Goal: Task Accomplishment & Management: Manage account settings

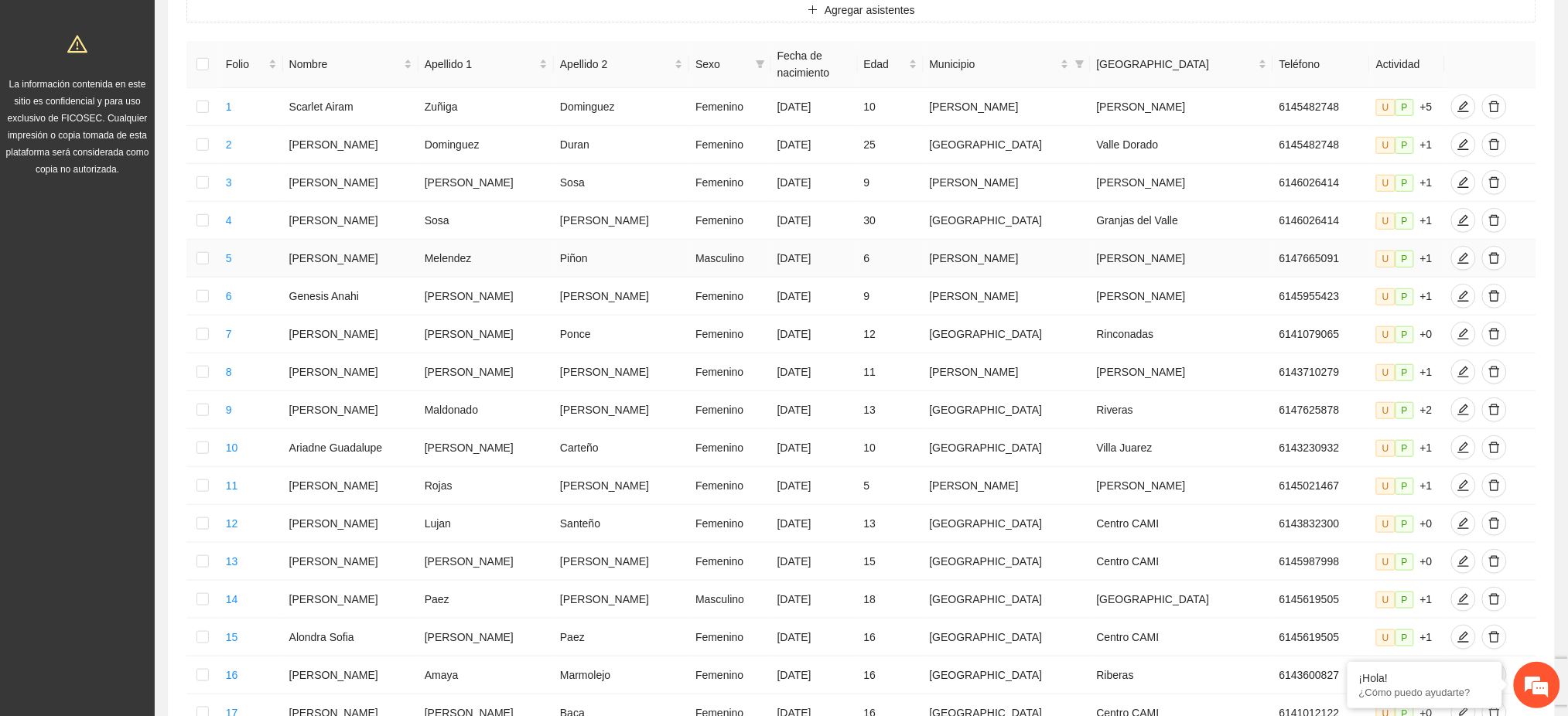
scroll to position [541, 0]
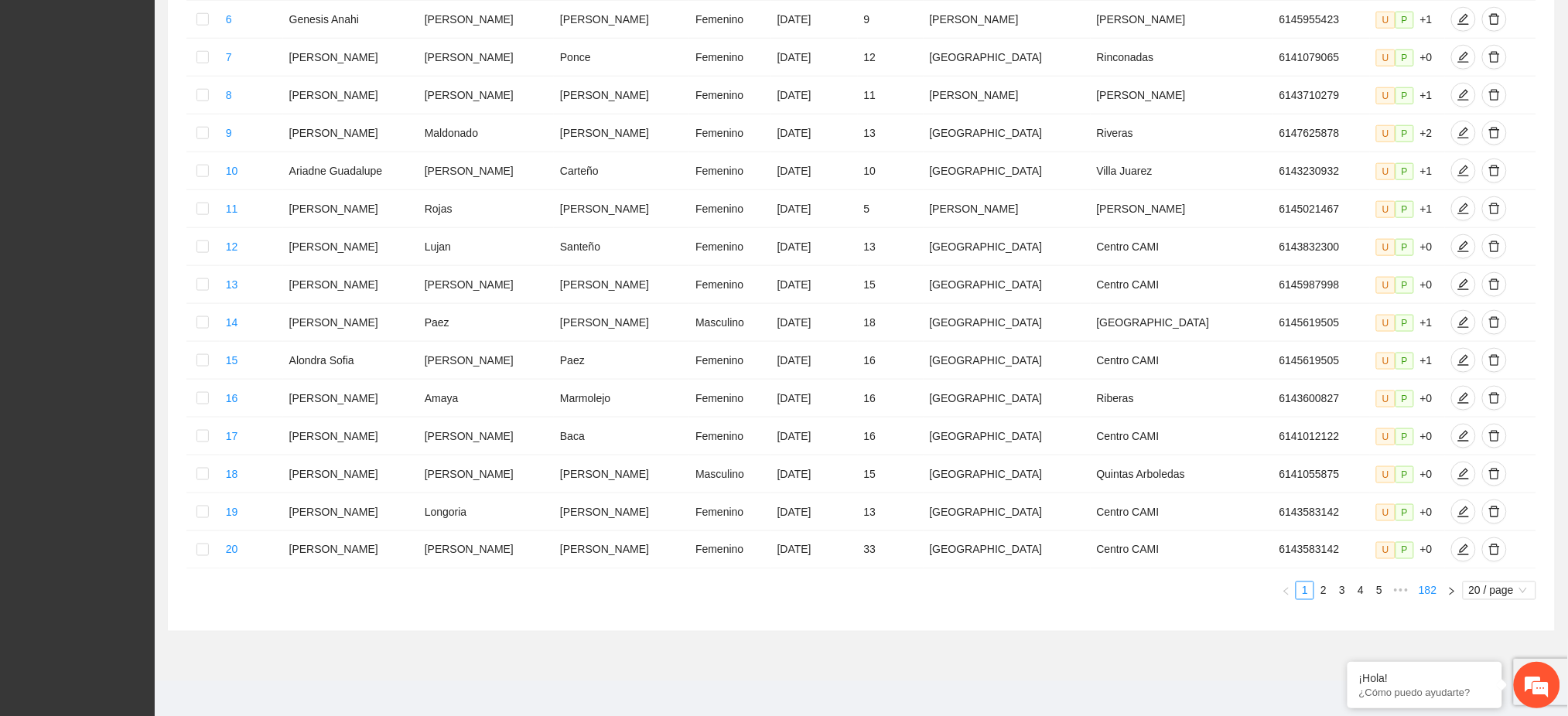
click at [1428, 589] on link "182" at bounding box center [1427, 590] width 27 height 17
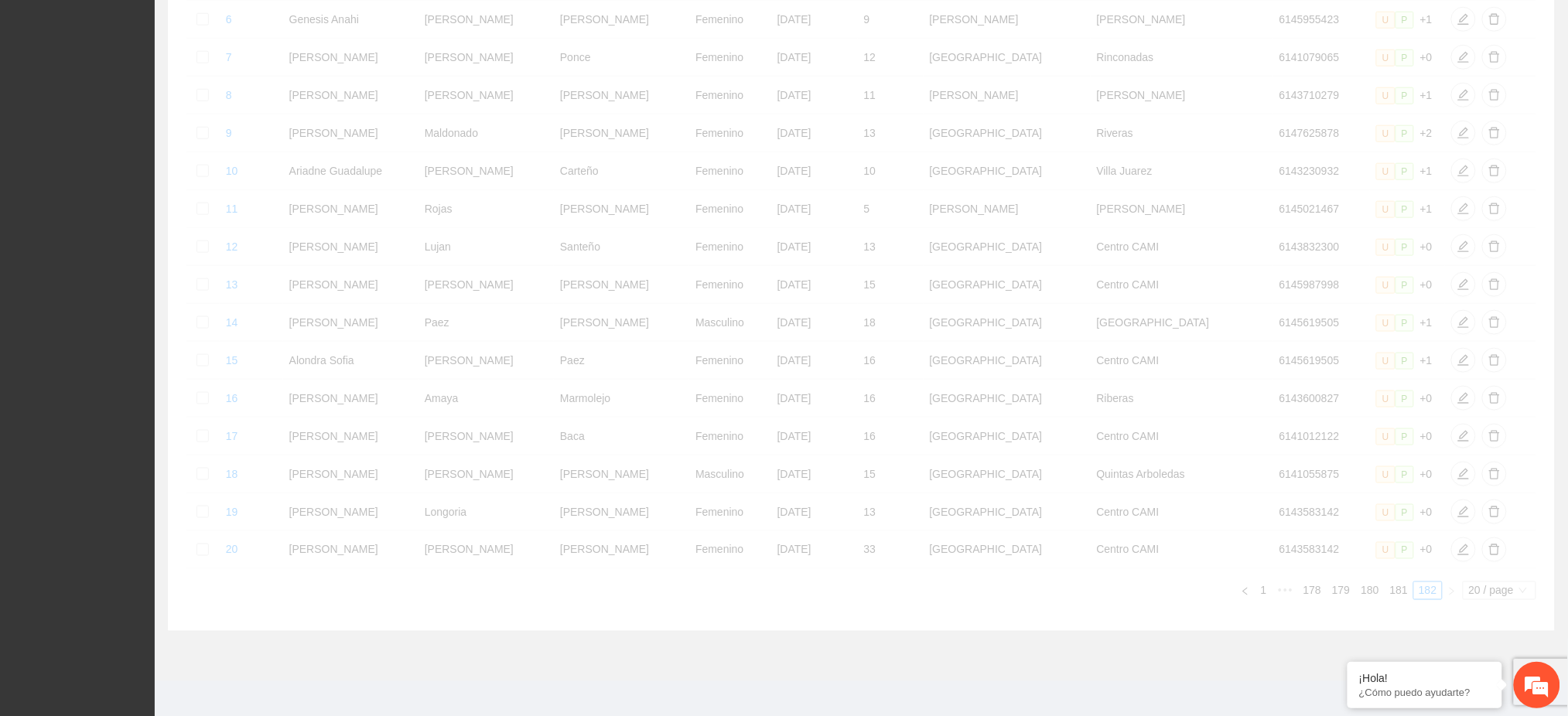
scroll to position [1, 0]
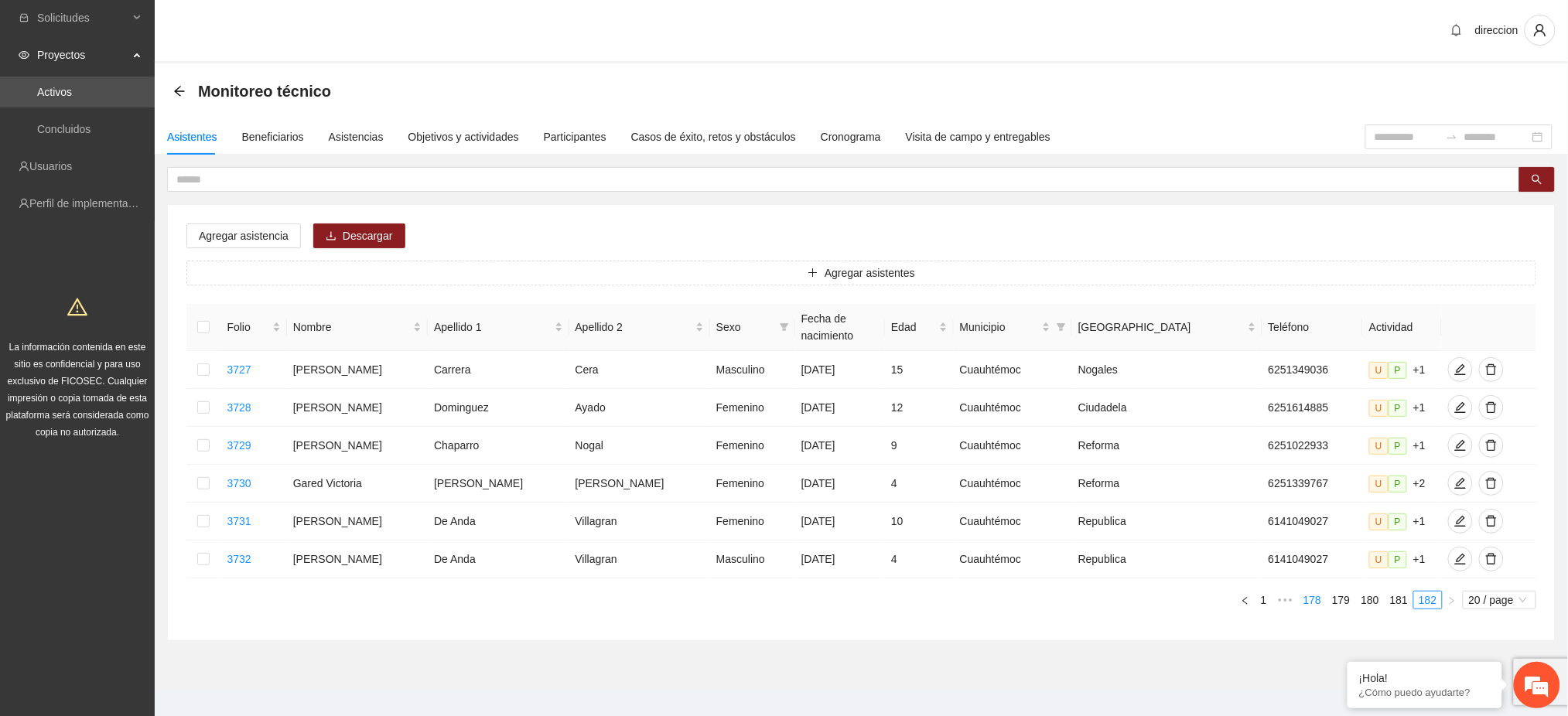
click at [1315, 591] on link "178" at bounding box center [1312, 600] width 27 height 17
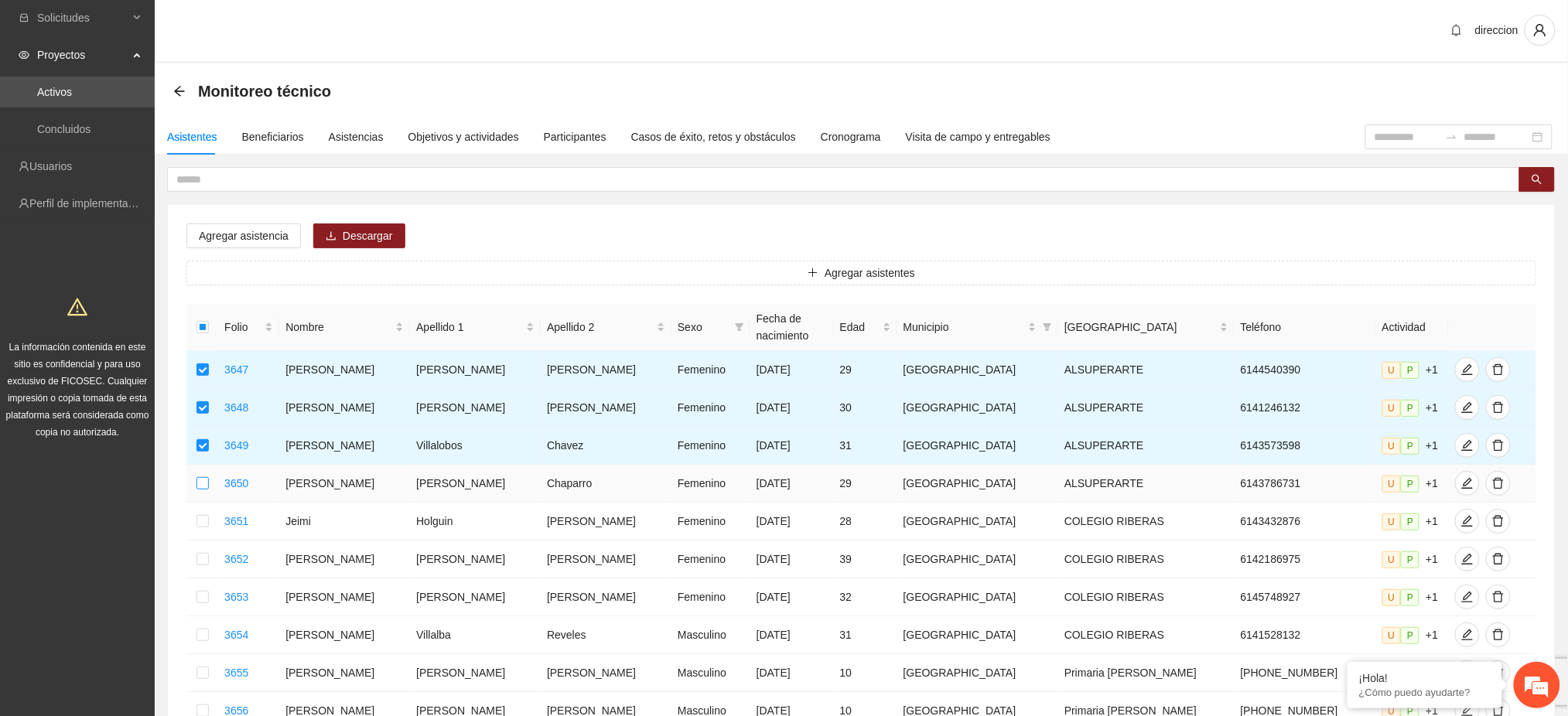
click at [205, 489] on label at bounding box center [202, 484] width 12 height 17
click at [206, 476] on td at bounding box center [202, 484] width 32 height 38
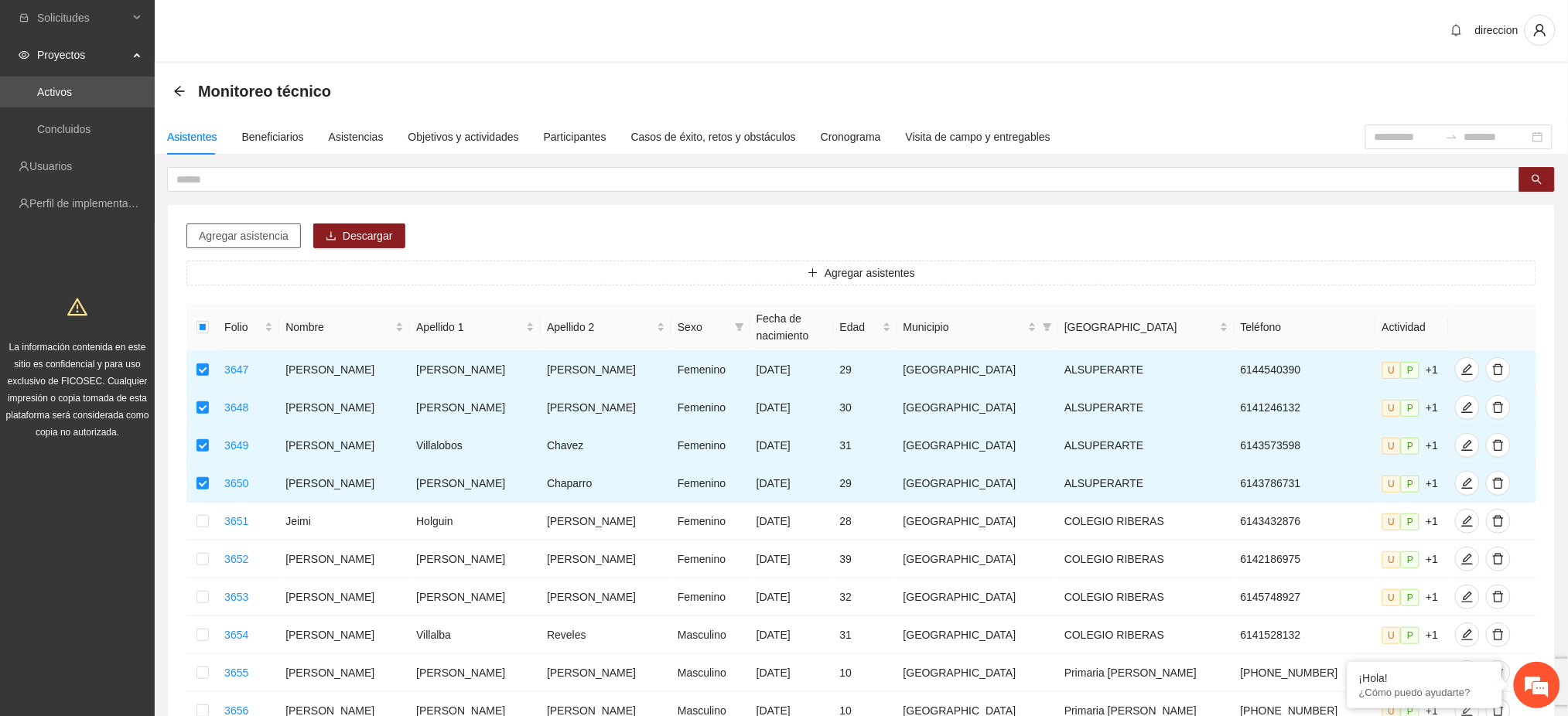
click at [274, 240] on span "Agregar asistencia" at bounding box center [243, 236] width 90 height 17
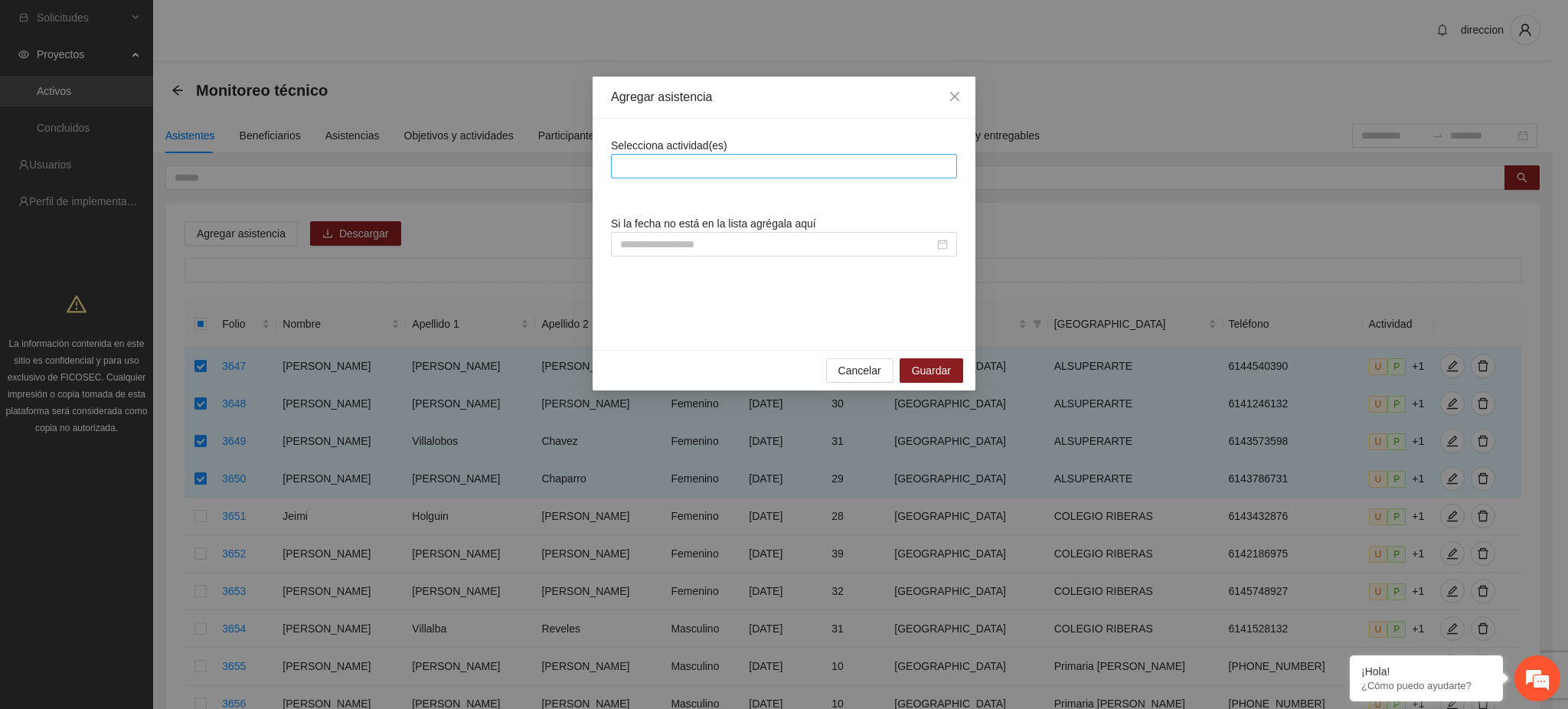
click at [644, 160] on div at bounding box center [783, 167] width 338 height 18
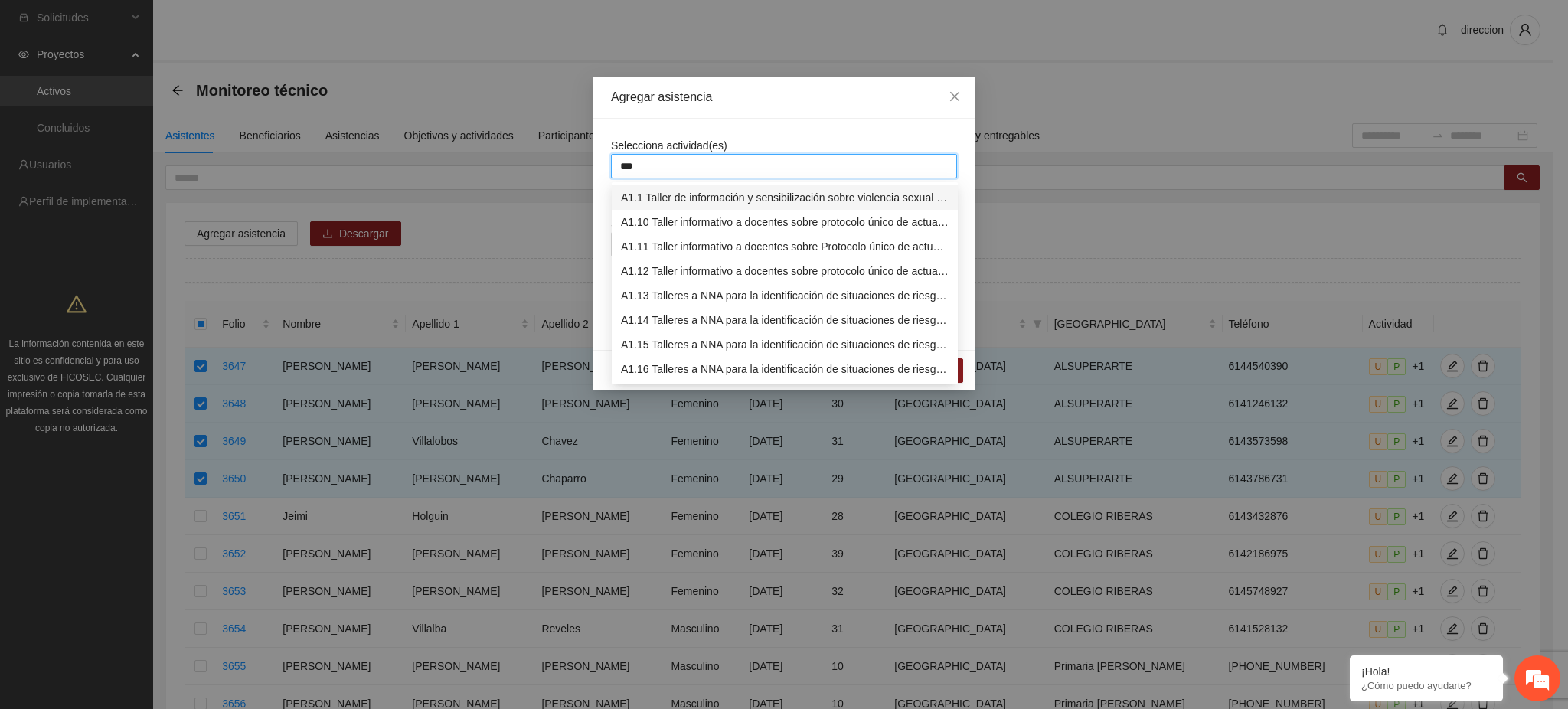
type input "****"
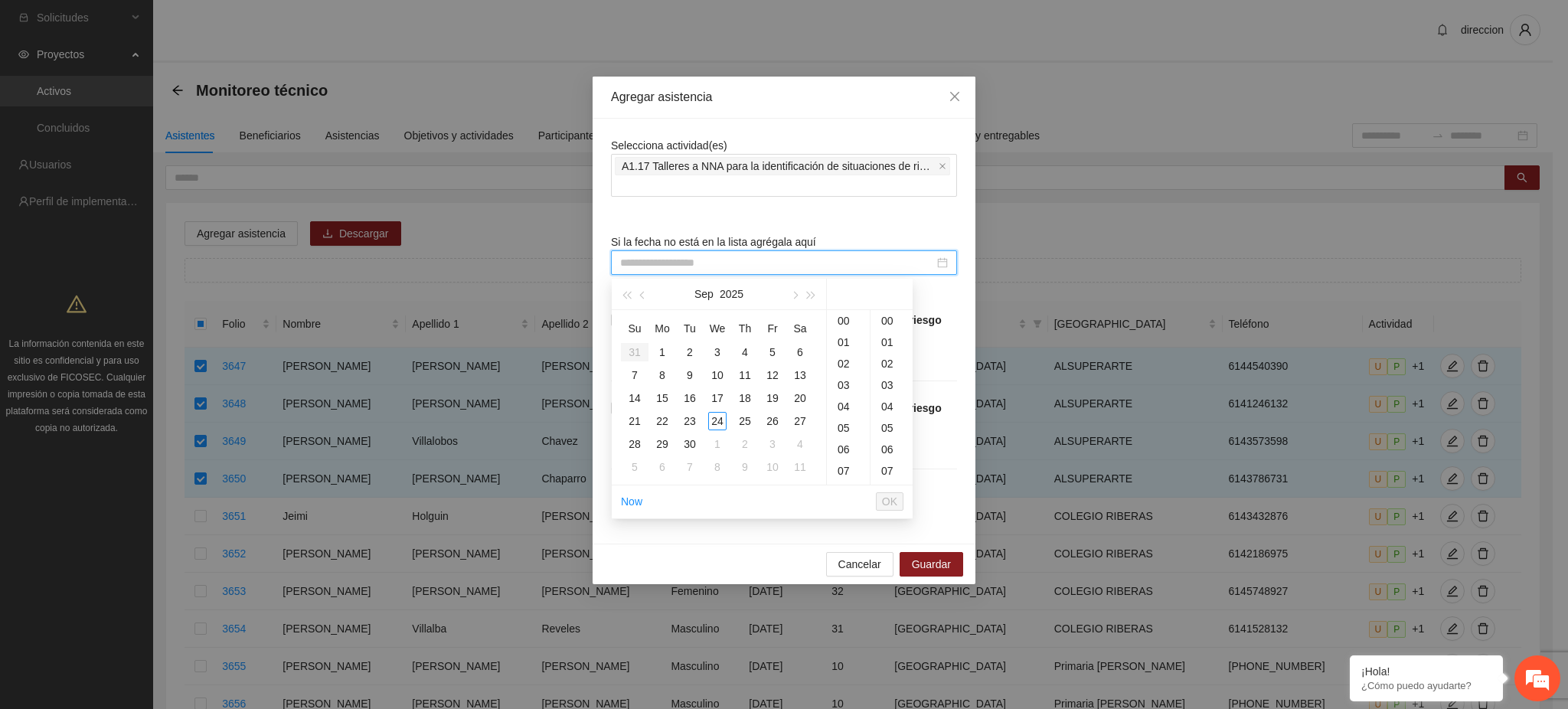
type input "**********"
click at [647, 298] on button "button" at bounding box center [643, 294] width 17 height 31
type input "**********"
click at [944, 506] on div "Selecciona actividad(es) A1.17 Talleres a NNA para la identificación de situaci…" at bounding box center [783, 331] width 346 height 388
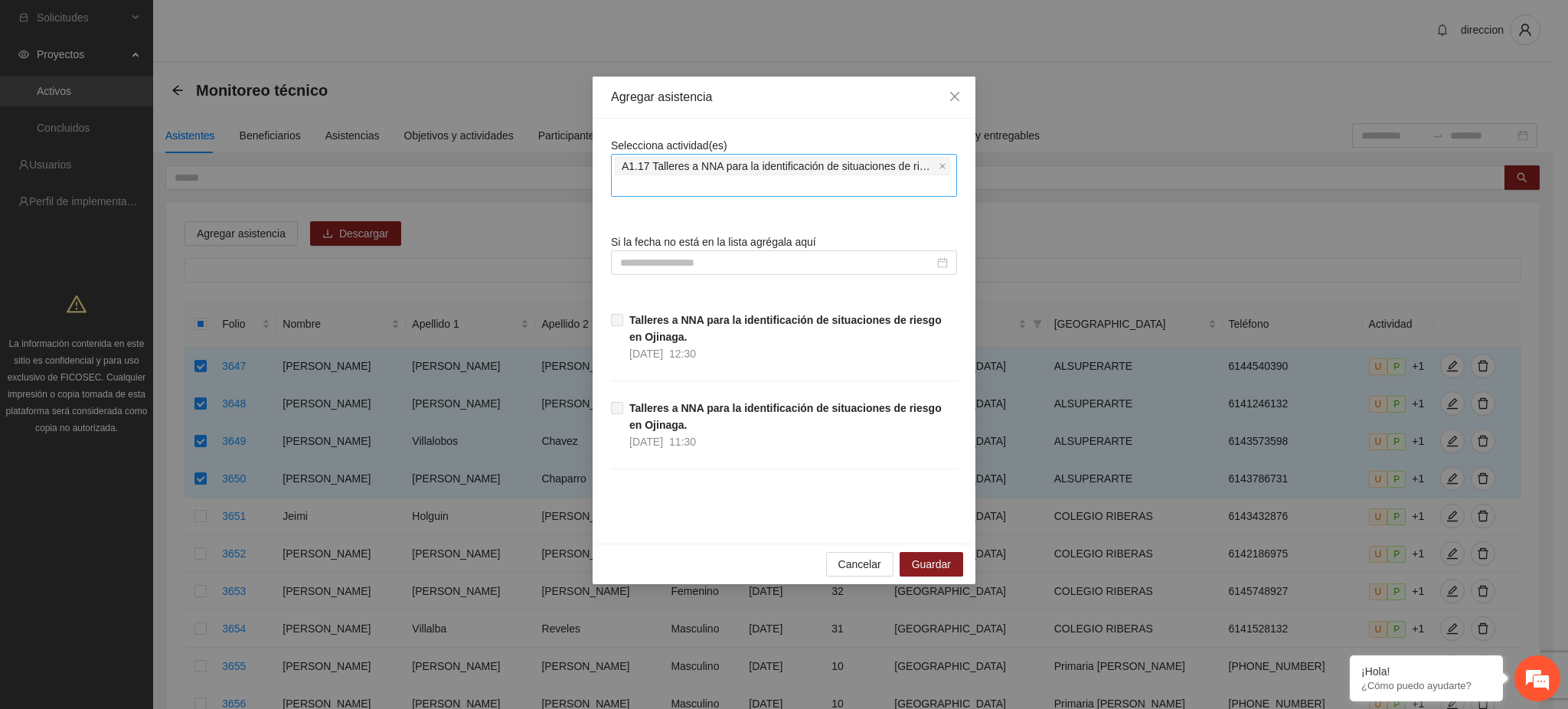
click at [934, 167] on span "A1.17 Talleres a NNA para la identificación de situaciones de riesgo en Ojinaga." at bounding box center [778, 167] width 314 height 17
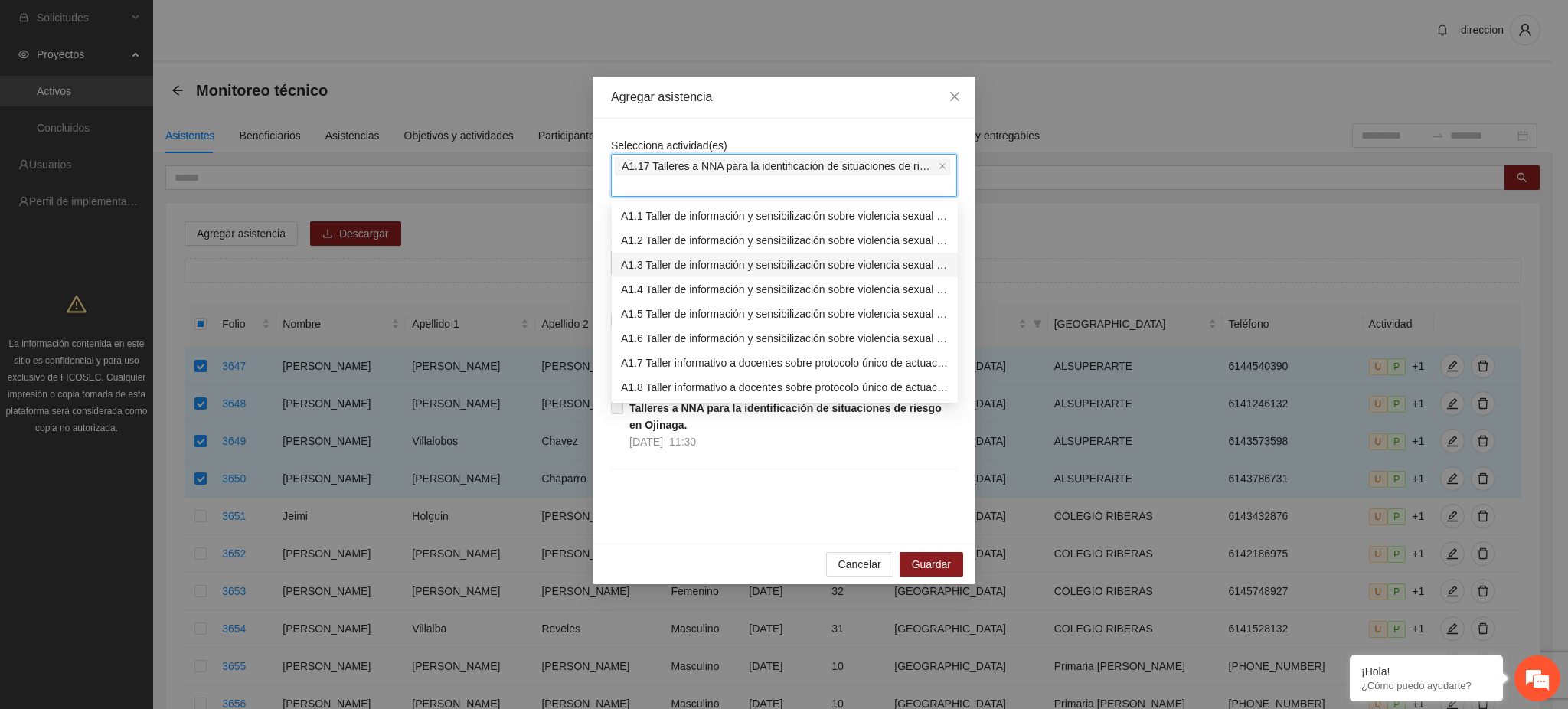
click at [707, 265] on div "A1.3 Taller de información y sensibilización sobre violencia sexual infantil pa…" at bounding box center [784, 265] width 328 height 17
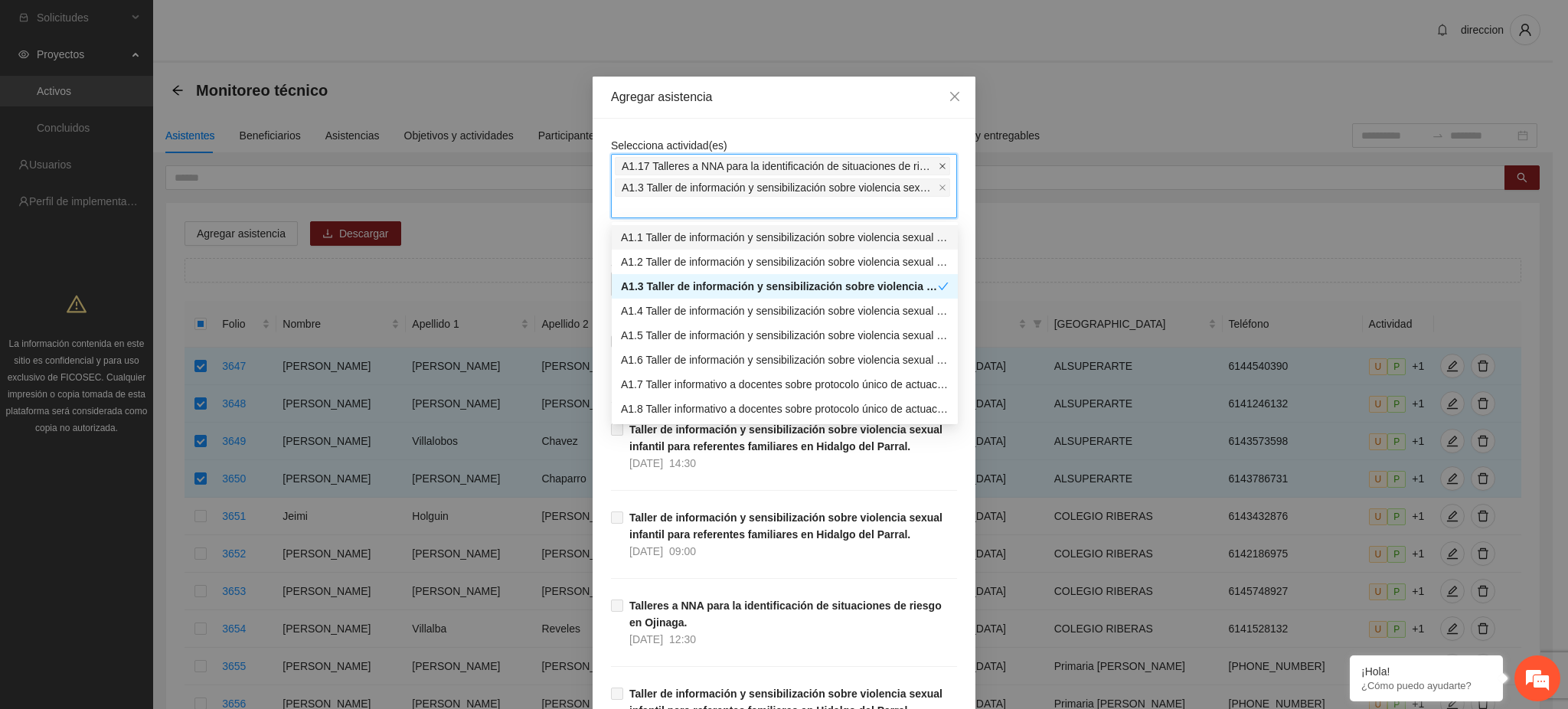
click at [938, 163] on icon "close" at bounding box center [942, 167] width 8 height 8
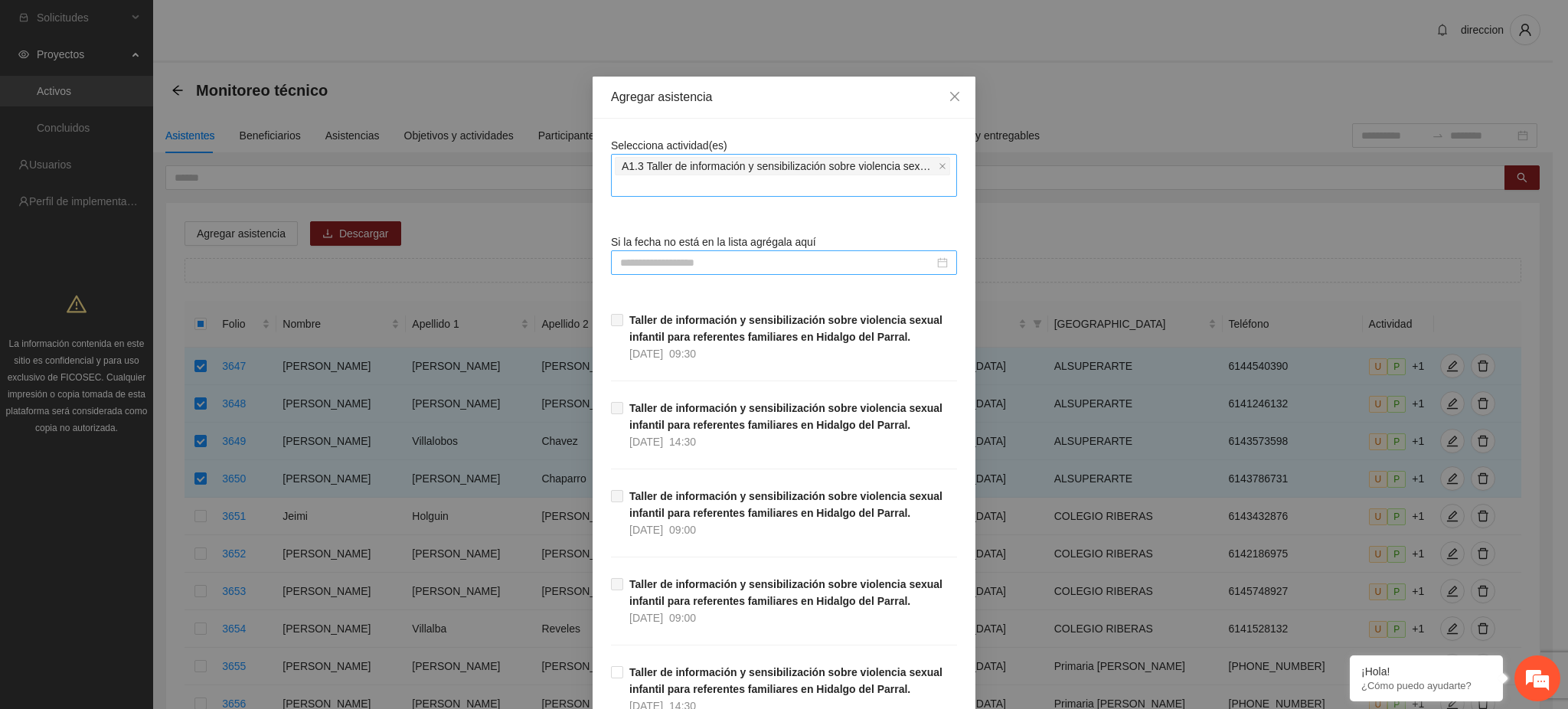
click at [736, 254] on input at bounding box center [776, 262] width 314 height 17
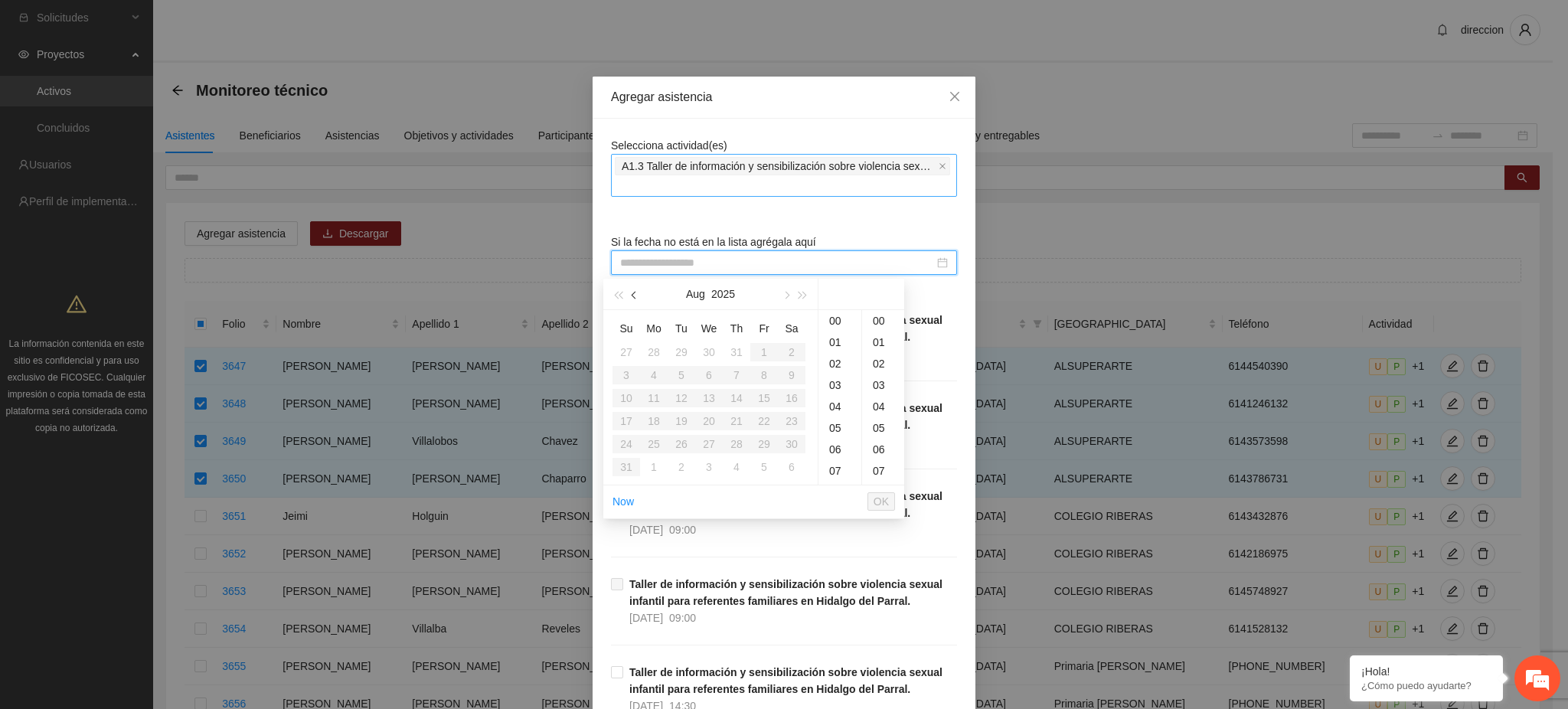
click at [637, 298] on button "button" at bounding box center [634, 294] width 17 height 31
type input "**********"
click at [686, 169] on span "A1.3 Taller de información y sensibilización sobre violencia sexual infantil pa…" at bounding box center [778, 167] width 314 height 17
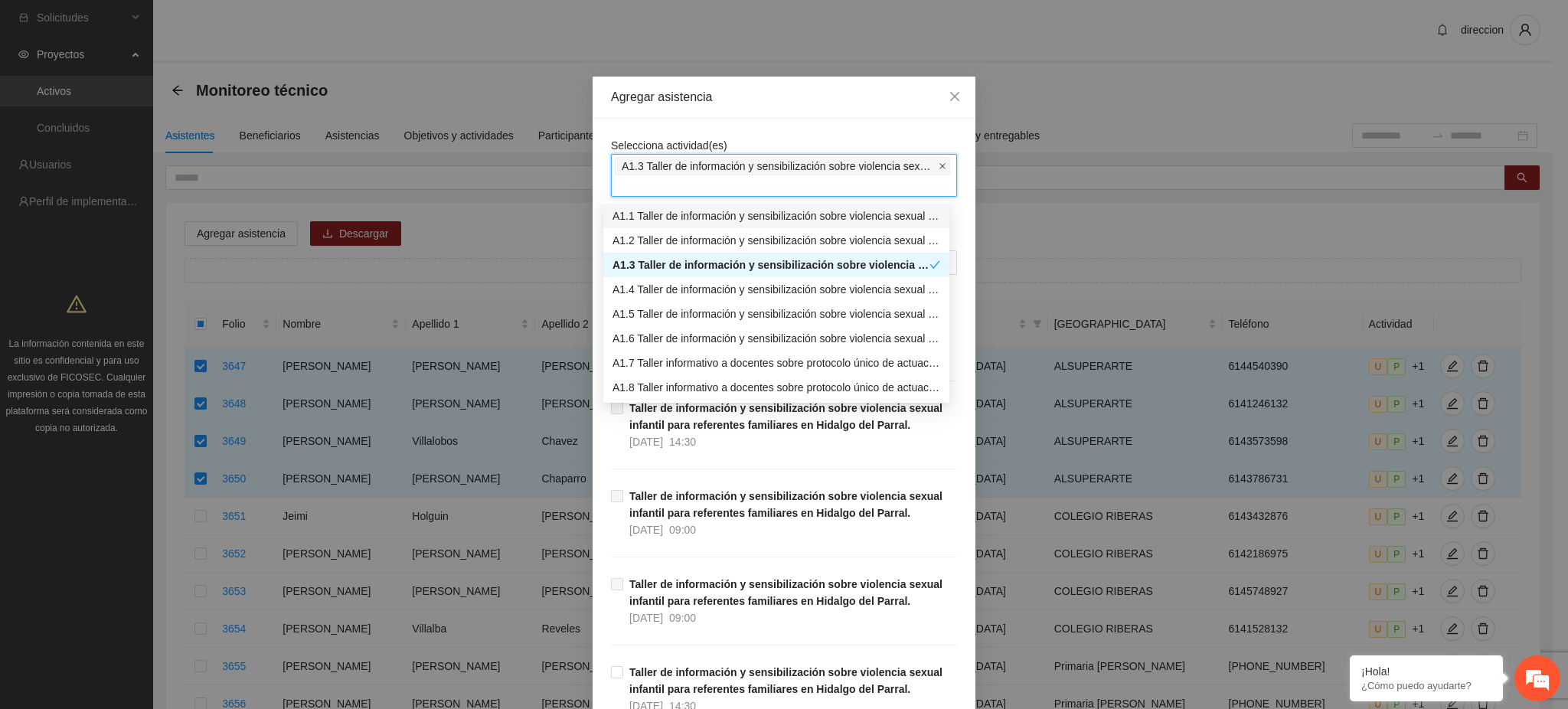
click at [938, 164] on icon "close" at bounding box center [942, 167] width 8 height 8
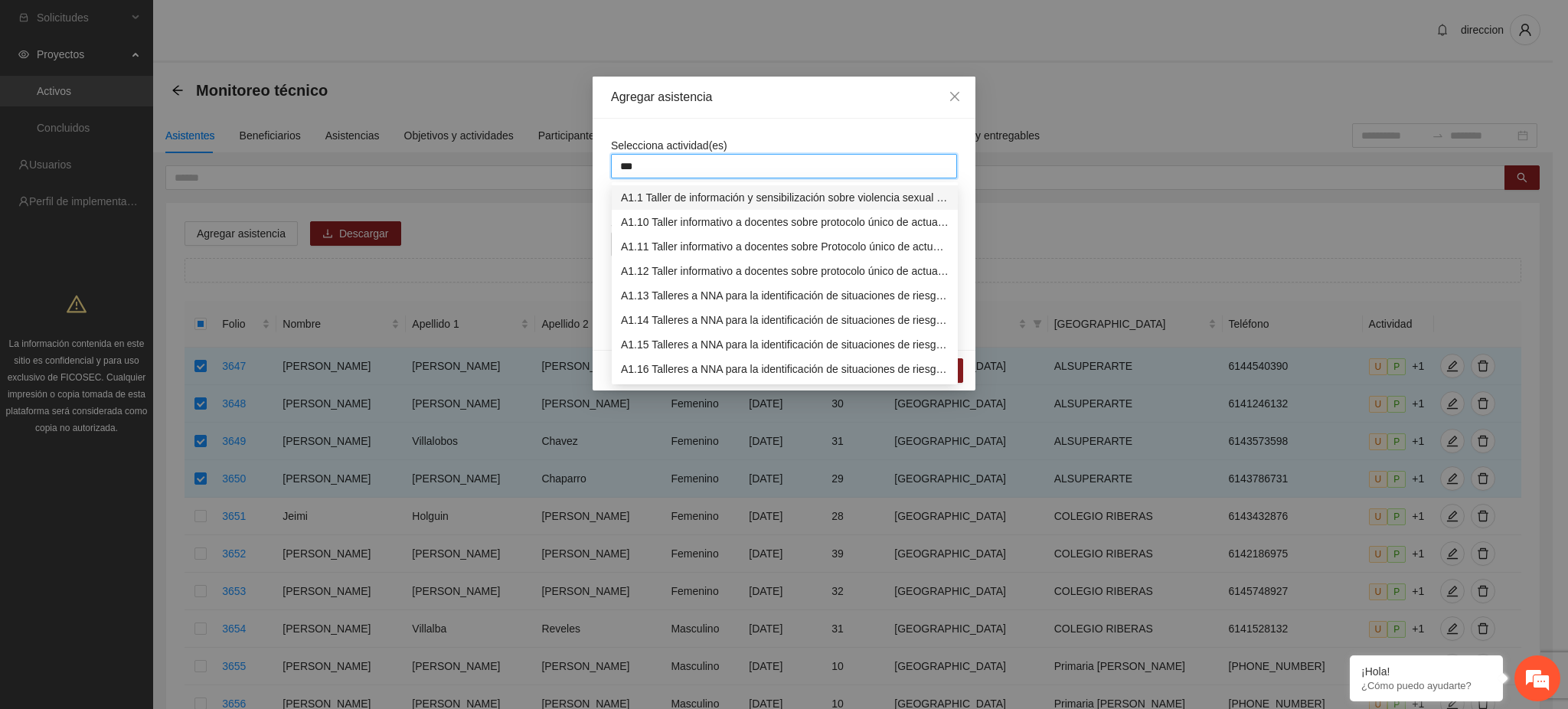
type input "****"
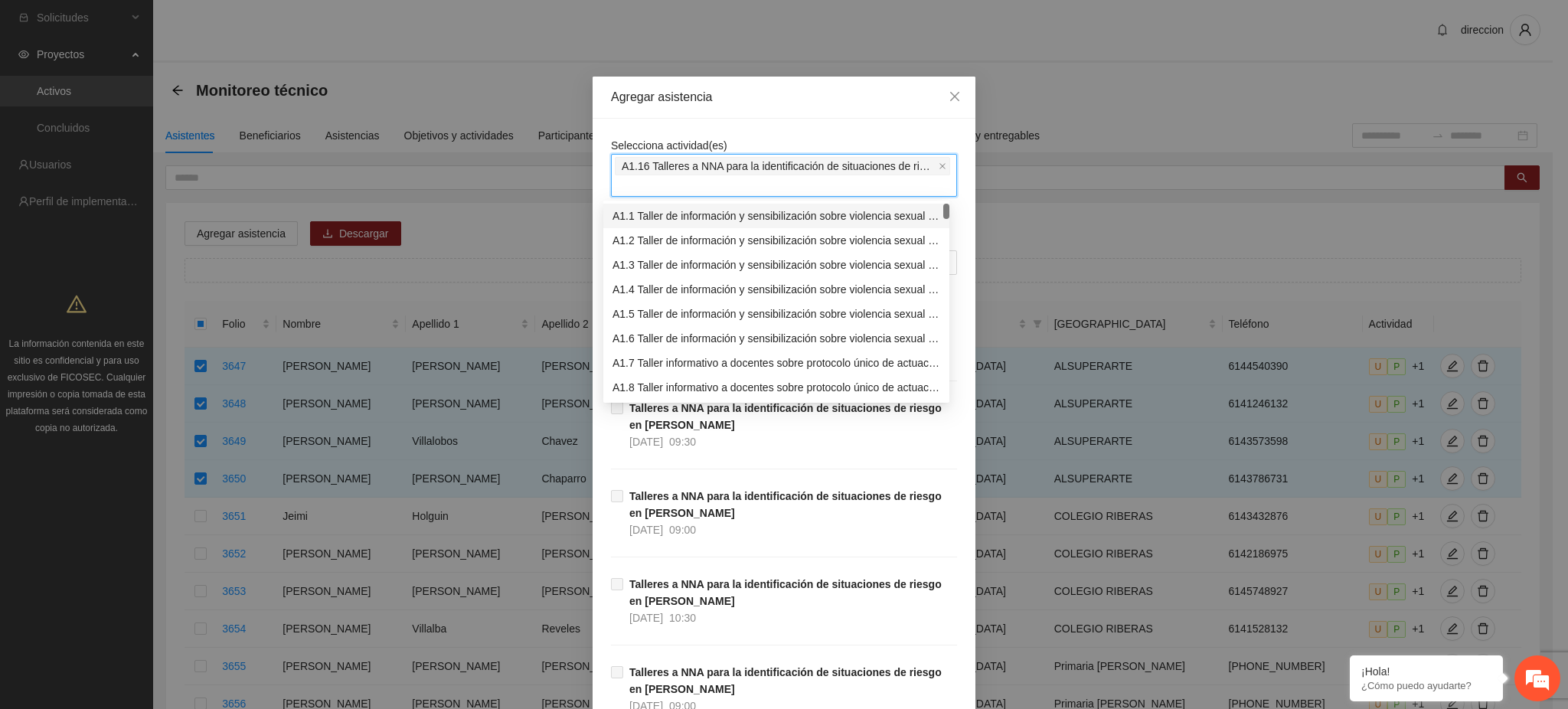
click at [791, 139] on div "Selecciona actividad(es) A1.16 Talleres a NNA para la identificación de situaci…" at bounding box center [783, 167] width 346 height 60
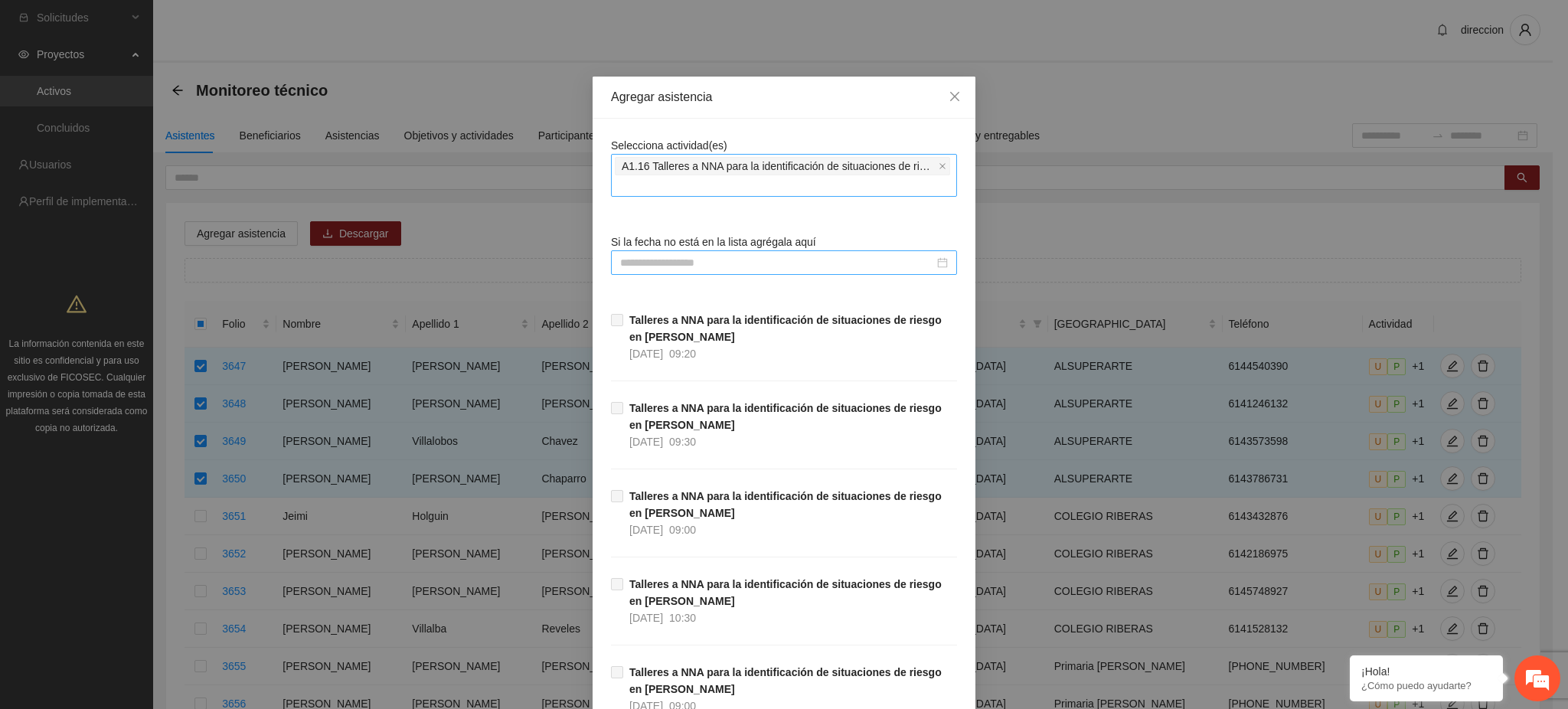
click at [683, 259] on input at bounding box center [776, 262] width 314 height 17
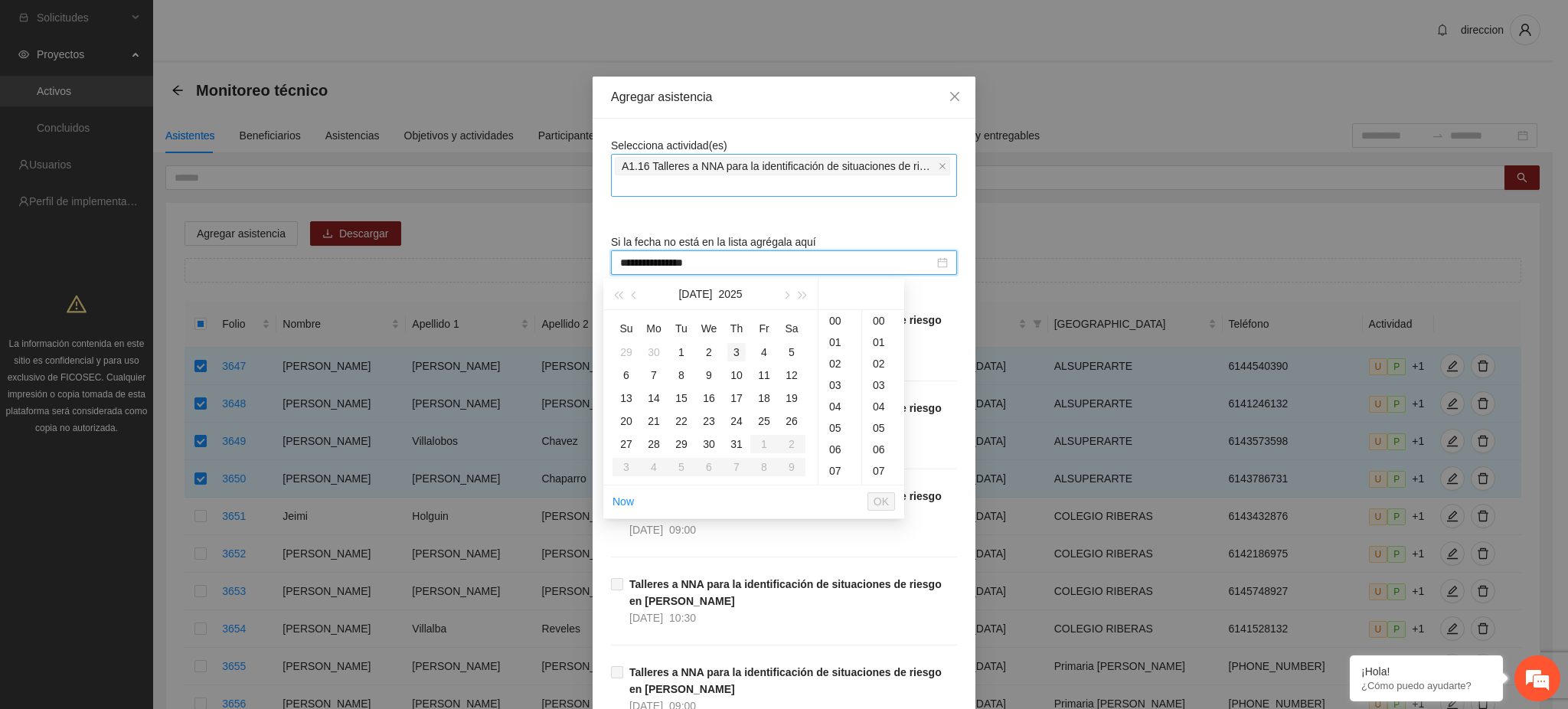
type input "**********"
click at [789, 304] on button "button" at bounding box center [786, 294] width 17 height 31
type input "**********"
click at [948, 99] on icon "close" at bounding box center [954, 97] width 12 height 12
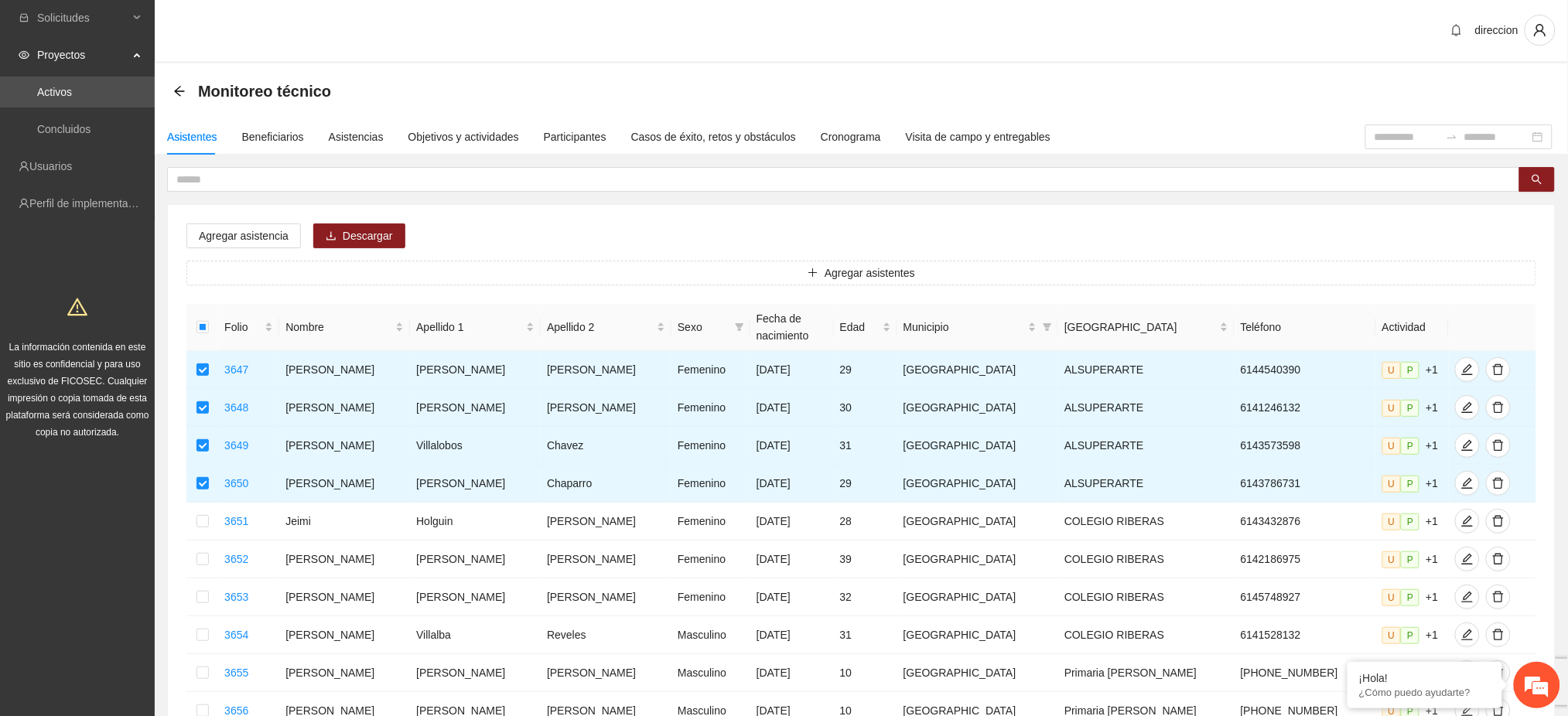
click at [1530, 46] on div "direccion" at bounding box center [861, 31] width 1413 height 64
click at [1538, 38] on button "button" at bounding box center [1540, 30] width 31 height 31
click at [1480, 88] on span "Cerrar sesión" at bounding box center [1501, 89] width 98 height 17
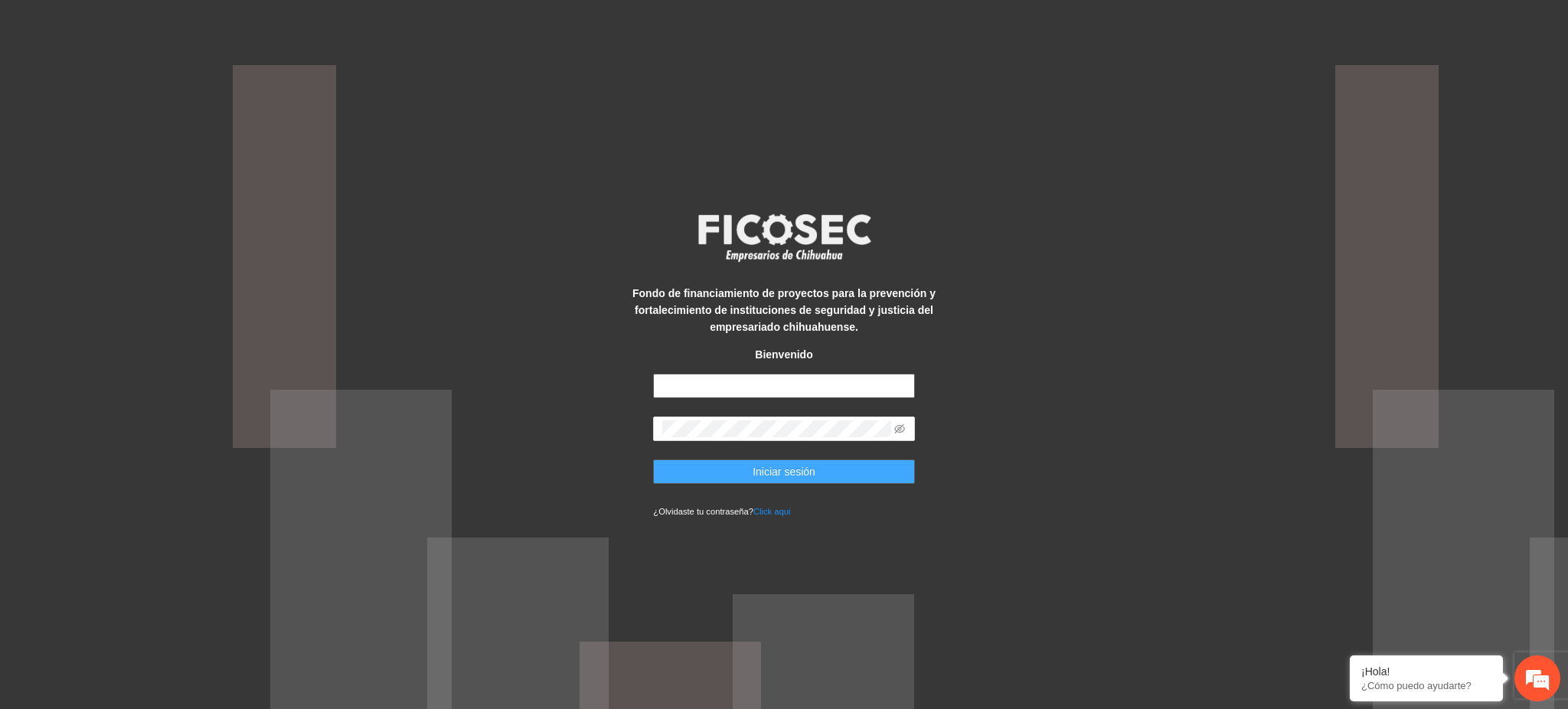
type input "**********"
click at [870, 477] on button "Iniciar sesión" at bounding box center [783, 472] width 261 height 25
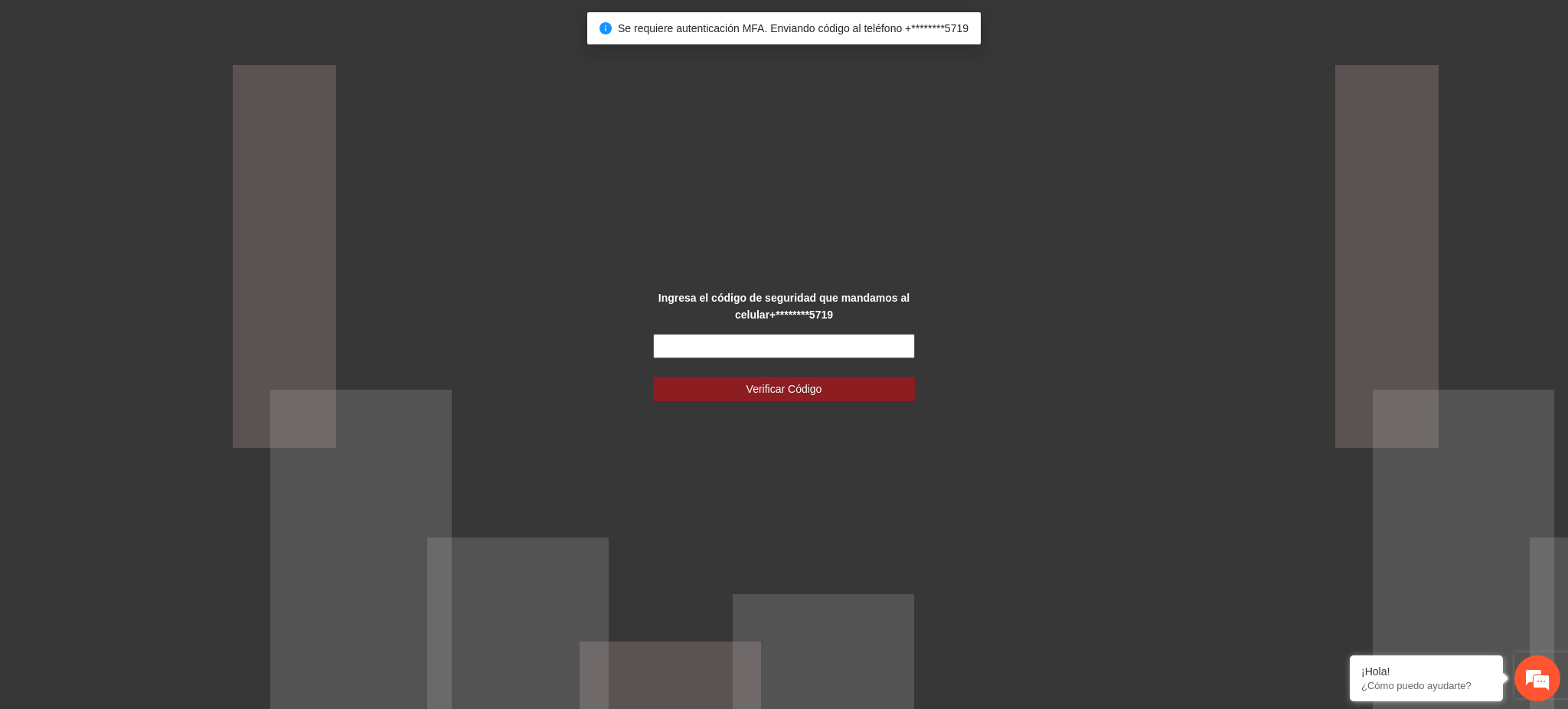
click at [740, 346] on input "text" at bounding box center [783, 346] width 261 height 25
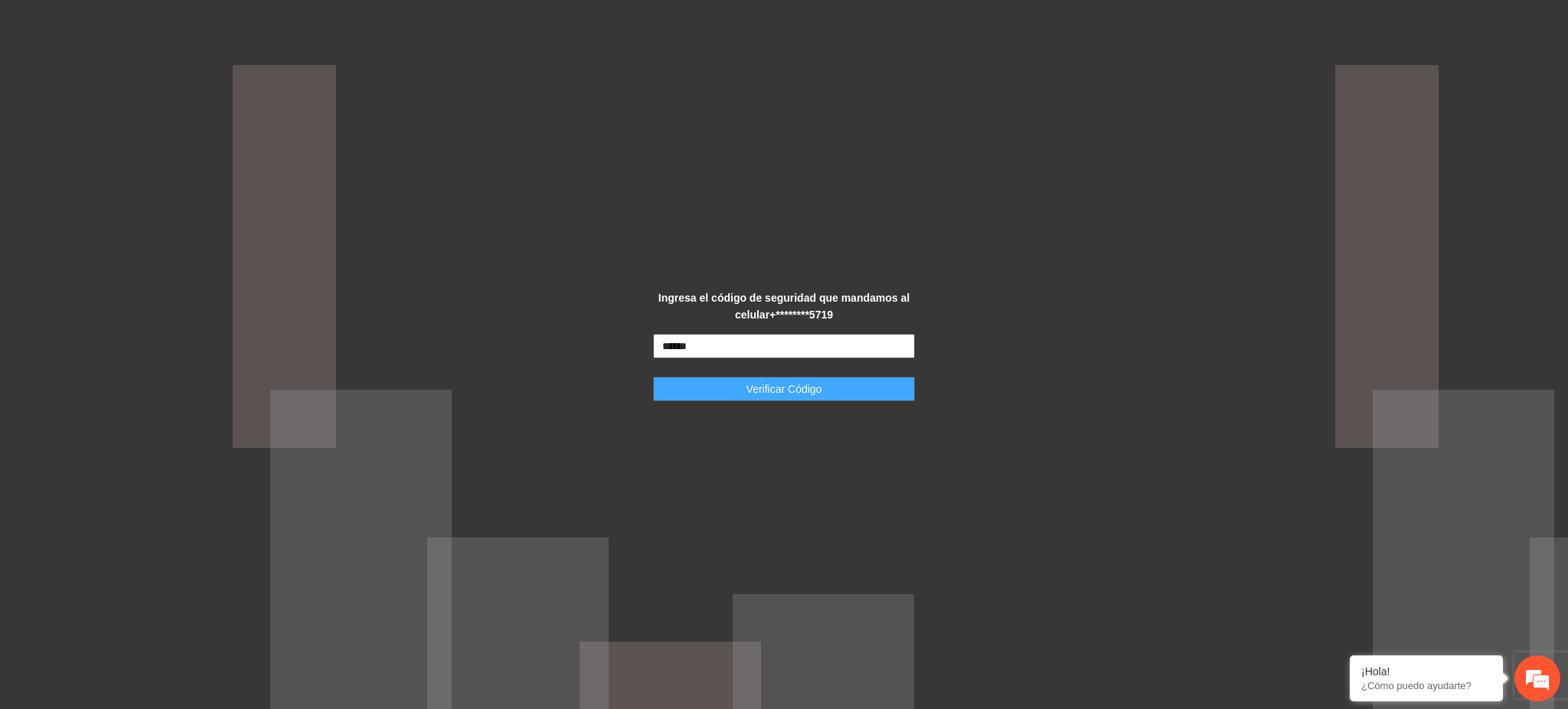
type input "******"
click at [750, 391] on span "Verificar Código" at bounding box center [784, 389] width 76 height 17
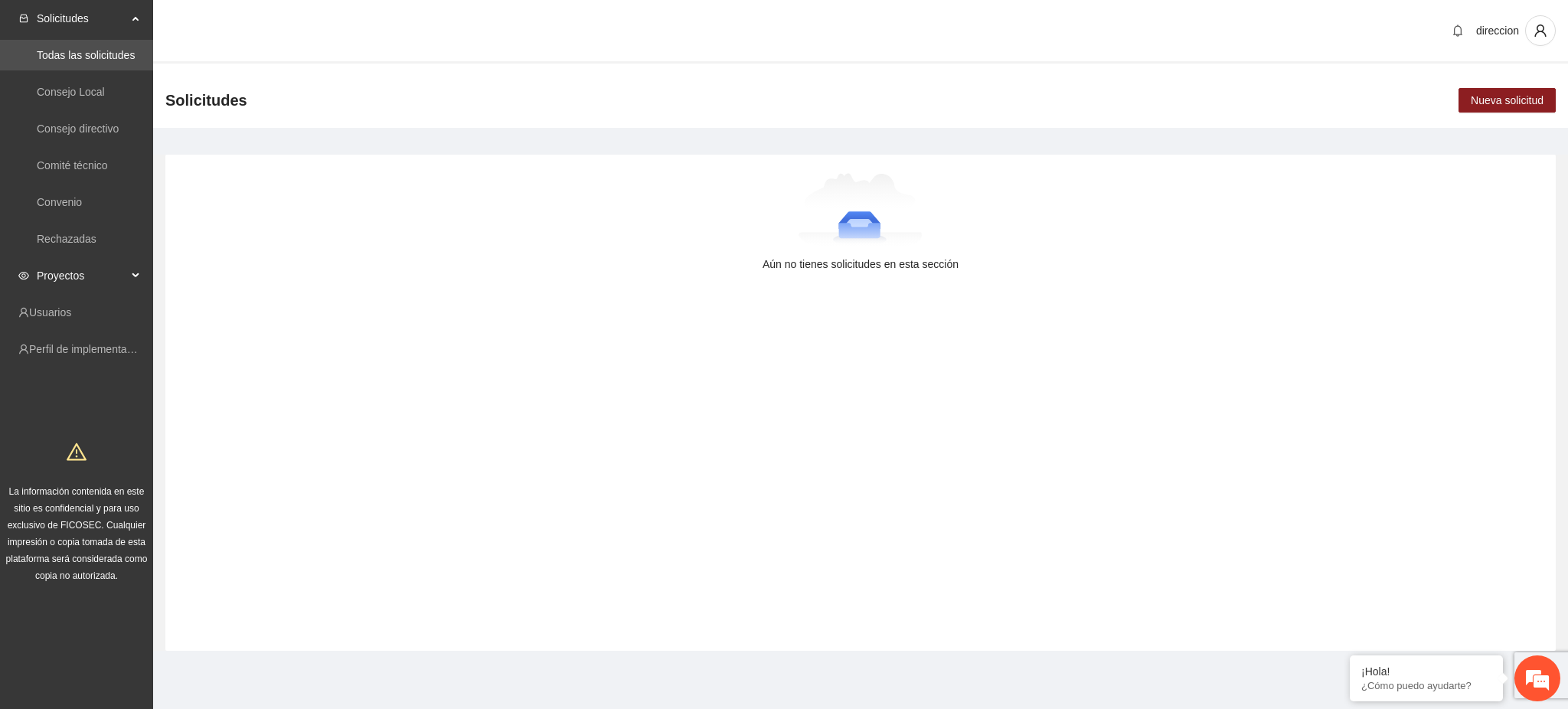
click at [53, 277] on span "Proyectos" at bounding box center [82, 275] width 91 height 31
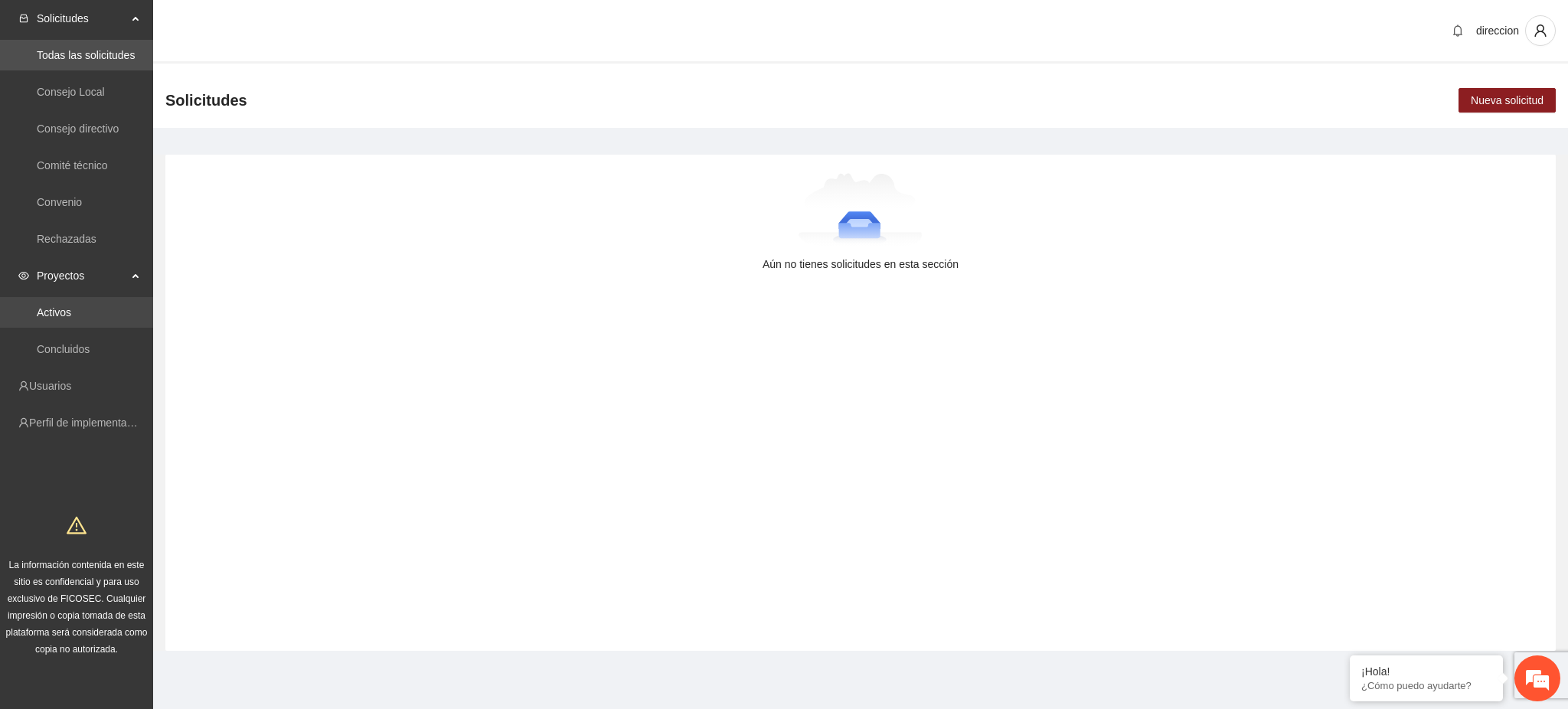
click at [62, 313] on link "Activos" at bounding box center [54, 312] width 35 height 12
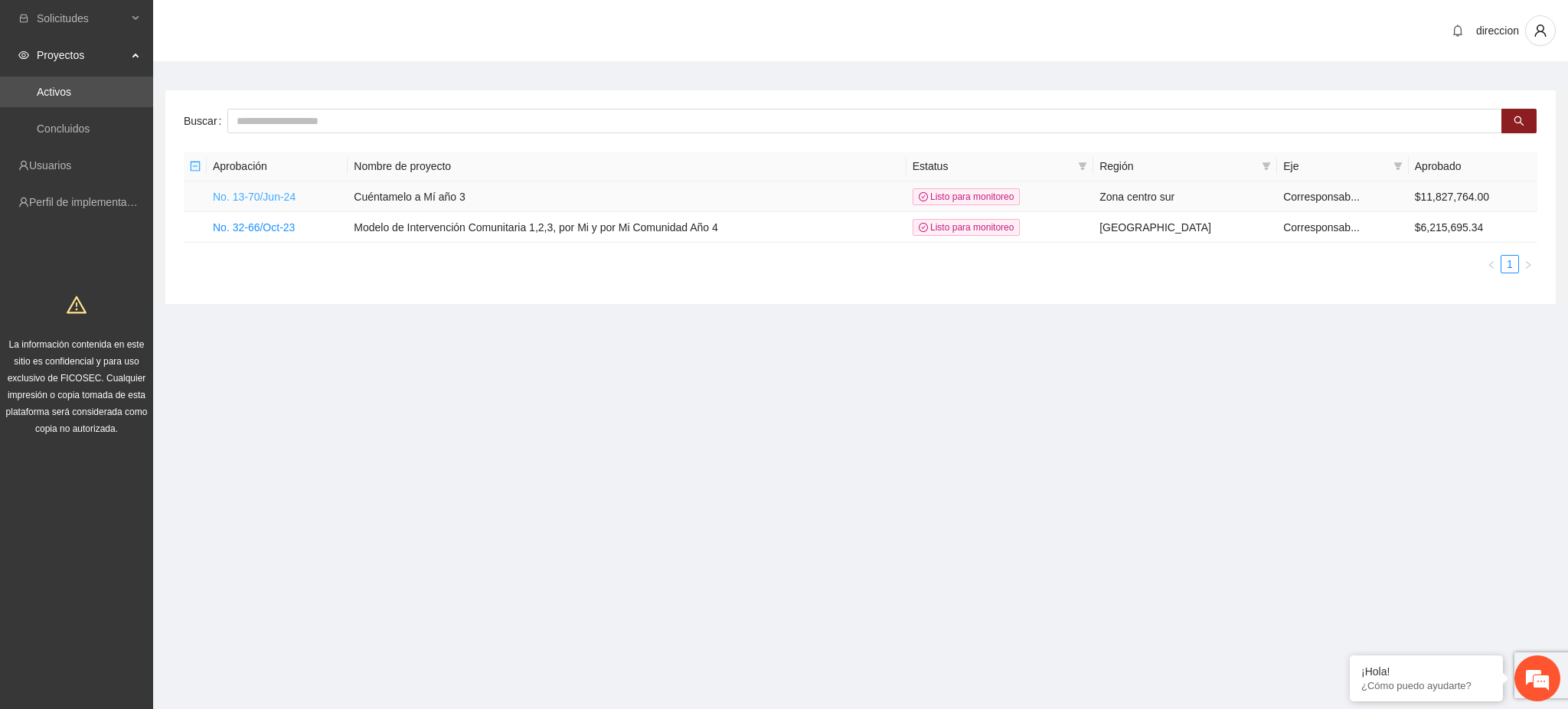
click at [255, 193] on link "No. 13-70/Jun-24" at bounding box center [254, 196] width 83 height 12
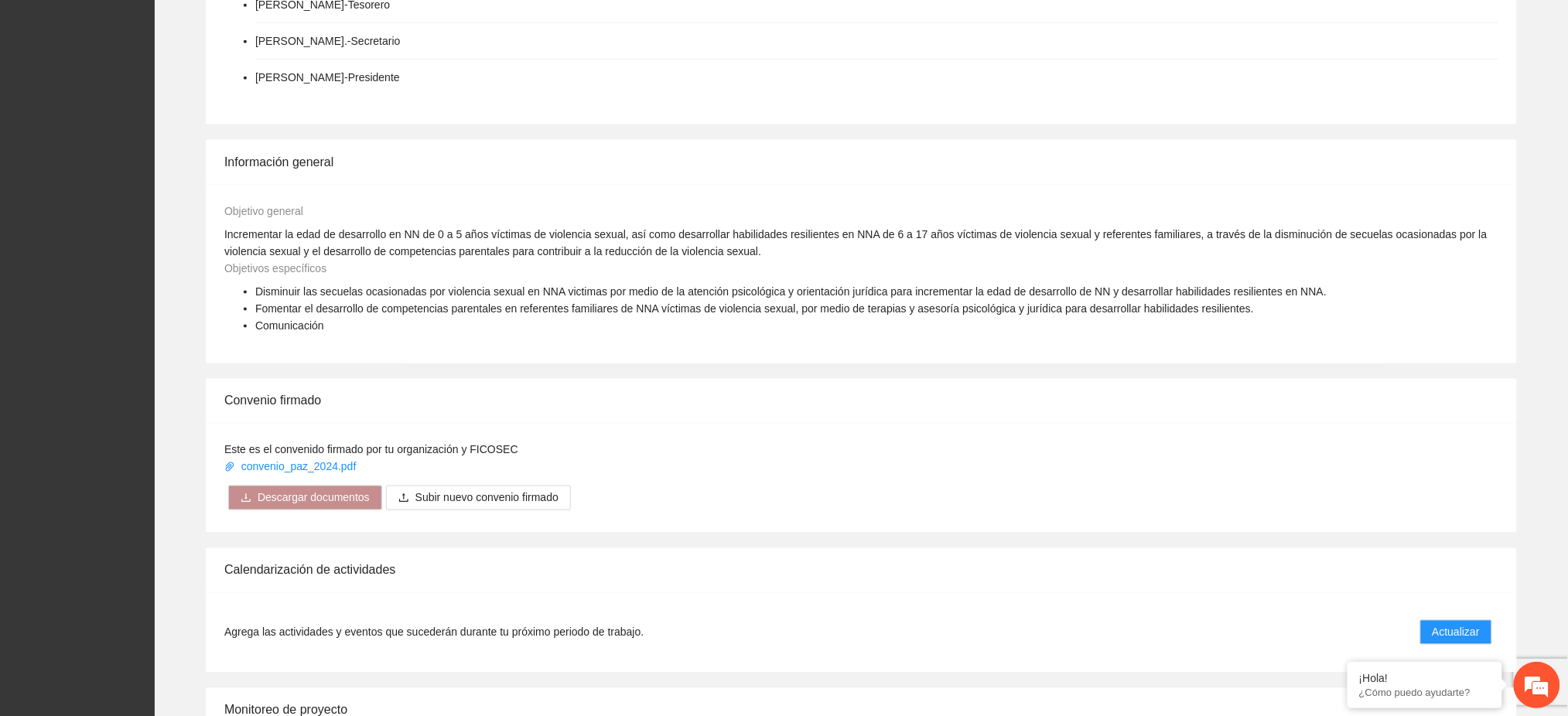
scroll to position [1238, 0]
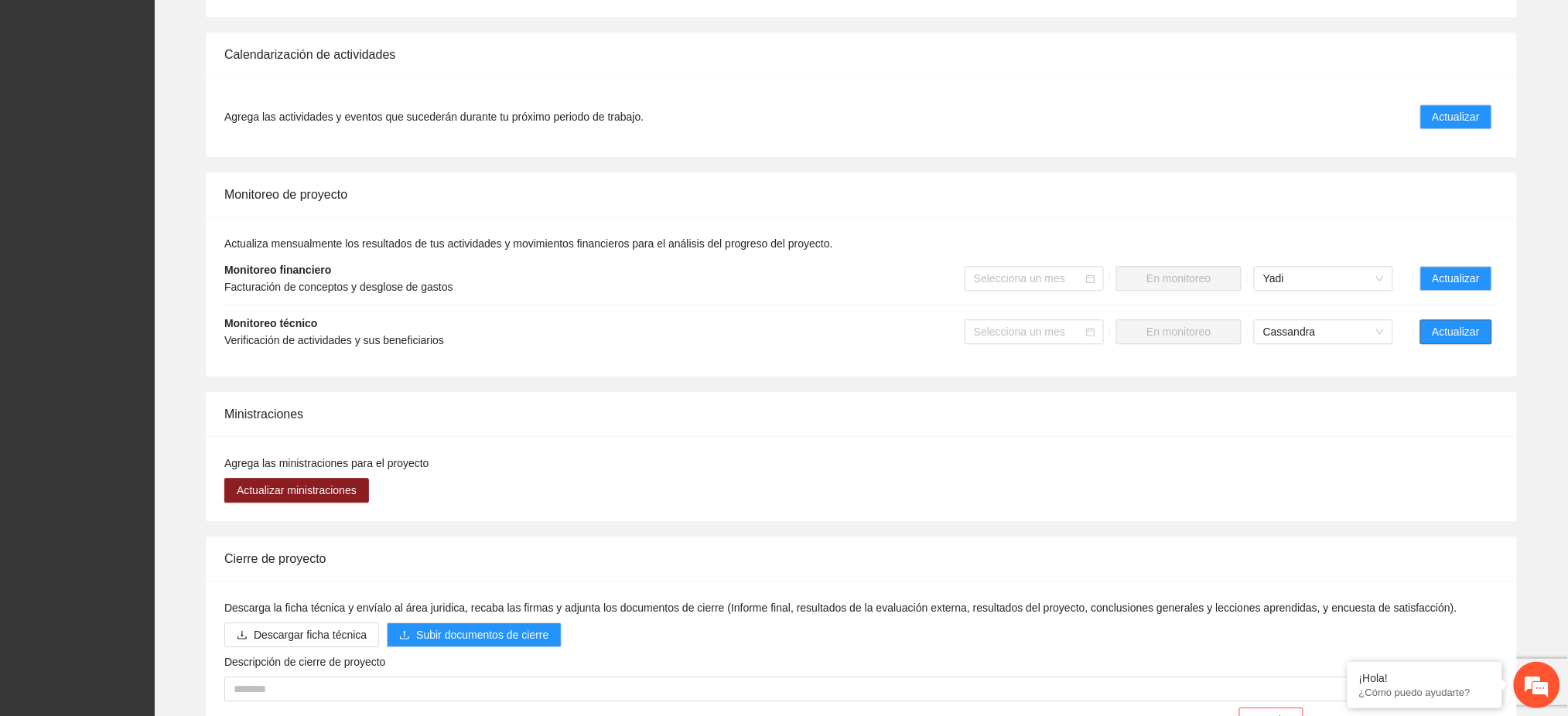
click at [1461, 323] on span "Actualizar" at bounding box center [1456, 332] width 47 height 17
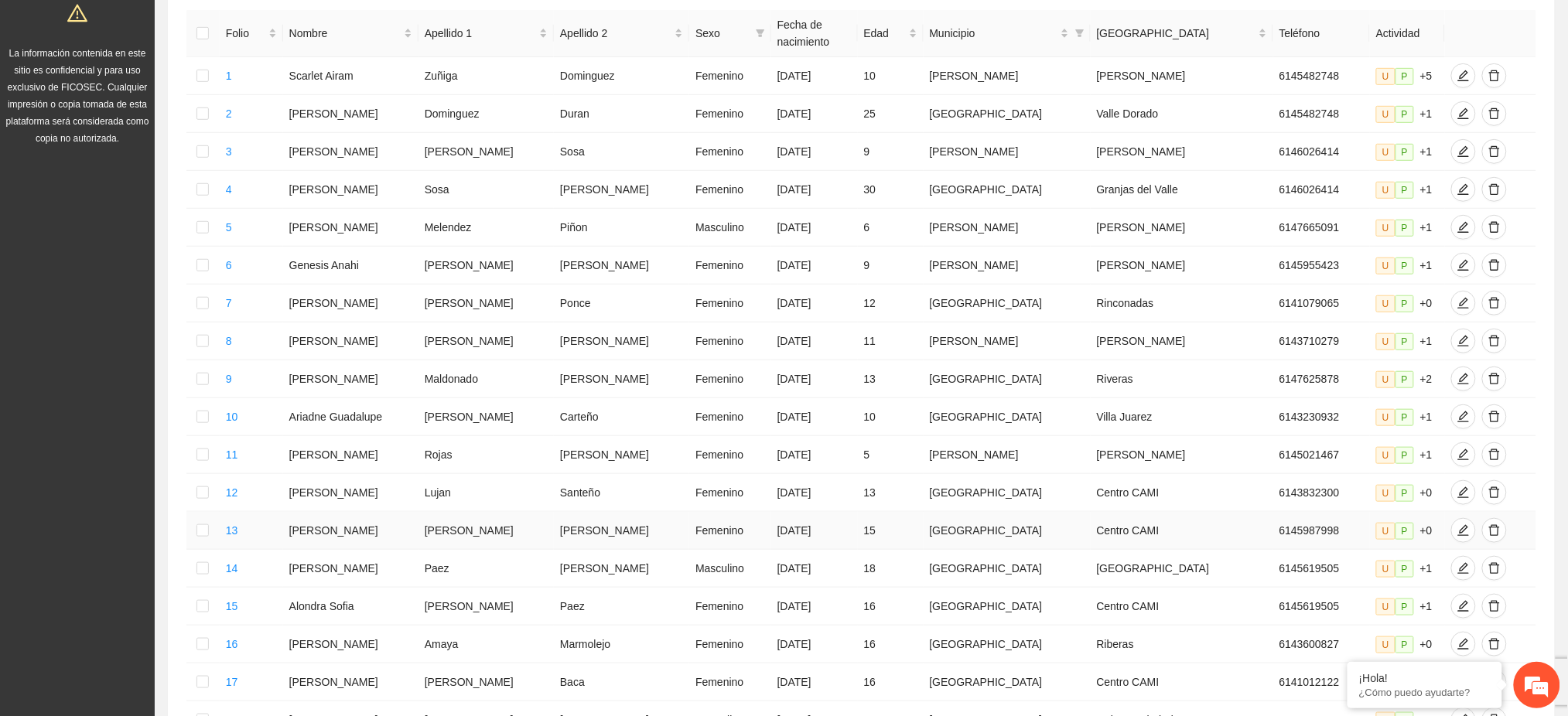
scroll to position [541, 0]
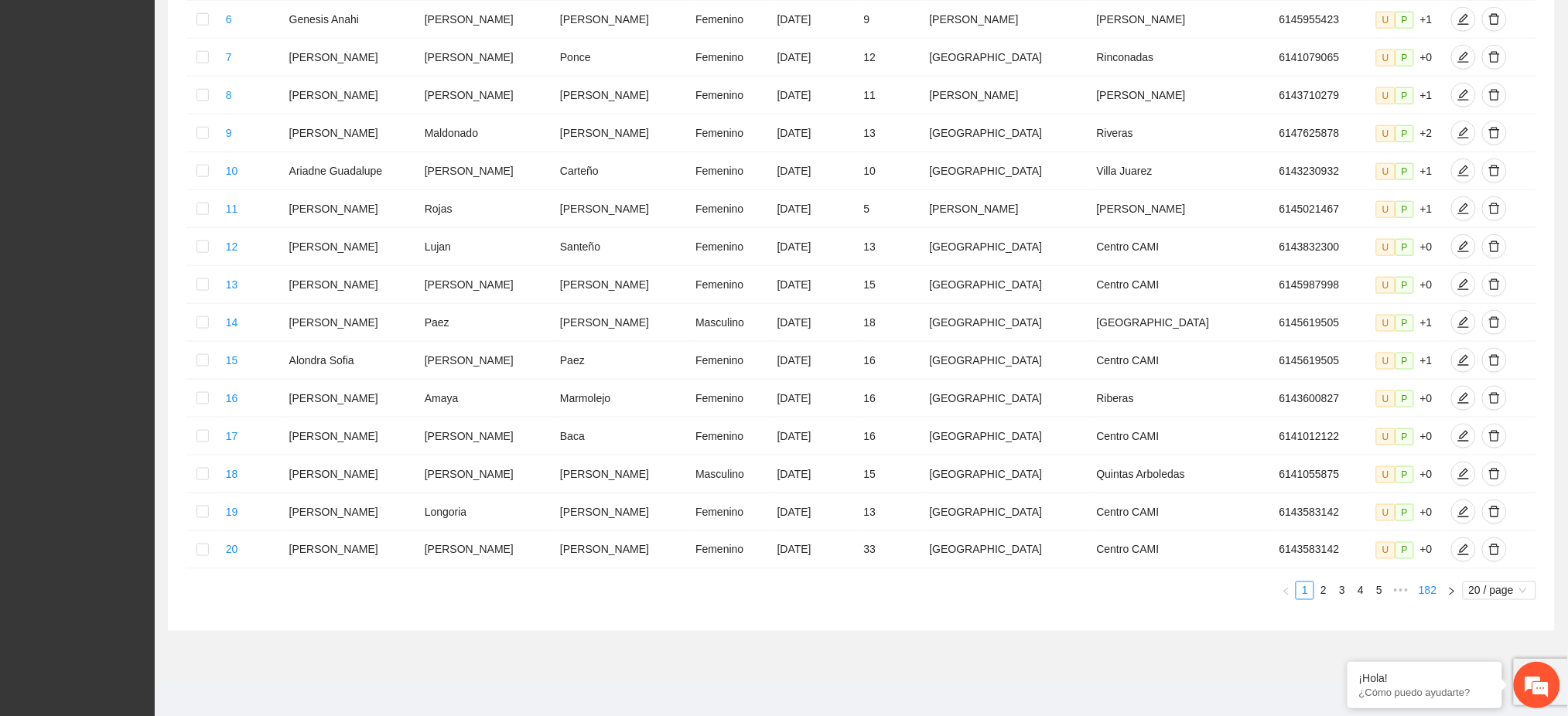
click at [1427, 585] on link "182" at bounding box center [1427, 590] width 27 height 17
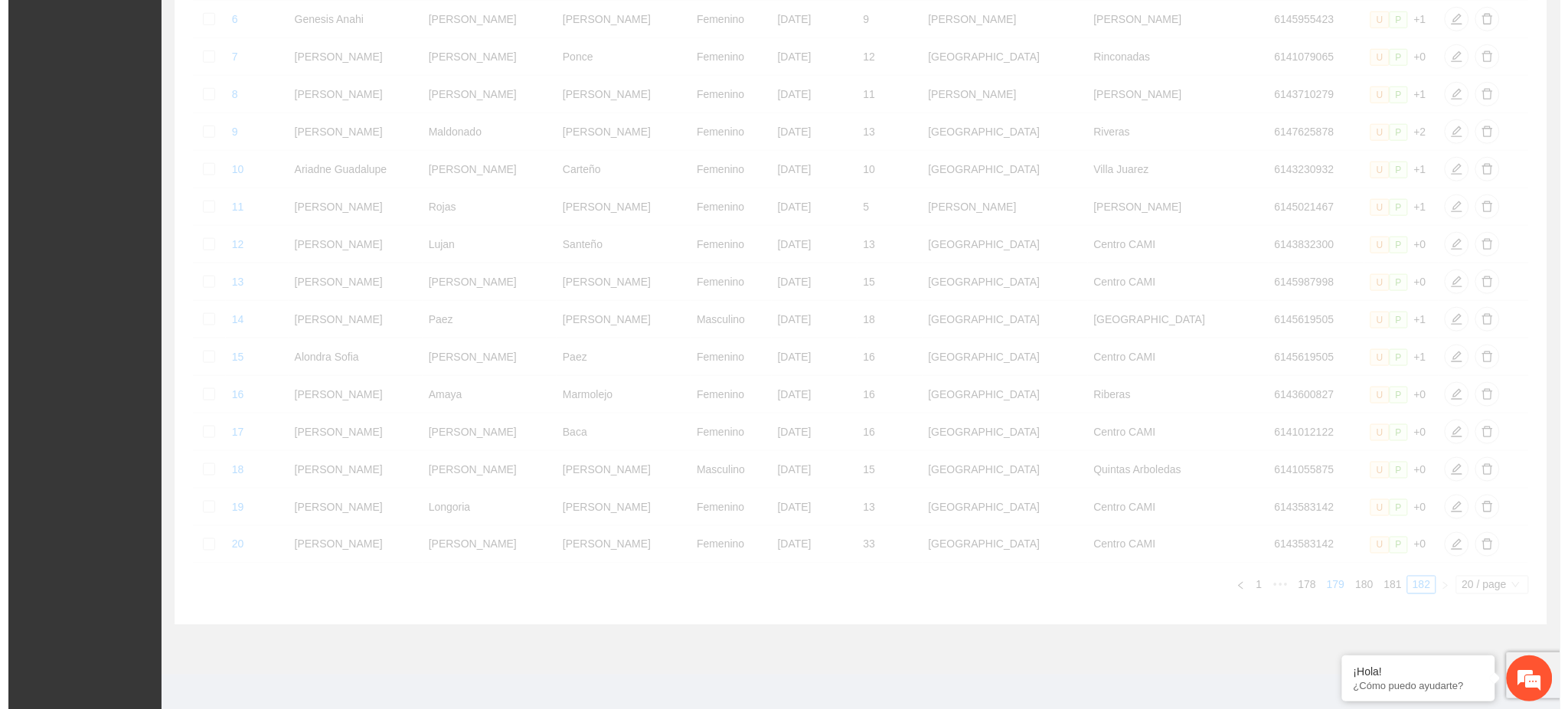
scroll to position [1, 0]
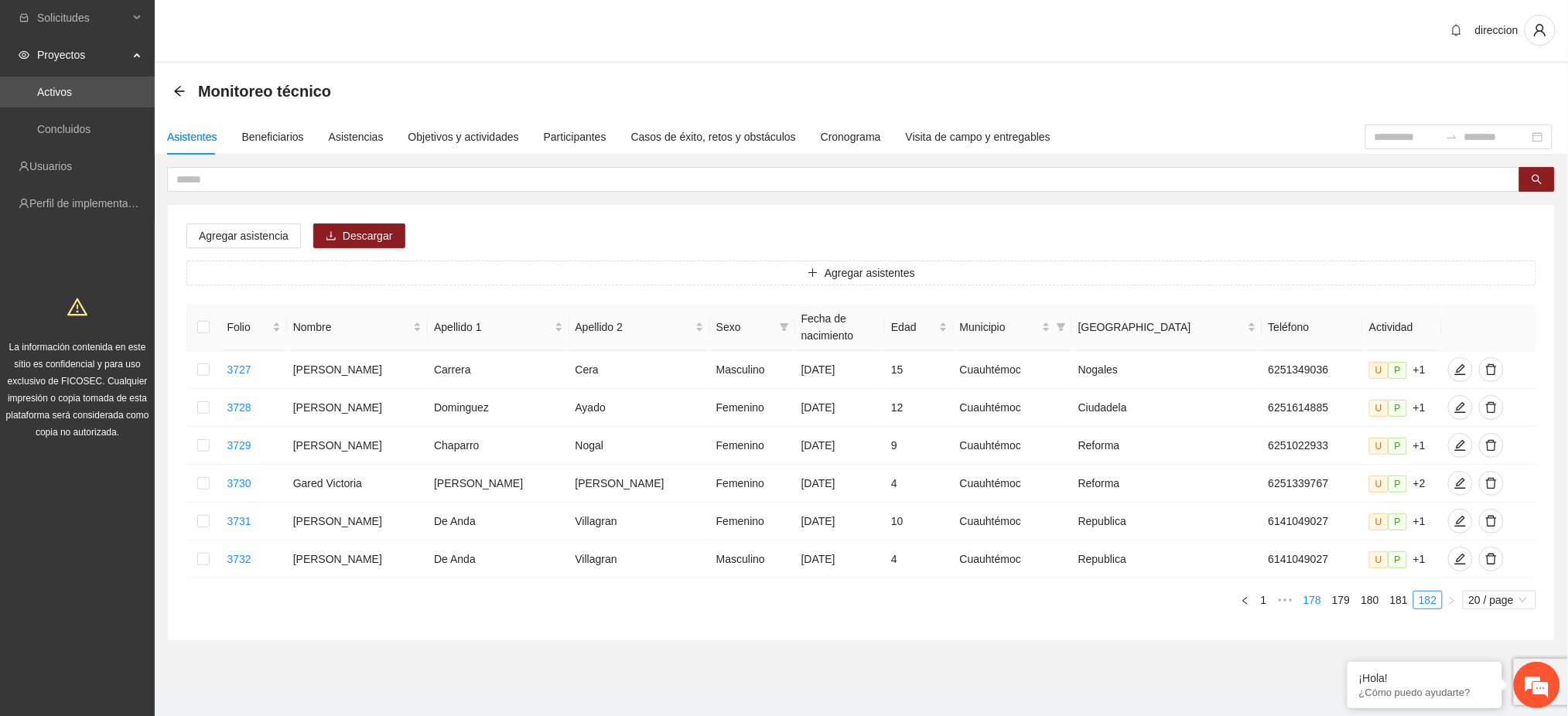
click at [1318, 591] on link "178" at bounding box center [1312, 600] width 27 height 17
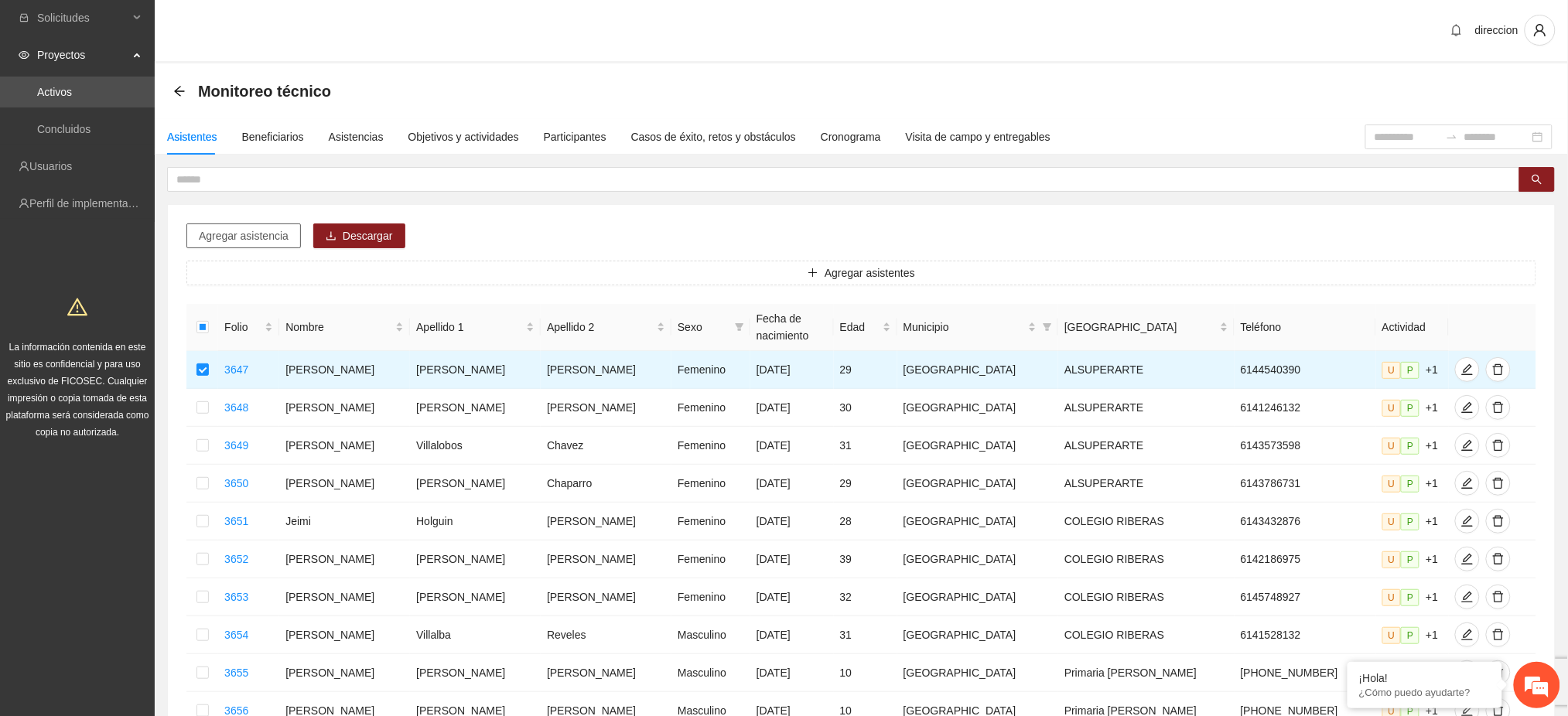
click at [248, 234] on span "Agregar asistencia" at bounding box center [243, 236] width 90 height 17
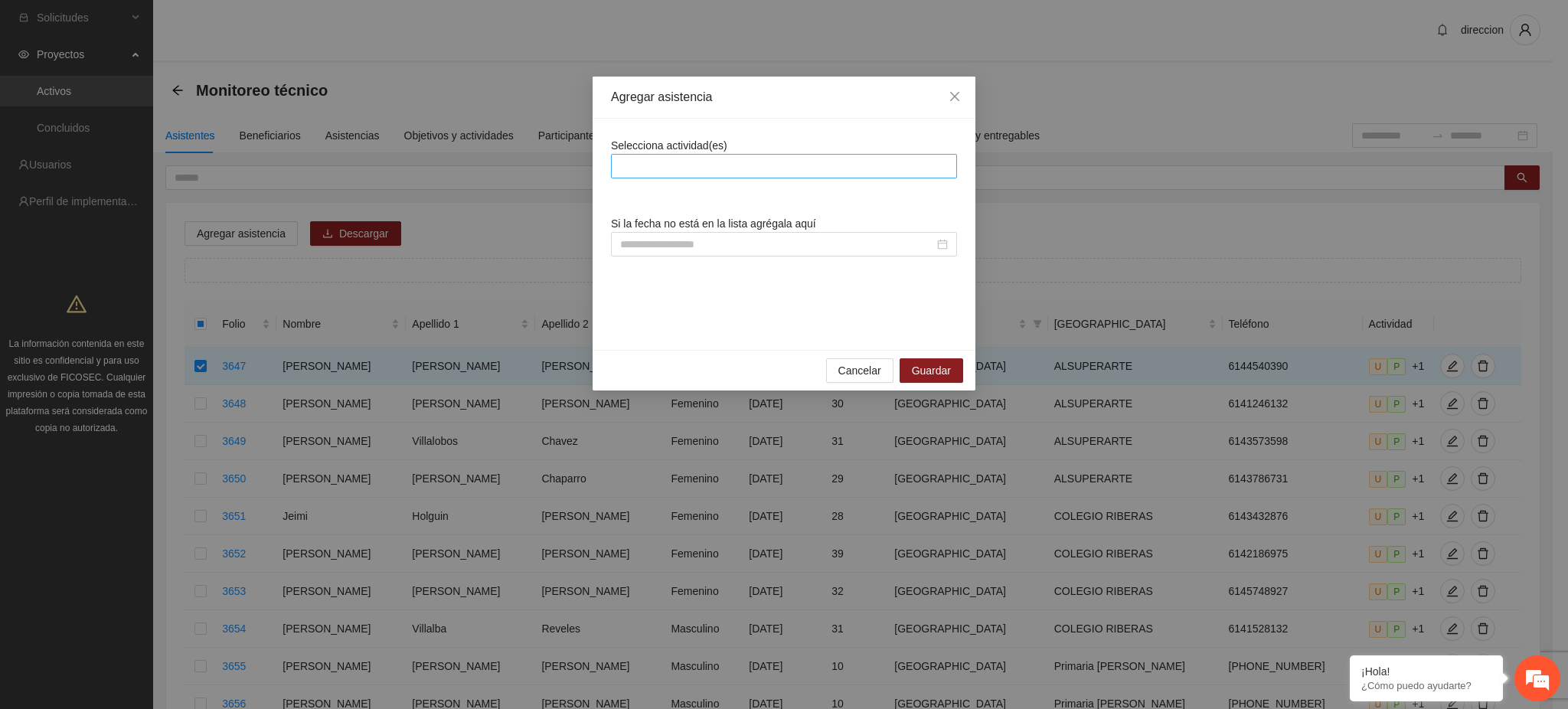
click at [701, 169] on div at bounding box center [783, 167] width 338 height 18
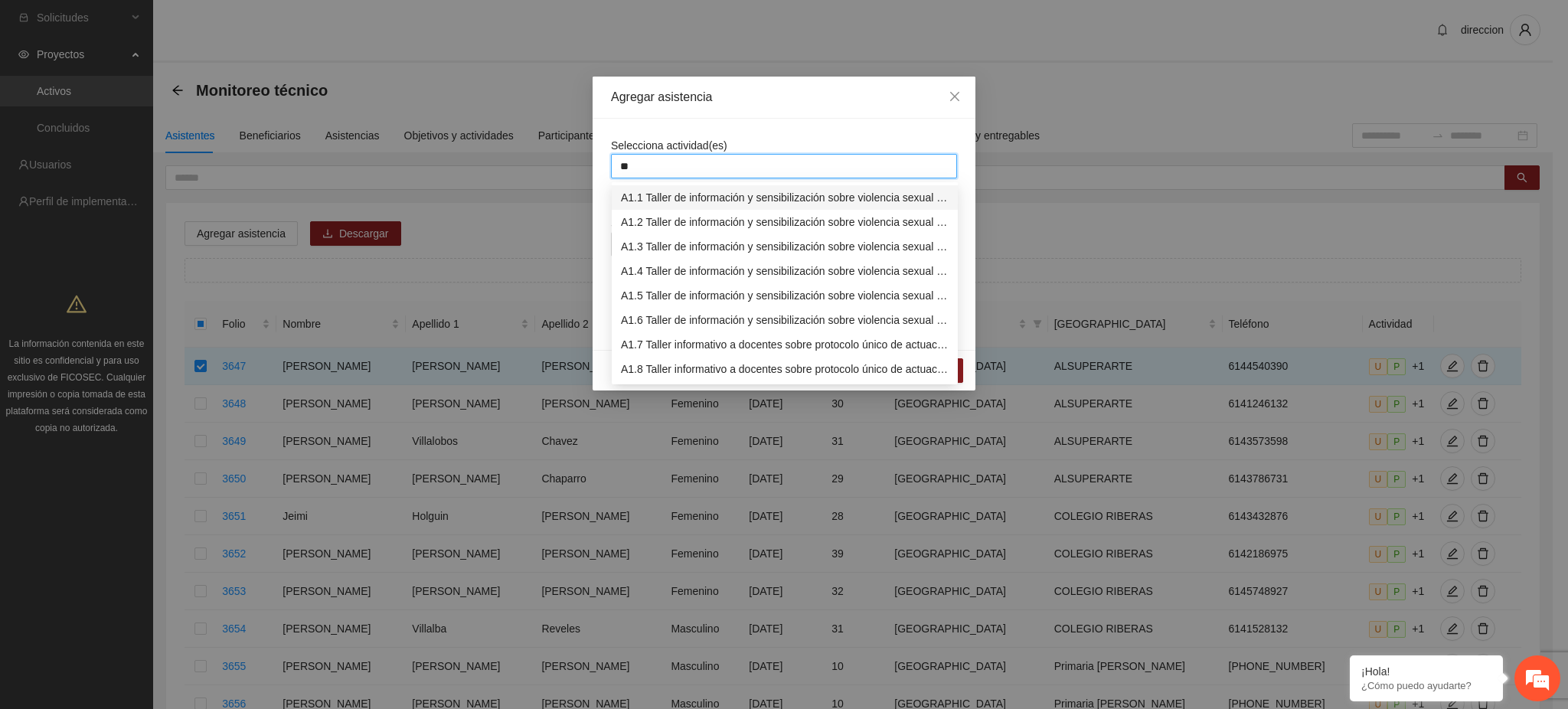
type input "***"
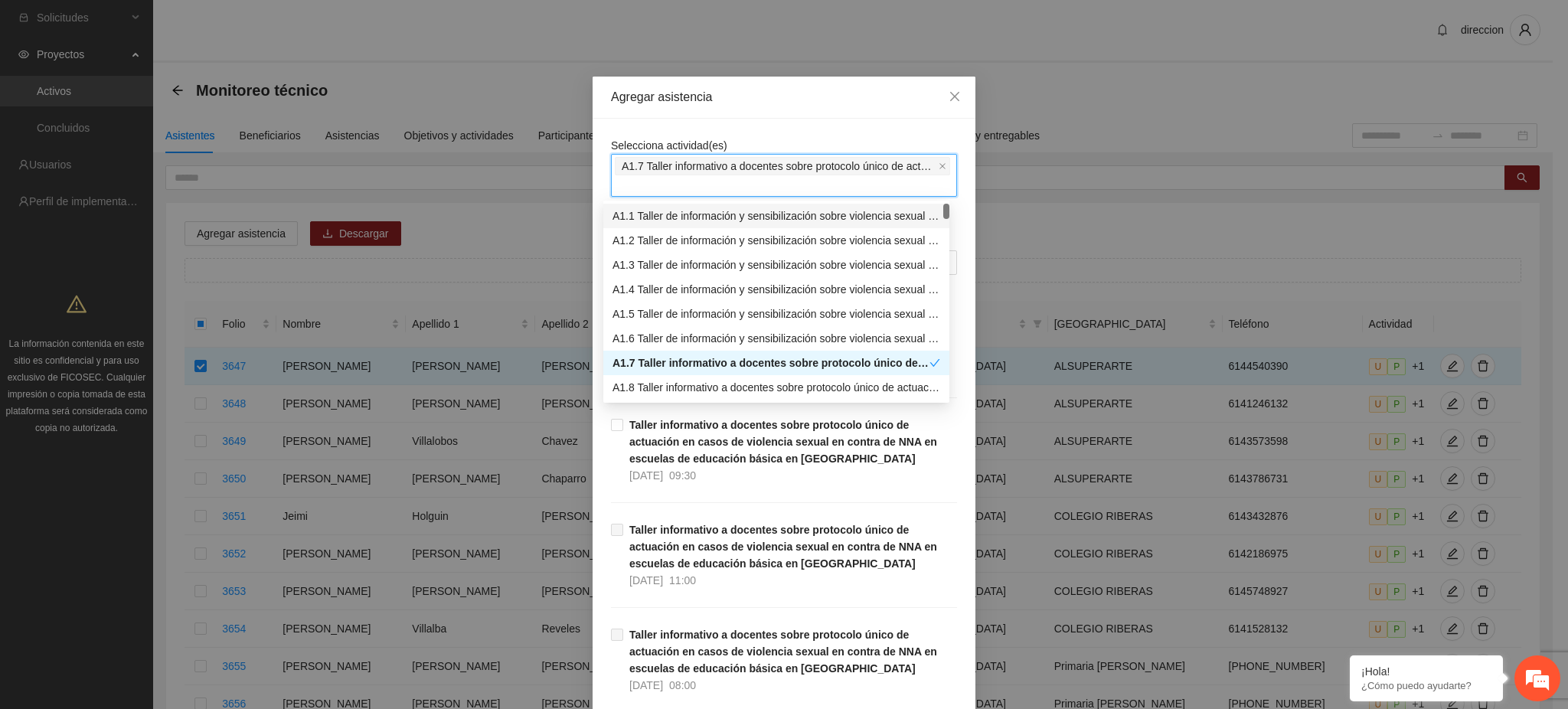
click at [708, 207] on div "A1.1 Taller de información y sensibilización sobre violencia sexual infantil pa…" at bounding box center [776, 216] width 328 height 17
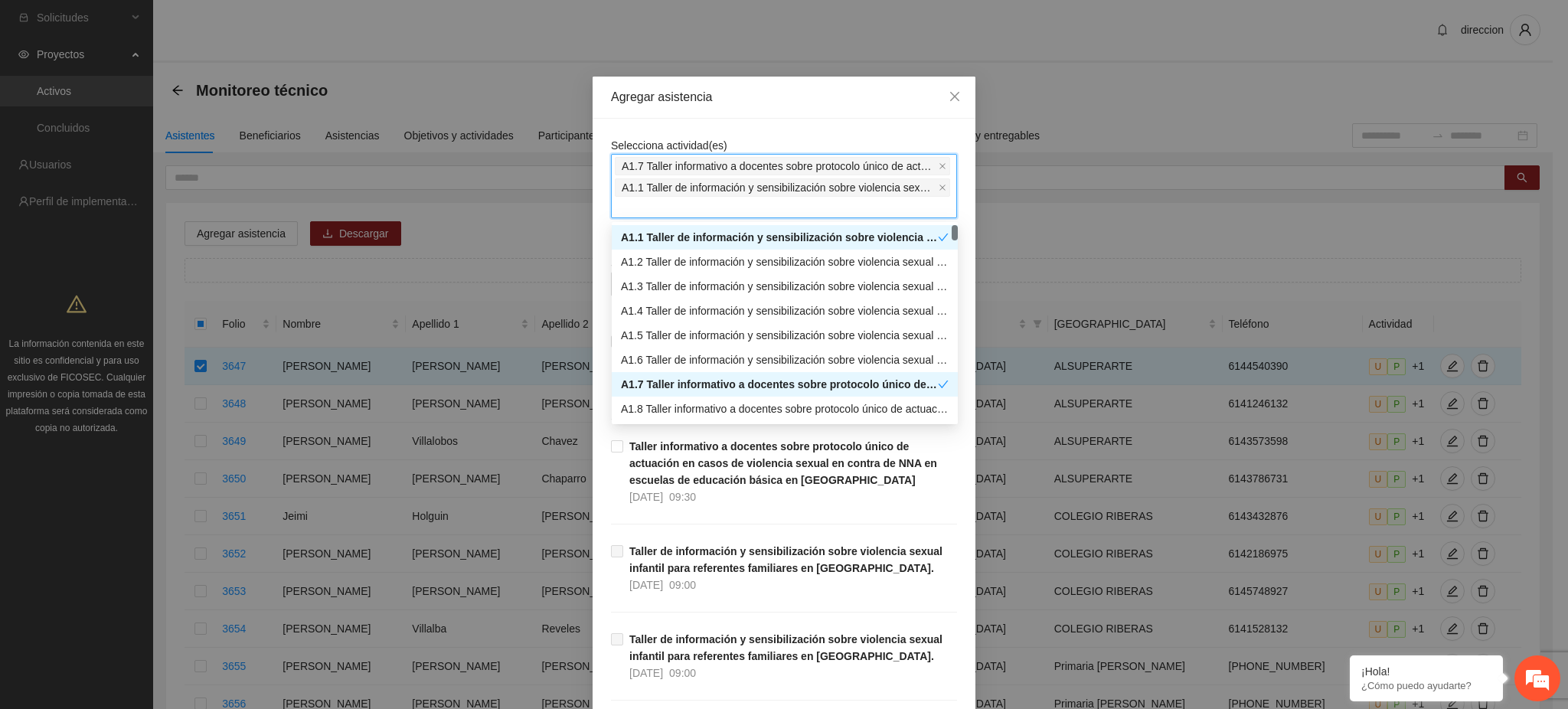
click at [709, 230] on div "A1.1 Taller de información y sensibilización sobre violencia sexual infantil pa…" at bounding box center [779, 237] width 317 height 17
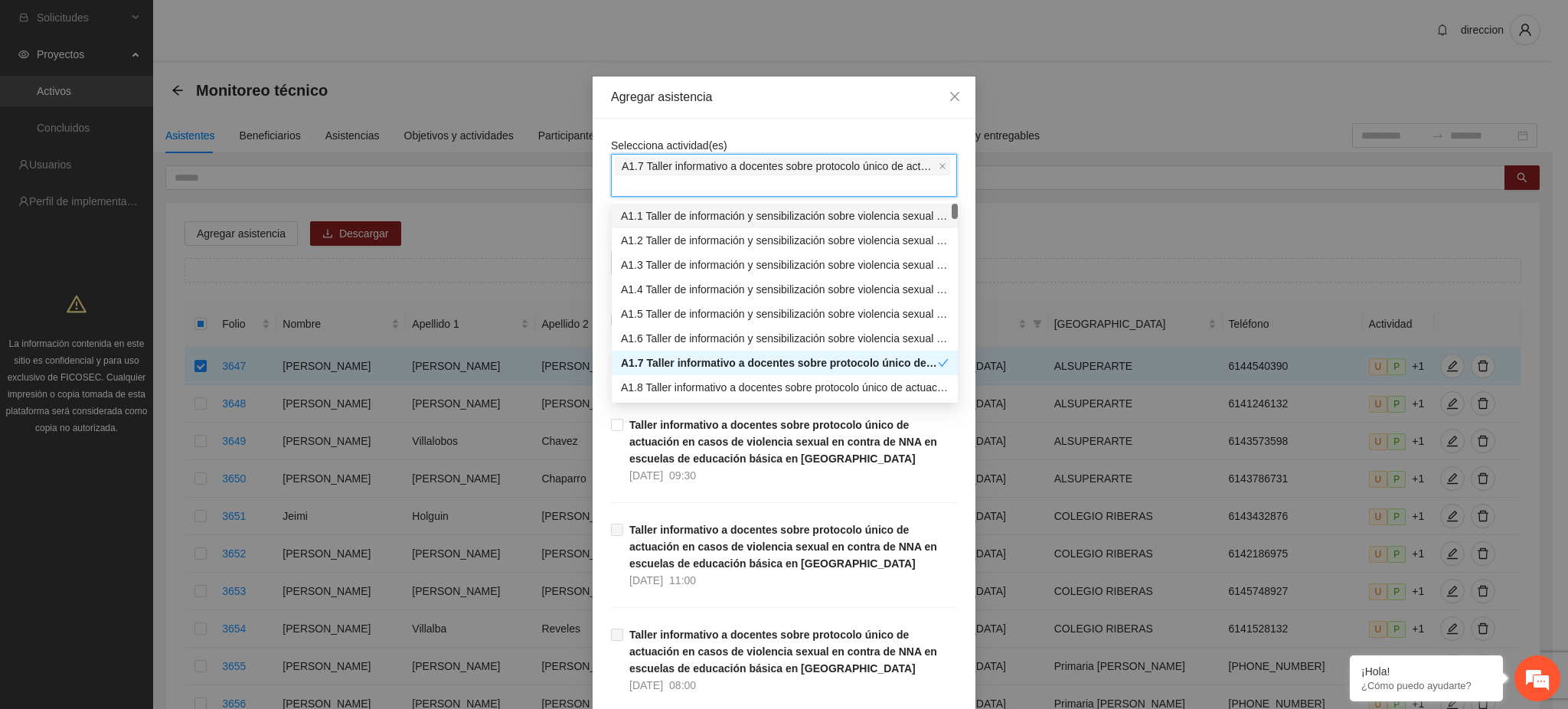
click at [689, 168] on span "A1.7 Taller informativo a docentes sobre protocolo único de actuación en casos …" at bounding box center [778, 167] width 314 height 17
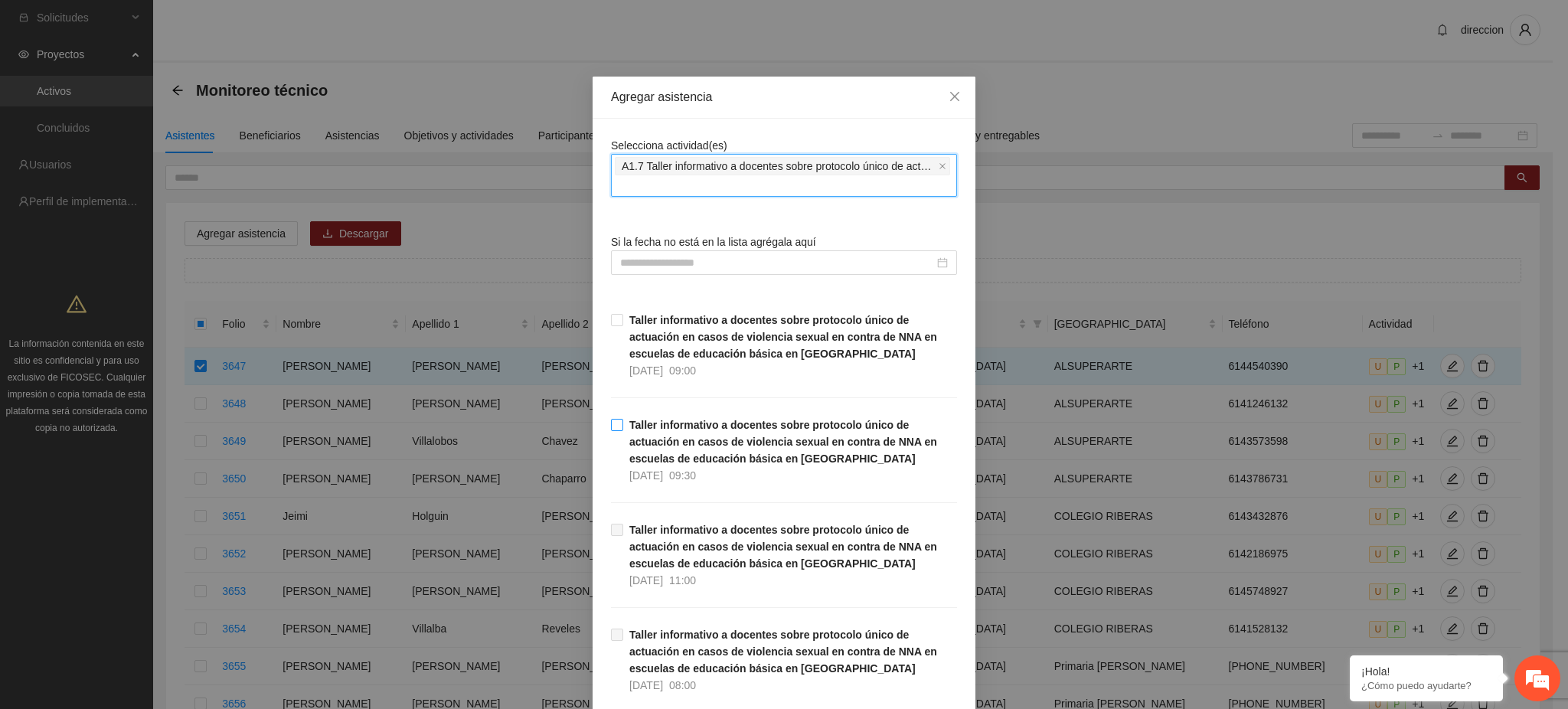
click at [674, 462] on strong "Taller informativo a docentes sobre protocolo único de actuación en casos de vi…" at bounding box center [782, 442] width 308 height 46
click at [222, 208] on div "Agregar asistencia Selecciona actividad(es) A1.7 Taller informativo a docentes …" at bounding box center [784, 354] width 1568 height 709
drag, startPoint x: 947, startPoint y: 103, endPoint x: 867, endPoint y: 137, distance: 86.9
click at [948, 102] on icon "close" at bounding box center [954, 97] width 12 height 12
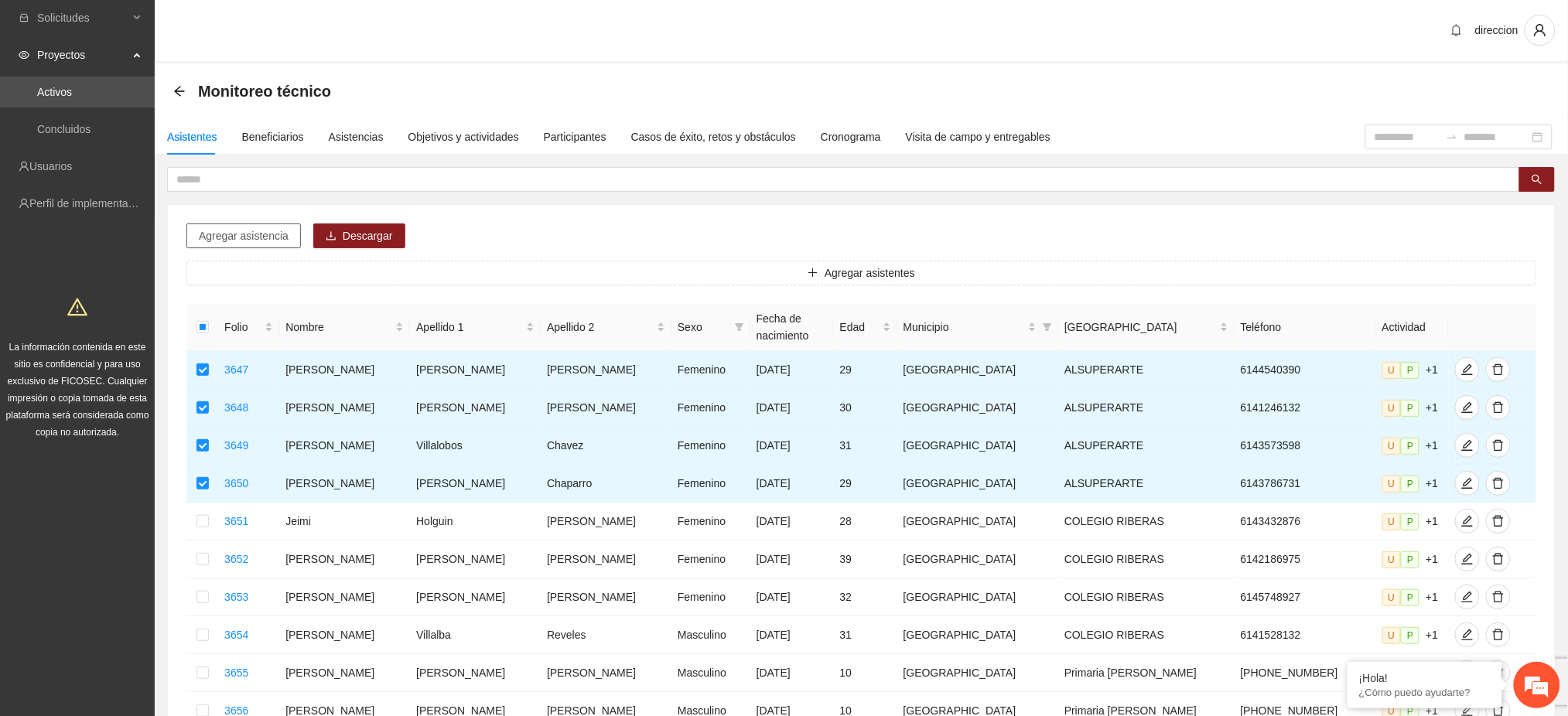
click at [274, 239] on span "Agregar asistencia" at bounding box center [243, 236] width 90 height 17
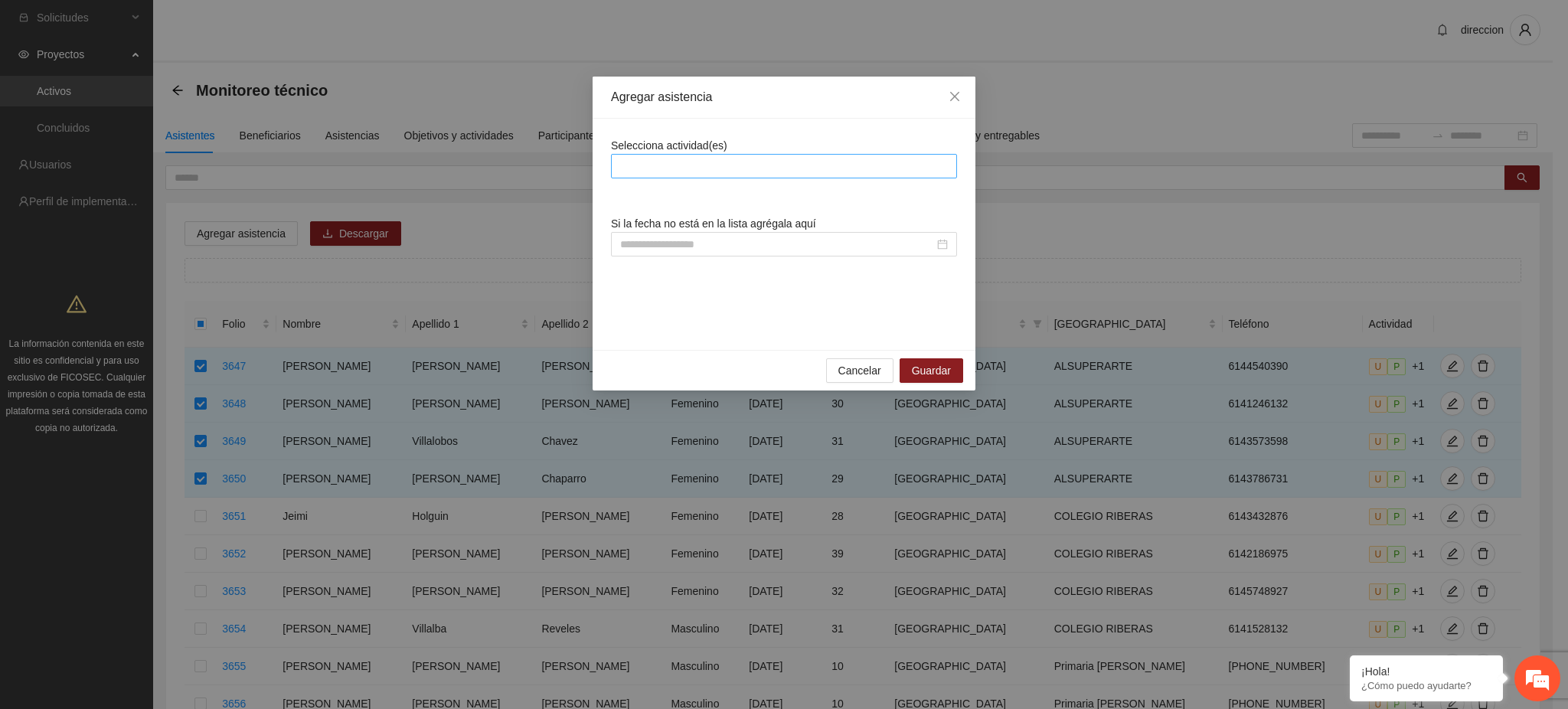
click at [677, 169] on div at bounding box center [783, 167] width 338 height 18
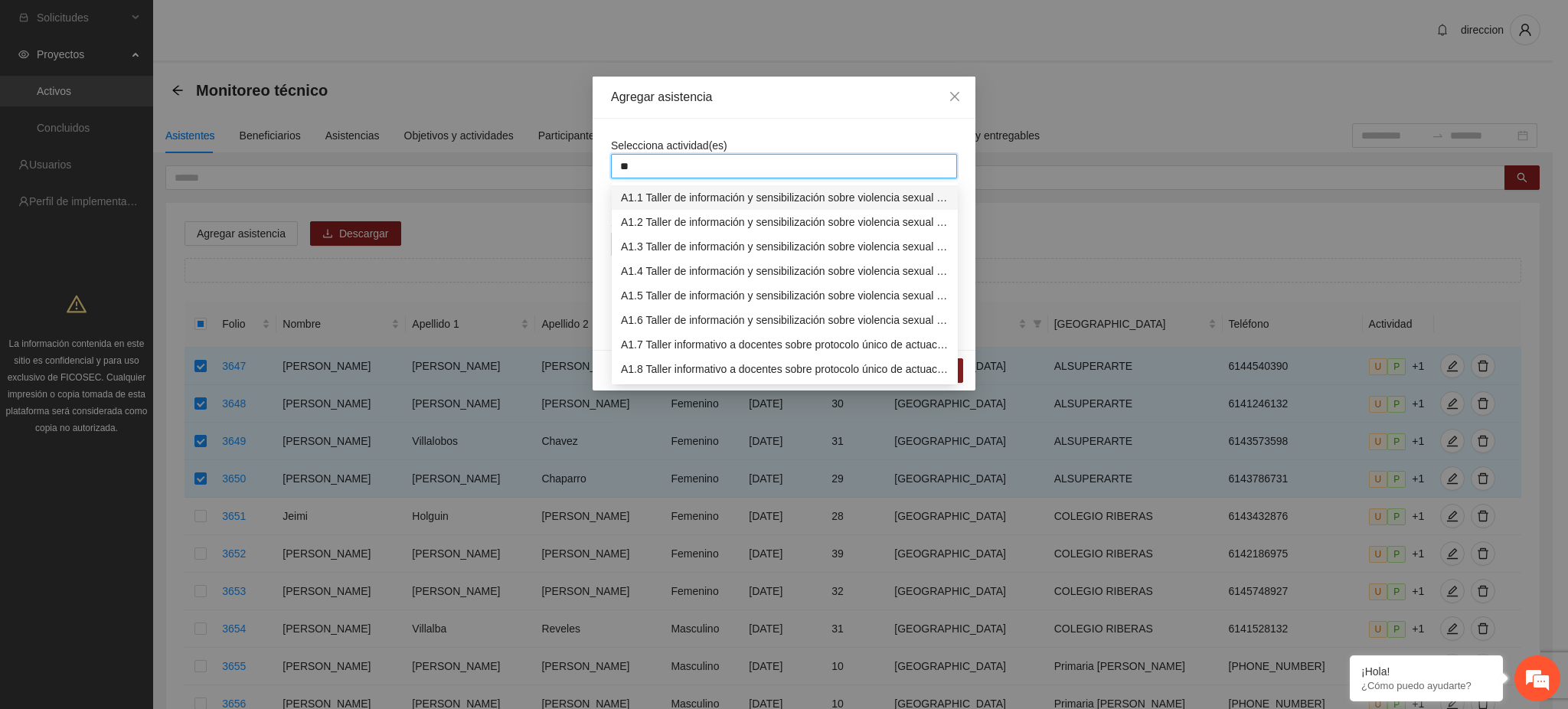
type input "***"
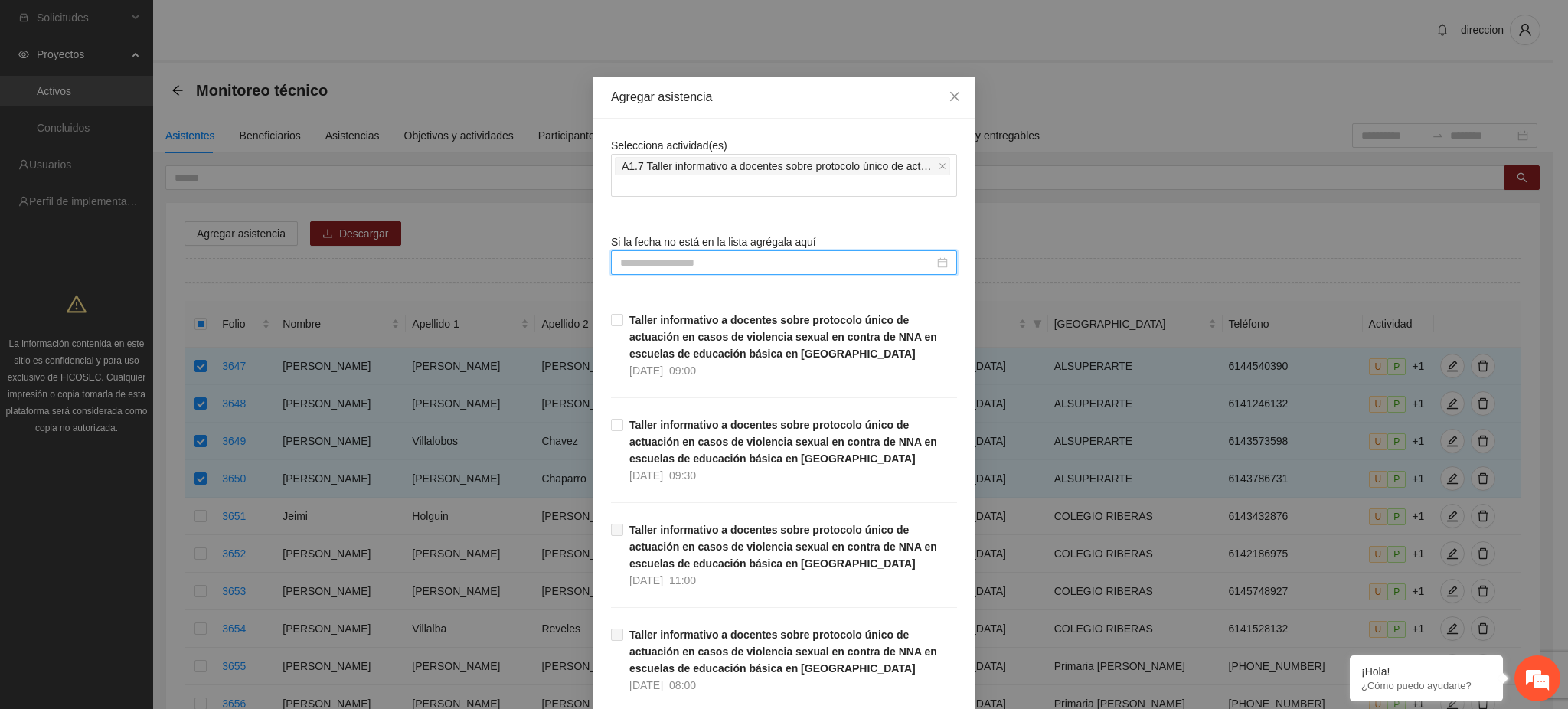
click at [664, 256] on input at bounding box center [776, 262] width 314 height 17
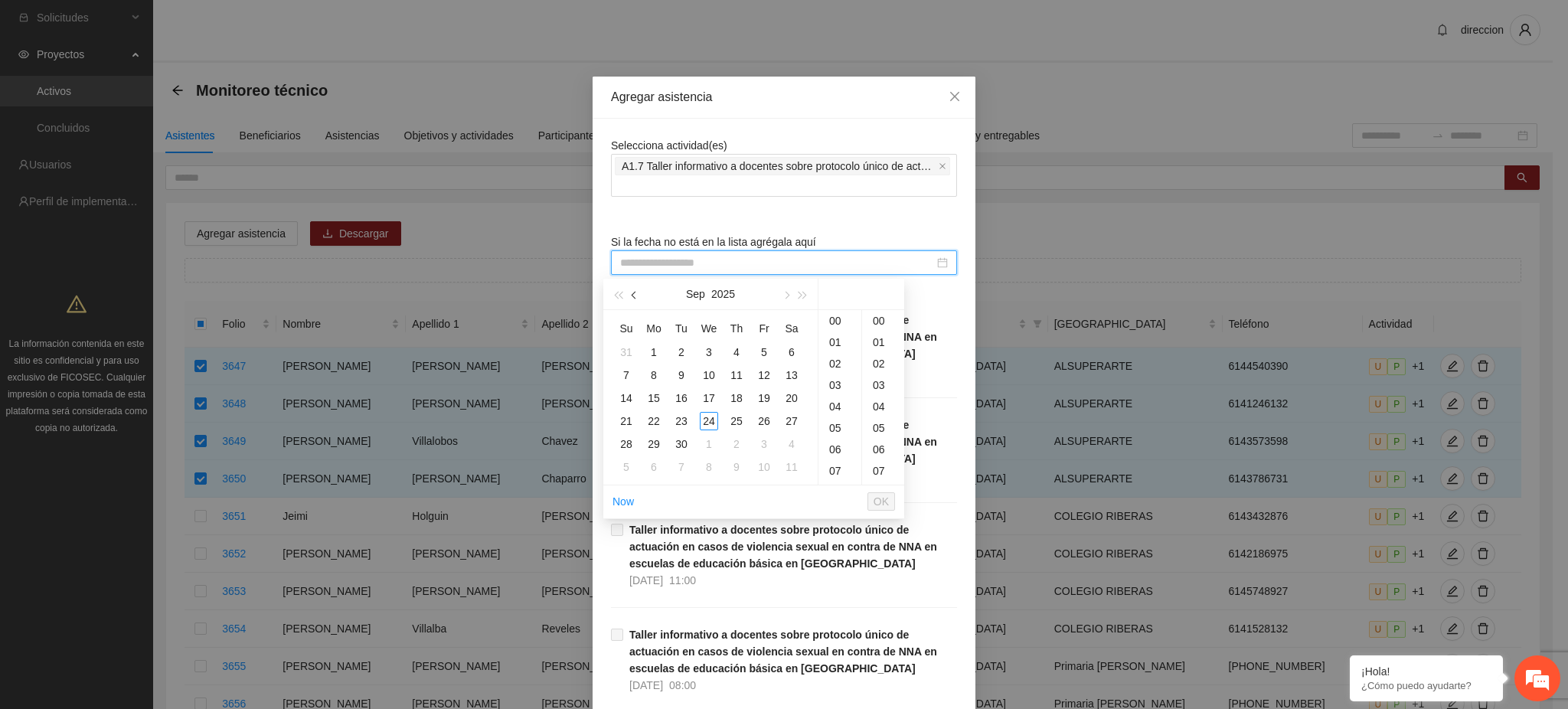
click at [638, 295] on button "button" at bounding box center [634, 294] width 17 height 31
click at [638, 295] on span "button" at bounding box center [635, 295] width 8 height 8
click at [784, 297] on span "button" at bounding box center [786, 295] width 8 height 8
click at [660, 424] on div "18" at bounding box center [654, 421] width 18 height 18
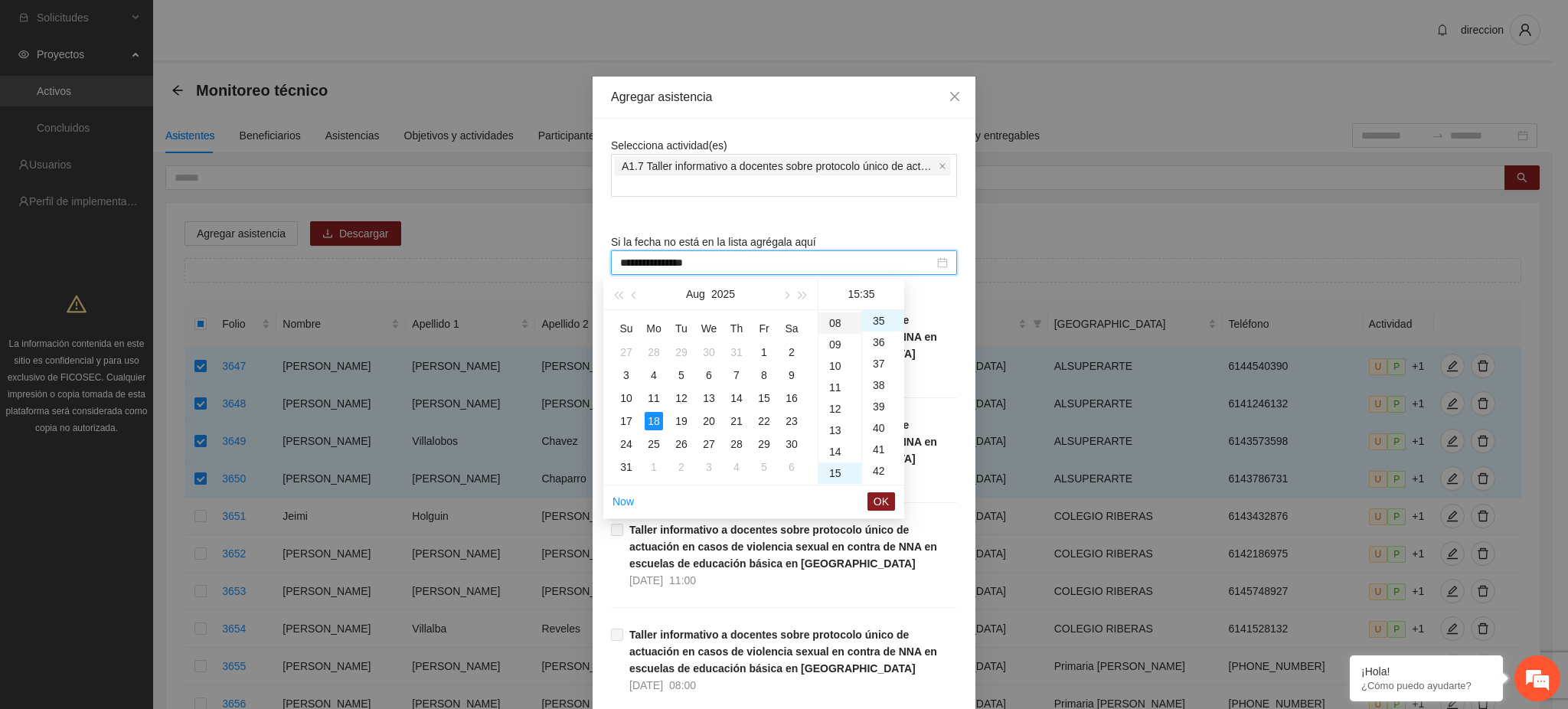
click at [836, 323] on div "08" at bounding box center [840, 323] width 43 height 21
click at [876, 319] on div "00" at bounding box center [883, 321] width 42 height 21
type input "**********"
click at [887, 499] on span "OK" at bounding box center [881, 502] width 15 height 17
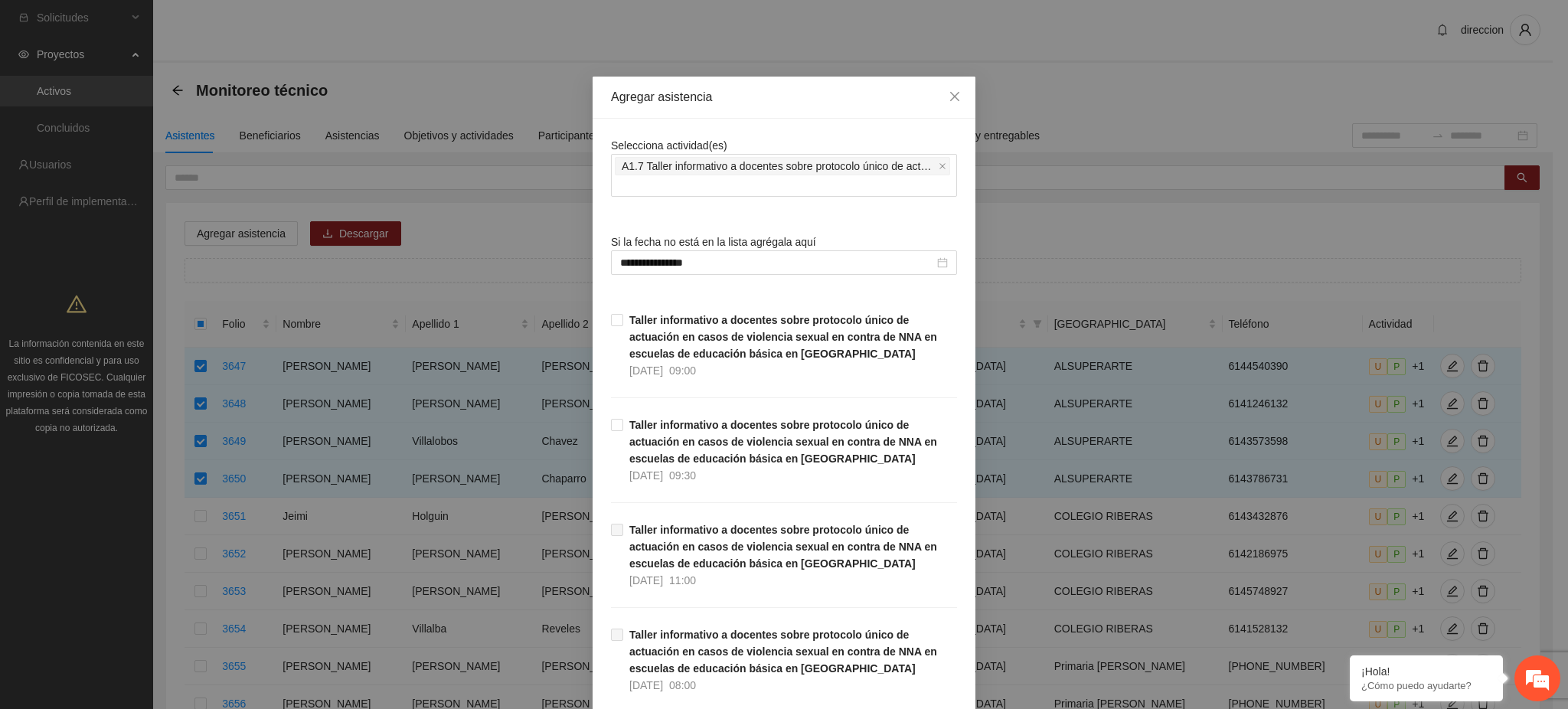
click at [1015, 549] on div "**********" at bounding box center [784, 354] width 1568 height 709
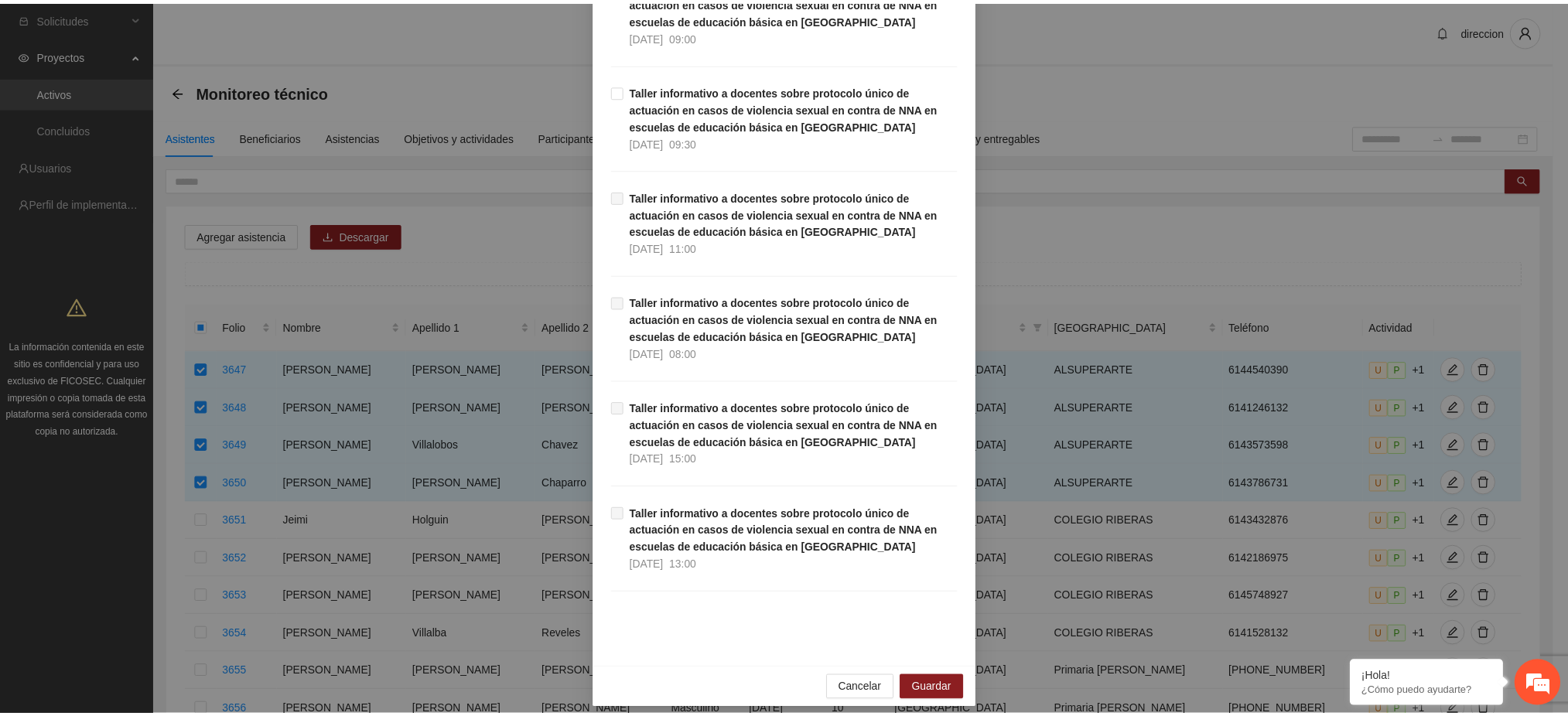
scroll to position [350, 0]
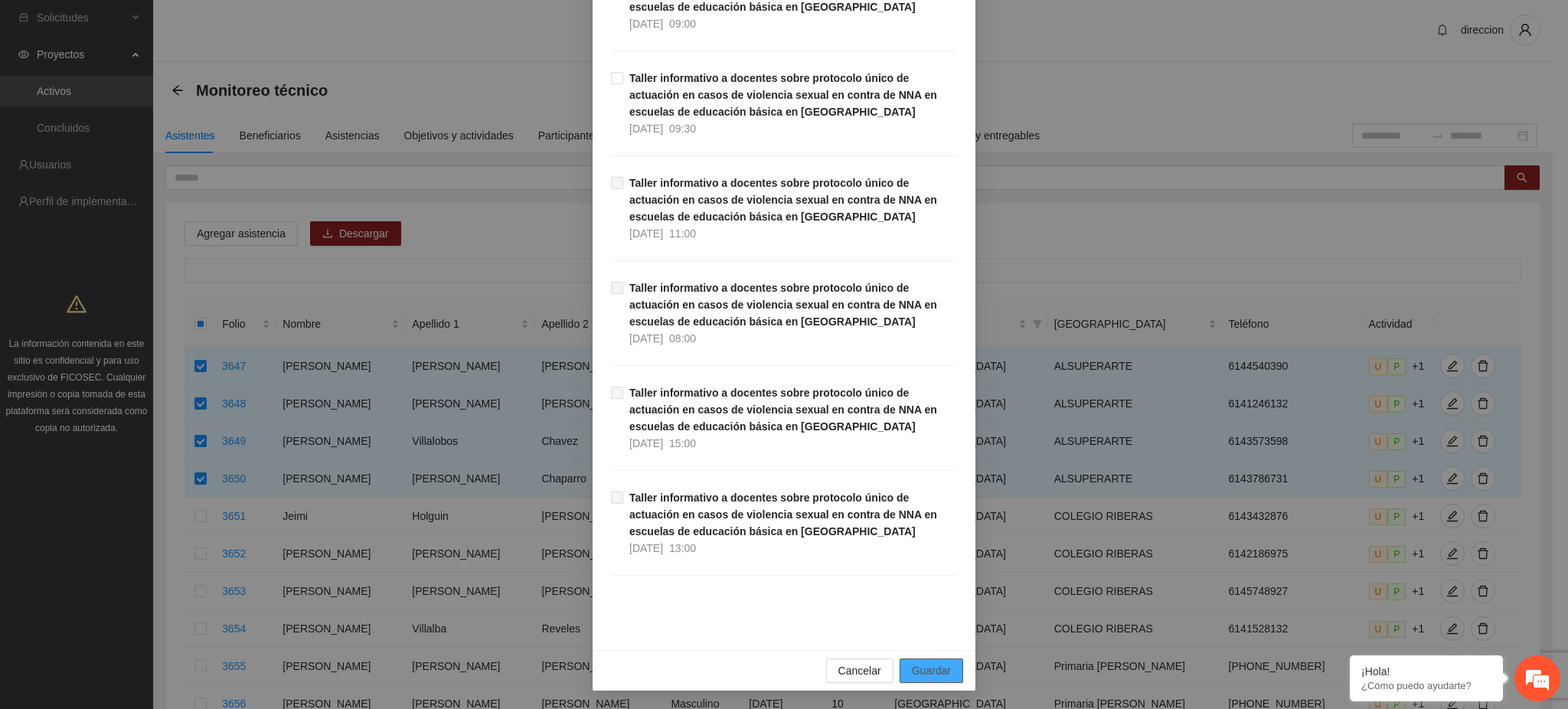
click at [912, 670] on span "Guardar" at bounding box center [931, 671] width 39 height 17
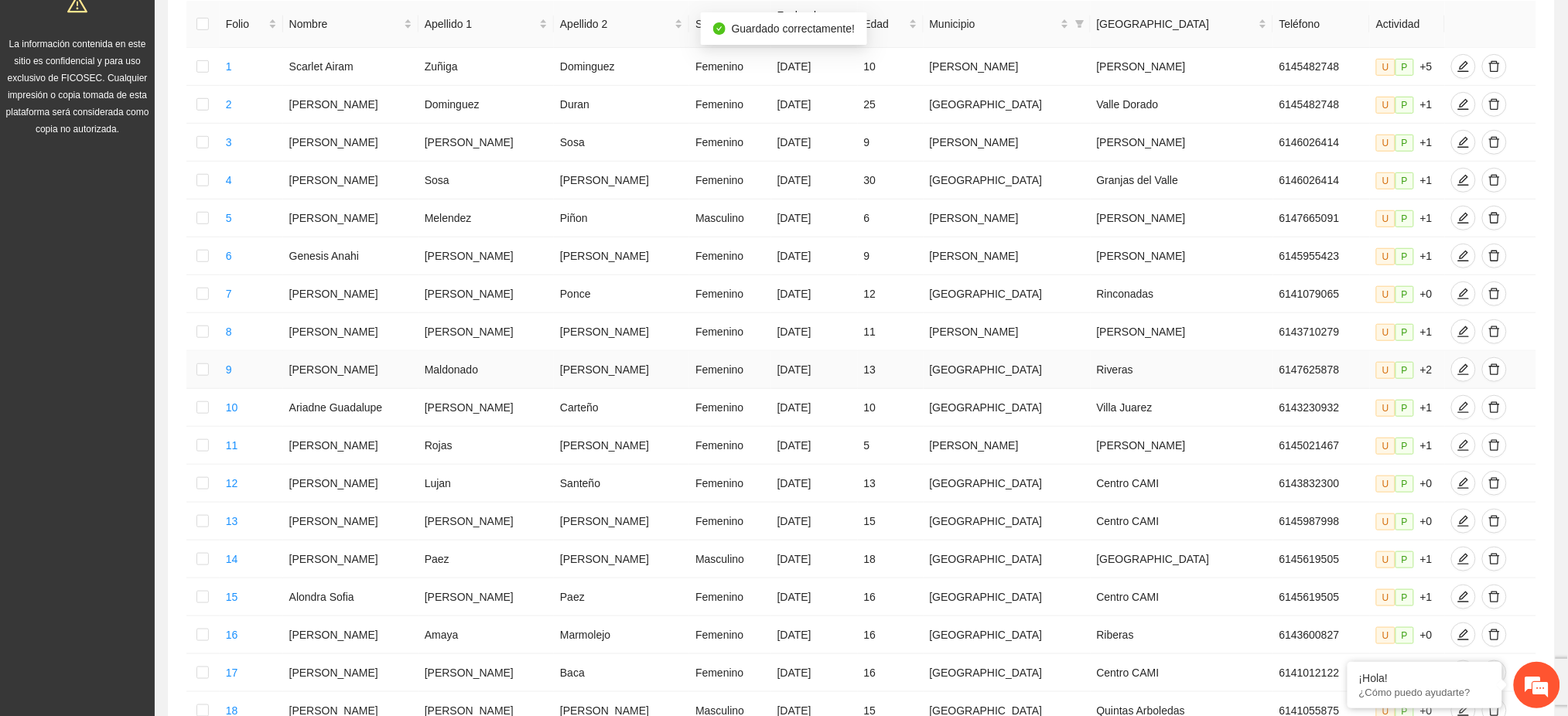
scroll to position [516, 0]
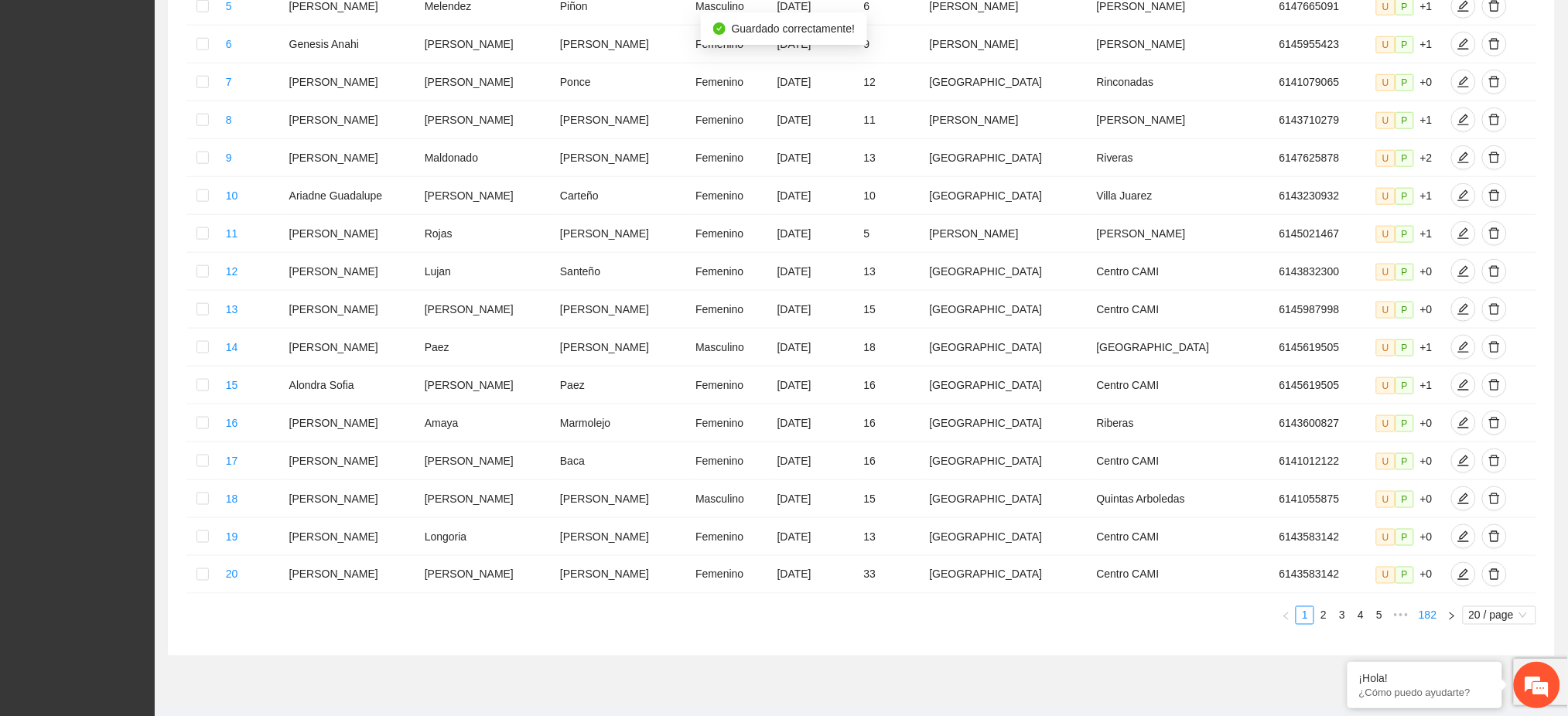
click at [1428, 609] on link "182" at bounding box center [1427, 615] width 27 height 17
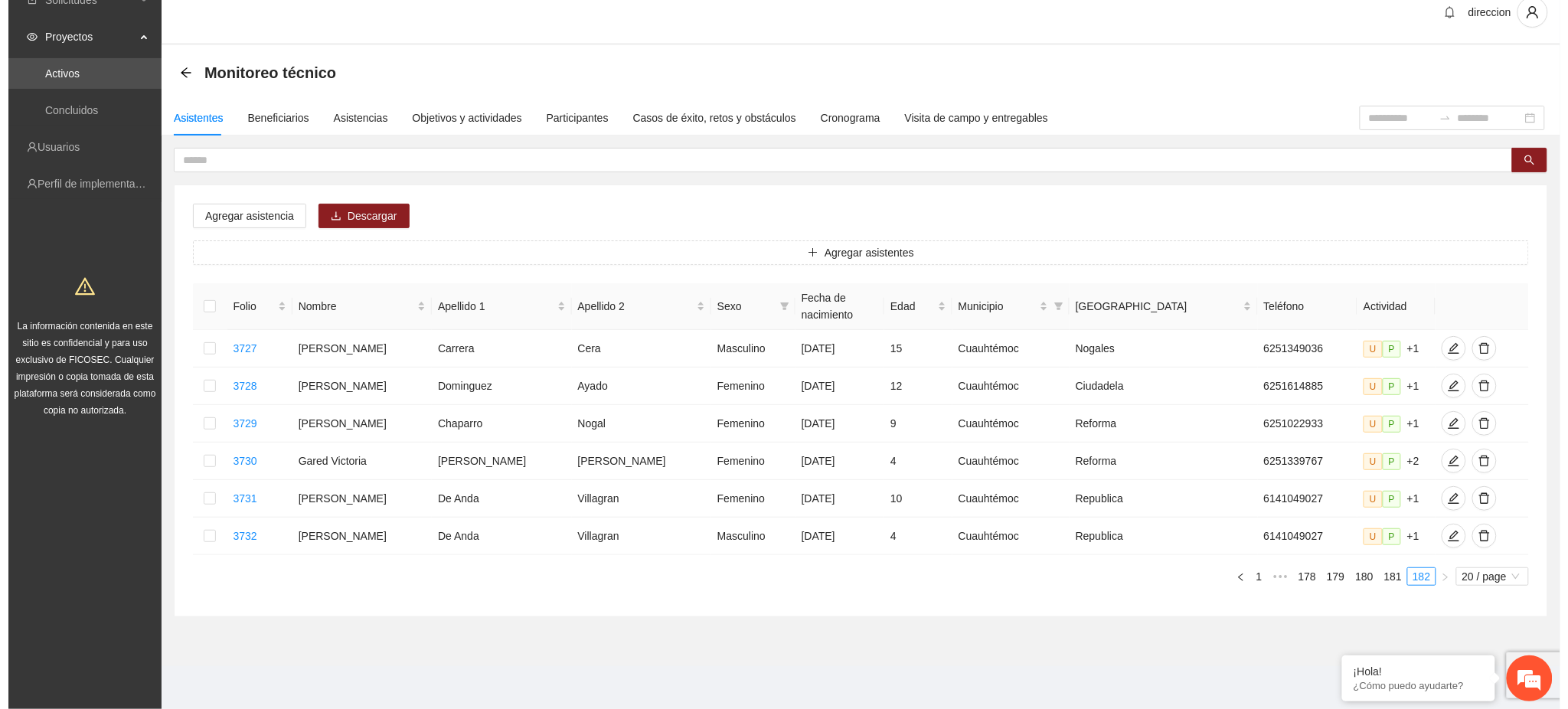
scroll to position [1, 0]
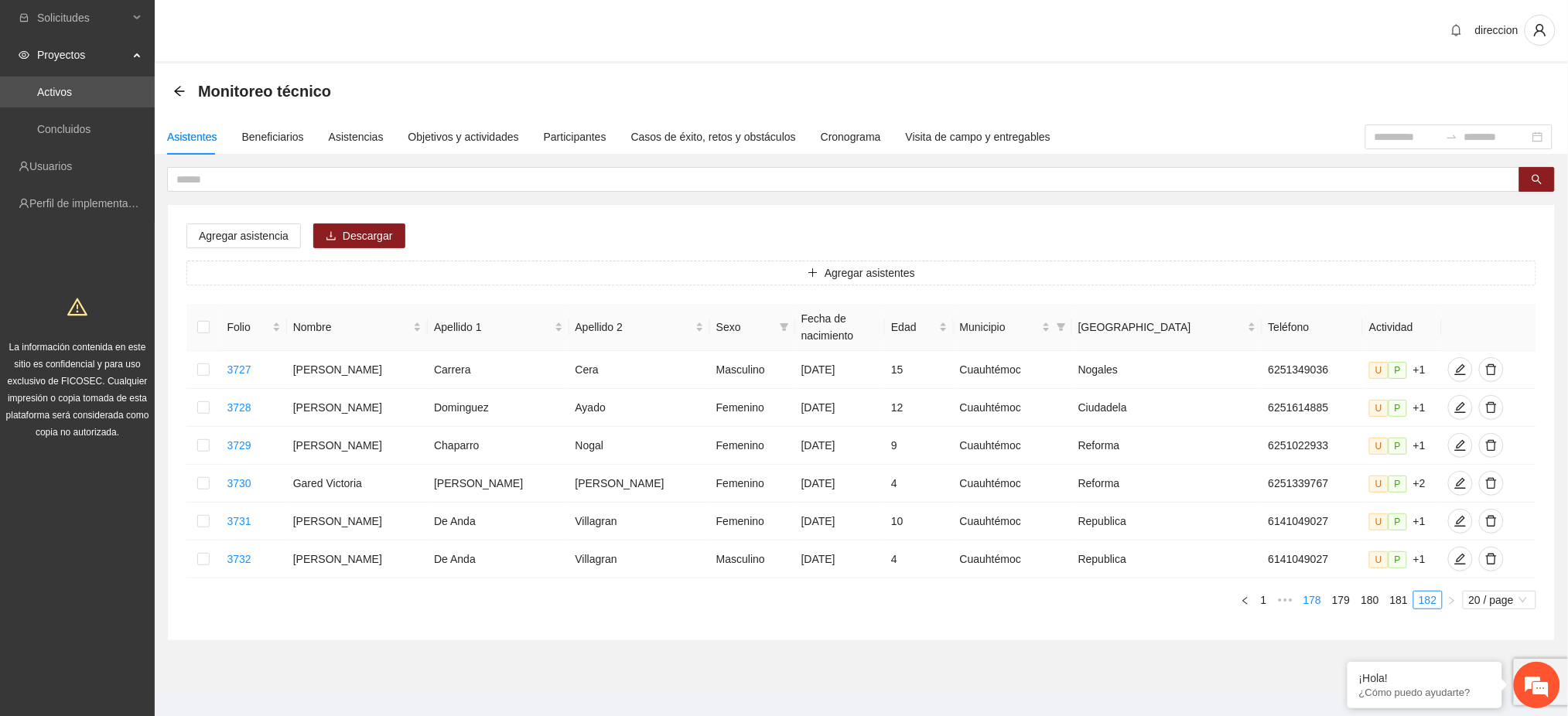
click at [1310, 591] on link "178" at bounding box center [1312, 600] width 27 height 17
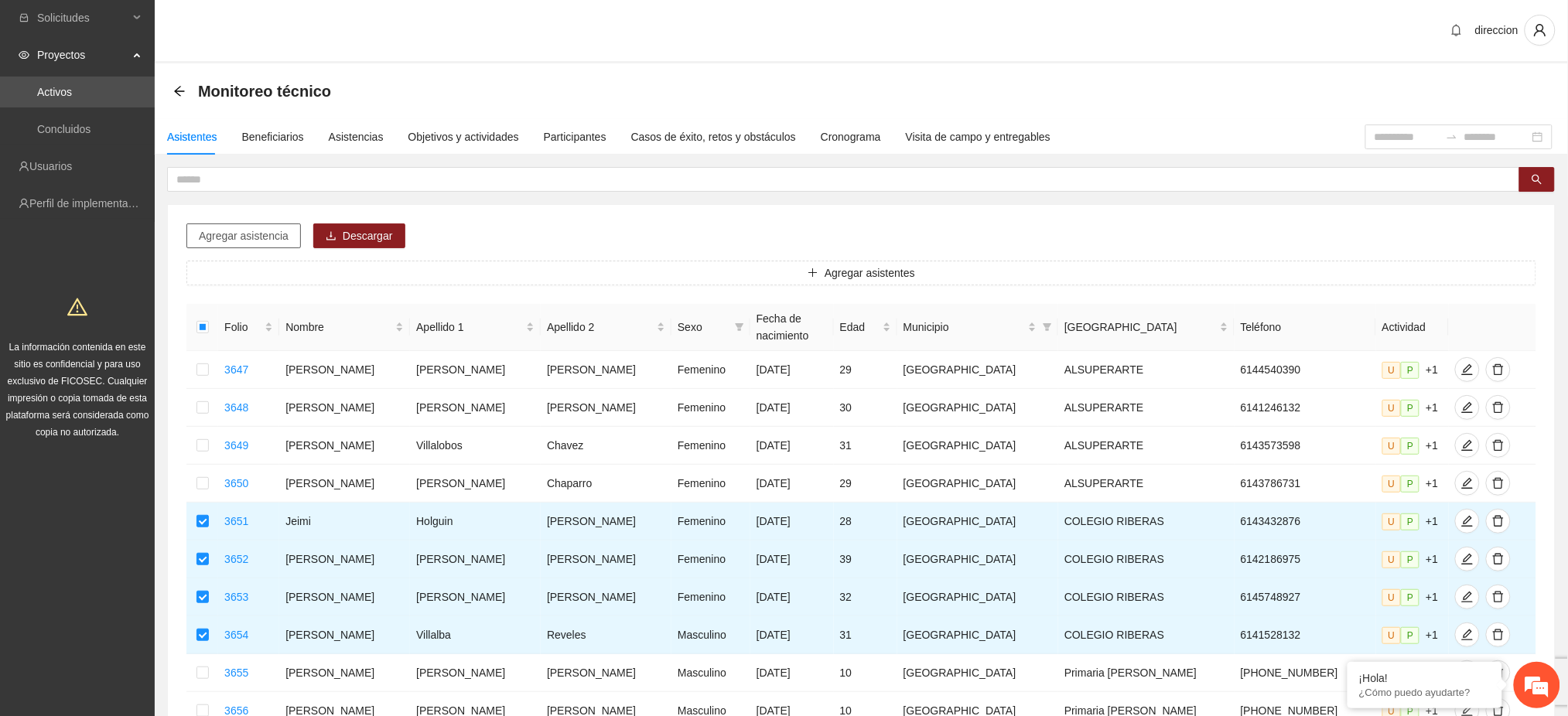
click at [257, 239] on span "Agregar asistencia" at bounding box center [243, 236] width 90 height 17
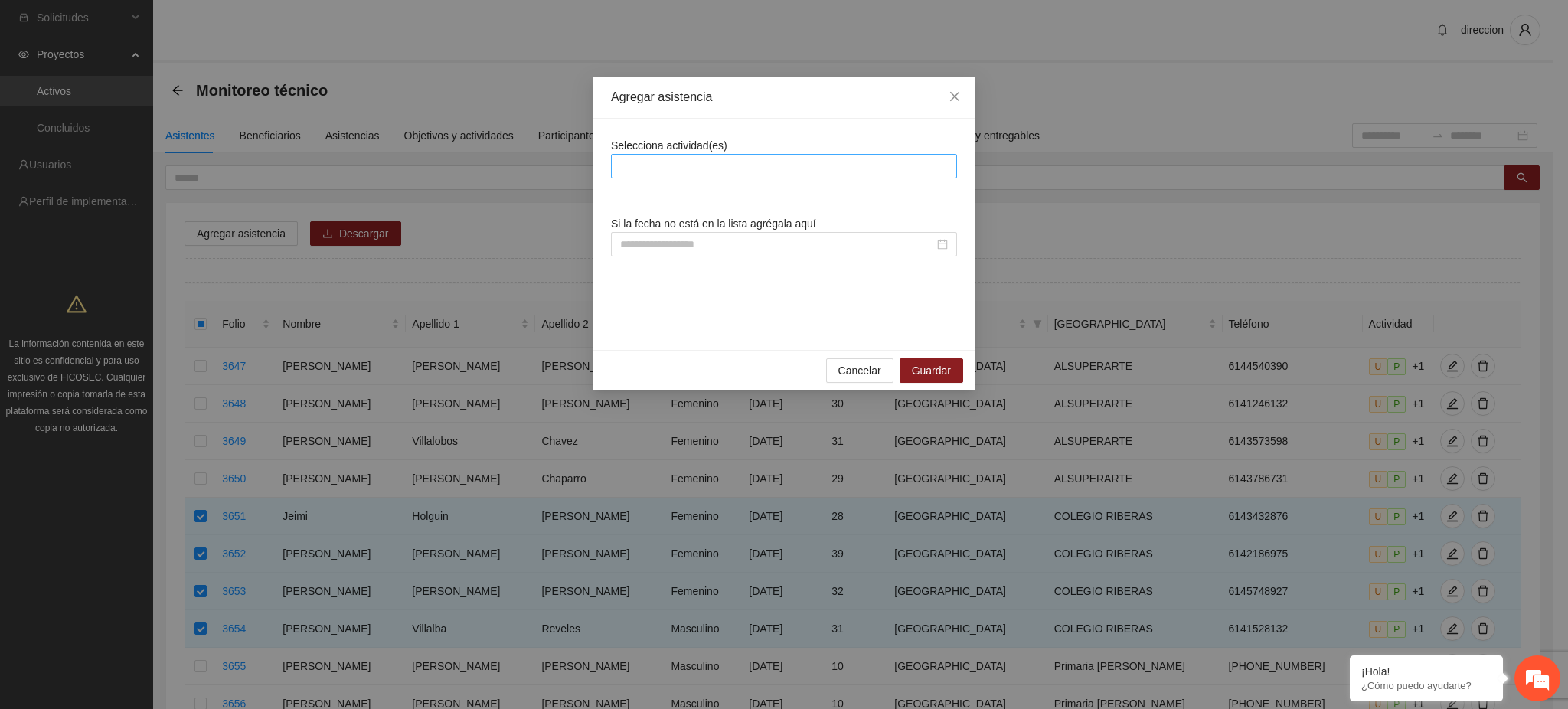
click at [700, 168] on div at bounding box center [783, 167] width 338 height 18
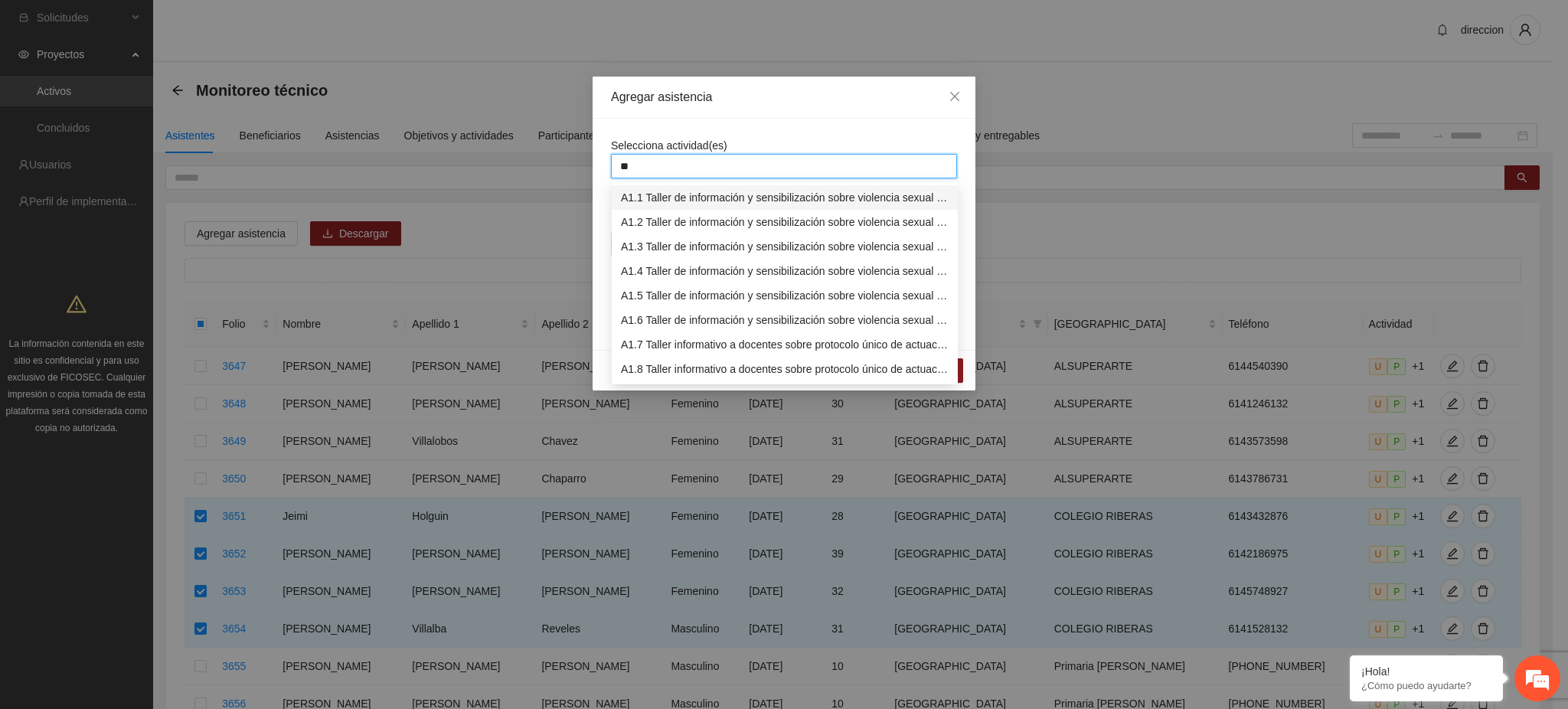
type input "***"
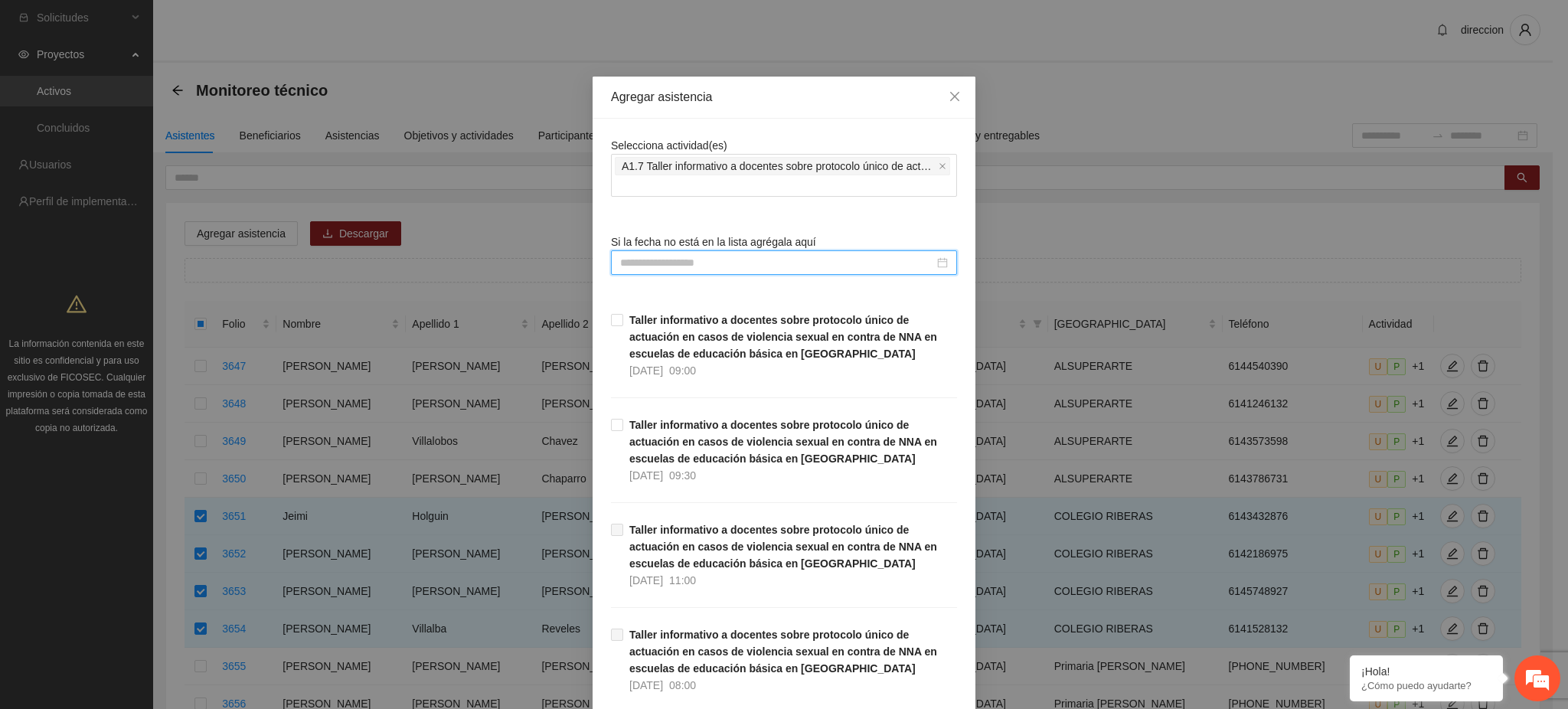
click at [647, 264] on input at bounding box center [776, 262] width 314 height 17
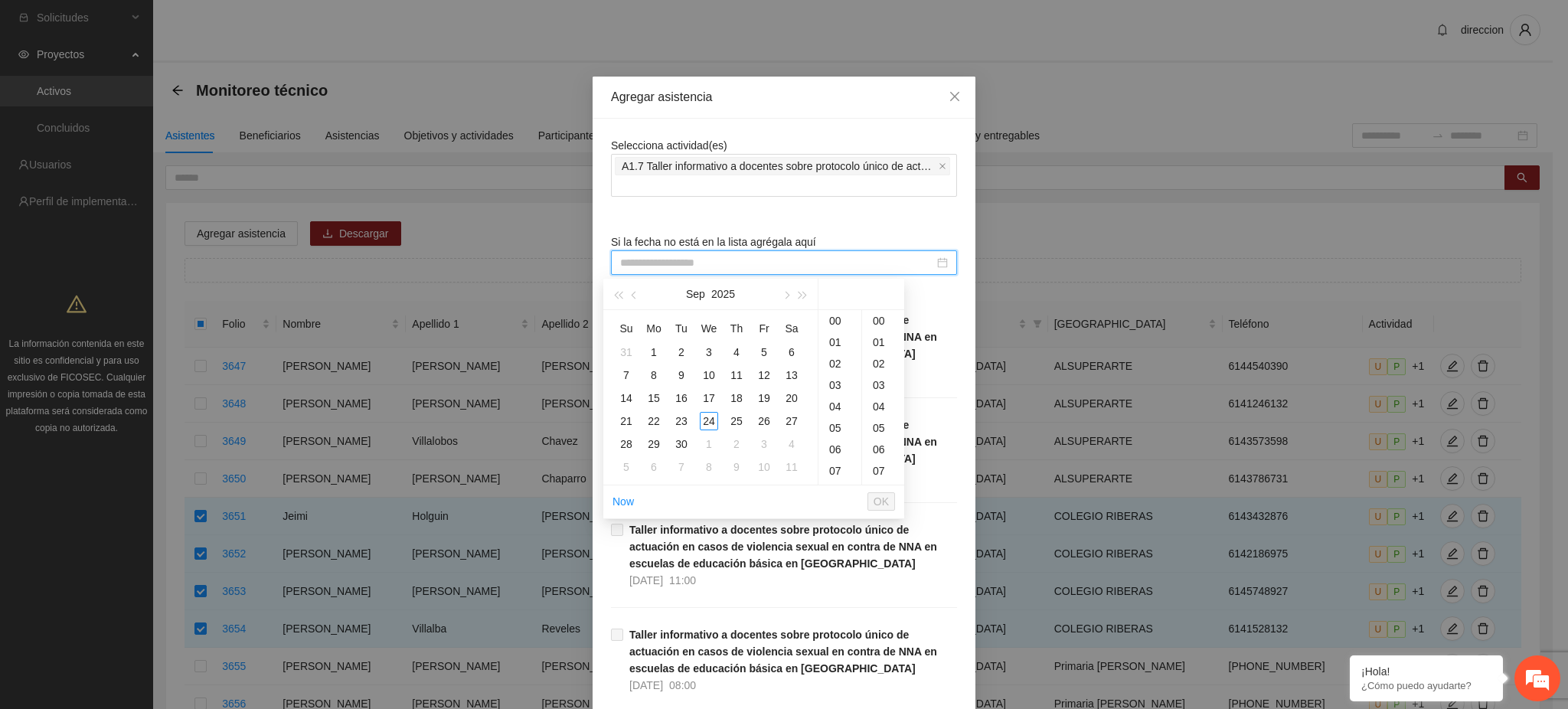
click at [647, 262] on input at bounding box center [776, 262] width 314 height 17
type input "**********"
click at [750, 216] on div "Selecciona actividad(es) A1.7 Taller informativo a docentes sobre protocolo úni…" at bounding box center [783, 558] width 346 height 842
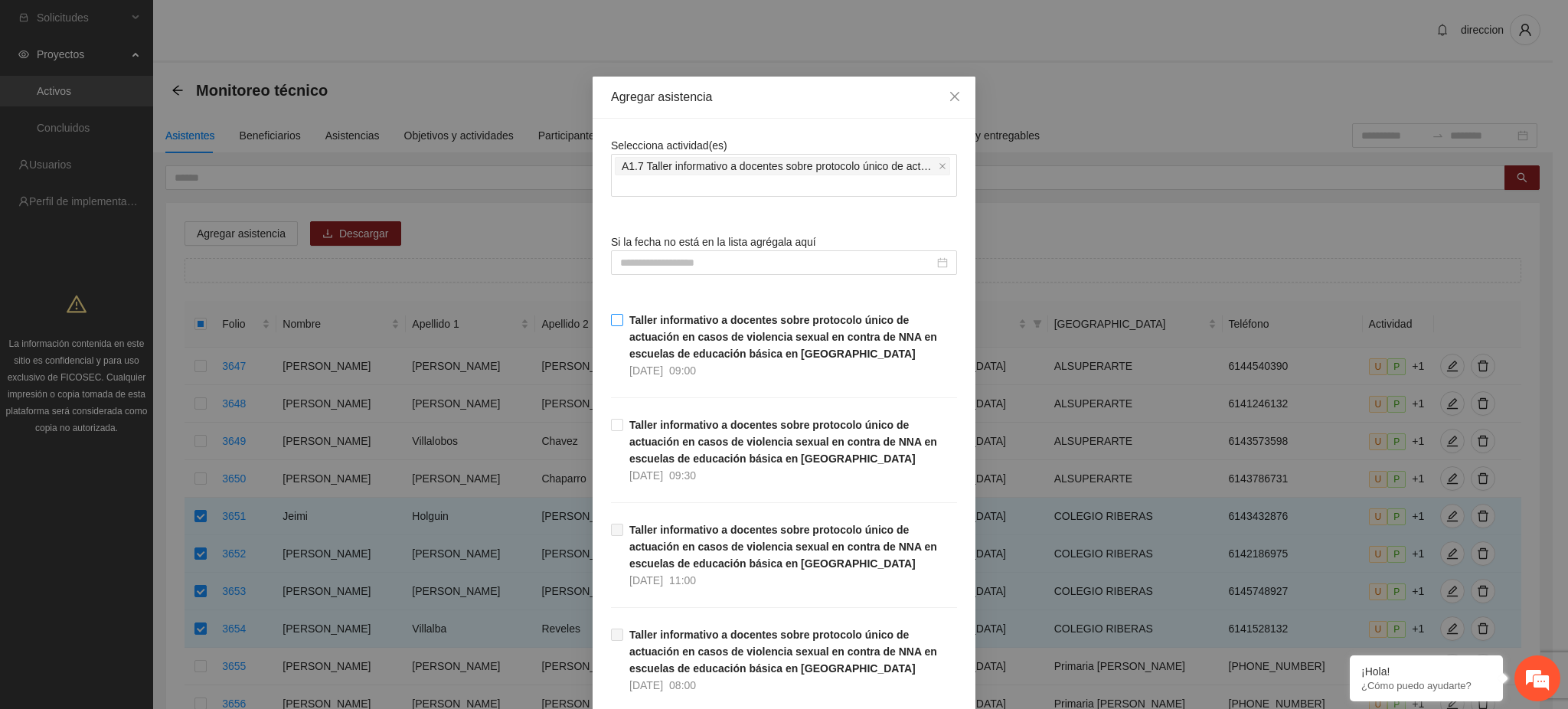
click at [660, 350] on strong "Taller informativo a docentes sobre protocolo único de actuación en casos de vi…" at bounding box center [782, 337] width 308 height 46
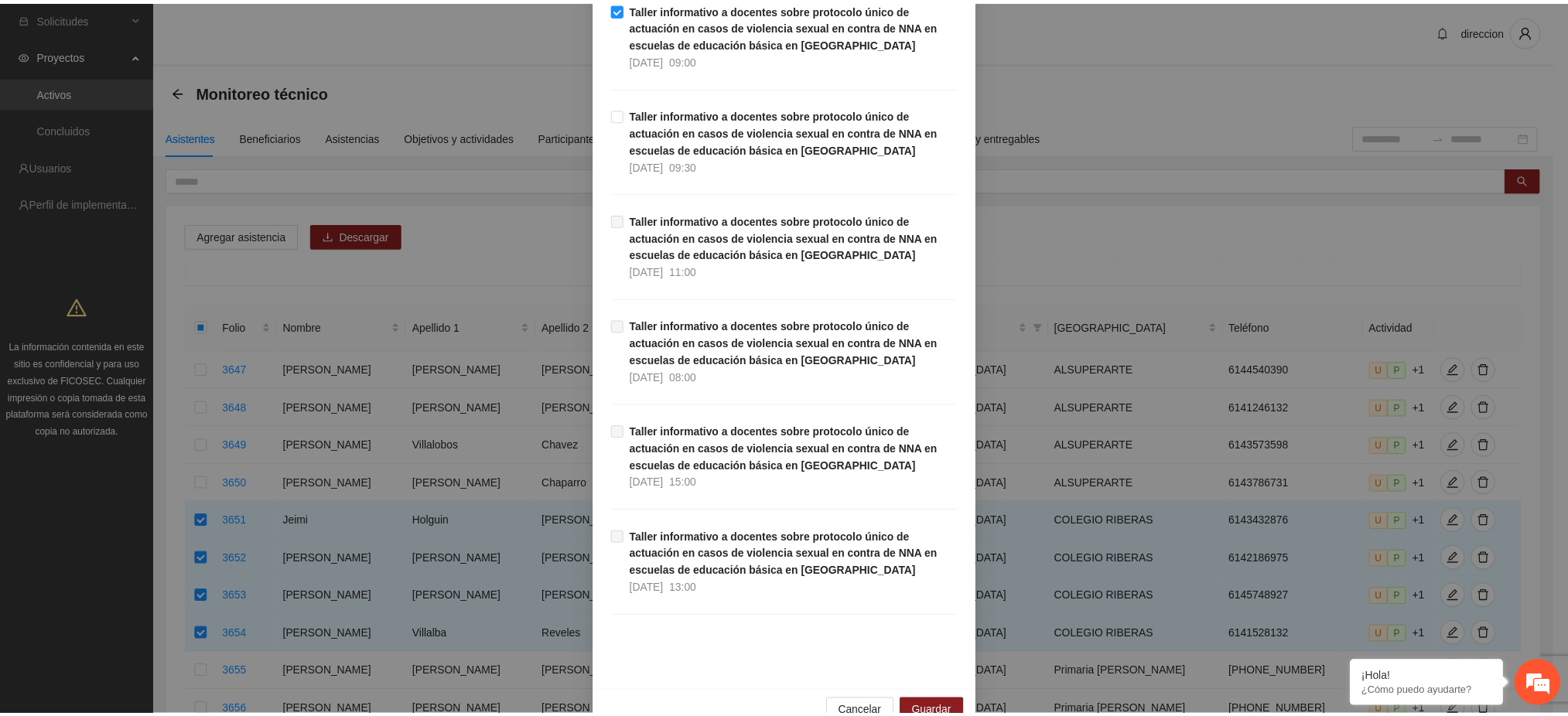
scroll to position [350, 0]
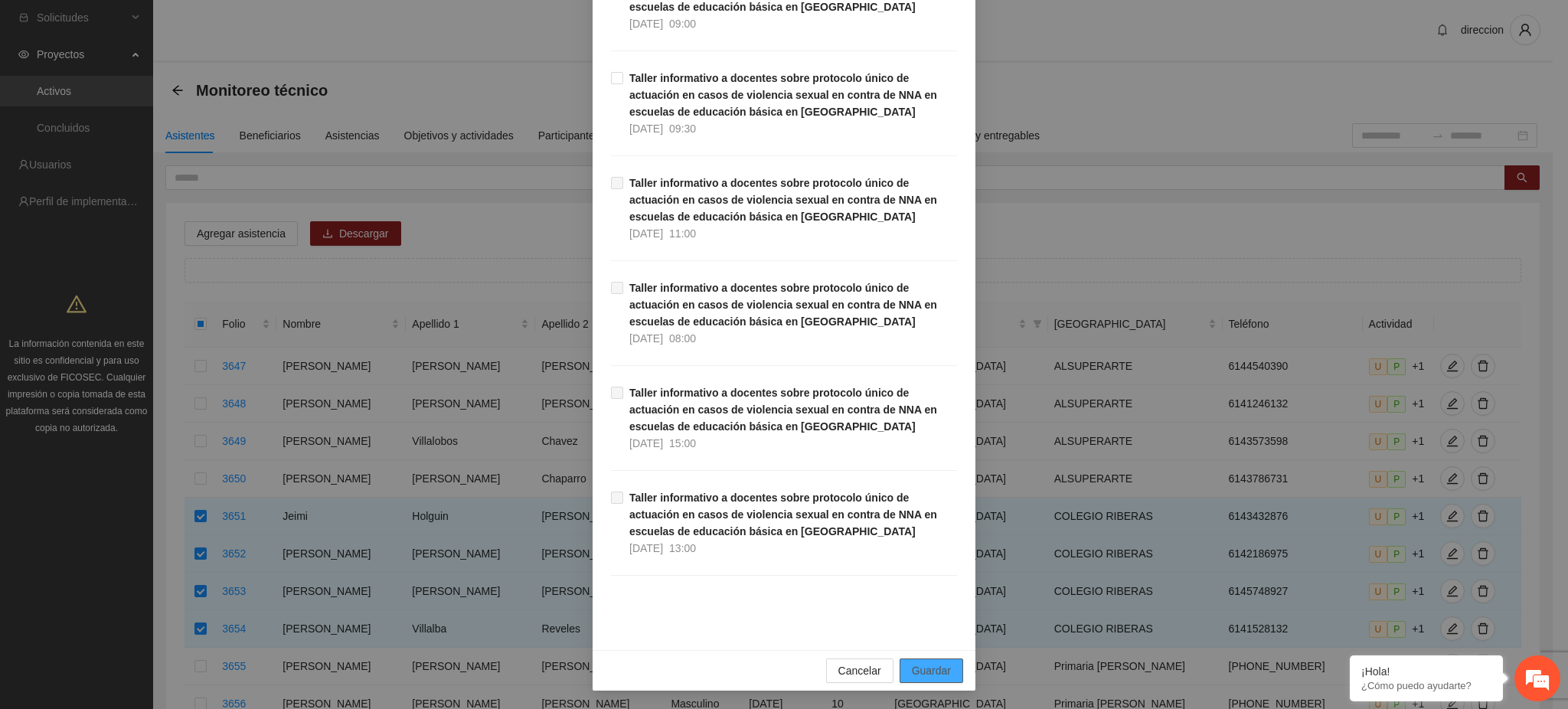
click at [917, 667] on span "Guardar" at bounding box center [931, 671] width 39 height 17
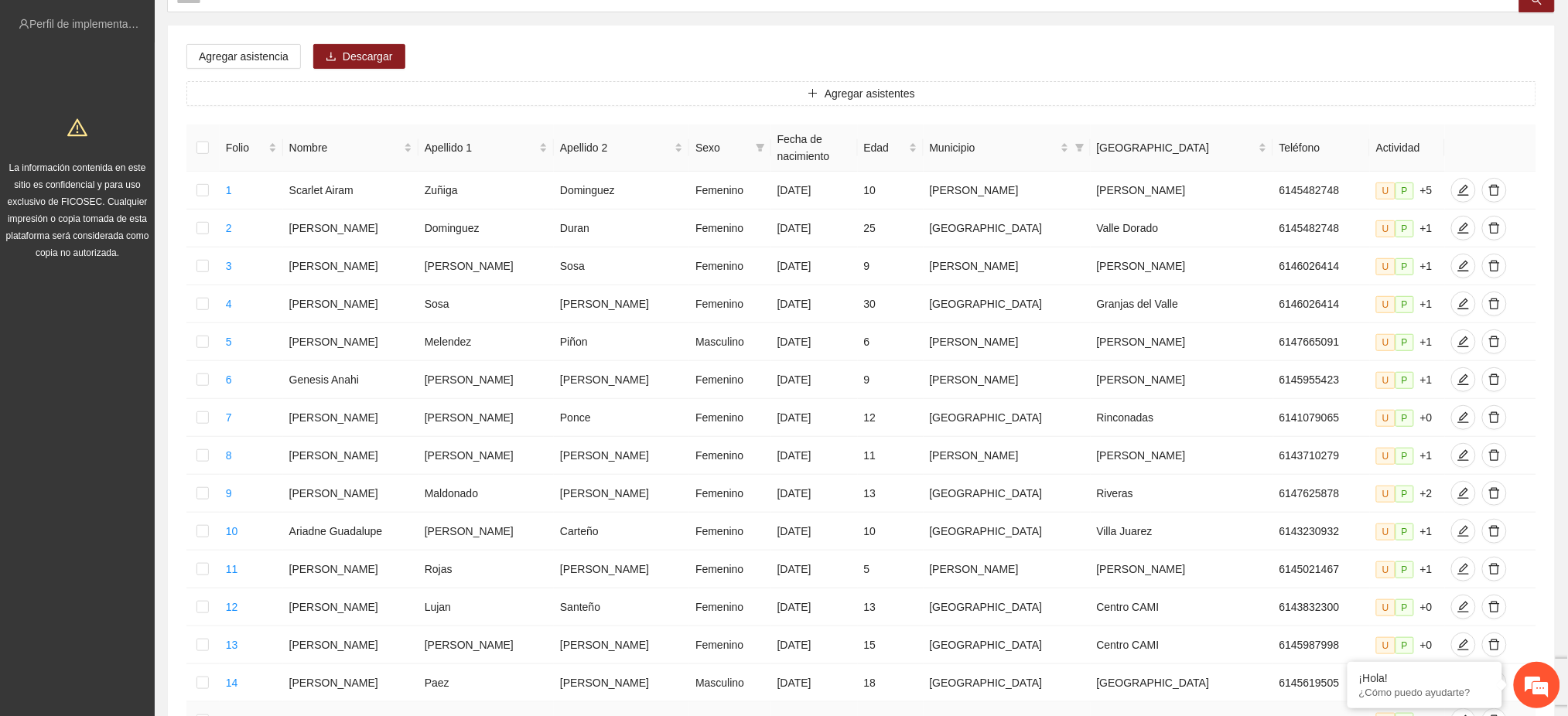
scroll to position [541, 0]
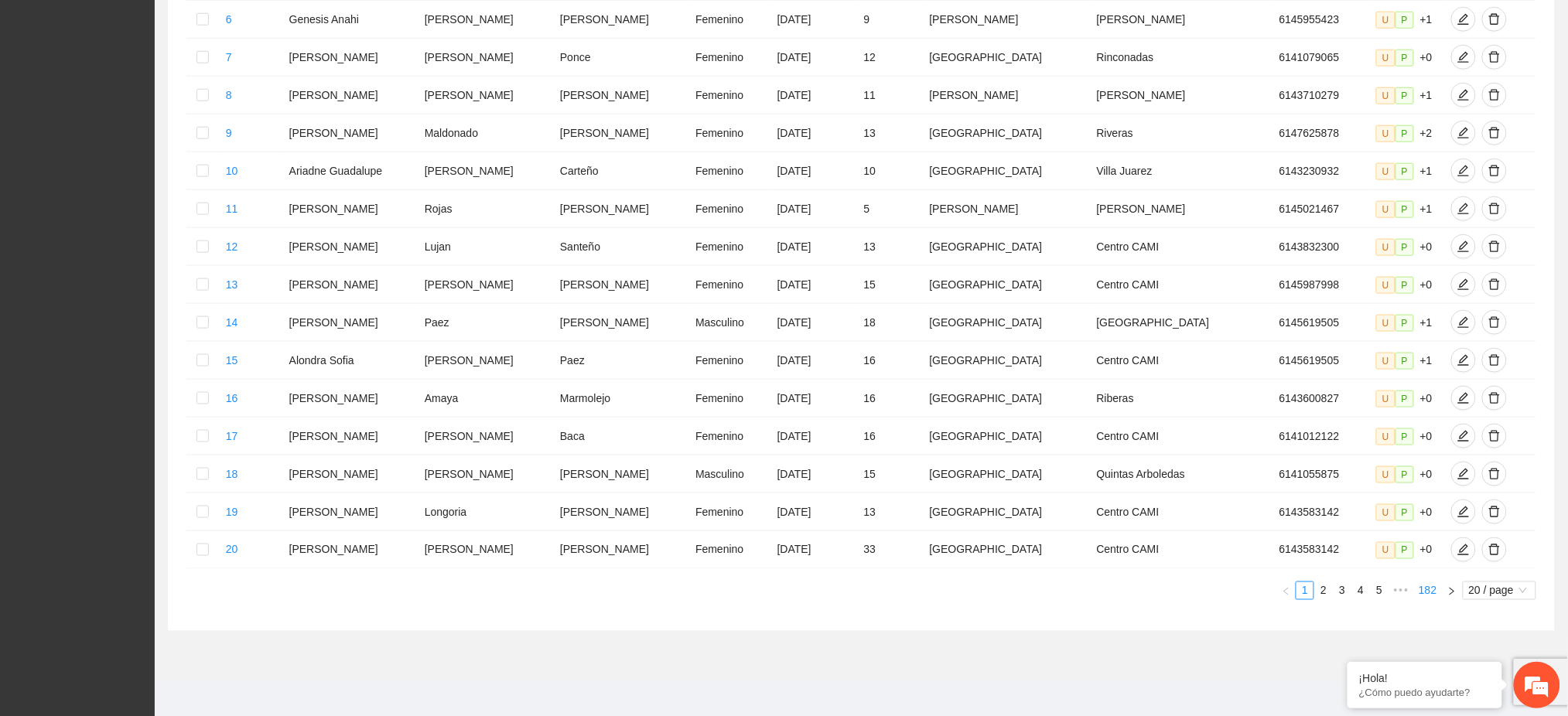
click at [1423, 582] on link "182" at bounding box center [1427, 590] width 27 height 17
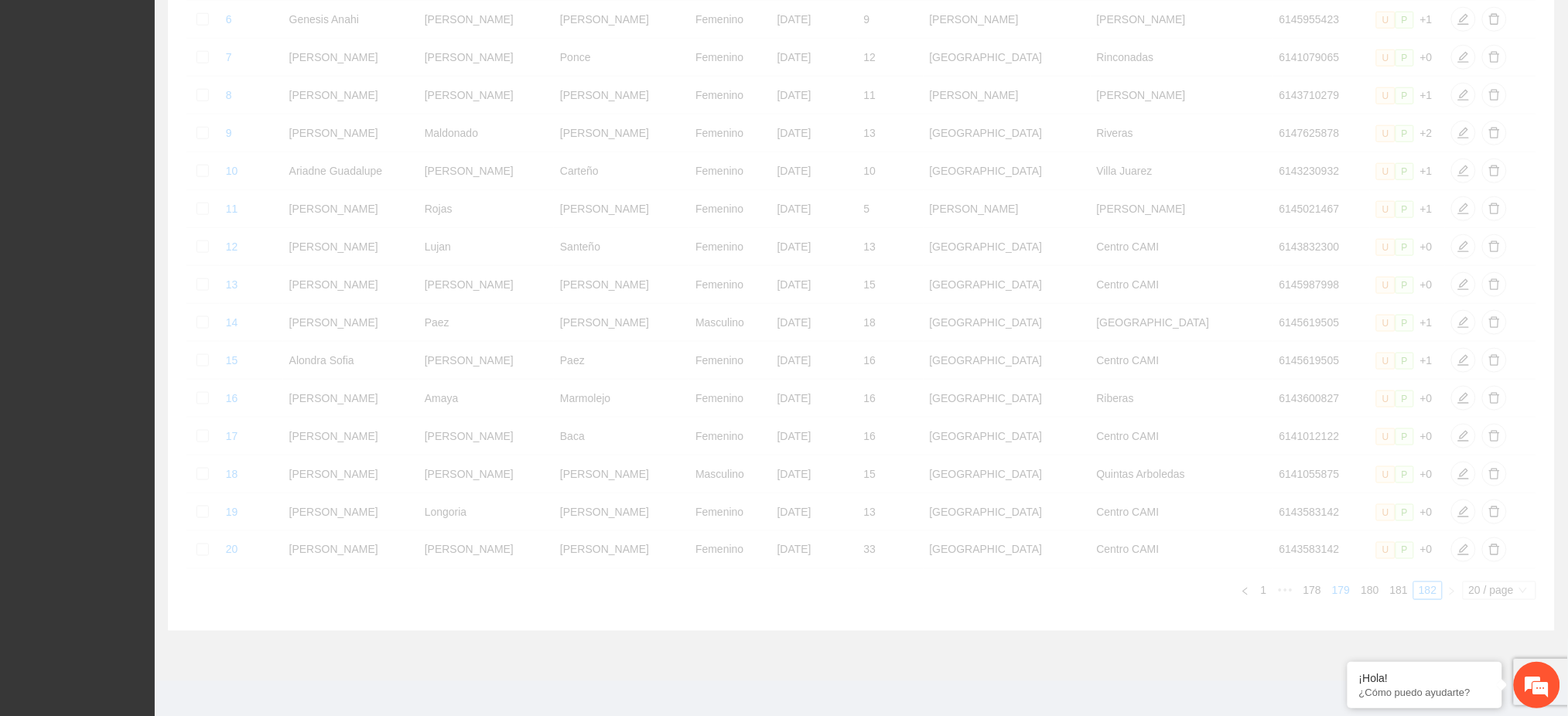
scroll to position [1, 0]
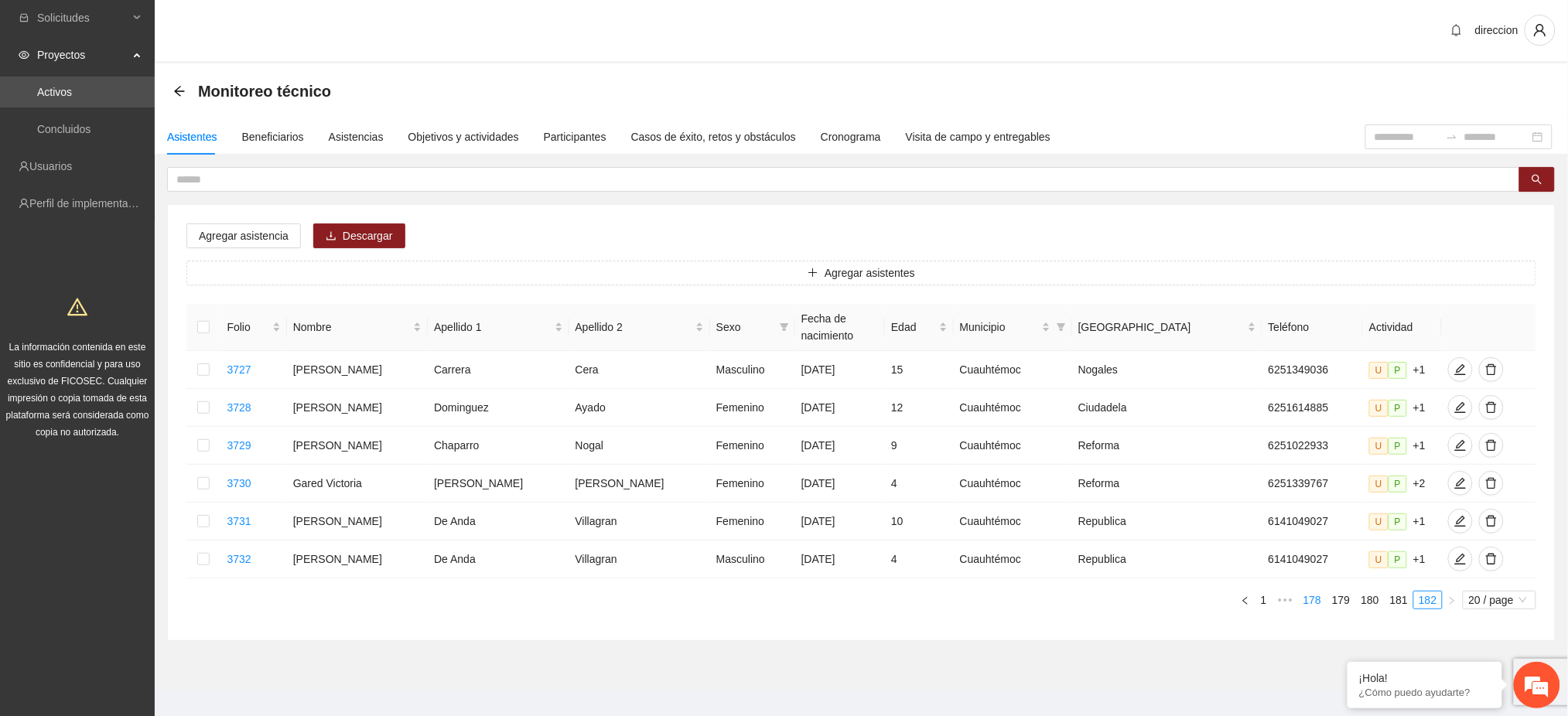
click at [1320, 591] on link "178" at bounding box center [1312, 600] width 27 height 17
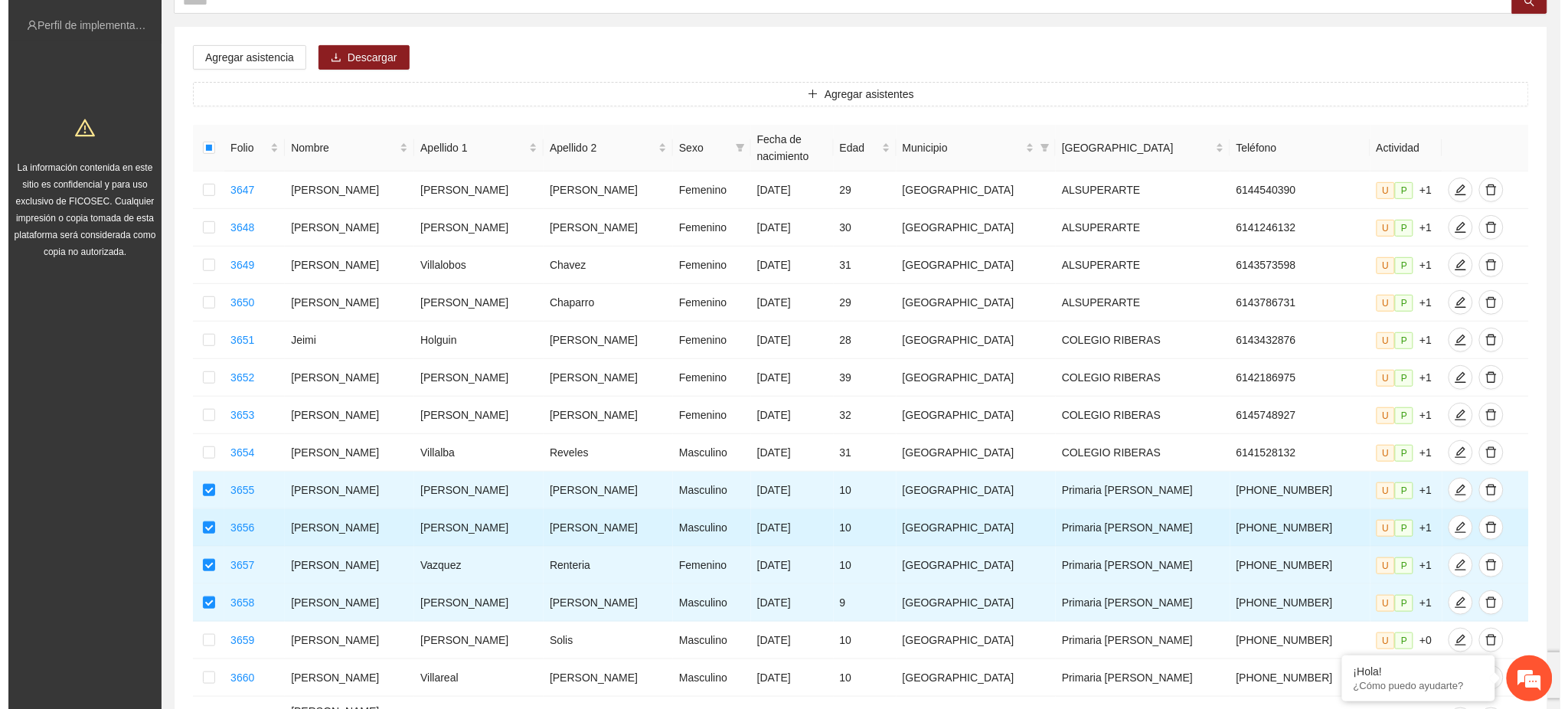
scroll to position [143, 0]
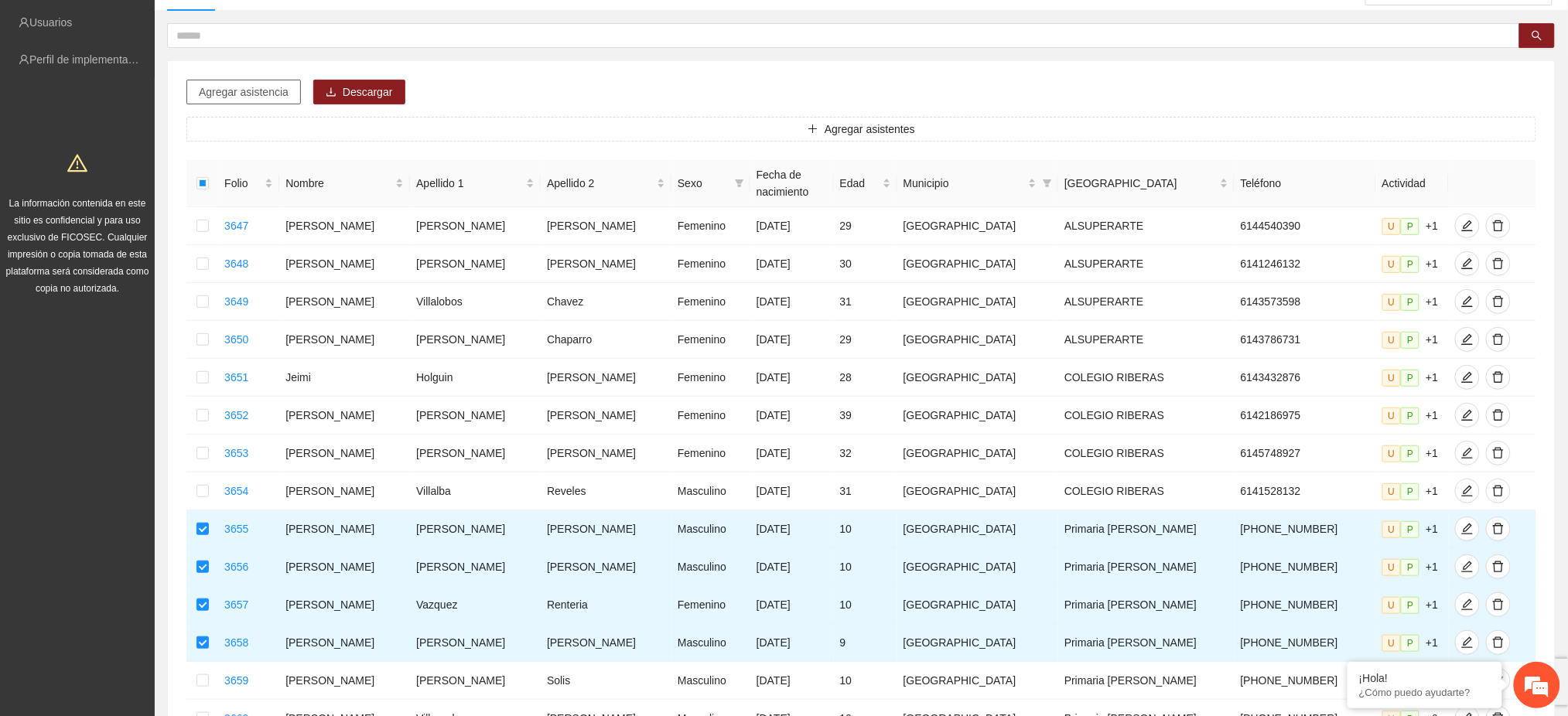
click at [258, 98] on span "Agregar asistencia" at bounding box center [243, 92] width 90 height 17
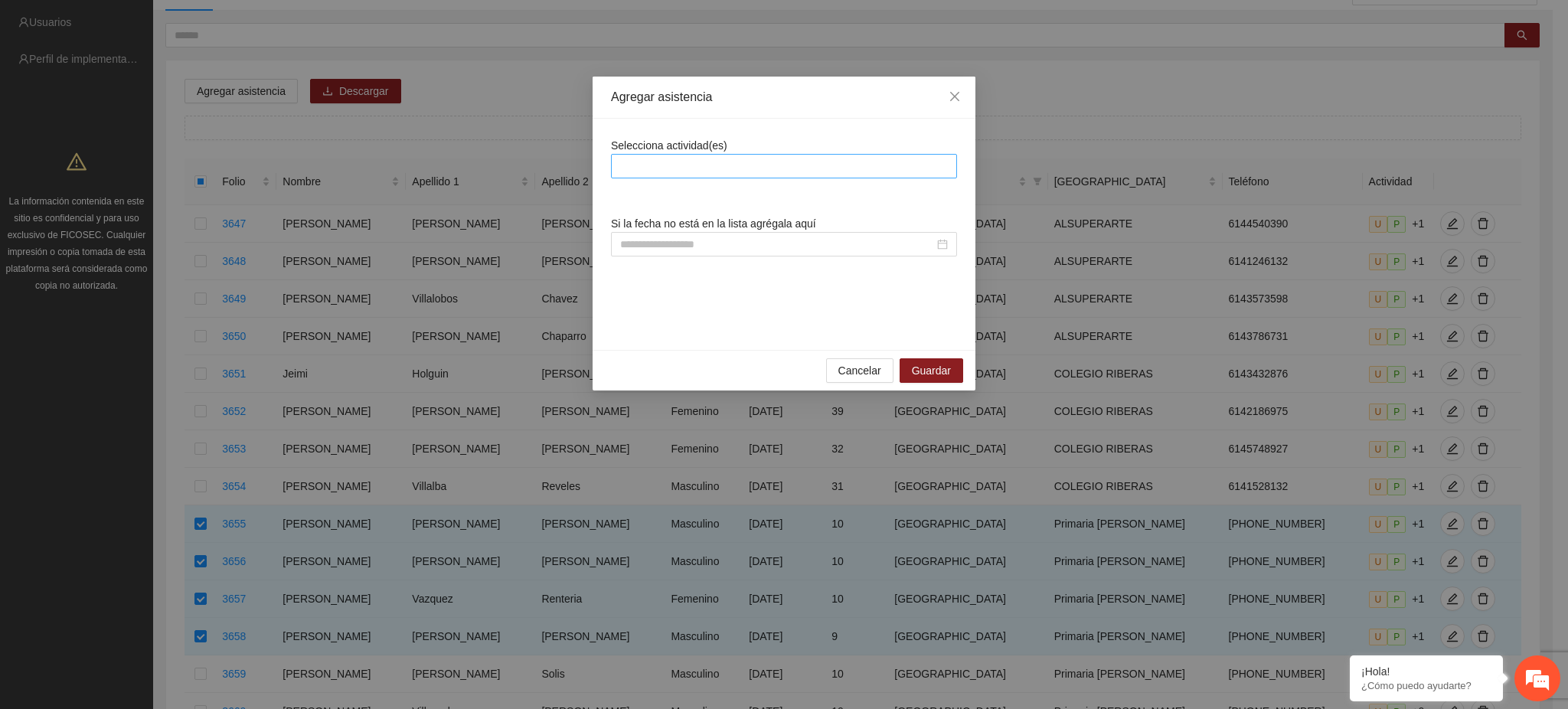
click at [758, 171] on div at bounding box center [783, 167] width 338 height 18
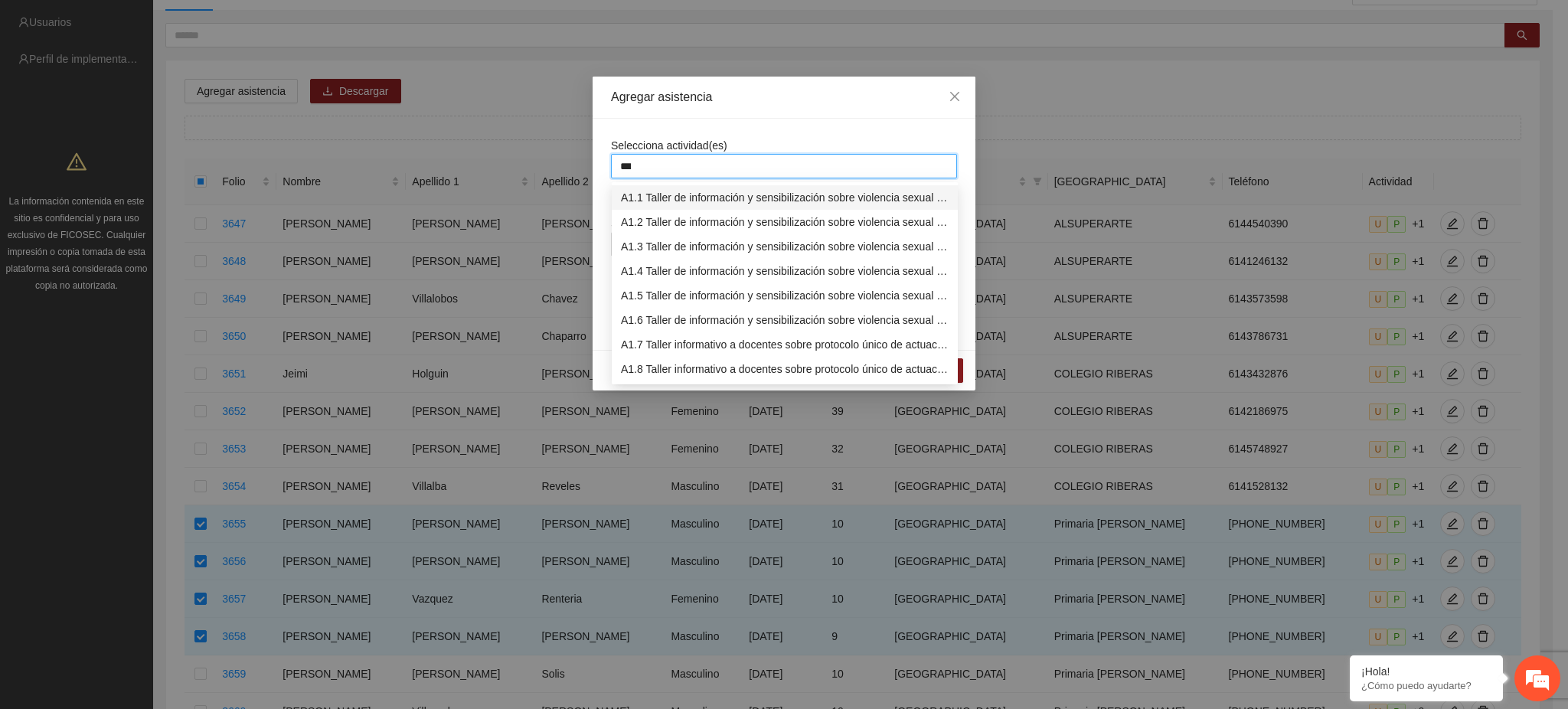
type input "****"
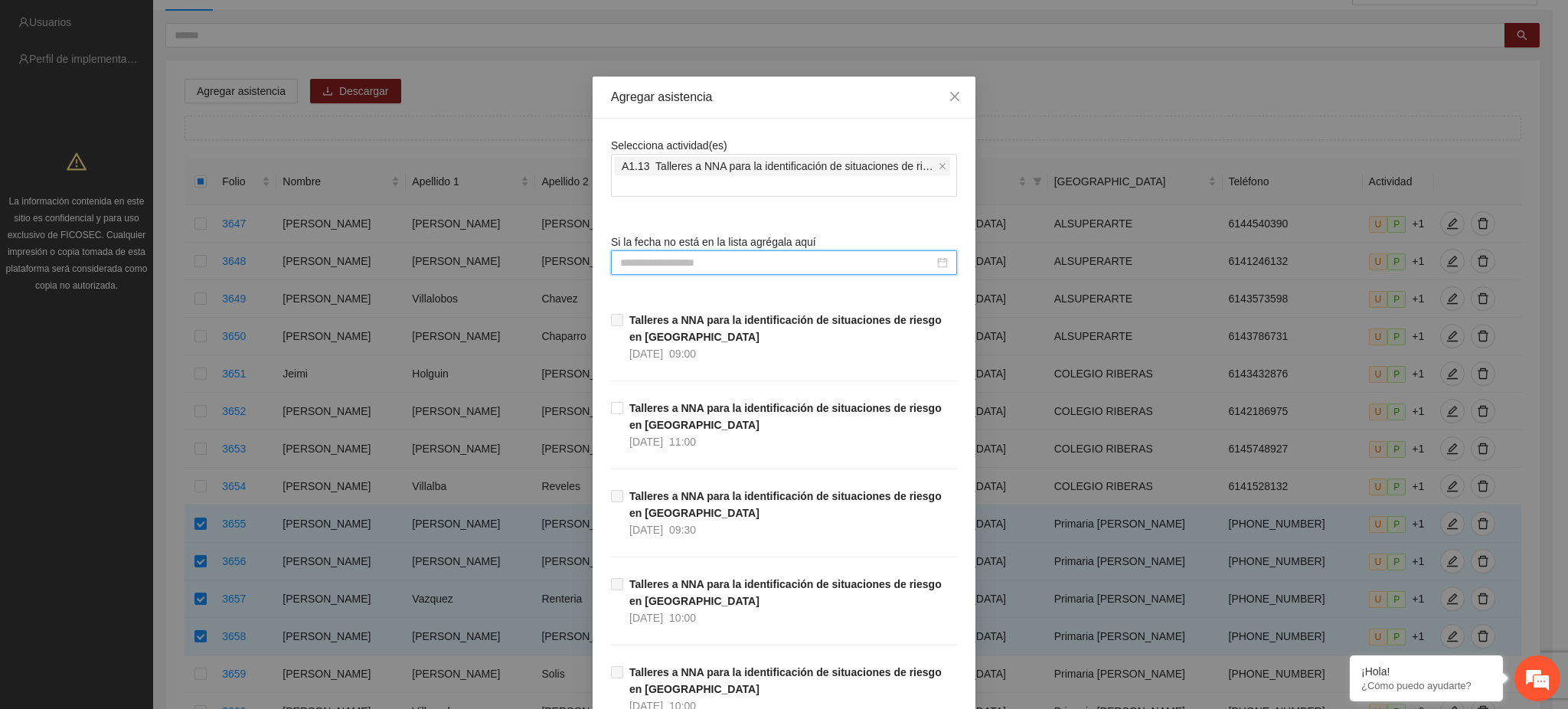
click at [662, 260] on input at bounding box center [776, 262] width 314 height 17
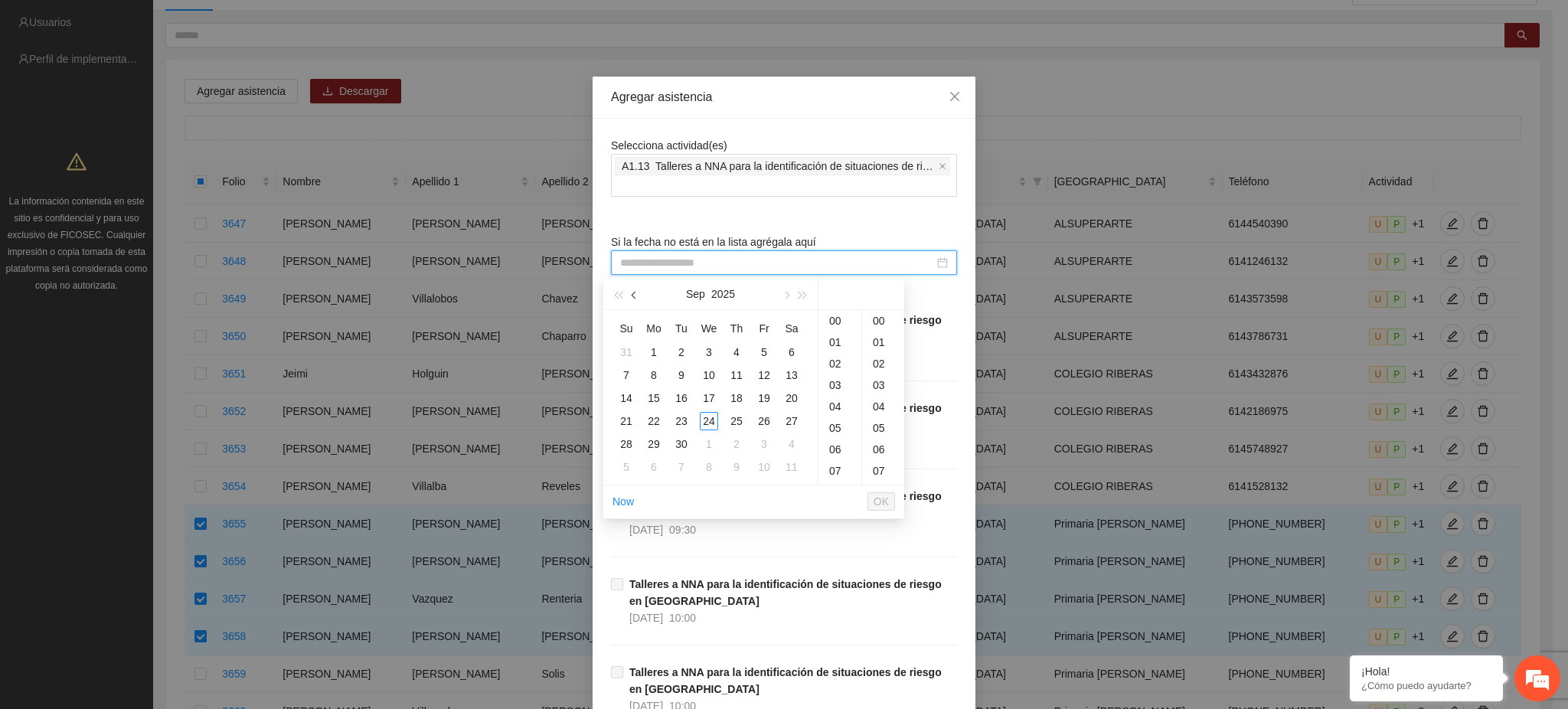
click at [635, 299] on button "button" at bounding box center [634, 294] width 17 height 31
click at [759, 375] on div "8" at bounding box center [764, 375] width 18 height 18
click at [836, 347] on div "09" at bounding box center [840, 345] width 43 height 21
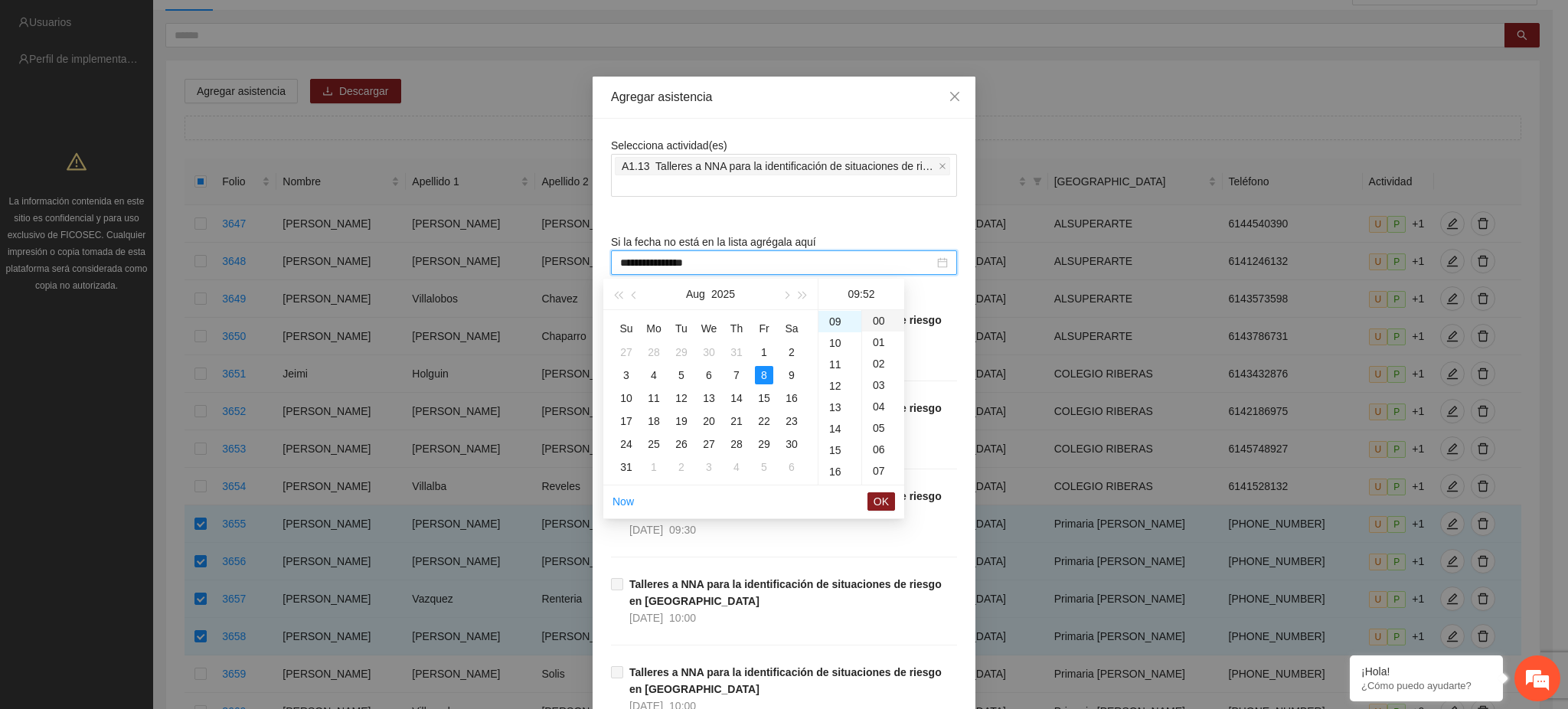
click at [882, 322] on div "00" at bounding box center [883, 321] width 42 height 21
type input "**********"
click at [880, 502] on span "OK" at bounding box center [881, 502] width 15 height 17
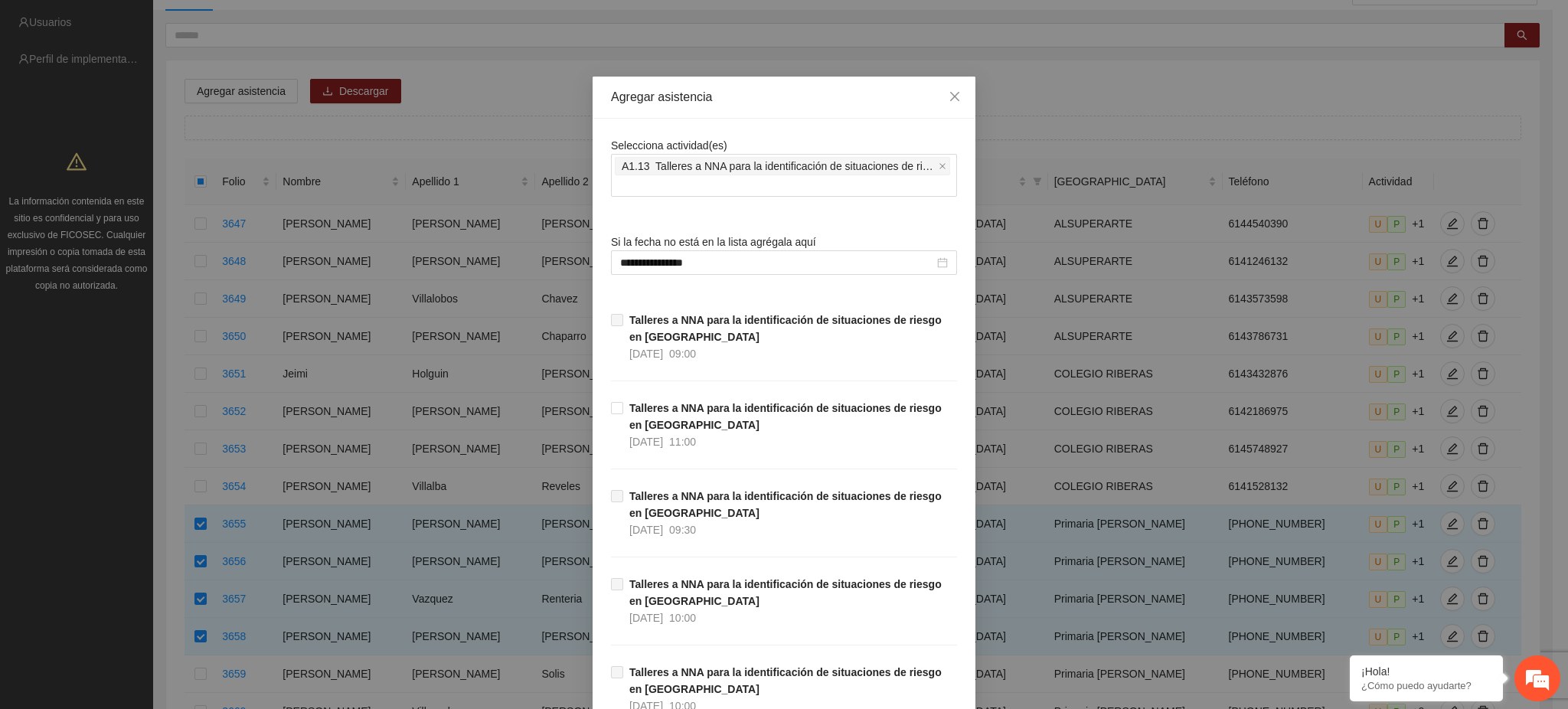
click at [1044, 566] on div "**********" at bounding box center [784, 354] width 1568 height 709
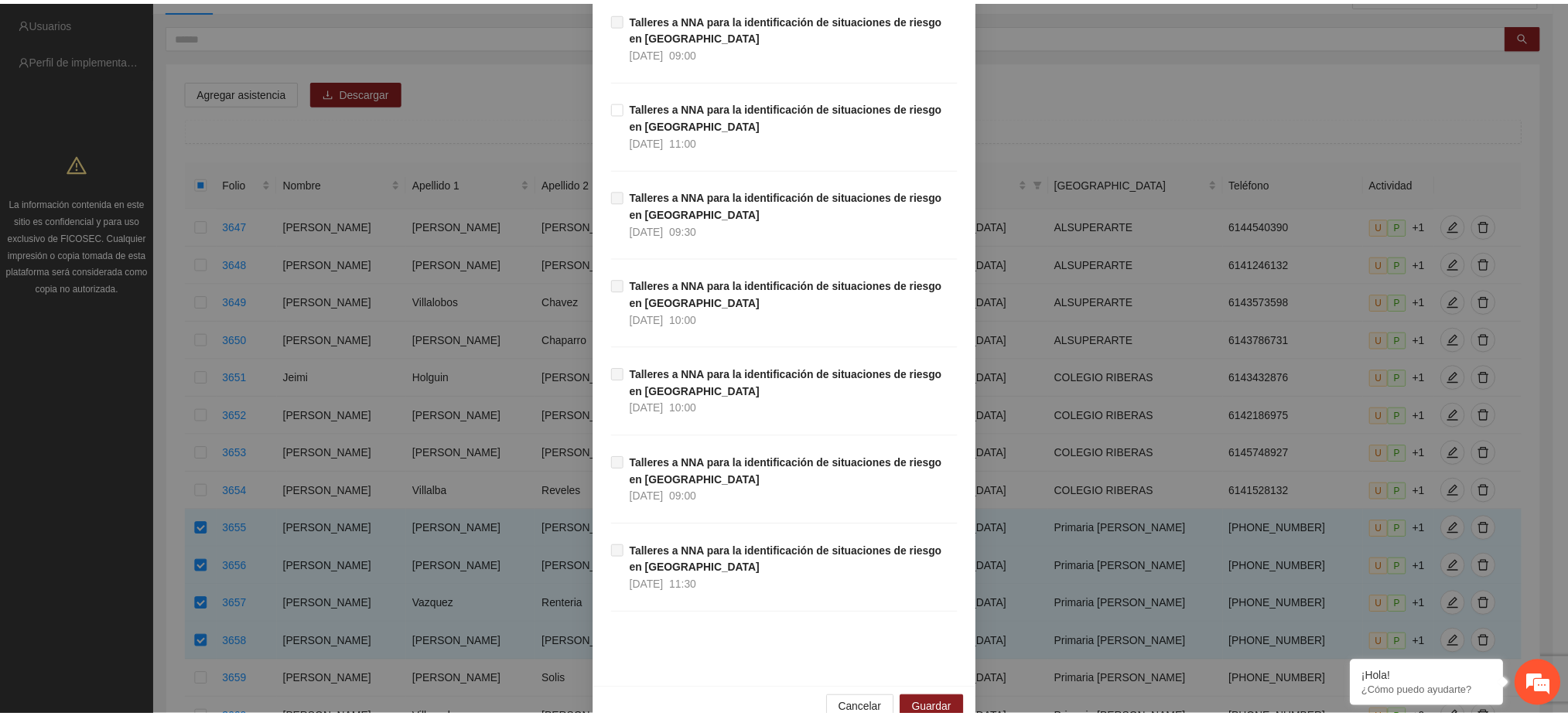
scroll to position [337, 0]
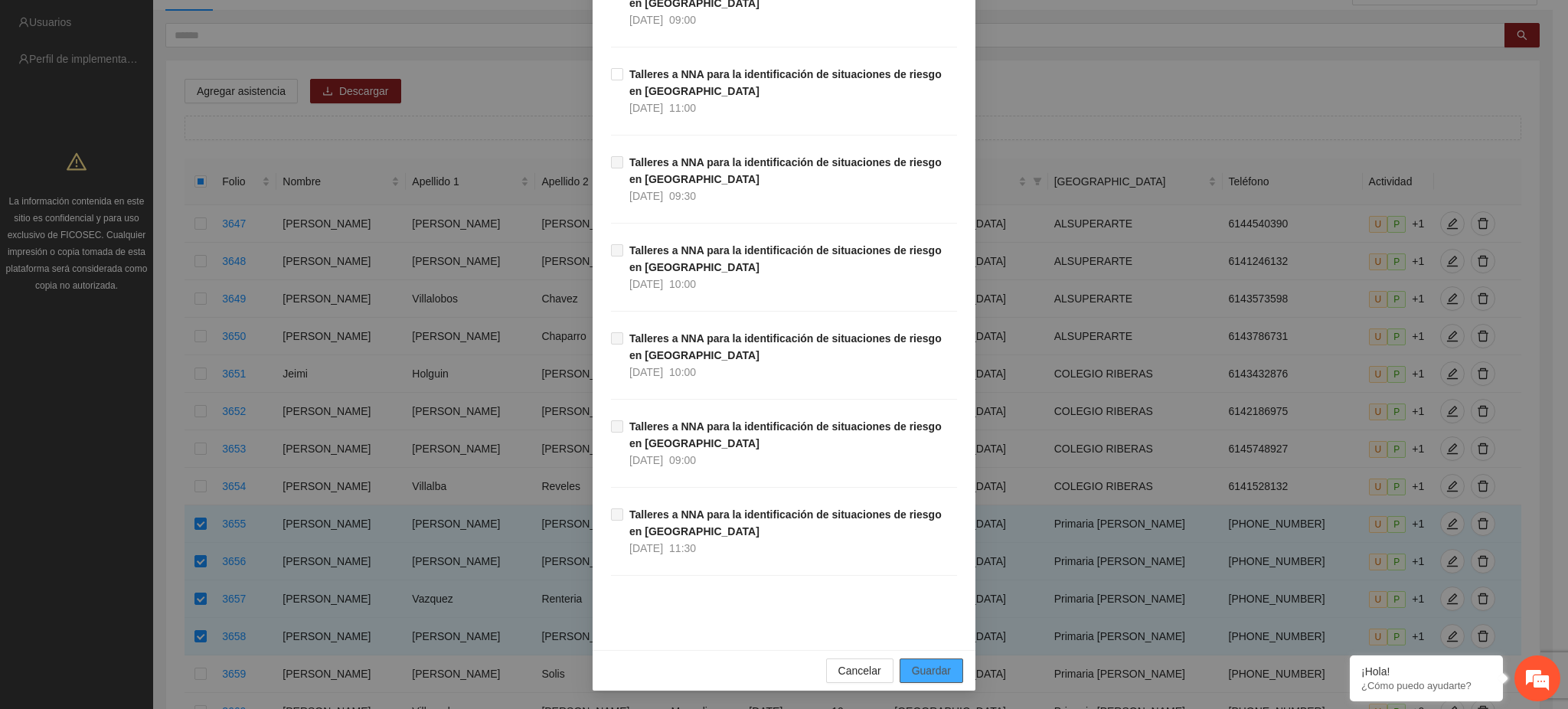
click at [934, 678] on span "Guardar" at bounding box center [931, 671] width 39 height 17
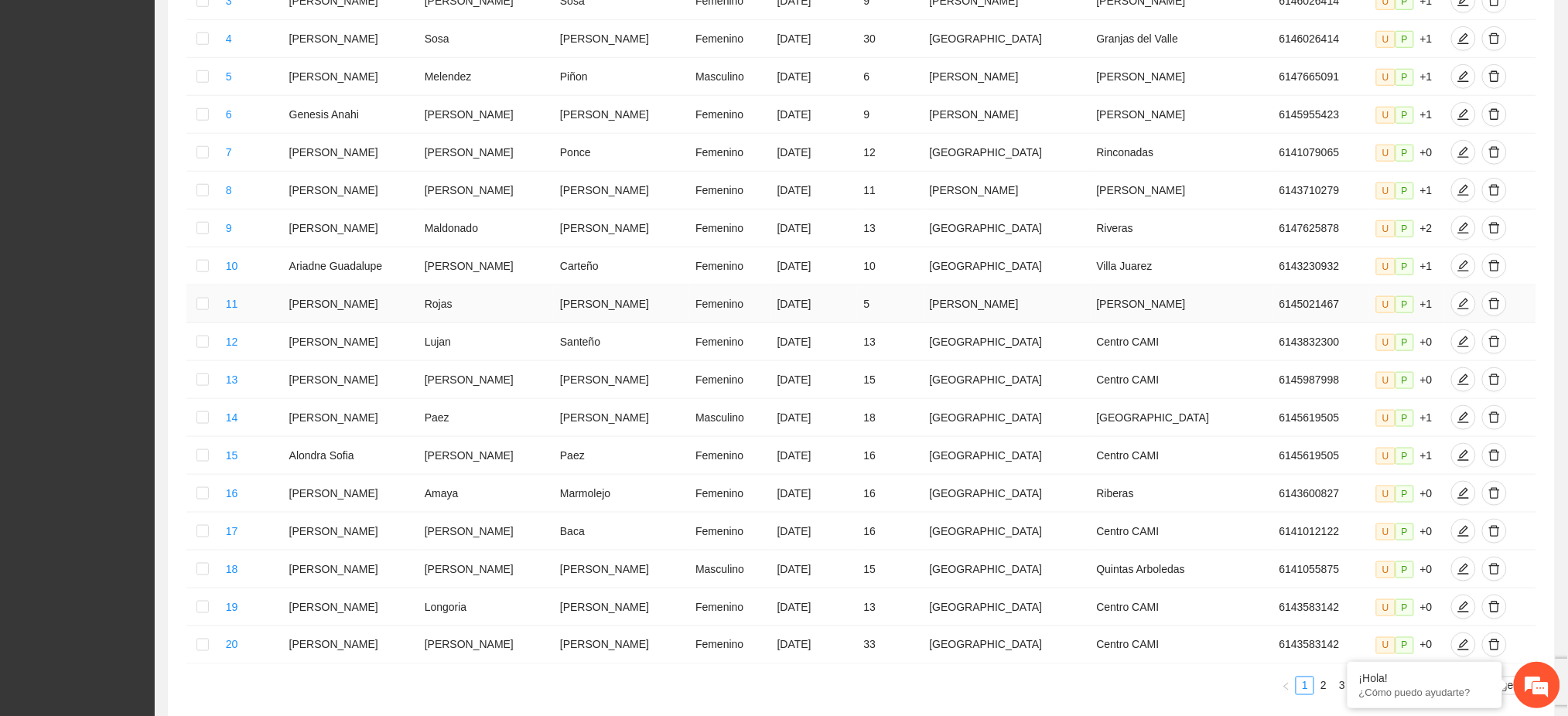
scroll to position [541, 0]
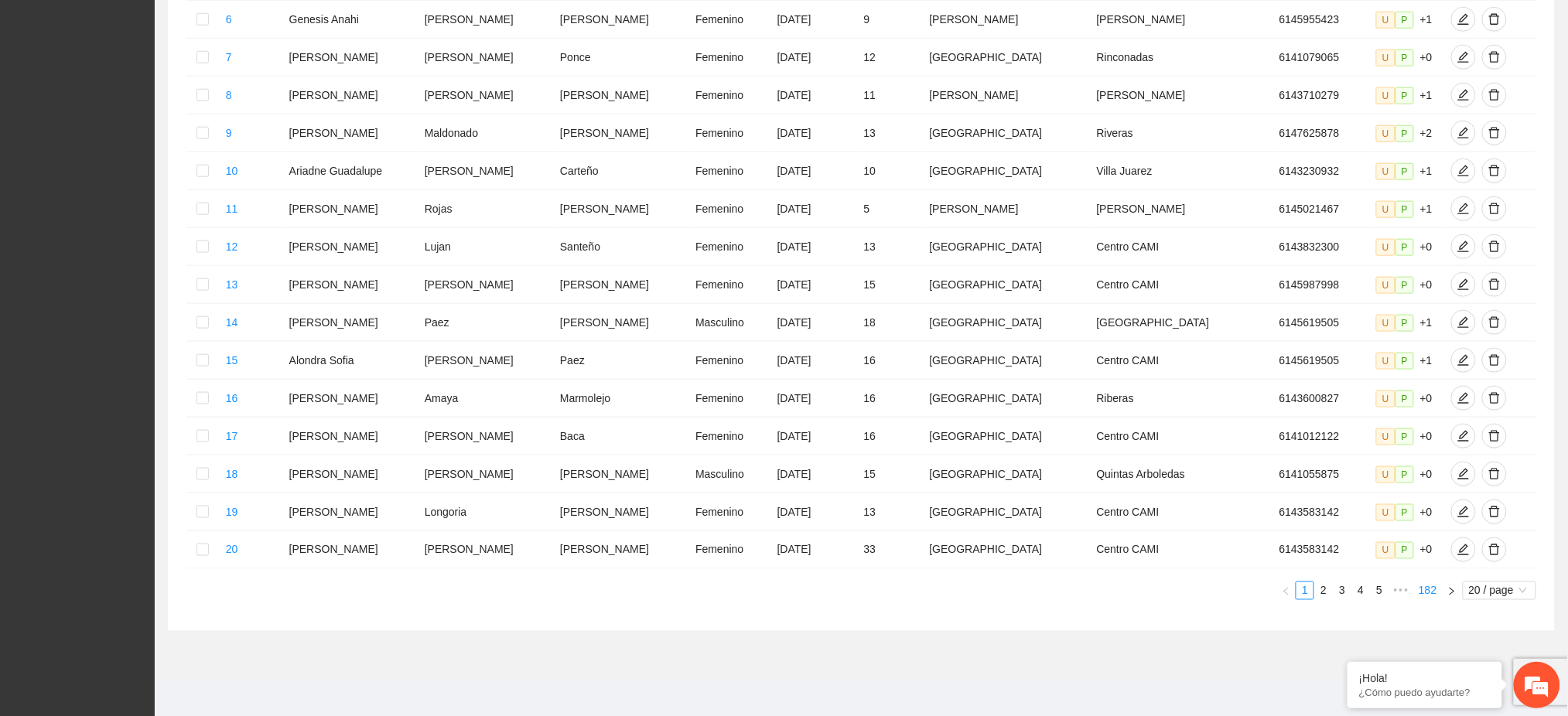
click at [1424, 586] on link "182" at bounding box center [1427, 590] width 27 height 17
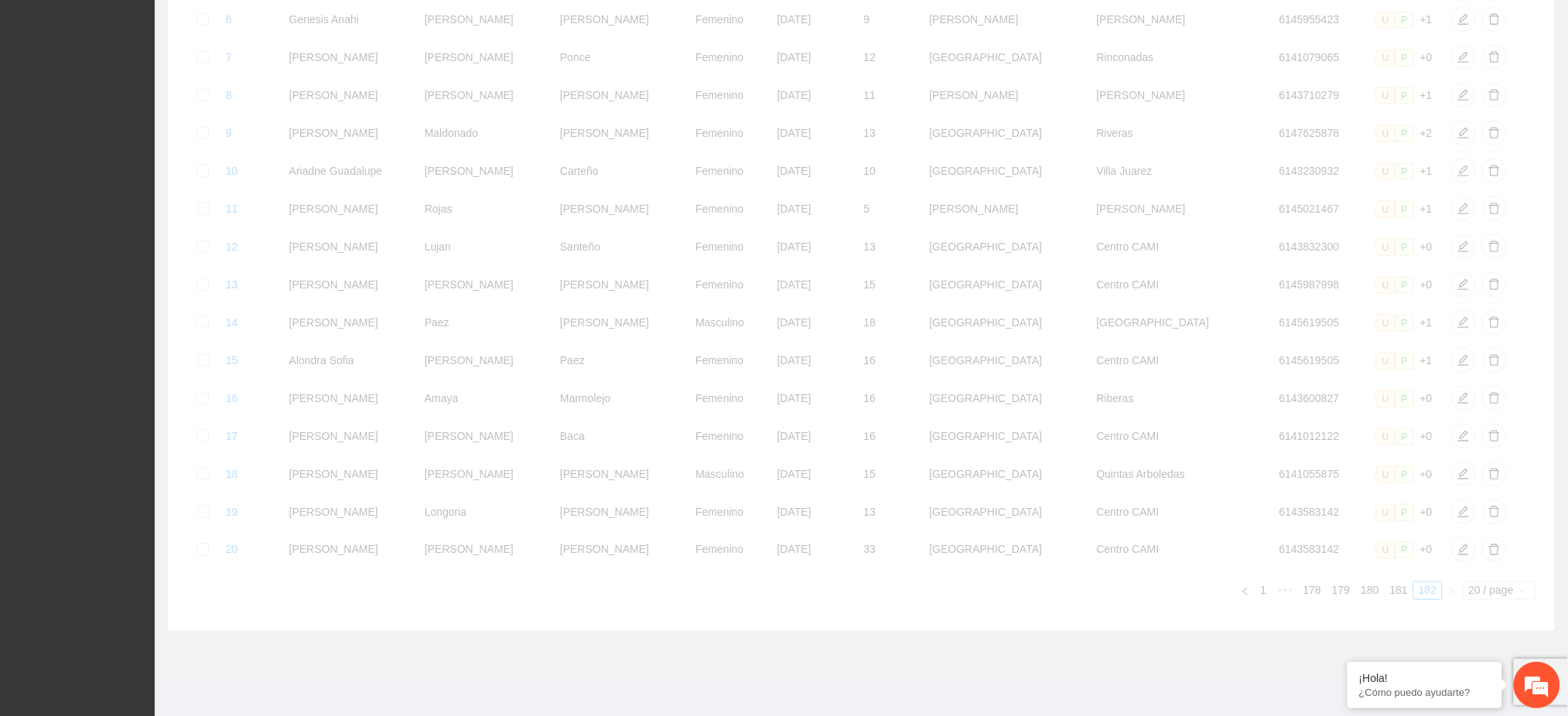
scroll to position [1, 0]
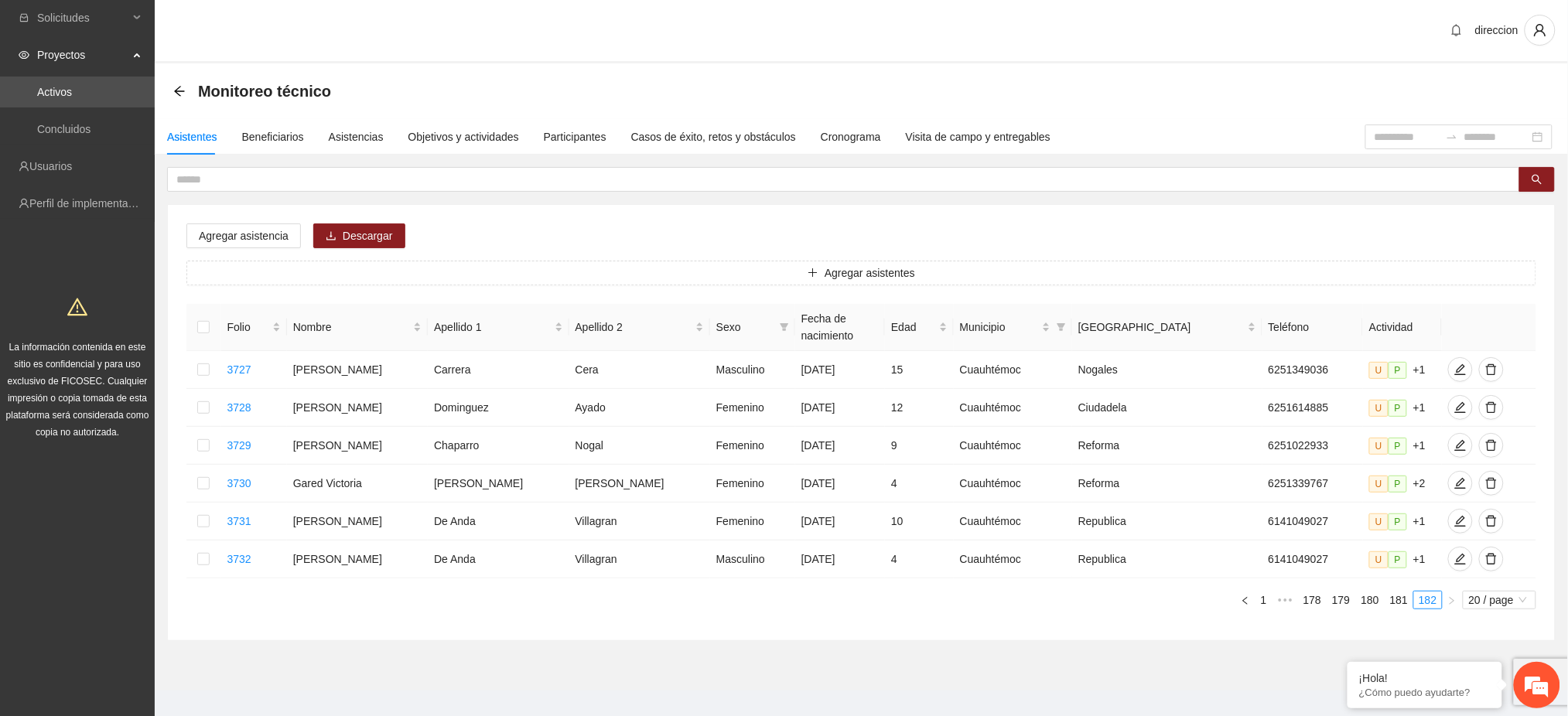
click at [1344, 591] on link "179" at bounding box center [1340, 600] width 27 height 17
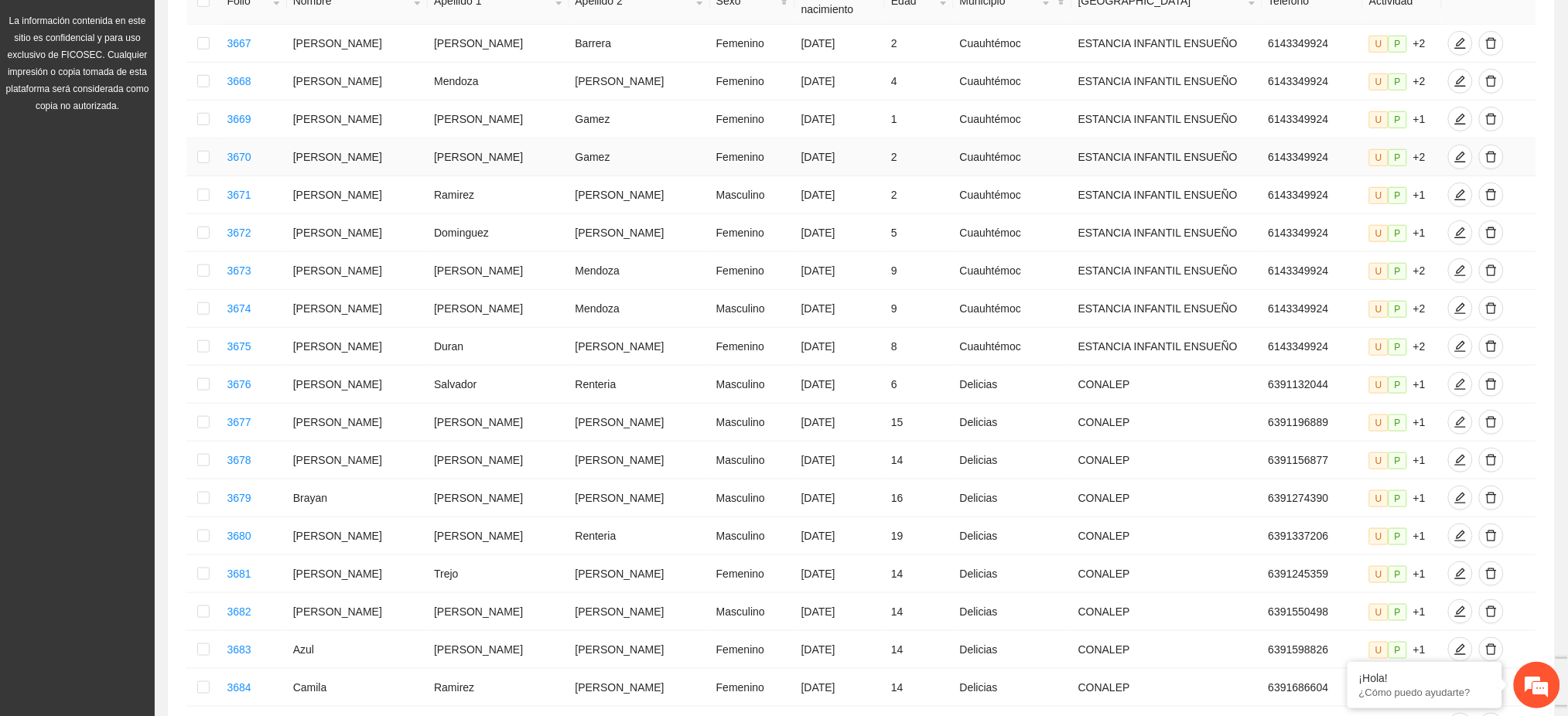
scroll to position [722, 0]
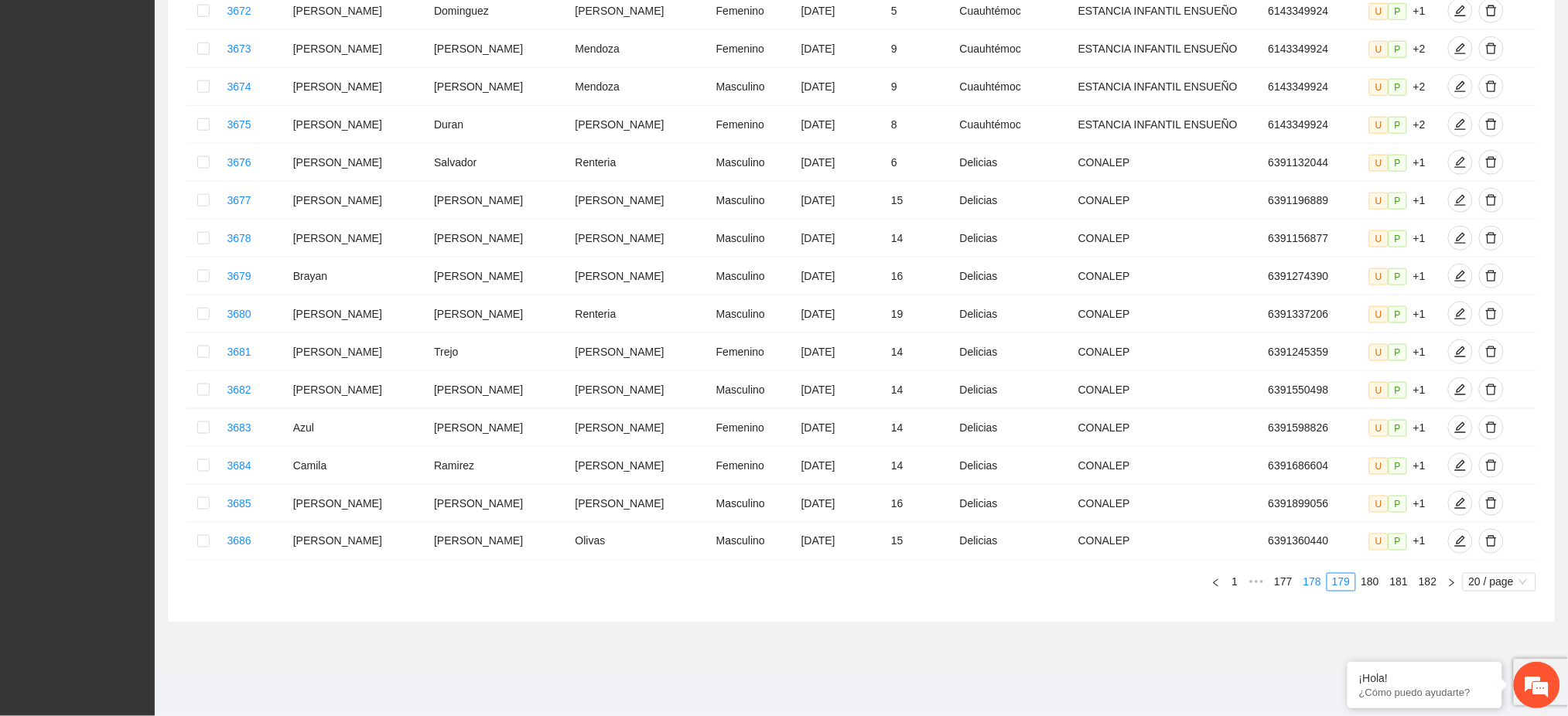
click at [1314, 590] on link "178" at bounding box center [1312, 582] width 27 height 17
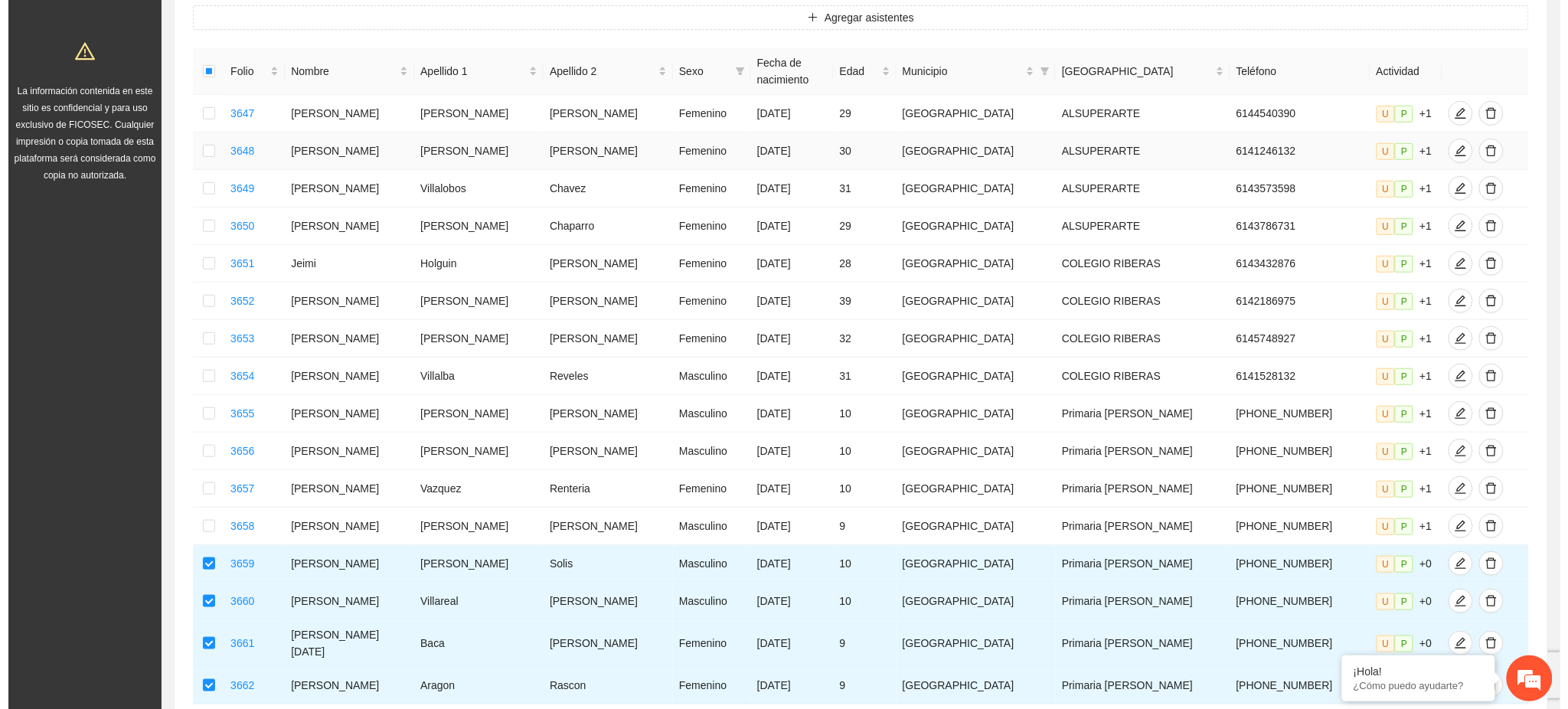
scroll to position [0, 0]
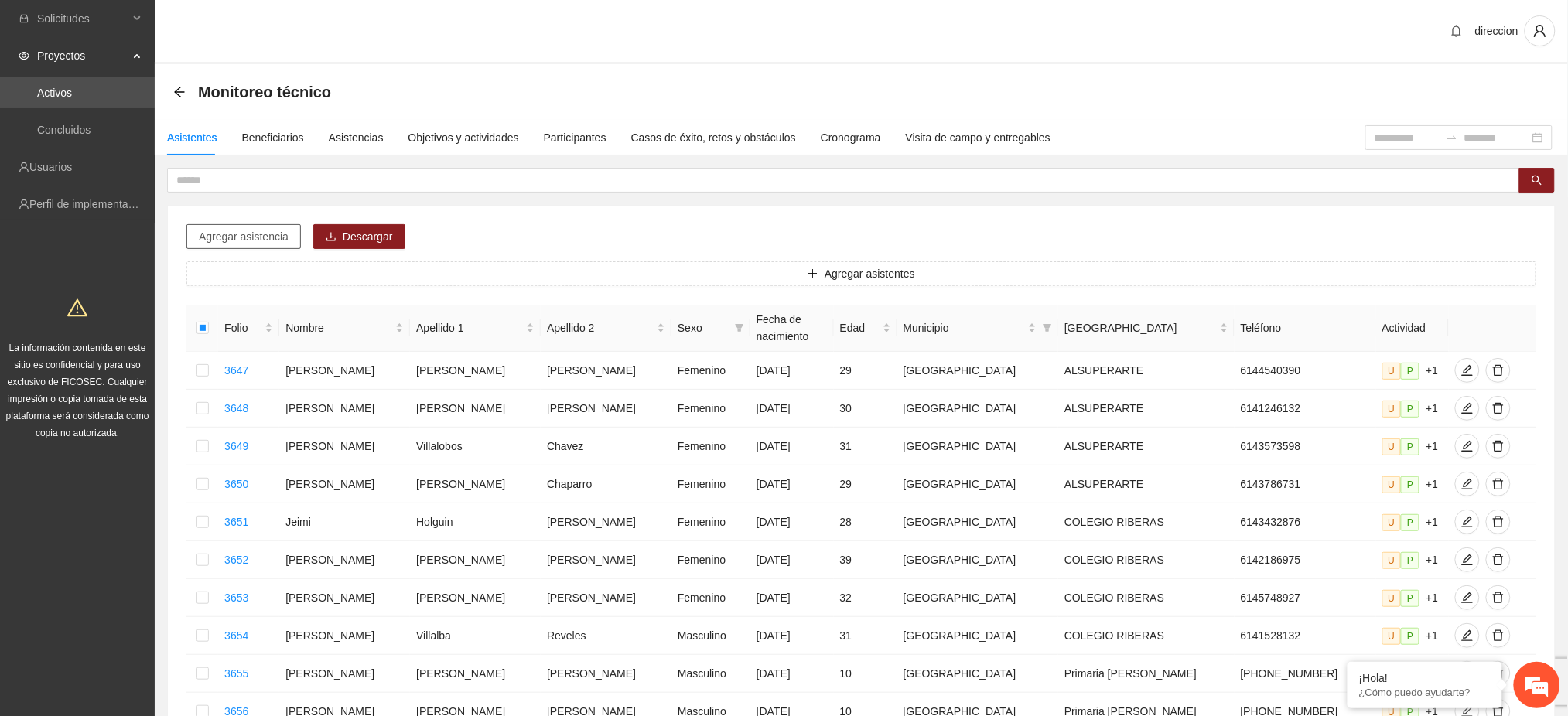
click at [248, 235] on span "Agregar asistencia" at bounding box center [243, 236] width 90 height 17
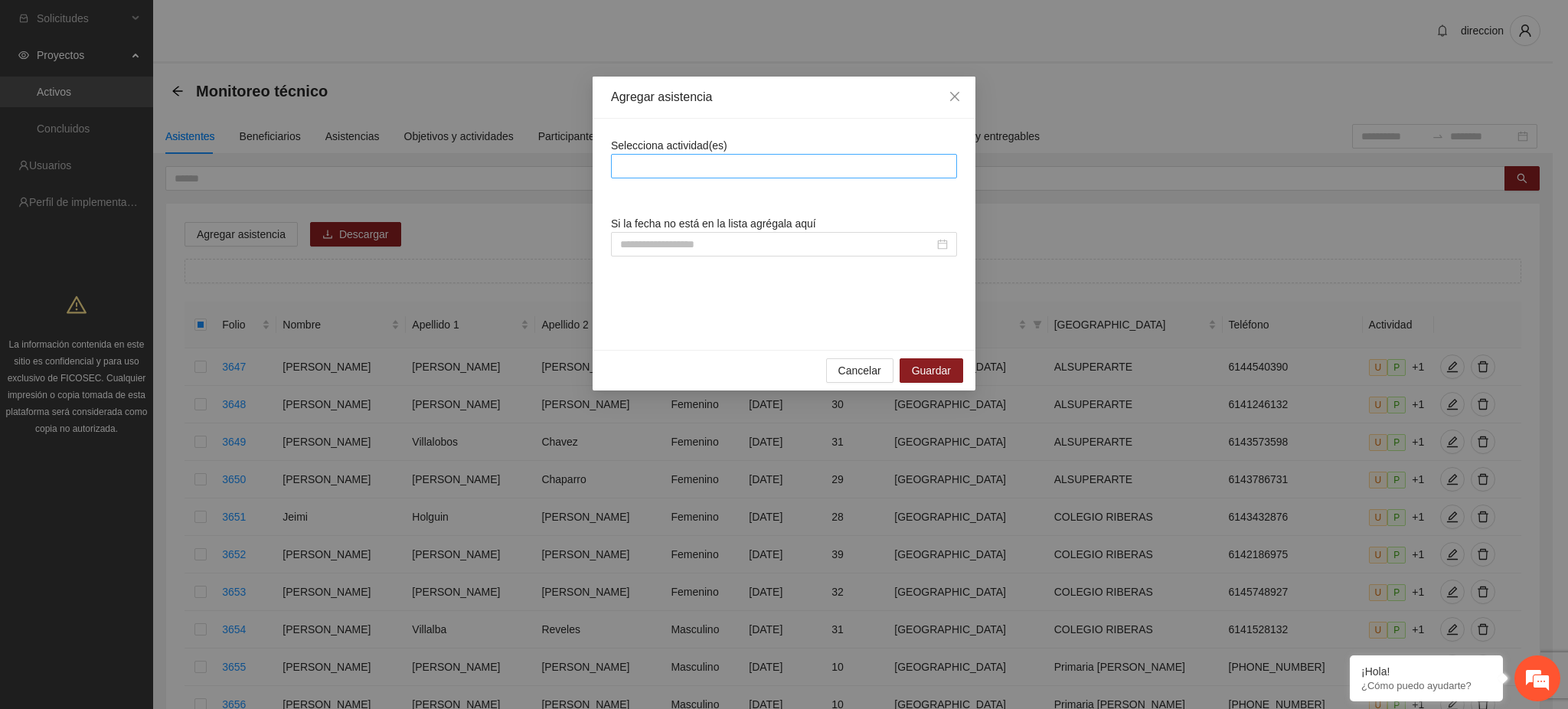
click at [691, 171] on div at bounding box center [783, 167] width 338 height 18
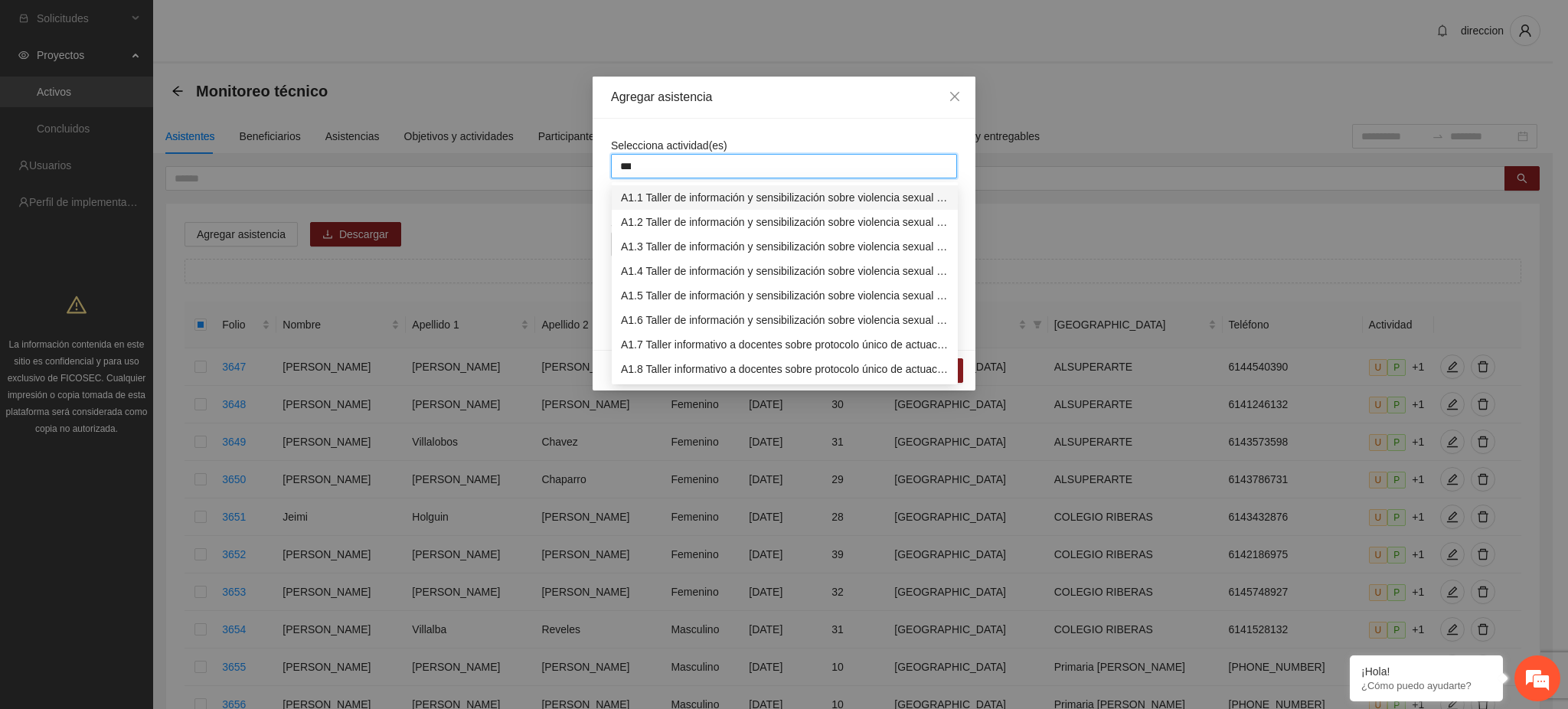
type input "****"
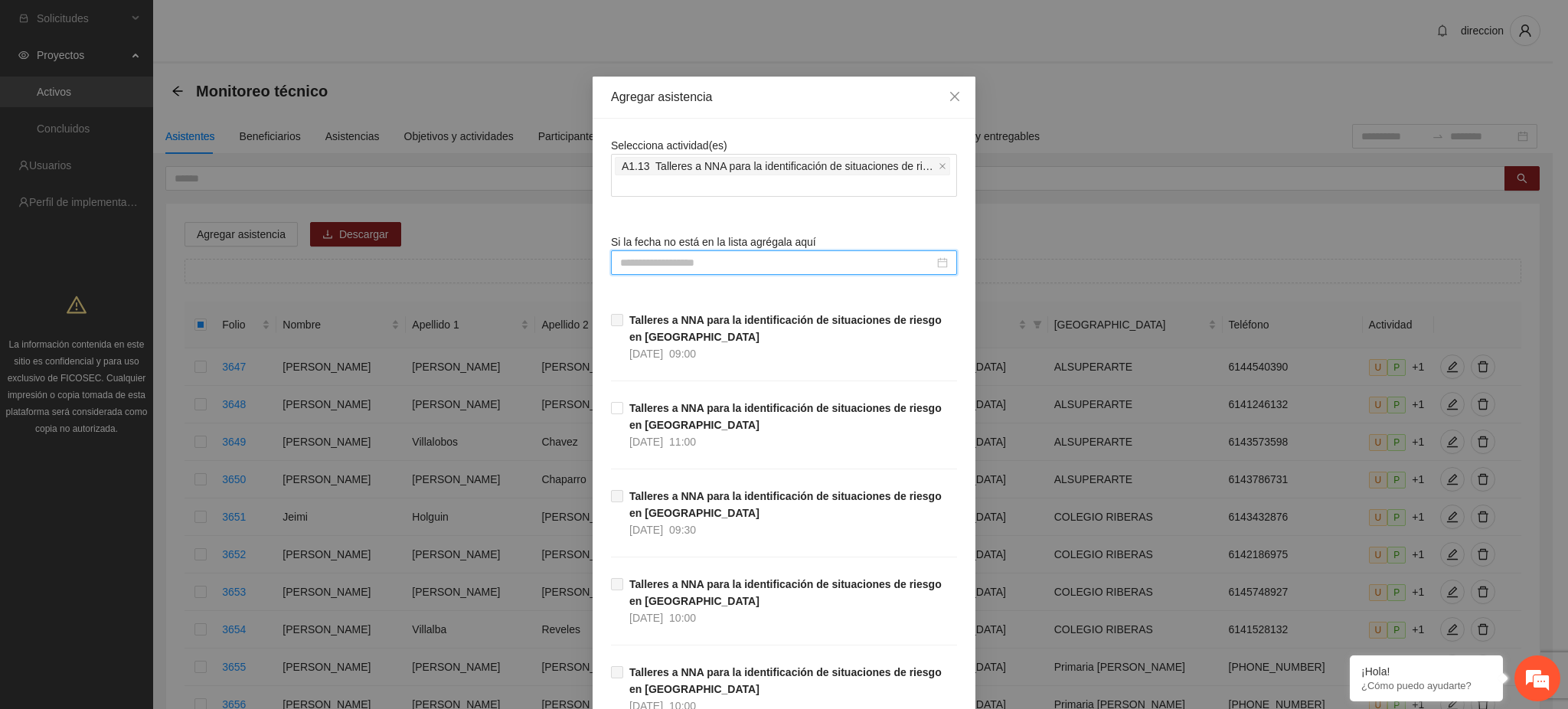
click at [670, 259] on input at bounding box center [776, 262] width 314 height 17
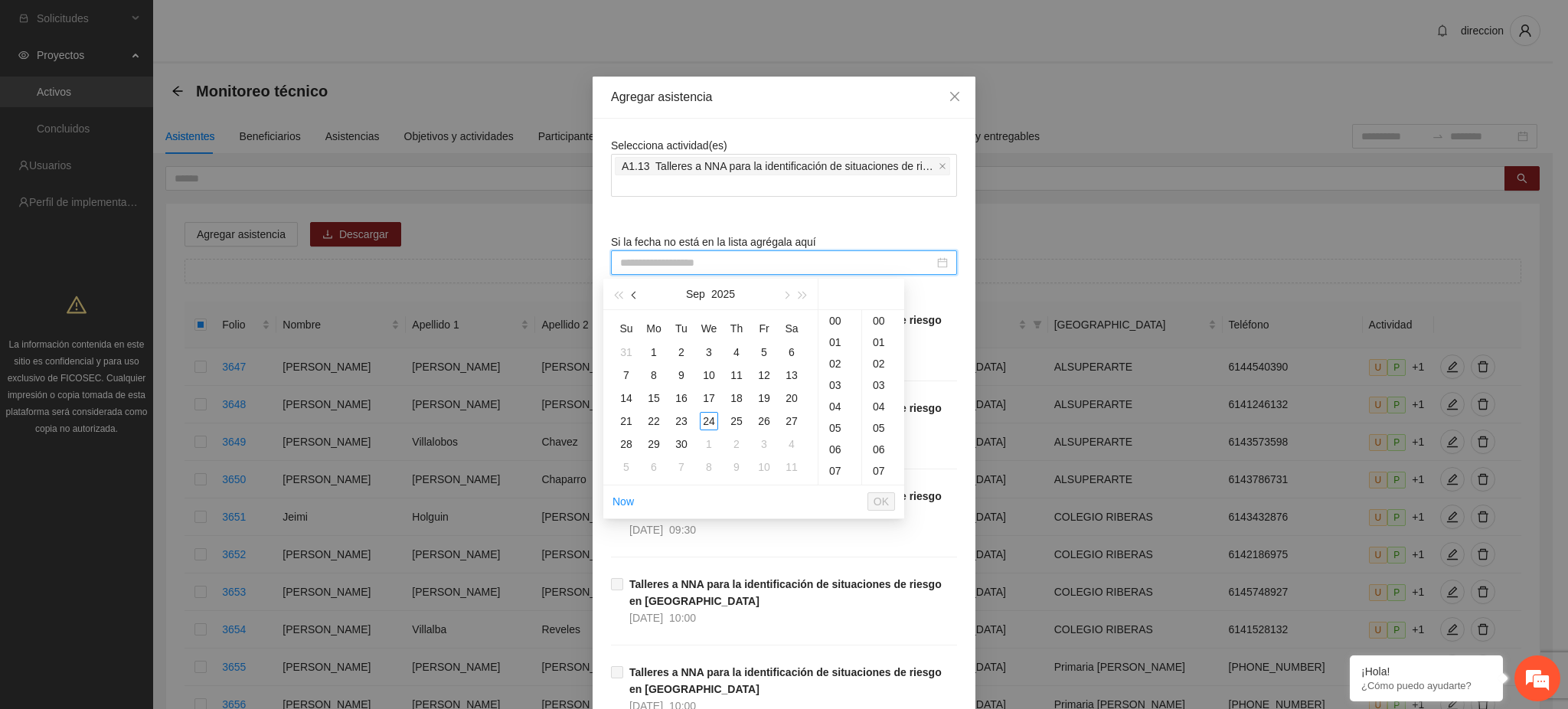
click at [635, 293] on span "button" at bounding box center [635, 295] width 8 height 8
click at [763, 401] on div "15" at bounding box center [764, 398] width 18 height 18
click at [842, 327] on div "08" at bounding box center [840, 324] width 43 height 21
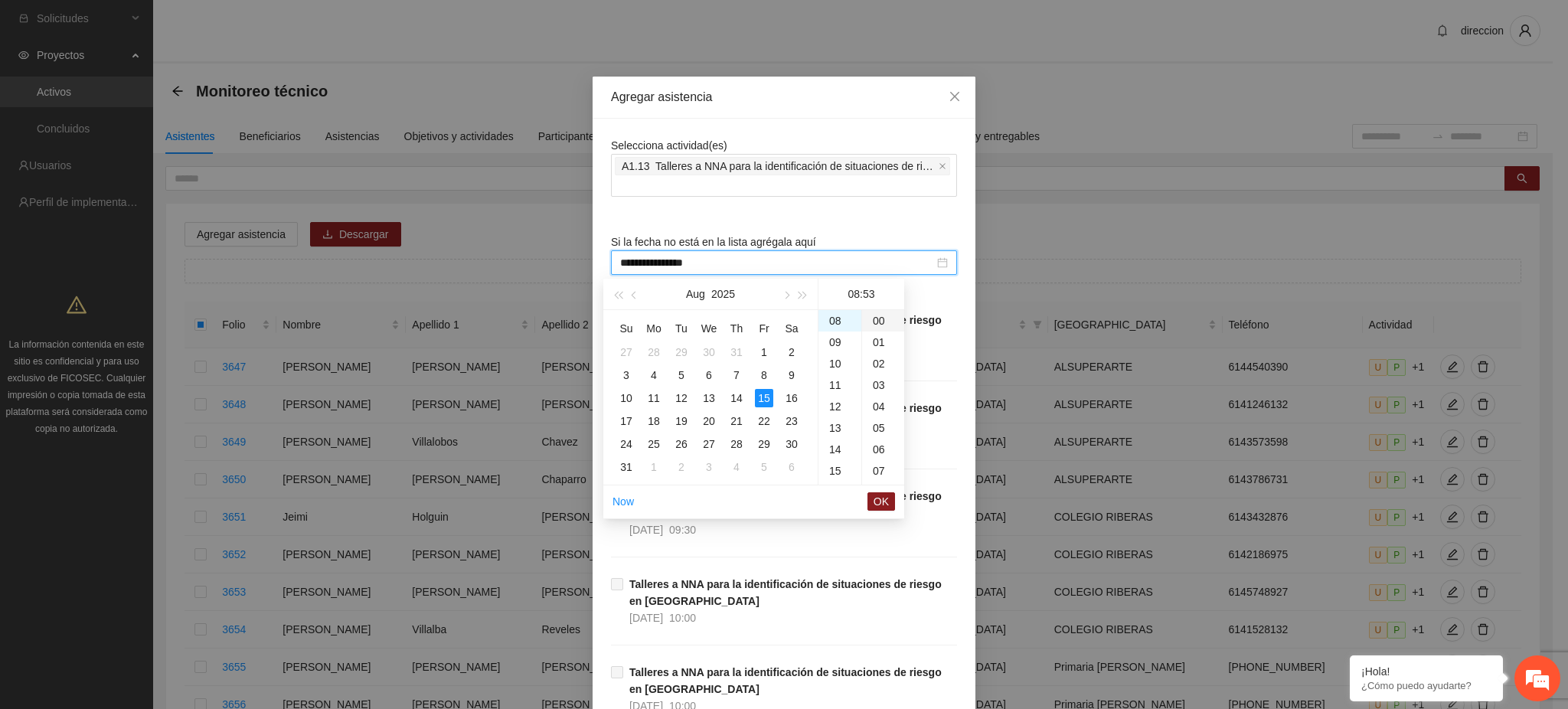
click at [884, 318] on div "00" at bounding box center [883, 321] width 42 height 21
type input "**********"
click at [877, 504] on span "OK" at bounding box center [881, 502] width 15 height 17
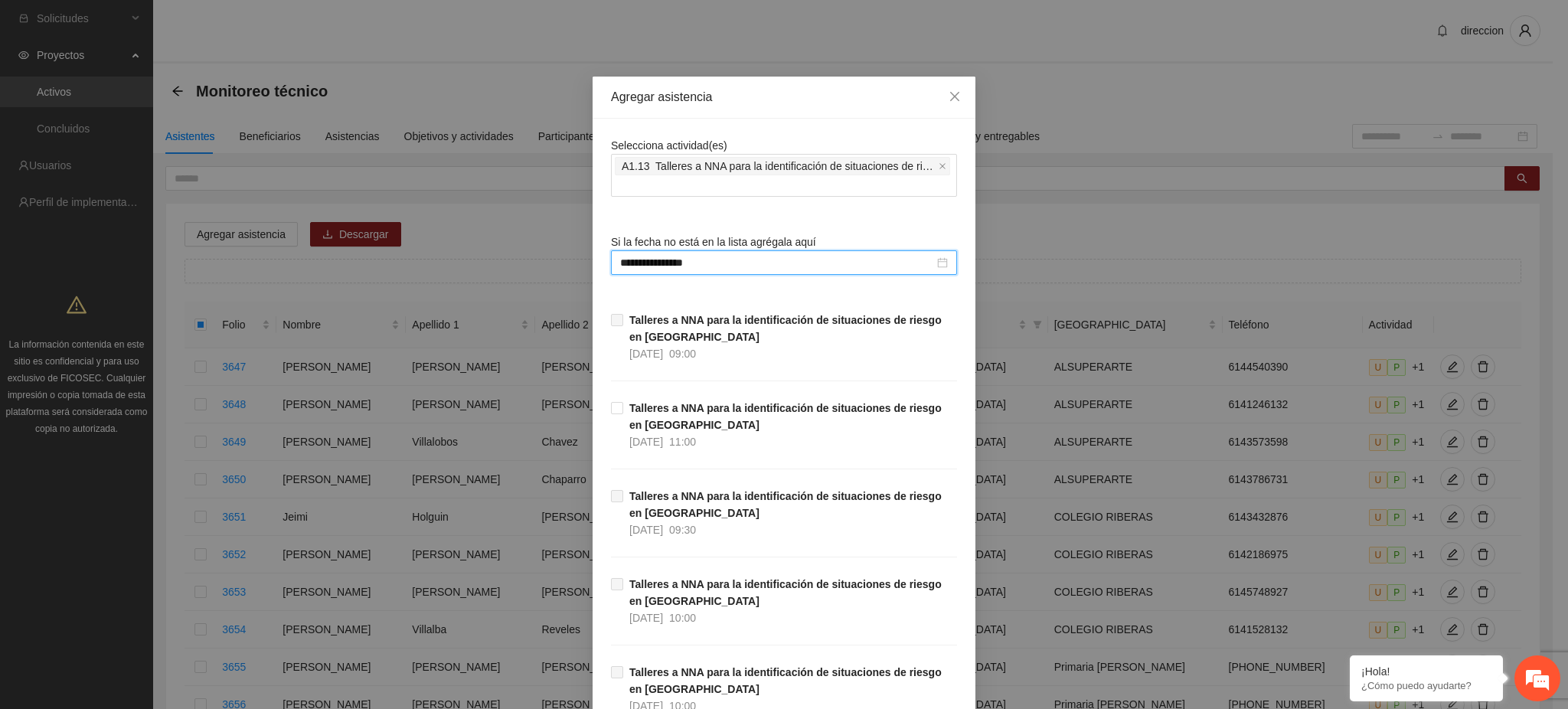
click at [990, 562] on div "**********" at bounding box center [784, 354] width 1568 height 709
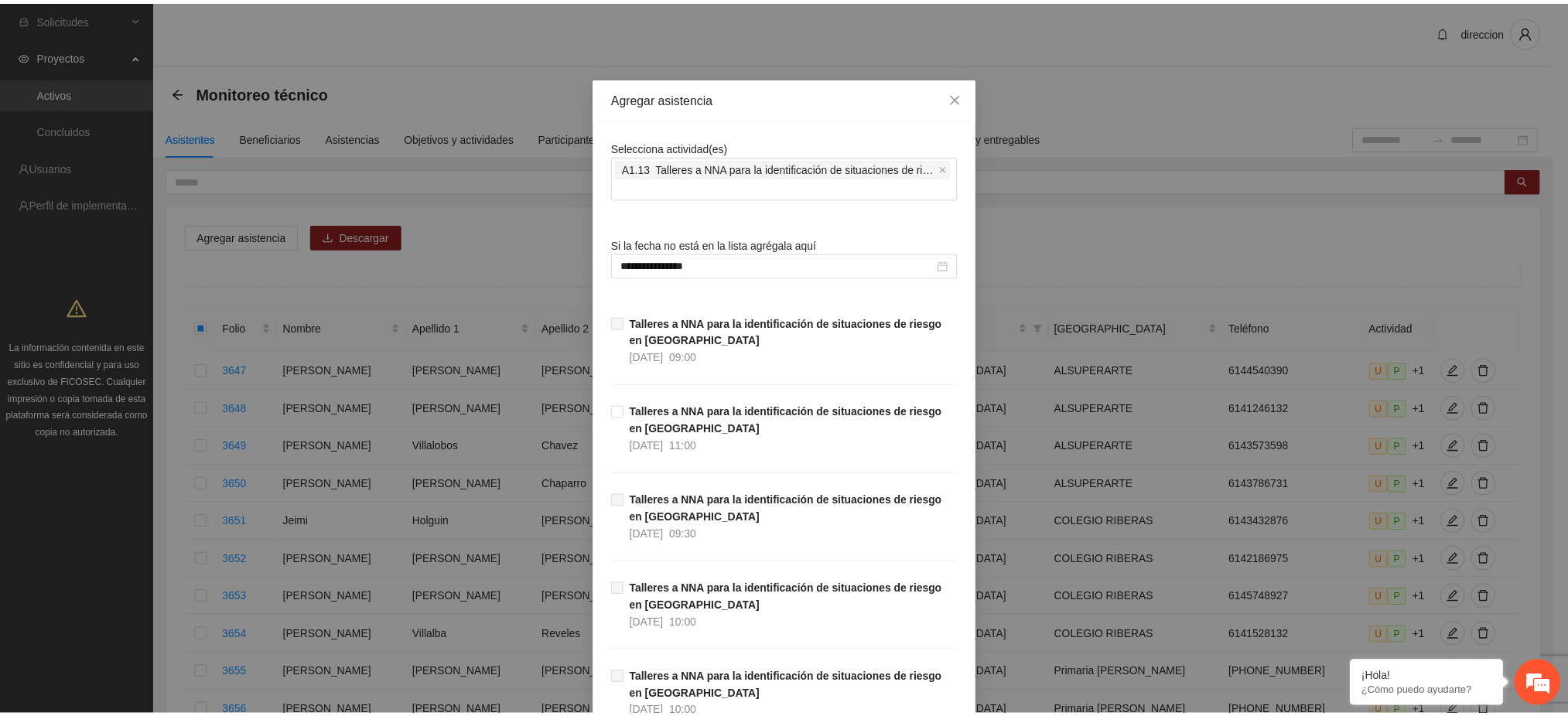
scroll to position [337, 0]
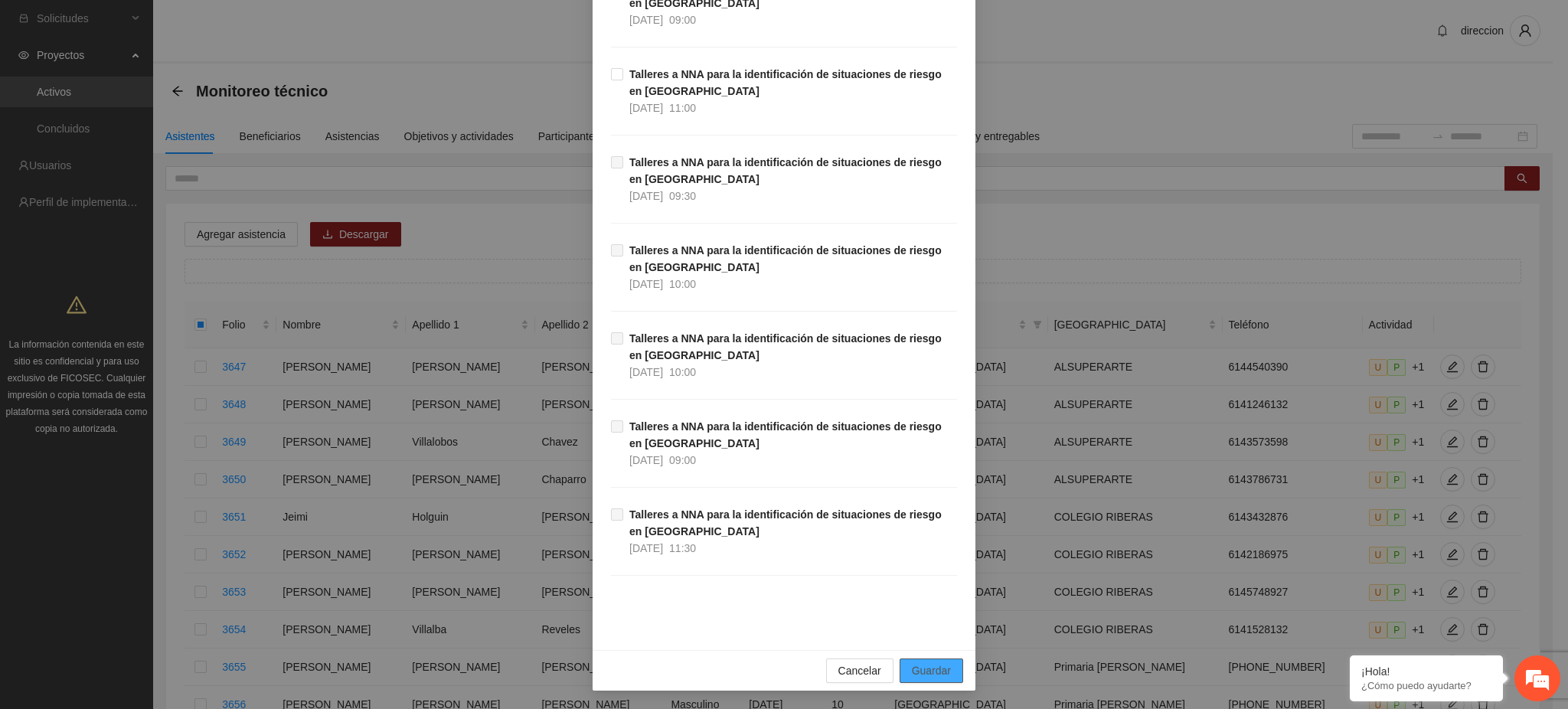
click at [937, 668] on span "Guardar" at bounding box center [931, 671] width 39 height 17
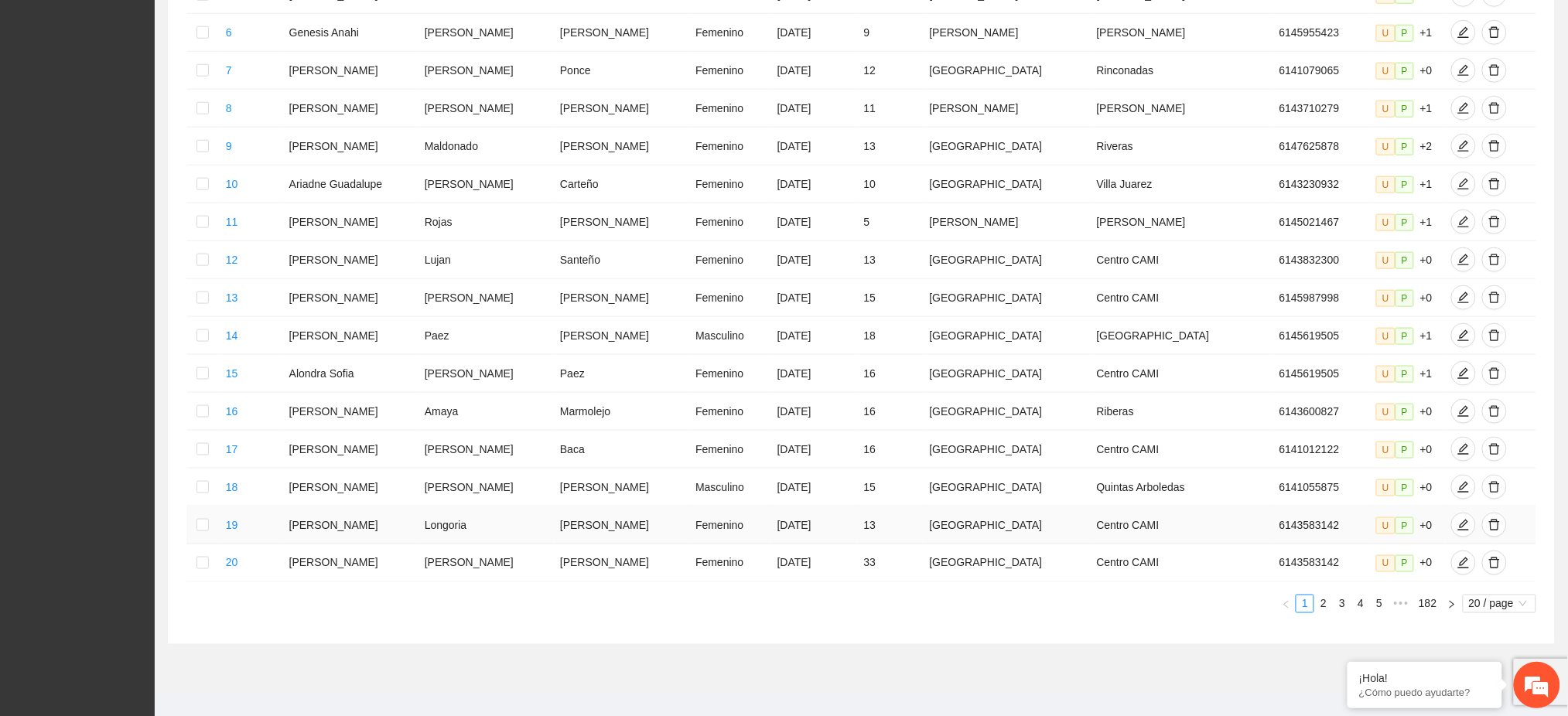
scroll to position [541, 0]
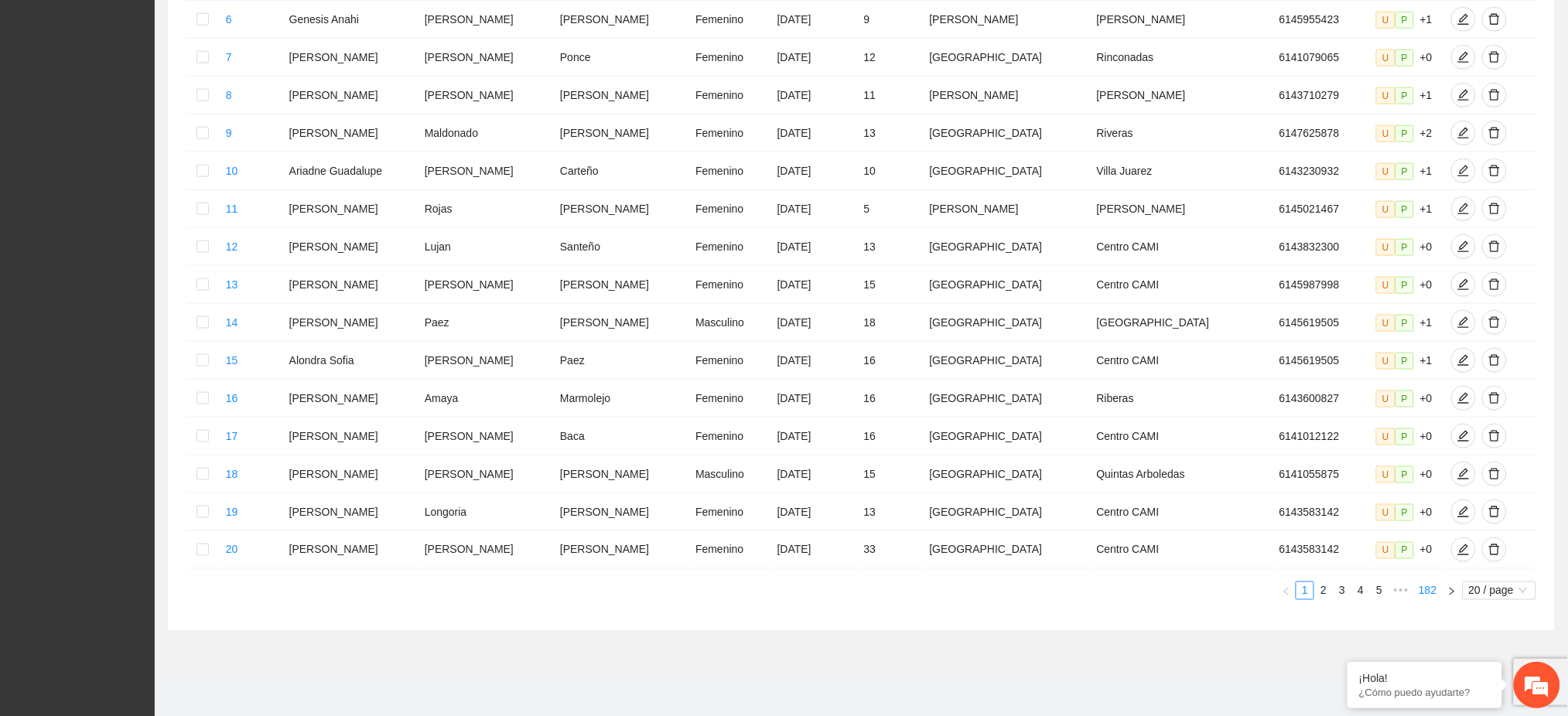
click at [1427, 582] on link "182" at bounding box center [1427, 590] width 27 height 17
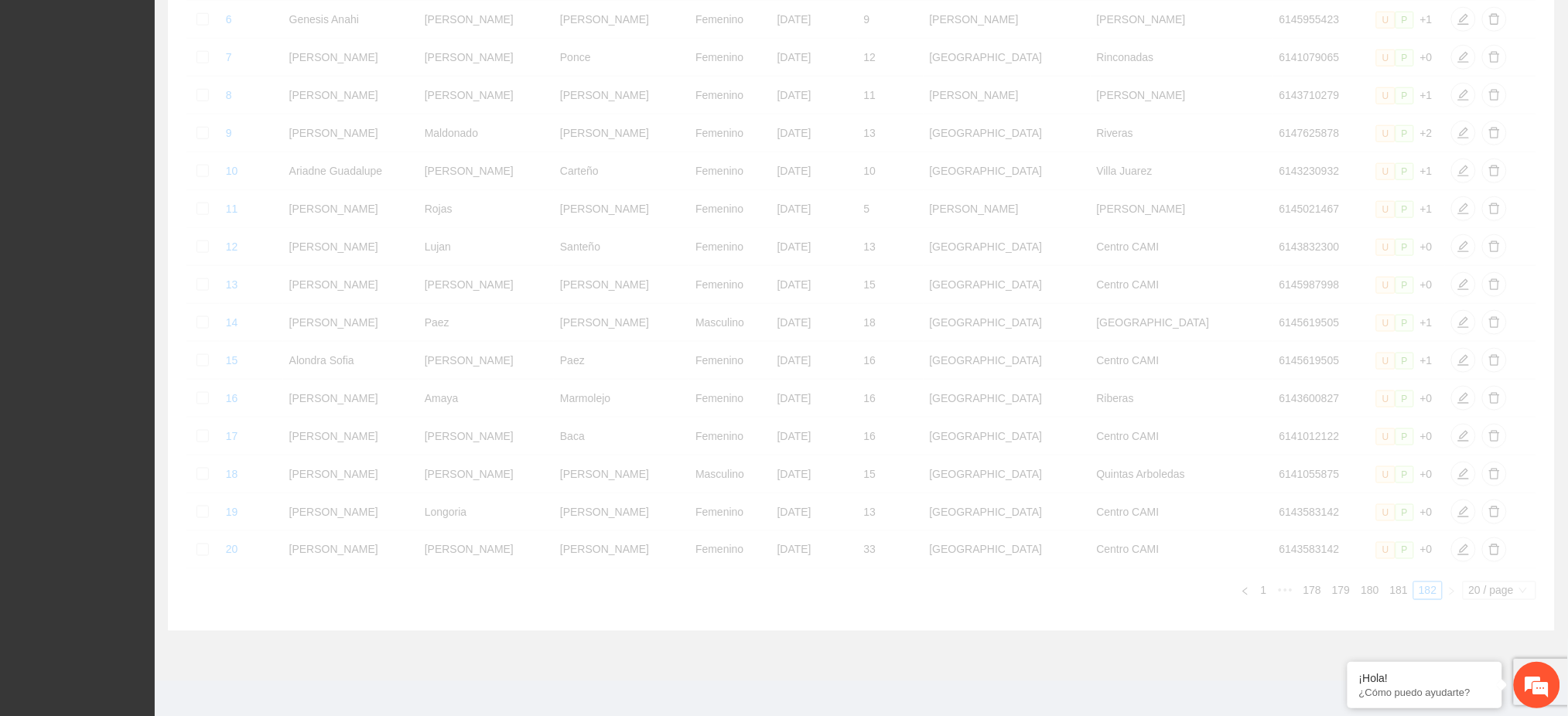
scroll to position [1, 0]
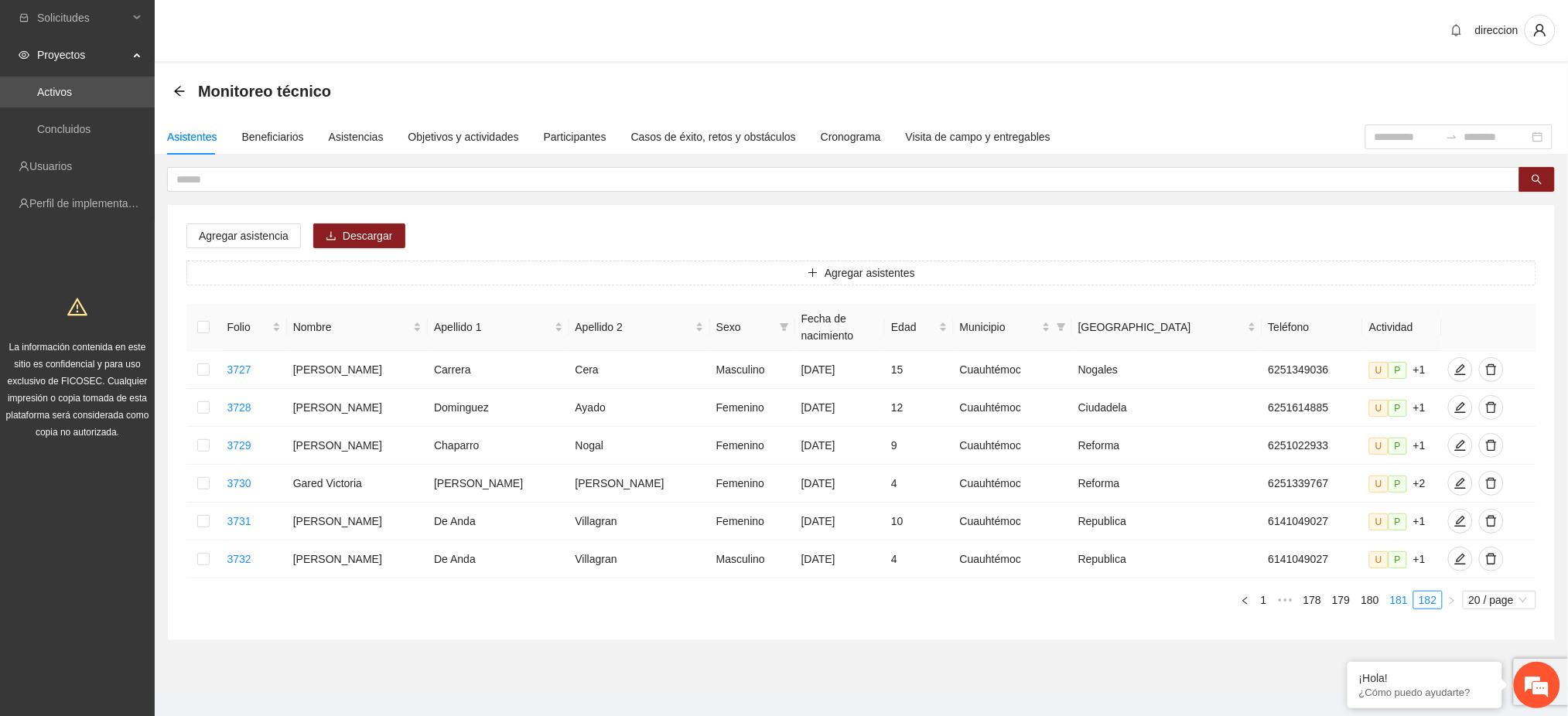
click at [1392, 591] on link "181" at bounding box center [1398, 600] width 27 height 17
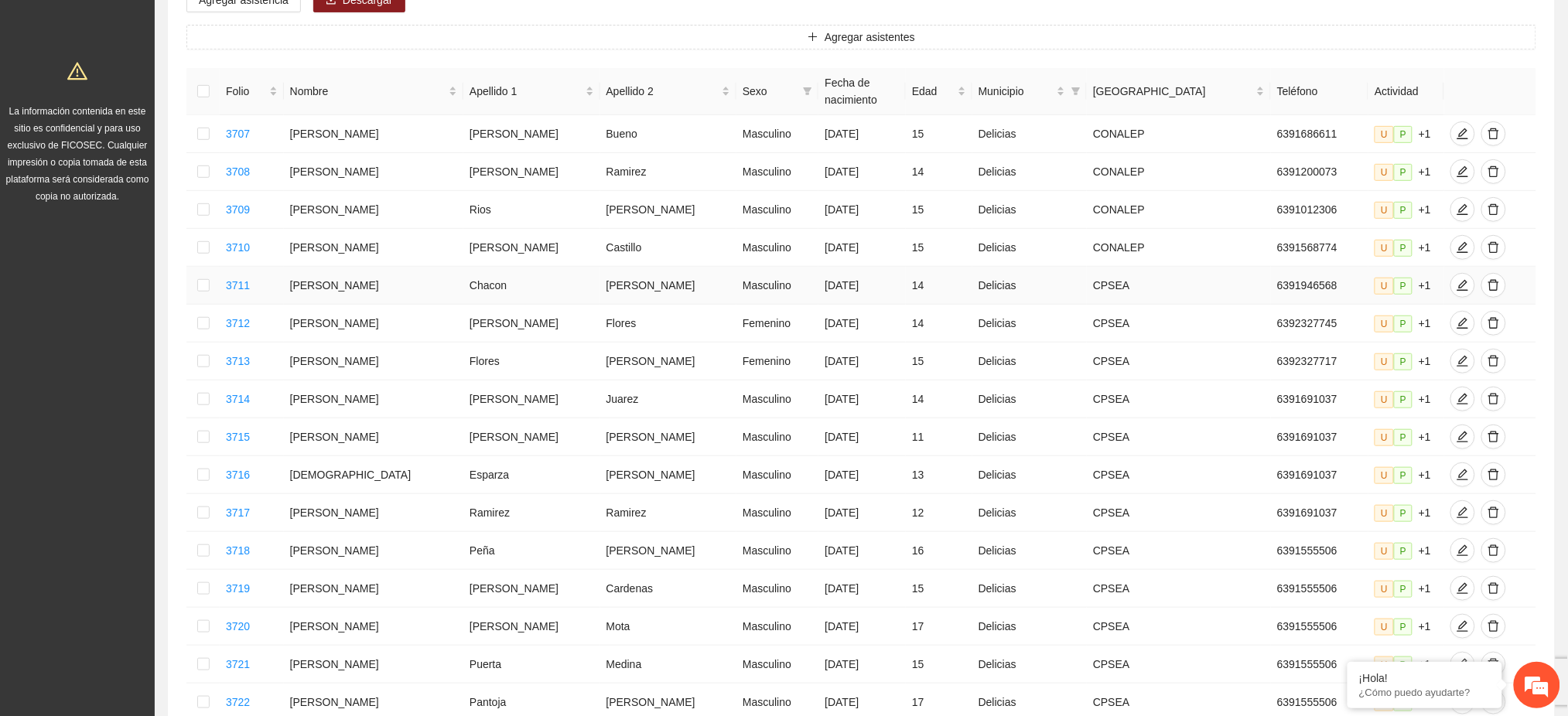
scroll to position [532, 0]
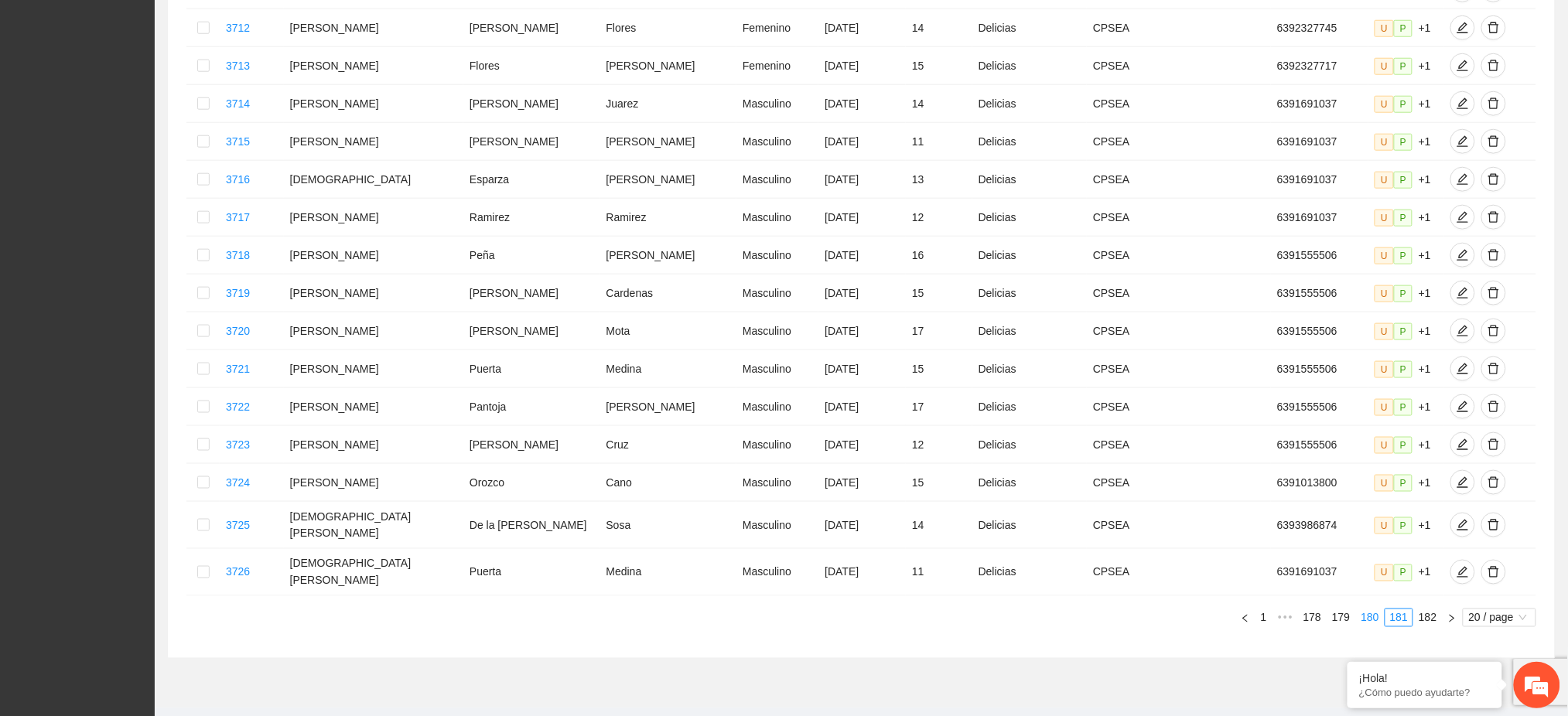
click at [1367, 609] on link "180" at bounding box center [1370, 618] width 27 height 17
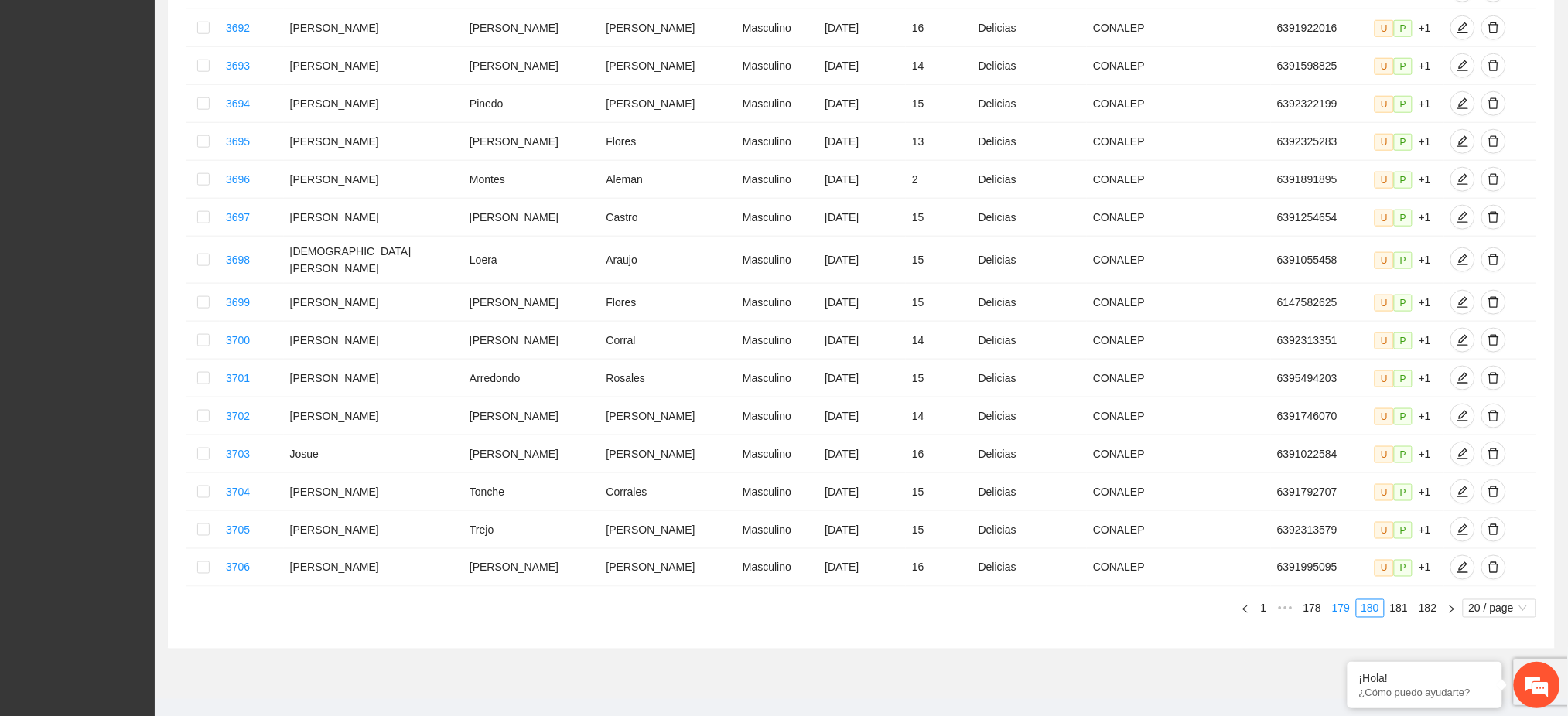
click at [1341, 600] on link "179" at bounding box center [1340, 608] width 27 height 17
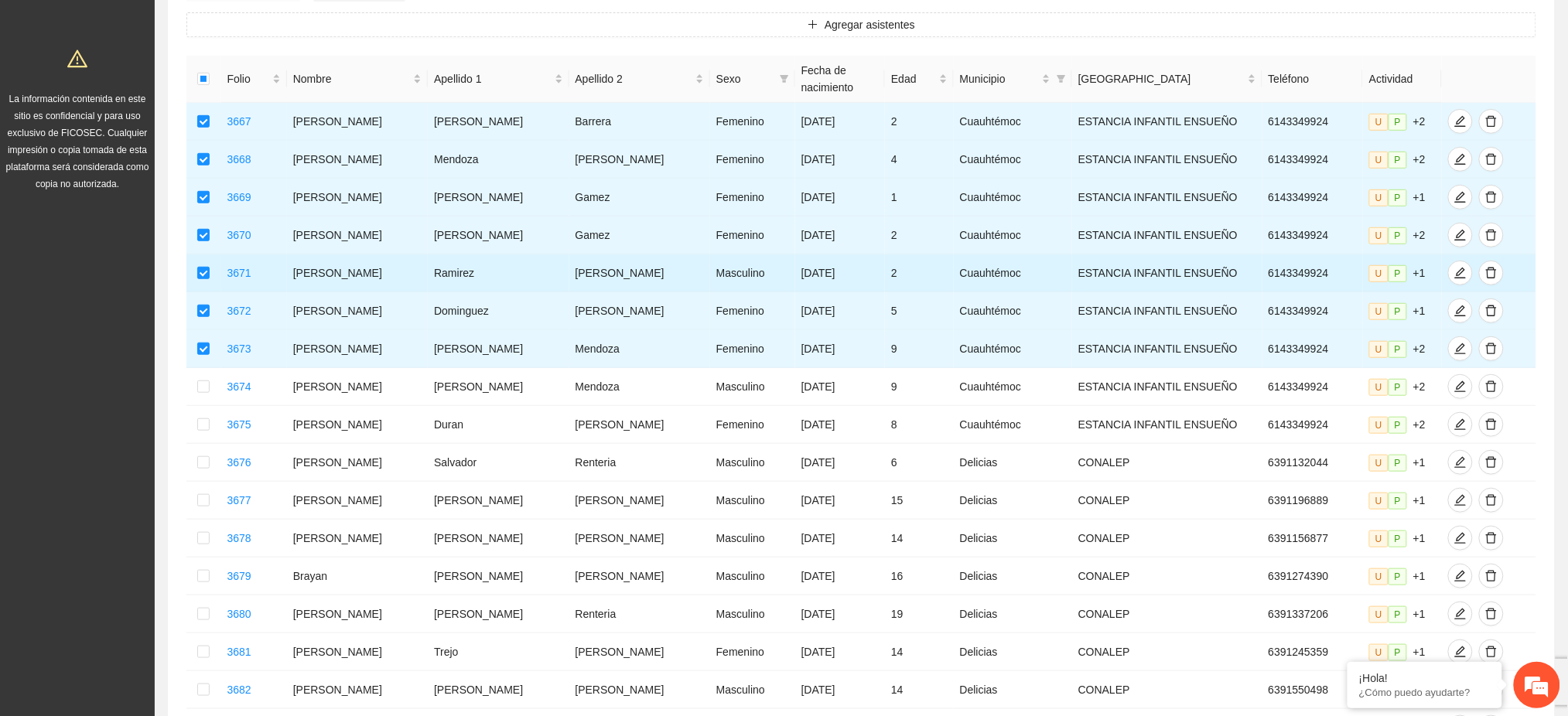
scroll to position [429, 0]
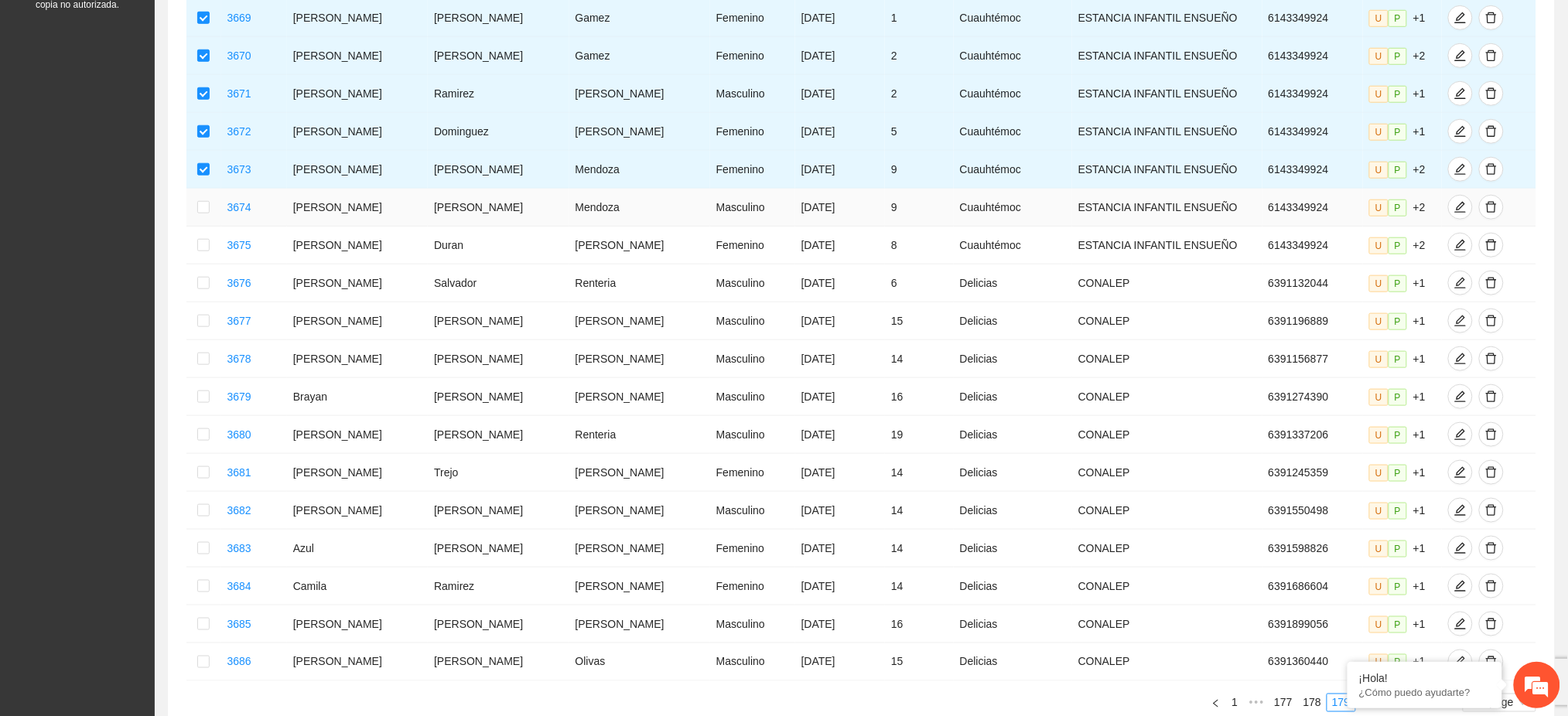
click at [195, 226] on td at bounding box center [204, 207] width 35 height 38
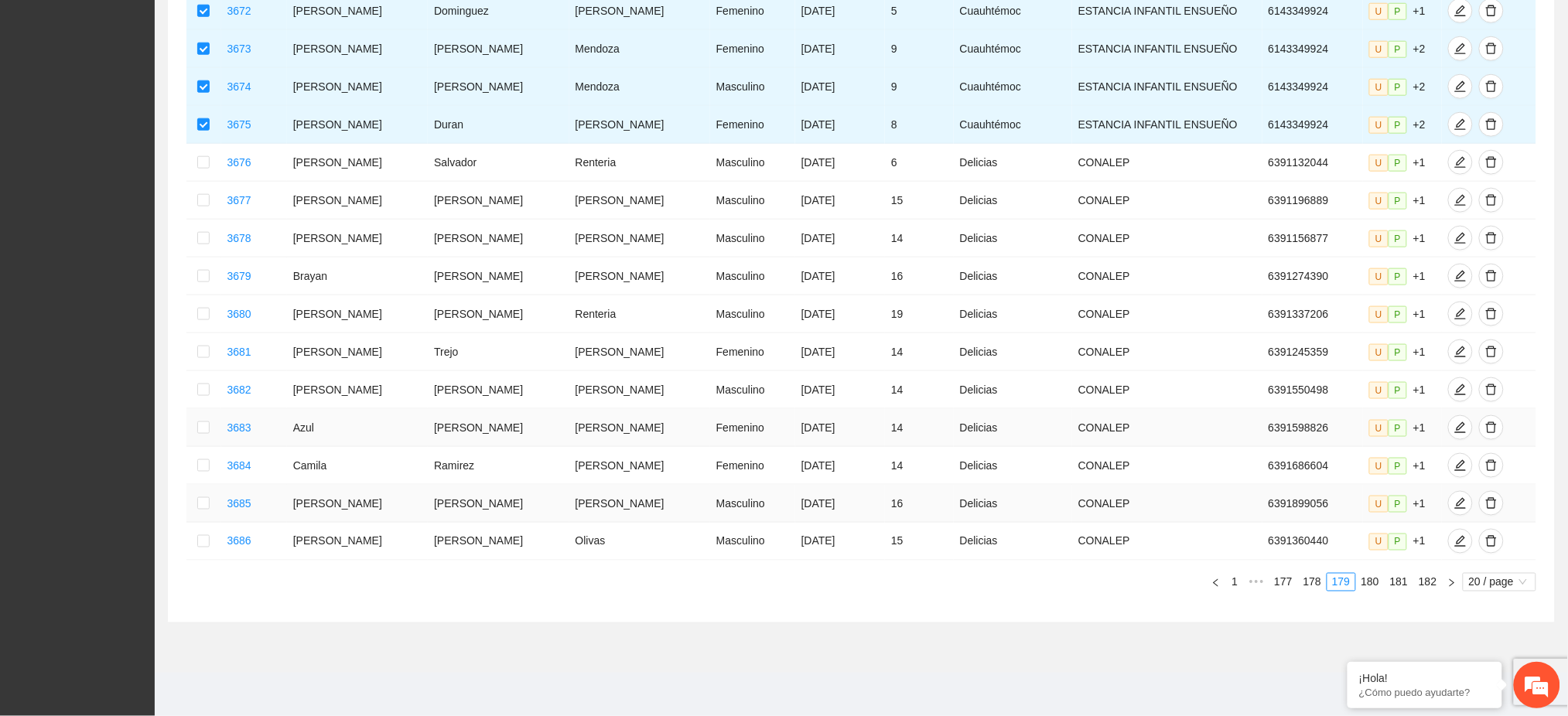
scroll to position [769, 0]
click at [1314, 587] on link "178" at bounding box center [1312, 582] width 27 height 17
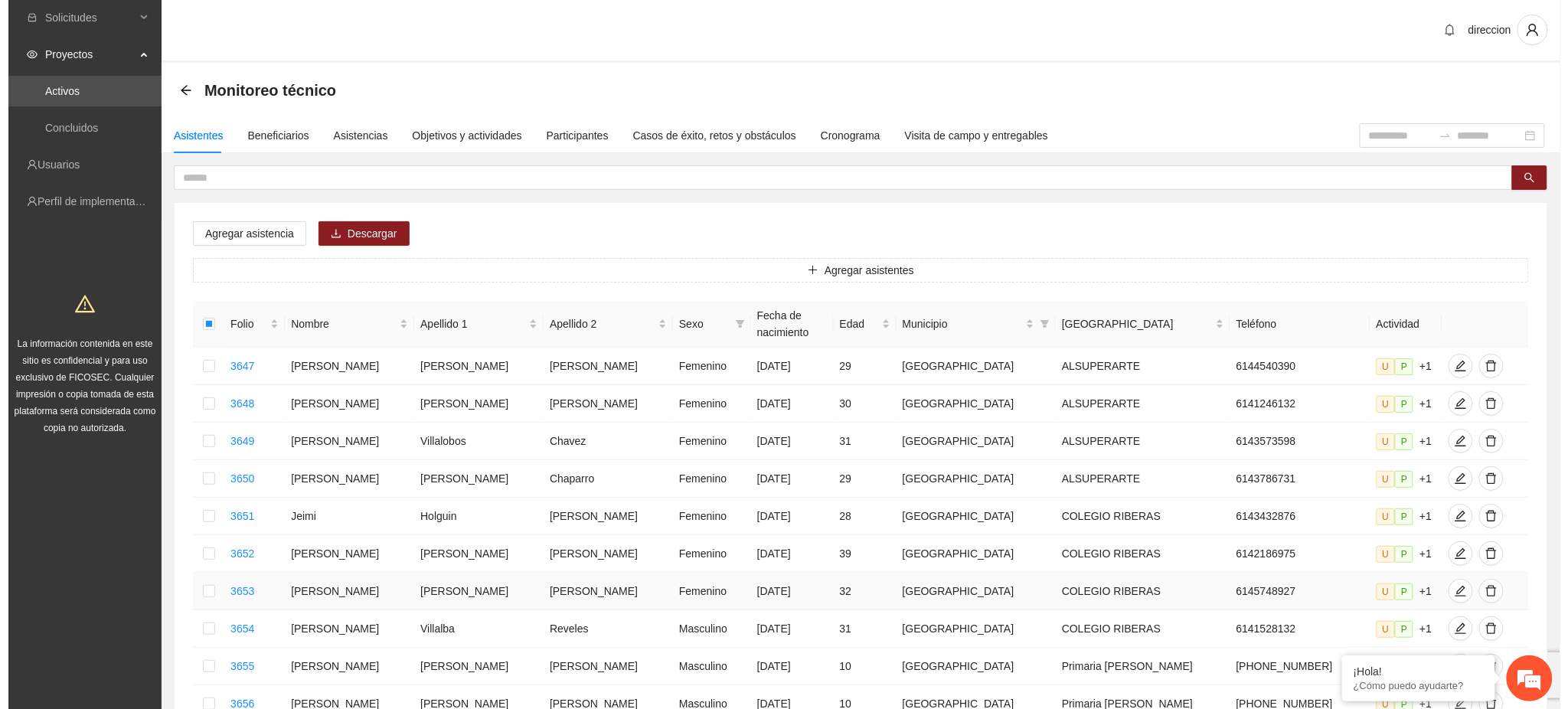
scroll to position [0, 0]
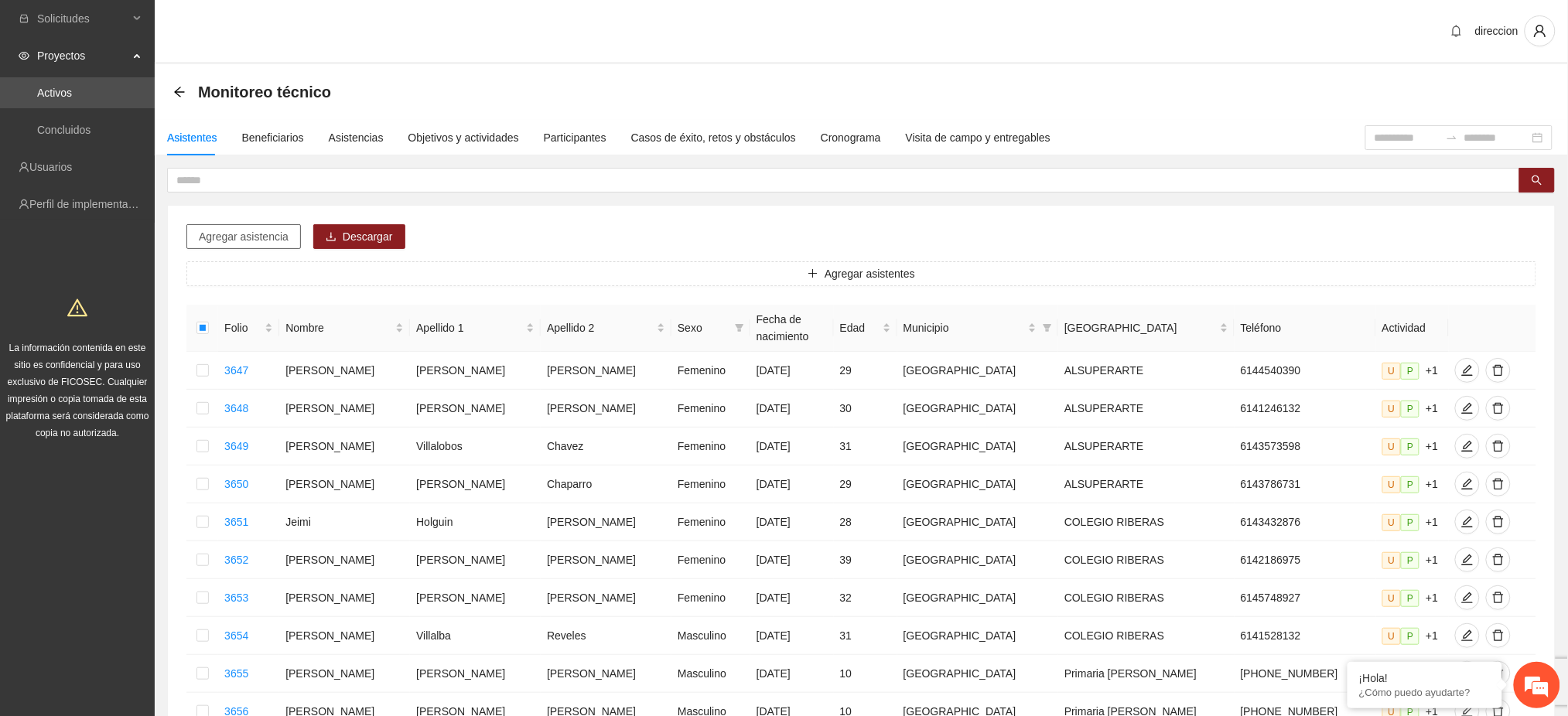
click at [268, 240] on span "Agregar asistencia" at bounding box center [243, 236] width 90 height 17
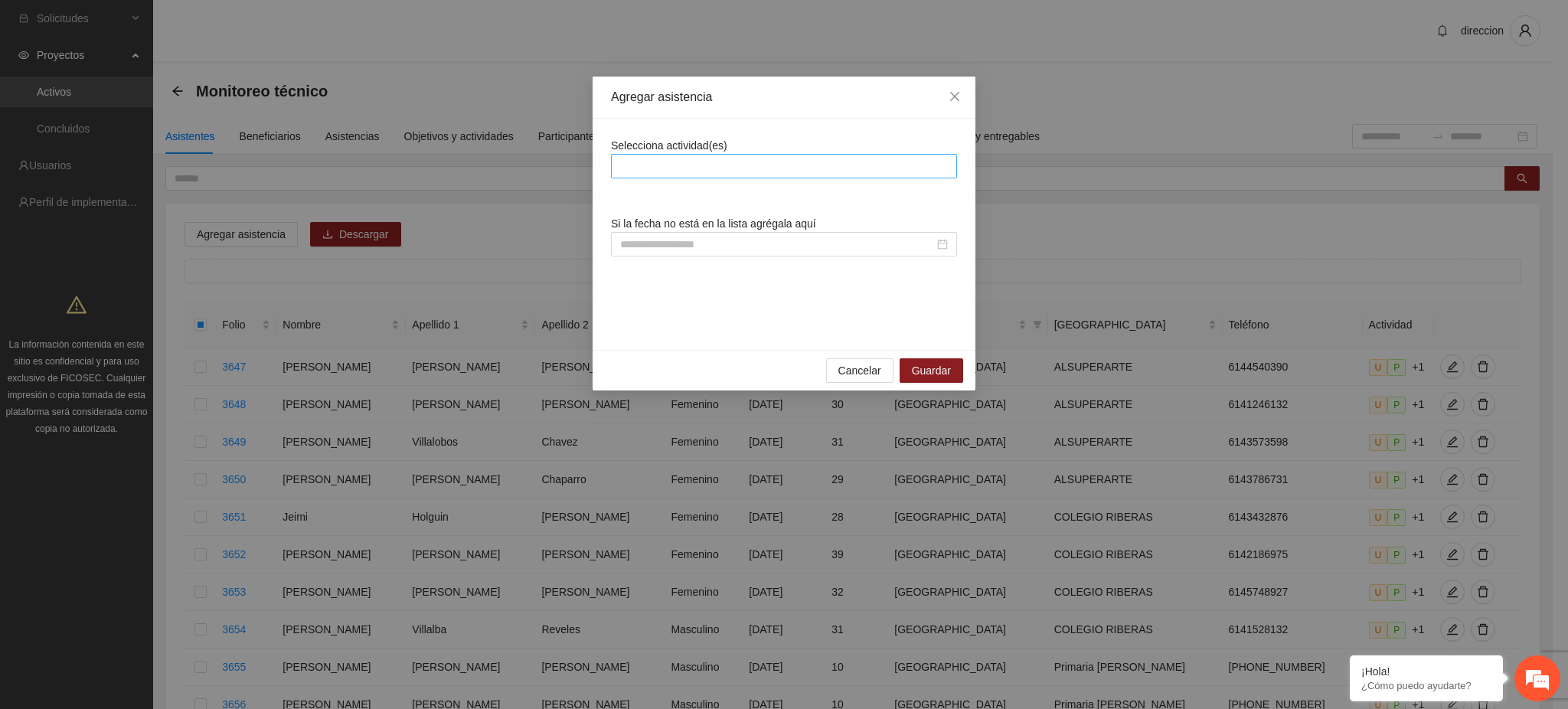
click at [726, 167] on div at bounding box center [783, 167] width 338 height 18
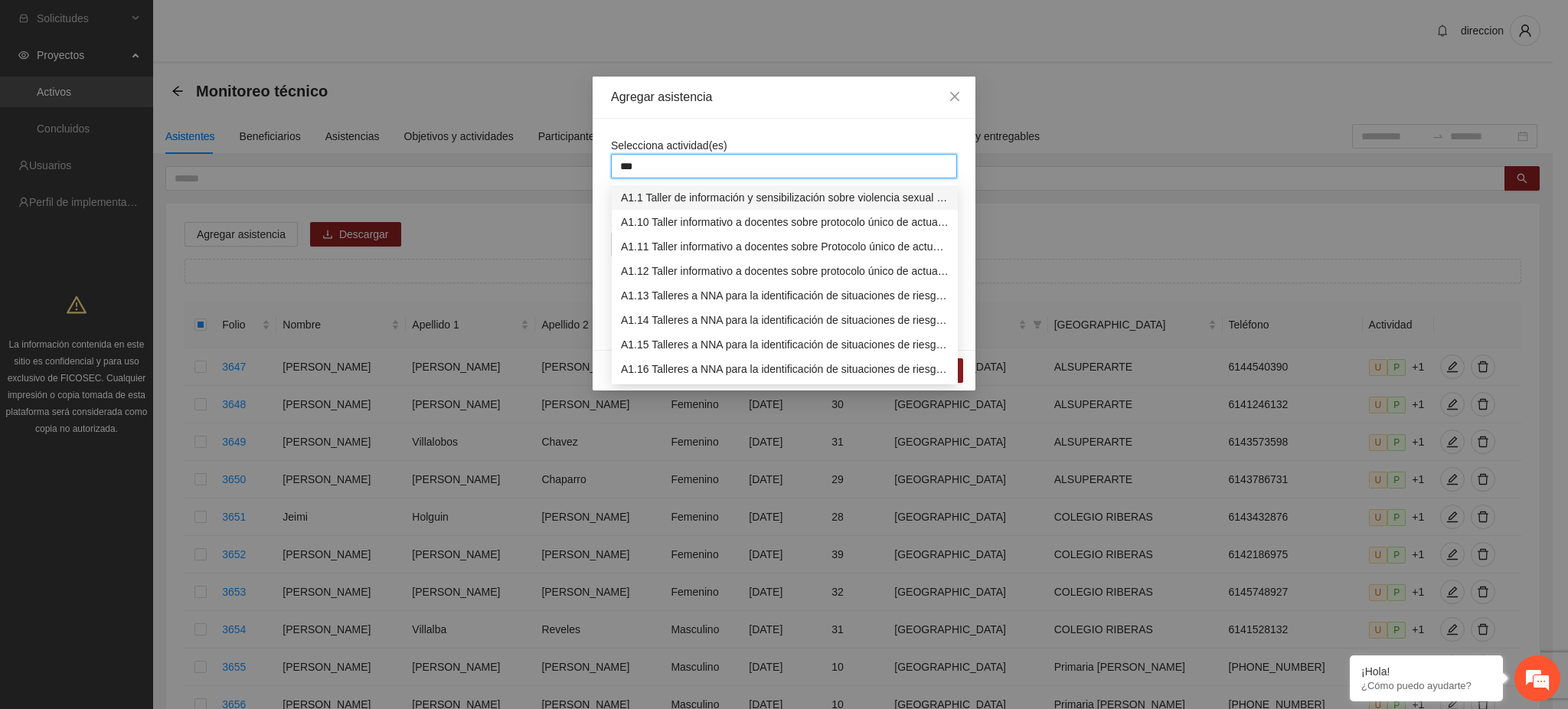
type input "****"
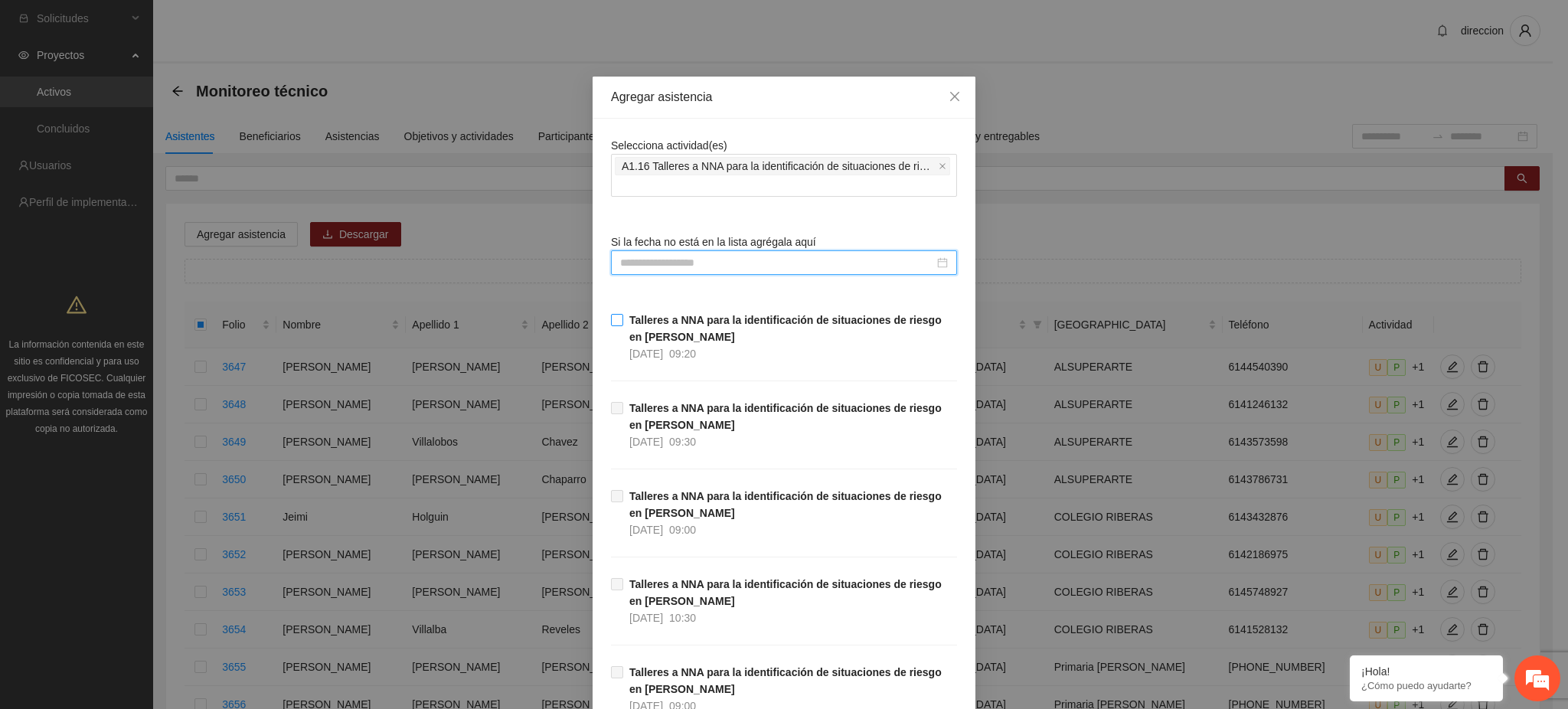
click at [680, 351] on div "27/08/2025 09:20" at bounding box center [662, 354] width 67 height 17
click at [1021, 434] on div "Agregar asistencia Selecciona actividad(es) A1.16 Talleres a NNA para la identi…" at bounding box center [784, 354] width 1568 height 709
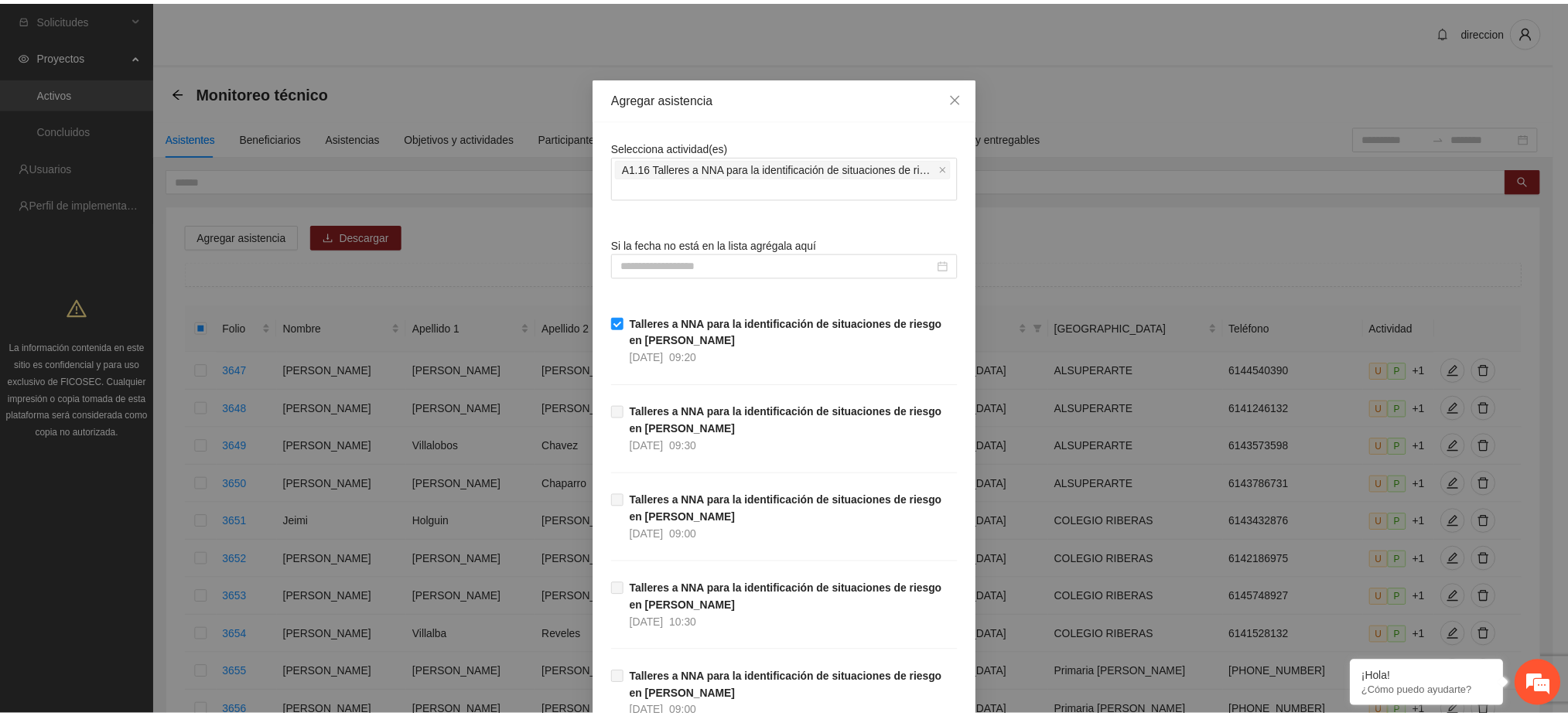
scroll to position [248, 0]
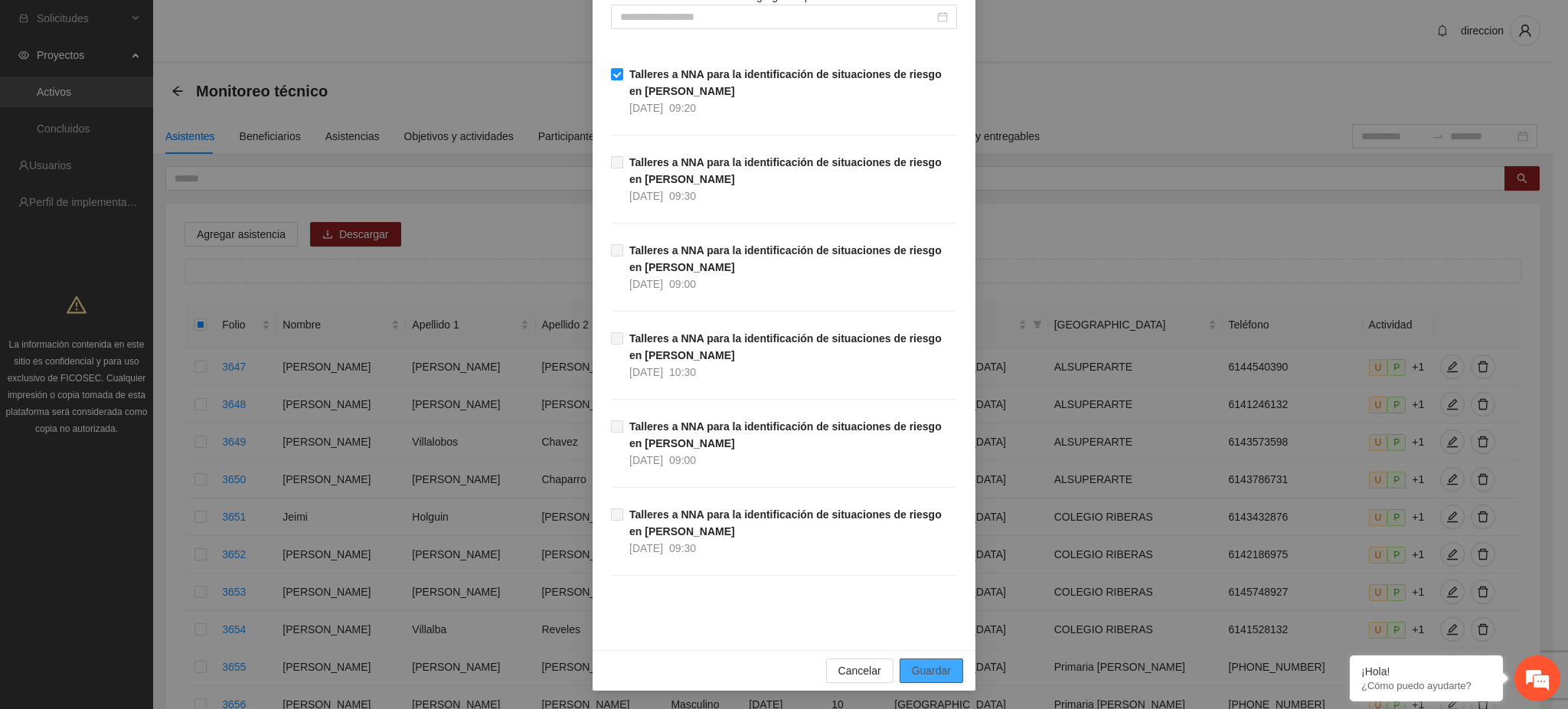
click at [927, 666] on span "Guardar" at bounding box center [931, 671] width 39 height 17
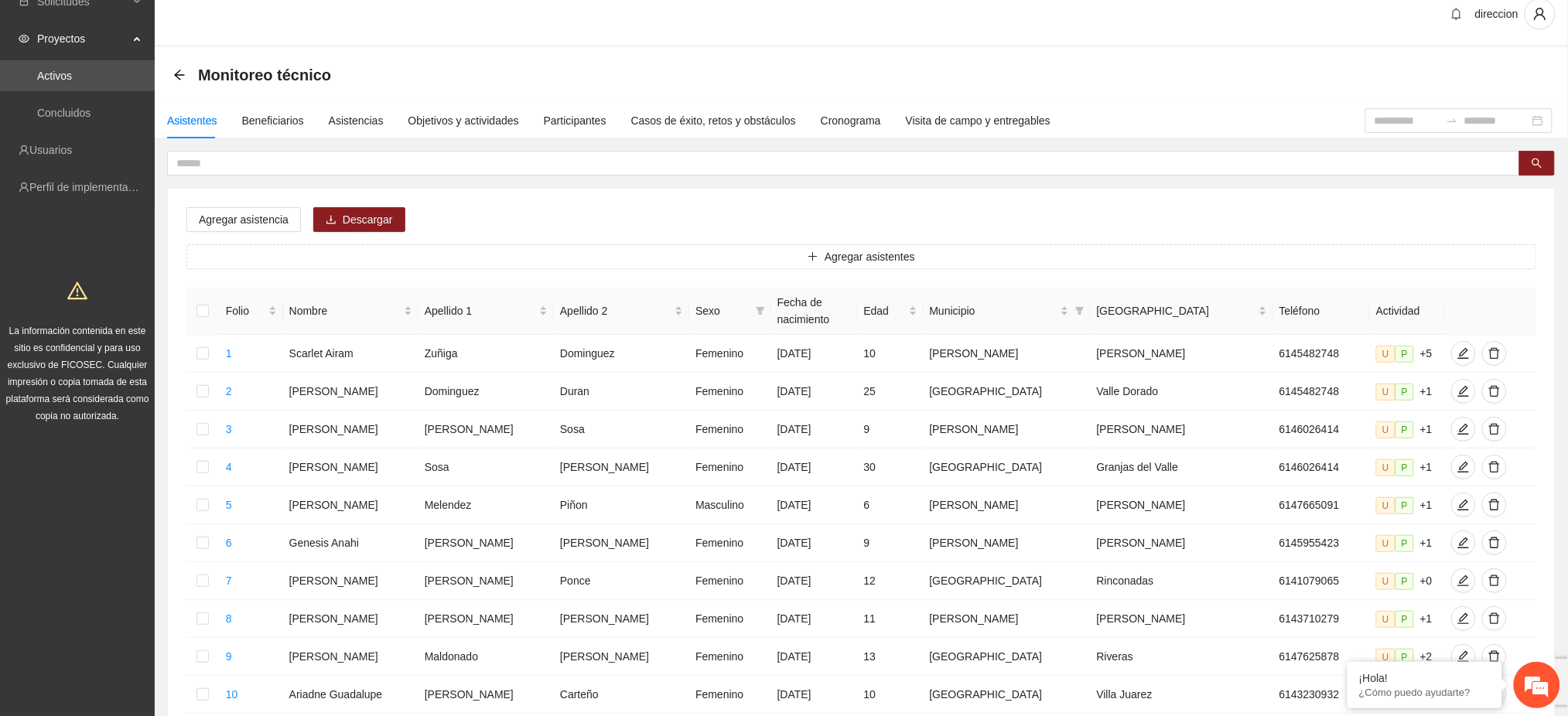
scroll to position [541, 0]
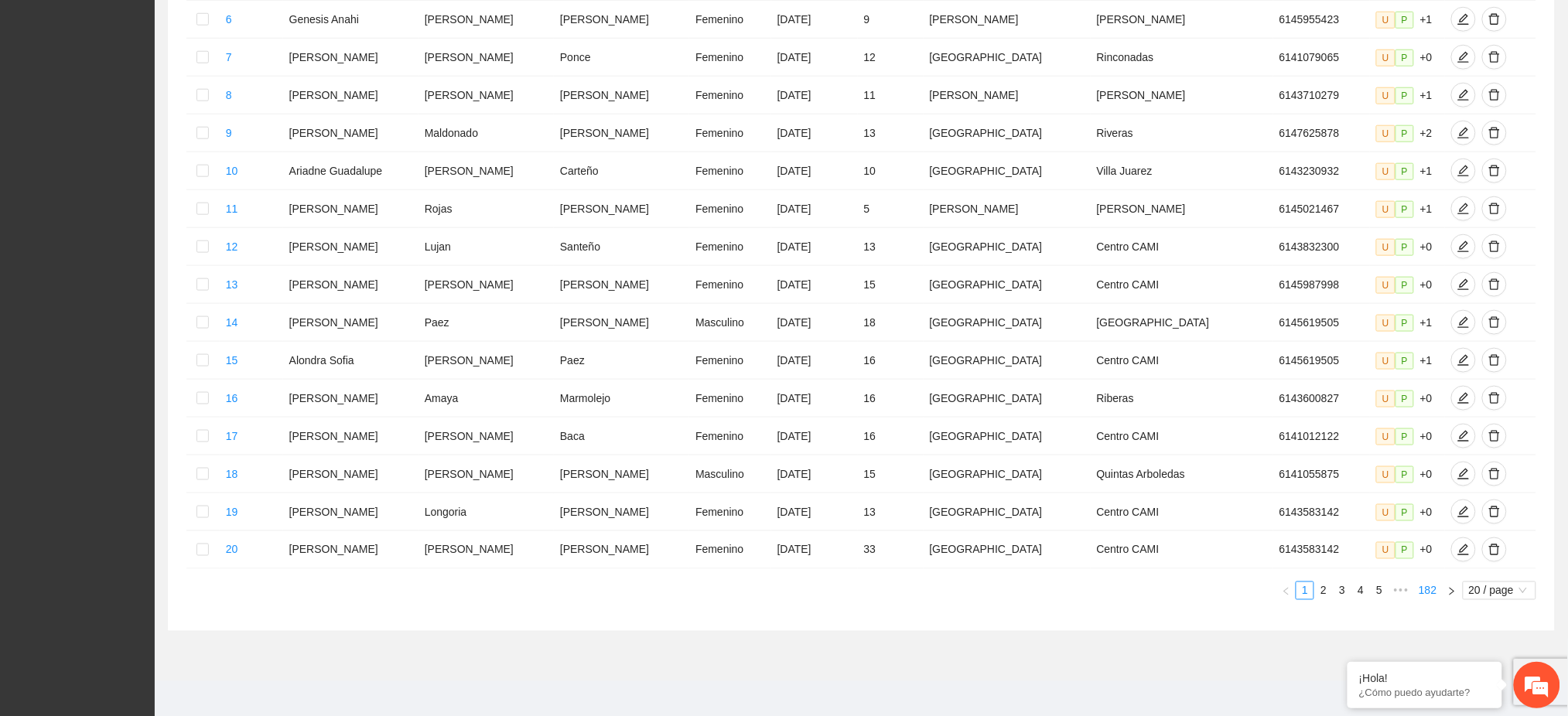
click at [1425, 587] on link "182" at bounding box center [1427, 590] width 27 height 17
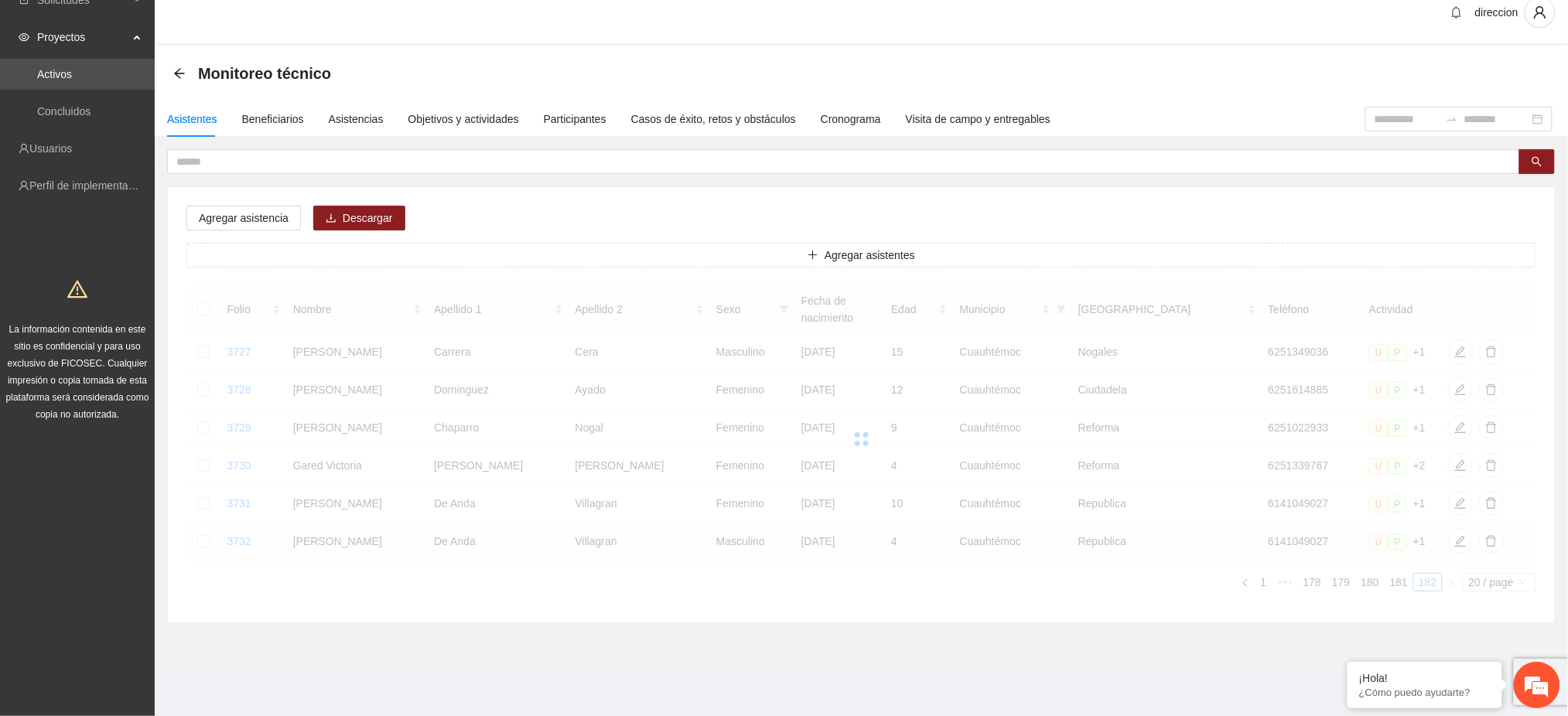
scroll to position [1, 0]
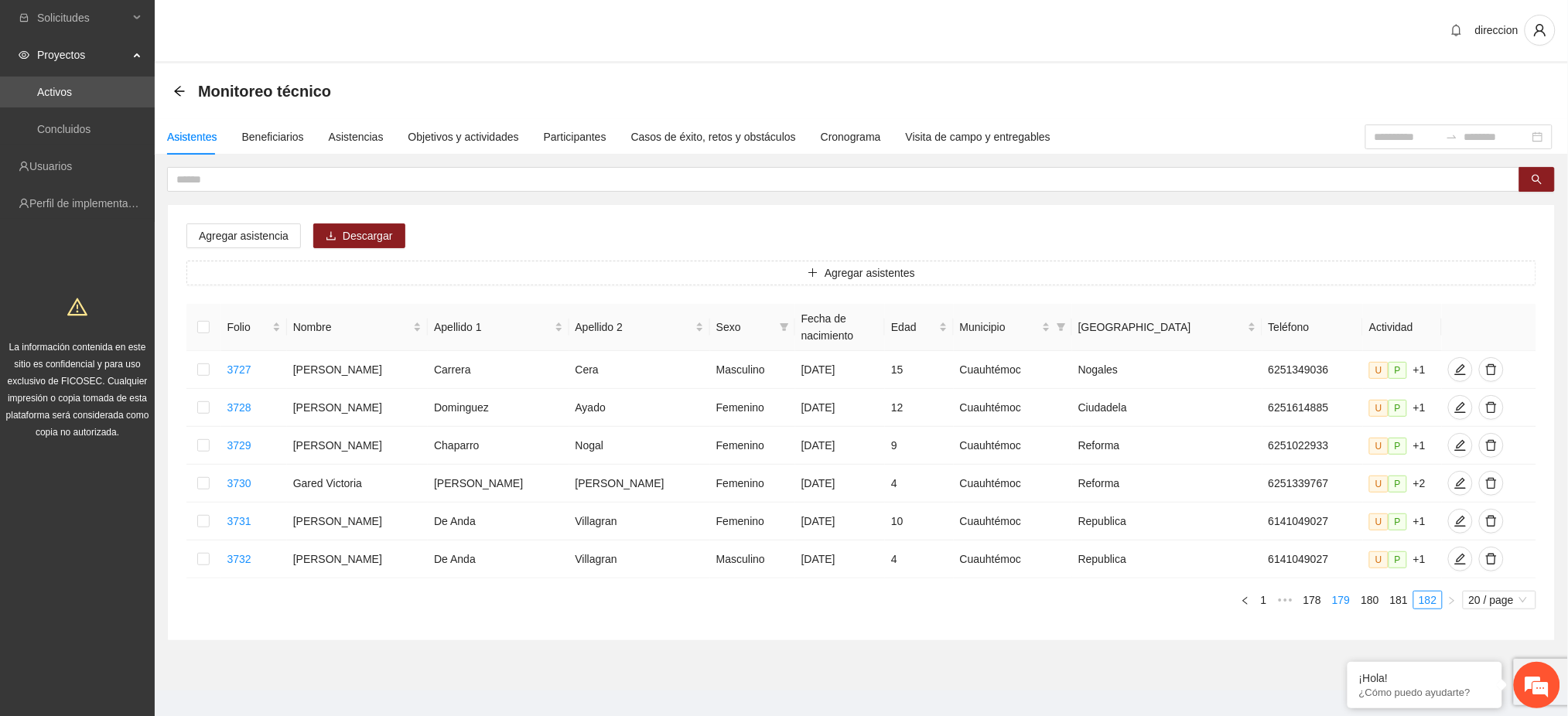
click at [1349, 591] on link "179" at bounding box center [1340, 600] width 27 height 17
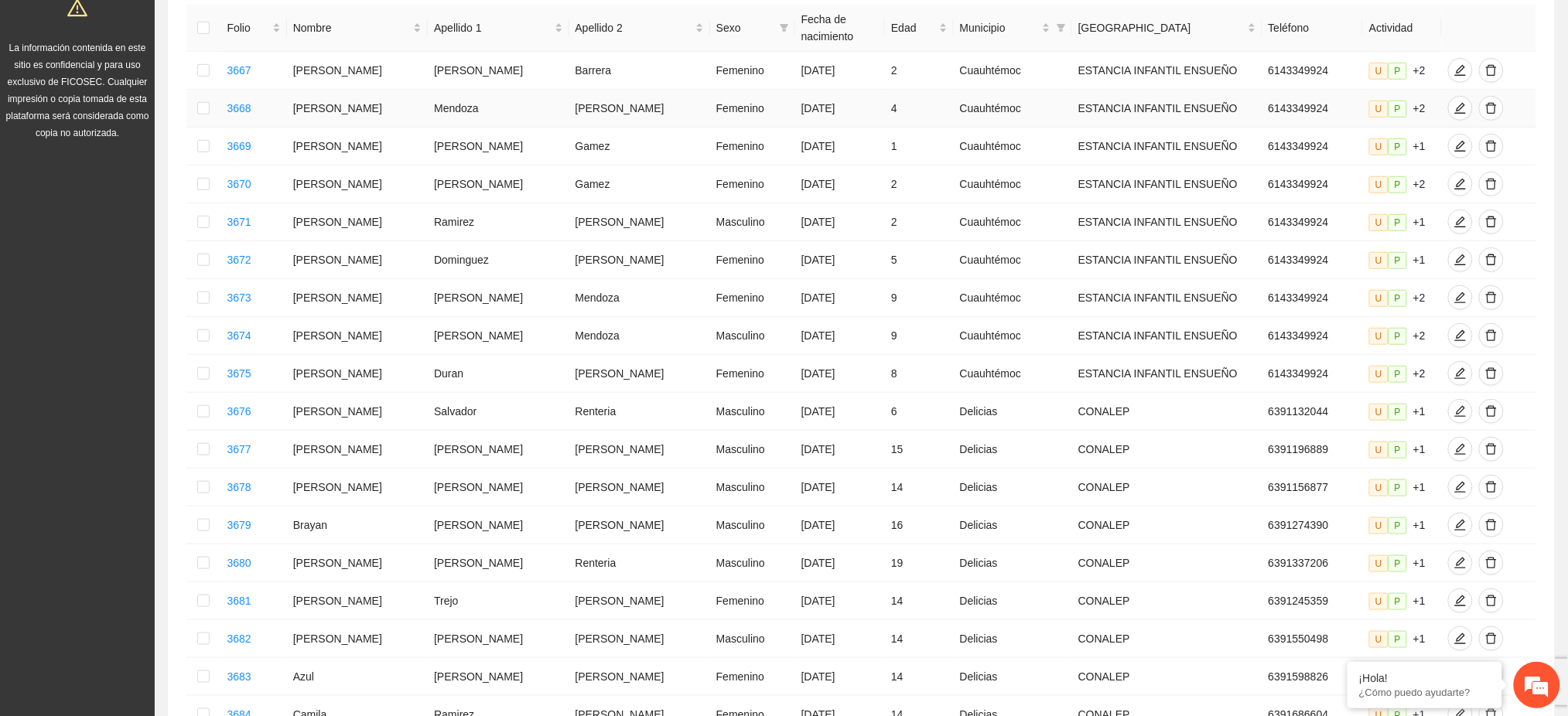
scroll to position [722, 0]
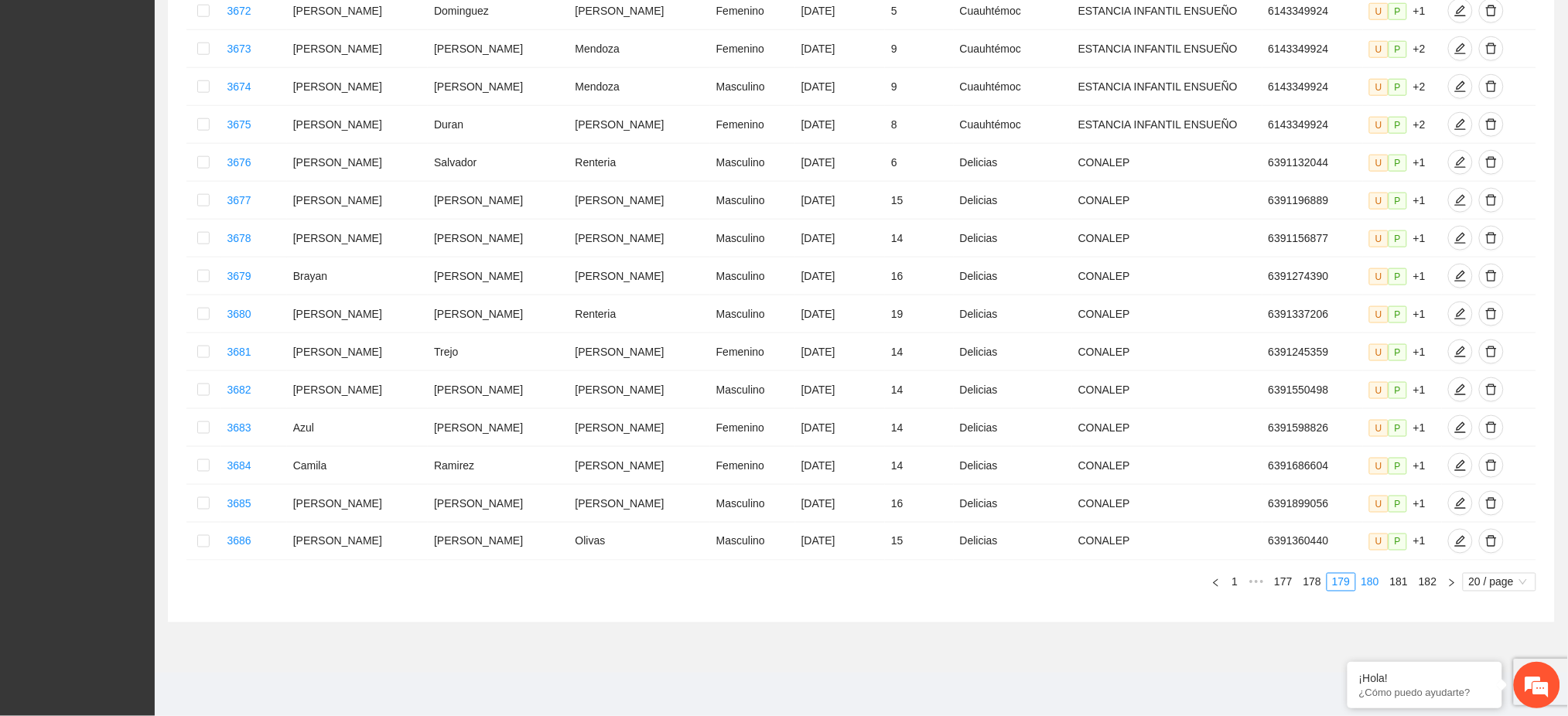
click at [1374, 590] on link "180" at bounding box center [1370, 582] width 27 height 17
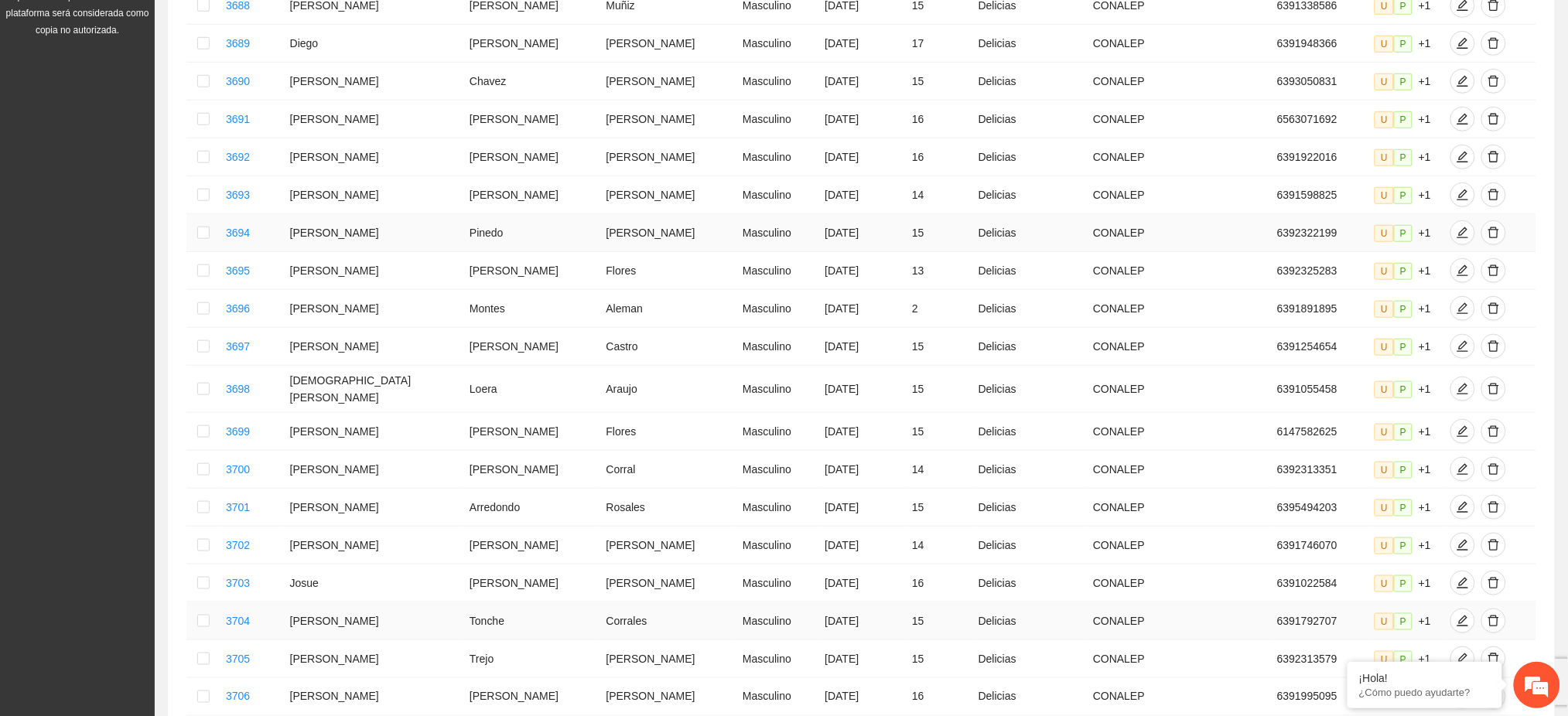
scroll to position [532, 0]
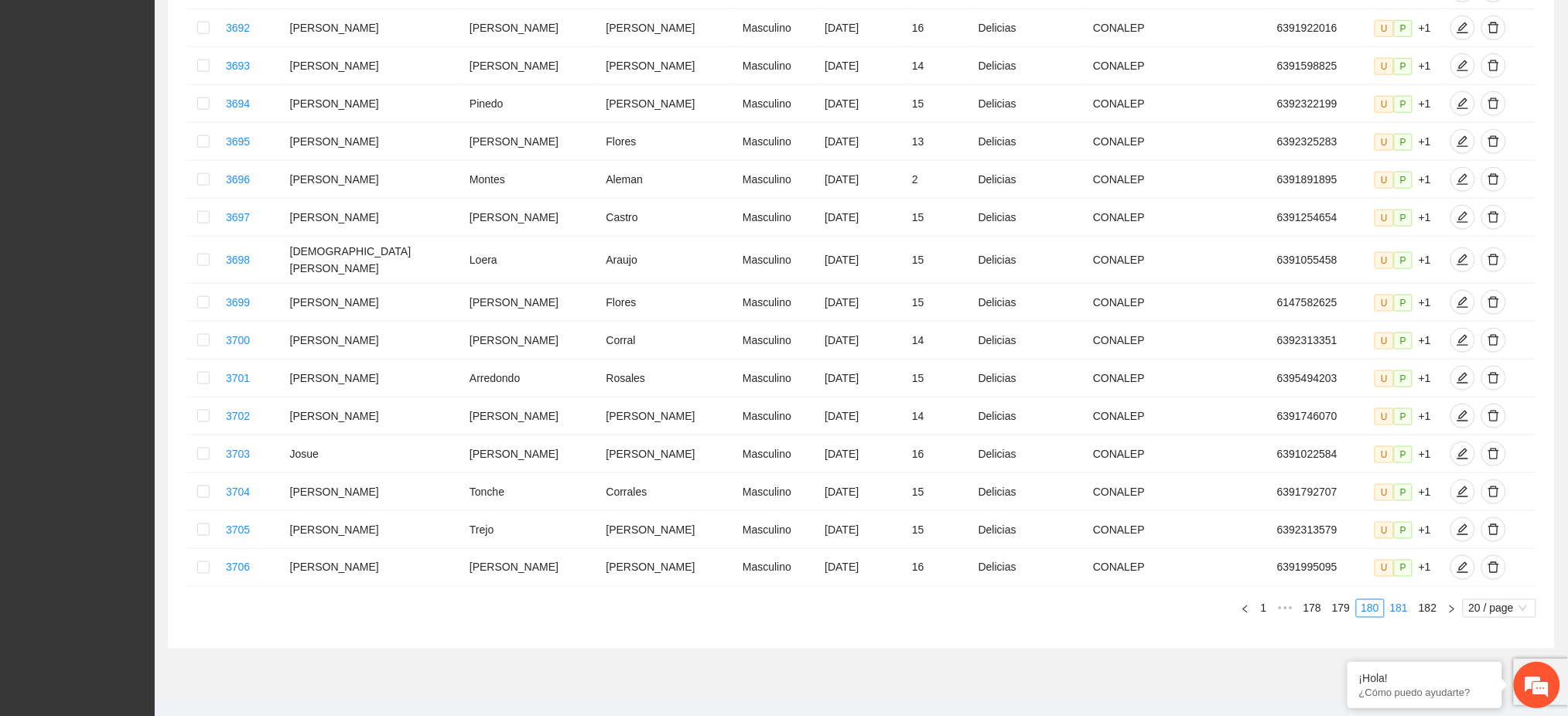
click at [1396, 600] on link "181" at bounding box center [1398, 608] width 27 height 17
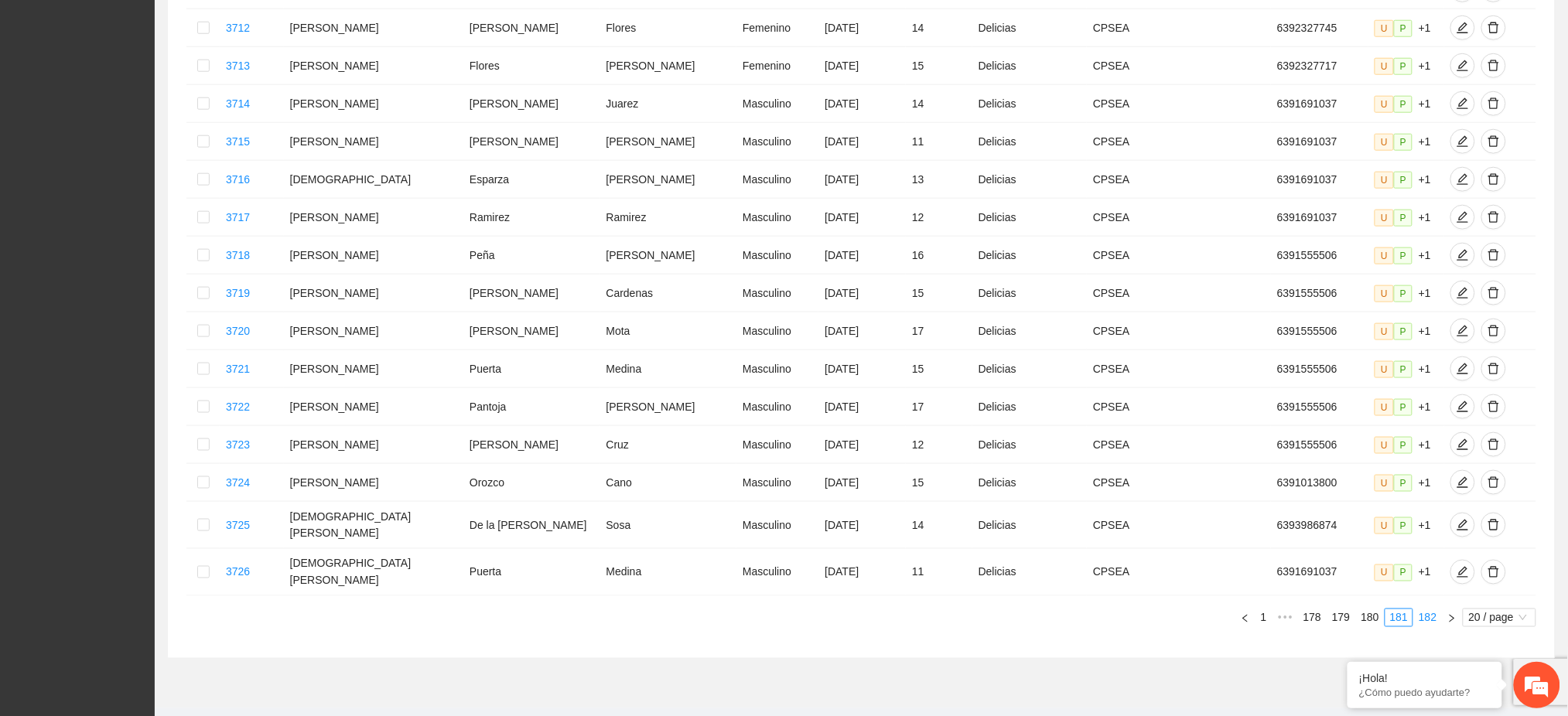
click at [1420, 609] on link "182" at bounding box center [1427, 618] width 27 height 17
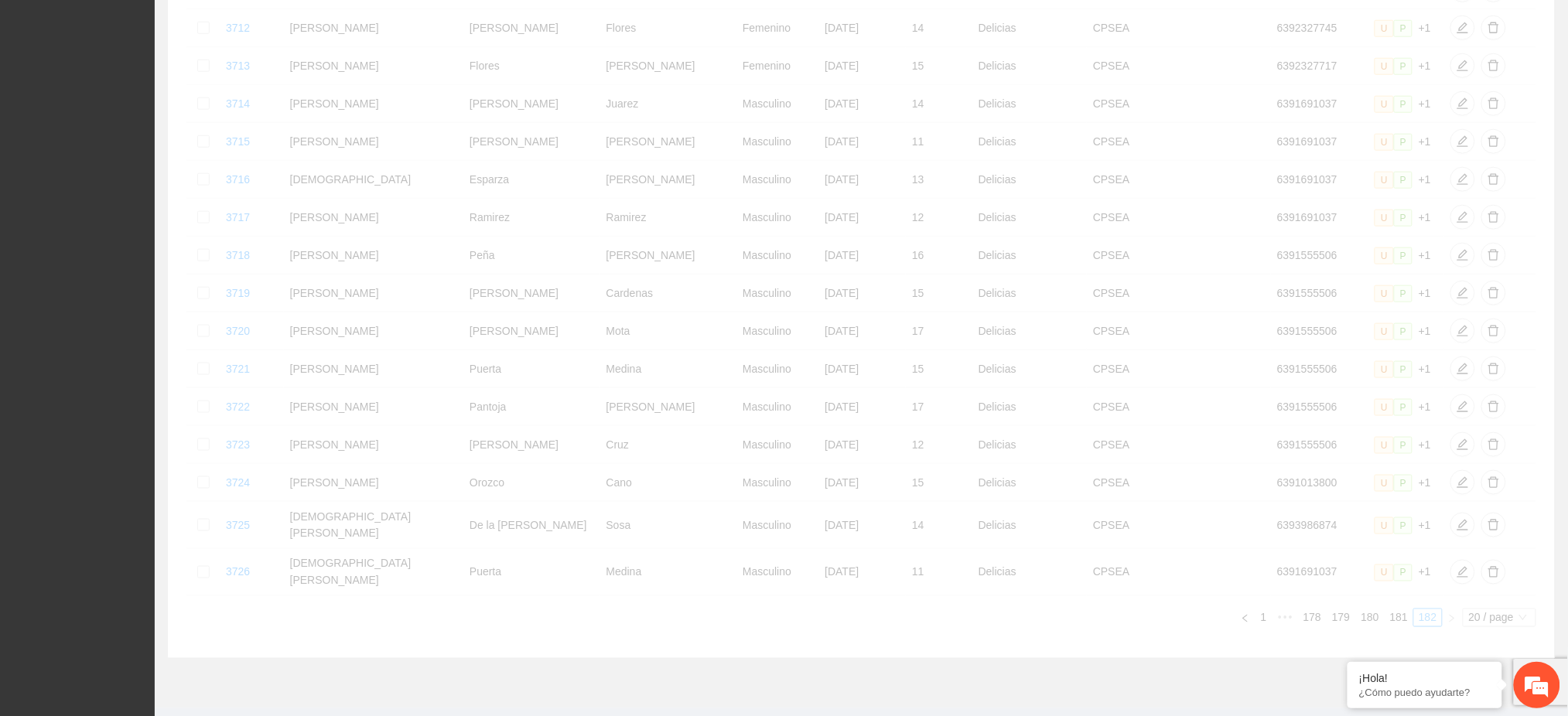
scroll to position [1, 0]
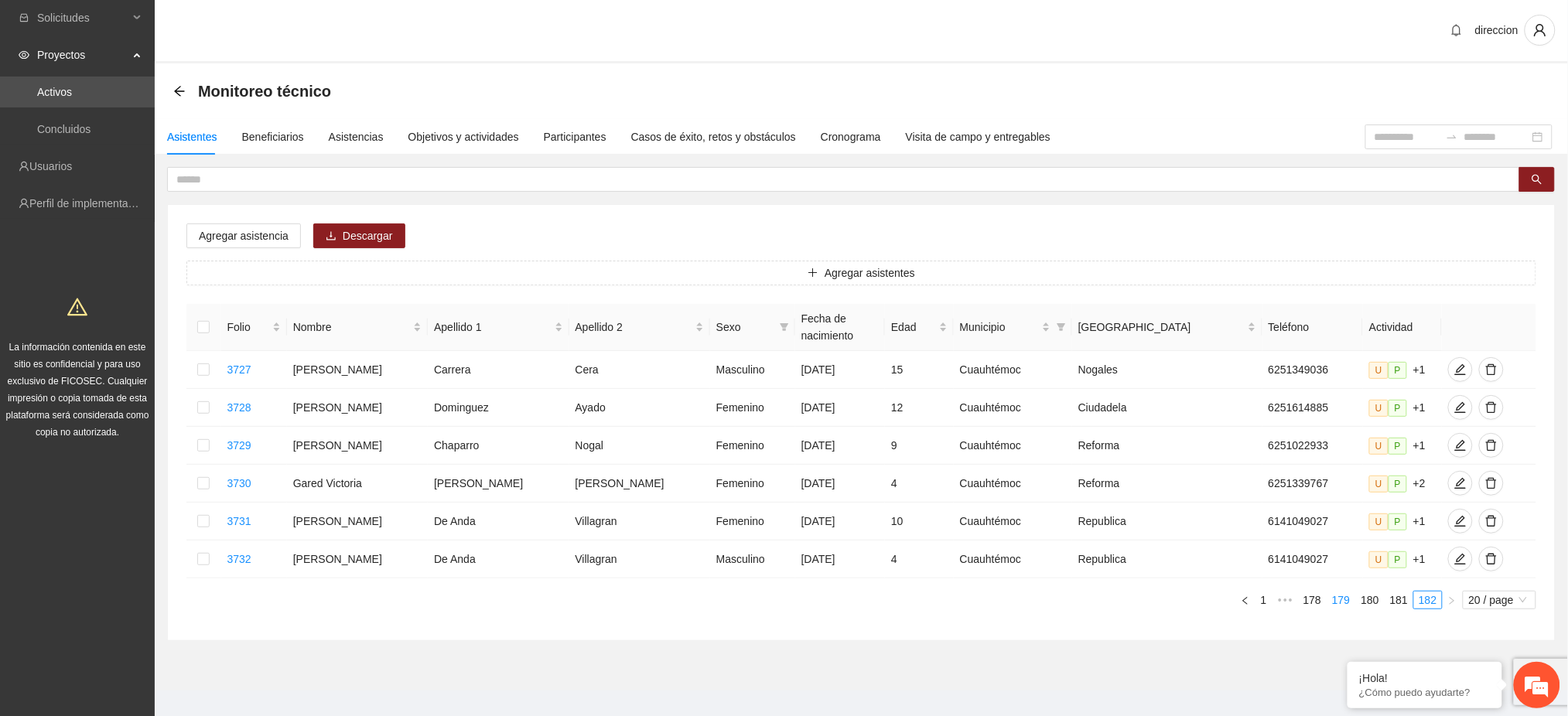
click at [1339, 591] on link "179" at bounding box center [1340, 600] width 27 height 17
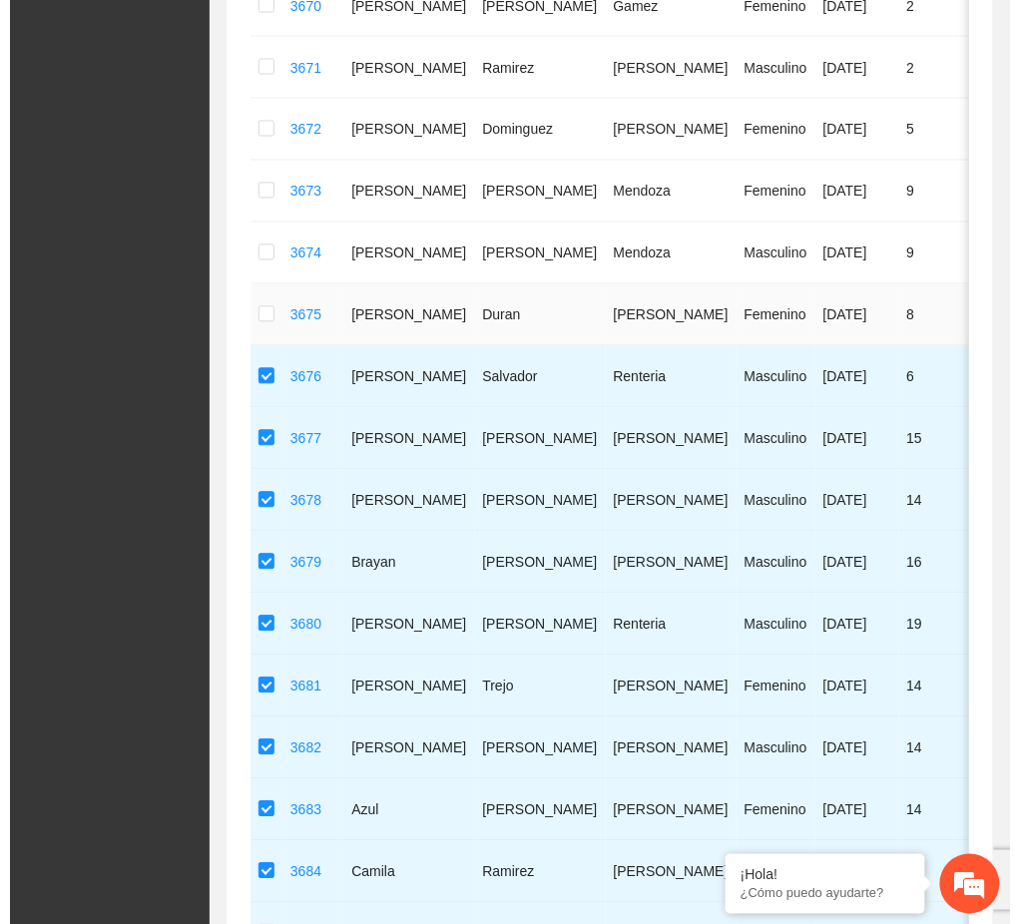
scroll to position [0, 0]
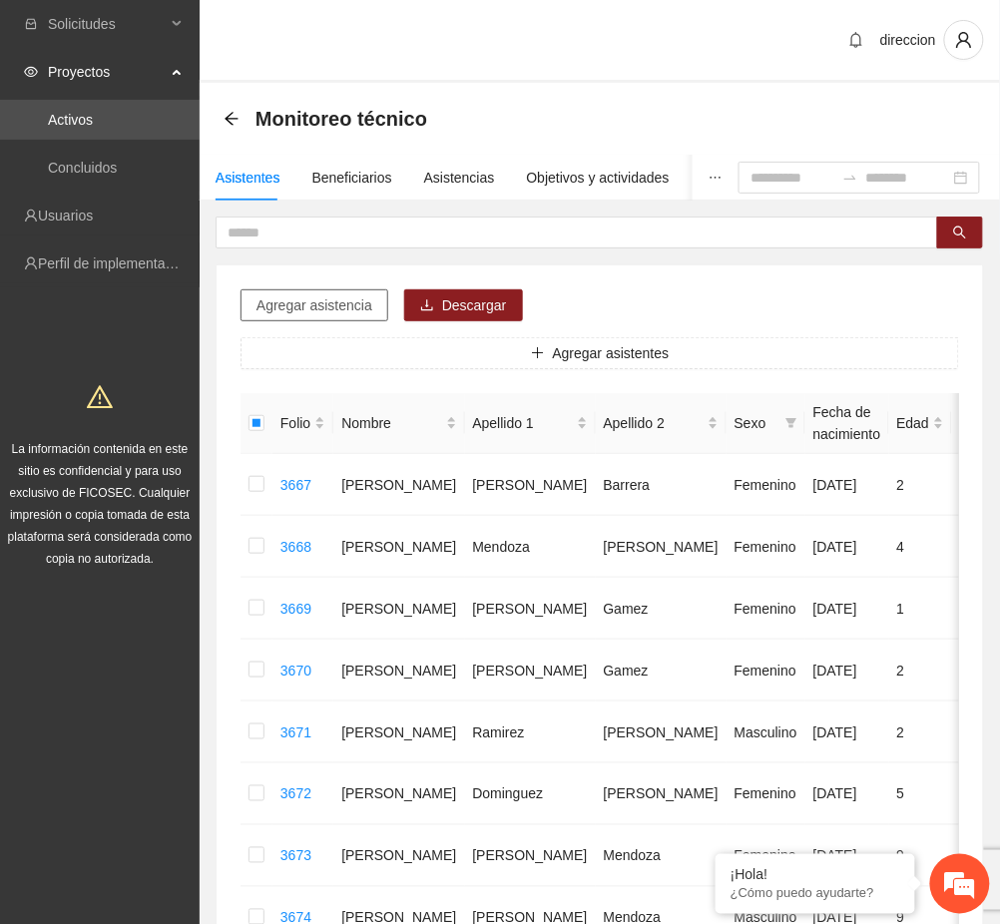
click at [346, 312] on span "Agregar asistencia" at bounding box center [314, 305] width 116 height 22
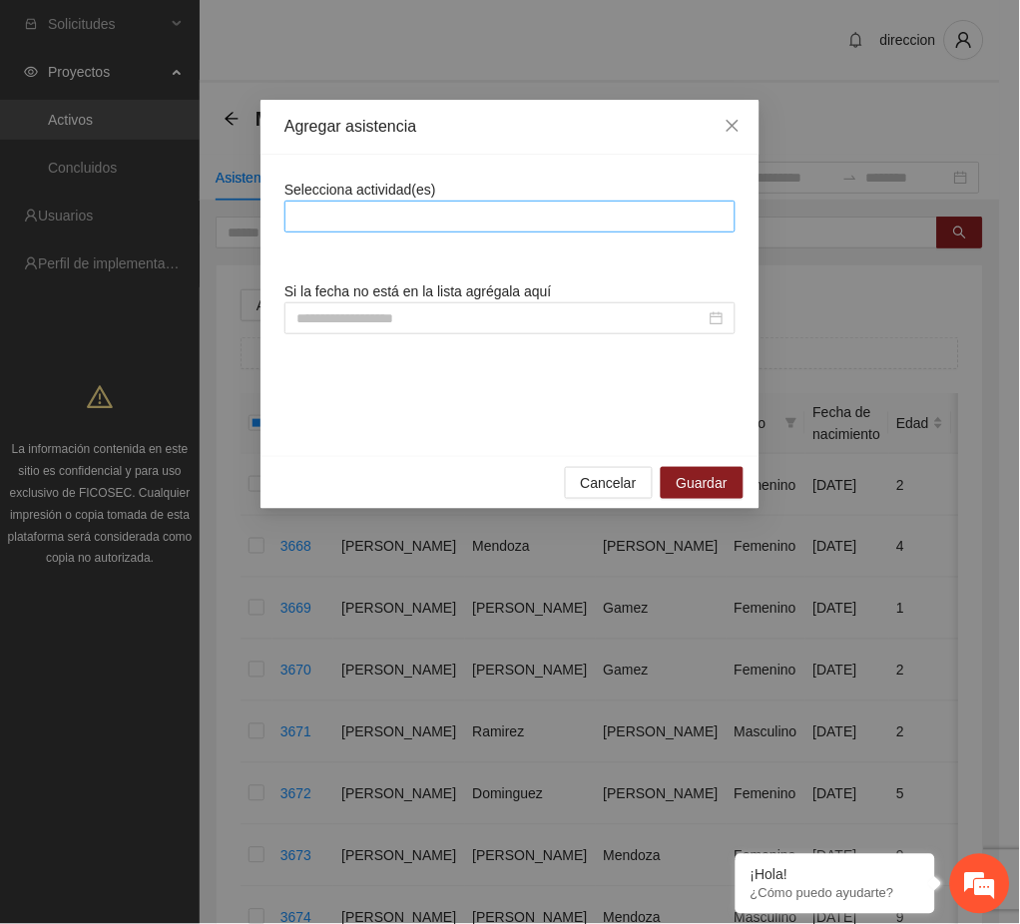
click at [517, 229] on div at bounding box center [509, 217] width 451 height 32
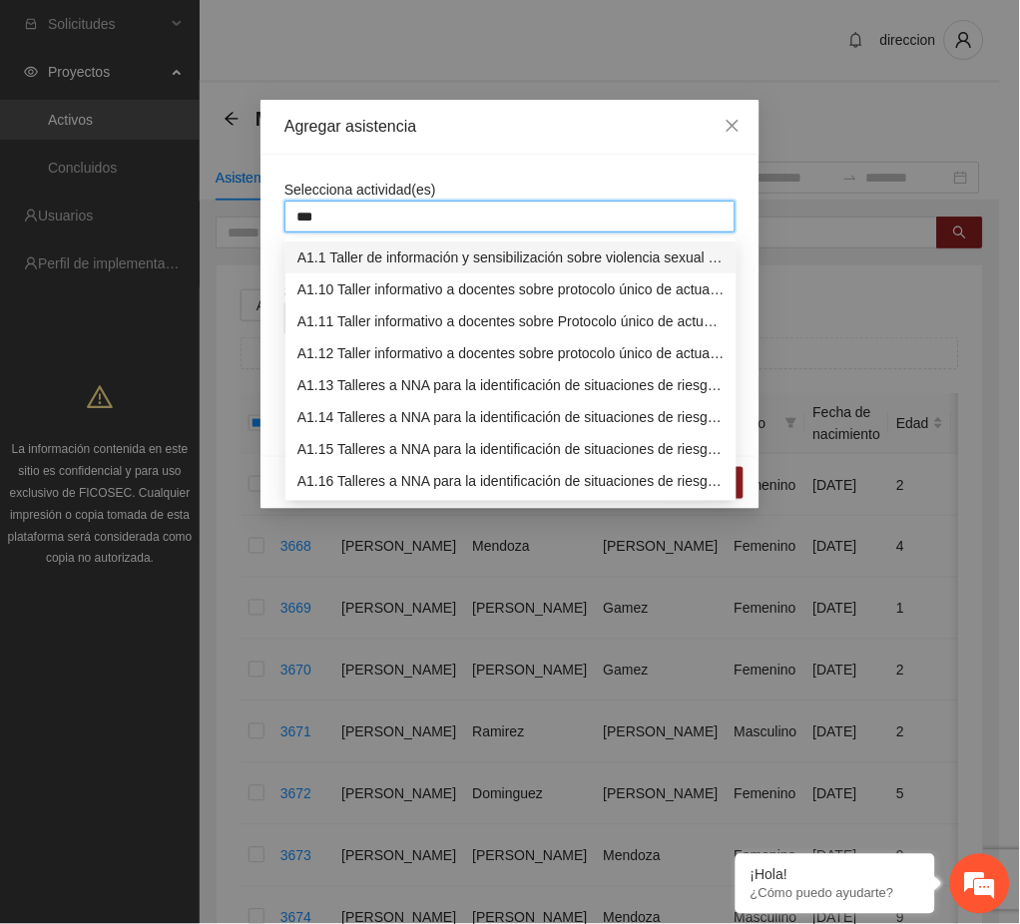
type input "****"
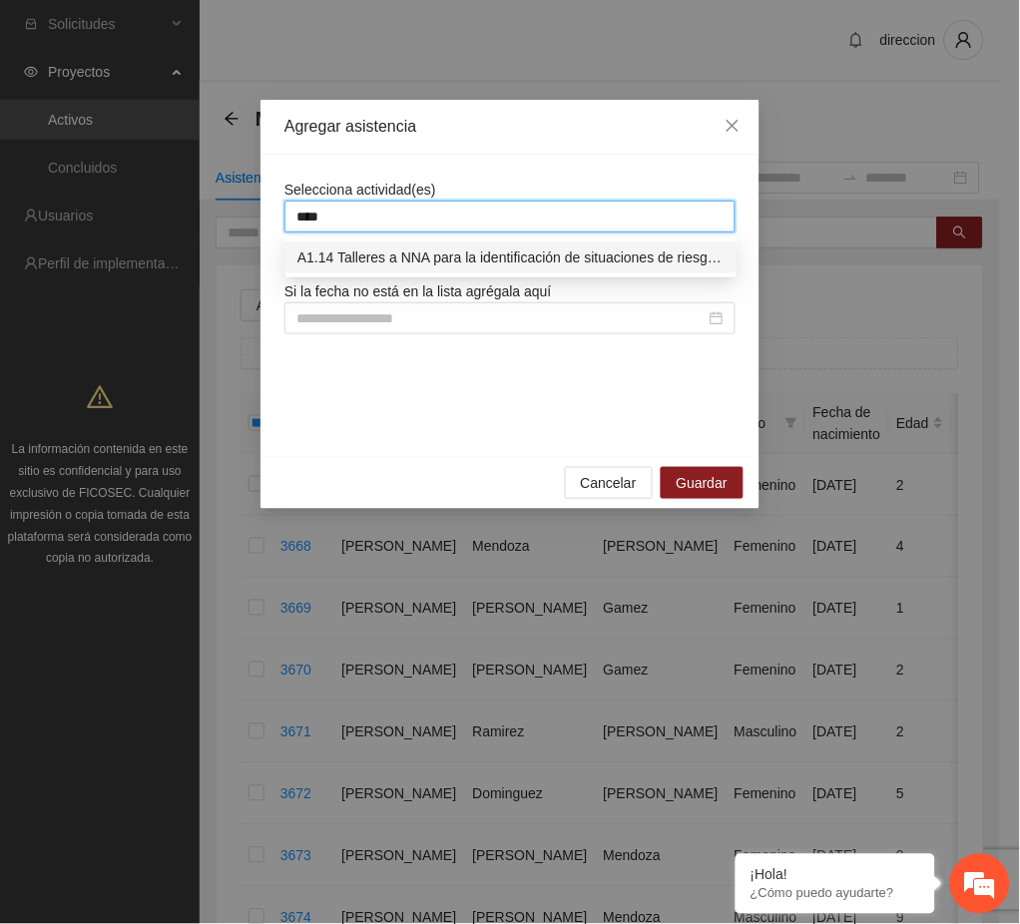
click at [519, 261] on div "A1.14 Talleres a NNA para la identificación de situaciones de riesgo en Delicias" at bounding box center [510, 257] width 427 height 22
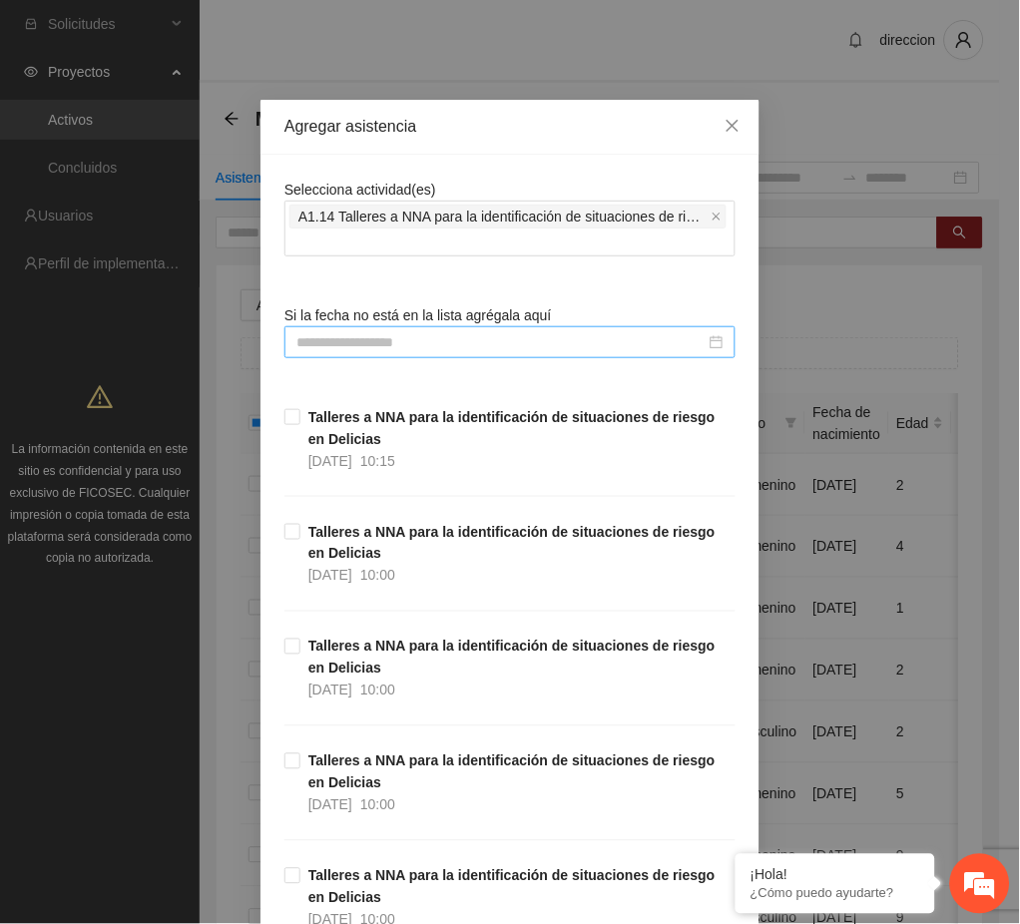
click at [474, 346] on input at bounding box center [500, 342] width 409 height 22
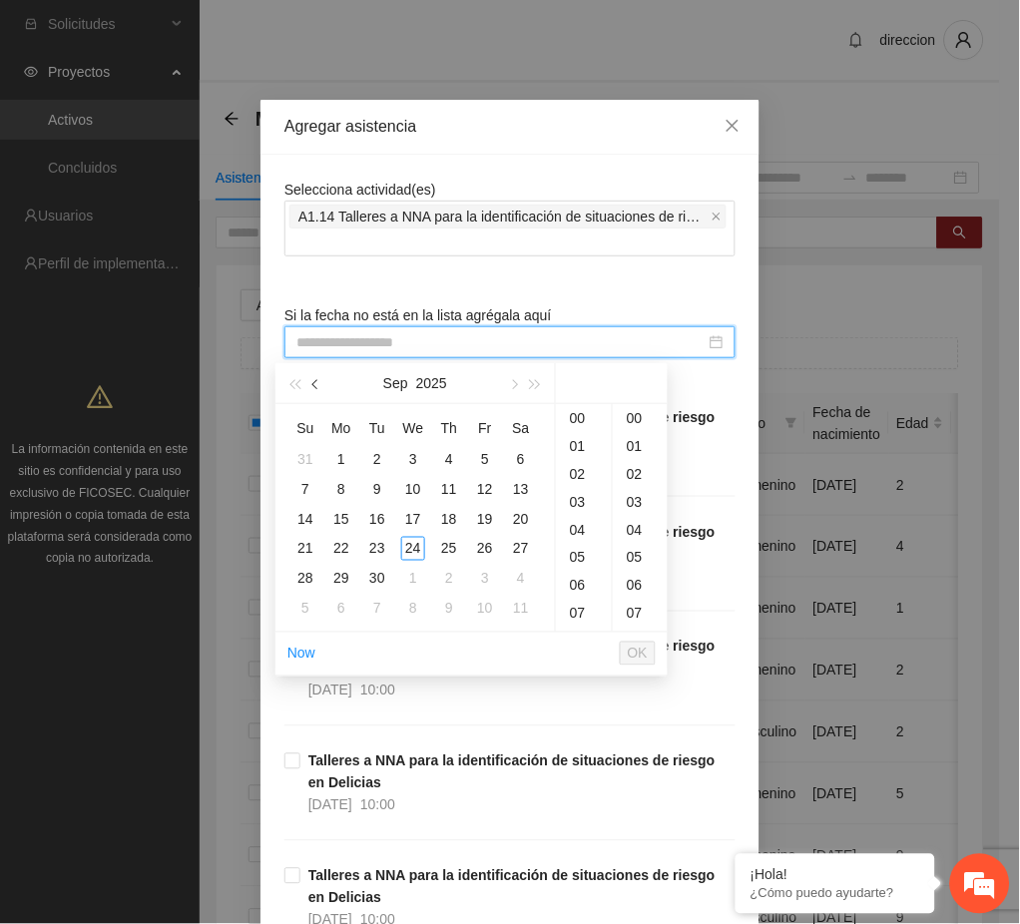
click at [319, 384] on span "button" at bounding box center [317, 385] width 10 height 10
type input "**********"
click at [450, 583] on div "28" at bounding box center [449, 579] width 24 height 24
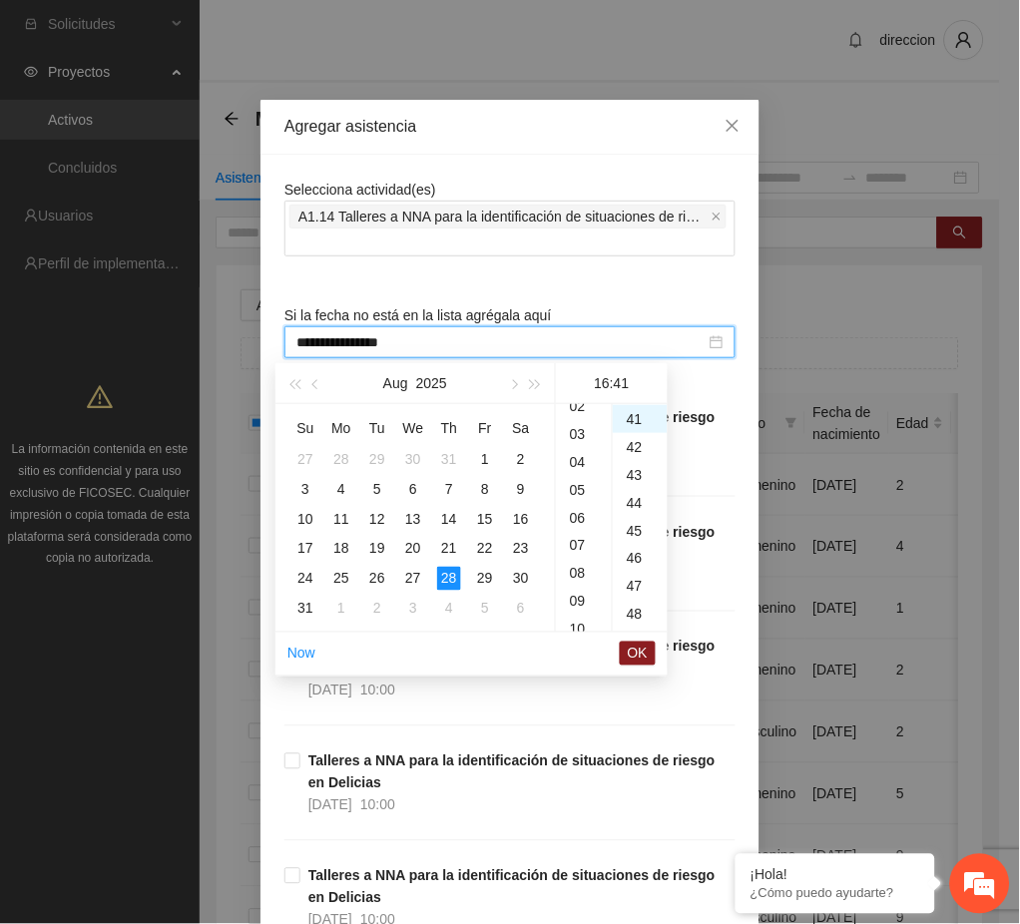
scroll to position [49, 0]
click at [580, 595] on div "08" at bounding box center [584, 593] width 56 height 28
click at [635, 423] on div "00" at bounding box center [640, 418] width 55 height 28
type input "**********"
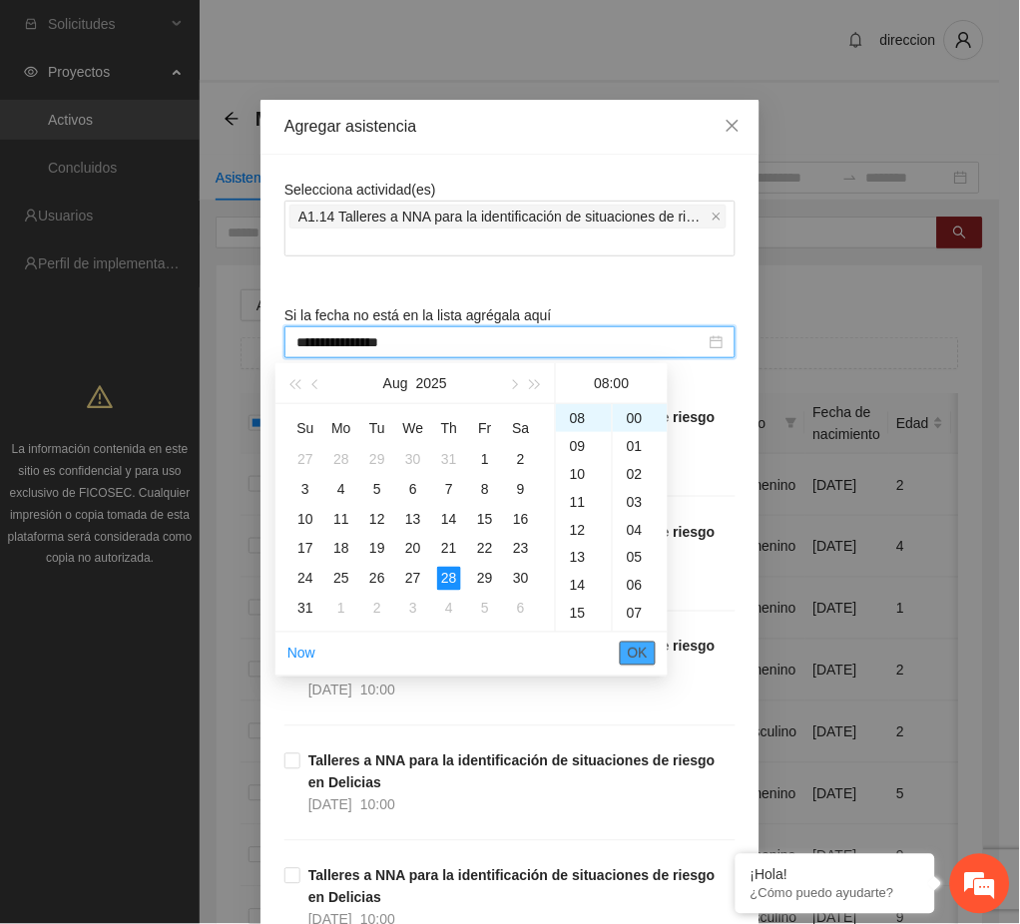
click at [641, 653] on span "OK" at bounding box center [638, 654] width 20 height 22
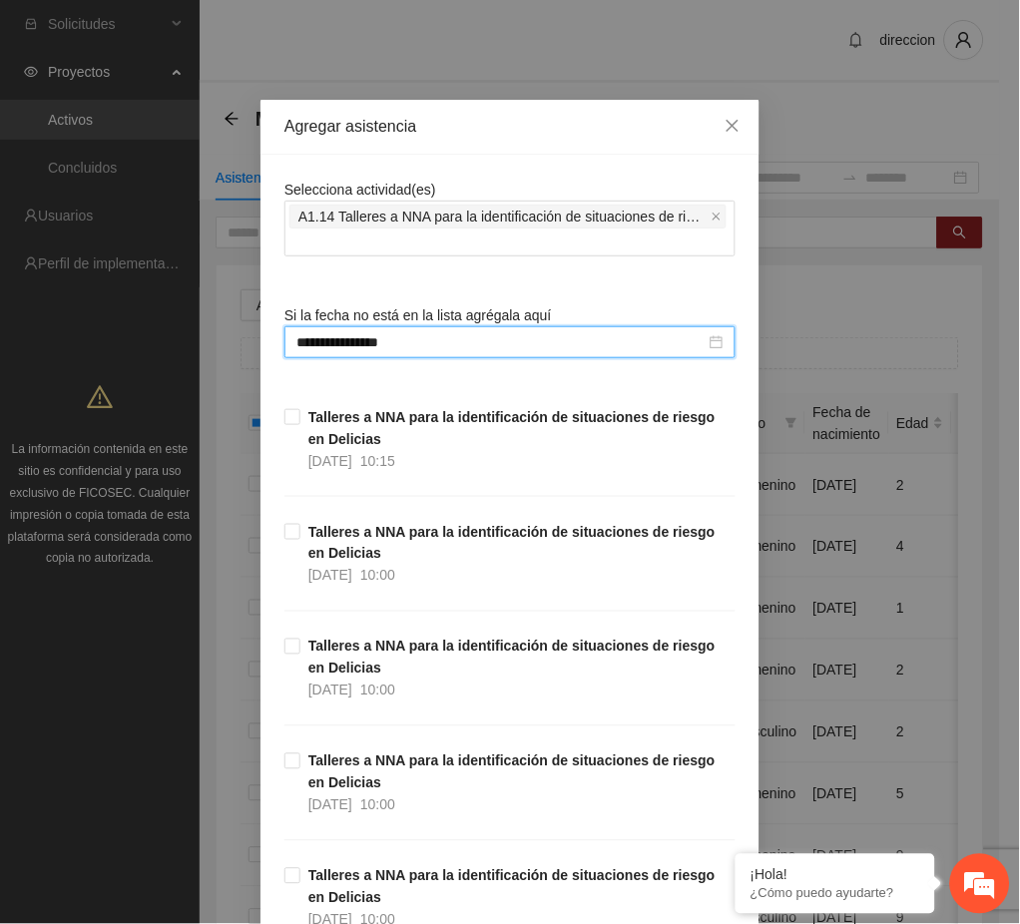
click at [809, 623] on div "**********" at bounding box center [510, 462] width 1020 height 924
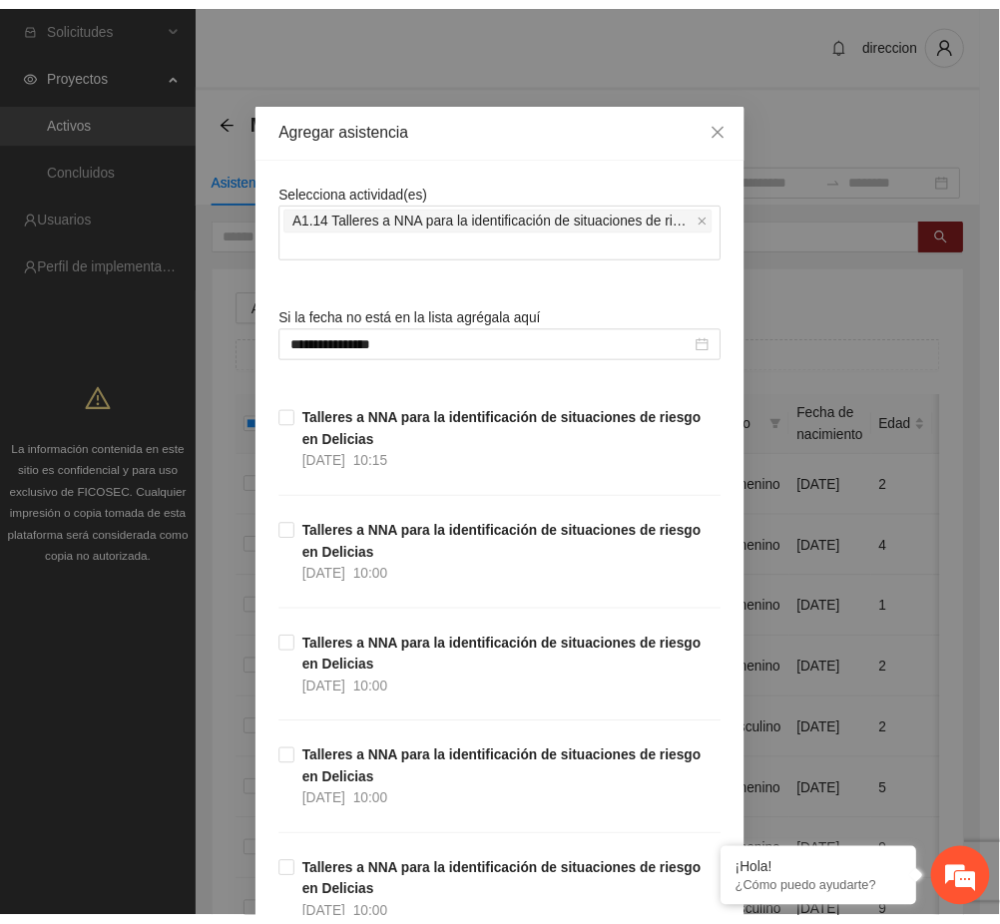
scroll to position [1353, 0]
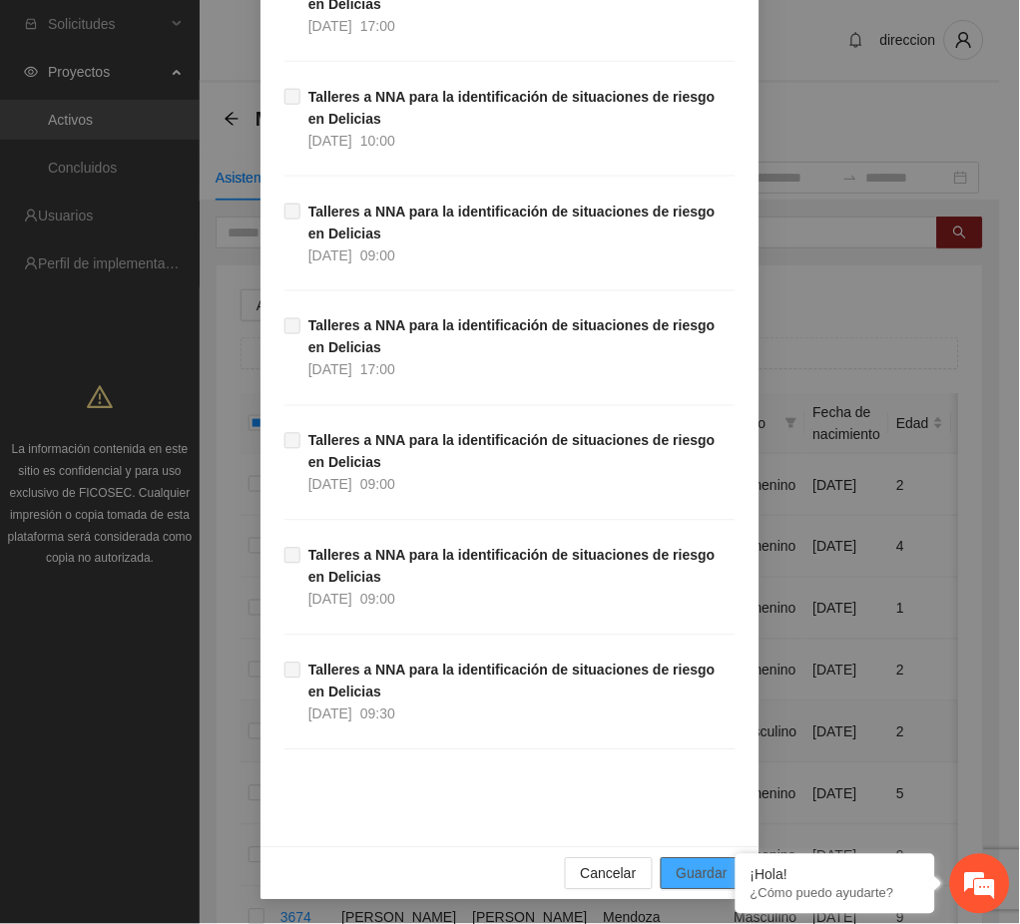
click at [685, 869] on span "Guardar" at bounding box center [702, 874] width 51 height 22
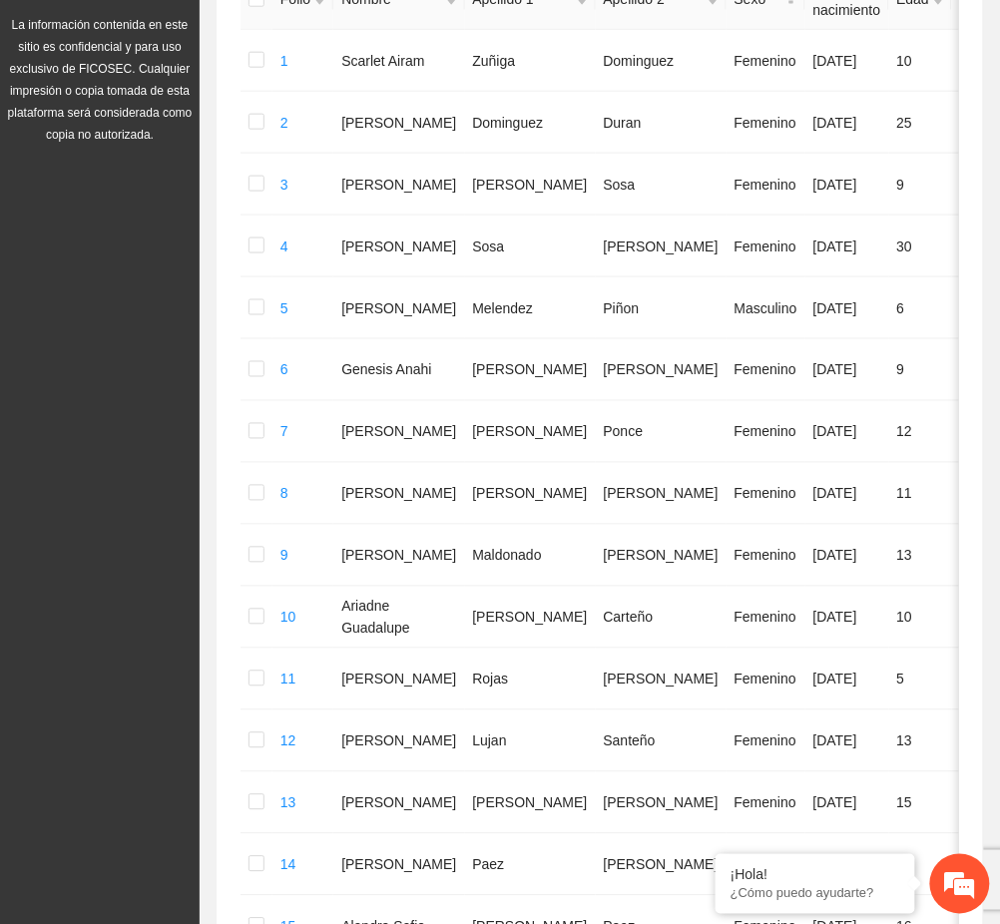
scroll to position [931, 0]
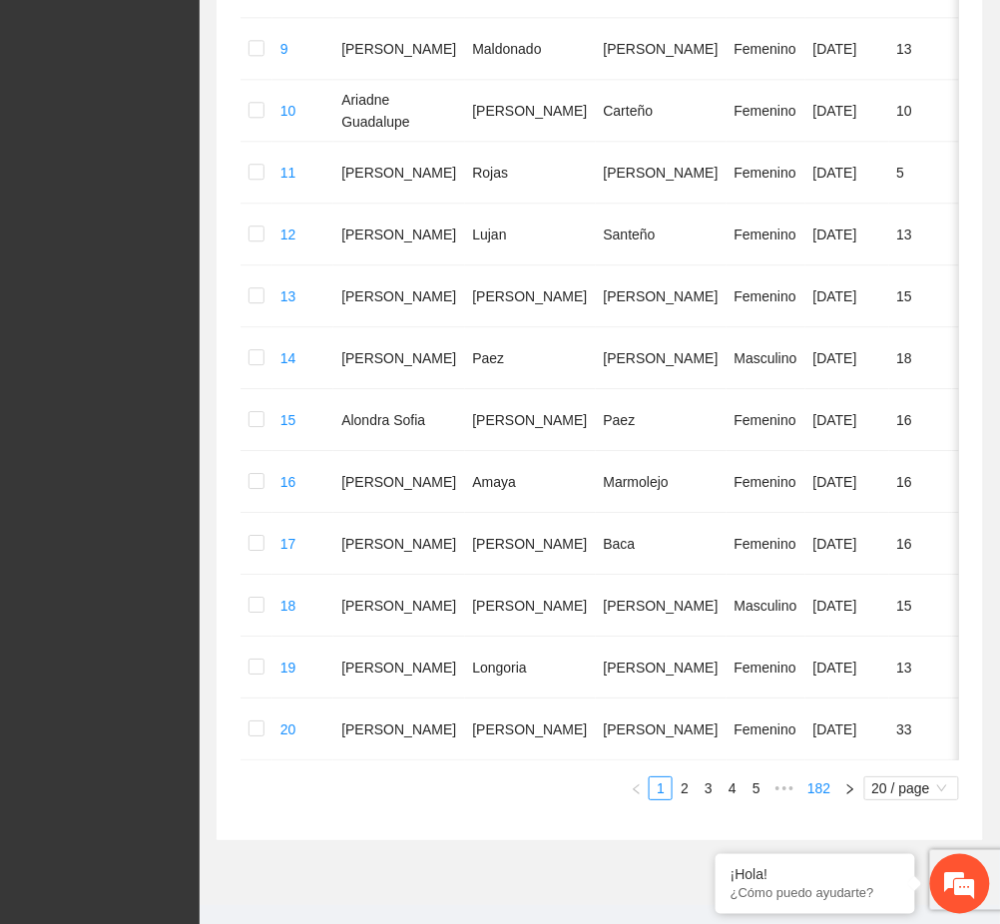
click at [811, 799] on link "182" at bounding box center [818, 788] width 35 height 22
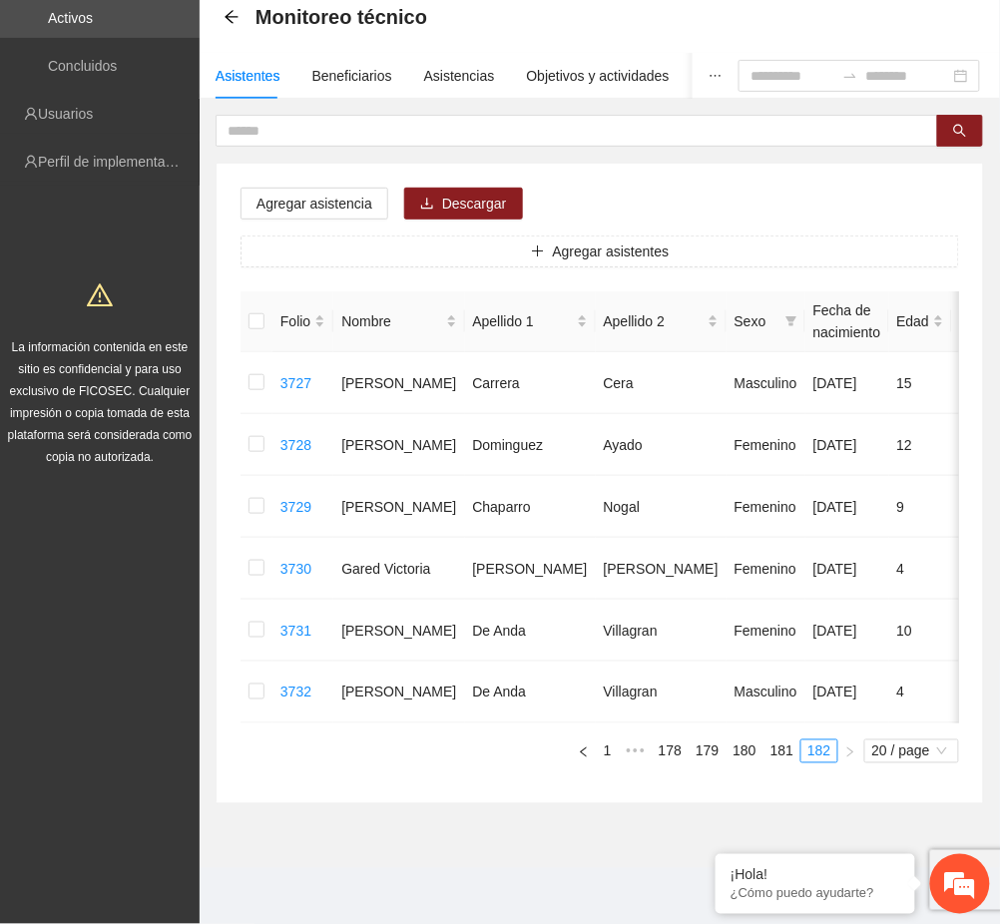
scroll to position [122, 0]
click at [756, 750] on link "180" at bounding box center [744, 751] width 35 height 22
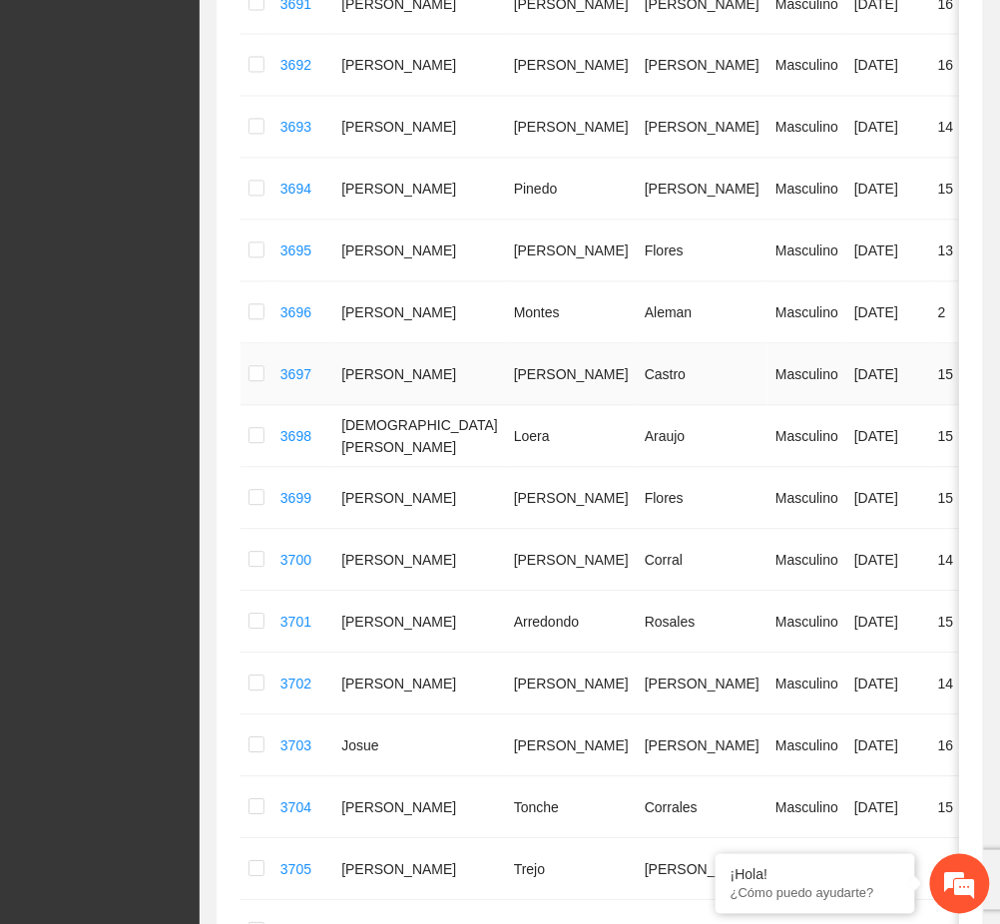
scroll to position [992, 0]
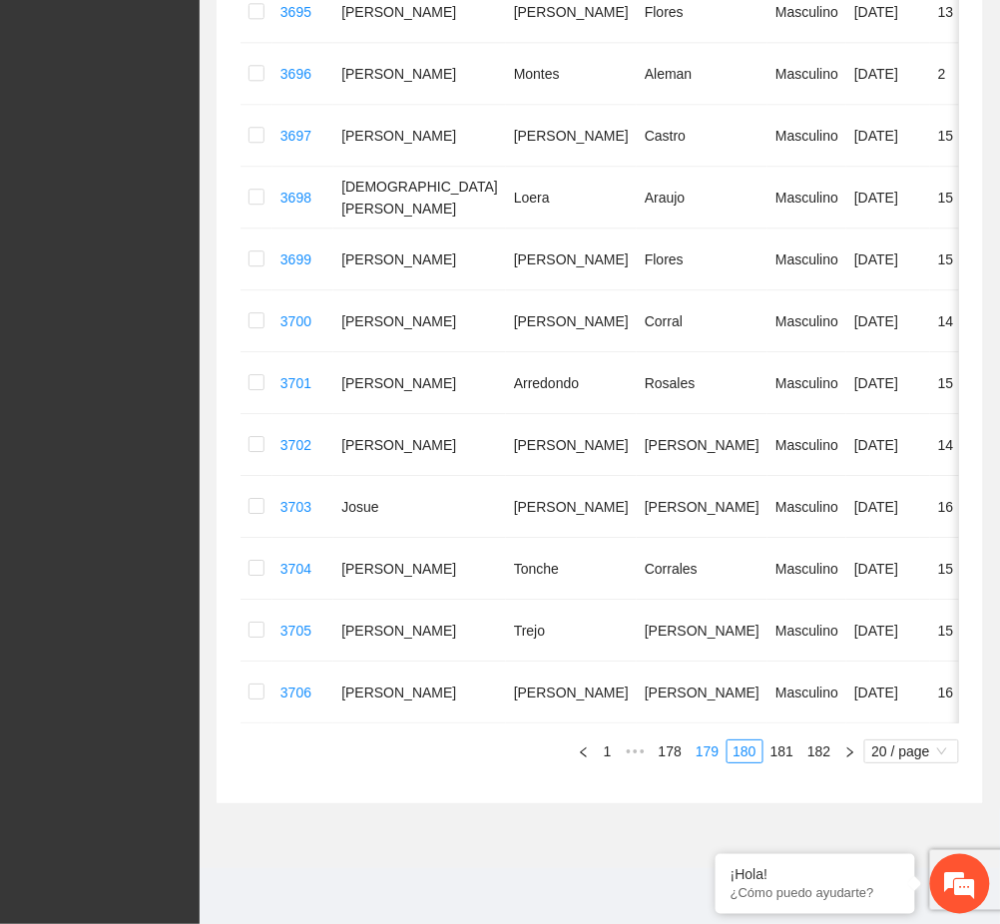
click at [720, 757] on link "179" at bounding box center [707, 751] width 35 height 22
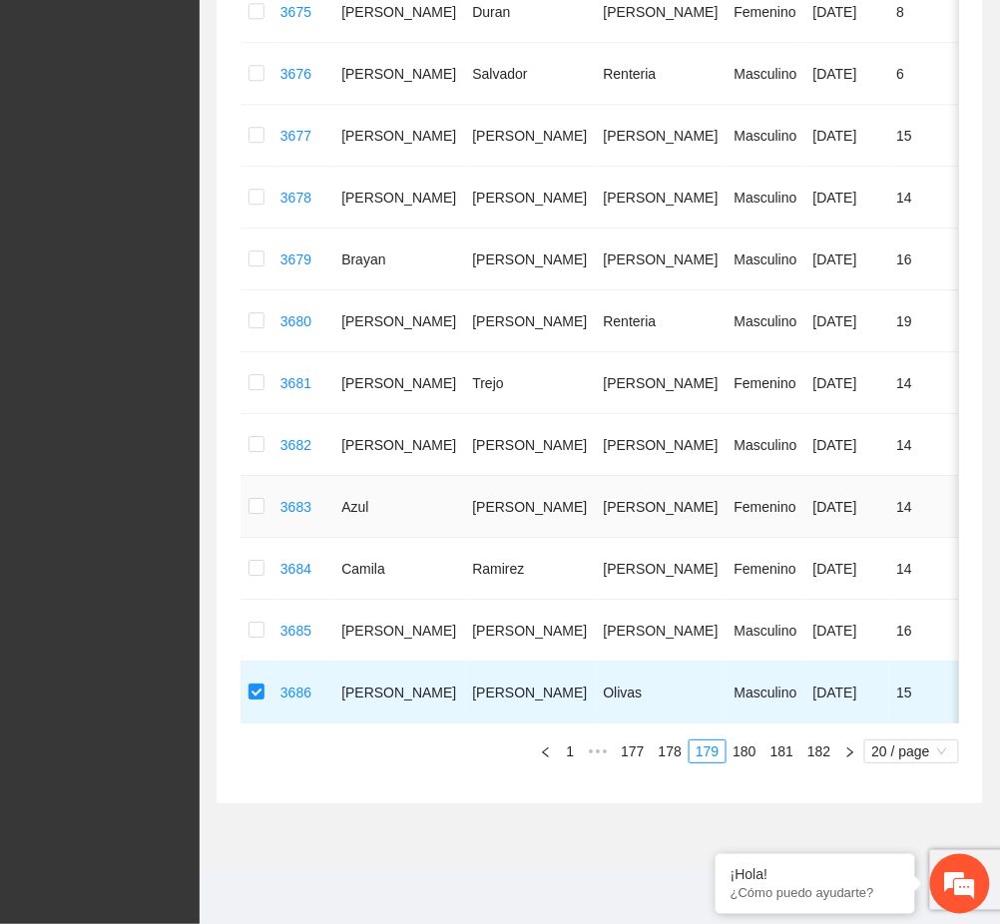
scroll to position [1179, 0]
click at [740, 752] on link "180" at bounding box center [744, 751] width 35 height 22
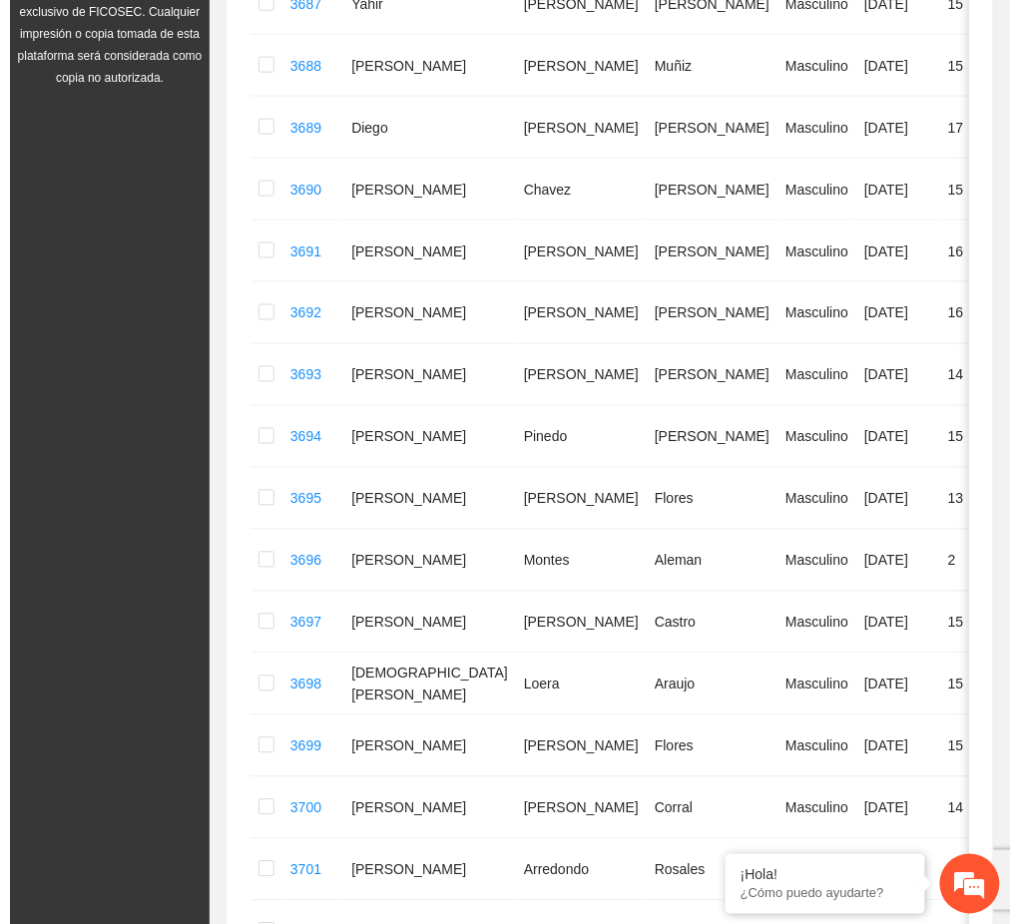
scroll to position [194, 0]
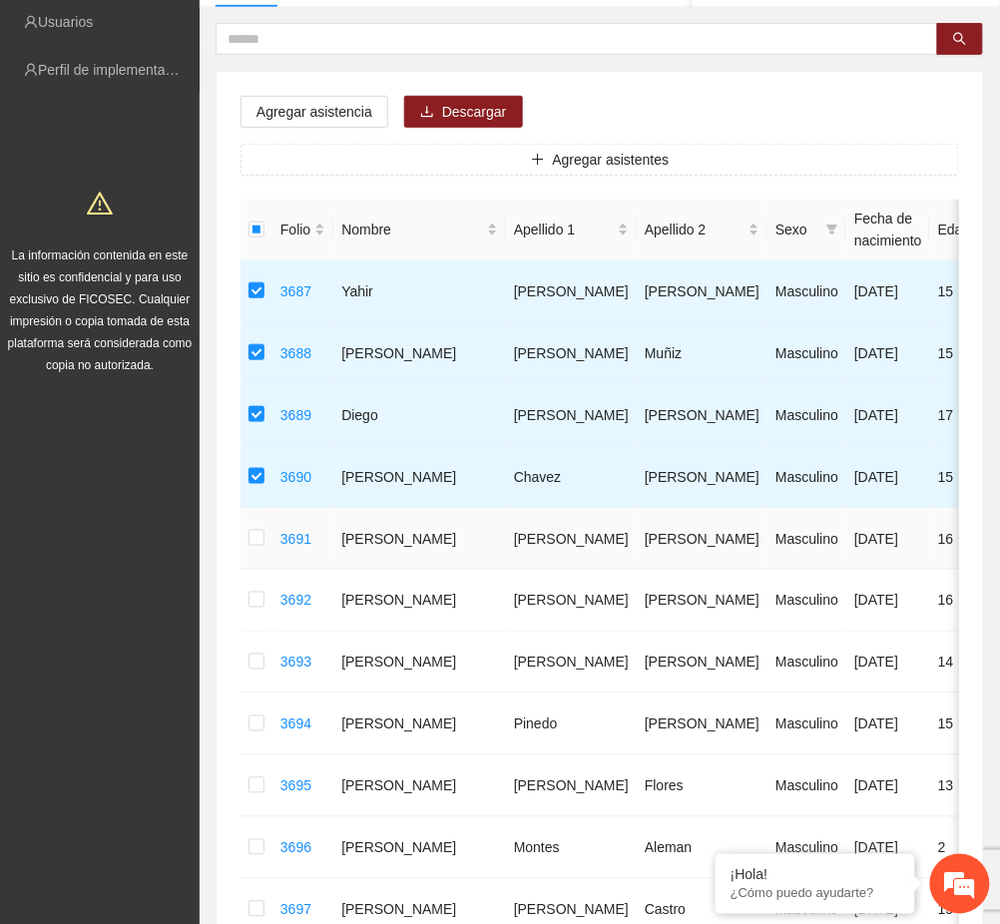
click at [267, 538] on td at bounding box center [257, 539] width 32 height 62
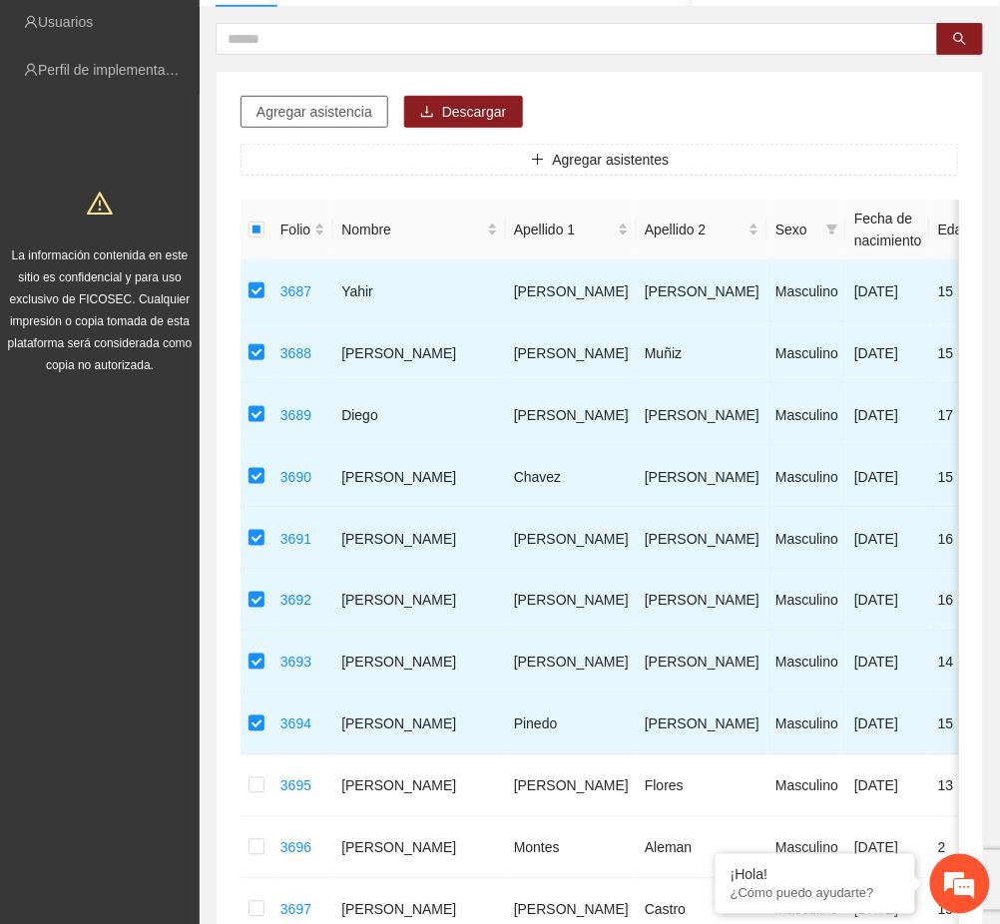
click at [260, 110] on span "Agregar asistencia" at bounding box center [314, 112] width 116 height 22
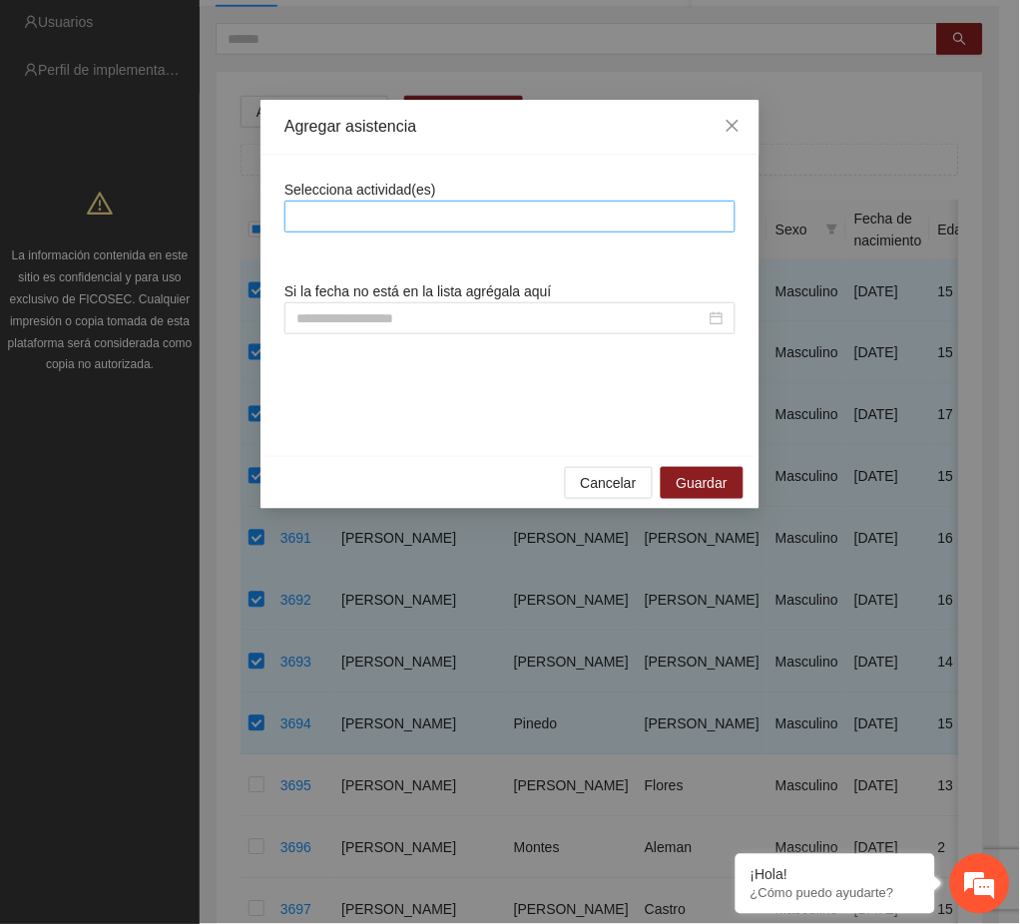
click at [358, 217] on div at bounding box center [509, 217] width 441 height 24
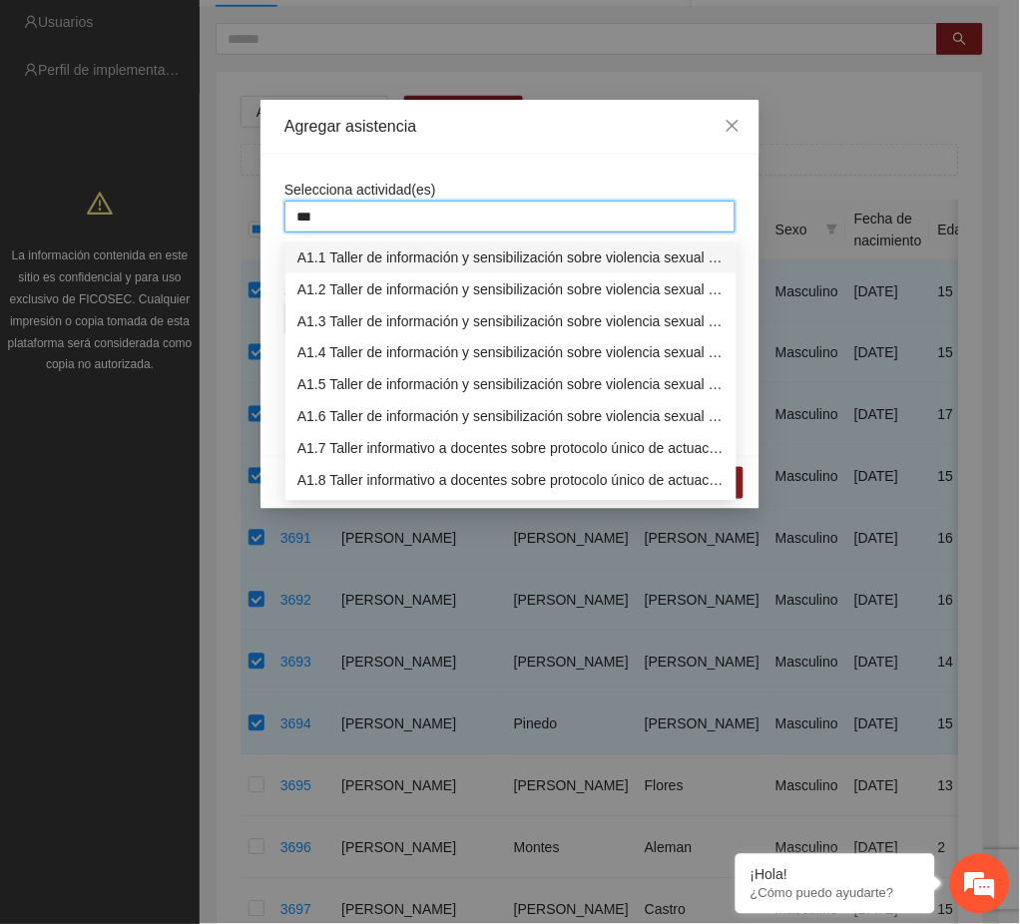
type input "****"
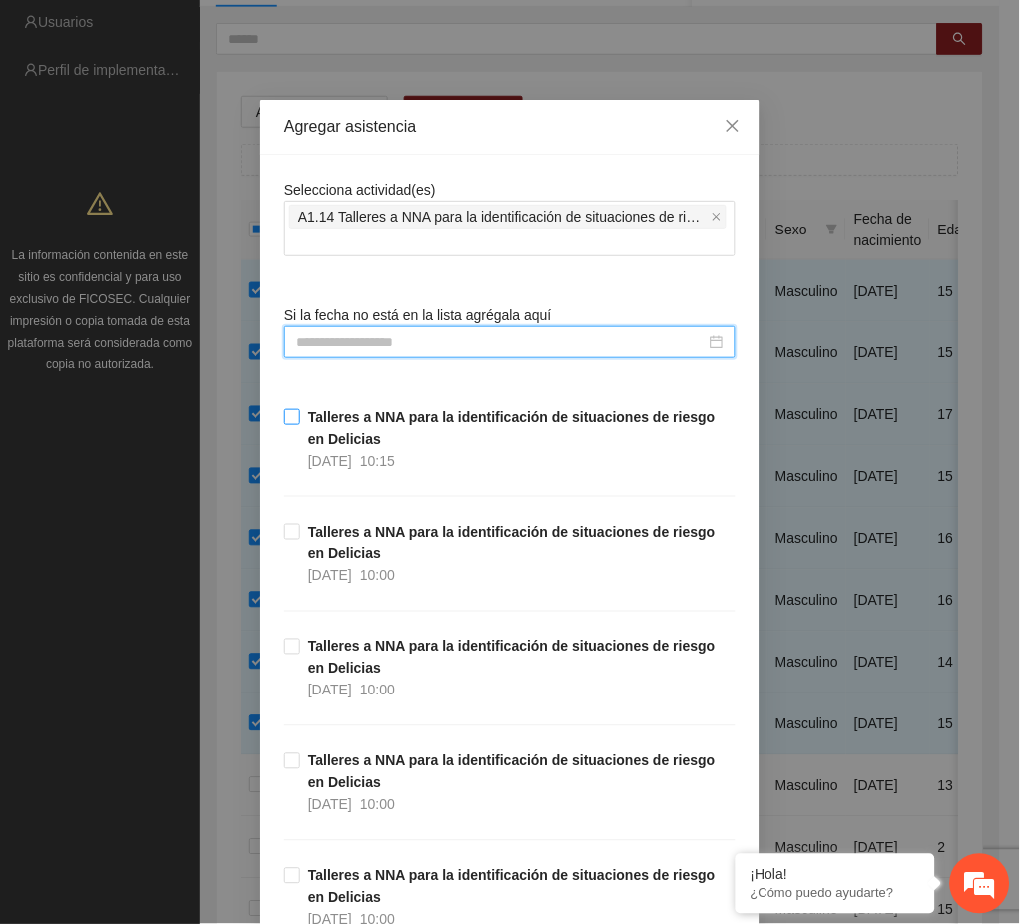
click at [377, 467] on span "10:15" at bounding box center [377, 461] width 35 height 16
click at [371, 454] on div "28/08/2025 10:15" at bounding box center [351, 461] width 87 height 22
click at [360, 334] on input at bounding box center [500, 342] width 409 height 22
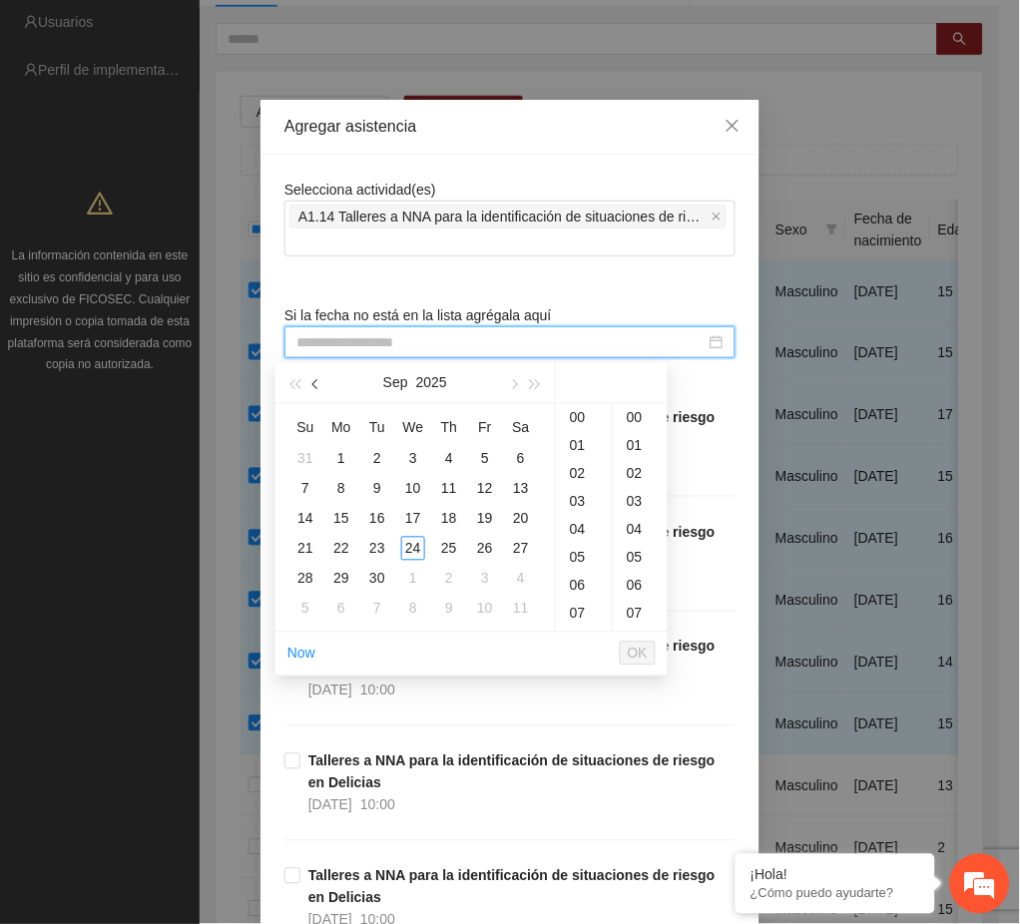
click at [319, 388] on button "button" at bounding box center [316, 383] width 22 height 40
click at [459, 581] on div "28" at bounding box center [449, 579] width 24 height 24
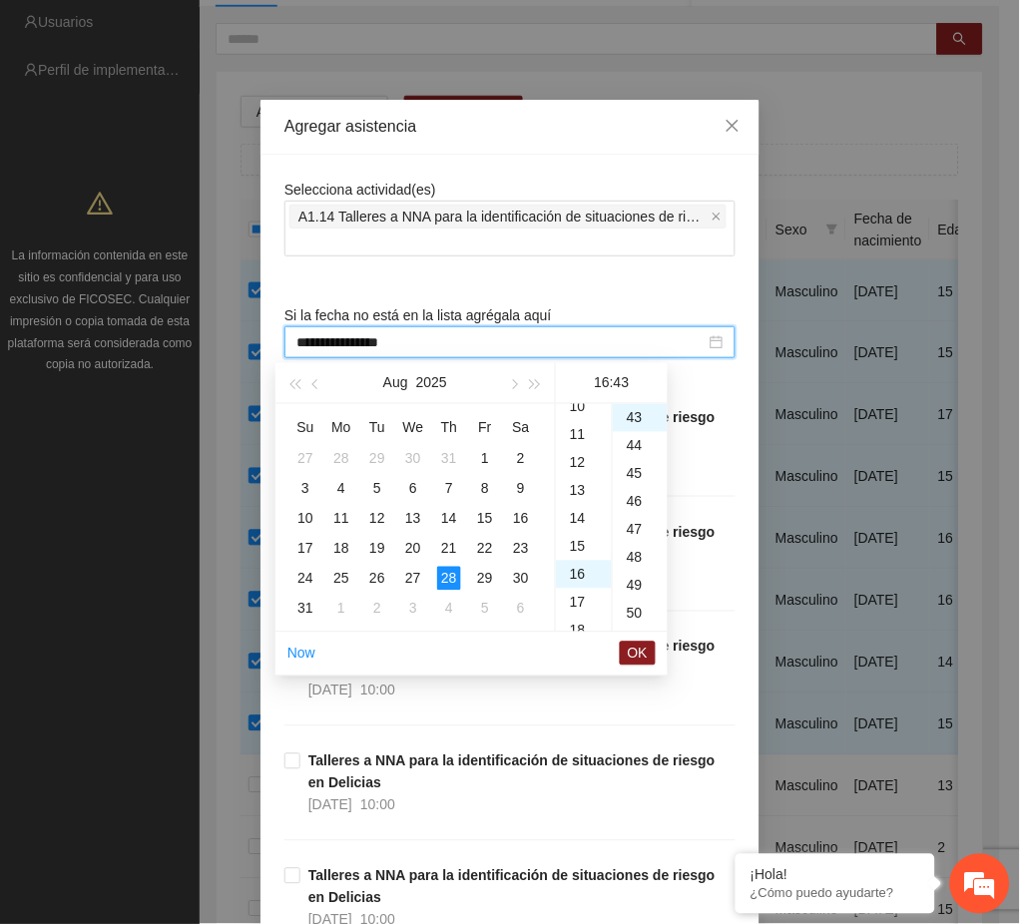
scroll to position [248, 0]
click at [579, 454] on div "10" at bounding box center [584, 449] width 56 height 28
click at [640, 419] on div "00" at bounding box center [640, 418] width 55 height 28
type input "**********"
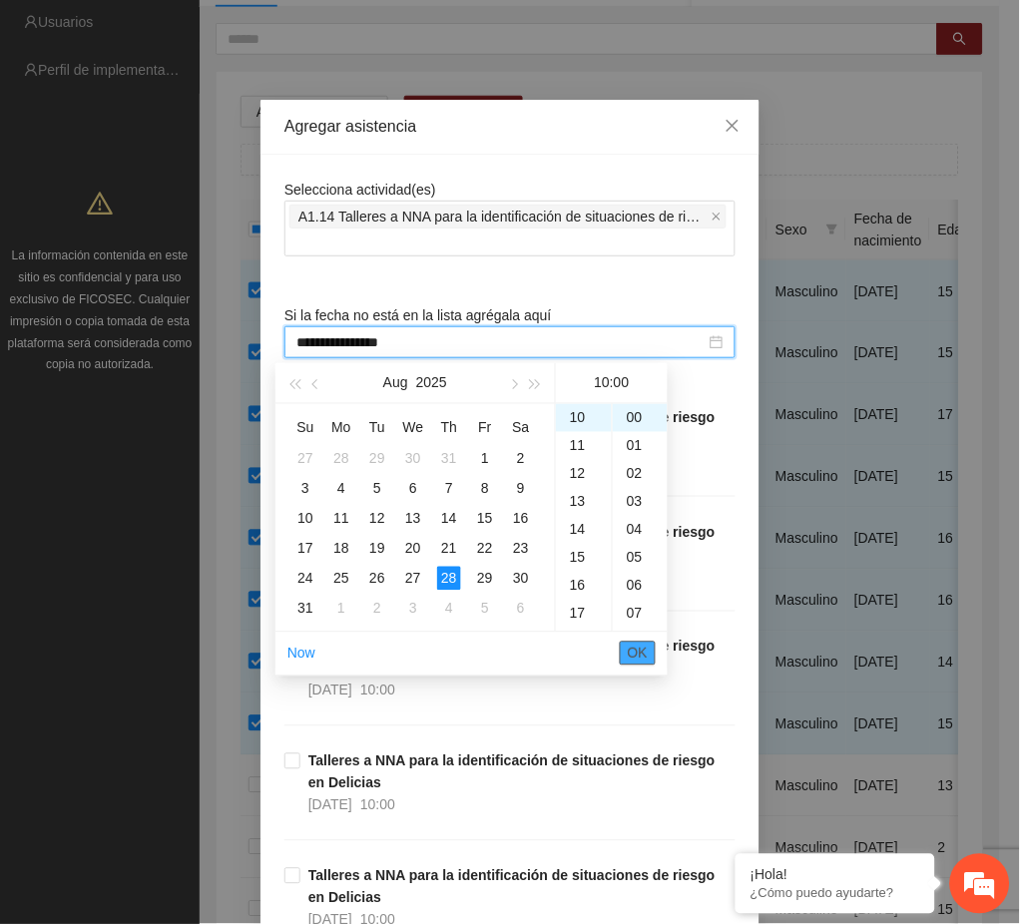
click at [640, 649] on span "OK" at bounding box center [638, 654] width 20 height 22
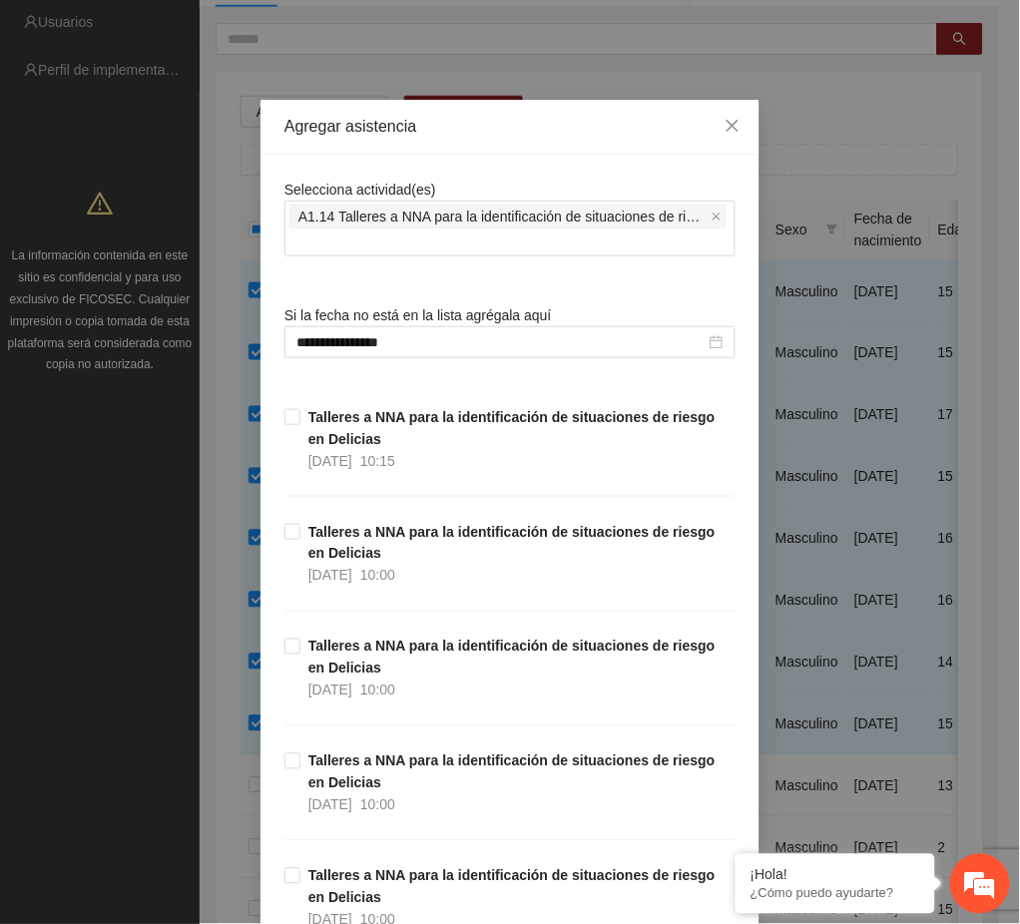
click at [796, 698] on div "**********" at bounding box center [510, 462] width 1020 height 924
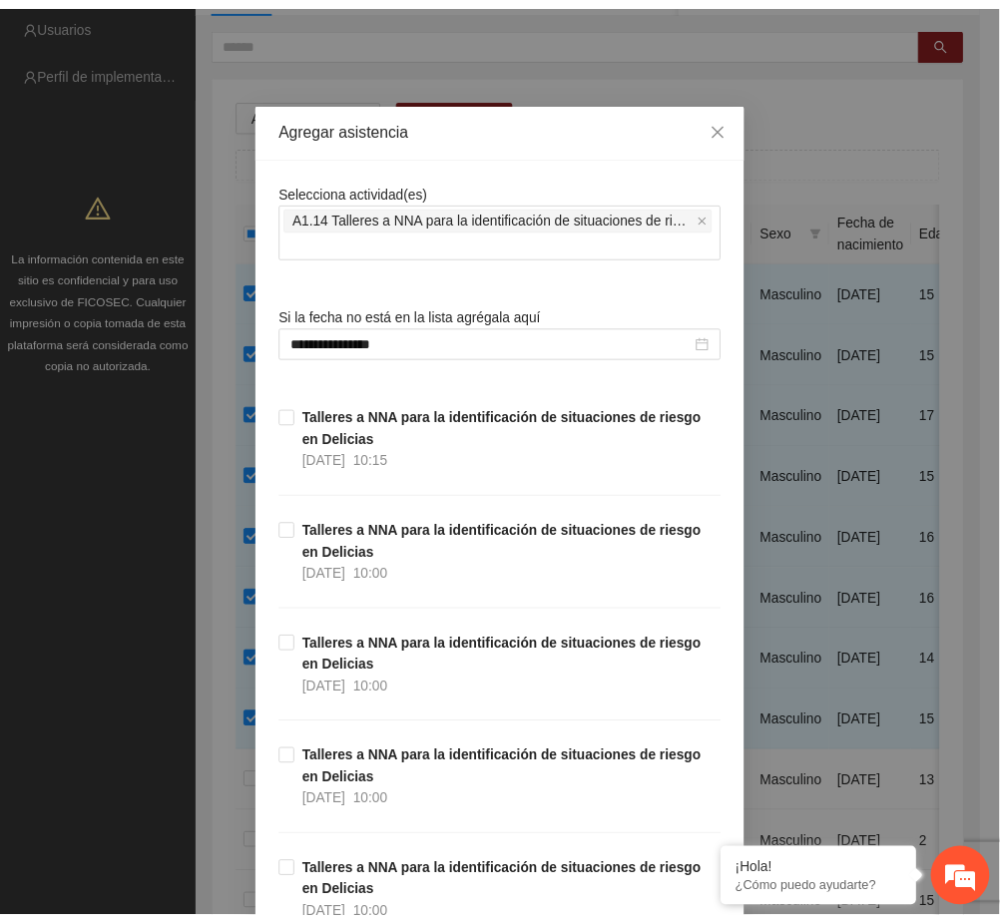
scroll to position [1353, 0]
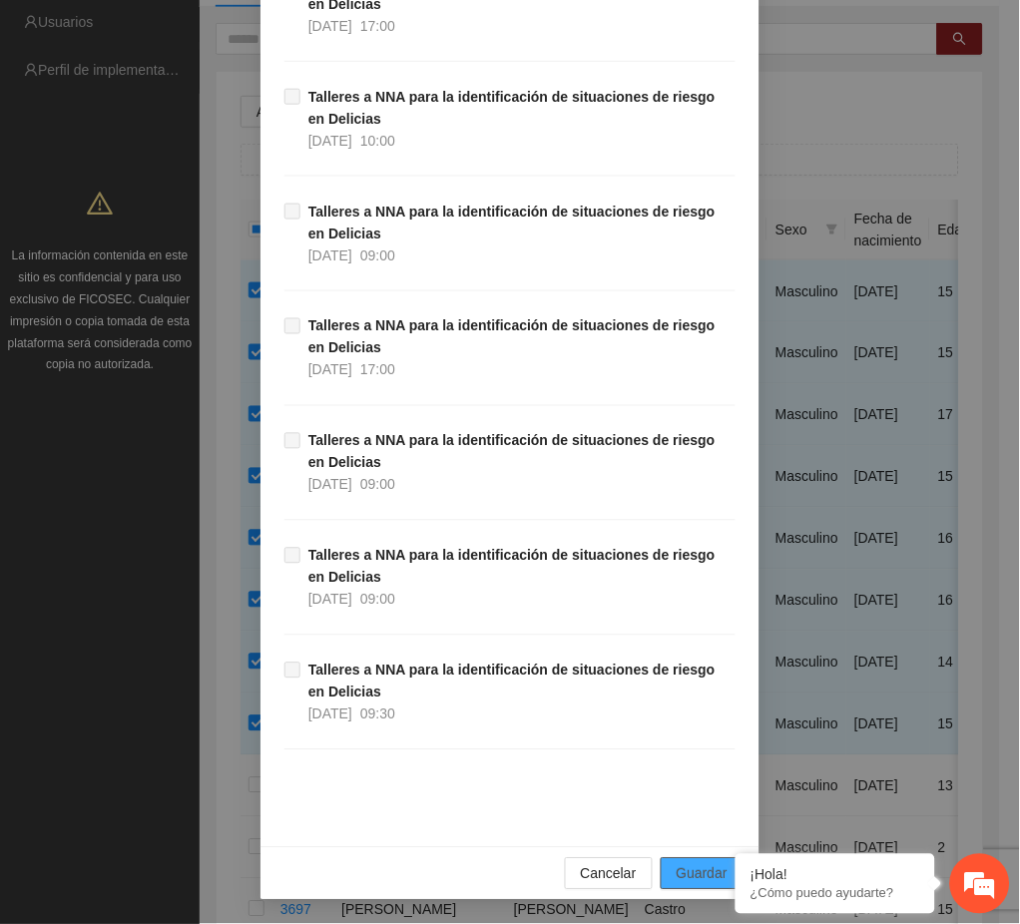
click at [687, 871] on span "Guardar" at bounding box center [702, 874] width 51 height 22
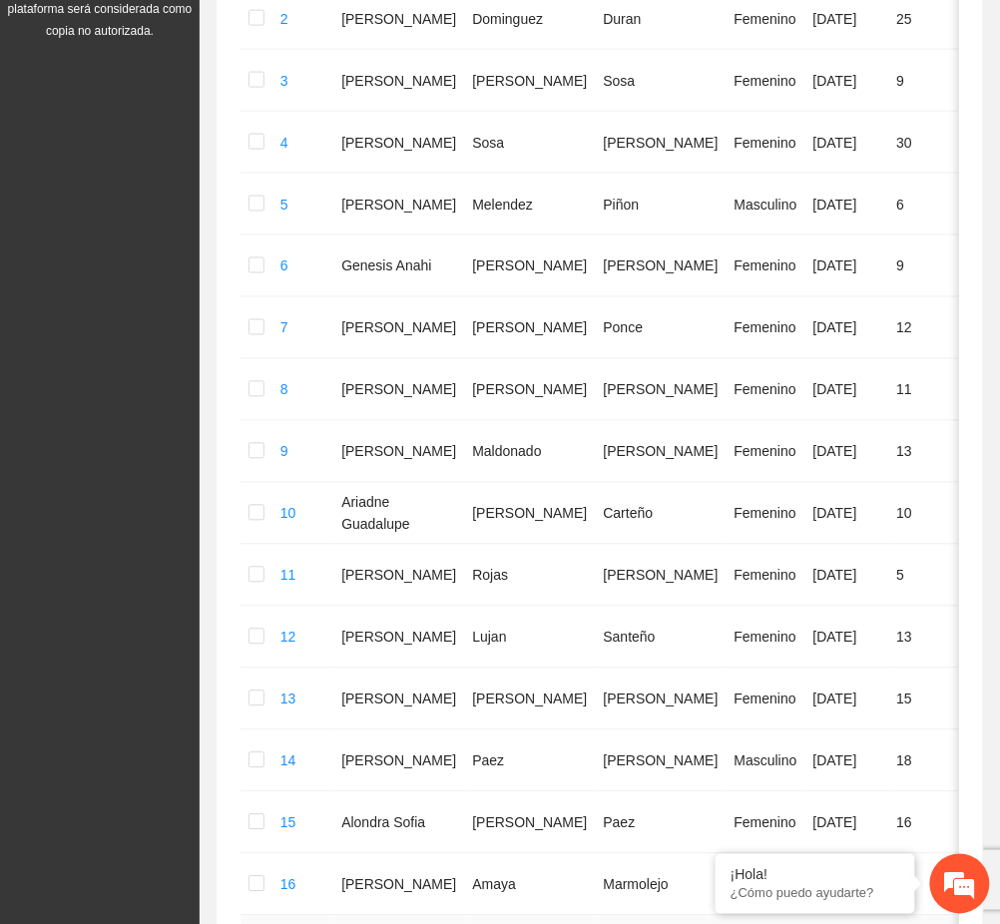
scroll to position [992, 0]
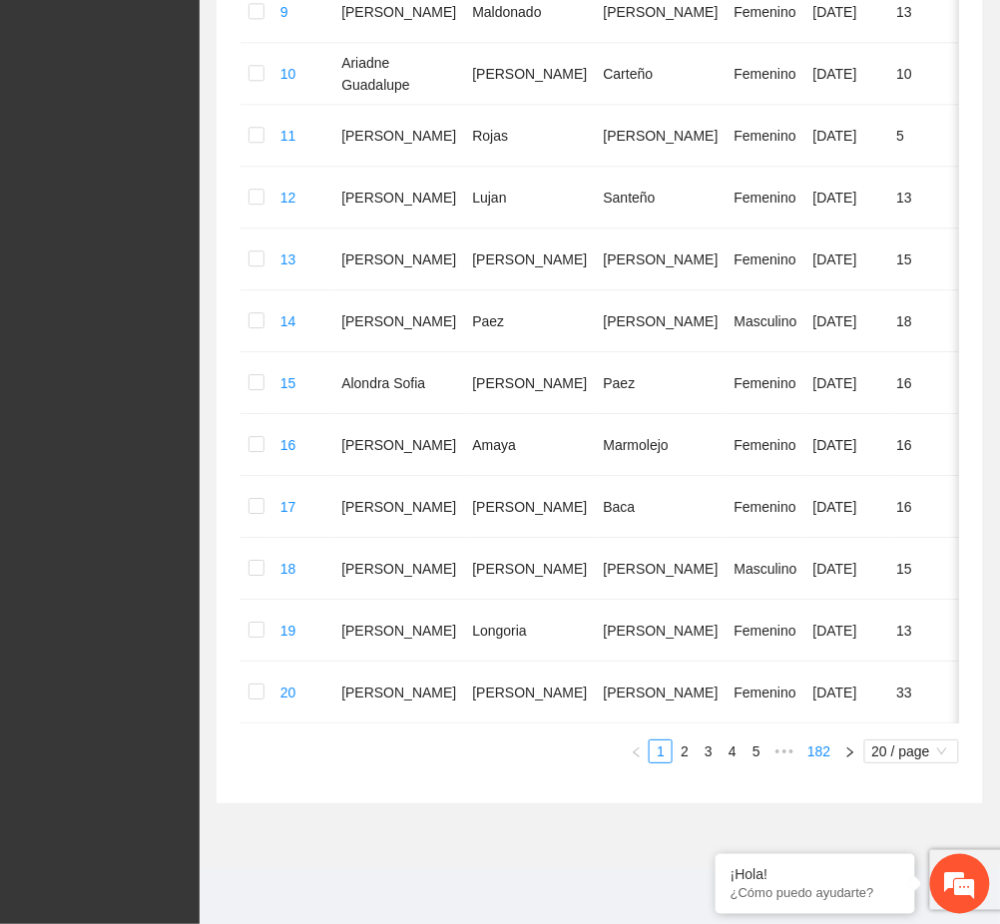
click at [821, 757] on link "182" at bounding box center [818, 751] width 35 height 22
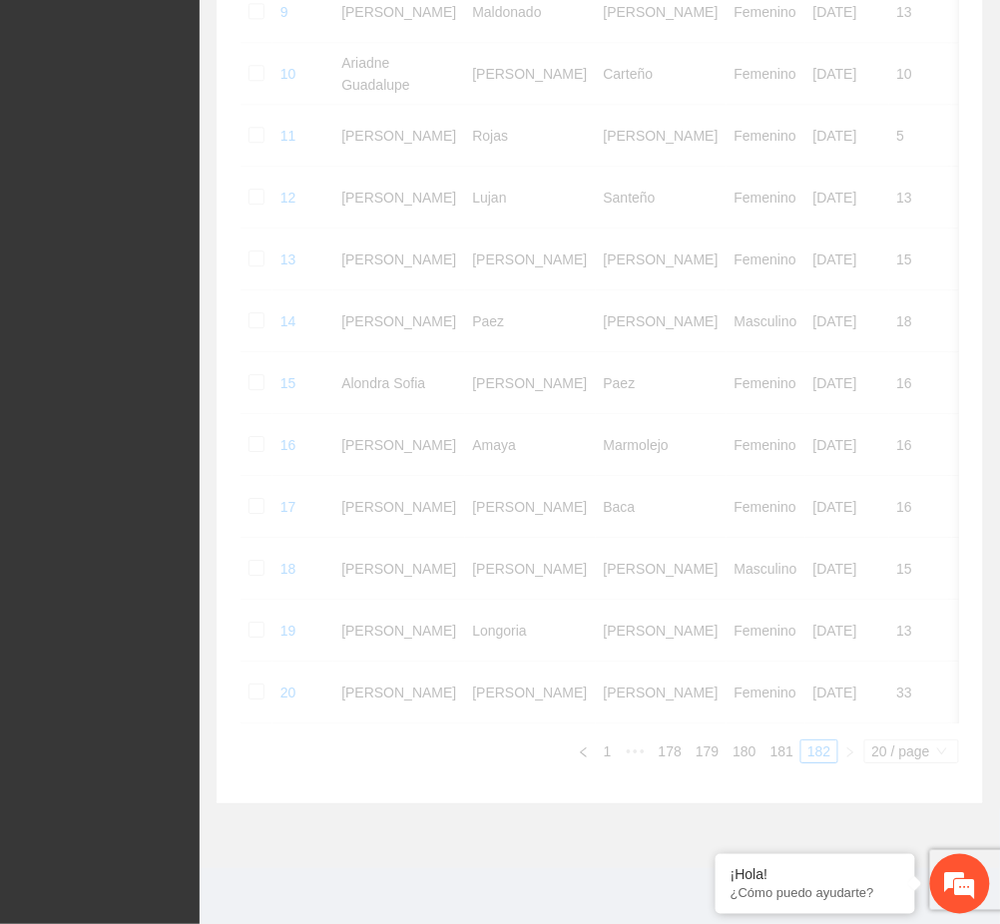
scroll to position [122, 0]
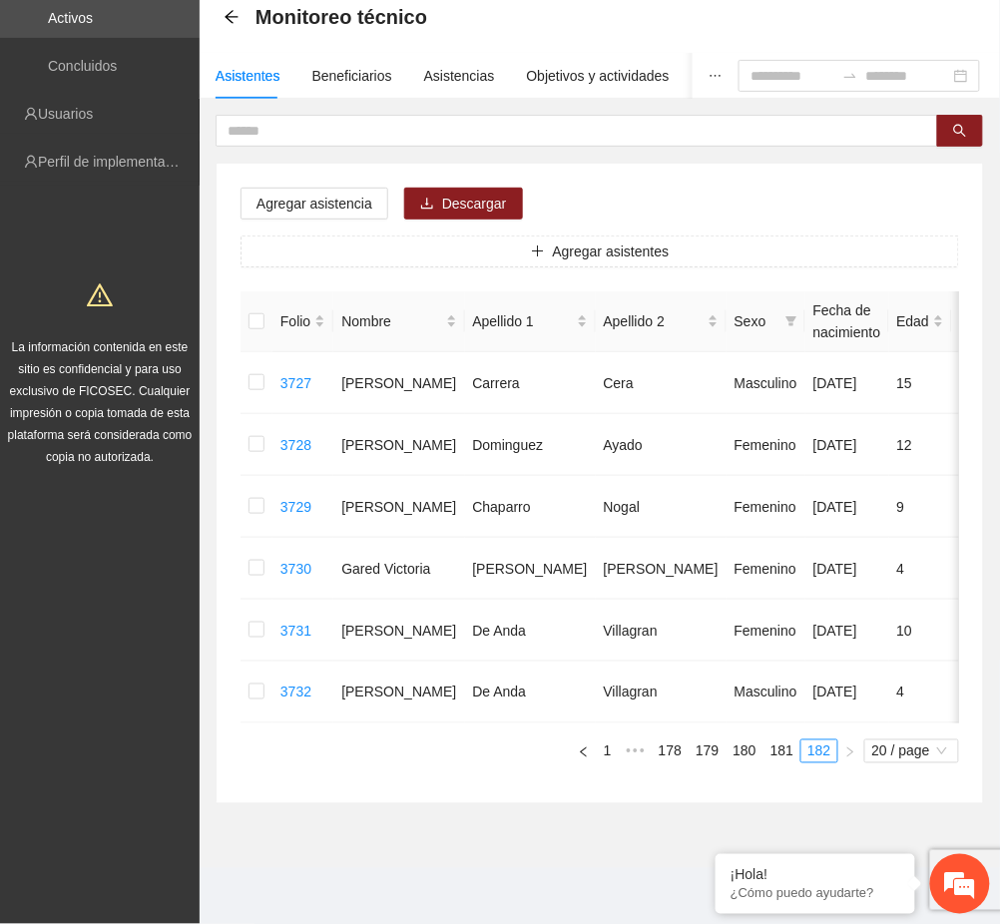
click at [750, 757] on link "180" at bounding box center [744, 751] width 35 height 22
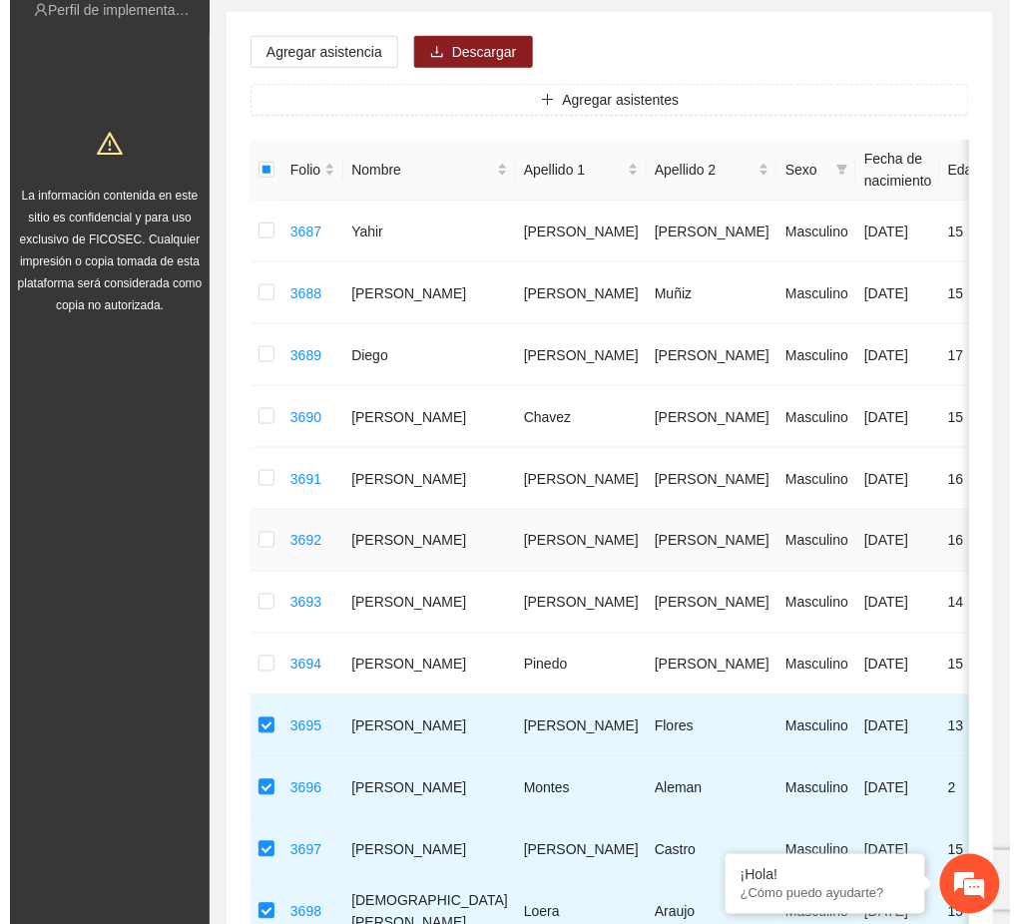
scroll to position [0, 0]
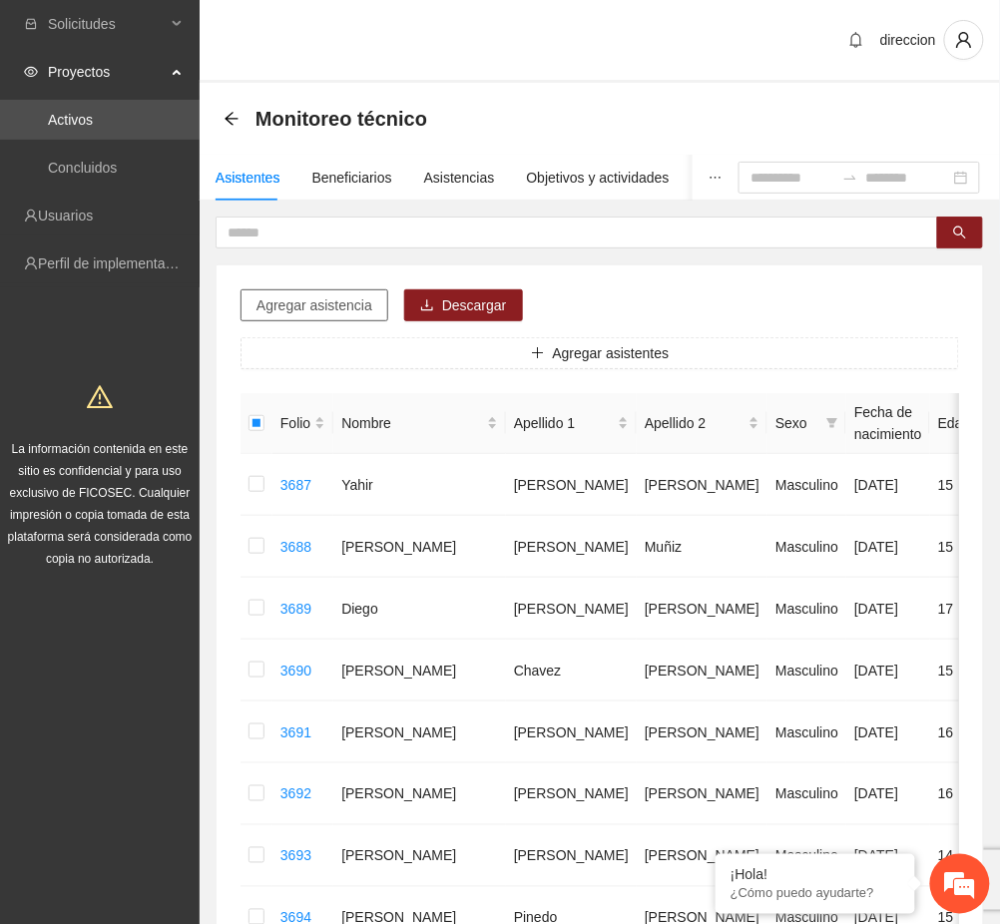
click at [307, 307] on span "Agregar asistencia" at bounding box center [314, 305] width 116 height 22
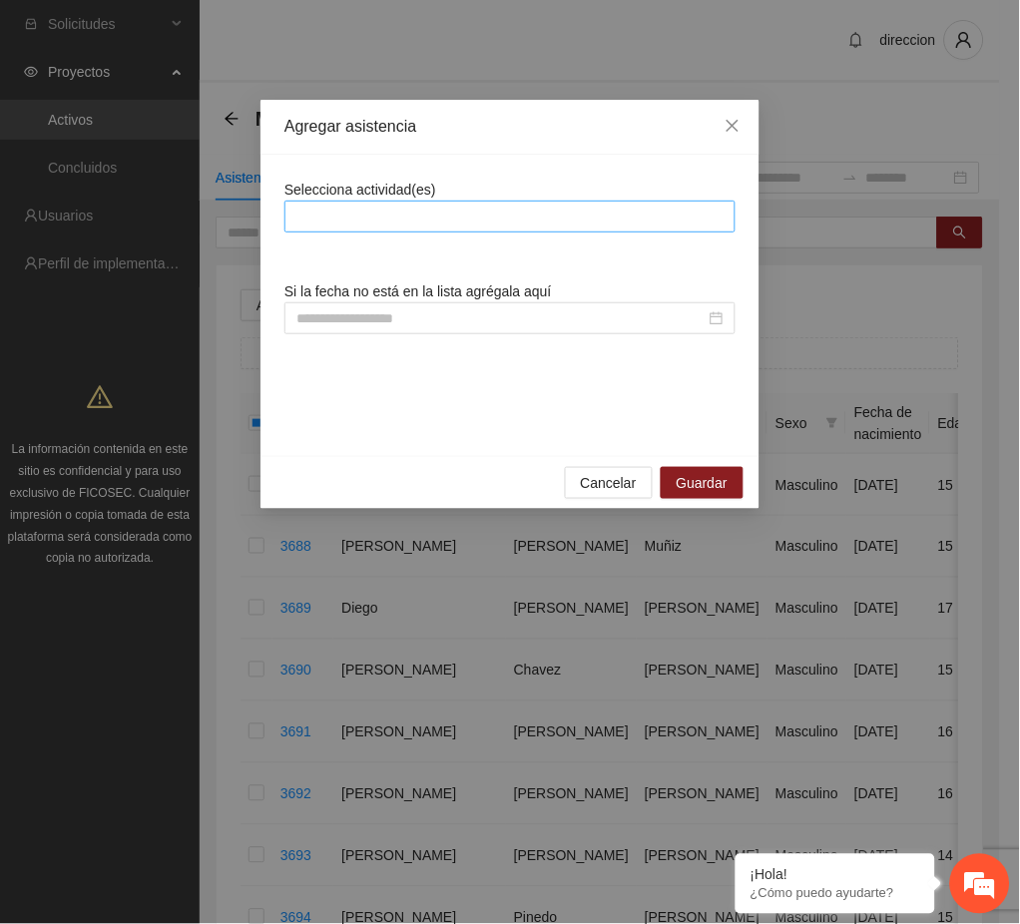
click at [413, 221] on div at bounding box center [509, 217] width 441 height 24
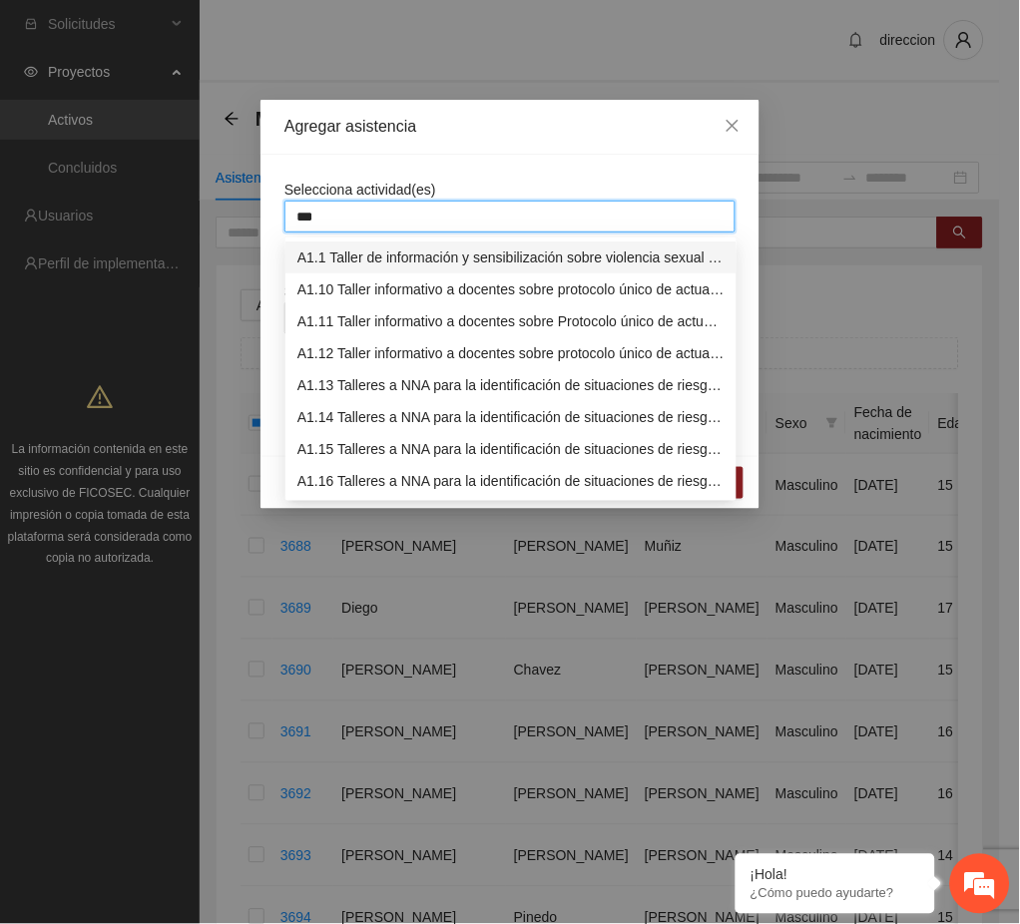
type input "****"
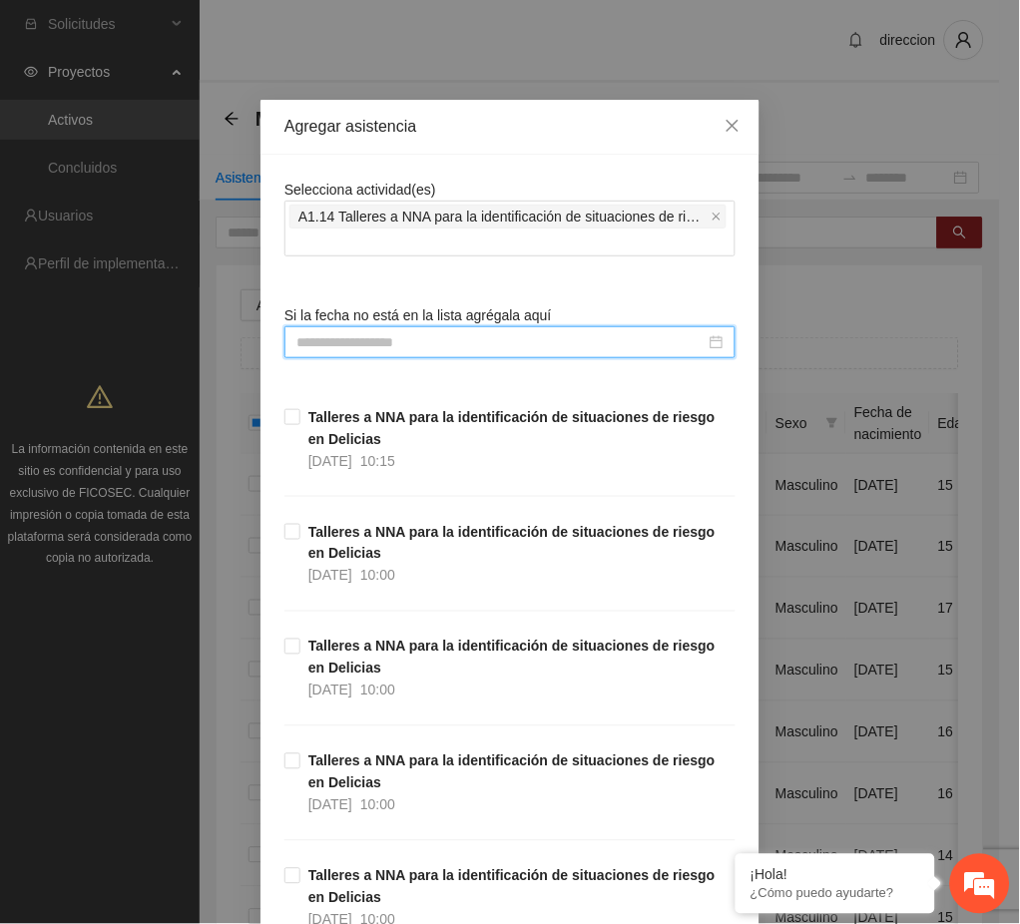
click at [342, 343] on input at bounding box center [500, 342] width 409 height 22
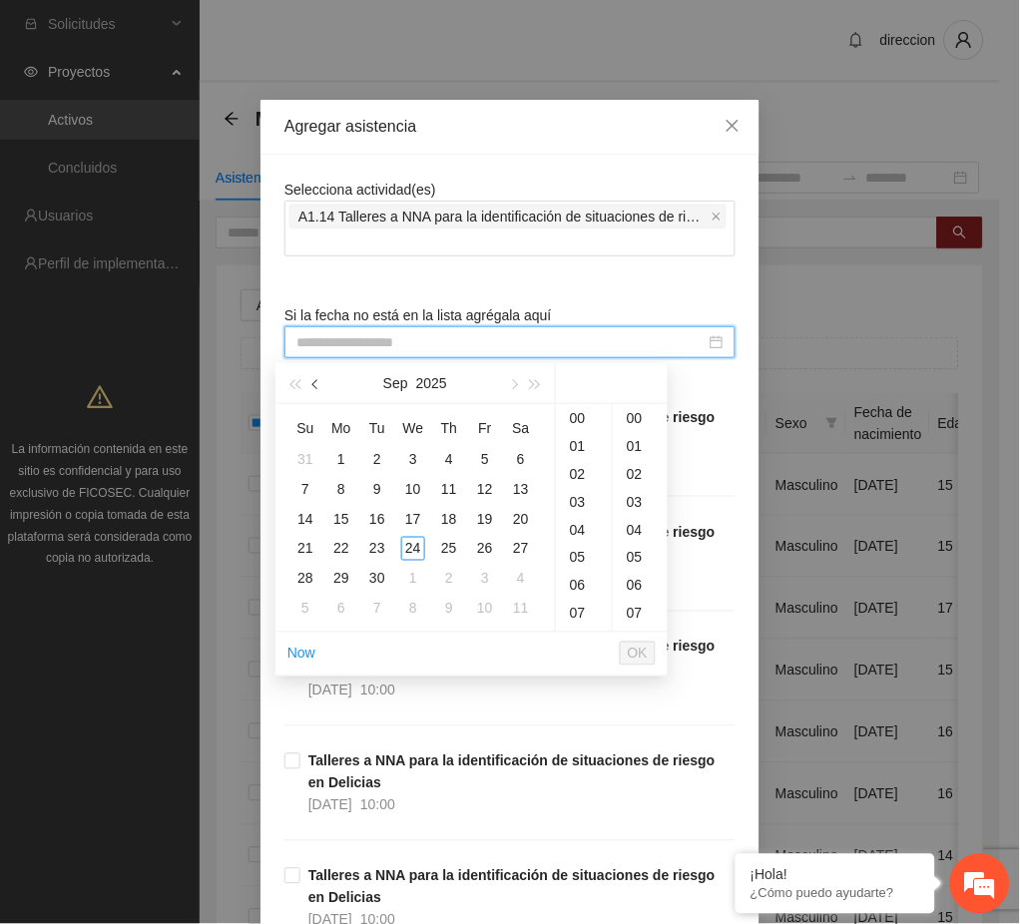
click at [316, 384] on span "button" at bounding box center [317, 385] width 10 height 10
type input "**********"
click at [408, 577] on div "27" at bounding box center [413, 579] width 24 height 24
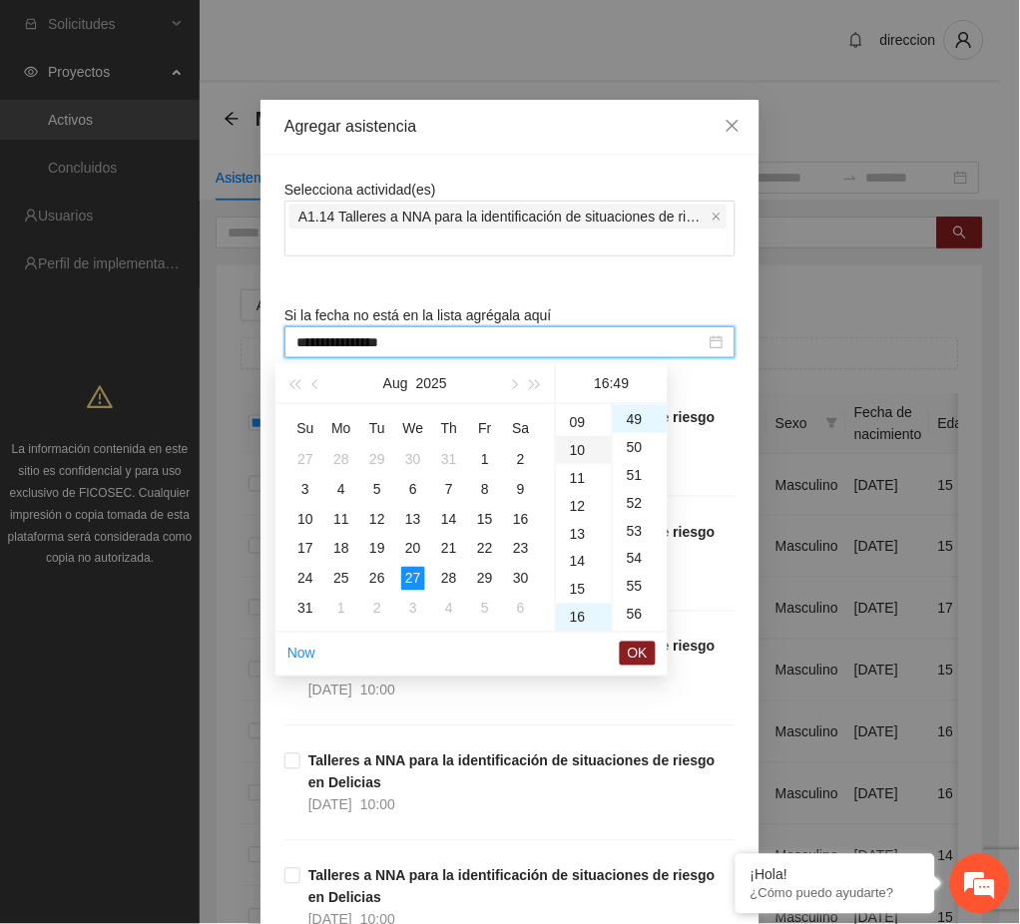
click at [576, 454] on div "10" at bounding box center [584, 450] width 56 height 28
click at [631, 417] on div "00" at bounding box center [640, 418] width 55 height 28
type input "**********"
click at [640, 650] on span "OK" at bounding box center [638, 654] width 20 height 22
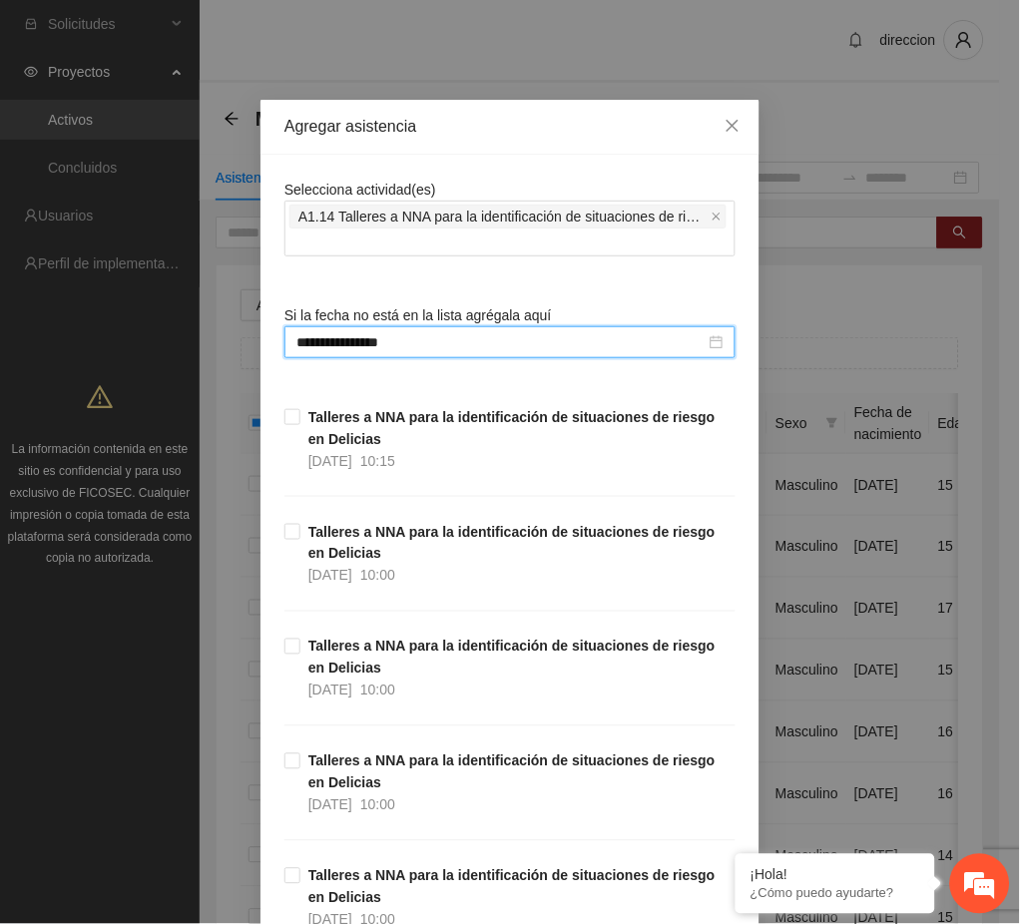
click at [751, 649] on div "**********" at bounding box center [510, 462] width 1020 height 924
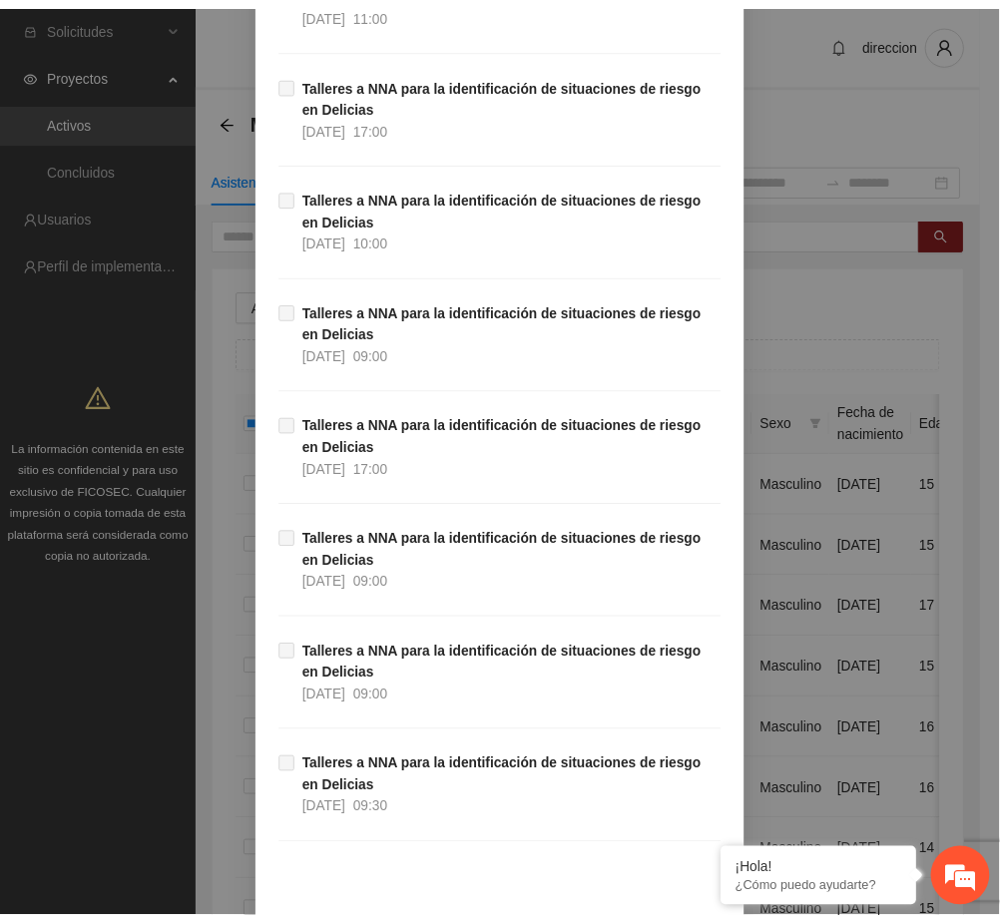
scroll to position [1353, 0]
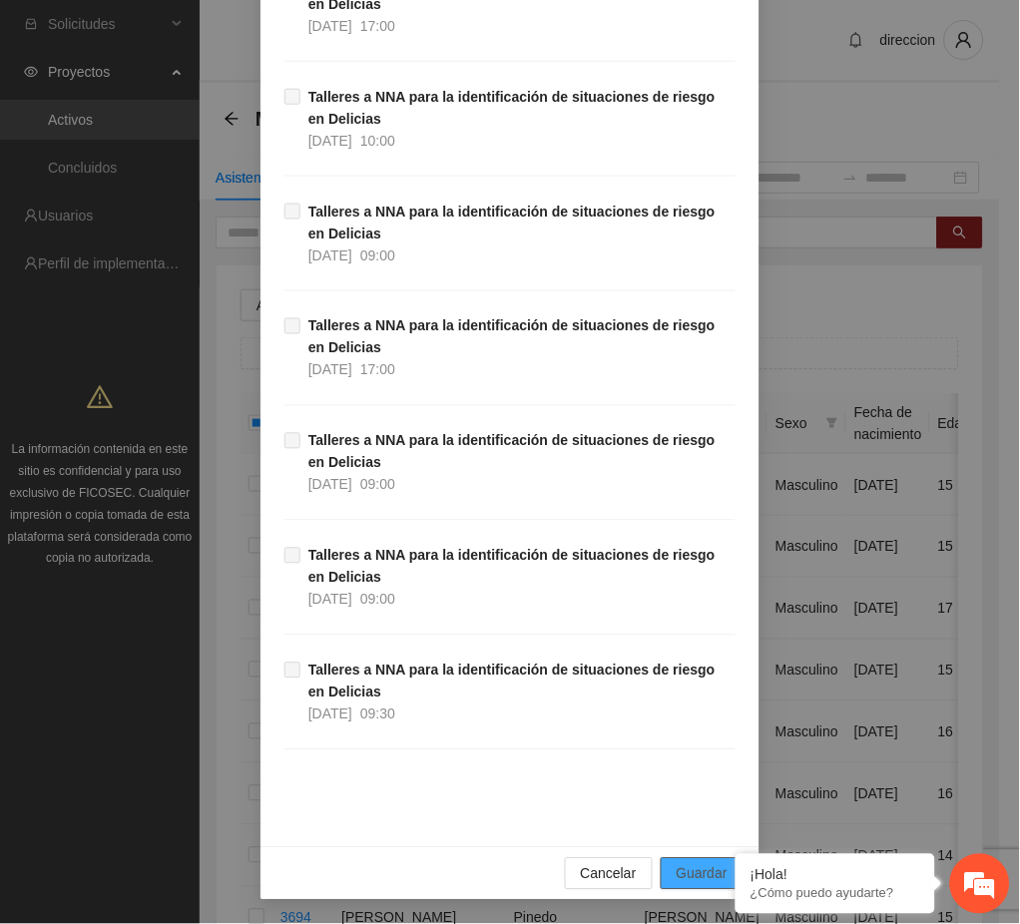
click at [682, 872] on span "Guardar" at bounding box center [702, 874] width 51 height 22
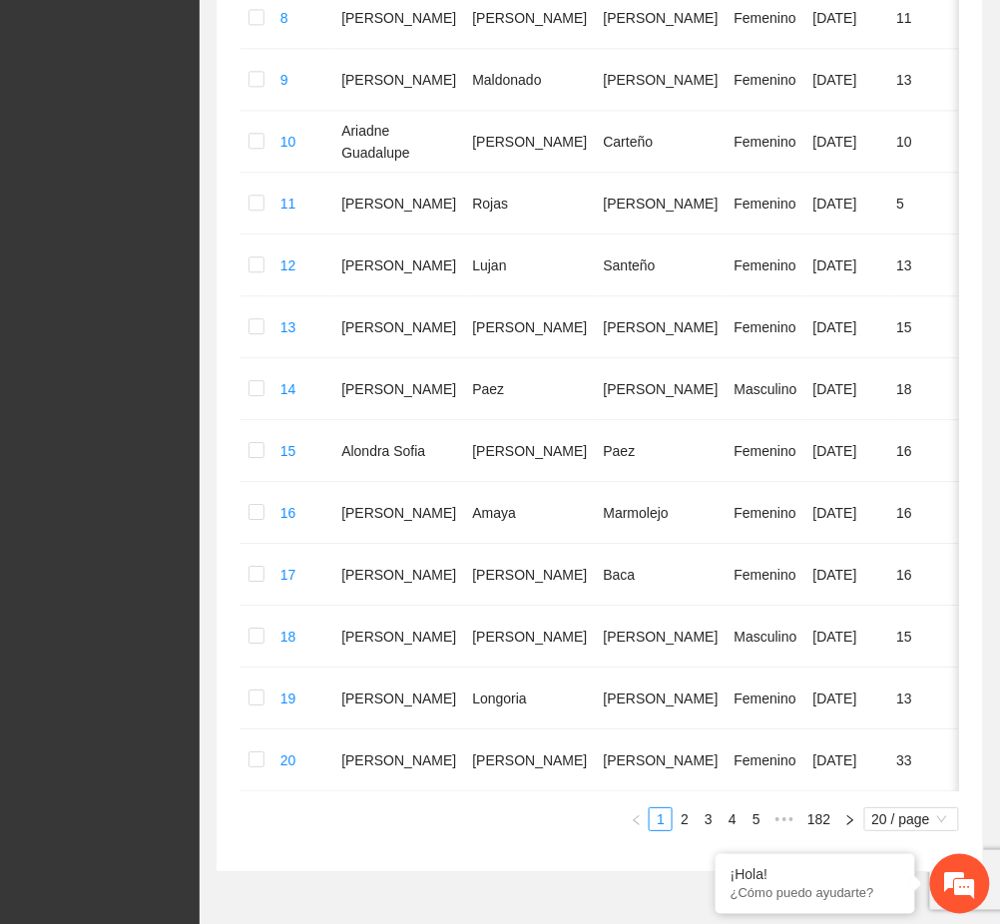
scroll to position [992, 0]
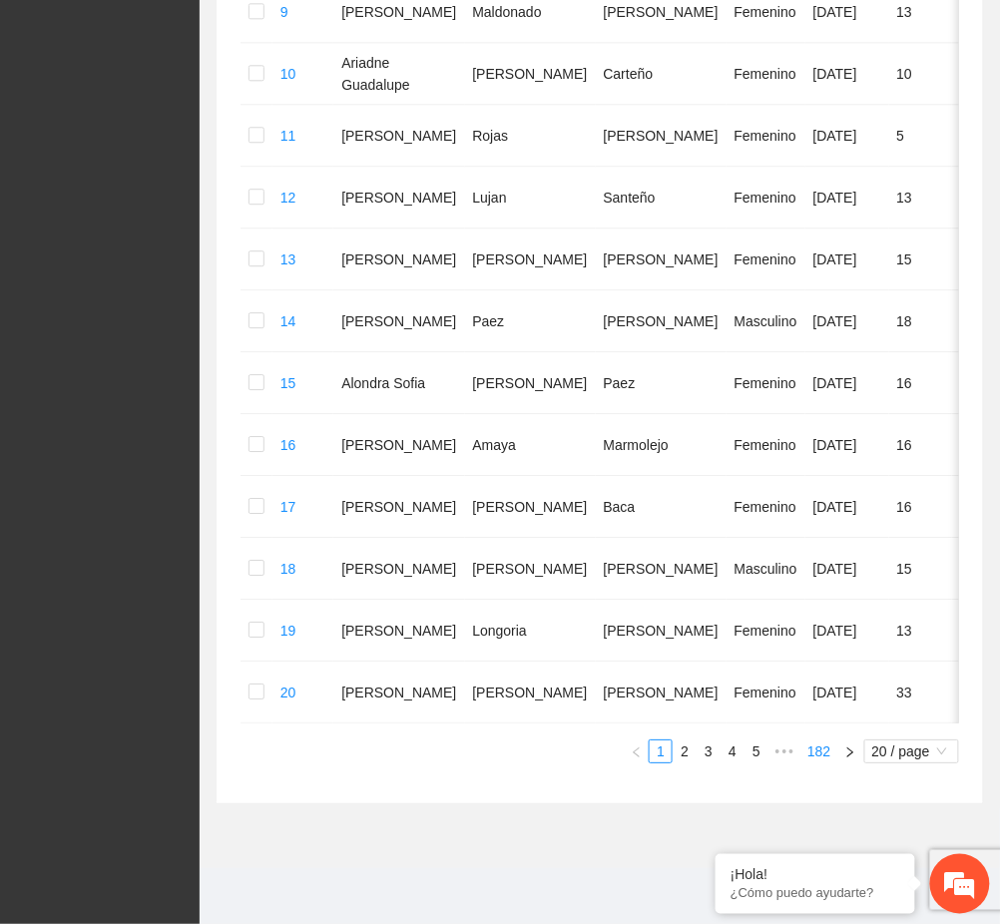
click at [827, 748] on link "182" at bounding box center [818, 751] width 35 height 22
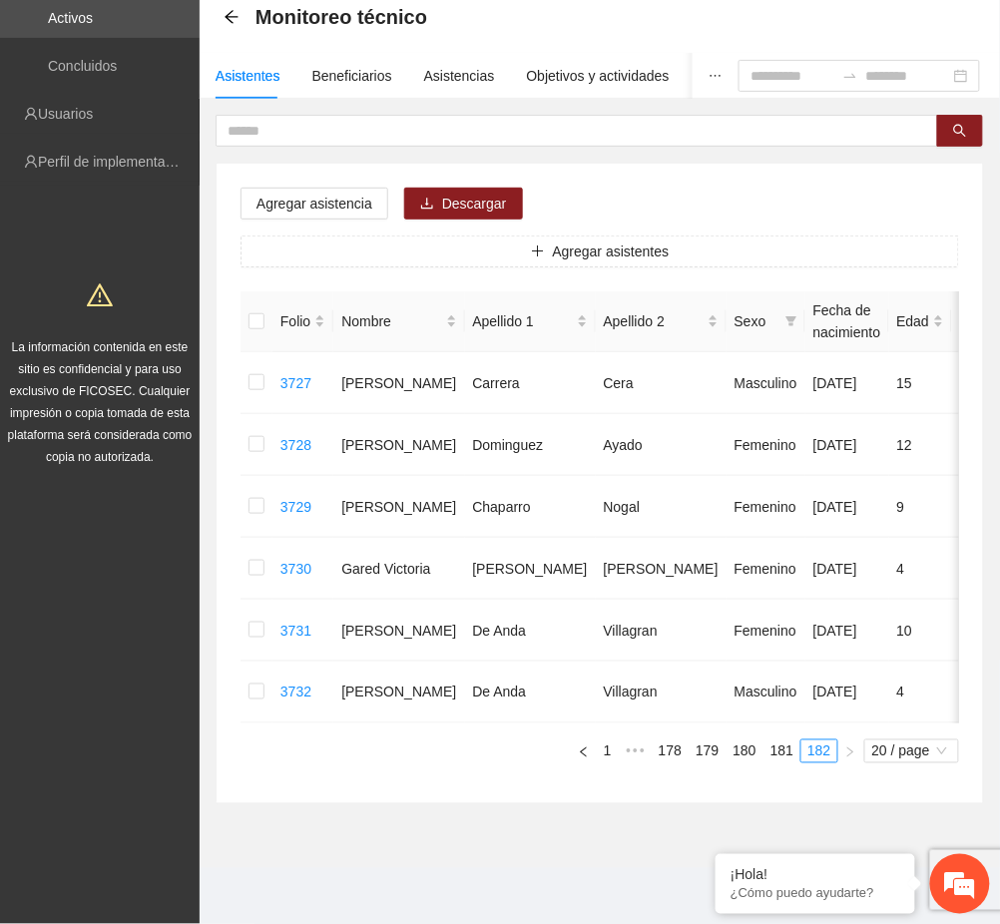
scroll to position [122, 0]
click at [701, 757] on link "179" at bounding box center [707, 751] width 35 height 22
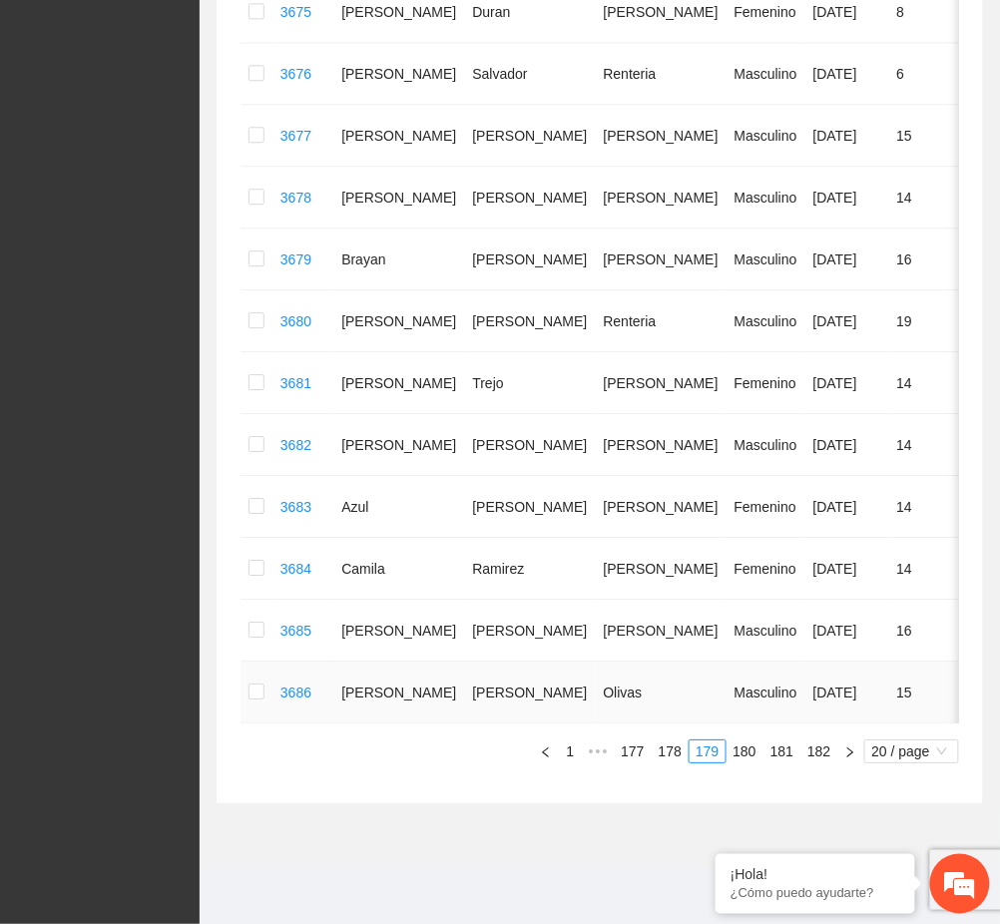
scroll to position [1179, 0]
click at [665, 751] on link "178" at bounding box center [670, 751] width 35 height 22
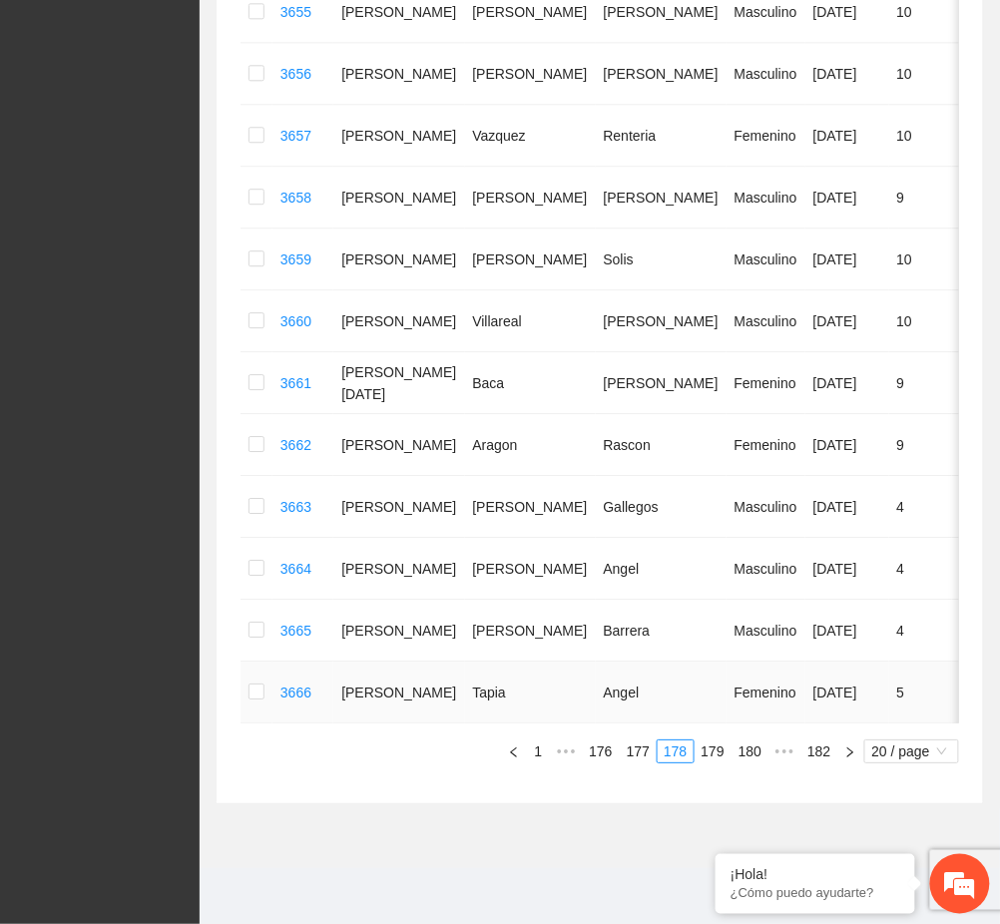
scroll to position [1416, 0]
click at [744, 745] on link "180" at bounding box center [749, 751] width 35 height 22
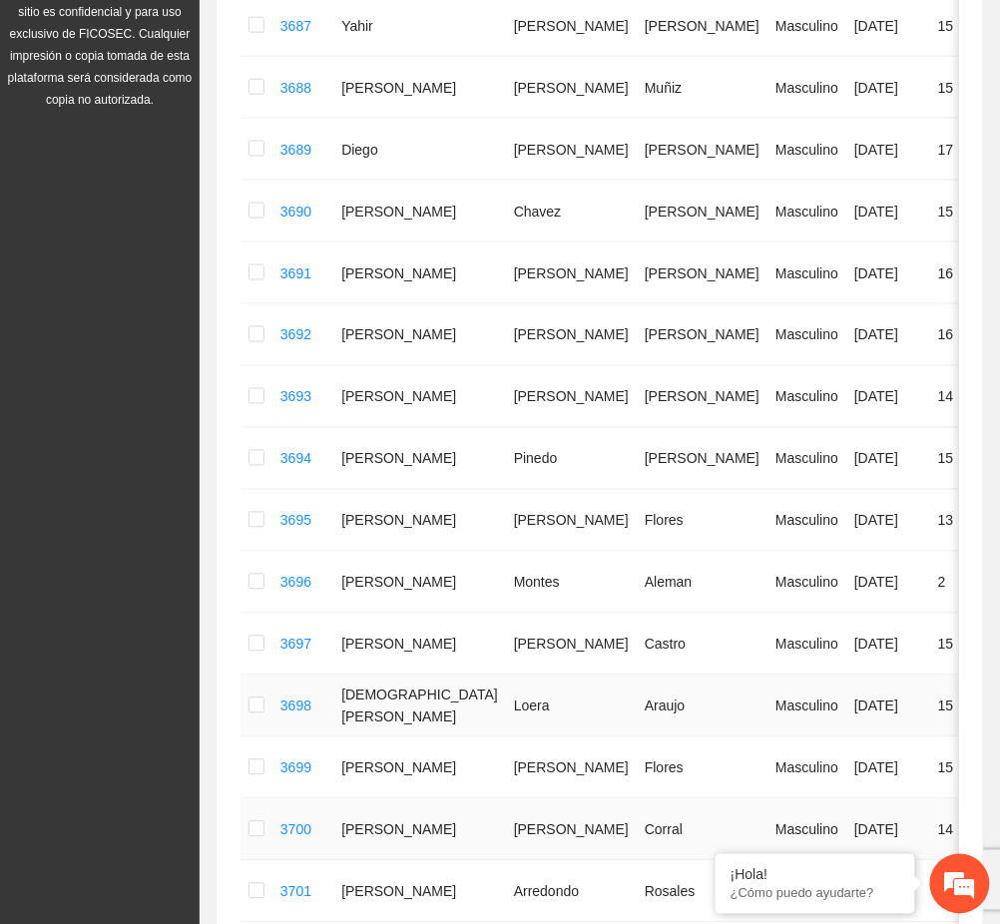
scroll to position [858, 0]
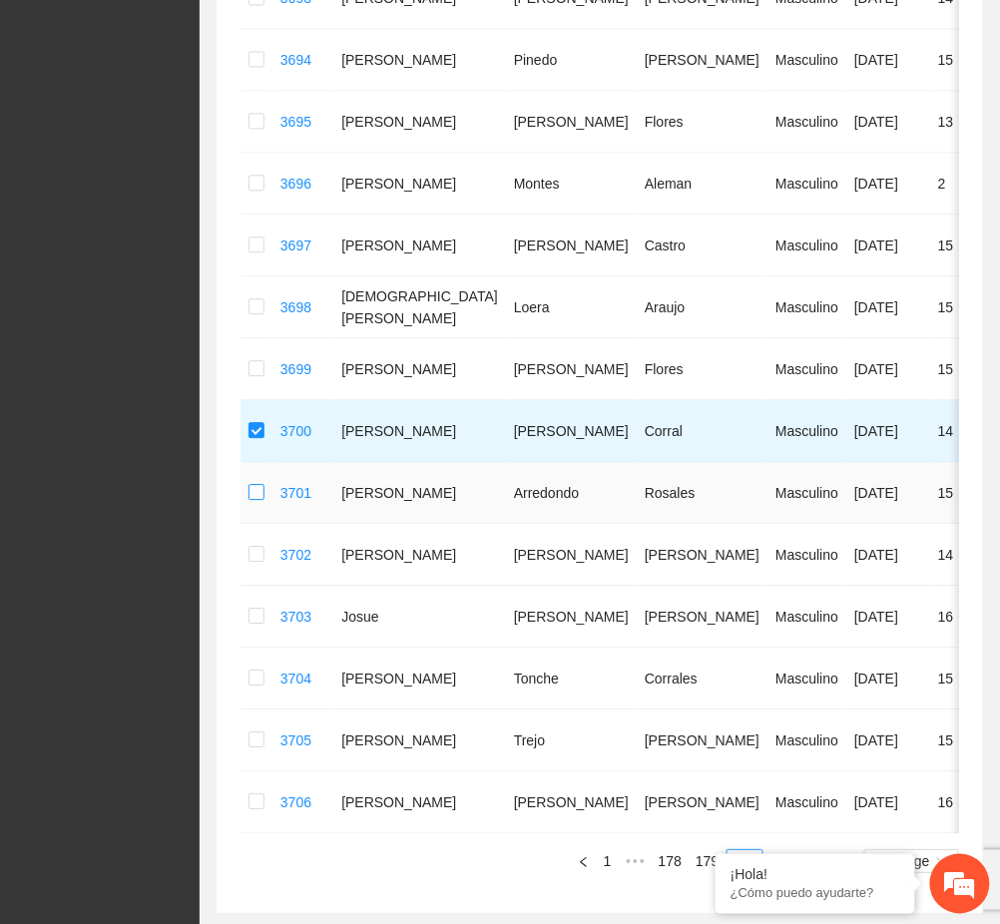
click at [261, 484] on label at bounding box center [256, 493] width 16 height 22
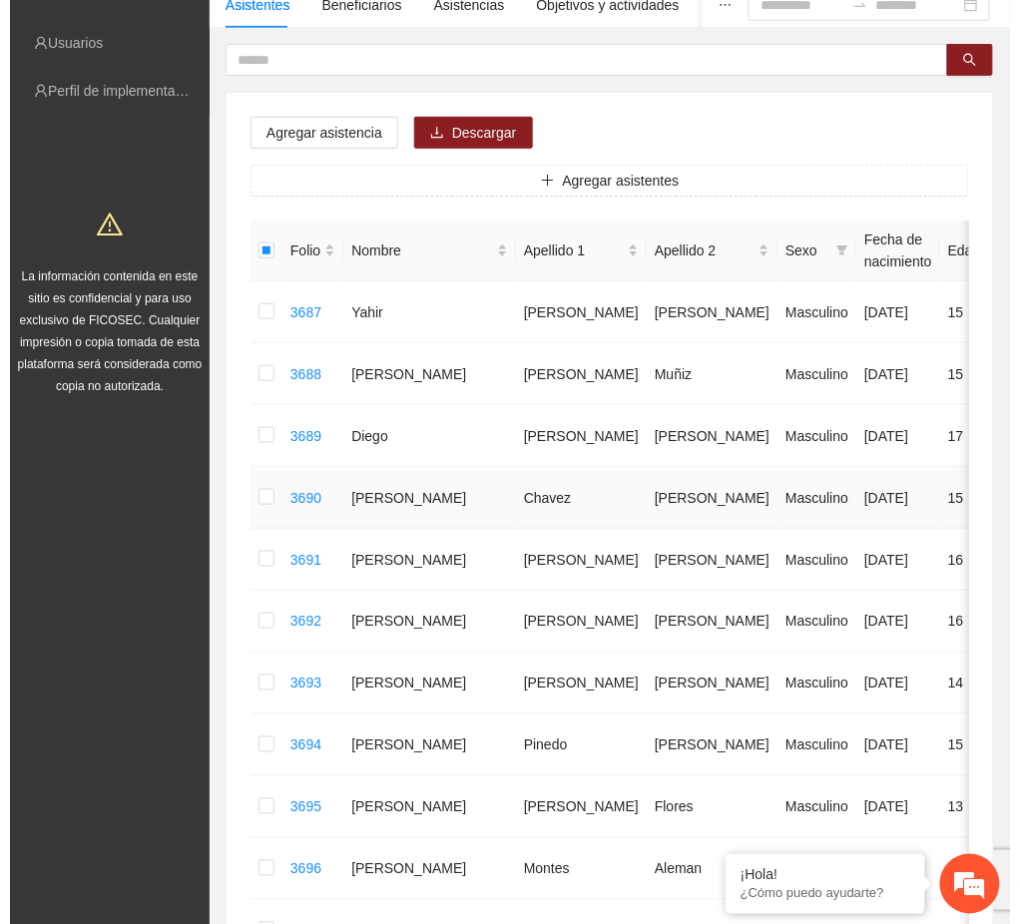
scroll to position [0, 0]
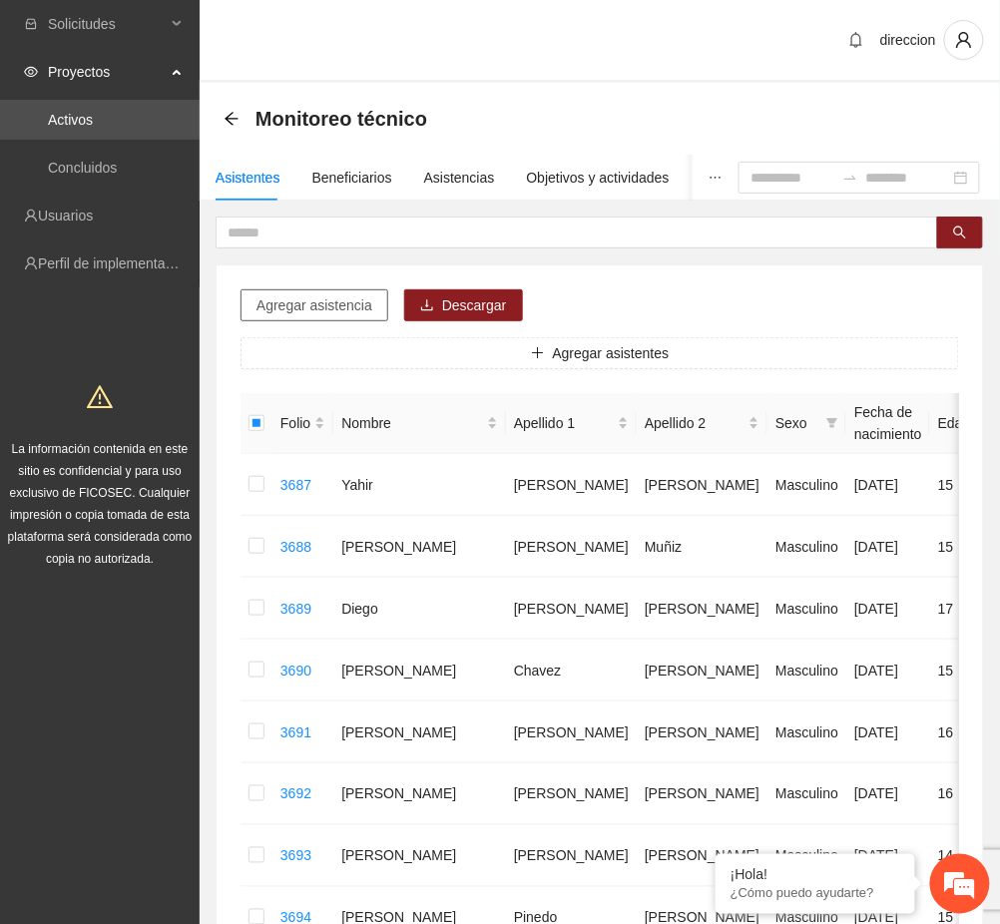
click at [265, 319] on button "Agregar asistencia" at bounding box center [315, 305] width 148 height 32
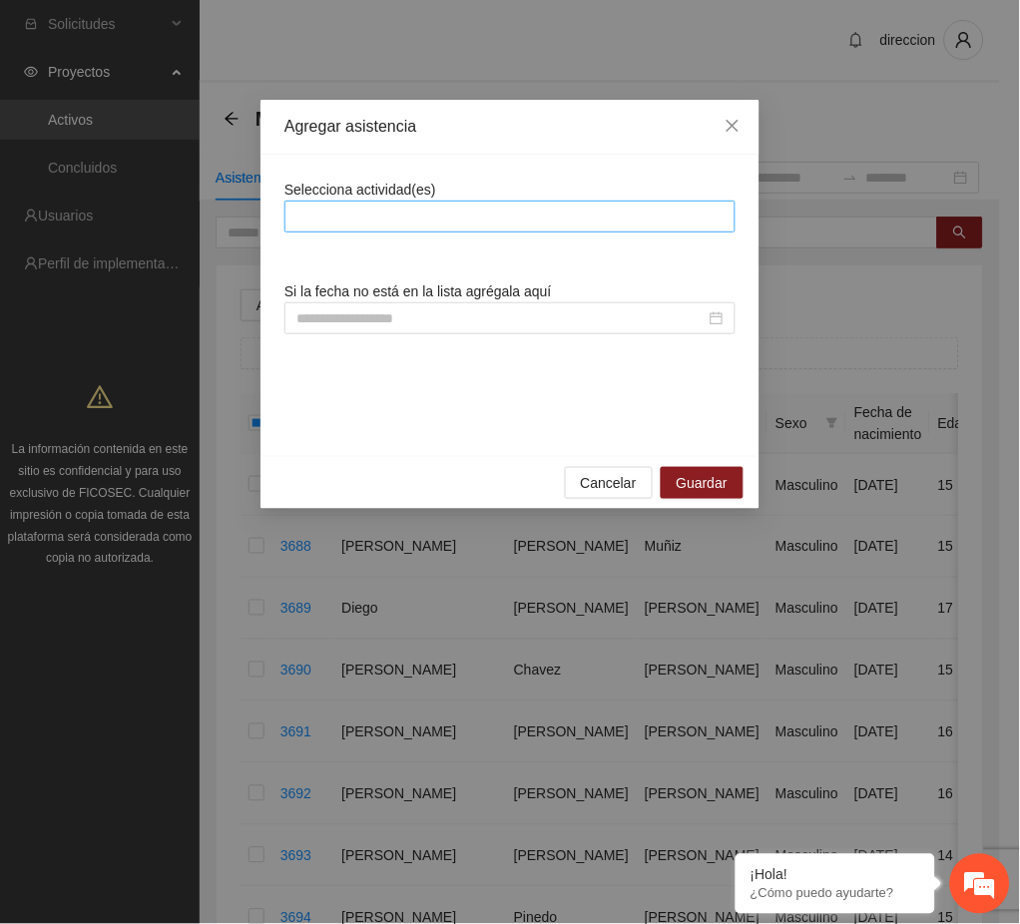
click at [407, 220] on div at bounding box center [509, 217] width 441 height 24
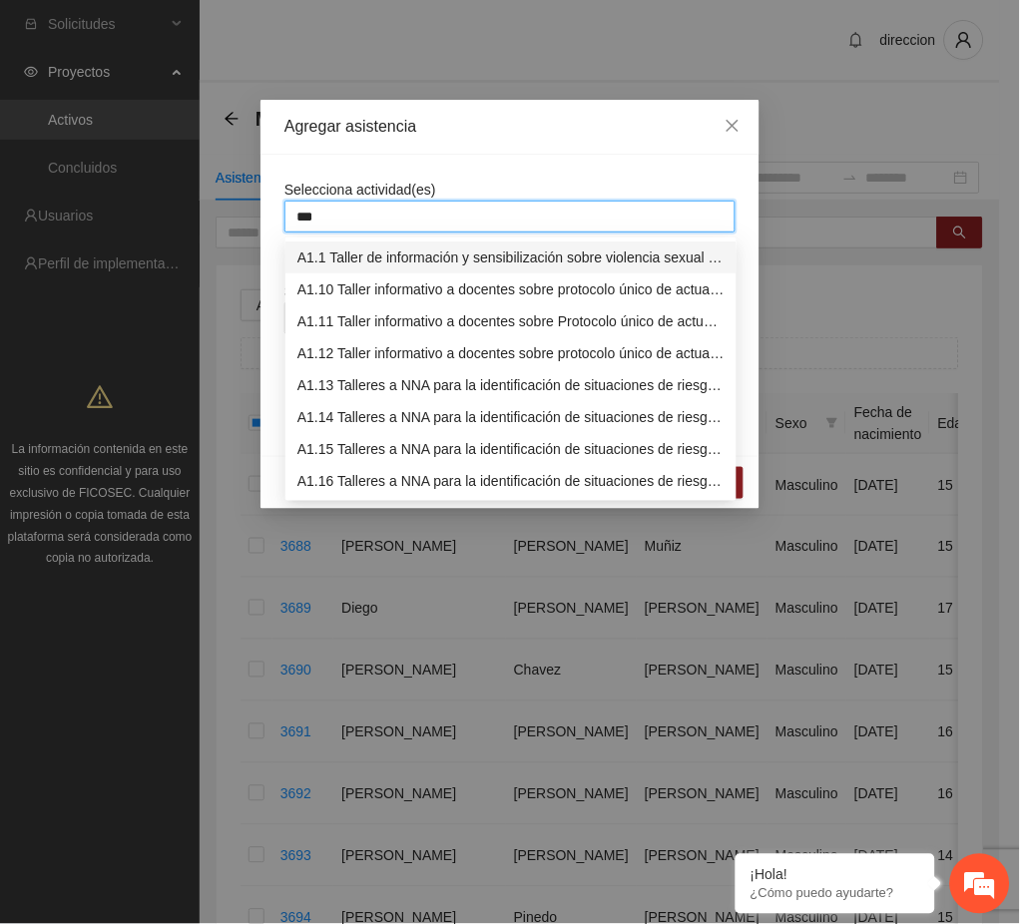
type input "****"
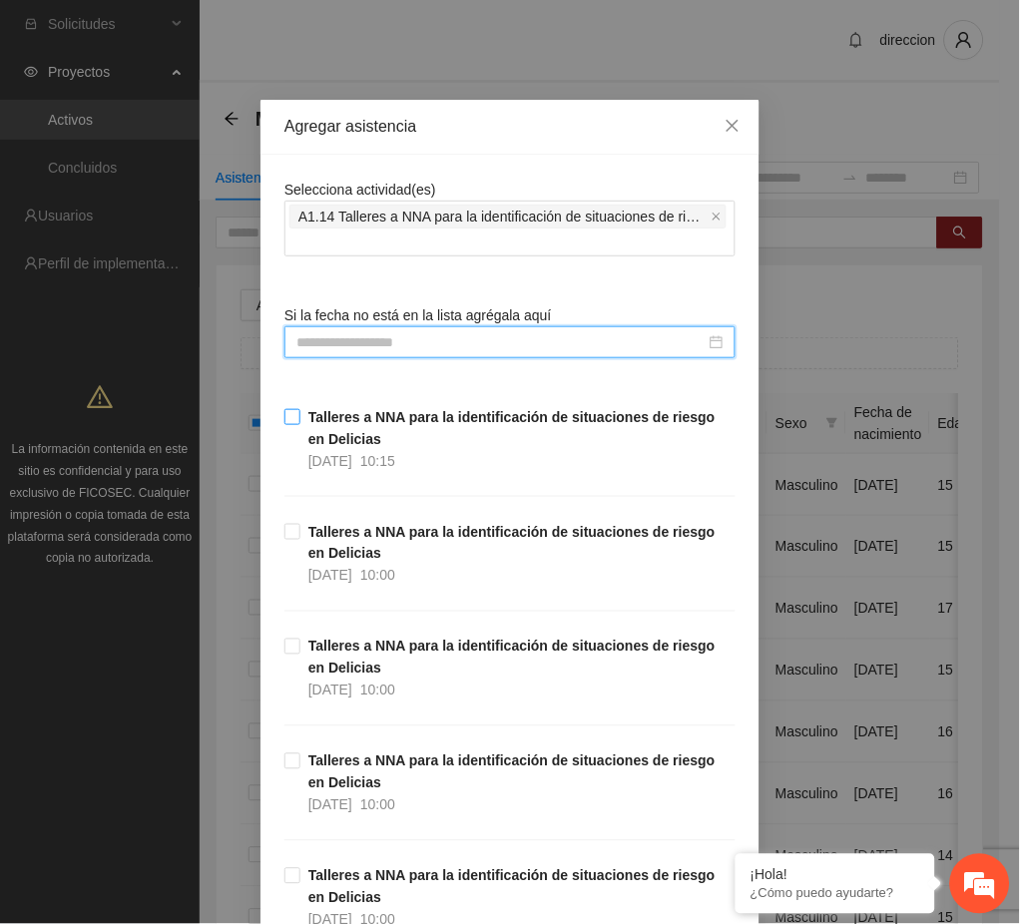
click at [352, 454] on span "28/08/2025" at bounding box center [330, 461] width 44 height 16
click at [801, 521] on div "Agregar asistencia Selecciona actividad(es) A1.14 Talleres a NNA para la identi…" at bounding box center [510, 462] width 1020 height 924
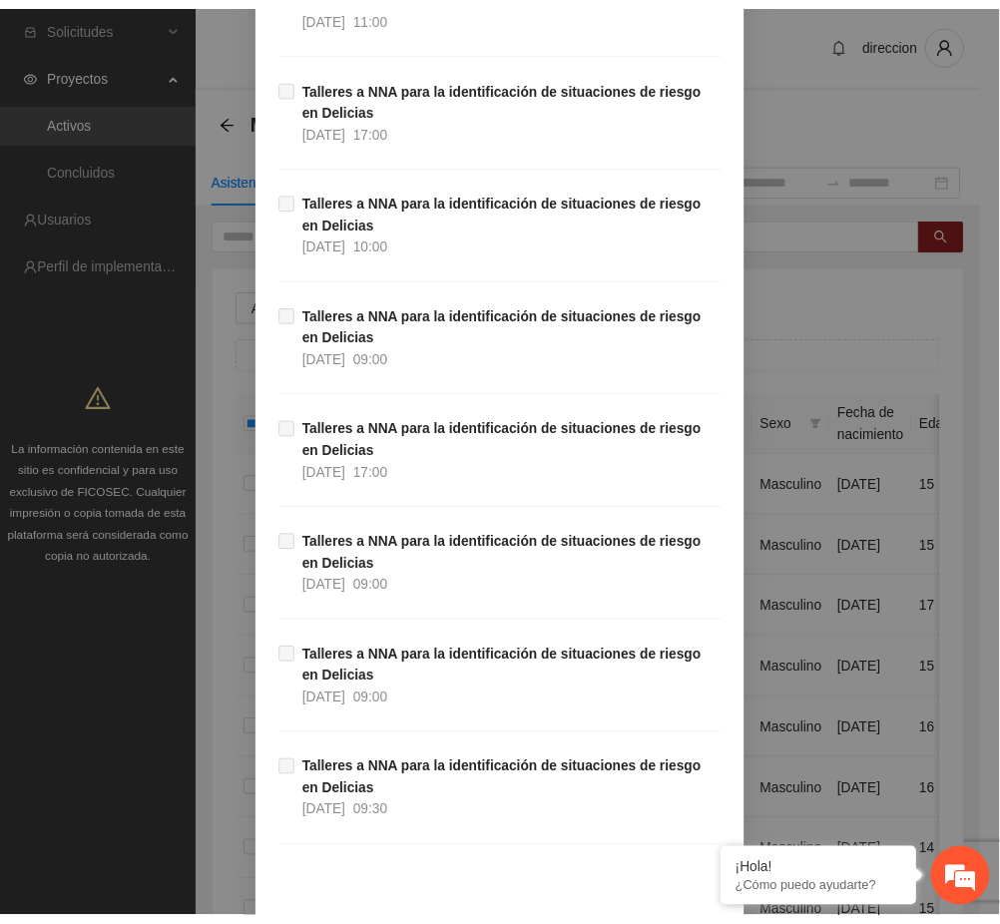
scroll to position [1353, 0]
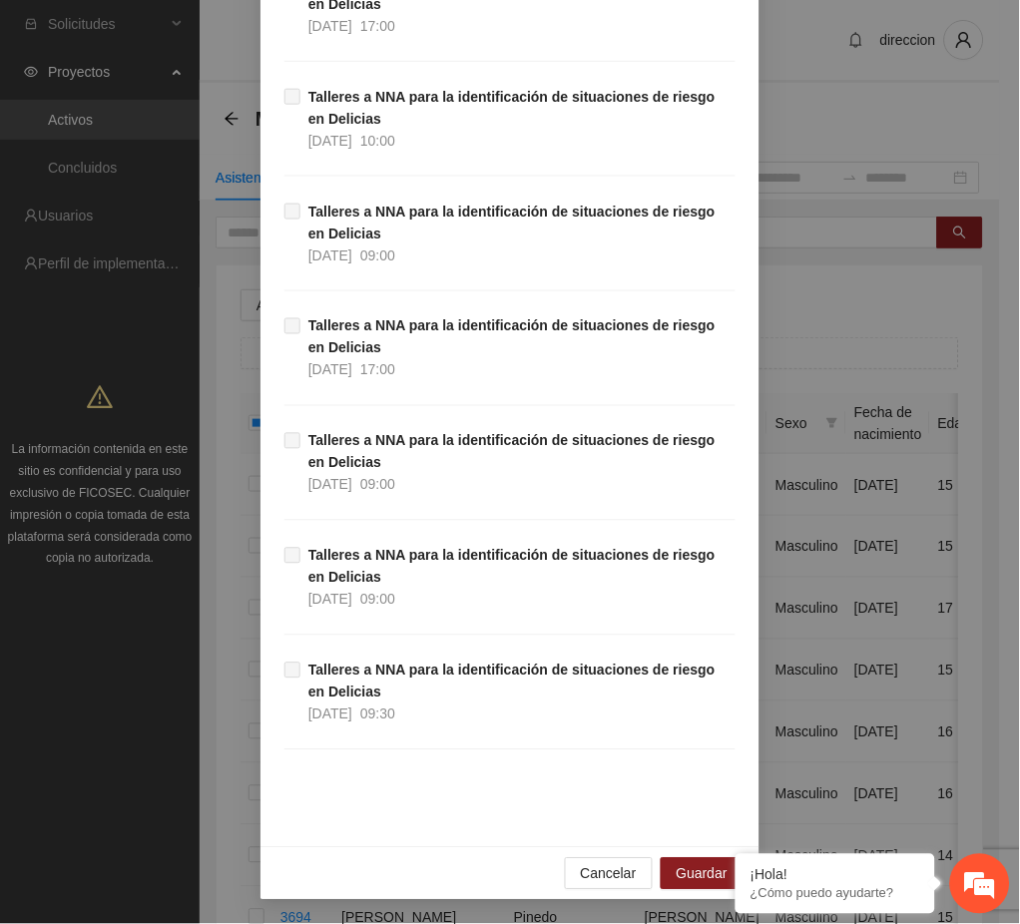
click at [694, 857] on div "Cancelar Guardar" at bounding box center [509, 873] width 499 height 53
click at [677, 870] on span "Guardar" at bounding box center [702, 874] width 51 height 22
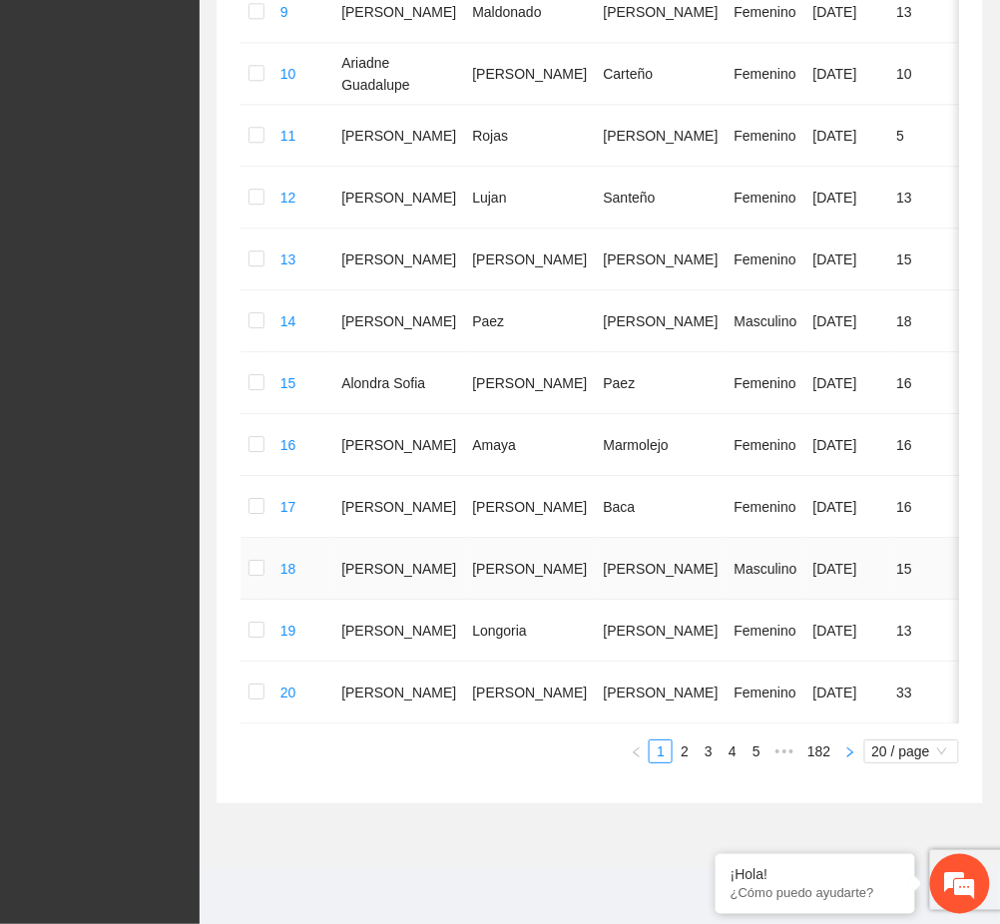
scroll to position [992, 0]
click at [822, 749] on link "182" at bounding box center [818, 751] width 35 height 22
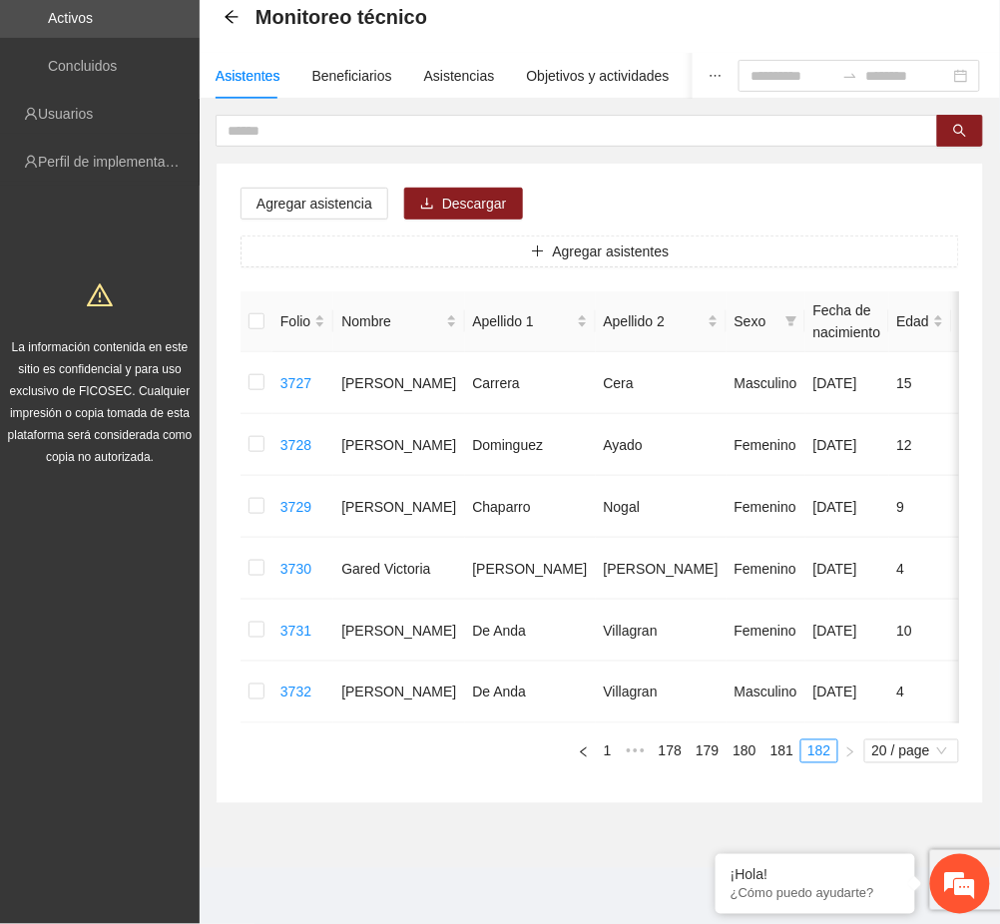
scroll to position [122, 0]
click at [745, 756] on link "180" at bounding box center [744, 751] width 35 height 22
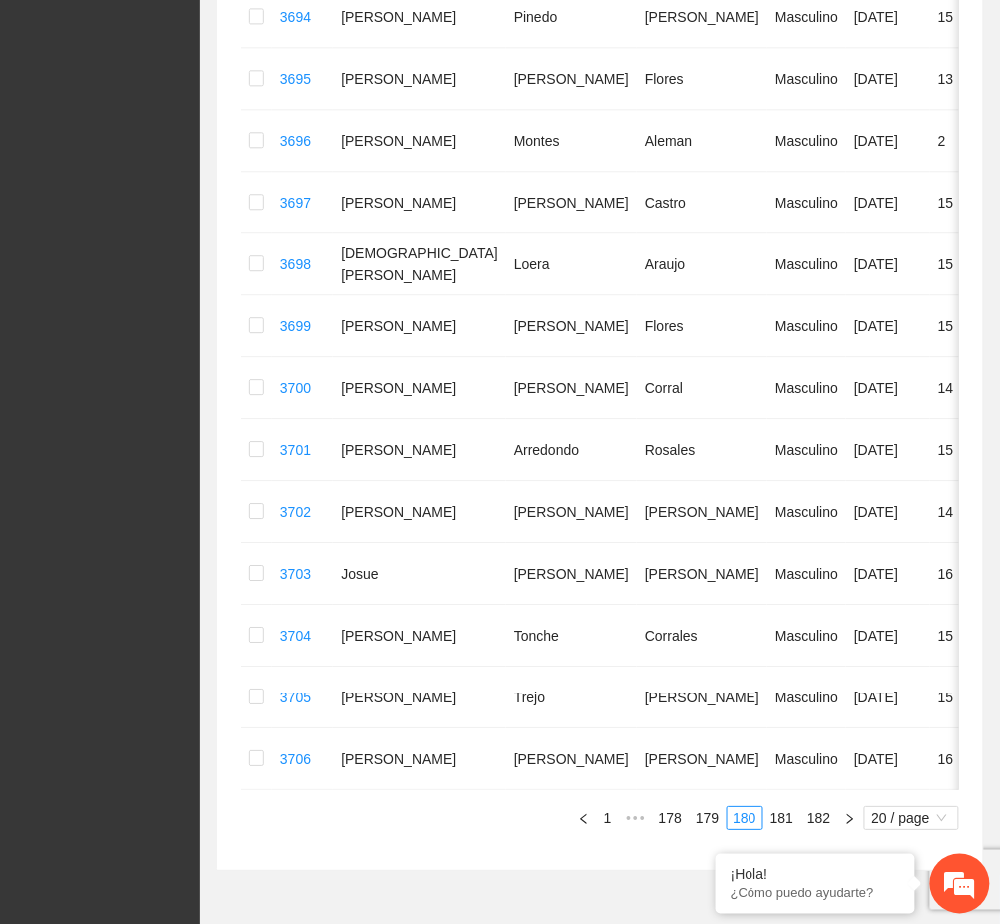
scroll to position [920, 0]
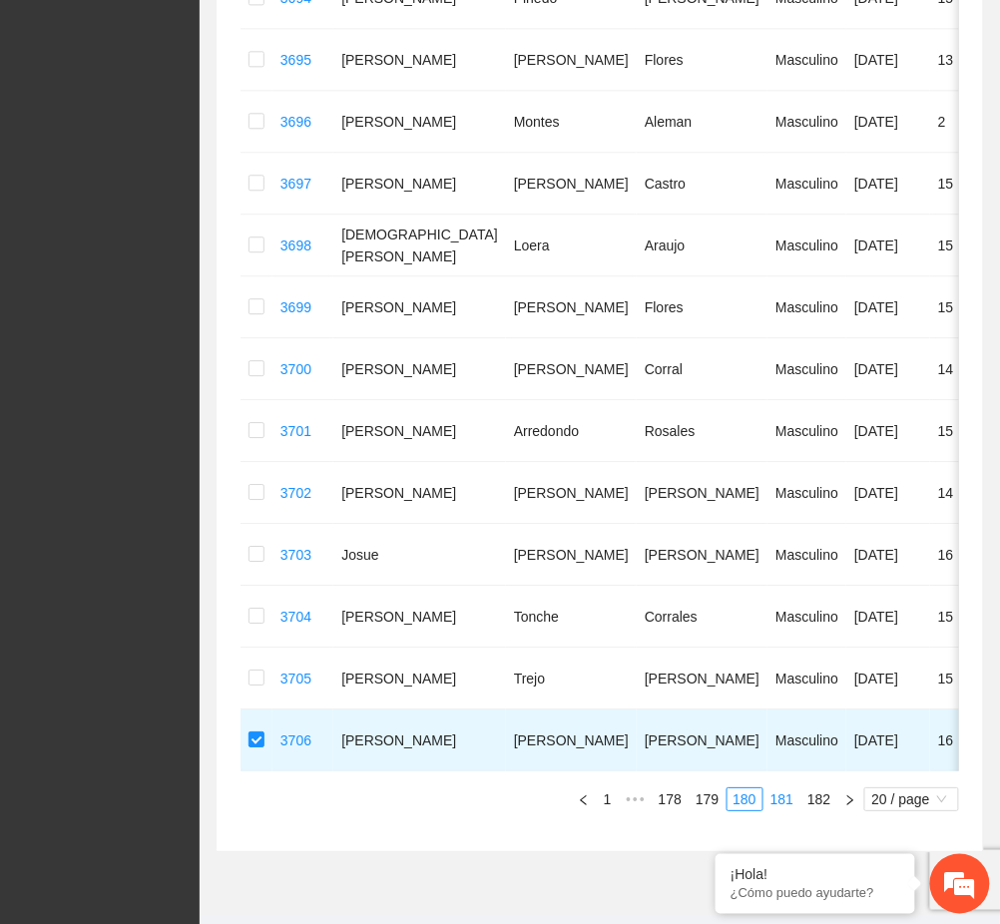
click at [774, 810] on link "181" at bounding box center [781, 799] width 35 height 22
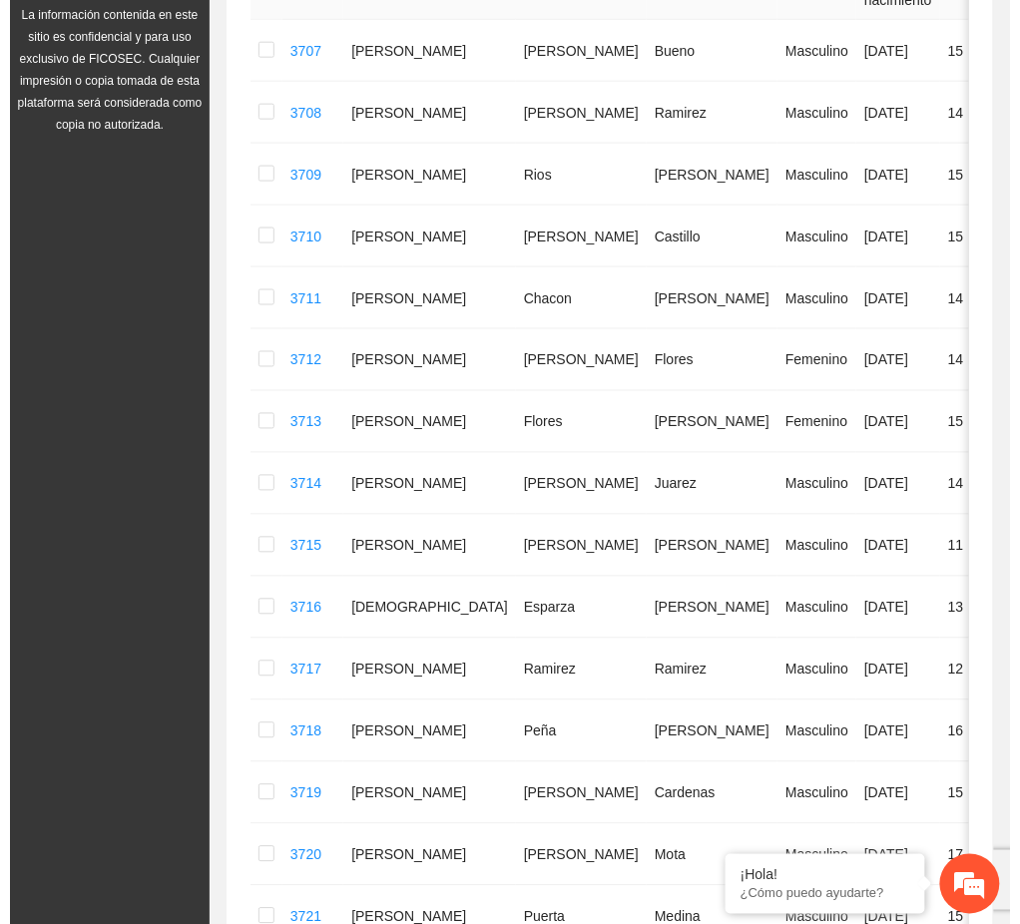
scroll to position [255, 0]
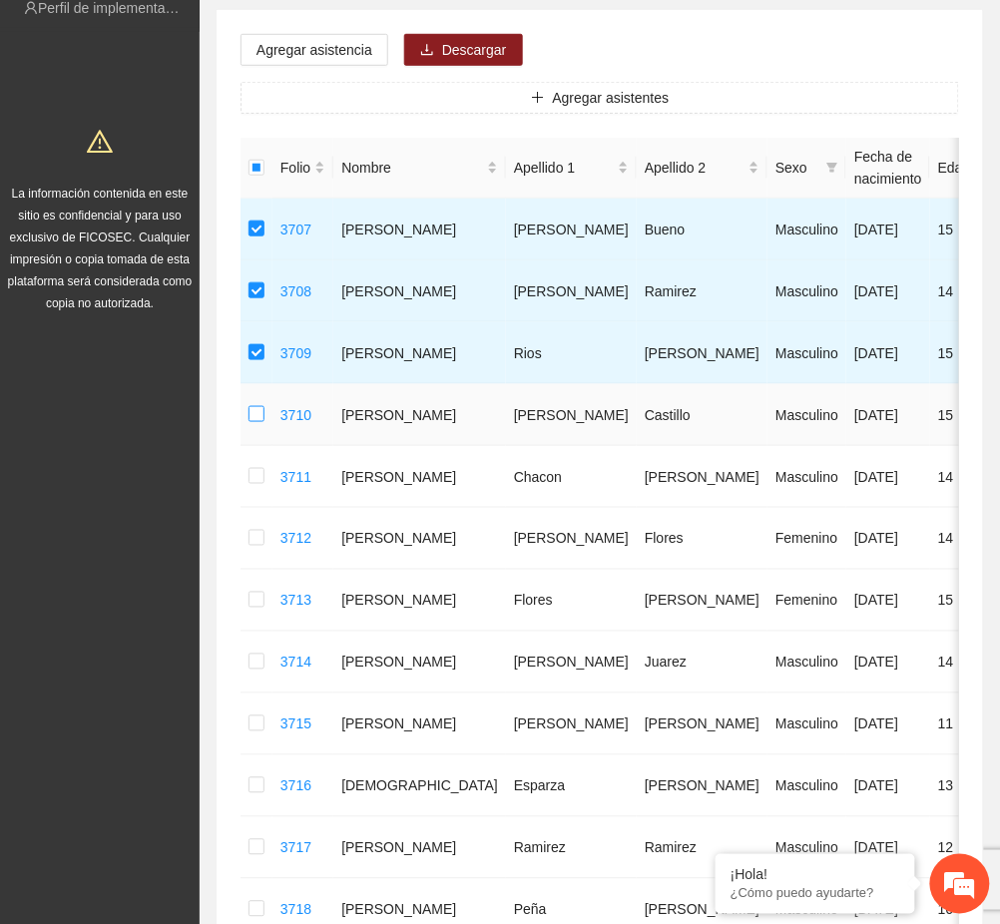
click at [253, 405] on label at bounding box center [256, 415] width 16 height 22
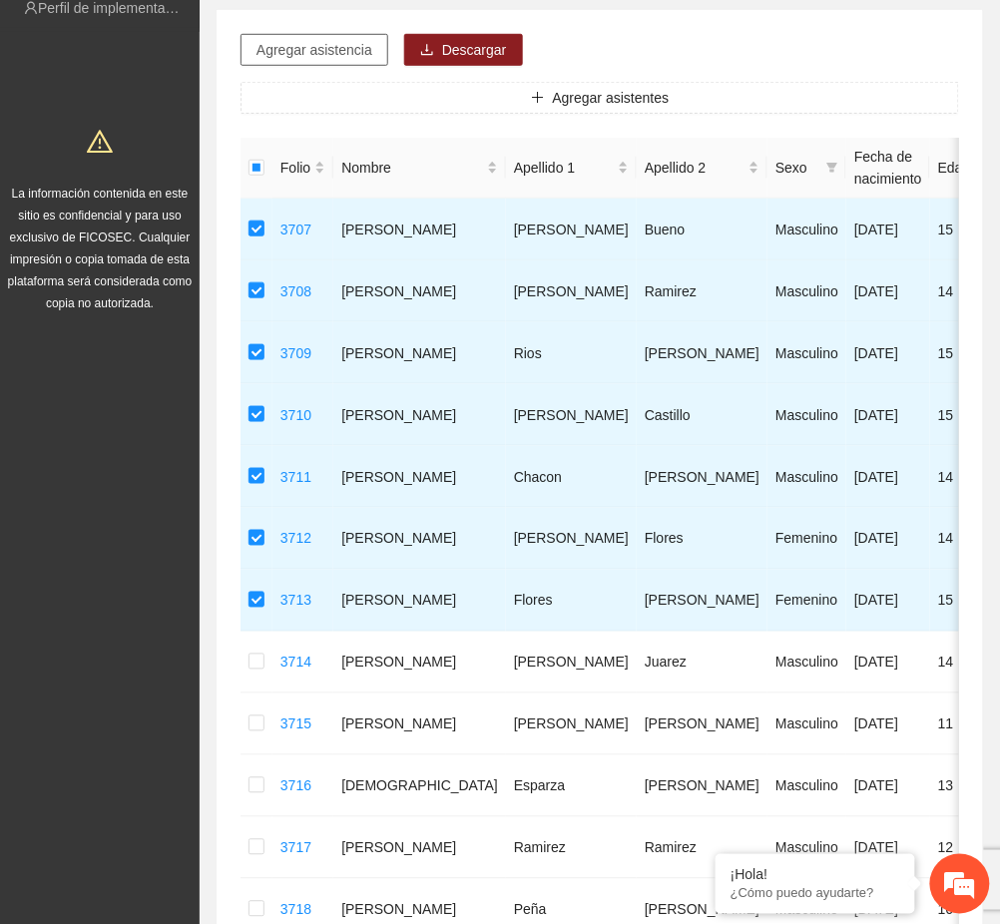
click at [309, 54] on span "Agregar asistencia" at bounding box center [314, 50] width 116 height 22
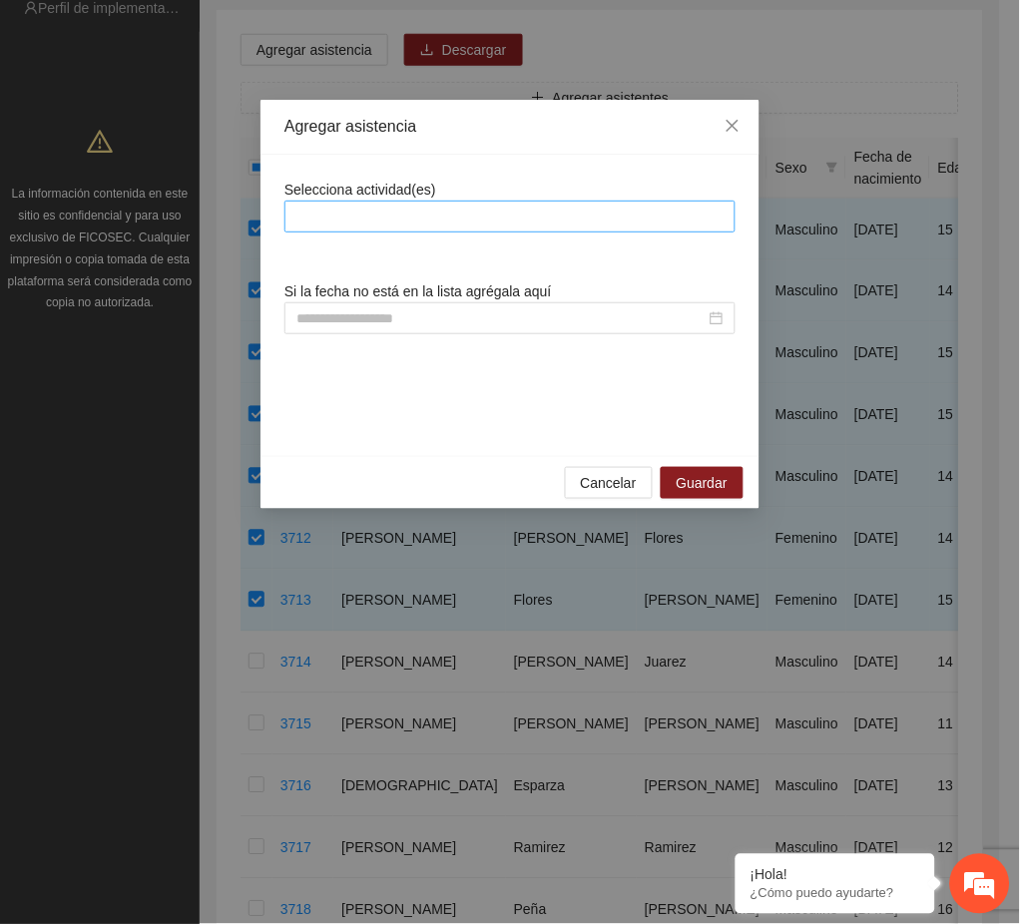
click at [337, 215] on div at bounding box center [509, 217] width 441 height 24
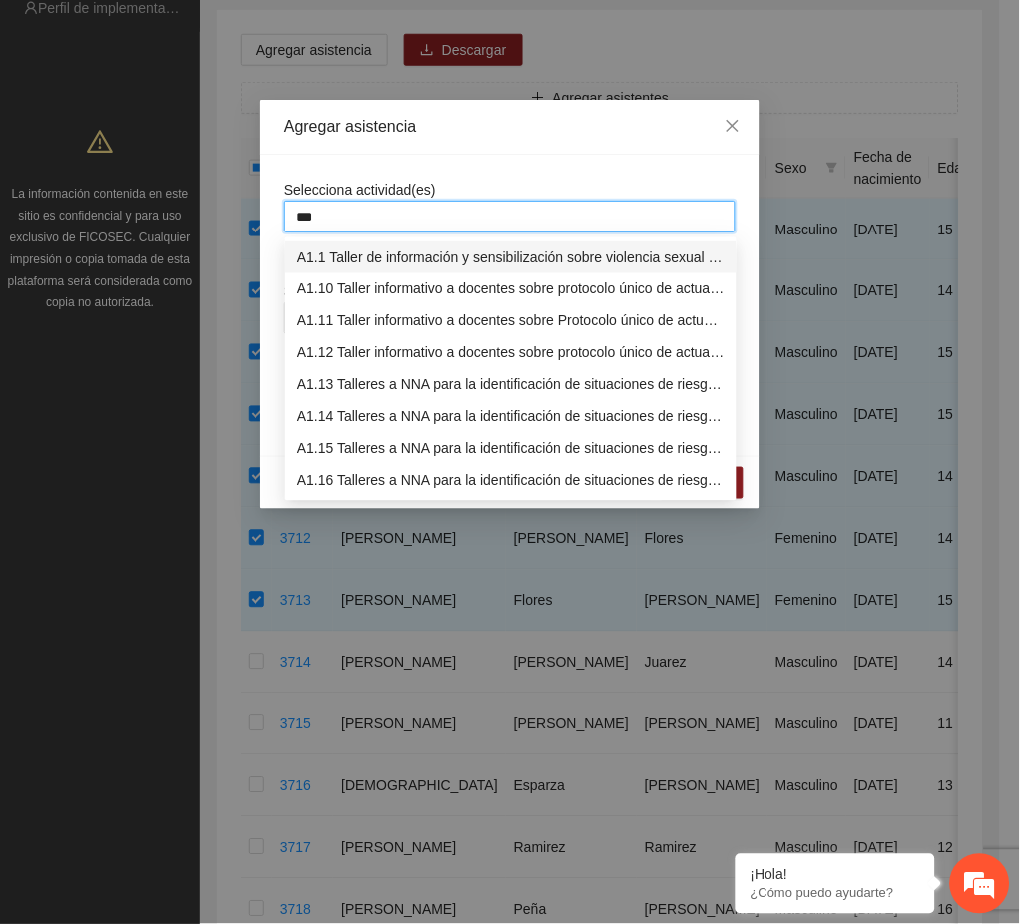
type input "****"
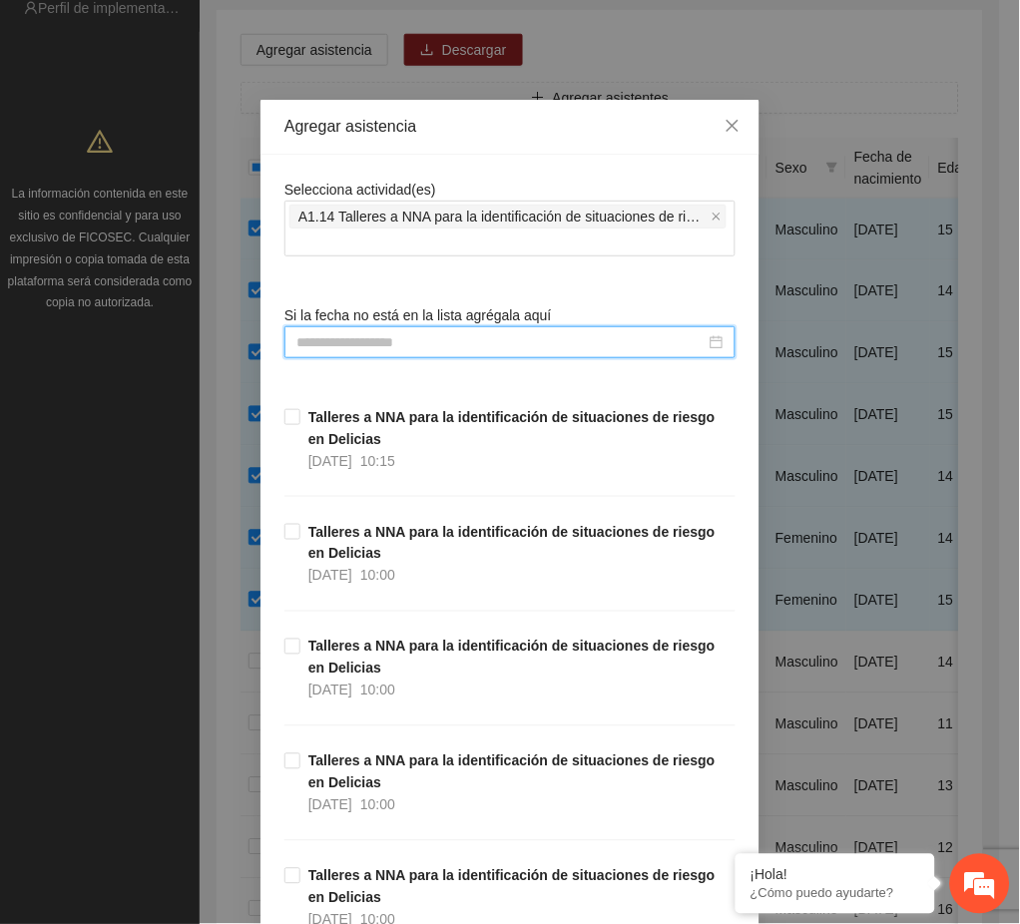
click at [424, 313] on span "Si la fecha no está en la lista agrégala aquí" at bounding box center [417, 315] width 267 height 16
click at [284, 335] on div at bounding box center [509, 342] width 451 height 32
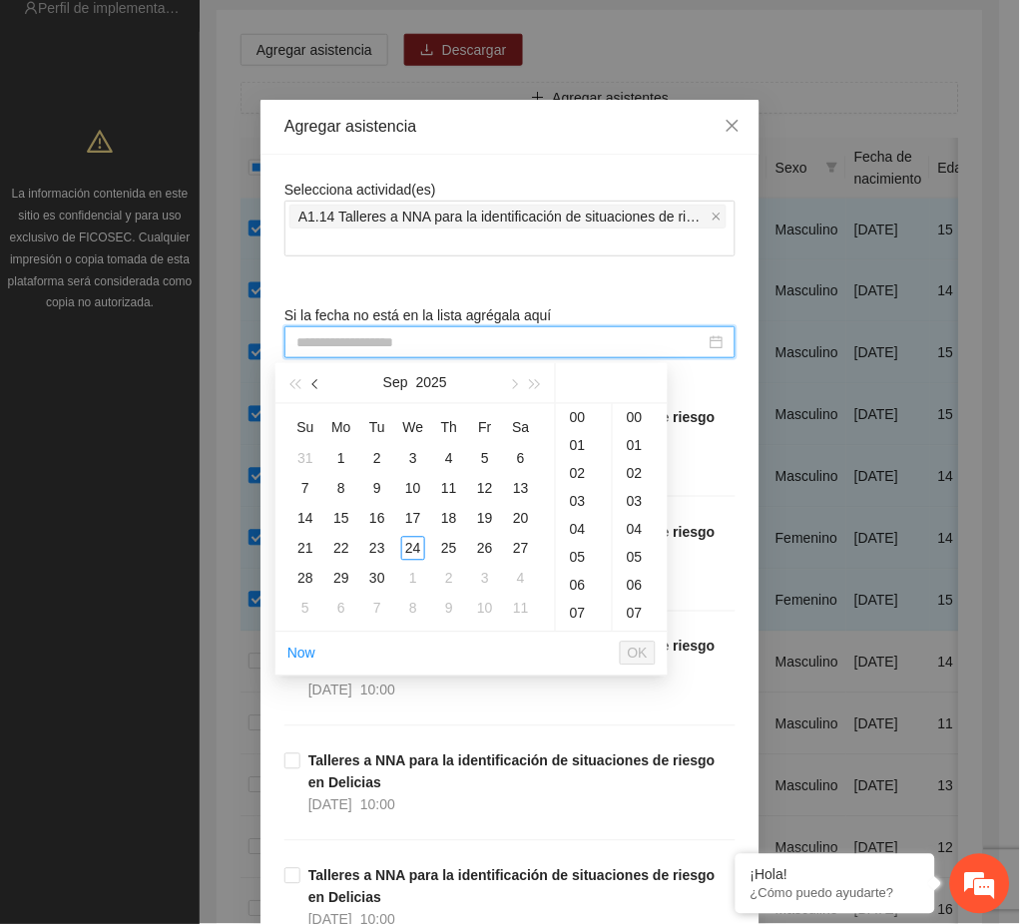
click at [310, 391] on button "button" at bounding box center [316, 383] width 22 height 40
type input "**********"
click at [416, 581] on div "27" at bounding box center [413, 579] width 24 height 24
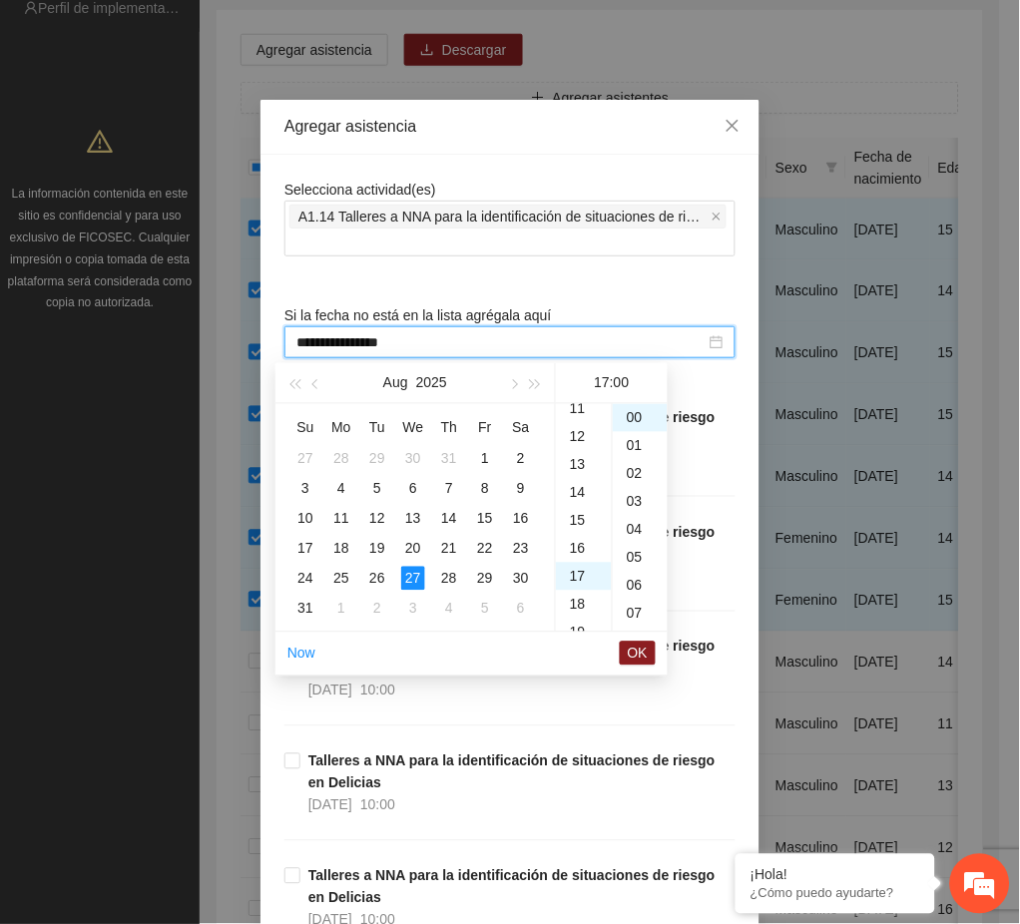
scroll to position [275, 0]
click at [577, 420] on div "10" at bounding box center [584, 422] width 56 height 28
type input "**********"
click at [635, 657] on span "OK" at bounding box center [638, 654] width 20 height 22
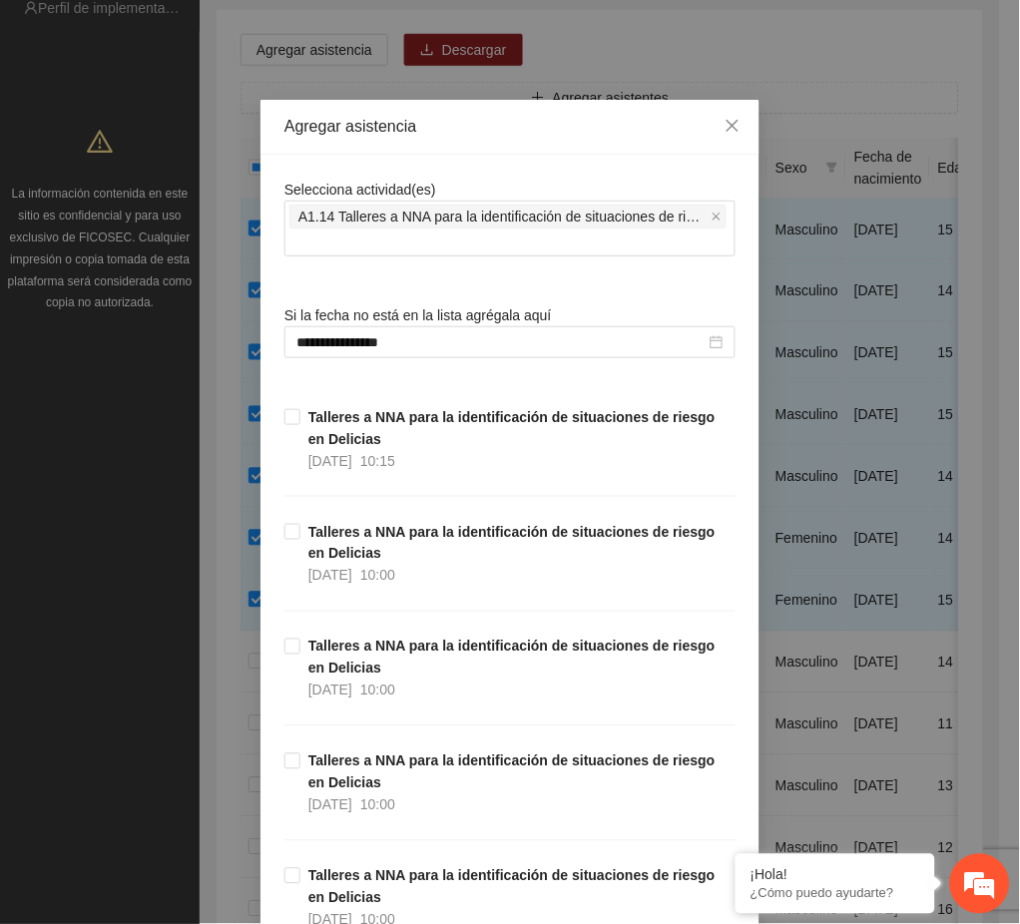
click at [782, 679] on div "**********" at bounding box center [510, 462] width 1020 height 924
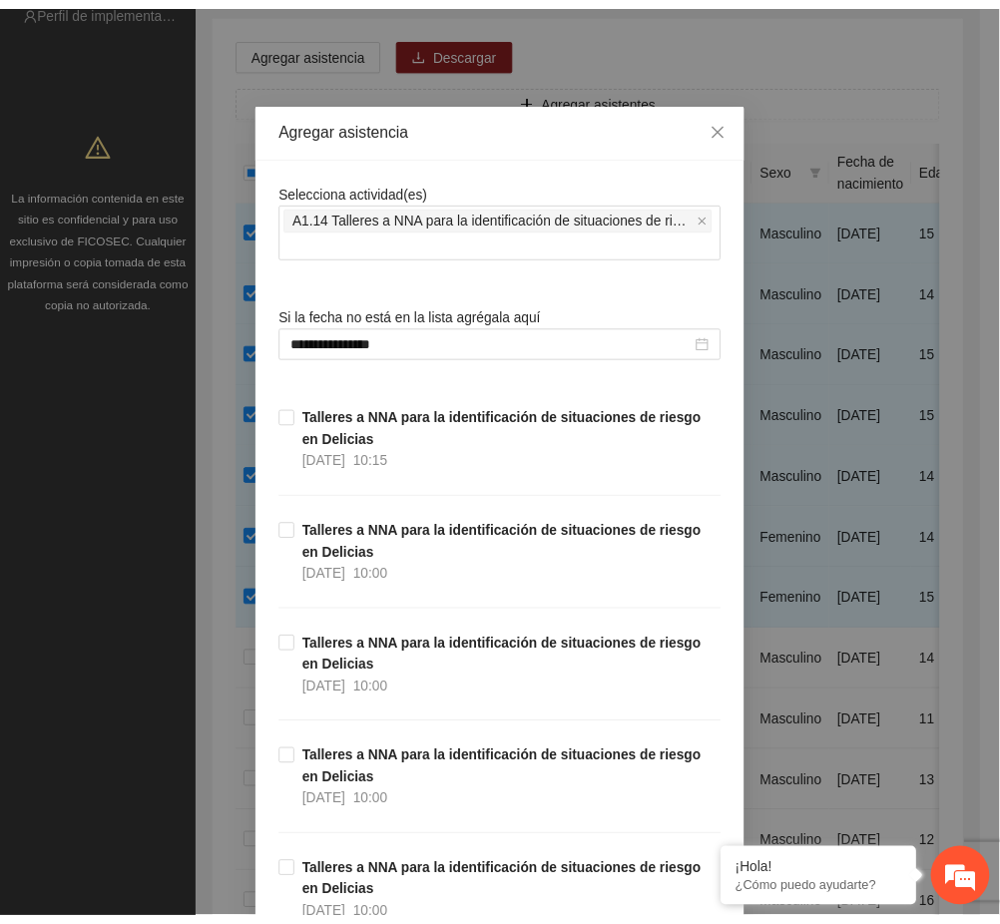
scroll to position [1353, 0]
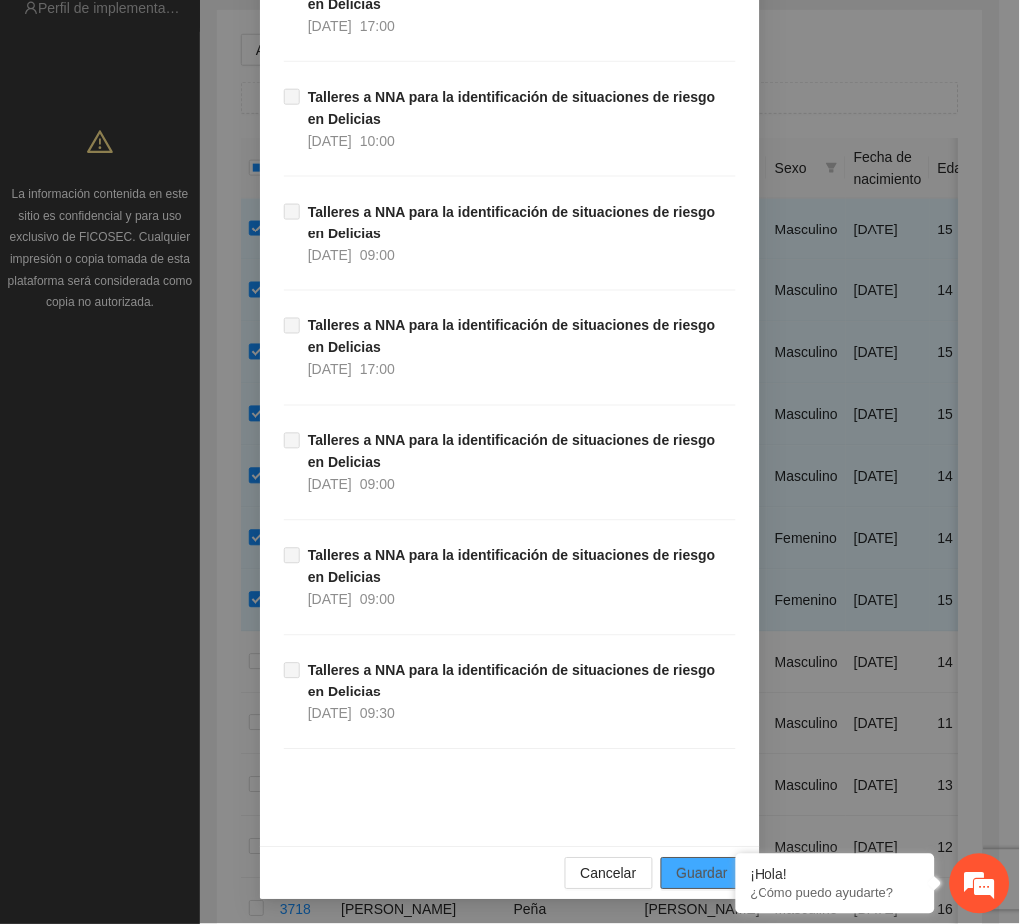
click at [677, 882] on span "Guardar" at bounding box center [702, 874] width 51 height 22
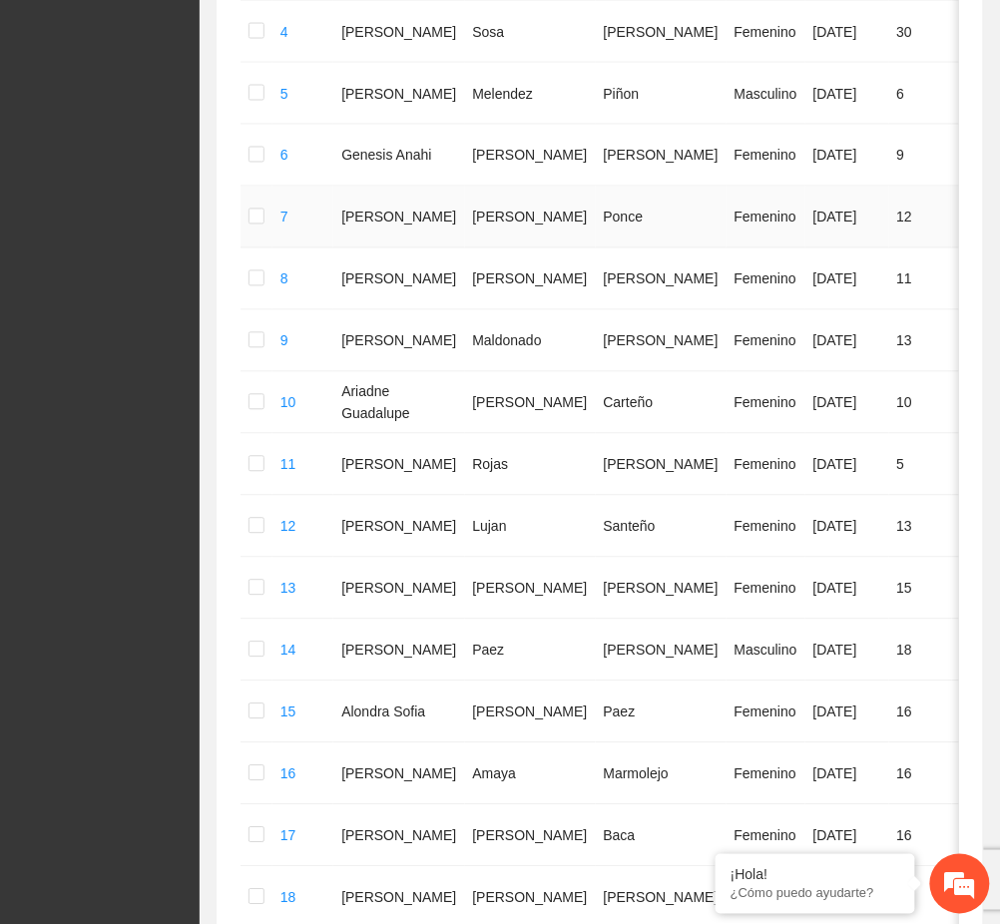
scroll to position [992, 0]
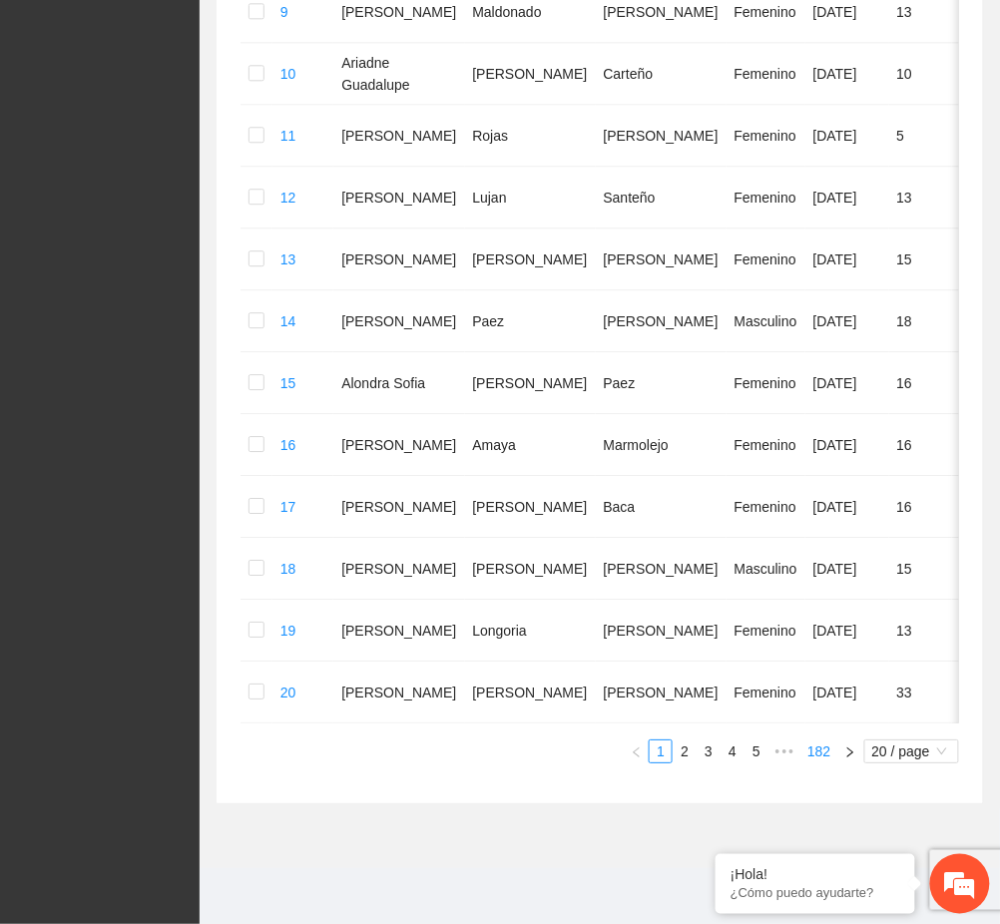
click at [819, 746] on link "182" at bounding box center [818, 751] width 35 height 22
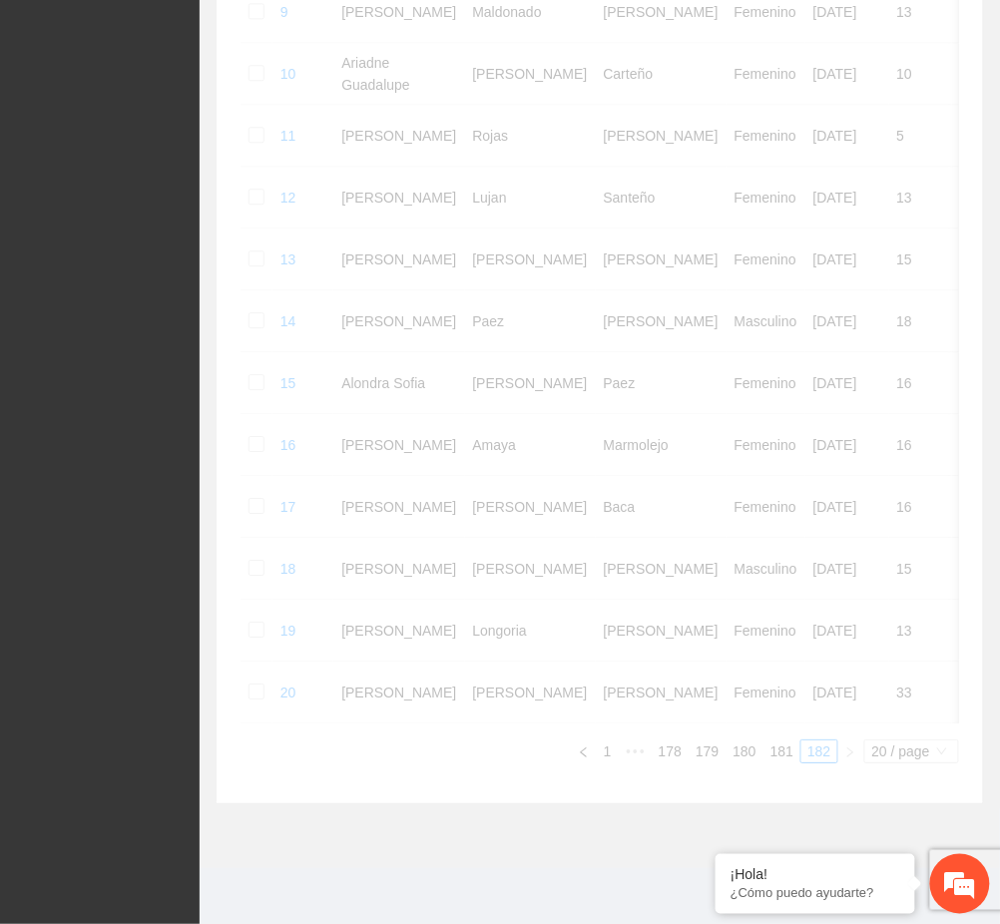
scroll to position [122, 0]
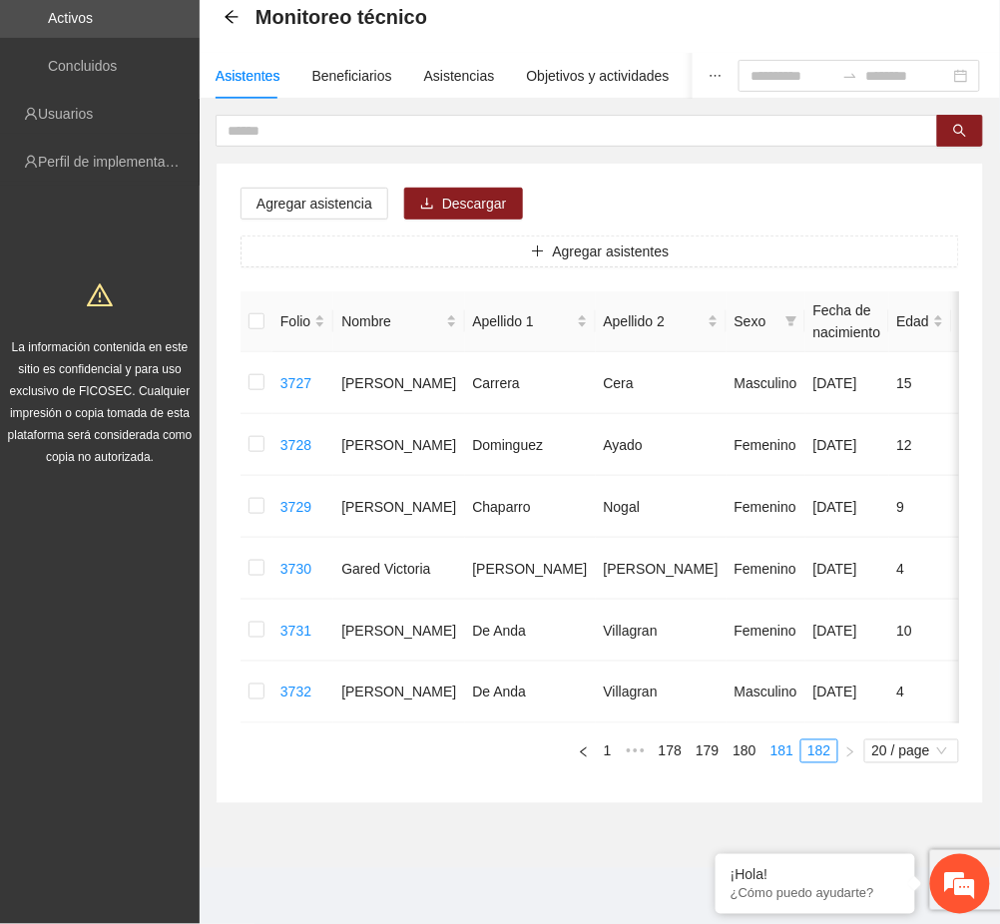
click at [782, 755] on link "181" at bounding box center [781, 751] width 35 height 22
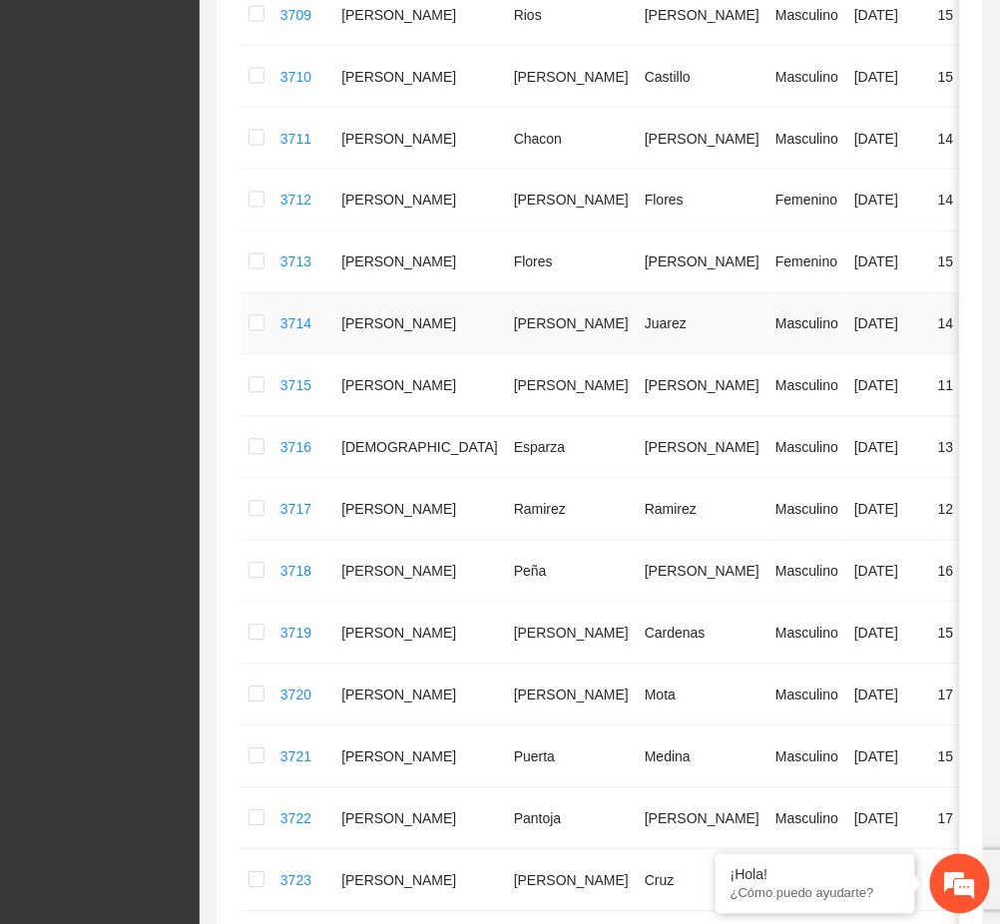
scroll to position [655, 0]
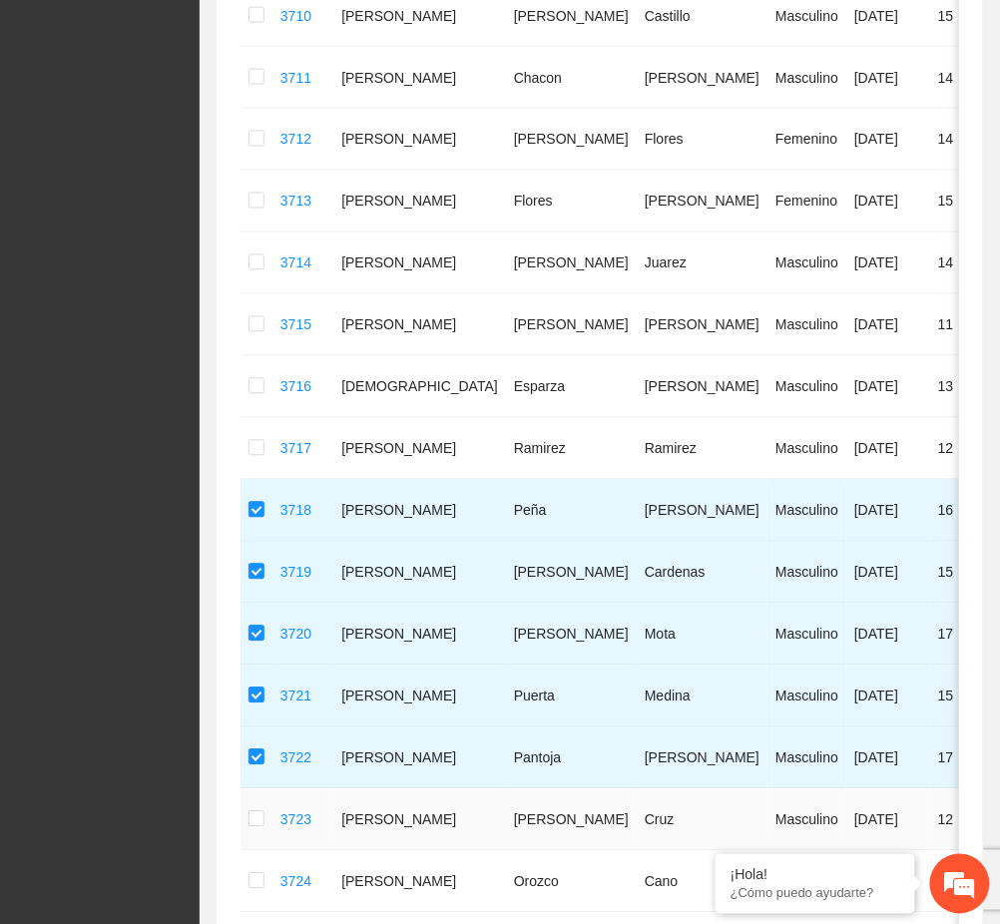
click at [263, 824] on td at bounding box center [257, 820] width 32 height 62
click at [257, 811] on label at bounding box center [256, 820] width 16 height 22
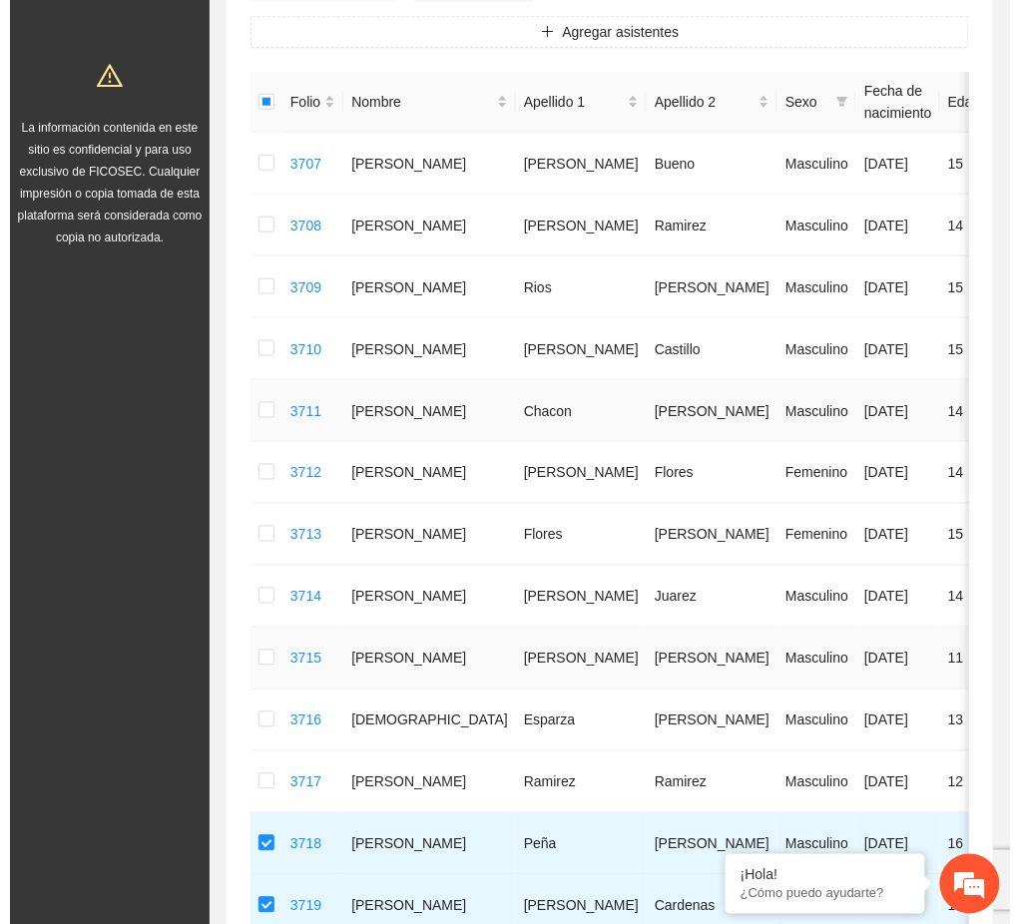
scroll to position [122, 0]
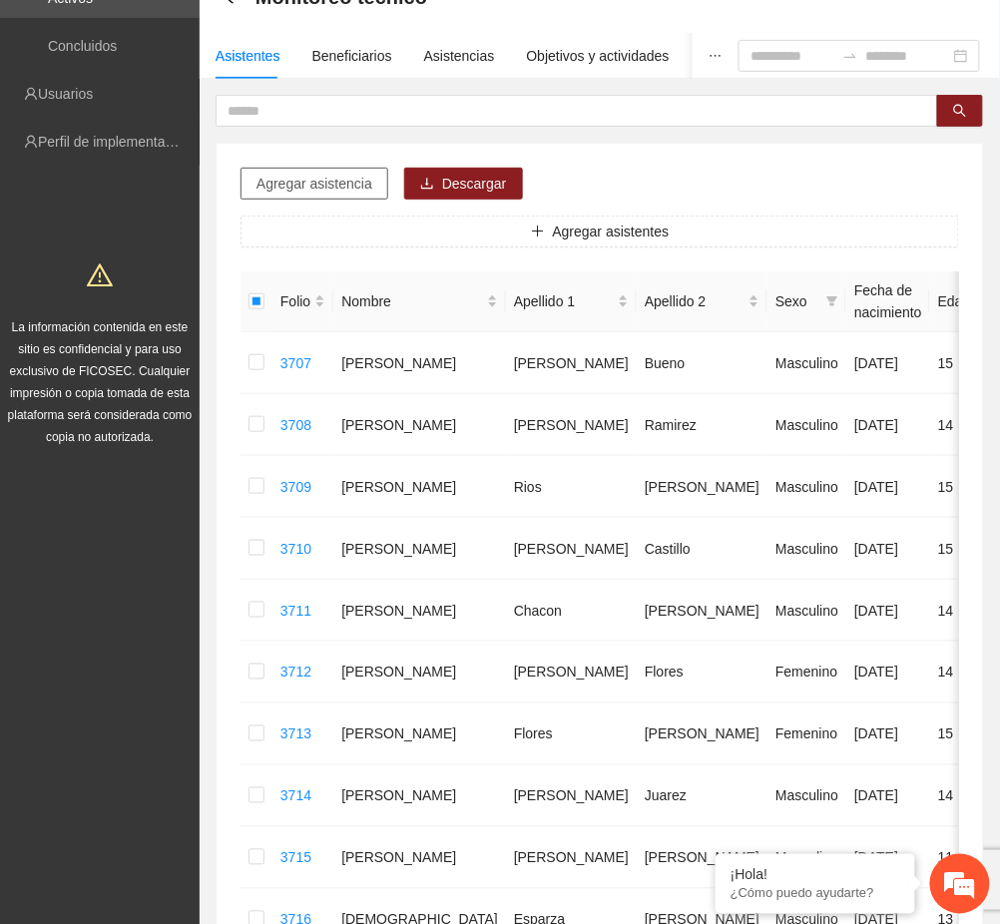
click at [307, 183] on span "Agregar asistencia" at bounding box center [314, 184] width 116 height 22
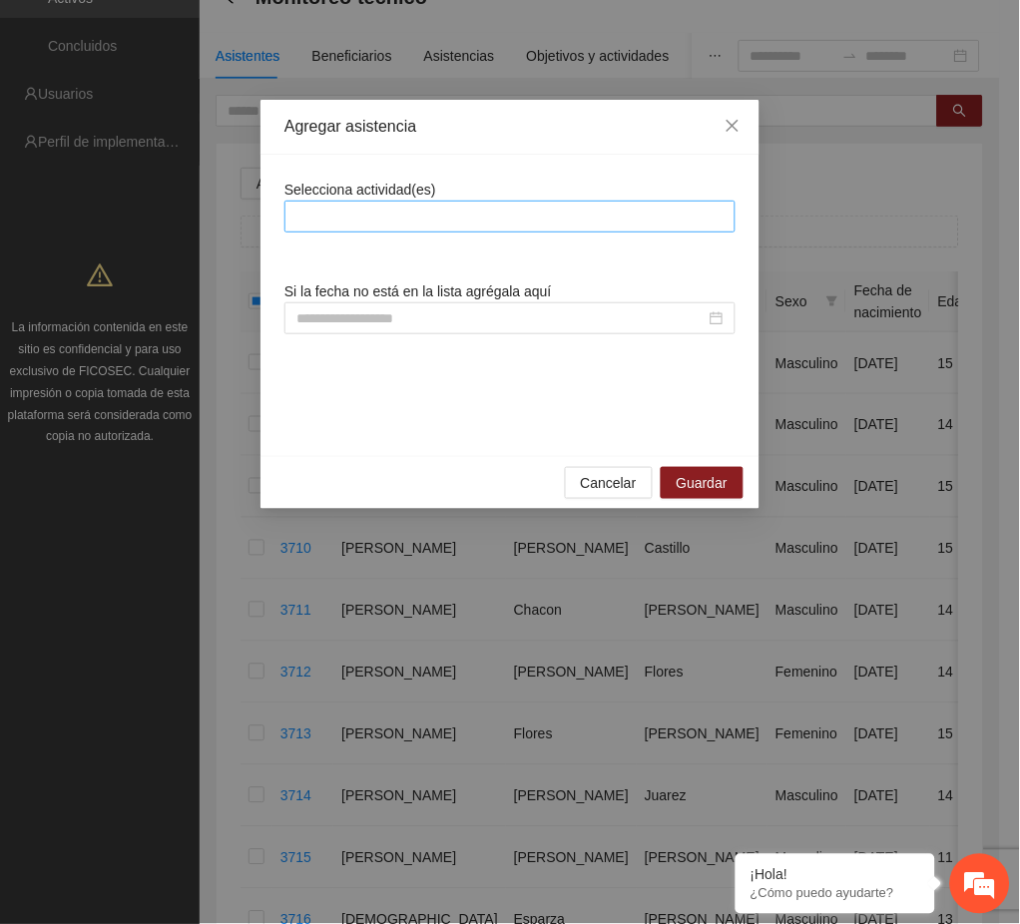
click at [502, 220] on div at bounding box center [509, 217] width 441 height 24
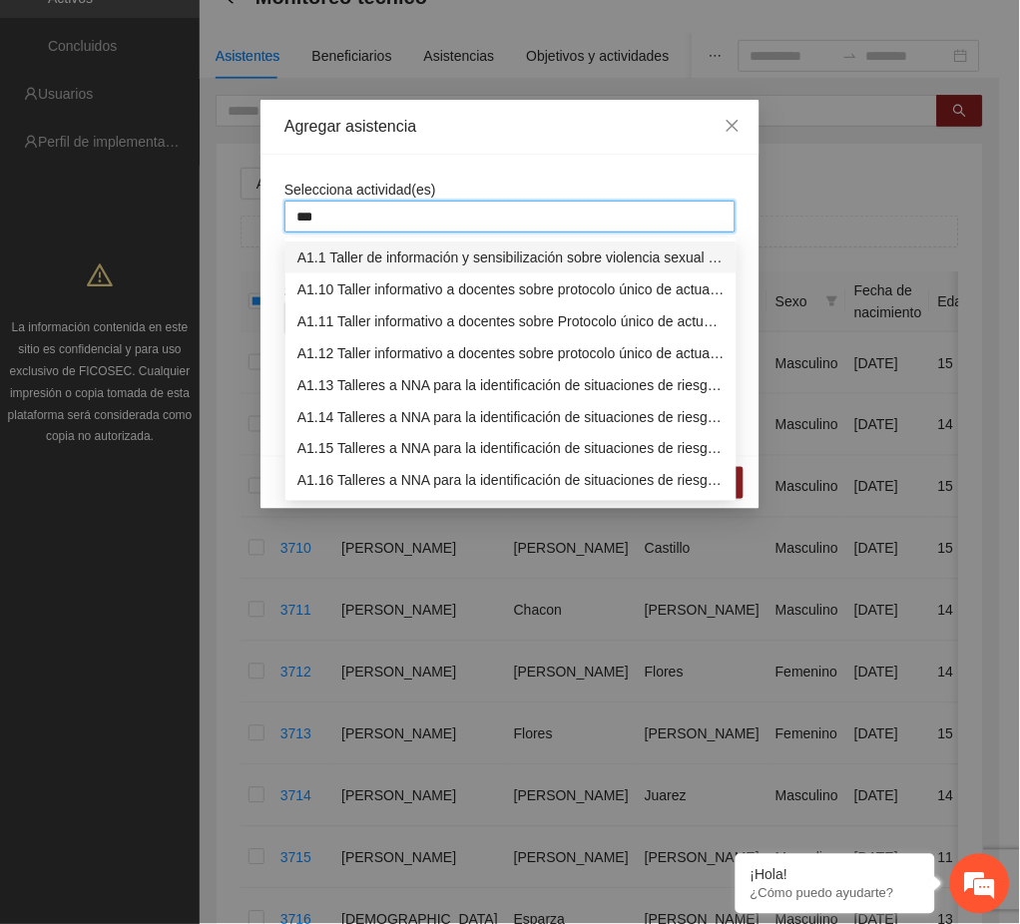
type input "****"
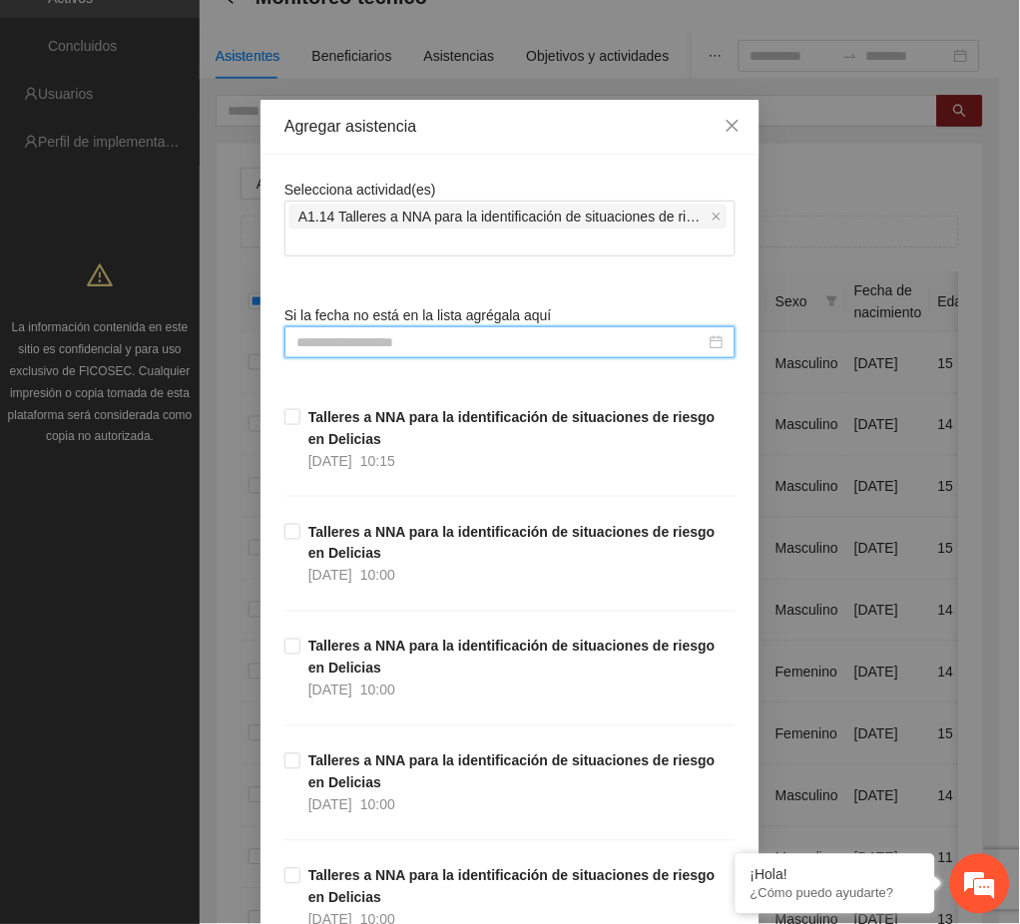
click at [396, 520] on div "Talleres a NNA para la identificación de situaciones de riesgo en Delicias 28/0…" at bounding box center [509, 463] width 451 height 115
click at [442, 535] on strong "Talleres a NNA para la identificación de situaciones de riesgo en Delicias" at bounding box center [511, 543] width 407 height 38
click at [837, 639] on div "Agregar asistencia Selecciona actividad(es) A1.14 Talleres a NNA para la identi…" at bounding box center [510, 462] width 1020 height 924
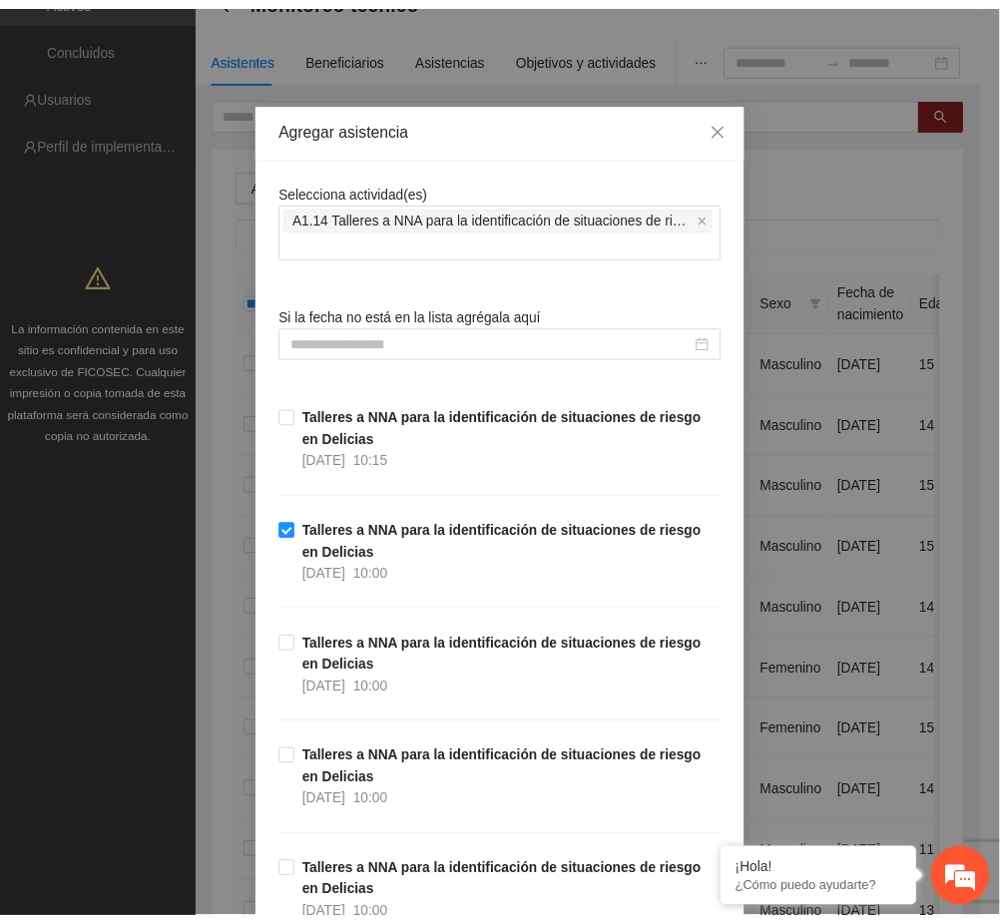
scroll to position [1353, 0]
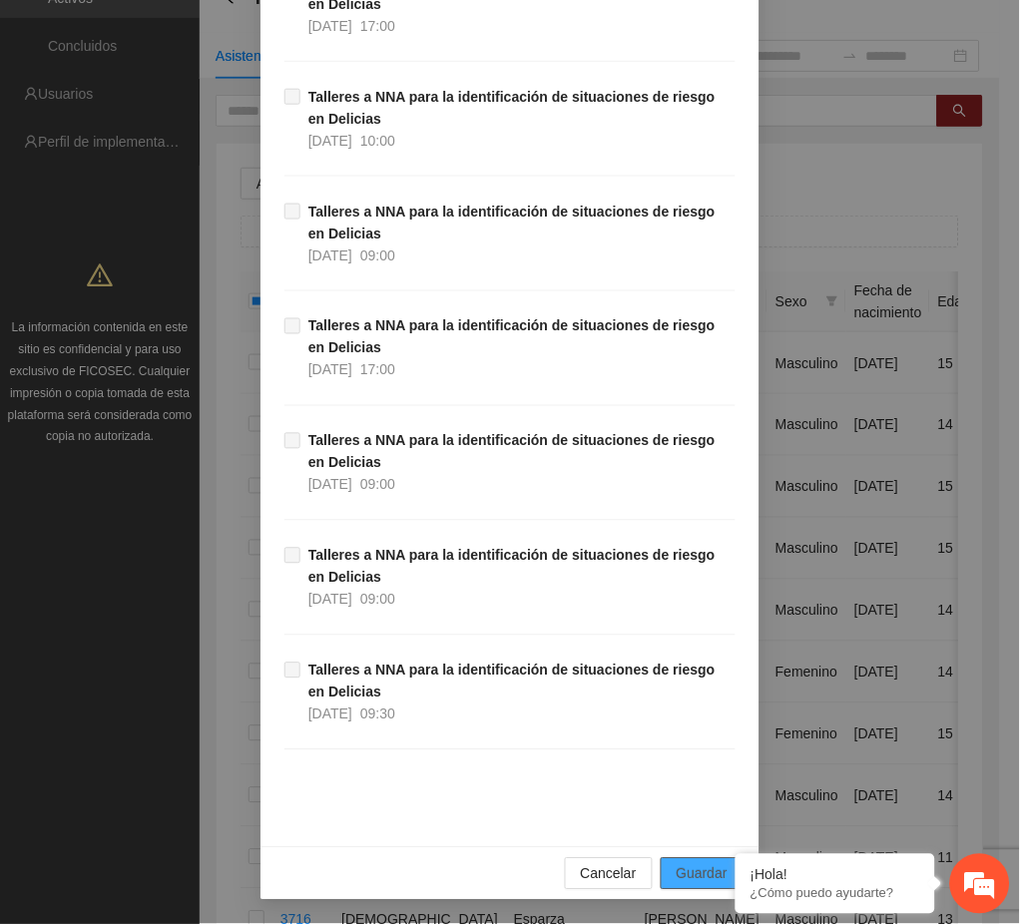
click at [694, 861] on button "Guardar" at bounding box center [702, 874] width 83 height 32
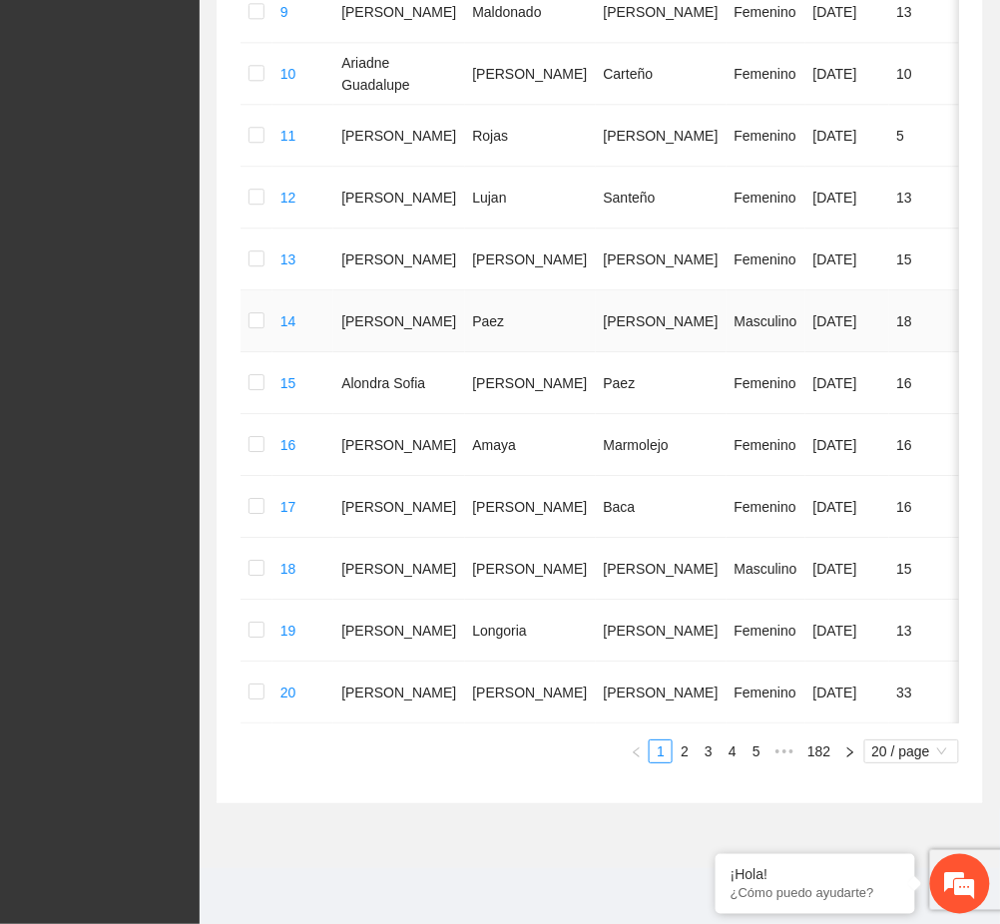
scroll to position [992, 0]
click at [817, 751] on link "182" at bounding box center [818, 751] width 35 height 22
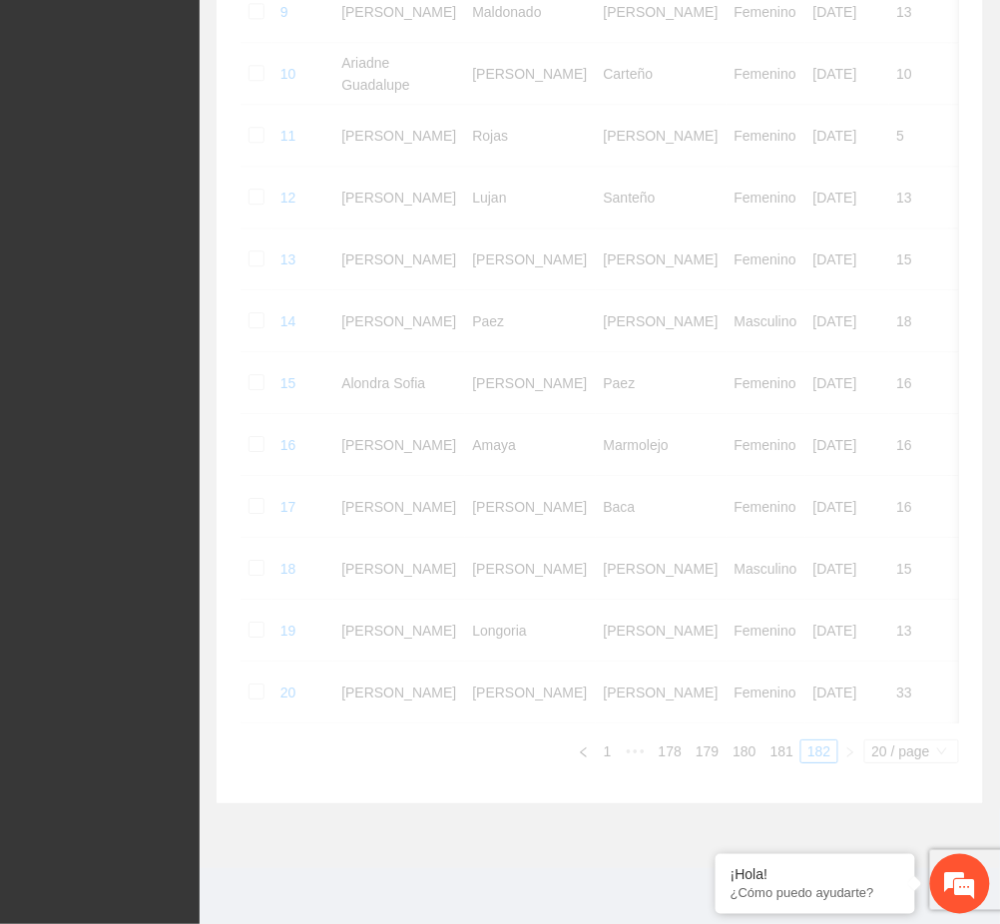
scroll to position [122, 0]
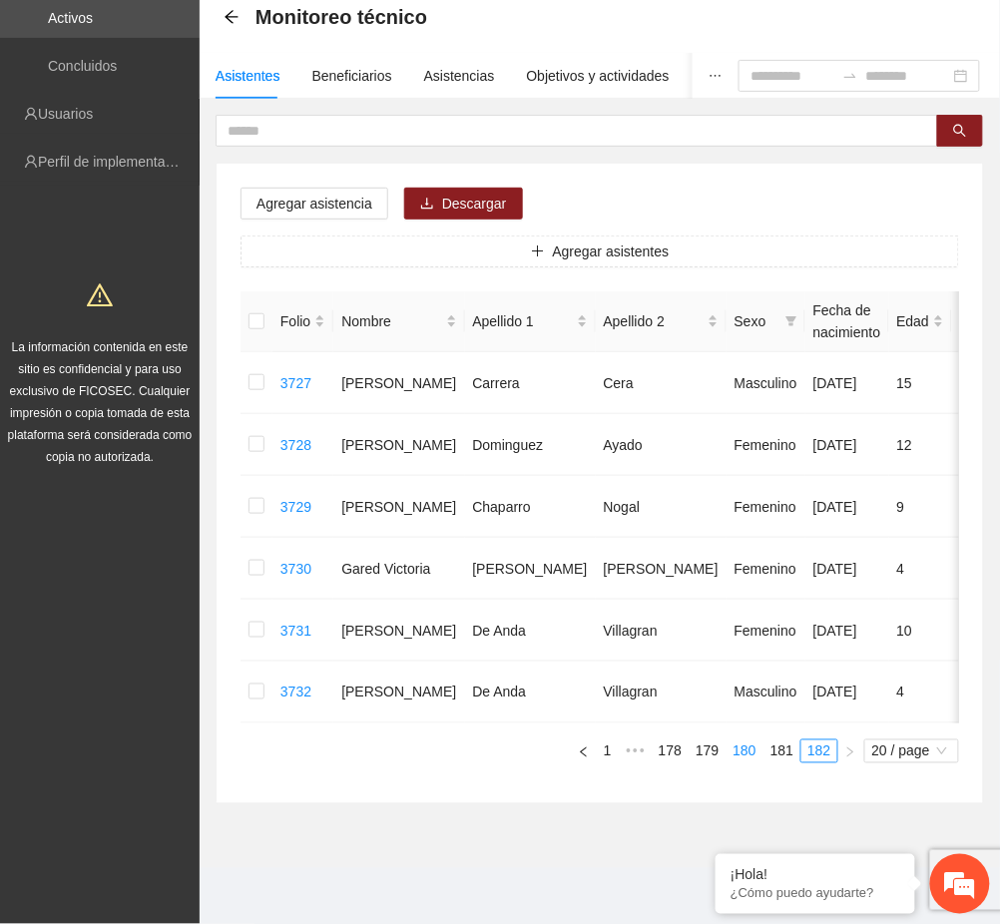
click at [744, 757] on link "180" at bounding box center [744, 751] width 35 height 22
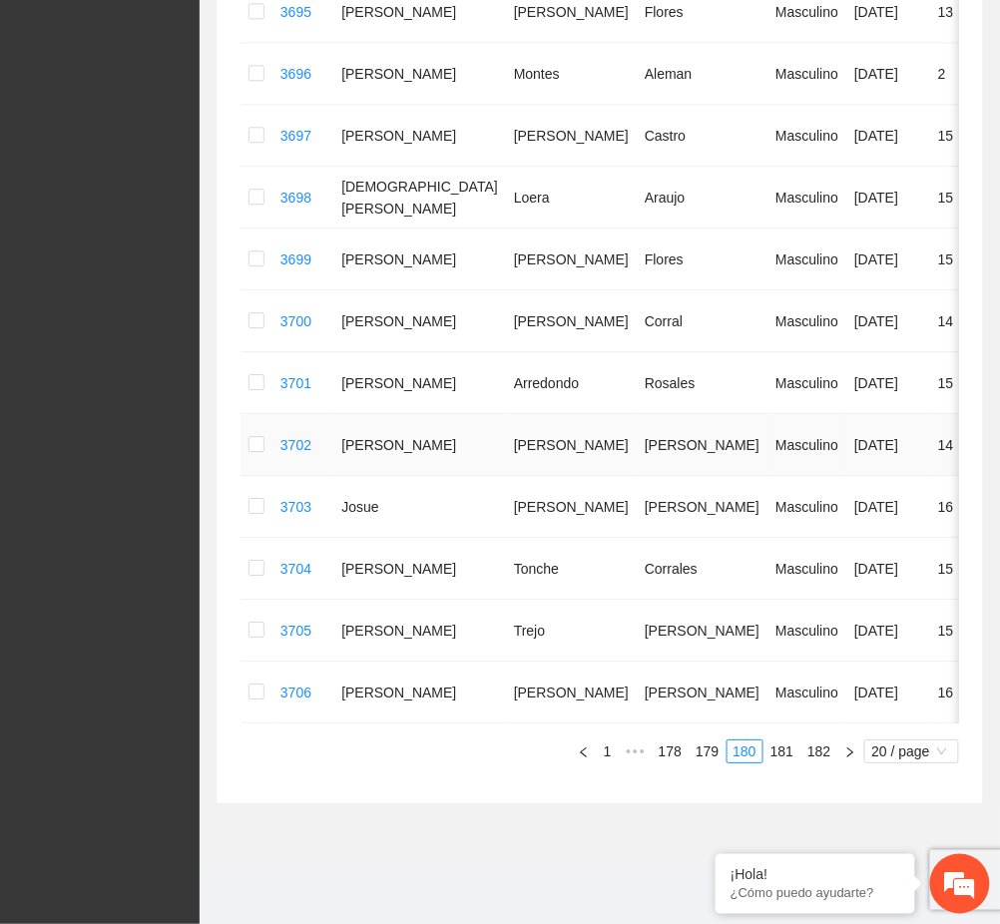
scroll to position [992, 0]
click at [774, 743] on link "181" at bounding box center [781, 751] width 35 height 22
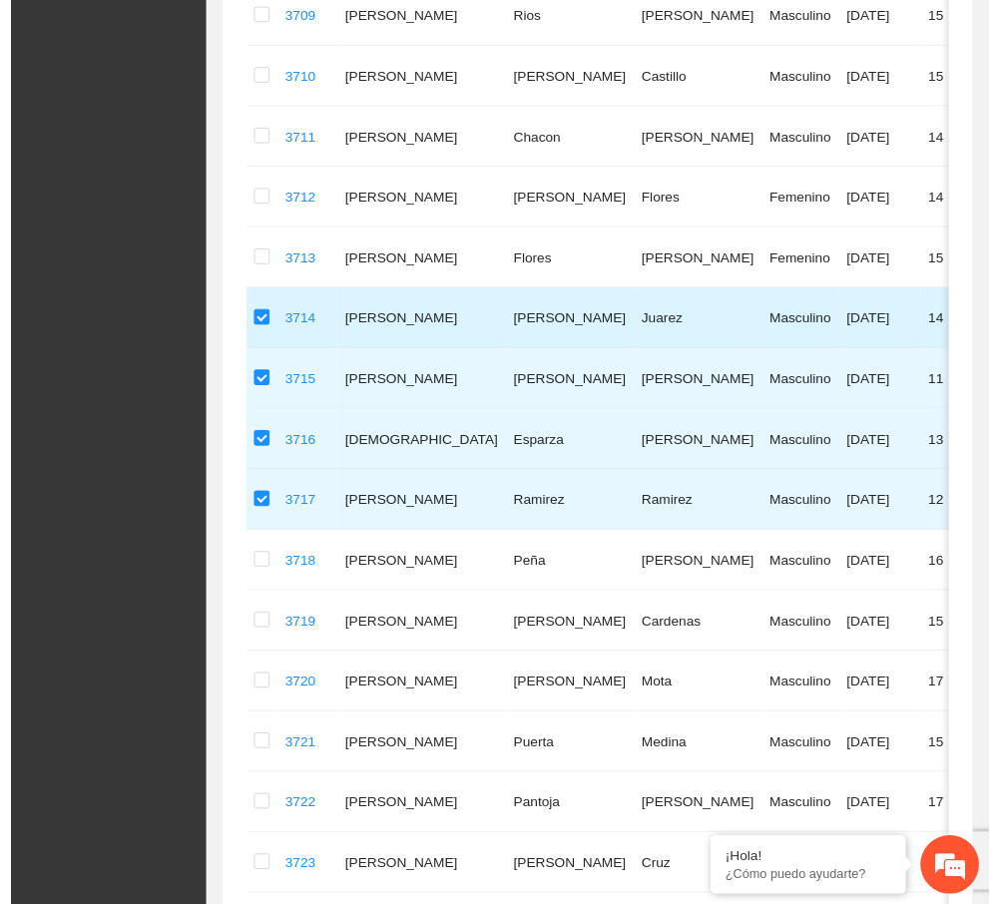
scroll to position [0, 0]
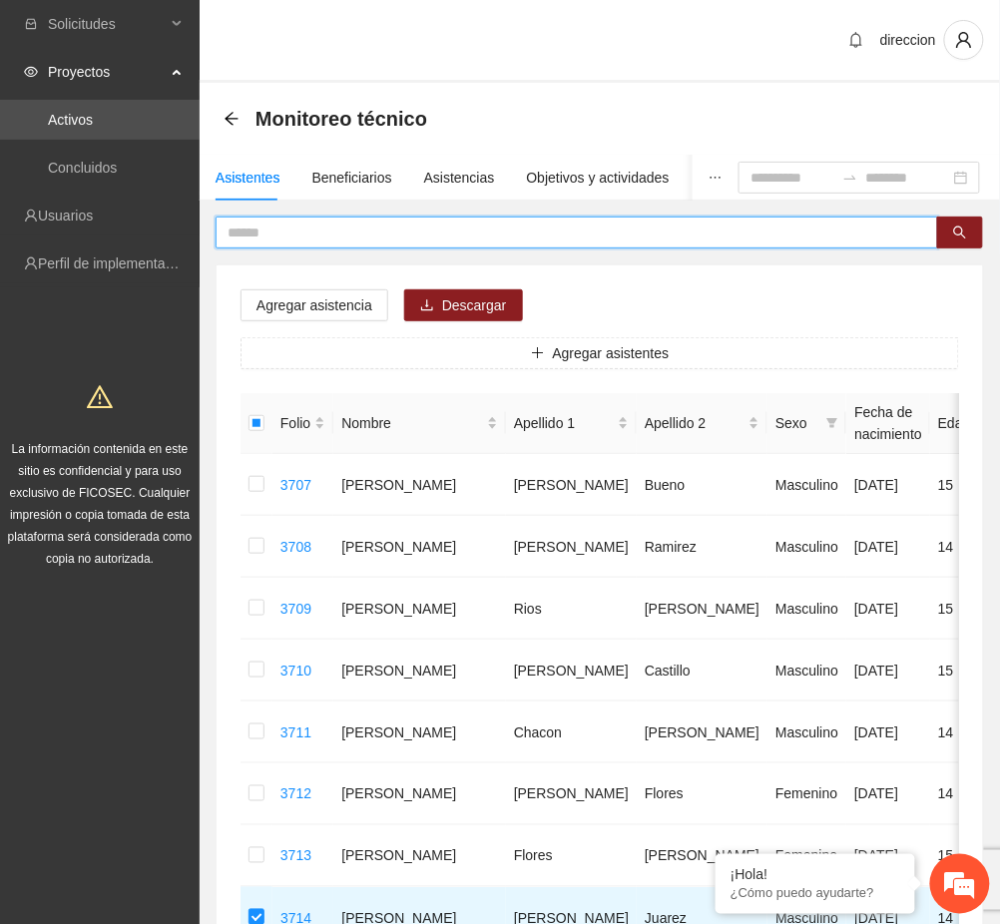
click at [258, 229] on input "text" at bounding box center [569, 233] width 683 height 22
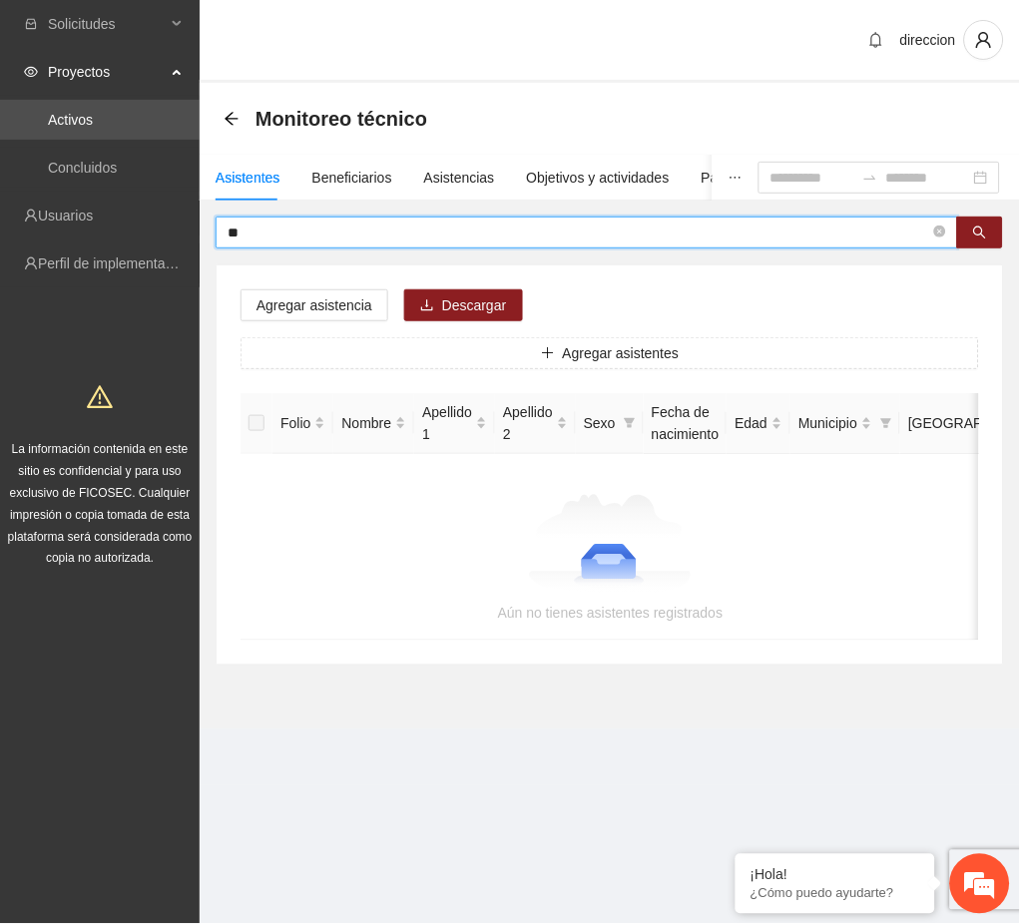
type input "*"
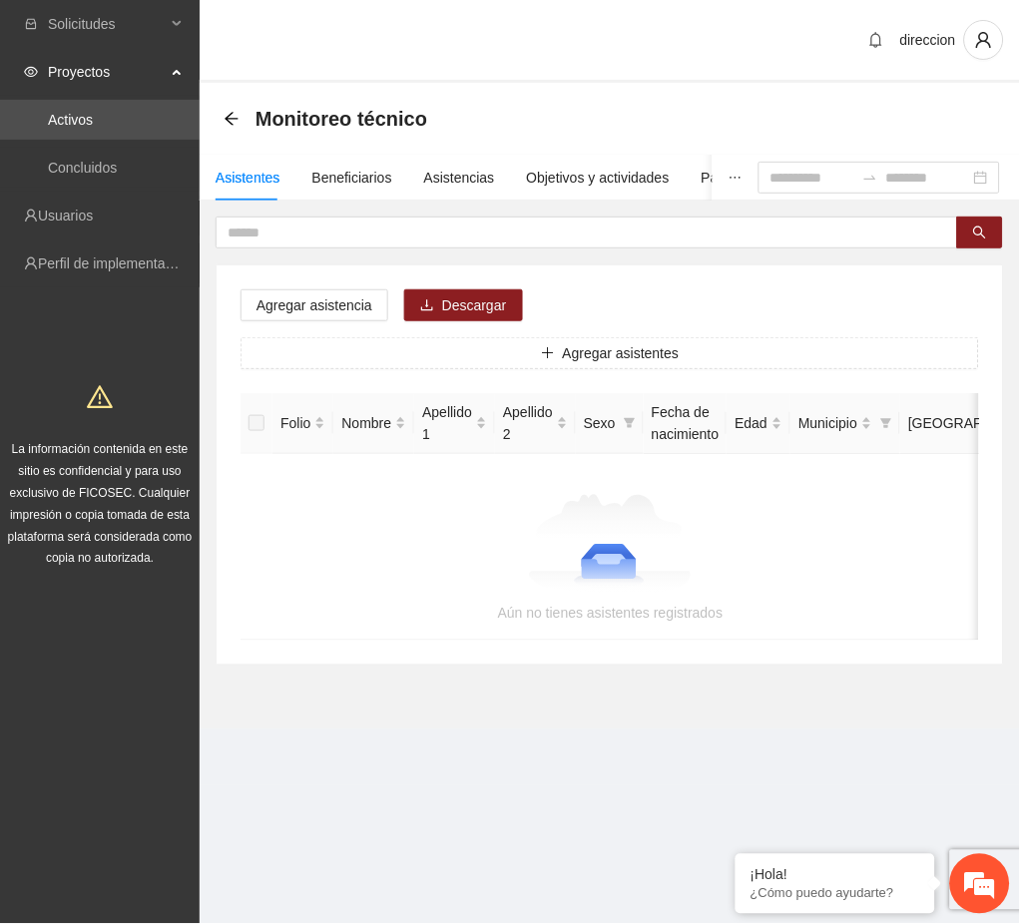
click at [248, 109] on div "Monitoreo técnico" at bounding box center [332, 119] width 216 height 32
click at [228, 119] on icon "arrow-left" at bounding box center [231, 118] width 13 height 13
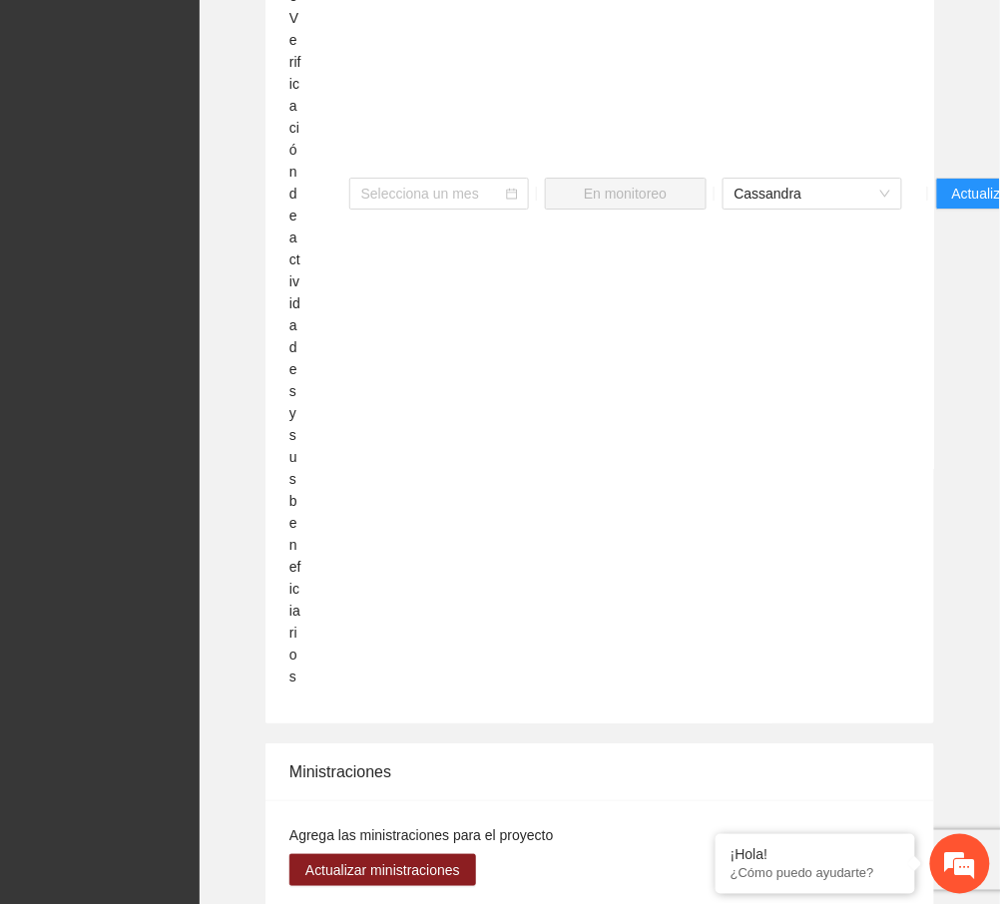
scroll to position [4225, 0]
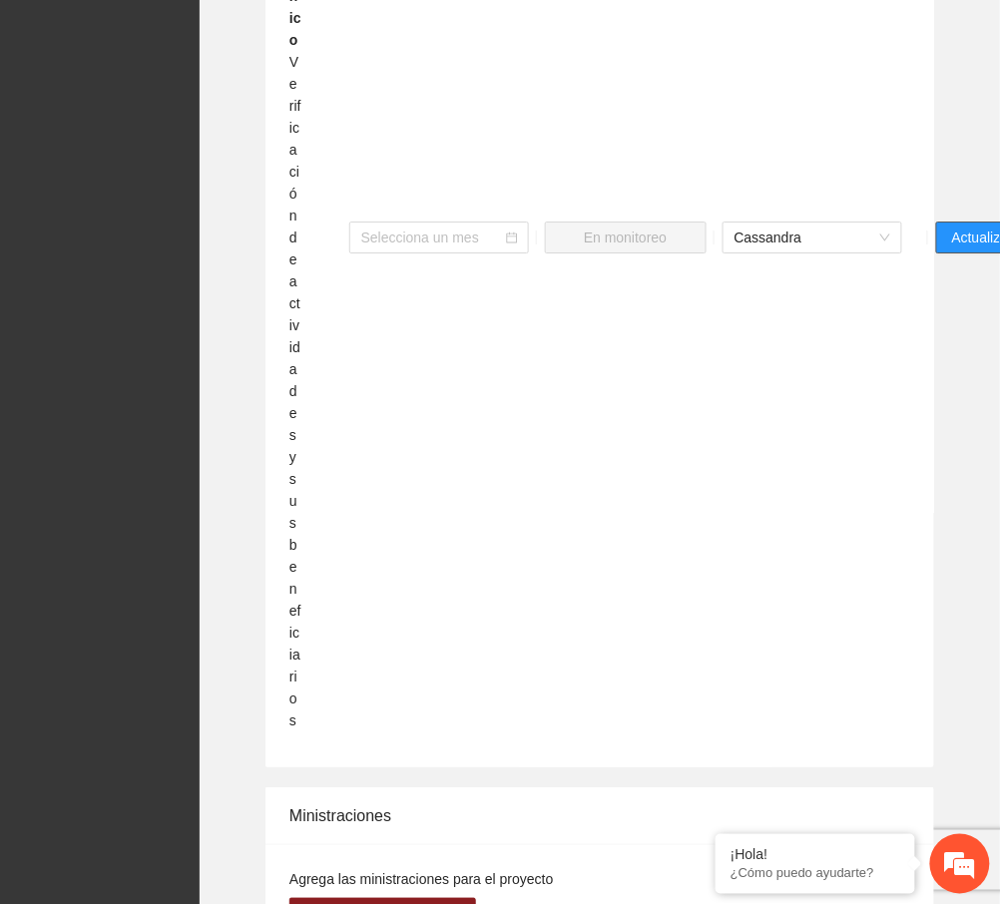
click at [988, 227] on span "Actualizar" at bounding box center [982, 238] width 61 height 22
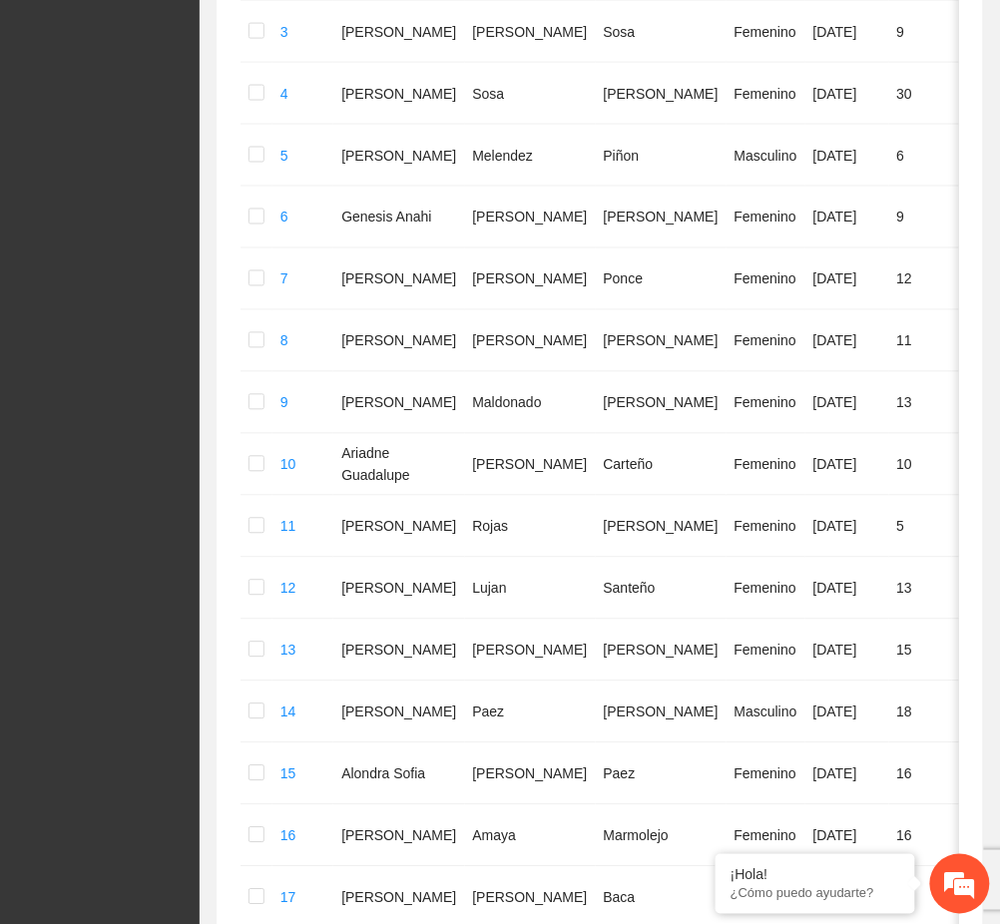
scroll to position [992, 0]
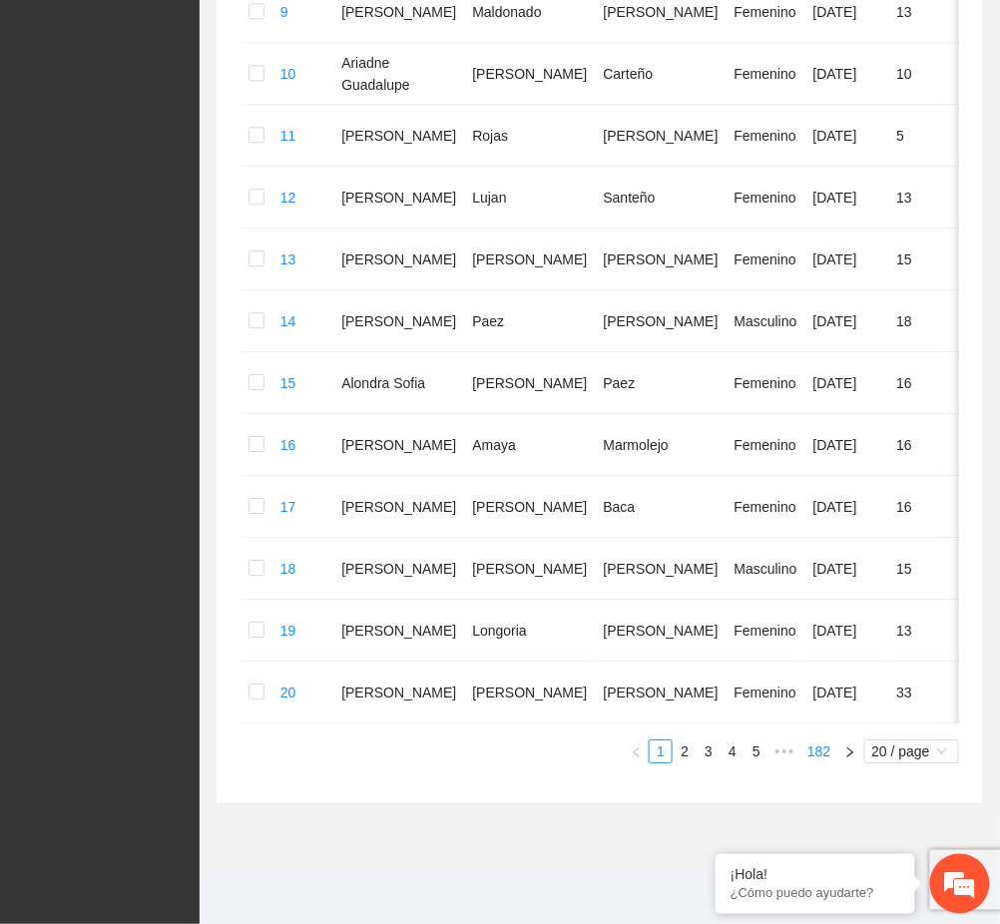
click at [828, 754] on link "182" at bounding box center [818, 751] width 35 height 22
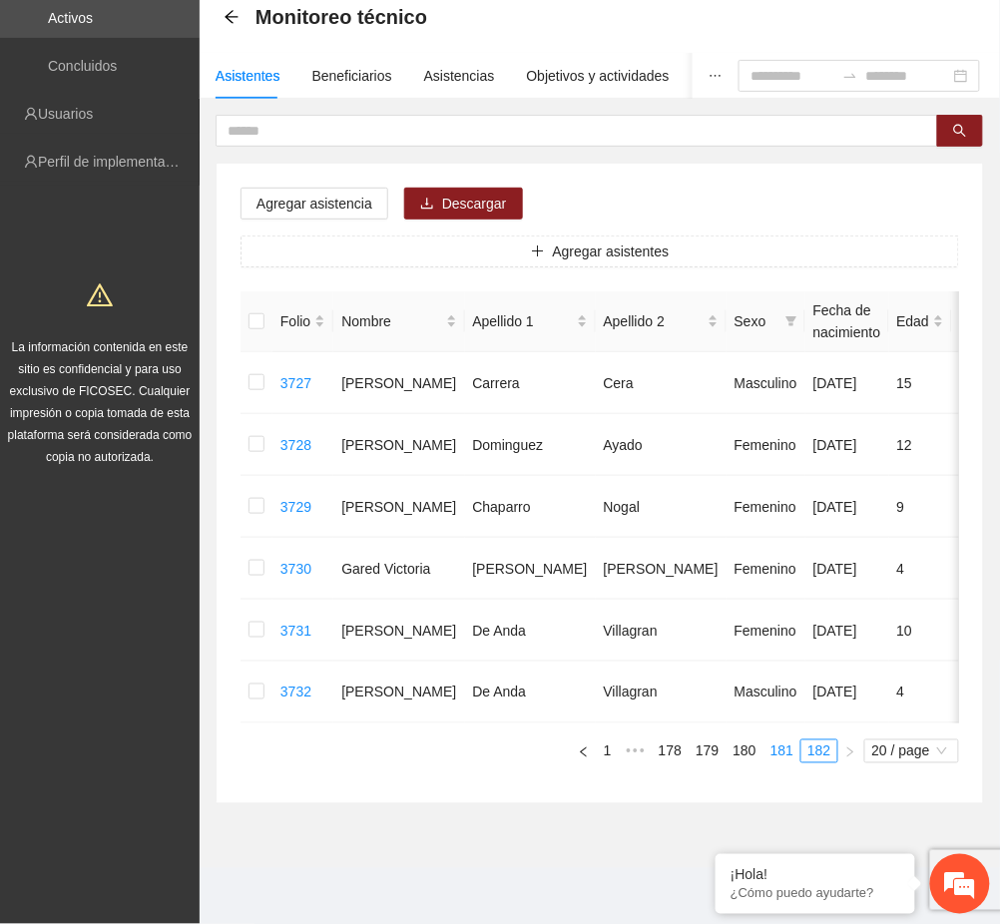
scroll to position [122, 0]
click at [774, 756] on link "181" at bounding box center [781, 751] width 35 height 22
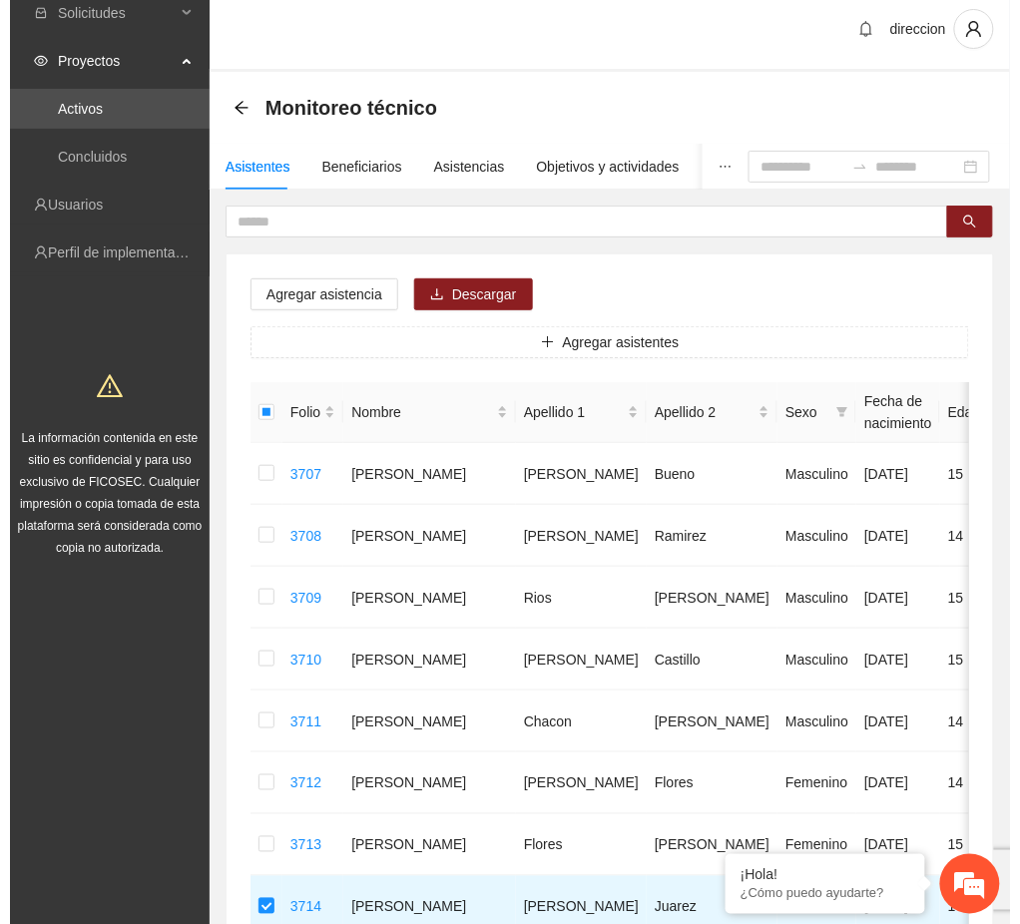
scroll to position [0, 0]
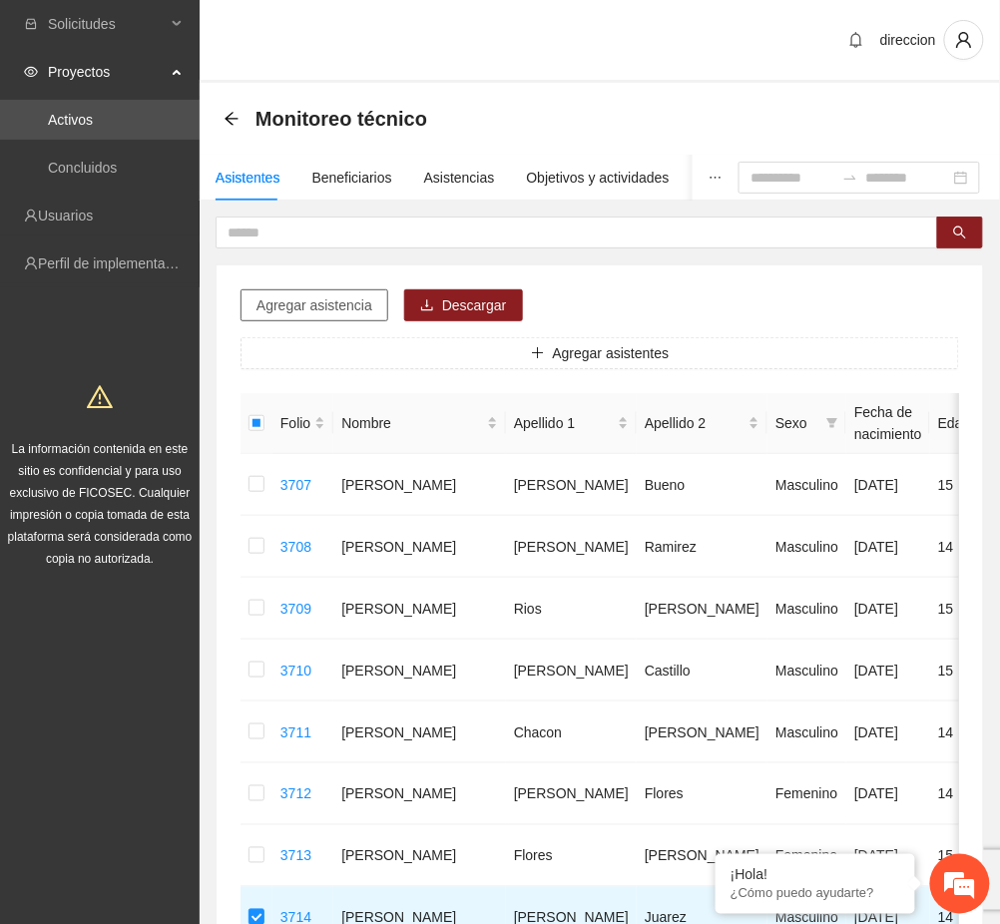
click at [310, 305] on span "Agregar asistencia" at bounding box center [314, 305] width 116 height 22
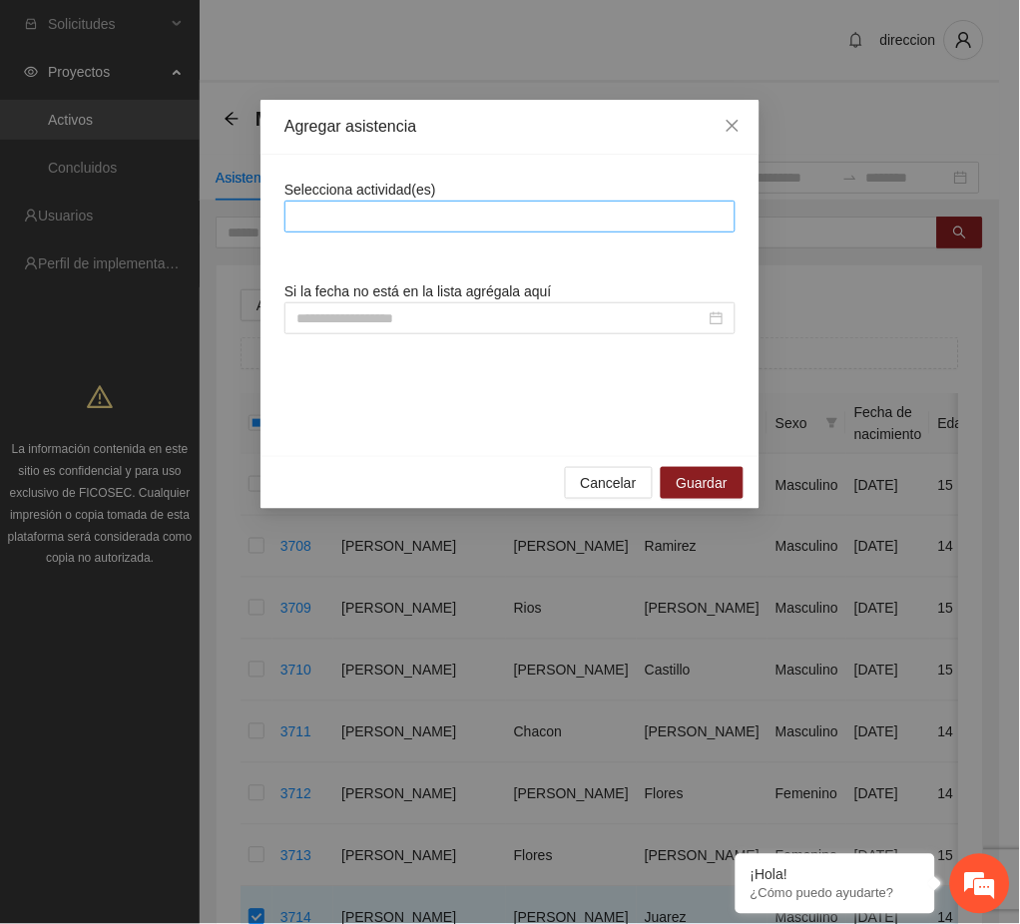
click at [447, 218] on div at bounding box center [509, 217] width 441 height 24
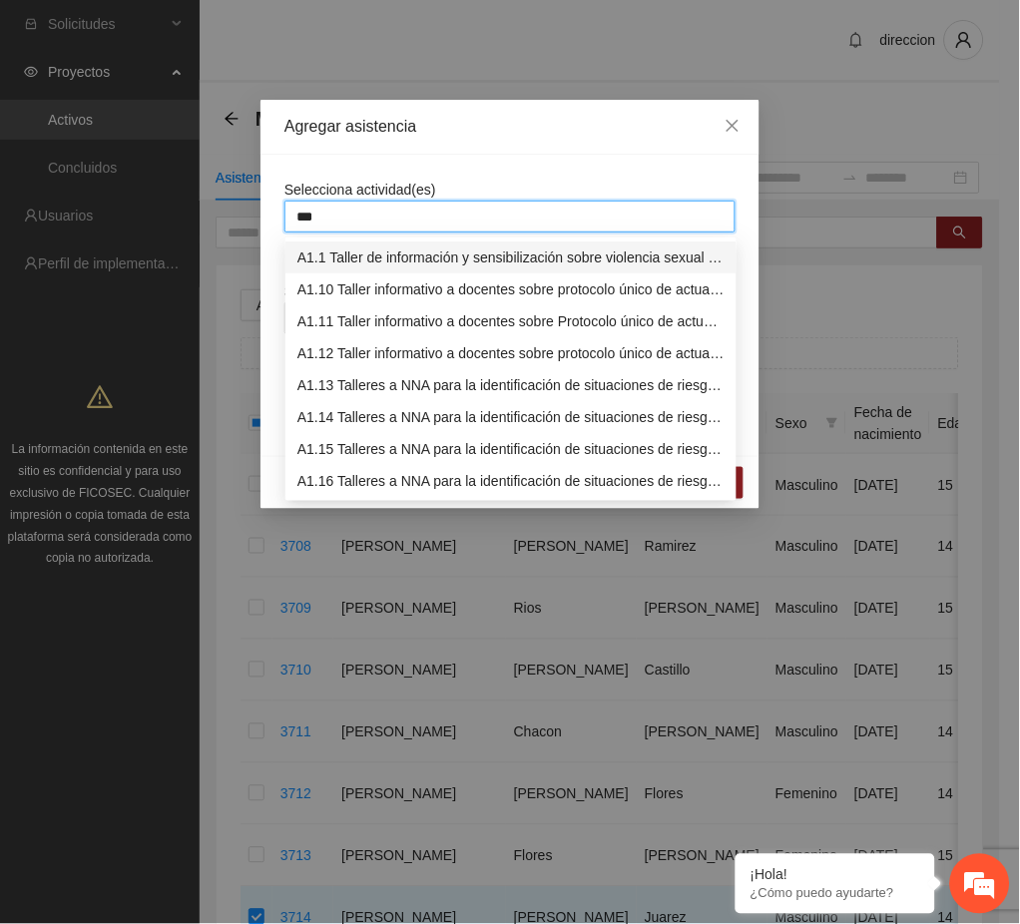
type input "****"
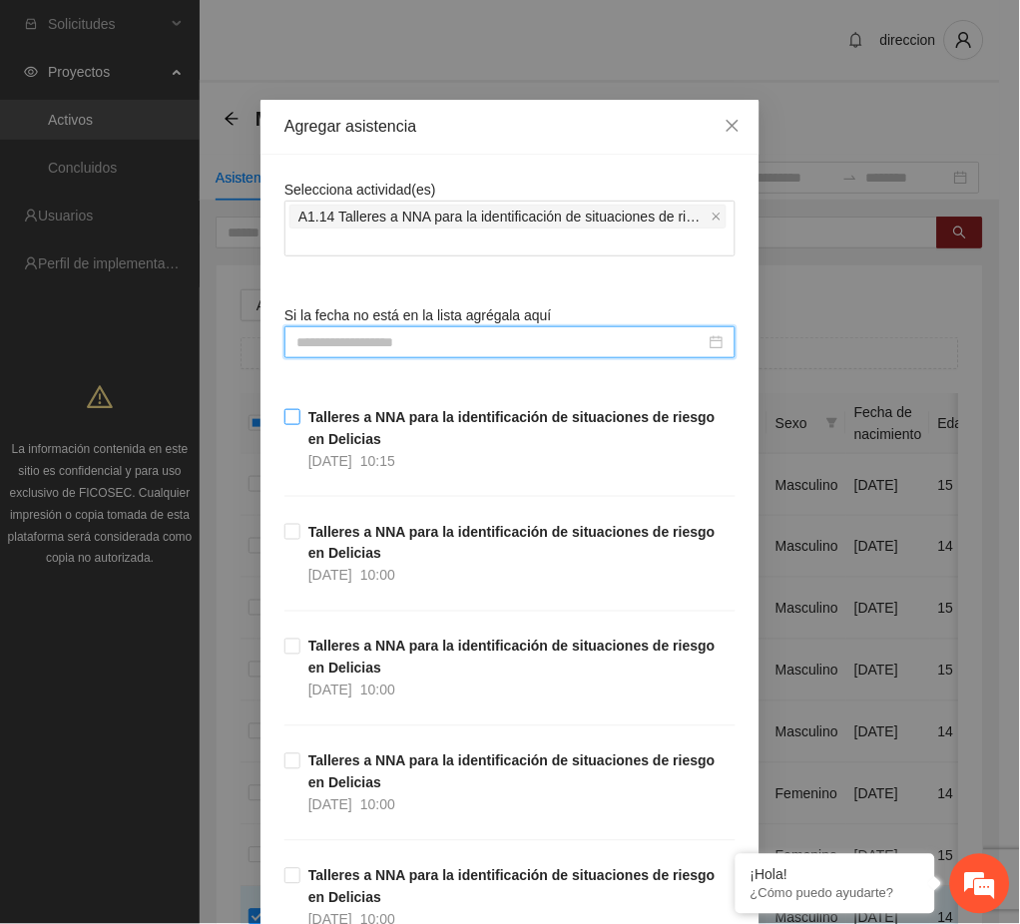
click at [383, 426] on span "Talleres a NNA para la identificación de situaciones de riesgo en Delicias 28/0…" at bounding box center [517, 439] width 435 height 66
click at [333, 587] on div "Talleres a NNA para la identificación de situaciones de riesgo en Delicias 26/0…" at bounding box center [509, 578] width 451 height 115
click at [331, 554] on strong "Talleres a NNA para la identificación de situaciones de riesgo en Delicias" at bounding box center [511, 543] width 407 height 38
click at [340, 441] on strong "Talleres a NNA para la identificación de situaciones de riesgo en Delicias" at bounding box center [511, 428] width 407 height 38
click at [762, 607] on div "Agregar asistencia Selecciona actividad(es) A1.14 Talleres a NNA para la identi…" at bounding box center [510, 462] width 1020 height 924
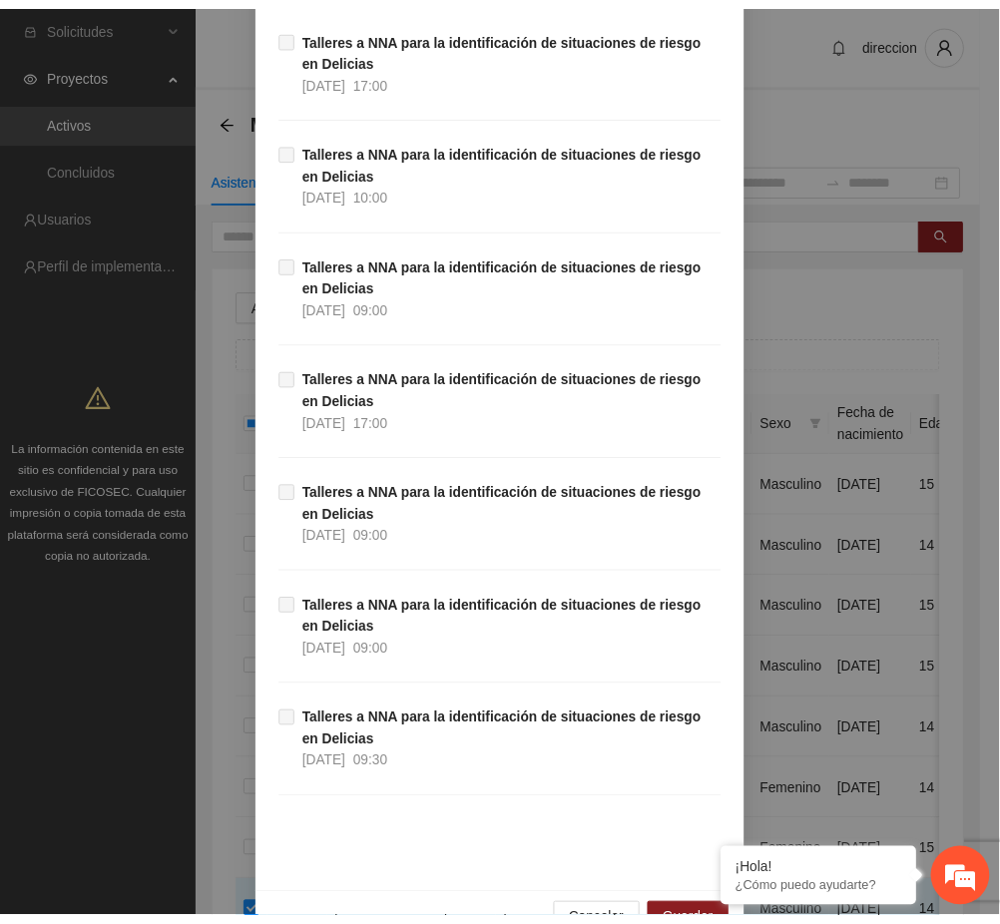
scroll to position [1353, 0]
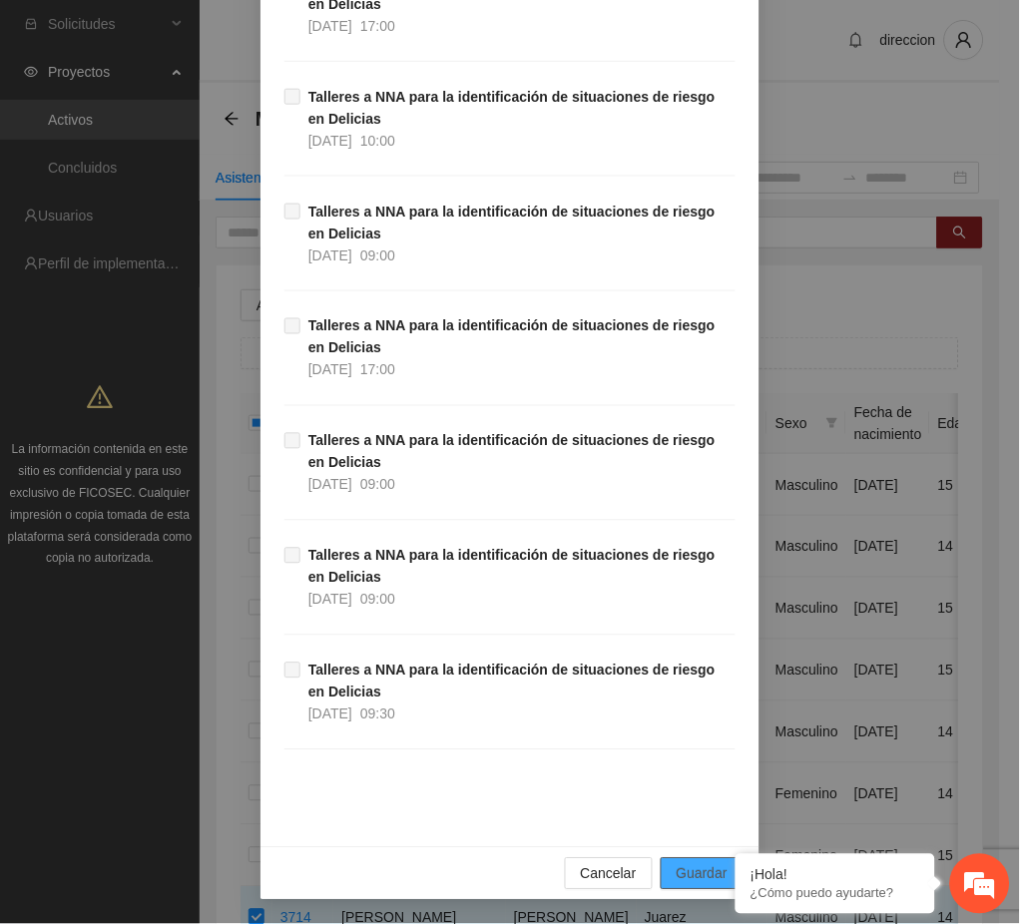
click at [683, 862] on button "Guardar" at bounding box center [702, 874] width 83 height 32
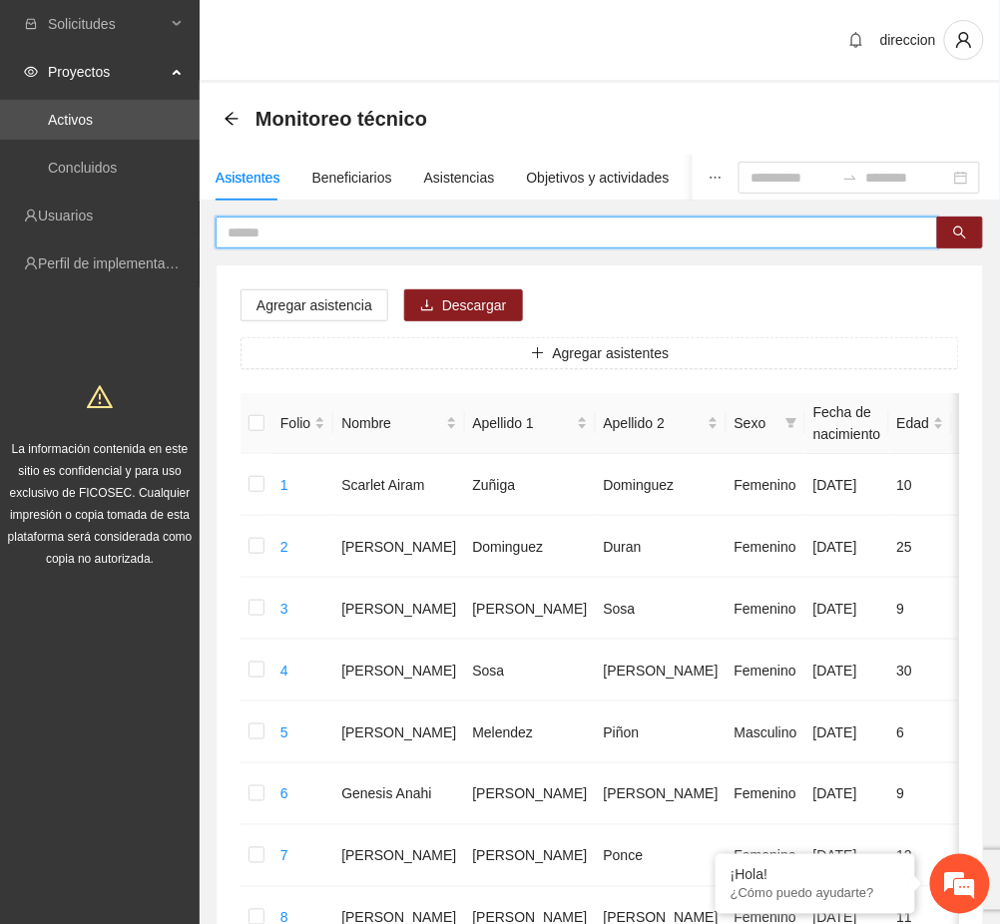
click at [276, 230] on input "text" at bounding box center [569, 233] width 683 height 22
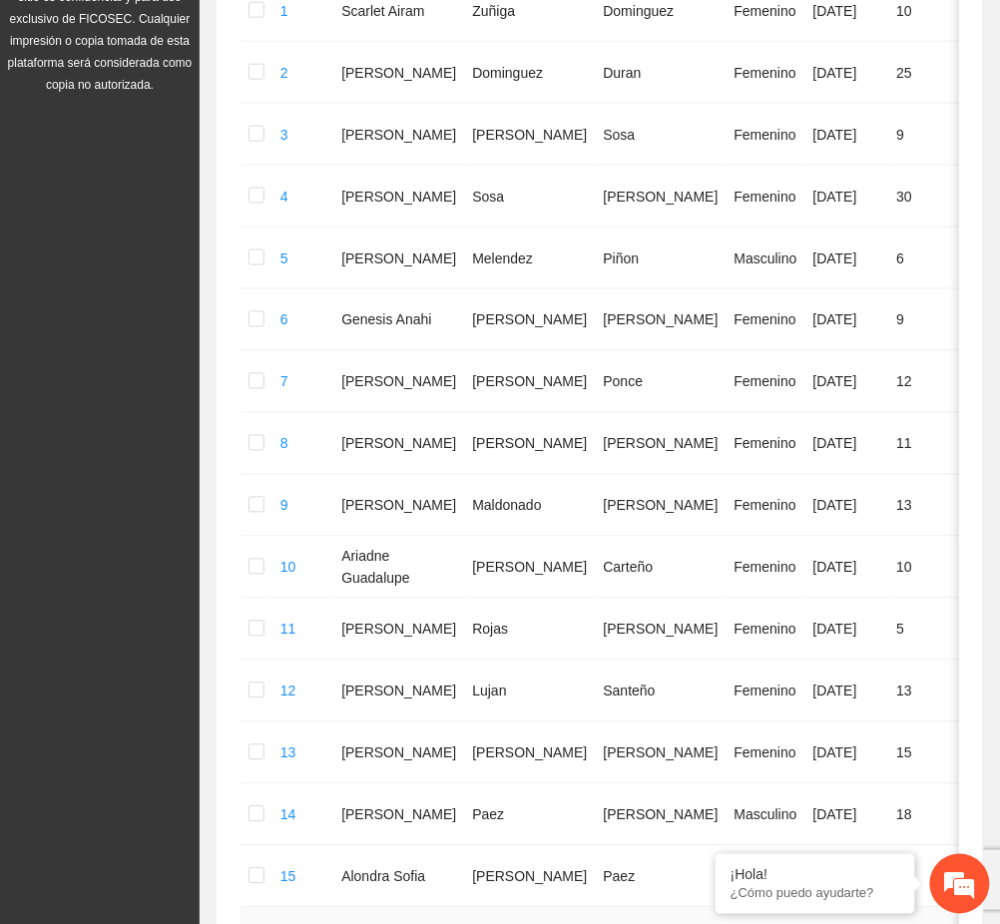
scroll to position [992, 0]
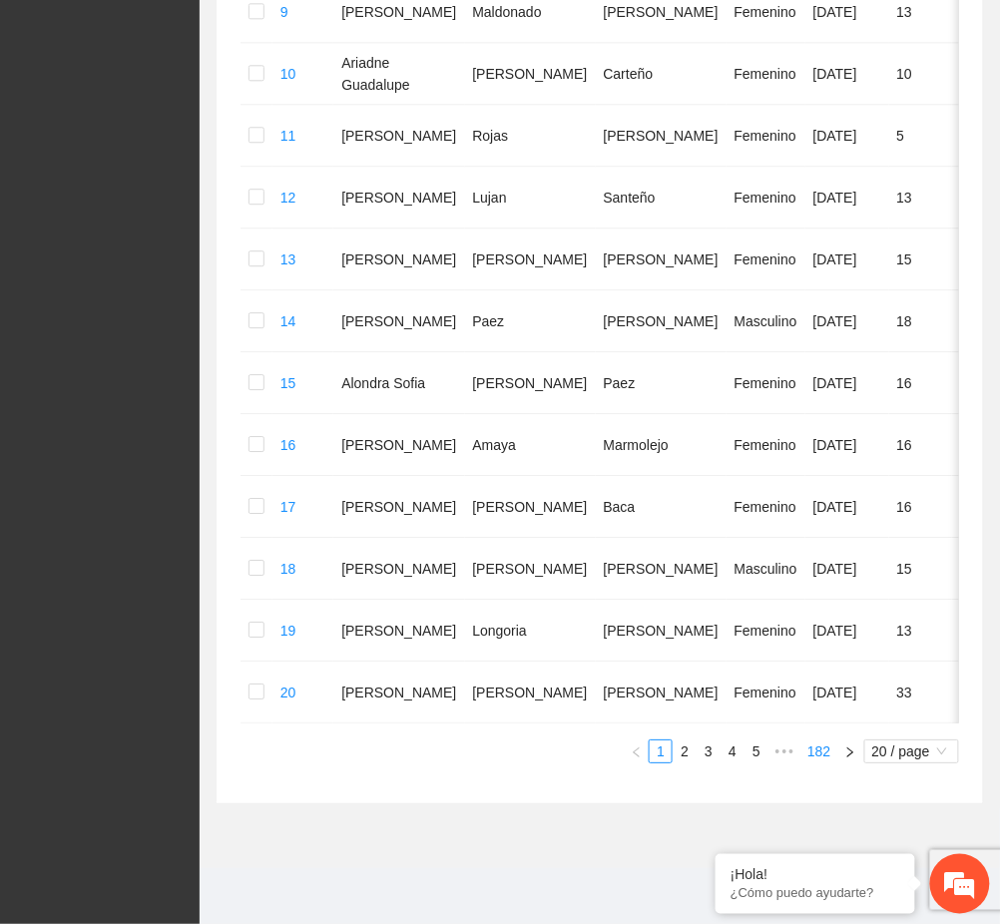
click at [815, 758] on link "182" at bounding box center [818, 751] width 35 height 22
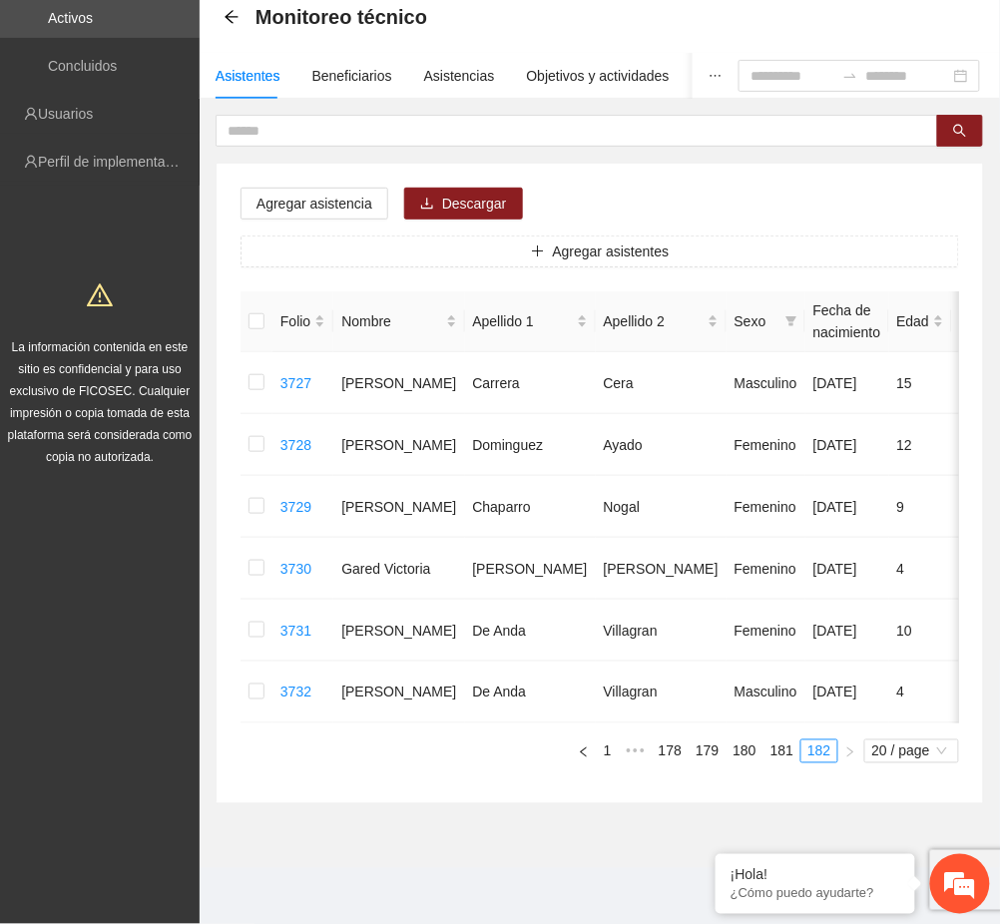
scroll to position [122, 0]
click at [787, 758] on link "181" at bounding box center [781, 751] width 35 height 22
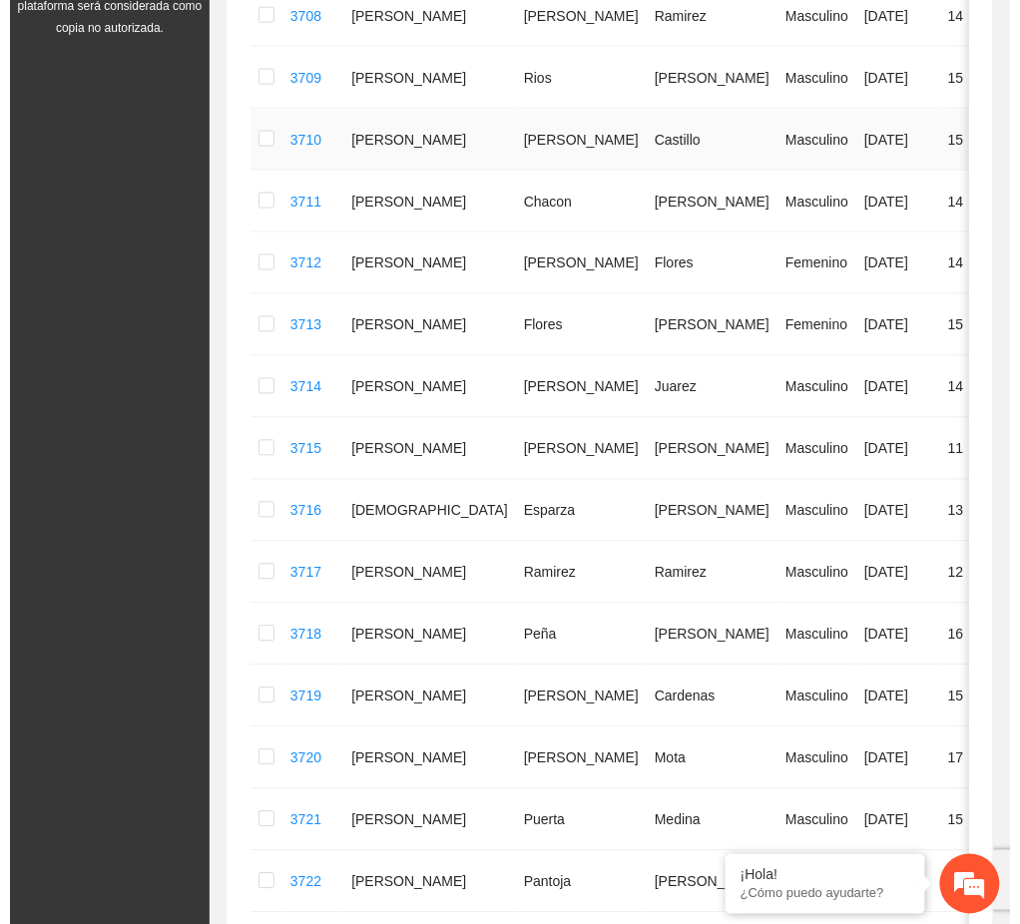
scroll to position [60, 0]
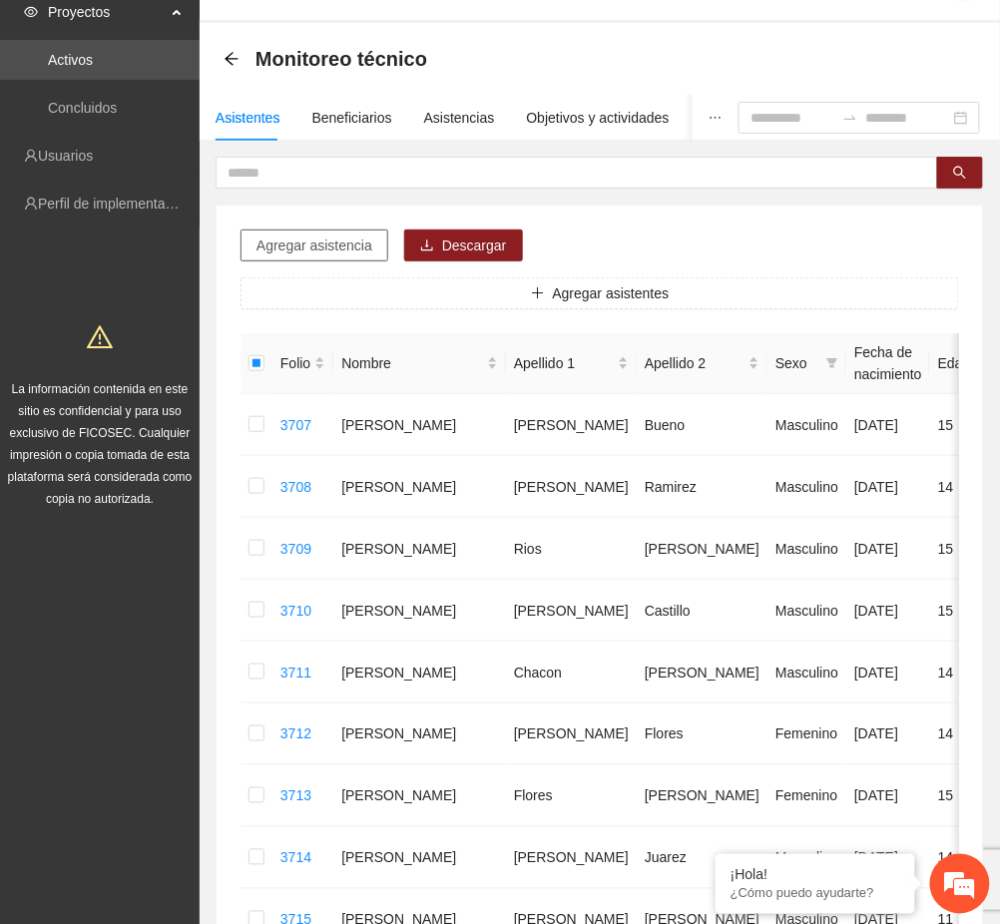
click at [285, 241] on span "Agregar asistencia" at bounding box center [314, 246] width 116 height 22
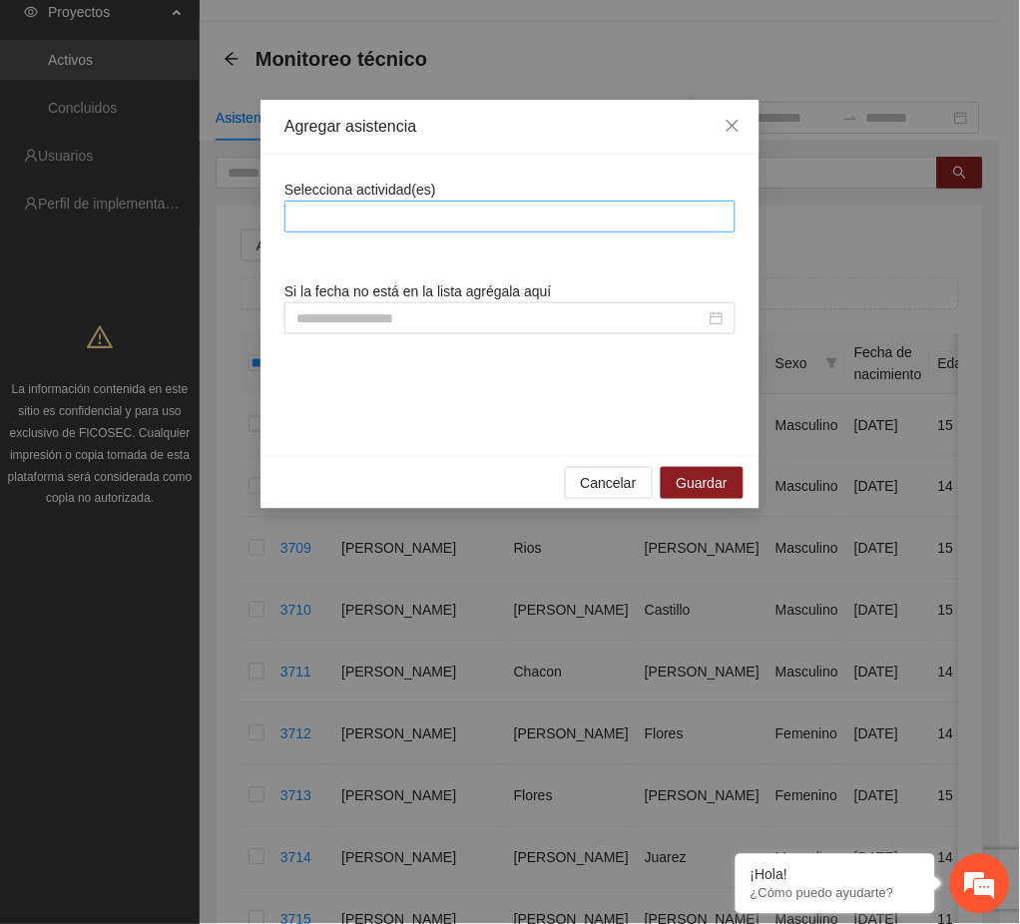
click at [331, 217] on div at bounding box center [509, 217] width 441 height 24
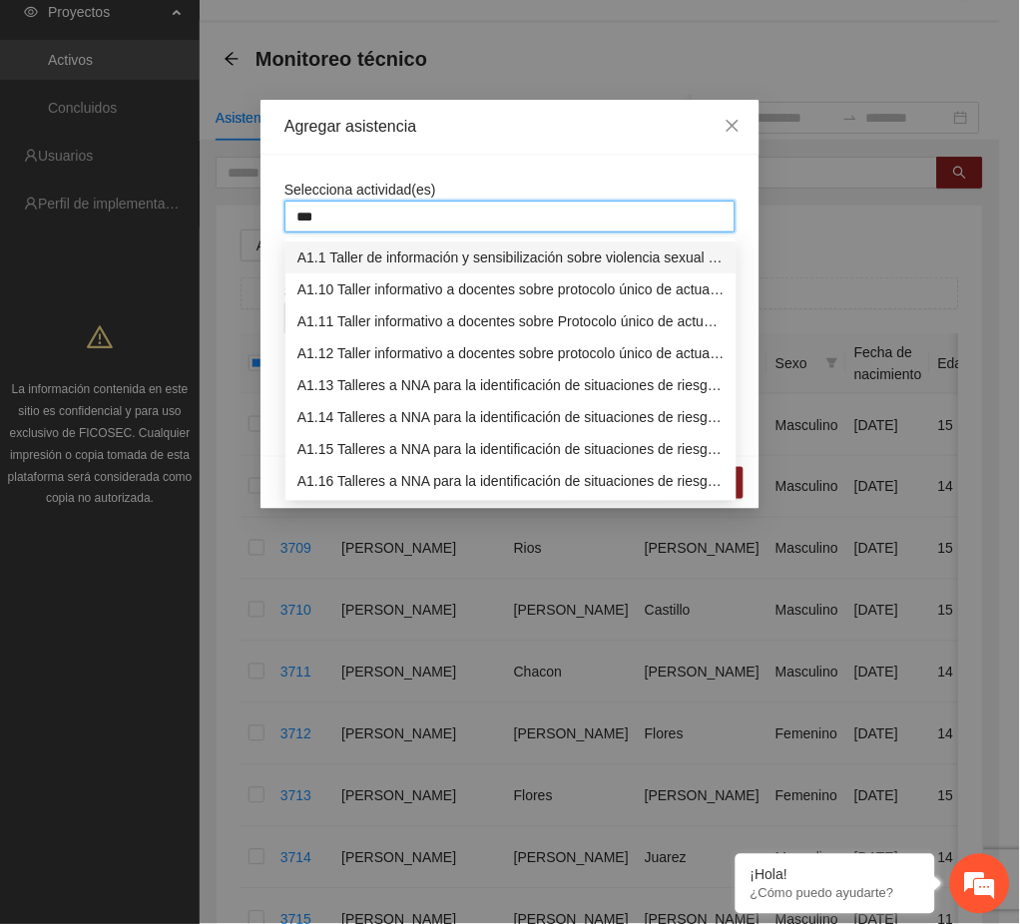
type input "****"
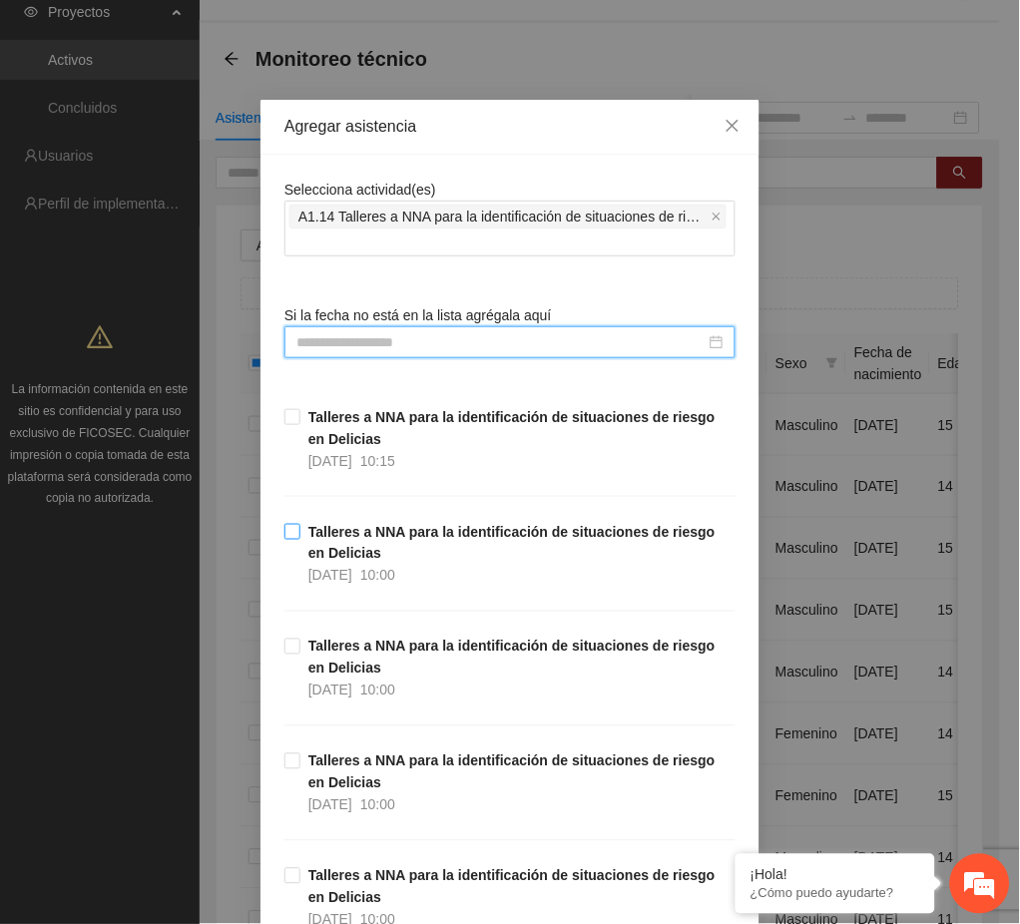
click at [341, 540] on strong "Talleres a NNA para la identificación de situaciones de riesgo en Delicias" at bounding box center [511, 543] width 407 height 38
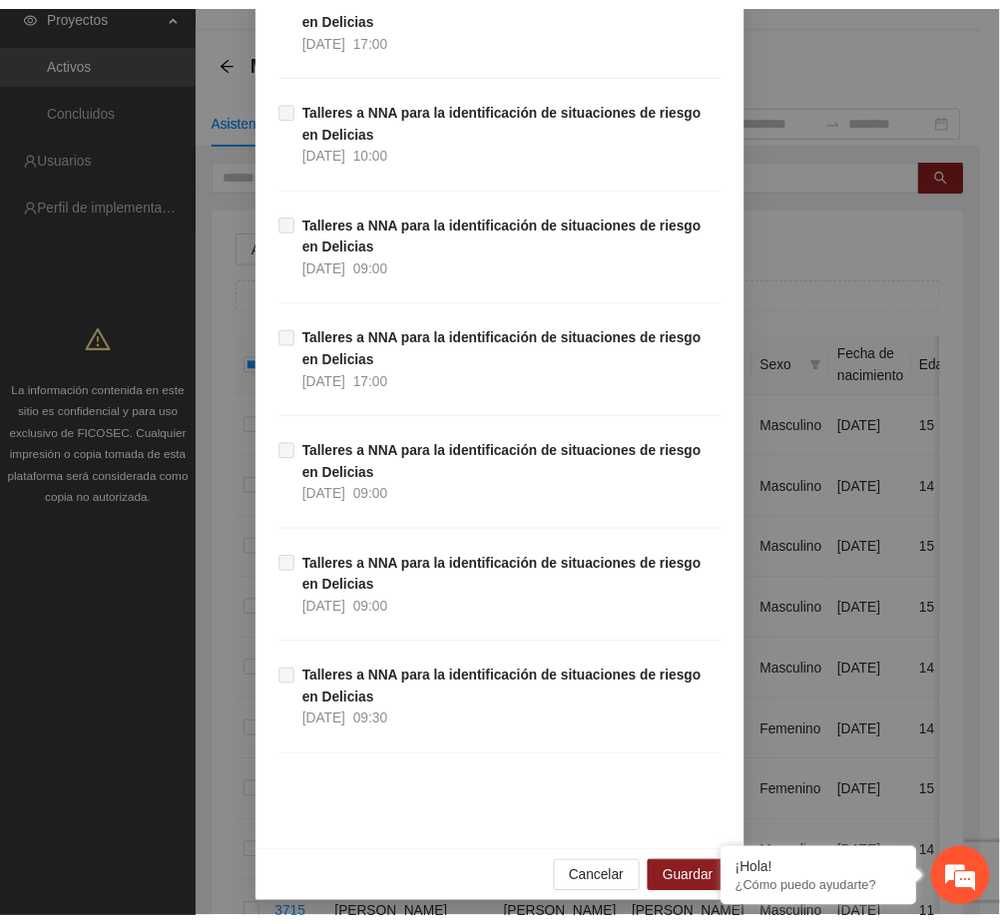
scroll to position [1353, 0]
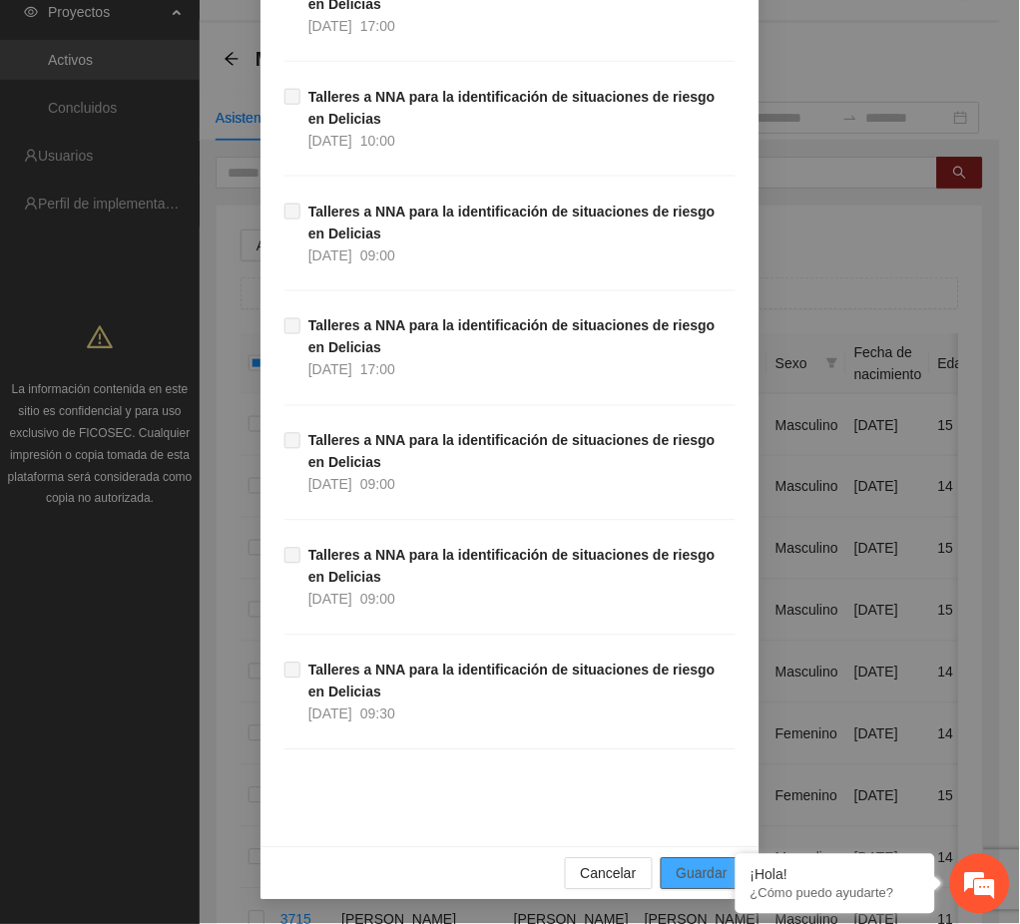
click at [677, 873] on span "Guardar" at bounding box center [702, 874] width 51 height 22
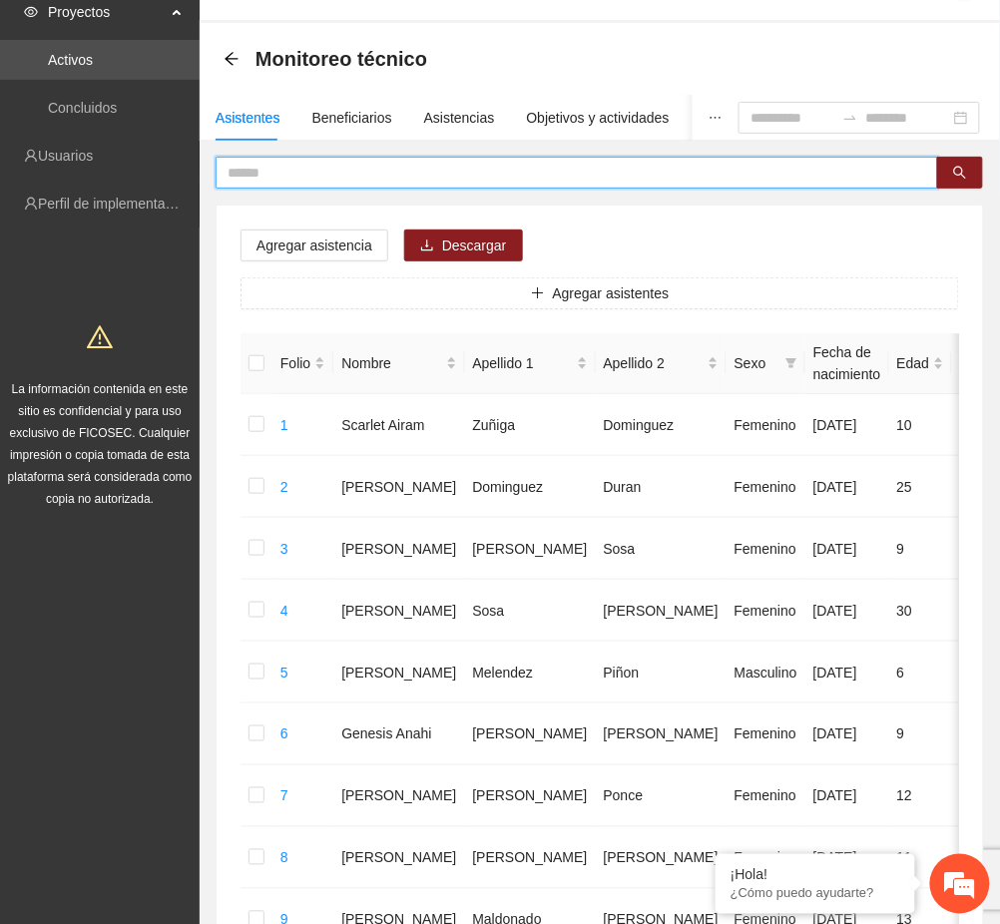
drag, startPoint x: 287, startPoint y: 166, endPoint x: 230, endPoint y: 174, distance: 58.4
click at [230, 174] on input "text" at bounding box center [569, 173] width 683 height 22
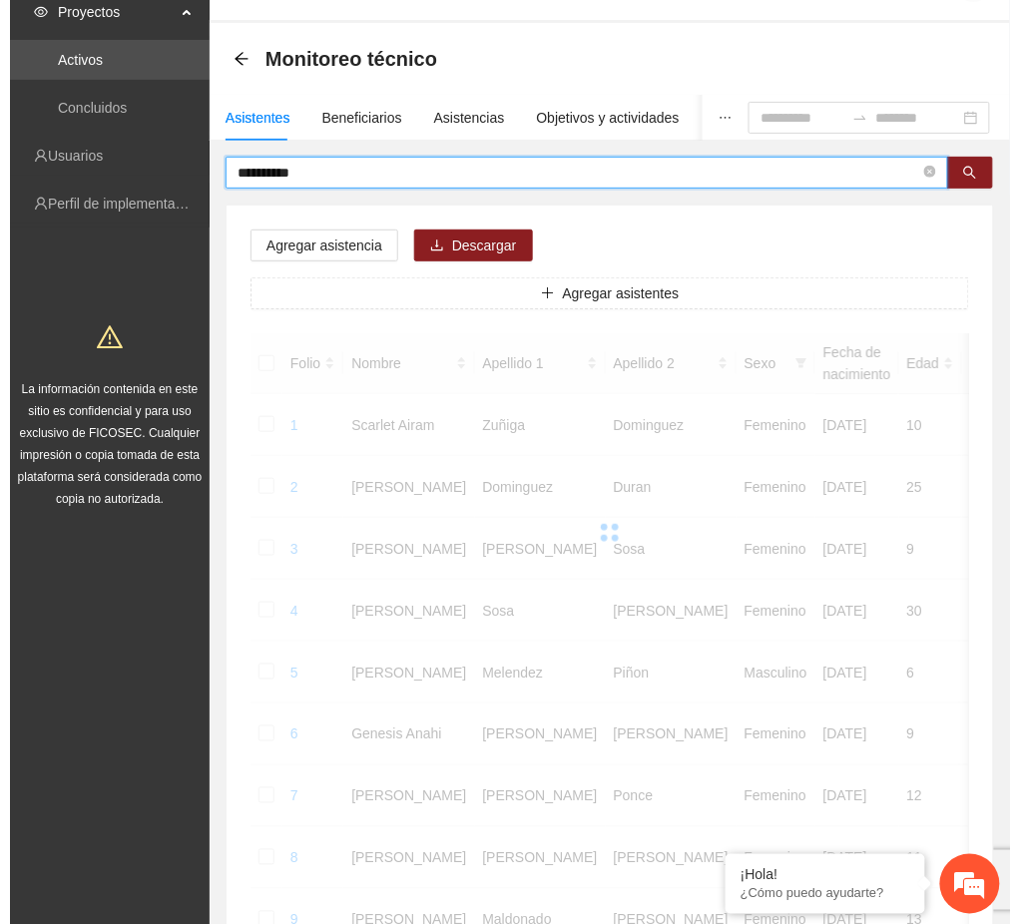
scroll to position [0, 0]
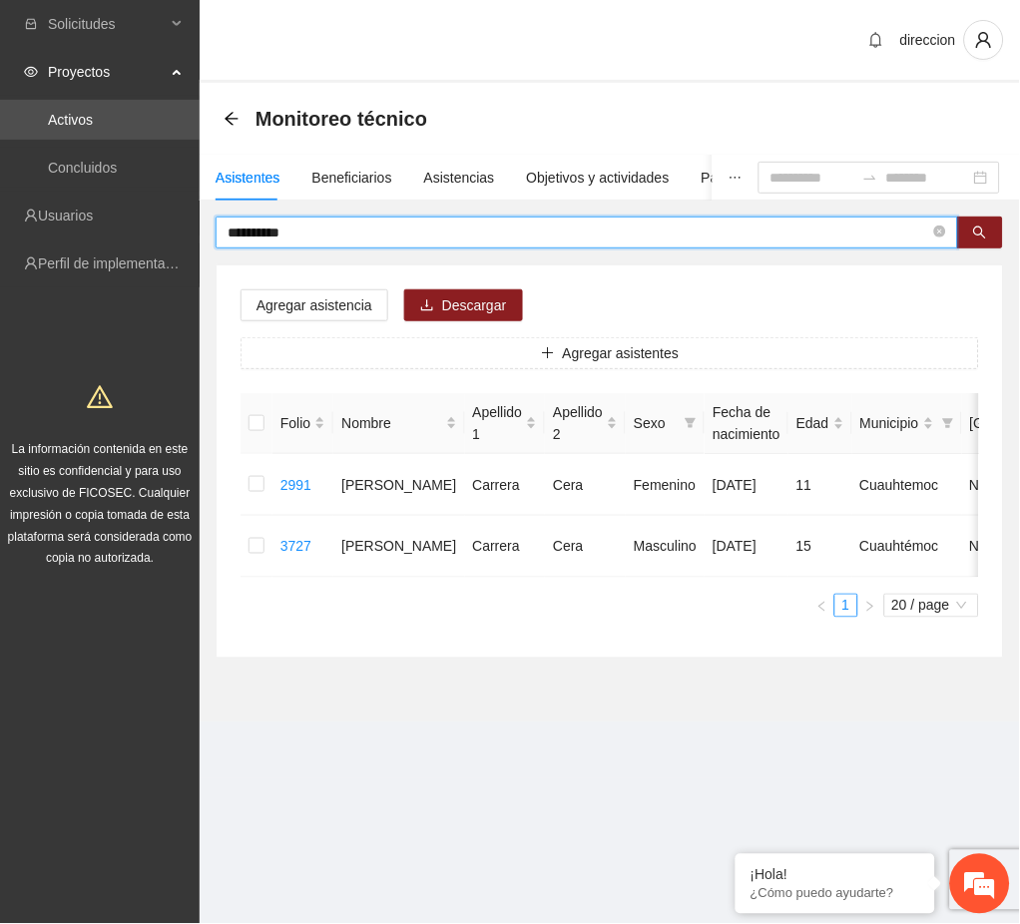
drag, startPoint x: 301, startPoint y: 231, endPoint x: 198, endPoint y: 236, distance: 103.9
click at [199, 236] on section "**********" at bounding box center [510, 462] width 1020 height 924
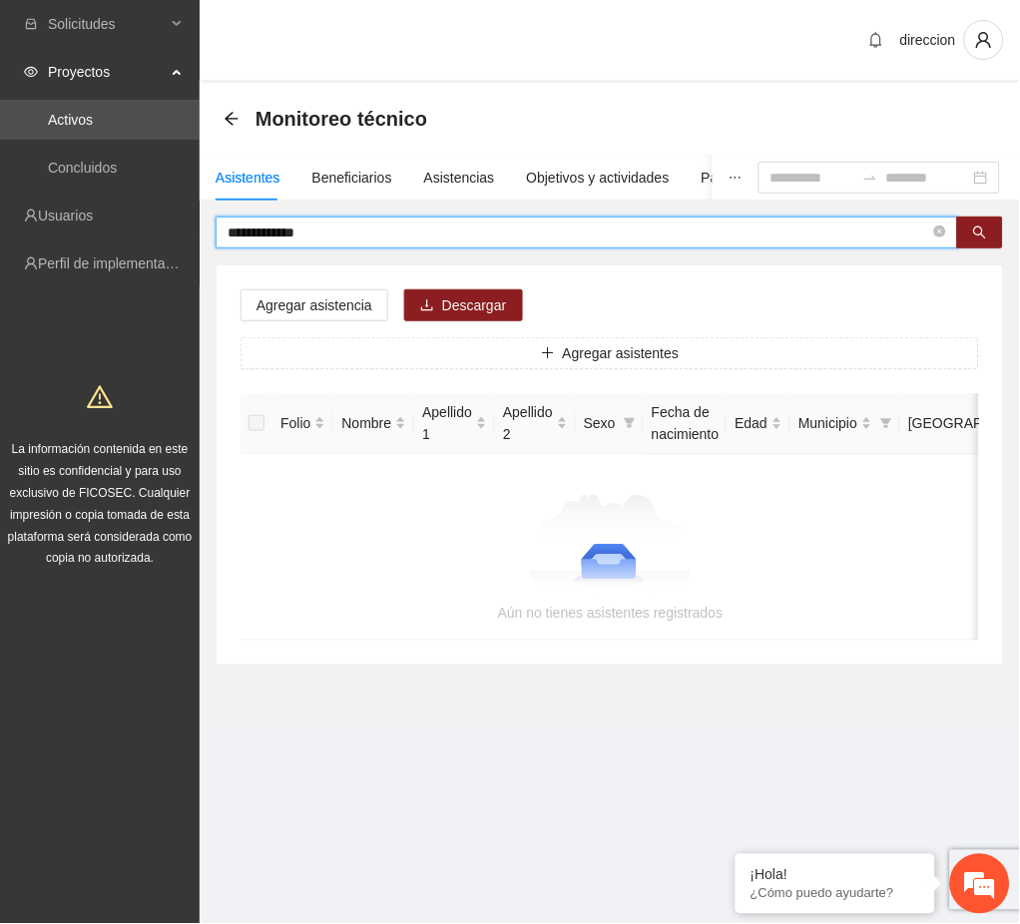
drag, startPoint x: 320, startPoint y: 235, endPoint x: 236, endPoint y: 246, distance: 85.7
click at [216, 241] on span "**********" at bounding box center [587, 233] width 742 height 32
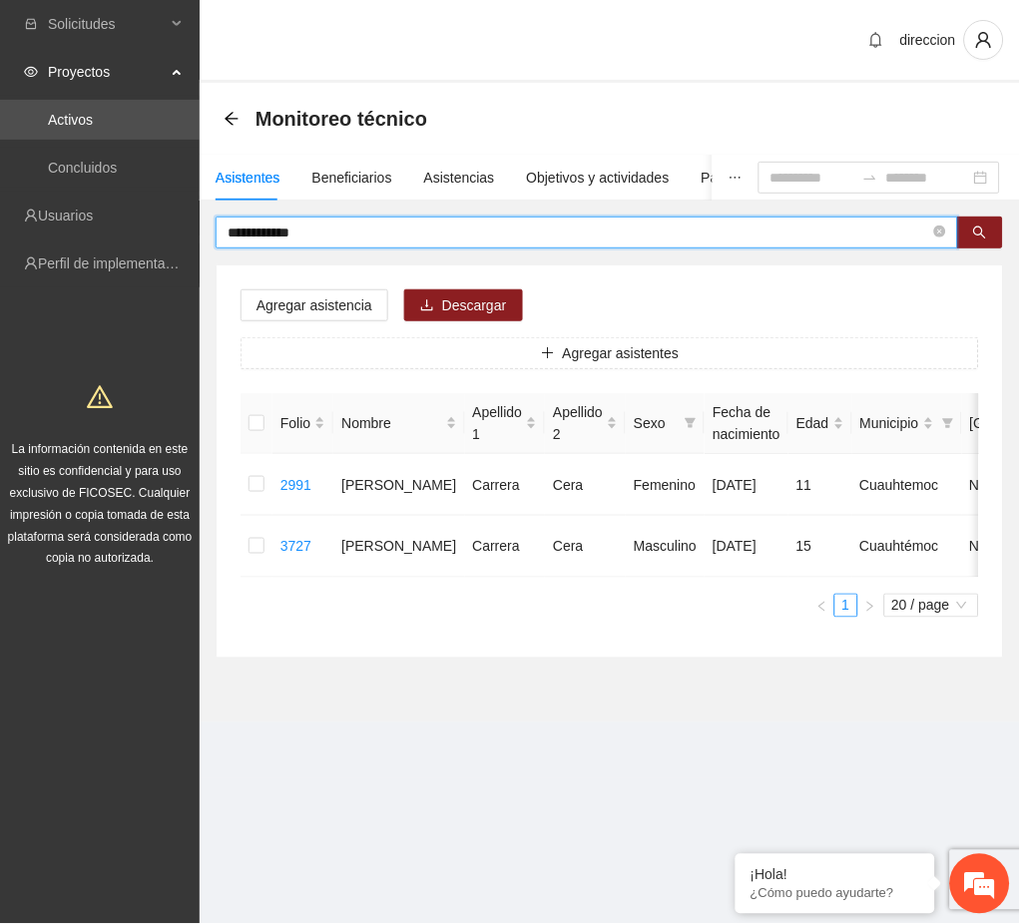
drag, startPoint x: 305, startPoint y: 235, endPoint x: 193, endPoint y: 240, distance: 112.9
click at [200, 234] on div "**********" at bounding box center [610, 438] width 820 height 442
type input "**********"
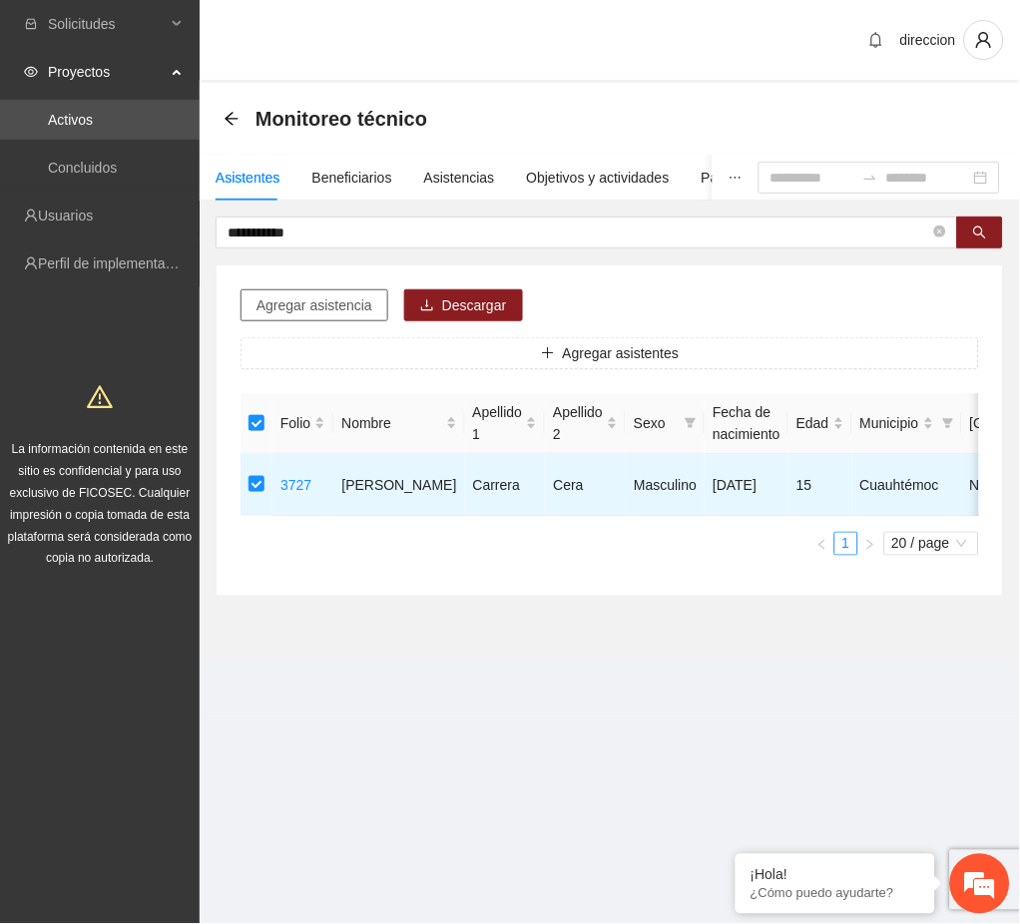
click at [328, 308] on span "Agregar asistencia" at bounding box center [314, 305] width 116 height 22
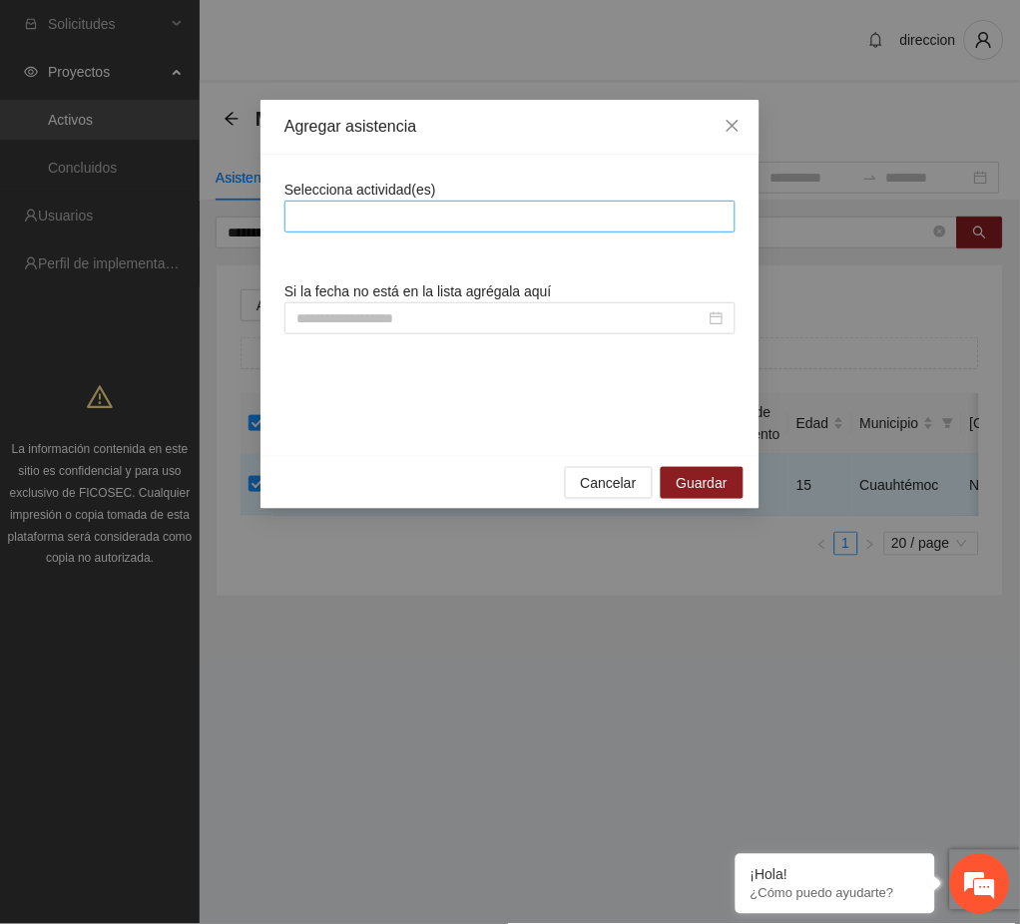
click at [363, 215] on div at bounding box center [509, 217] width 441 height 24
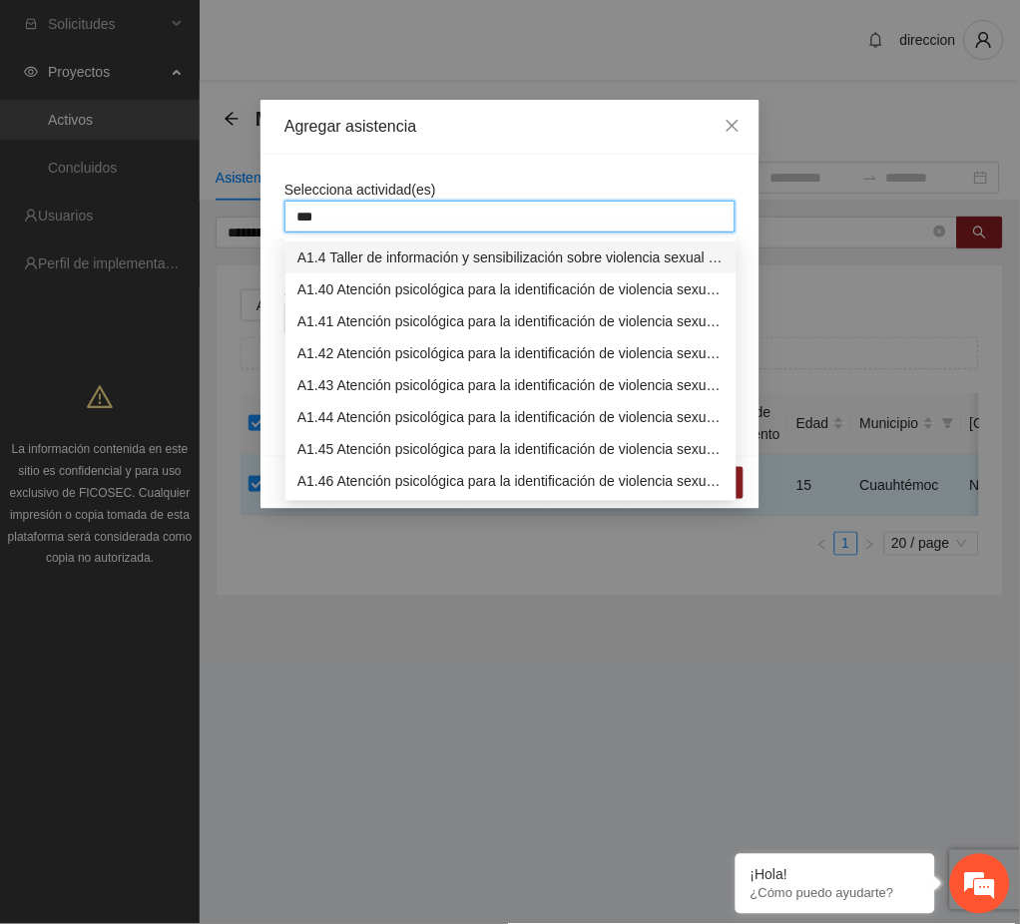
type input "****"
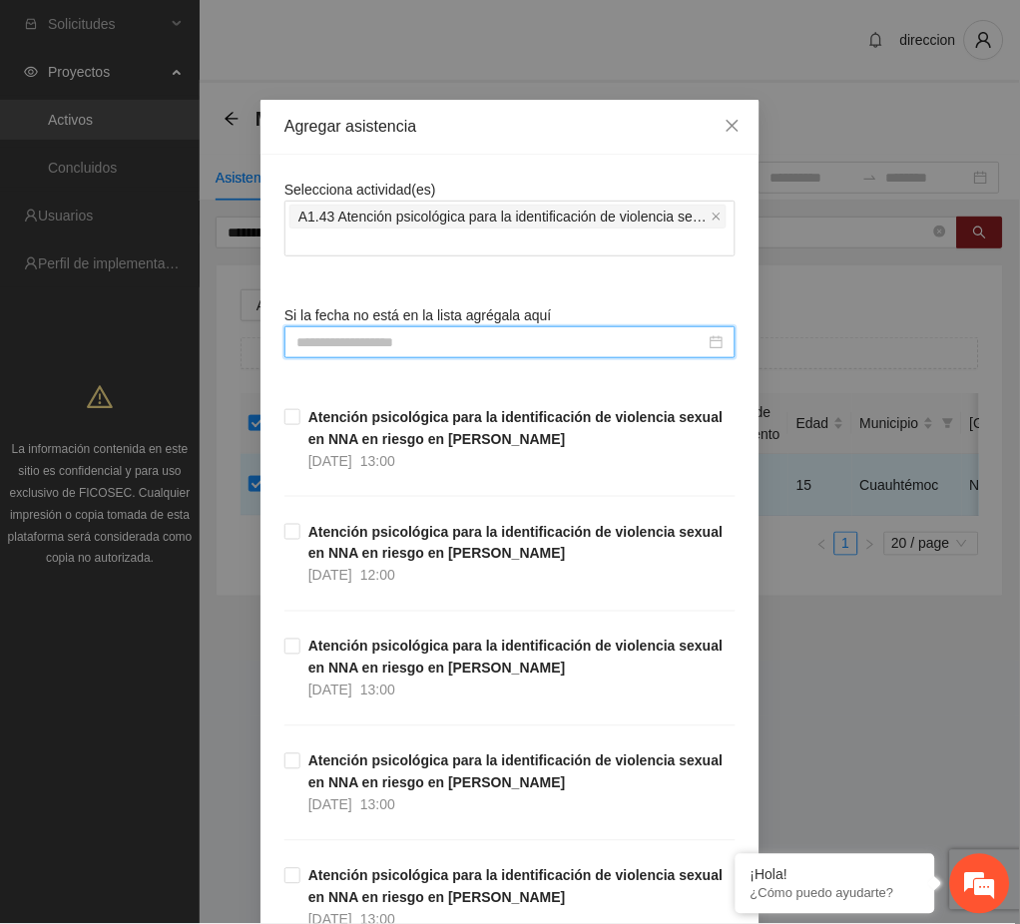
click at [317, 346] on input at bounding box center [500, 342] width 409 height 22
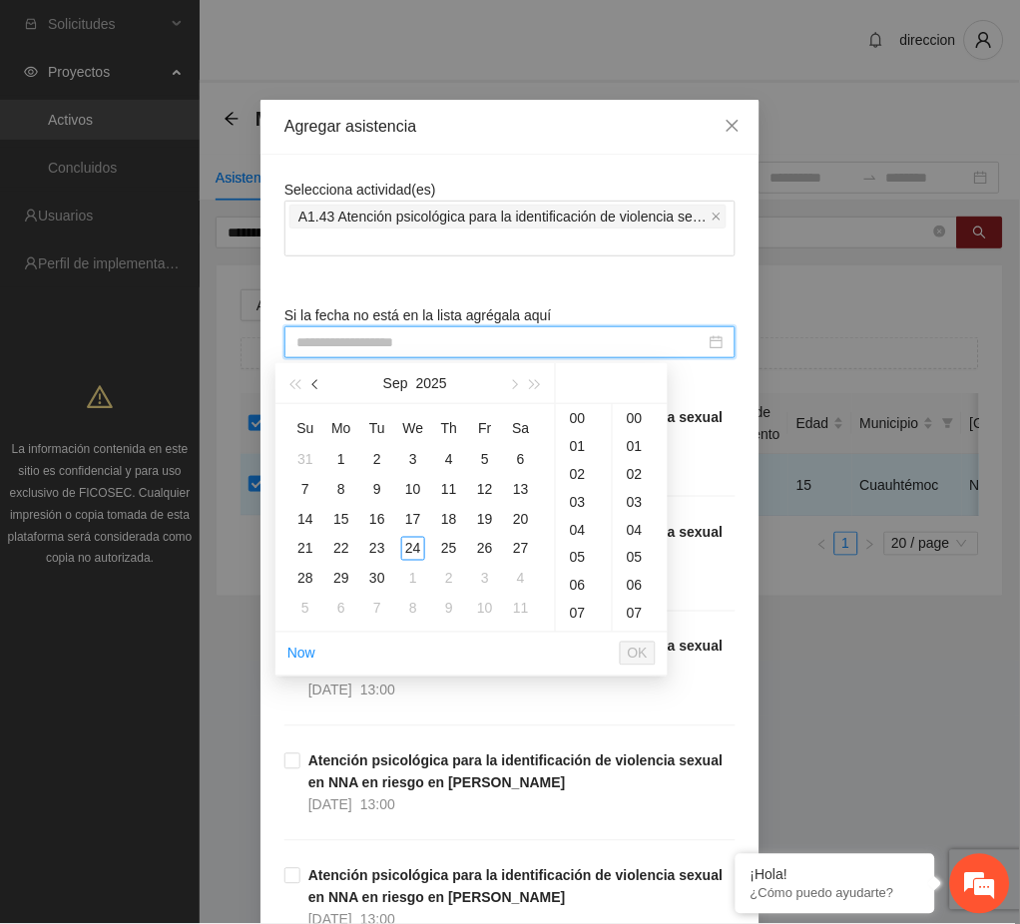
click at [320, 383] on span "button" at bounding box center [317, 385] width 10 height 10
click at [341, 486] on div "4" at bounding box center [341, 489] width 24 height 24
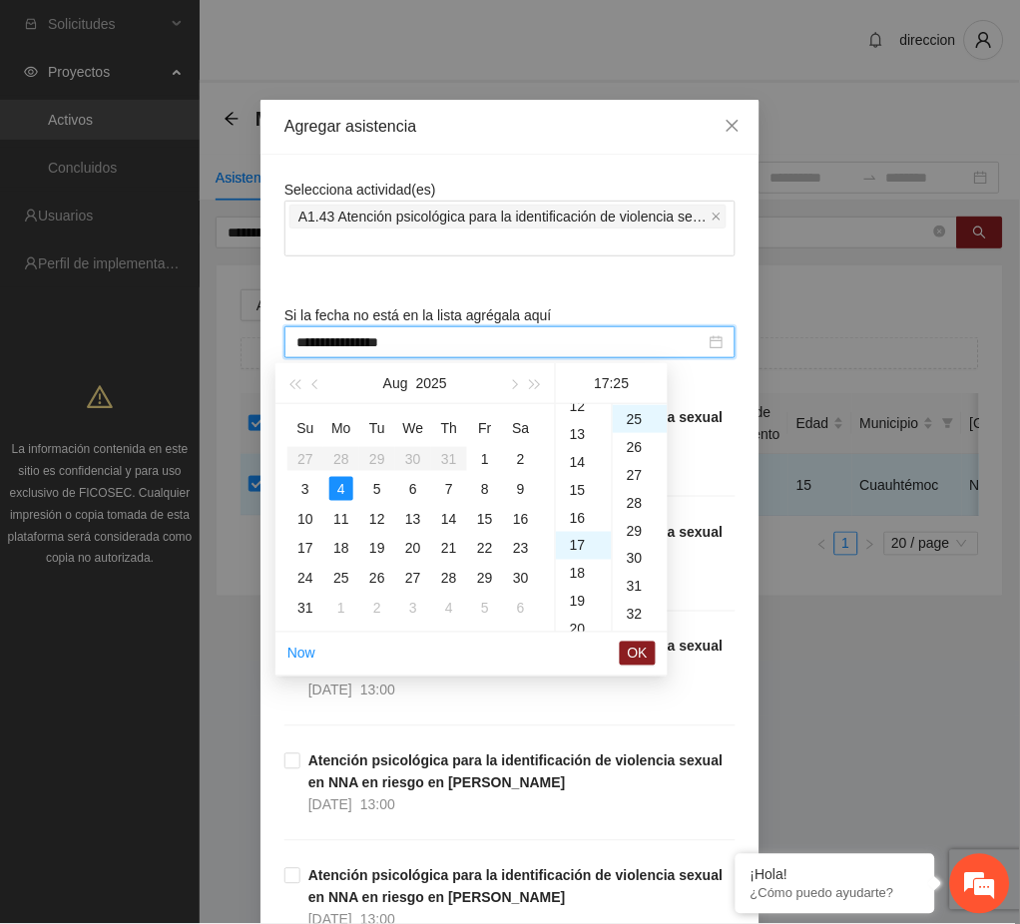
scroll to position [275, 0]
click at [575, 582] on div "09" at bounding box center [584, 594] width 56 height 28
click at [634, 420] on div "00" at bounding box center [640, 418] width 55 height 28
type input "**********"
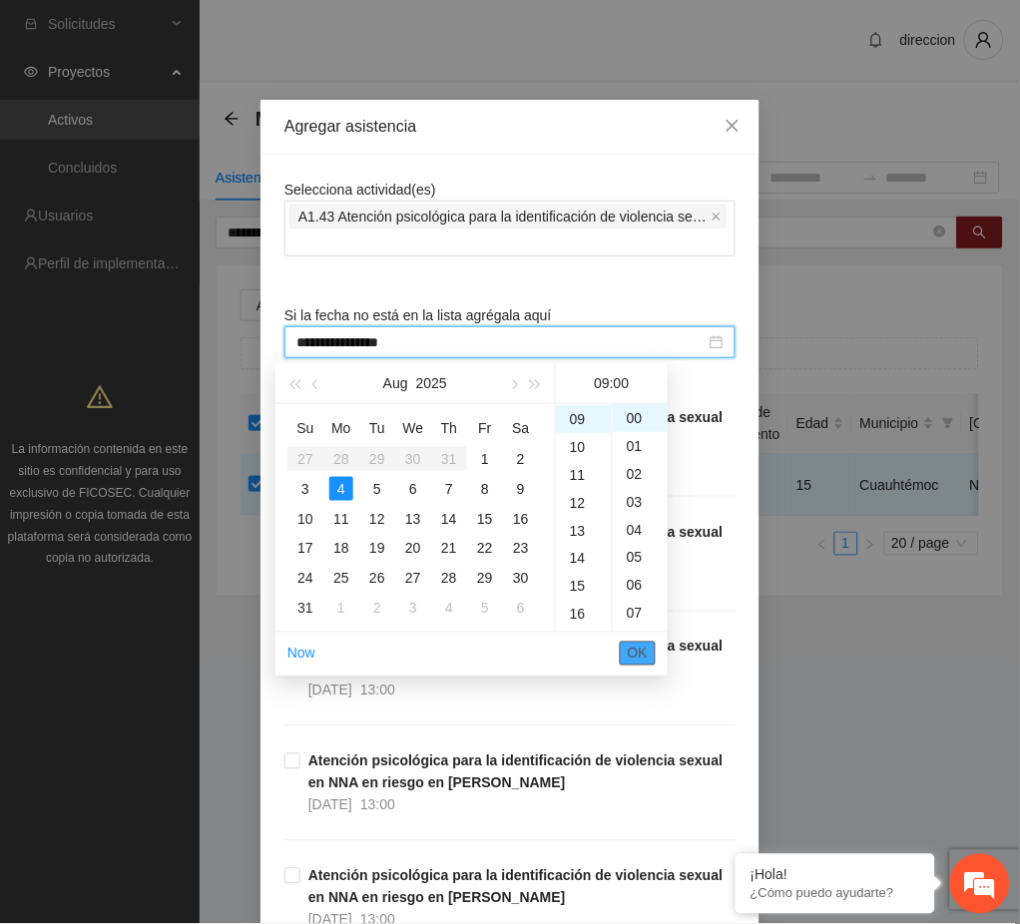
click at [628, 646] on span "OK" at bounding box center [638, 654] width 20 height 22
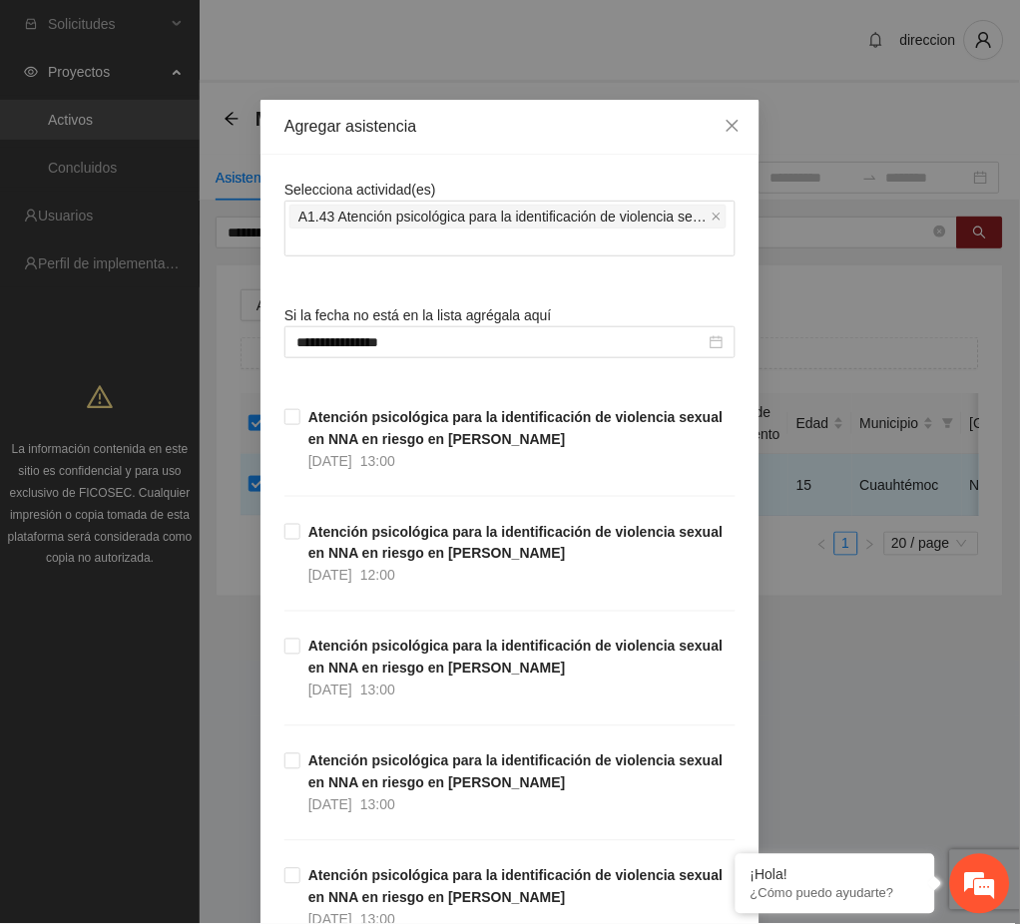
click at [782, 705] on div "**********" at bounding box center [510, 462] width 1020 height 924
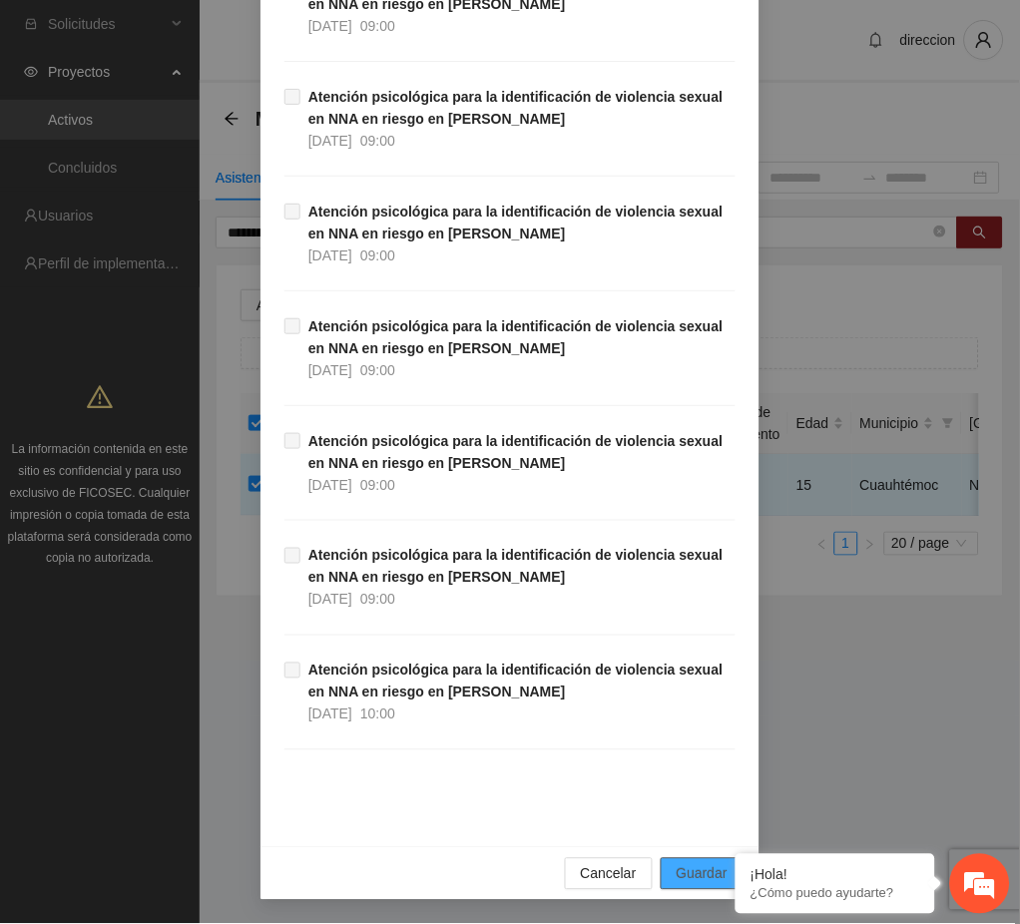
click at [692, 868] on span "Guardar" at bounding box center [702, 874] width 51 height 22
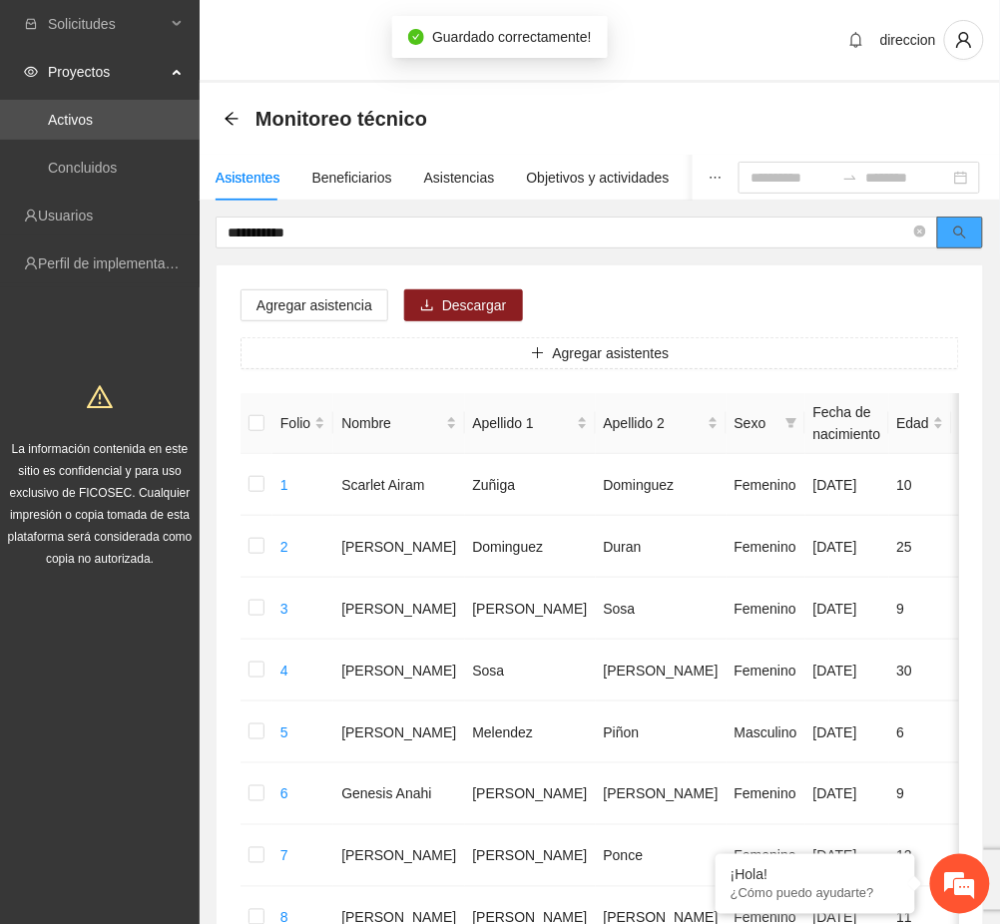
click at [958, 235] on icon "search" at bounding box center [960, 233] width 14 height 14
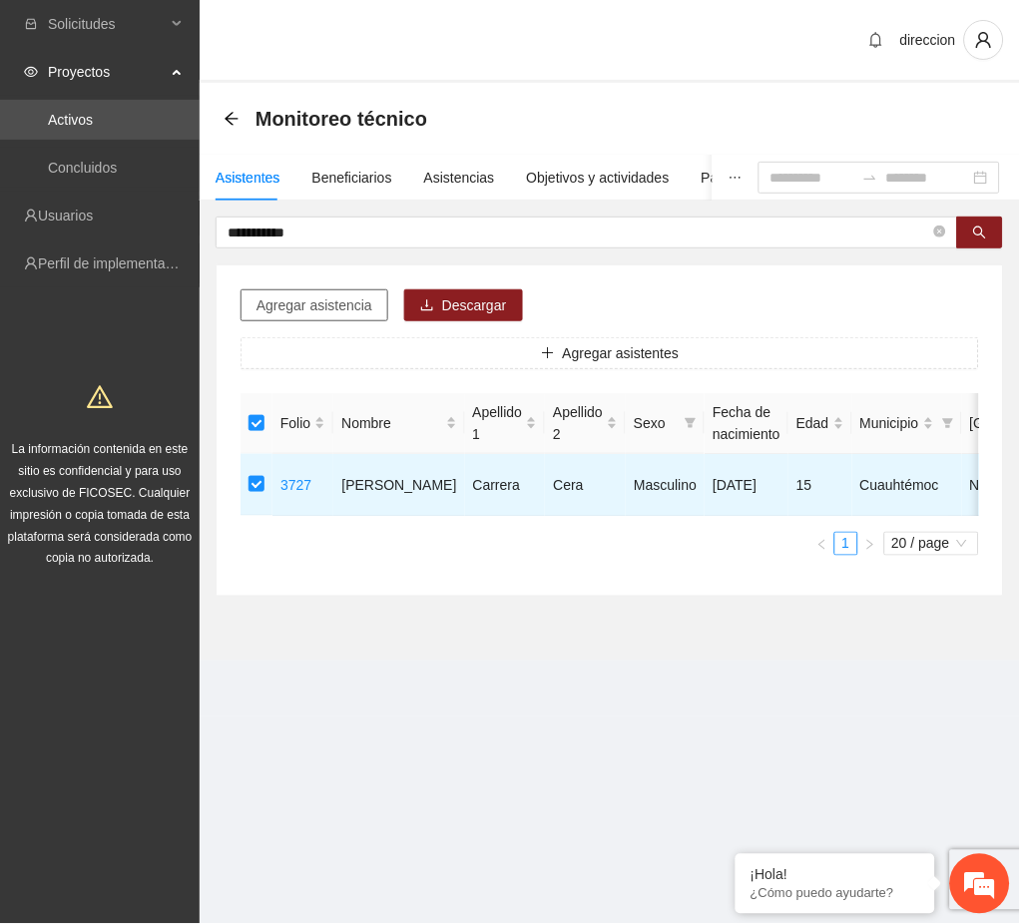
click at [297, 307] on span "Agregar asistencia" at bounding box center [314, 305] width 116 height 22
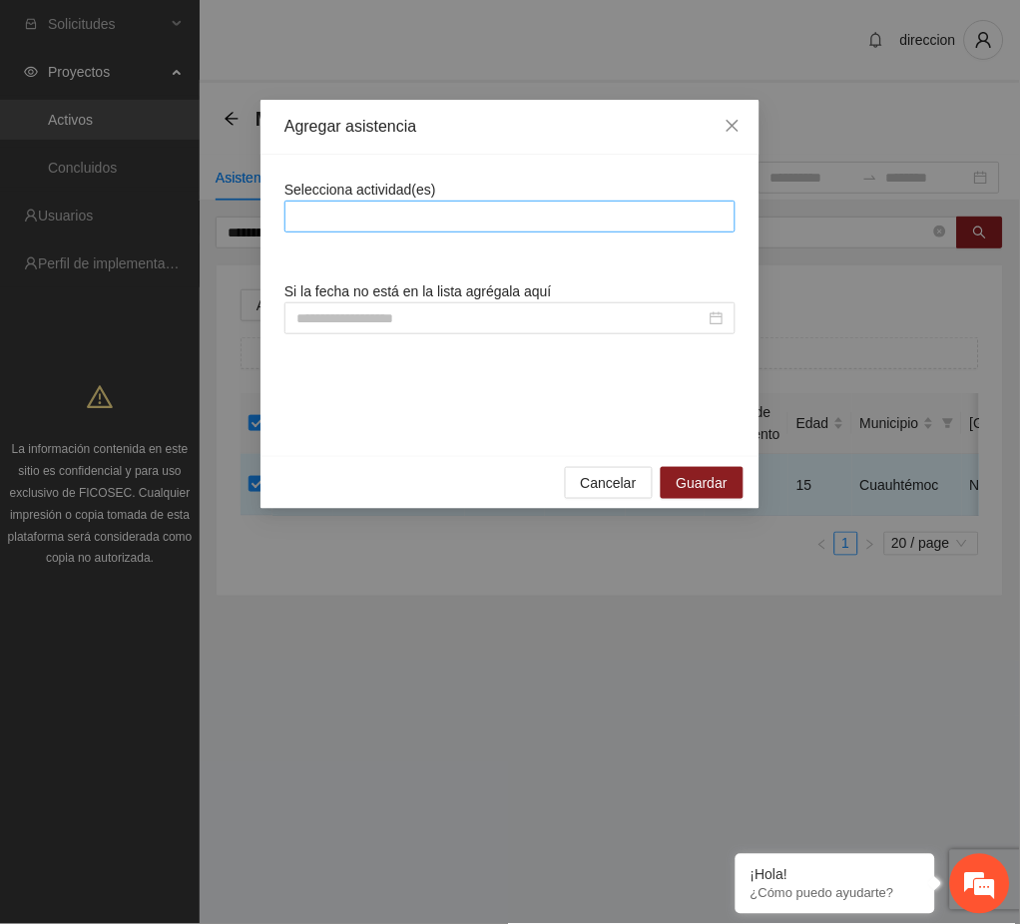
click at [353, 221] on div at bounding box center [509, 217] width 441 height 24
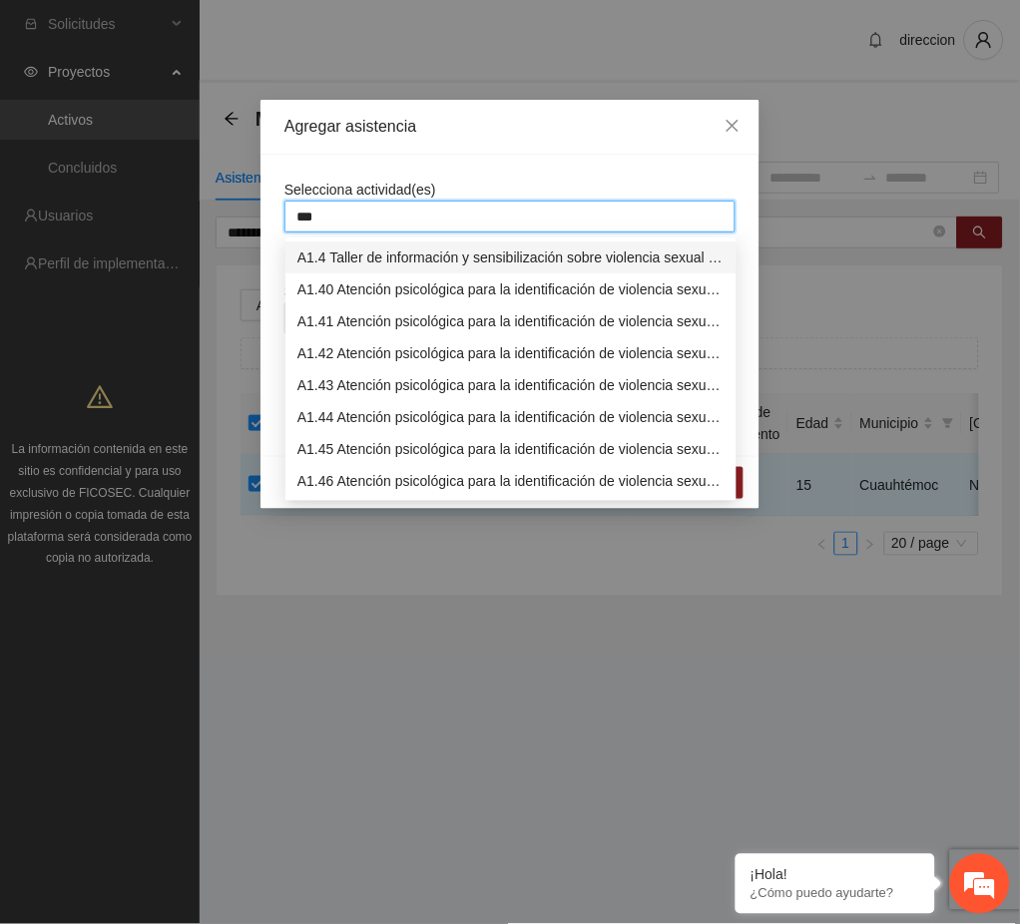
type input "****"
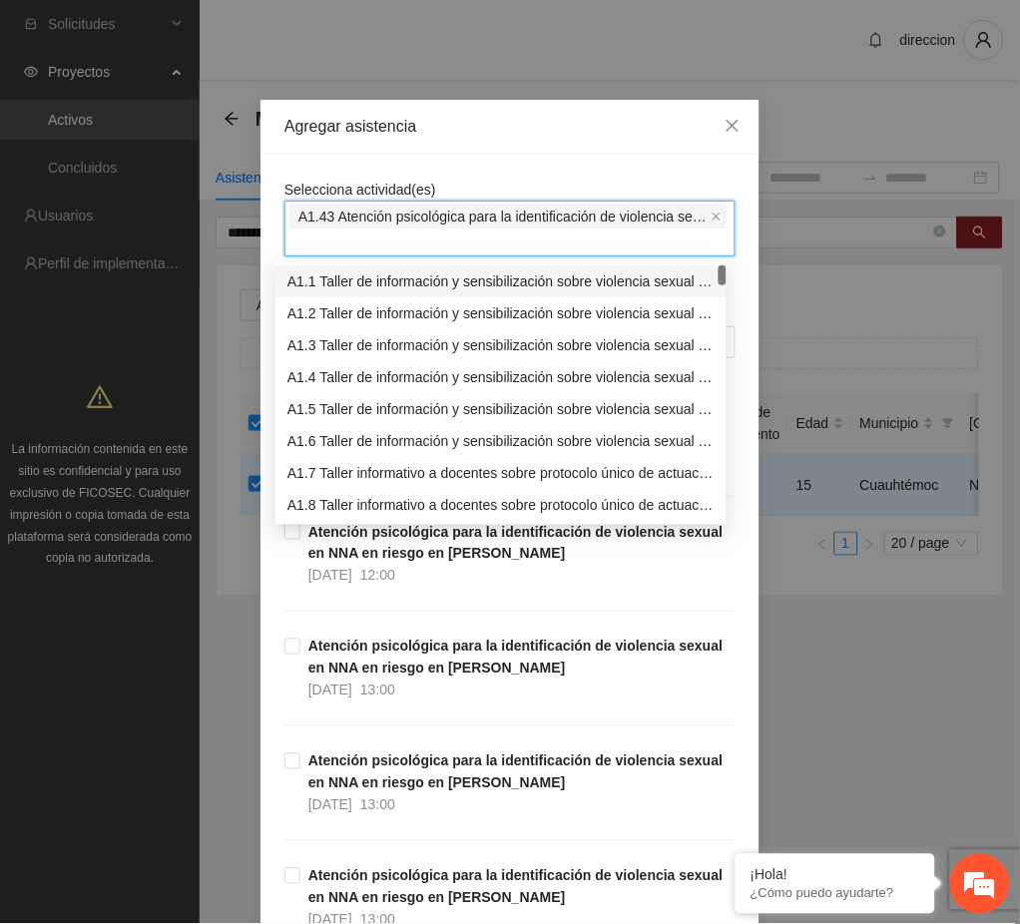
type input "*"
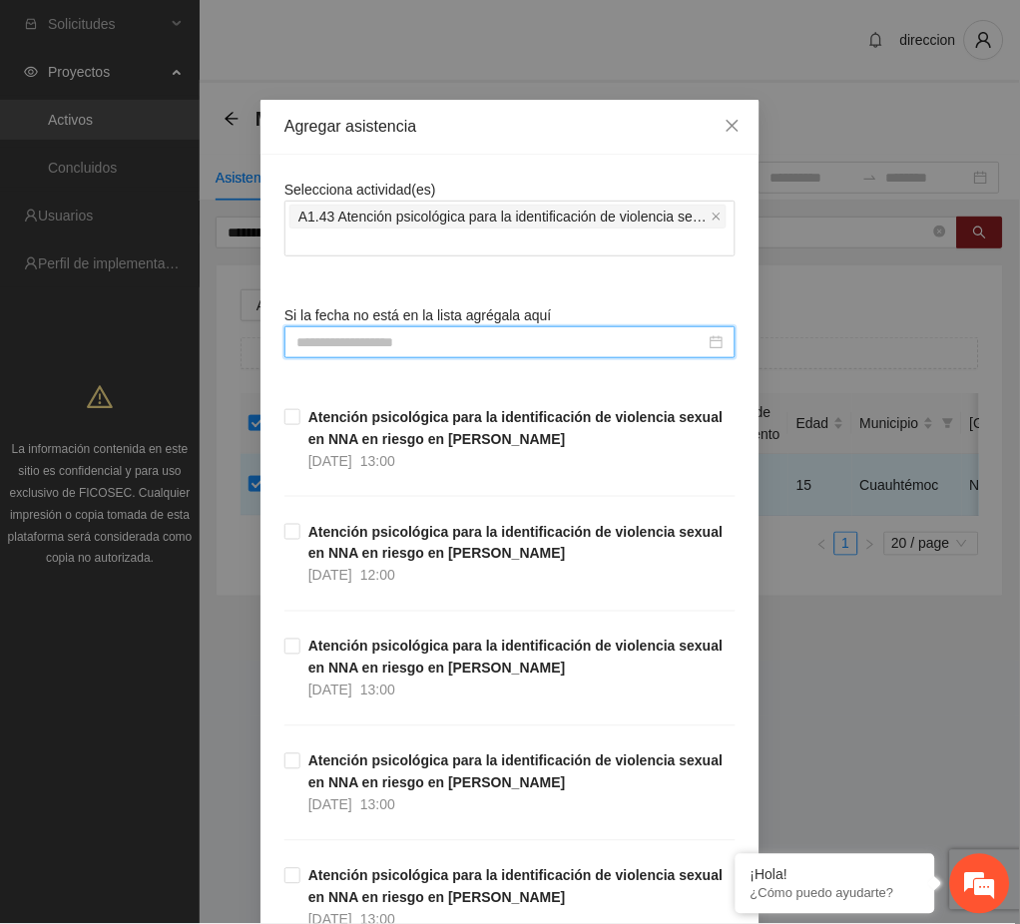
click at [403, 346] on input at bounding box center [500, 342] width 409 height 22
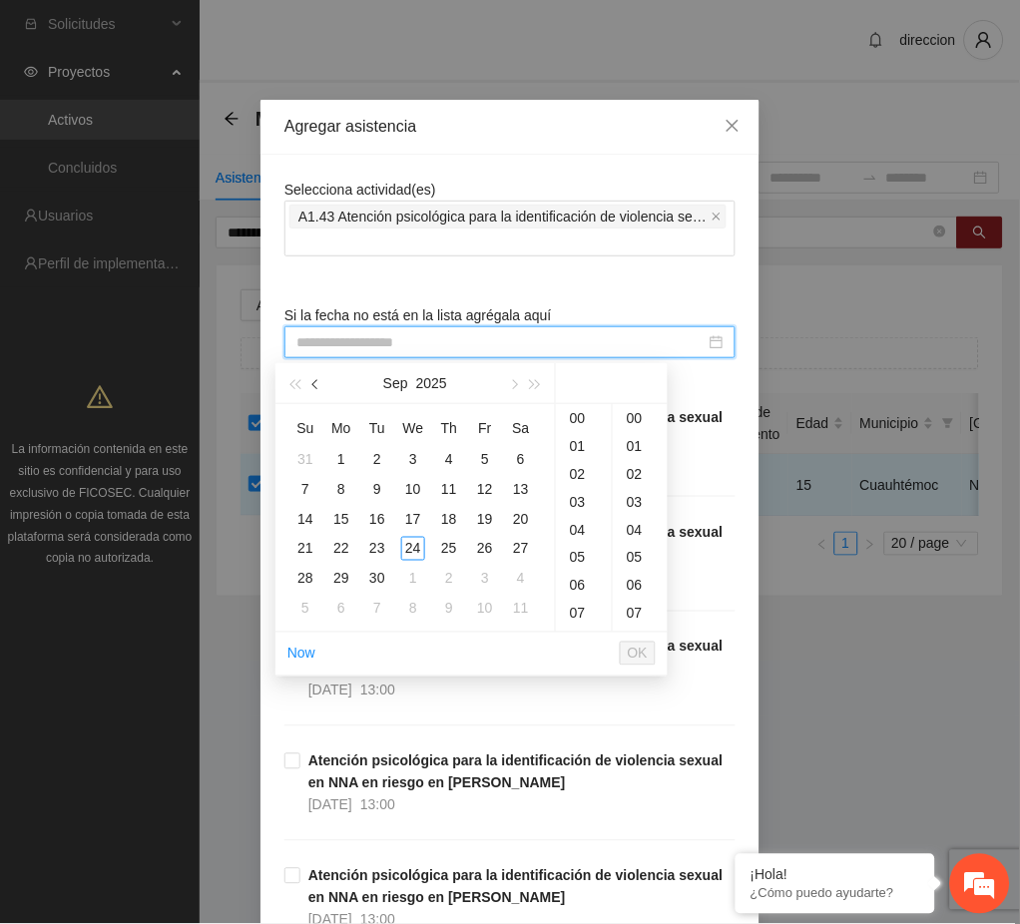
click at [319, 388] on button "button" at bounding box center [316, 383] width 22 height 40
click at [344, 550] on div "18" at bounding box center [341, 549] width 24 height 24
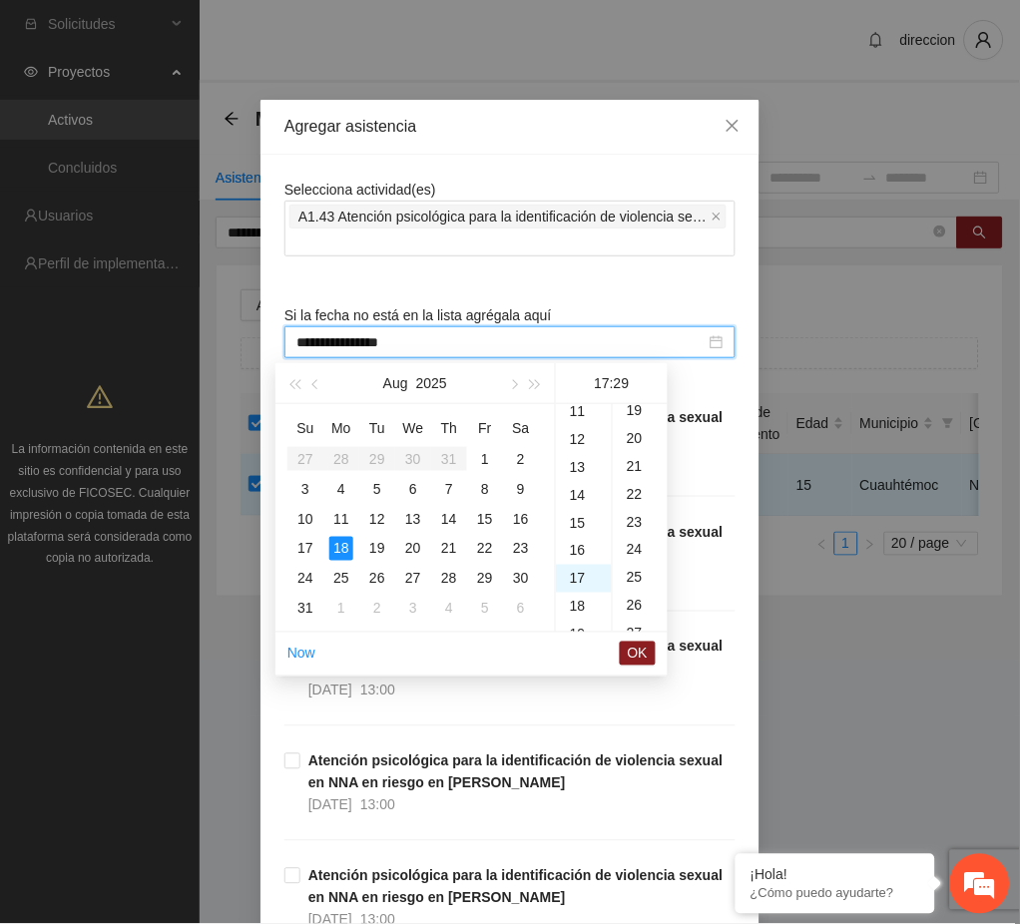
scroll to position [809, 0]
click at [577, 584] on div "09" at bounding box center [584, 594] width 56 height 28
click at [634, 417] on div "00" at bounding box center [640, 418] width 55 height 28
type input "**********"
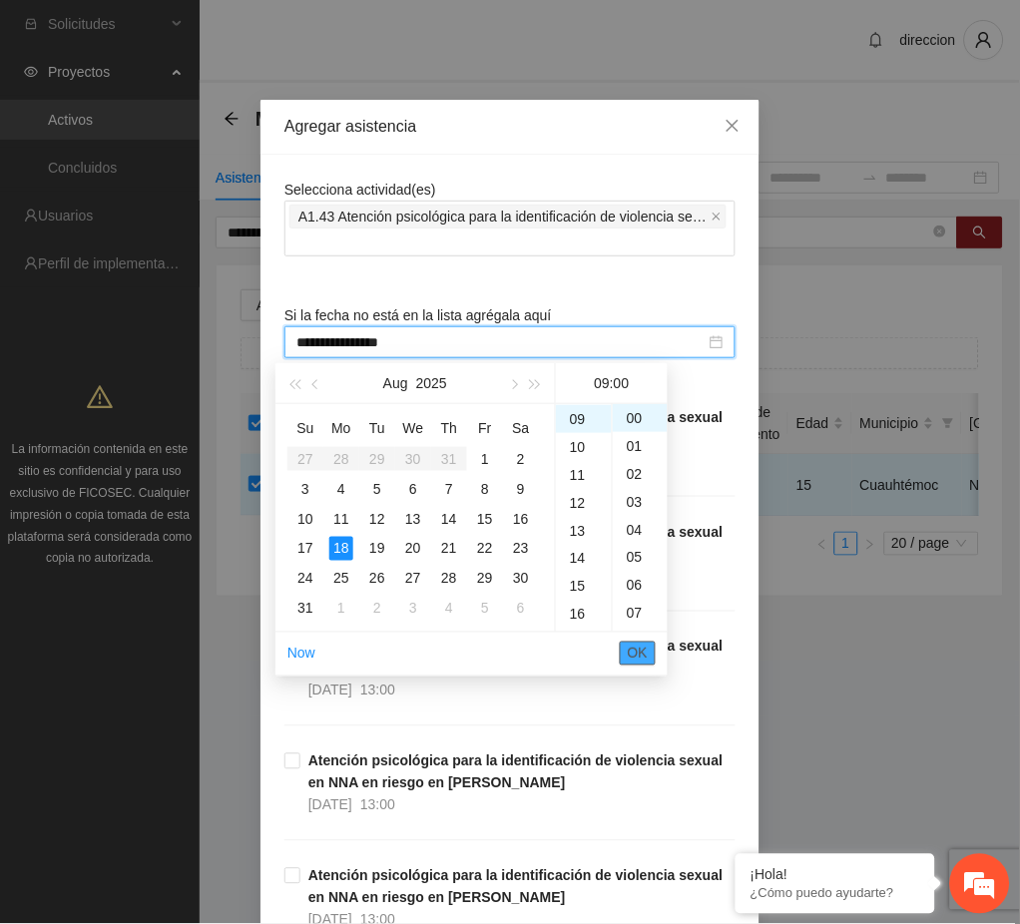
click at [641, 654] on span "OK" at bounding box center [638, 654] width 20 height 22
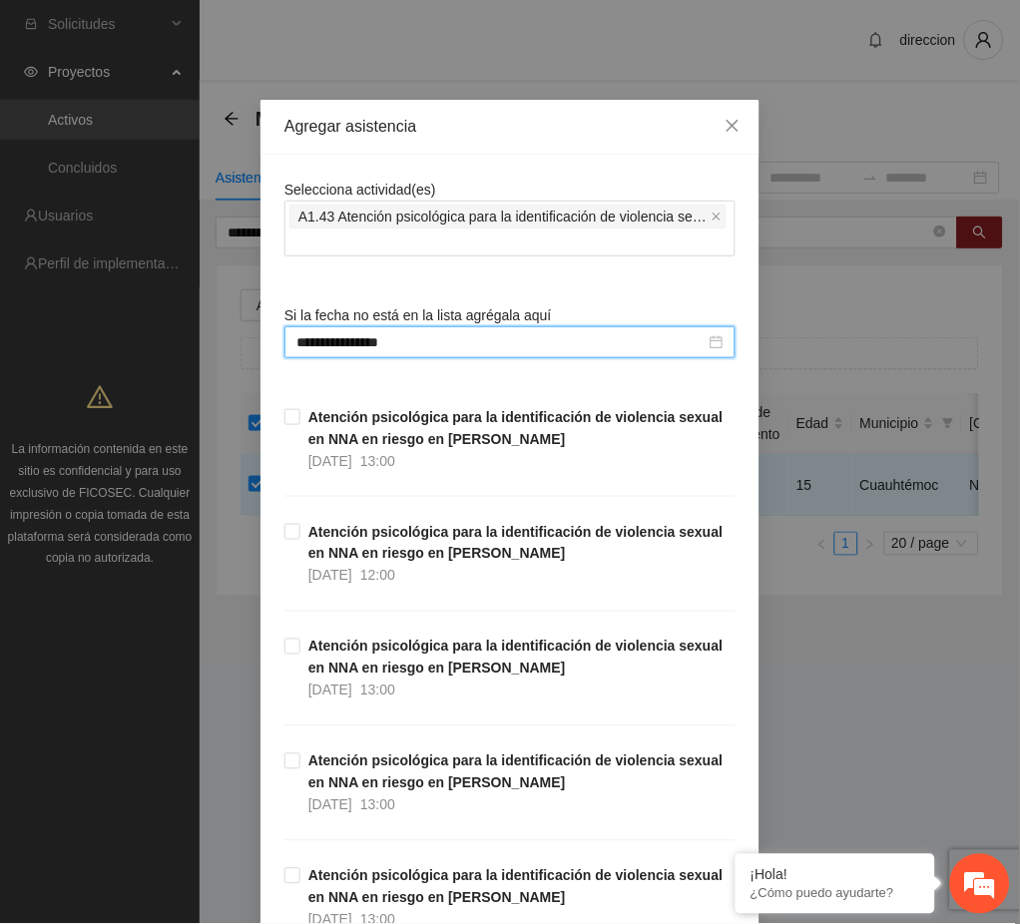
click at [831, 704] on div "**********" at bounding box center [510, 462] width 1020 height 924
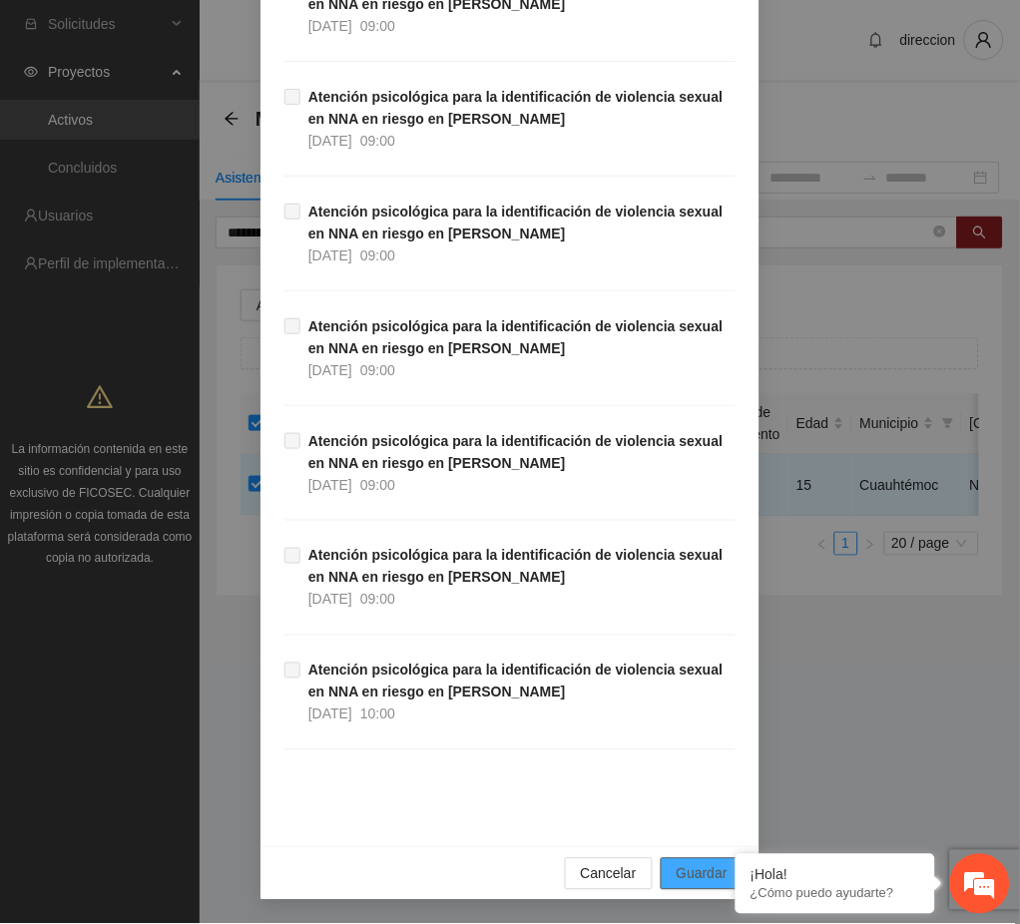
click at [704, 872] on span "Guardar" at bounding box center [702, 874] width 51 height 22
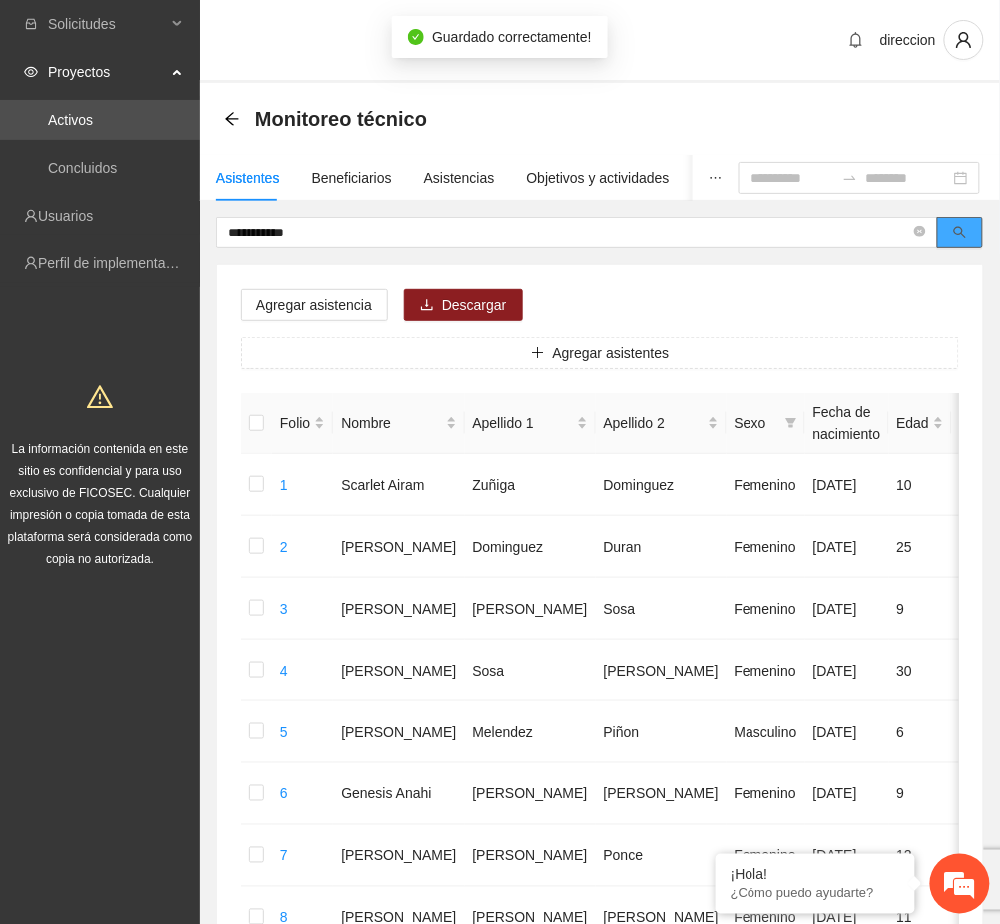
click at [955, 226] on icon "search" at bounding box center [960, 233] width 14 height 14
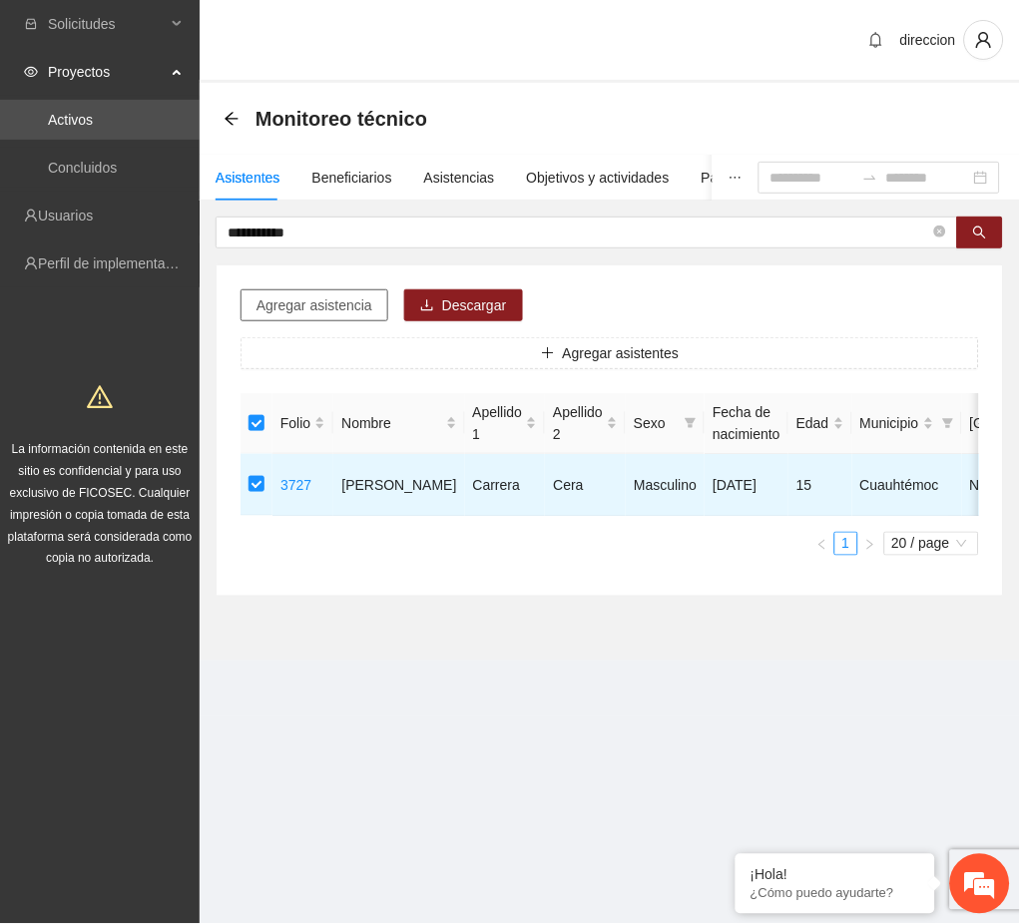
click at [307, 304] on span "Agregar asistencia" at bounding box center [314, 305] width 116 height 22
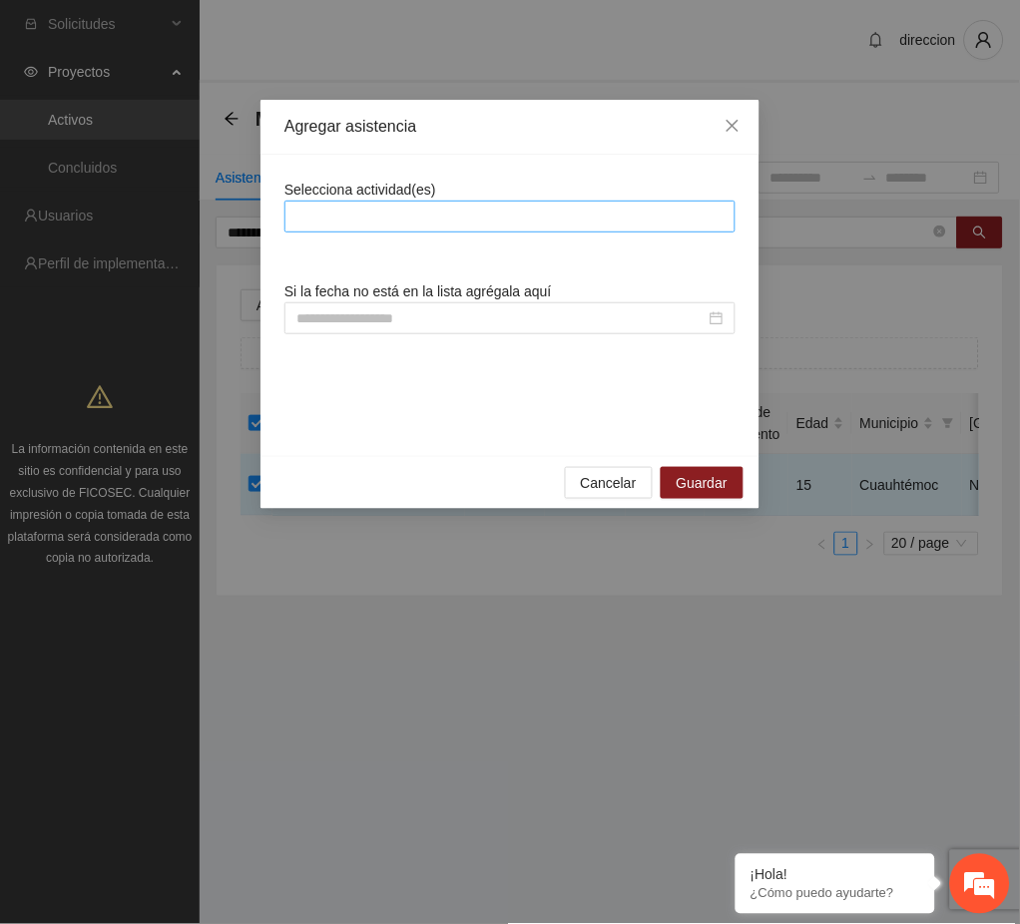
click at [341, 226] on div at bounding box center [509, 217] width 441 height 24
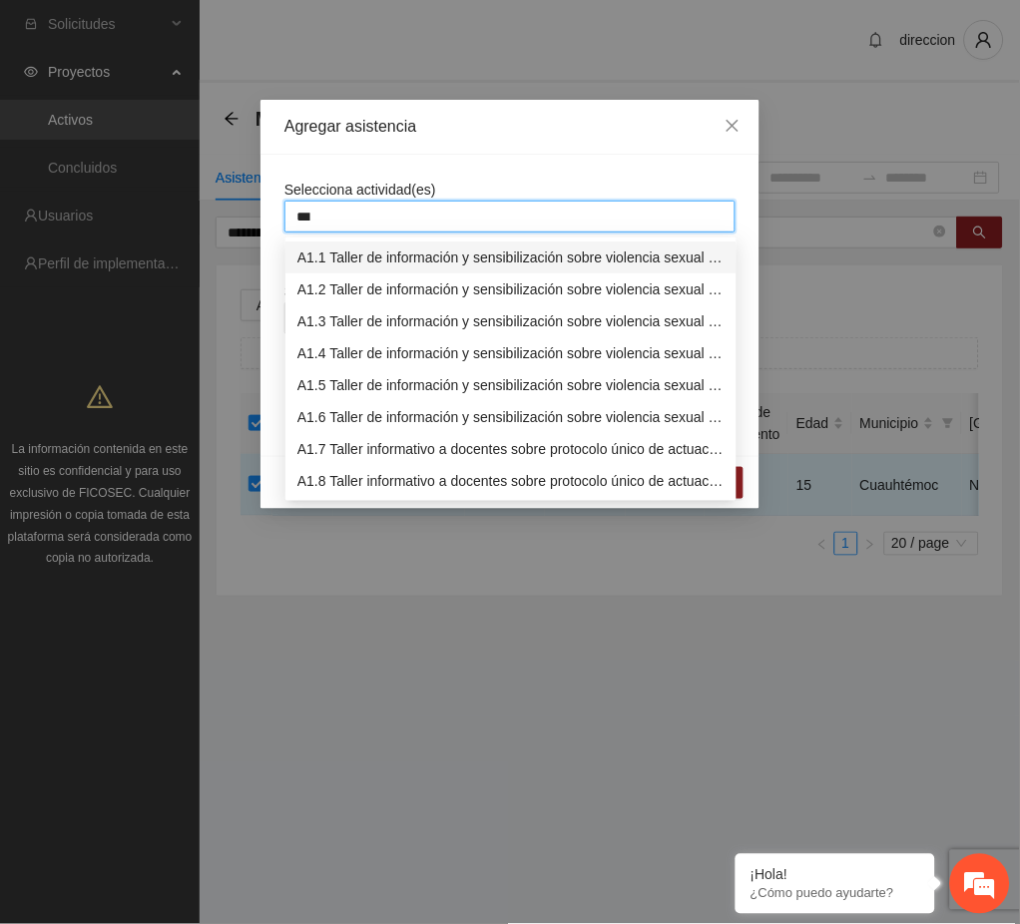
type input "****"
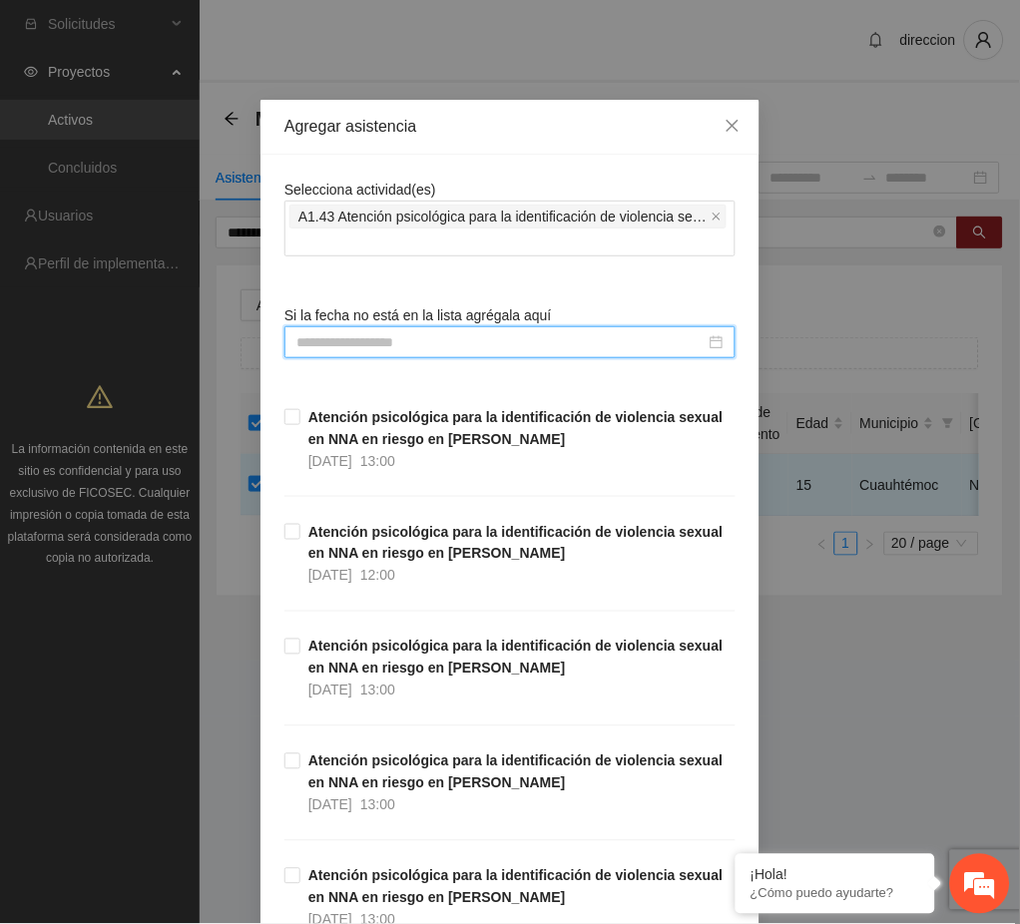
click at [362, 349] on input at bounding box center [500, 342] width 409 height 22
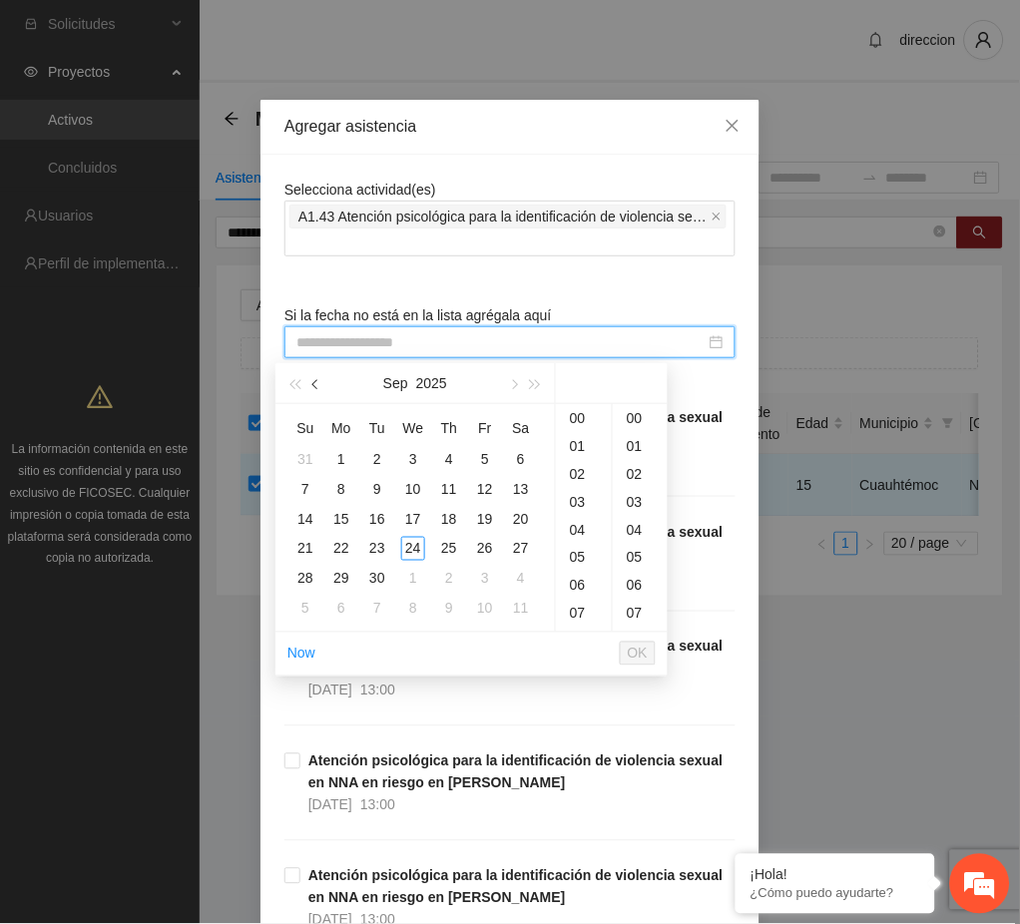
click at [319, 384] on span "button" at bounding box center [317, 385] width 10 height 10
click at [347, 577] on div "25" at bounding box center [341, 579] width 24 height 24
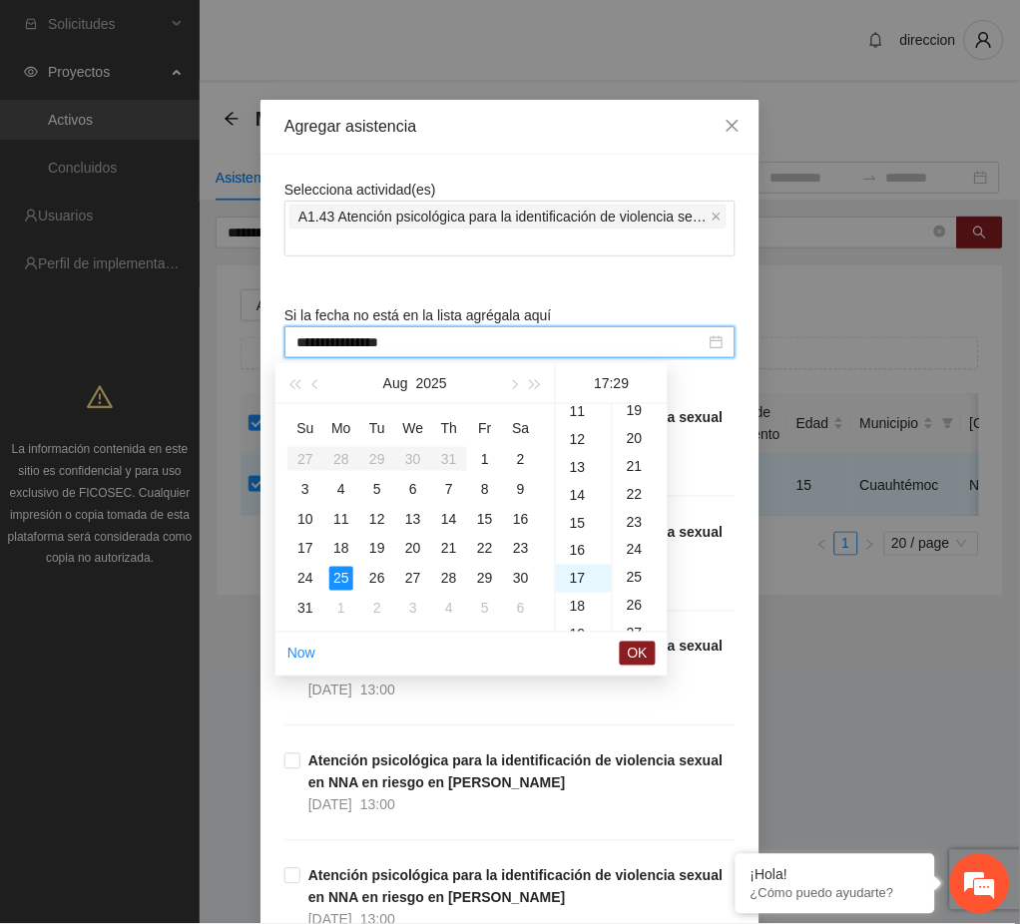
scroll to position [809, 0]
click at [570, 591] on div "09" at bounding box center [584, 594] width 56 height 28
click at [626, 409] on div "00" at bounding box center [640, 418] width 55 height 28
type input "**********"
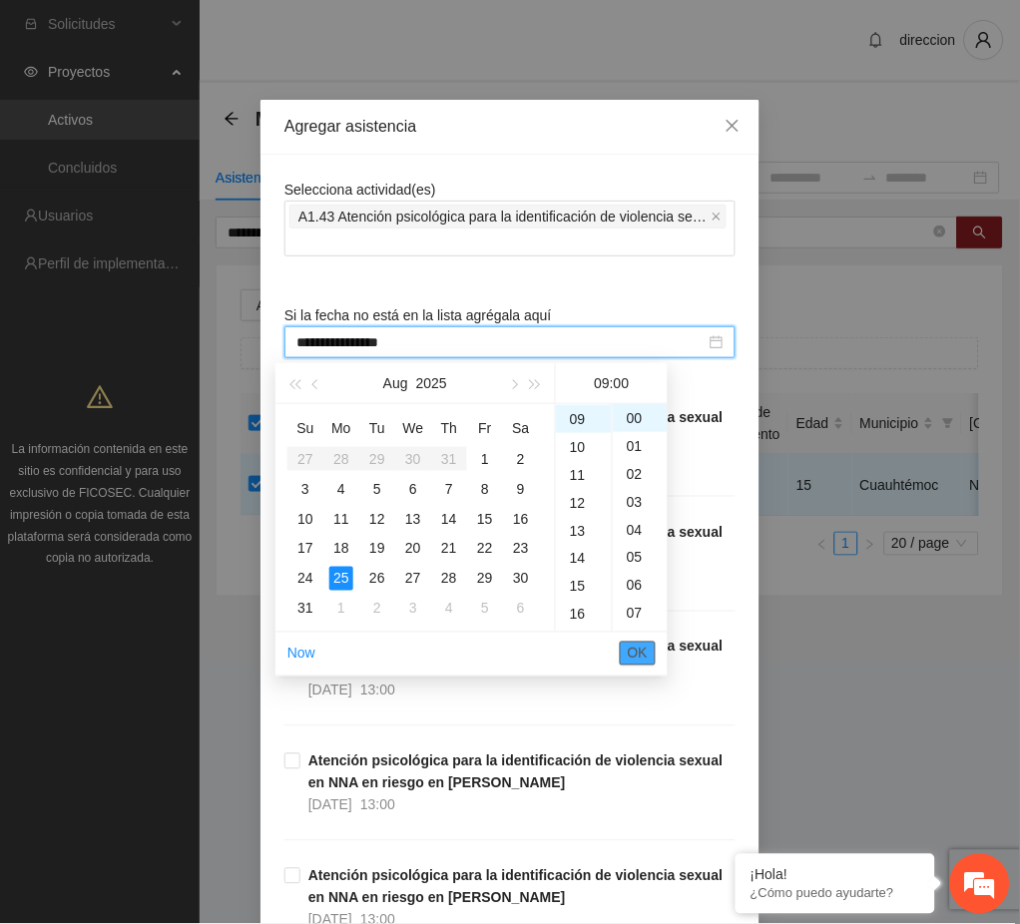
click at [640, 653] on span "OK" at bounding box center [638, 654] width 20 height 22
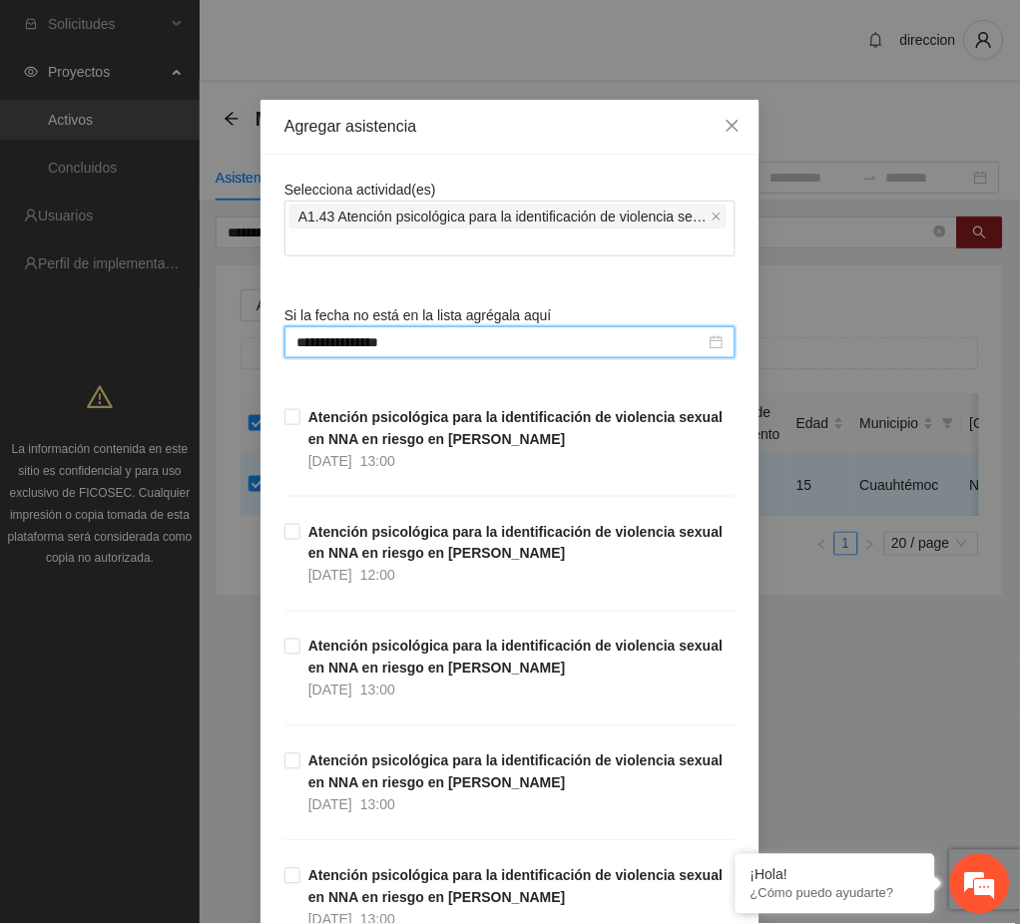
click at [818, 725] on div "**********" at bounding box center [510, 462] width 1020 height 924
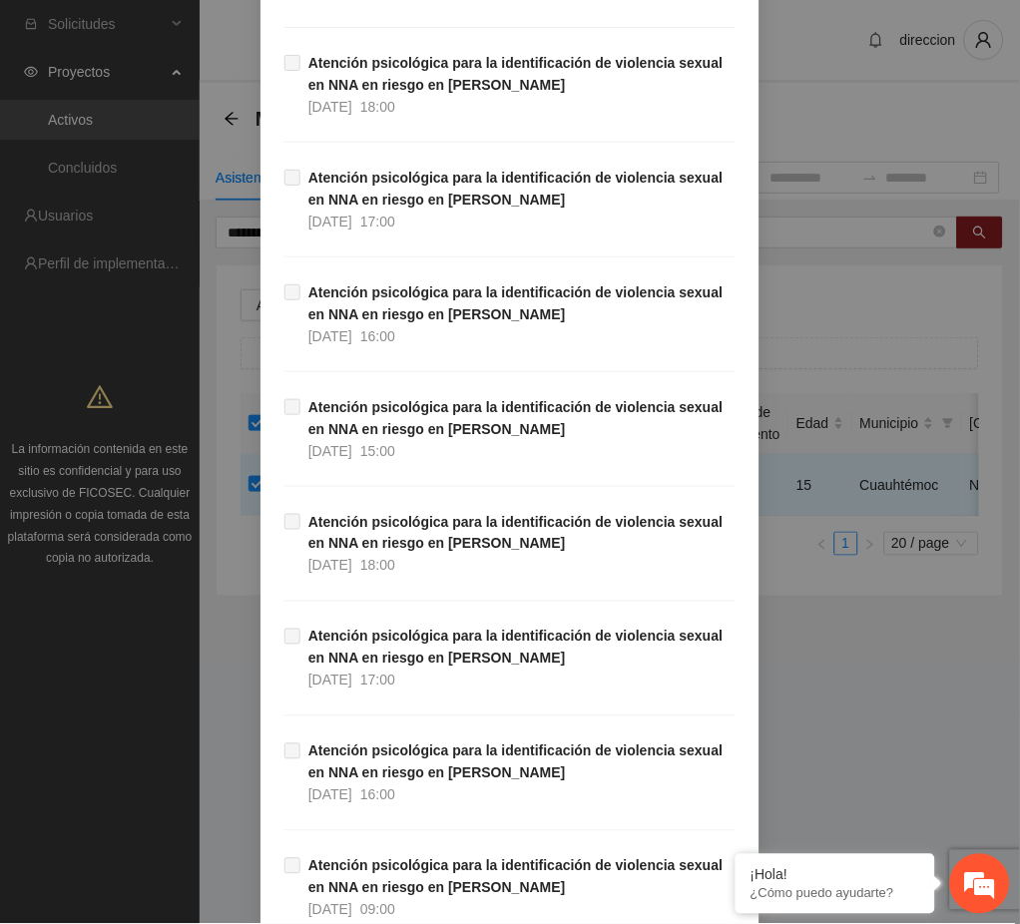
scroll to position [33276, 0]
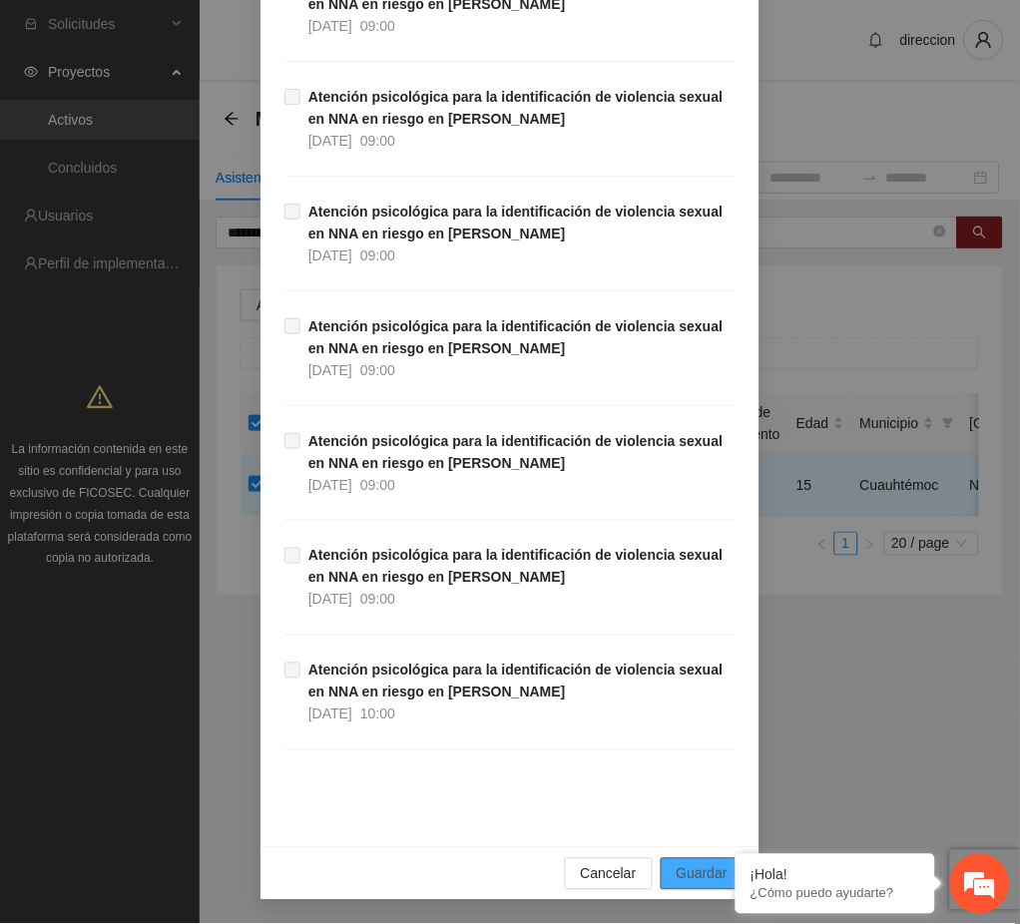
click at [694, 875] on span "Guardar" at bounding box center [702, 874] width 51 height 22
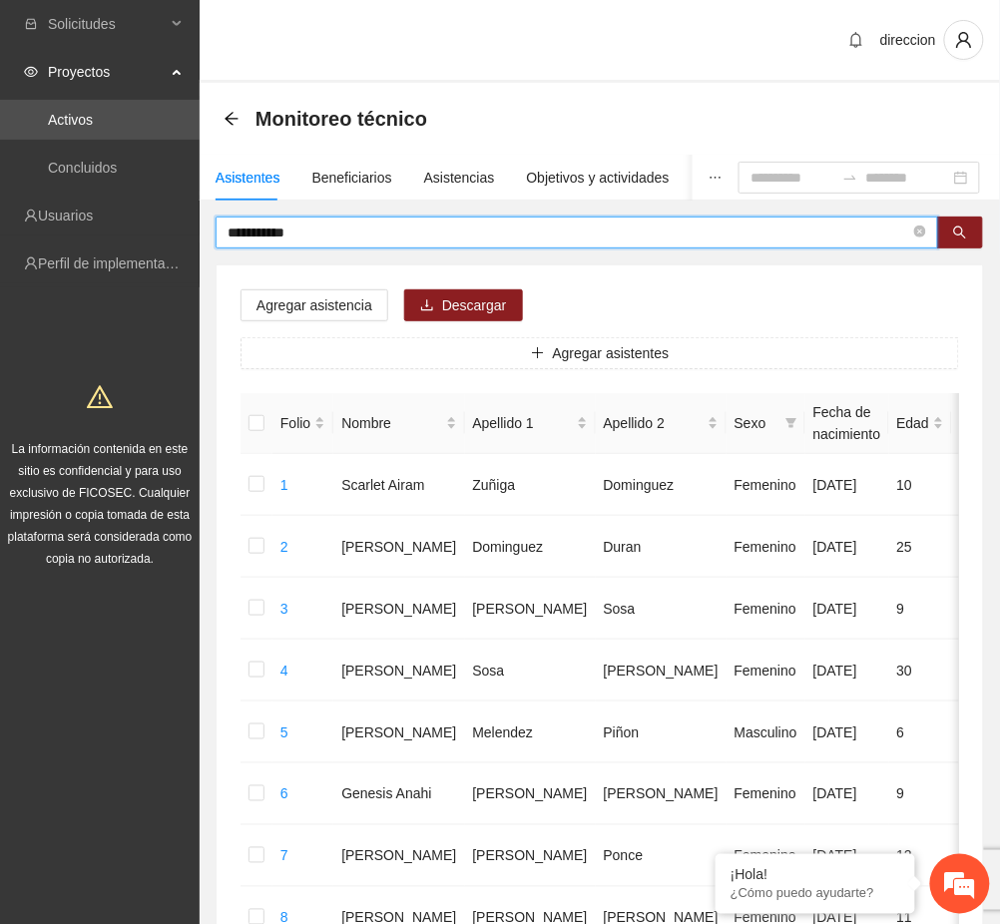
drag, startPoint x: 307, startPoint y: 224, endPoint x: 204, endPoint y: 248, distance: 106.7
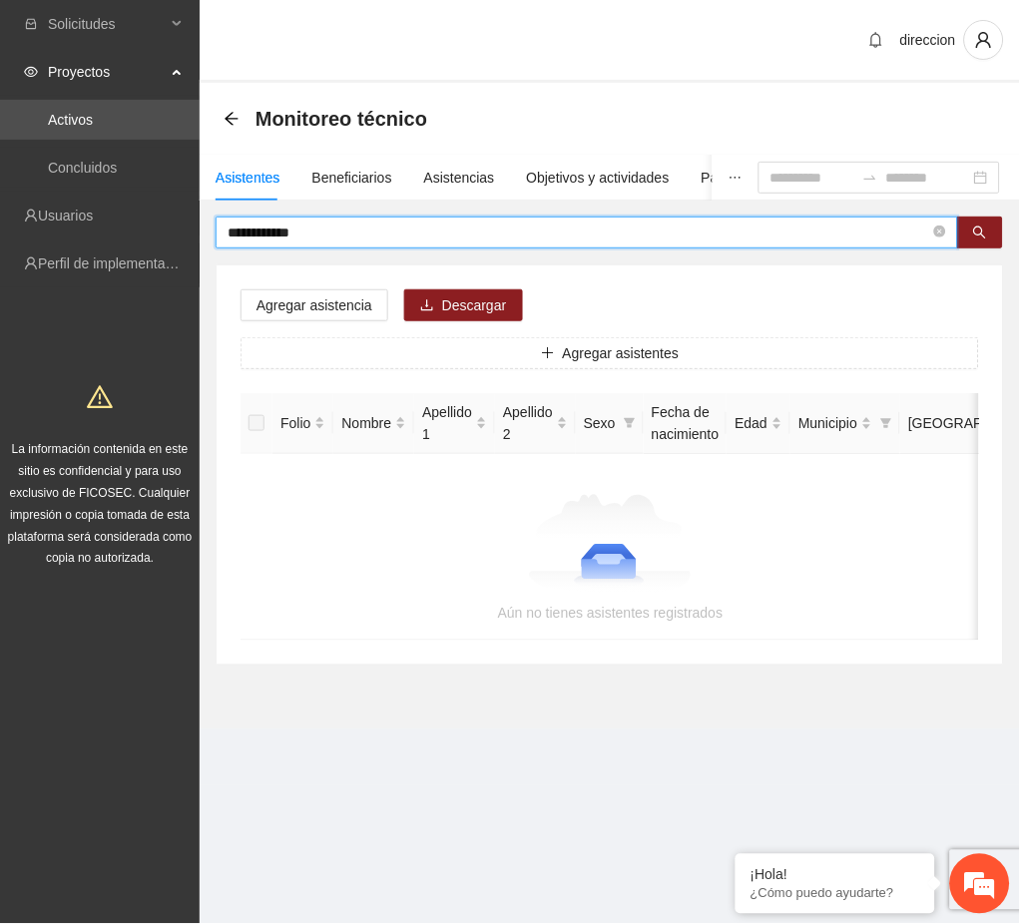
type input "**********"
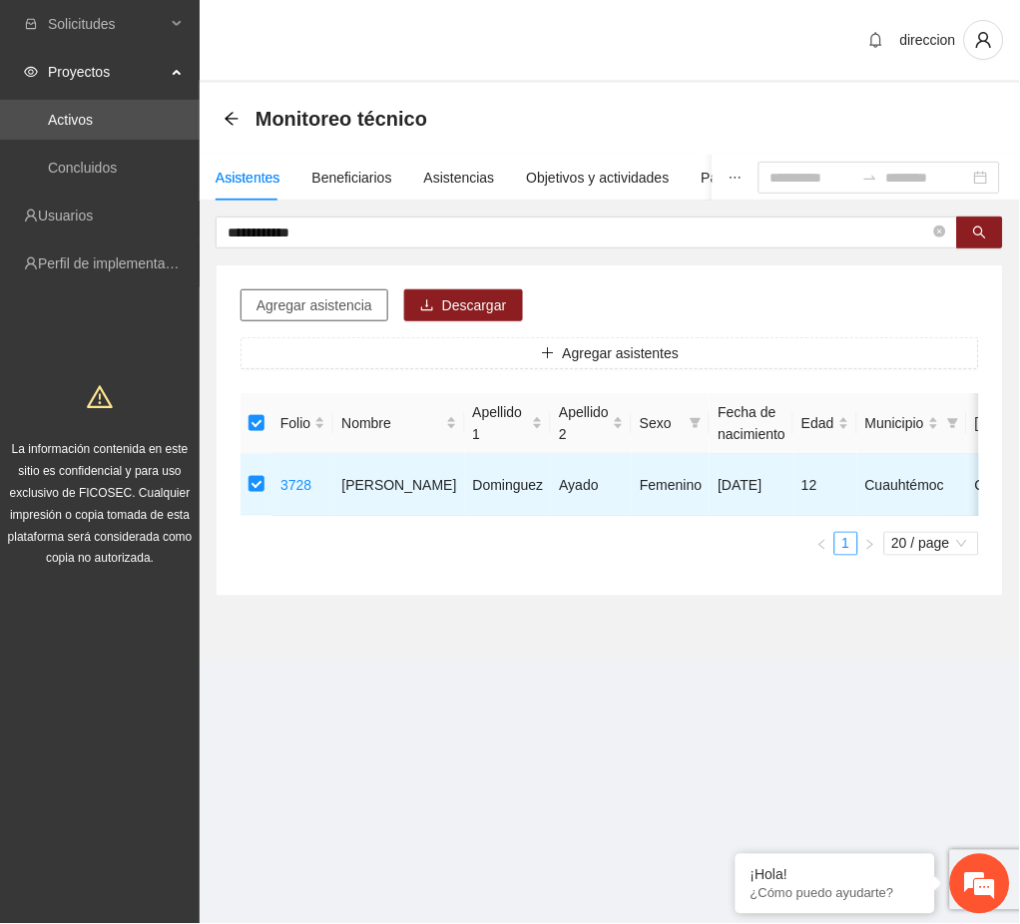
click at [299, 308] on span "Agregar asistencia" at bounding box center [314, 305] width 116 height 22
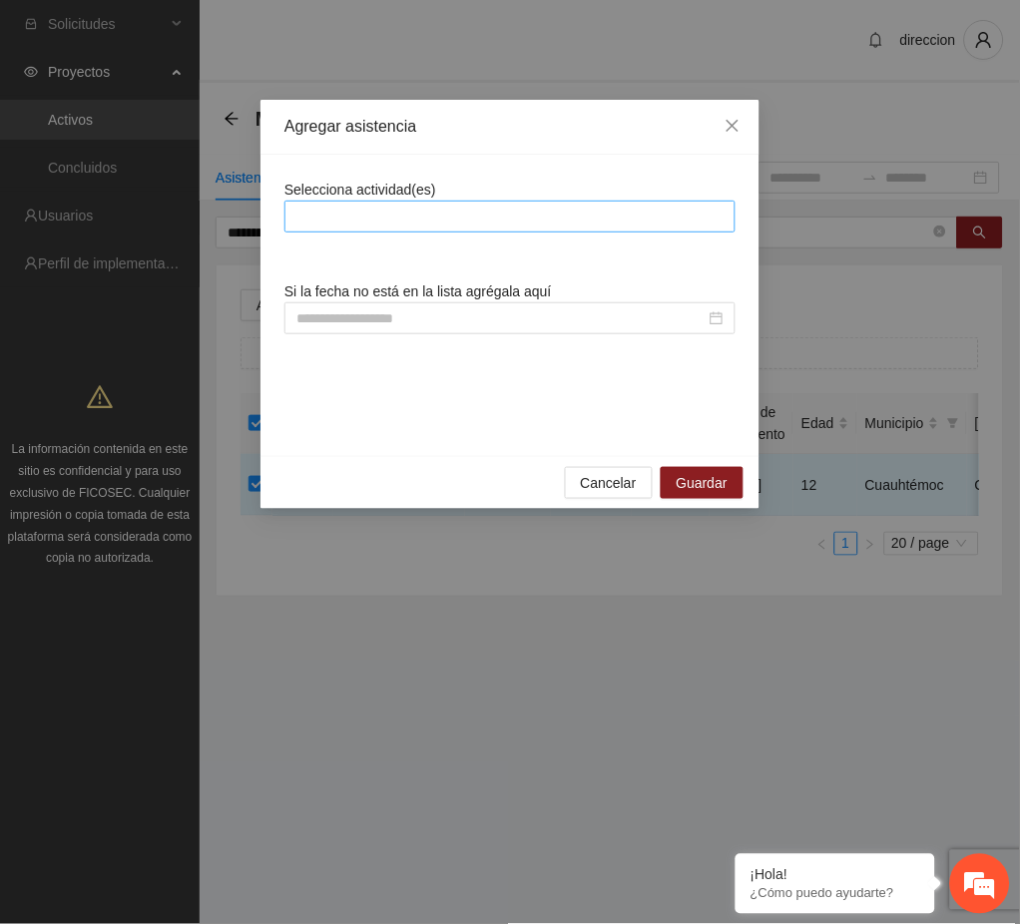
click at [354, 221] on div at bounding box center [509, 217] width 441 height 24
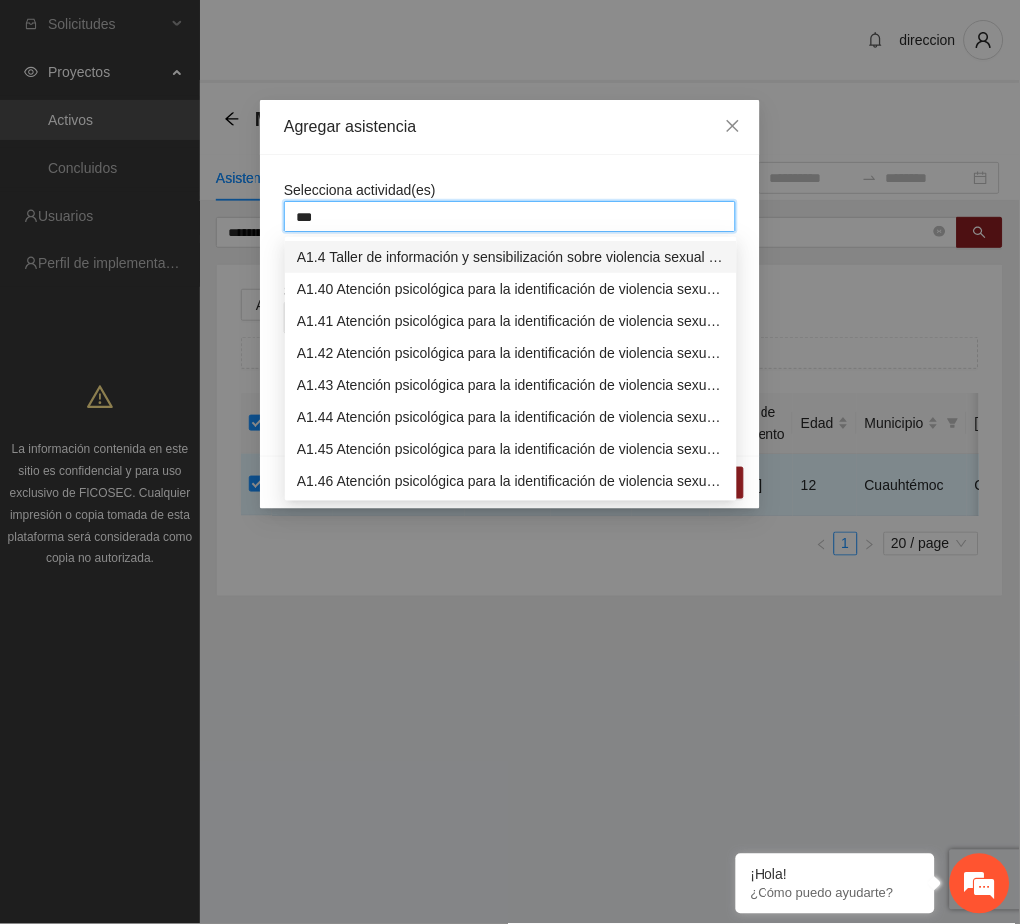
type input "****"
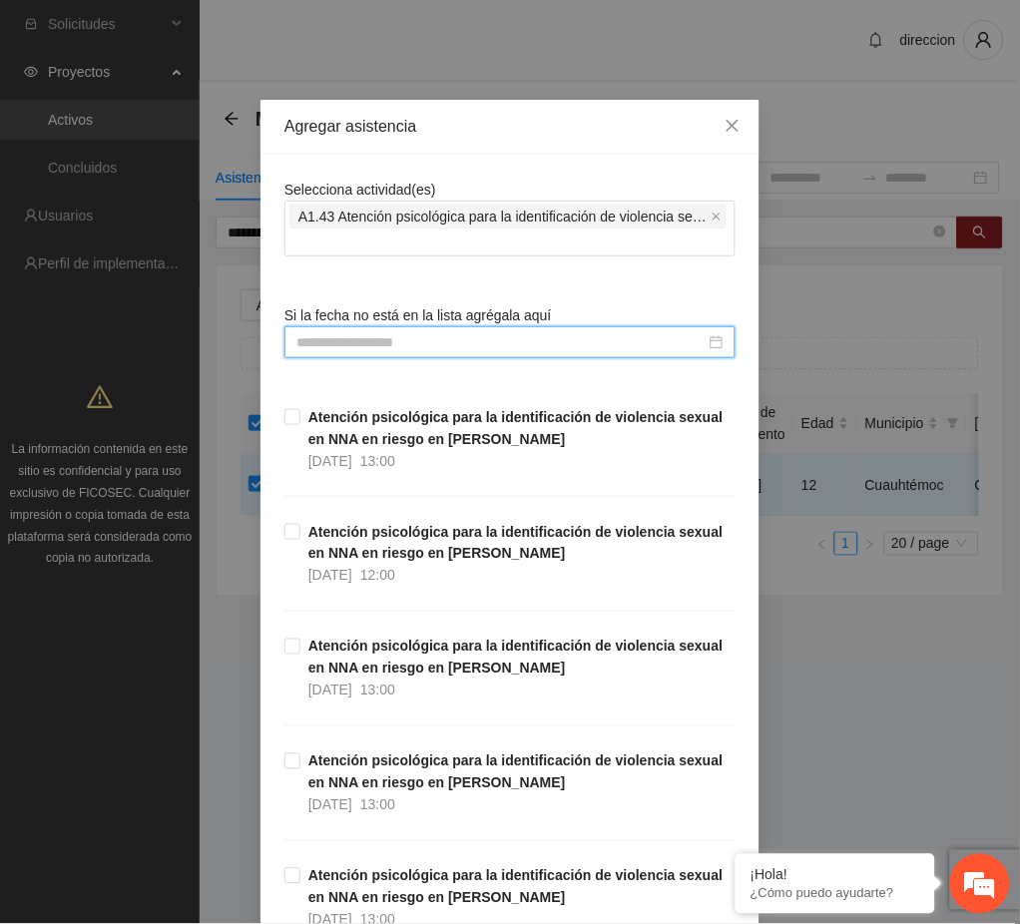
click at [389, 340] on input at bounding box center [500, 342] width 409 height 22
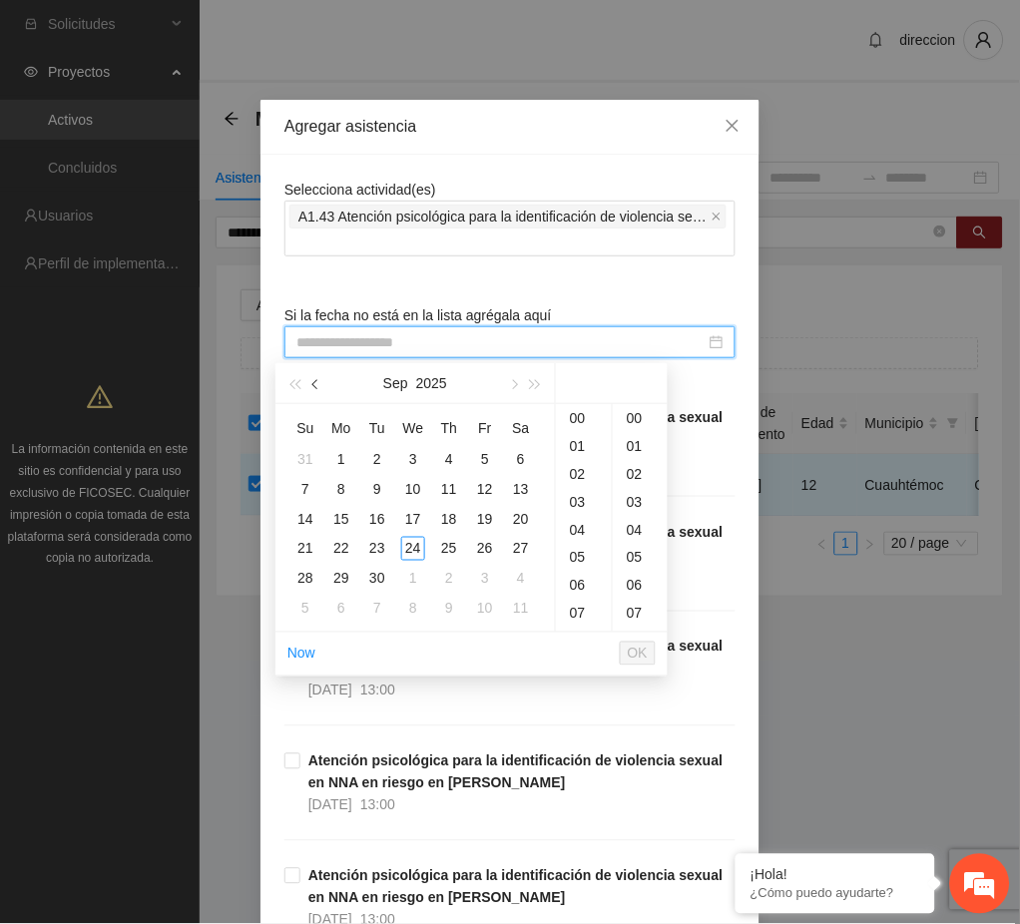
click at [322, 389] on button "button" at bounding box center [316, 383] width 22 height 40
click at [376, 488] on div "5" at bounding box center [377, 489] width 24 height 24
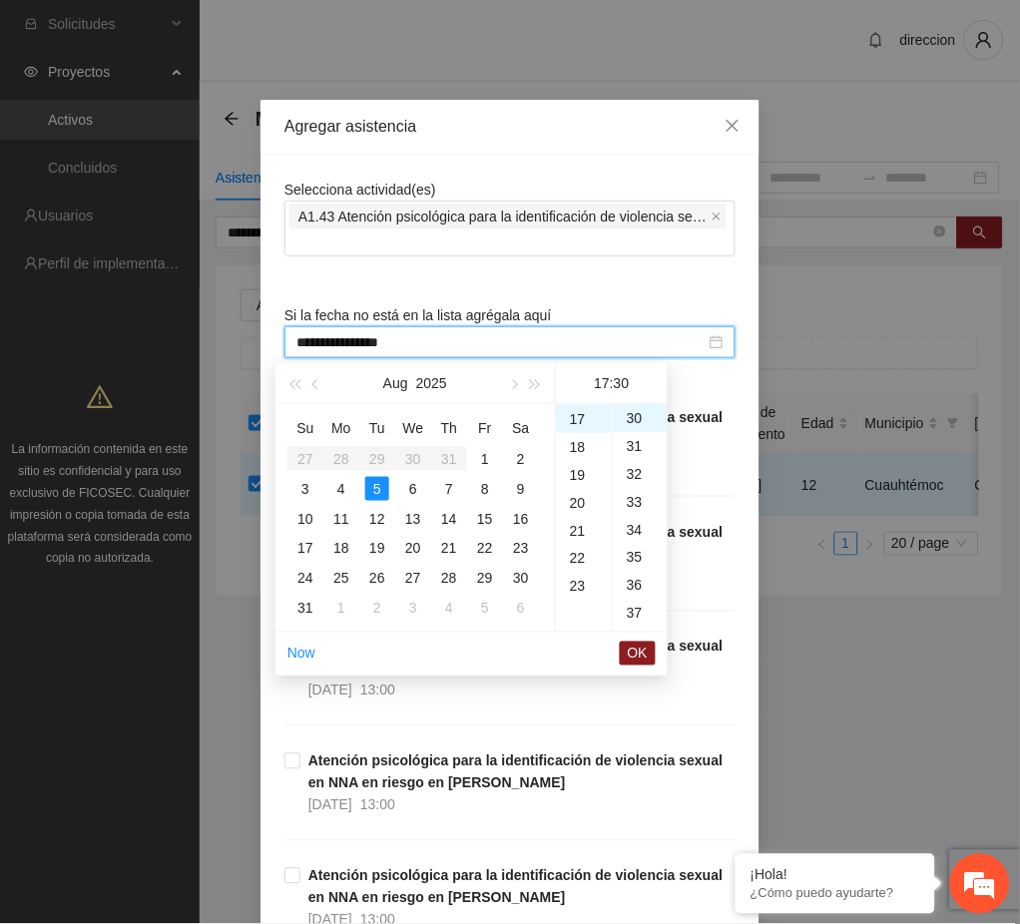
scroll to position [275, 0]
click at [582, 478] on div "12" at bounding box center [584, 478] width 56 height 28
click at [625, 414] on div "00" at bounding box center [640, 418] width 55 height 28
type input "**********"
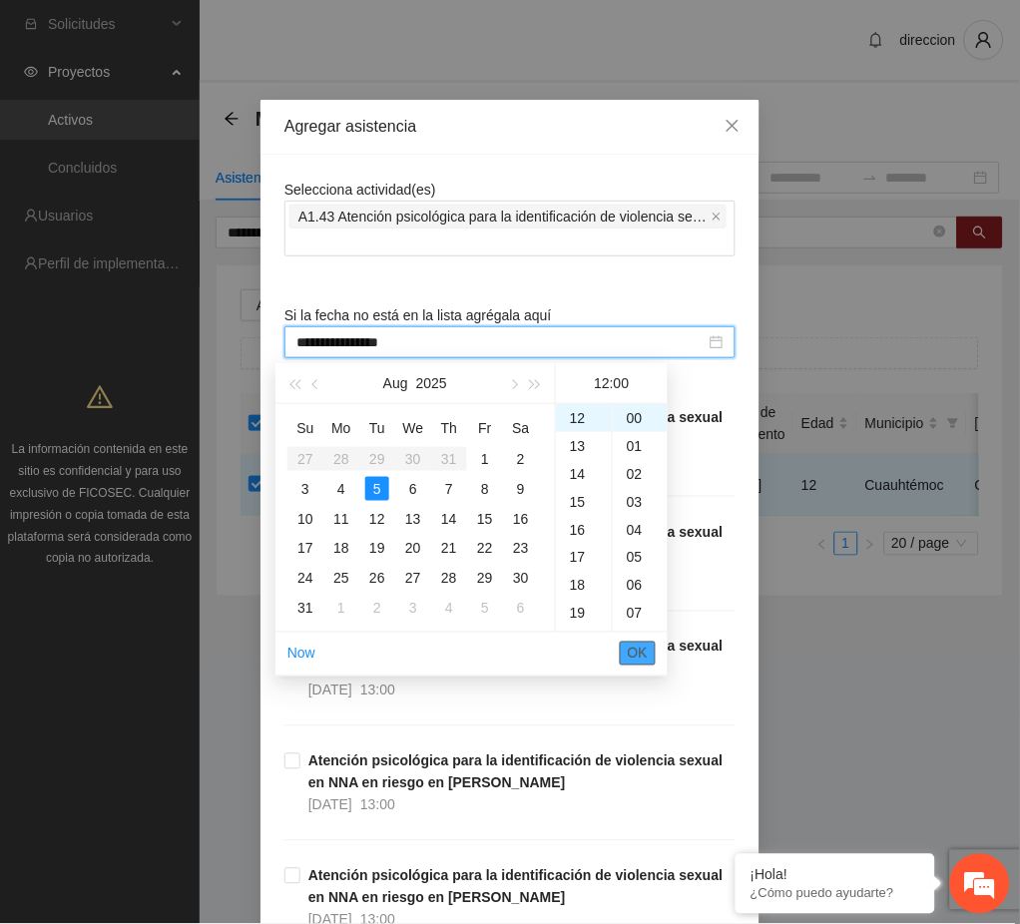
click at [639, 651] on span "OK" at bounding box center [638, 654] width 20 height 22
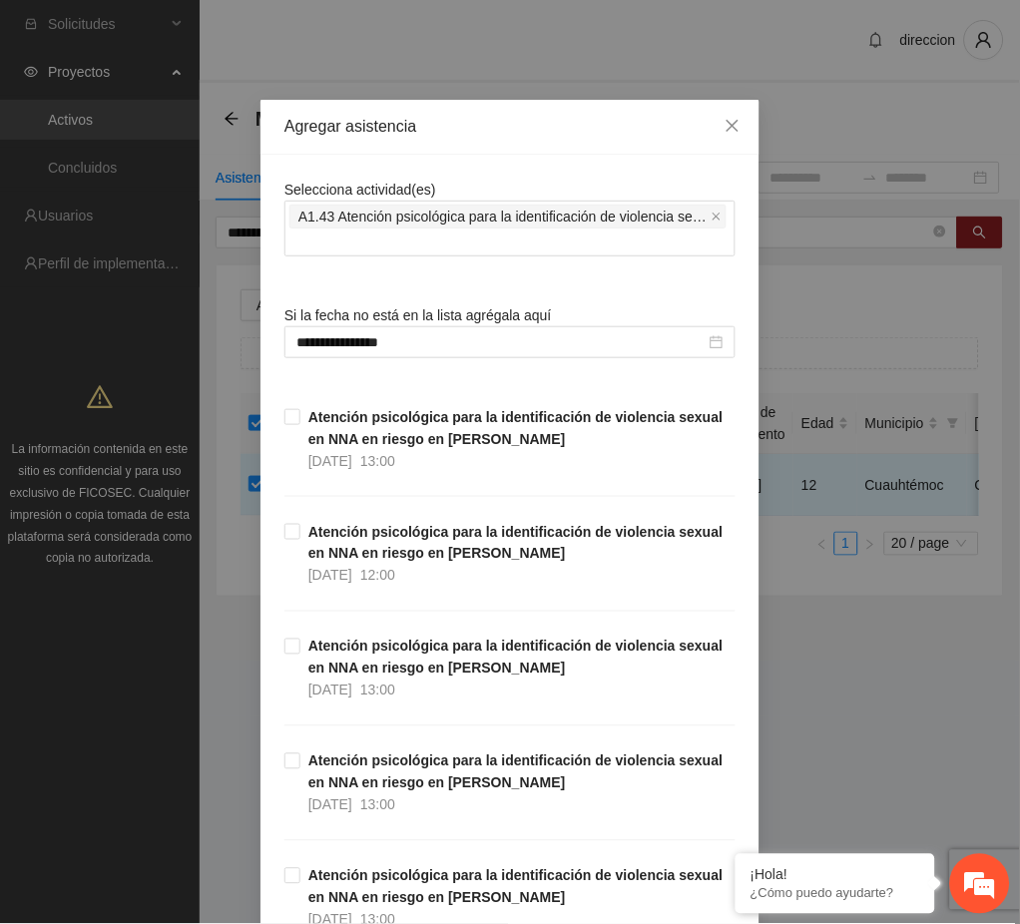
click at [805, 720] on div "**********" at bounding box center [510, 462] width 1020 height 924
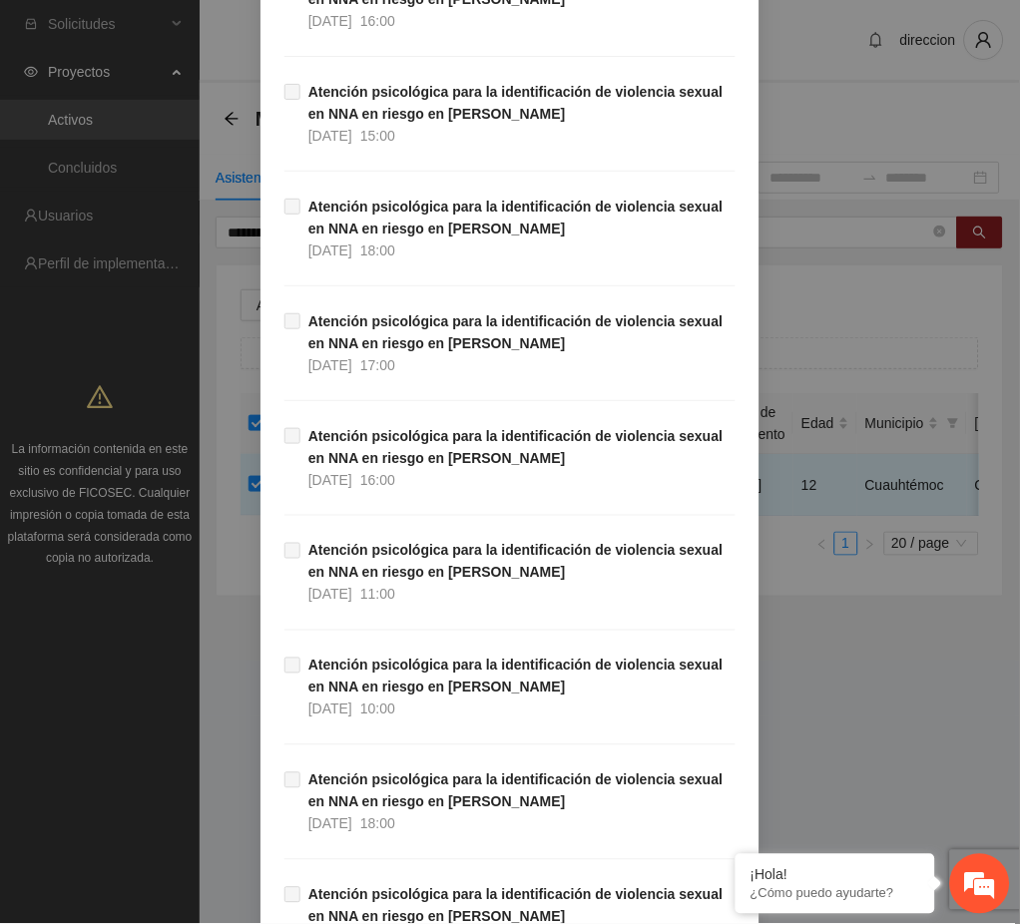
scroll to position [33276, 0]
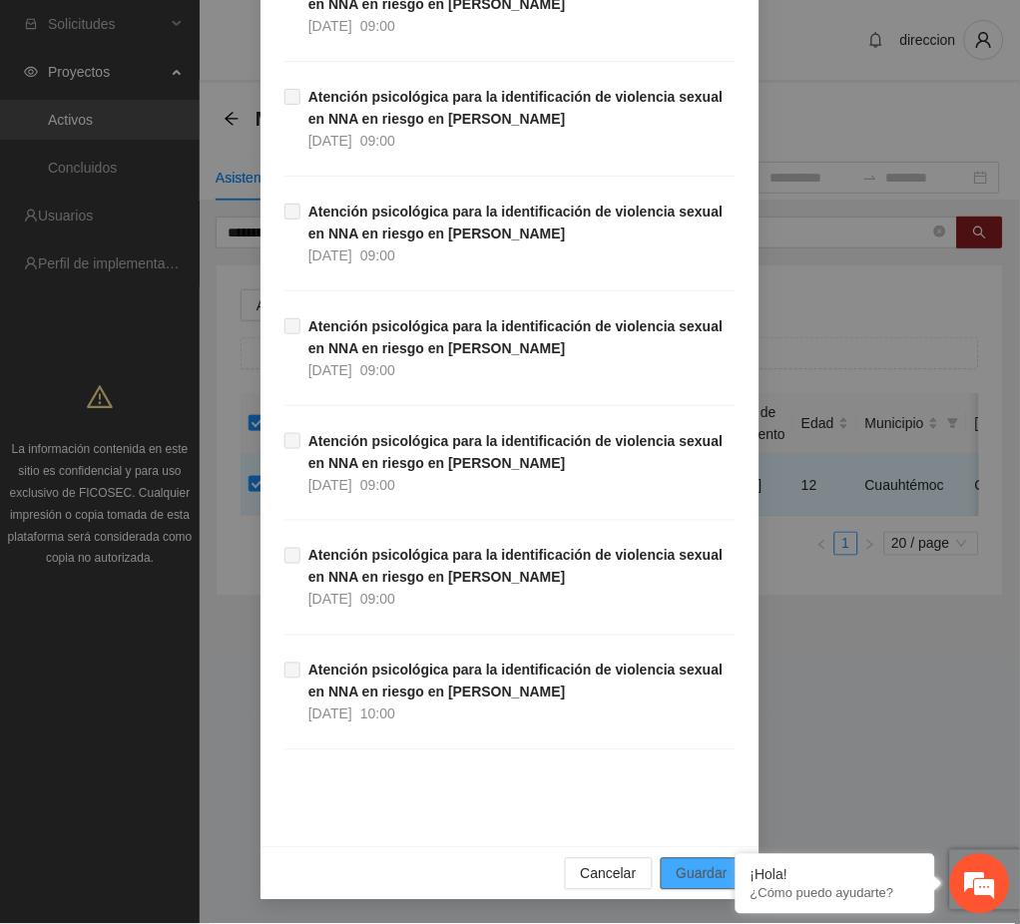
click at [711, 879] on span "Guardar" at bounding box center [702, 874] width 51 height 22
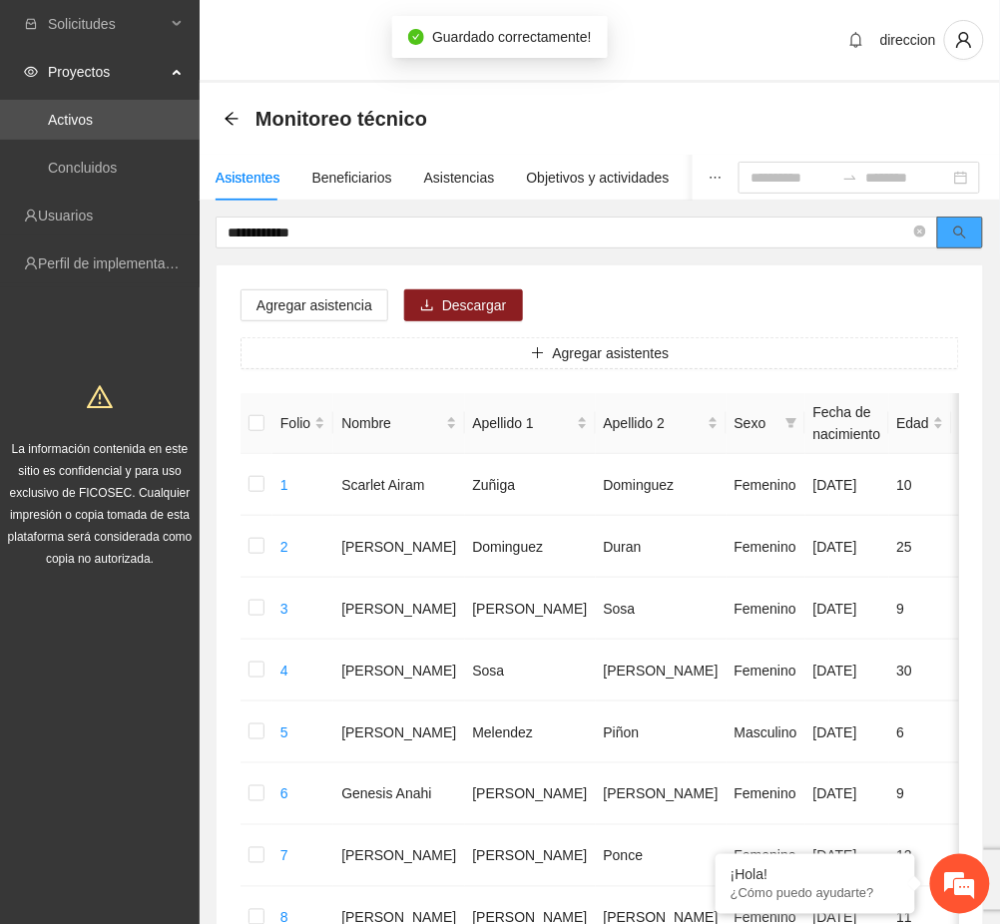
click at [966, 221] on button "button" at bounding box center [960, 233] width 46 height 32
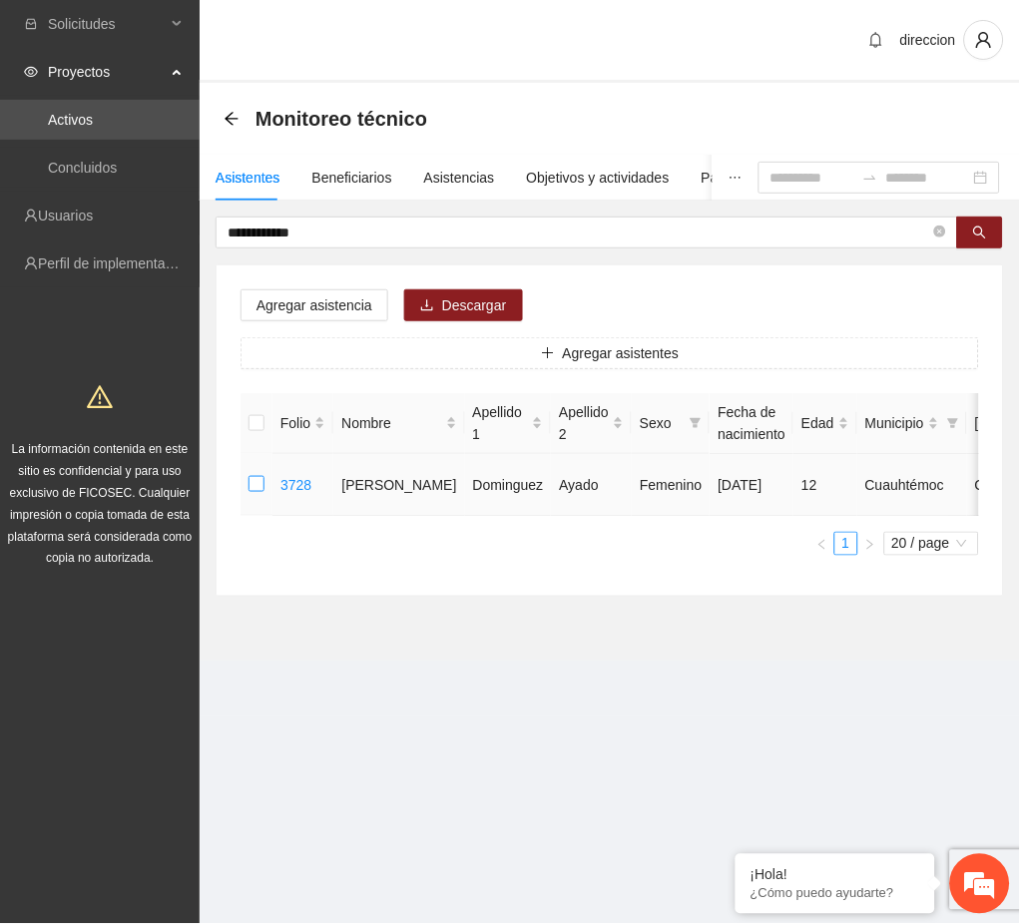
click at [253, 492] on label at bounding box center [256, 485] width 16 height 22
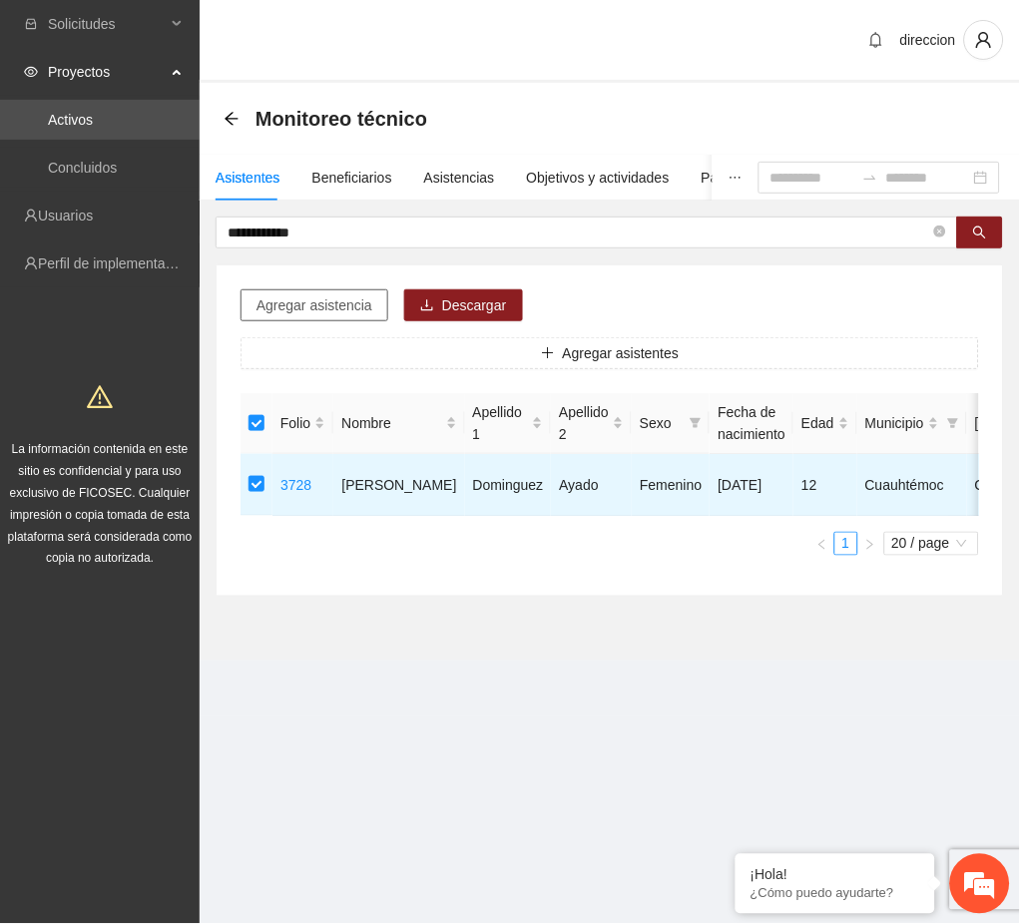
click at [310, 298] on span "Agregar asistencia" at bounding box center [314, 305] width 116 height 22
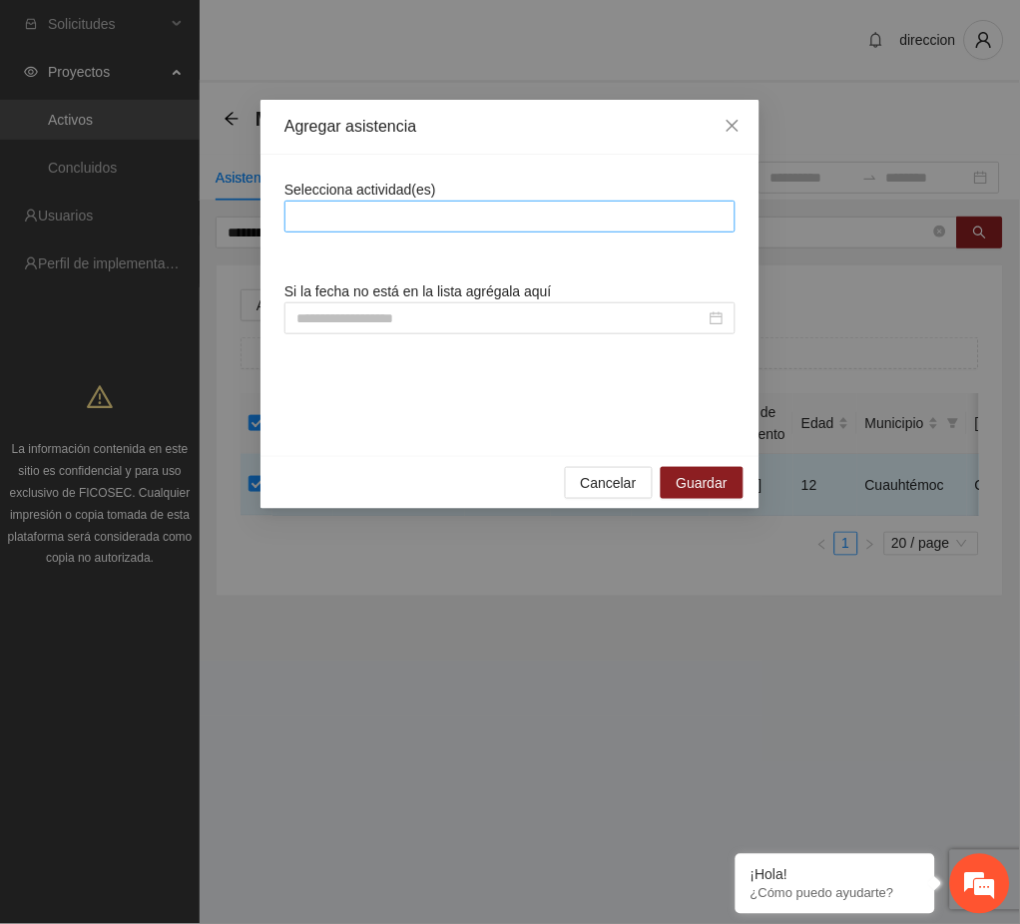
click at [371, 215] on div at bounding box center [509, 217] width 441 height 24
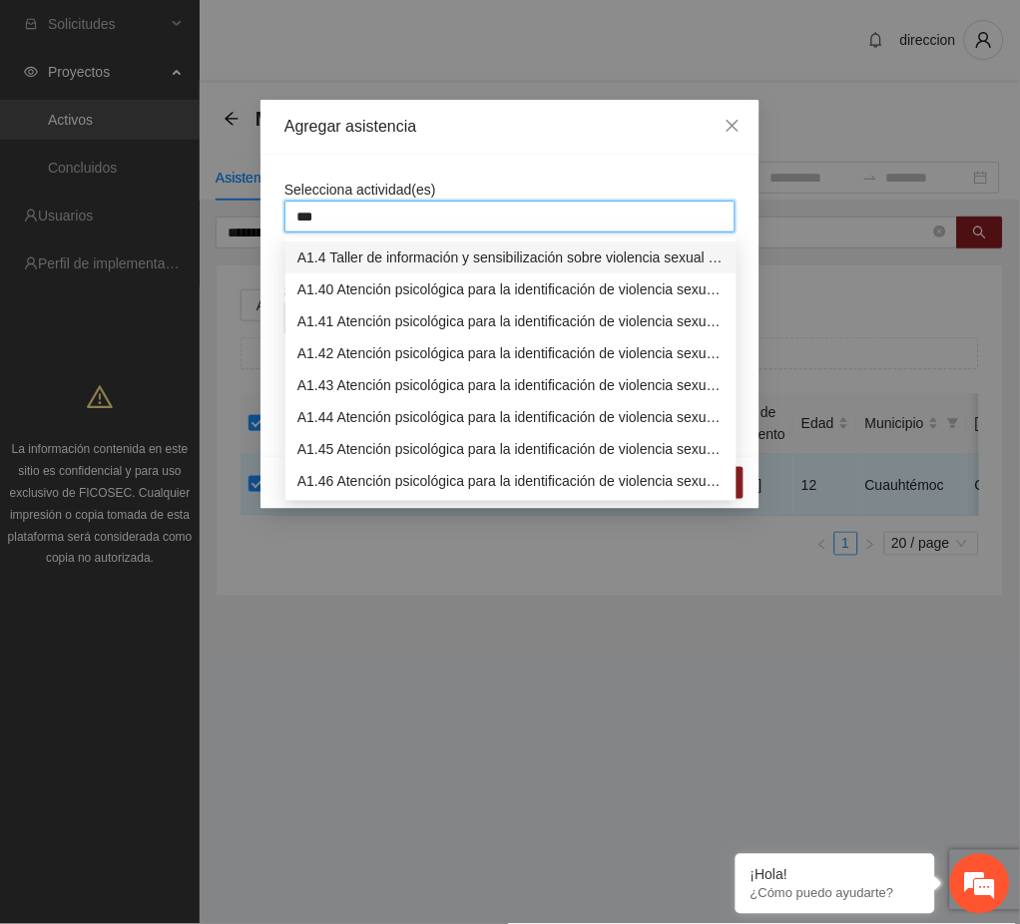
type input "****"
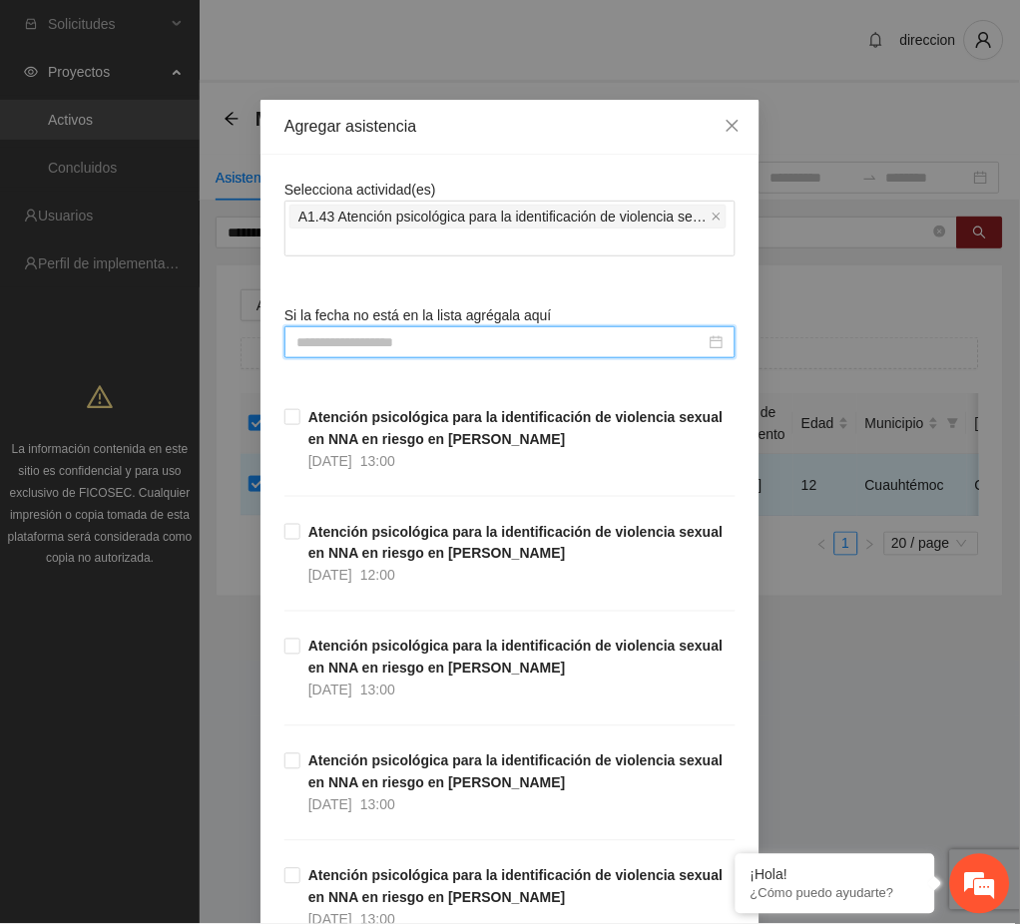
click at [340, 341] on input at bounding box center [500, 342] width 409 height 22
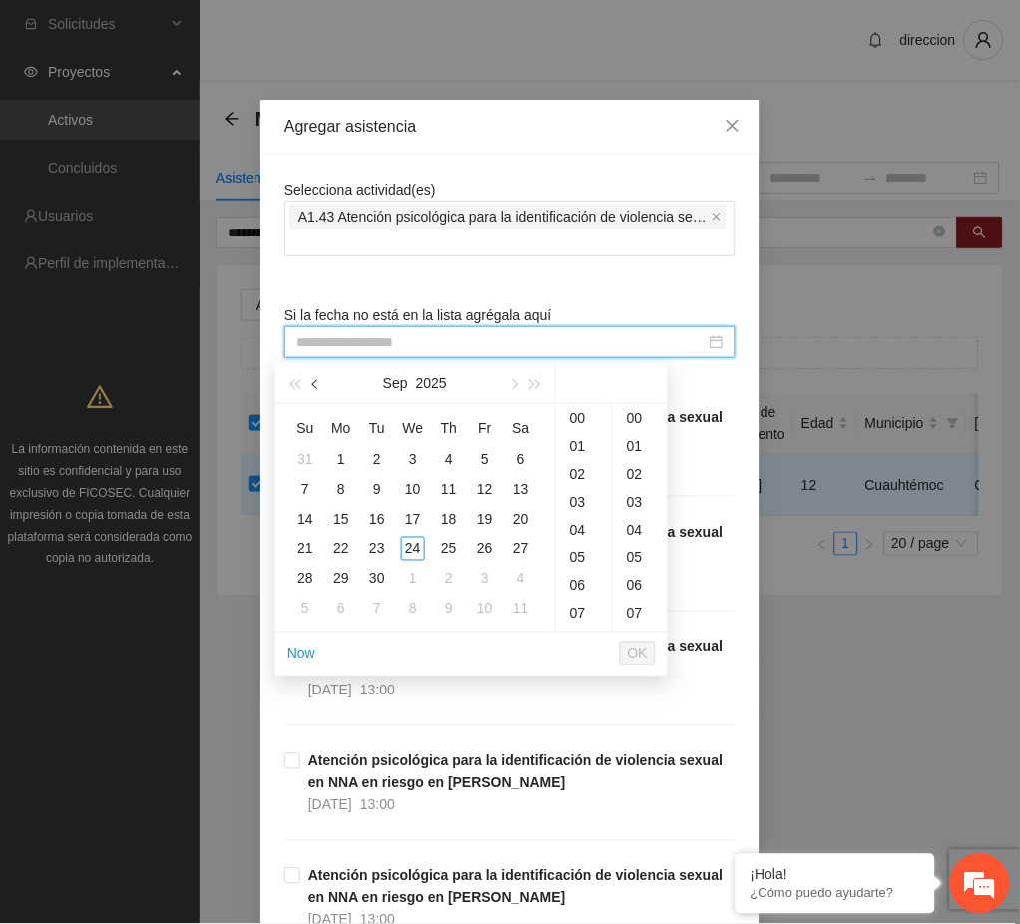
click at [325, 392] on button "button" at bounding box center [316, 383] width 22 height 40
click at [417, 550] on div "20" at bounding box center [413, 549] width 24 height 24
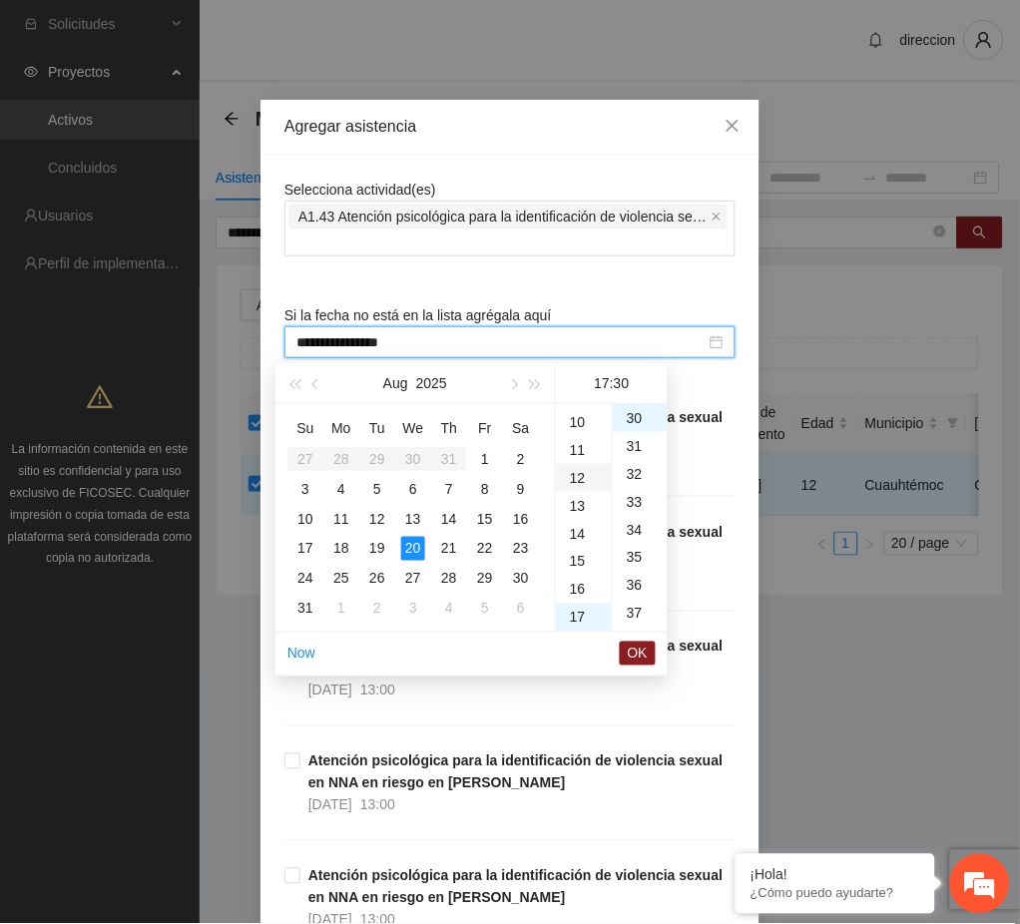
click at [575, 485] on div "12" at bounding box center [584, 478] width 56 height 28
drag, startPoint x: 629, startPoint y: 420, endPoint x: 633, endPoint y: 509, distance: 88.9
click at [628, 428] on div "00" at bounding box center [640, 418] width 55 height 28
type input "**********"
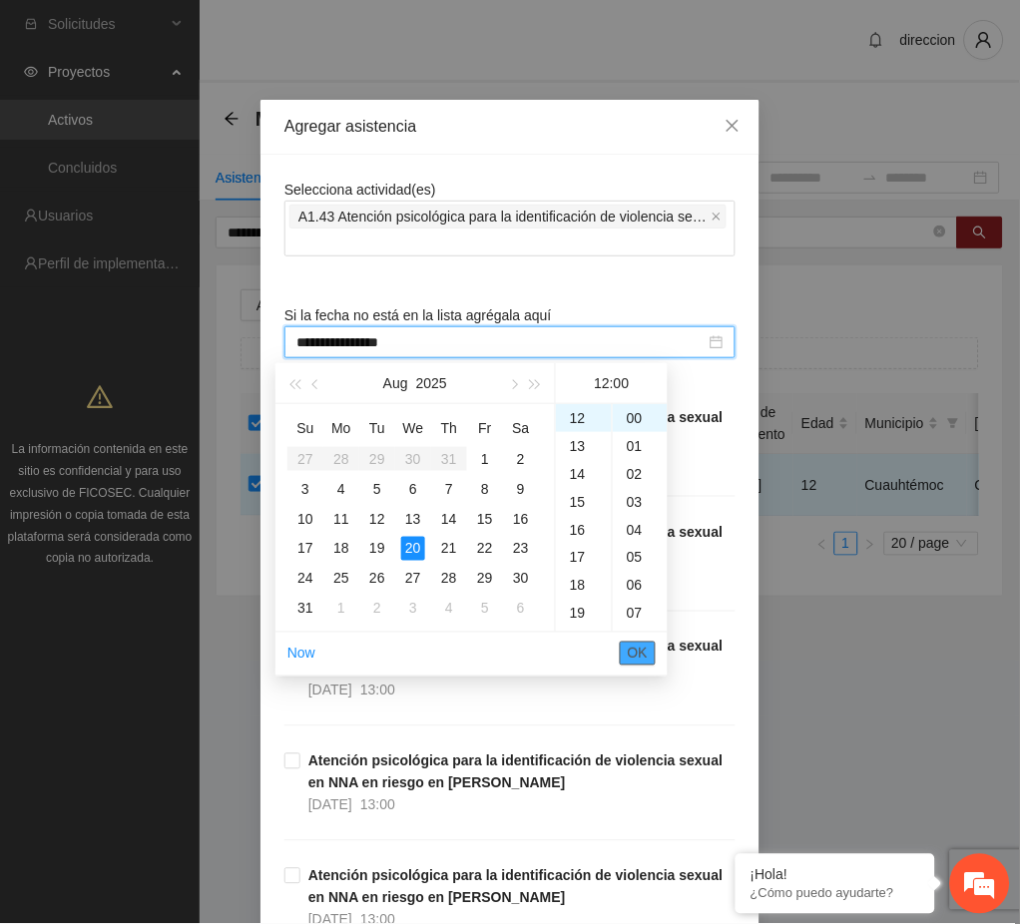
click at [627, 644] on button "OK" at bounding box center [638, 654] width 36 height 24
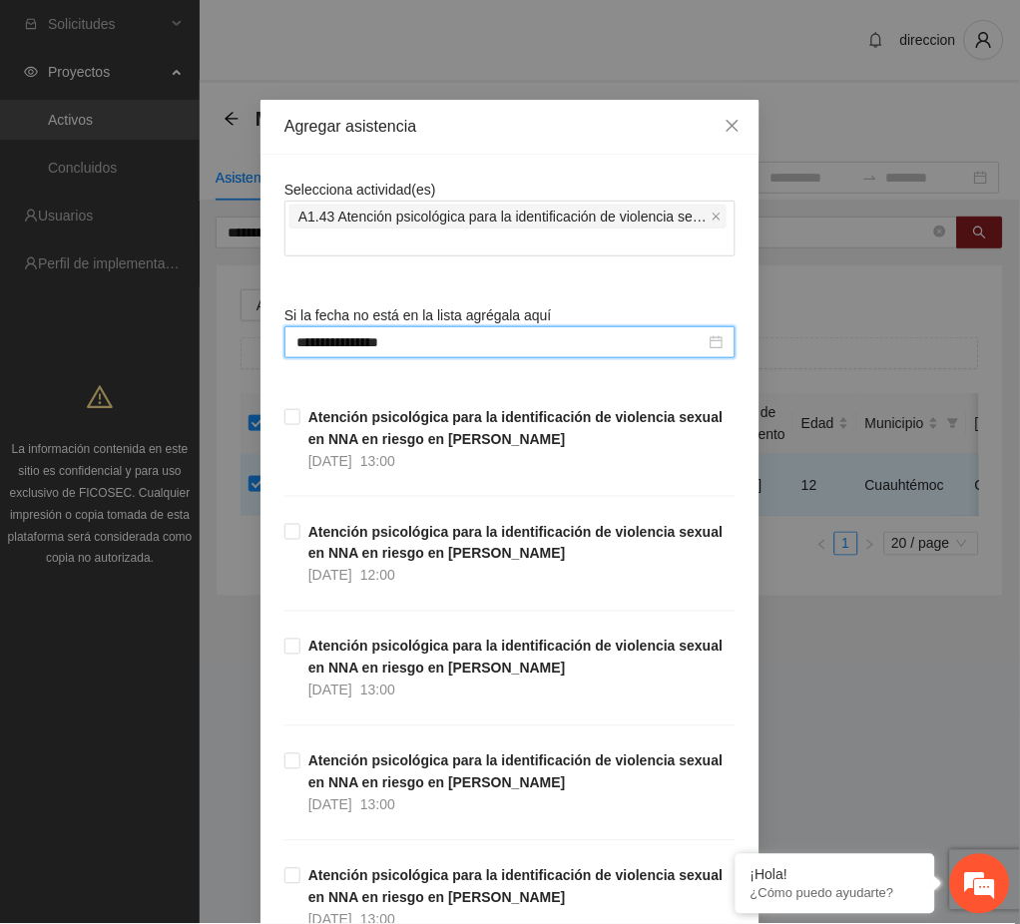
click at [819, 743] on div "**********" at bounding box center [510, 462] width 1020 height 924
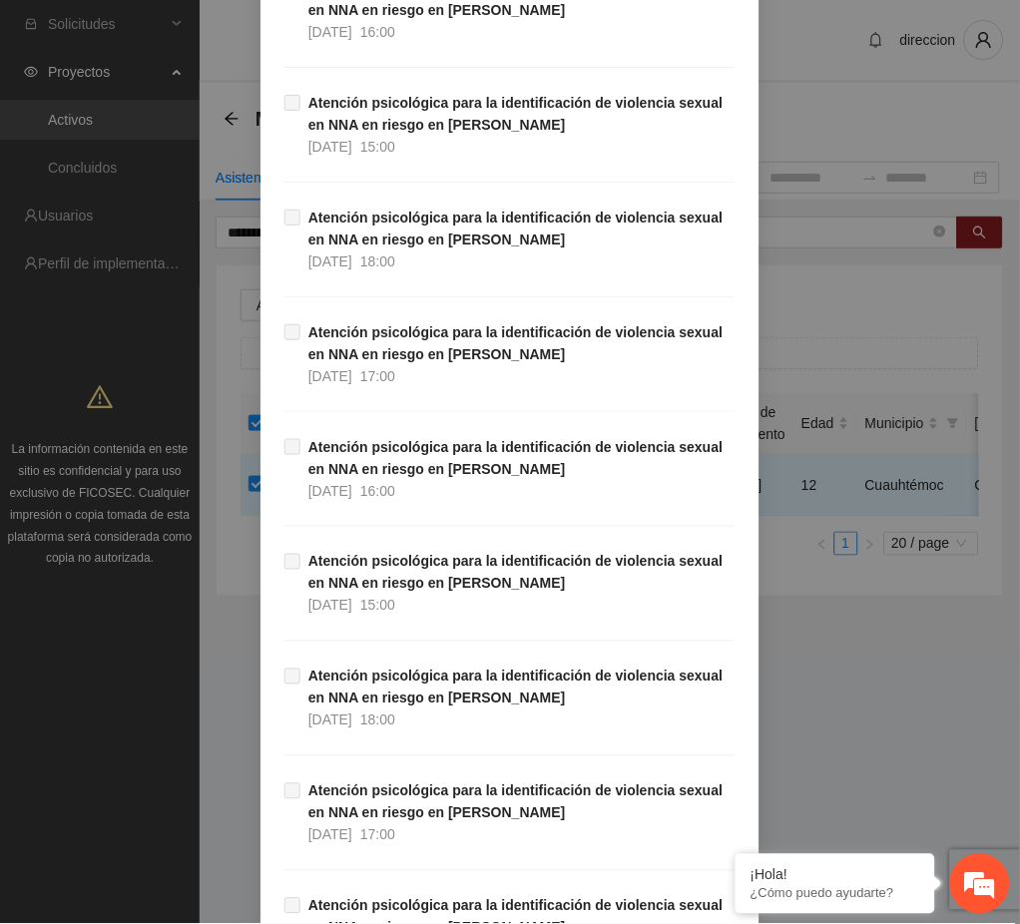
scroll to position [33276, 0]
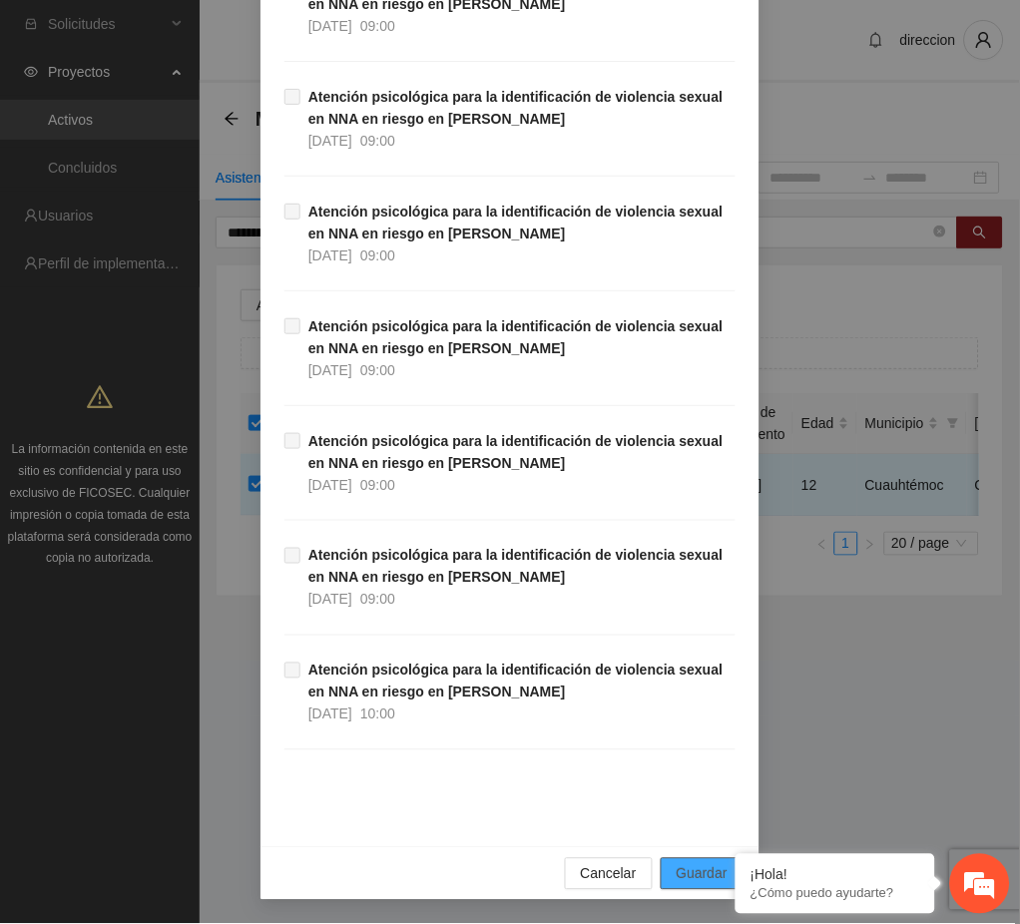
click at [685, 879] on span "Guardar" at bounding box center [702, 874] width 51 height 22
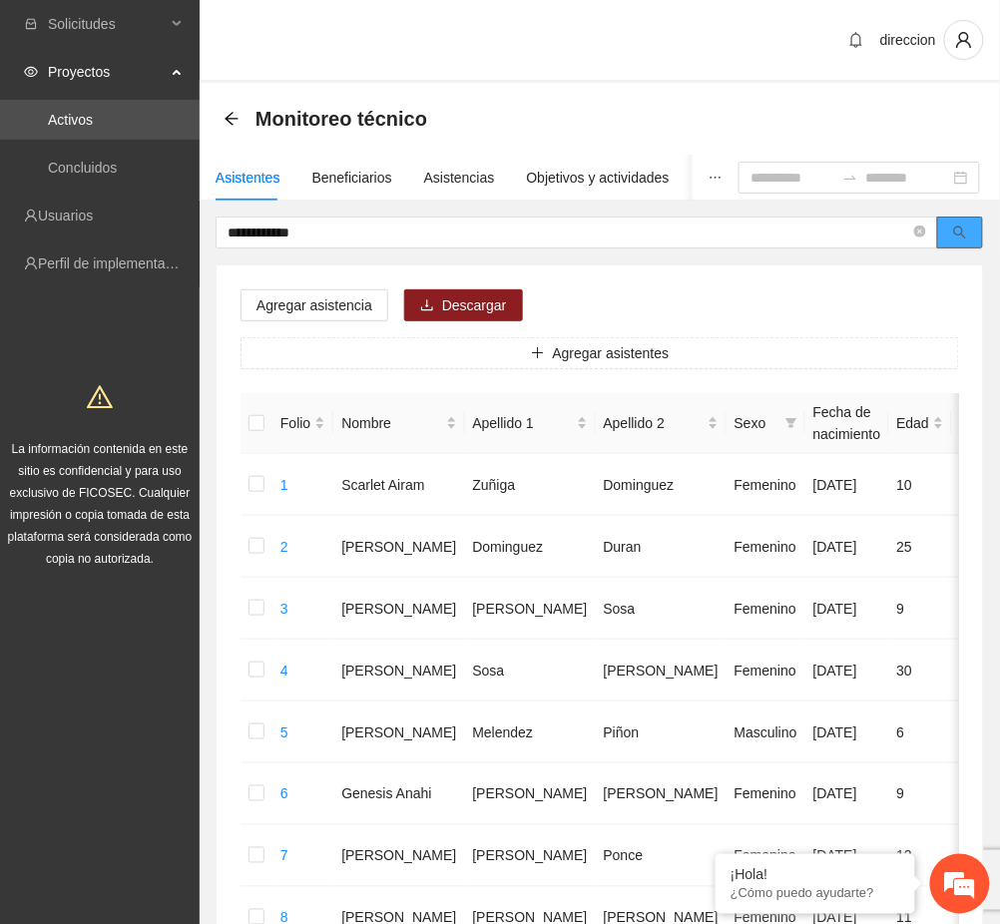
click at [964, 236] on icon "search" at bounding box center [960, 233] width 13 height 13
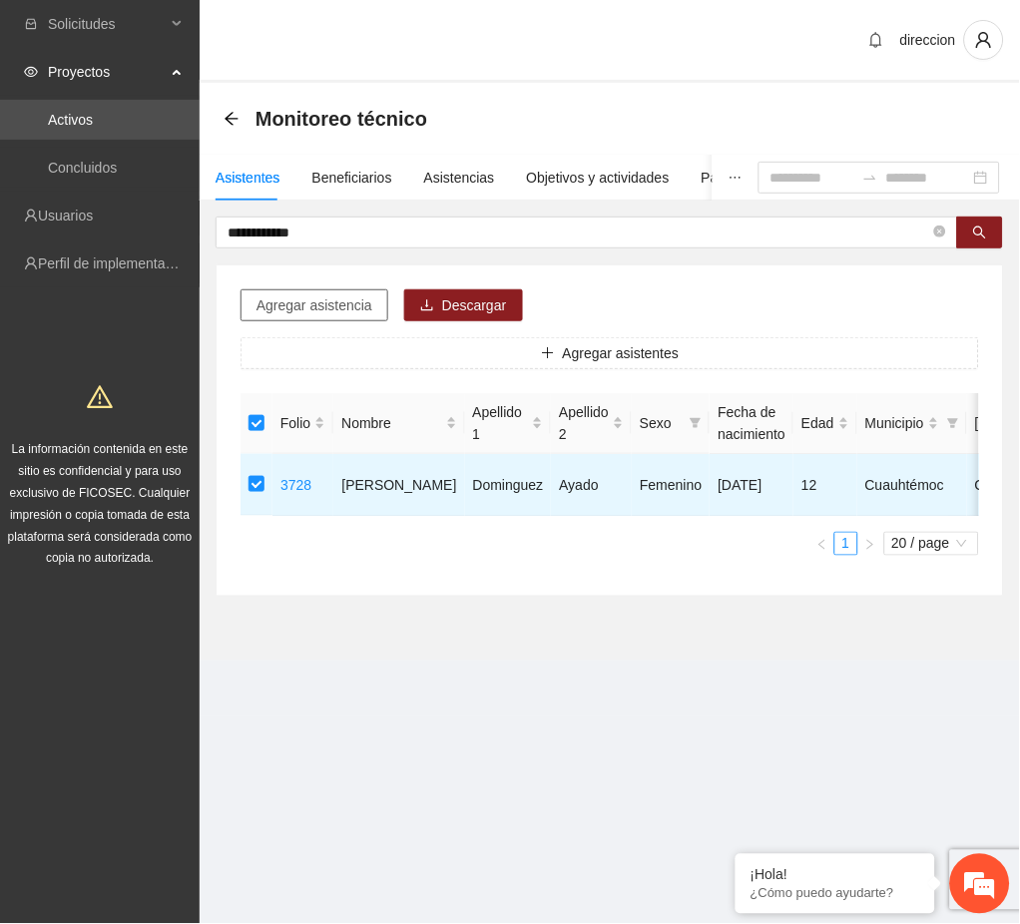
click at [352, 310] on span "Agregar asistencia" at bounding box center [314, 305] width 116 height 22
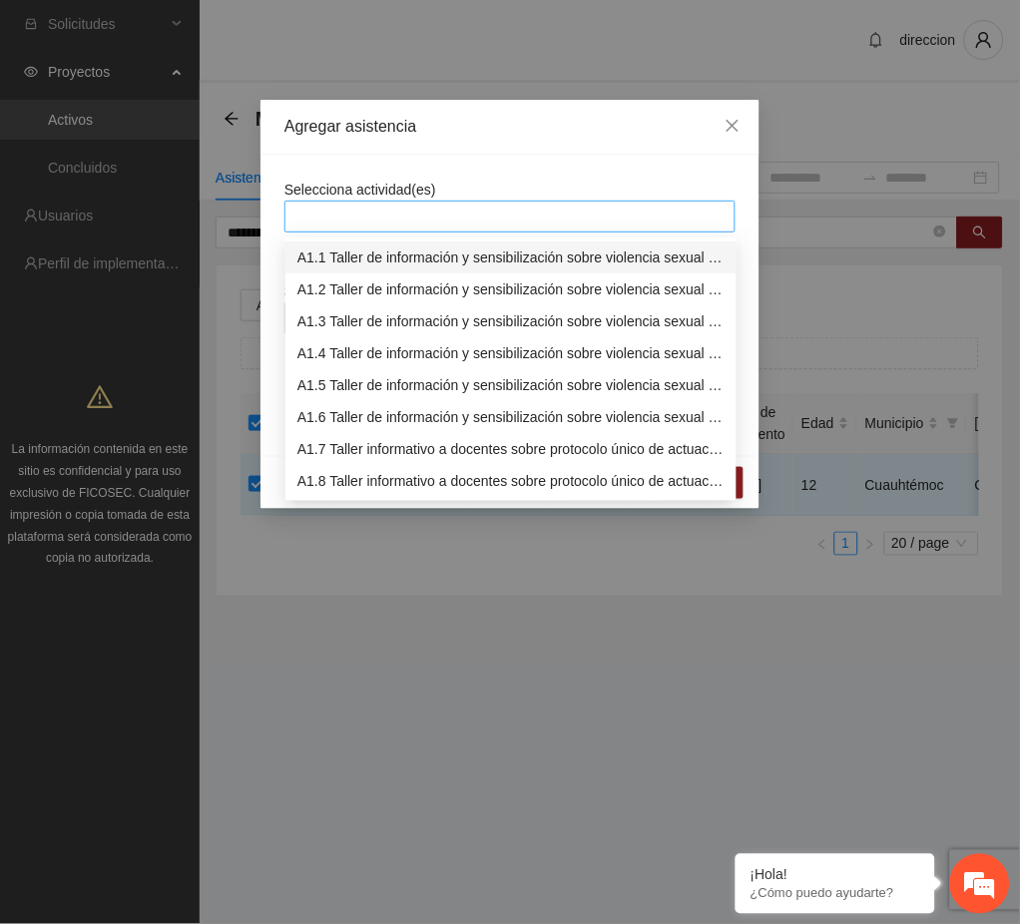
click at [410, 222] on div at bounding box center [509, 217] width 441 height 24
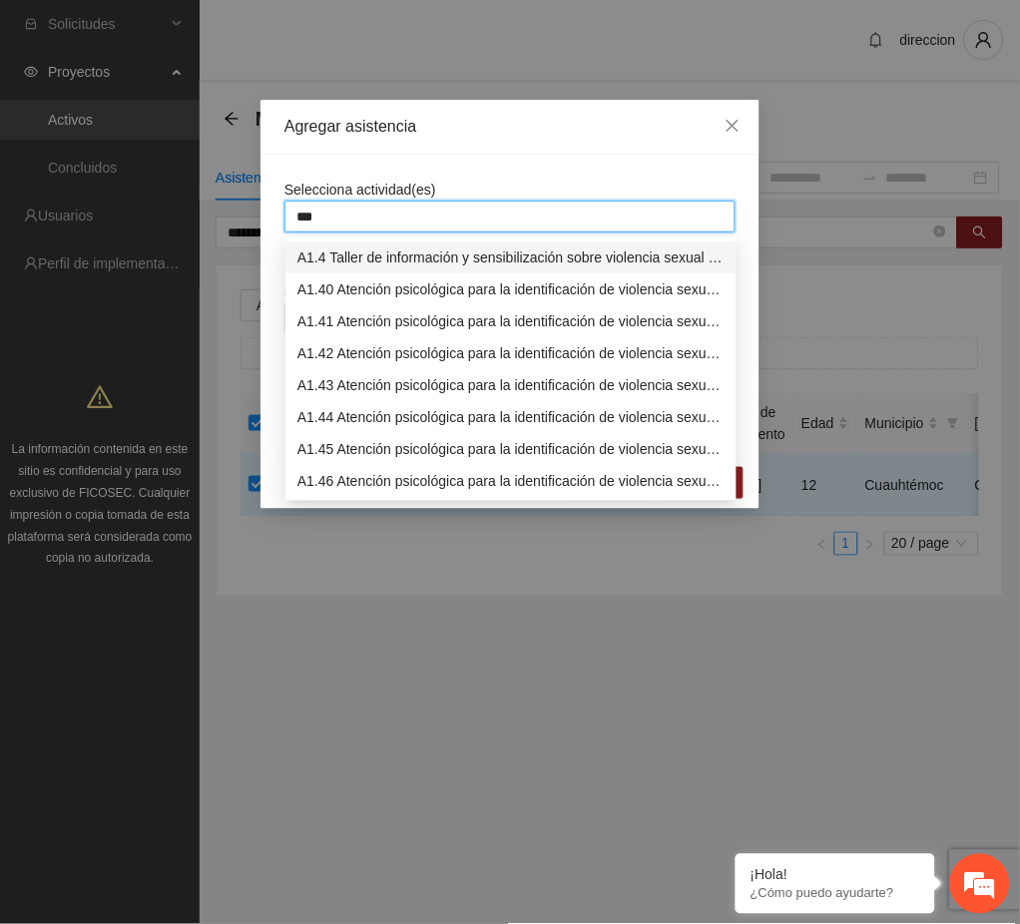
type input "****"
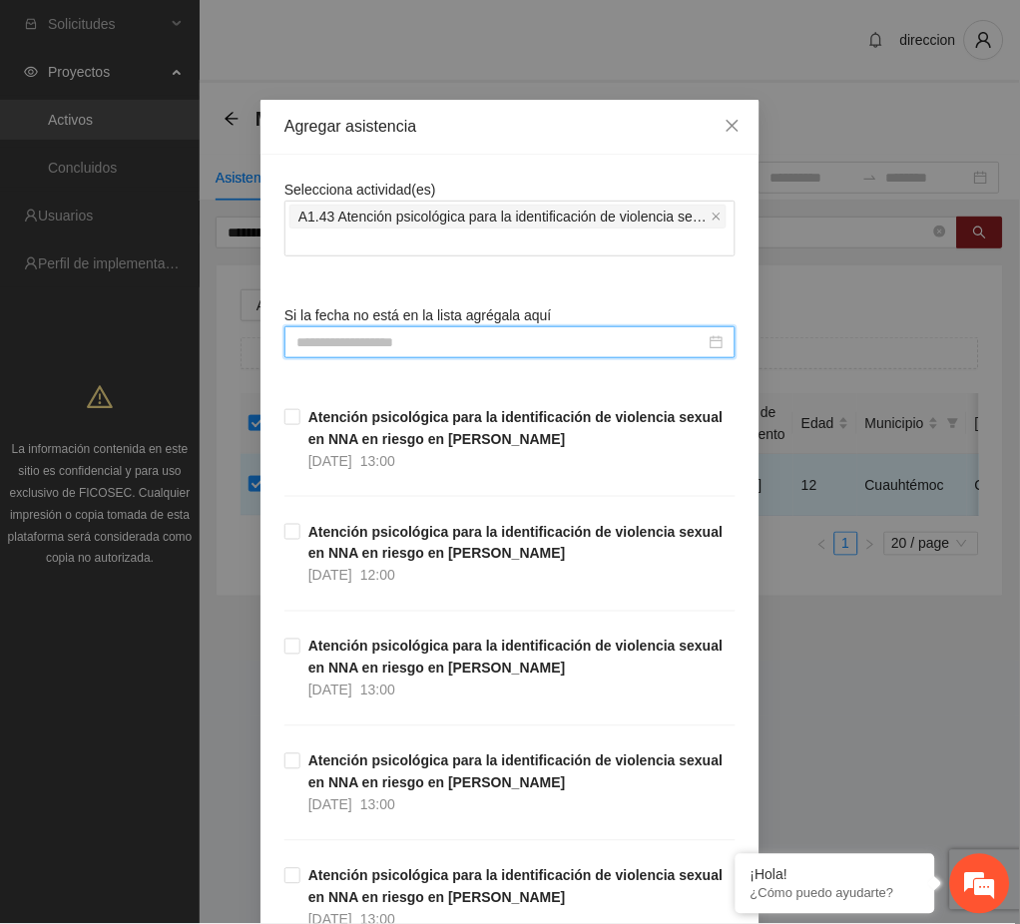
click at [371, 345] on input at bounding box center [500, 342] width 409 height 22
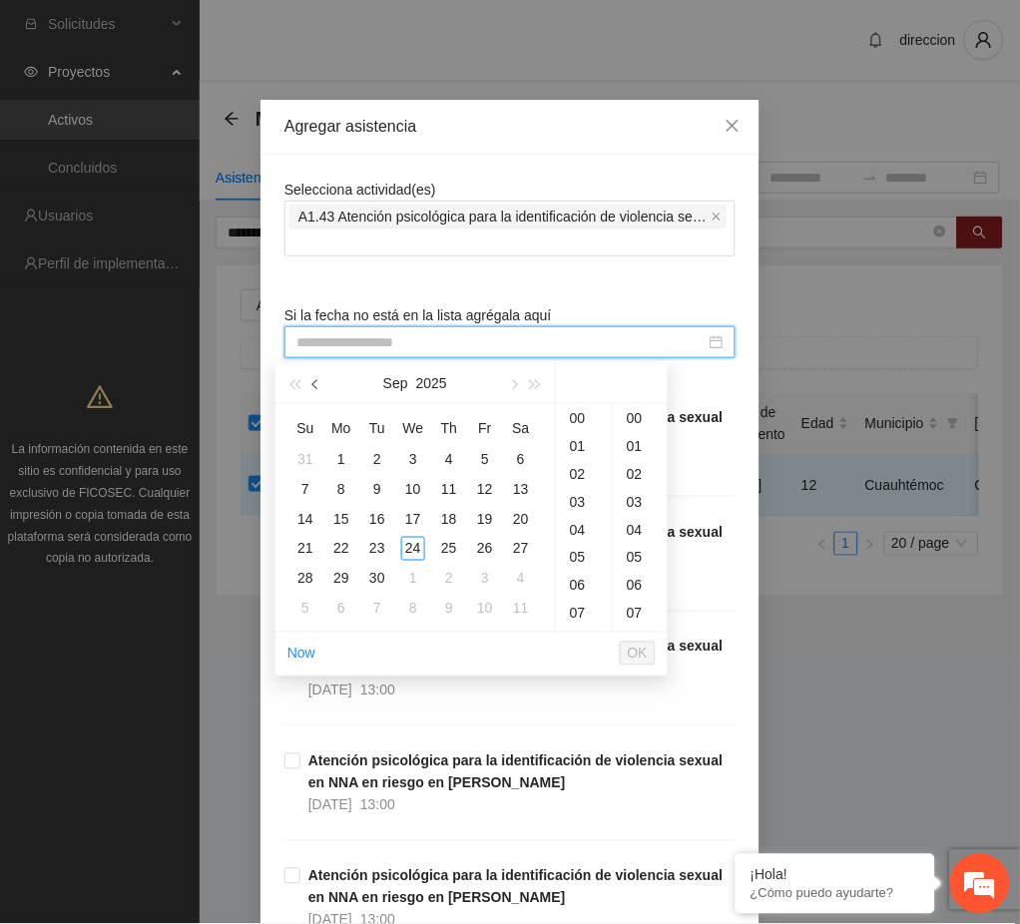
click at [320, 389] on button "button" at bounding box center [316, 383] width 22 height 40
click at [353, 574] on td "25" at bounding box center [341, 579] width 36 height 30
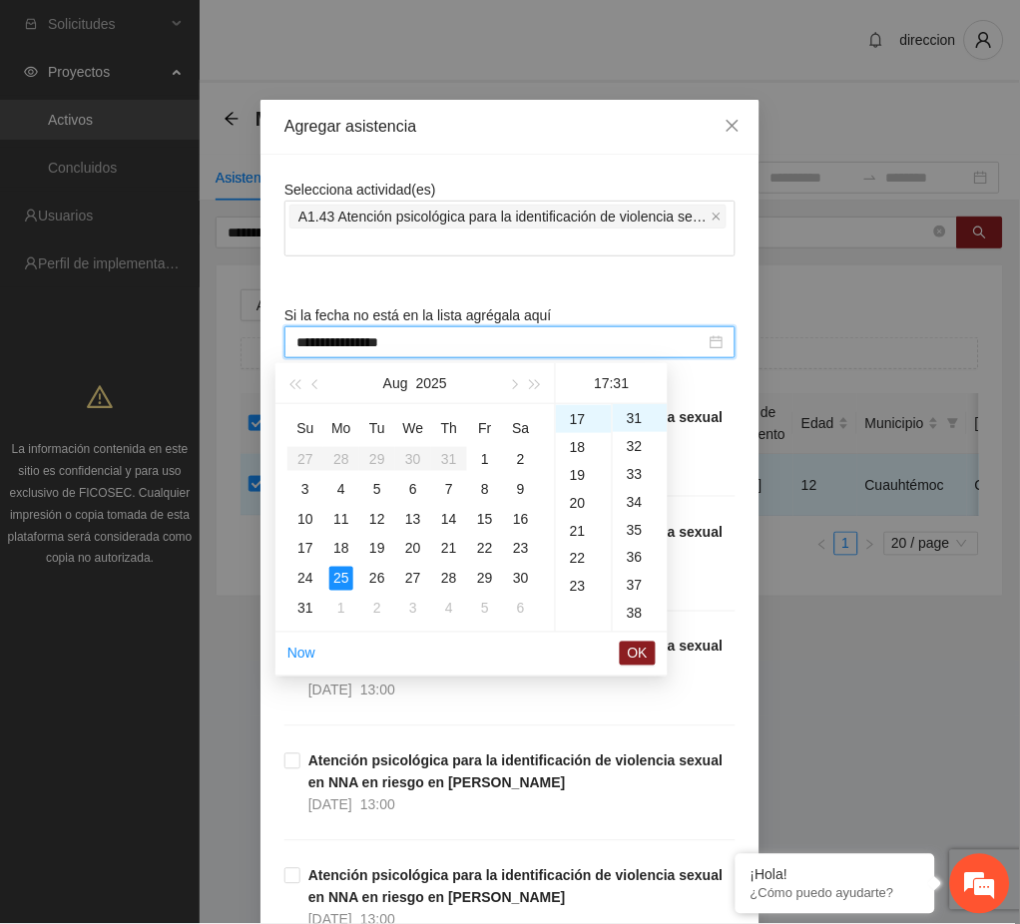
scroll to position [275, 0]
click at [582, 447] on div "11" at bounding box center [584, 450] width 56 height 28
drag, startPoint x: 627, startPoint y: 412, endPoint x: 649, endPoint y: 542, distance: 131.6
click at [627, 413] on div "00" at bounding box center [640, 418] width 55 height 28
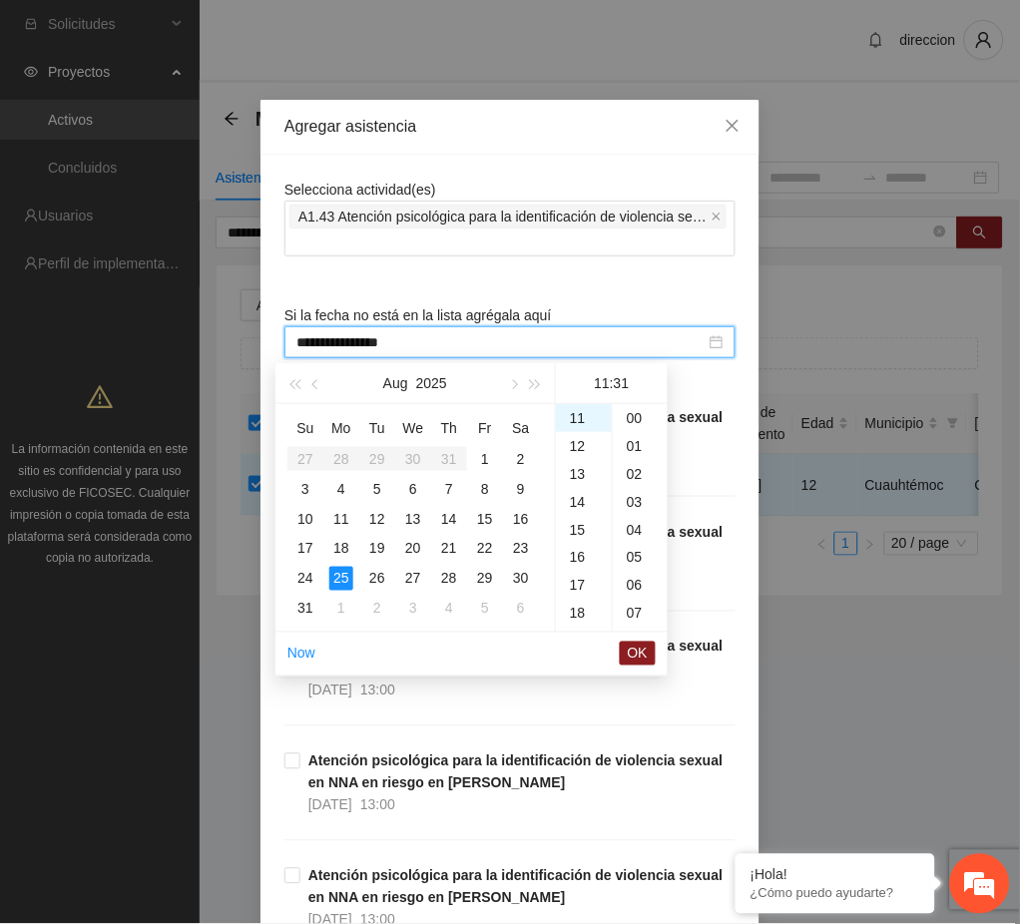
type input "**********"
click at [639, 665] on span "OK" at bounding box center [638, 654] width 20 height 22
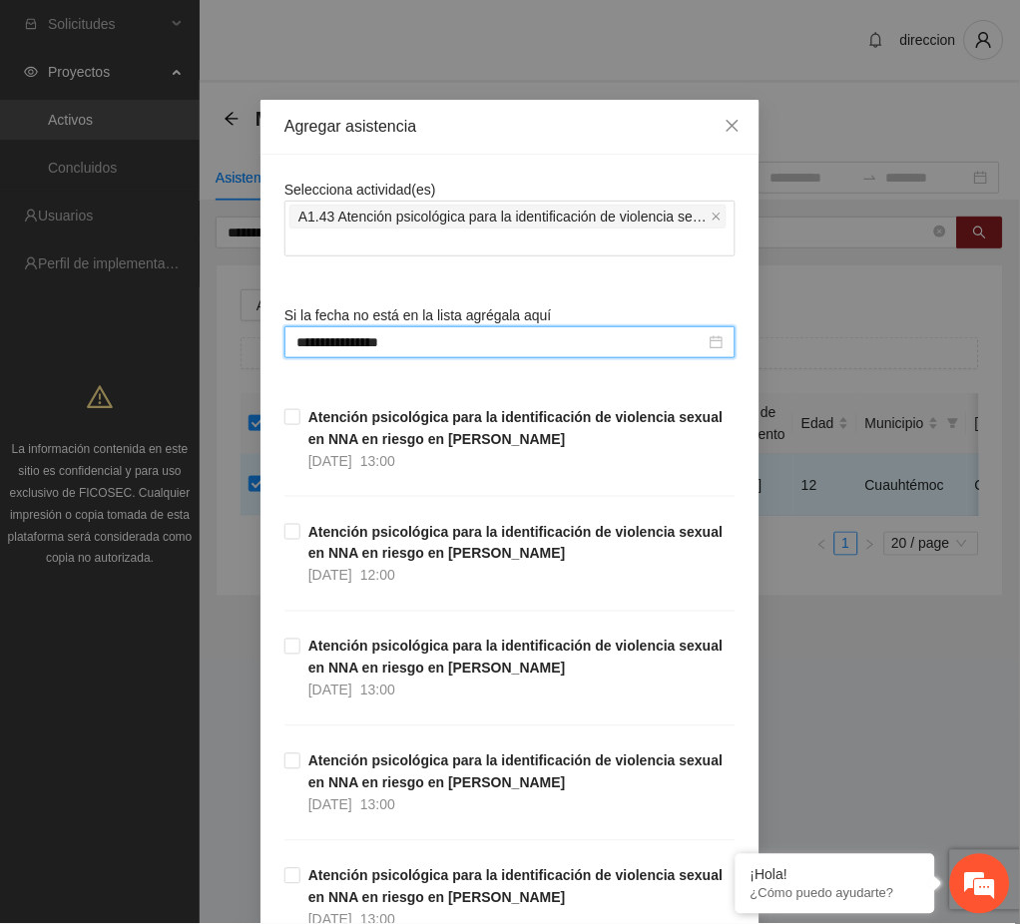
click at [773, 715] on div "**********" at bounding box center [510, 462] width 1020 height 924
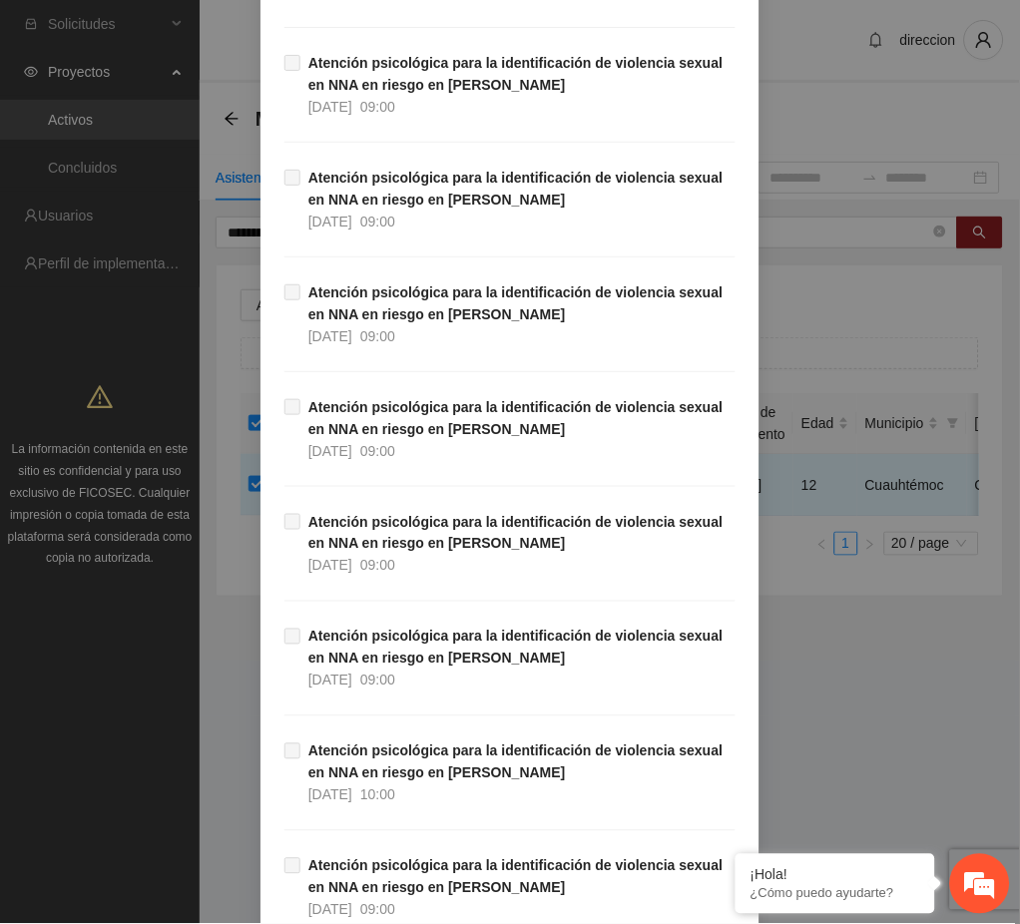
scroll to position [33276, 0]
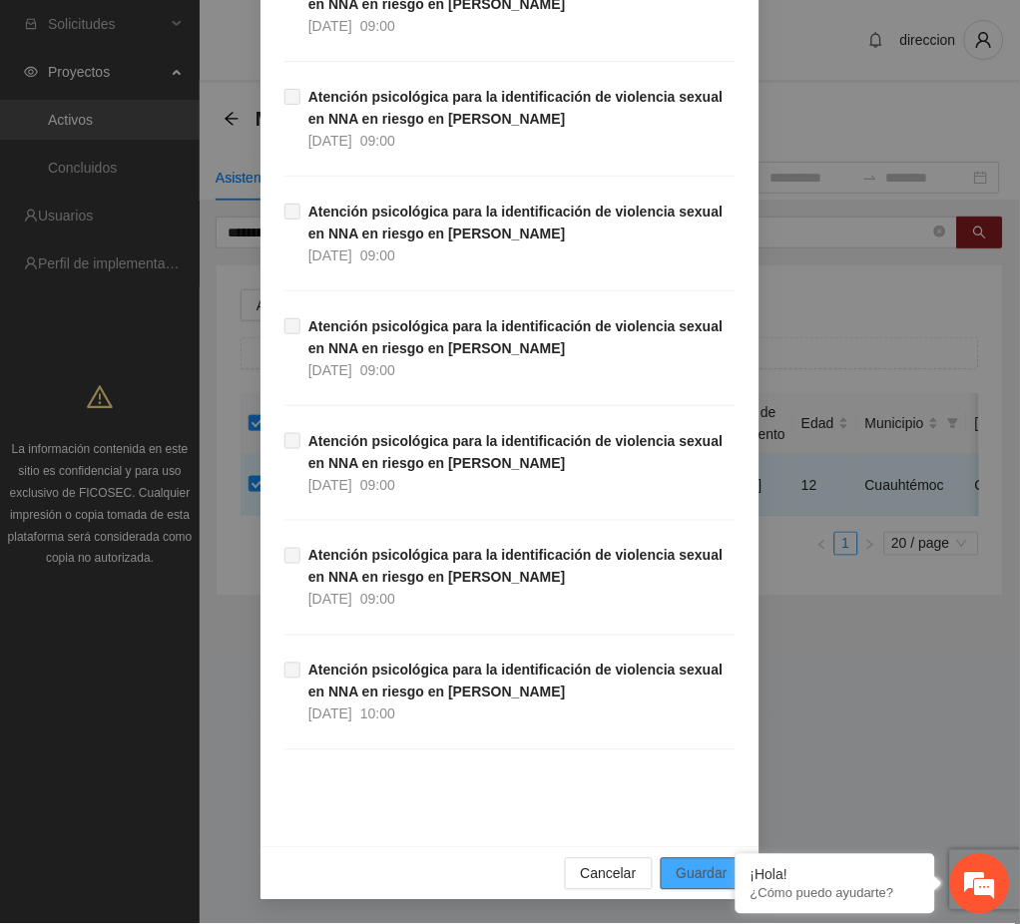
click at [706, 867] on span "Guardar" at bounding box center [702, 874] width 51 height 22
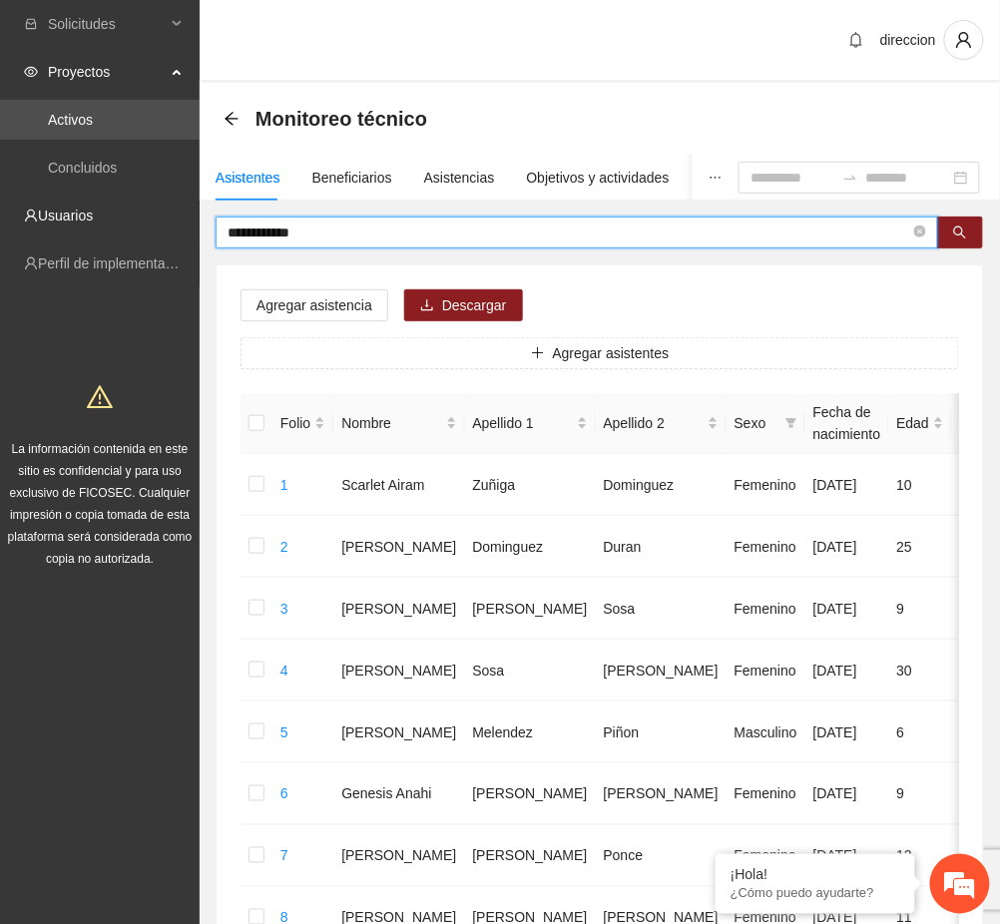
drag, startPoint x: 335, startPoint y: 230, endPoint x: 154, endPoint y: 236, distance: 181.7
type input "**********"
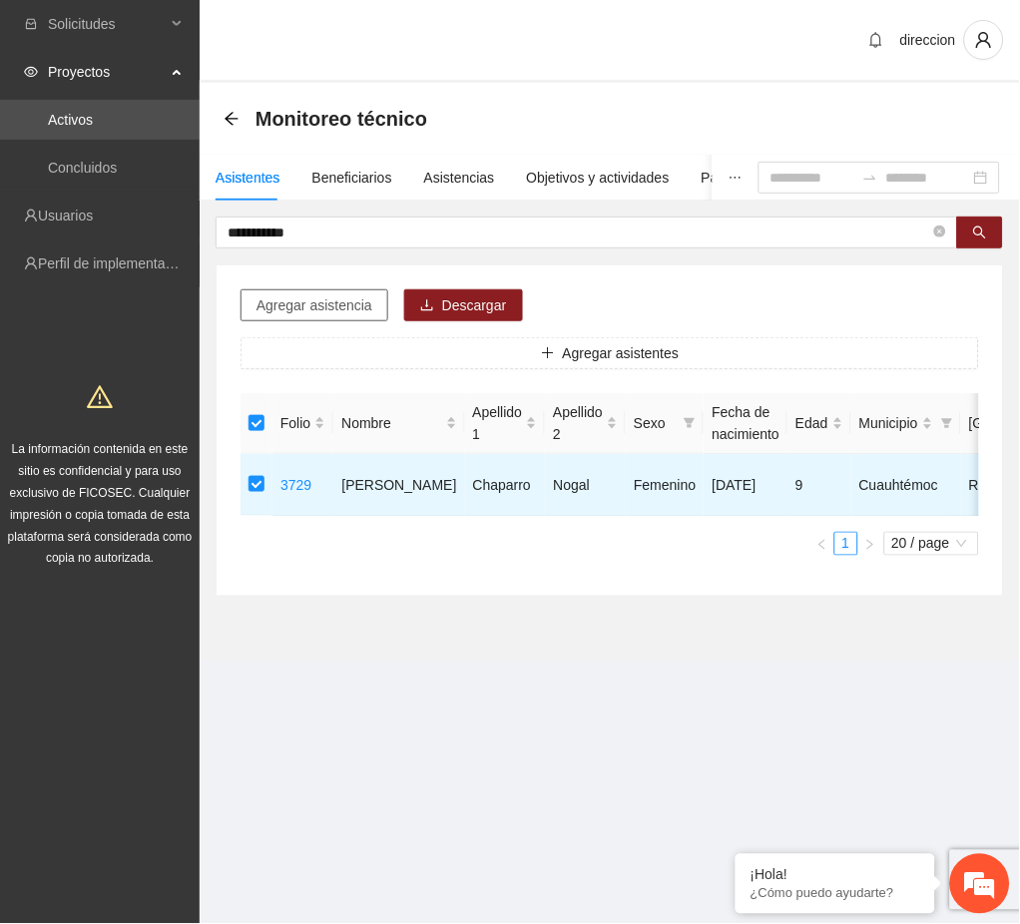
click at [300, 303] on span "Agregar asistencia" at bounding box center [314, 305] width 116 height 22
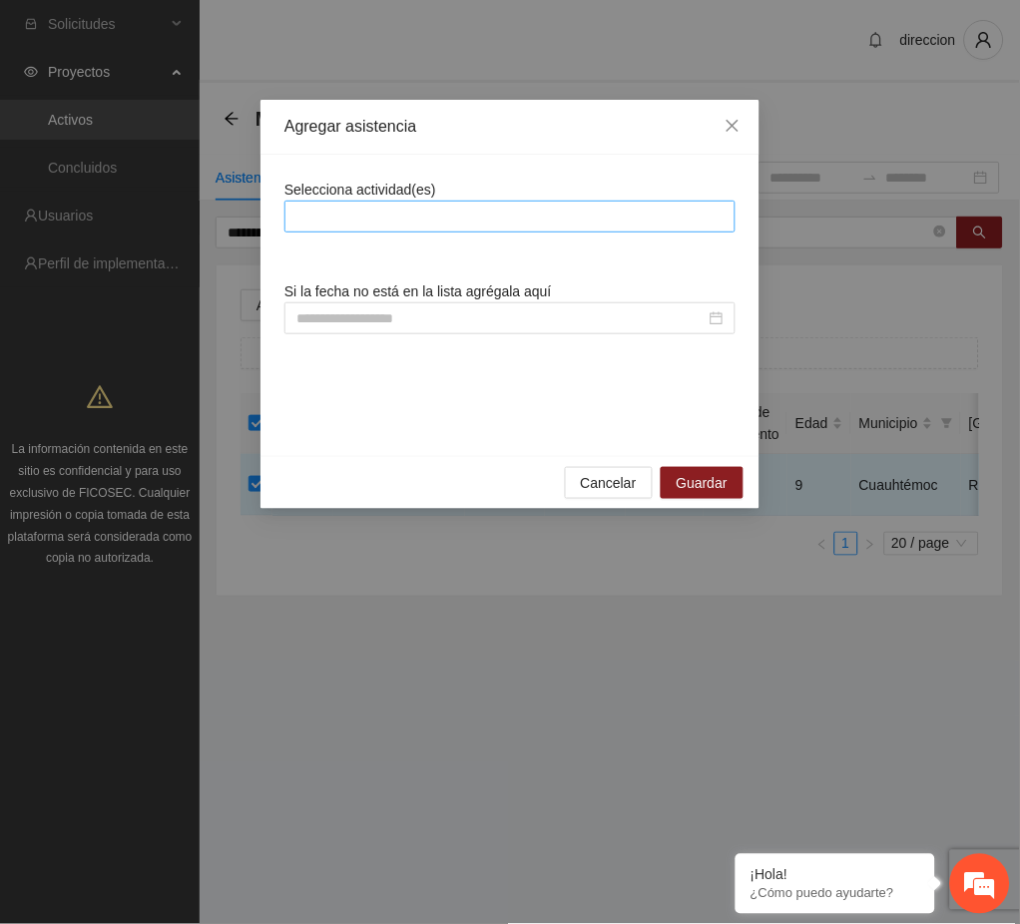
click at [368, 221] on div at bounding box center [509, 217] width 441 height 24
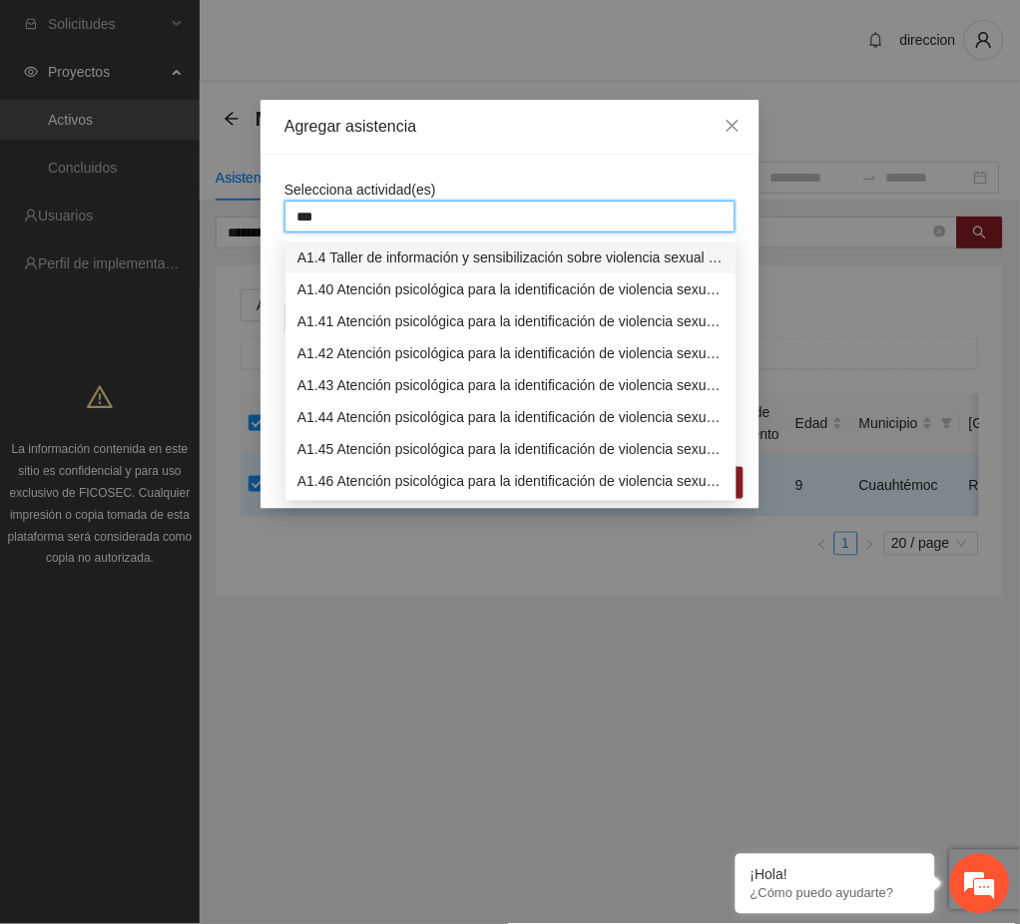
type input "****"
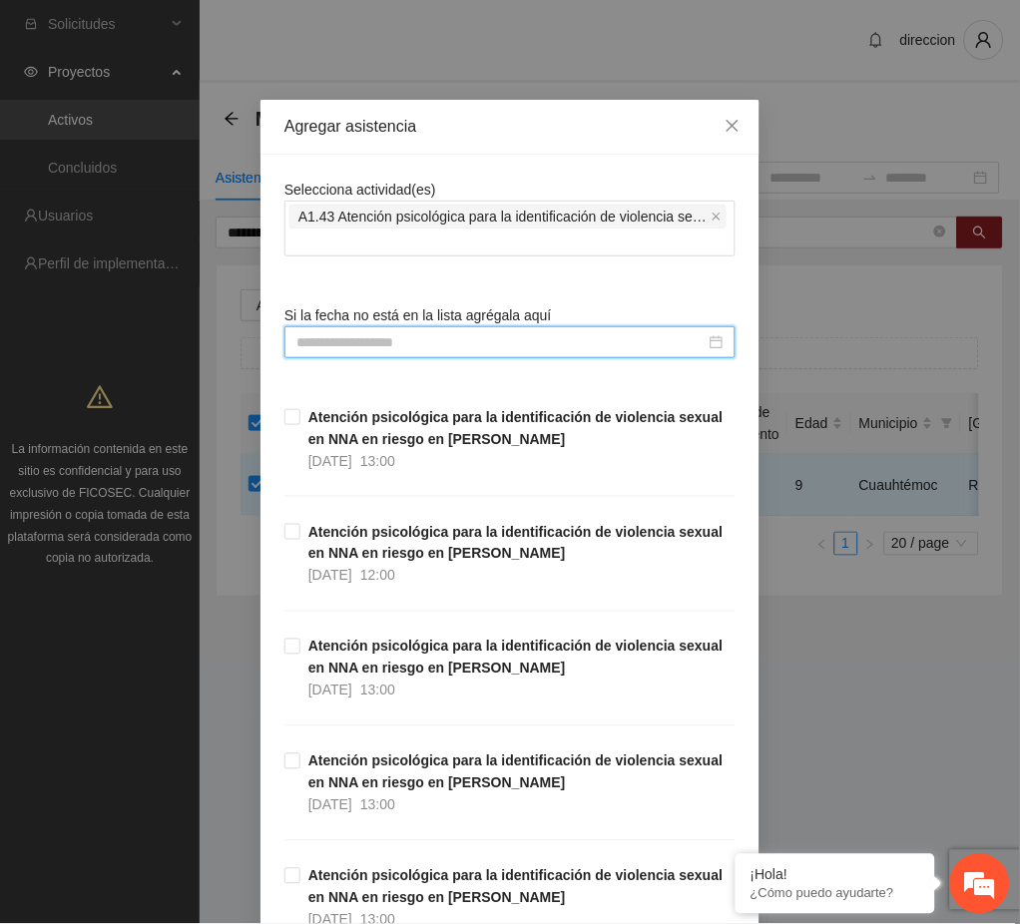
click at [354, 342] on input at bounding box center [500, 342] width 409 height 22
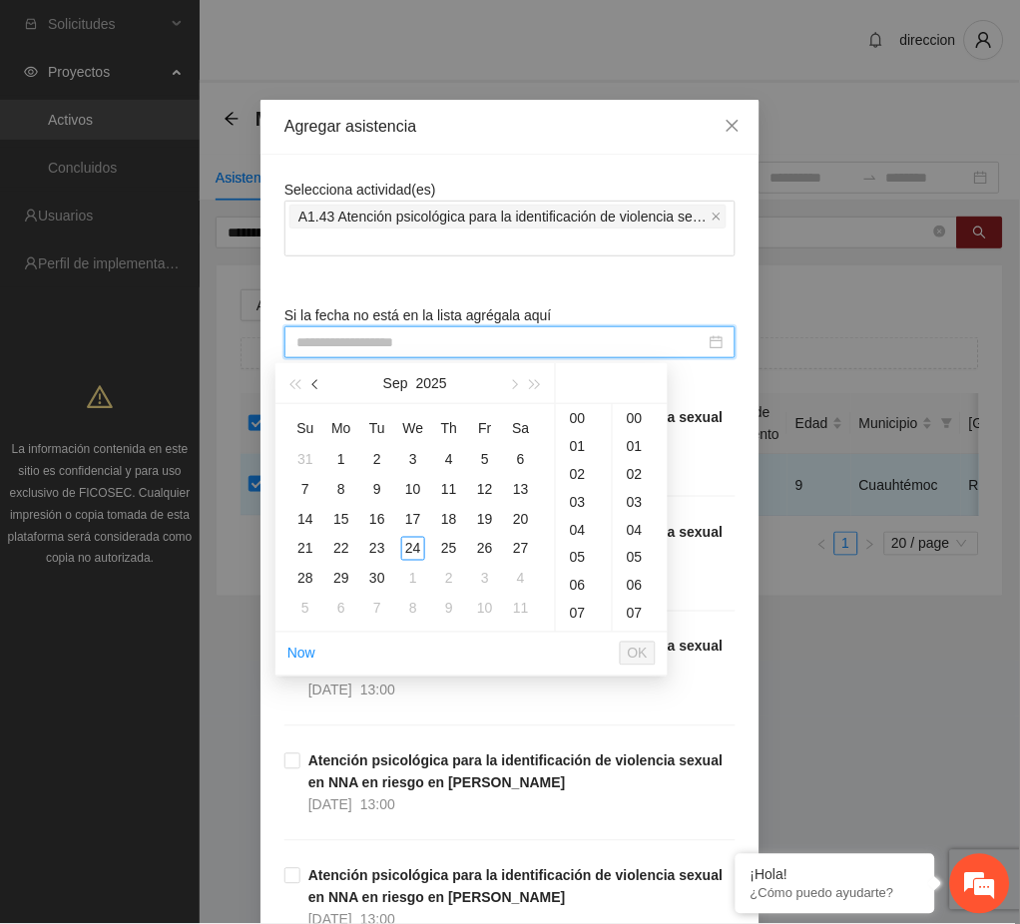
click at [320, 388] on button "button" at bounding box center [316, 383] width 22 height 40
click at [375, 492] on div "5" at bounding box center [377, 489] width 24 height 24
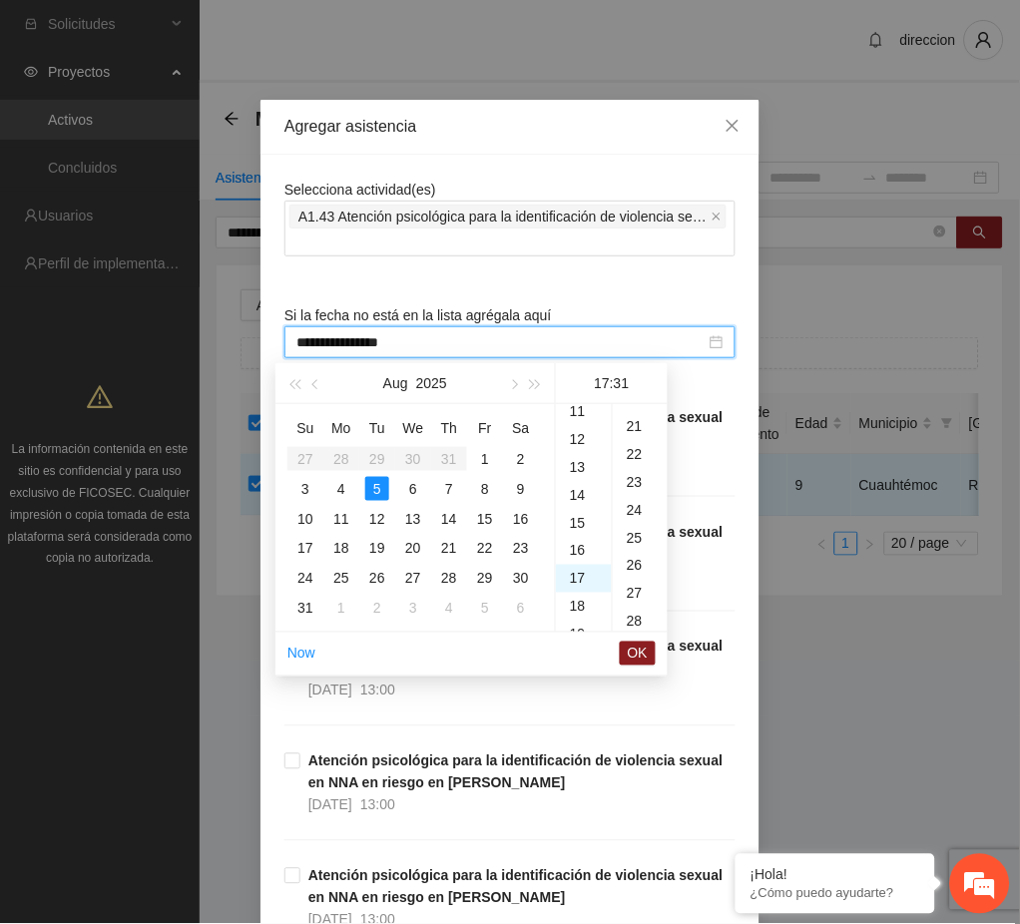
scroll to position [866, 0]
click at [578, 456] on div "11" at bounding box center [584, 450] width 56 height 28
click at [627, 425] on div "00" at bounding box center [640, 418] width 55 height 28
type input "**********"
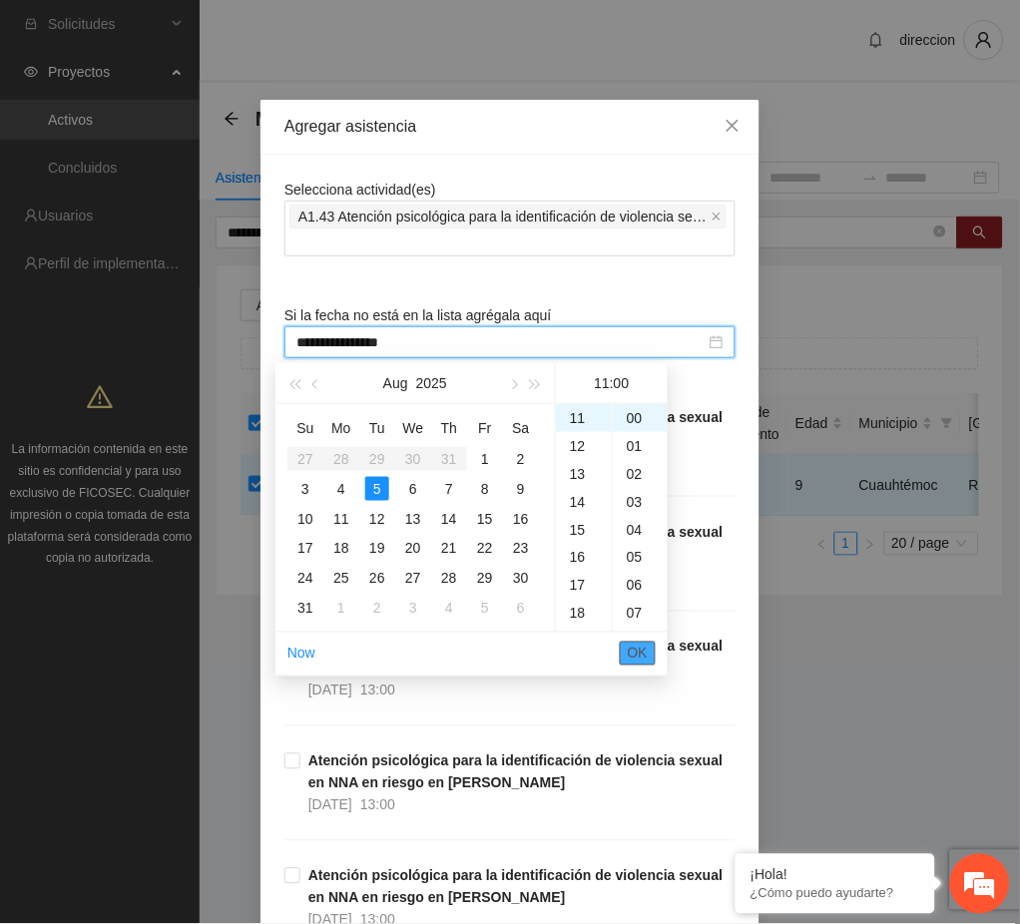
click at [632, 655] on span "OK" at bounding box center [638, 654] width 20 height 22
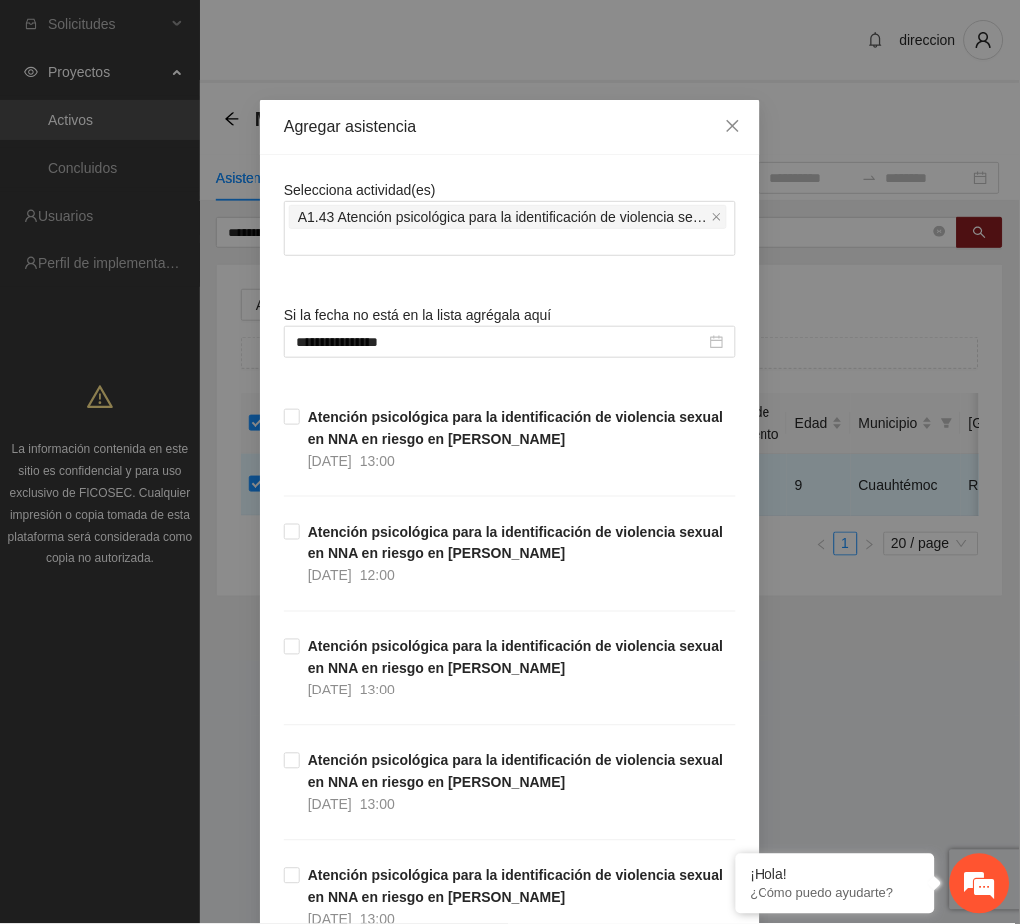
click at [818, 712] on div "**********" at bounding box center [510, 462] width 1020 height 924
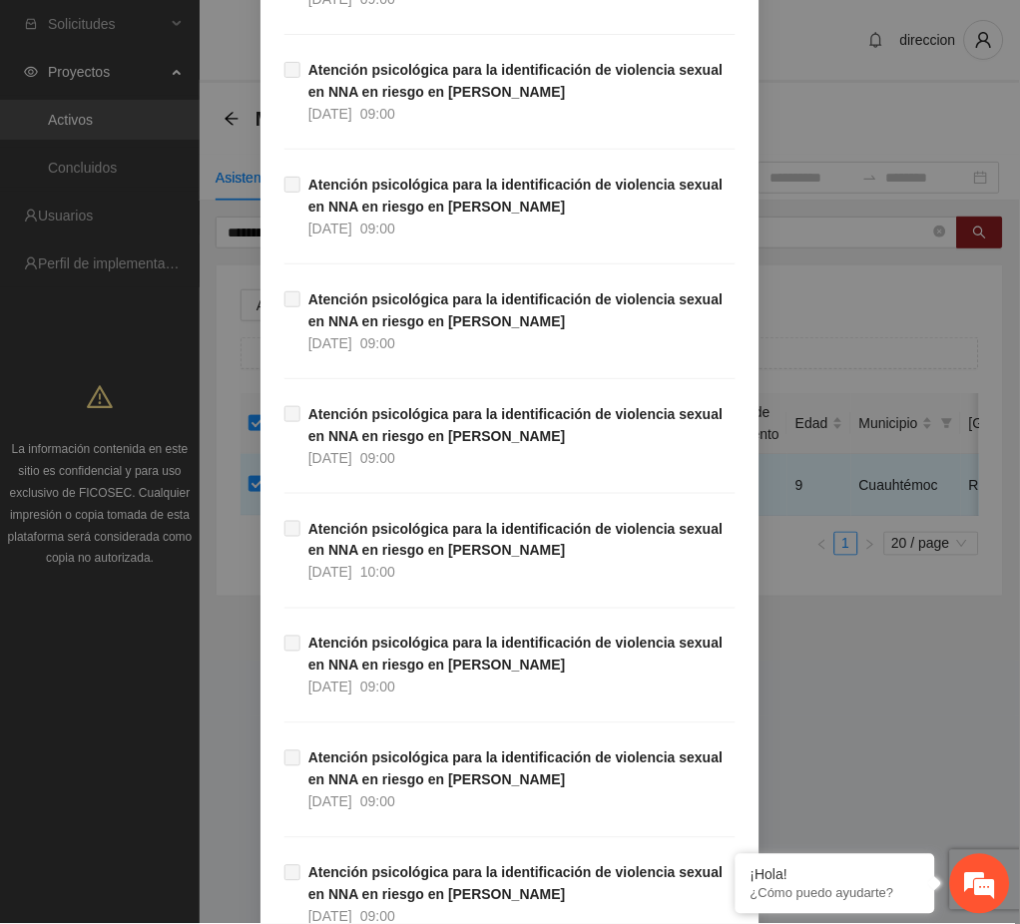
scroll to position [33276, 0]
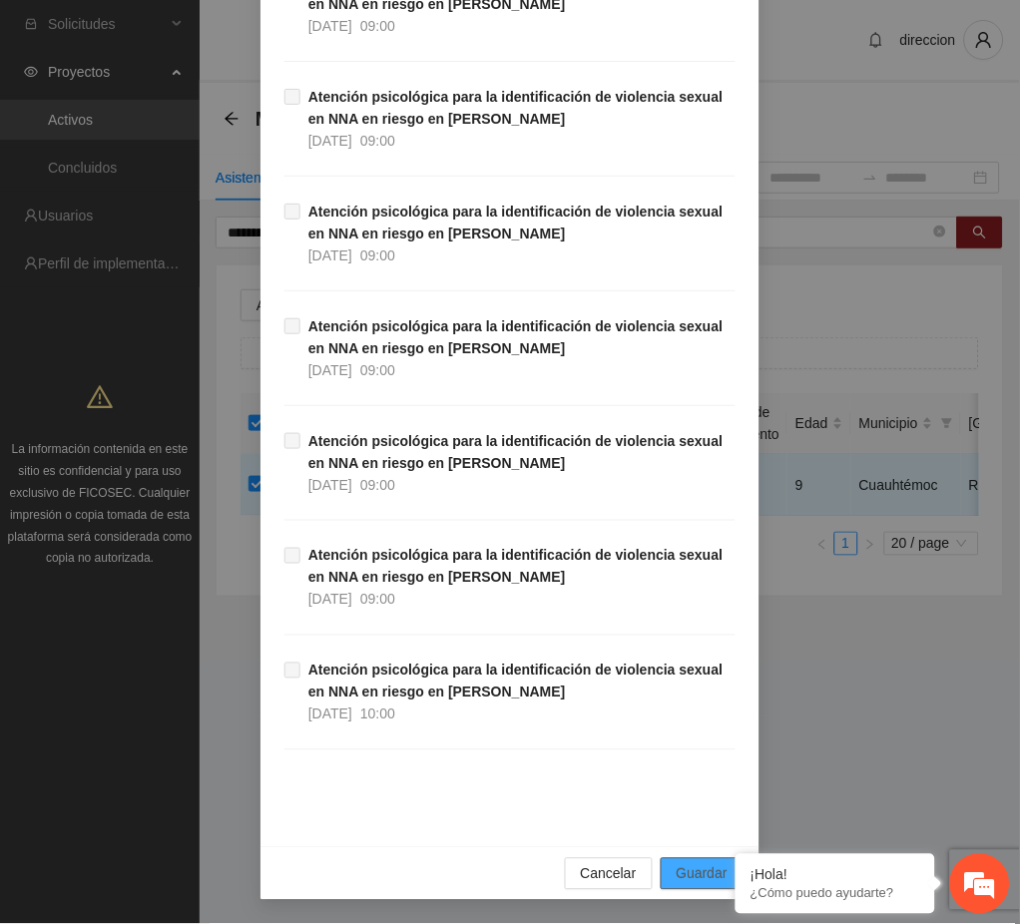
click at [696, 875] on span "Guardar" at bounding box center [702, 874] width 51 height 22
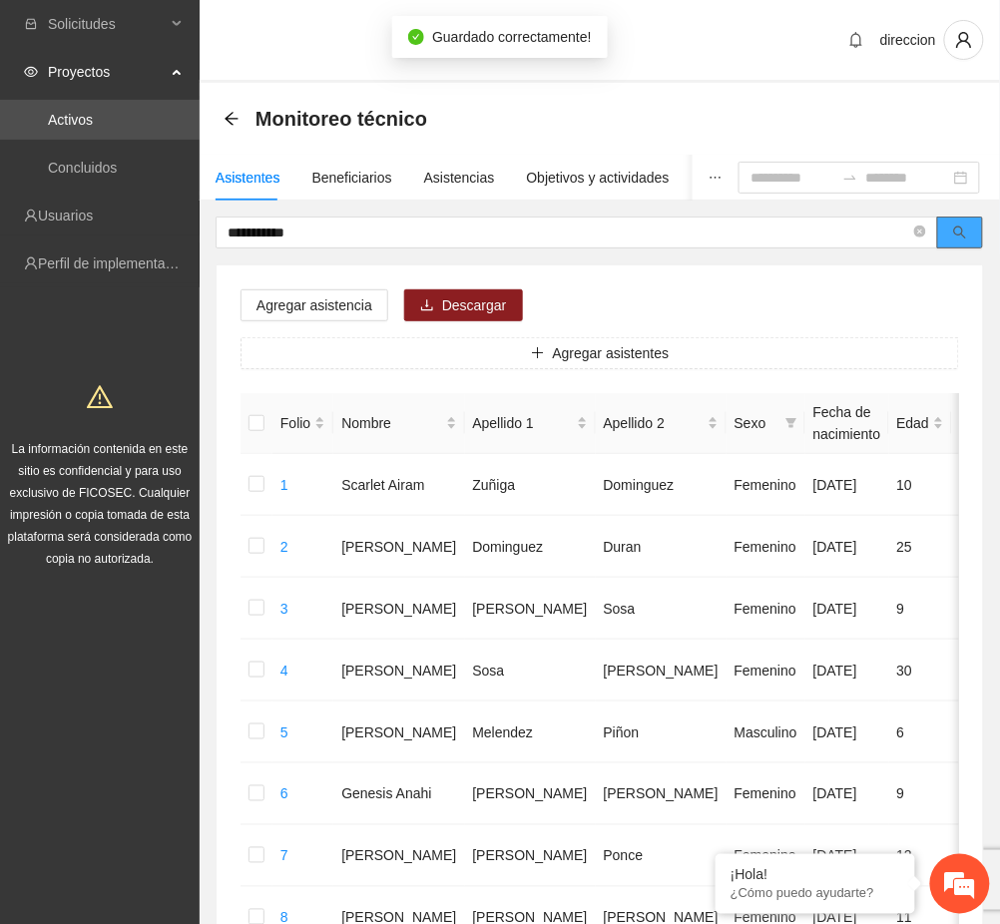
click at [970, 237] on button "button" at bounding box center [960, 233] width 46 height 32
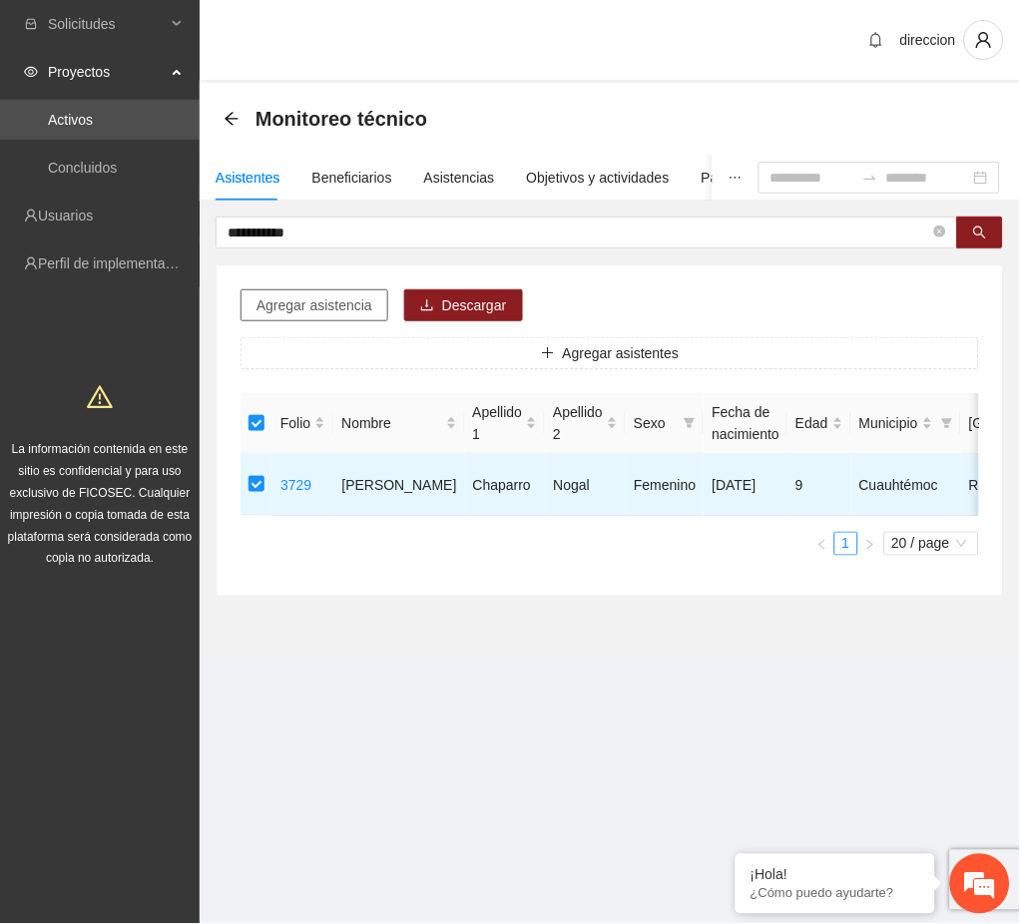
click at [345, 309] on span "Agregar asistencia" at bounding box center [314, 305] width 116 height 22
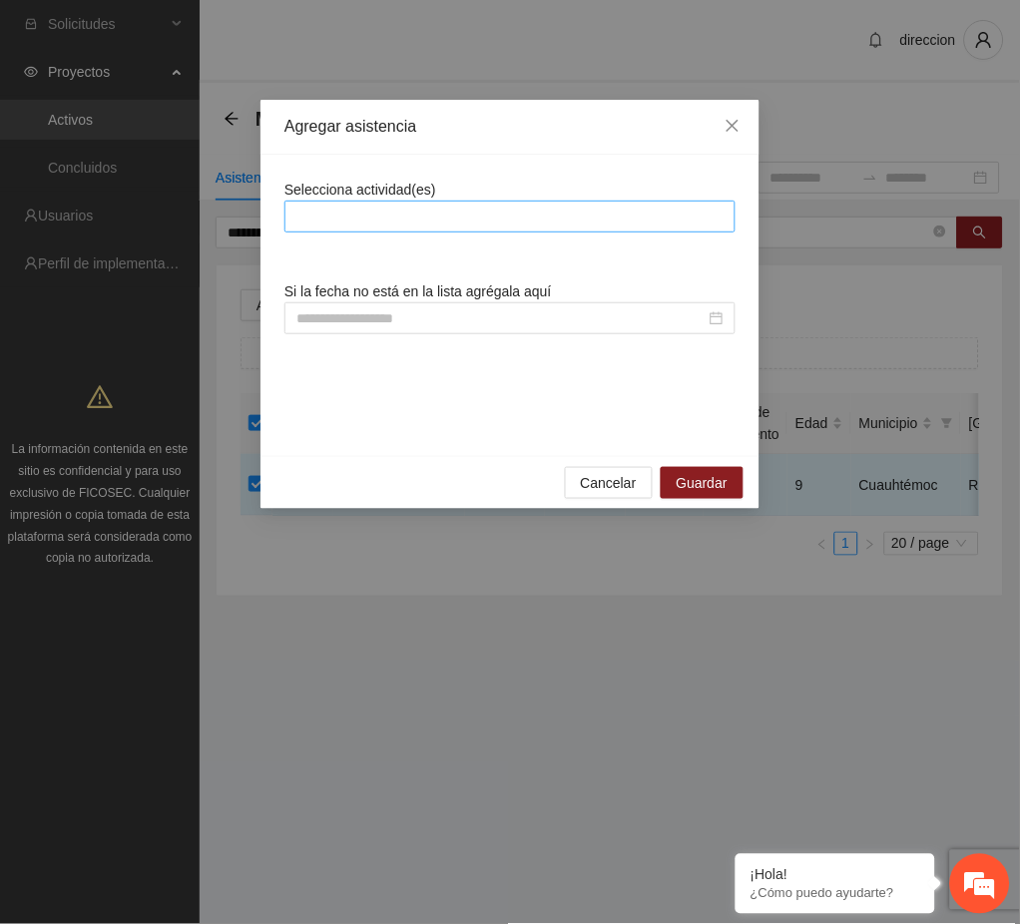
click at [370, 217] on div at bounding box center [509, 217] width 441 height 24
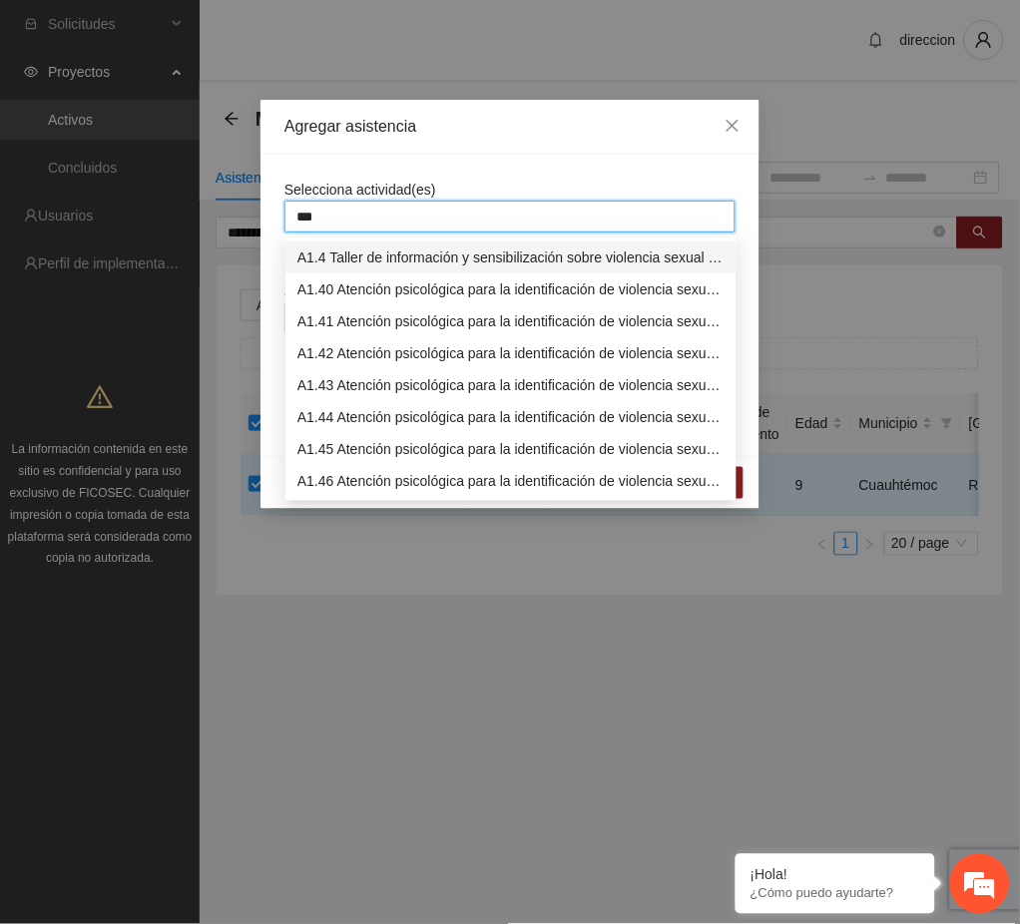
type input "****"
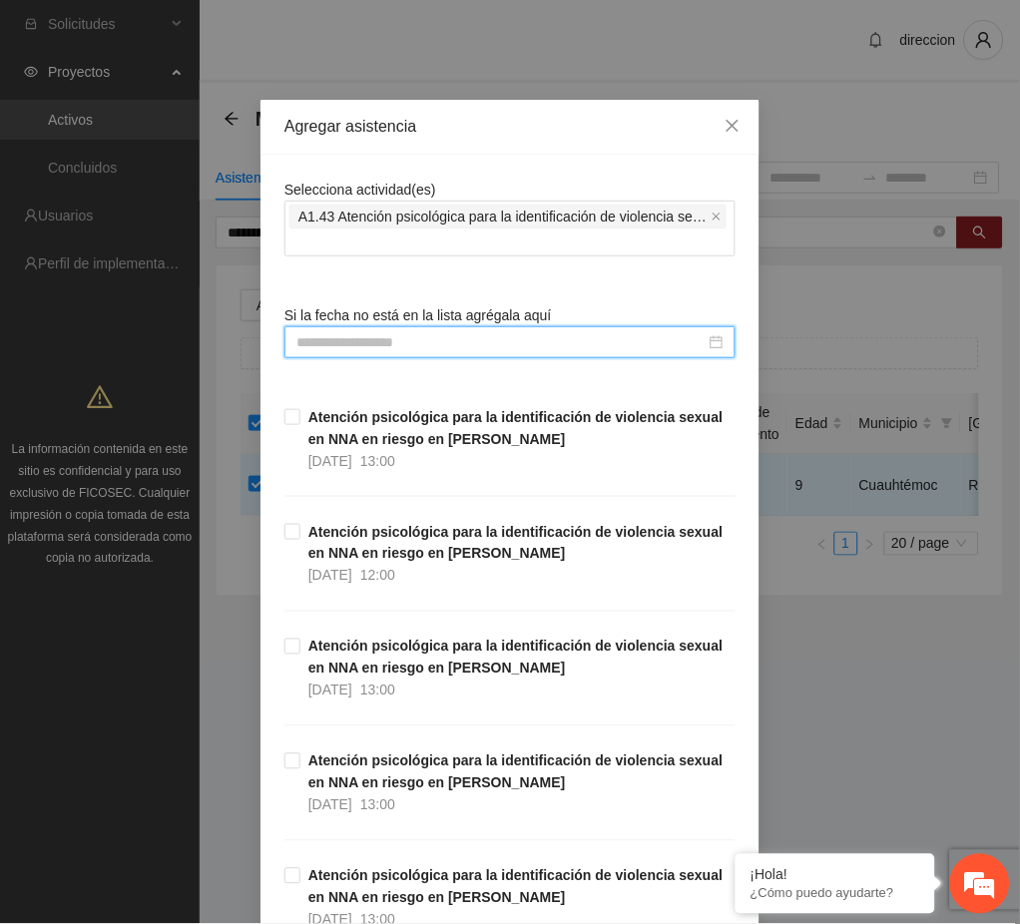
click at [449, 341] on input at bounding box center [500, 342] width 409 height 22
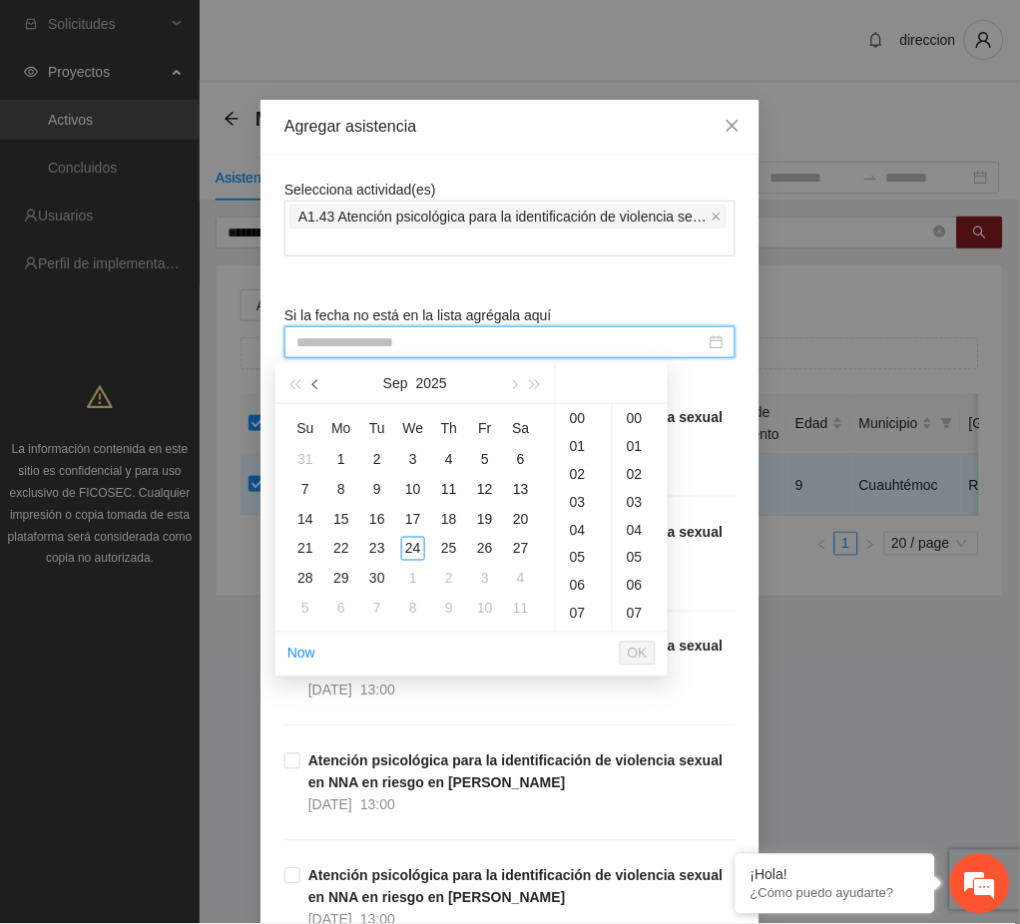
click at [306, 382] on button "button" at bounding box center [316, 383] width 22 height 40
click at [413, 548] on div "20" at bounding box center [413, 549] width 24 height 24
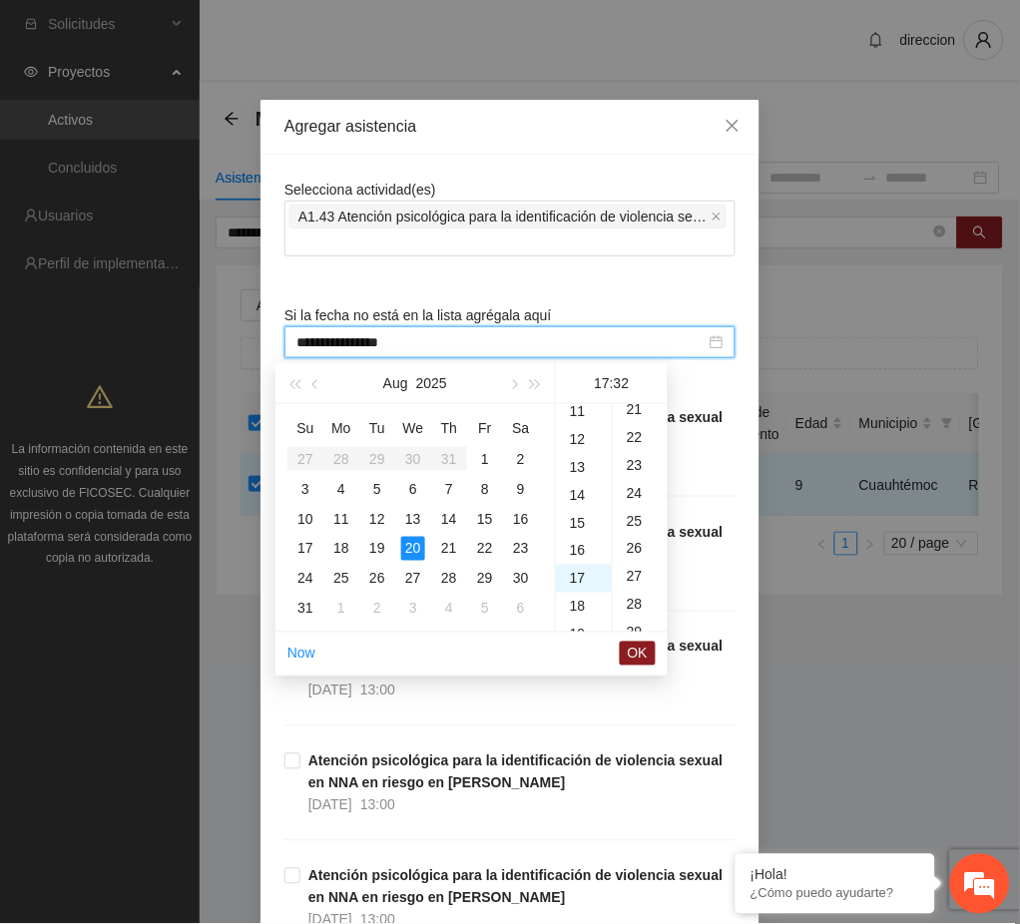
scroll to position [894, 0]
click at [573, 451] on div "11" at bounding box center [584, 450] width 56 height 28
click at [644, 412] on div "00" at bounding box center [640, 418] width 55 height 28
type input "**********"
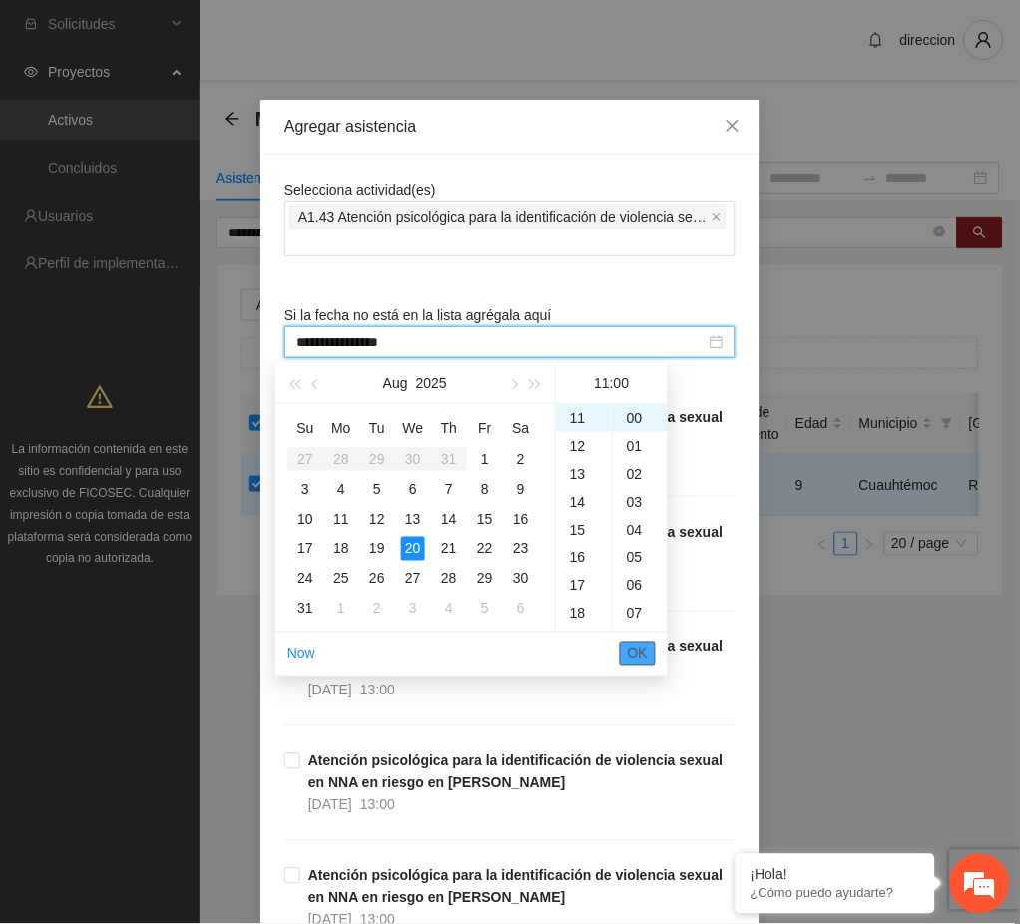
click at [645, 648] on span "OK" at bounding box center [638, 654] width 20 height 22
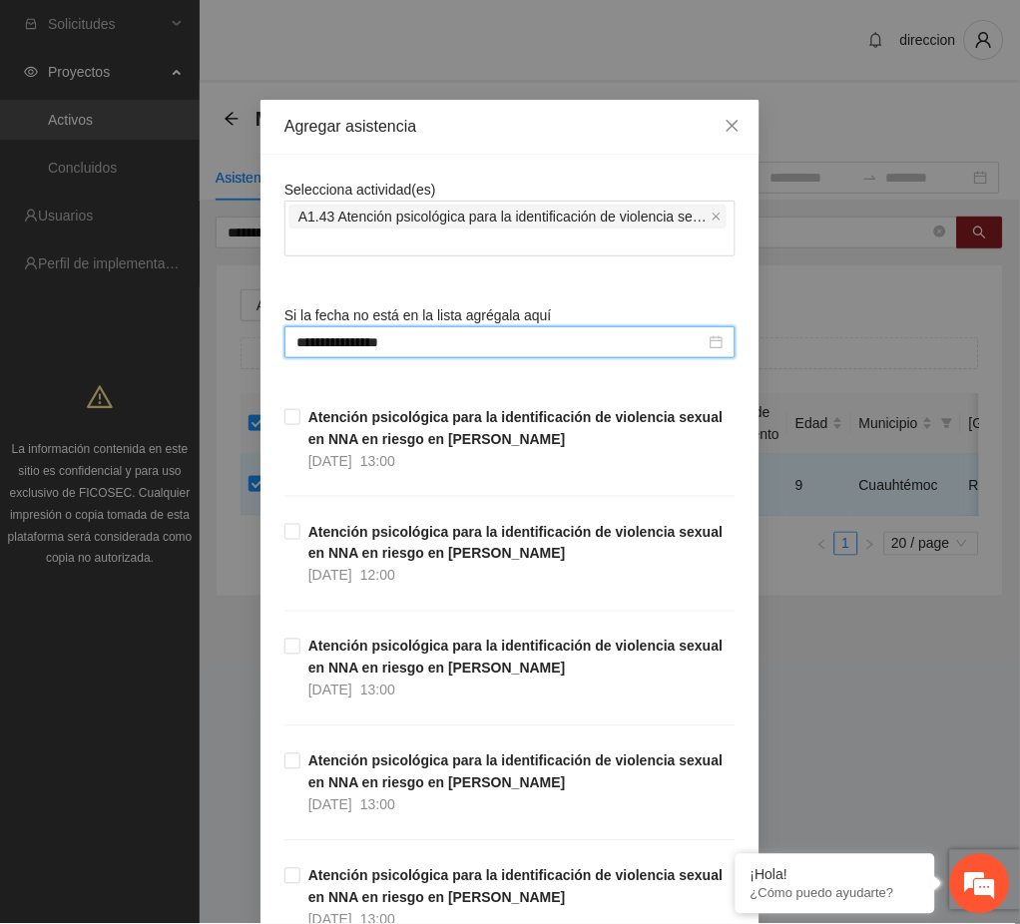
click at [785, 704] on div "**********" at bounding box center [510, 462] width 1020 height 924
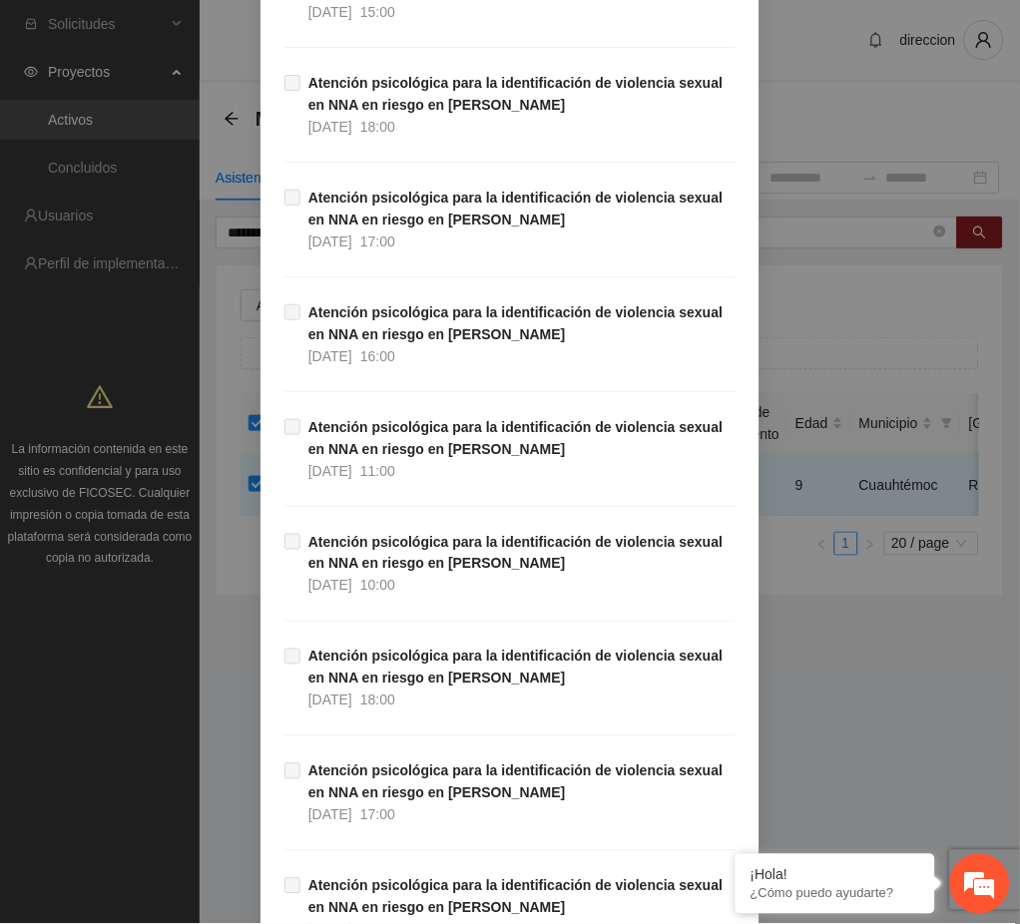
scroll to position [33276, 0]
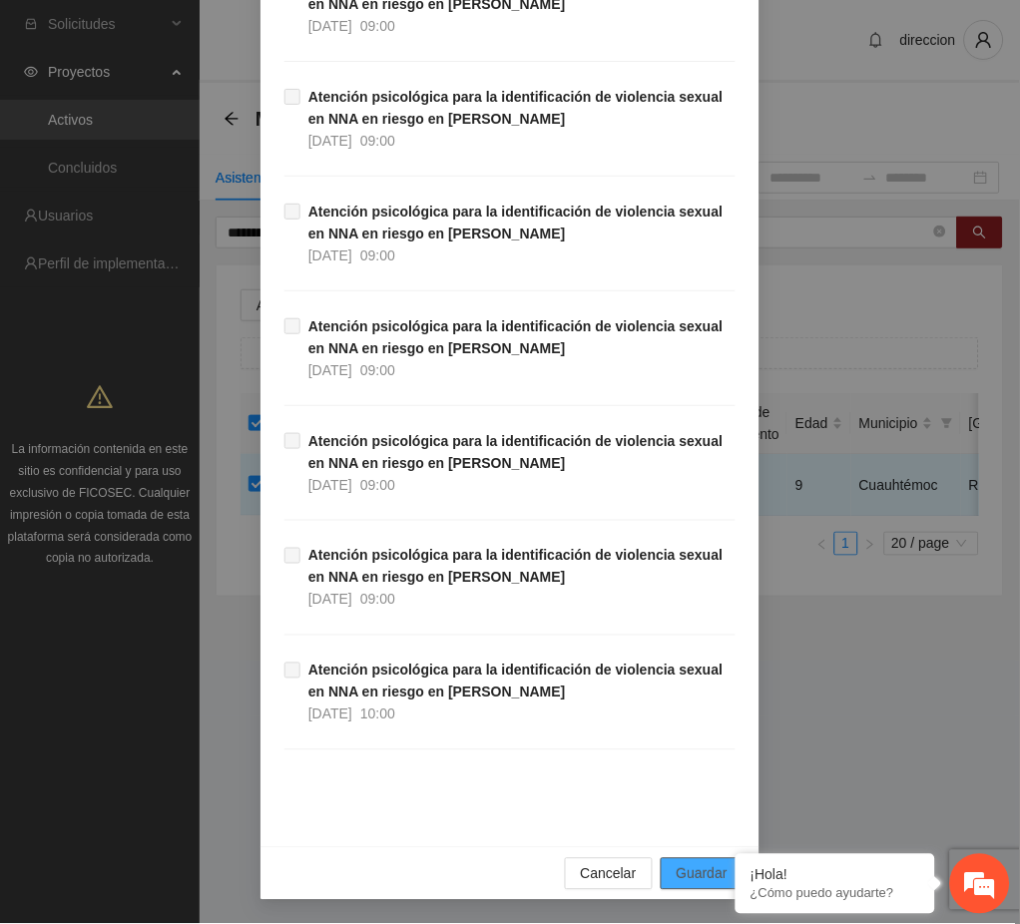
click at [677, 882] on span "Guardar" at bounding box center [702, 874] width 51 height 22
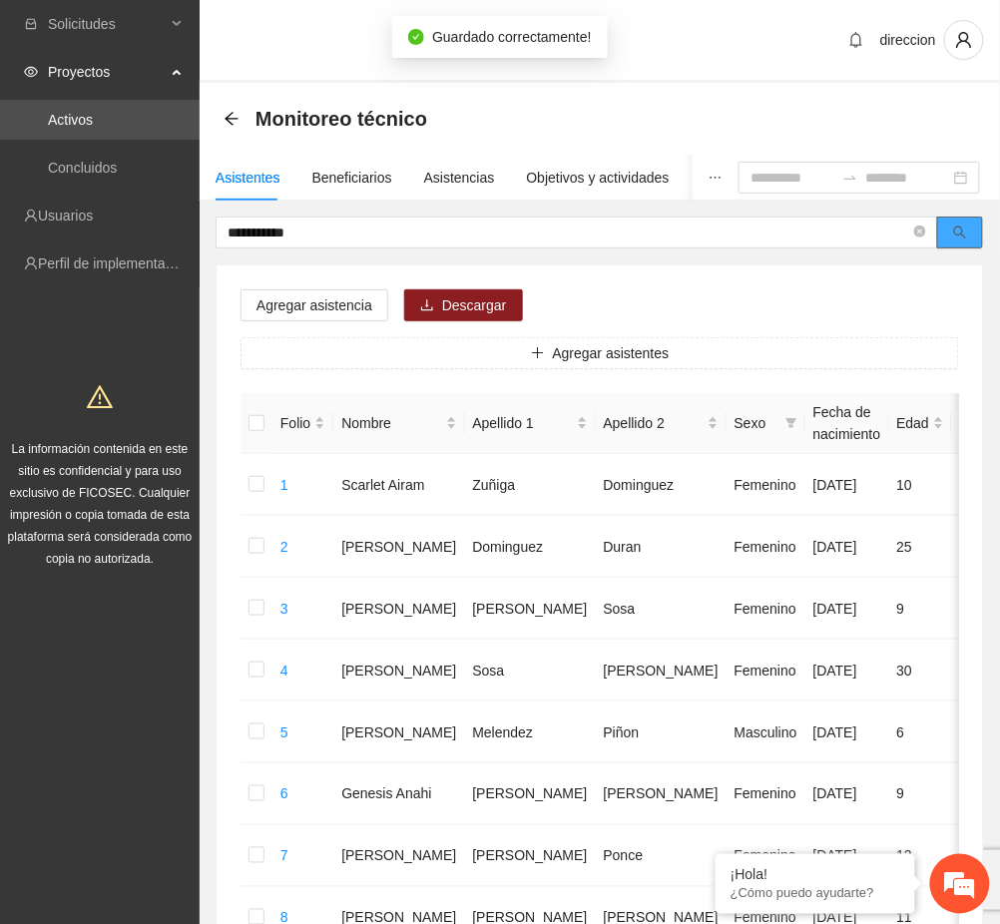
click at [956, 231] on icon "search" at bounding box center [960, 233] width 14 height 14
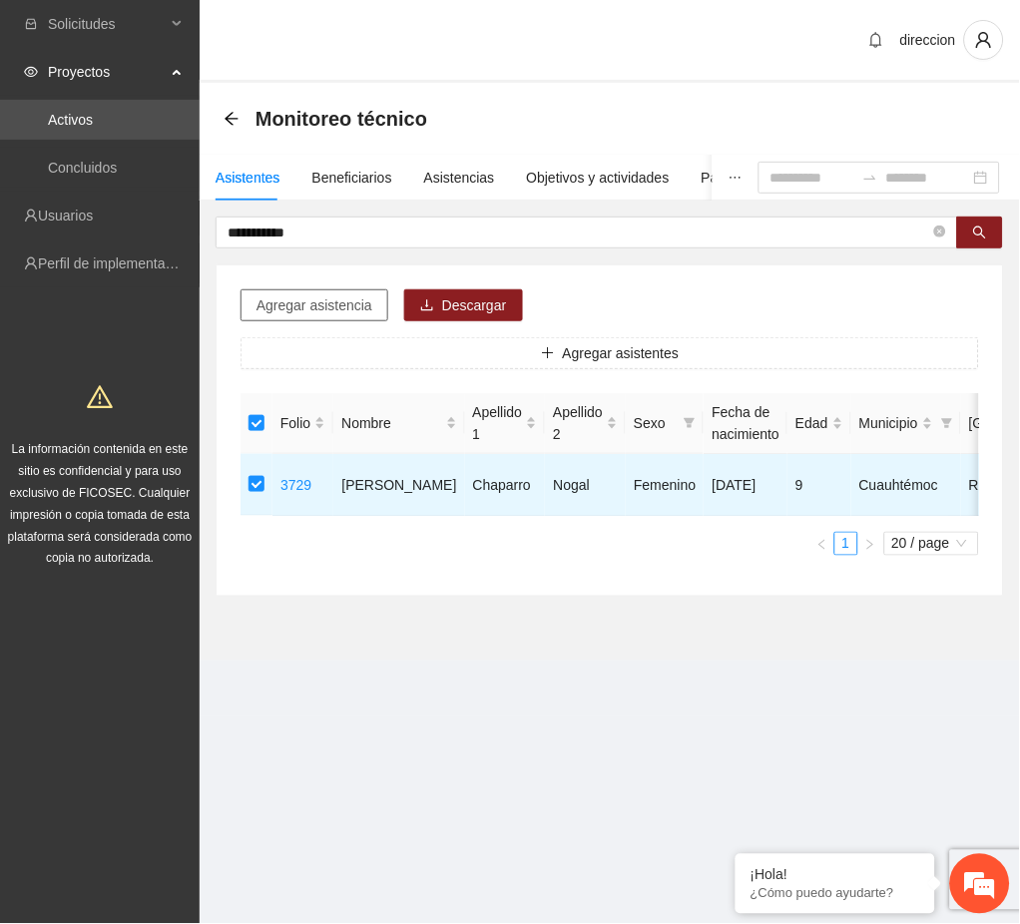
click at [311, 307] on span "Agregar asistencia" at bounding box center [314, 305] width 116 height 22
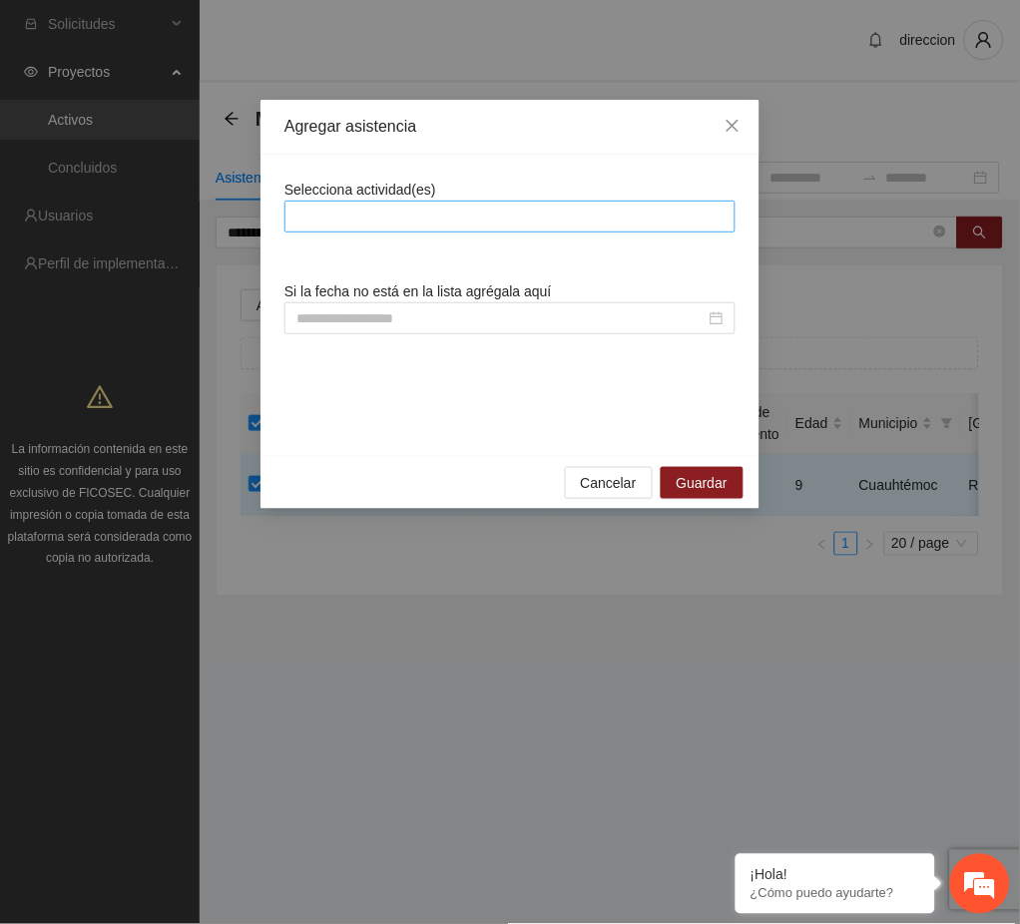
click at [413, 213] on div at bounding box center [509, 217] width 441 height 24
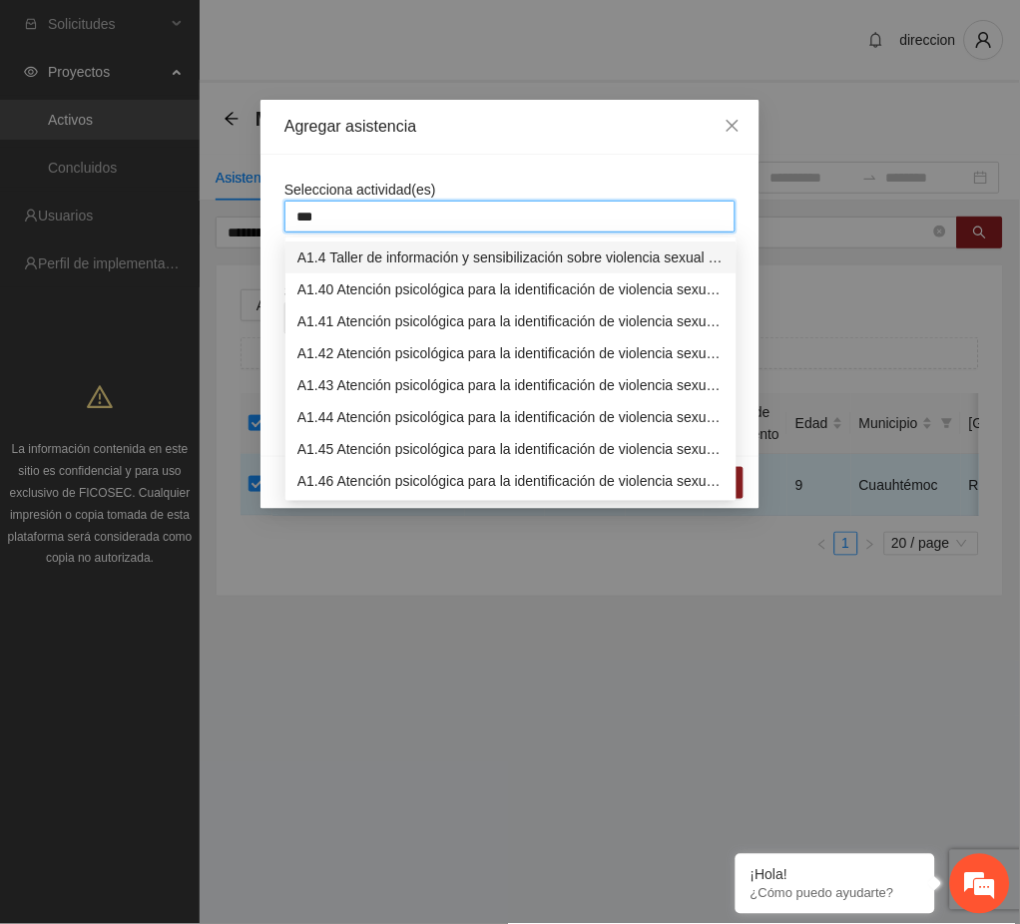
type input "****"
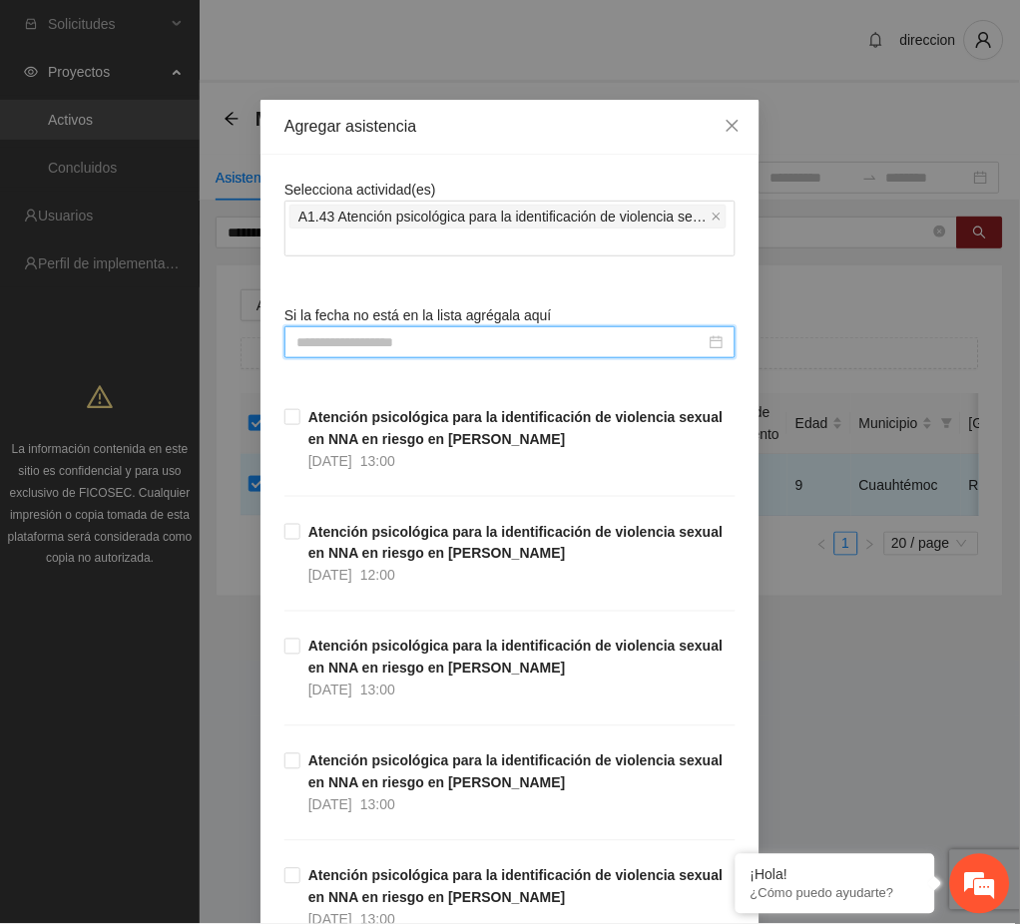
click at [321, 344] on input at bounding box center [500, 342] width 409 height 22
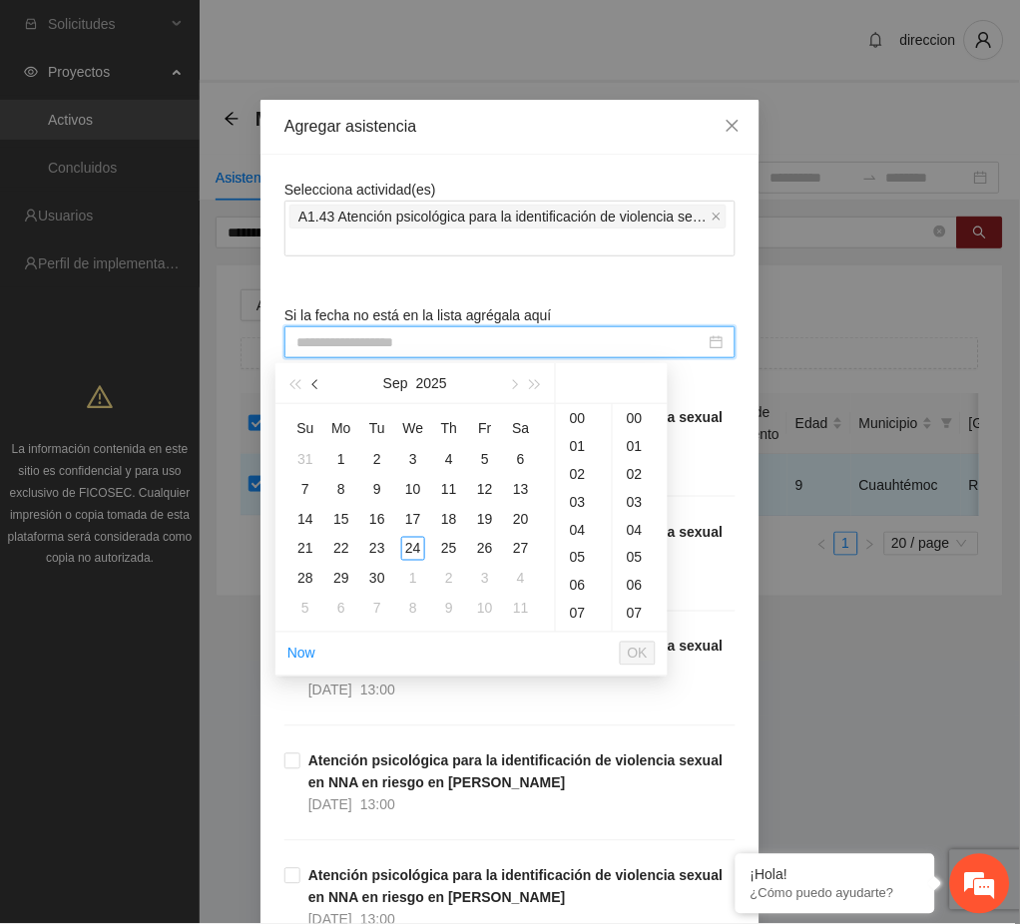
click at [326, 392] on button "button" at bounding box center [316, 383] width 22 height 40
type input "**********"
click at [341, 582] on div "25" at bounding box center [341, 579] width 24 height 24
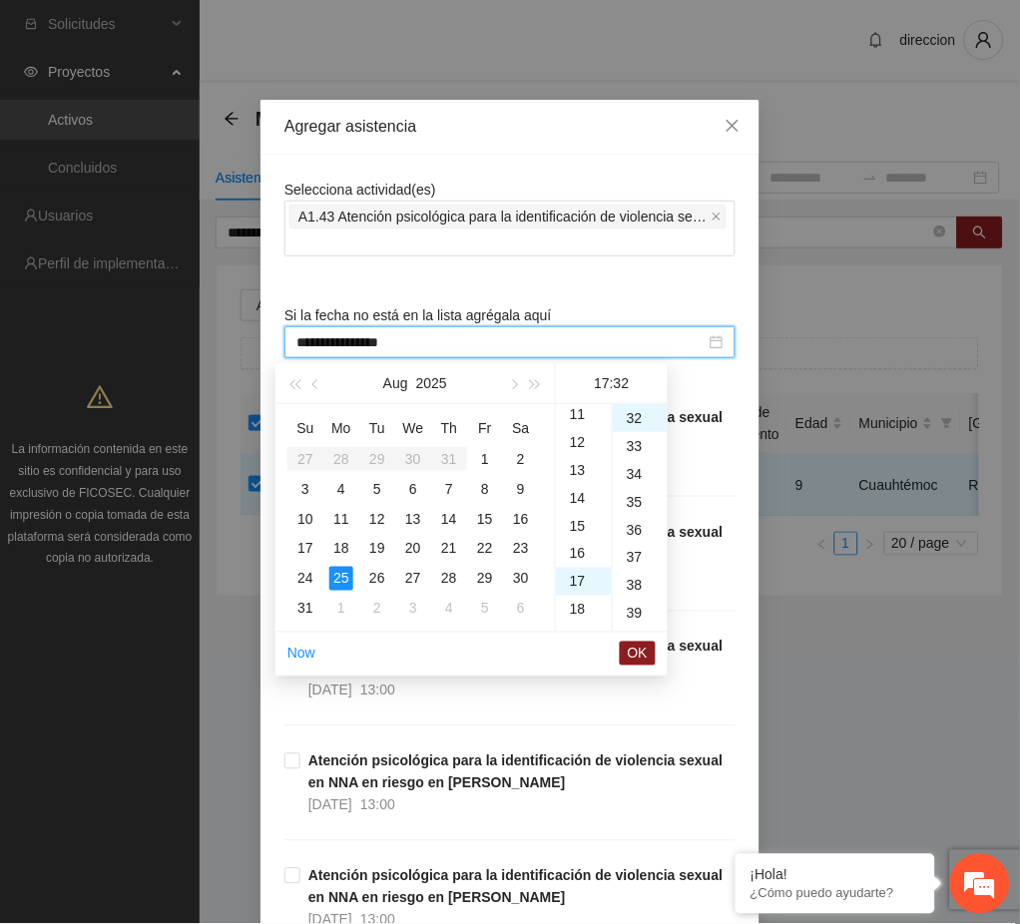
scroll to position [275, 0]
click at [573, 416] on div "10" at bounding box center [584, 422] width 56 height 28
click at [639, 413] on div "00" at bounding box center [640, 418] width 55 height 28
type input "**********"
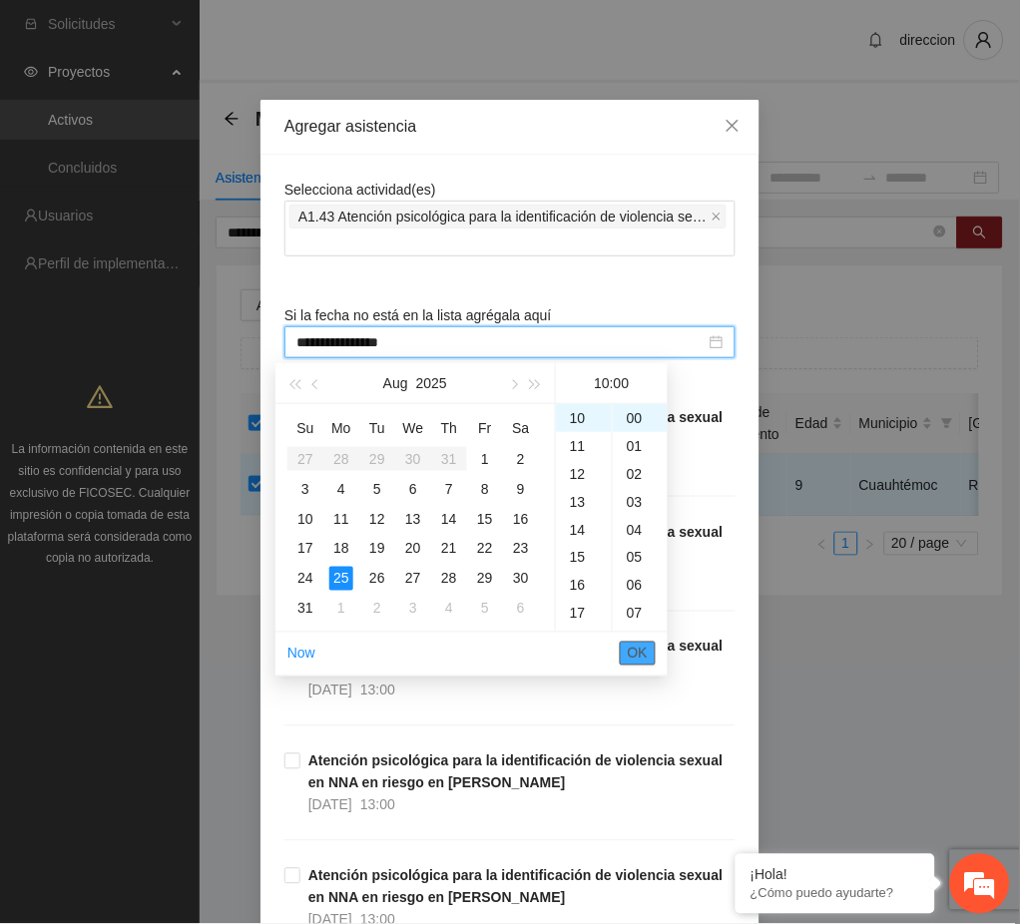
click at [641, 654] on span "OK" at bounding box center [638, 654] width 20 height 22
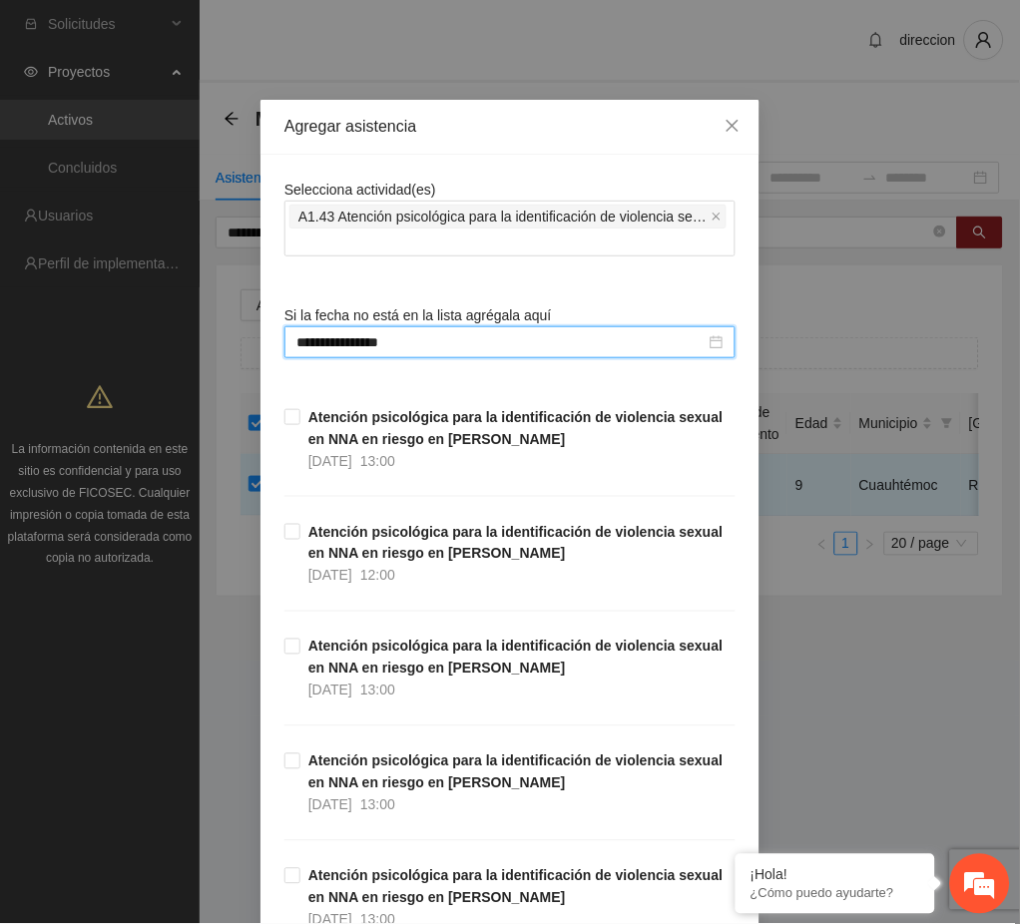
click at [782, 700] on div "**********" at bounding box center [510, 462] width 1020 height 924
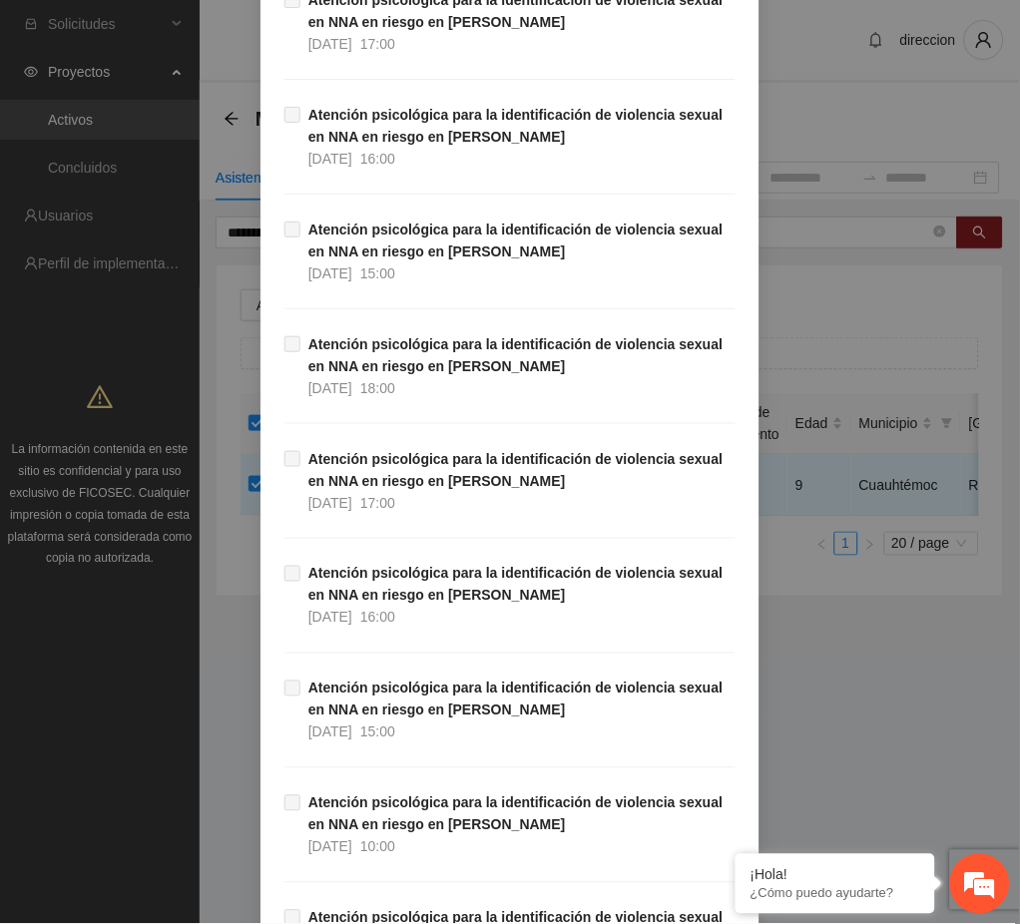
scroll to position [33276, 0]
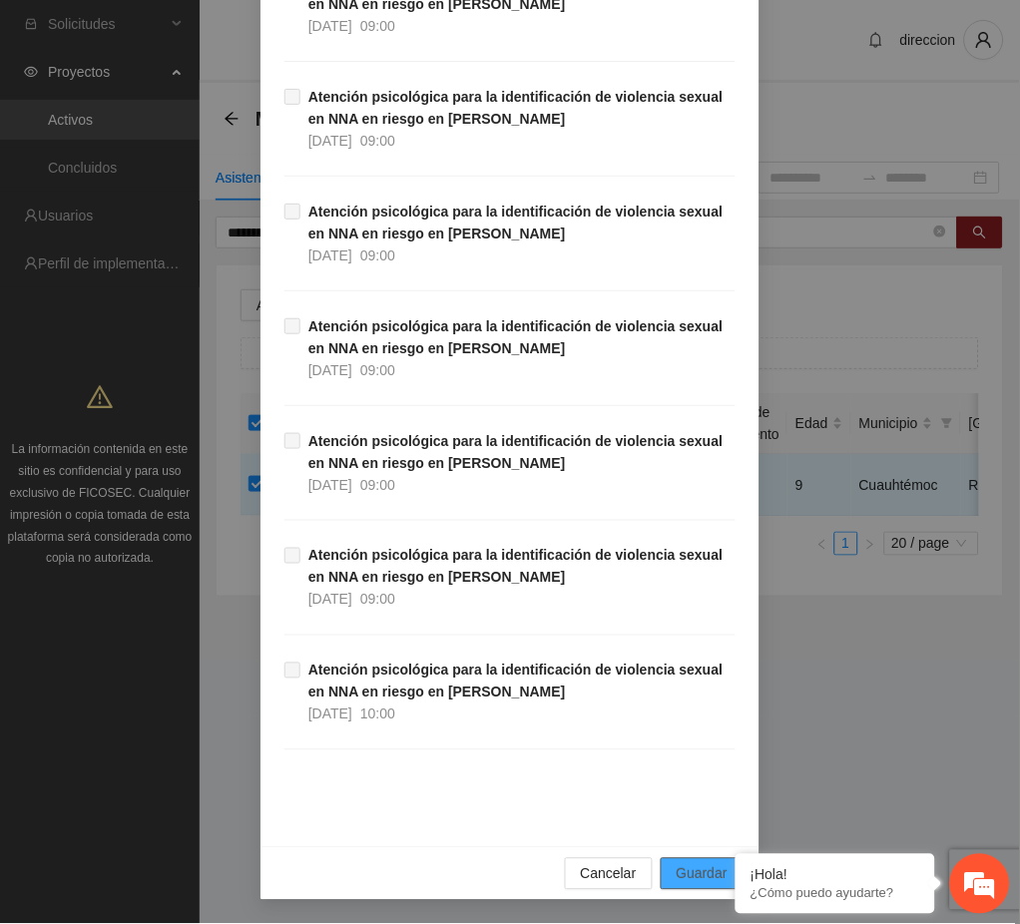
click at [704, 870] on span "Guardar" at bounding box center [702, 874] width 51 height 22
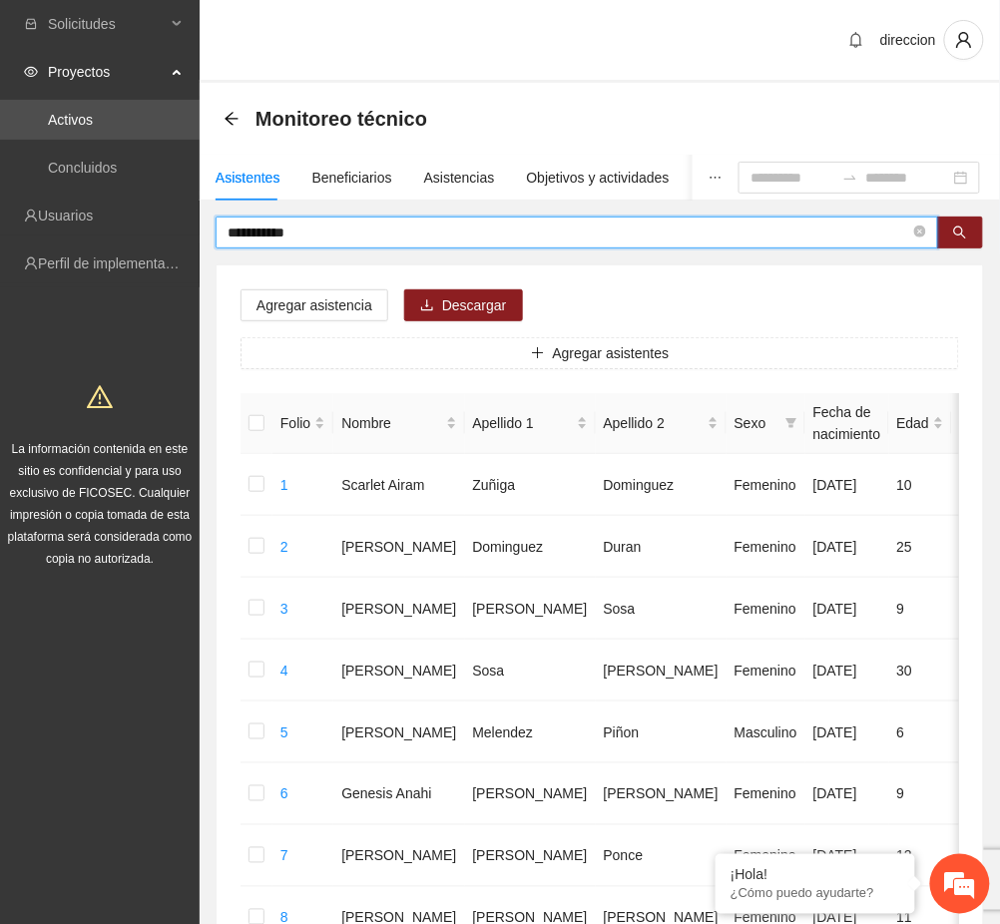
drag, startPoint x: 314, startPoint y: 230, endPoint x: 154, endPoint y: 286, distance: 170.4
type input "*****"
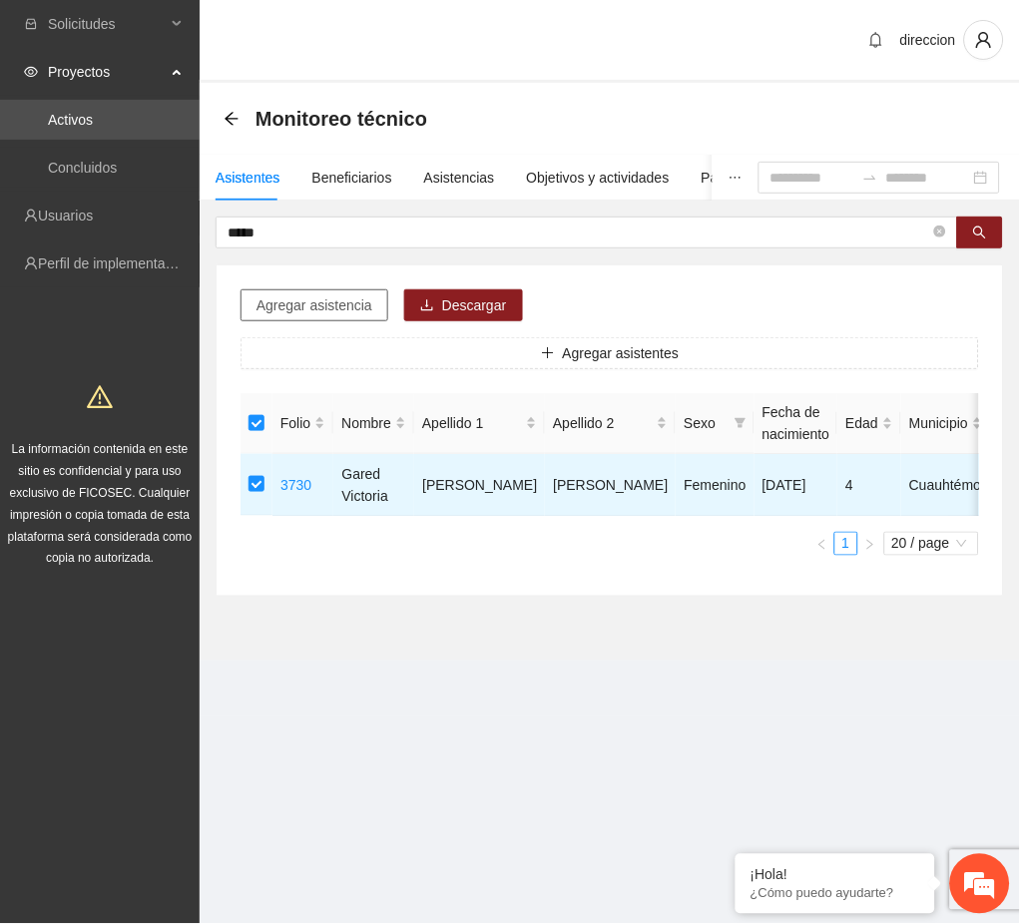
click at [323, 309] on span "Agregar asistencia" at bounding box center [314, 305] width 116 height 22
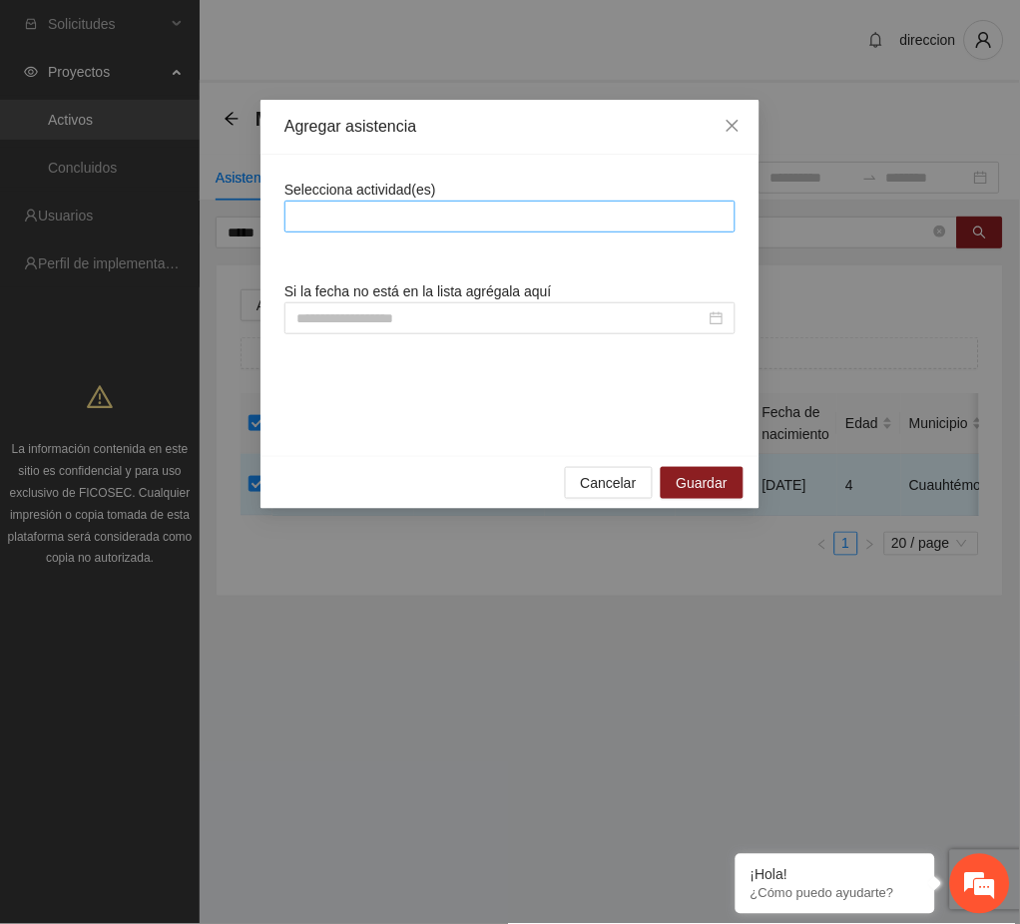
click at [356, 216] on div at bounding box center [509, 217] width 441 height 24
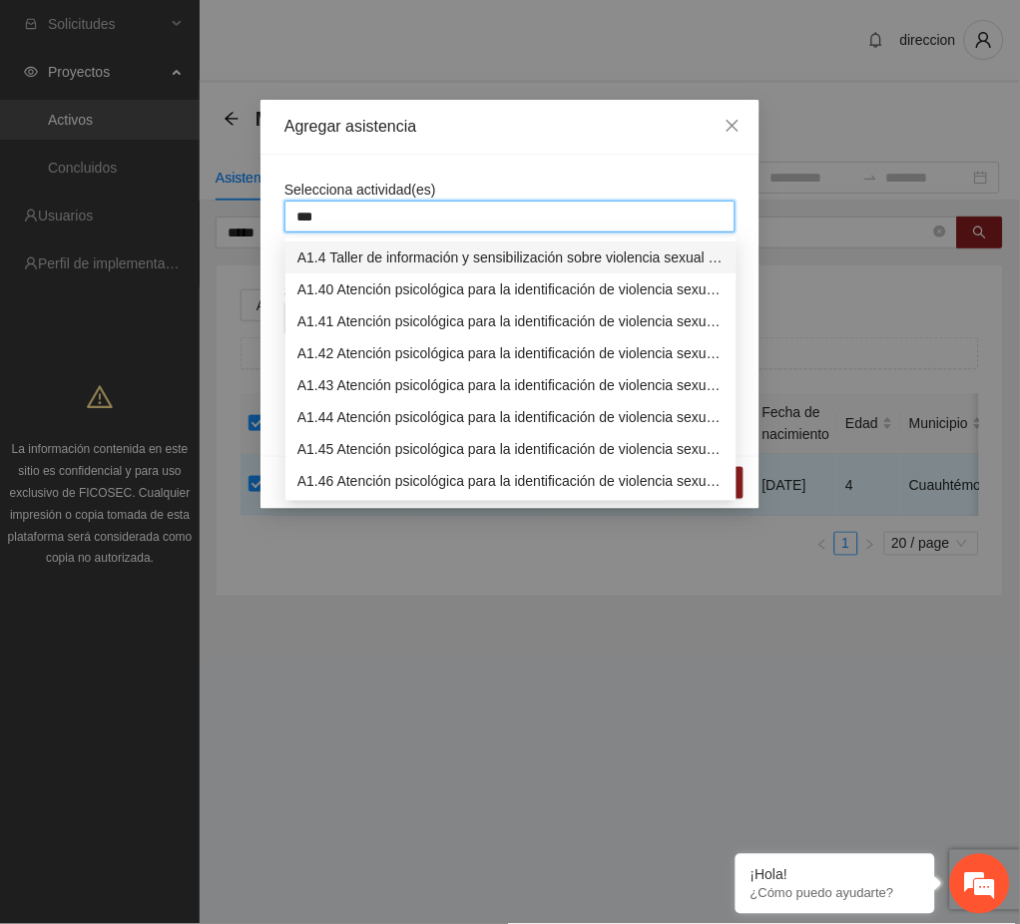
type input "****"
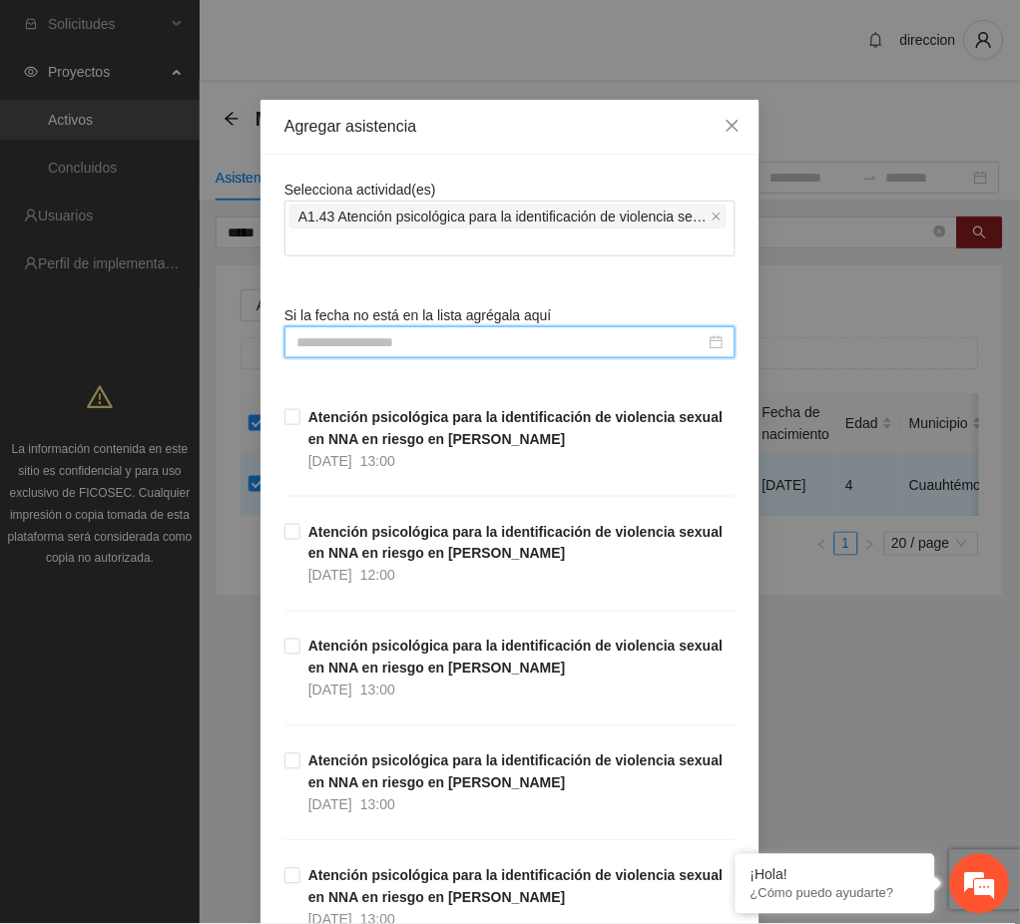
click at [330, 331] on input at bounding box center [500, 342] width 409 height 22
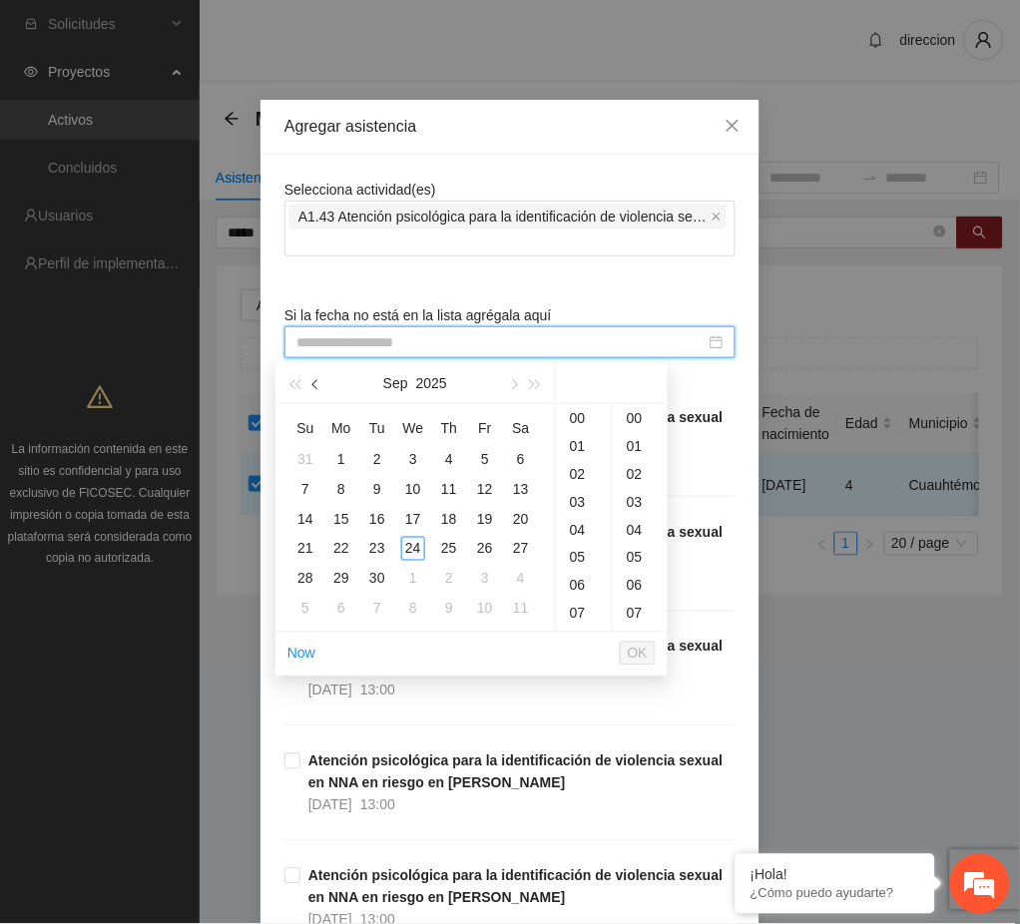
click at [321, 377] on button "button" at bounding box center [316, 383] width 22 height 40
click at [333, 487] on div "4" at bounding box center [341, 489] width 24 height 24
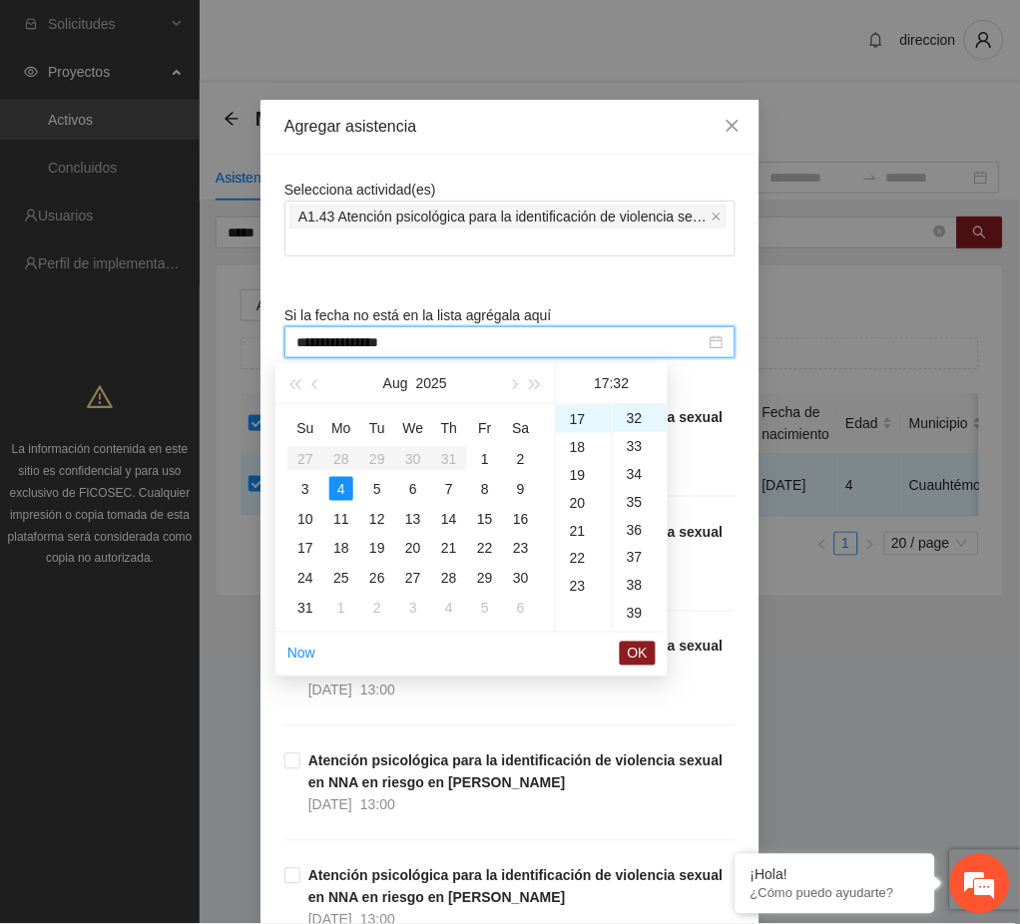
scroll to position [275, 0]
click at [580, 423] on div "10" at bounding box center [584, 422] width 56 height 28
click at [637, 424] on div "00" at bounding box center [640, 418] width 55 height 28
type input "**********"
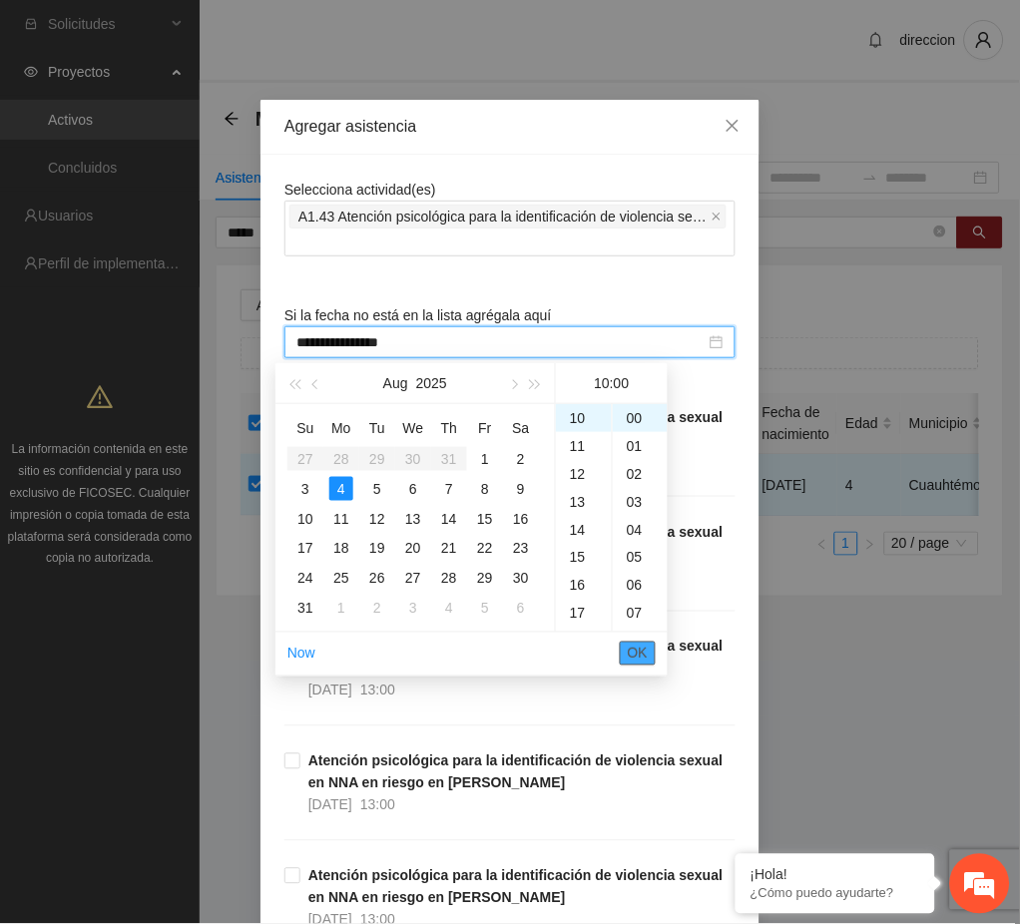
click at [645, 651] on span "OK" at bounding box center [638, 654] width 20 height 22
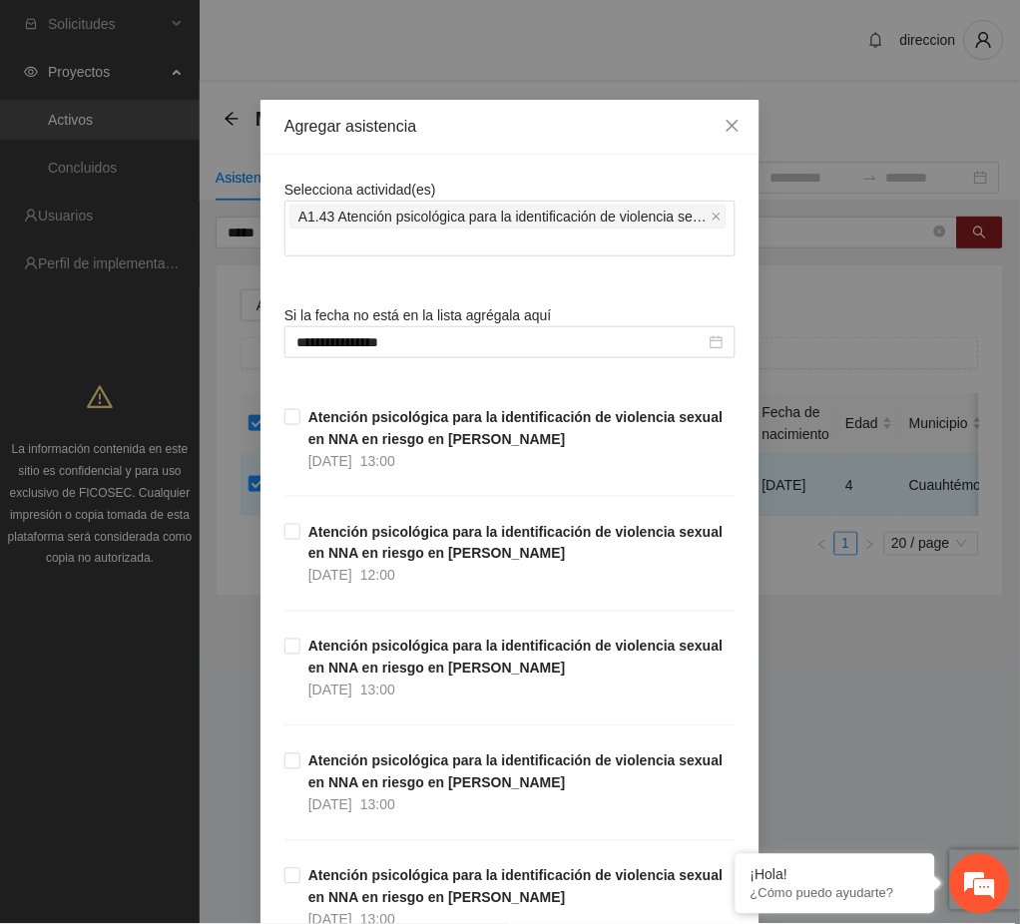
click at [823, 721] on div "**********" at bounding box center [510, 462] width 1020 height 924
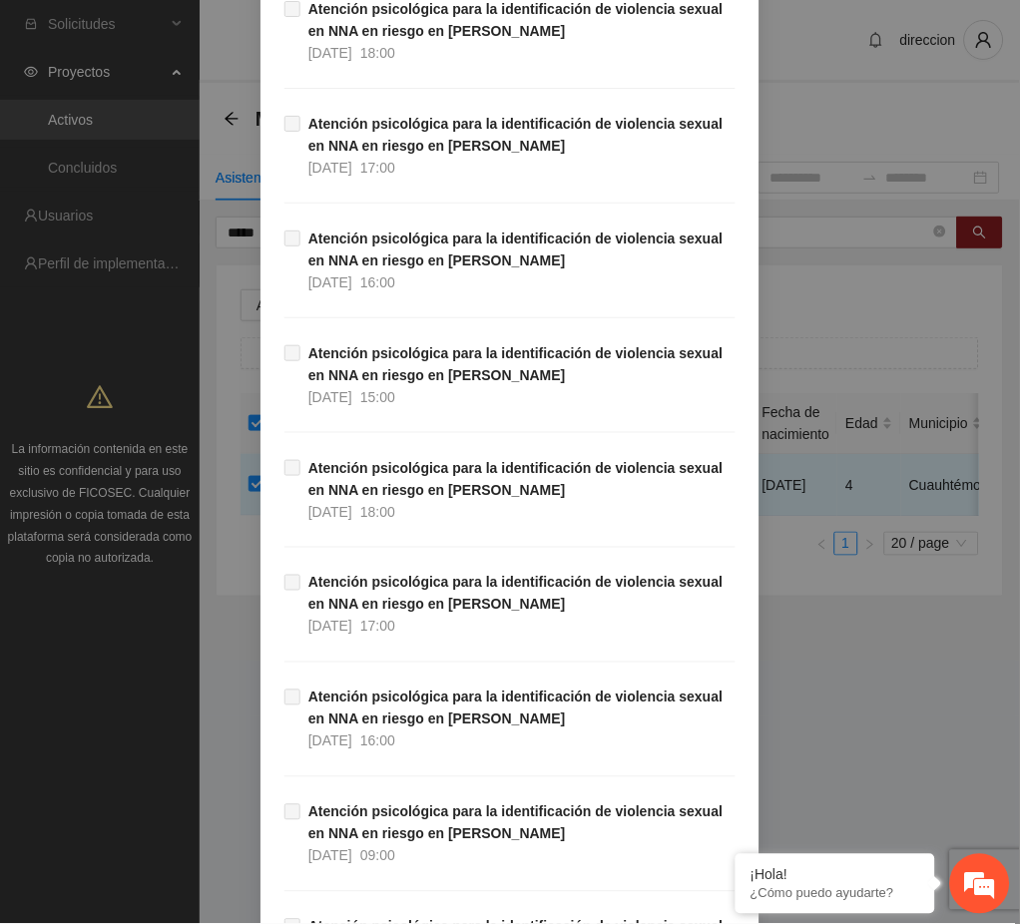
scroll to position [33276, 0]
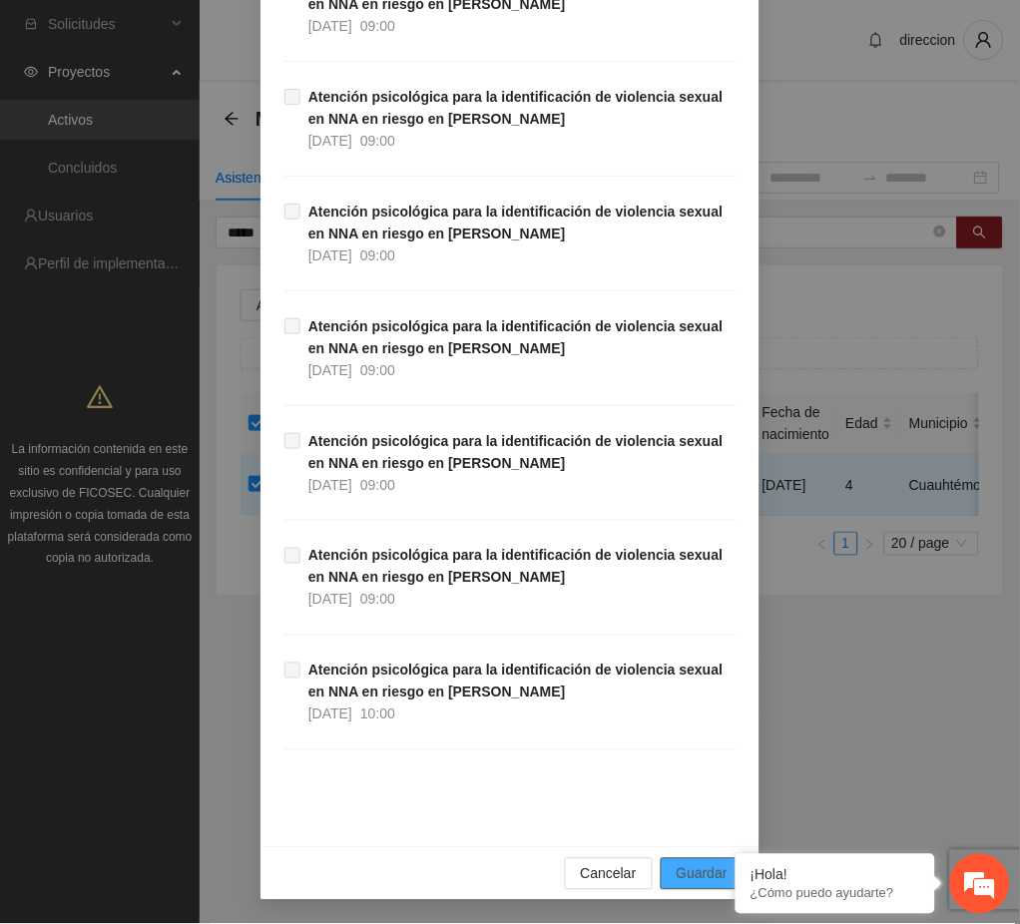
click at [709, 864] on span "Guardar" at bounding box center [702, 874] width 51 height 22
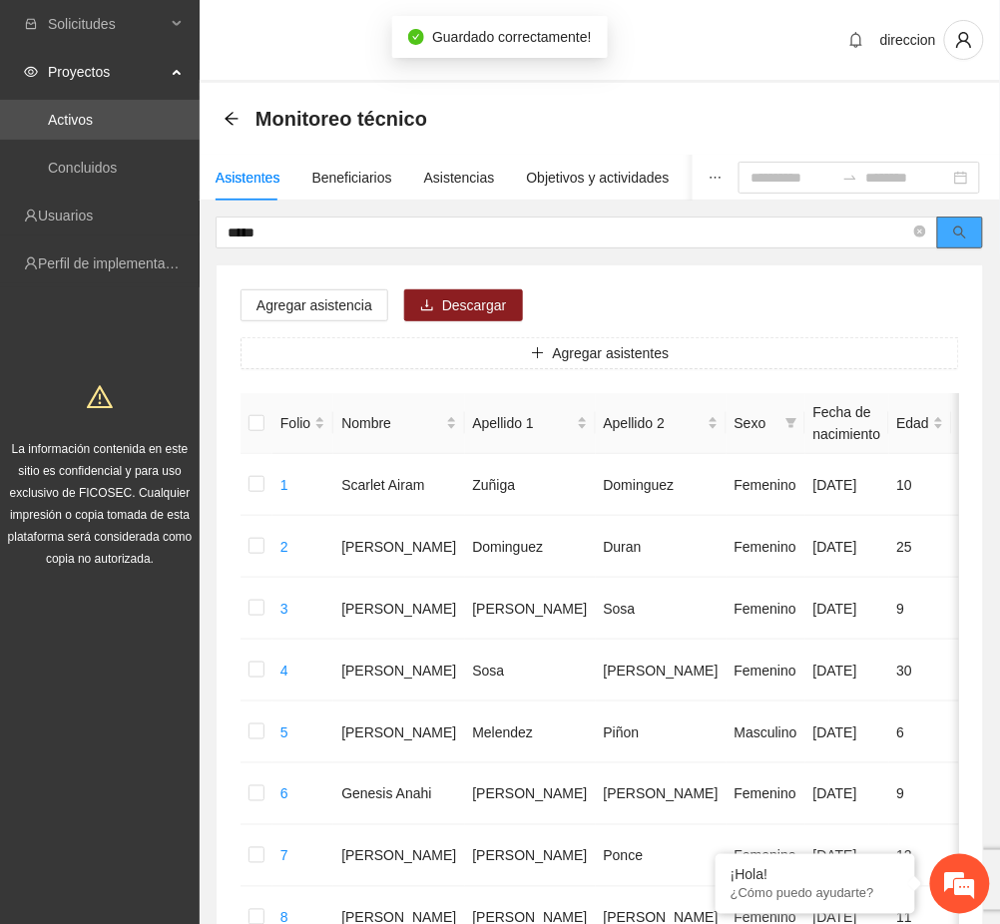
click at [947, 223] on button "button" at bounding box center [960, 233] width 46 height 32
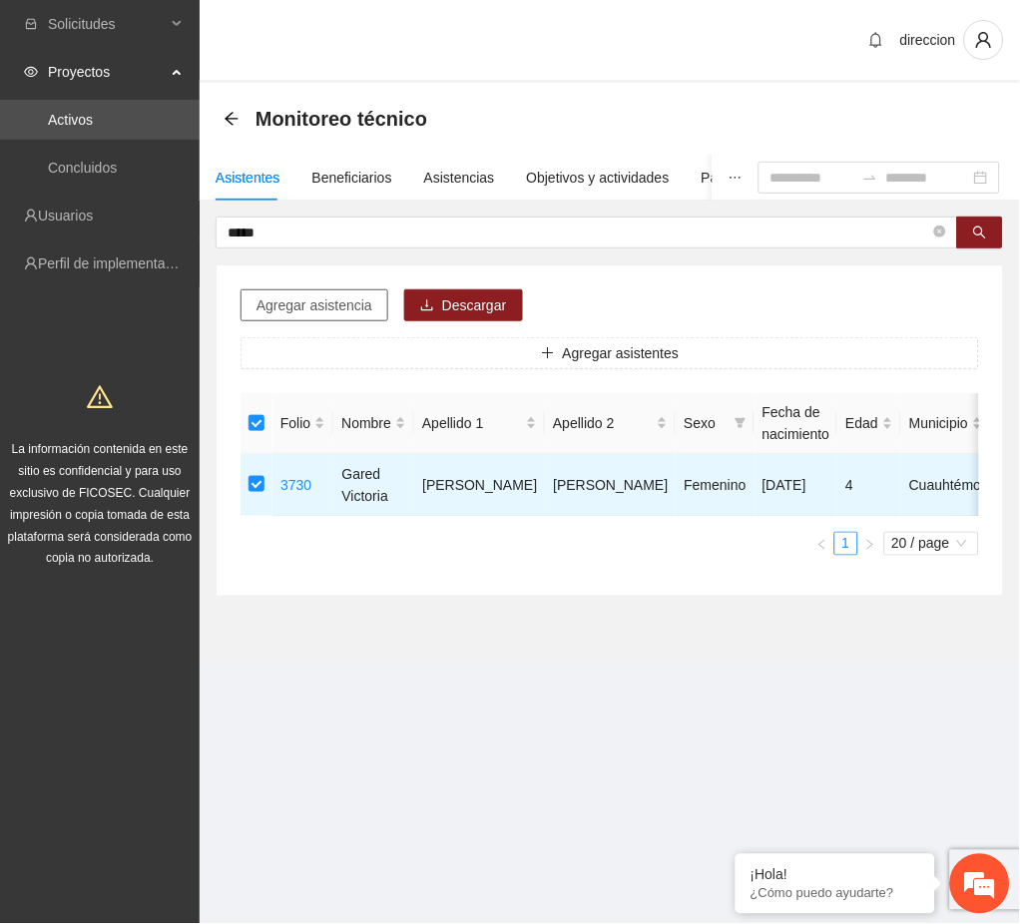
click at [320, 299] on span "Agregar asistencia" at bounding box center [314, 305] width 116 height 22
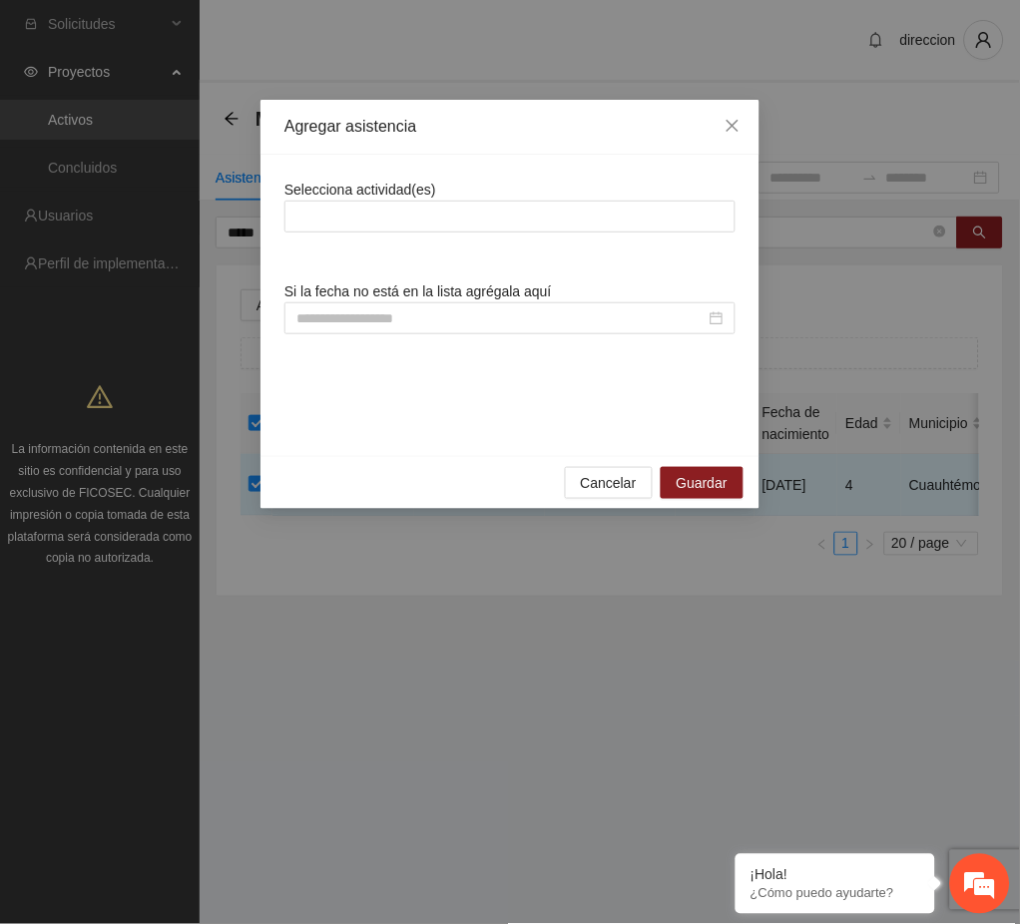
click at [369, 194] on span "Selecciona actividad(es)" at bounding box center [360, 190] width 152 height 16
click at [365, 217] on div at bounding box center [509, 217] width 441 height 24
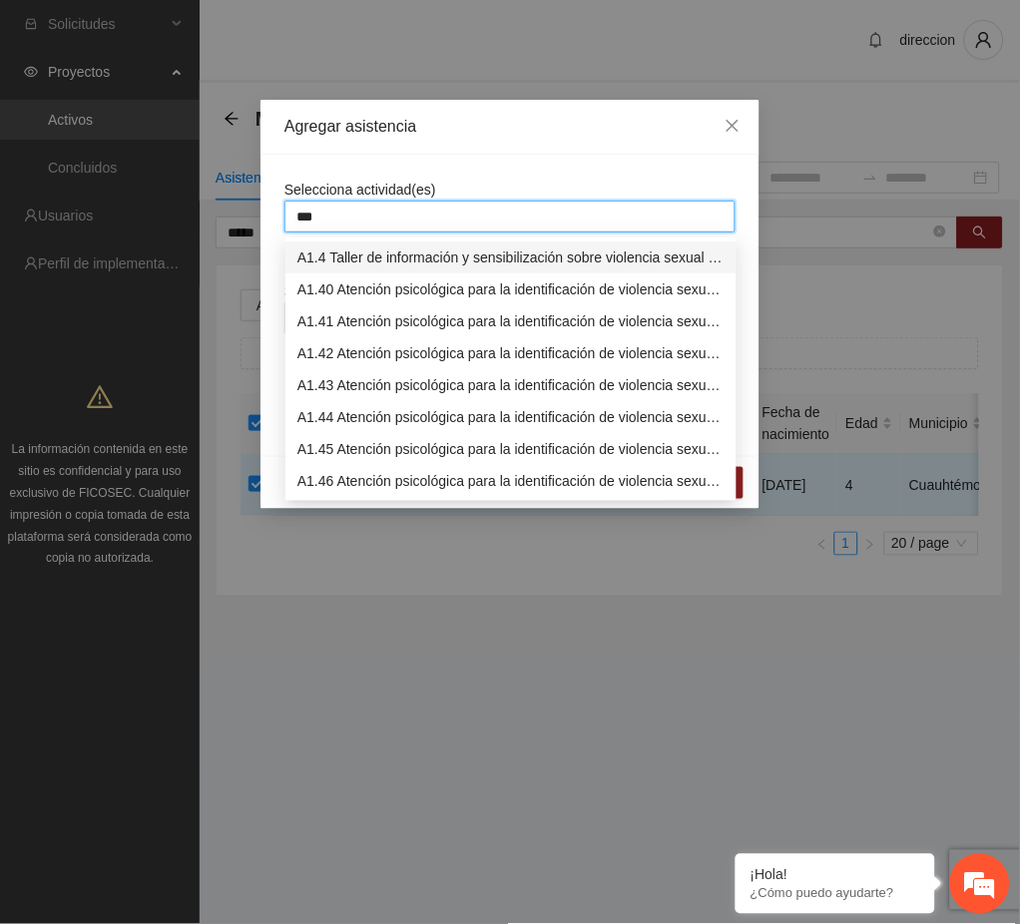
type input "****"
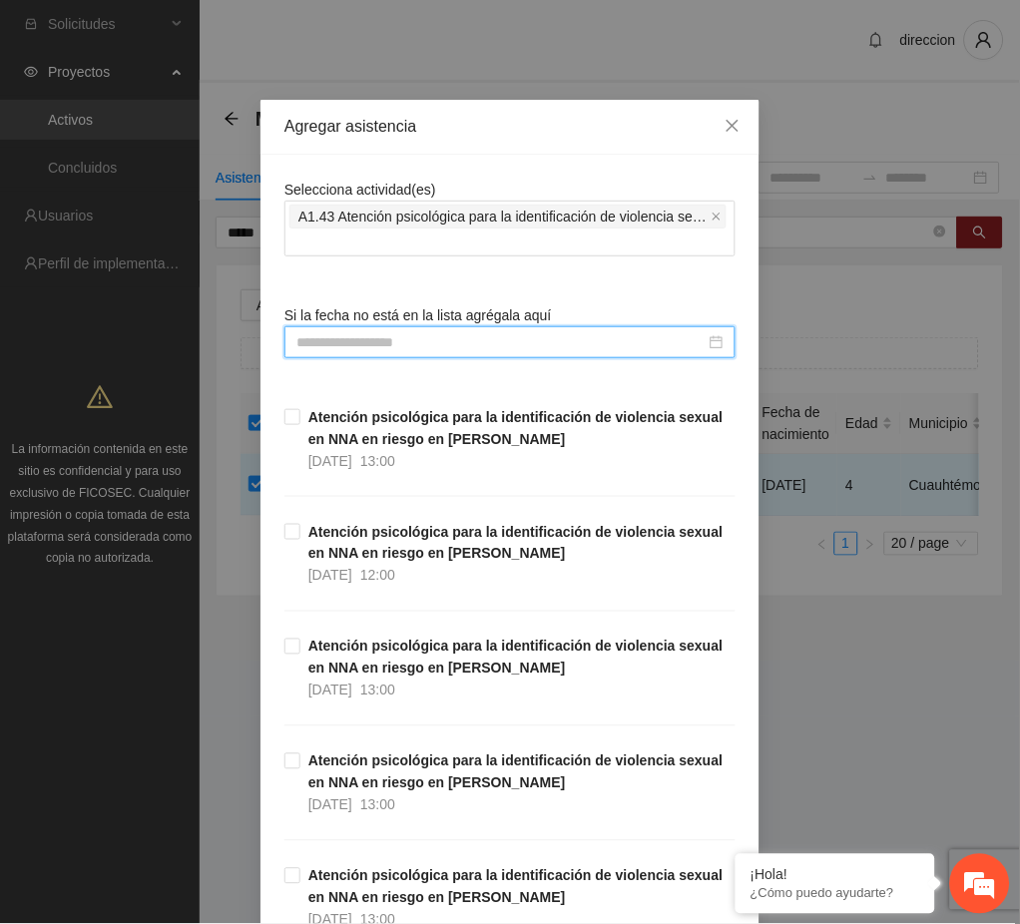
click at [357, 333] on input at bounding box center [500, 342] width 409 height 22
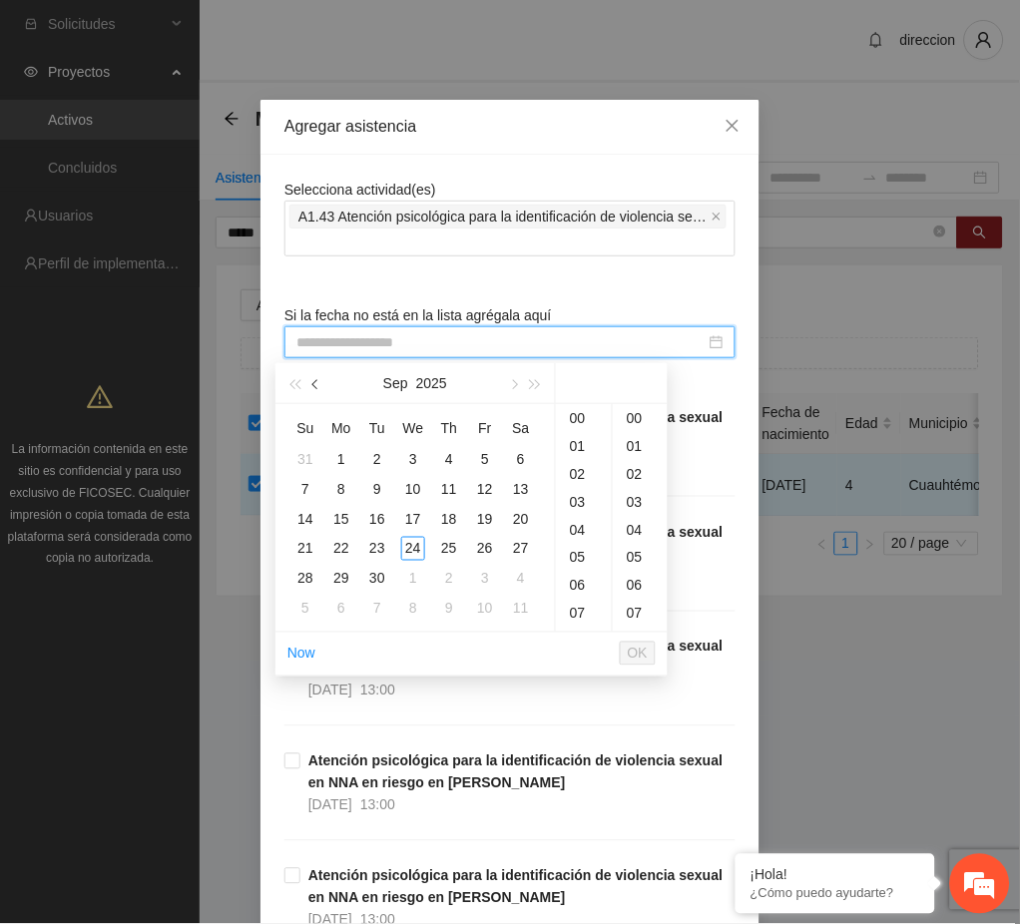
click at [314, 389] on span "button" at bounding box center [317, 385] width 10 height 10
click at [420, 553] on div "20" at bounding box center [413, 549] width 24 height 24
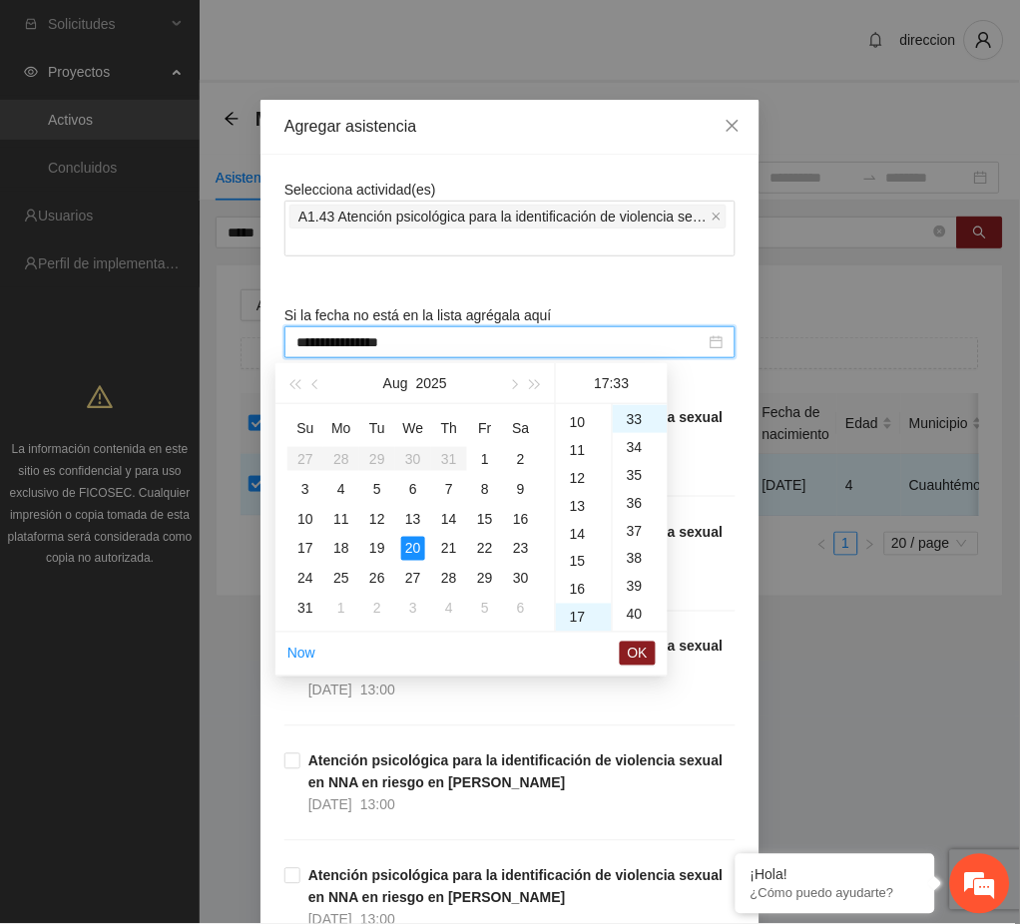
drag, startPoint x: 583, startPoint y: 417, endPoint x: 596, endPoint y: 426, distance: 15.8
click at [582, 417] on div "10" at bounding box center [584, 422] width 56 height 28
click at [627, 414] on div "00" at bounding box center [640, 418] width 55 height 28
type input "**********"
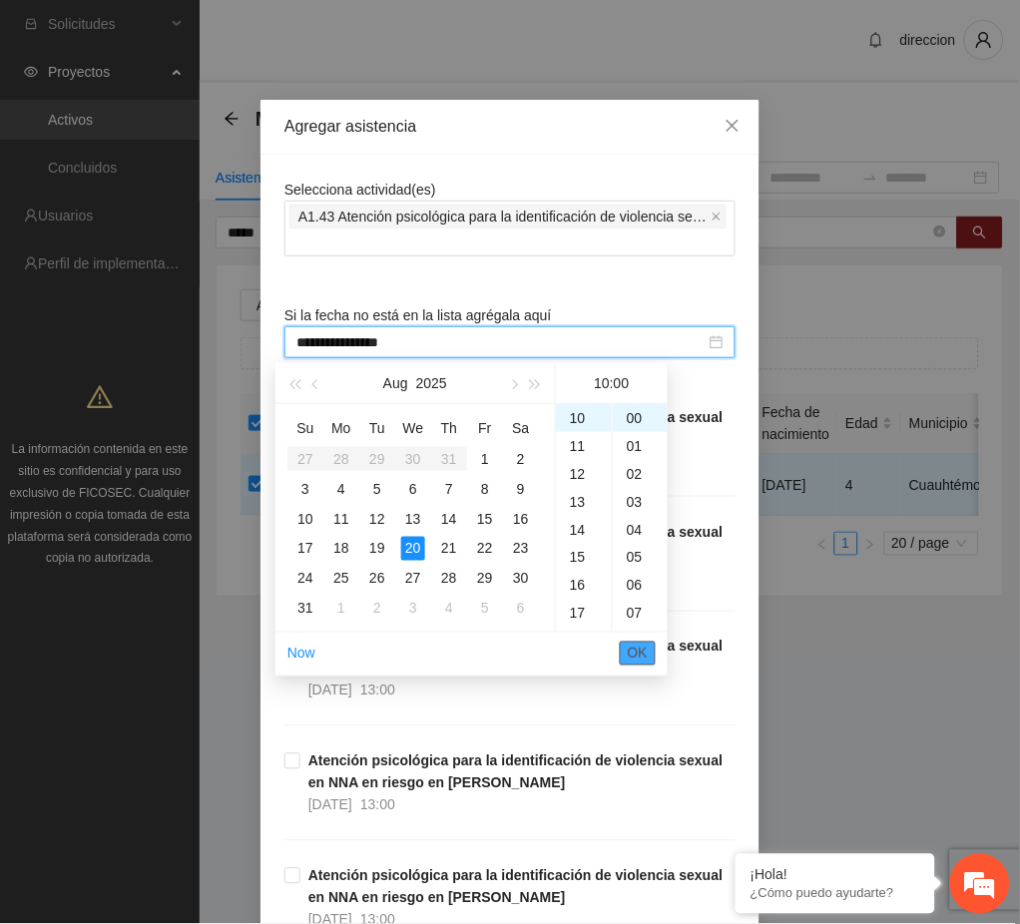
click at [637, 644] on span "OK" at bounding box center [638, 654] width 20 height 22
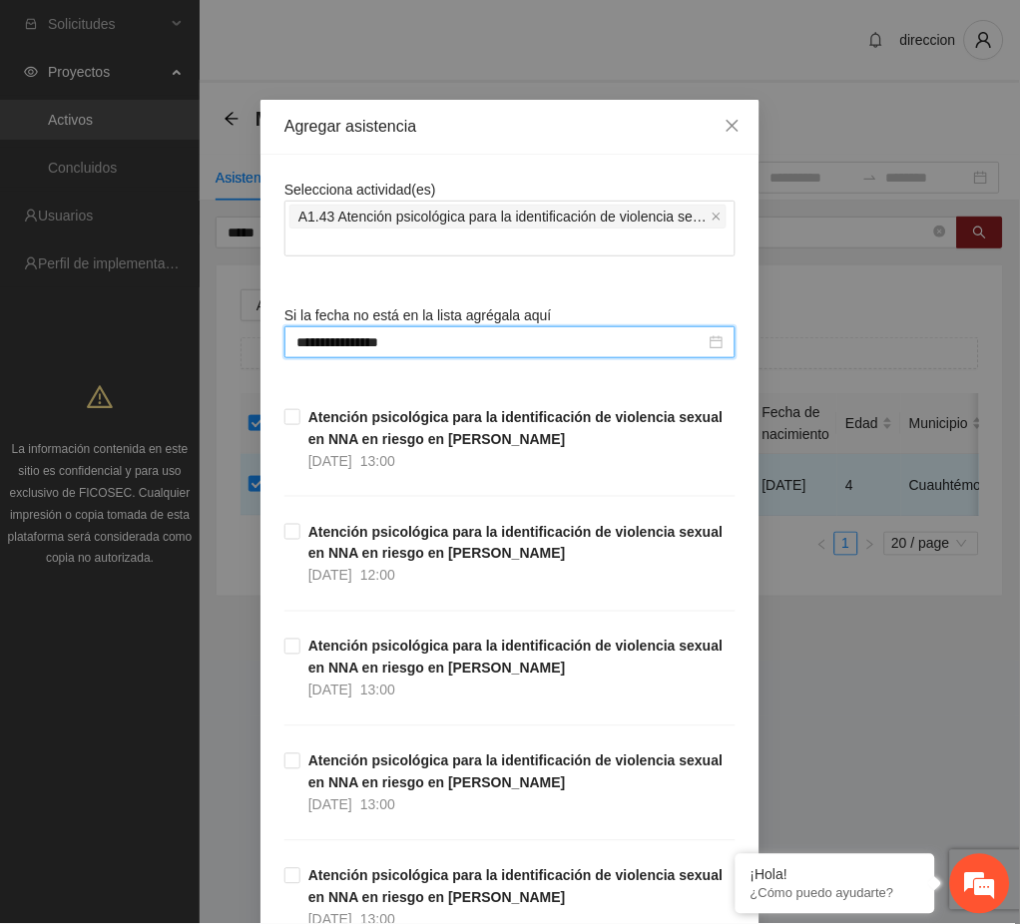
click at [814, 708] on div "**********" at bounding box center [510, 462] width 1020 height 924
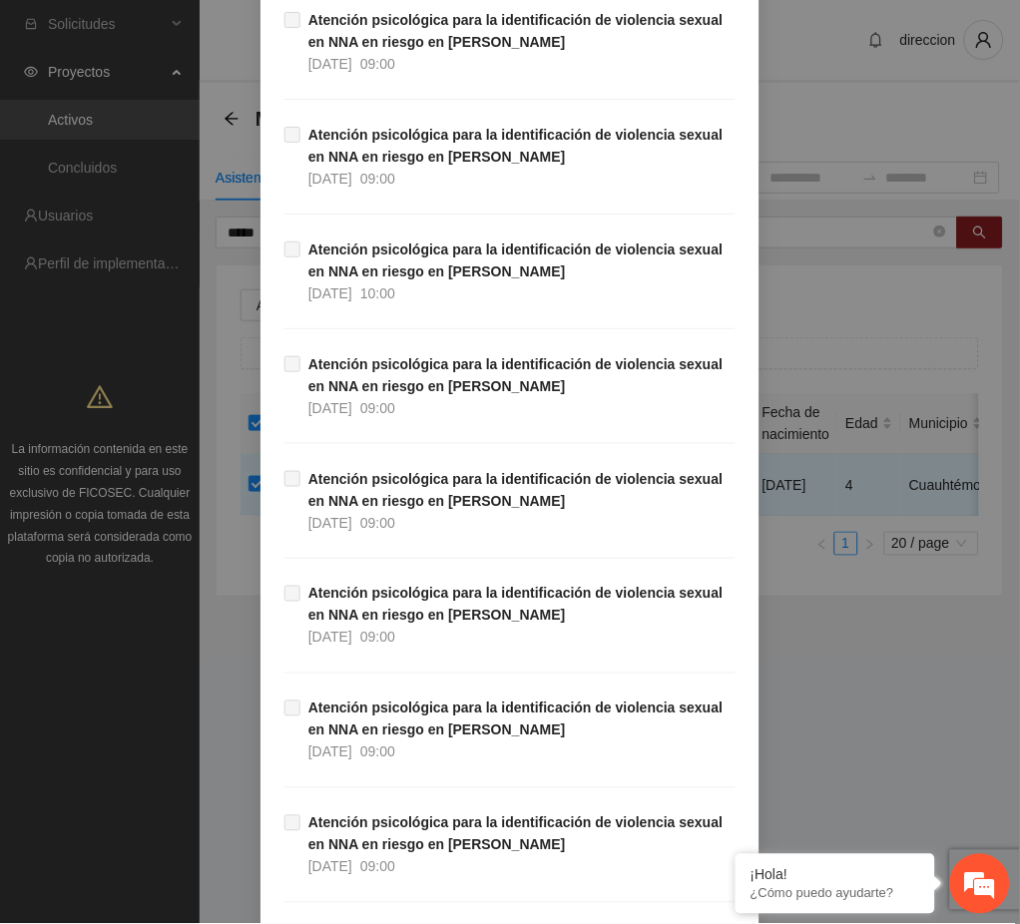
scroll to position [33276, 0]
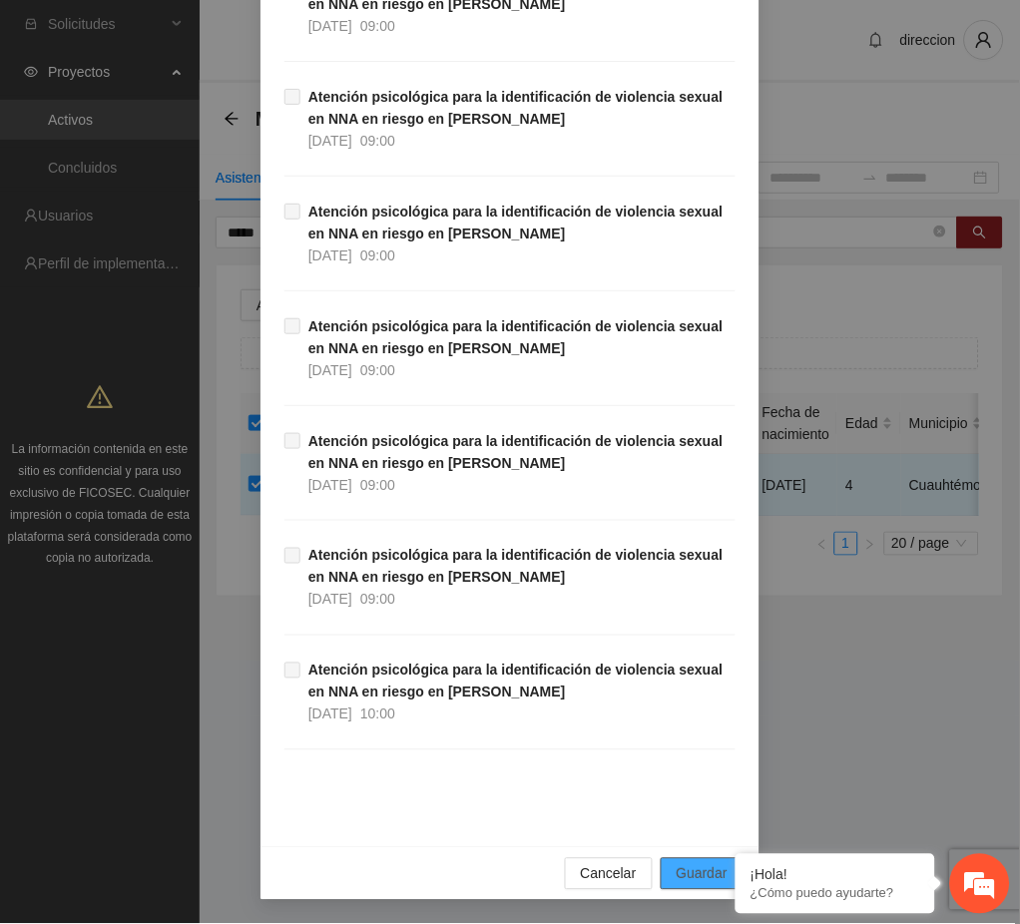
click at [697, 880] on span "Guardar" at bounding box center [702, 874] width 51 height 22
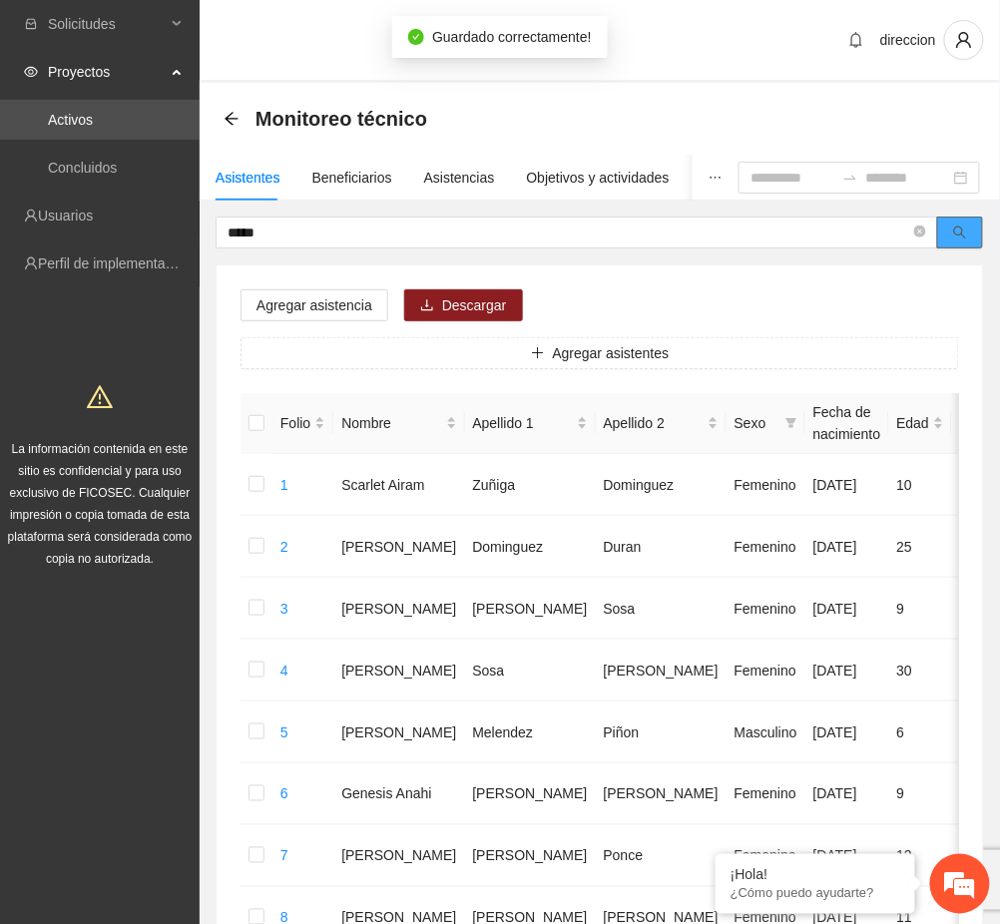
click at [963, 240] on button "button" at bounding box center [960, 233] width 46 height 32
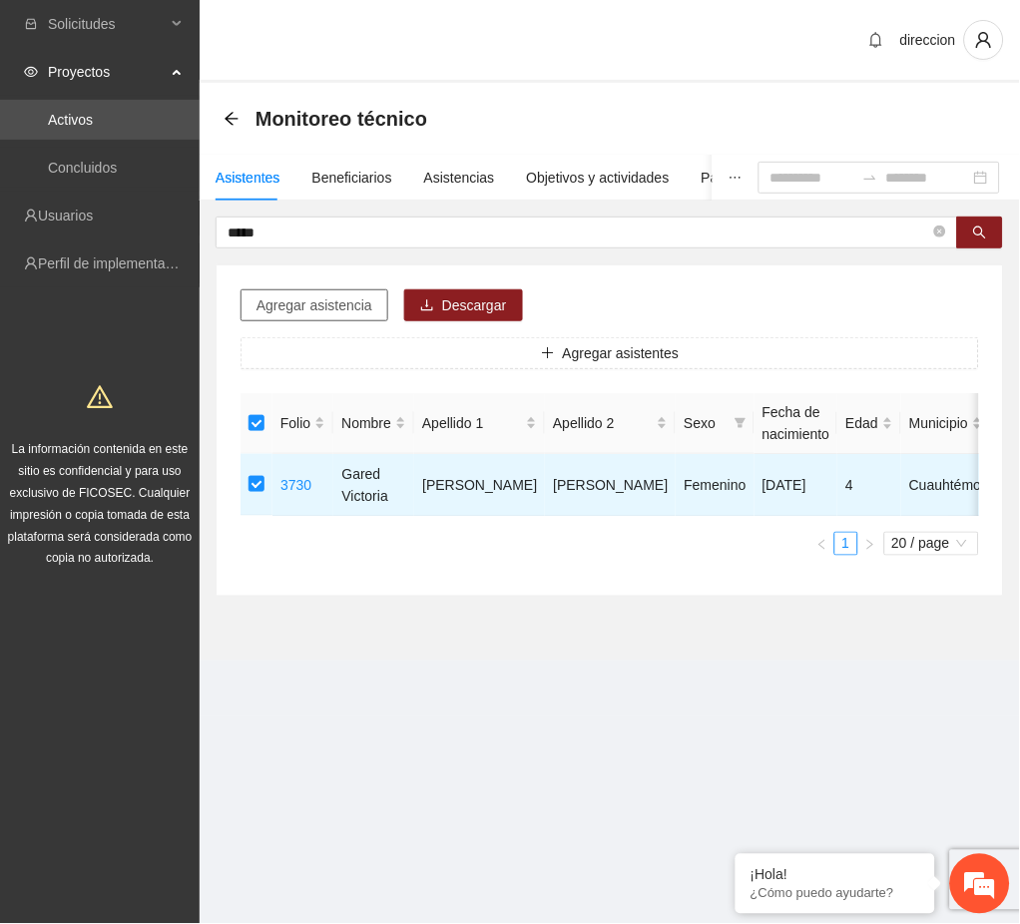
click at [368, 312] on span "Agregar asistencia" at bounding box center [314, 305] width 116 height 22
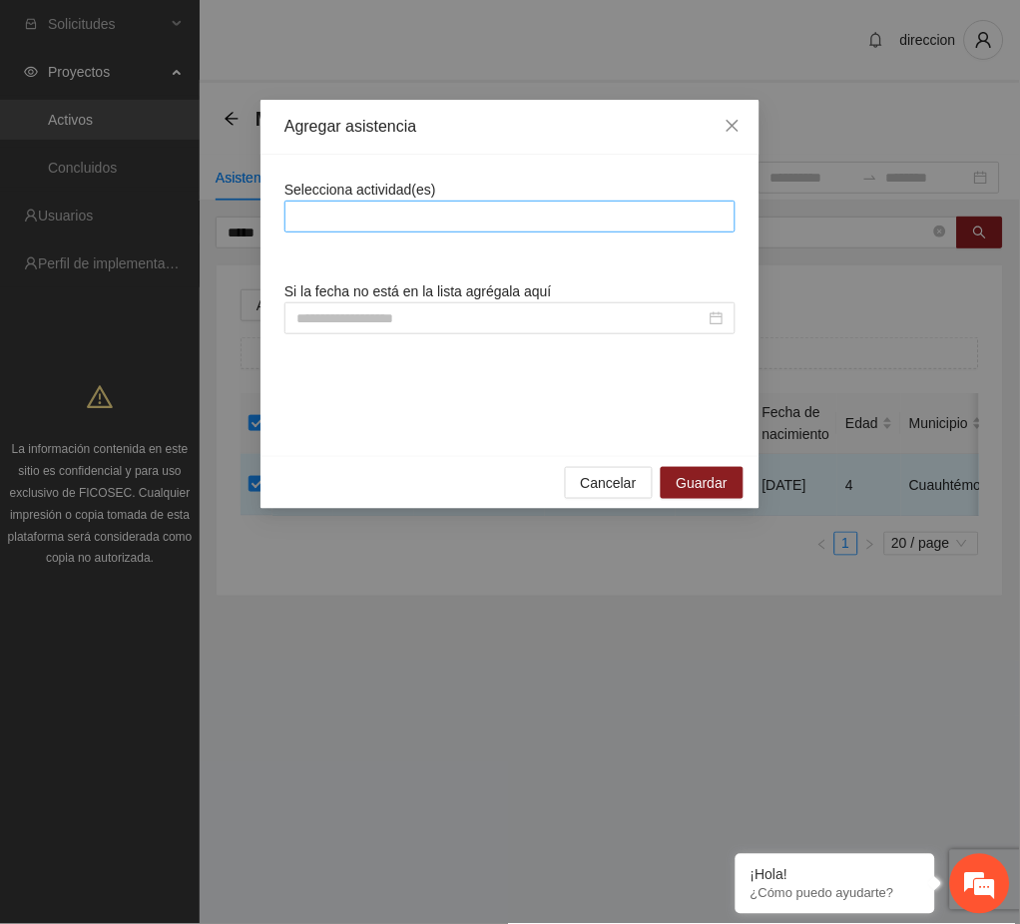
click at [362, 224] on div at bounding box center [509, 217] width 441 height 24
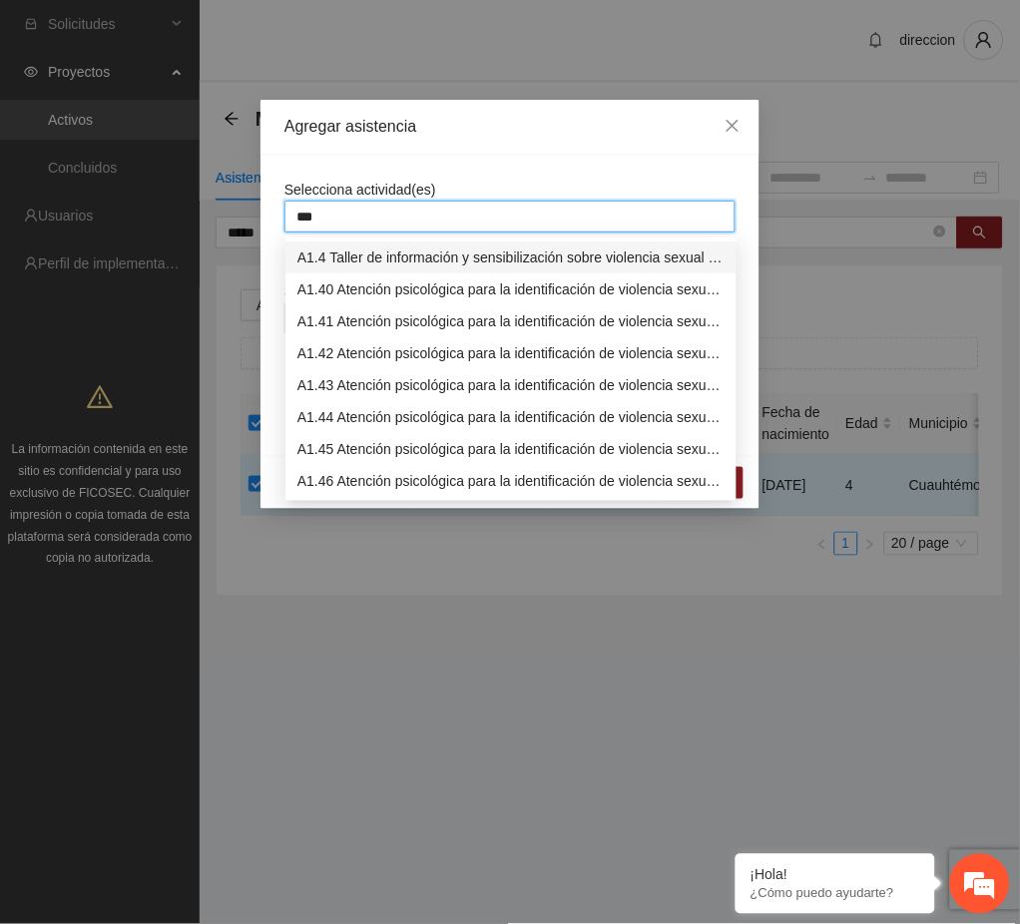
type input "****"
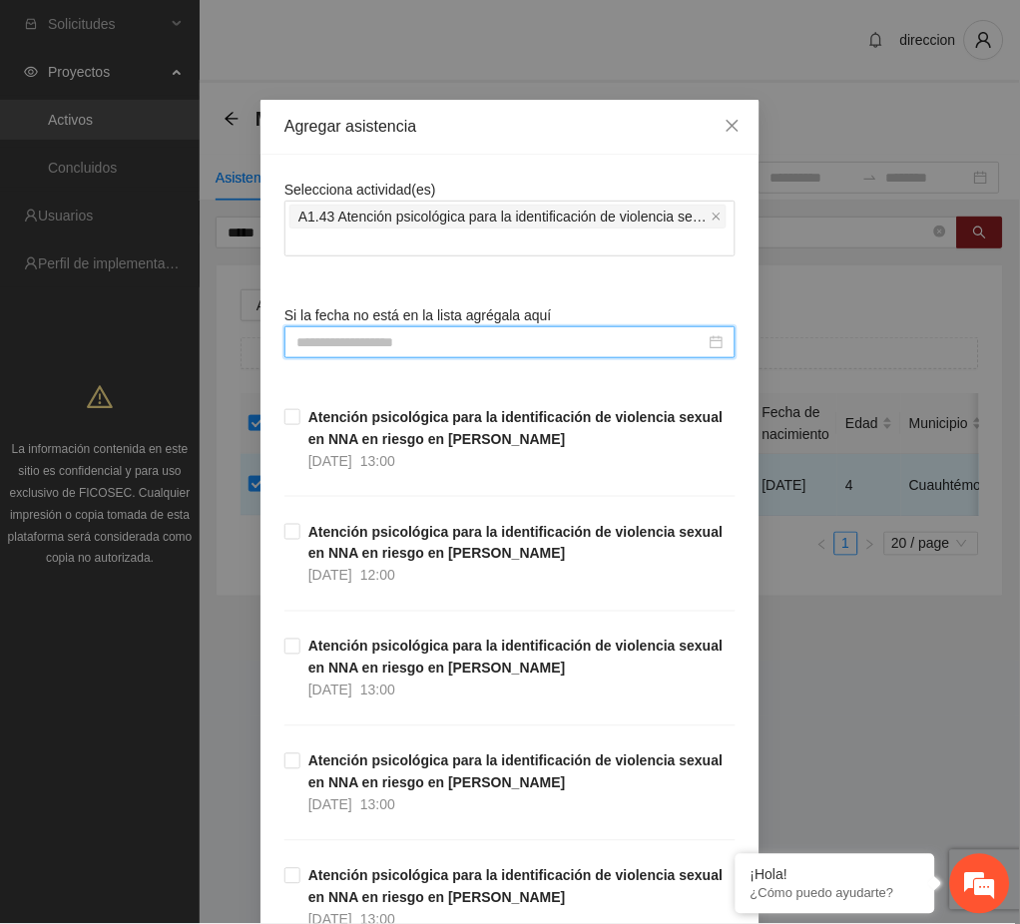
click at [358, 348] on input at bounding box center [500, 342] width 409 height 22
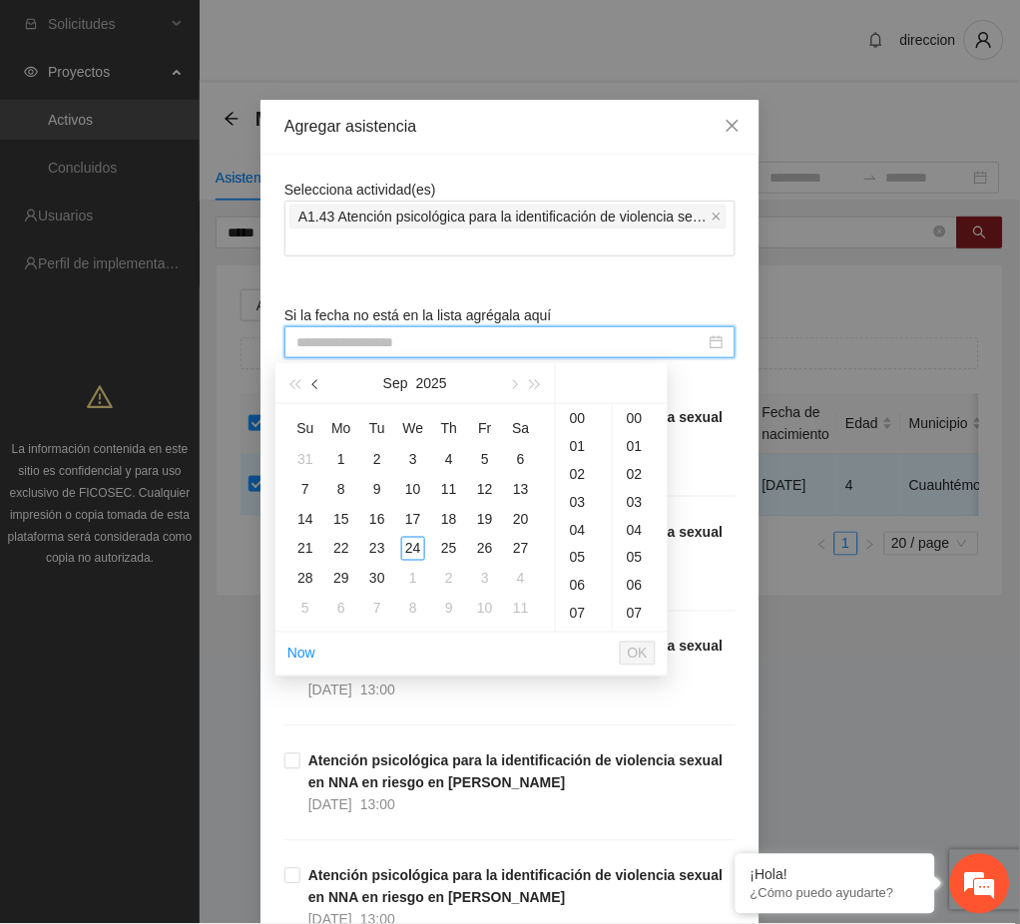
click at [321, 390] on button "button" at bounding box center [316, 383] width 22 height 40
click at [521, 580] on div "30" at bounding box center [521, 579] width 24 height 24
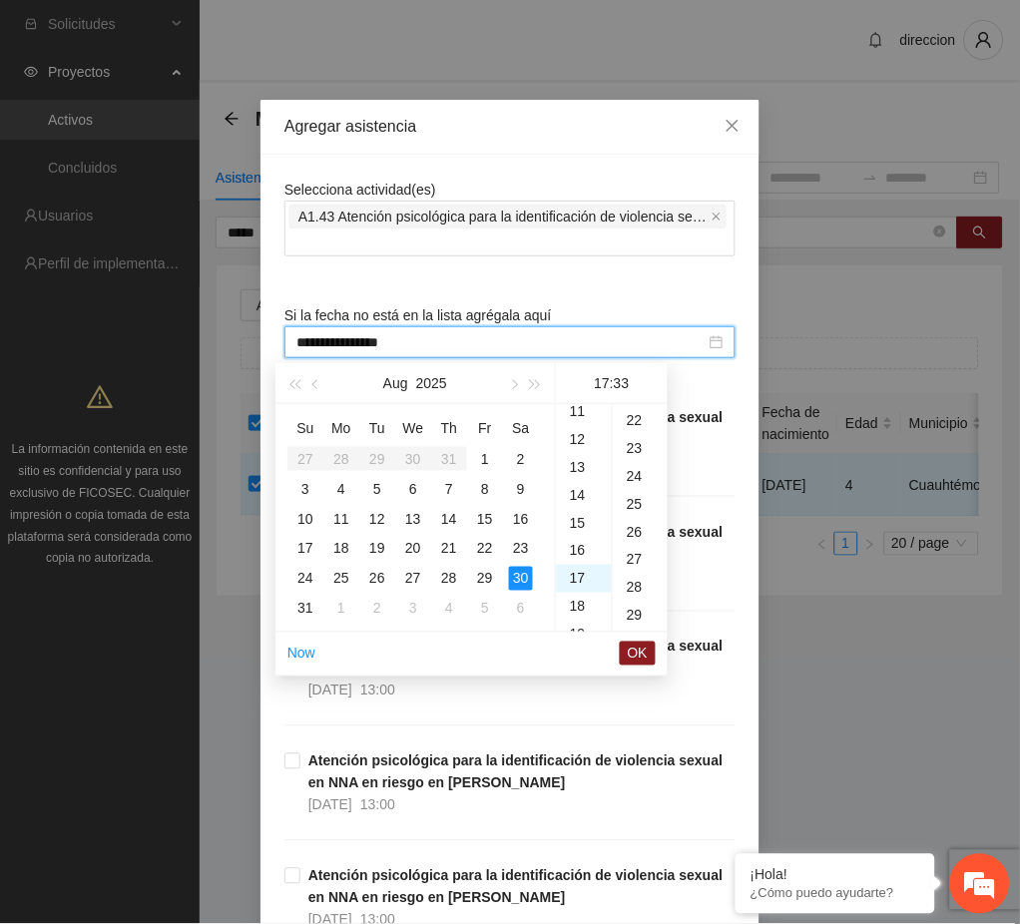
scroll to position [921, 0]
click at [578, 455] on div "11" at bounding box center [584, 450] width 56 height 28
click at [630, 424] on div "00" at bounding box center [640, 418] width 55 height 28
type input "**********"
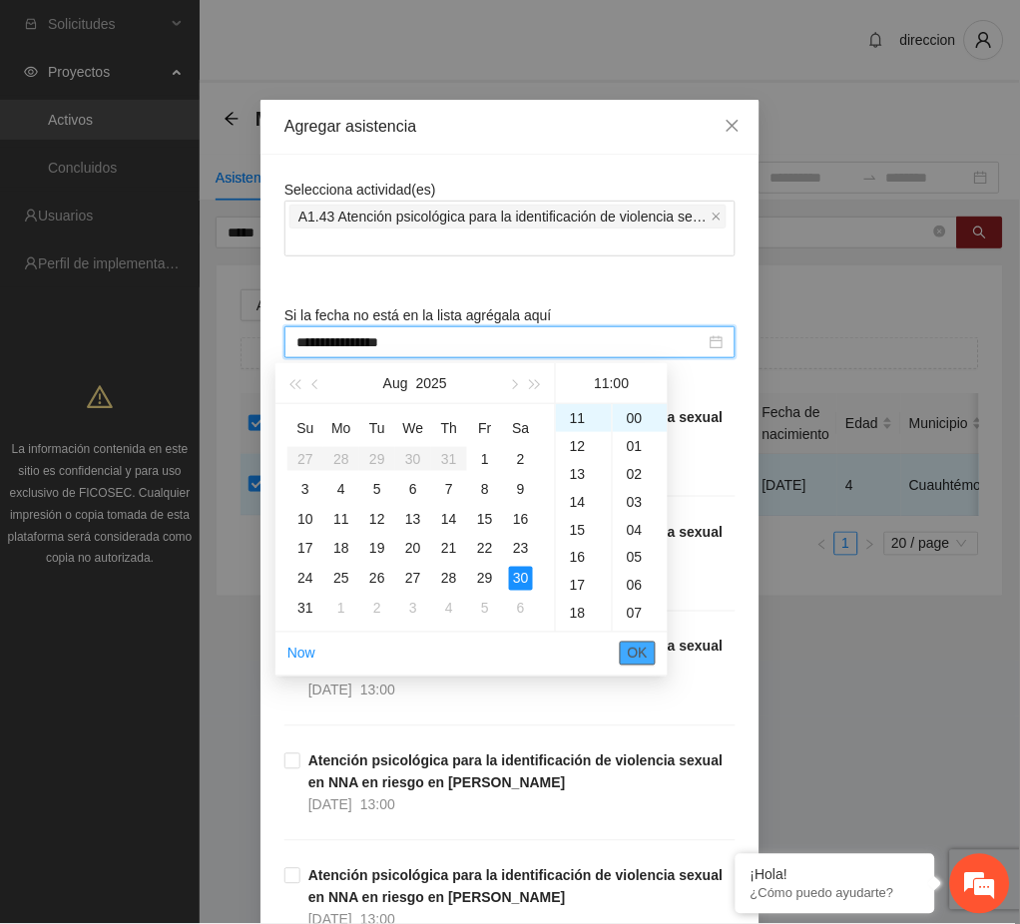
click at [631, 653] on span "OK" at bounding box center [638, 654] width 20 height 22
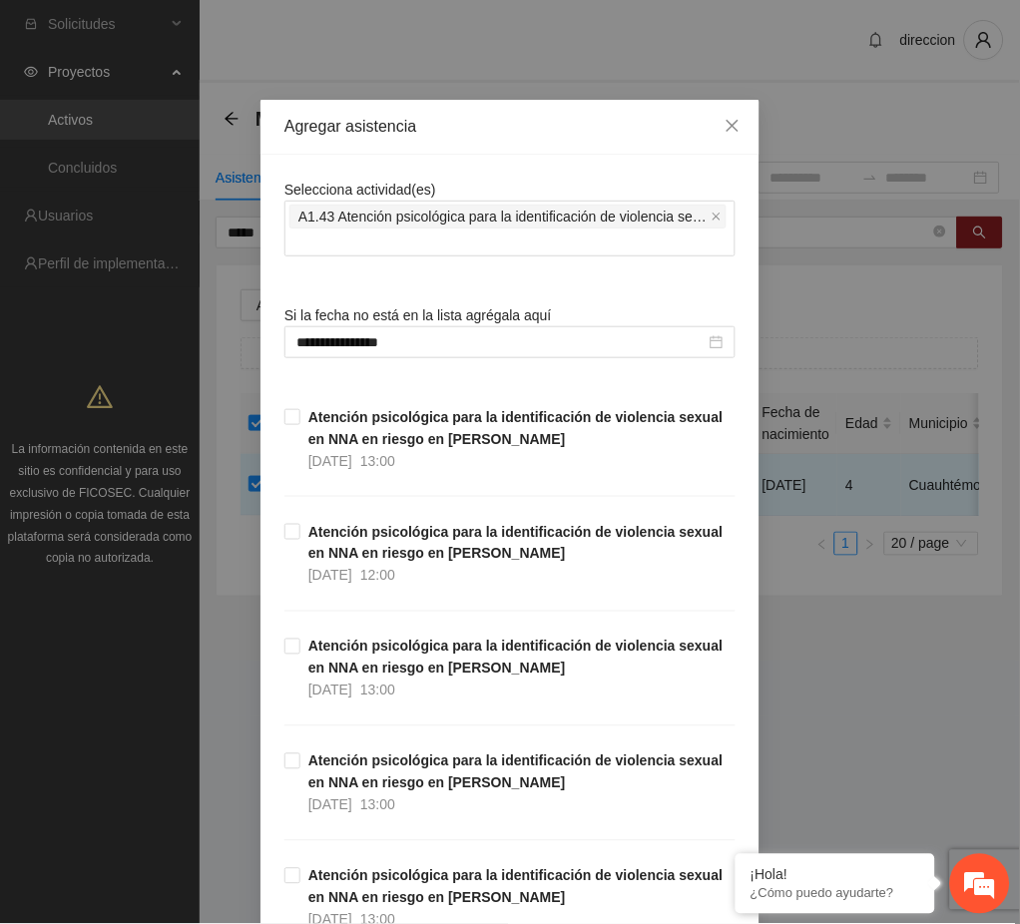
click at [837, 716] on div "**********" at bounding box center [510, 462] width 1020 height 924
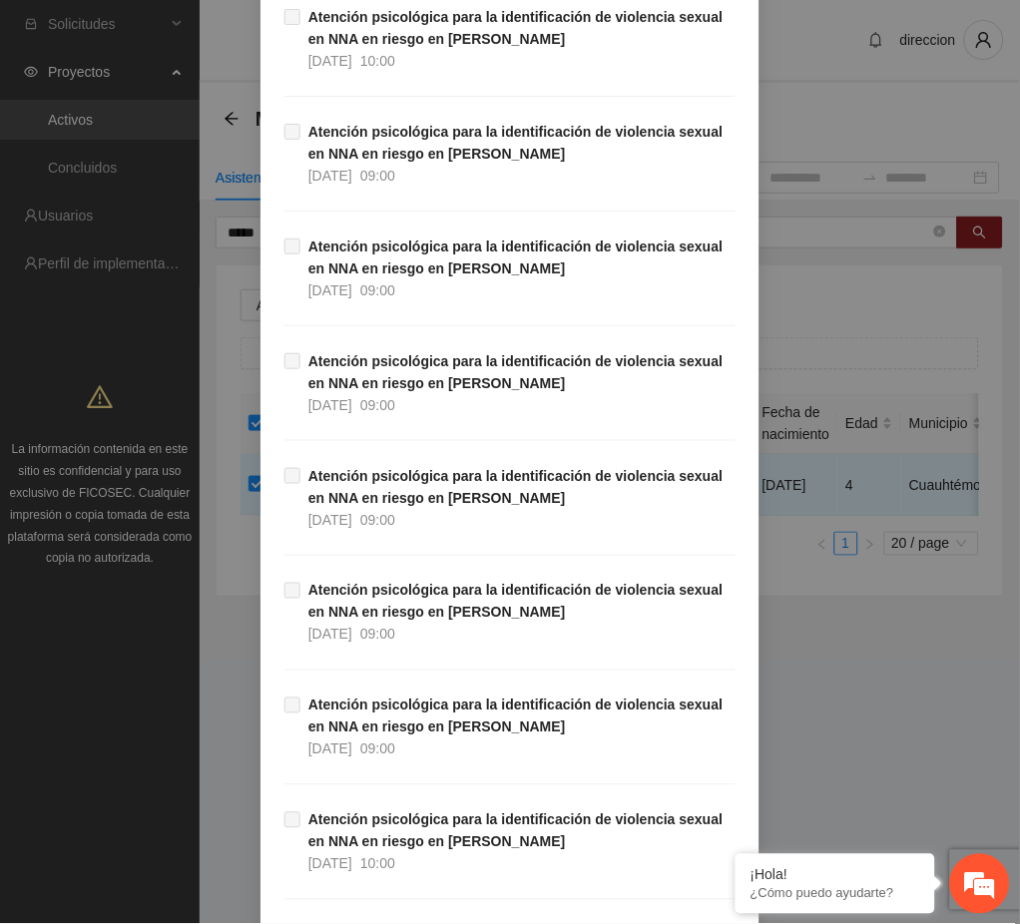
scroll to position [33276, 0]
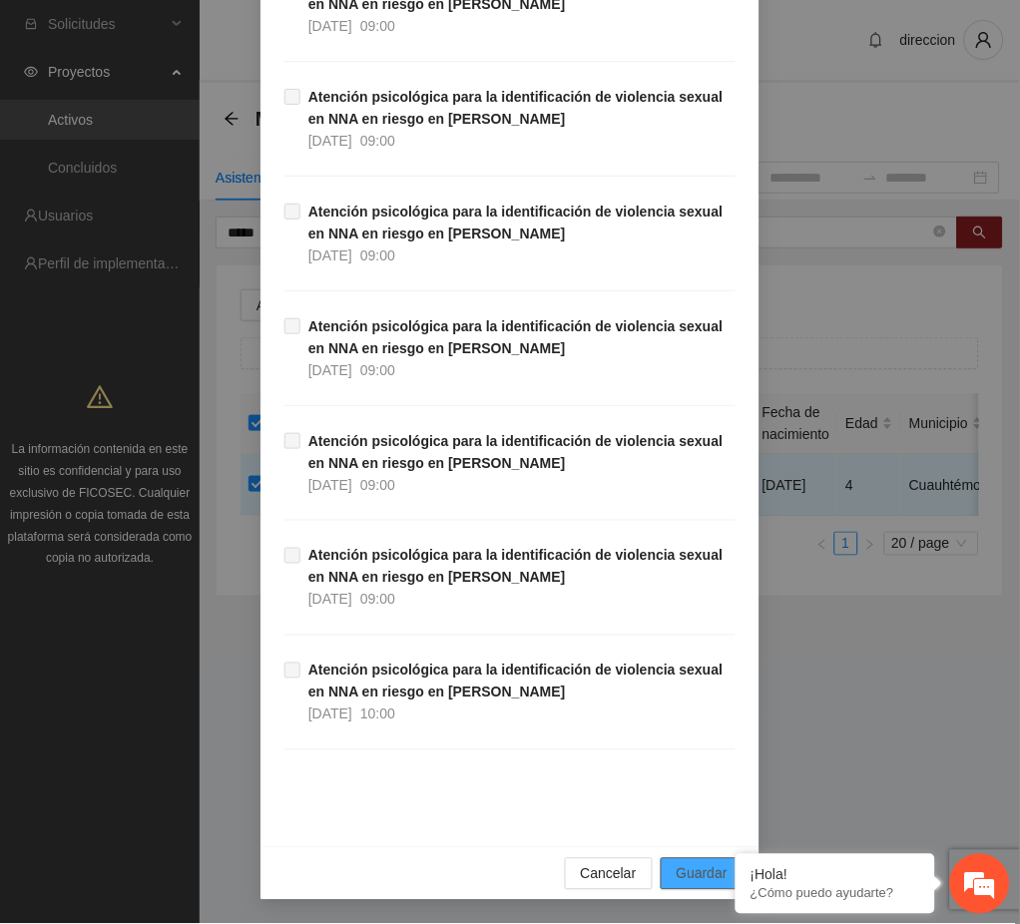
click at [704, 866] on span "Guardar" at bounding box center [702, 874] width 51 height 22
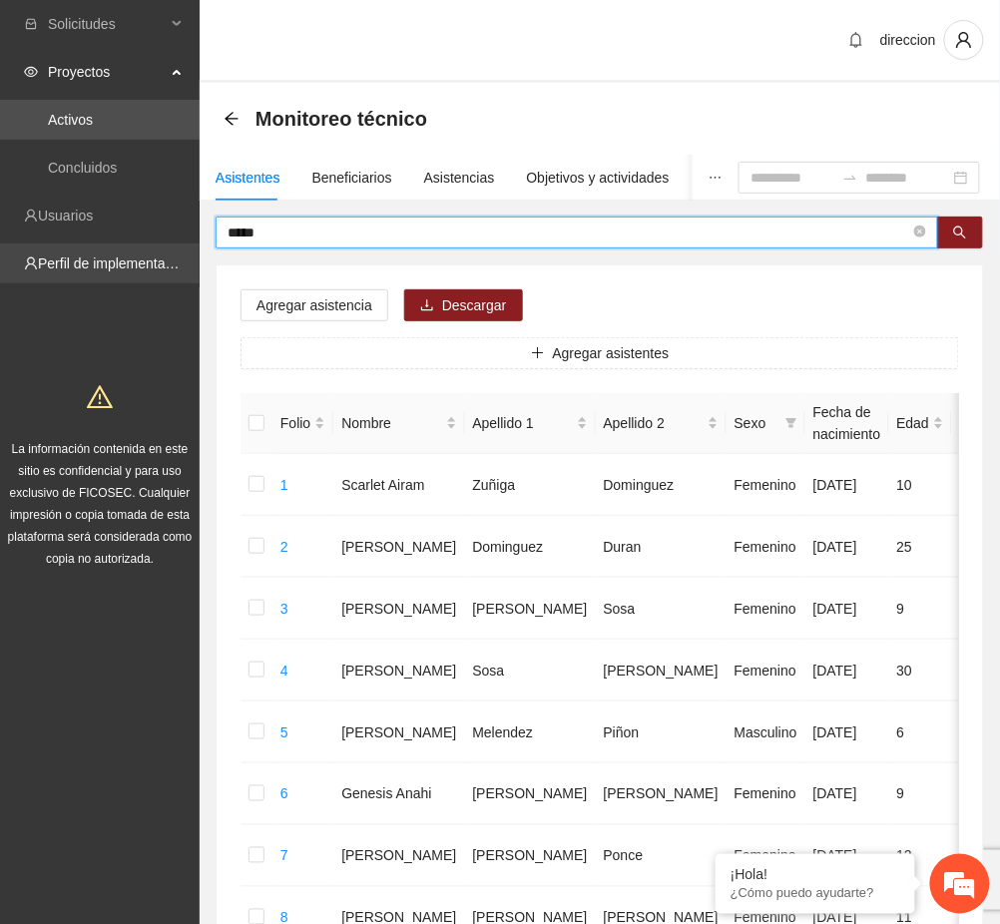
drag, startPoint x: 295, startPoint y: 228, endPoint x: 170, endPoint y: 248, distance: 127.5
type input "**********"
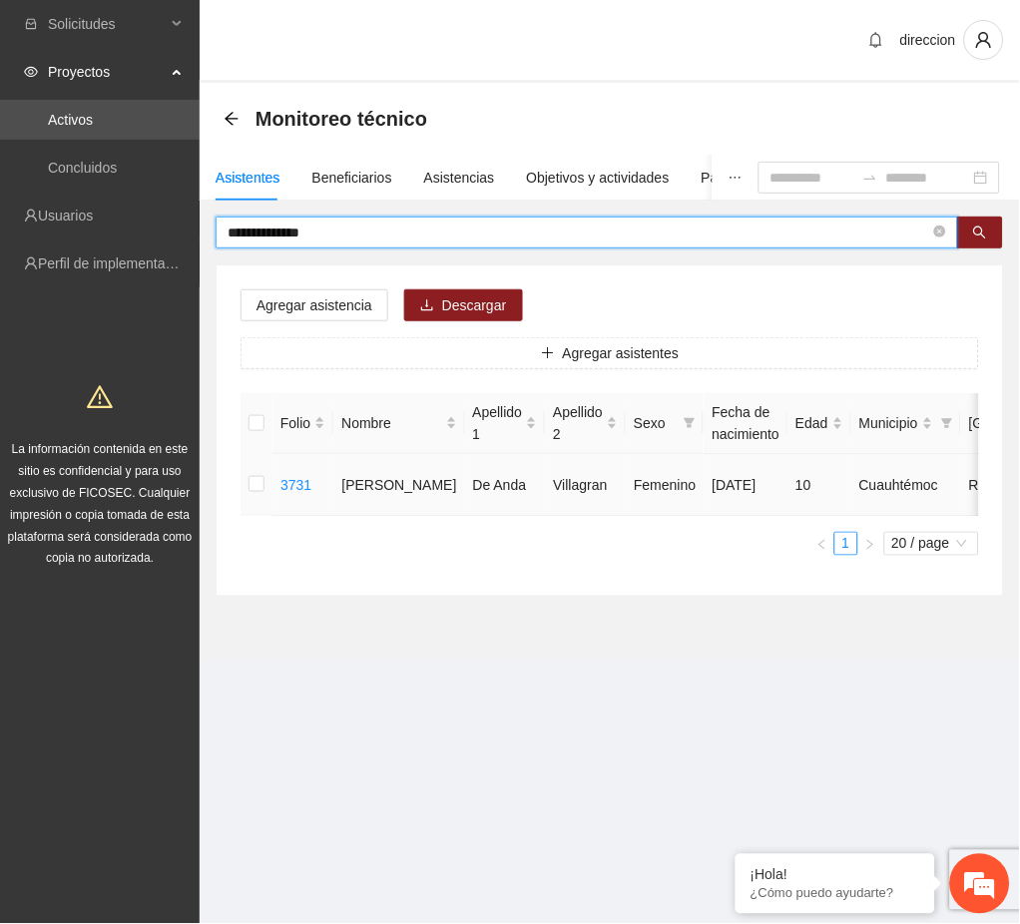
click at [241, 471] on td at bounding box center [257, 485] width 32 height 62
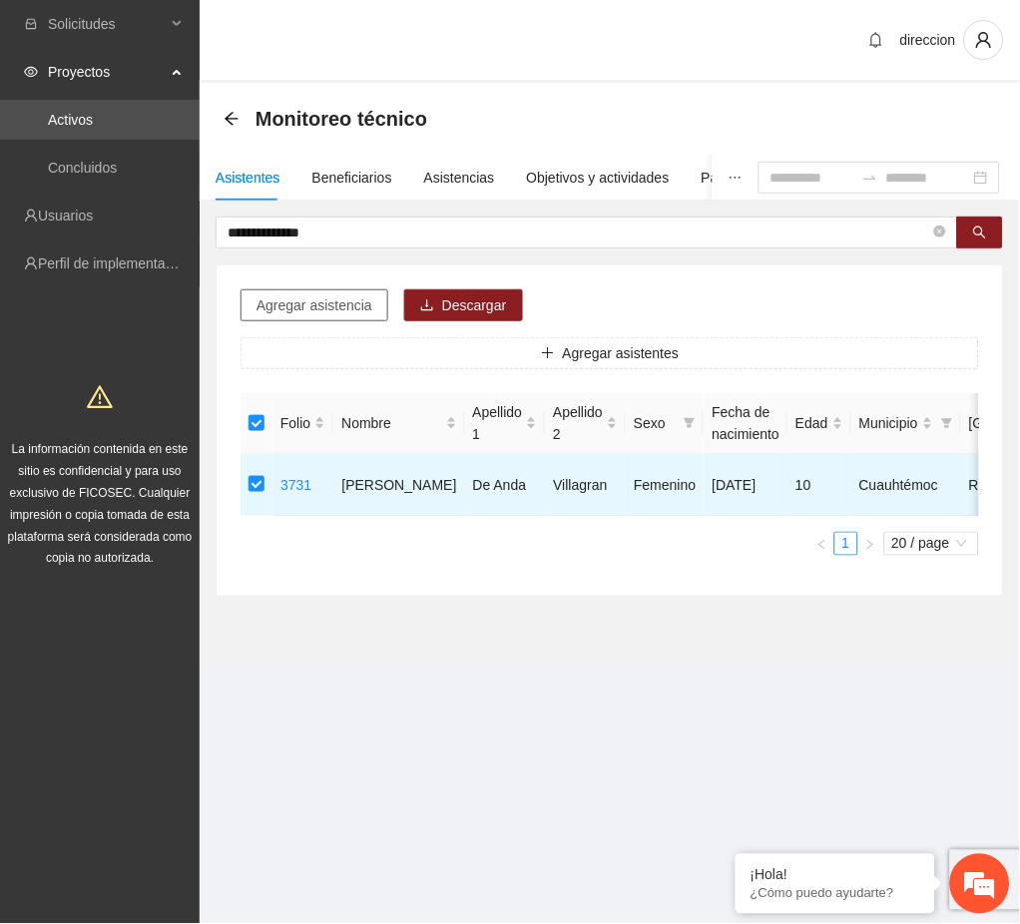
click at [296, 308] on span "Agregar asistencia" at bounding box center [314, 305] width 116 height 22
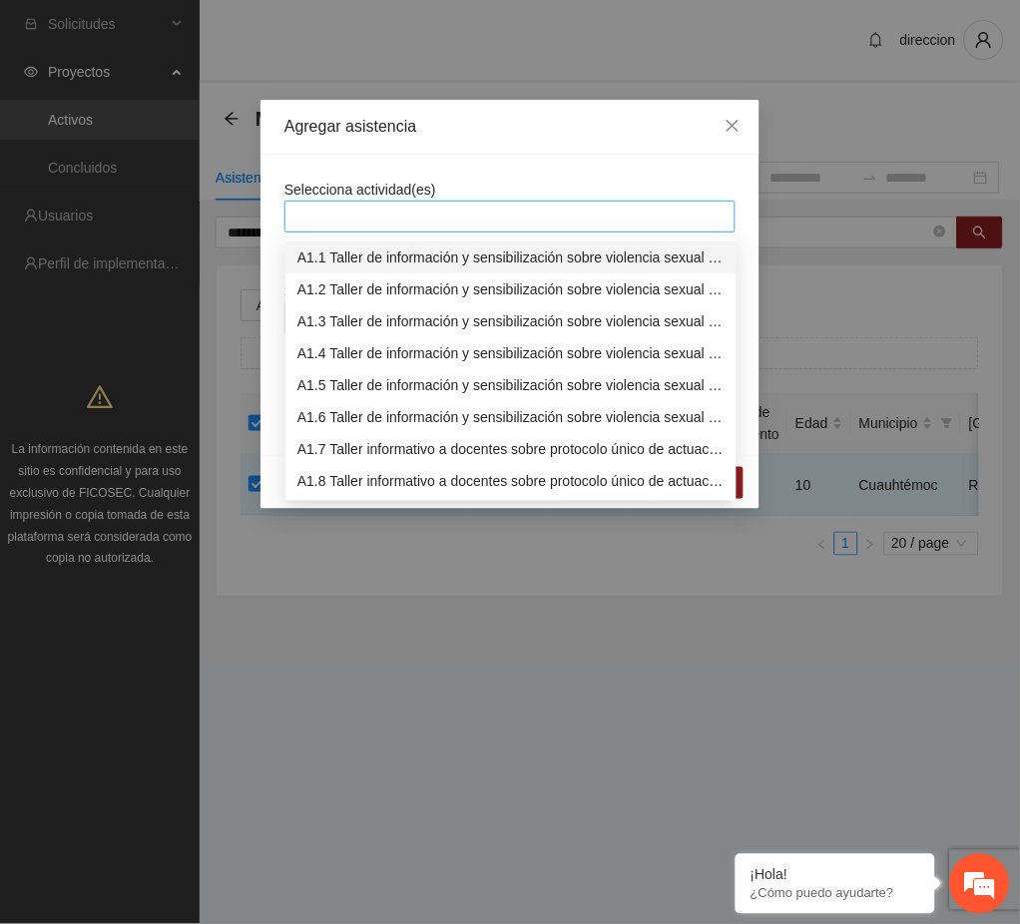
click at [358, 206] on div at bounding box center [509, 217] width 441 height 24
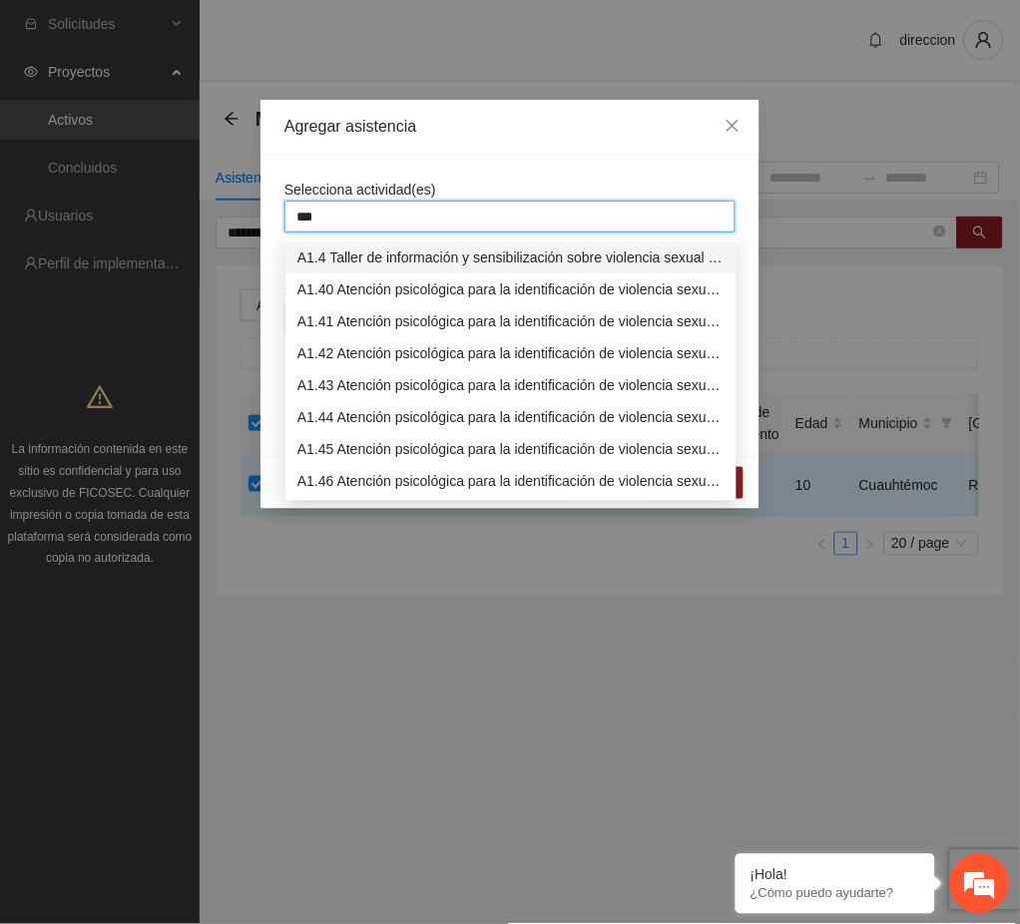
type input "****"
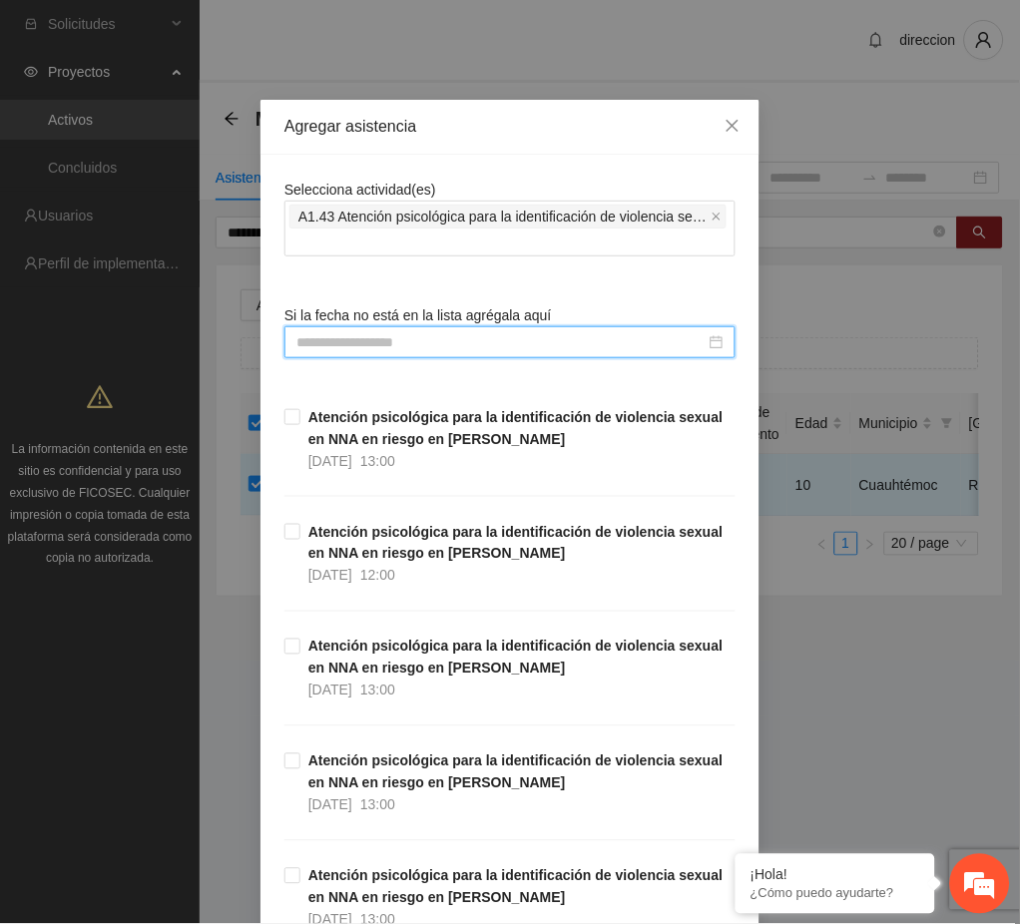
click at [369, 341] on input at bounding box center [500, 342] width 409 height 22
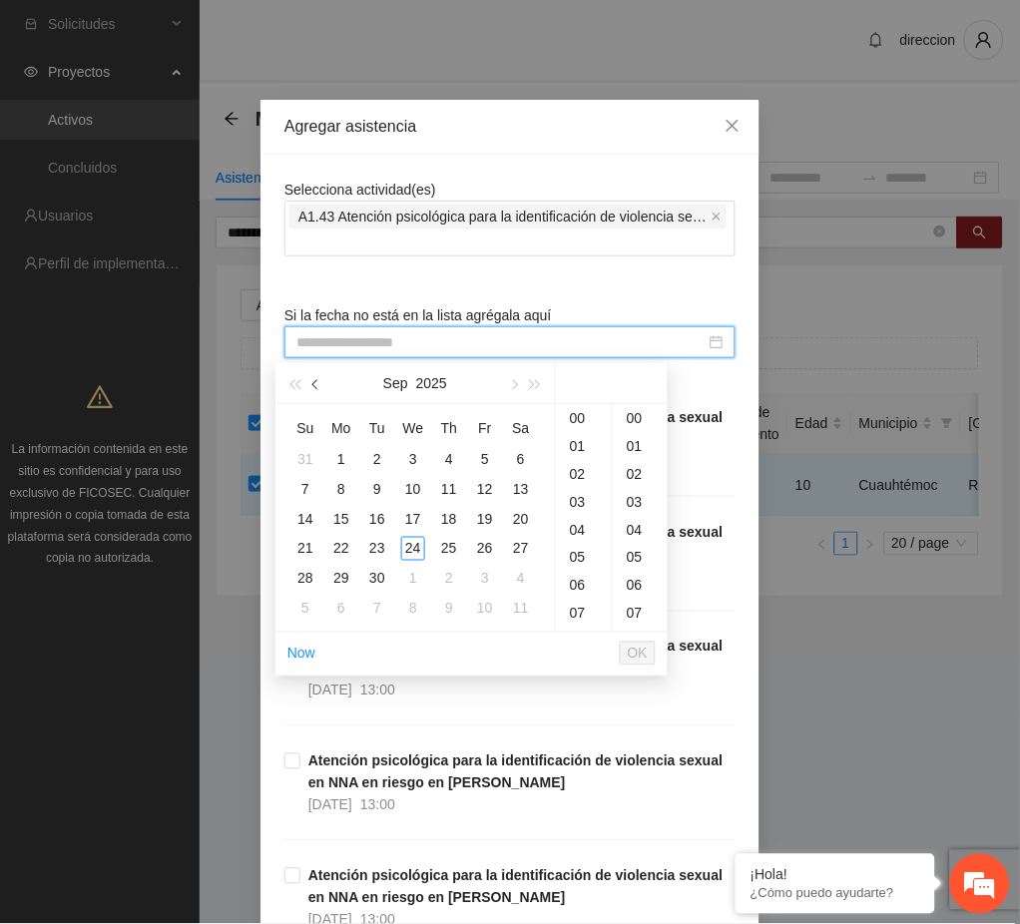
click at [316, 384] on span "button" at bounding box center [317, 385] width 10 height 10
click at [413, 491] on div "6" at bounding box center [413, 489] width 24 height 24
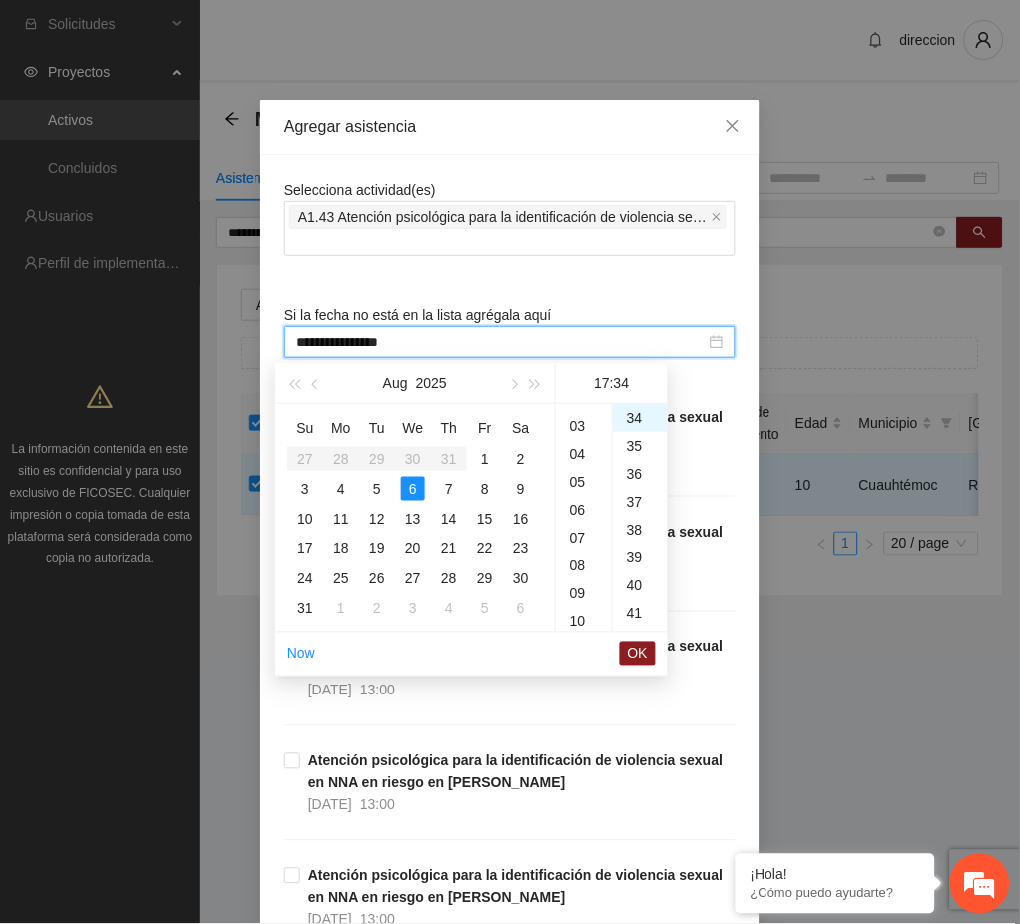
scroll to position [23, 0]
click at [575, 423] on div "01" at bounding box center [584, 423] width 56 height 28
click at [634, 415] on div "00" at bounding box center [640, 418] width 55 height 28
type input "**********"
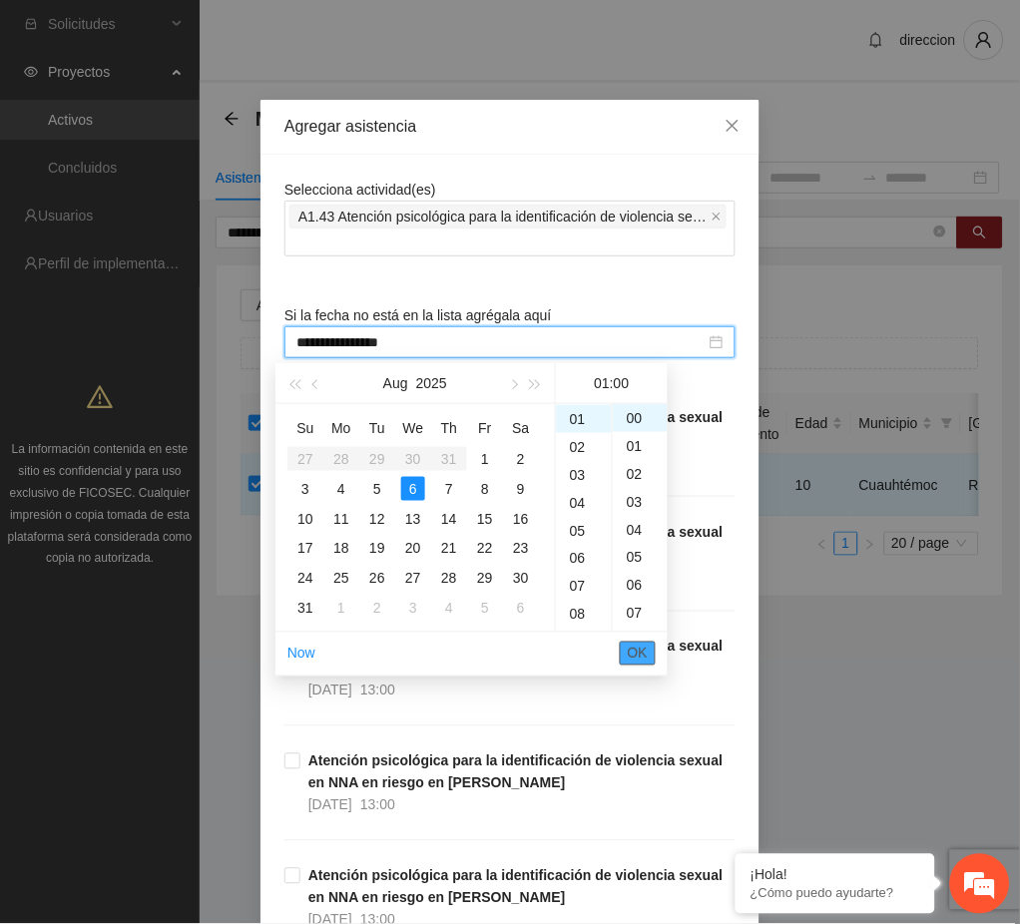
click at [651, 656] on button "OK" at bounding box center [638, 654] width 36 height 24
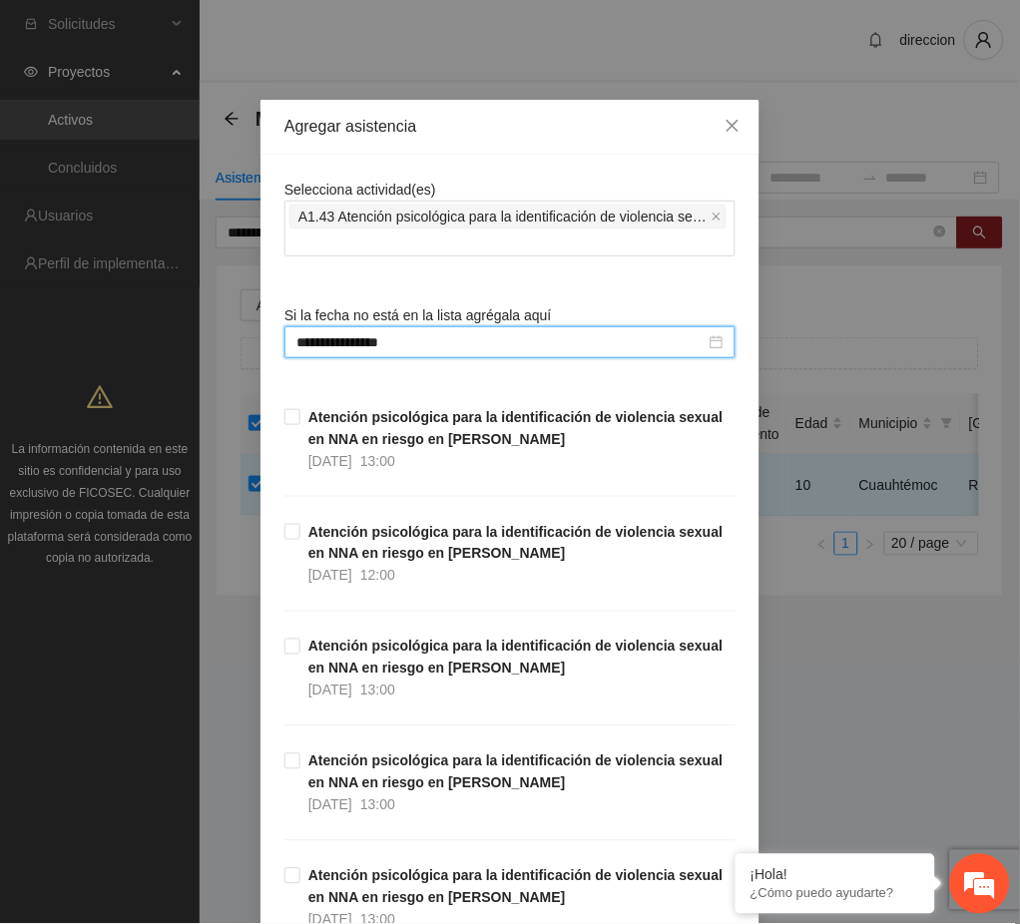
click at [808, 685] on div "**********" at bounding box center [510, 462] width 1020 height 924
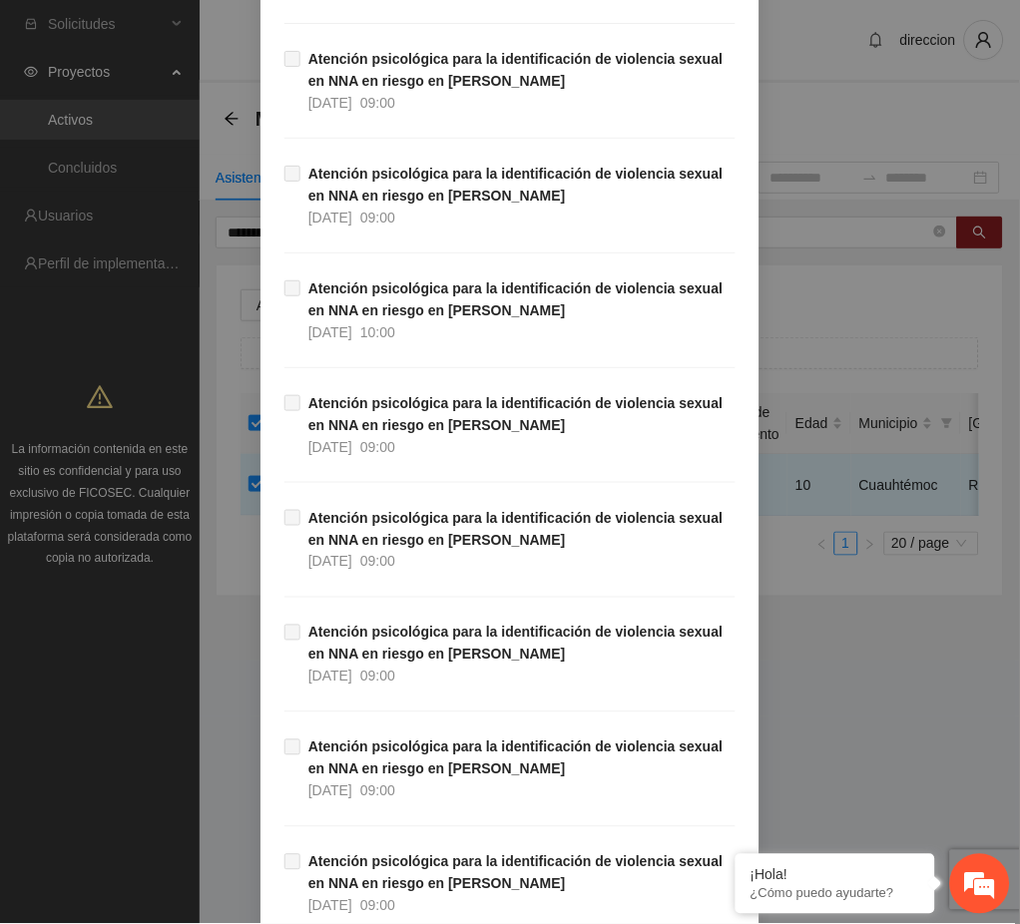
scroll to position [33276, 0]
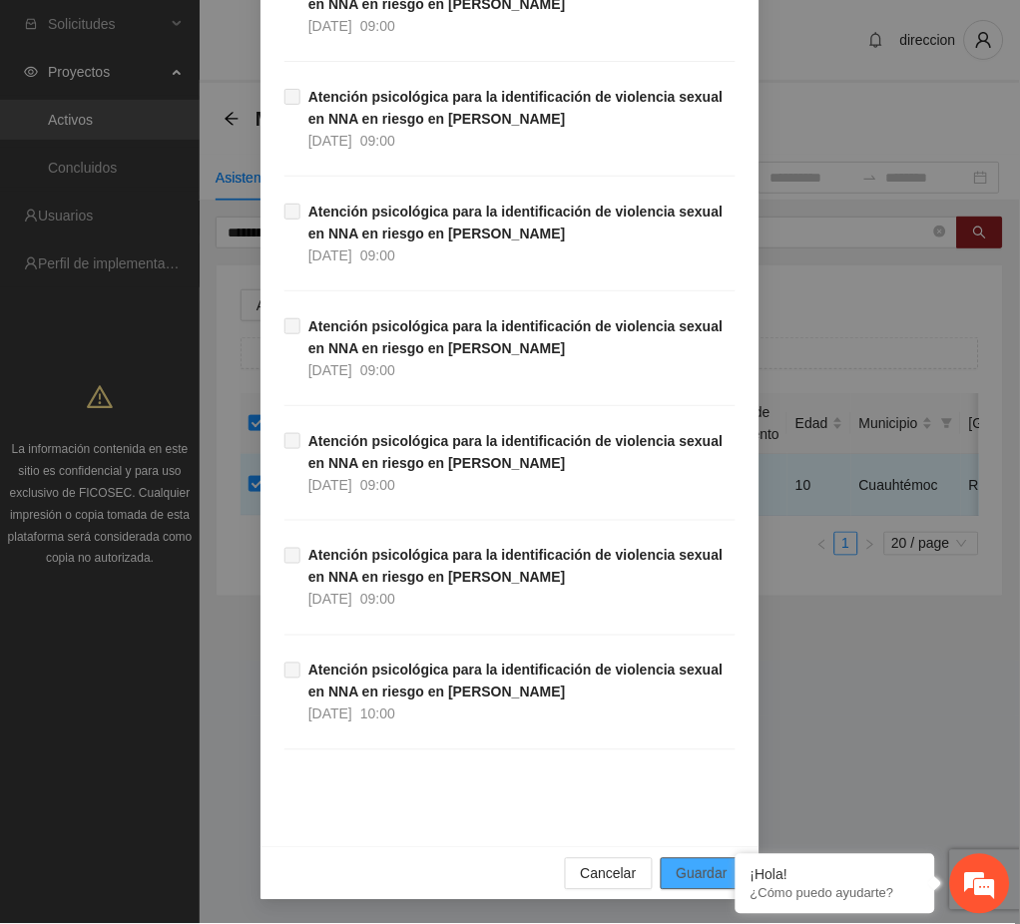
click at [689, 875] on span "Guardar" at bounding box center [702, 874] width 51 height 22
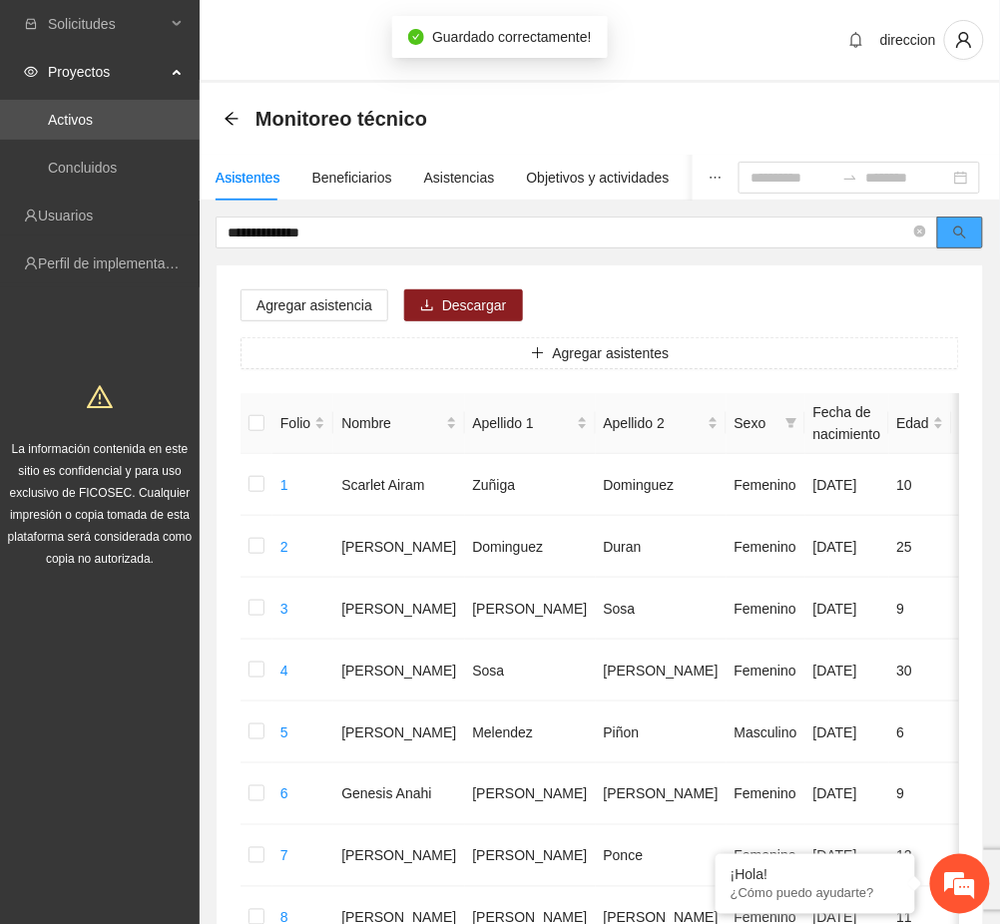
click at [966, 229] on icon "search" at bounding box center [960, 233] width 14 height 14
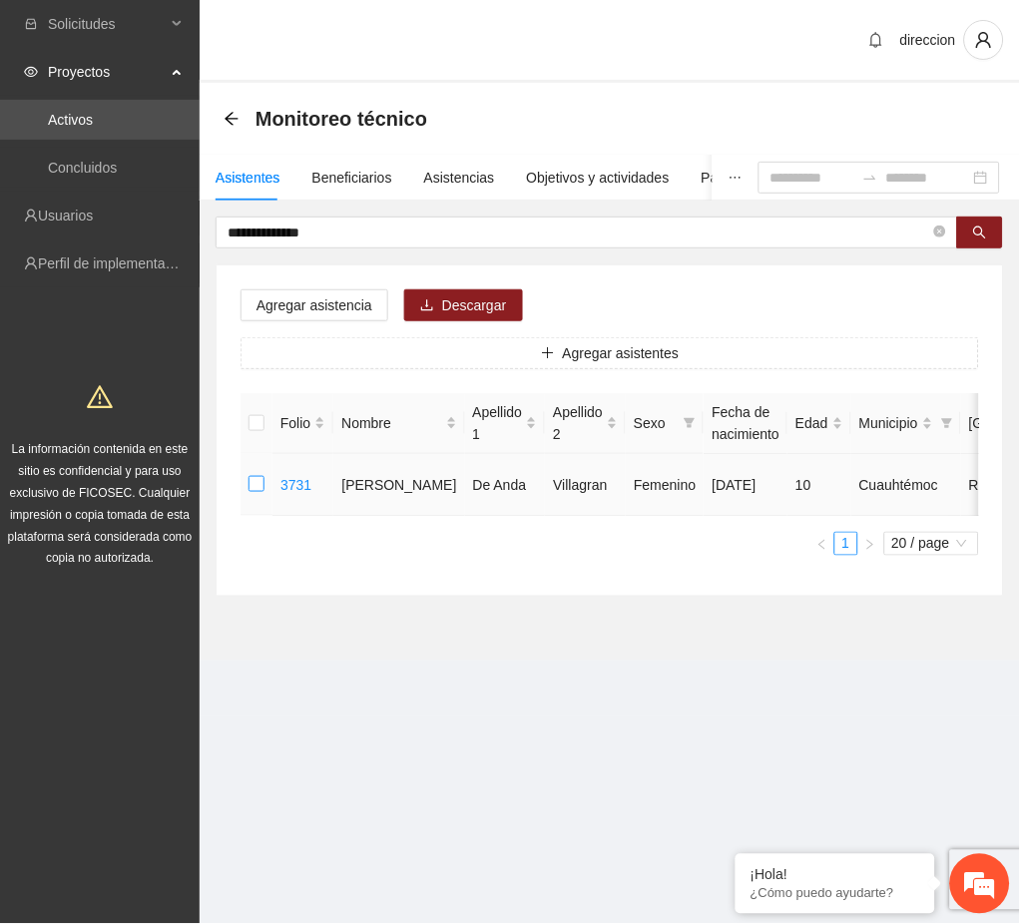
click at [258, 474] on label at bounding box center [256, 485] width 16 height 22
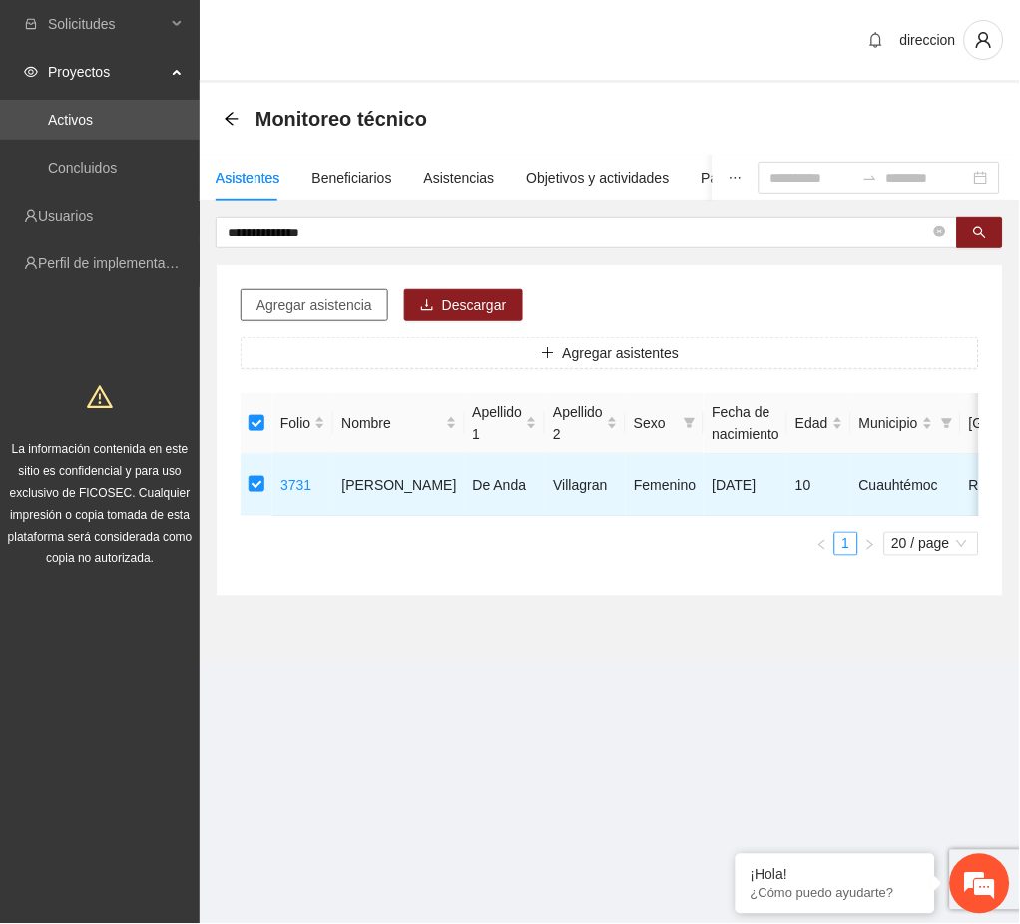
click at [276, 304] on span "Agregar asistencia" at bounding box center [314, 305] width 116 height 22
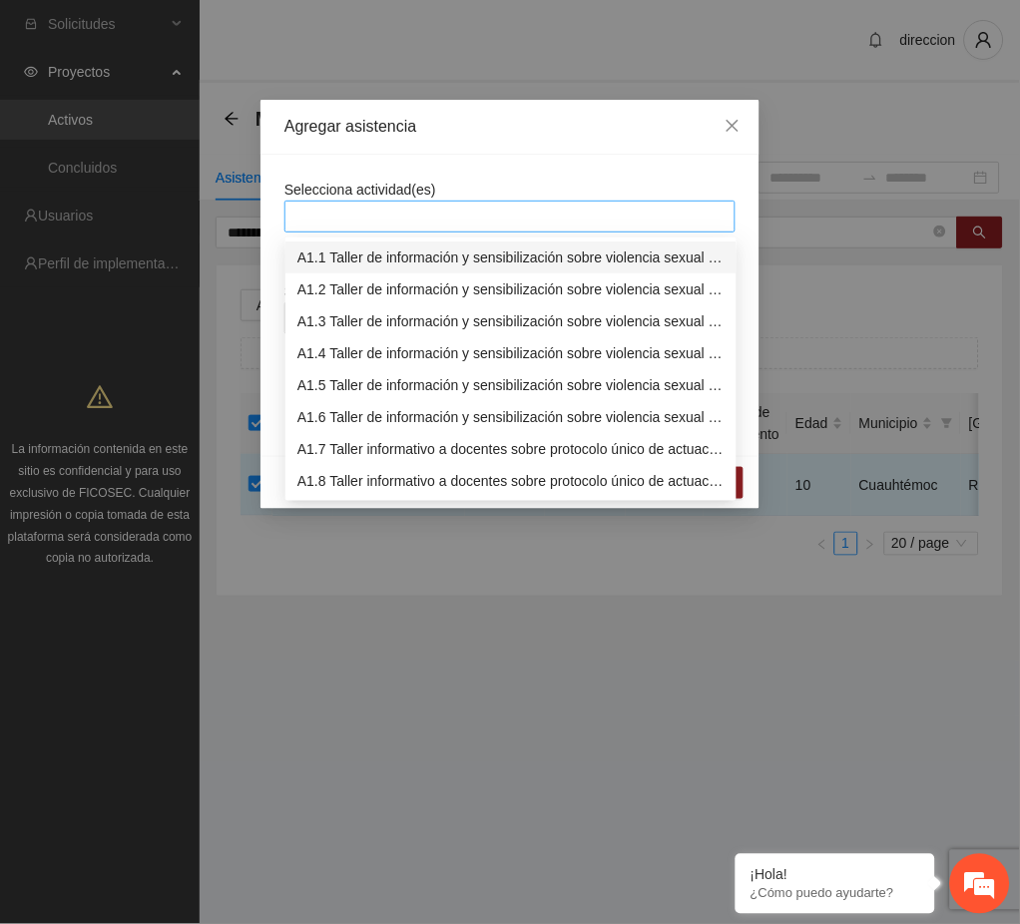
click at [358, 222] on div at bounding box center [509, 217] width 441 height 24
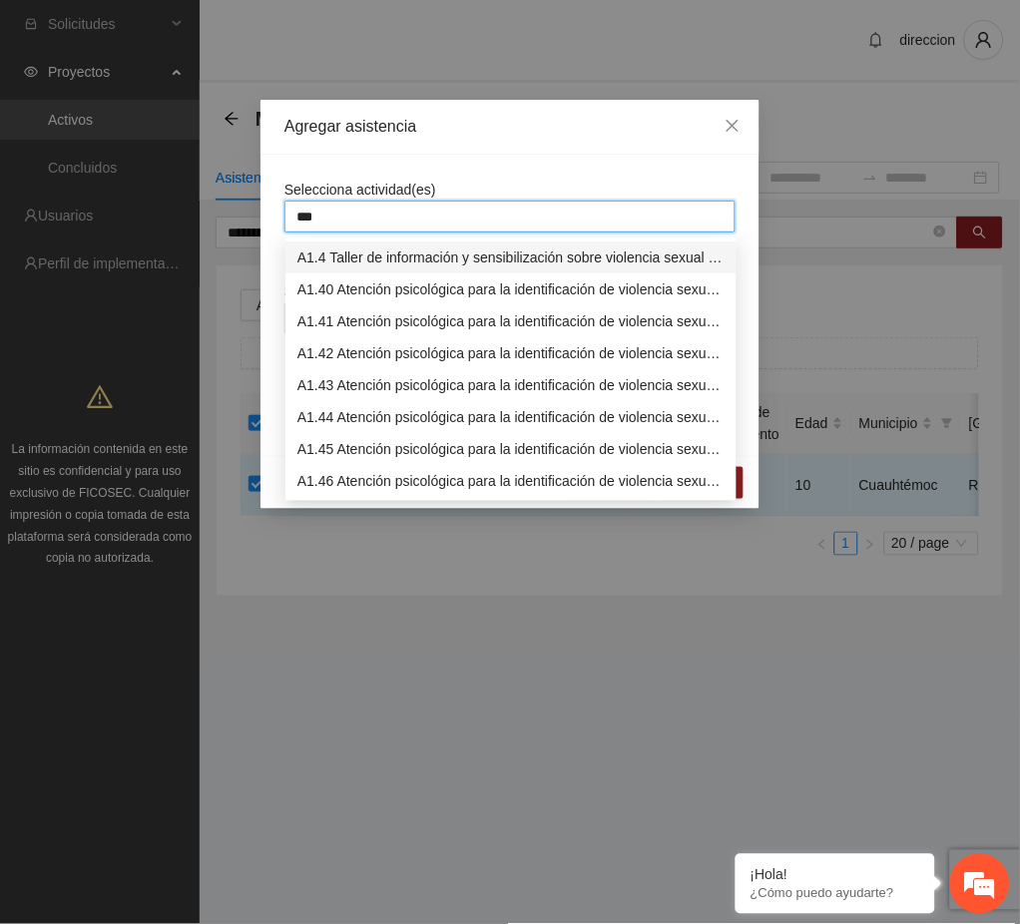
type input "****"
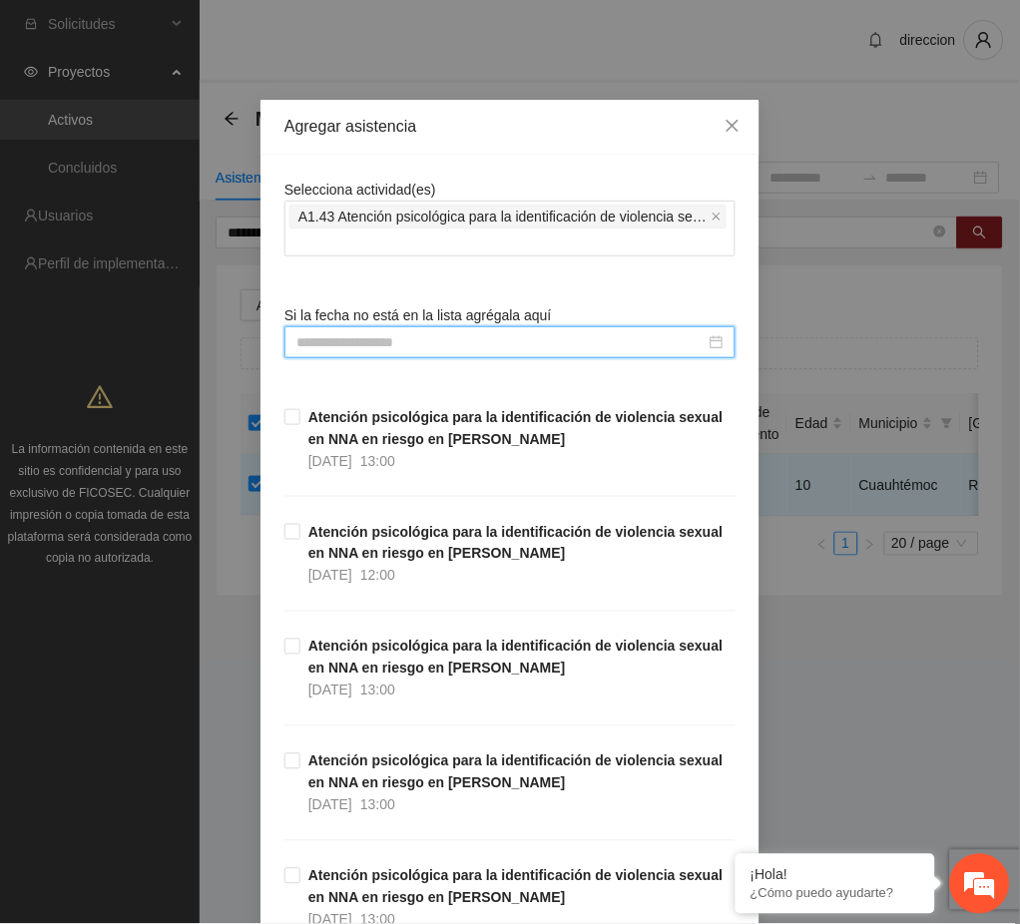
click at [316, 340] on input at bounding box center [500, 342] width 409 height 22
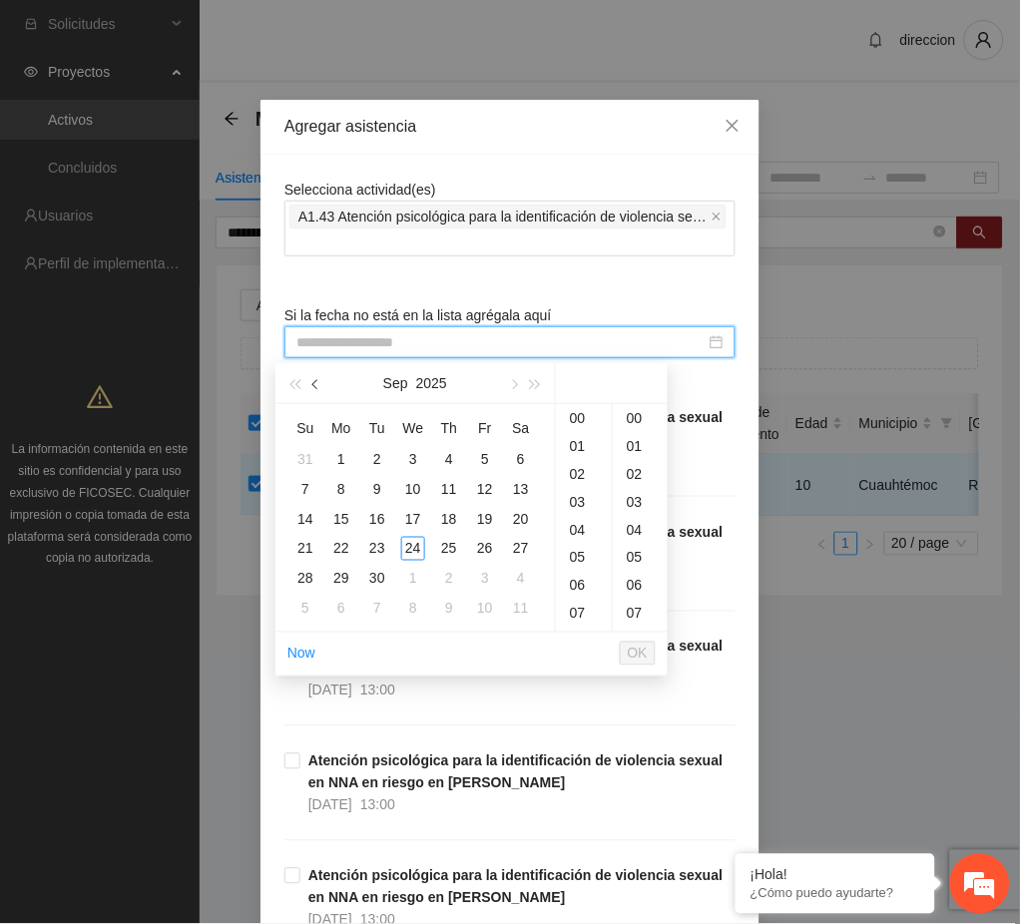
click at [312, 388] on button "button" at bounding box center [316, 383] width 22 height 40
click at [378, 538] on div "19" at bounding box center [377, 549] width 24 height 24
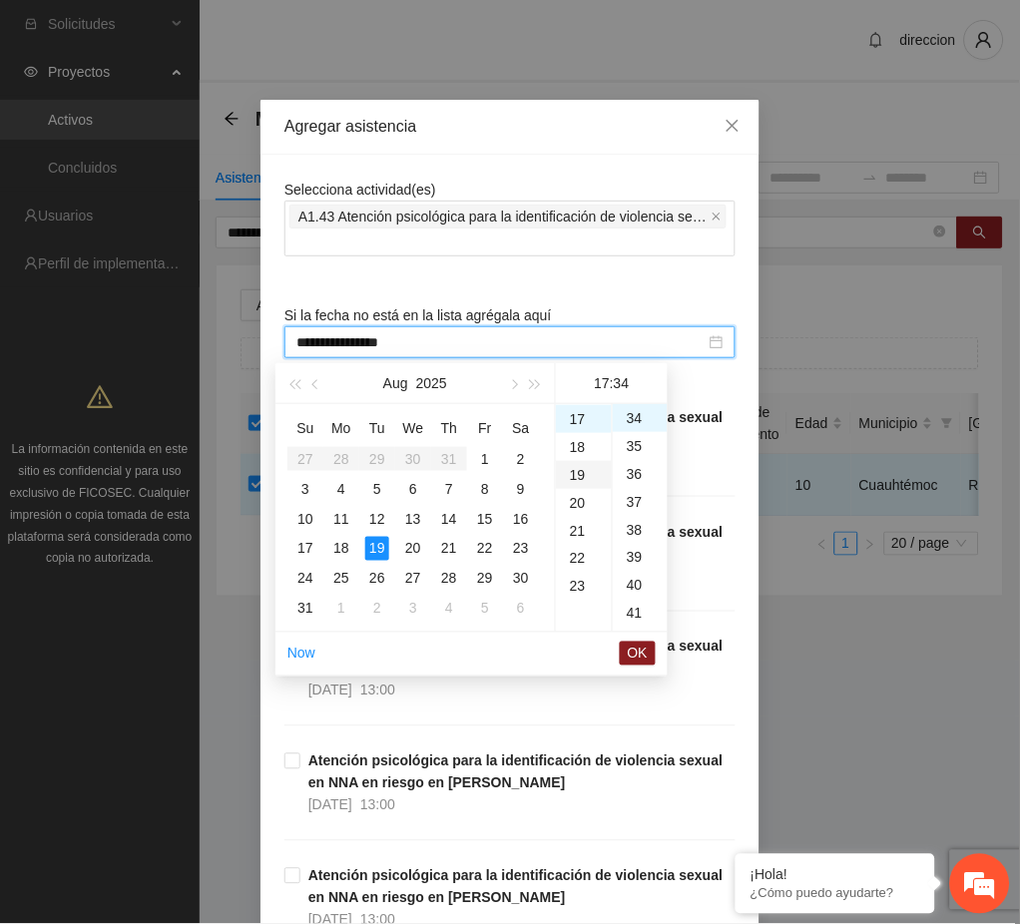
click at [591, 462] on div "19" at bounding box center [584, 475] width 56 height 28
click at [565, 474] on div "14" at bounding box center [584, 478] width 56 height 28
click at [633, 417] on div "00" at bounding box center [640, 418] width 55 height 28
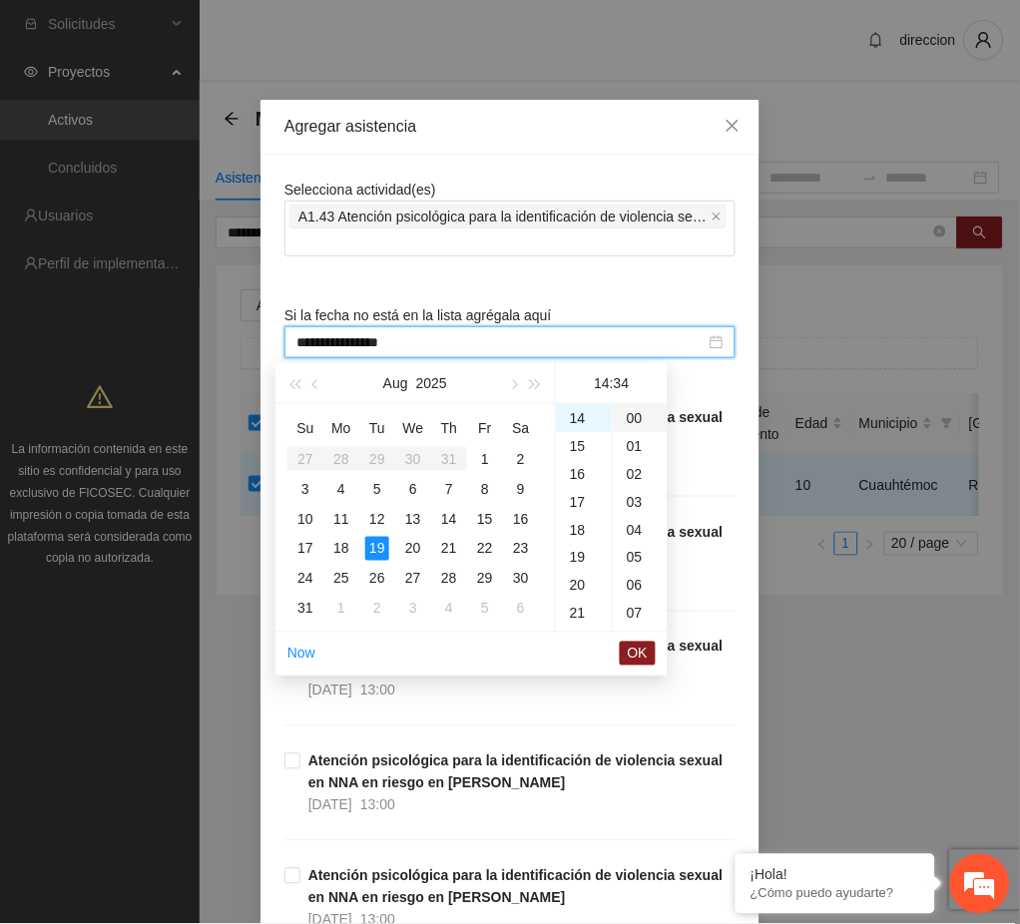
type input "**********"
click at [641, 663] on span "OK" at bounding box center [638, 654] width 20 height 22
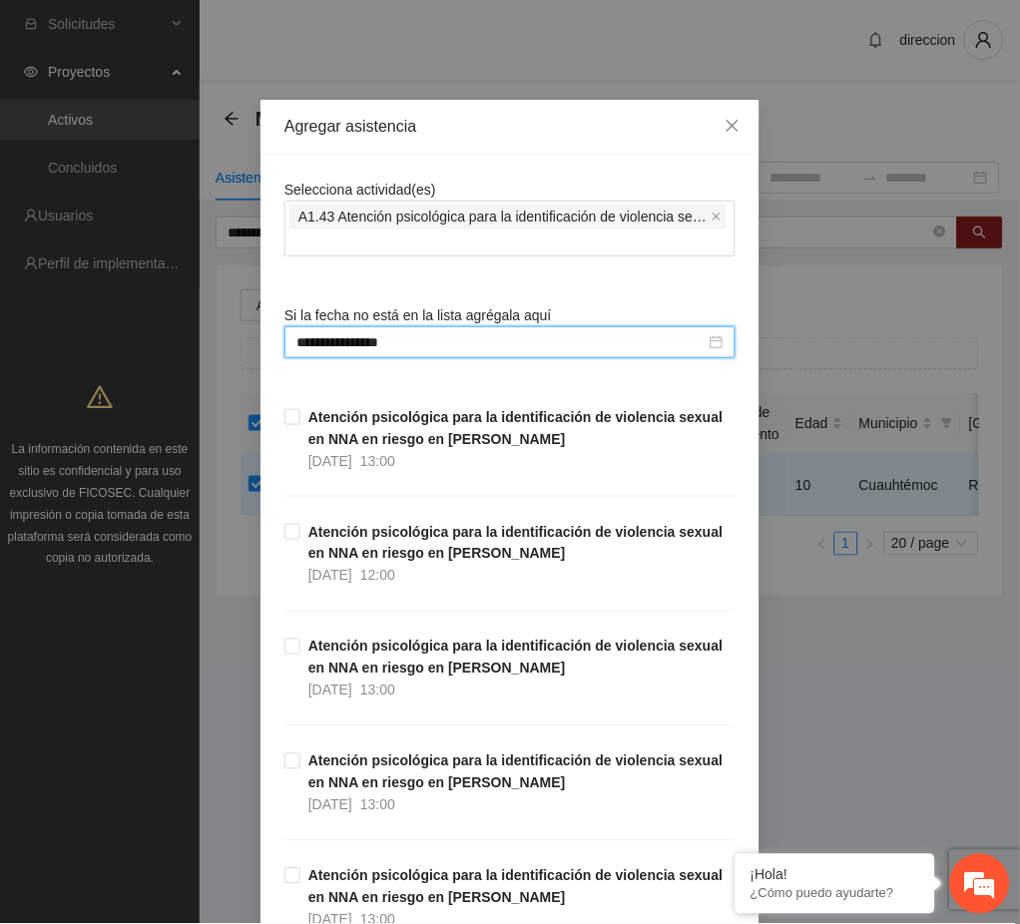
click at [826, 670] on div "**********" at bounding box center [510, 462] width 1020 height 924
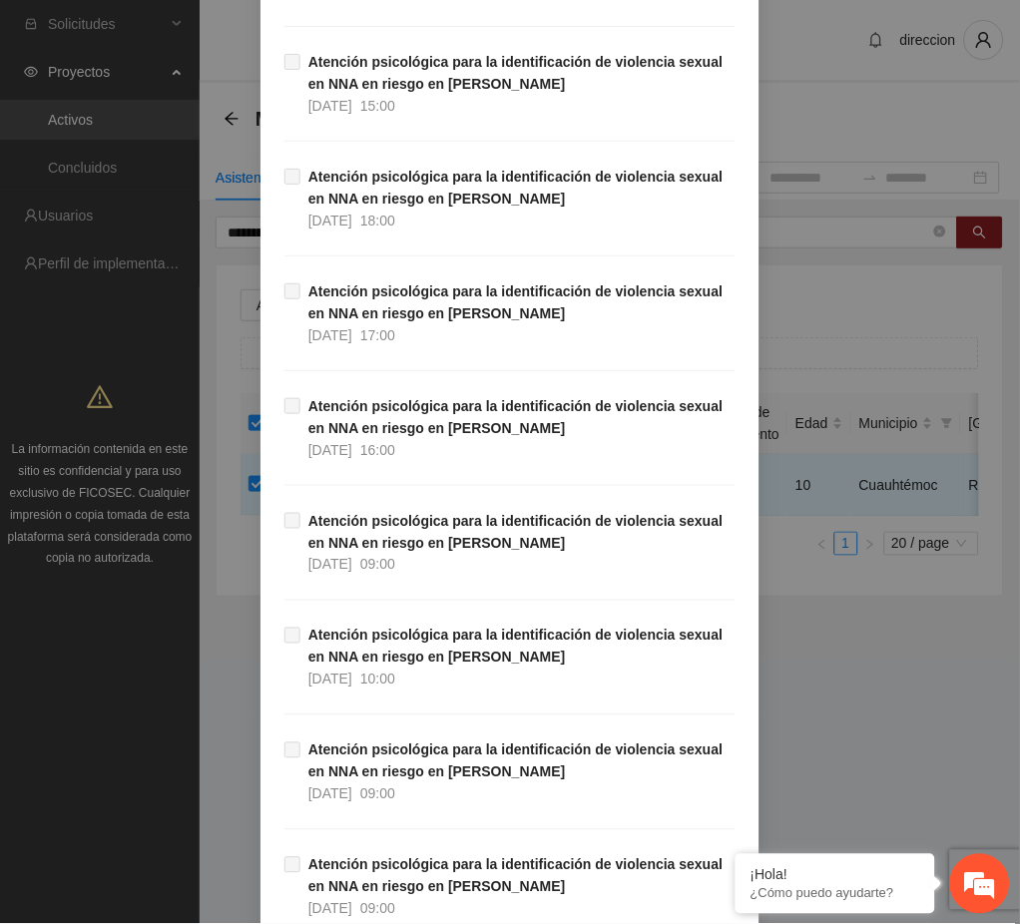
scroll to position [33276, 0]
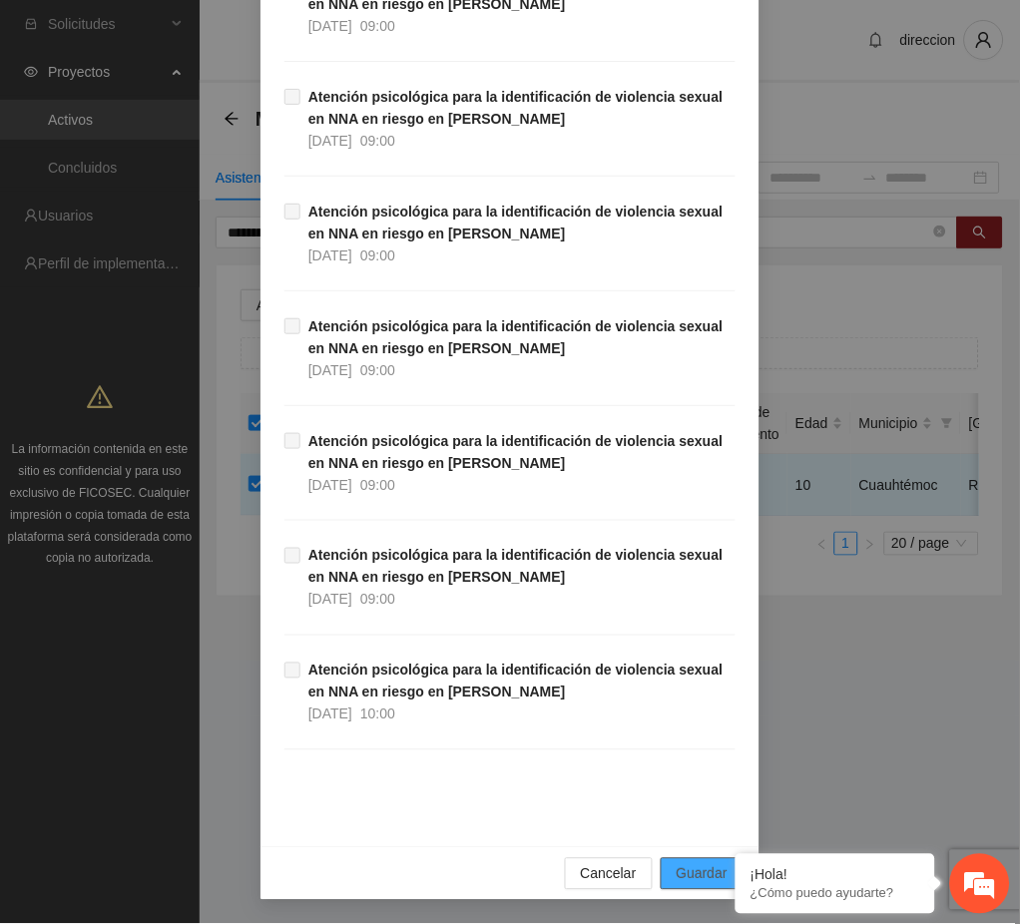
click at [695, 873] on span "Guardar" at bounding box center [702, 874] width 51 height 22
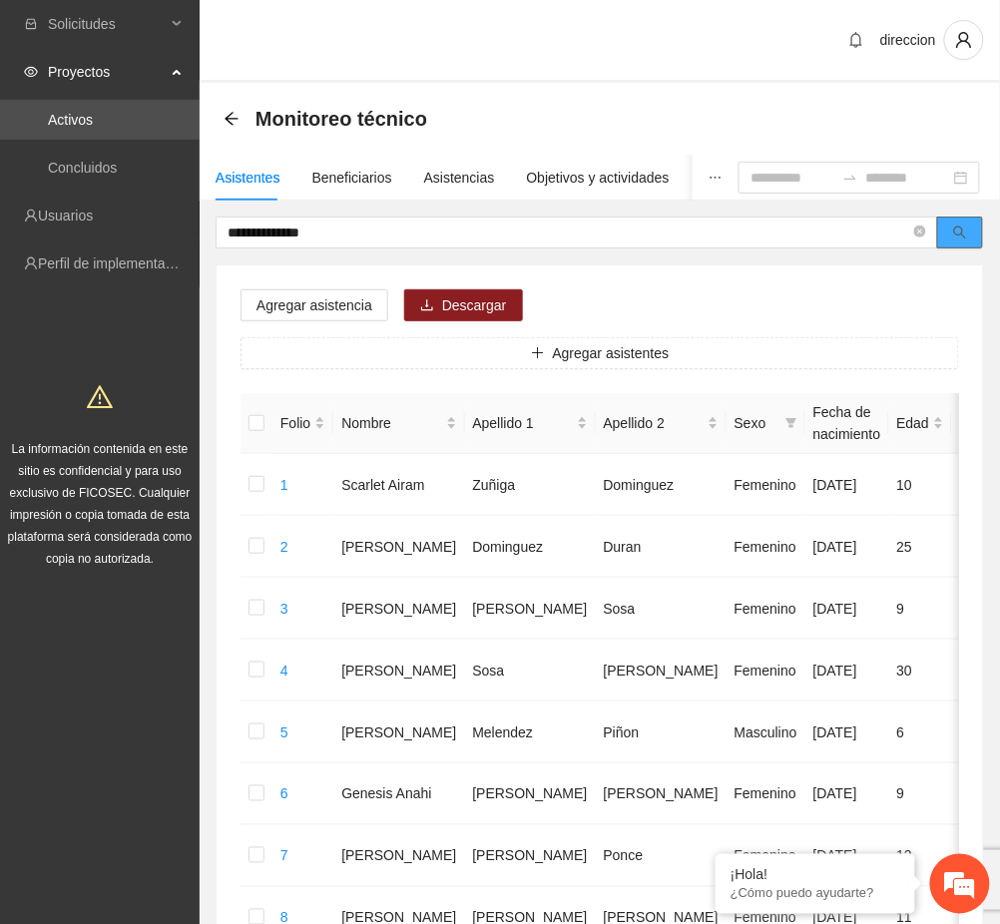
click at [966, 231] on icon "search" at bounding box center [960, 233] width 14 height 14
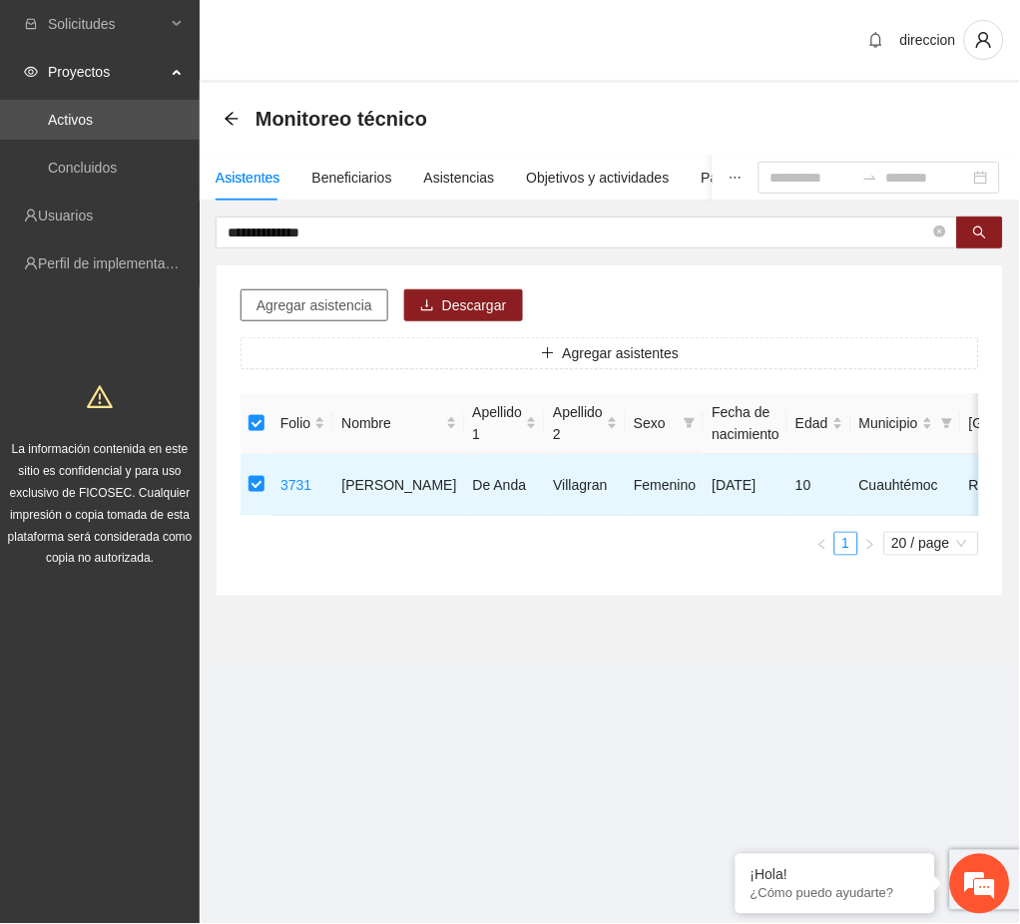
click at [316, 300] on span "Agregar asistencia" at bounding box center [314, 305] width 116 height 22
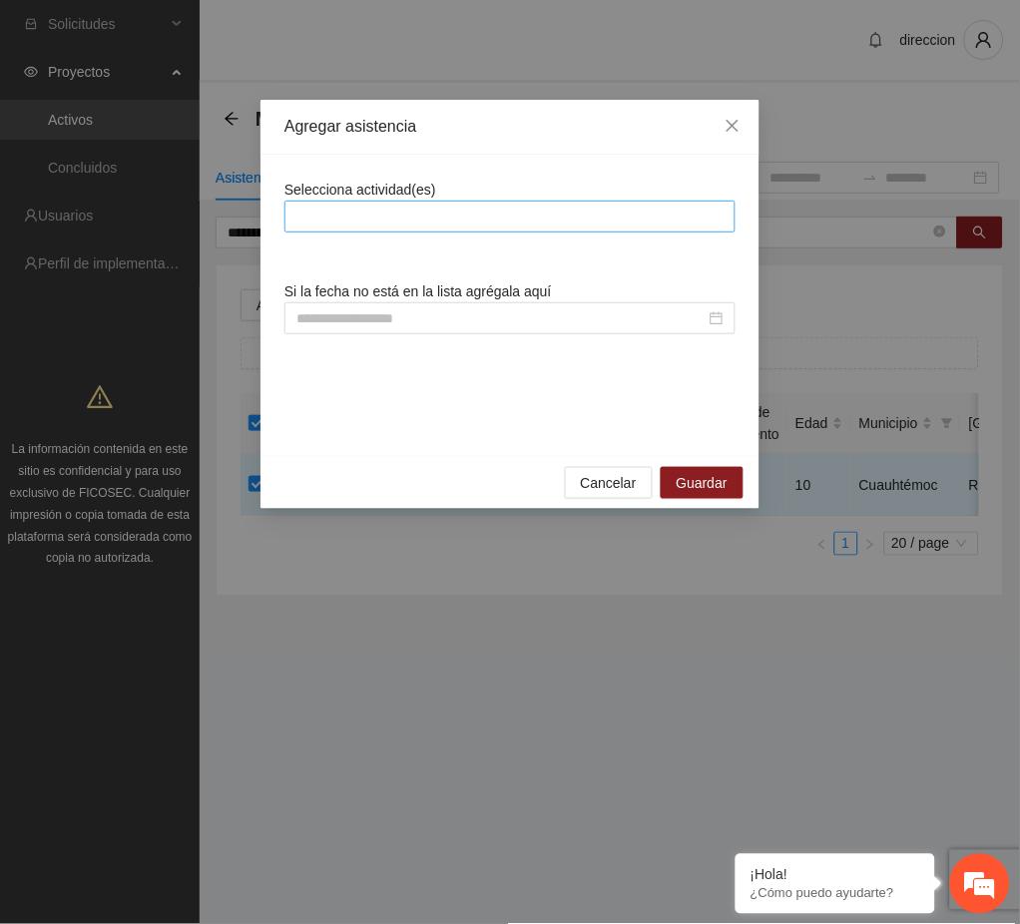
click at [385, 210] on div at bounding box center [509, 217] width 441 height 24
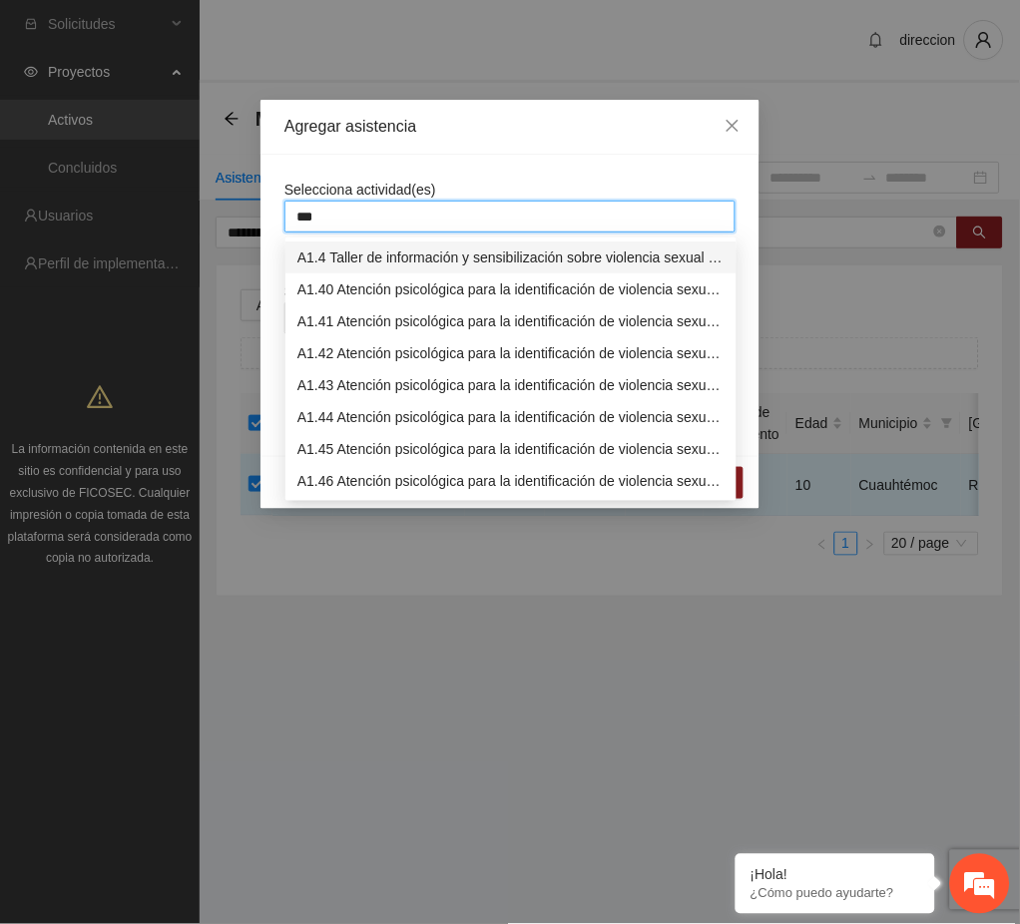
type input "****"
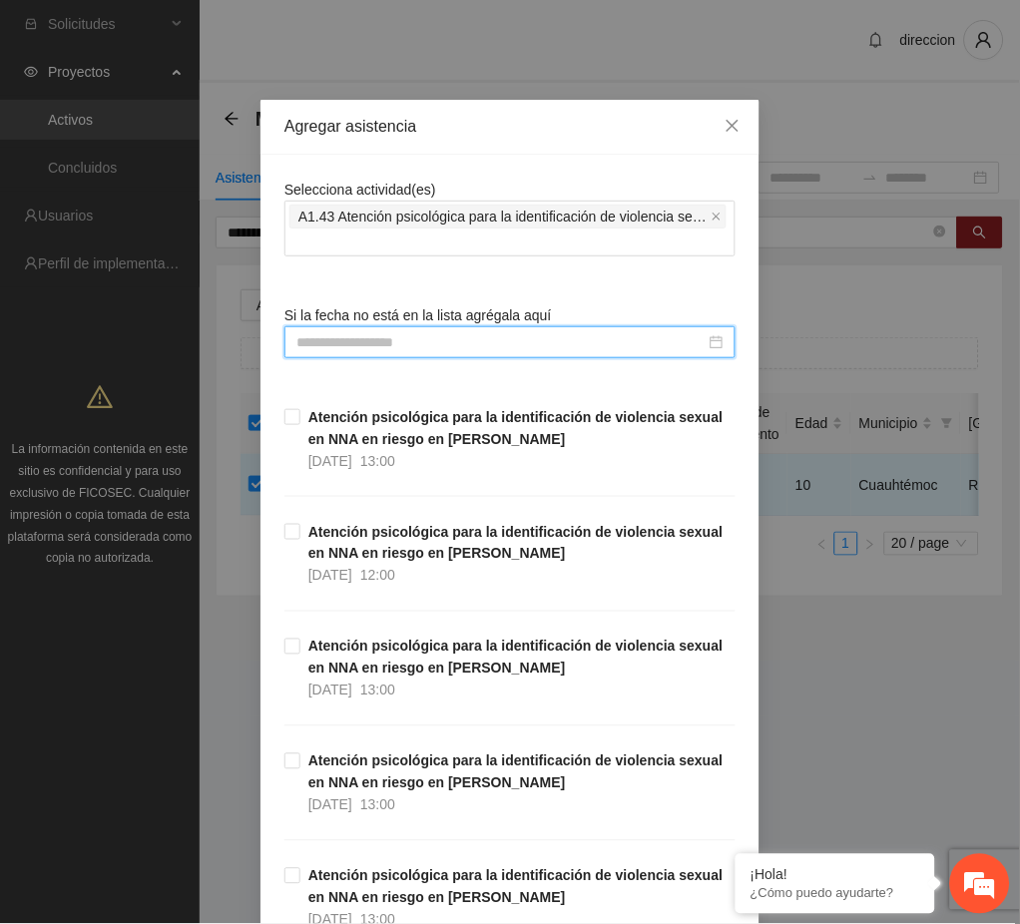
click at [353, 345] on input at bounding box center [500, 342] width 409 height 22
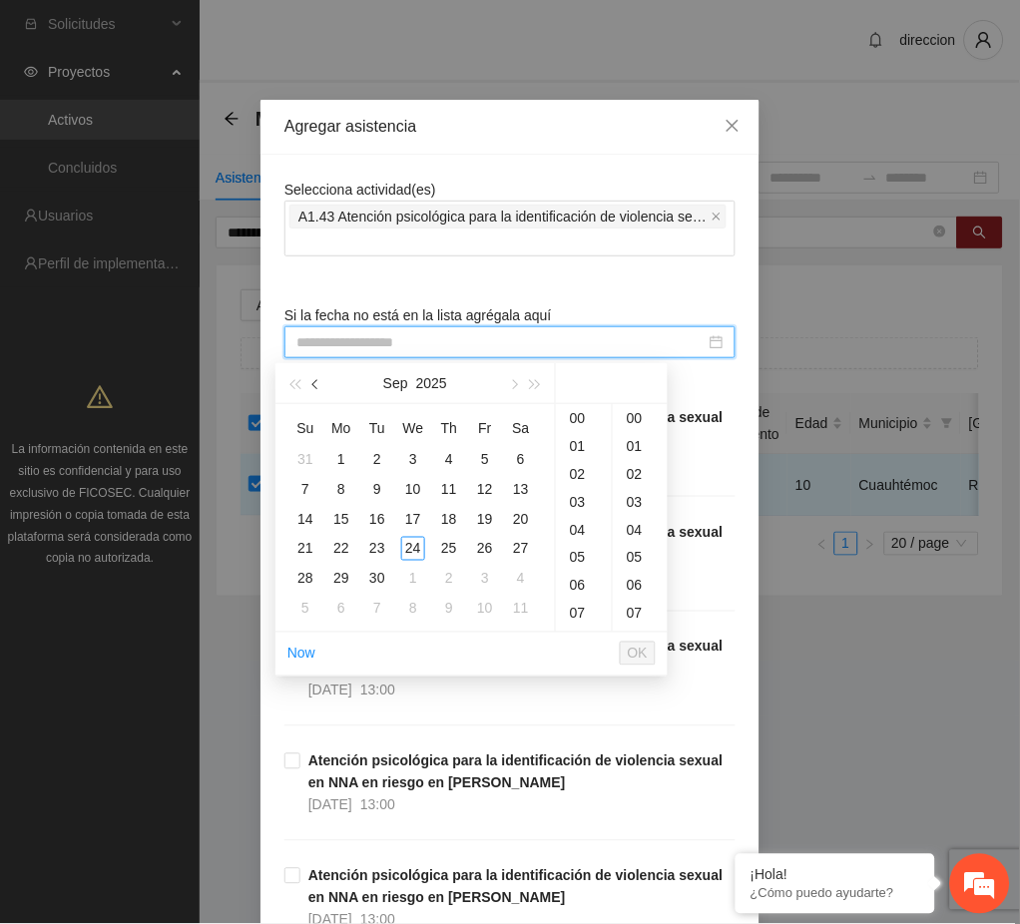
click at [323, 391] on button "button" at bounding box center [316, 383] width 22 height 40
click at [515, 577] on div "30" at bounding box center [521, 579] width 24 height 24
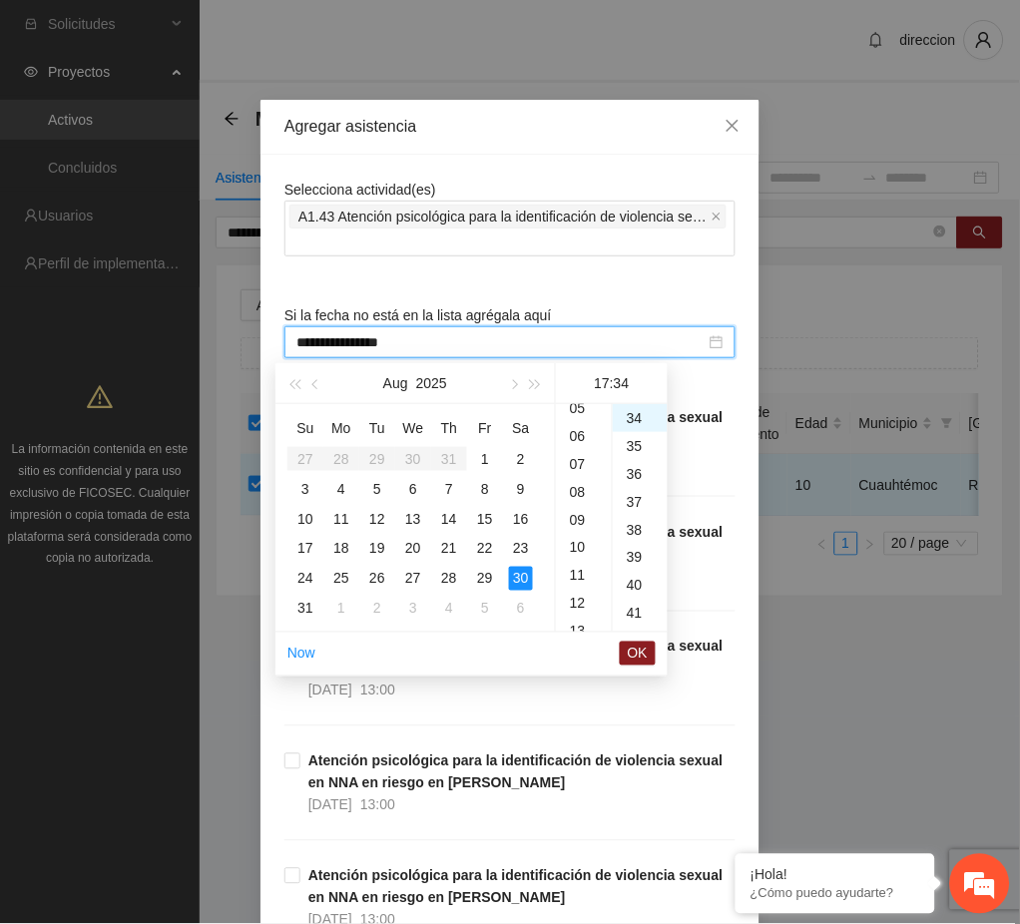
scroll to position [76, 0]
click at [571, 596] on div "09" at bounding box center [584, 594] width 56 height 28
click at [633, 414] on div "00" at bounding box center [640, 418] width 55 height 28
type input "**********"
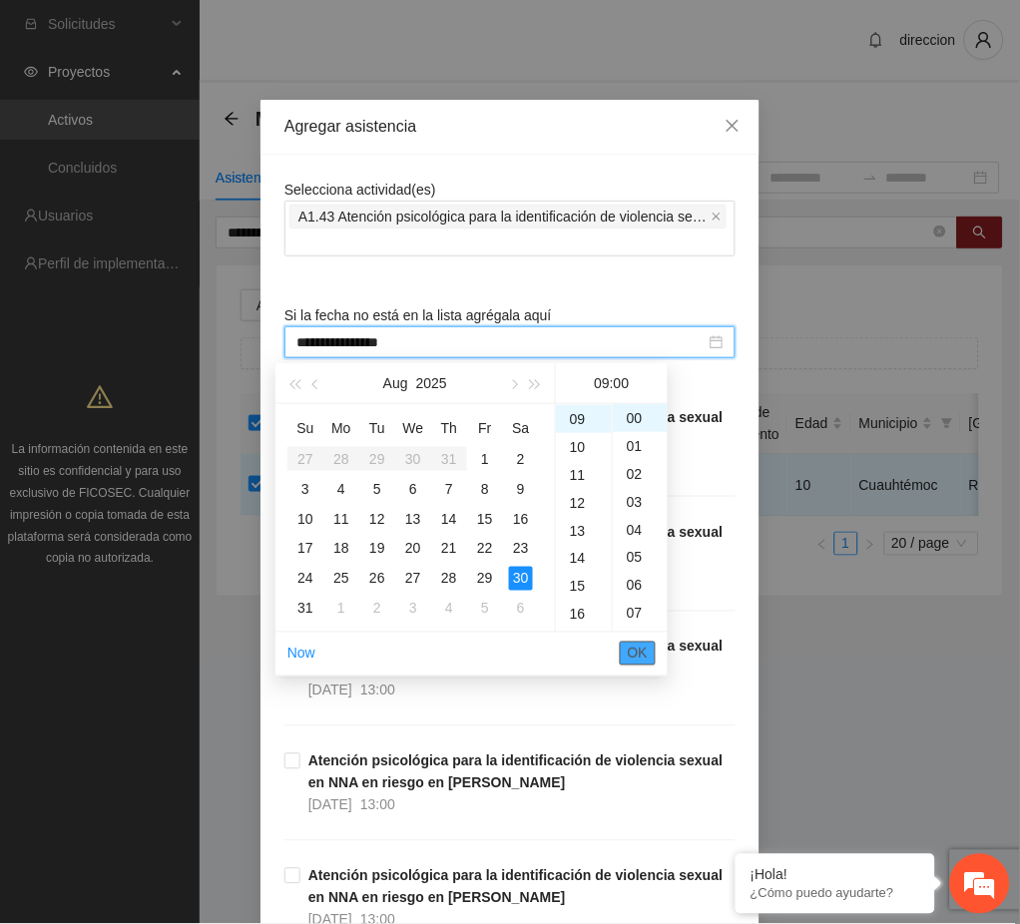
click at [642, 650] on span "OK" at bounding box center [638, 654] width 20 height 22
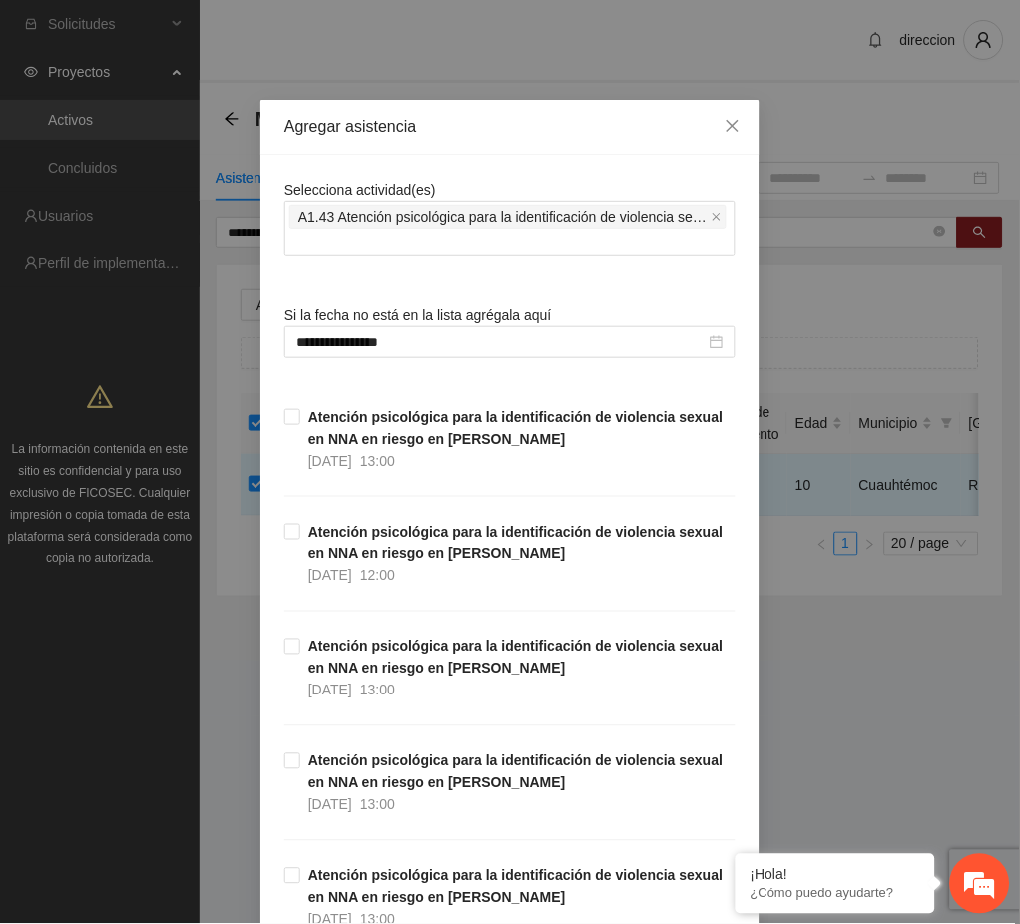
click at [869, 684] on div "**********" at bounding box center [510, 462] width 1020 height 924
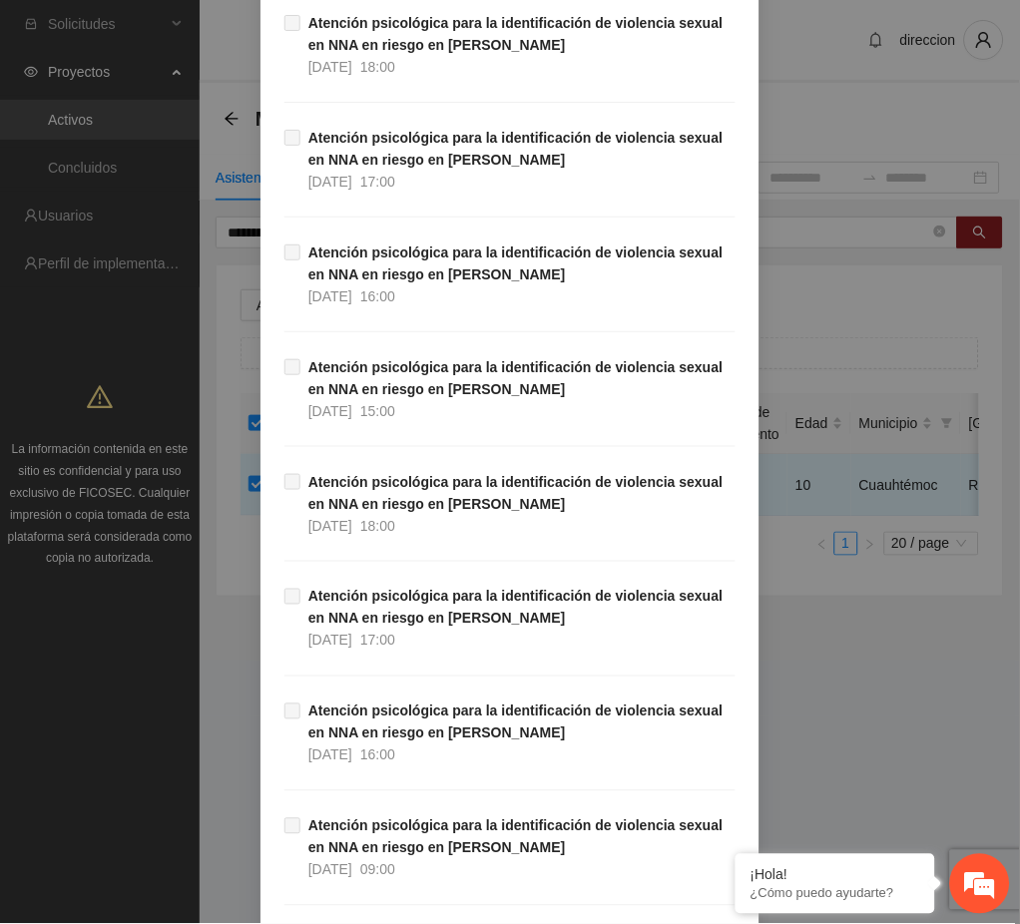
scroll to position [33276, 0]
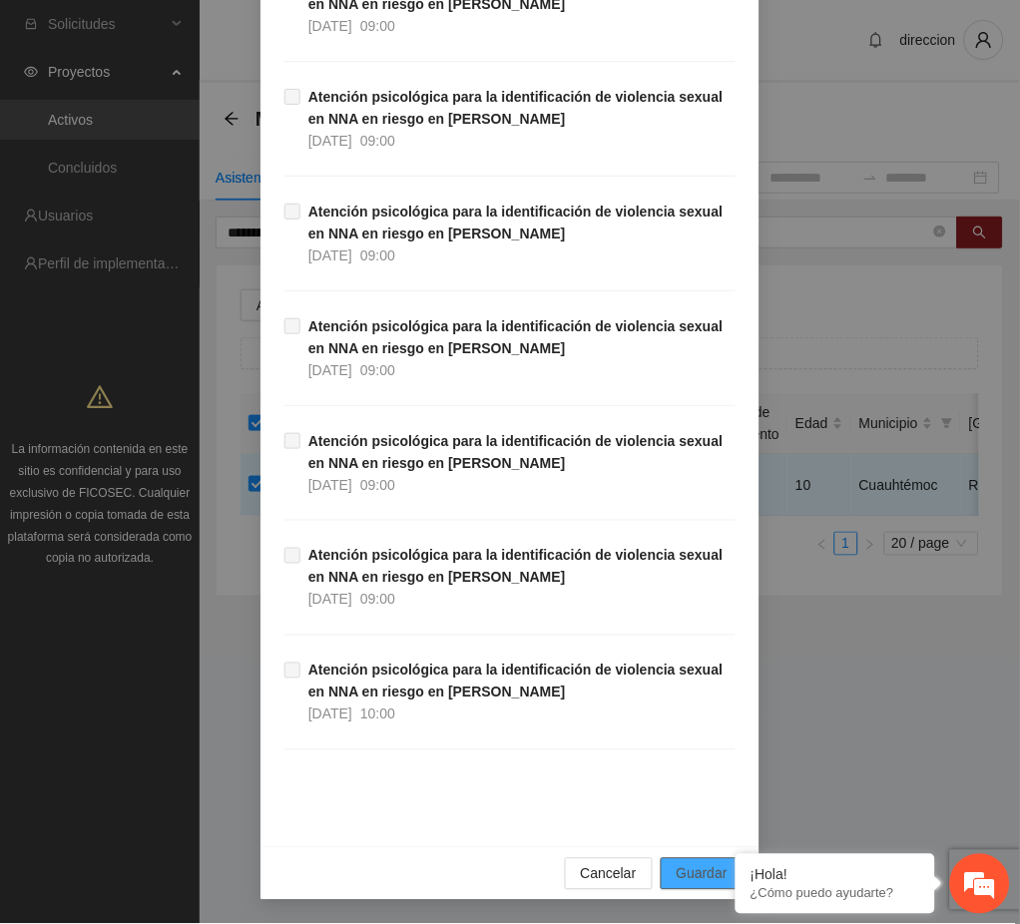
click at [701, 884] on span "Guardar" at bounding box center [702, 874] width 51 height 22
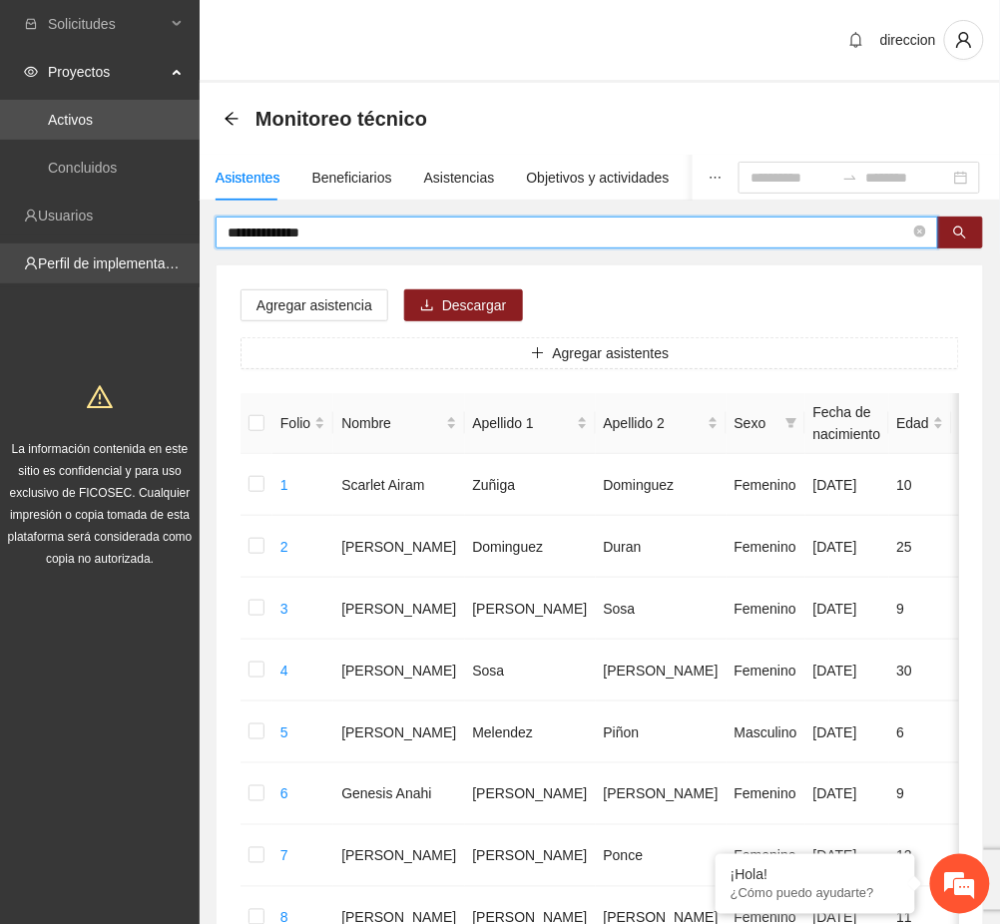
drag, startPoint x: 347, startPoint y: 229, endPoint x: 173, endPoint y: 245, distance: 175.5
click at [263, 228] on input "**********" at bounding box center [569, 233] width 683 height 22
drag, startPoint x: 269, startPoint y: 235, endPoint x: 150, endPoint y: 249, distance: 120.7
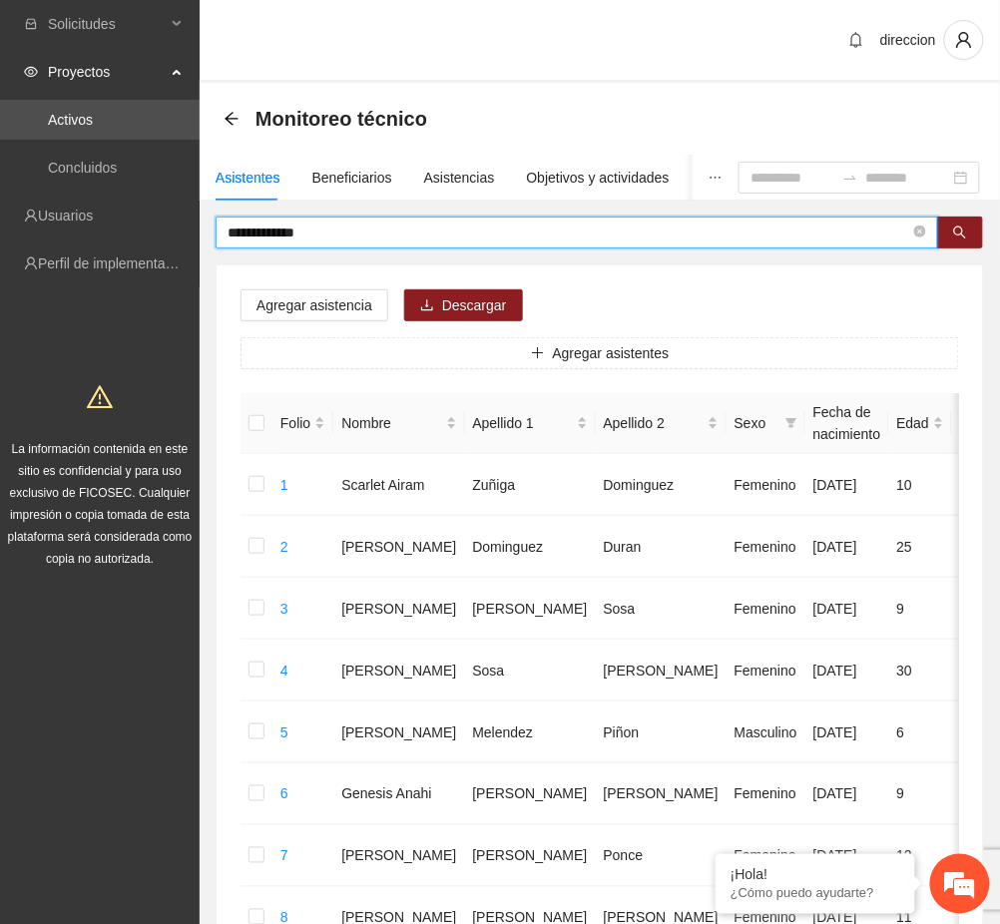
type input "**********"
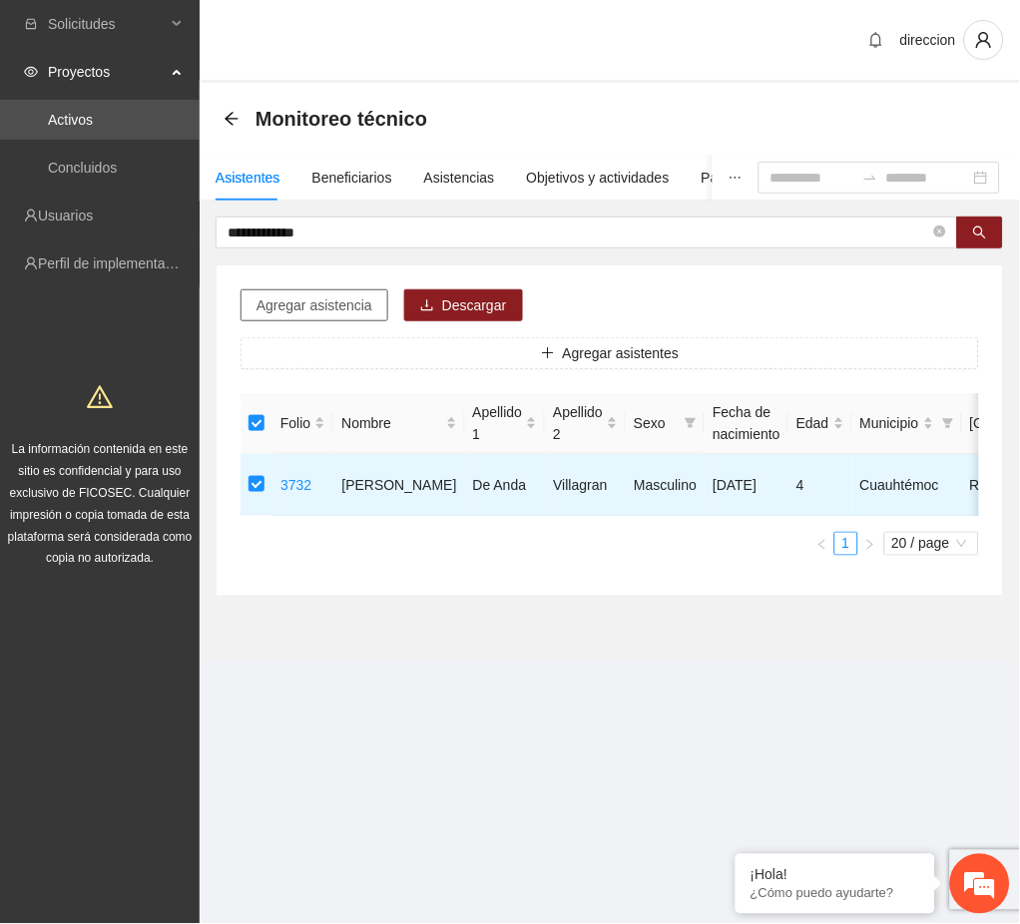
click at [298, 302] on span "Agregar asistencia" at bounding box center [314, 305] width 116 height 22
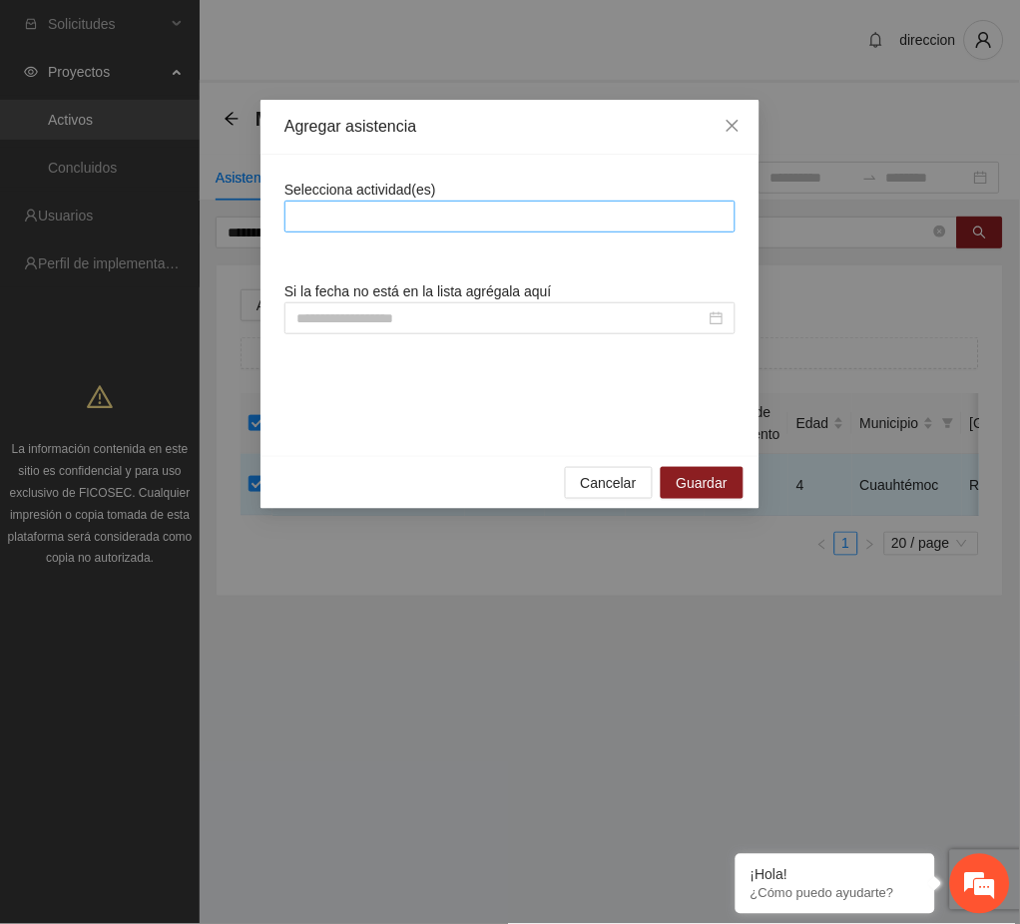
click at [319, 213] on div at bounding box center [509, 217] width 441 height 24
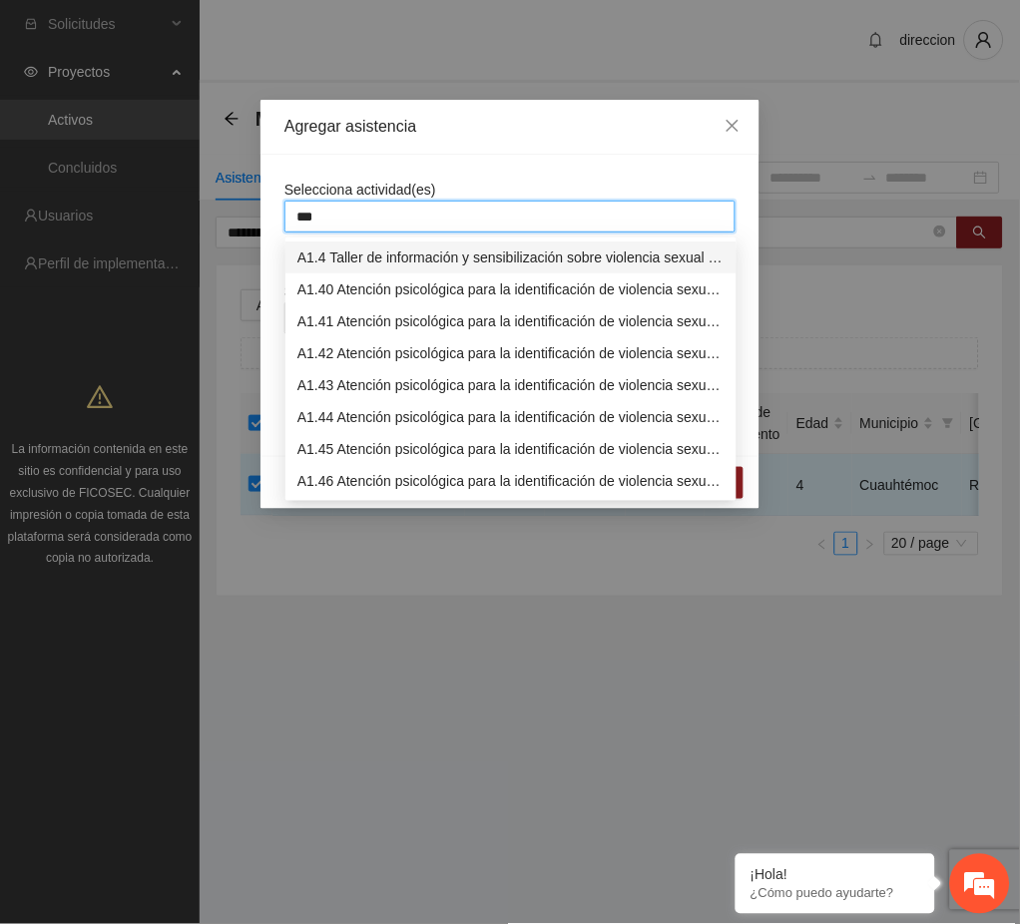
type input "****"
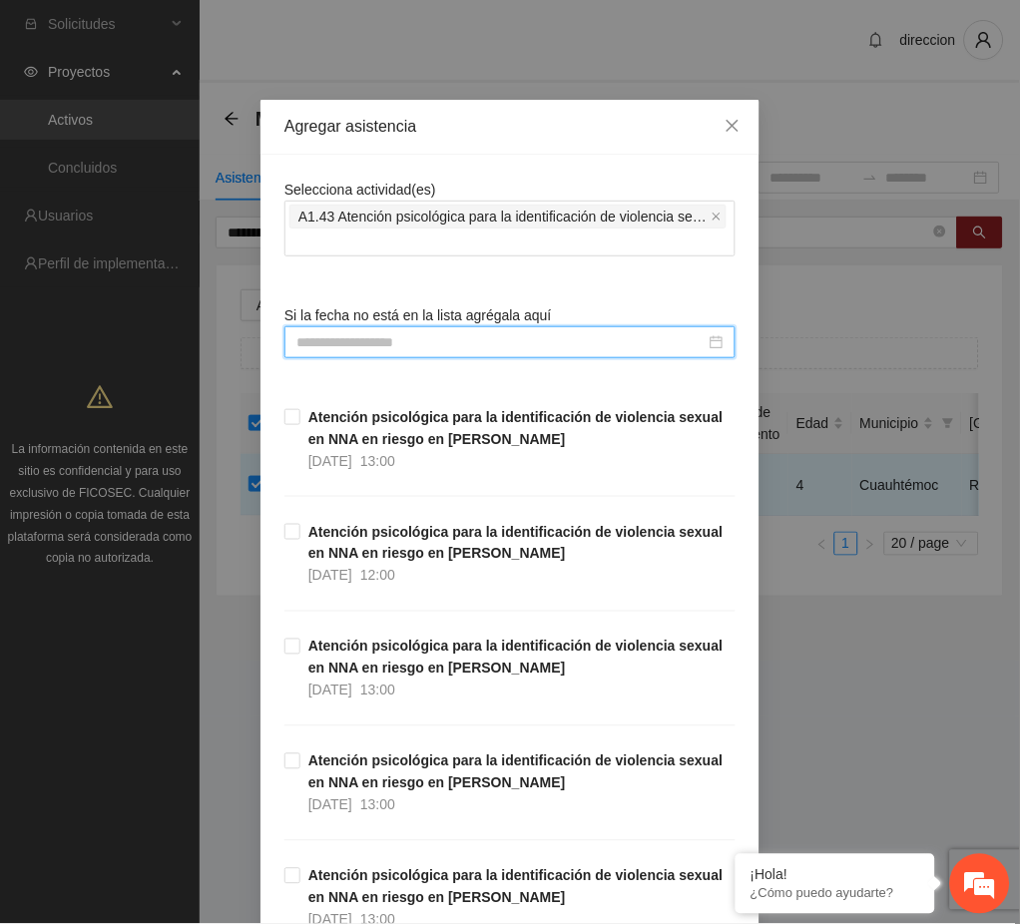
click at [311, 346] on input at bounding box center [500, 342] width 409 height 22
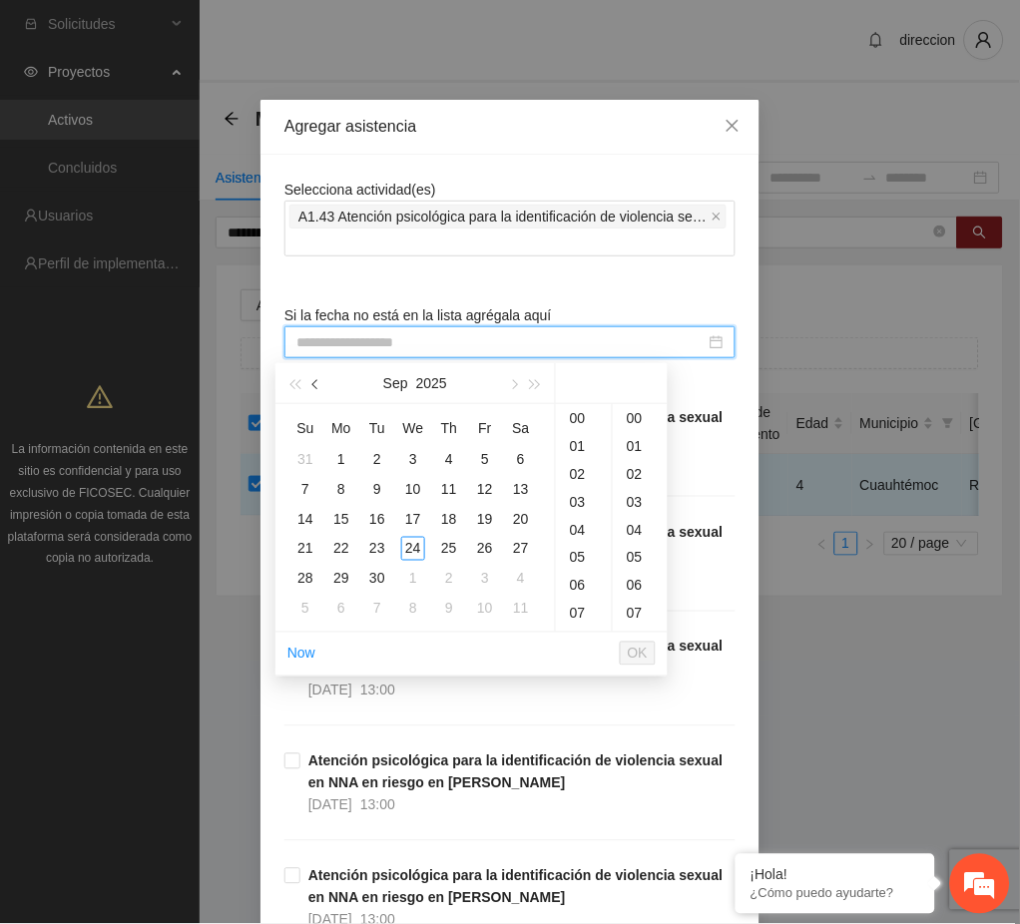
click at [316, 381] on span "button" at bounding box center [317, 385] width 10 height 10
click at [408, 493] on div "6" at bounding box center [413, 489] width 24 height 24
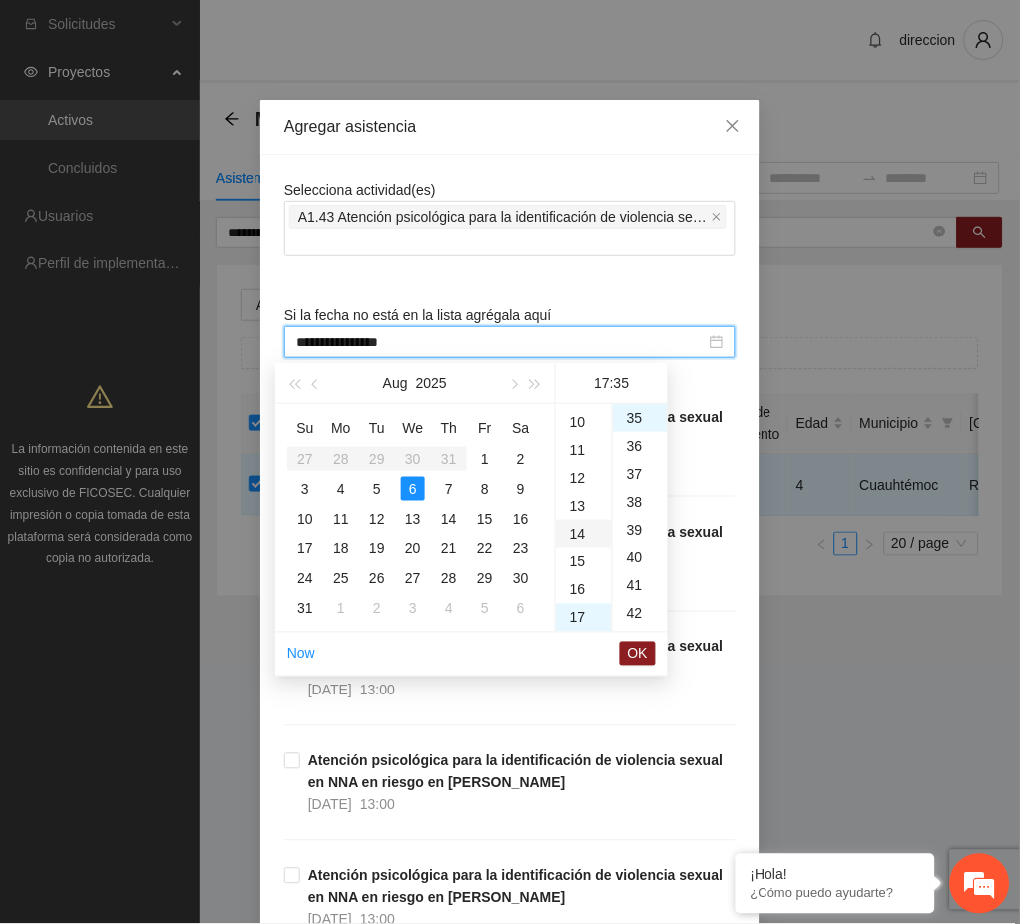
click at [577, 526] on div "14" at bounding box center [584, 534] width 56 height 28
click at [631, 427] on div "00" at bounding box center [640, 418] width 55 height 28
type input "**********"
click at [630, 655] on span "OK" at bounding box center [638, 654] width 20 height 22
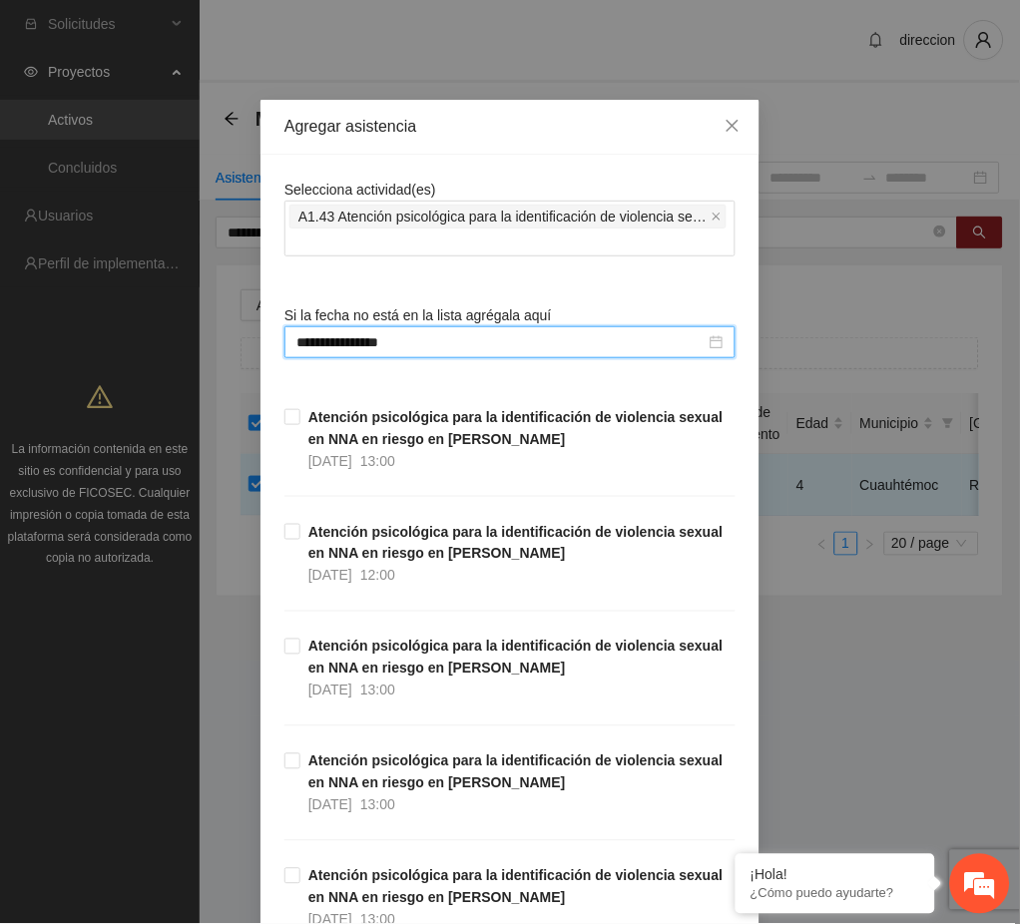
click at [819, 707] on div "**********" at bounding box center [510, 462] width 1020 height 924
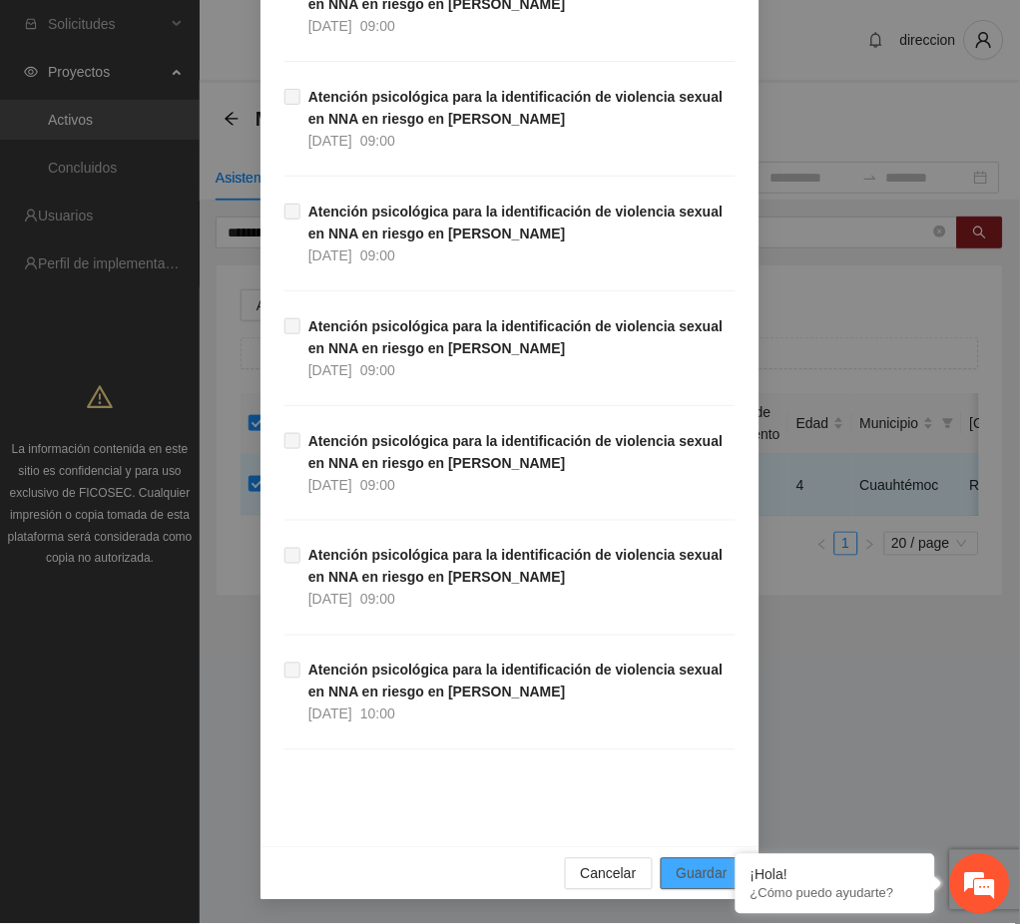
click at [677, 866] on span "Guardar" at bounding box center [702, 874] width 51 height 22
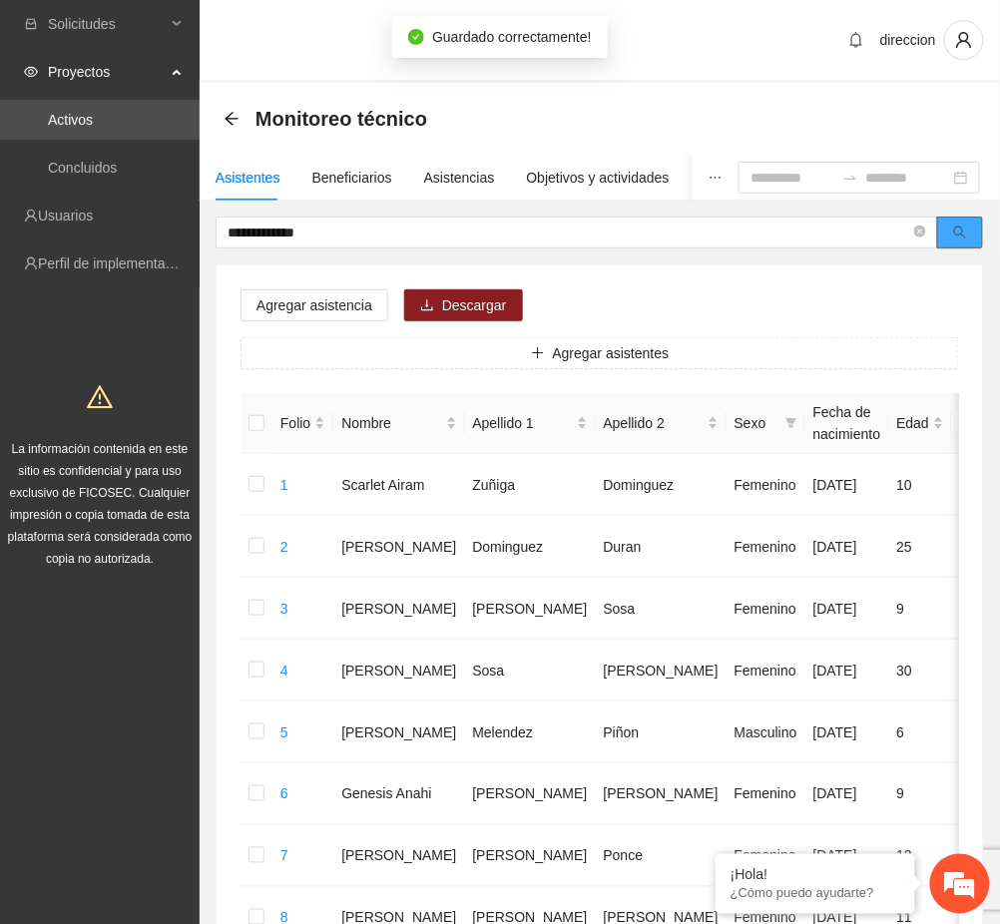
click at [955, 229] on icon "search" at bounding box center [960, 233] width 14 height 14
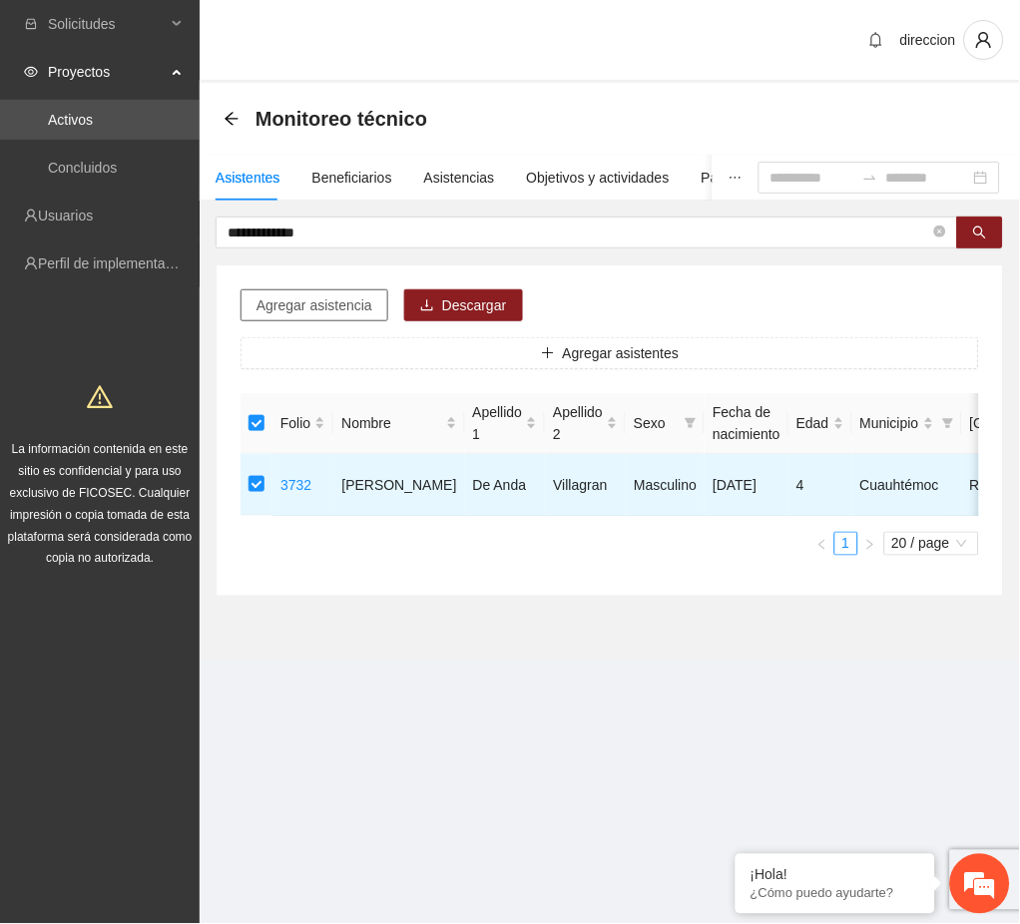
click at [333, 297] on span "Agregar asistencia" at bounding box center [314, 305] width 116 height 22
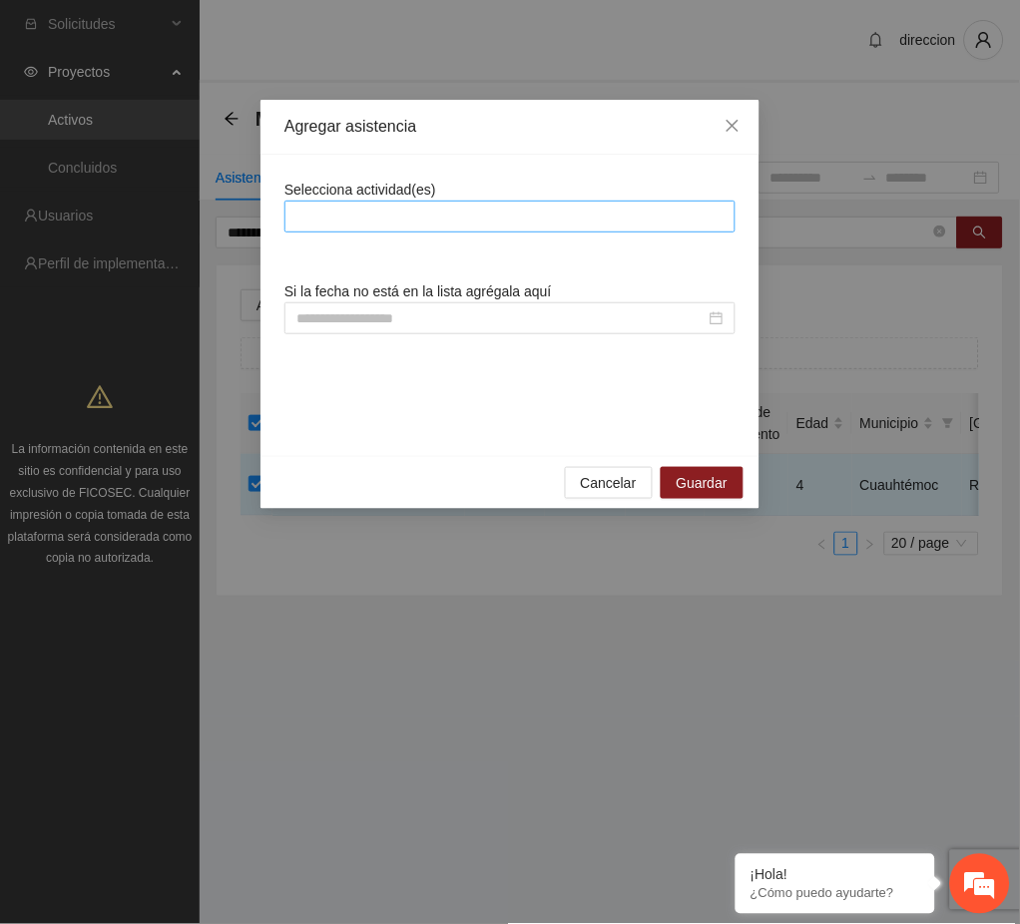
click at [389, 220] on div at bounding box center [509, 217] width 441 height 24
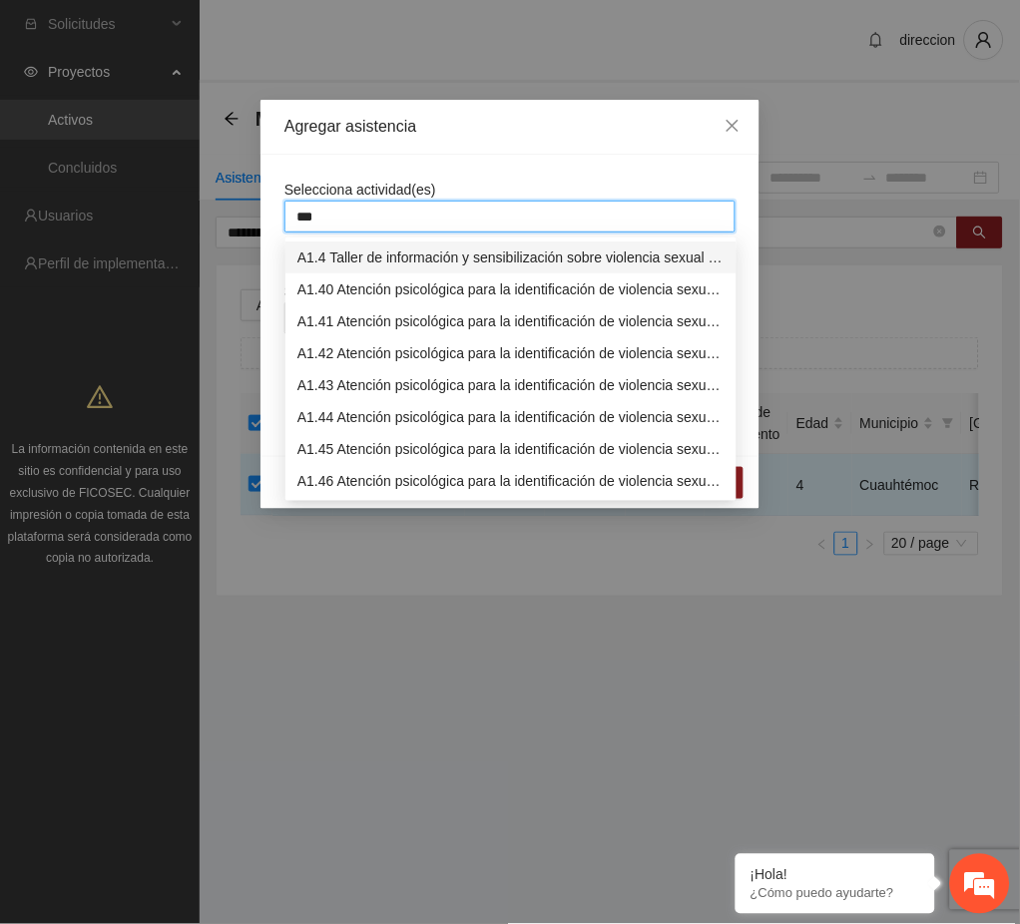
type input "****"
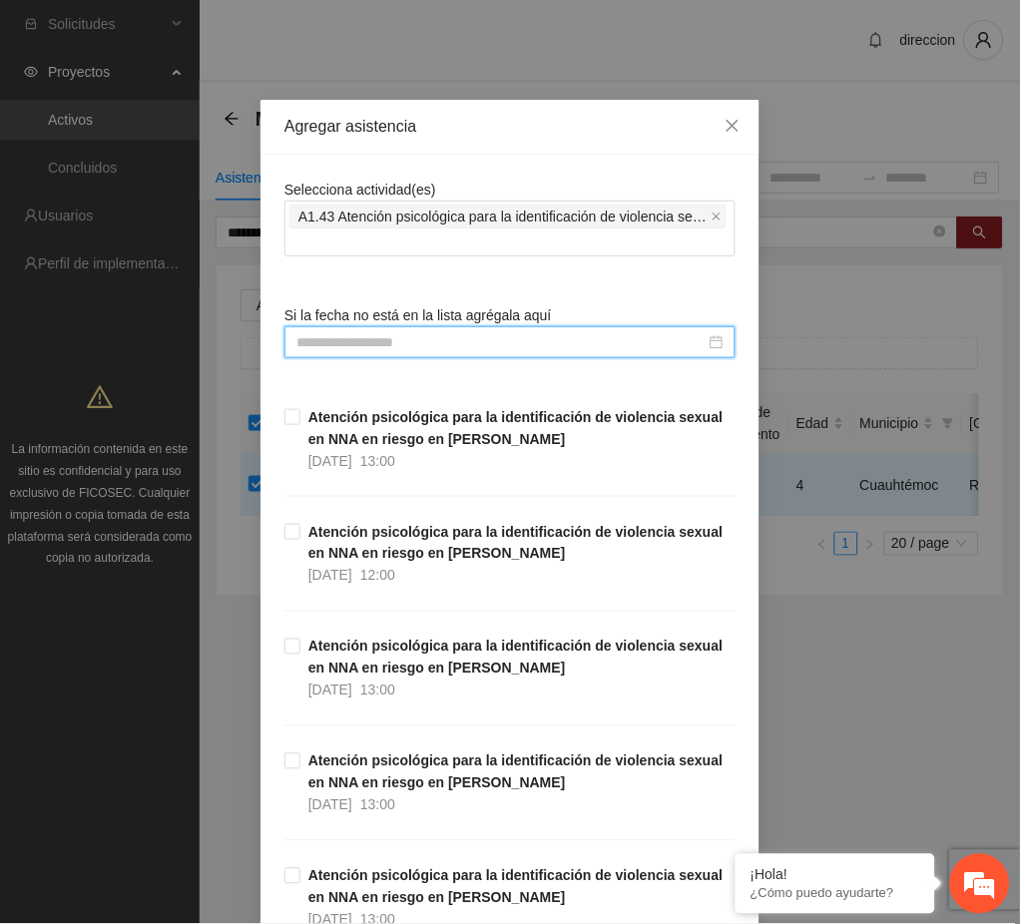
click at [333, 336] on input at bounding box center [500, 342] width 409 height 22
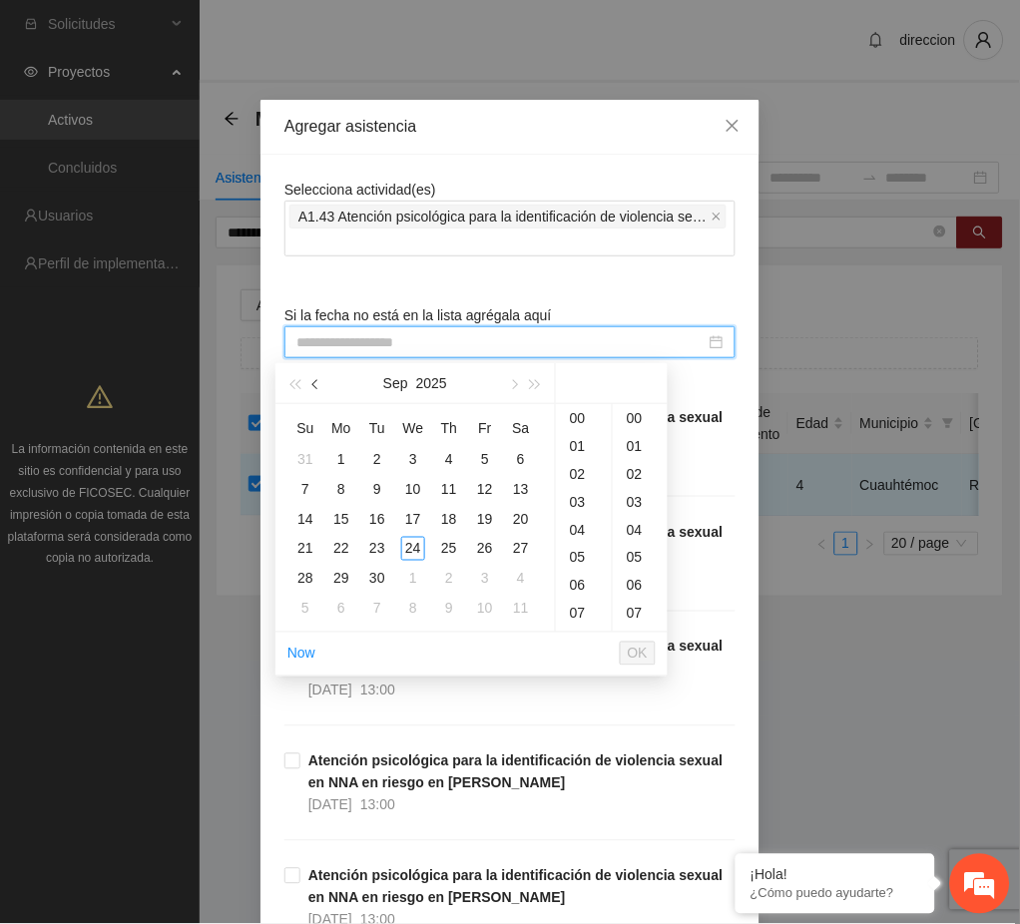
click at [316, 387] on span "button" at bounding box center [317, 385] width 10 height 10
click at [375, 549] on div "19" at bounding box center [377, 549] width 24 height 24
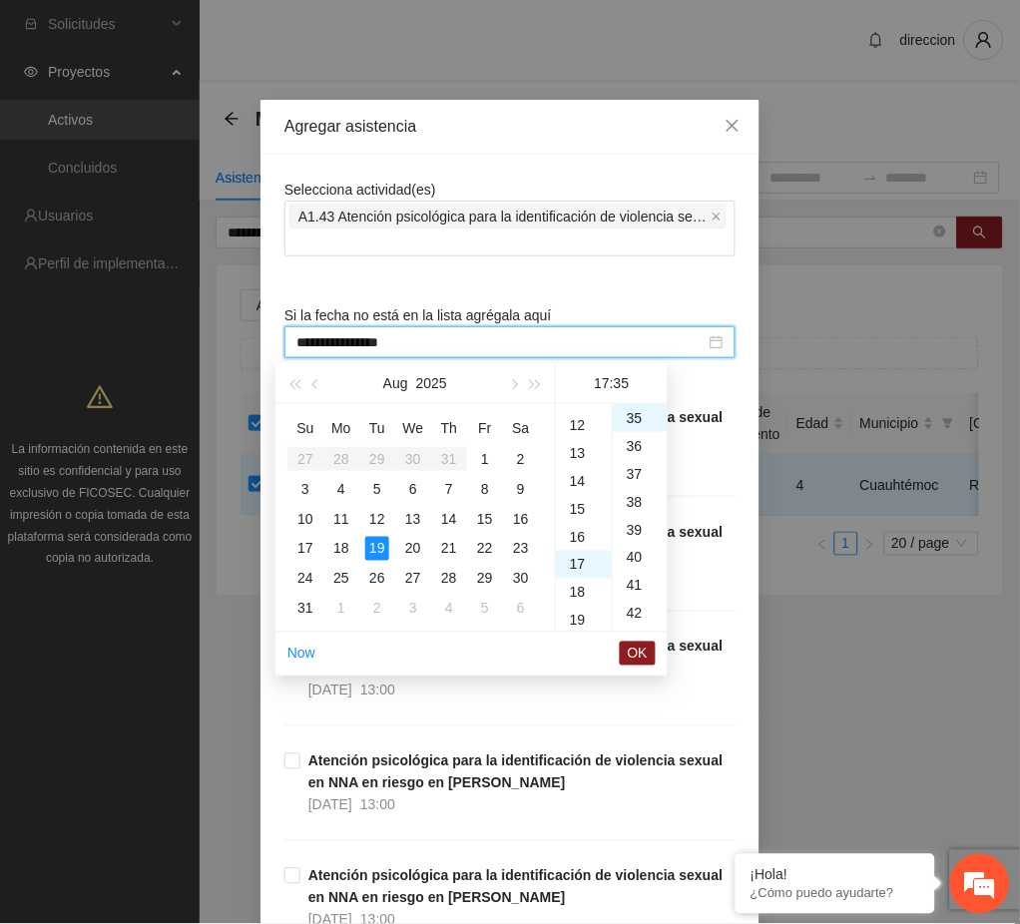
scroll to position [275, 0]
click at [580, 565] on div "15" at bounding box center [584, 562] width 56 height 28
click at [632, 426] on div "00" at bounding box center [640, 418] width 55 height 28
type input "**********"
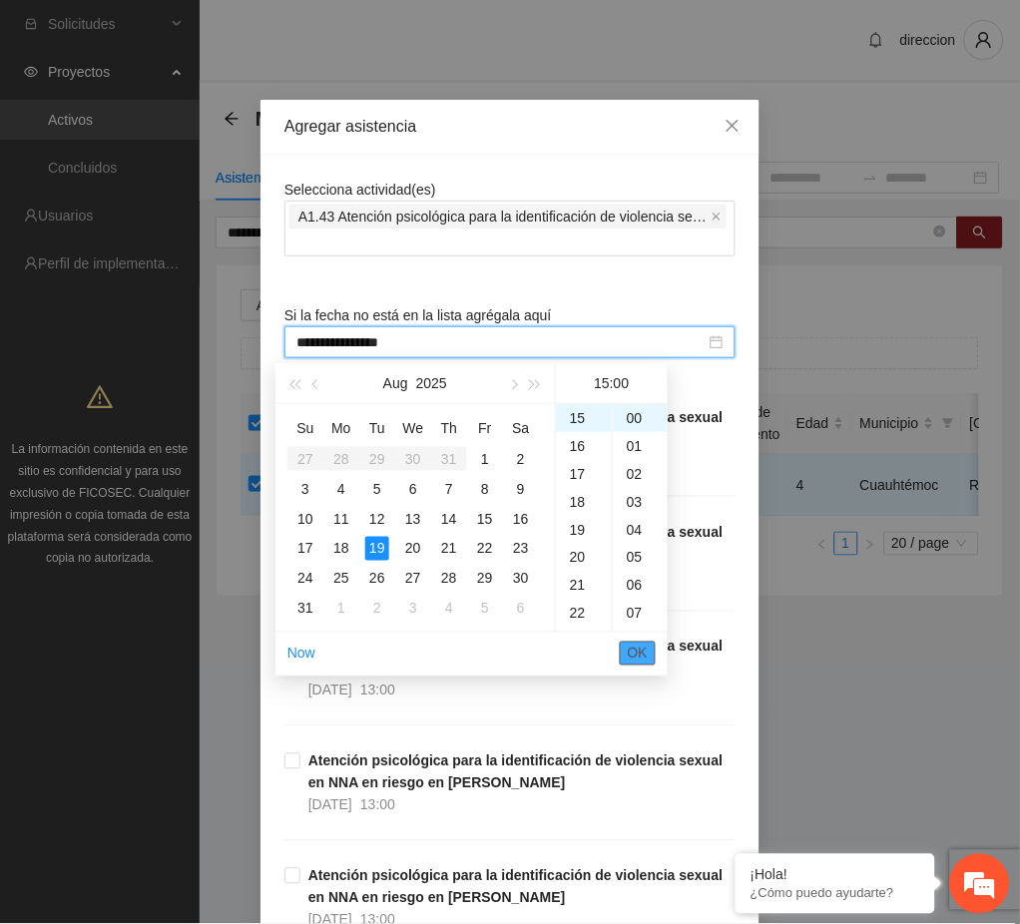
click at [632, 651] on span "OK" at bounding box center [638, 654] width 20 height 22
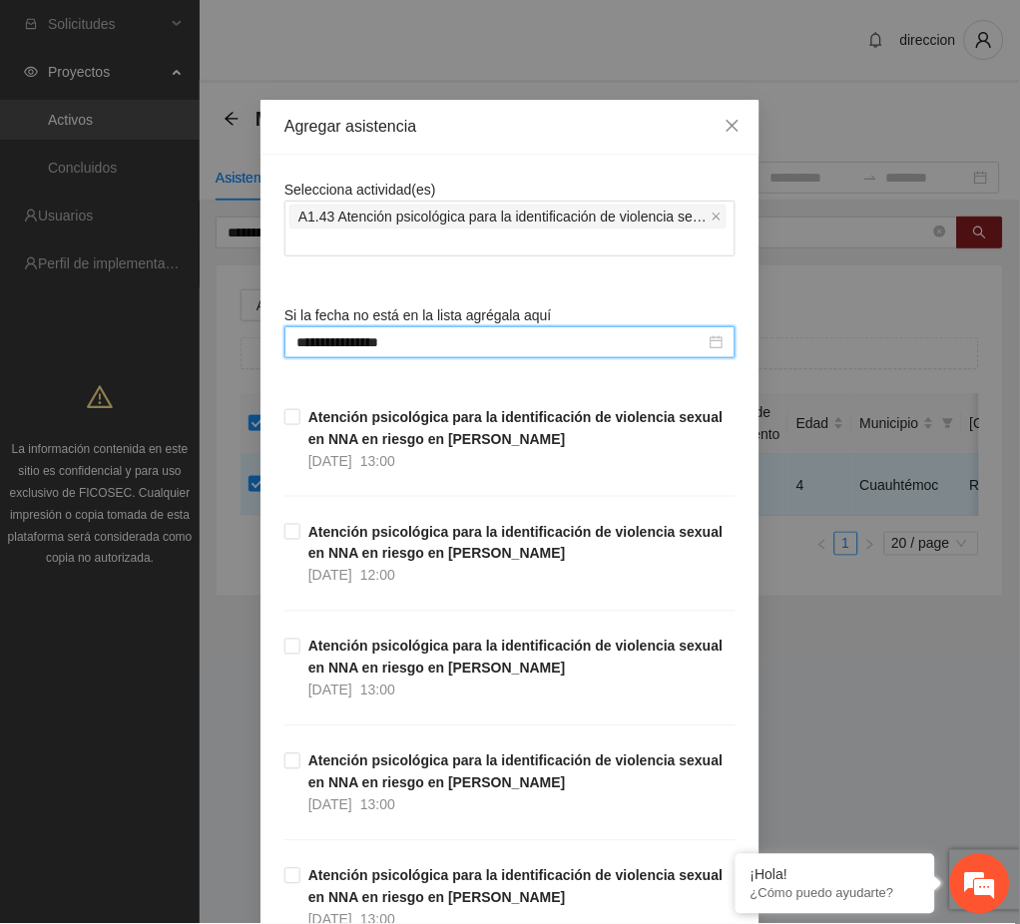
click at [870, 716] on div "**********" at bounding box center [510, 462] width 1020 height 924
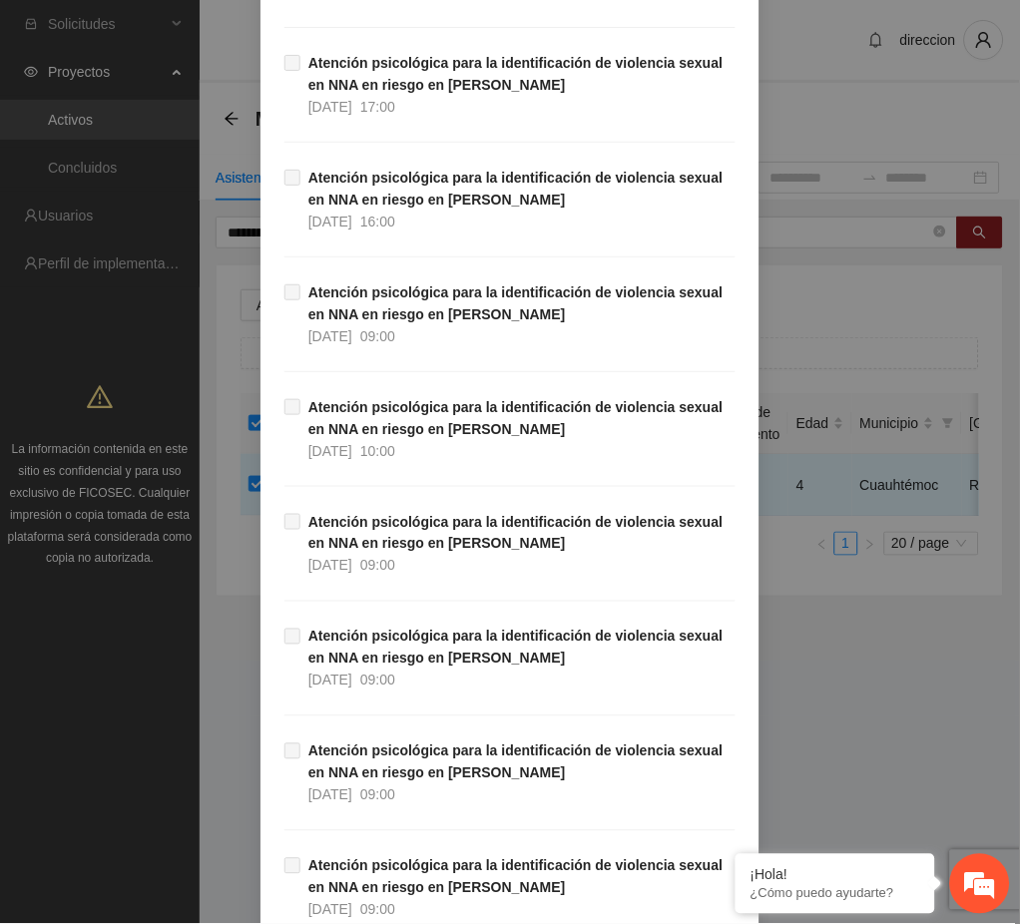
scroll to position [33276, 0]
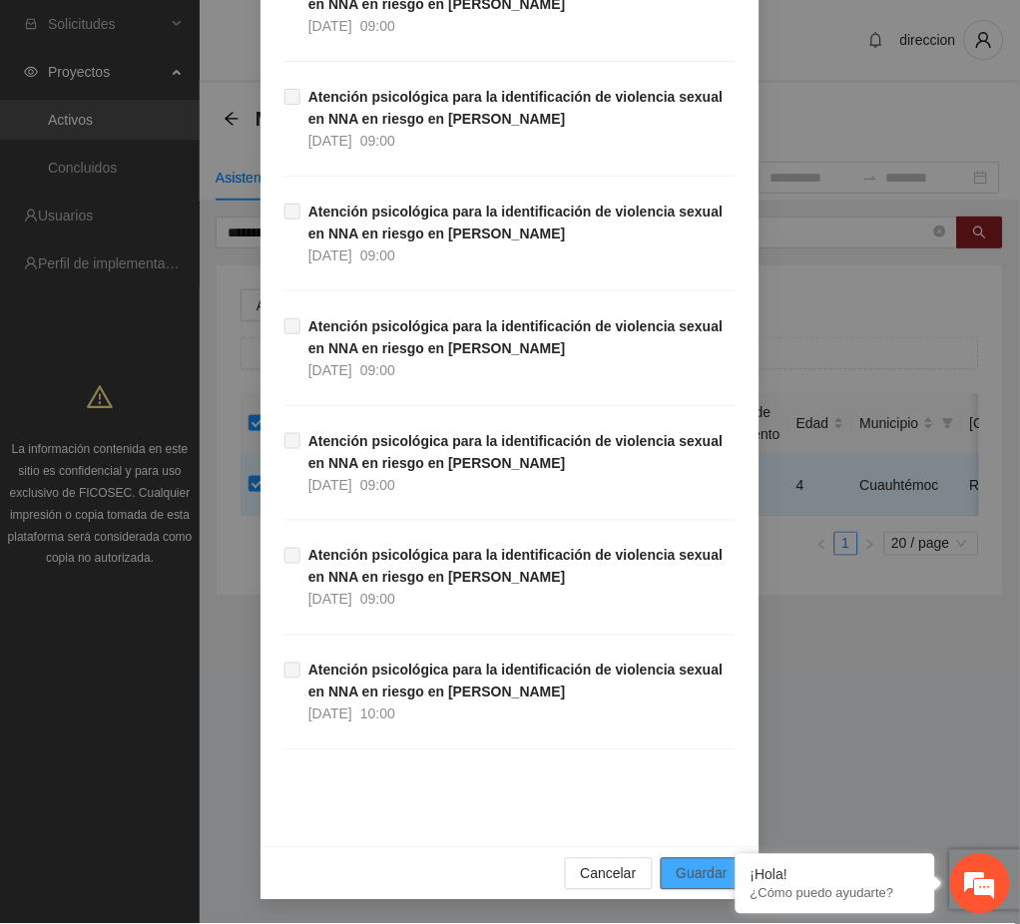
click at [714, 876] on span "Guardar" at bounding box center [702, 874] width 51 height 22
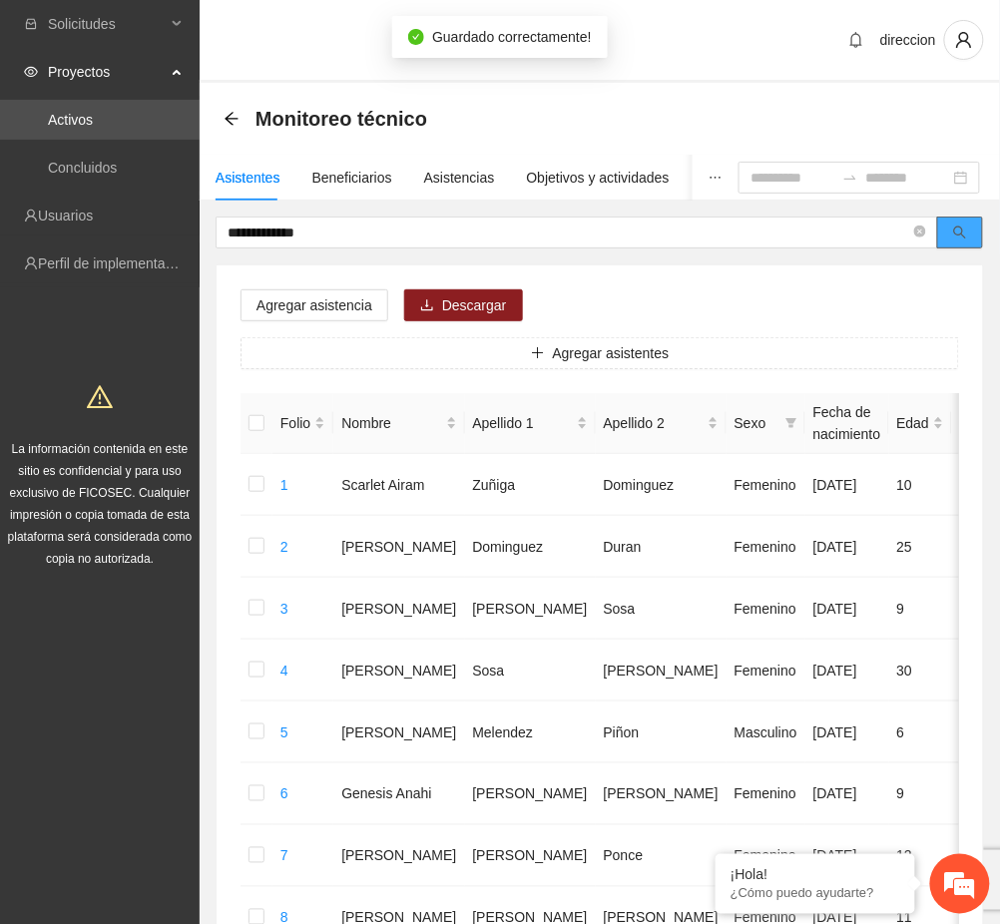
click at [960, 233] on icon "search" at bounding box center [960, 233] width 14 height 14
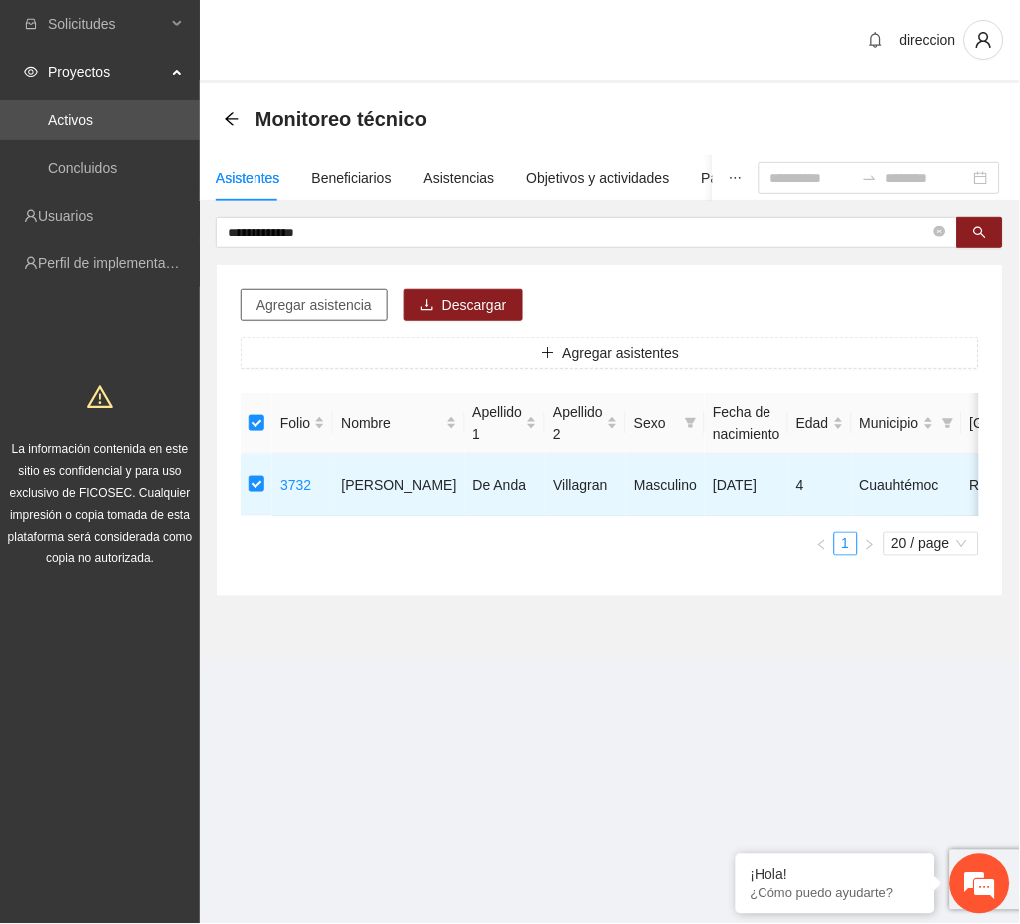
click at [325, 303] on span "Agregar asistencia" at bounding box center [314, 305] width 116 height 22
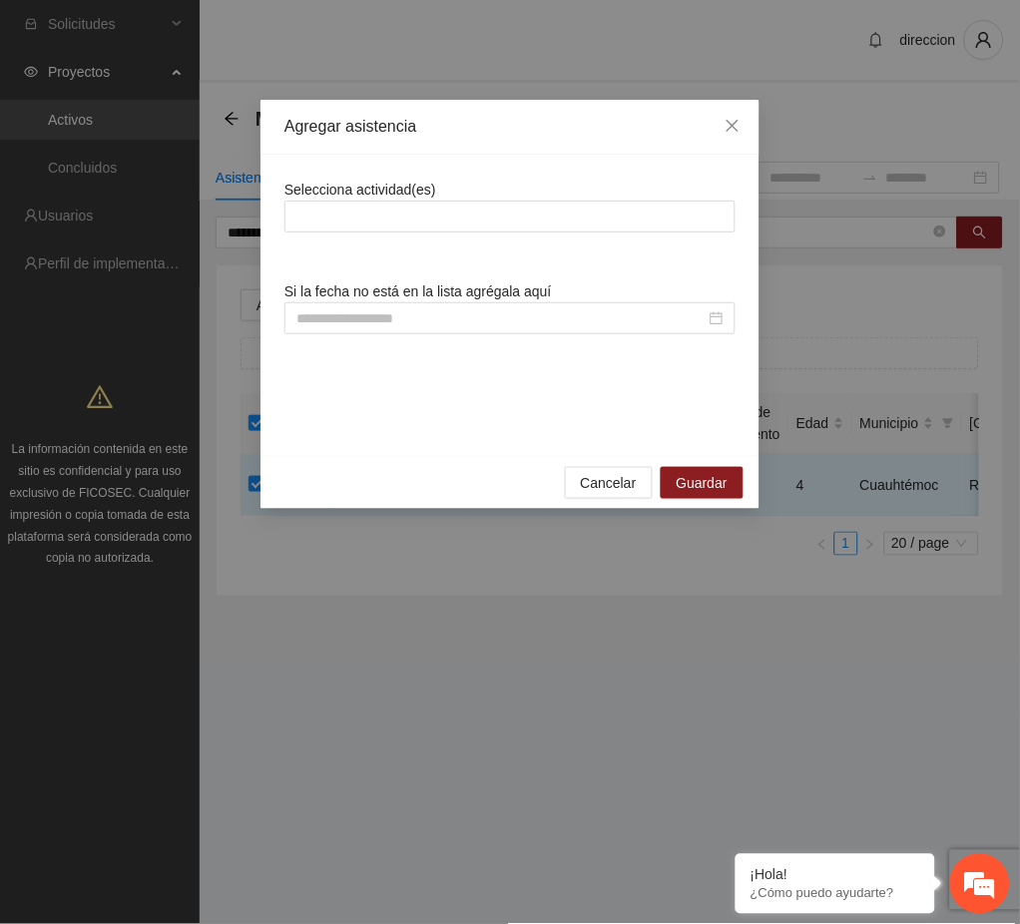
click at [394, 235] on div "Selecciona actividad(es) Si la fecha no está en la lista agrégala aquí" at bounding box center [509, 305] width 451 height 253
click at [401, 213] on div at bounding box center [509, 217] width 441 height 24
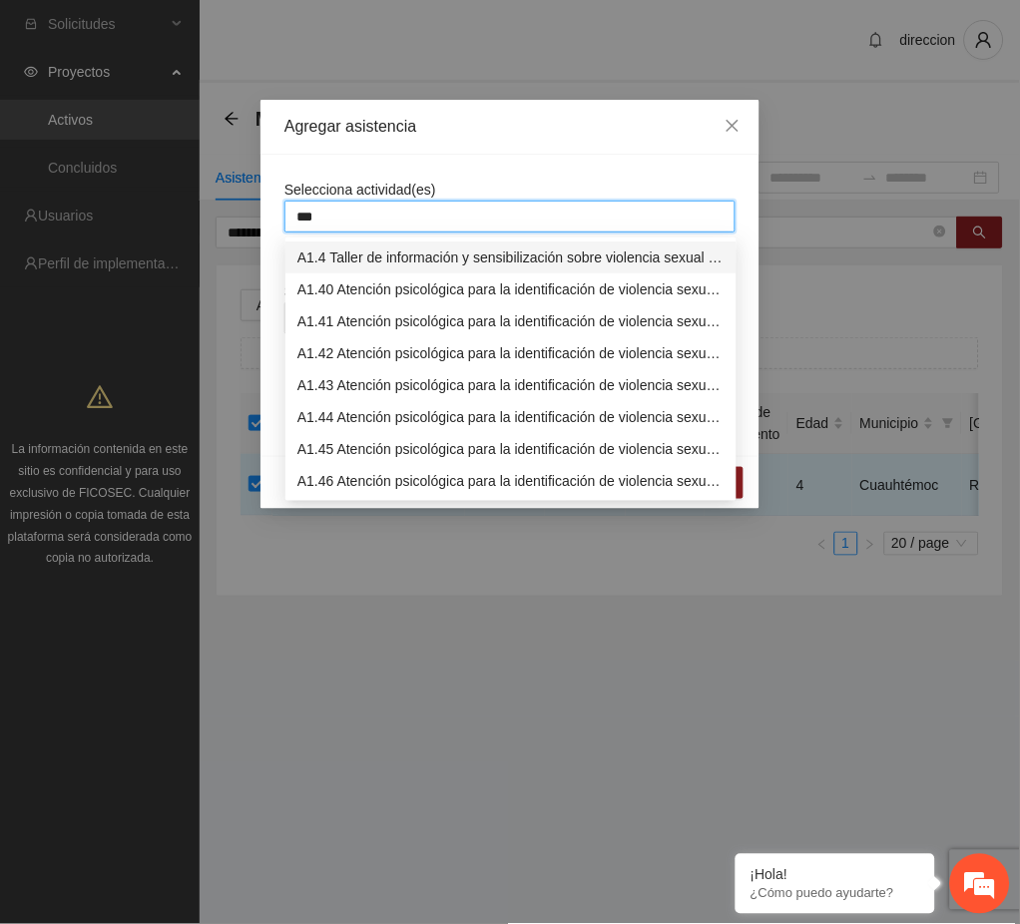
type input "****"
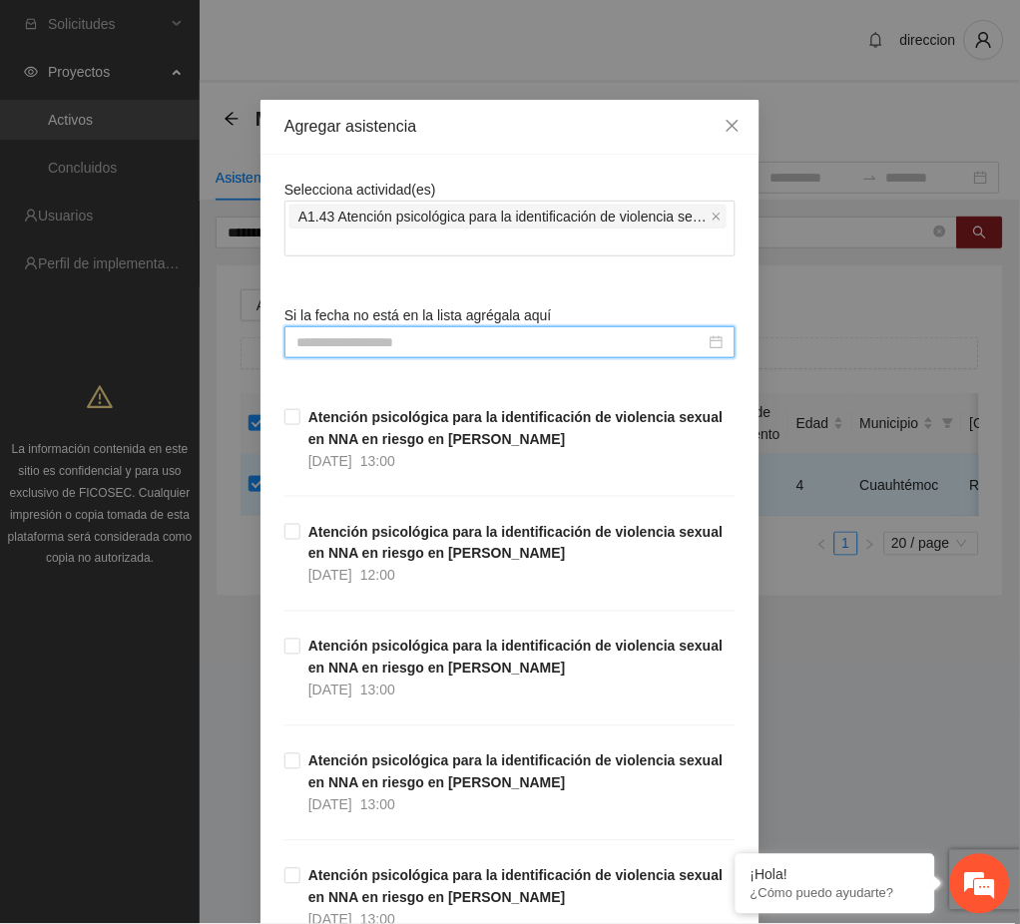
click at [349, 349] on input at bounding box center [500, 342] width 409 height 22
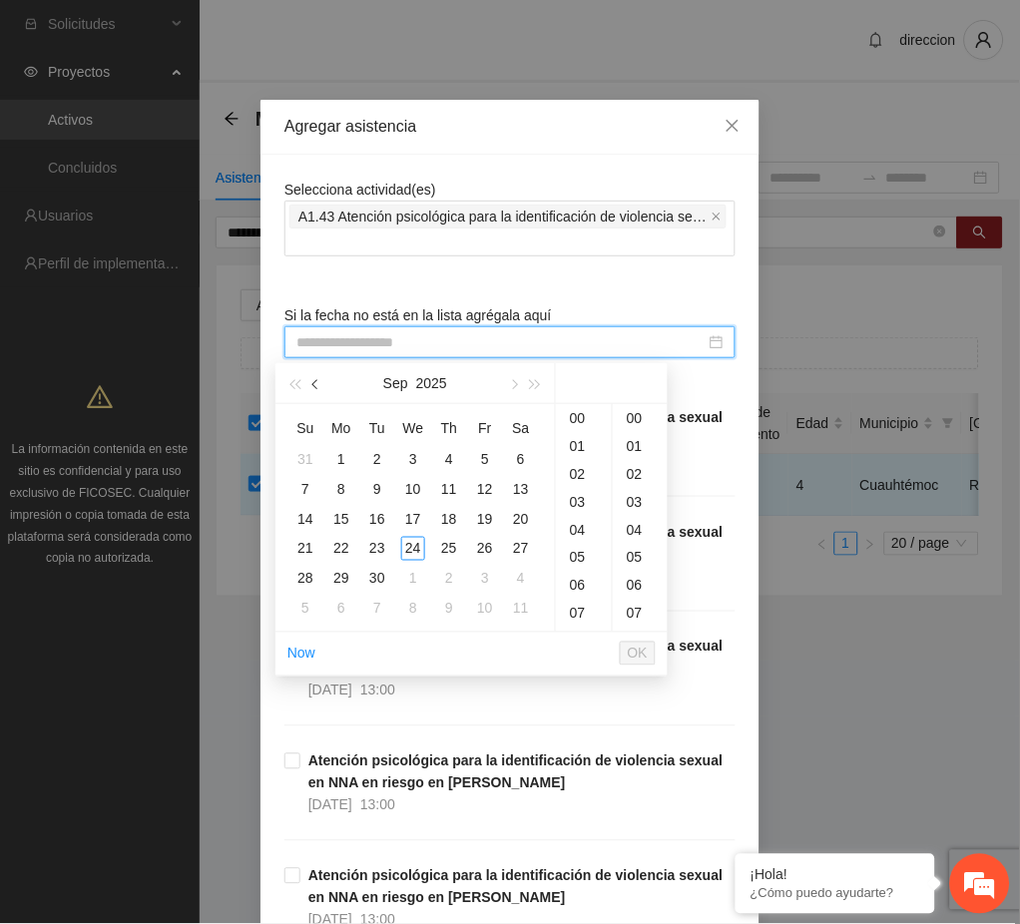
click at [321, 385] on button "button" at bounding box center [316, 383] width 22 height 40
type input "**********"
click at [513, 582] on div "30" at bounding box center [521, 579] width 24 height 24
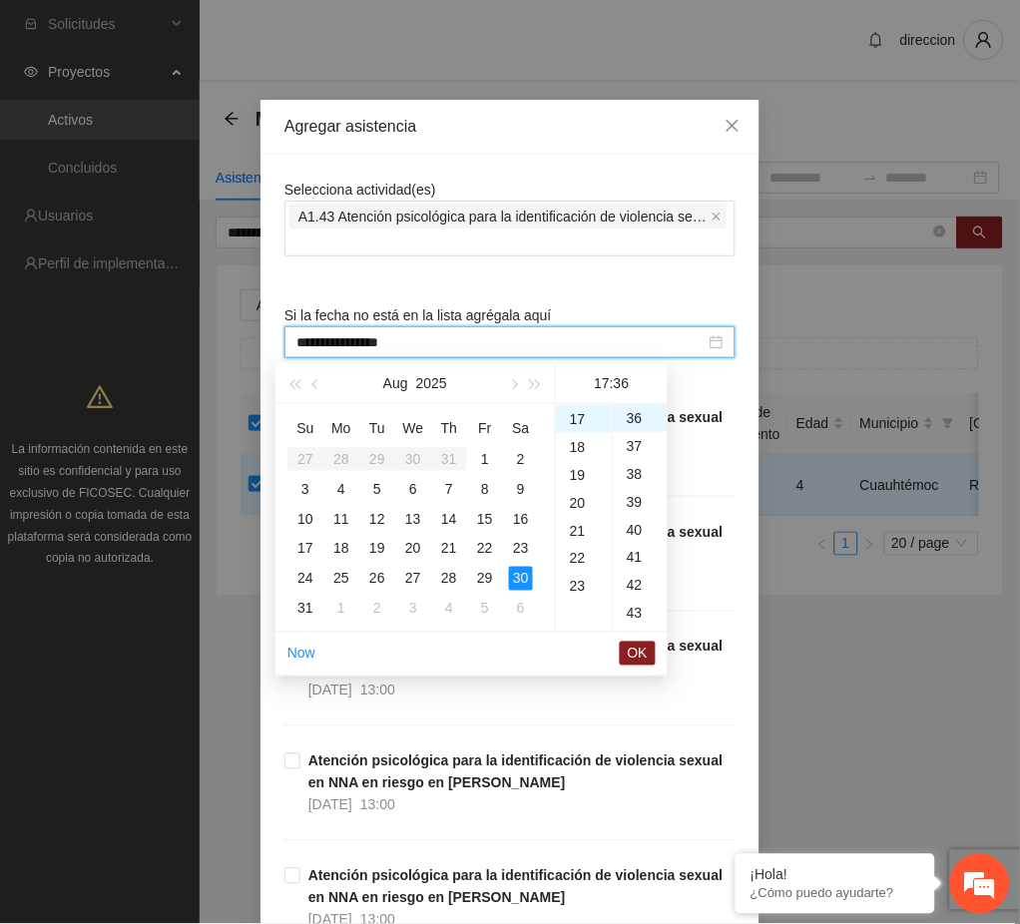
scroll to position [275, 0]
click at [582, 420] on div "10" at bounding box center [584, 422] width 56 height 28
drag, startPoint x: 643, startPoint y: 411, endPoint x: 639, endPoint y: 467, distance: 56.0
click at [642, 411] on div "00" at bounding box center [640, 418] width 55 height 28
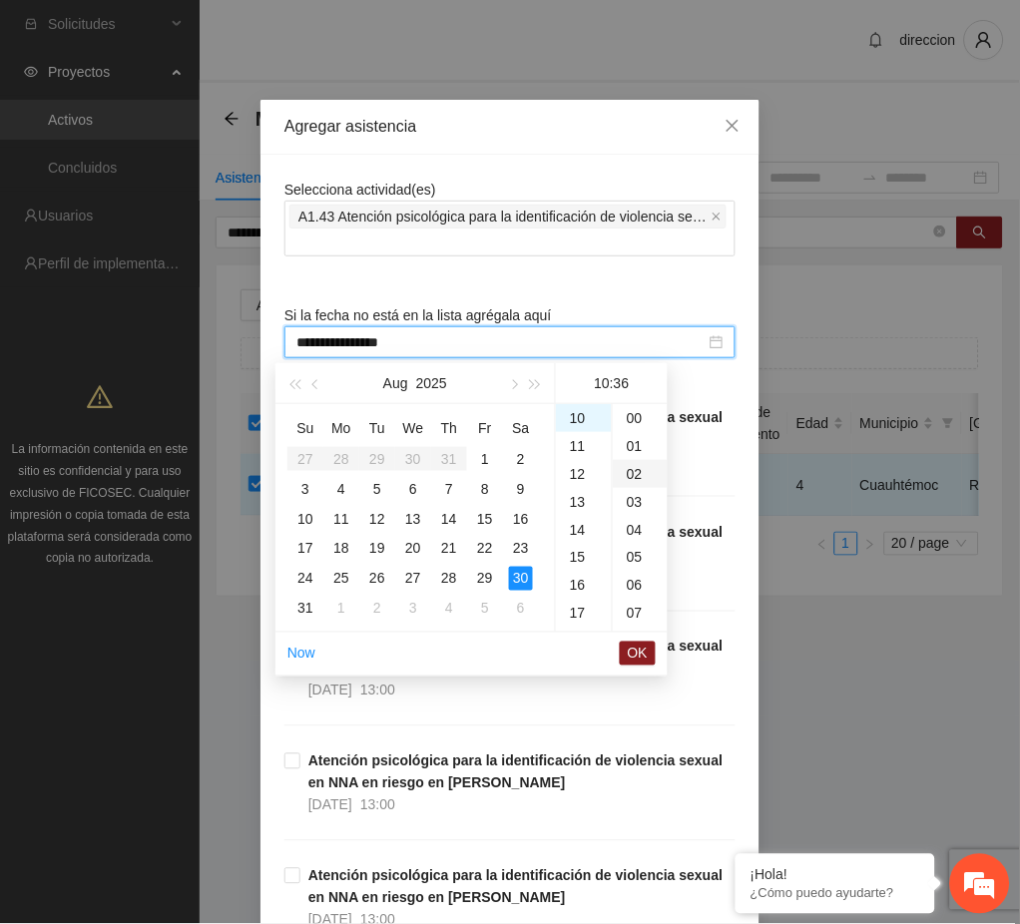
type input "**********"
click at [636, 659] on span "OK" at bounding box center [638, 654] width 20 height 22
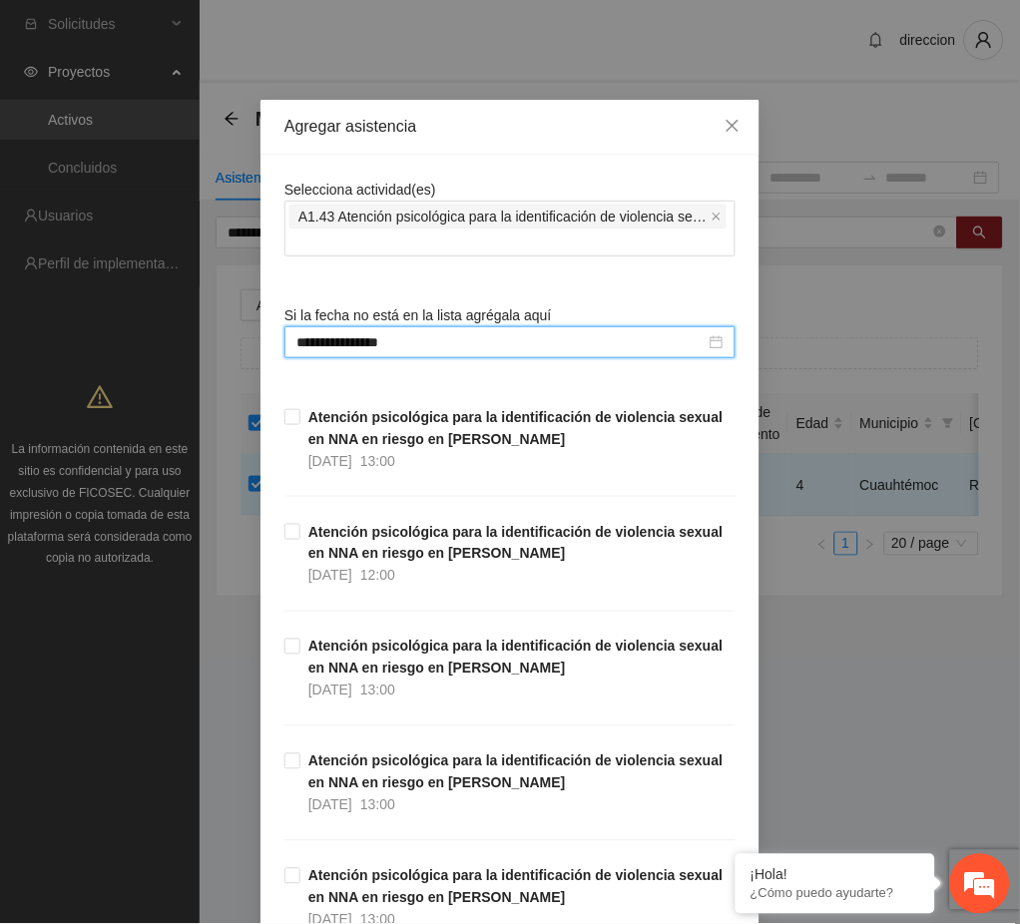
click at [774, 699] on div "**********" at bounding box center [510, 462] width 1020 height 924
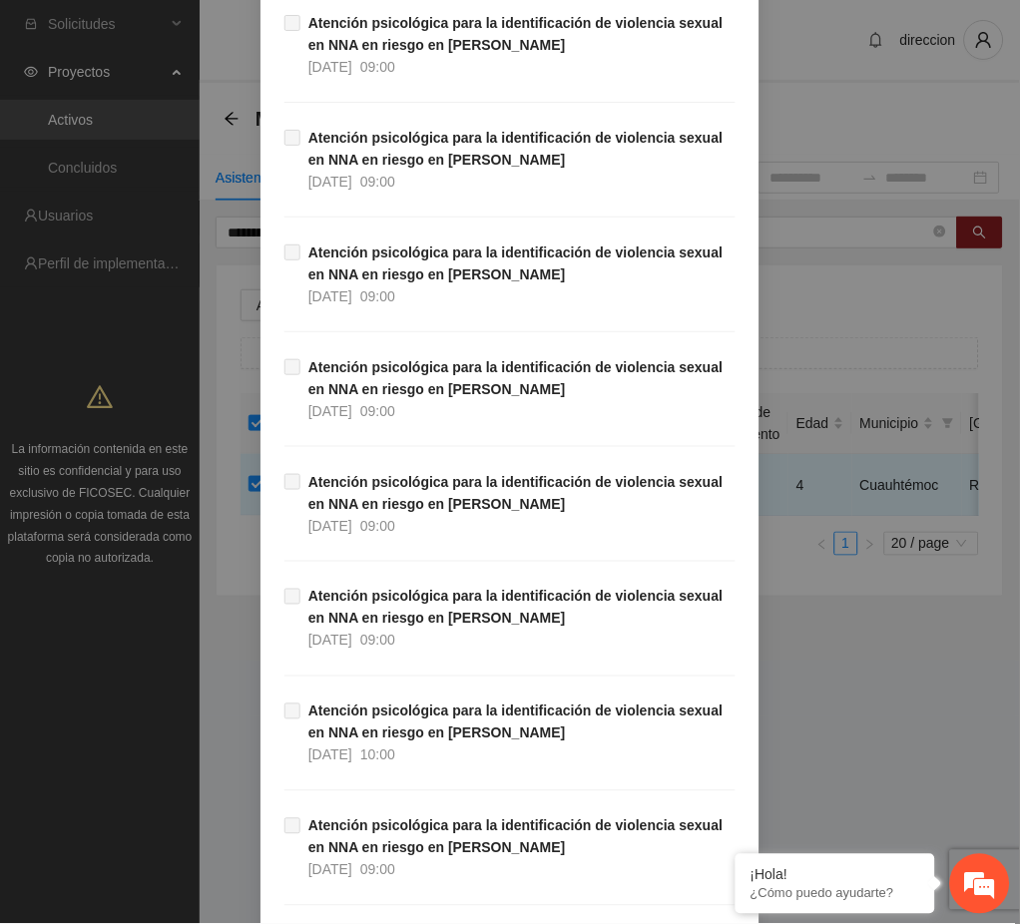
scroll to position [33276, 0]
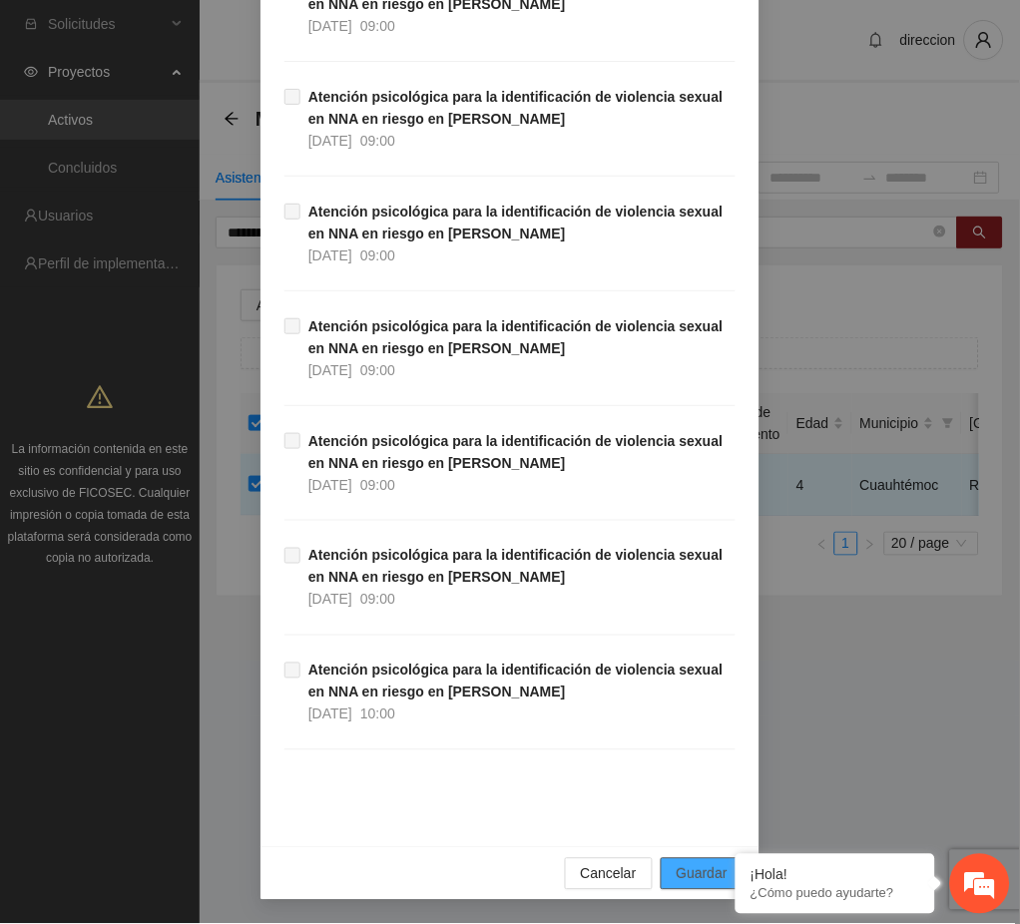
click at [677, 869] on span "Guardar" at bounding box center [702, 874] width 51 height 22
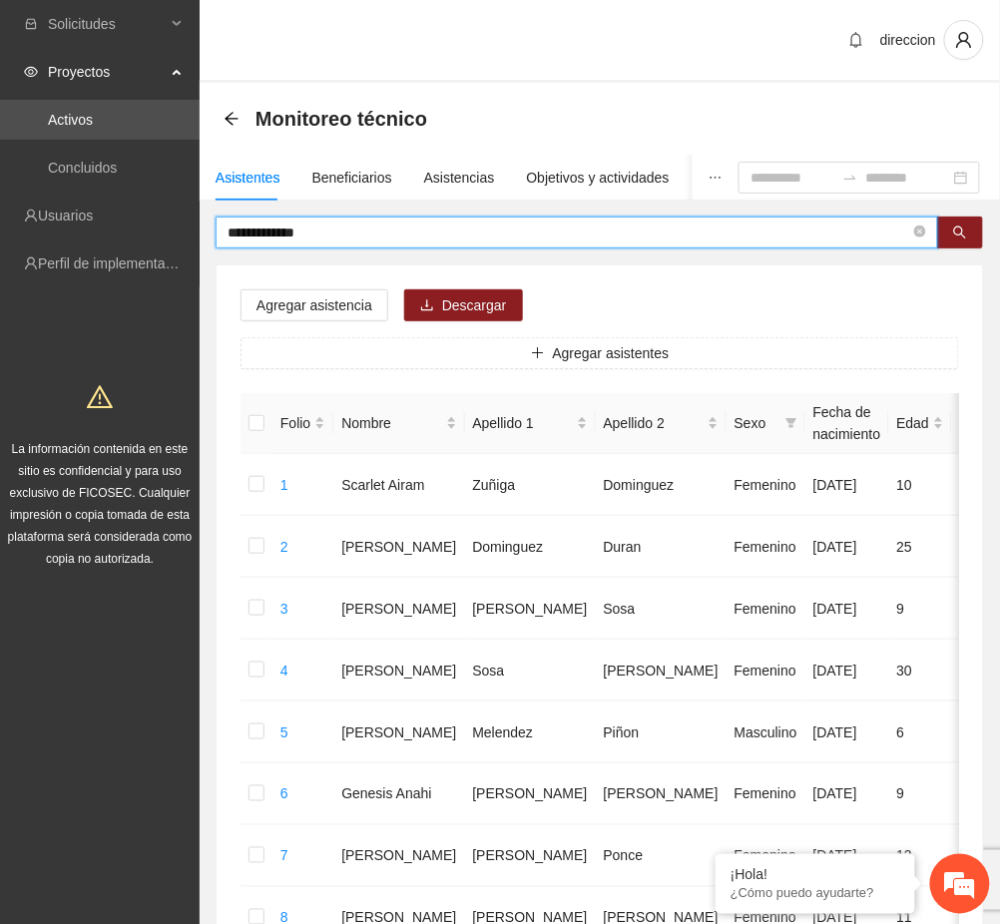
drag, startPoint x: 331, startPoint y: 226, endPoint x: 188, endPoint y: 241, distance: 144.5
type input "**********"
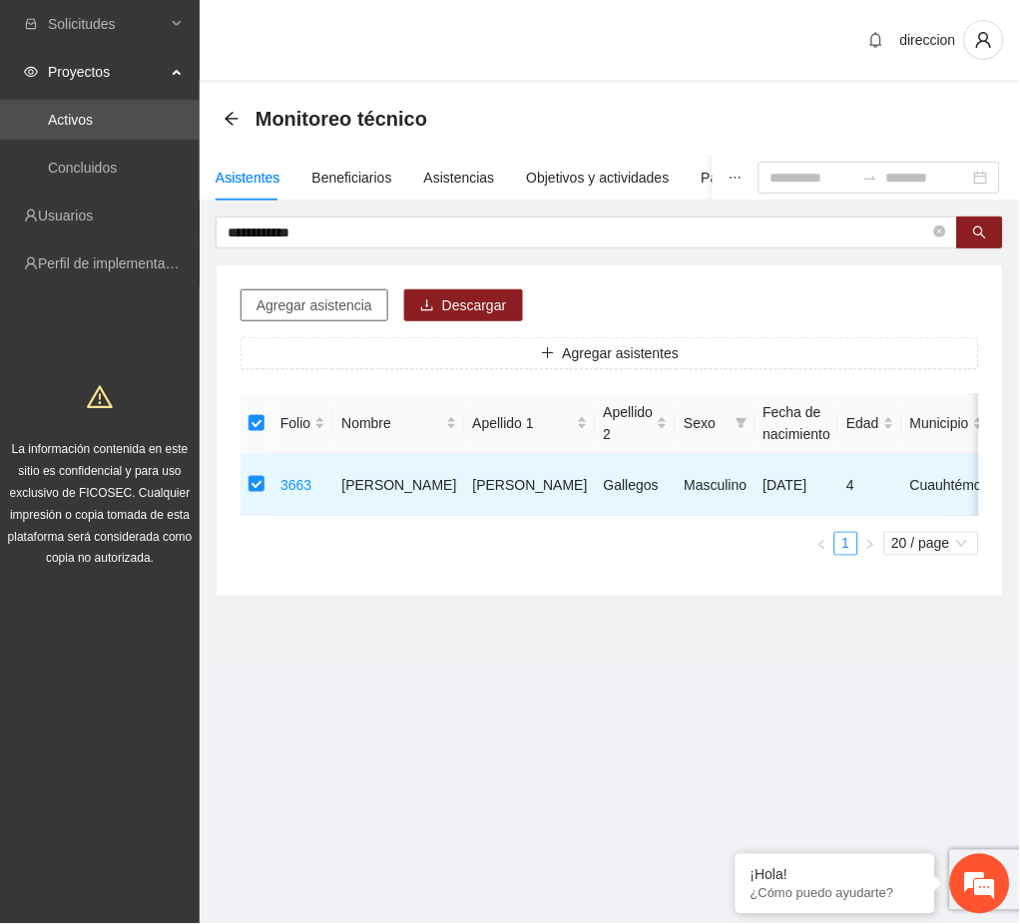
click at [338, 299] on span "Agregar asistencia" at bounding box center [314, 305] width 116 height 22
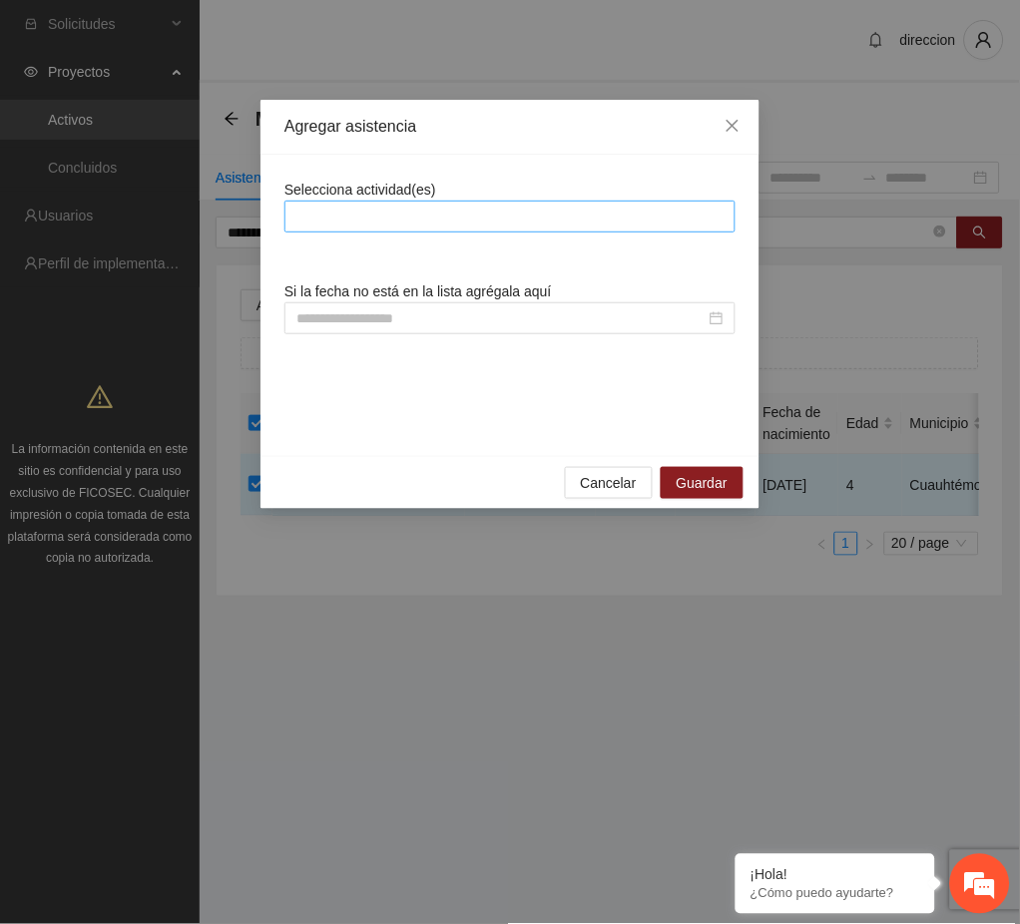
click at [347, 222] on div at bounding box center [509, 217] width 441 height 24
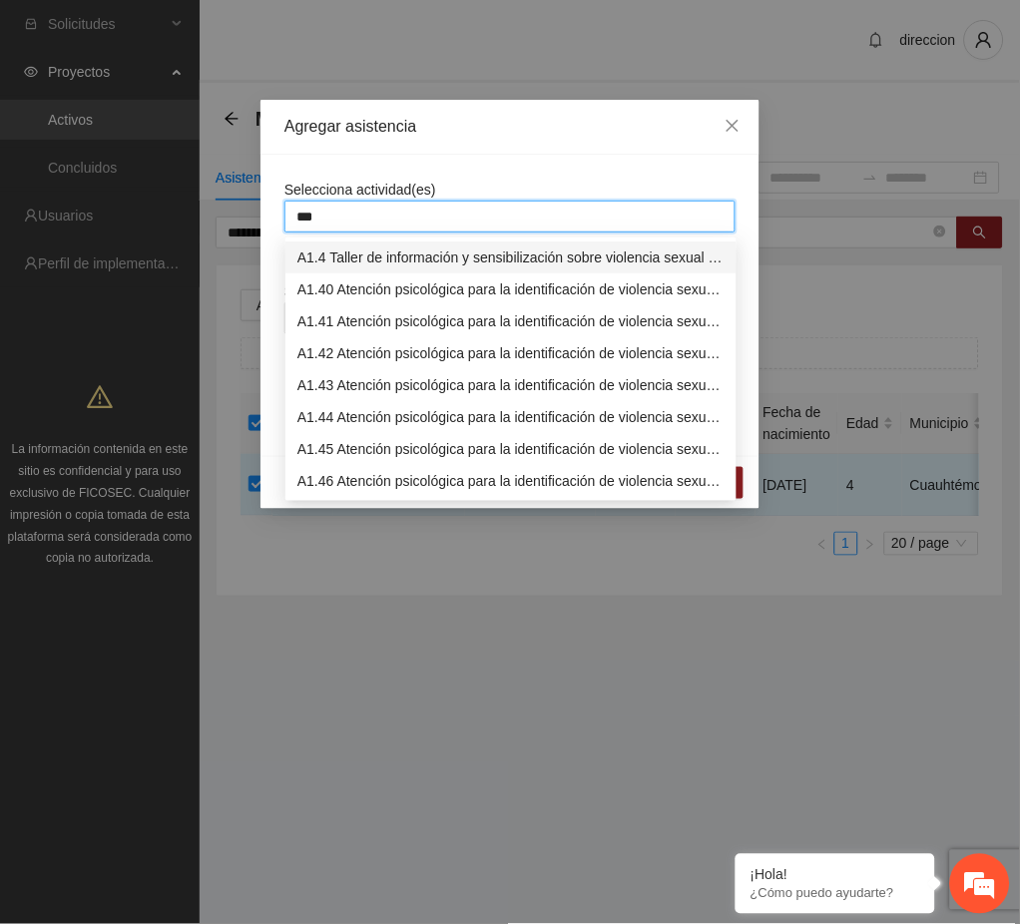
type input "****"
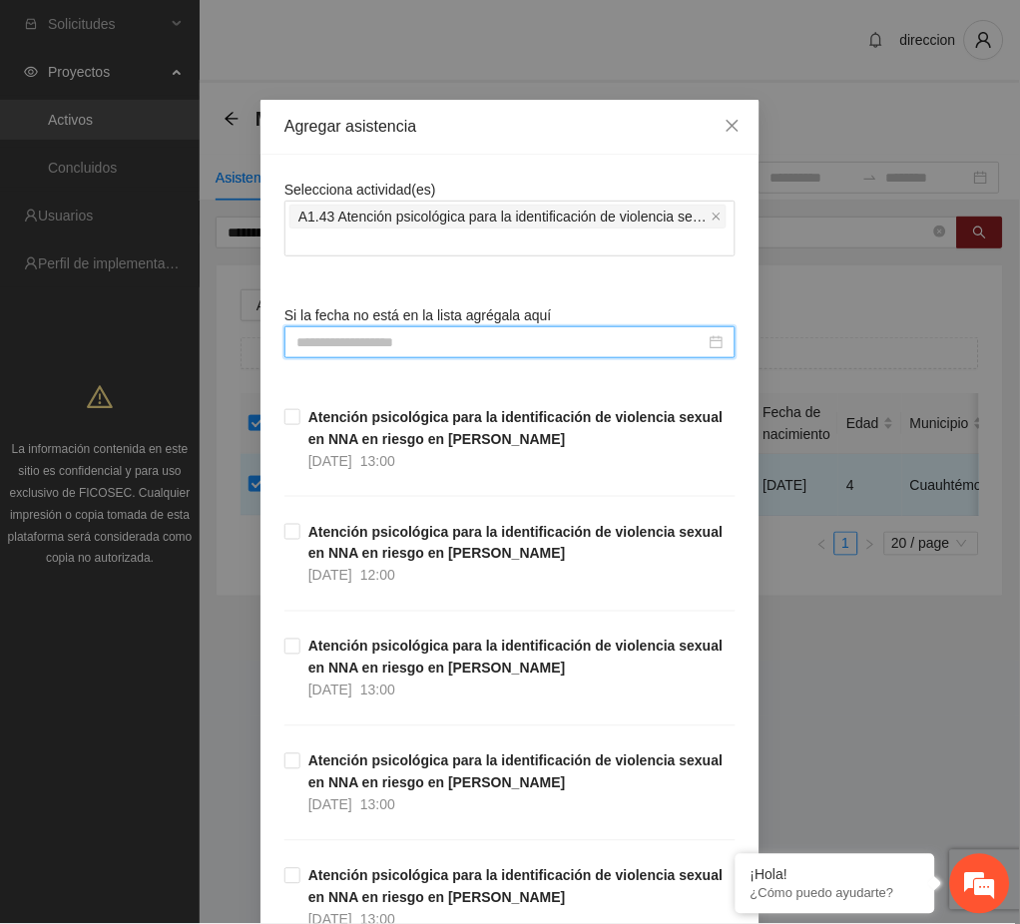
click at [378, 339] on input at bounding box center [500, 342] width 409 height 22
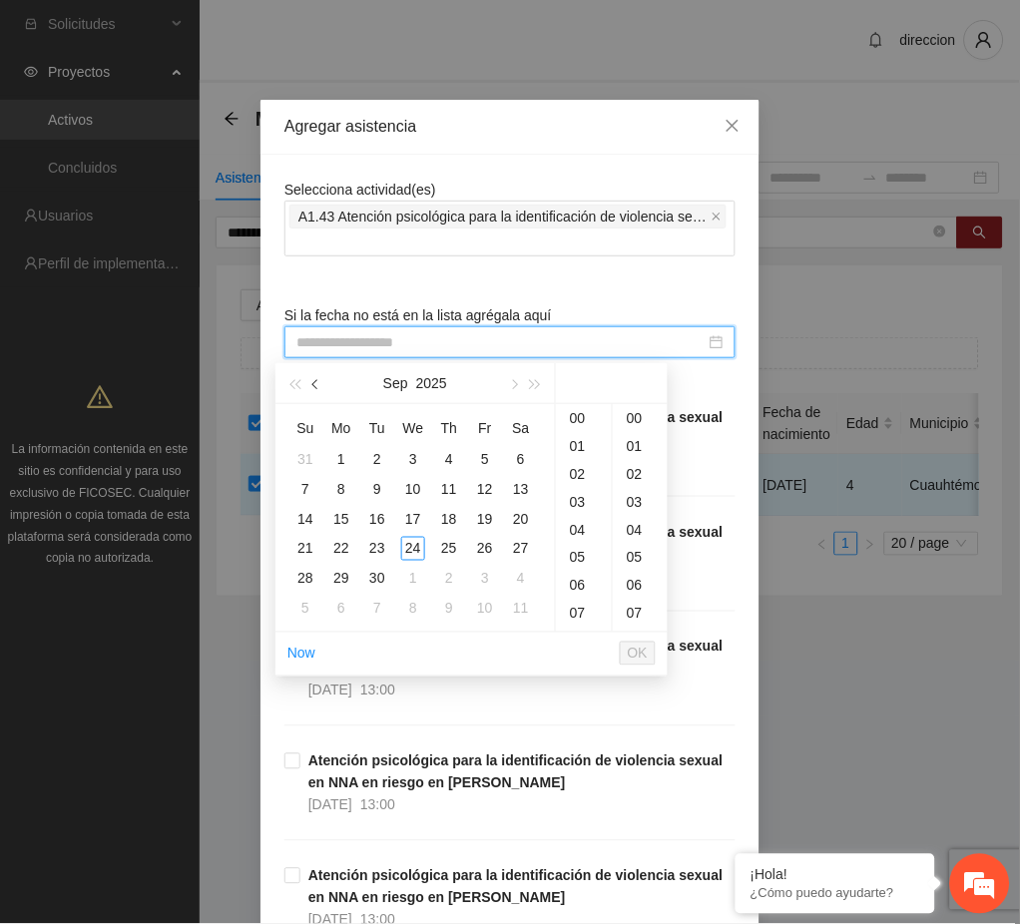
click at [322, 391] on button "button" at bounding box center [316, 383] width 22 height 40
click at [451, 552] on div "21" at bounding box center [449, 549] width 24 height 24
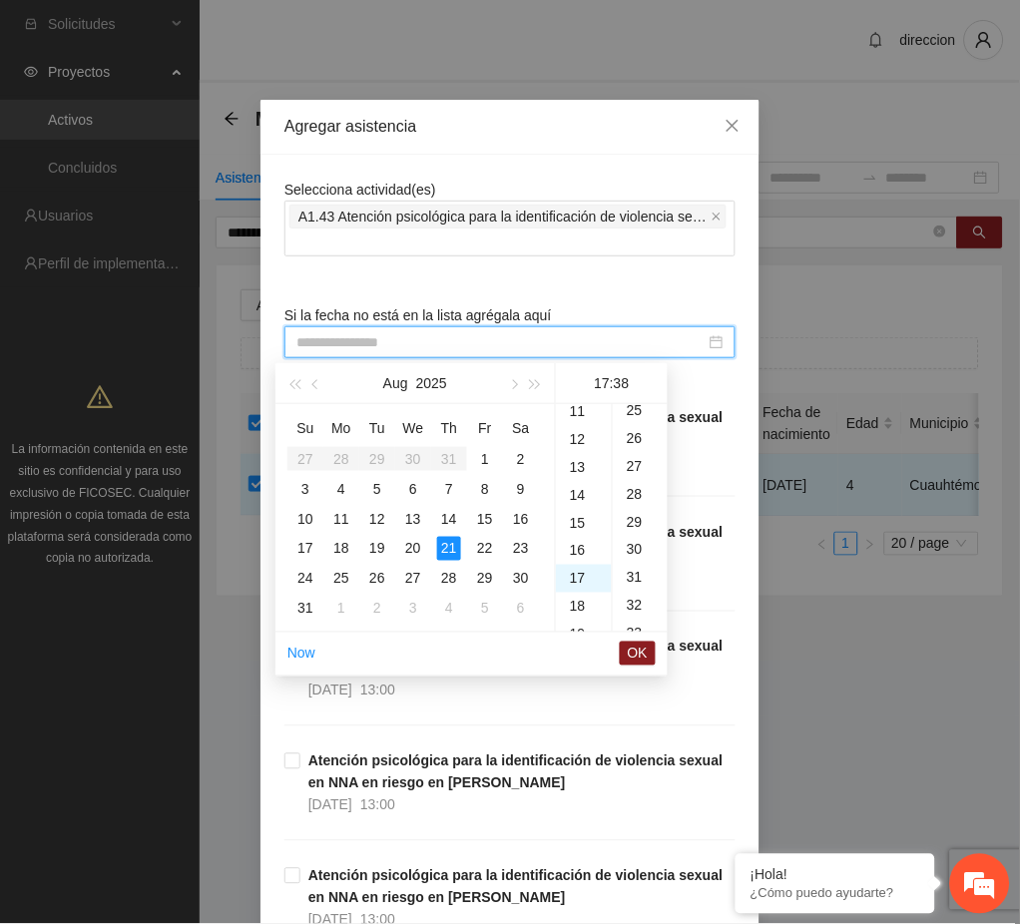
scroll to position [1062, 0]
click at [576, 587] on div "09" at bounding box center [584, 594] width 56 height 28
click at [636, 414] on div "00" at bounding box center [640, 418] width 55 height 28
type input "**********"
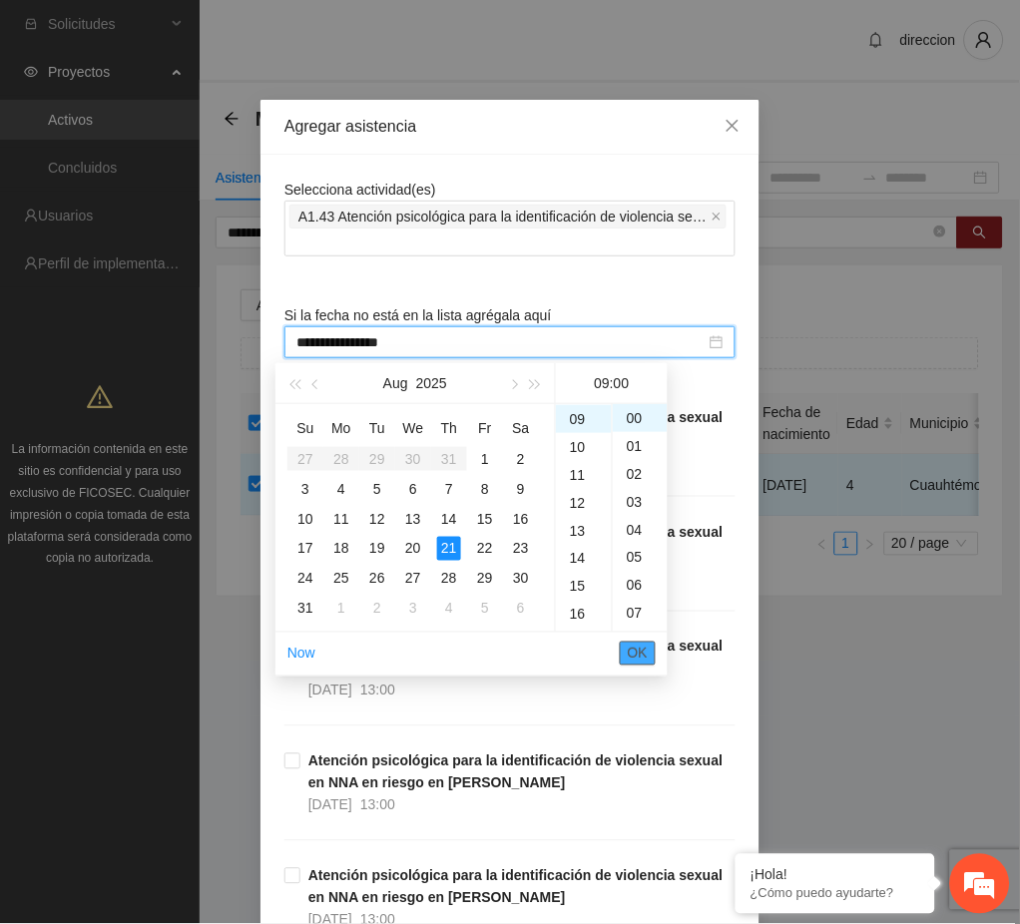
click at [641, 653] on span "OK" at bounding box center [638, 654] width 20 height 22
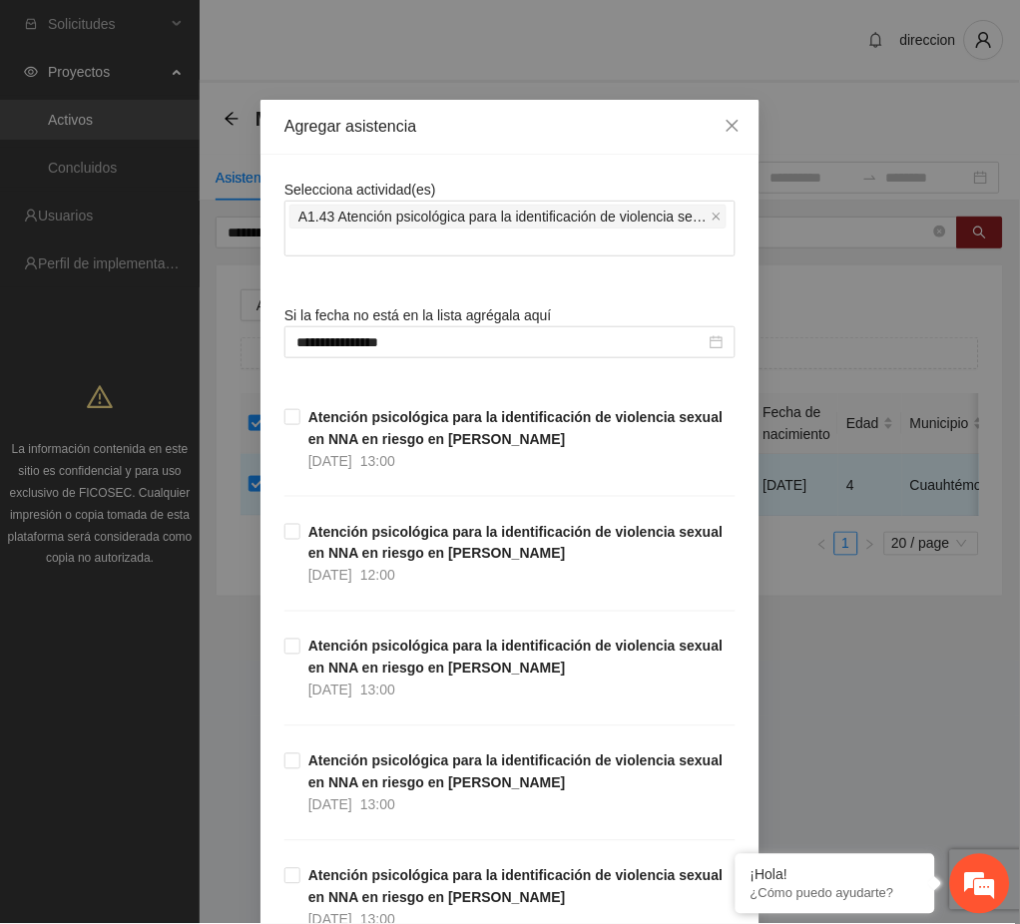
click at [795, 720] on div "**********" at bounding box center [510, 462] width 1020 height 924
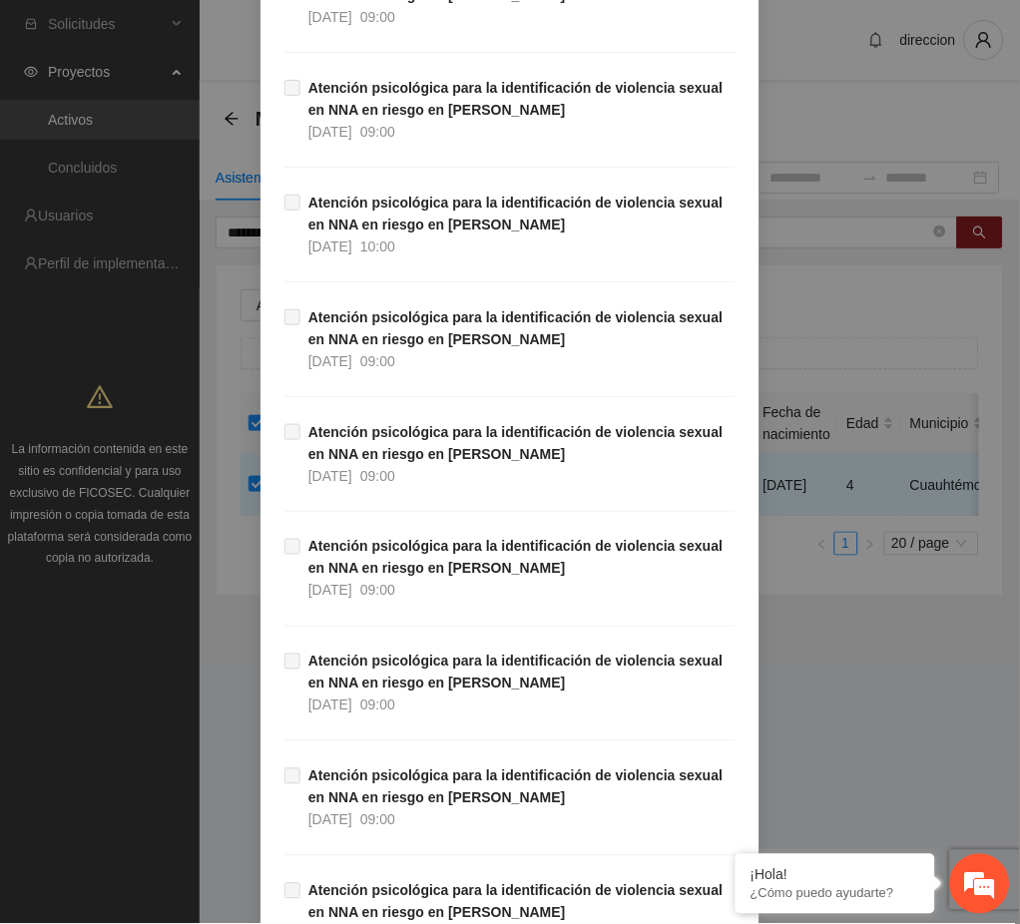
scroll to position [33276, 0]
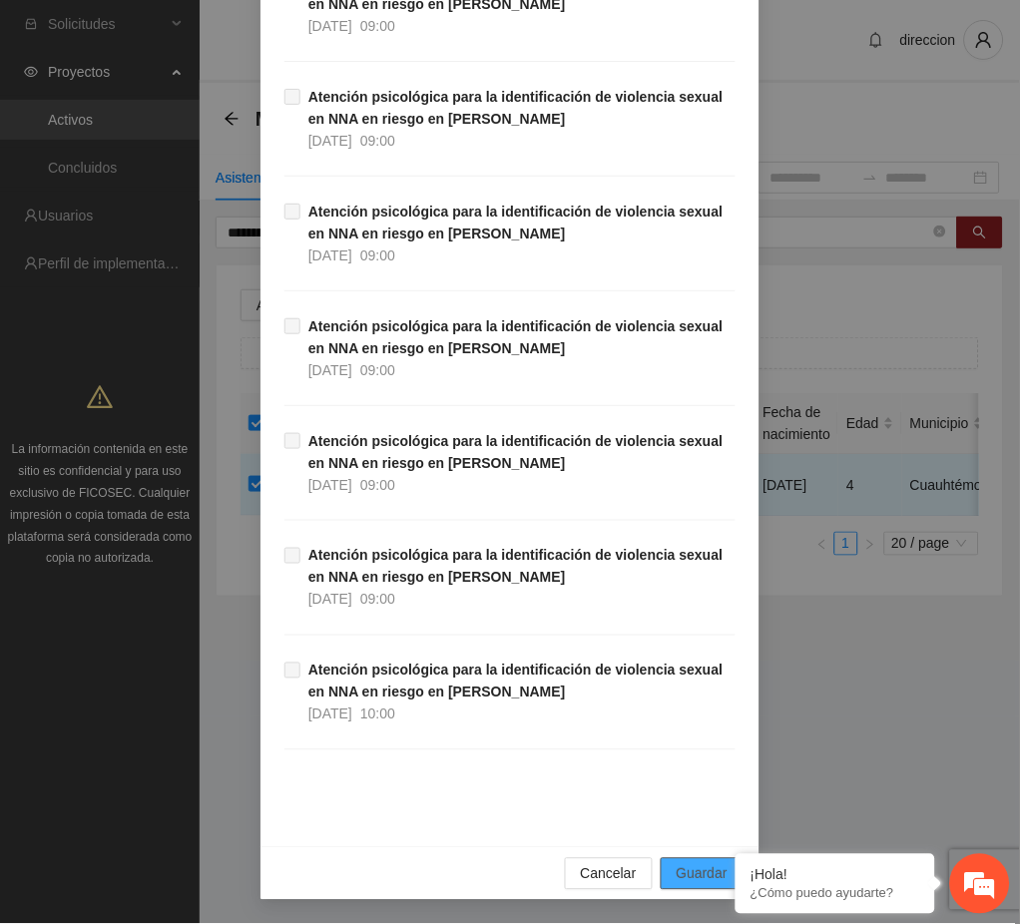
click at [662, 870] on button "Guardar" at bounding box center [702, 874] width 83 height 32
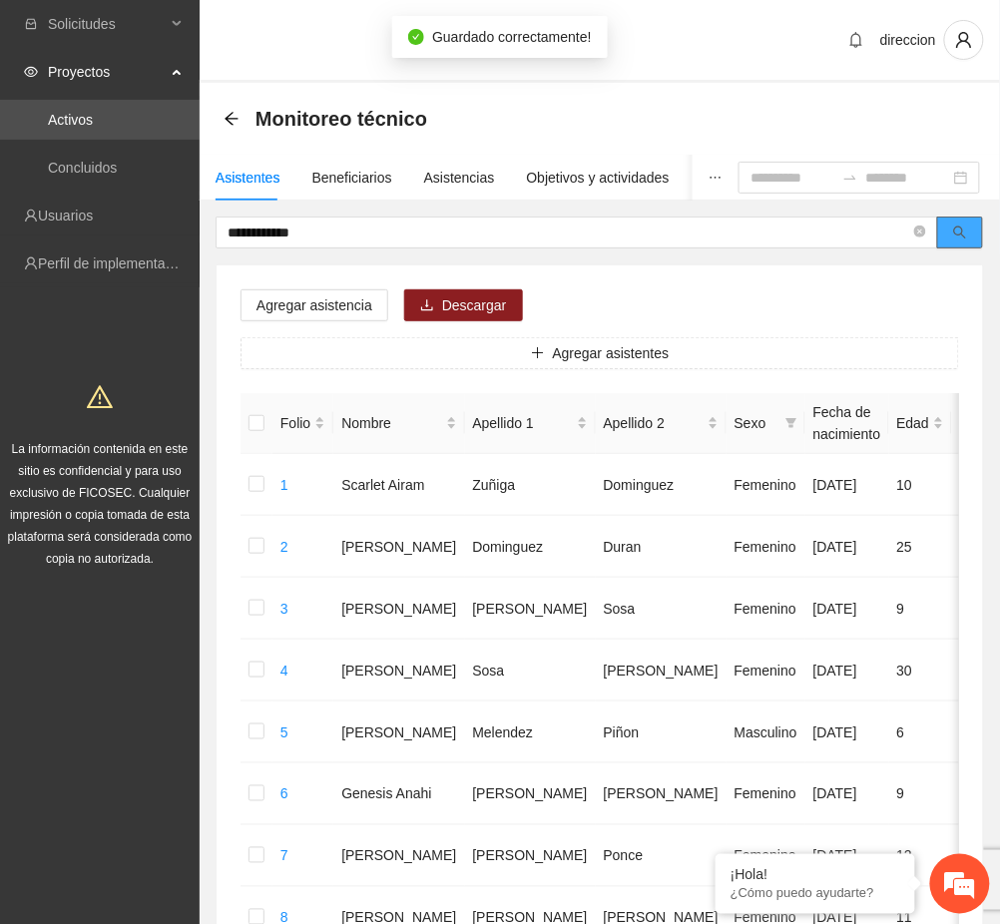
click at [977, 232] on button "button" at bounding box center [960, 233] width 46 height 32
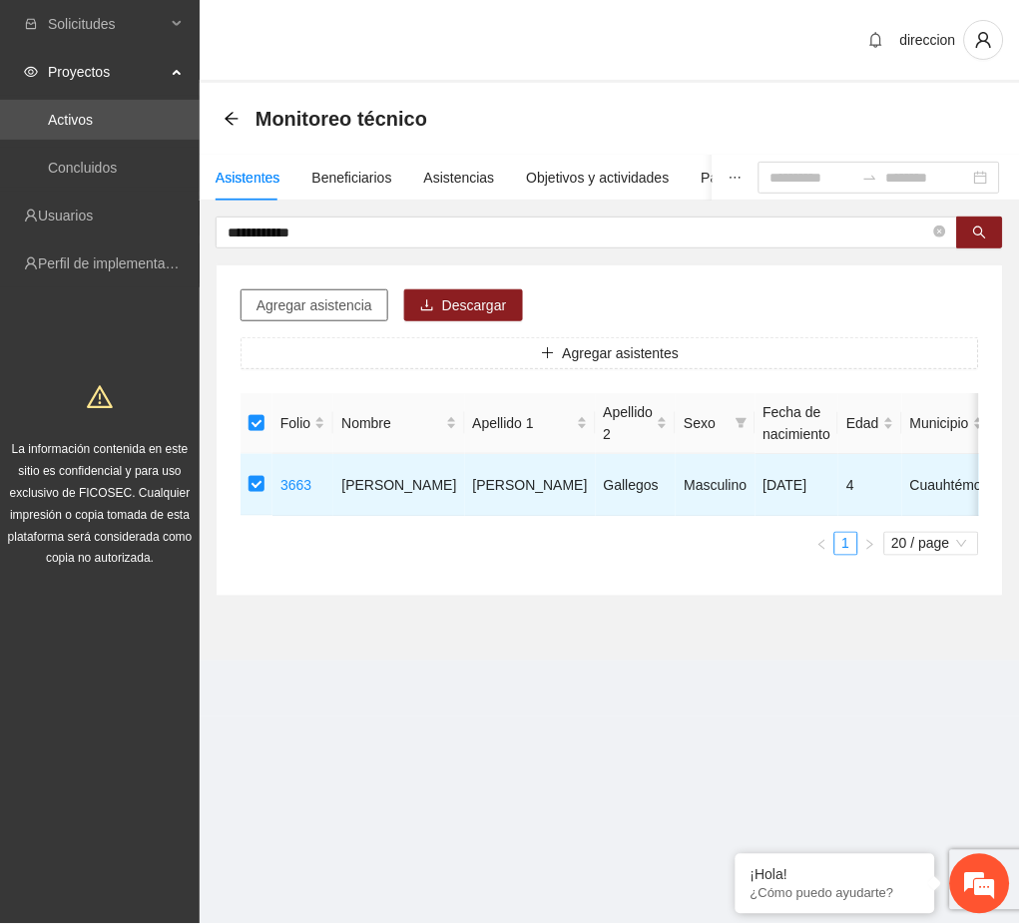
click at [309, 302] on span "Agregar asistencia" at bounding box center [314, 305] width 116 height 22
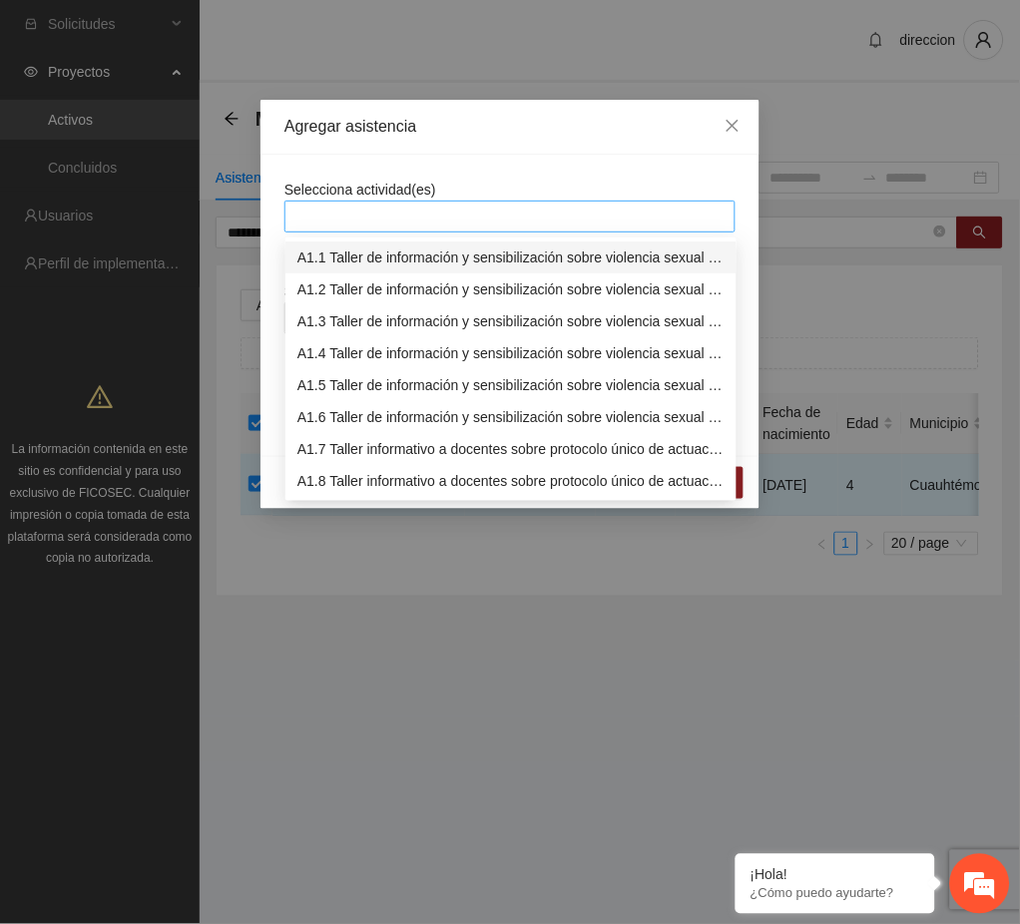
click at [364, 208] on div at bounding box center [509, 217] width 441 height 24
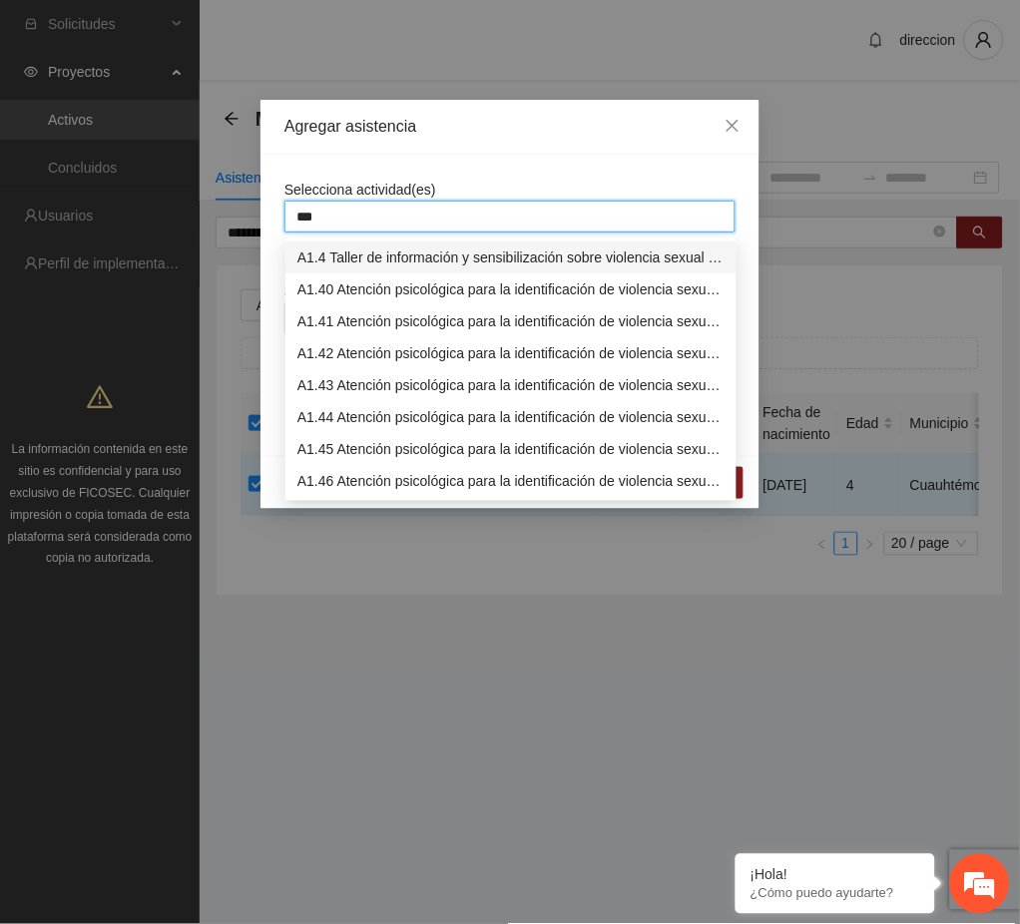
type input "****"
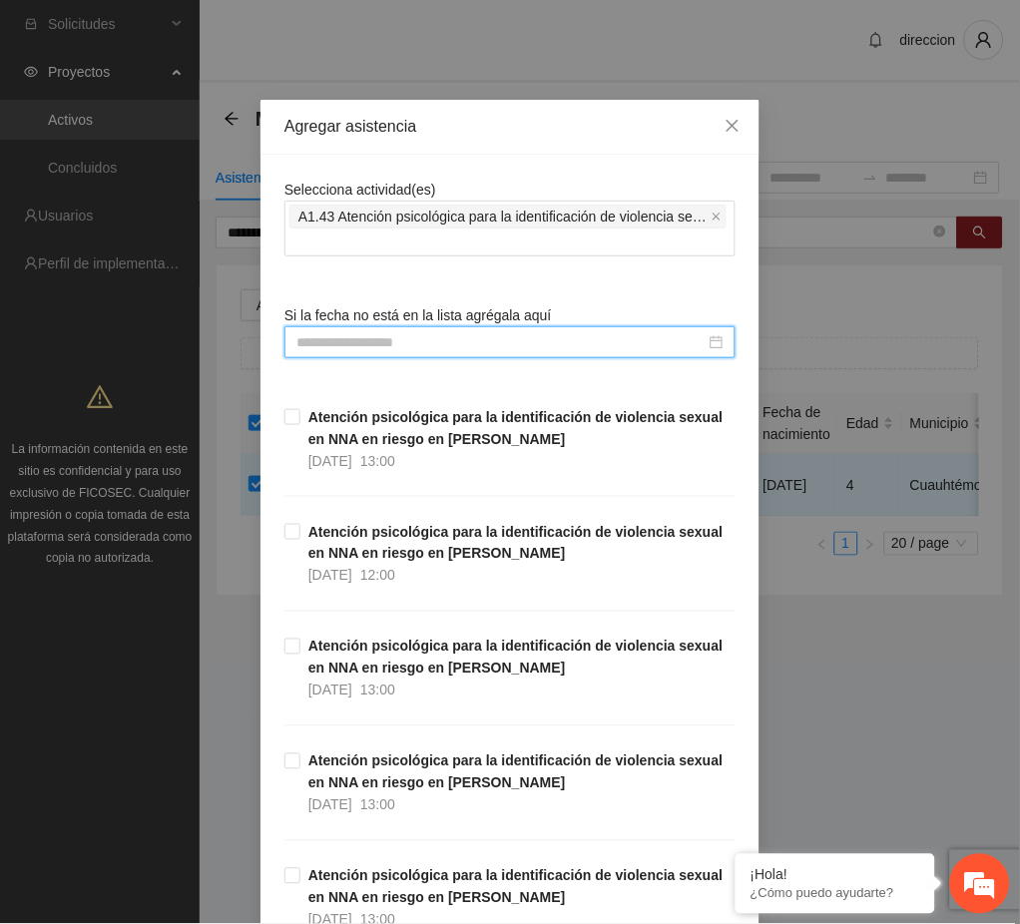
click at [348, 332] on input at bounding box center [500, 342] width 409 height 22
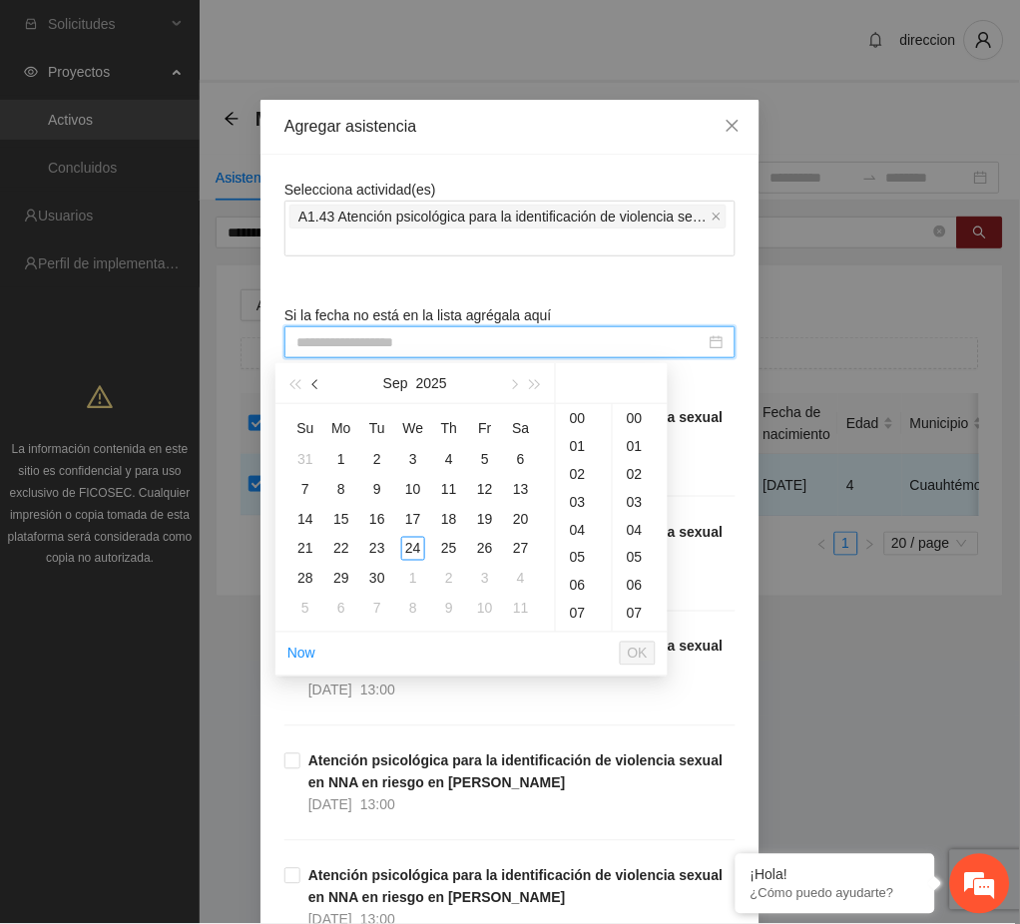
click at [319, 390] on button "button" at bounding box center [316, 383] width 22 height 40
click at [417, 574] on div "27" at bounding box center [413, 579] width 24 height 24
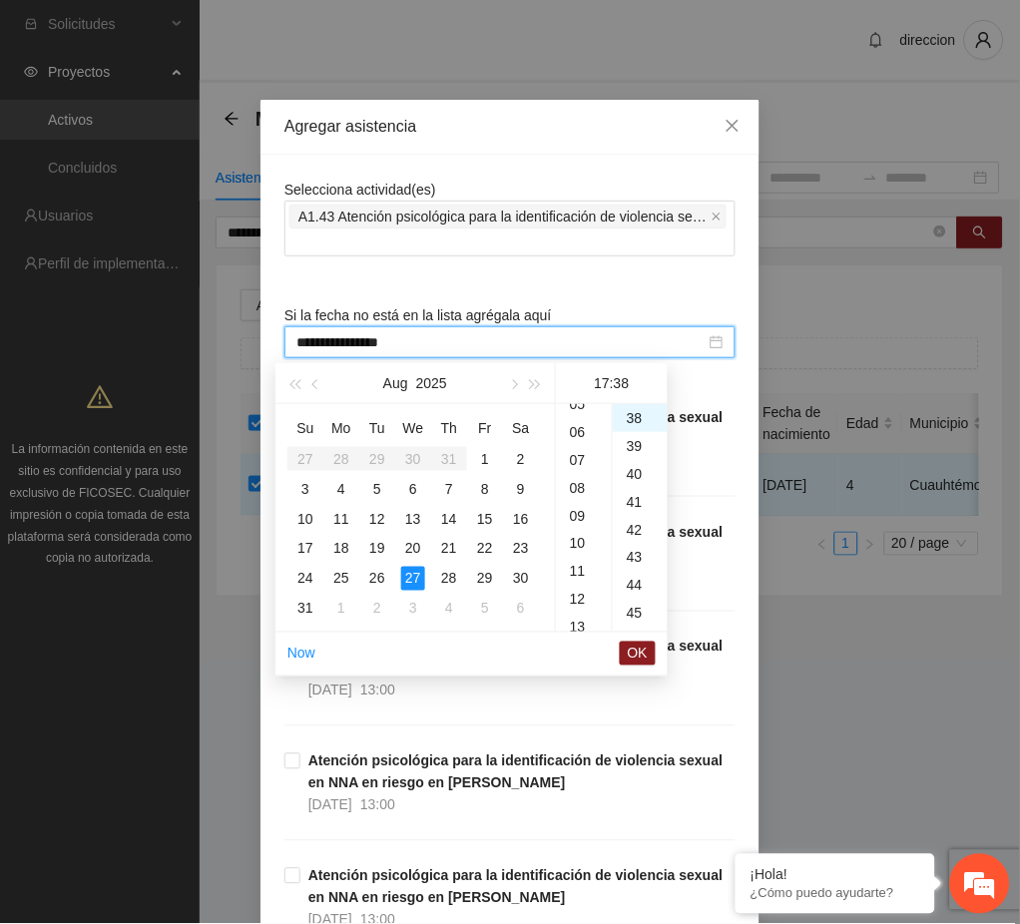
scroll to position [76, 0]
click at [571, 583] on div "09" at bounding box center [584, 594] width 56 height 28
click at [637, 415] on div "00" at bounding box center [640, 418] width 55 height 28
type input "**********"
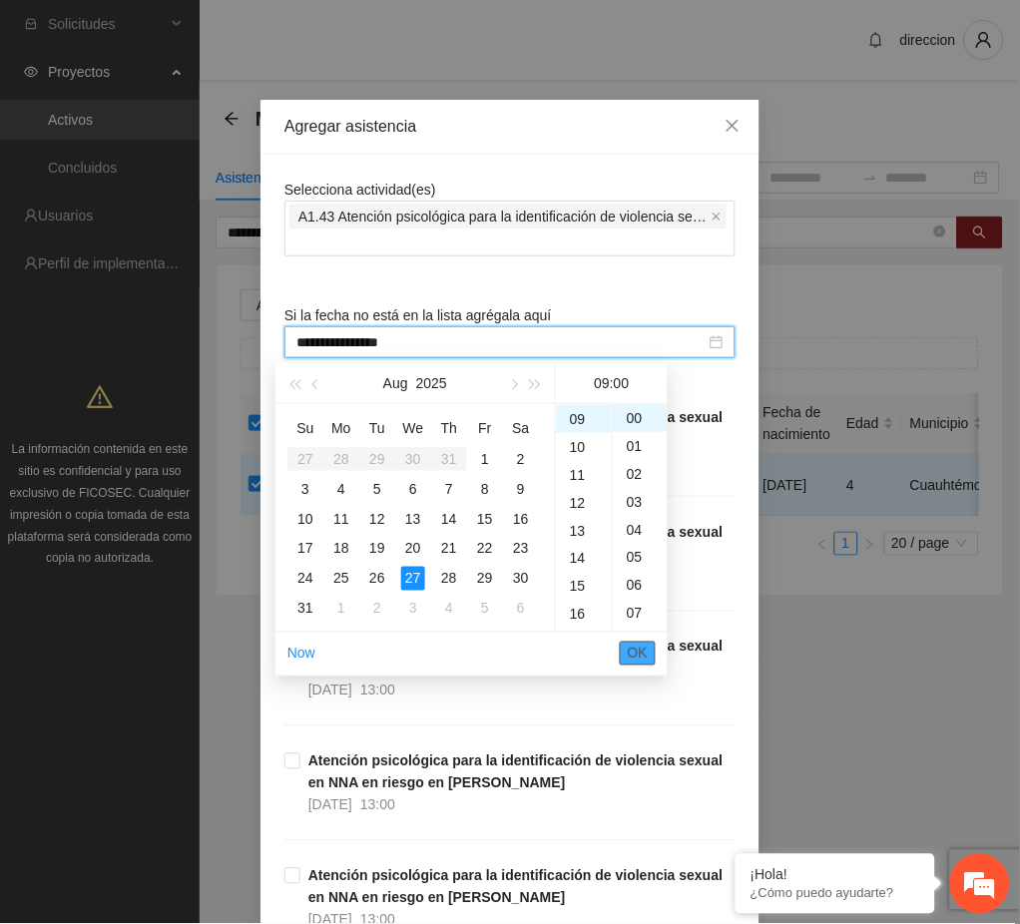
click at [641, 653] on span "OK" at bounding box center [638, 654] width 20 height 22
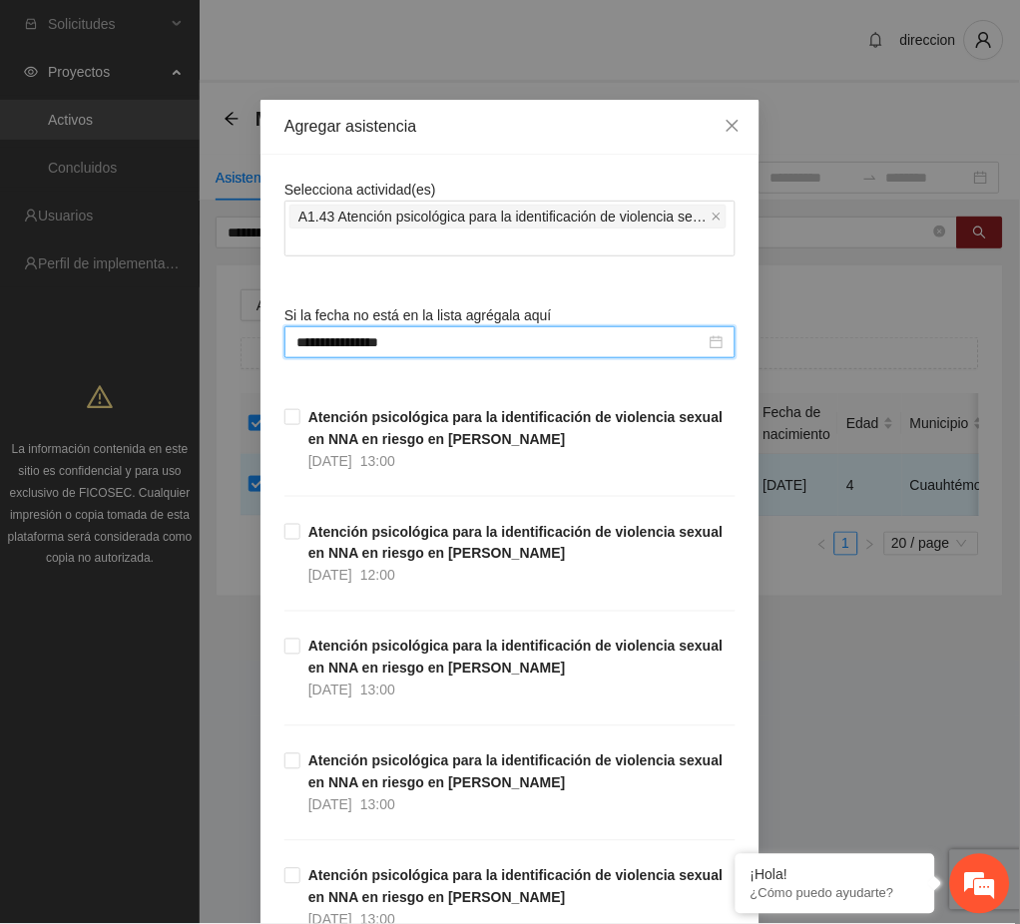
click at [837, 708] on div "**********" at bounding box center [510, 462] width 1020 height 924
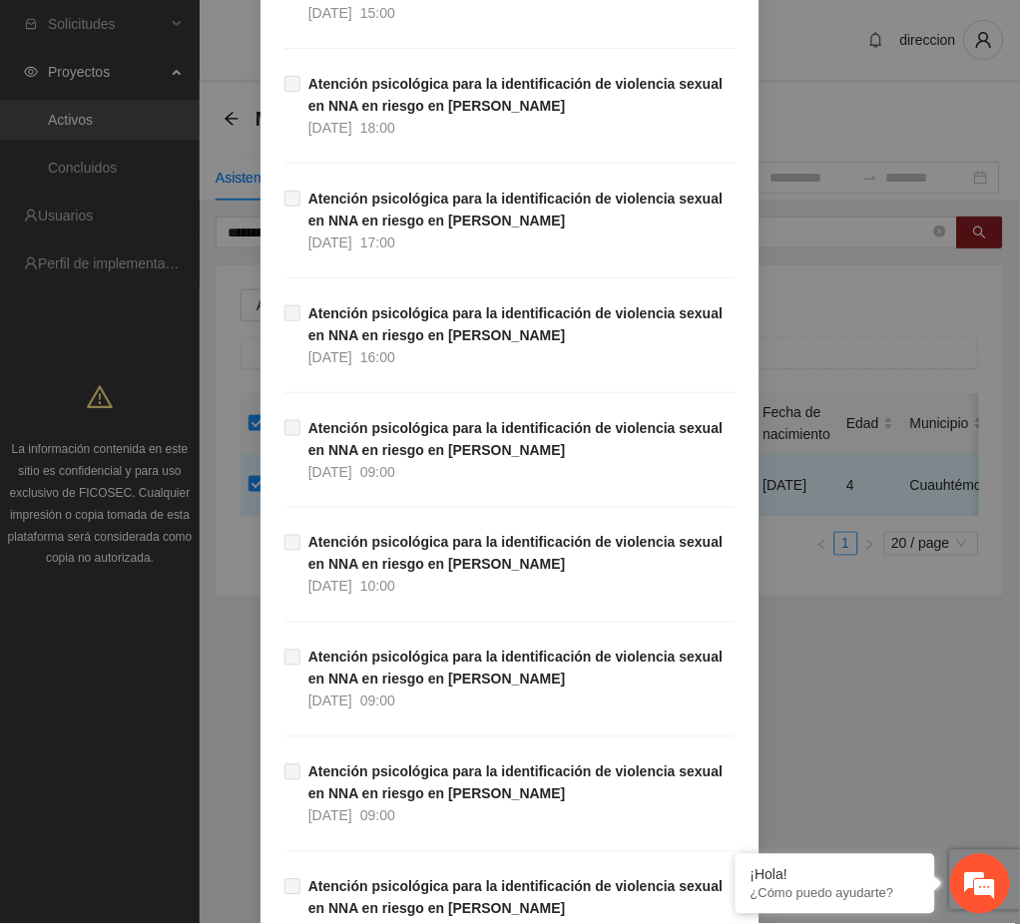
scroll to position [33276, 0]
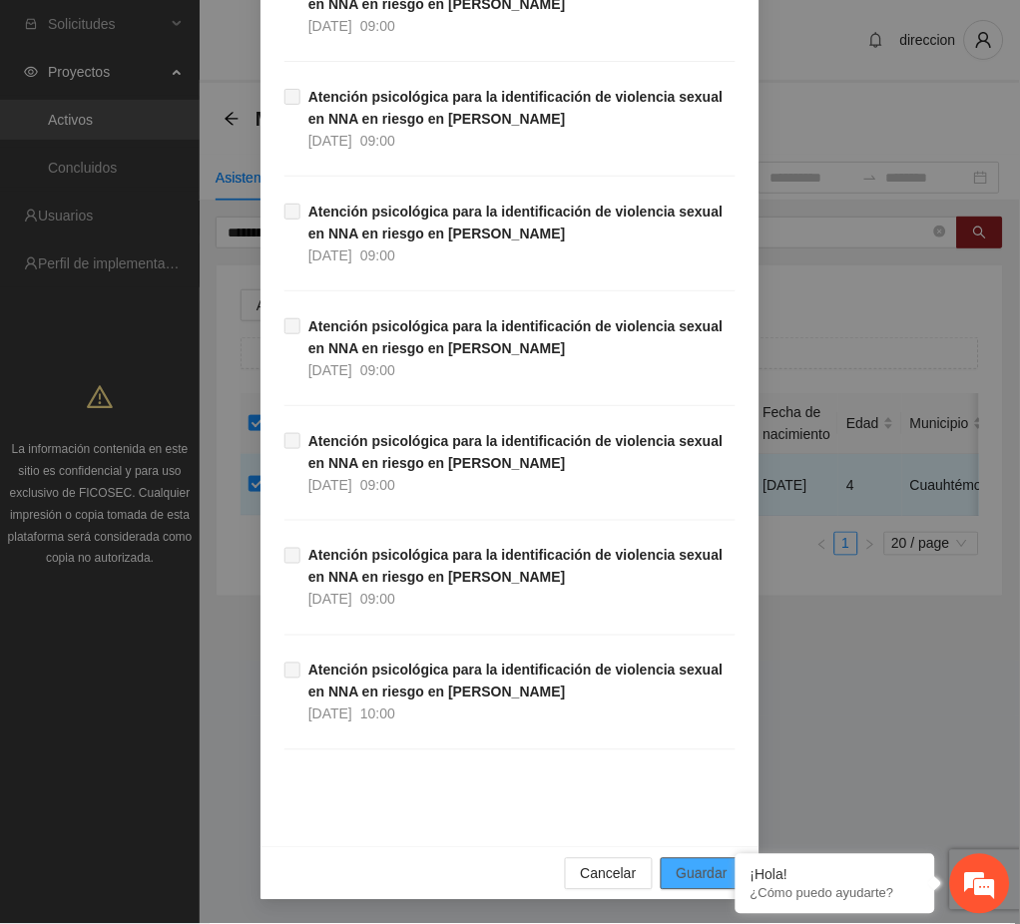
click at [690, 874] on span "Guardar" at bounding box center [702, 874] width 51 height 22
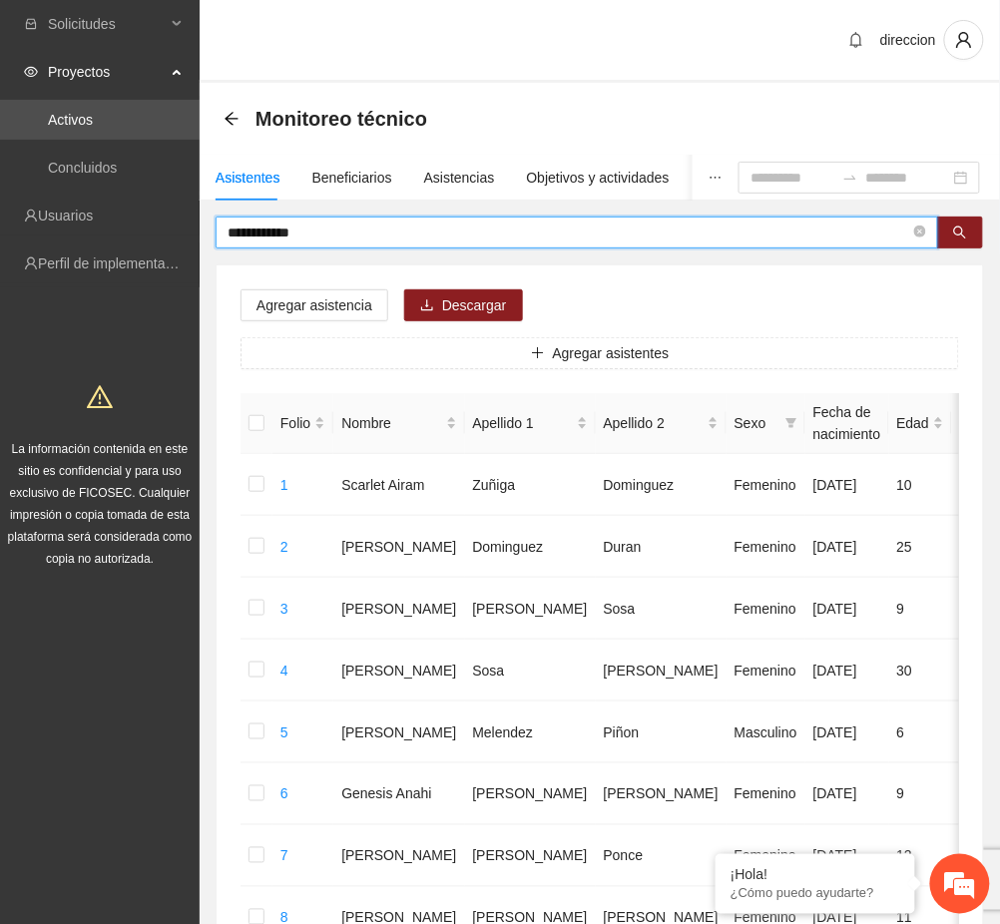
drag, startPoint x: 312, startPoint y: 234, endPoint x: 172, endPoint y: 283, distance: 149.3
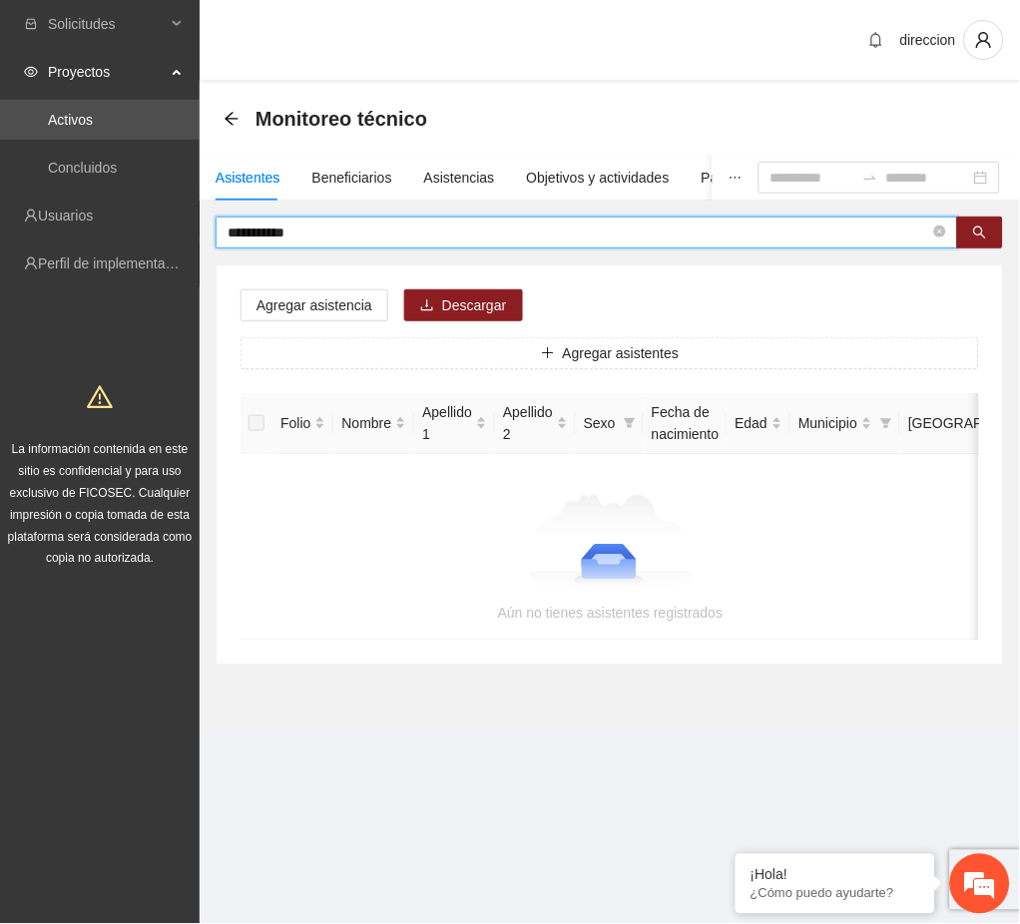
click at [274, 235] on input "**********" at bounding box center [579, 233] width 703 height 22
type input "**********"
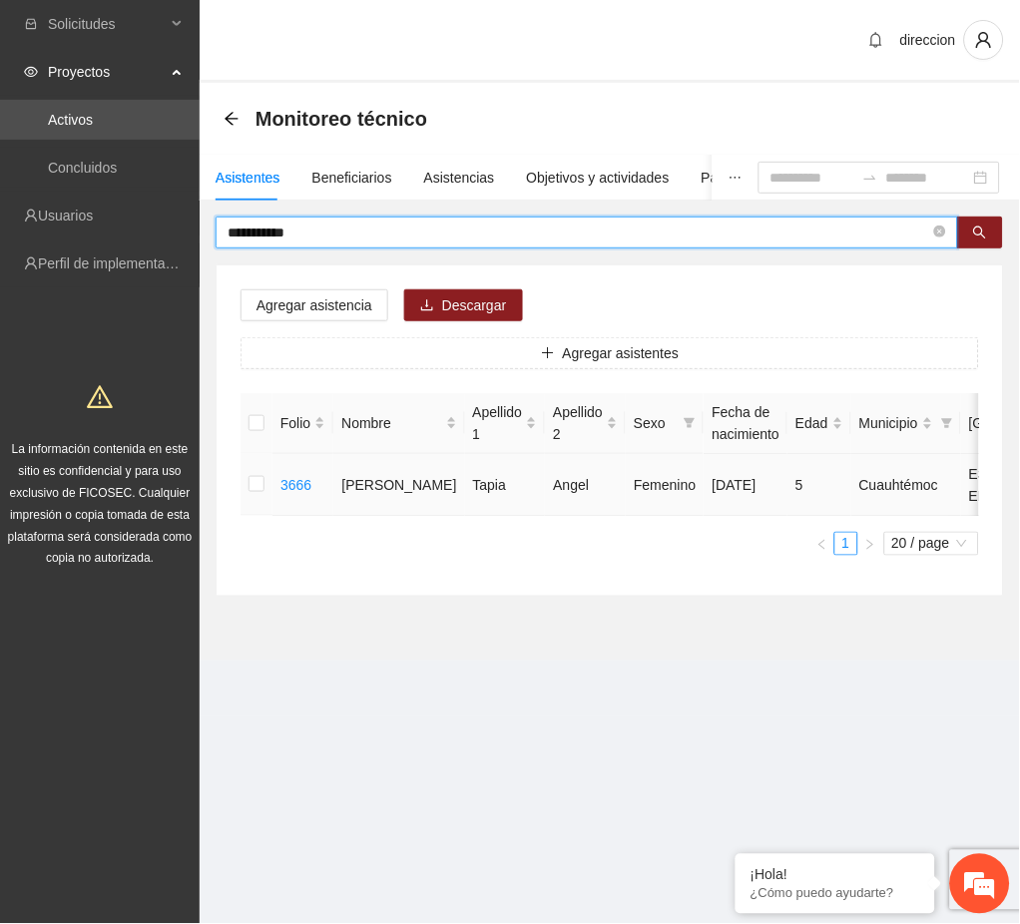
click at [262, 493] on td at bounding box center [257, 485] width 32 height 62
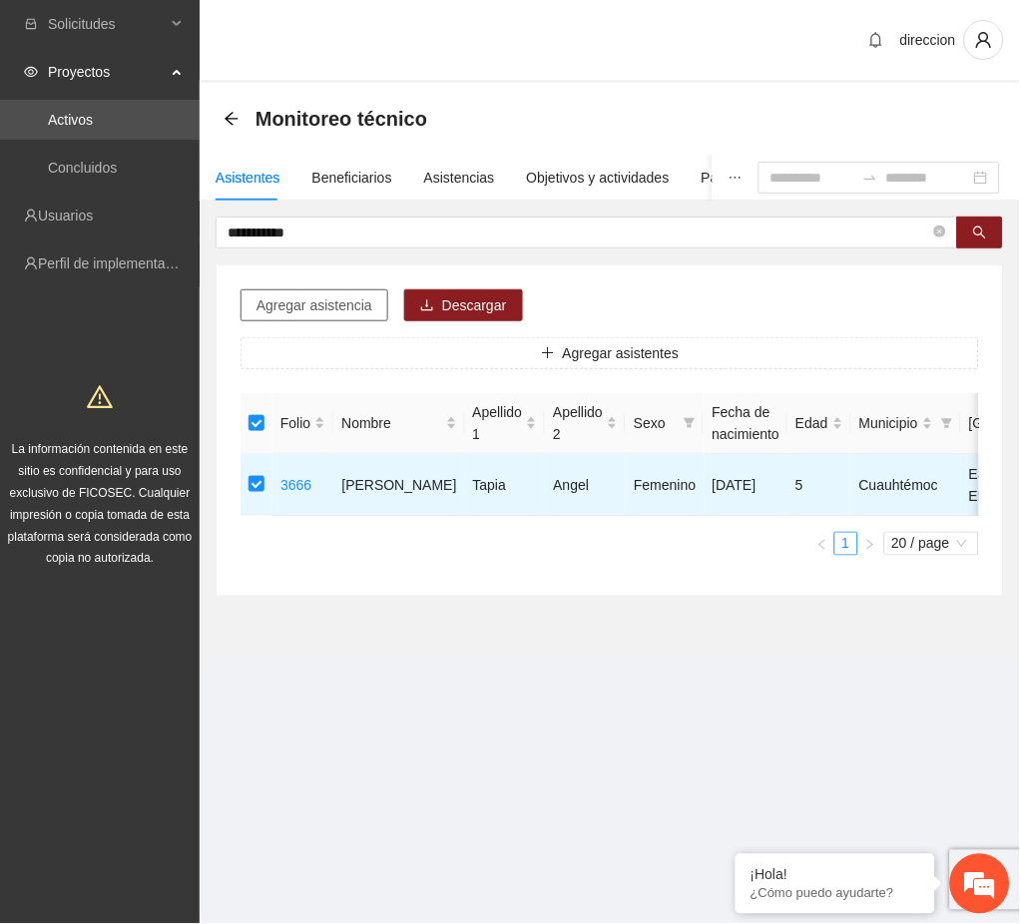
click at [331, 313] on span "Agregar asistencia" at bounding box center [314, 305] width 116 height 22
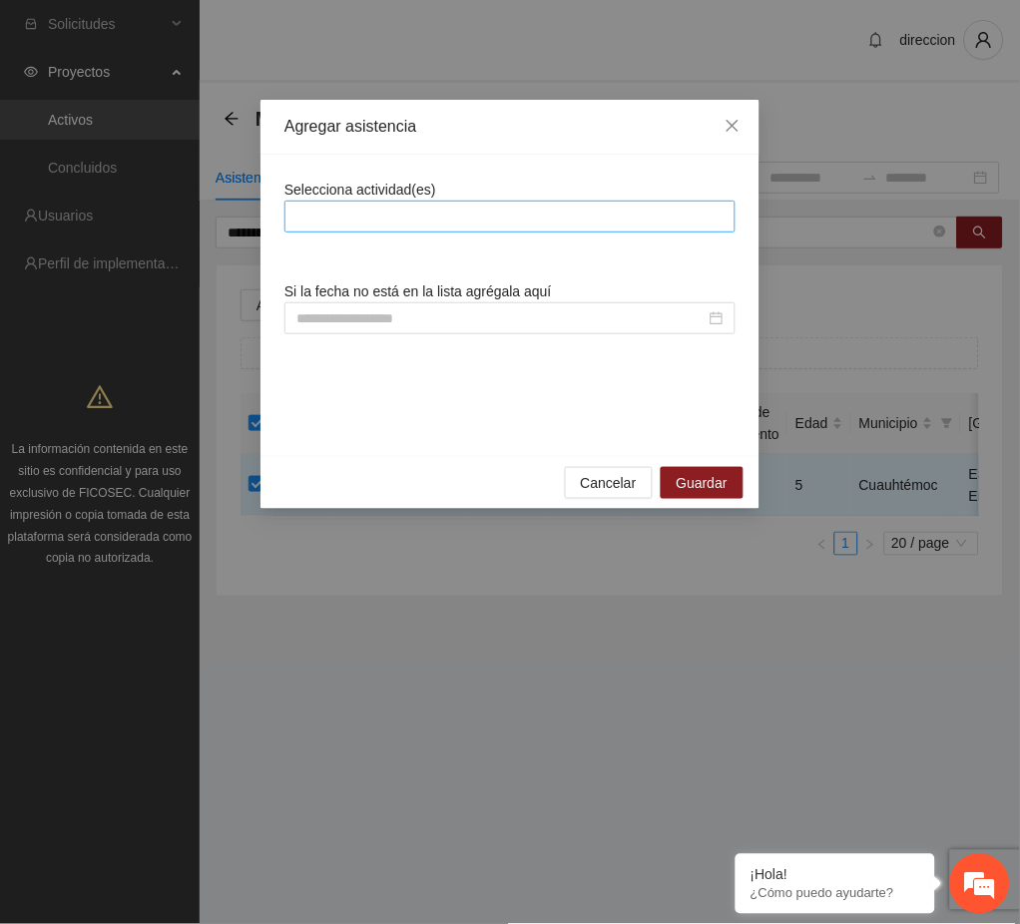
click at [386, 217] on div at bounding box center [509, 217] width 441 height 24
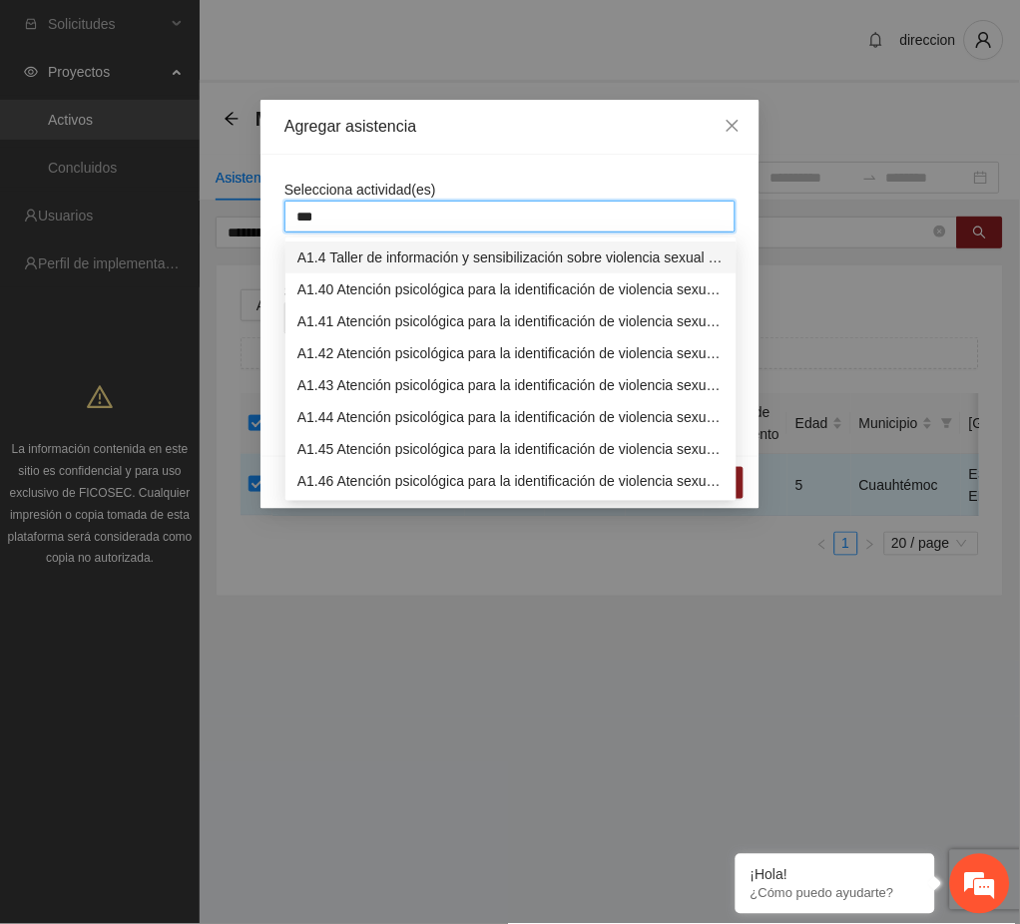
type input "****"
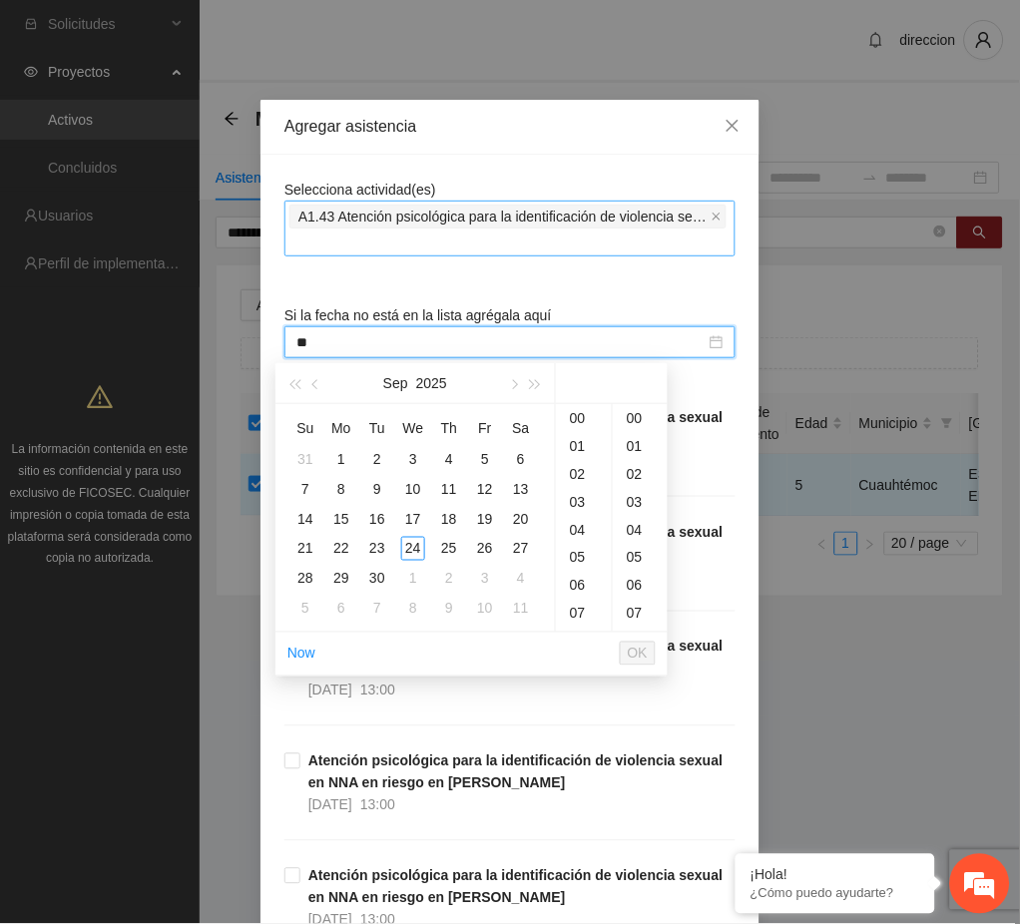
type input "*"
click at [321, 382] on button "button" at bounding box center [316, 383] width 22 height 40
click at [438, 548] on div "21" at bounding box center [449, 549] width 24 height 24
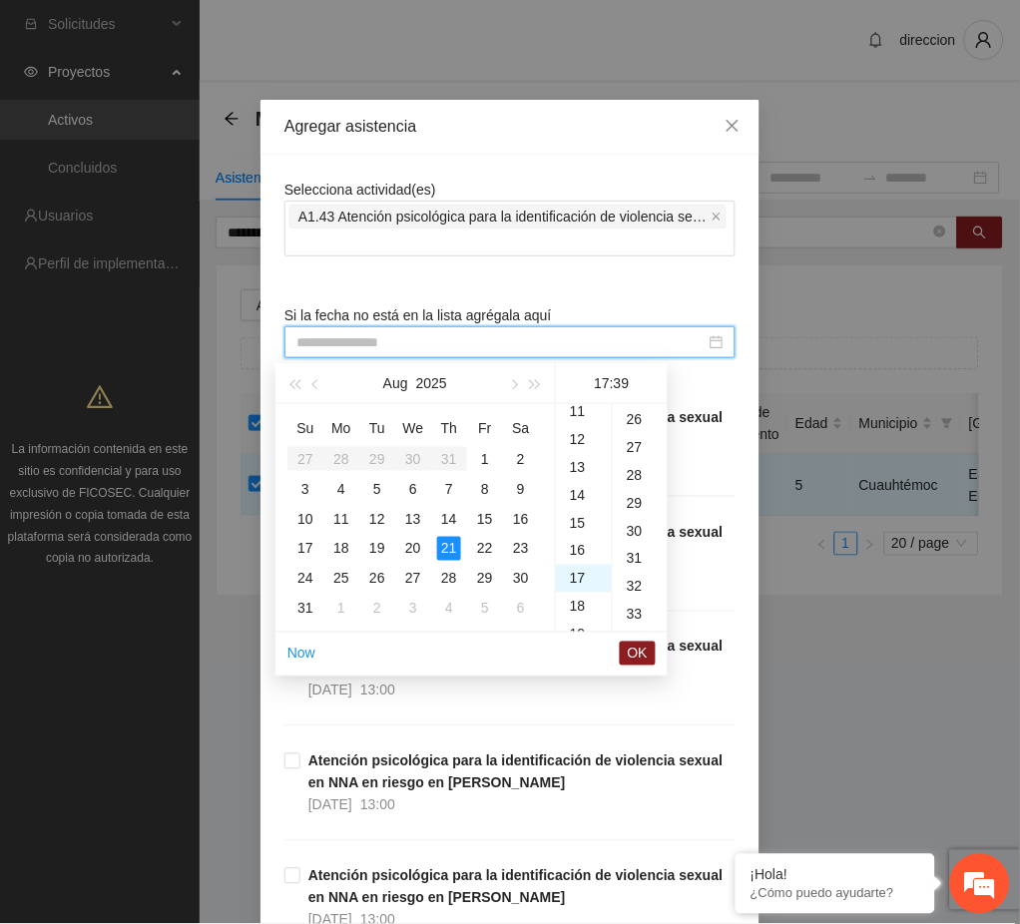
scroll to position [1090, 0]
click at [571, 423] on div "10" at bounding box center [584, 422] width 56 height 28
click at [632, 414] on div "00" at bounding box center [640, 418] width 55 height 28
type input "**********"
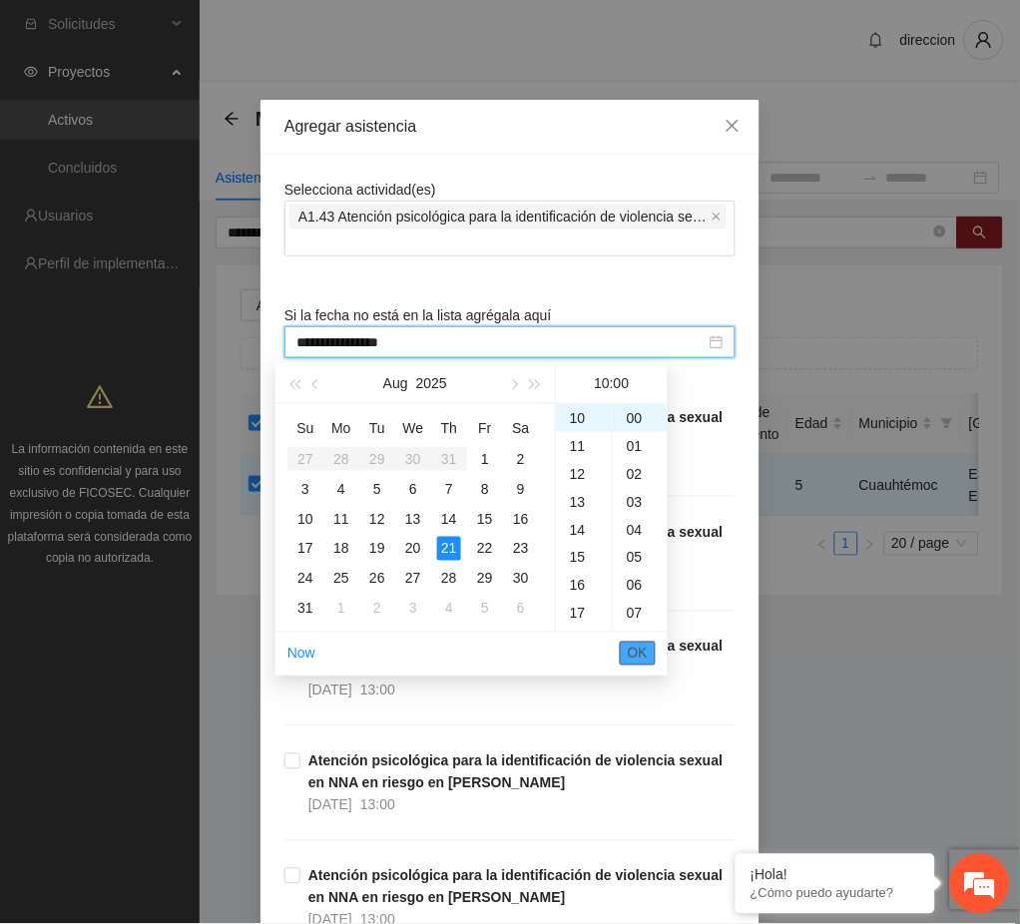
click at [633, 654] on span "OK" at bounding box center [638, 654] width 20 height 22
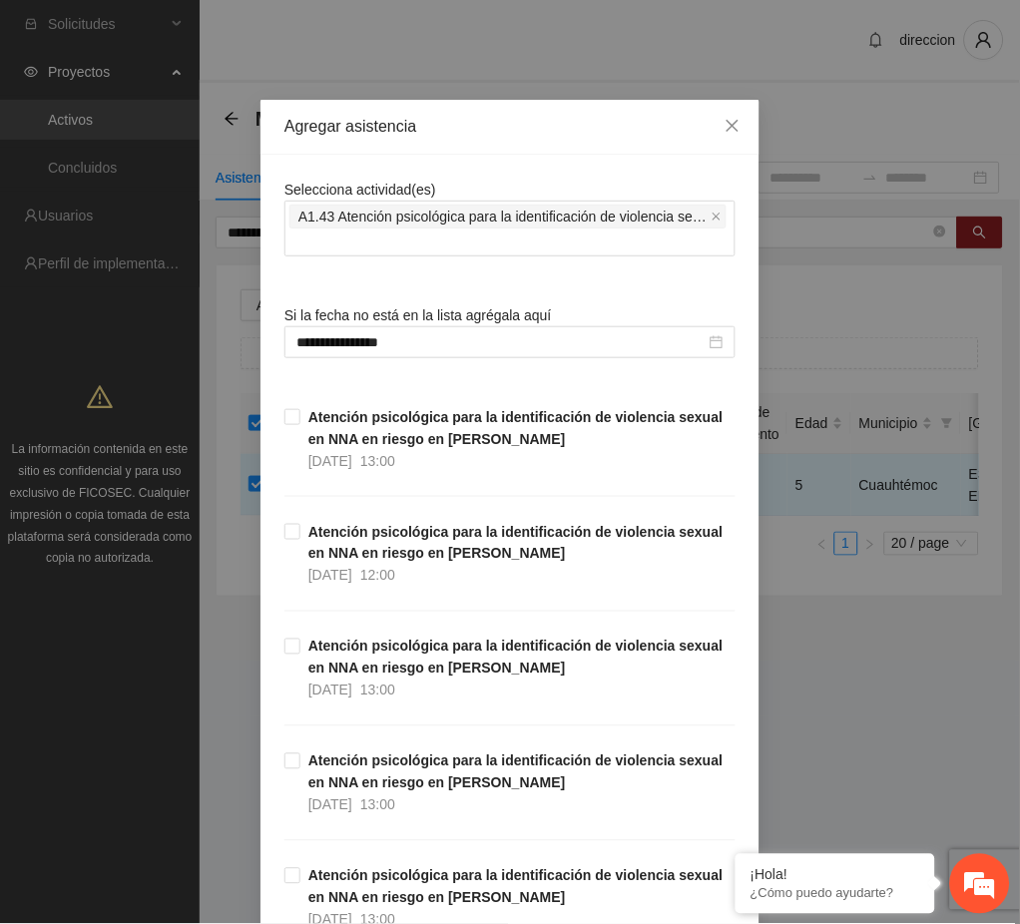
click at [800, 699] on div "**********" at bounding box center [510, 462] width 1020 height 924
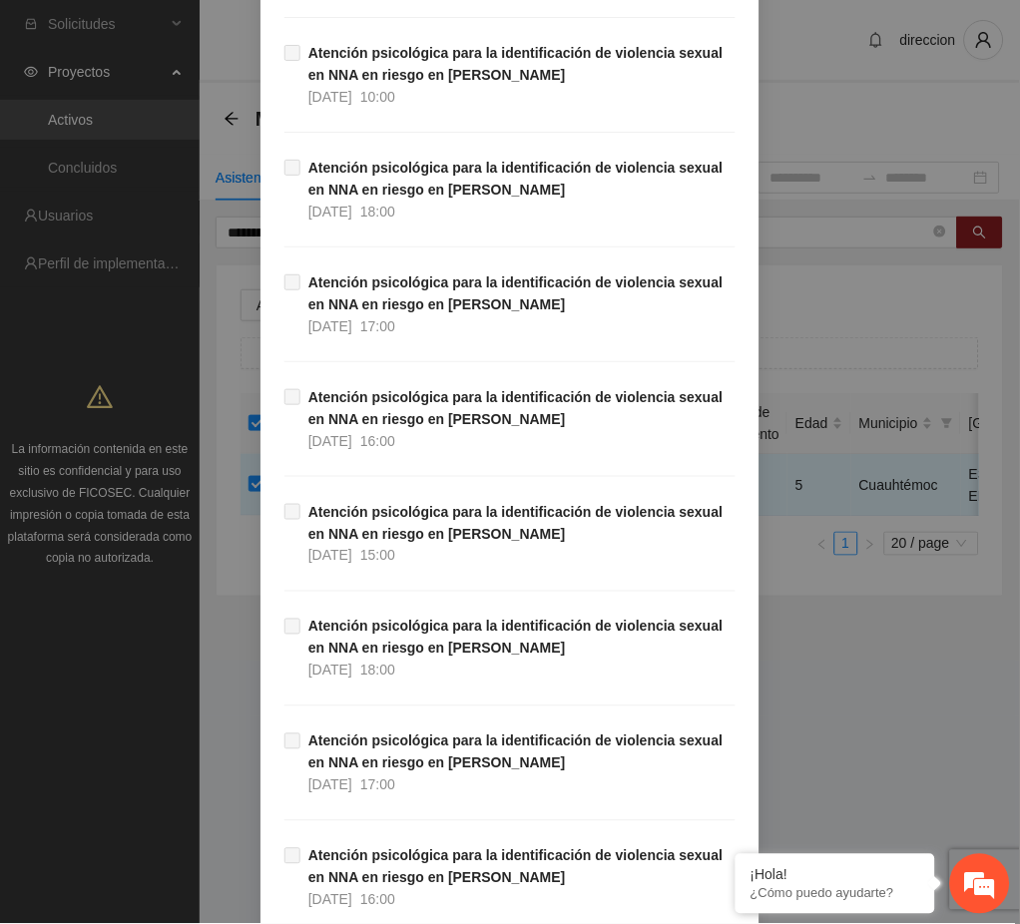
scroll to position [33276, 0]
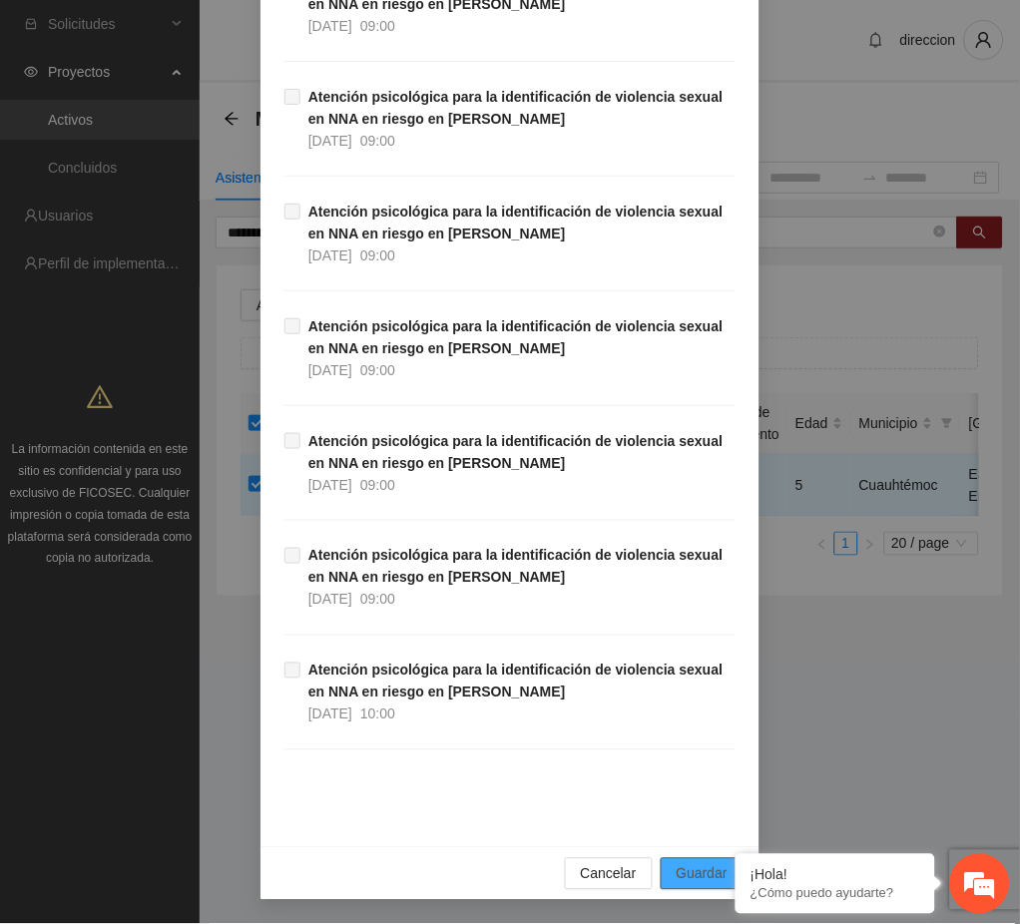
click at [704, 875] on span "Guardar" at bounding box center [702, 874] width 51 height 22
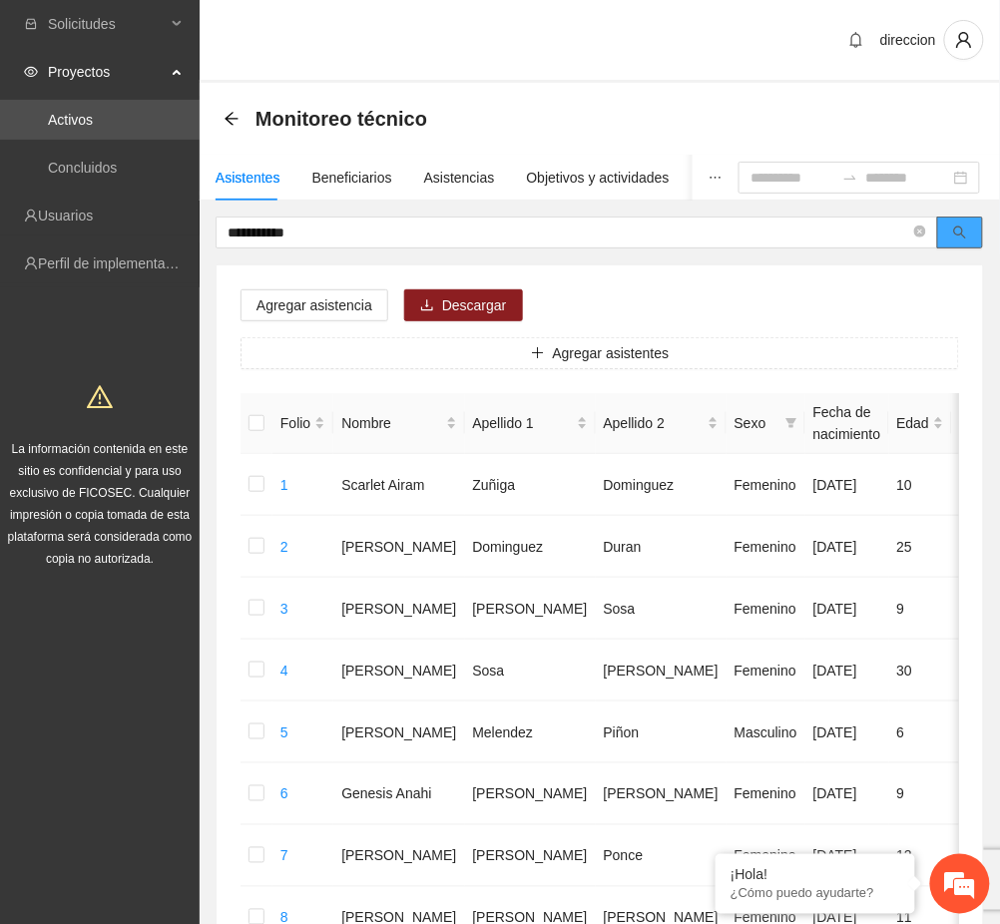
click at [959, 241] on button "button" at bounding box center [960, 233] width 46 height 32
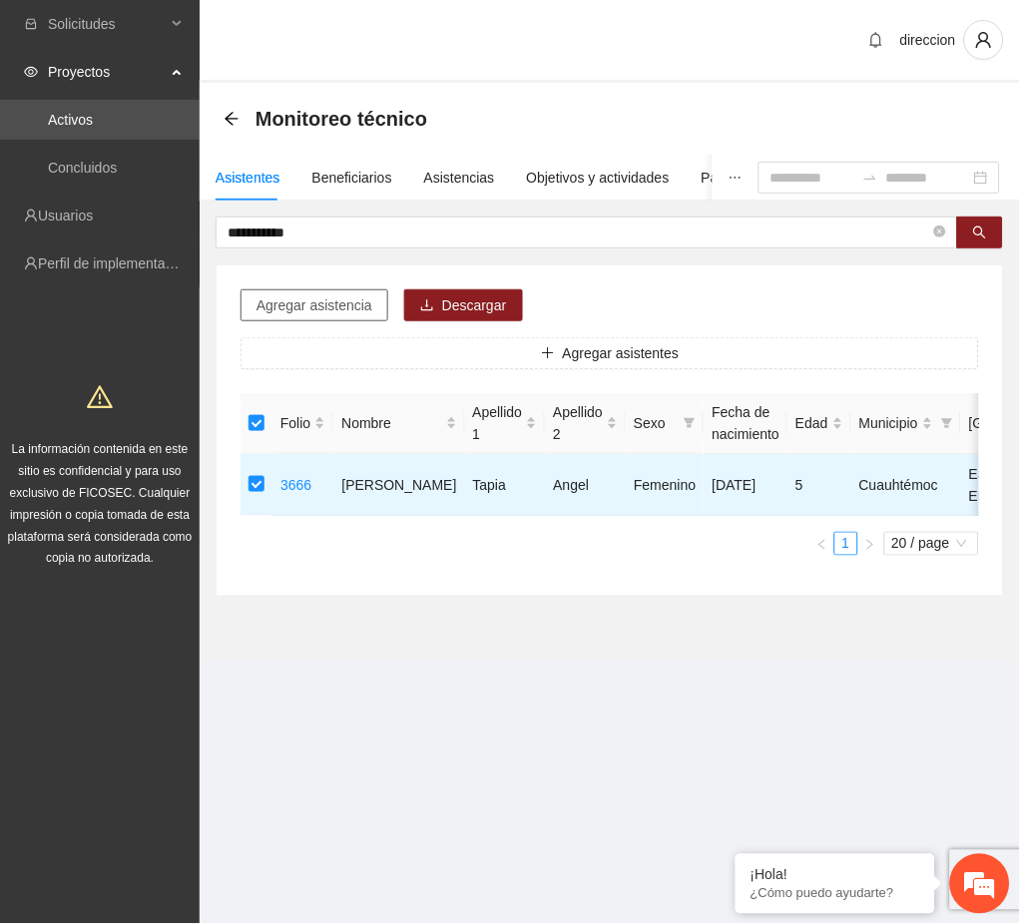
click at [329, 305] on span "Agregar asistencia" at bounding box center [314, 305] width 116 height 22
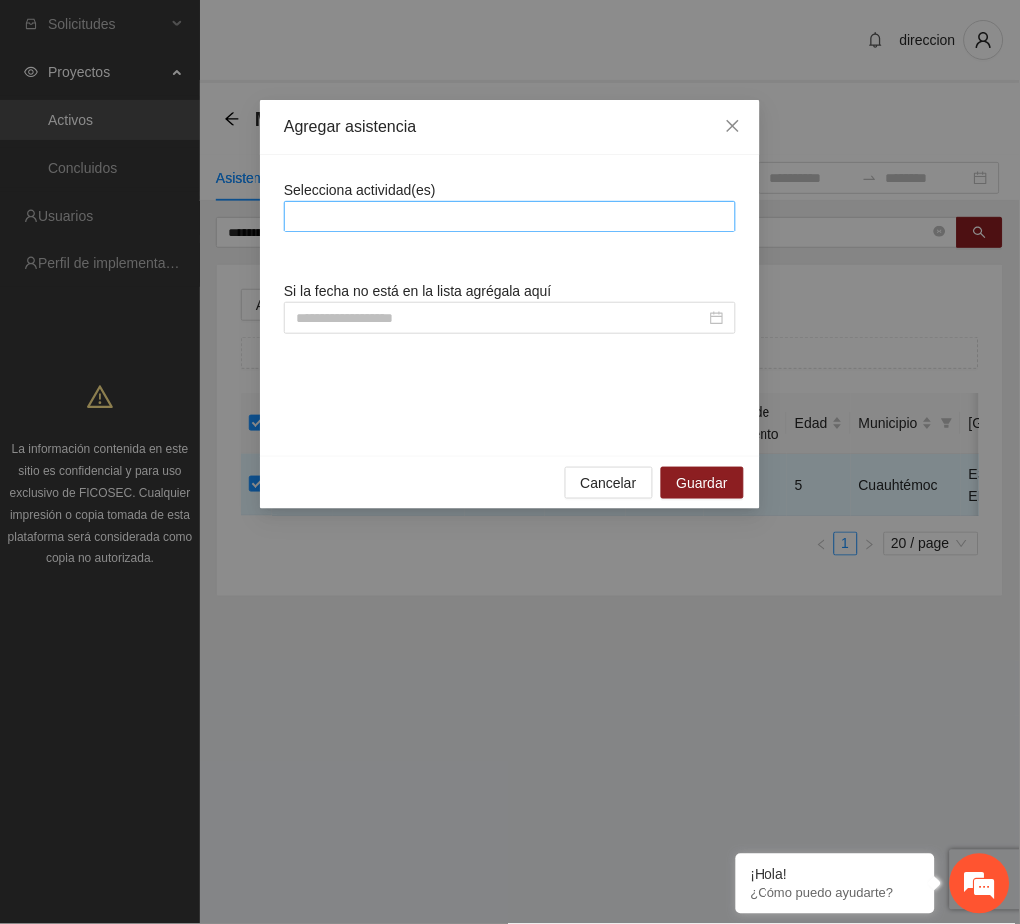
click at [385, 222] on div at bounding box center [509, 217] width 441 height 24
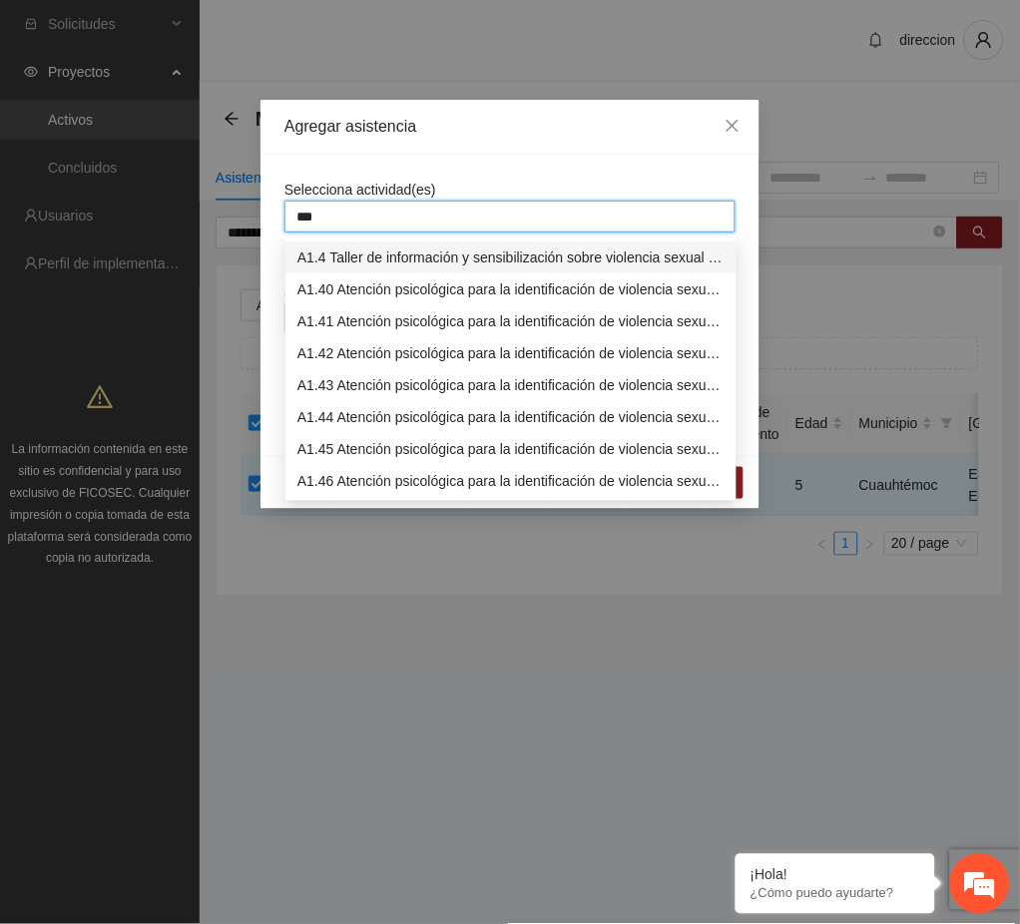
type input "****"
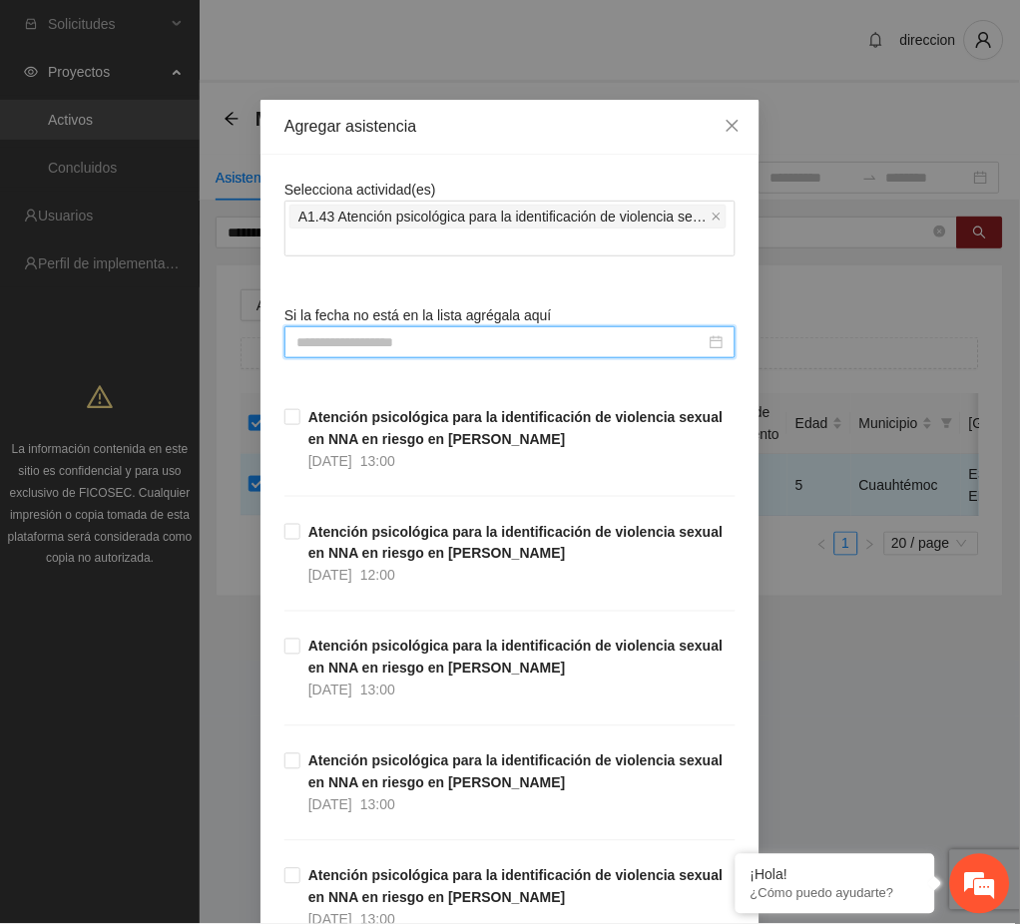
click at [365, 334] on input at bounding box center [500, 342] width 409 height 22
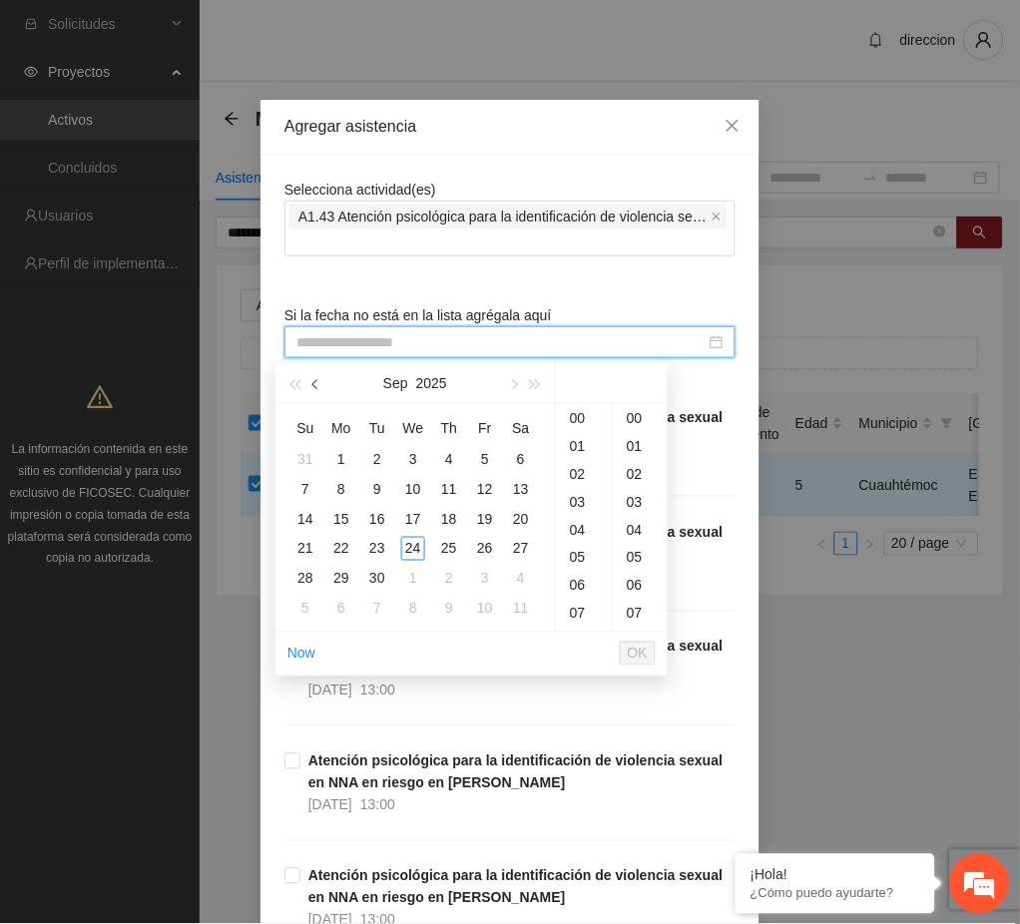
click at [319, 393] on button "button" at bounding box center [316, 383] width 22 height 40
type input "**********"
click at [406, 572] on div "27" at bounding box center [413, 579] width 24 height 24
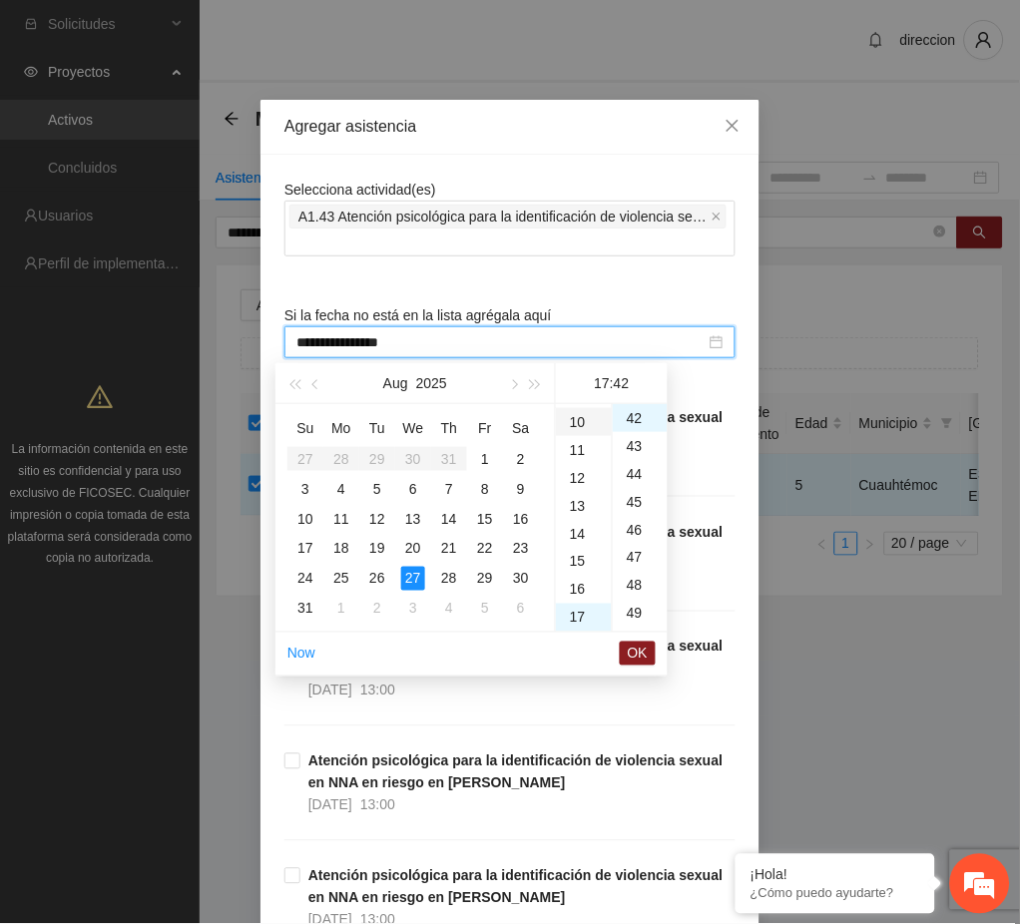
click at [584, 414] on div "10" at bounding box center [584, 422] width 56 height 28
click at [632, 411] on div "00" at bounding box center [640, 418] width 55 height 28
type input "**********"
click at [636, 654] on span "OK" at bounding box center [638, 654] width 20 height 22
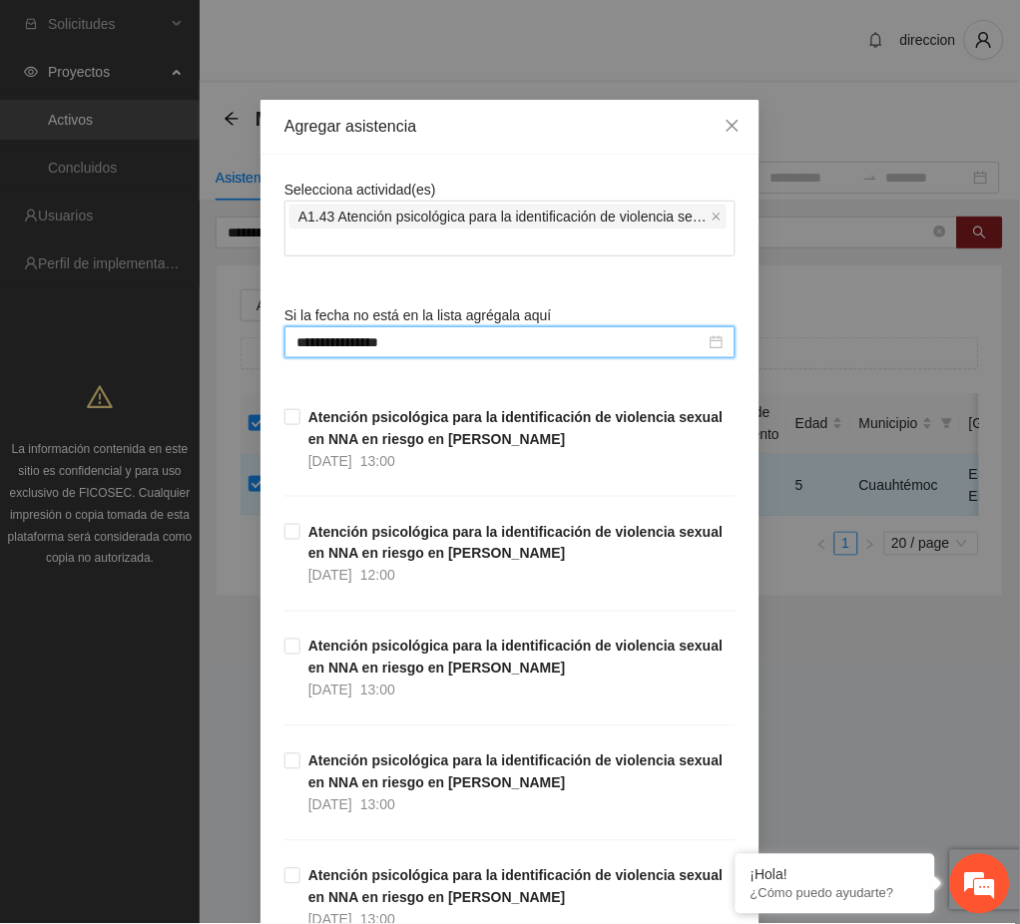
click at [807, 740] on div "**********" at bounding box center [510, 462] width 1020 height 924
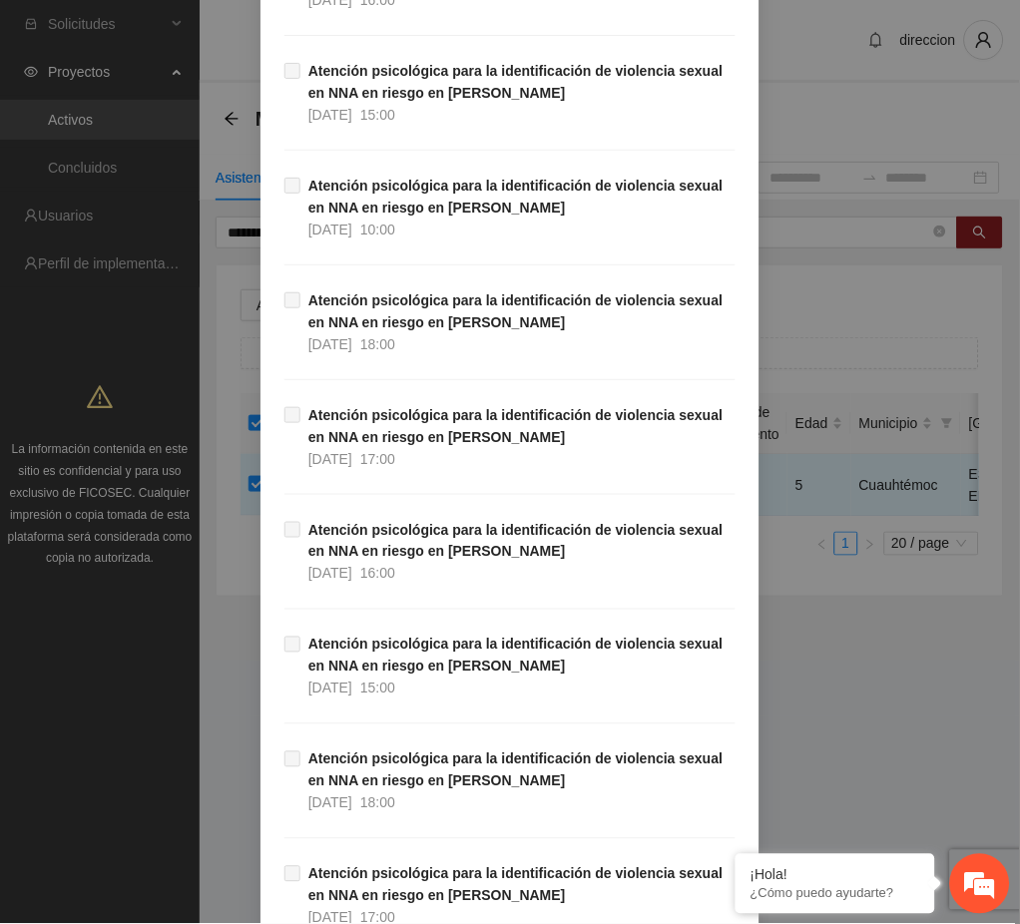
scroll to position [33276, 0]
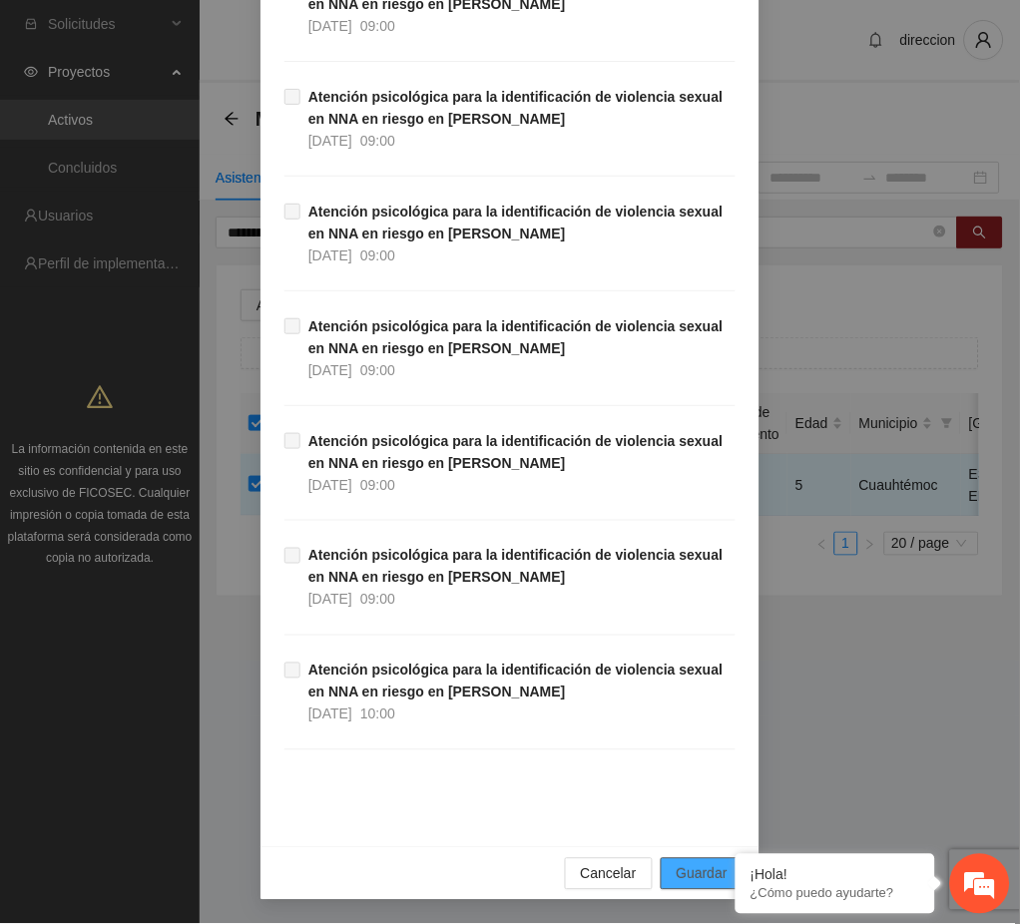
click at [693, 876] on span "Guardar" at bounding box center [702, 874] width 51 height 22
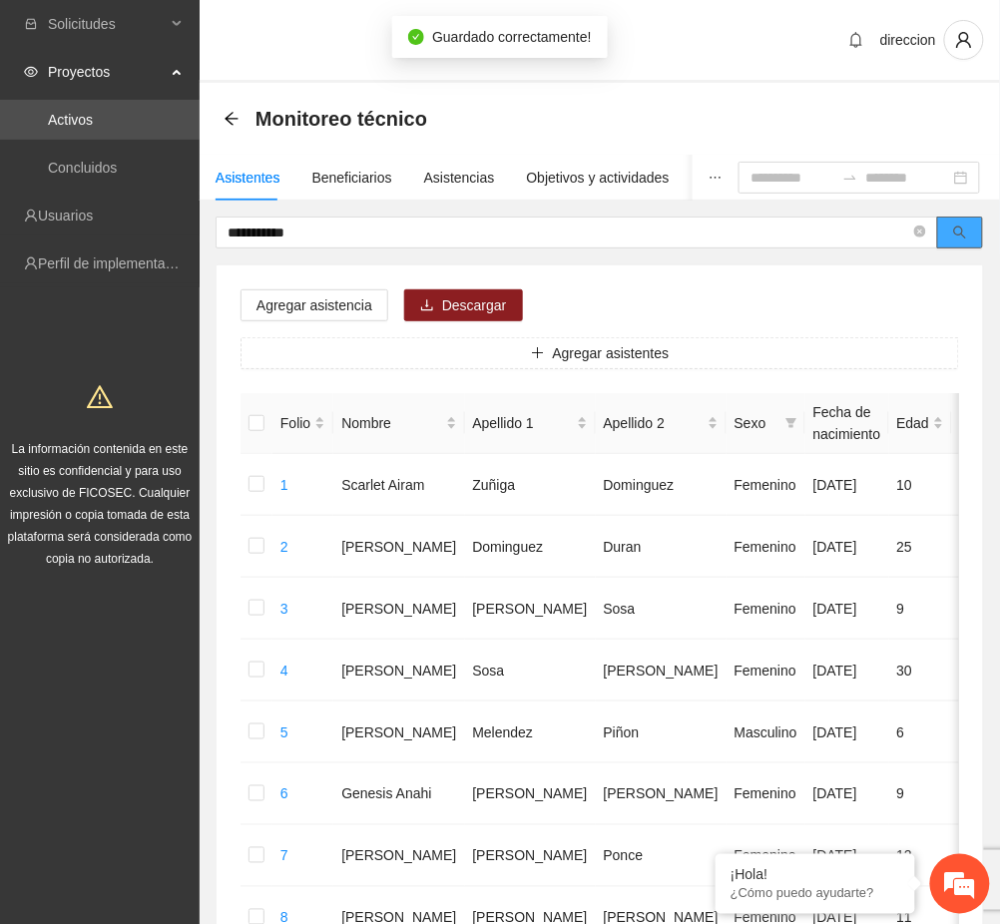
click at [968, 222] on button "button" at bounding box center [960, 233] width 46 height 32
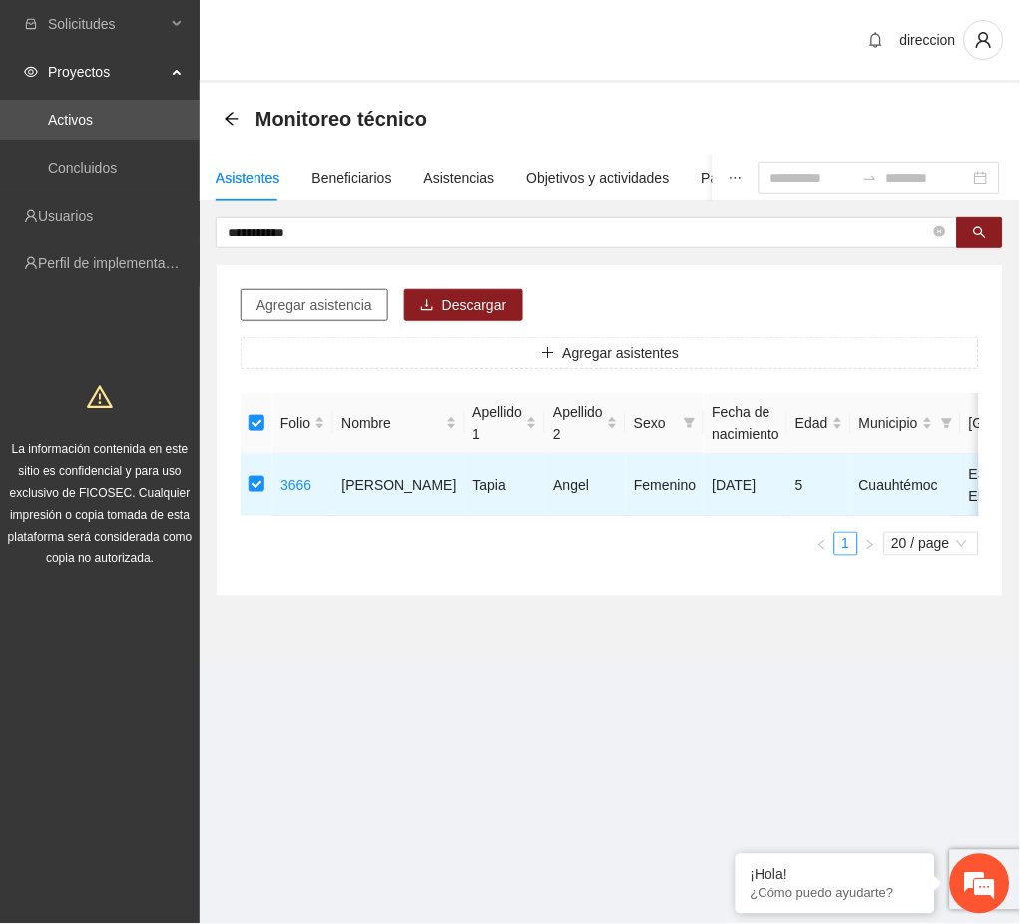
click at [329, 294] on span "Agregar asistencia" at bounding box center [314, 305] width 116 height 22
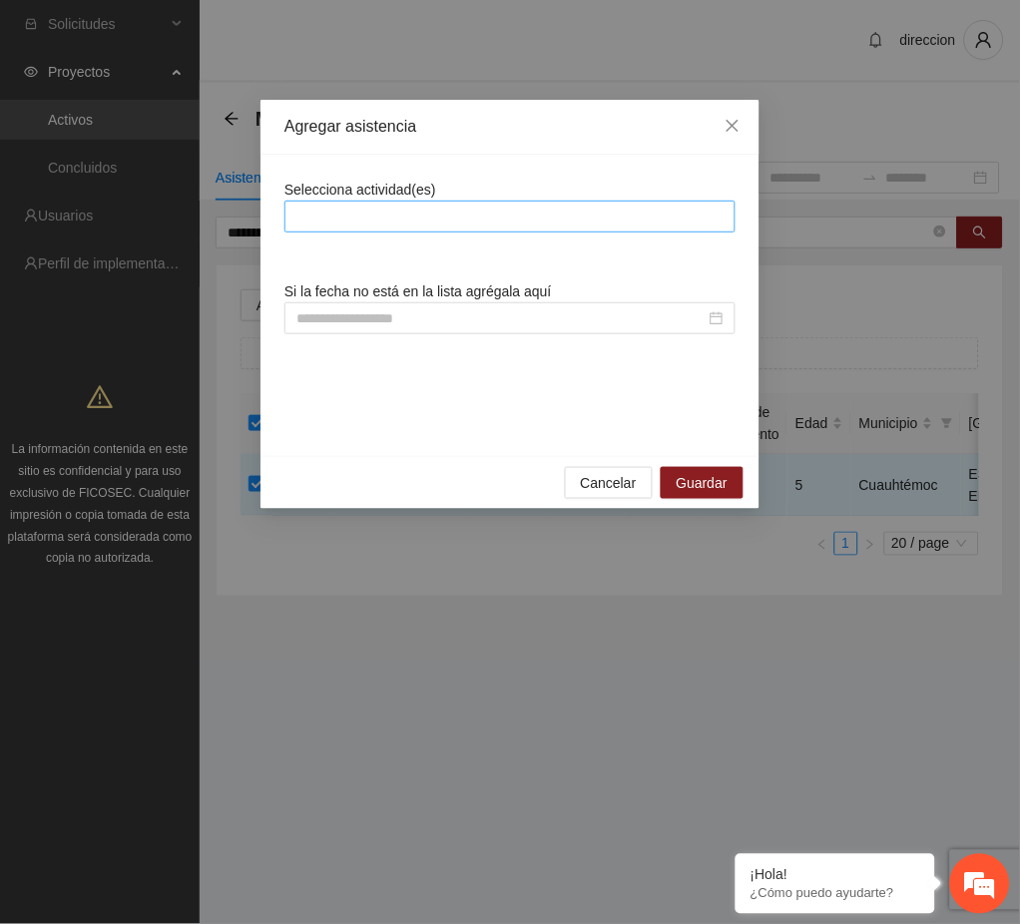
click at [371, 214] on div at bounding box center [509, 217] width 441 height 24
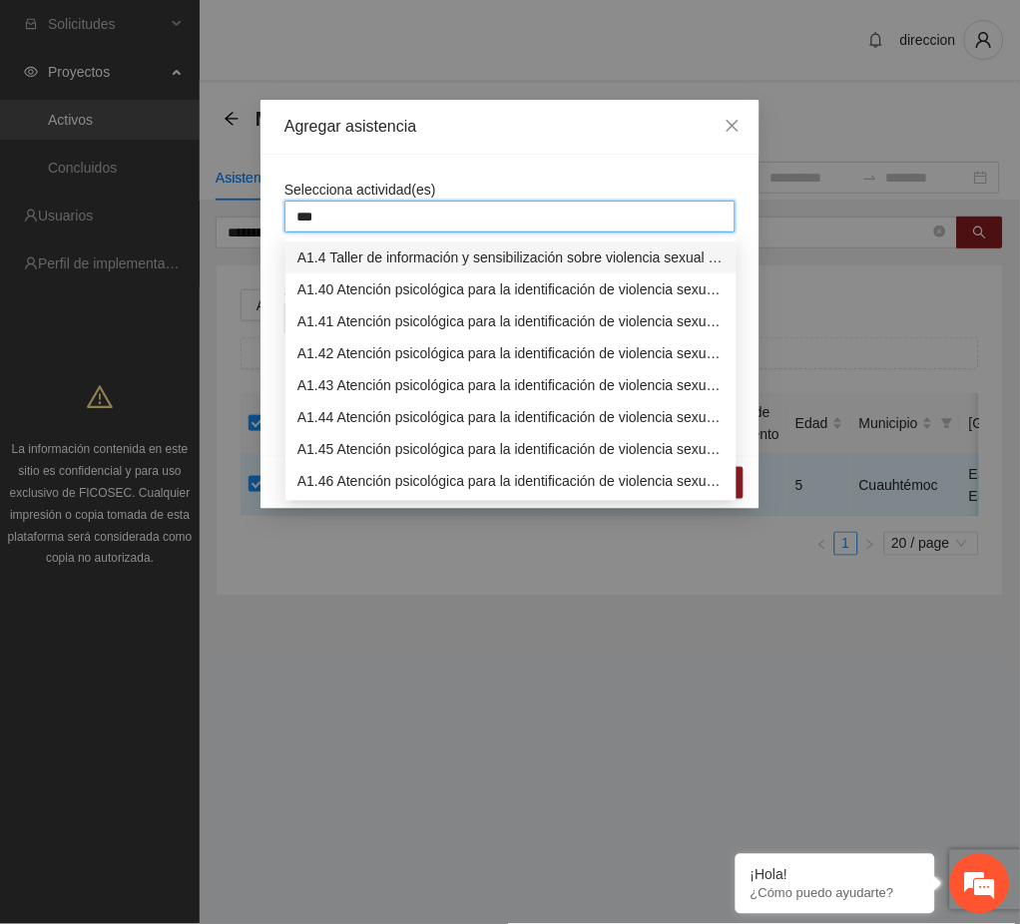
type input "****"
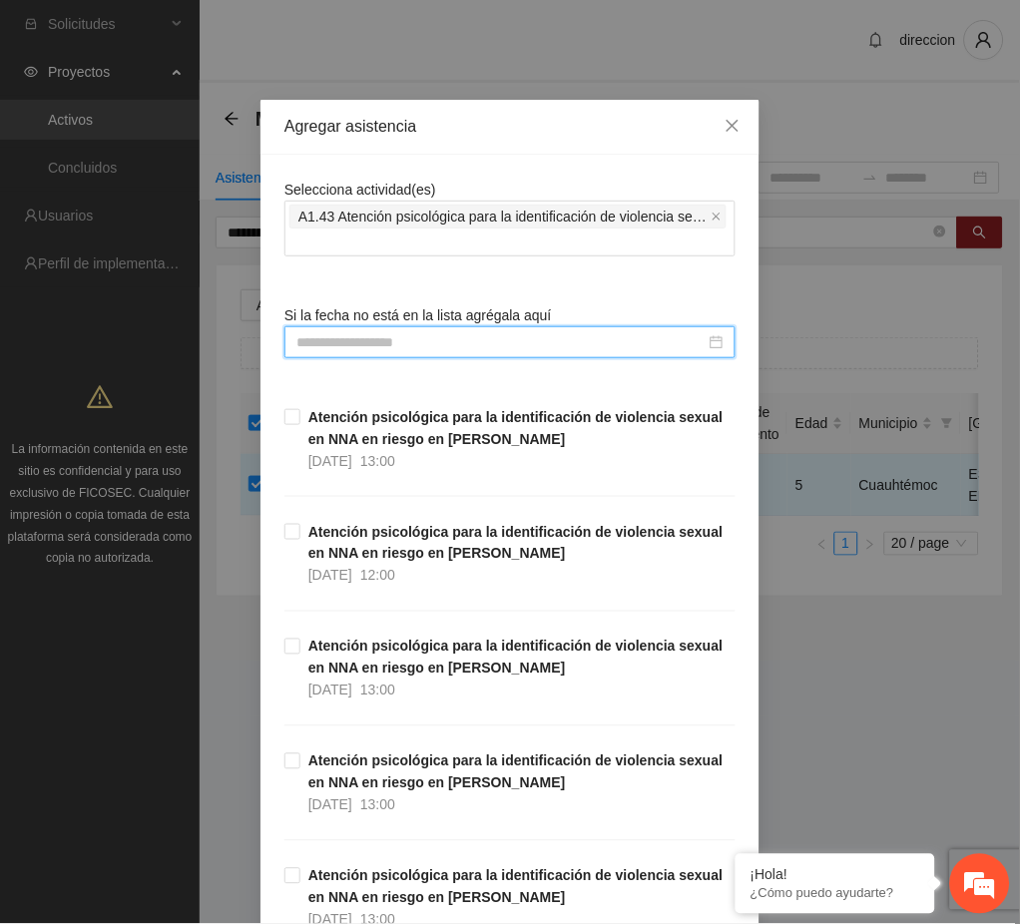
click at [320, 347] on input at bounding box center [500, 342] width 409 height 22
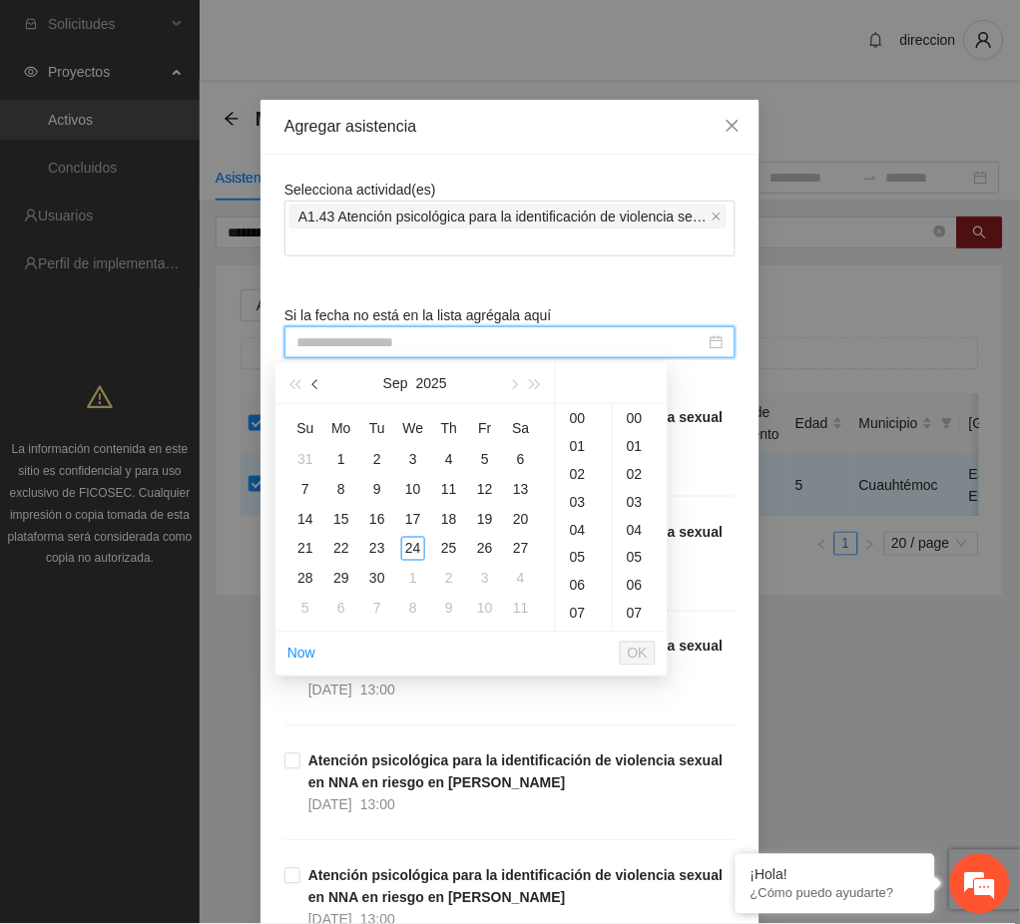
click at [320, 380] on button "button" at bounding box center [316, 383] width 22 height 40
click at [449, 548] on div "21" at bounding box center [449, 549] width 24 height 24
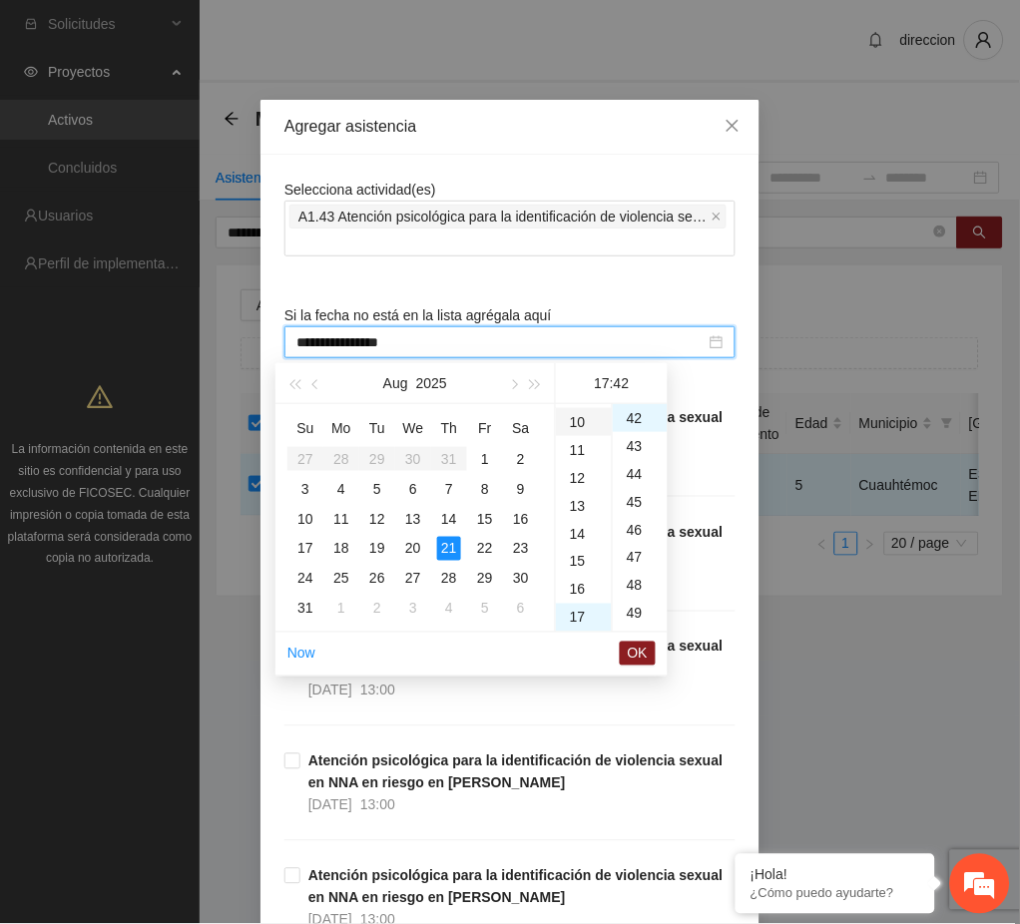
click at [586, 419] on div "10" at bounding box center [584, 422] width 56 height 28
click at [632, 417] on div "00" at bounding box center [640, 418] width 55 height 28
type input "**********"
click at [637, 644] on span "OK" at bounding box center [638, 654] width 20 height 22
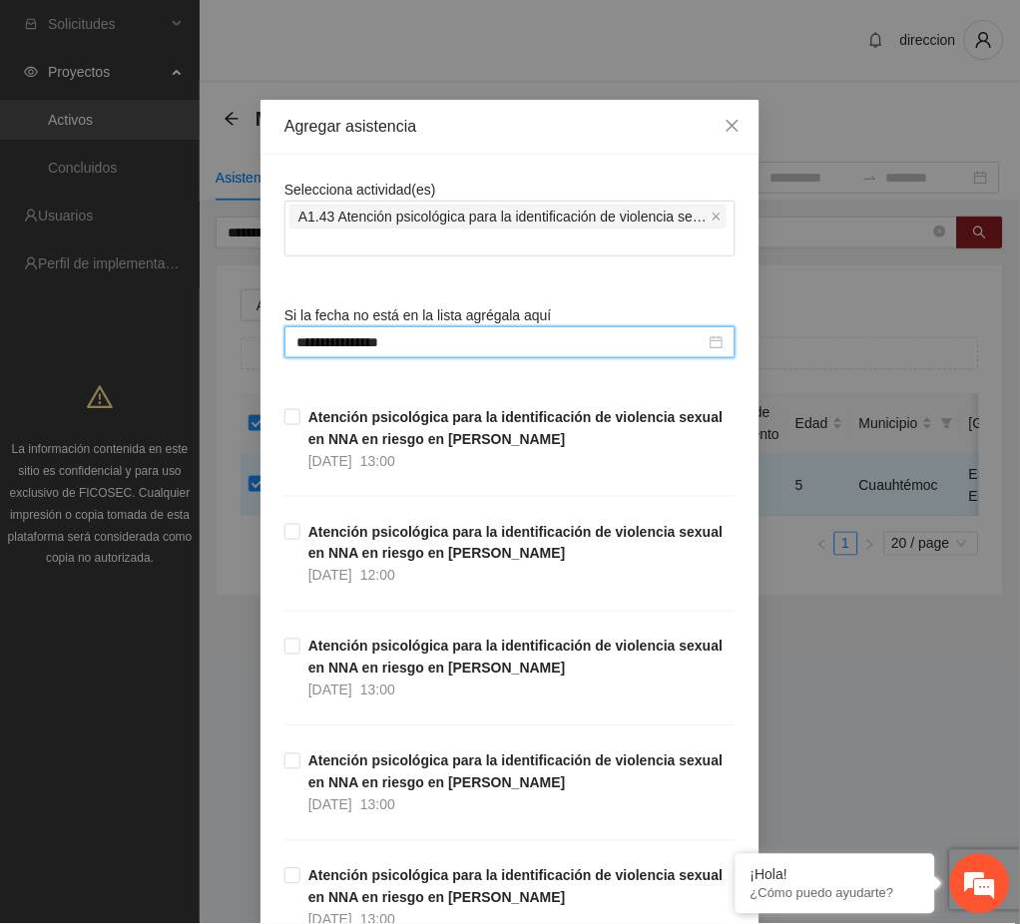
click at [756, 724] on div "**********" at bounding box center [510, 462] width 1020 height 924
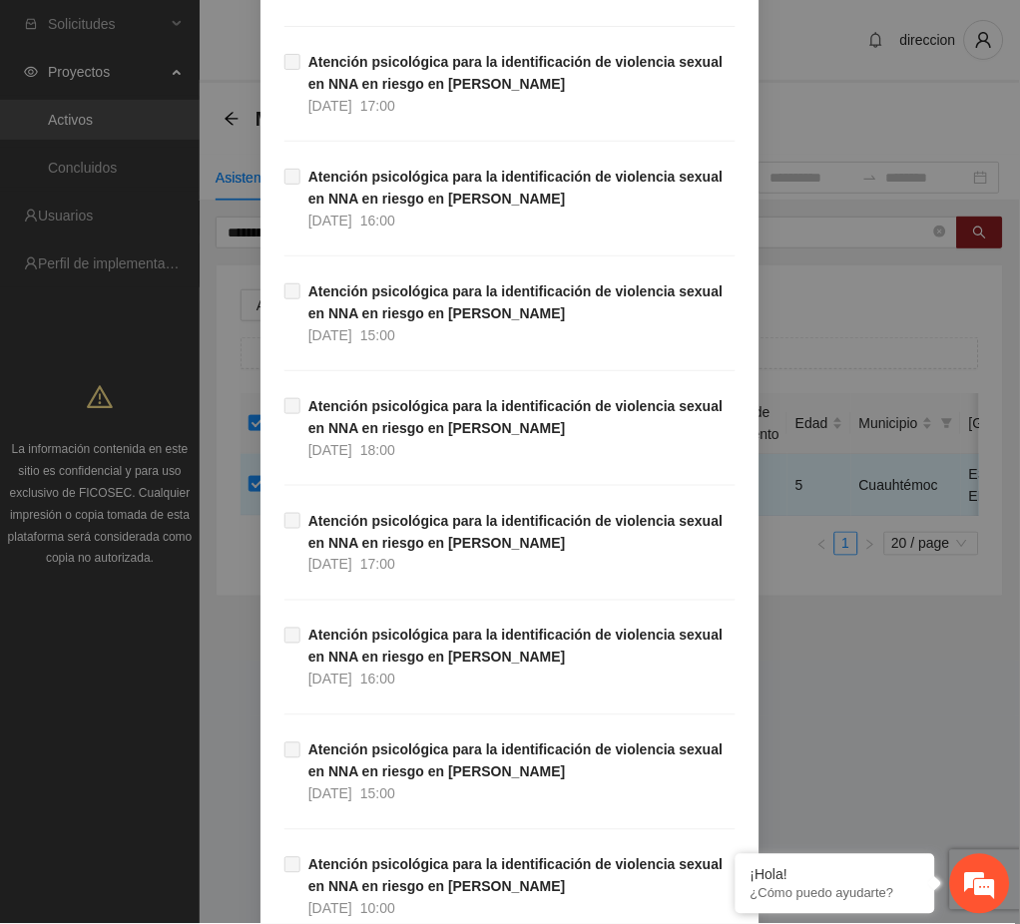
scroll to position [33318, 0]
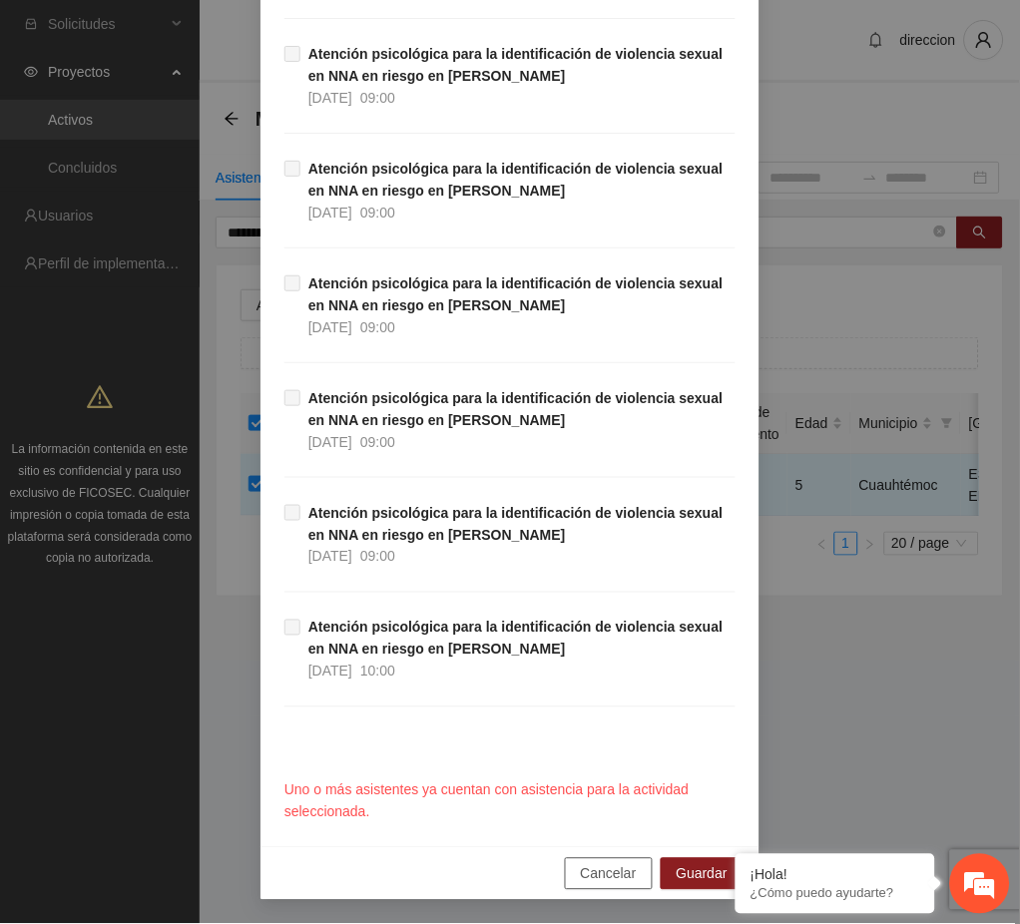
click at [611, 872] on span "Cancelar" at bounding box center [609, 874] width 56 height 22
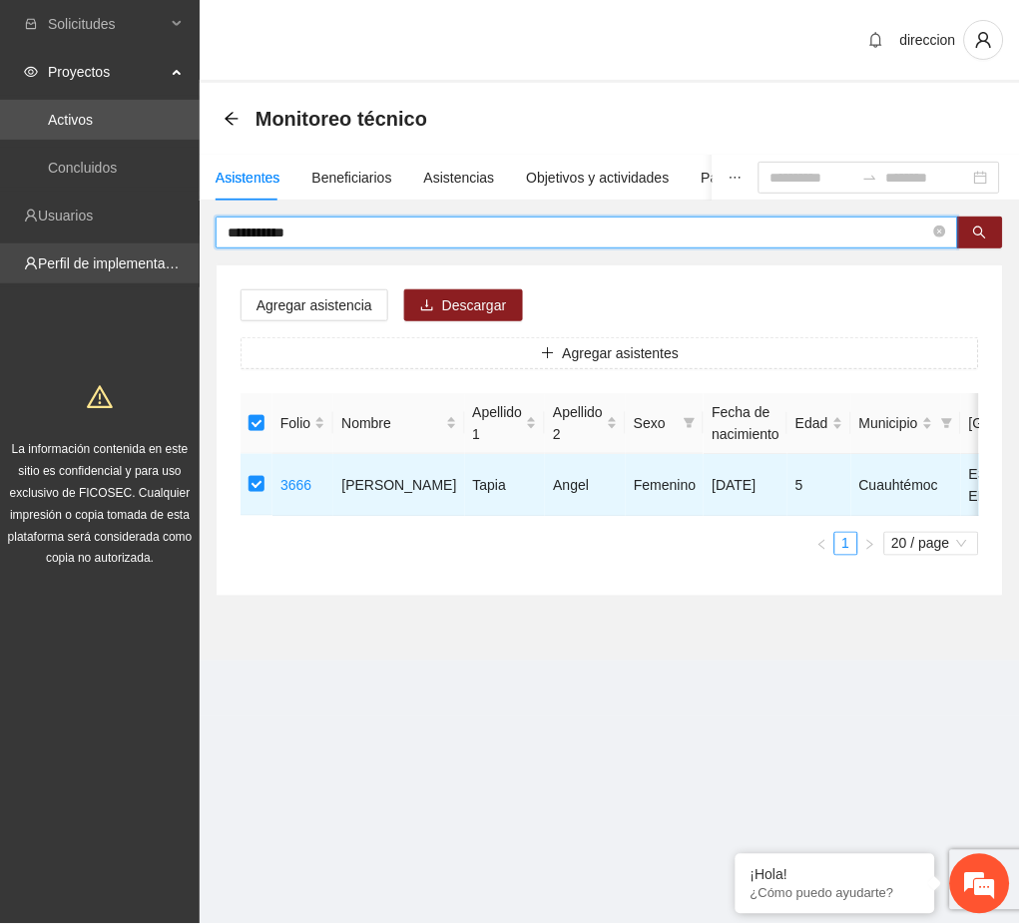
drag, startPoint x: 320, startPoint y: 225, endPoint x: 195, endPoint y: 255, distance: 129.5
click at [199, 253] on section "**********" at bounding box center [510, 462] width 1020 height 924
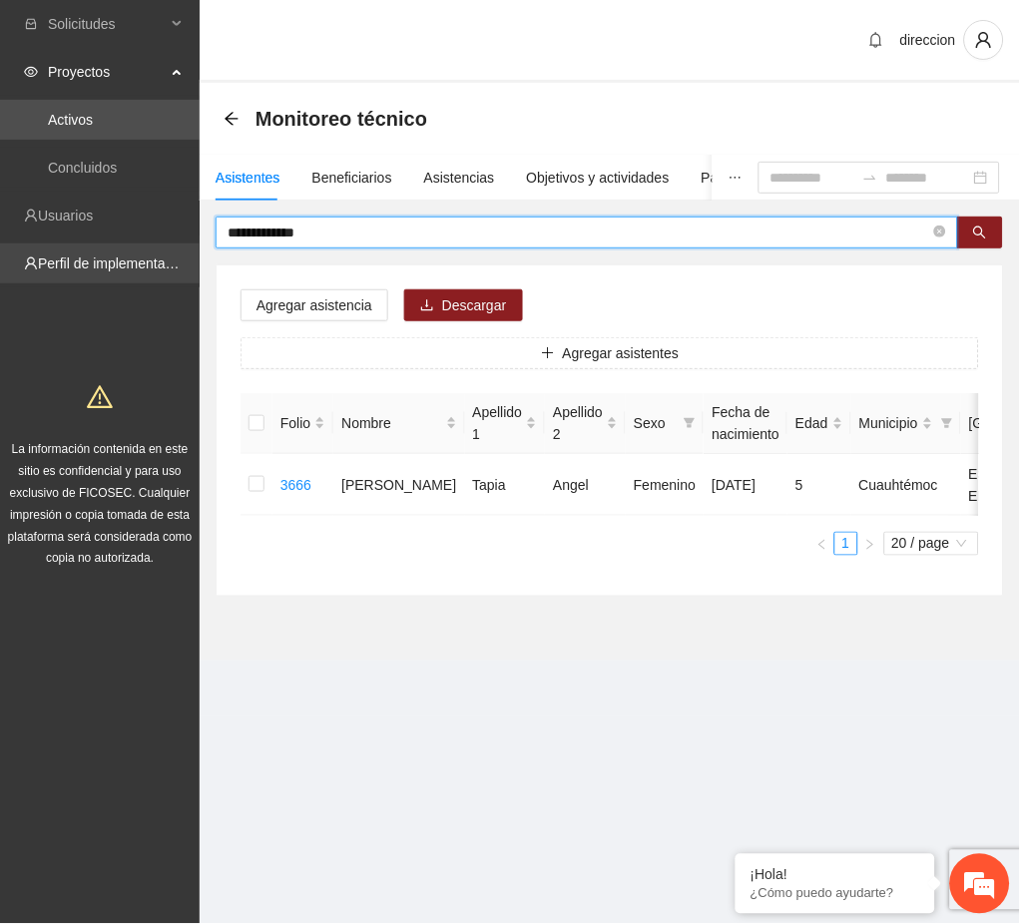
type input "**********"
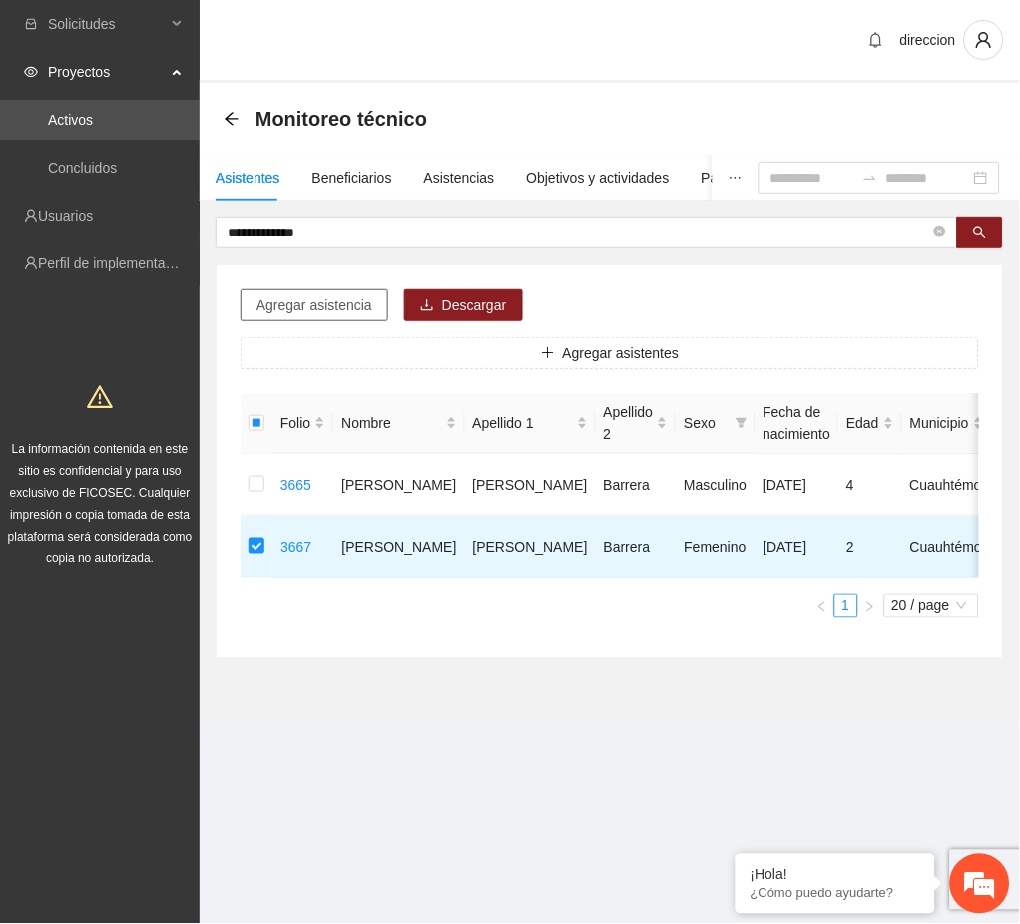
click at [314, 303] on span "Agregar asistencia" at bounding box center [314, 305] width 116 height 22
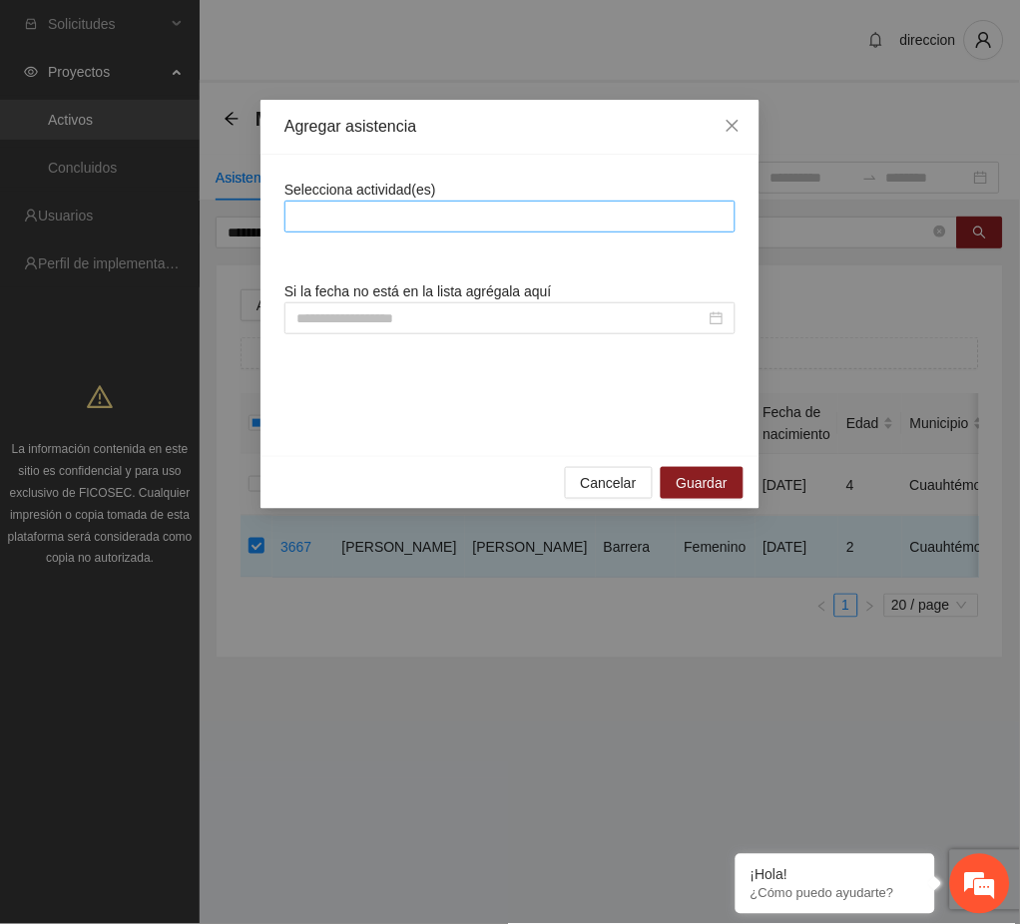
click at [365, 206] on div at bounding box center [509, 217] width 441 height 24
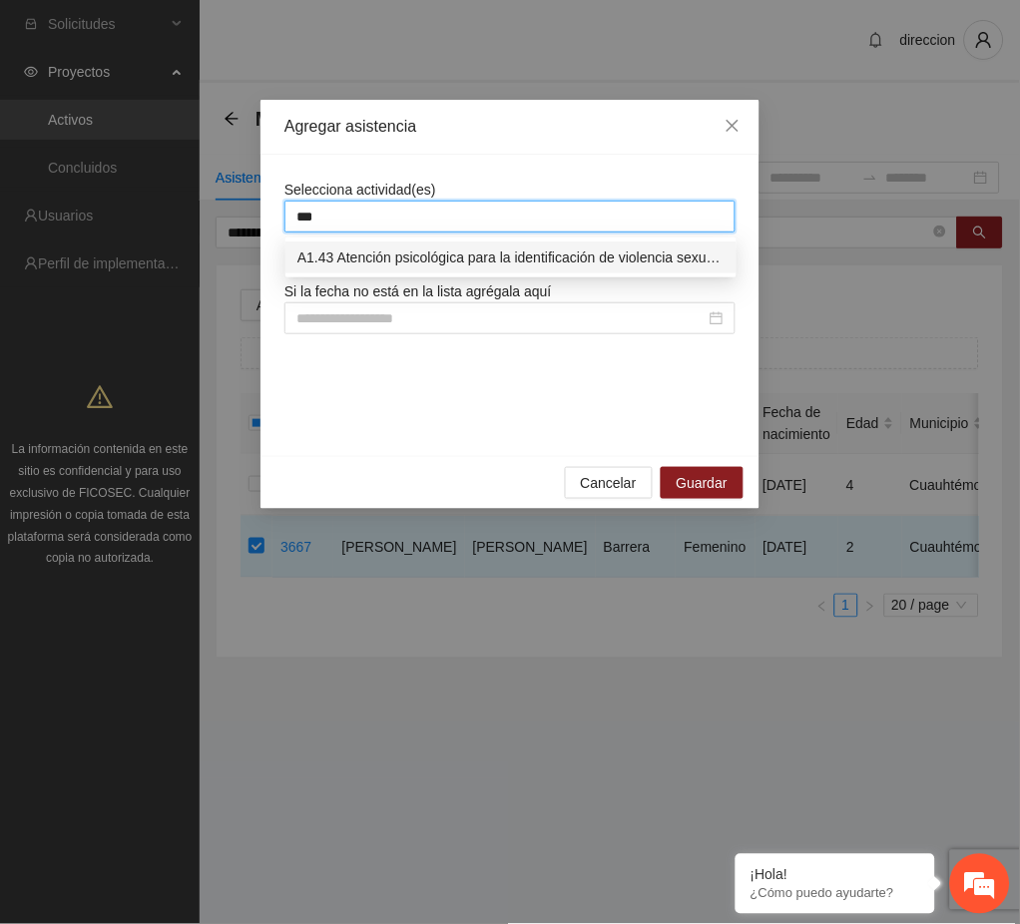
type input "****"
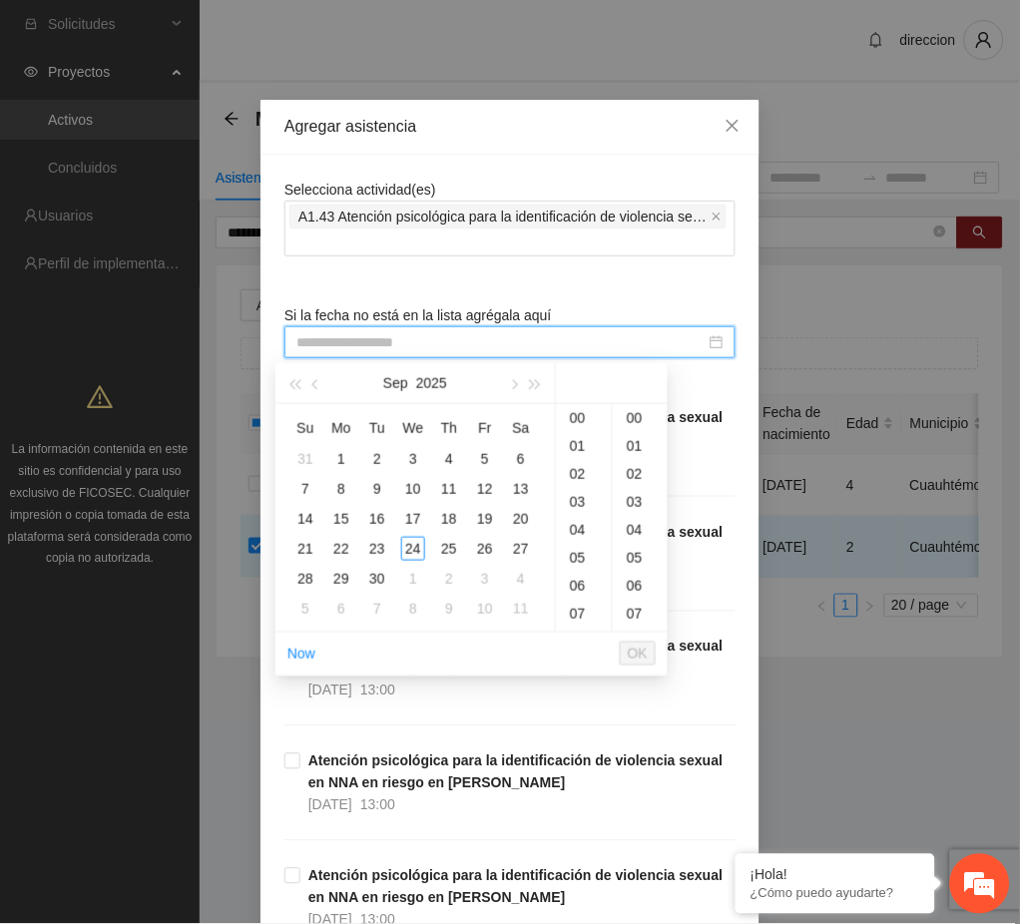
click at [359, 340] on input at bounding box center [500, 342] width 409 height 22
click at [312, 384] on span "button" at bounding box center [317, 385] width 10 height 10
click at [448, 548] on div "21" at bounding box center [449, 549] width 24 height 24
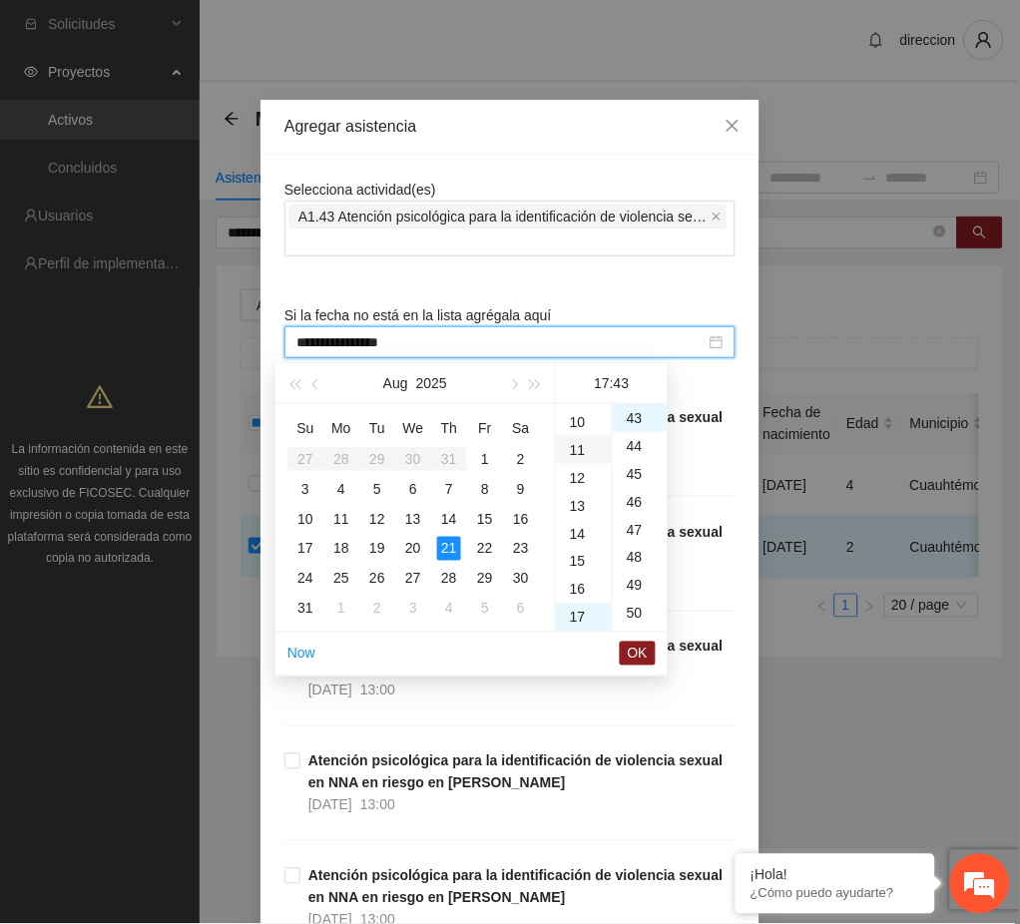
click at [578, 448] on div "11" at bounding box center [584, 450] width 56 height 28
click at [634, 419] on div "00" at bounding box center [640, 418] width 55 height 28
type input "**********"
click at [645, 648] on span "OK" at bounding box center [638, 654] width 20 height 22
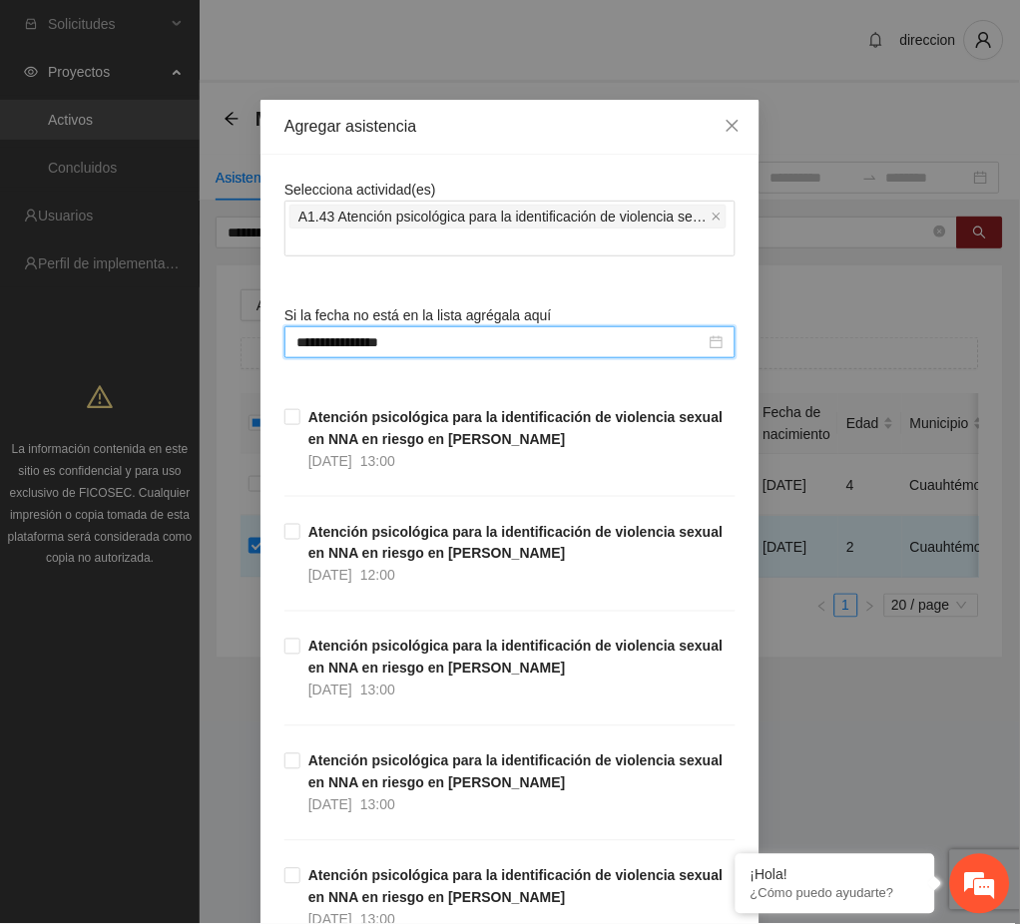
click at [812, 780] on div "**********" at bounding box center [510, 462] width 1020 height 924
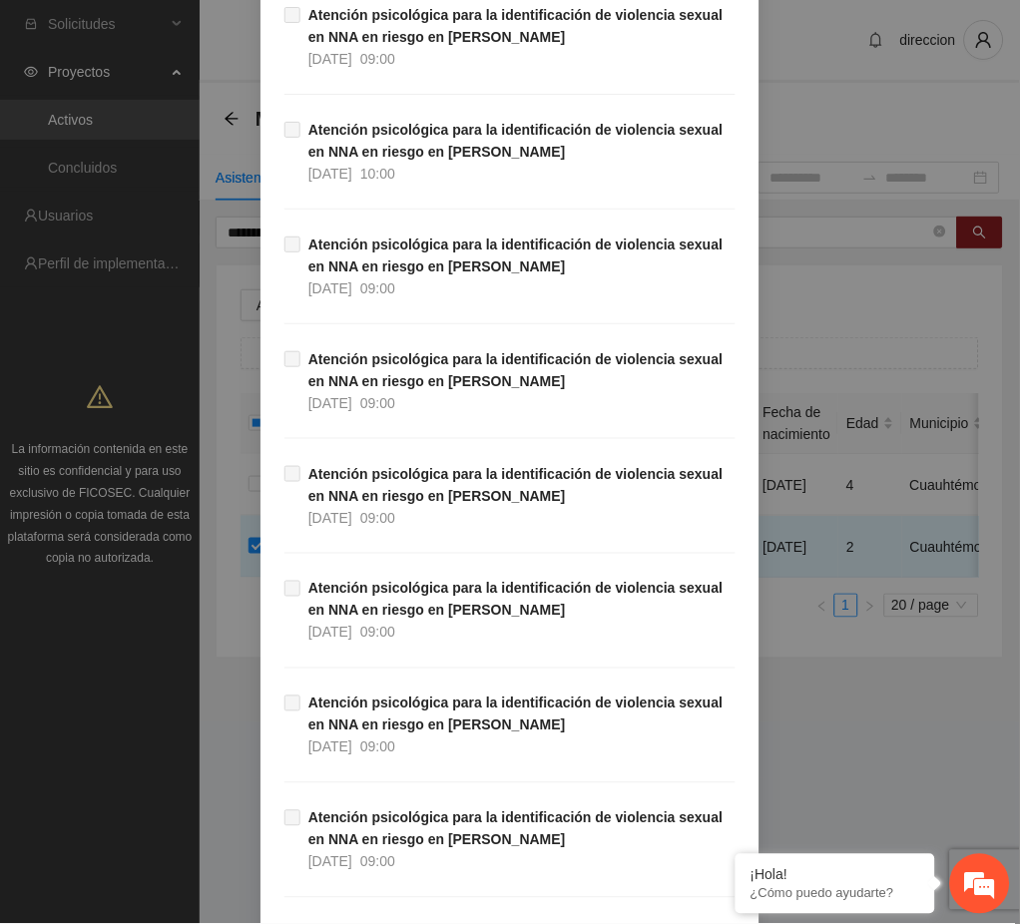
scroll to position [33276, 0]
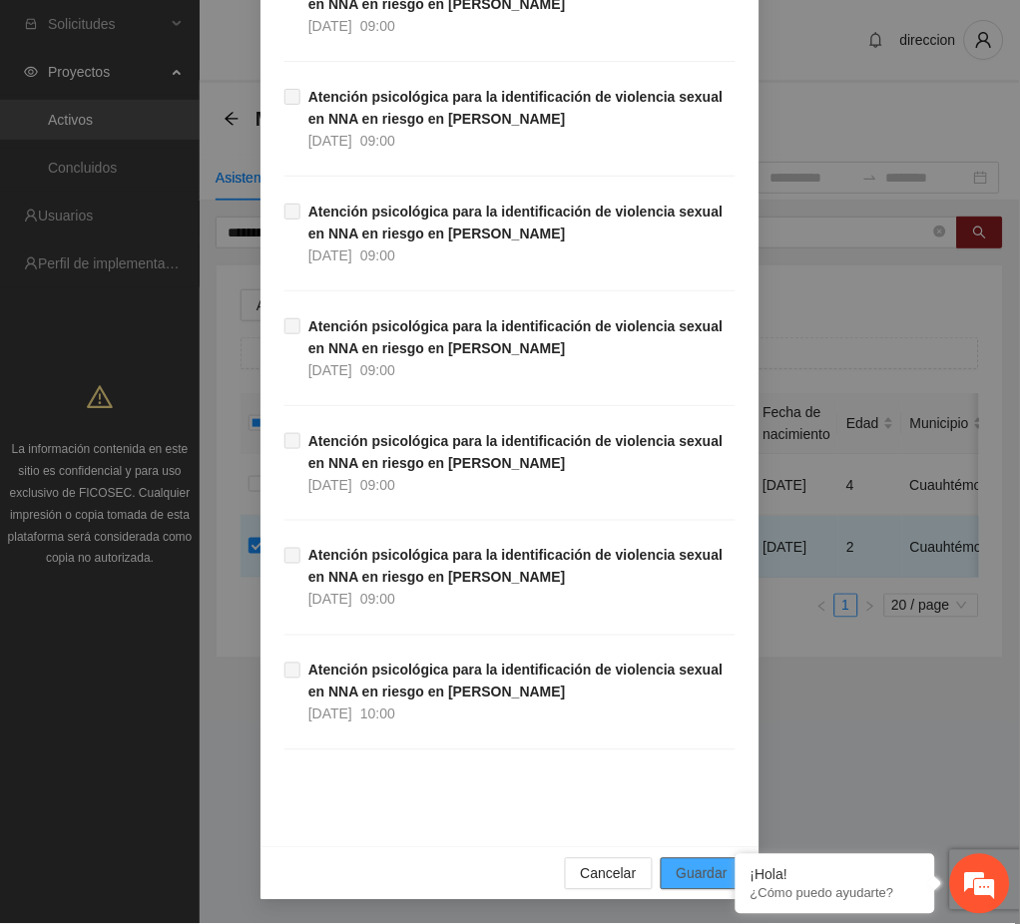
click at [677, 878] on span "Guardar" at bounding box center [702, 874] width 51 height 22
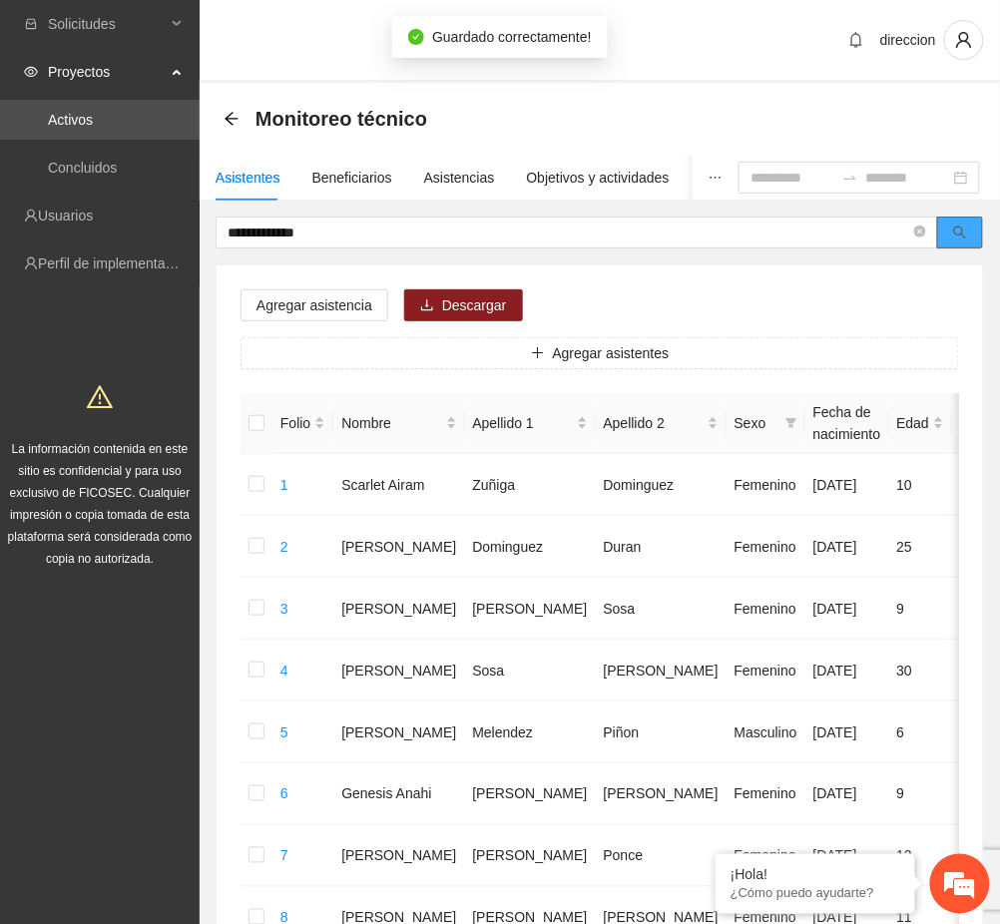
click at [964, 233] on icon "search" at bounding box center [960, 233] width 14 height 14
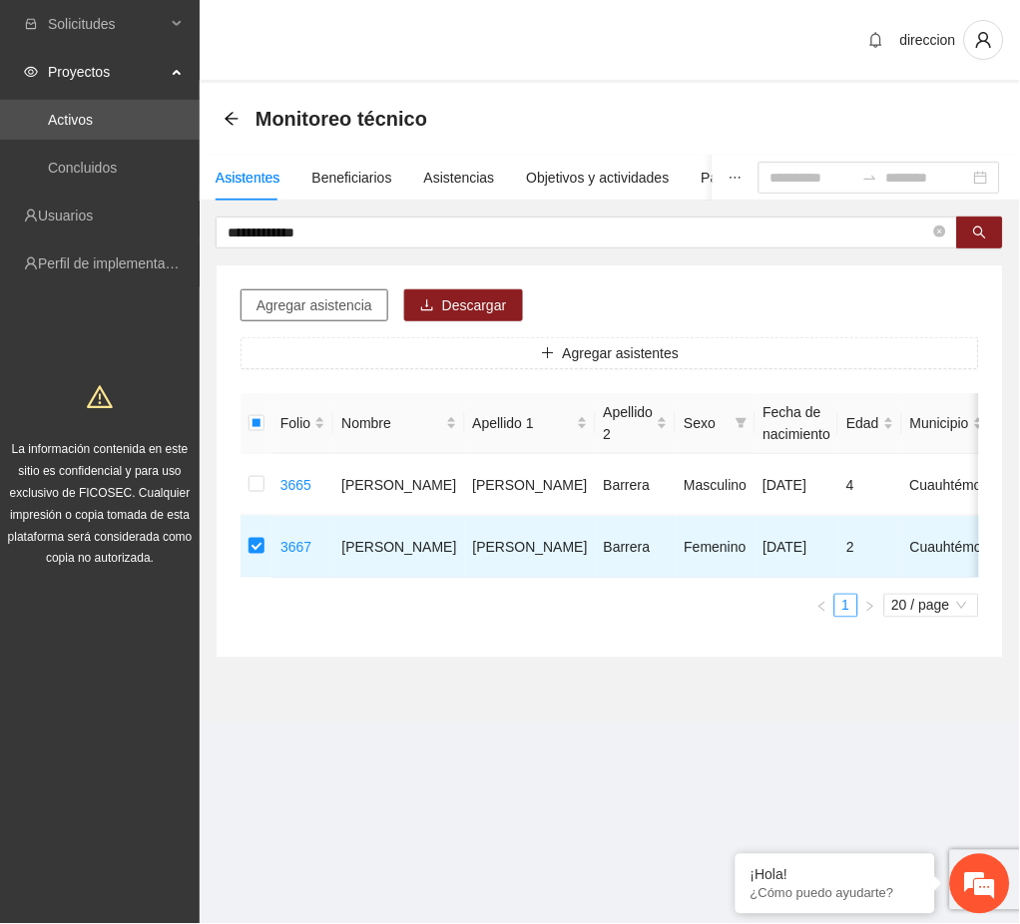
click at [347, 307] on span "Agregar asistencia" at bounding box center [314, 305] width 116 height 22
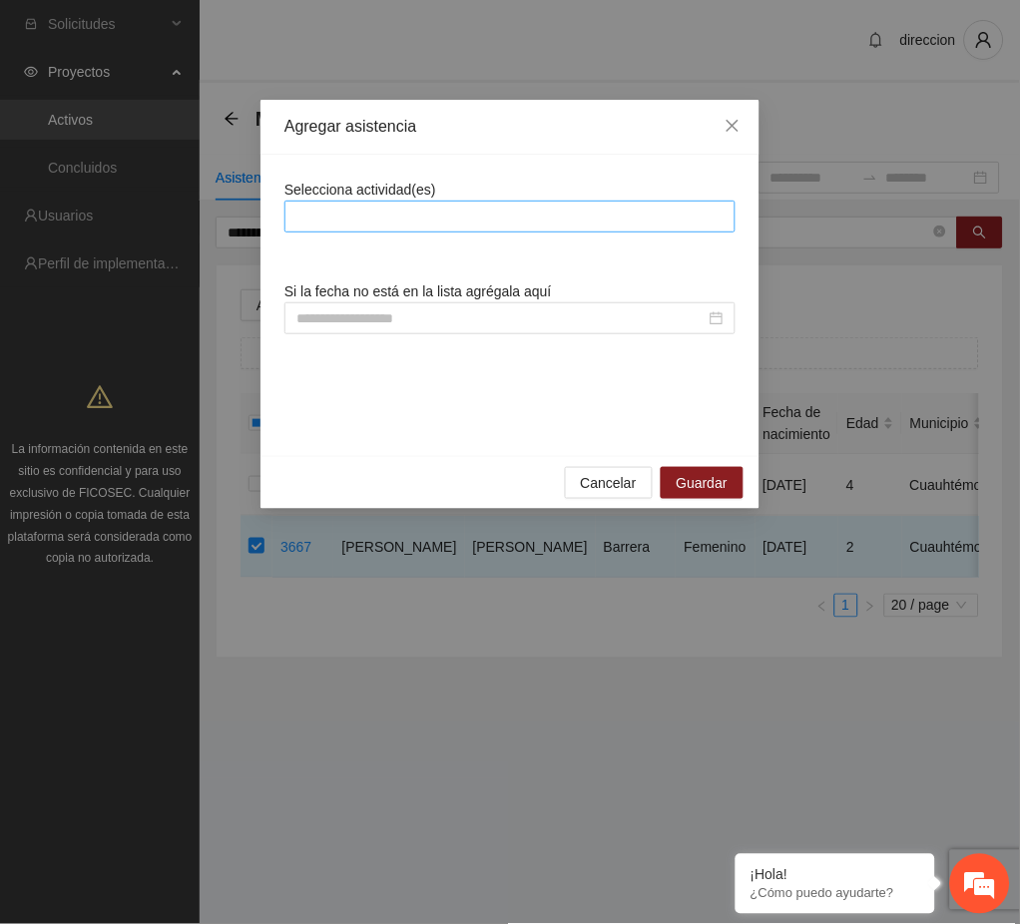
click at [376, 213] on div at bounding box center [509, 217] width 441 height 24
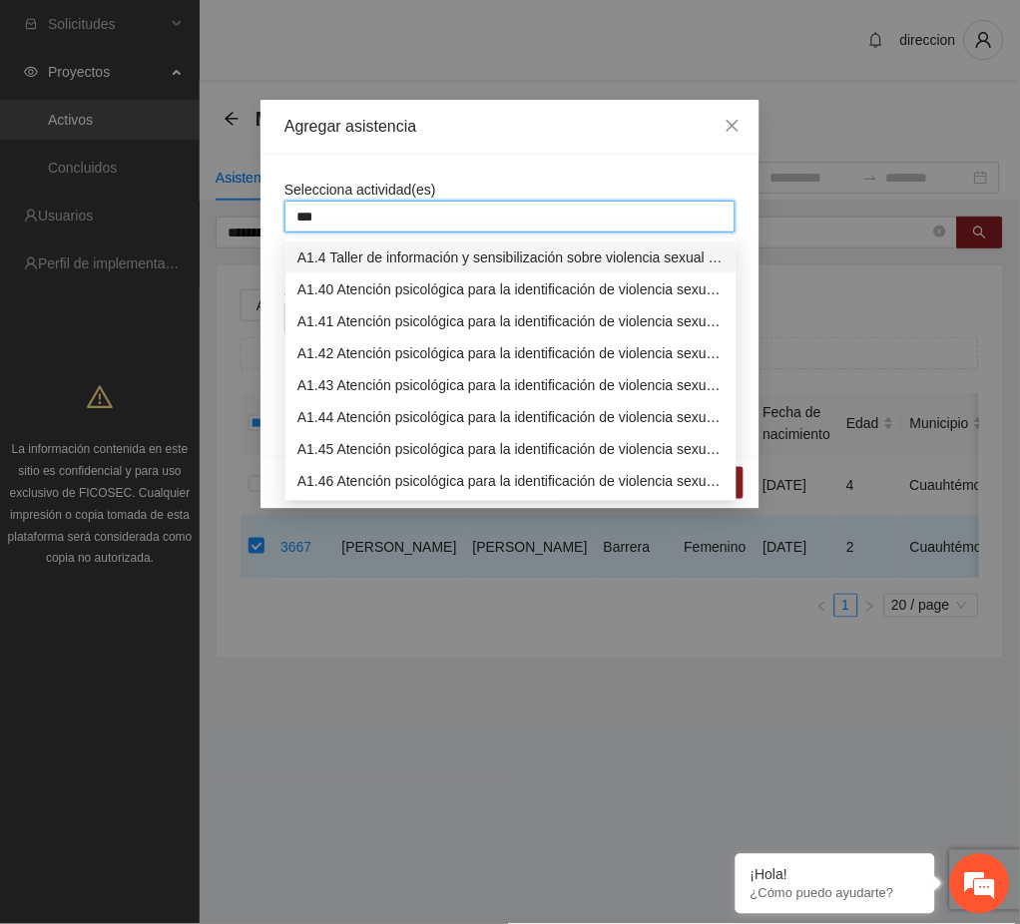
type input "****"
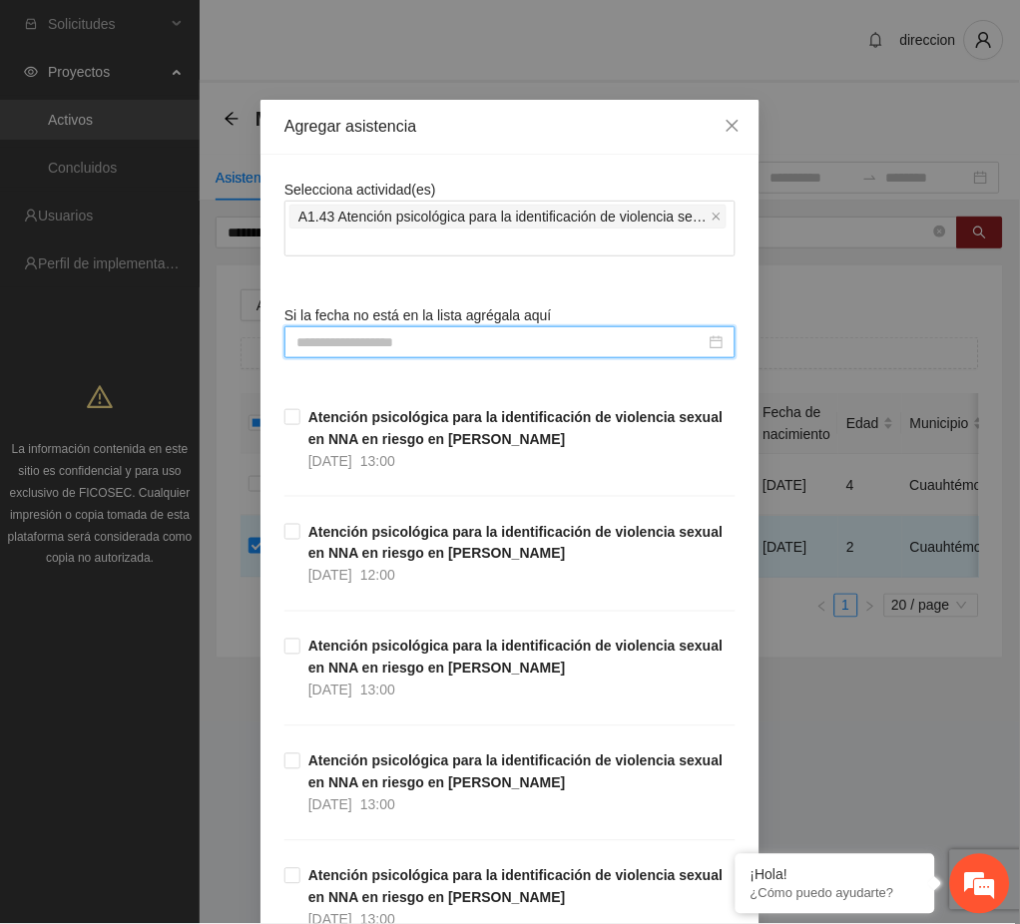
click at [299, 341] on input at bounding box center [500, 342] width 409 height 22
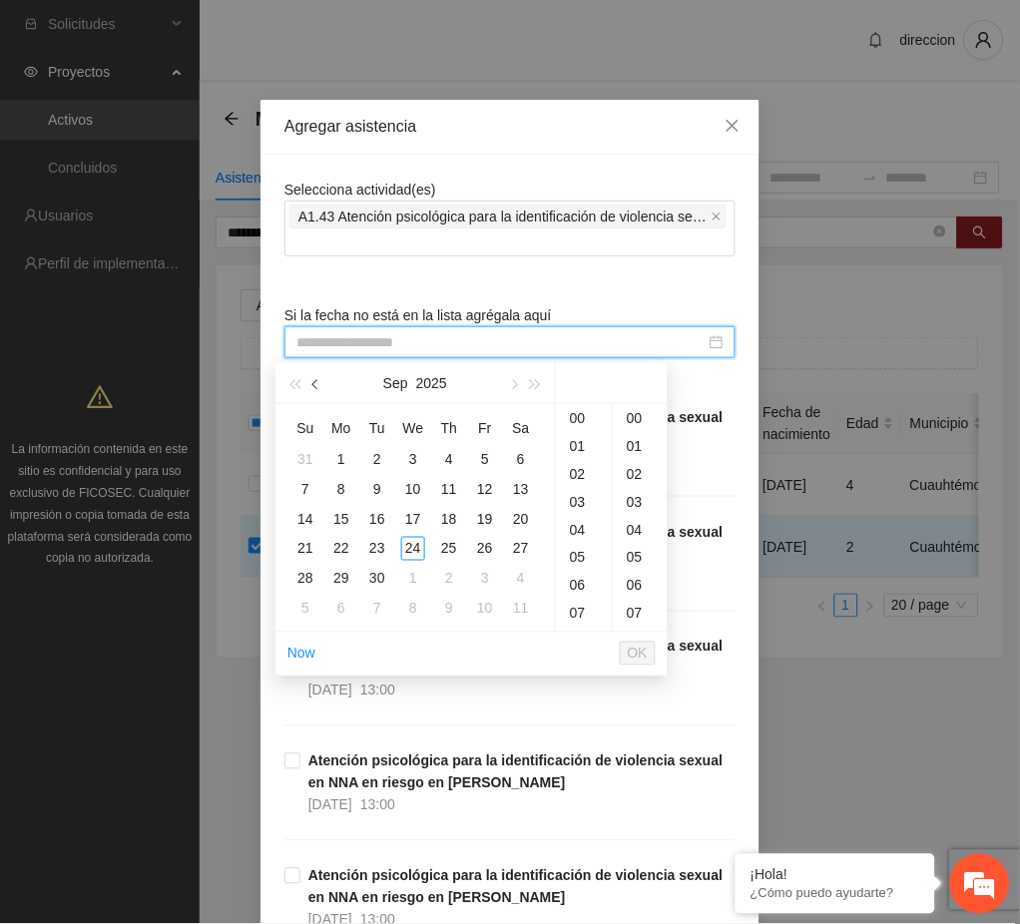
click at [315, 390] on button "button" at bounding box center [316, 383] width 22 height 40
click at [419, 576] on div "27" at bounding box center [413, 579] width 24 height 24
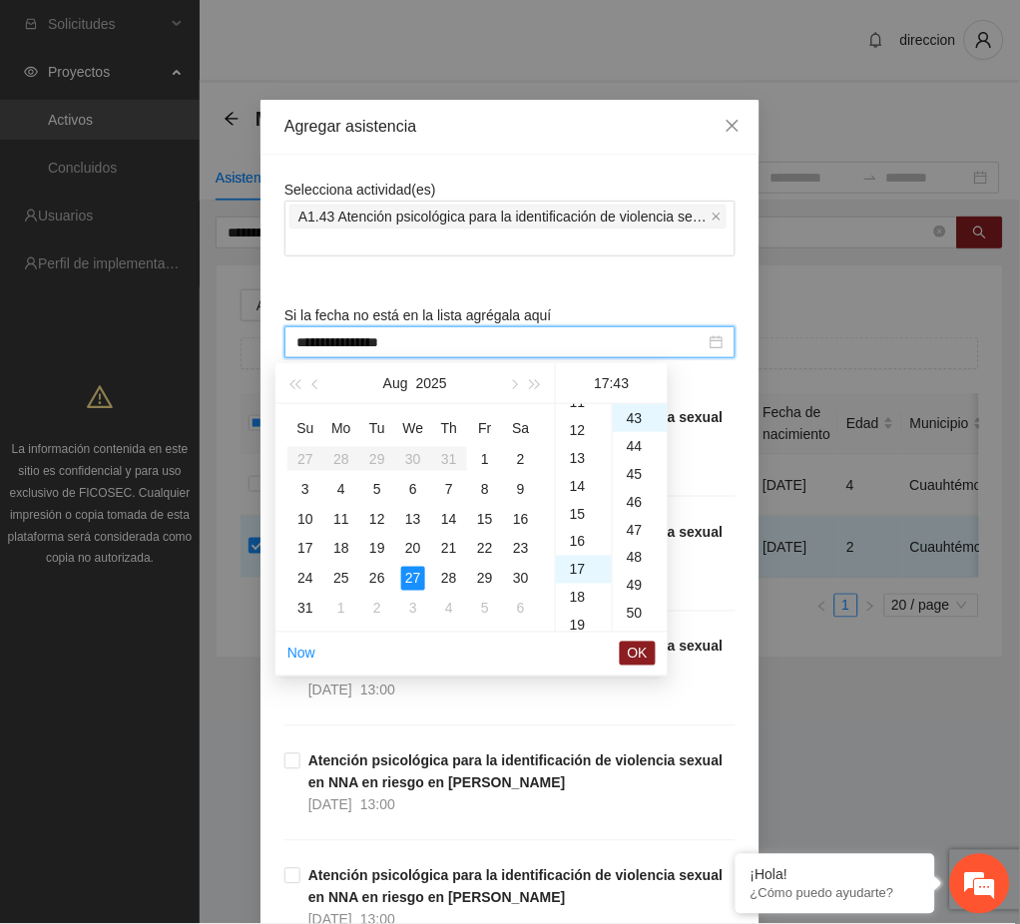
scroll to position [275, 0]
click at [589, 446] on div "11" at bounding box center [584, 450] width 56 height 28
click at [627, 425] on div "00" at bounding box center [640, 418] width 55 height 28
type input "**********"
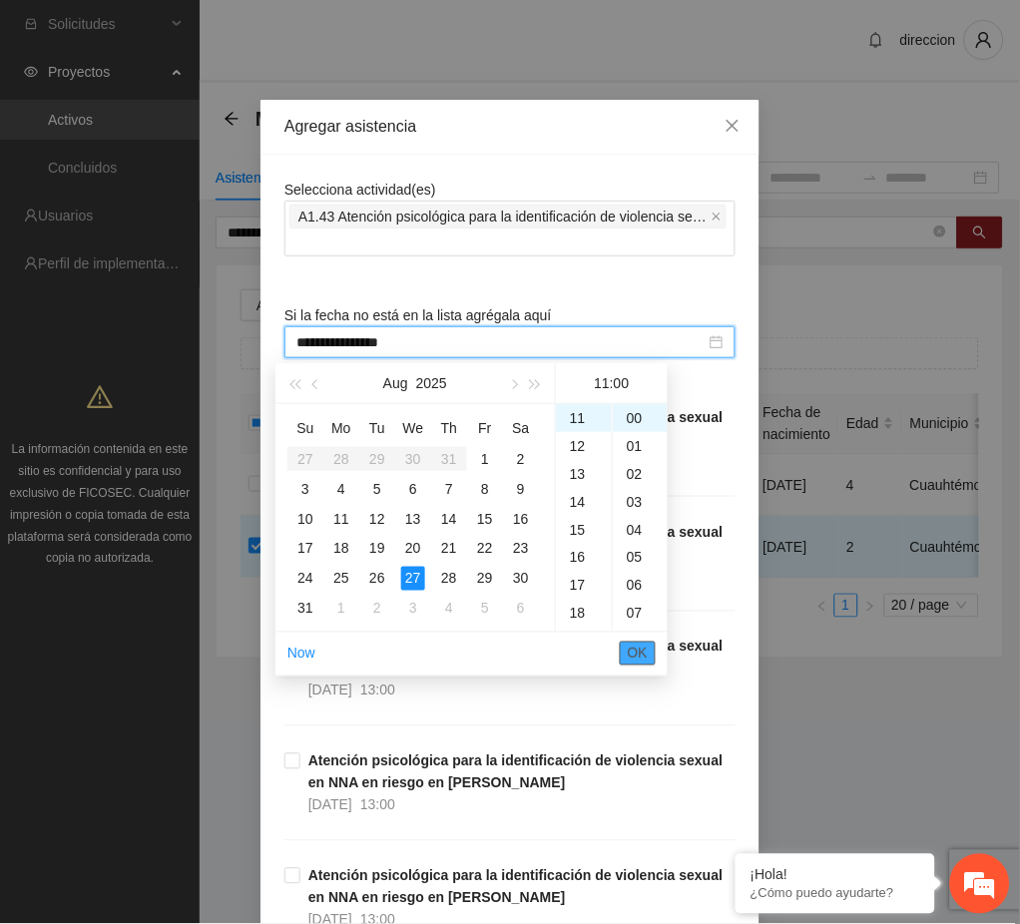
click at [640, 652] on span "OK" at bounding box center [638, 654] width 20 height 22
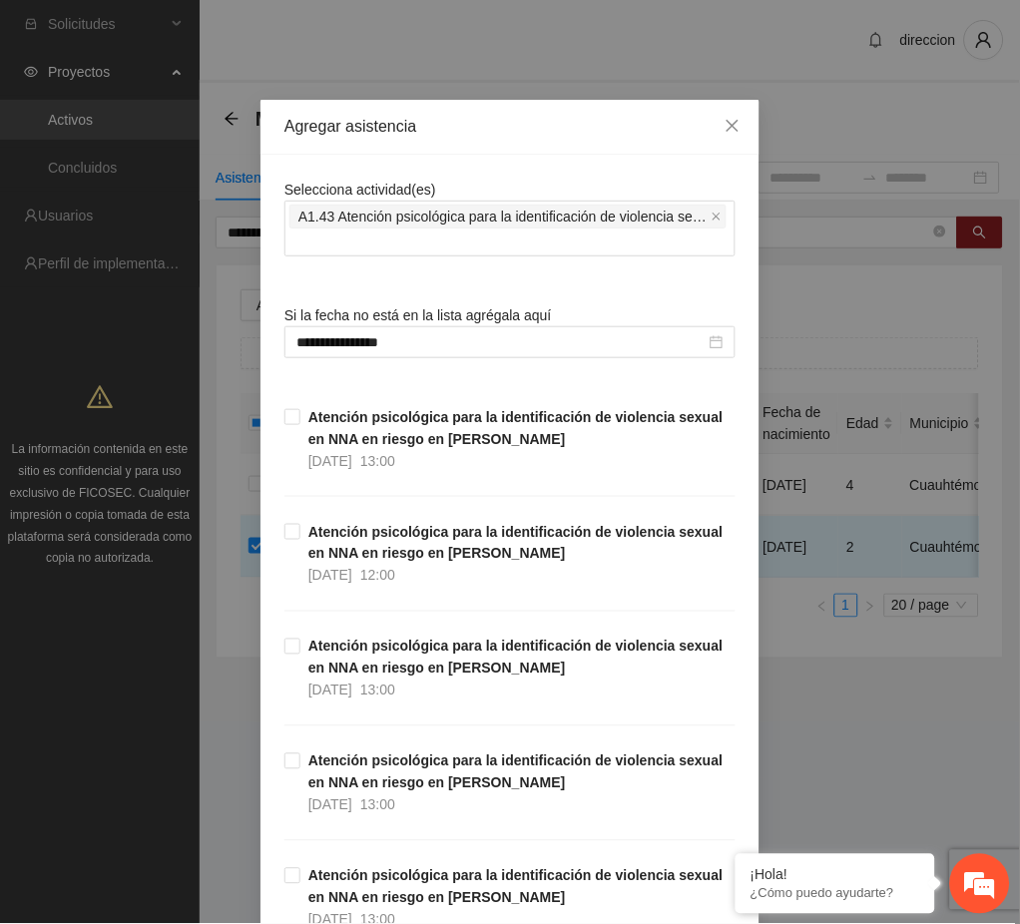
click at [798, 745] on div "**********" at bounding box center [510, 462] width 1020 height 924
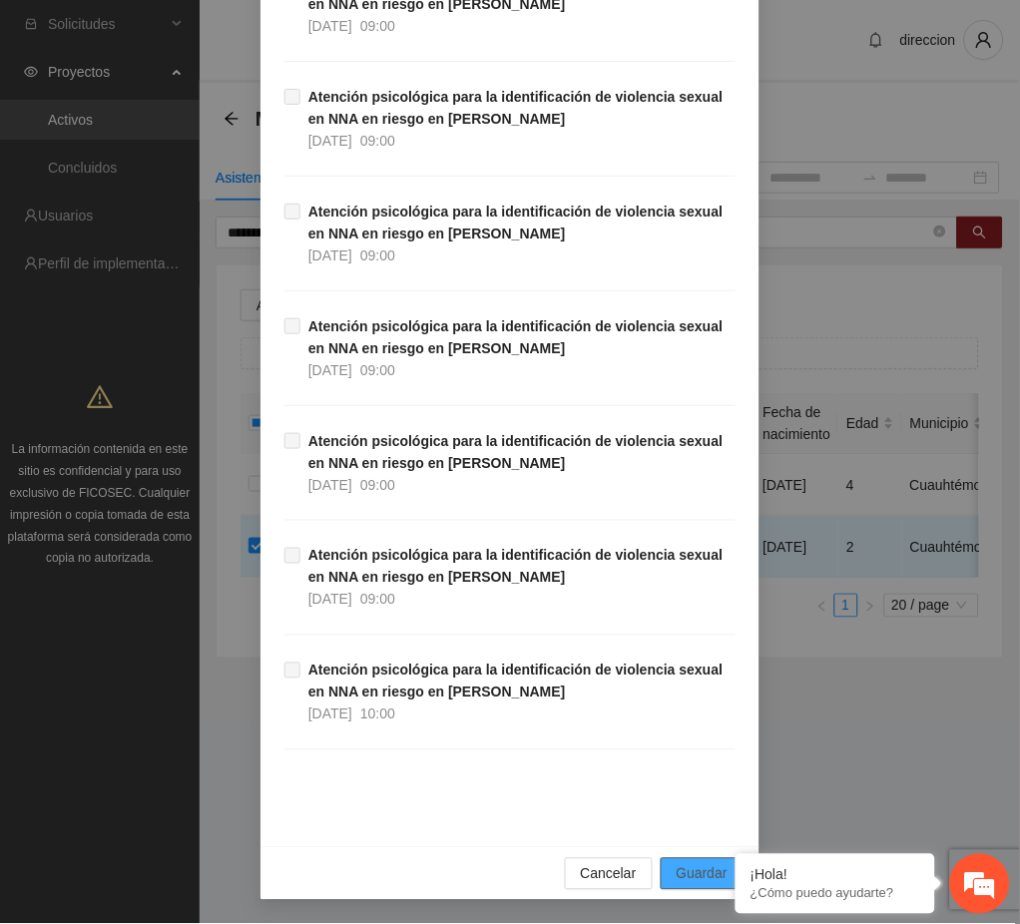
click at [682, 878] on span "Guardar" at bounding box center [702, 874] width 51 height 22
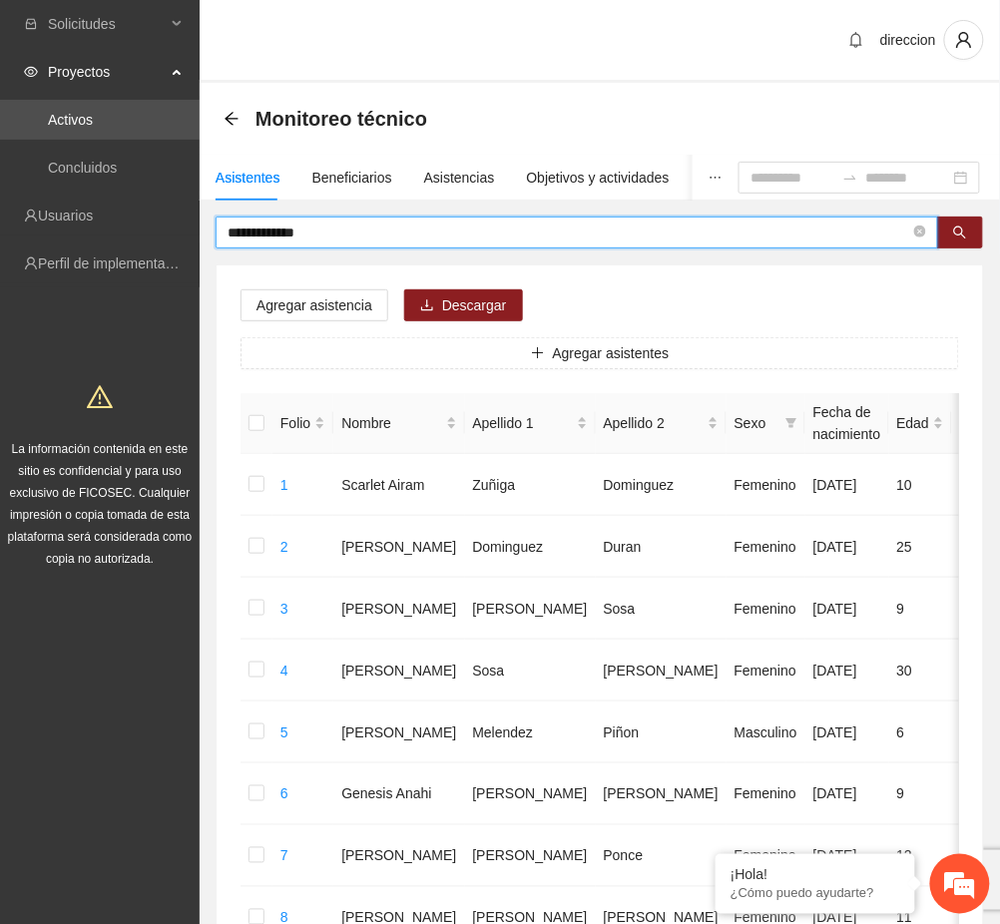
drag, startPoint x: 316, startPoint y: 232, endPoint x: 202, endPoint y: 256, distance: 117.4
type input "**********"
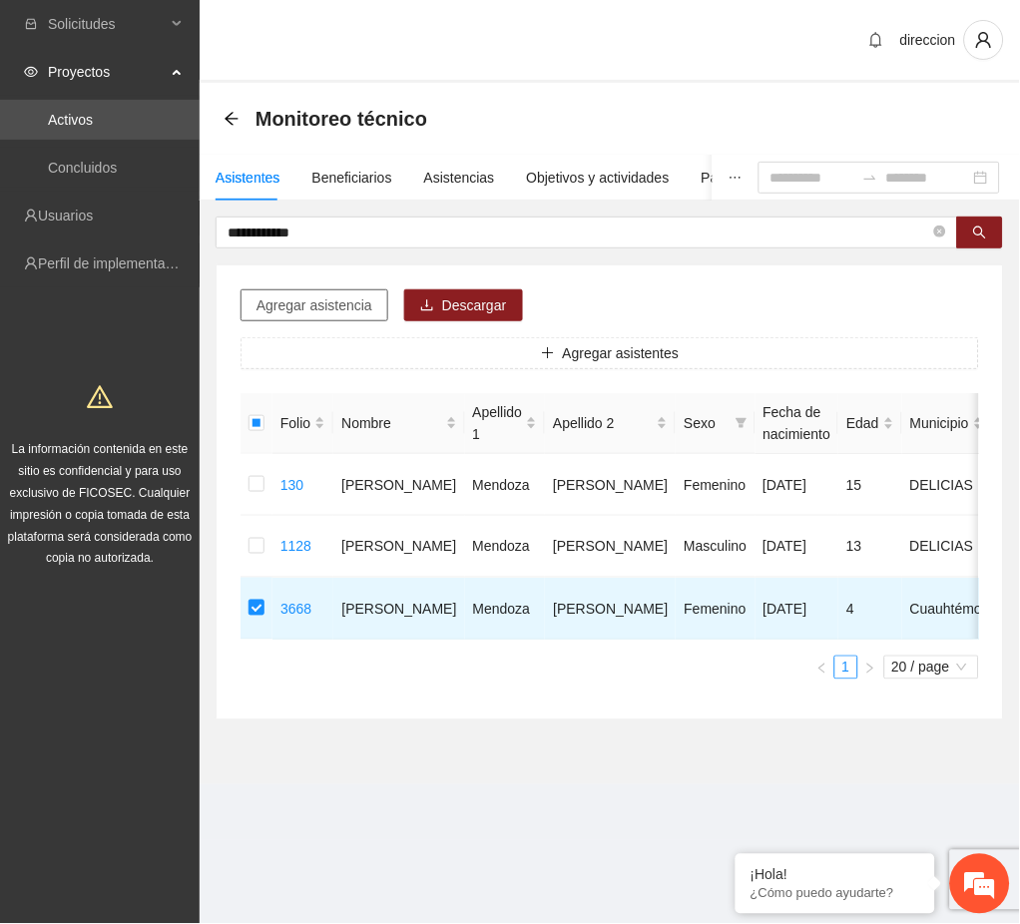
click at [298, 300] on span "Agregar asistencia" at bounding box center [314, 305] width 116 height 22
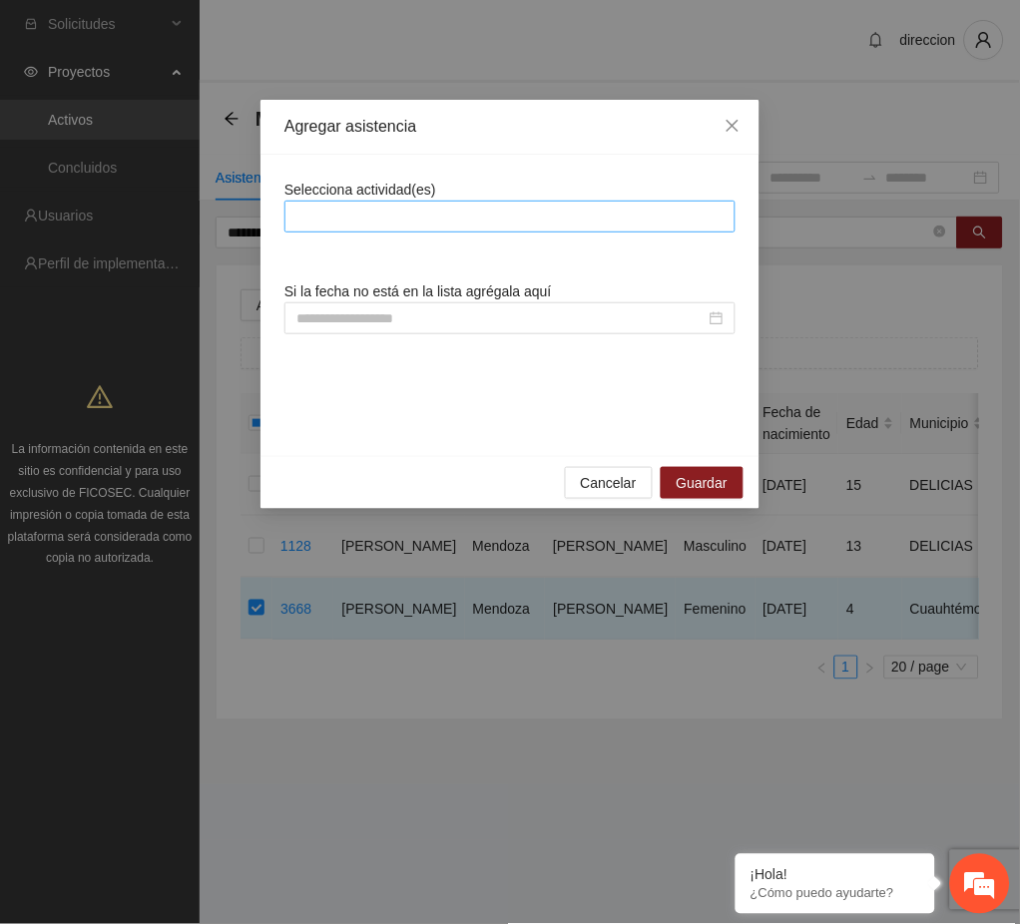
click at [377, 216] on div at bounding box center [509, 217] width 441 height 24
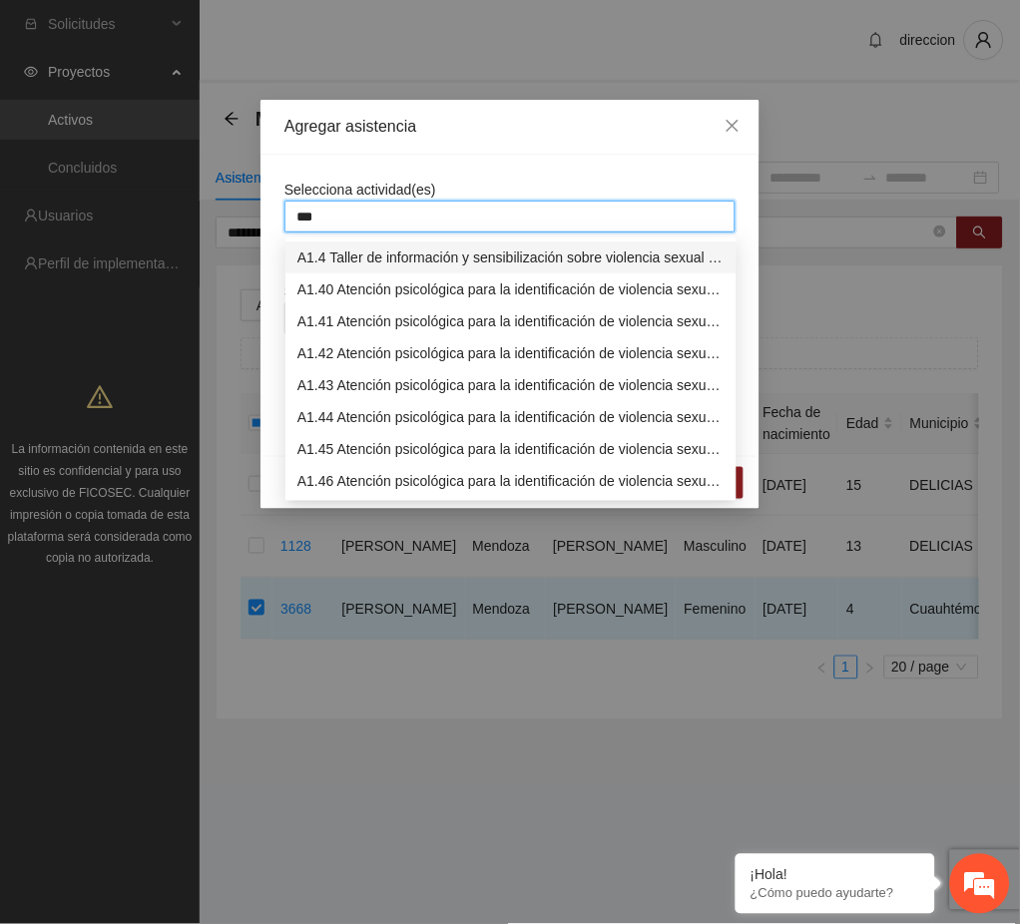
type input "****"
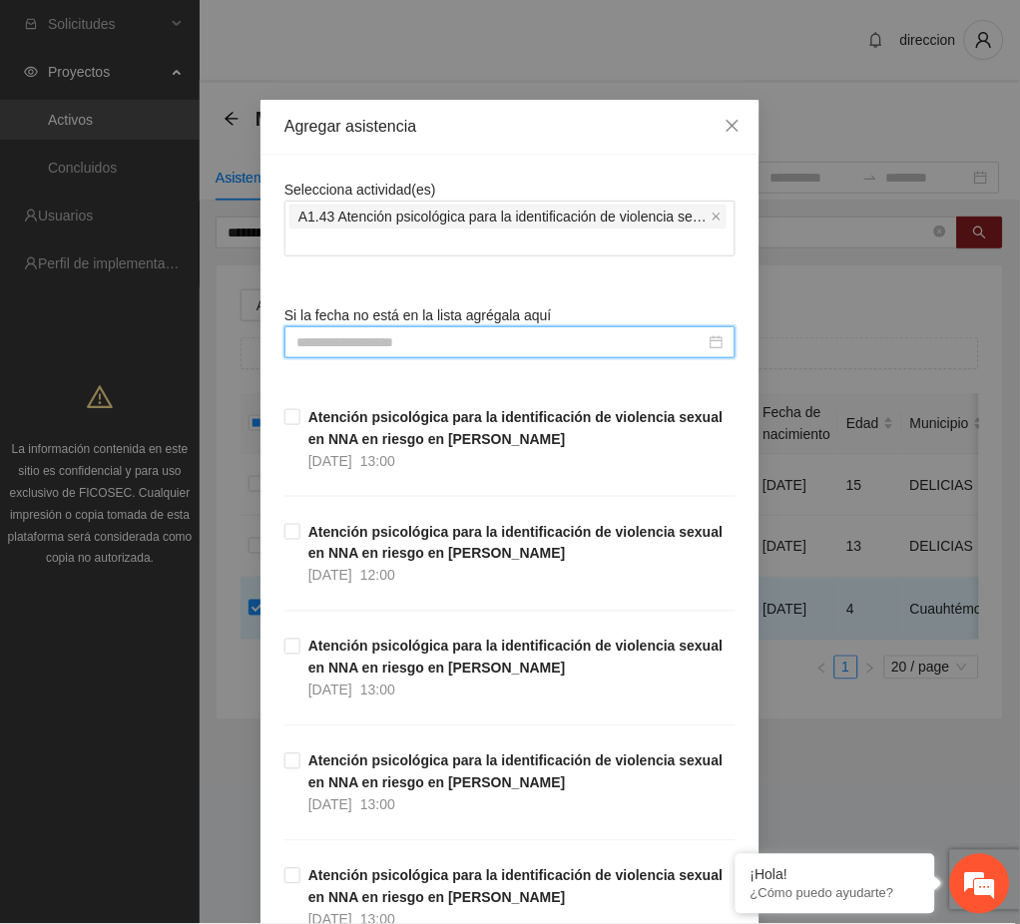
click at [348, 344] on input at bounding box center [500, 342] width 409 height 22
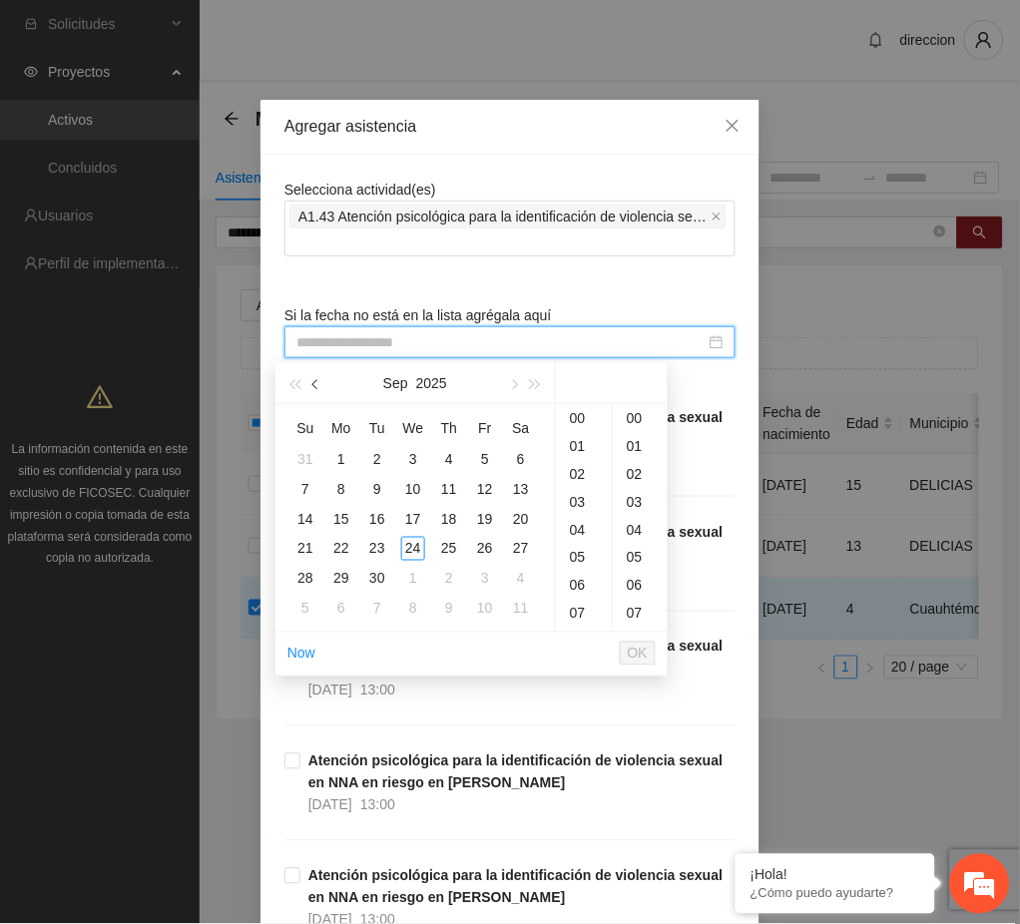
click at [316, 385] on span "button" at bounding box center [317, 385] width 10 height 10
click at [483, 548] on div "22" at bounding box center [485, 549] width 24 height 24
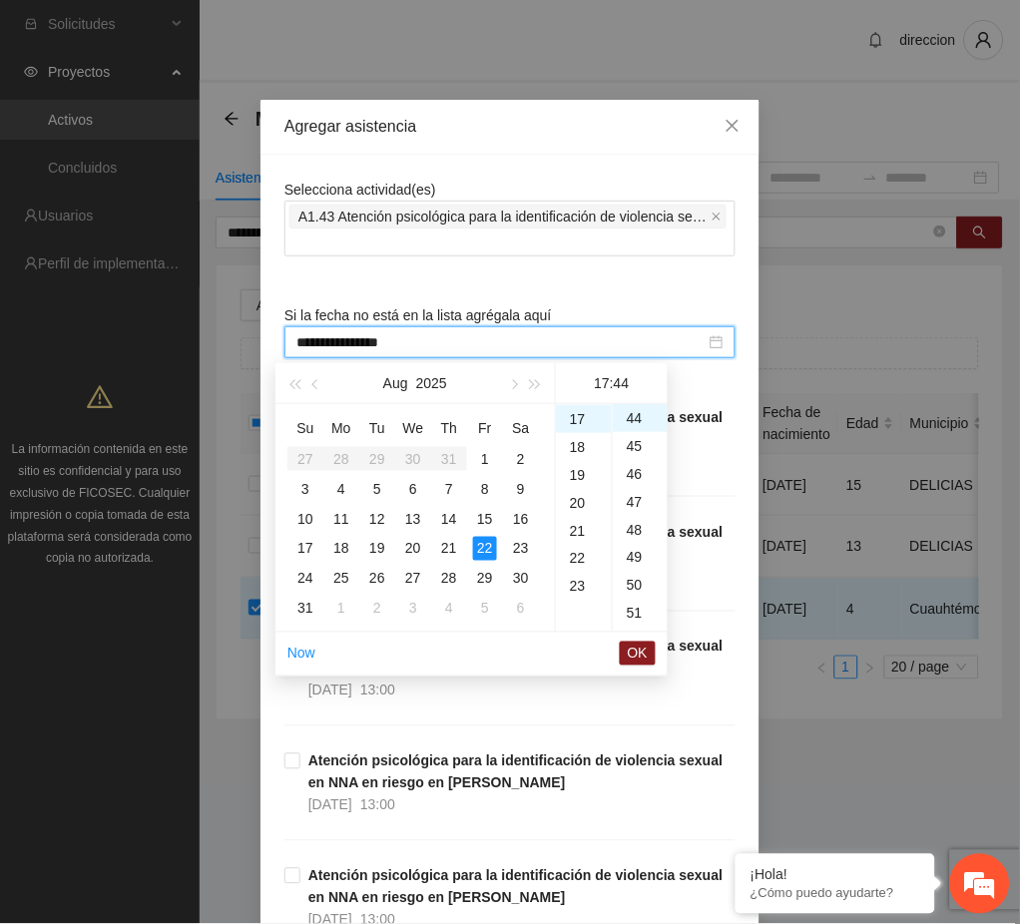
scroll to position [275, 0]
click at [576, 592] on div "09" at bounding box center [584, 594] width 56 height 28
click at [631, 412] on div "00" at bounding box center [640, 418] width 55 height 28
type input "**********"
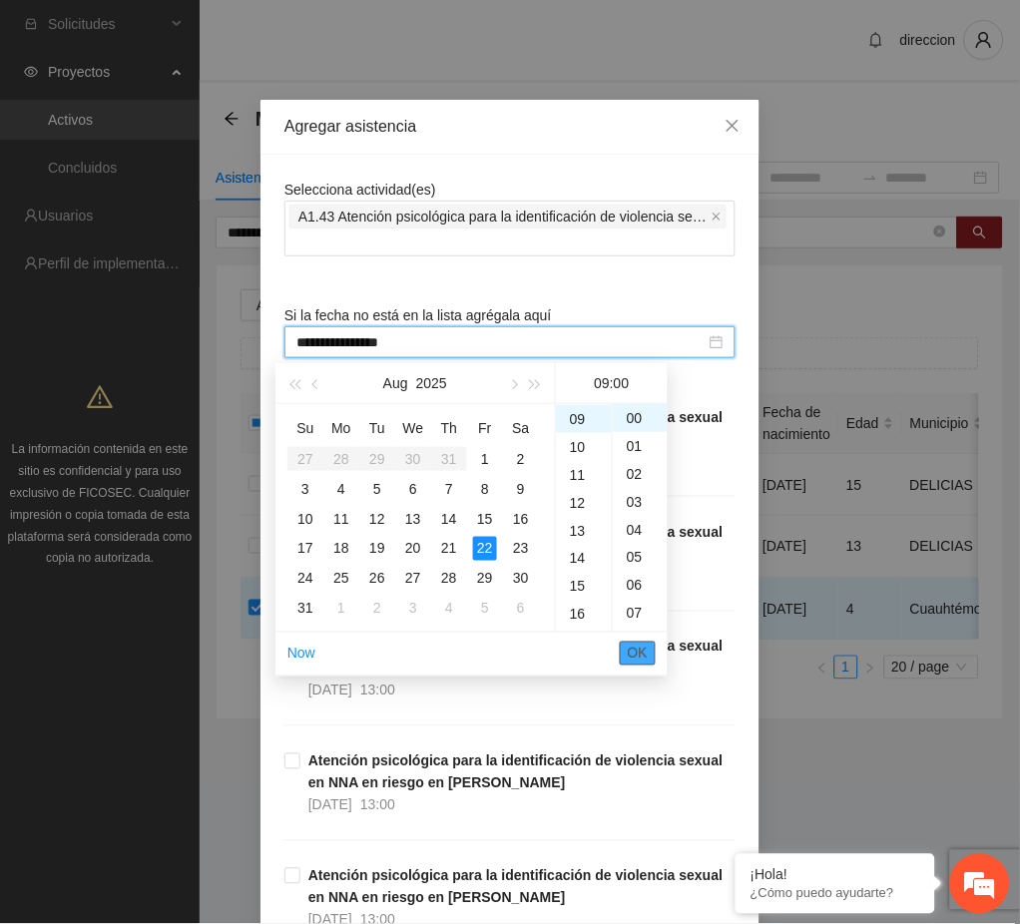
click at [636, 654] on span "OK" at bounding box center [638, 654] width 20 height 22
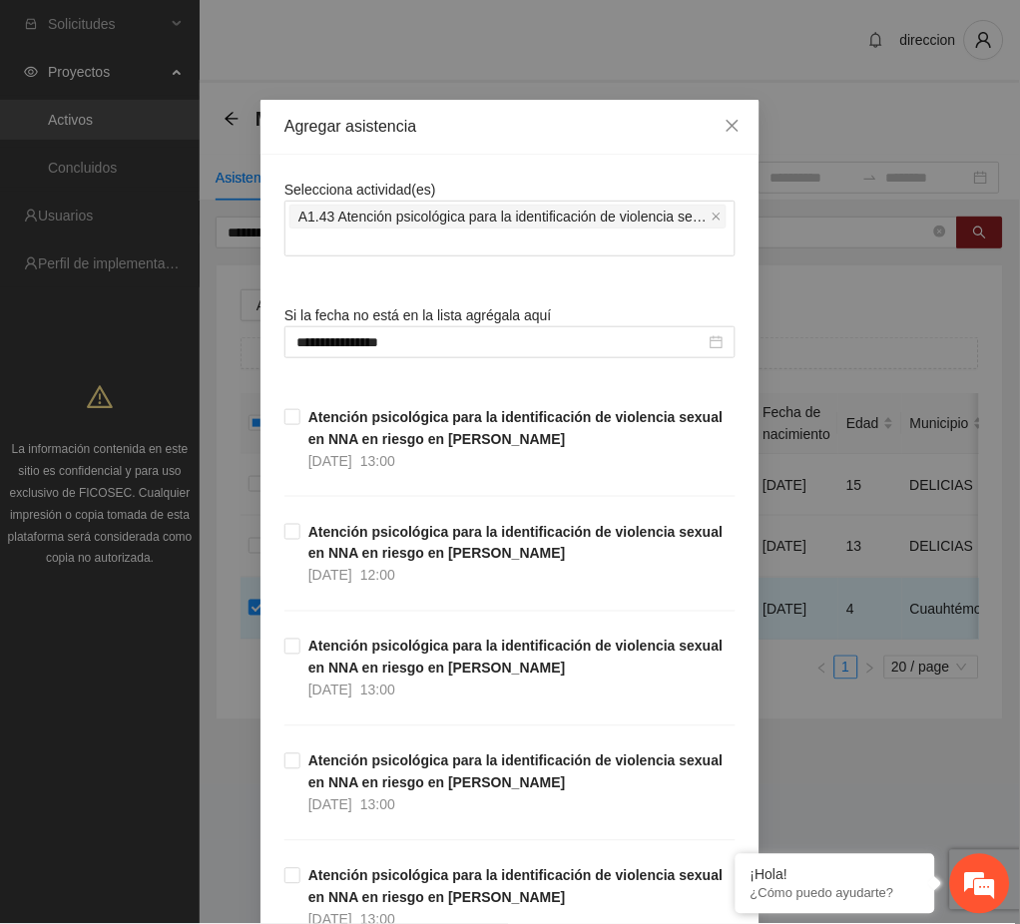
click at [831, 798] on div "**********" at bounding box center [510, 462] width 1020 height 924
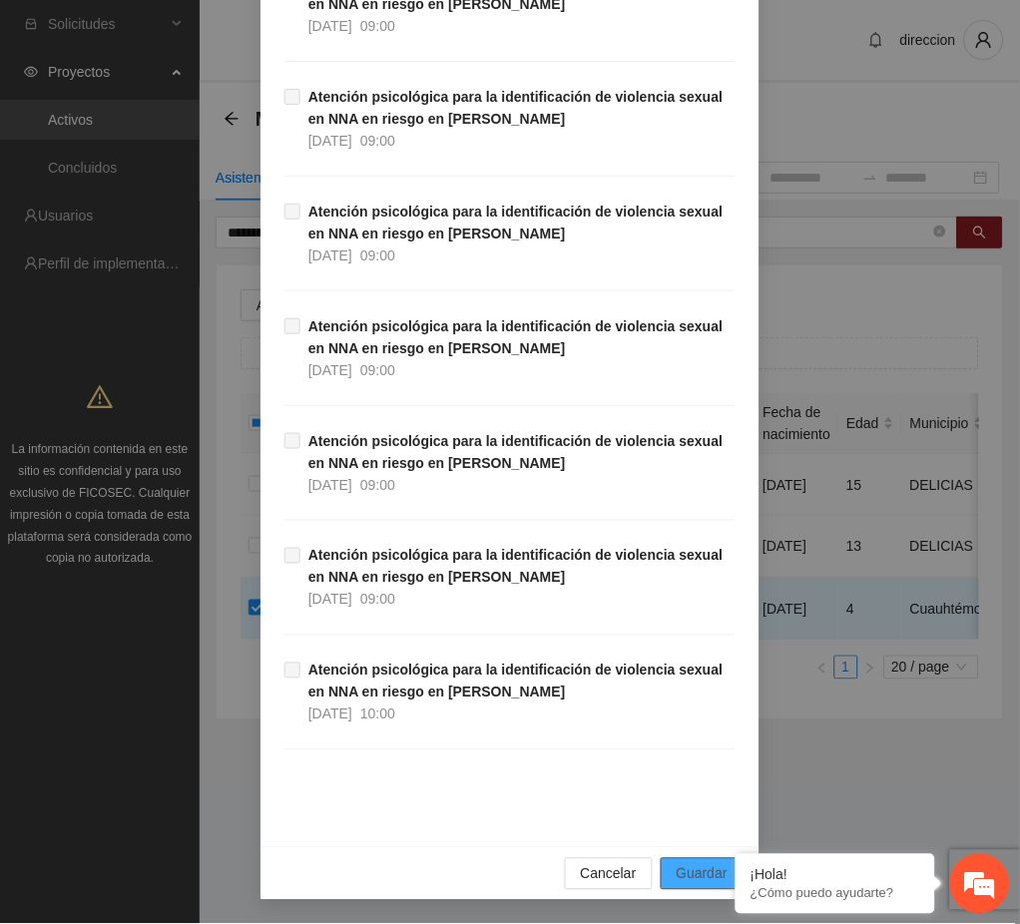
click at [682, 862] on button "Guardar" at bounding box center [702, 874] width 83 height 32
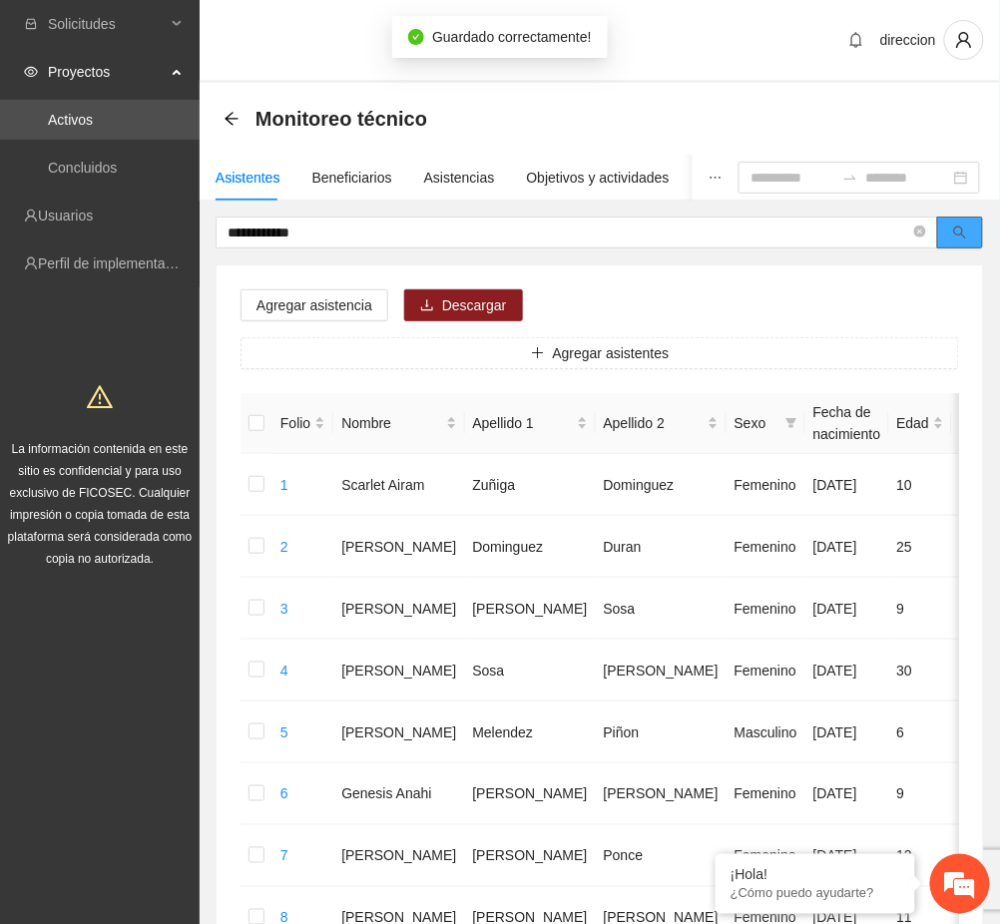
click at [958, 226] on icon "search" at bounding box center [960, 233] width 14 height 14
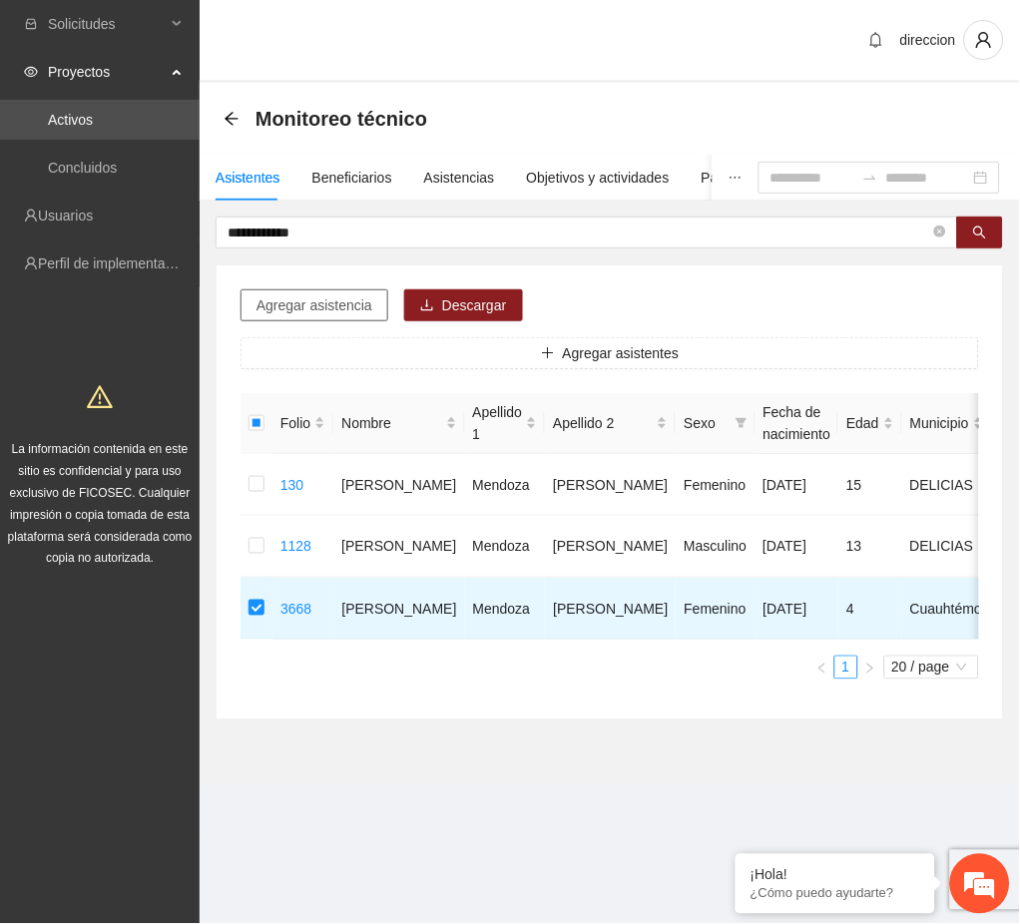
click at [265, 308] on span "Agregar asistencia" at bounding box center [314, 305] width 116 height 22
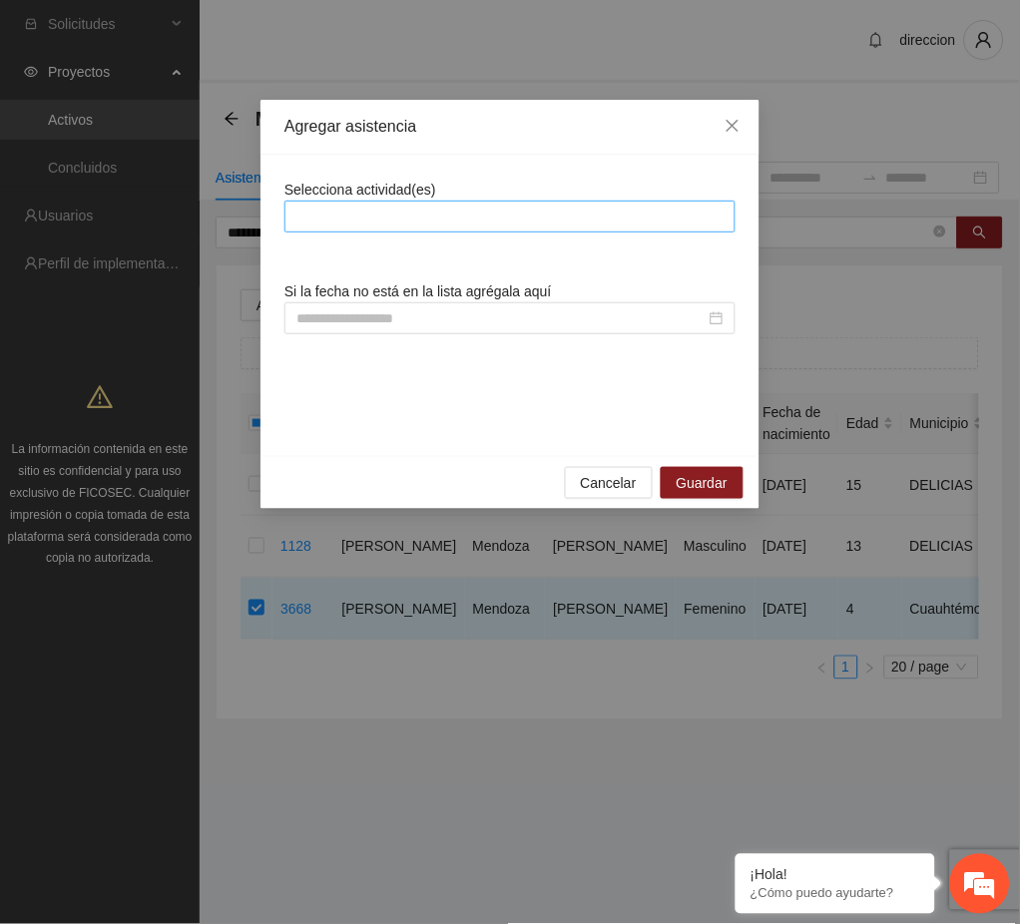
click at [418, 208] on div at bounding box center [509, 217] width 441 height 24
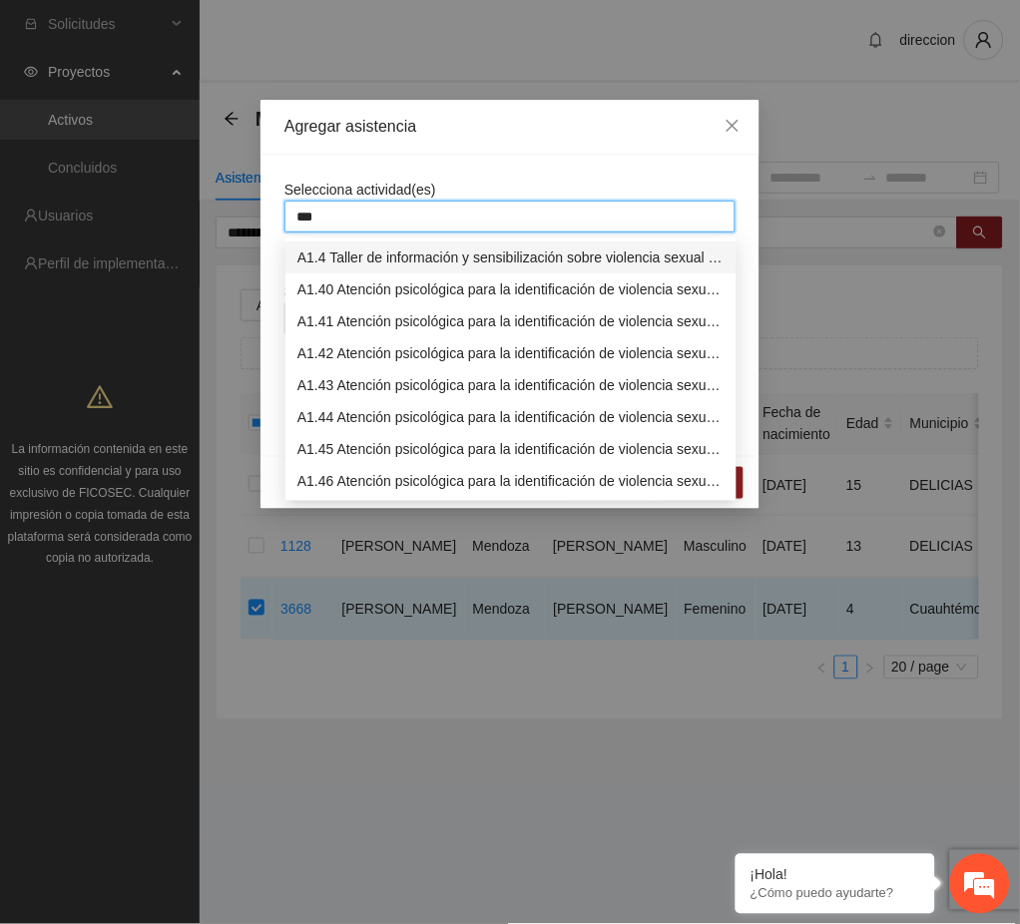
type input "****"
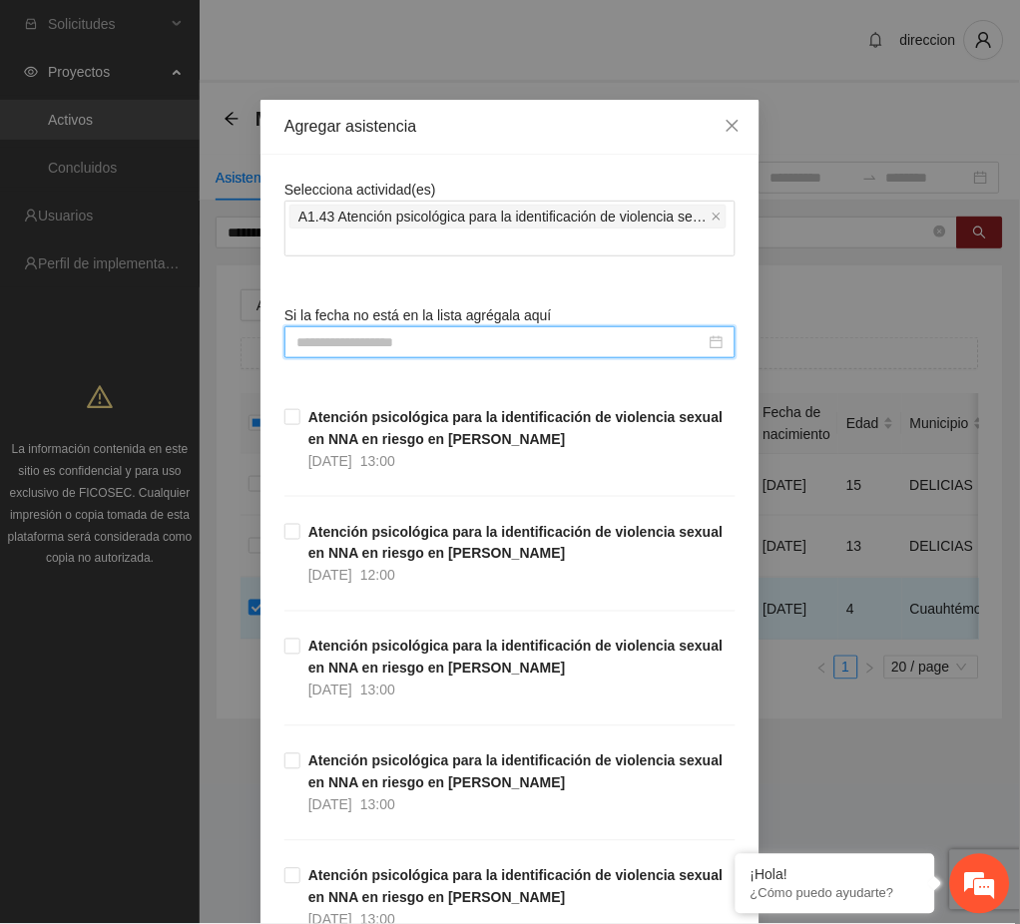
click at [386, 347] on input at bounding box center [500, 342] width 409 height 22
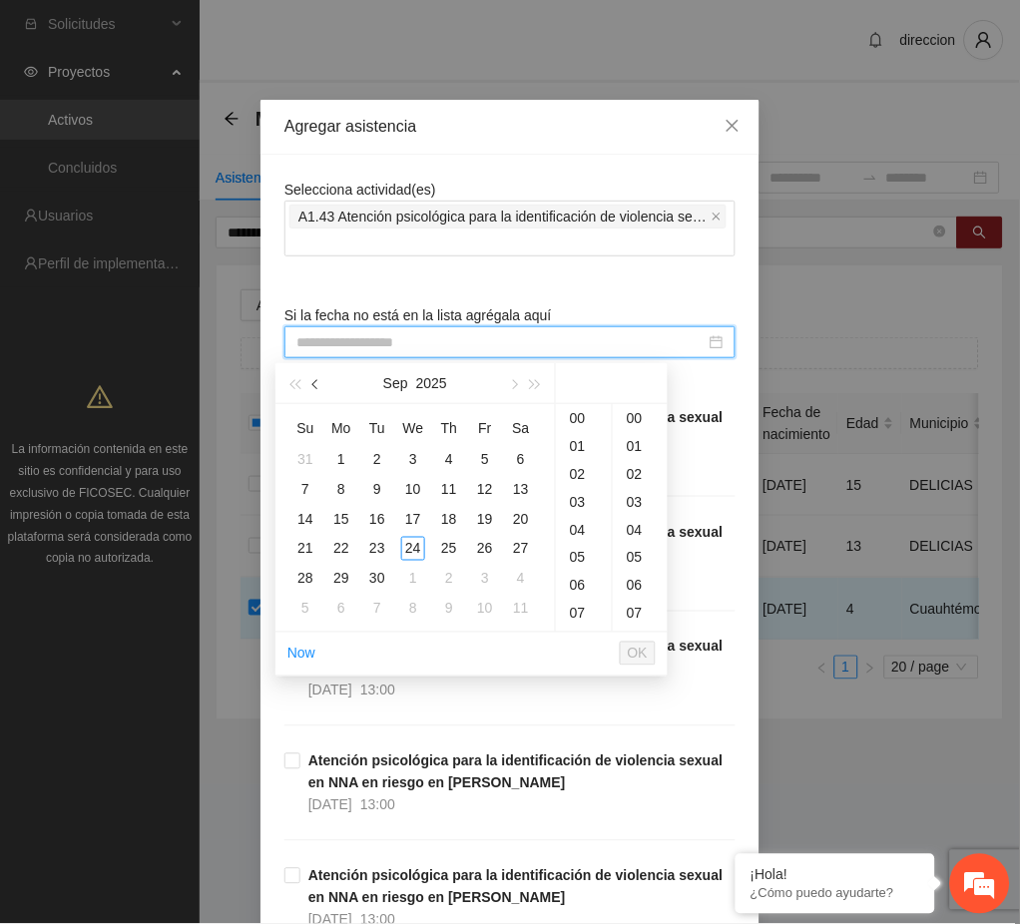
click at [319, 387] on span "button" at bounding box center [317, 385] width 10 height 10
click at [447, 585] on div "28" at bounding box center [449, 579] width 24 height 24
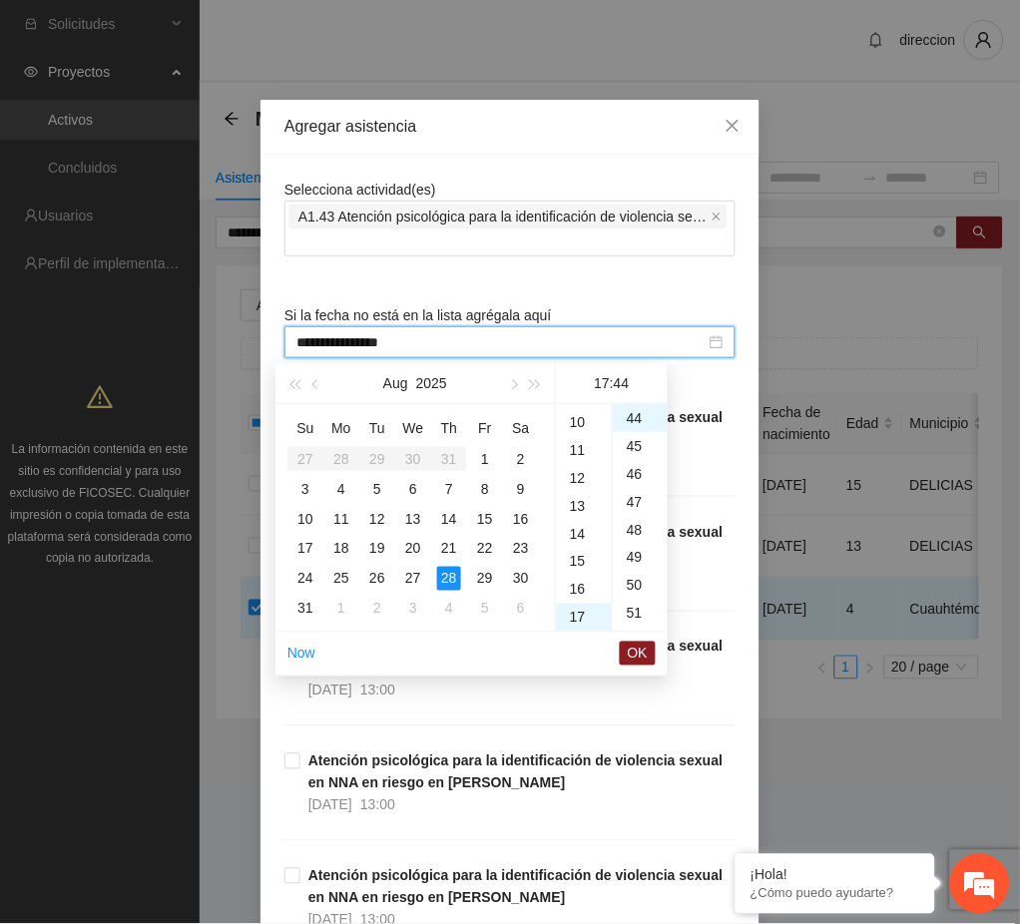
scroll to position [76, 0]
click at [578, 597] on div "09" at bounding box center [584, 594] width 56 height 28
click at [626, 408] on div "00" at bounding box center [640, 418] width 55 height 28
type input "**********"
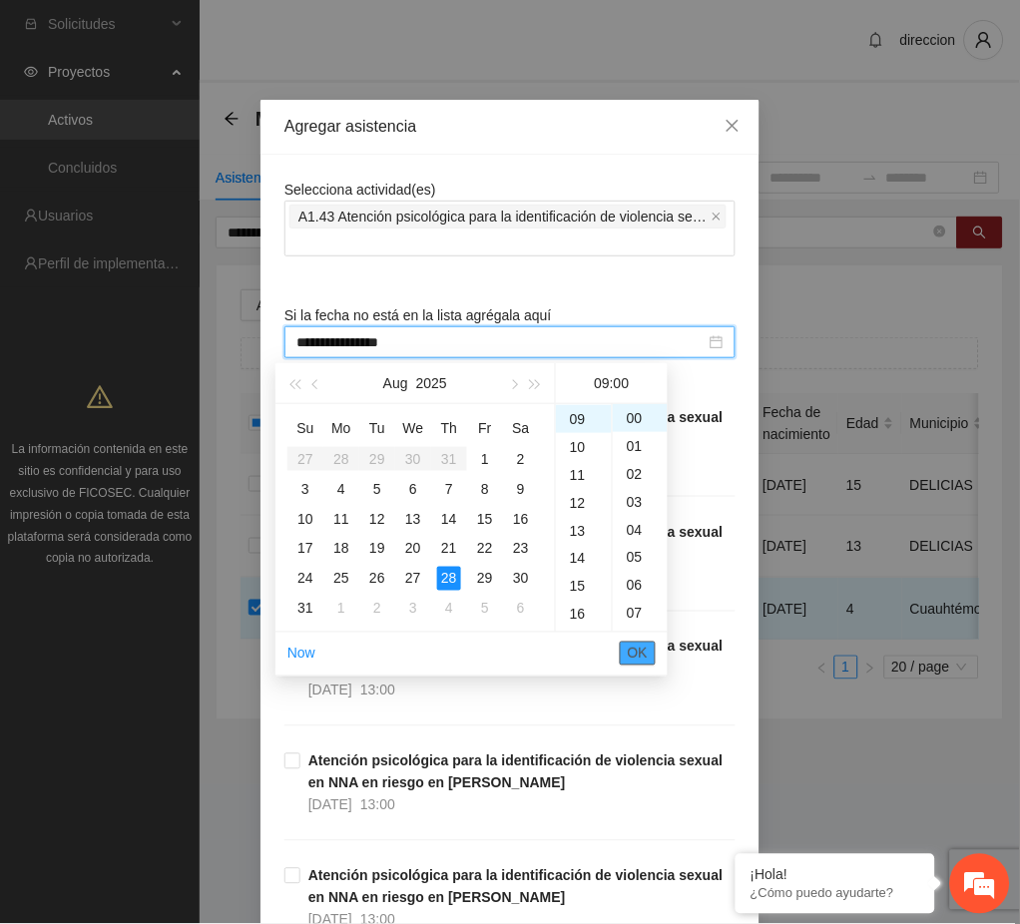
click at [640, 654] on span "OK" at bounding box center [638, 654] width 20 height 22
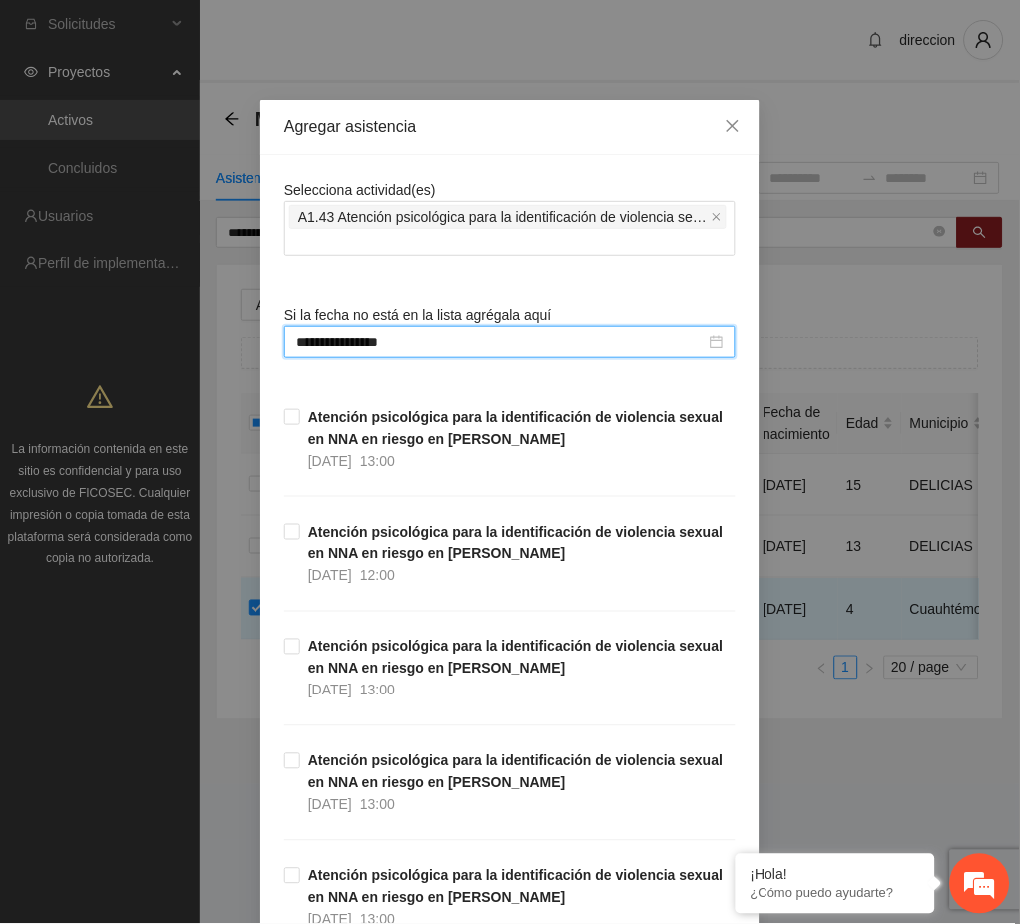
click at [759, 731] on div "**********" at bounding box center [510, 462] width 1020 height 924
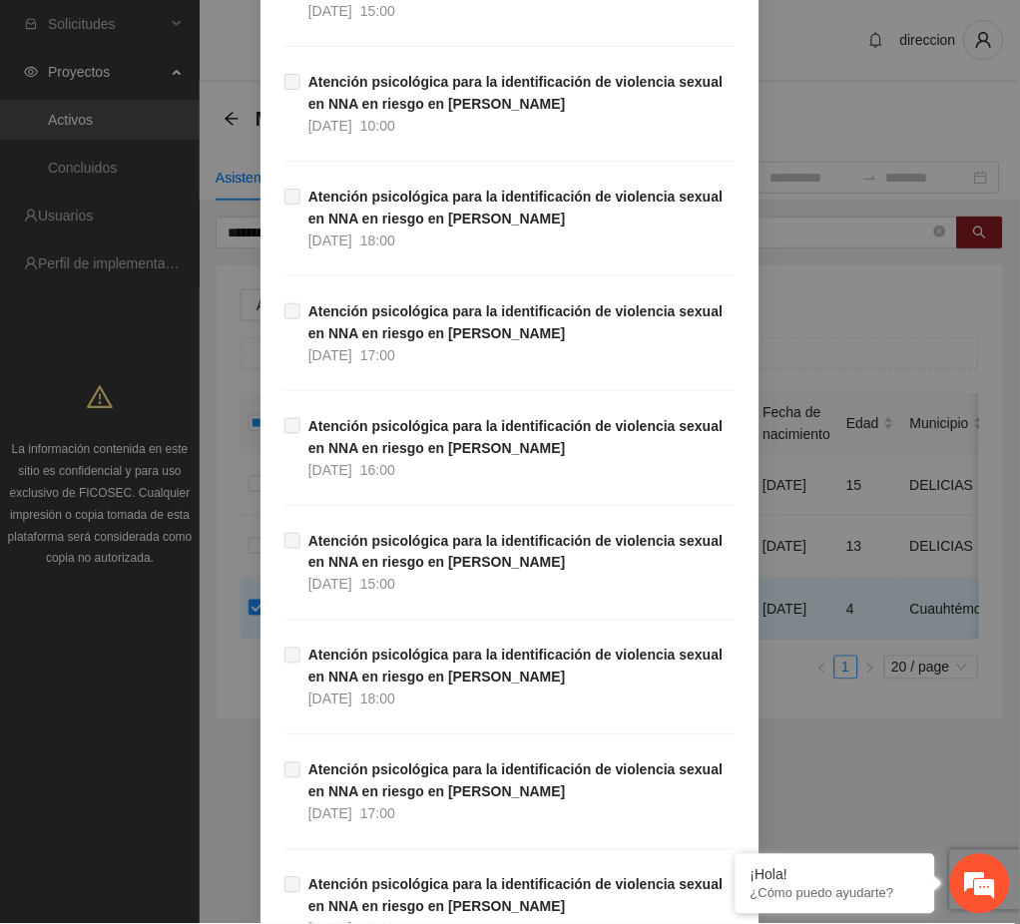
scroll to position [33276, 0]
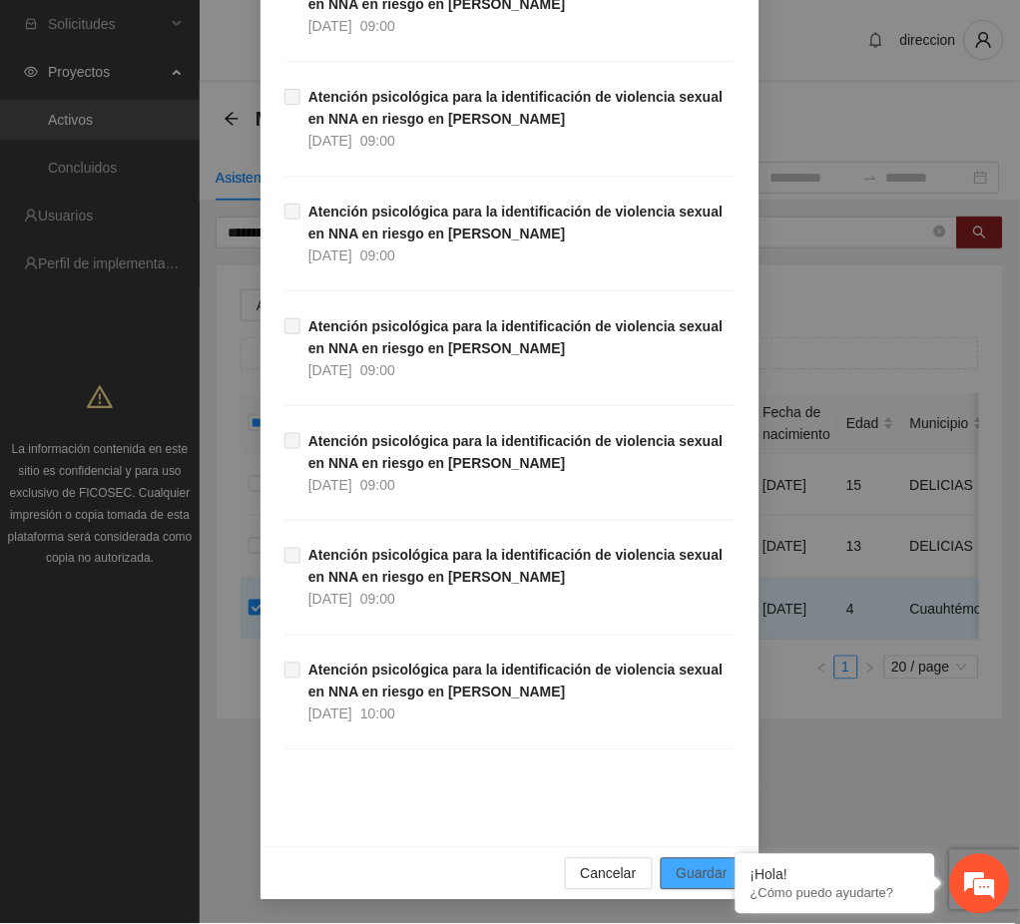
click at [666, 877] on button "Guardar" at bounding box center [702, 874] width 83 height 32
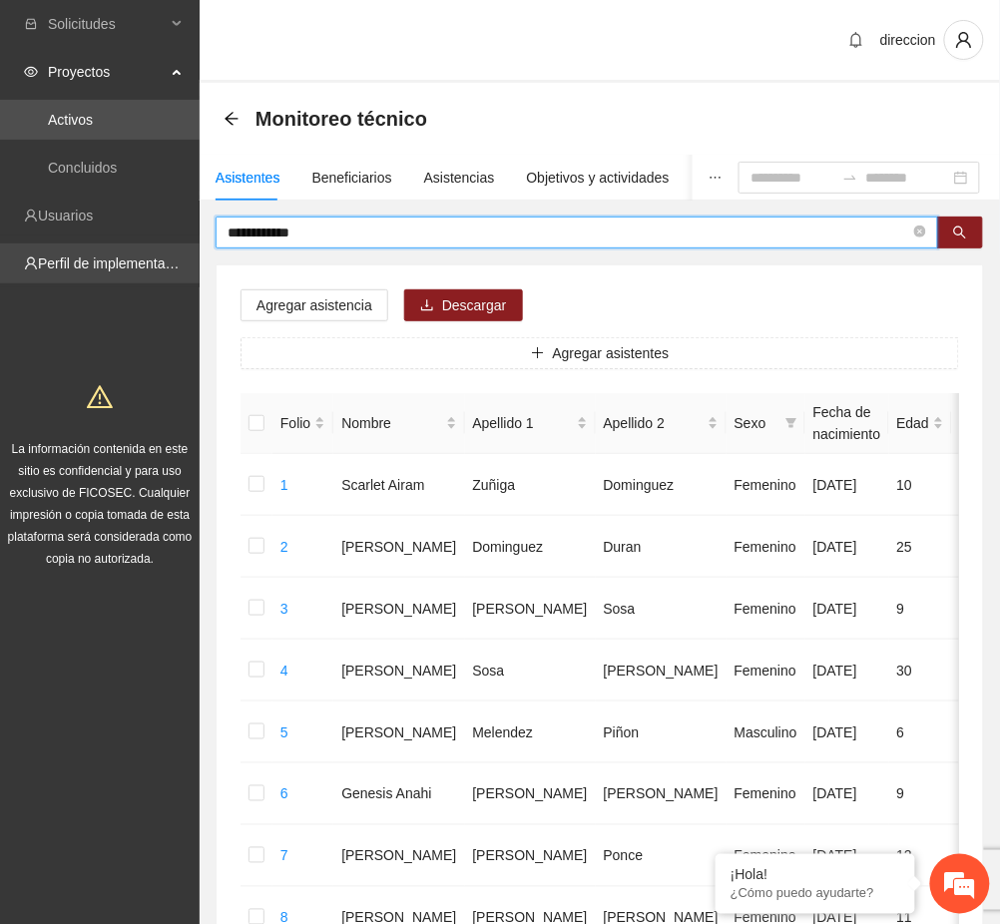
drag, startPoint x: 323, startPoint y: 232, endPoint x: 184, endPoint y: 248, distance: 140.7
type input "**********"
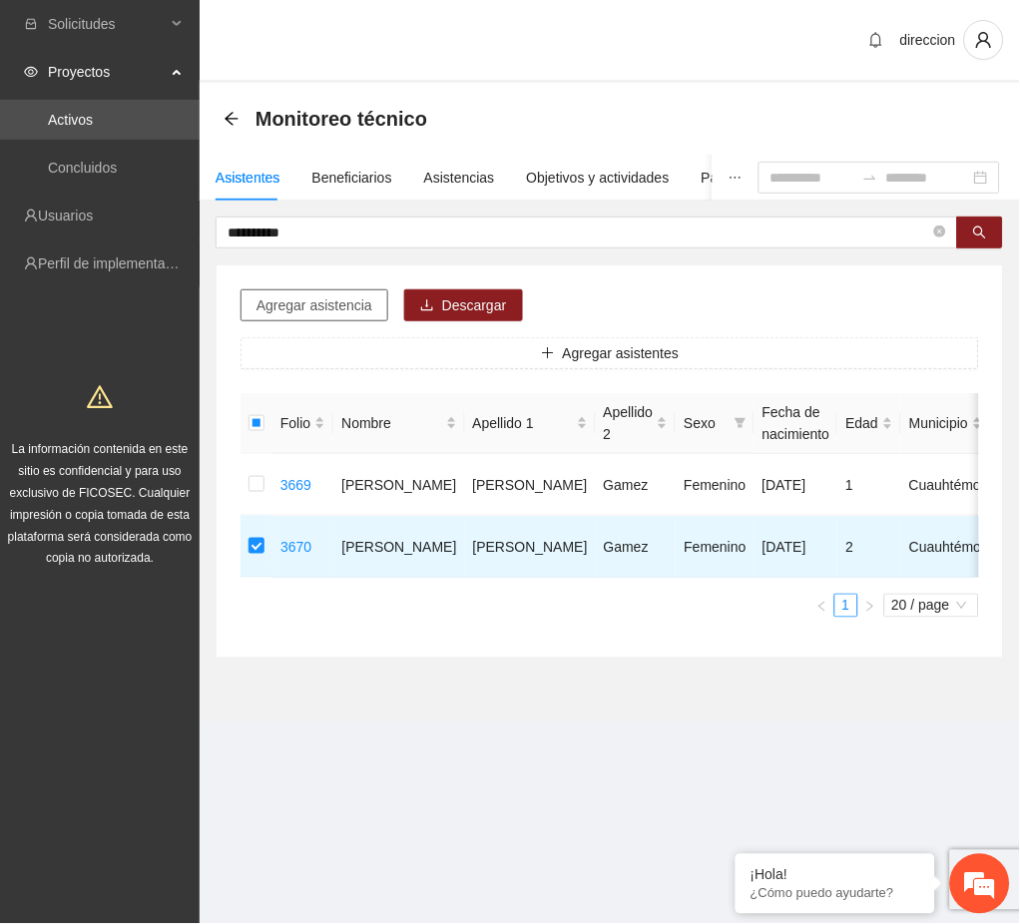
click at [311, 299] on span "Agregar asistencia" at bounding box center [314, 305] width 116 height 22
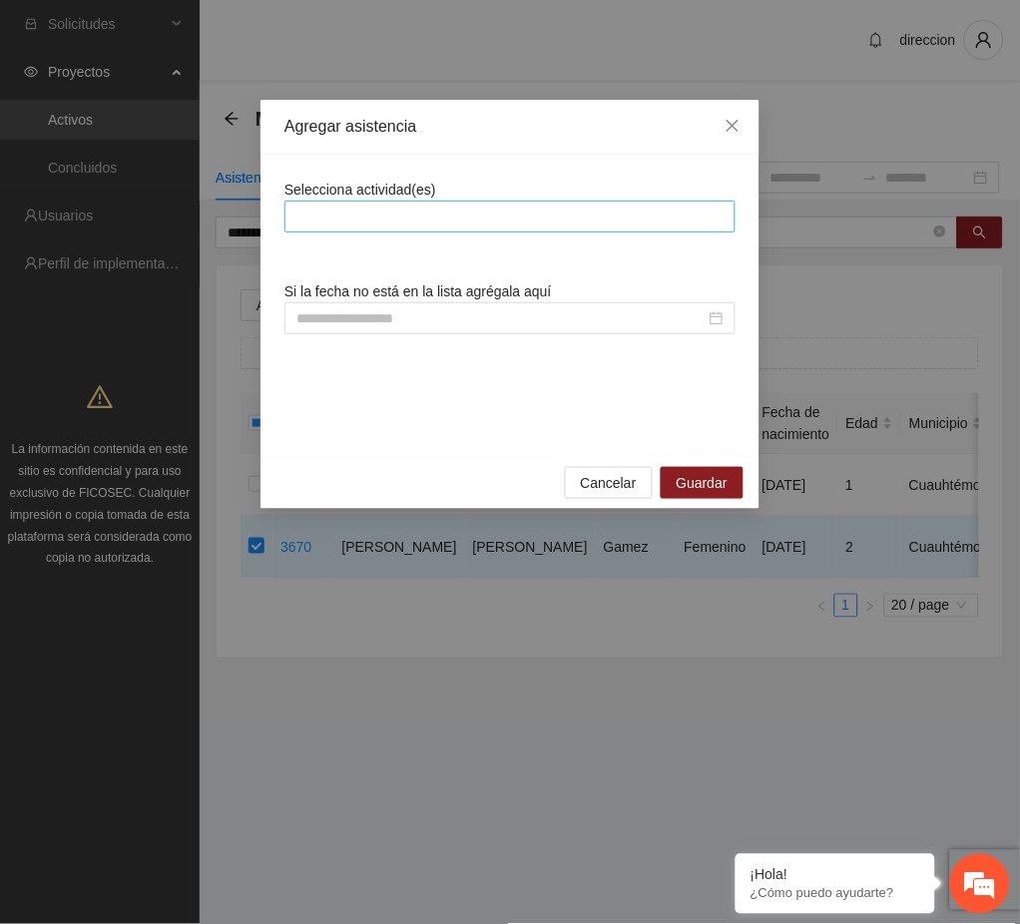
click at [391, 218] on div at bounding box center [509, 217] width 441 height 24
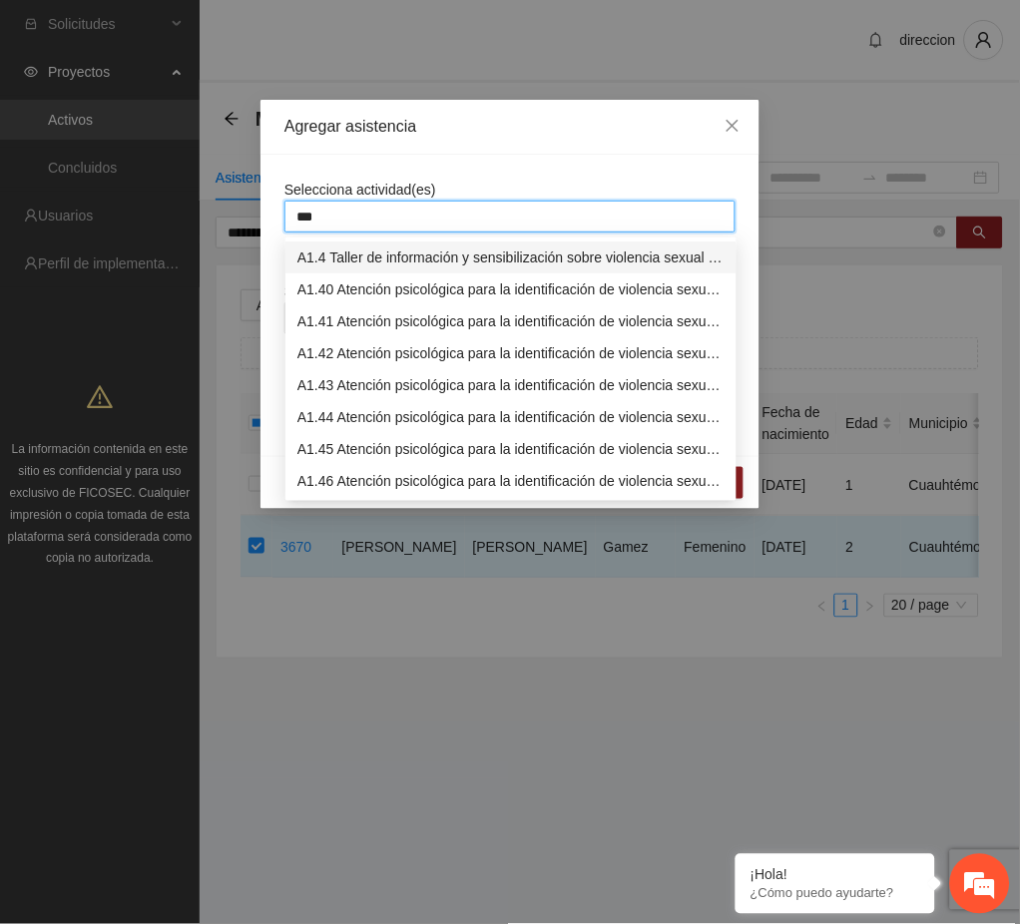
type input "****"
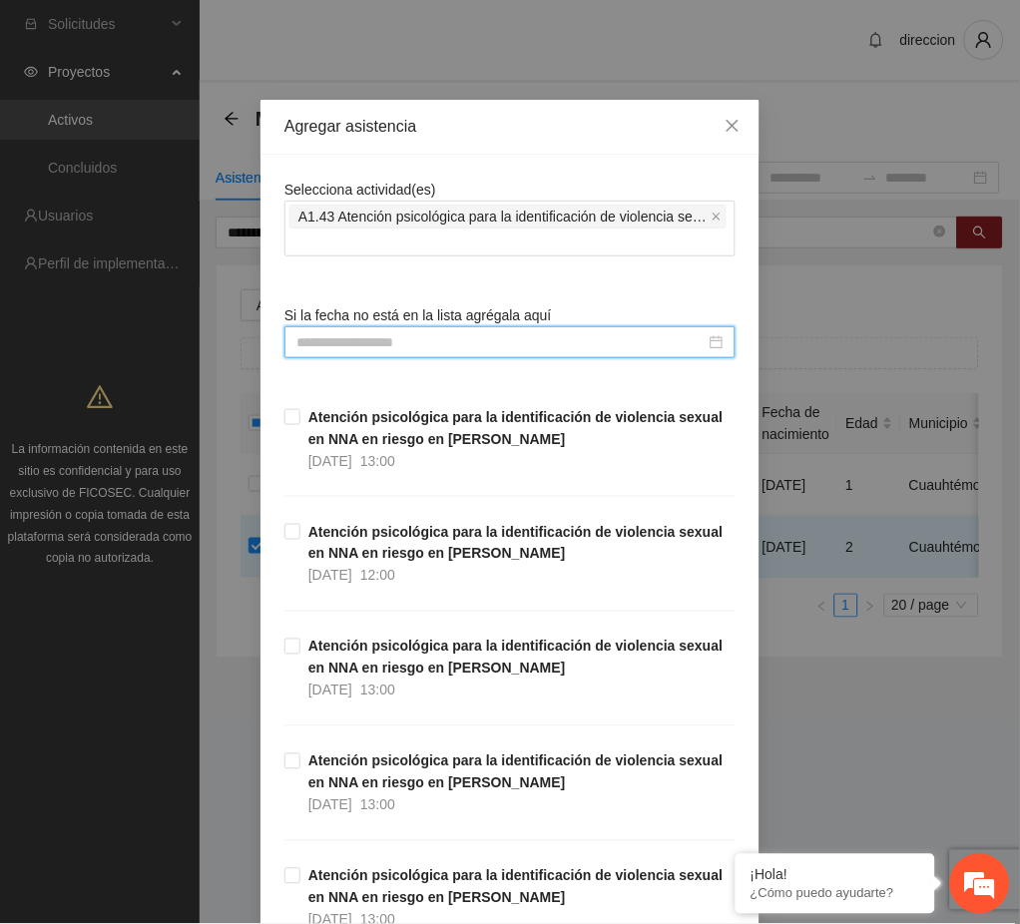
click at [353, 346] on input at bounding box center [500, 342] width 409 height 22
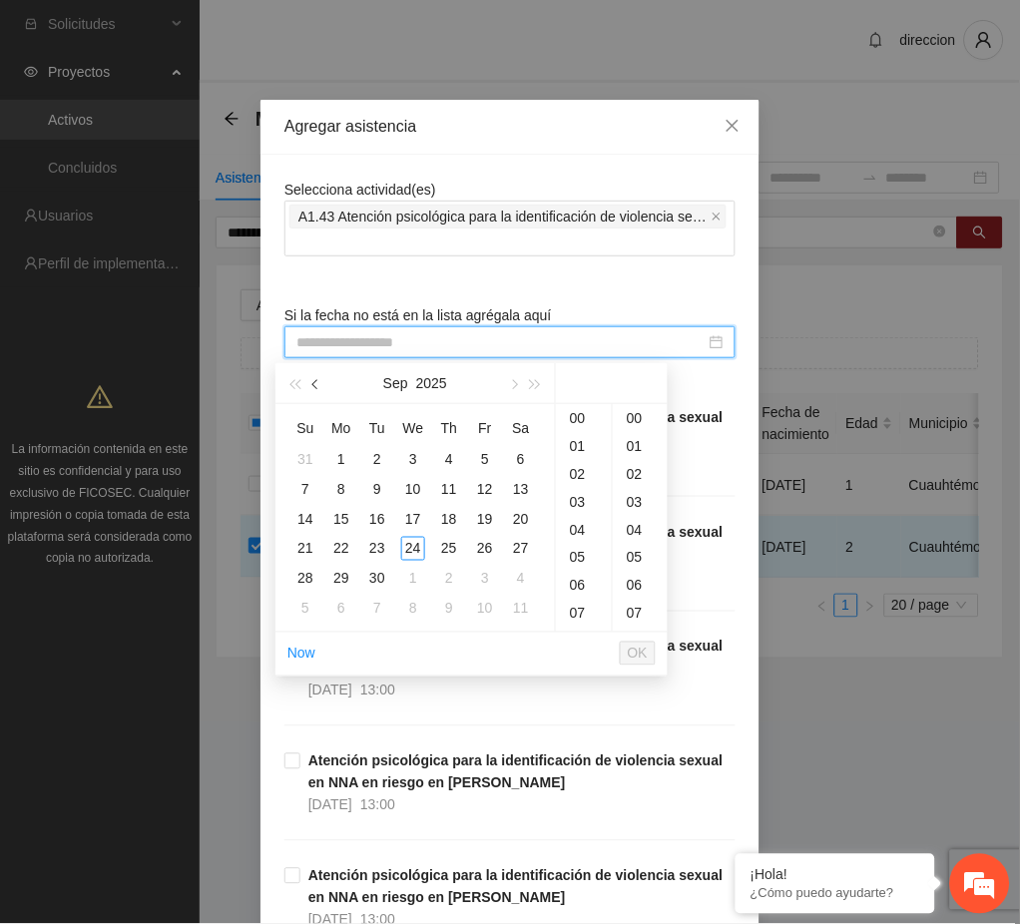
click at [319, 390] on button "button" at bounding box center [316, 383] width 22 height 40
click at [492, 548] on div "22" at bounding box center [485, 549] width 24 height 24
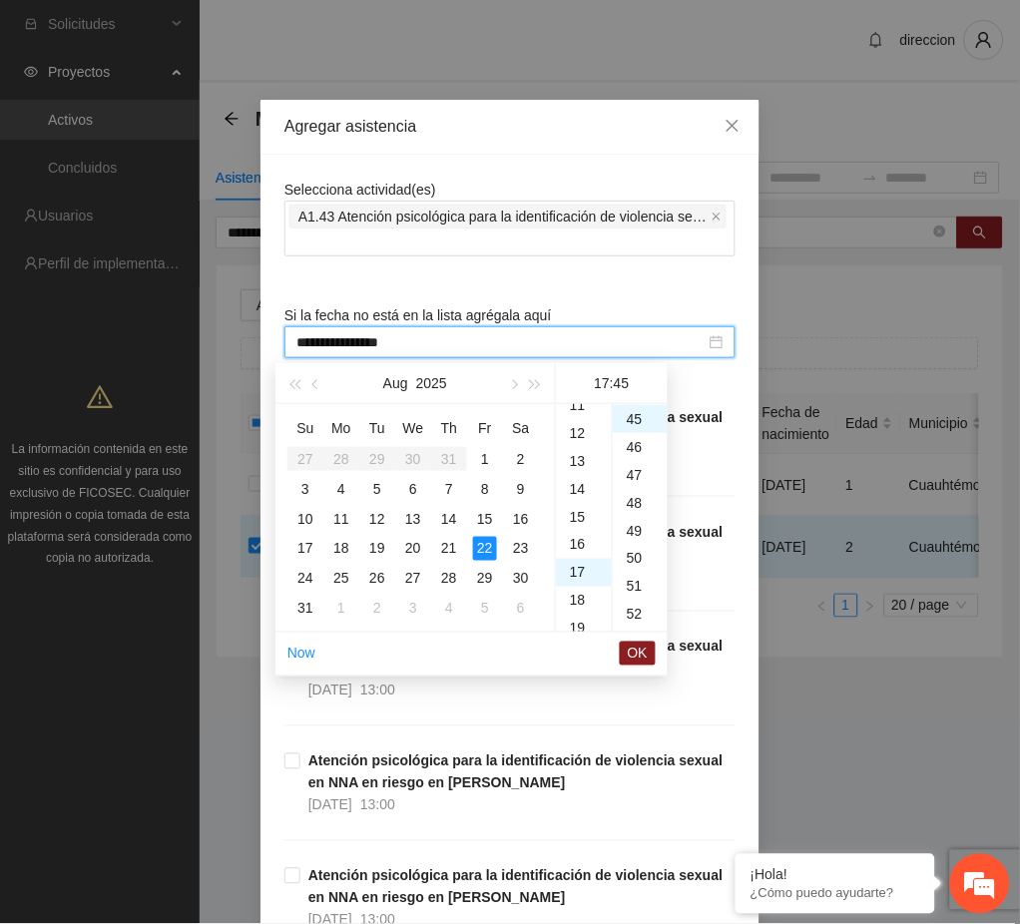
scroll to position [275, 0]
click at [577, 424] on div "10" at bounding box center [584, 422] width 56 height 28
click at [625, 417] on div "00" at bounding box center [640, 418] width 55 height 28
type input "**********"
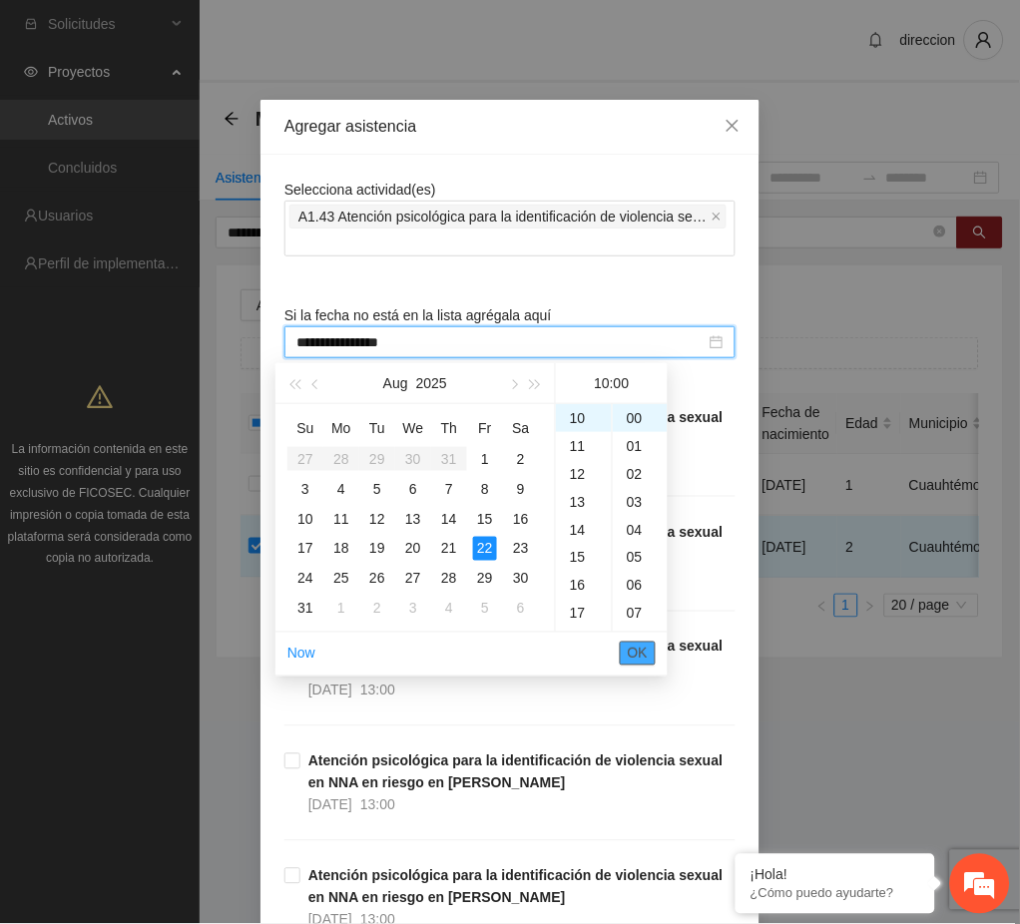
click at [639, 653] on span "OK" at bounding box center [638, 654] width 20 height 22
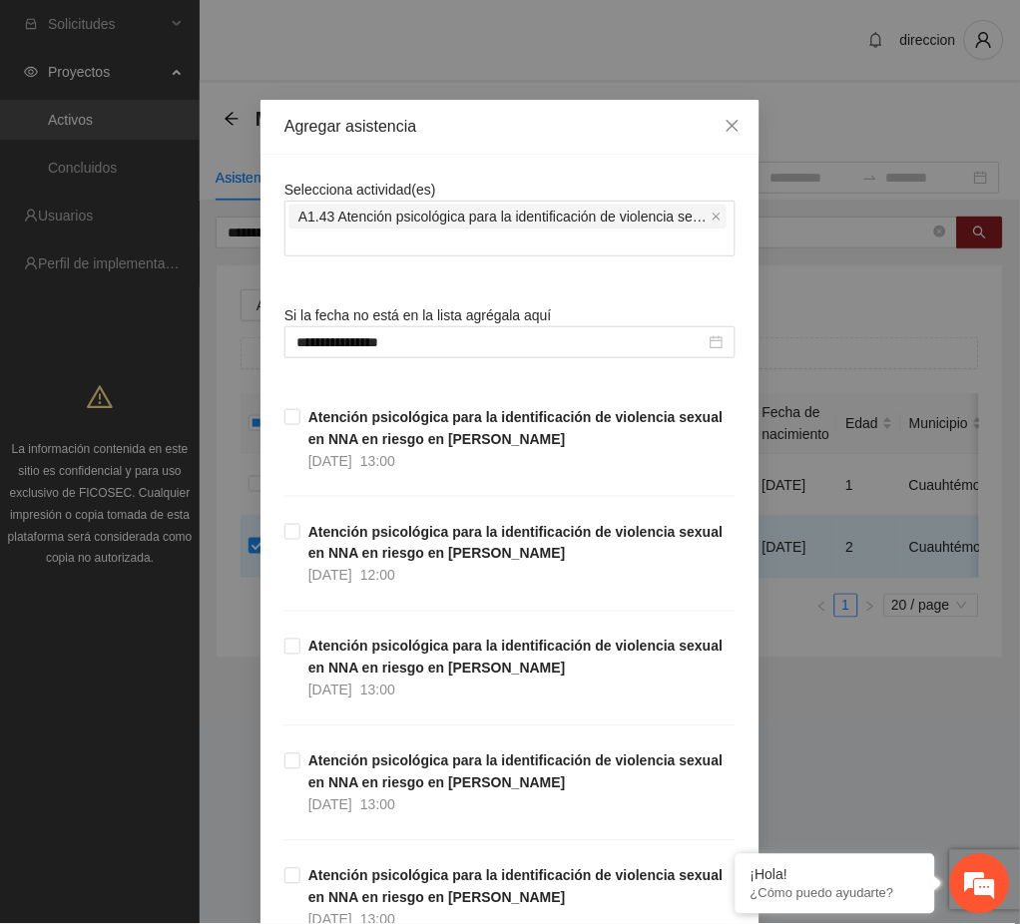
click at [808, 772] on div "**********" at bounding box center [510, 462] width 1020 height 924
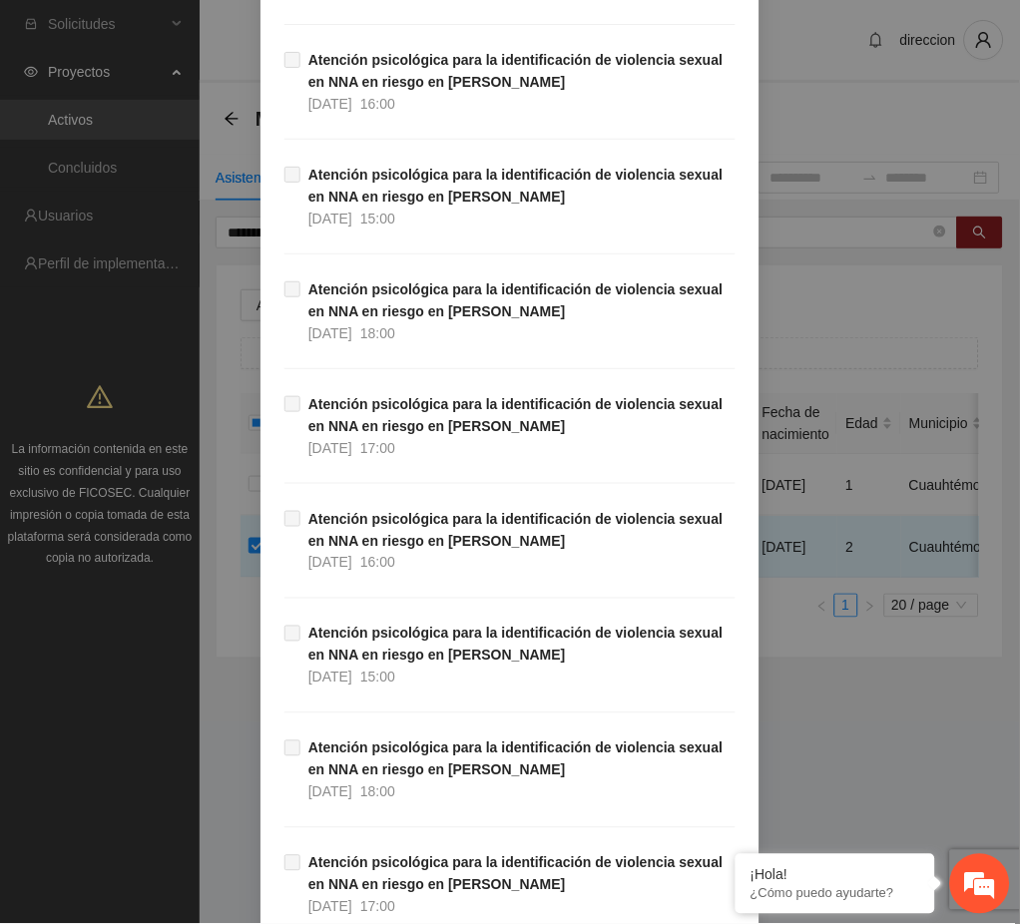
scroll to position [33276, 0]
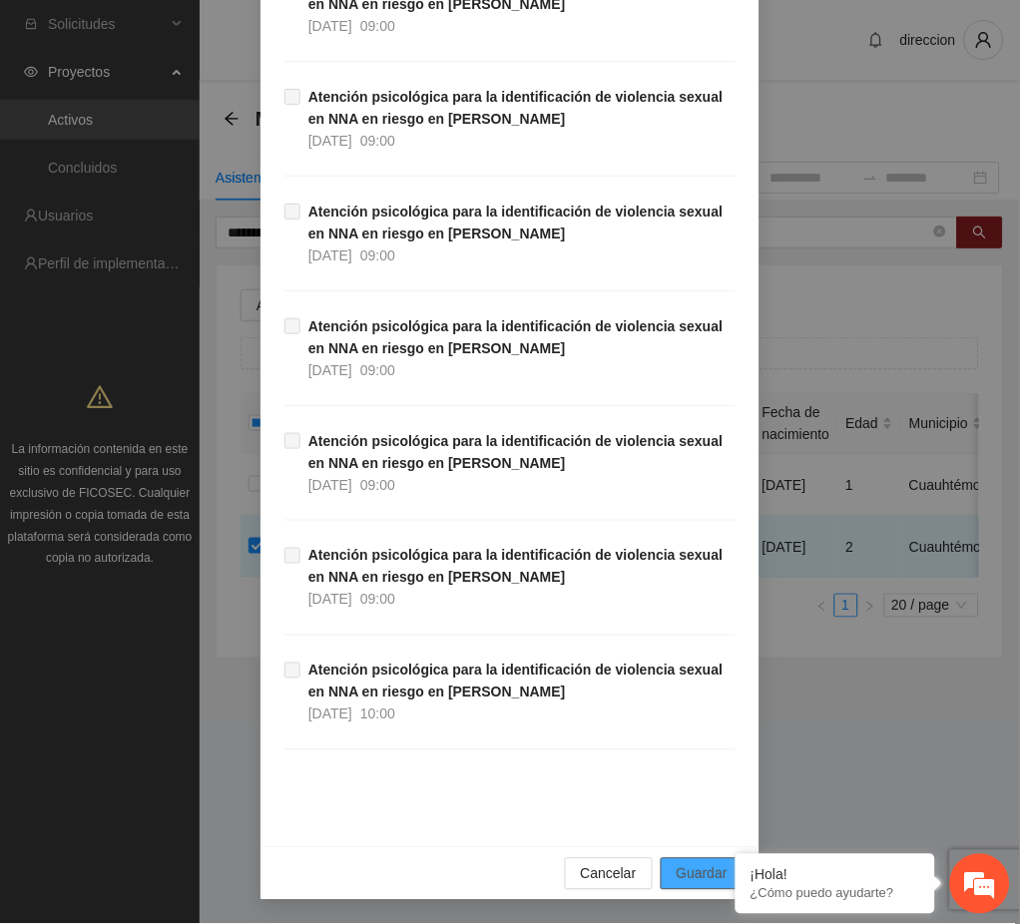
click at [703, 875] on span "Guardar" at bounding box center [702, 874] width 51 height 22
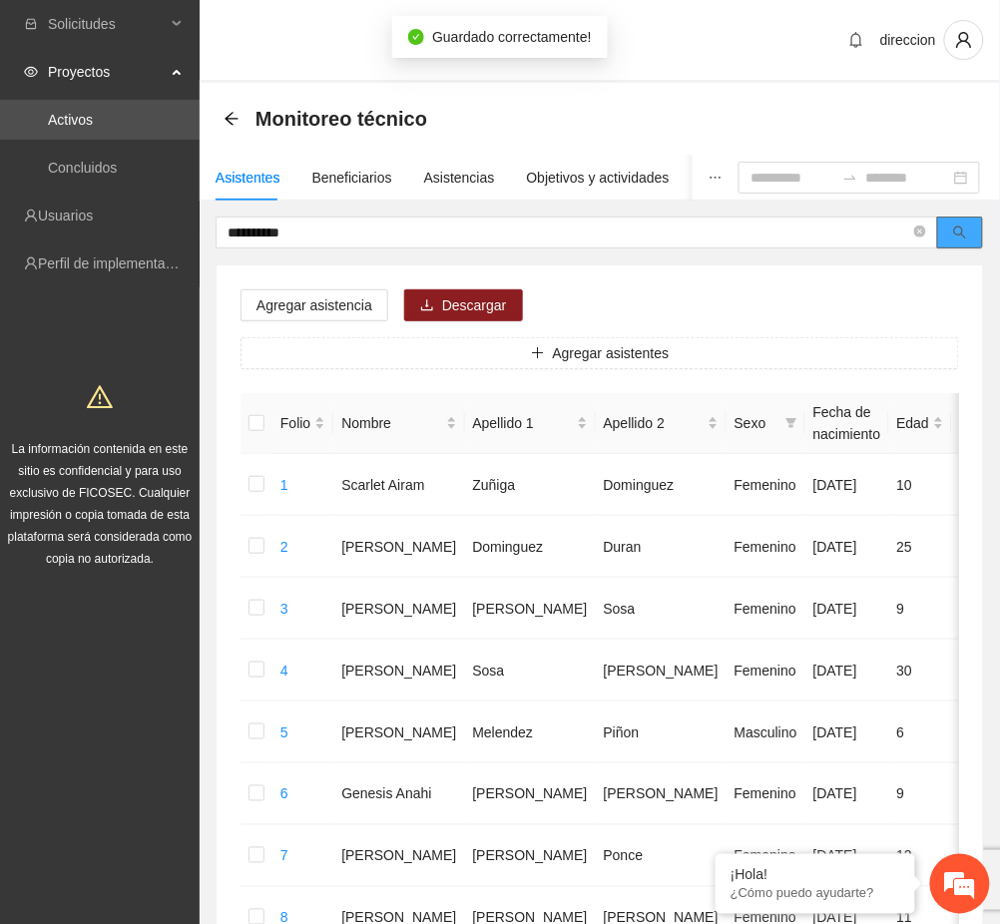
click at [967, 240] on button "button" at bounding box center [960, 233] width 46 height 32
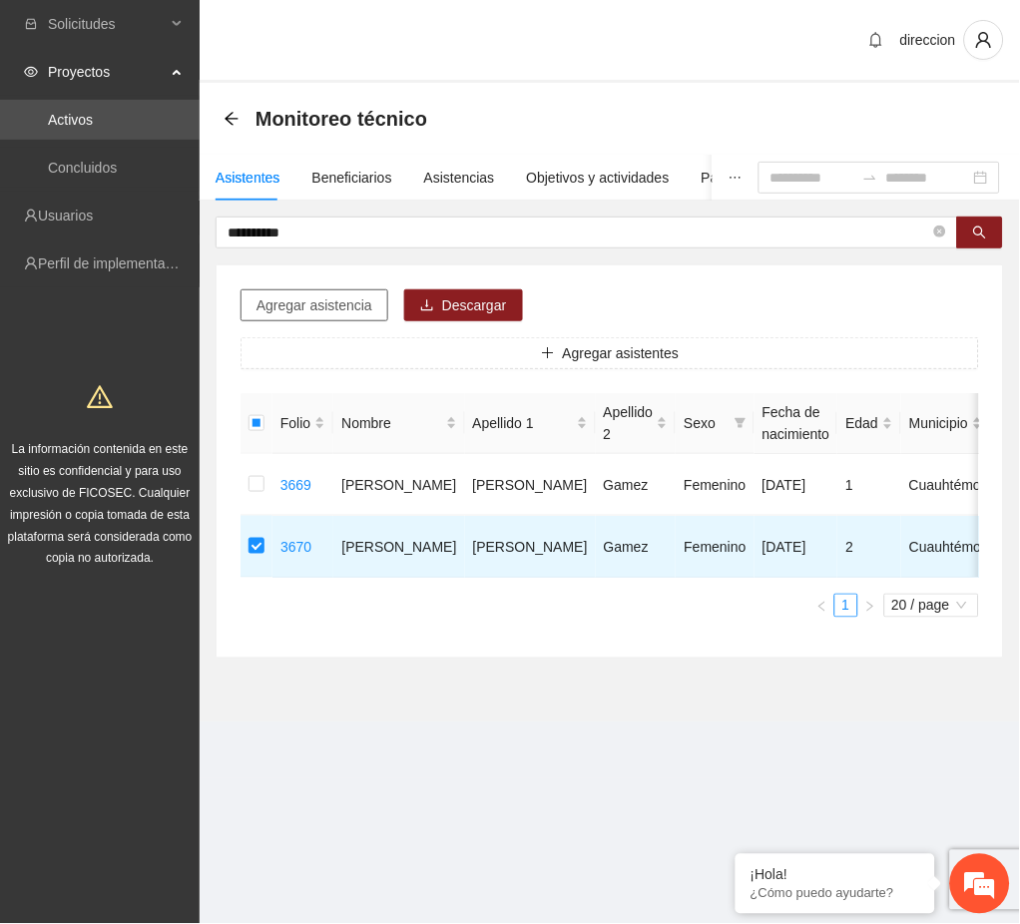
click at [326, 308] on span "Agregar asistencia" at bounding box center [314, 305] width 116 height 22
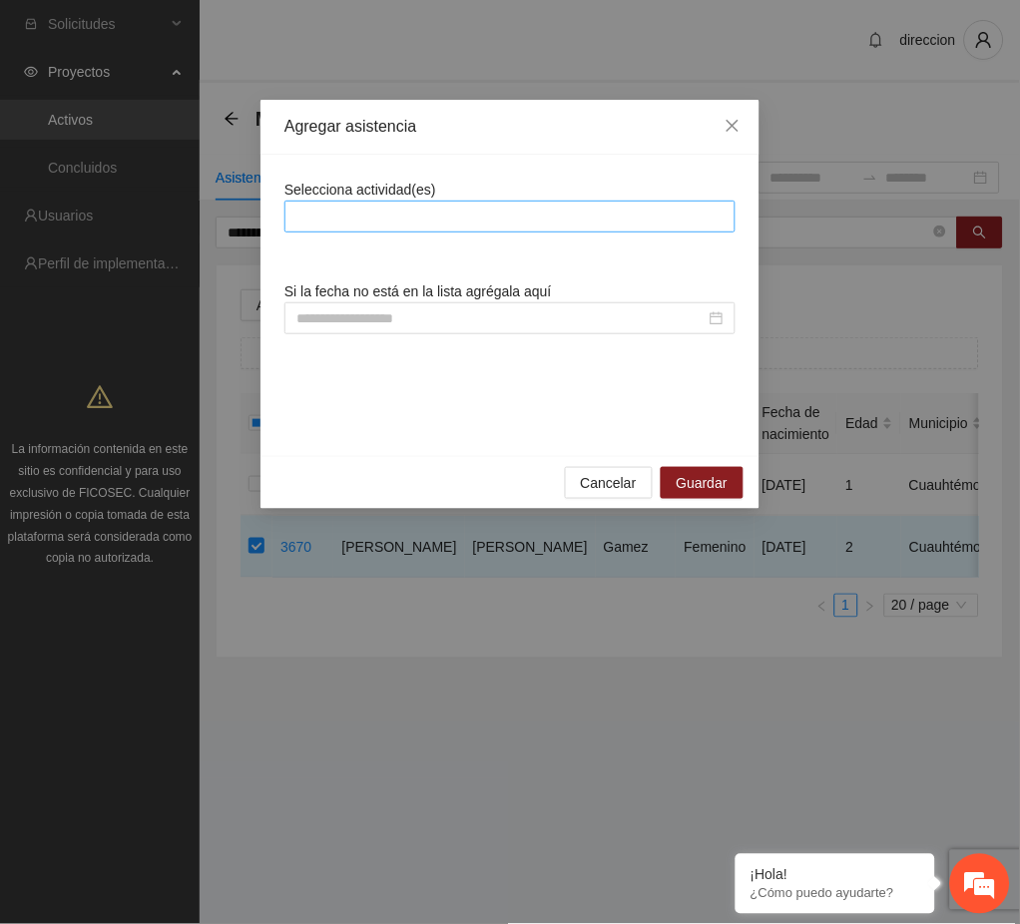
click at [365, 218] on div at bounding box center [509, 217] width 441 height 24
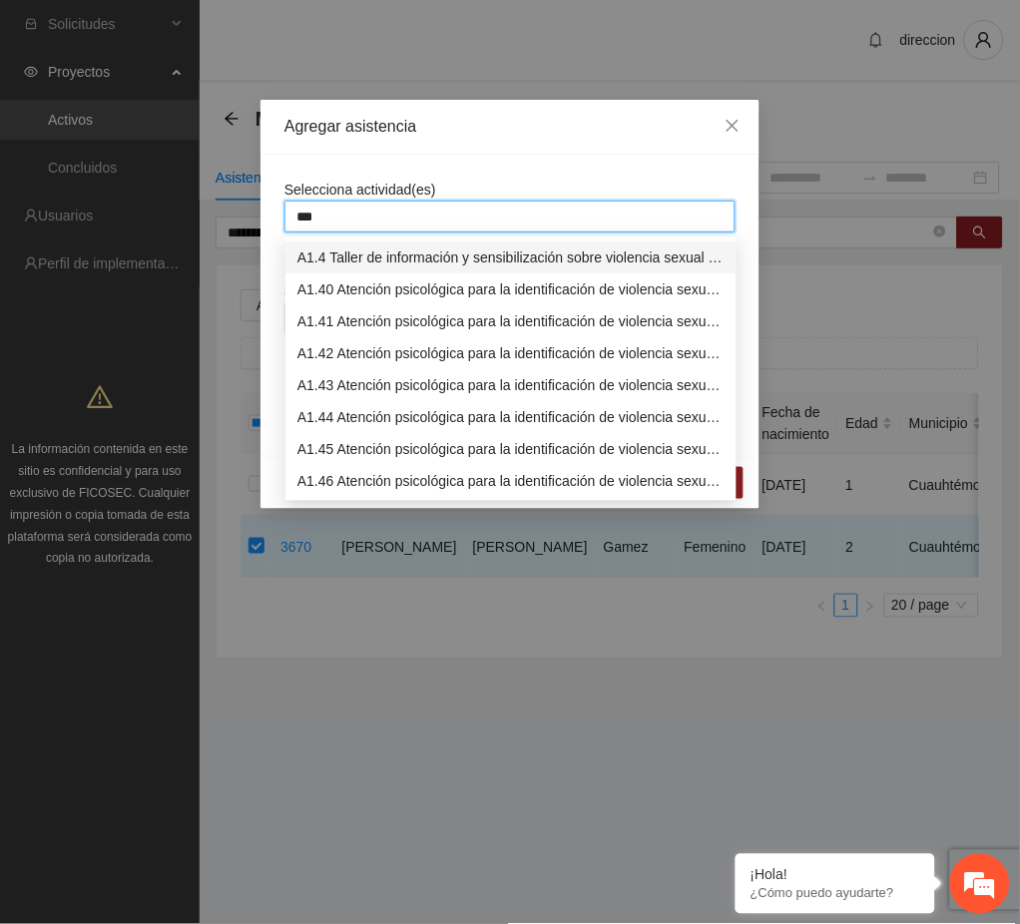
type input "****"
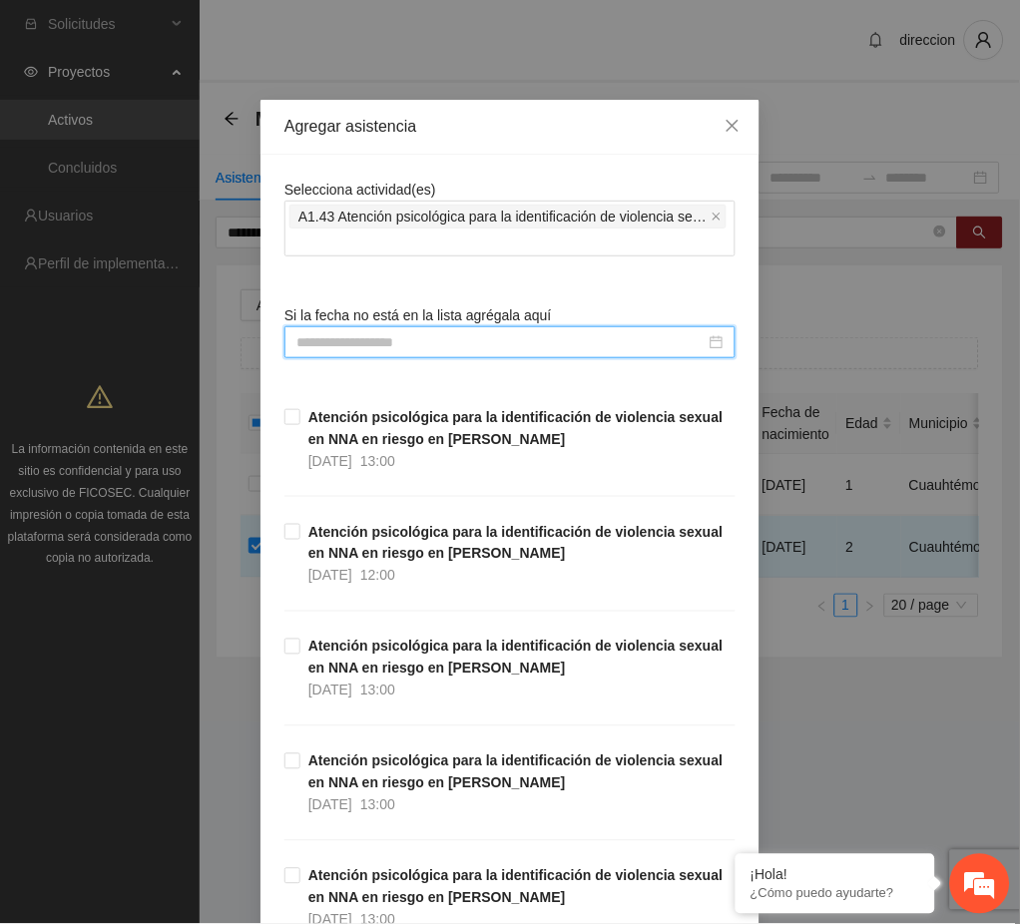
click at [371, 342] on input at bounding box center [500, 342] width 409 height 22
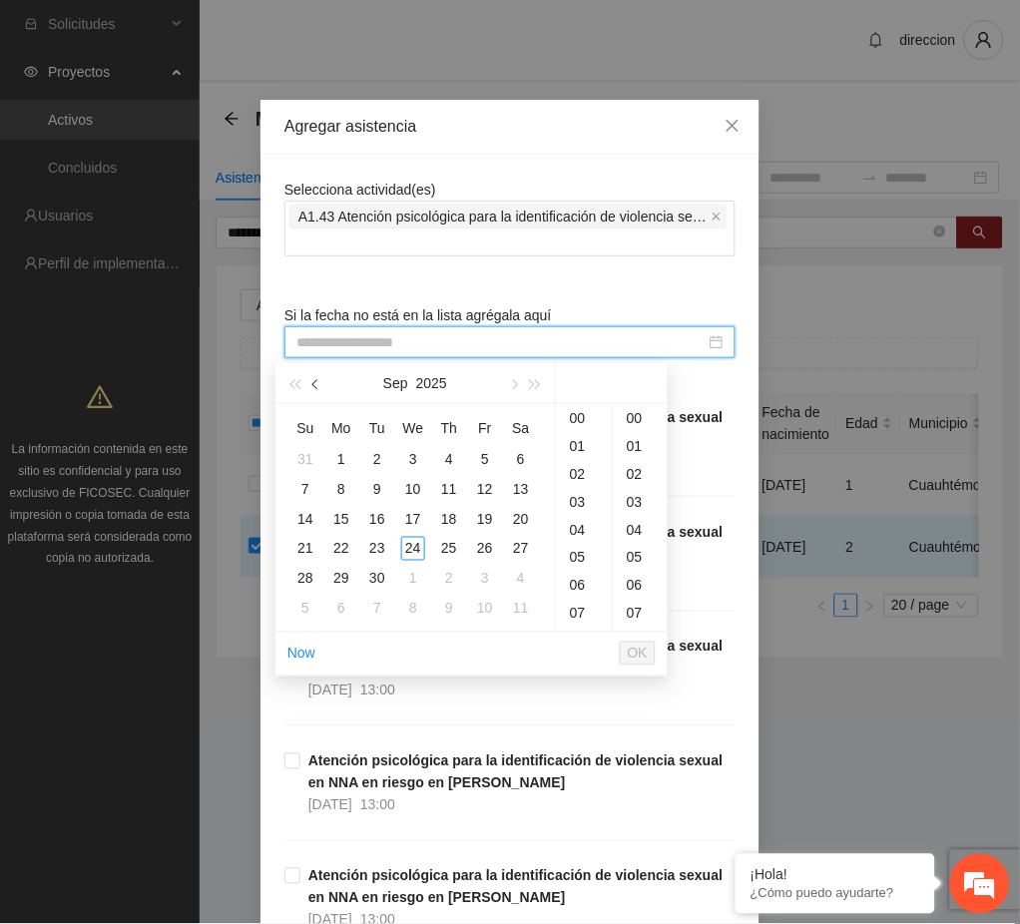
click at [316, 382] on span "button" at bounding box center [317, 385] width 10 height 10
click at [491, 551] on div "22" at bounding box center [485, 549] width 24 height 24
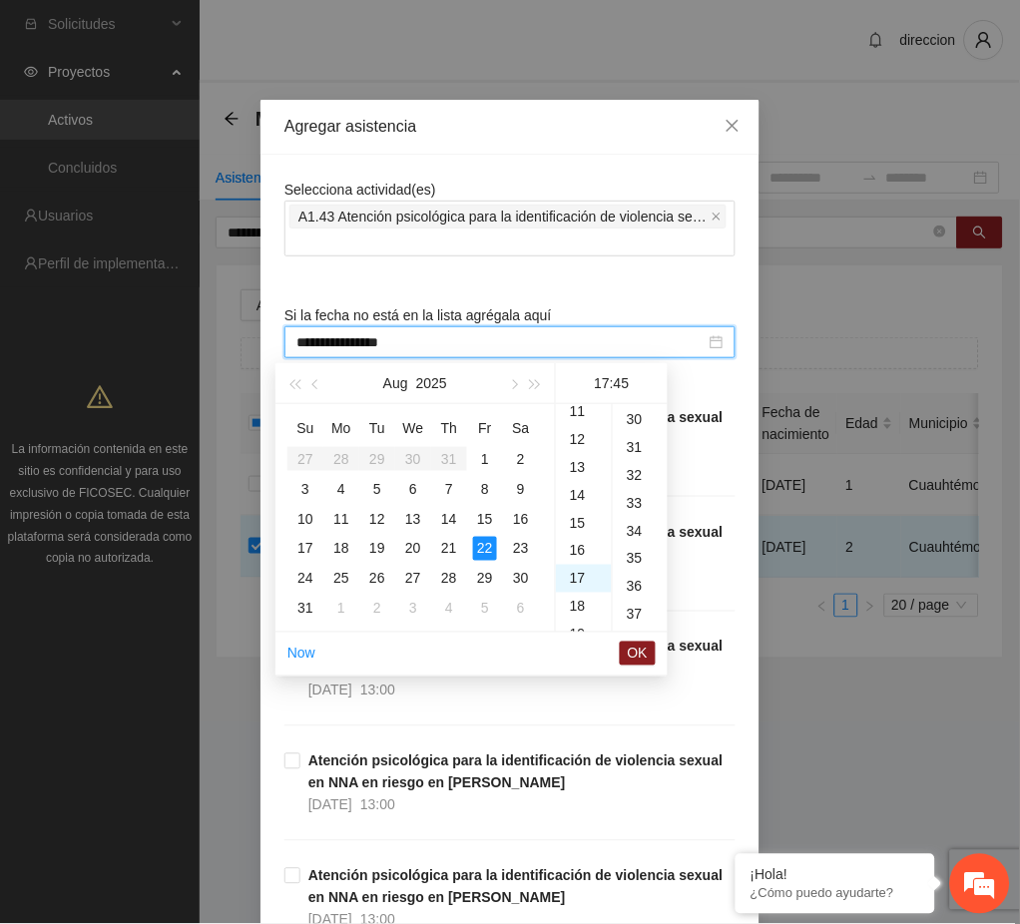
scroll to position [1256, 0]
click at [484, 574] on div "29" at bounding box center [485, 579] width 24 height 24
click at [579, 414] on div "10" at bounding box center [584, 422] width 56 height 28
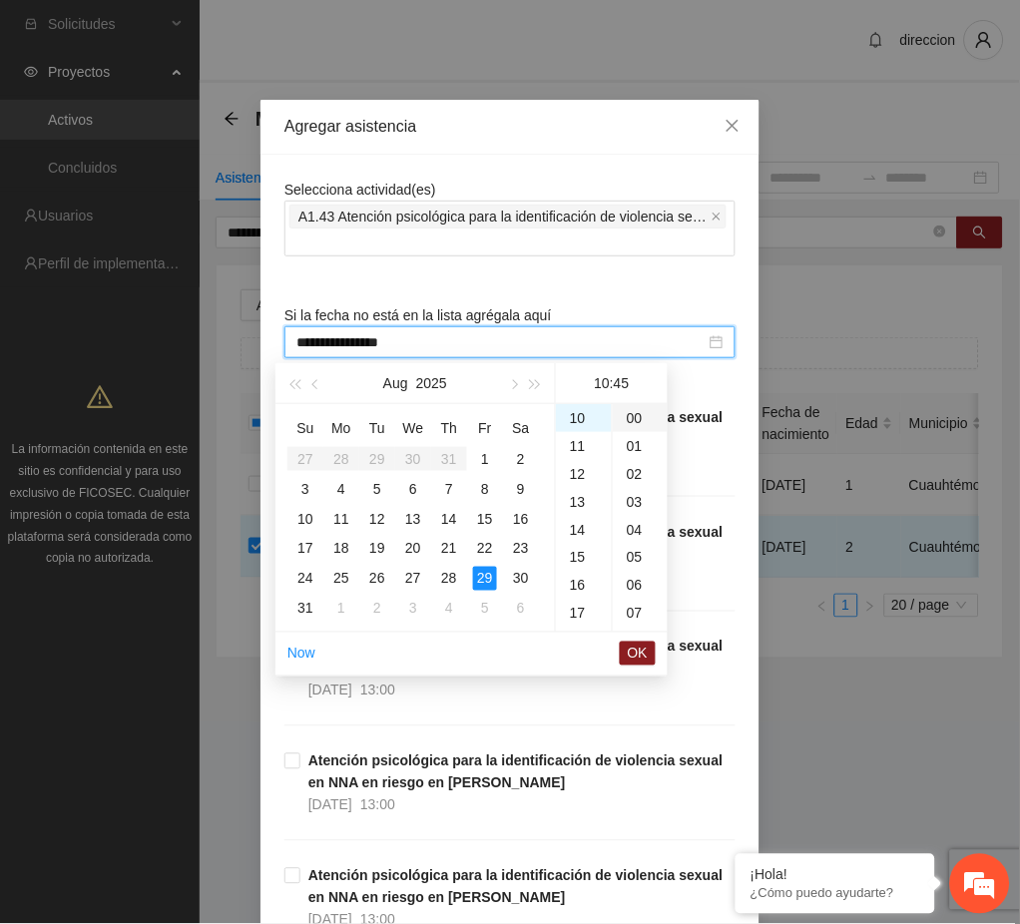
click at [626, 417] on div "00" at bounding box center [640, 418] width 55 height 28
type input "**********"
click at [629, 661] on span "OK" at bounding box center [638, 654] width 20 height 22
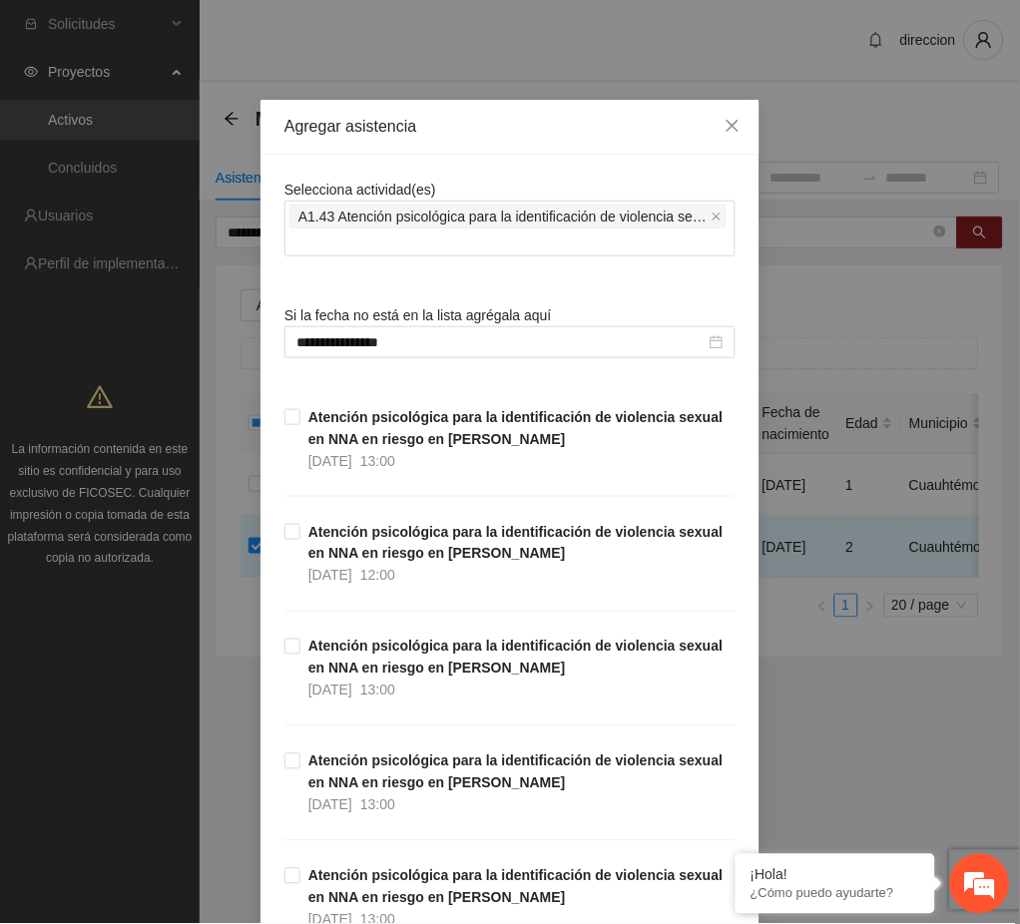
click at [795, 765] on div "**********" at bounding box center [510, 462] width 1020 height 924
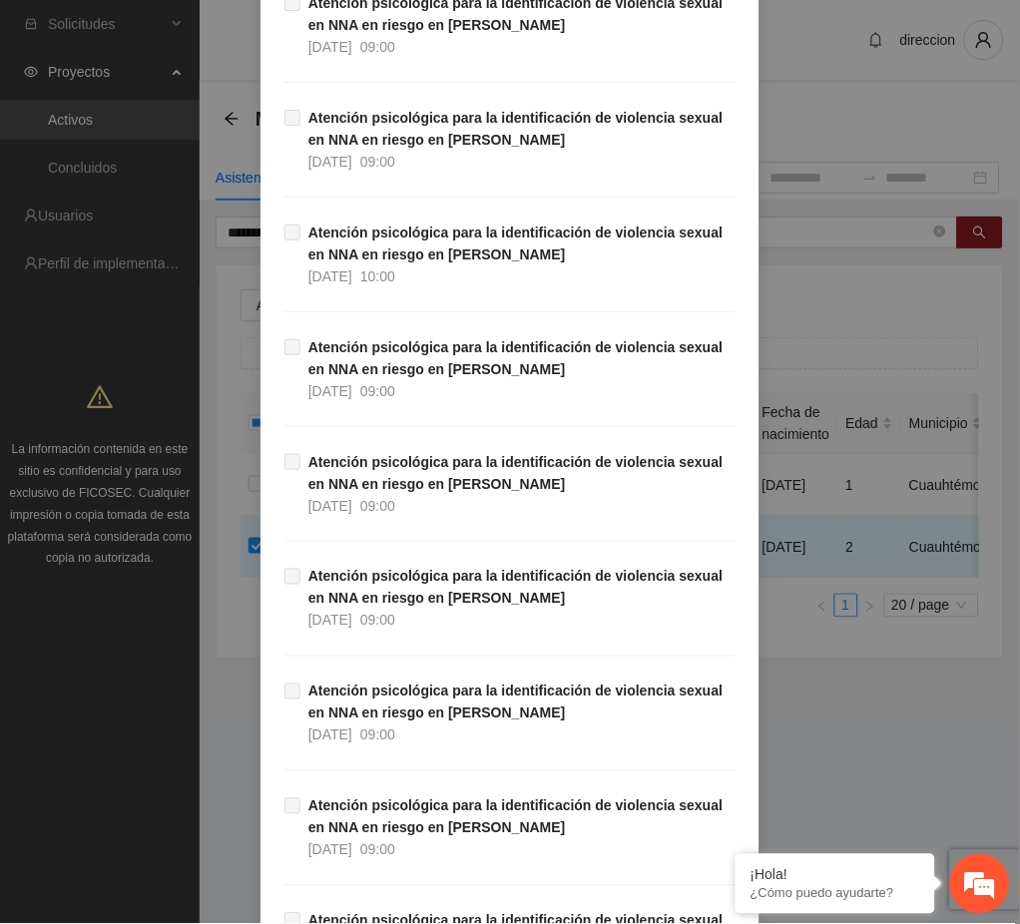
scroll to position [33276, 0]
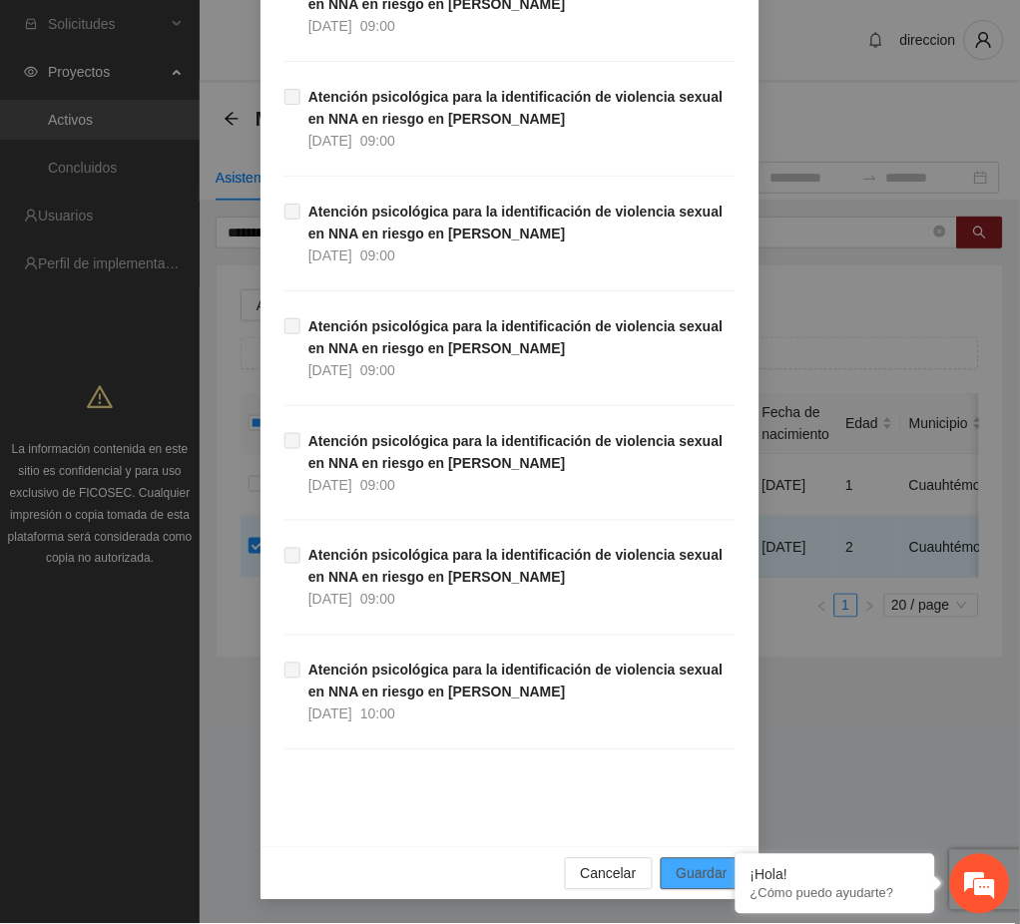
click at [689, 873] on span "Guardar" at bounding box center [702, 874] width 51 height 22
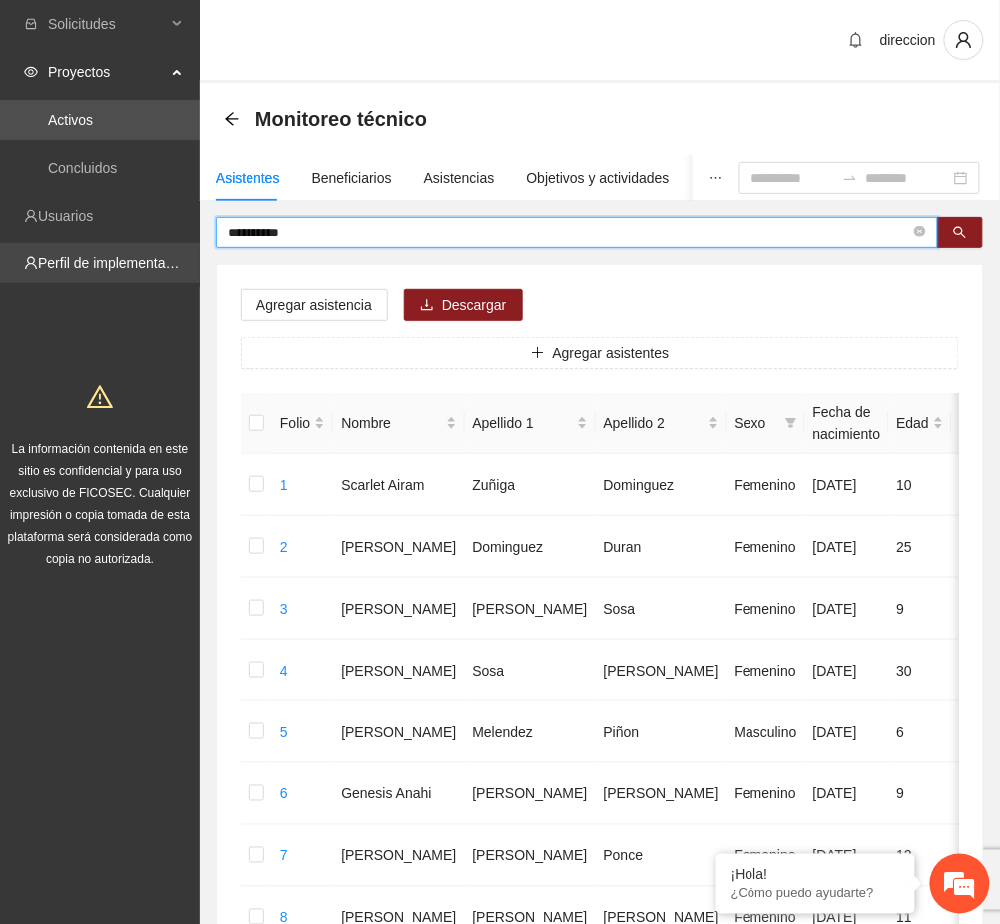
drag, startPoint x: 271, startPoint y: 231, endPoint x: 177, endPoint y: 259, distance: 99.1
type input "**********"
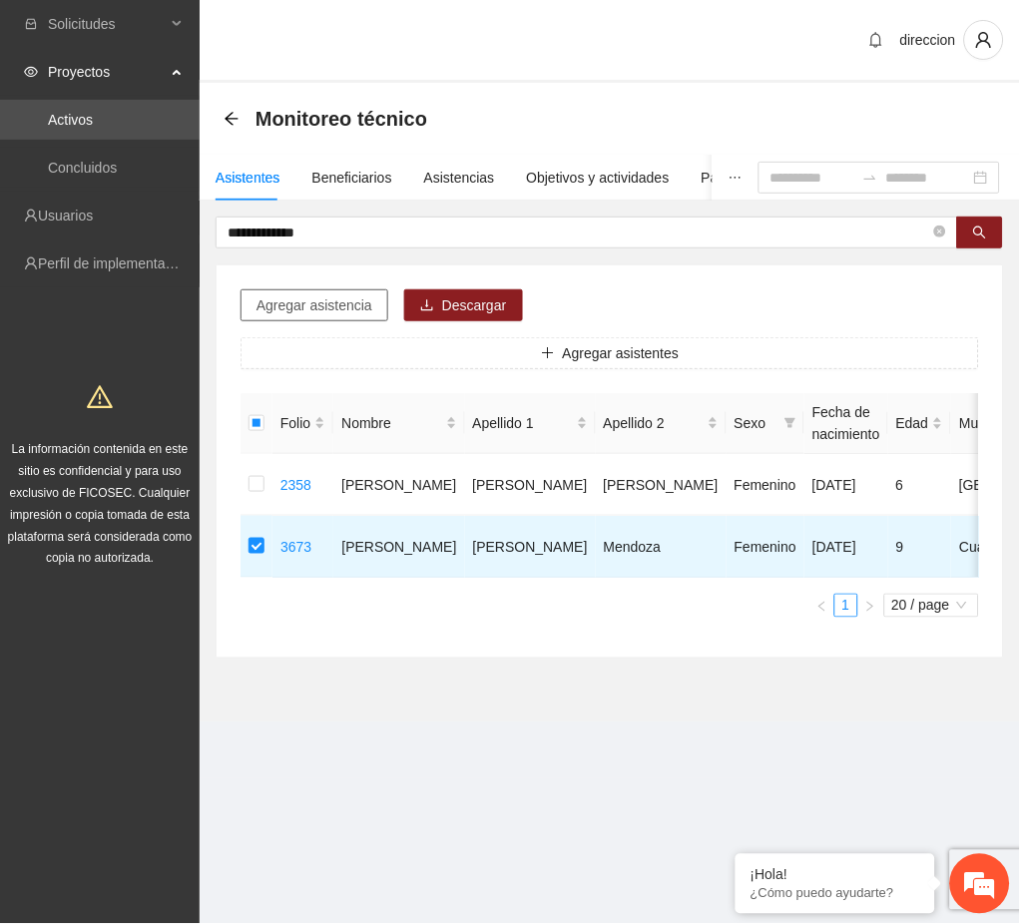
click at [312, 302] on span "Agregar asistencia" at bounding box center [314, 305] width 116 height 22
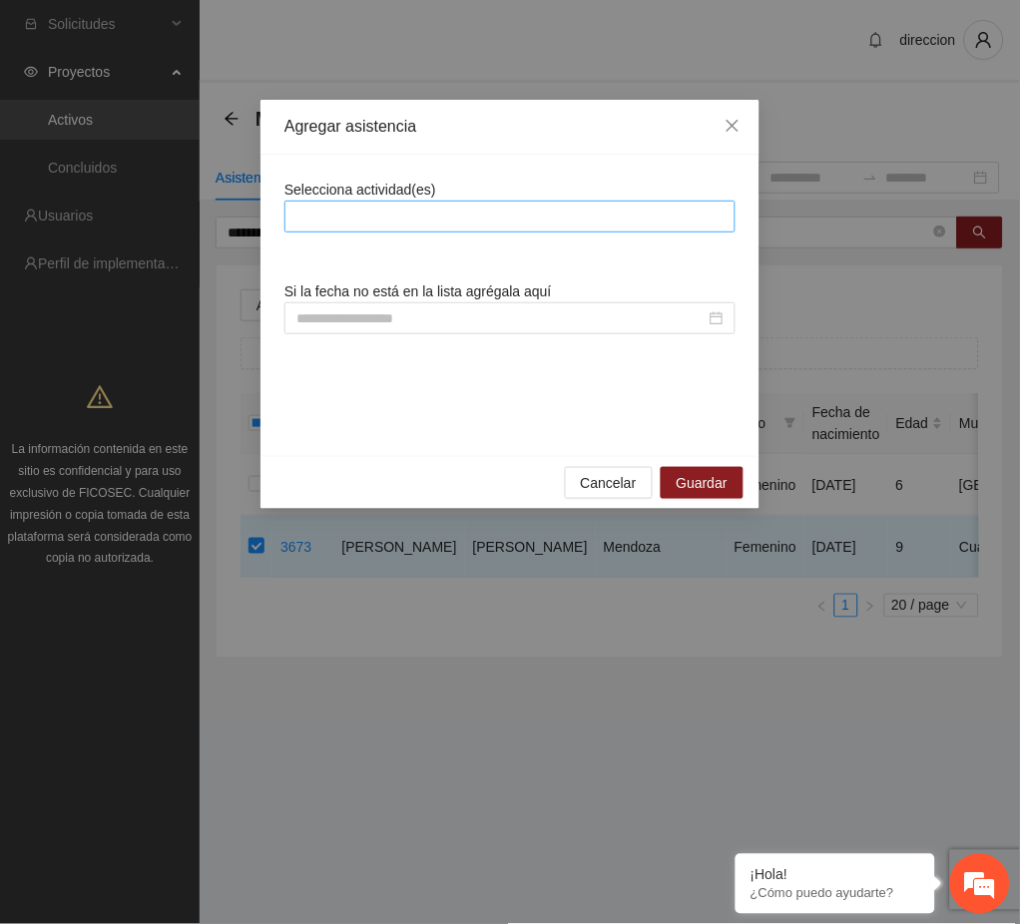
click at [389, 221] on div at bounding box center [509, 217] width 441 height 24
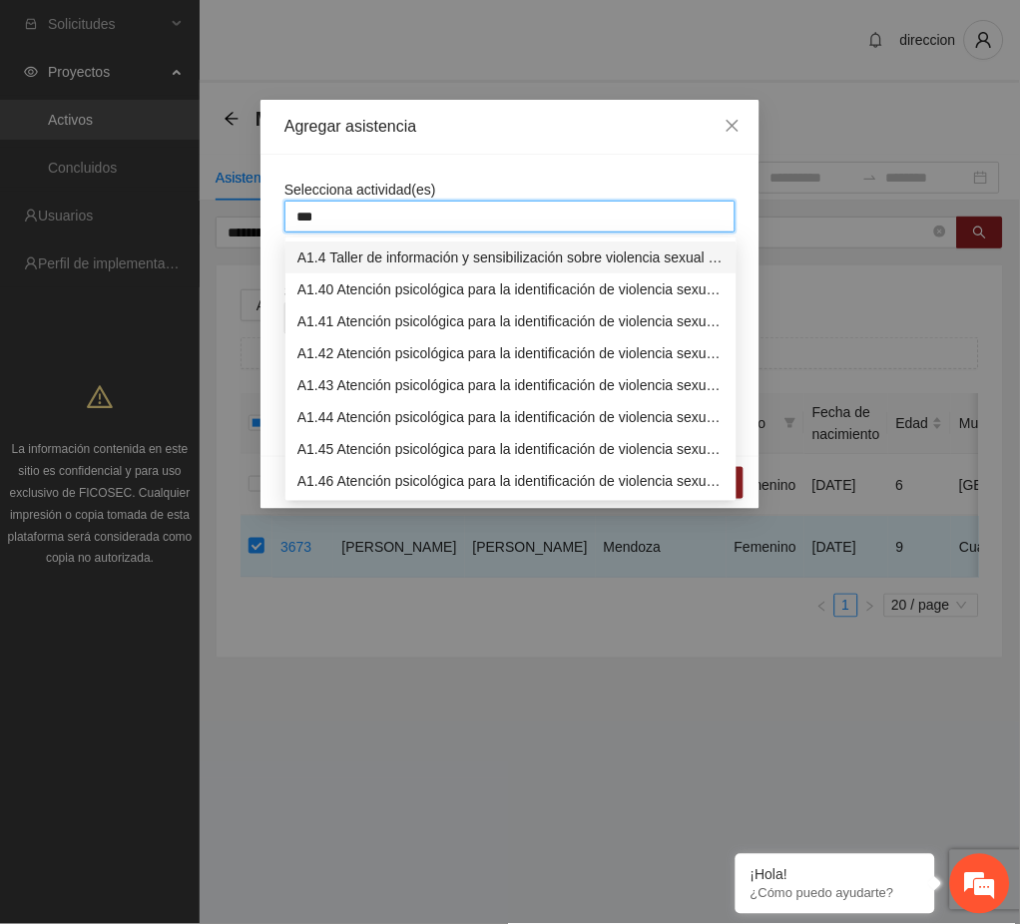
type input "****"
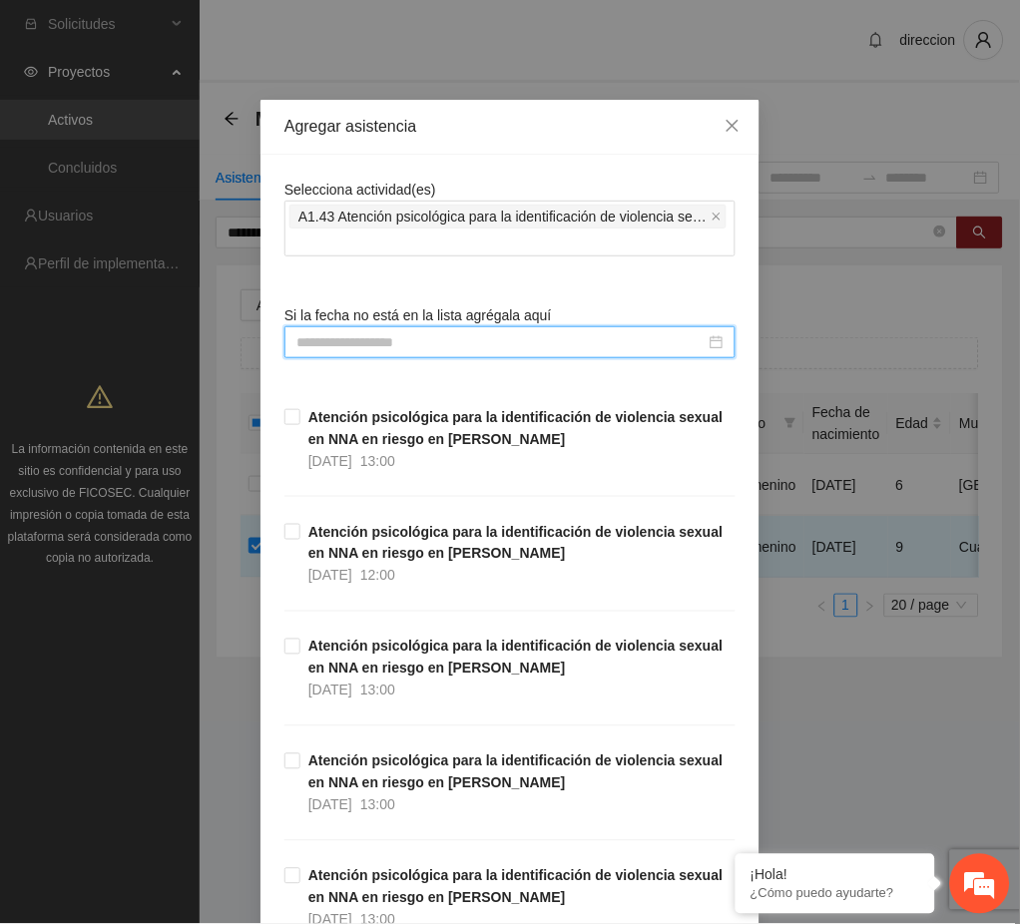
click at [367, 333] on input at bounding box center [500, 342] width 409 height 22
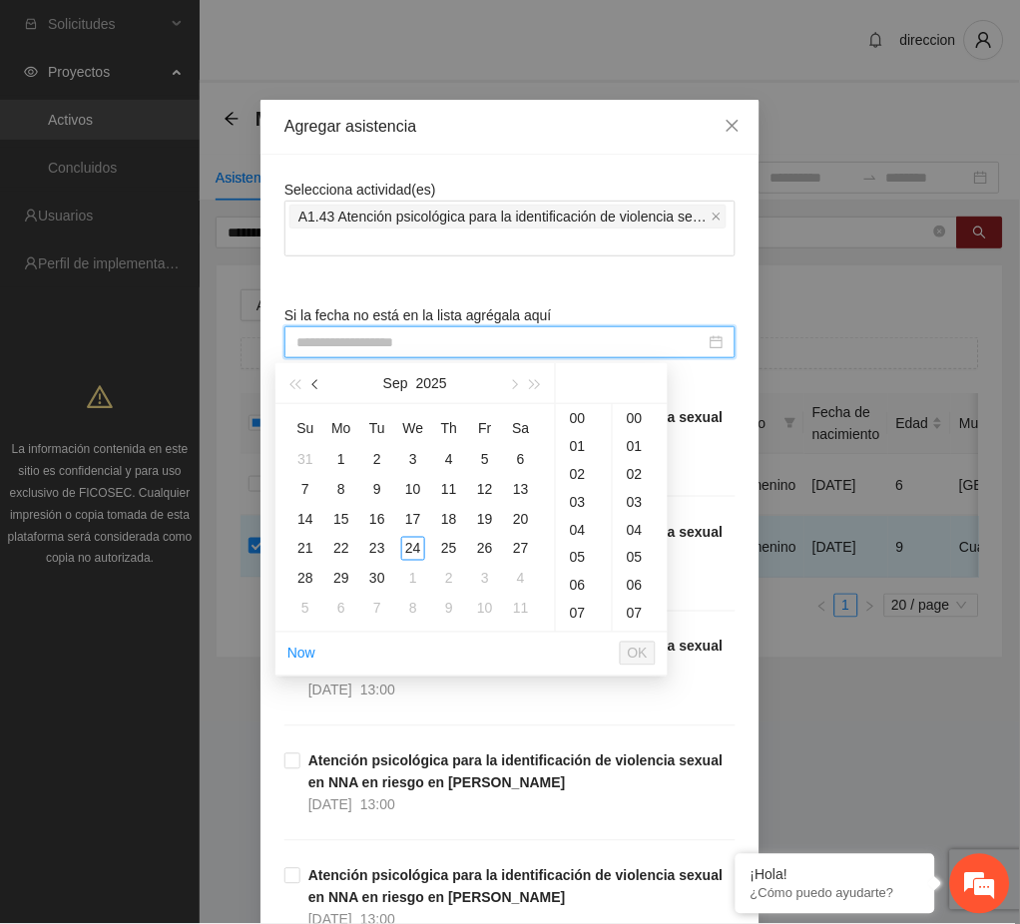
click at [321, 387] on button "button" at bounding box center [316, 383] width 22 height 40
click at [481, 554] on div "22" at bounding box center [485, 549] width 24 height 24
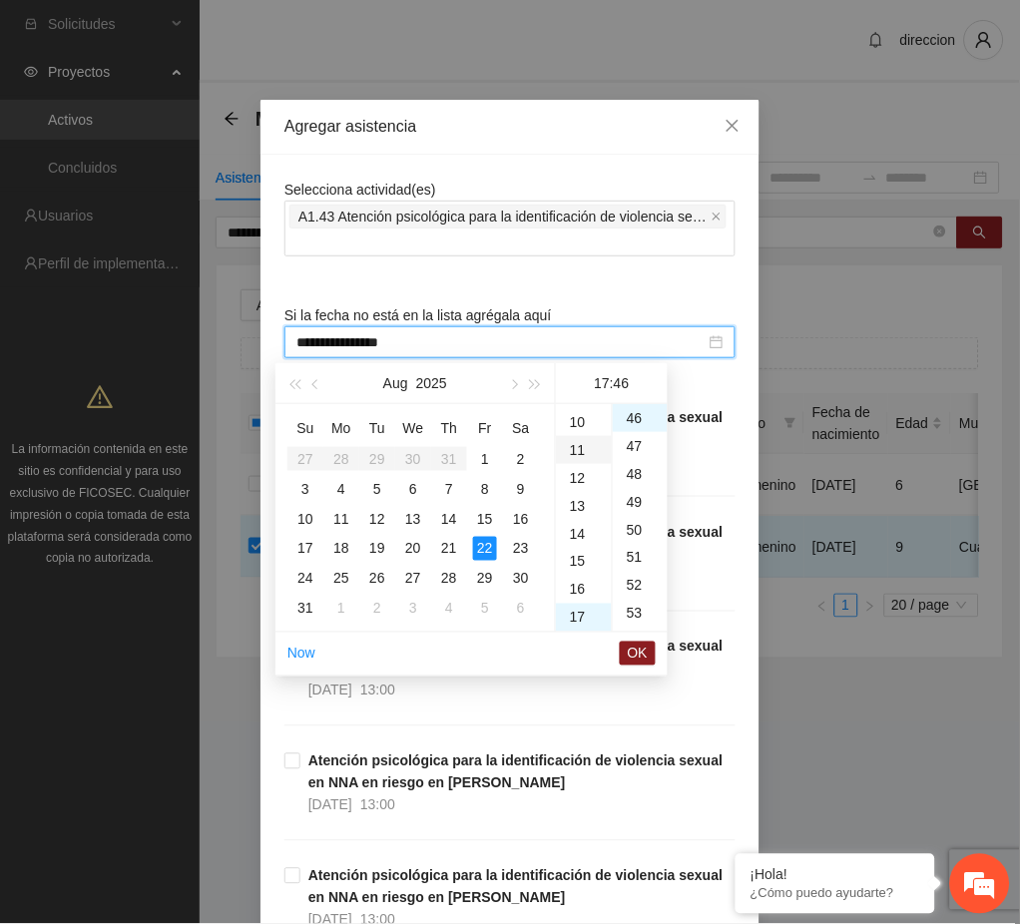
click at [581, 455] on div "11" at bounding box center [584, 450] width 56 height 28
click at [639, 416] on div "00" at bounding box center [640, 418] width 55 height 28
type input "**********"
click at [644, 653] on span "OK" at bounding box center [638, 654] width 20 height 22
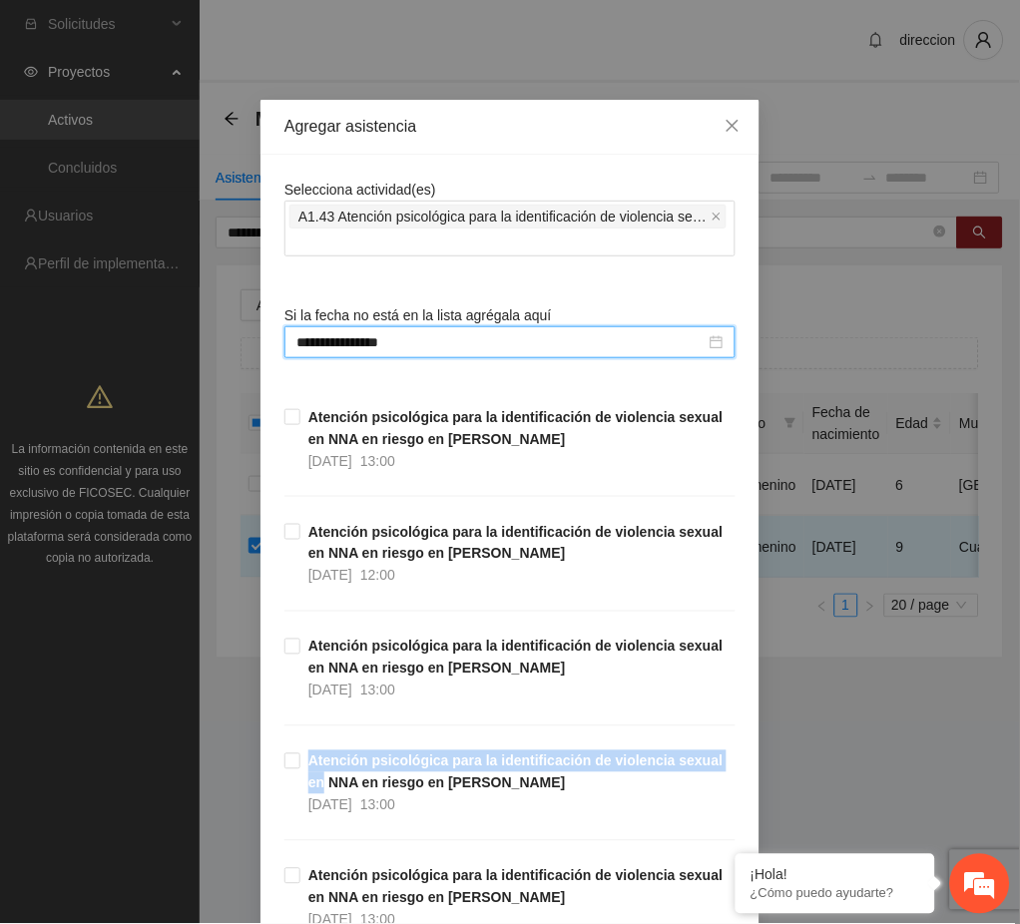
click at [806, 751] on div "**********" at bounding box center [510, 462] width 1020 height 924
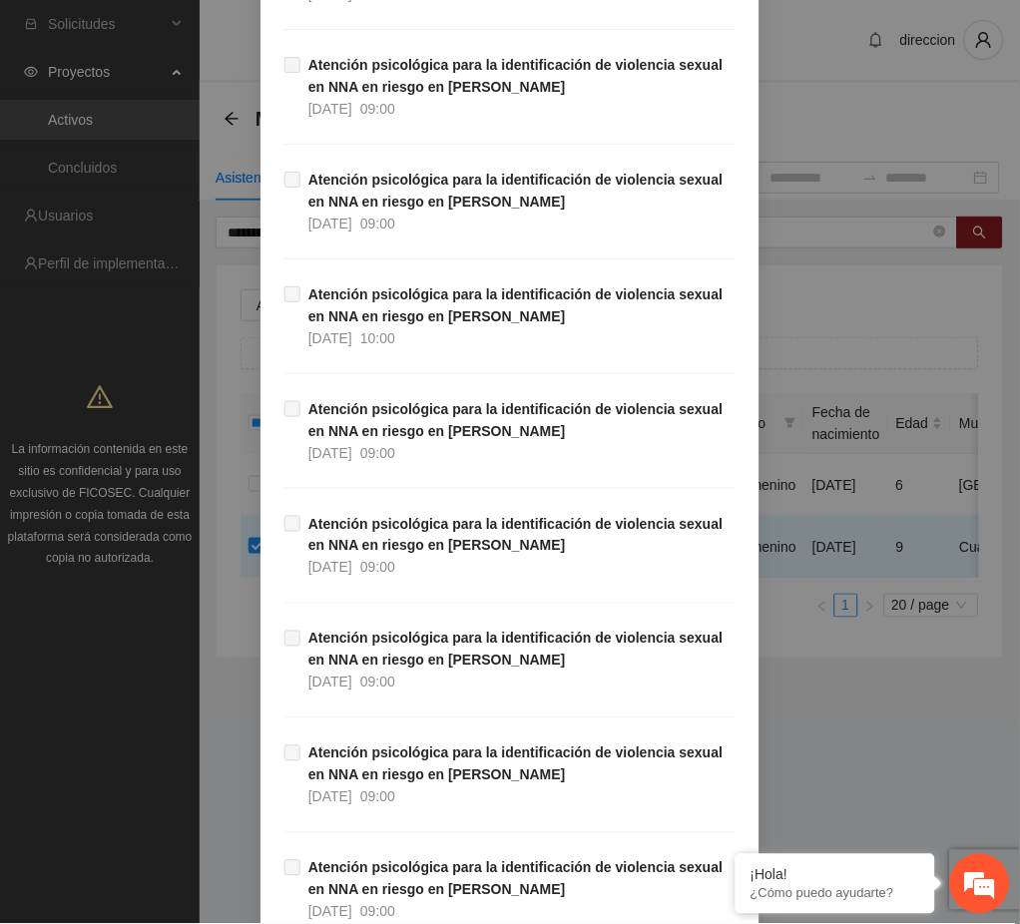
scroll to position [33276, 0]
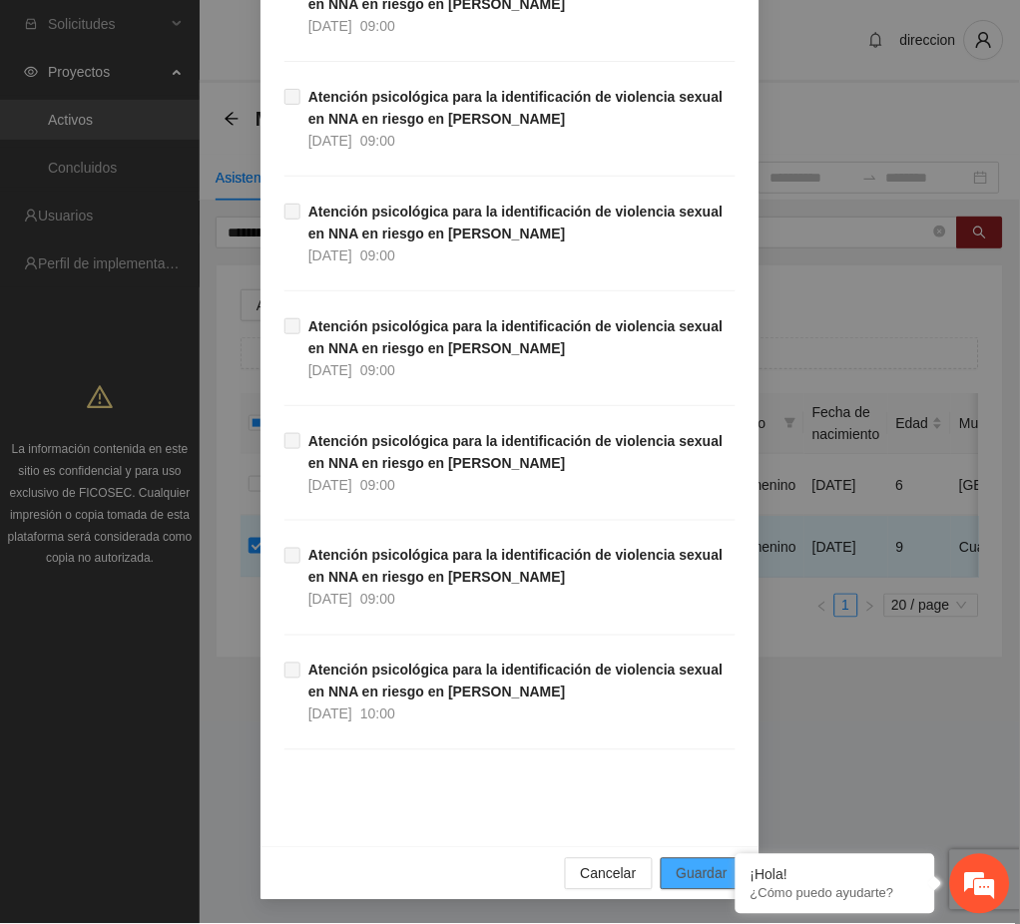
click at [714, 873] on span "Guardar" at bounding box center [702, 874] width 51 height 22
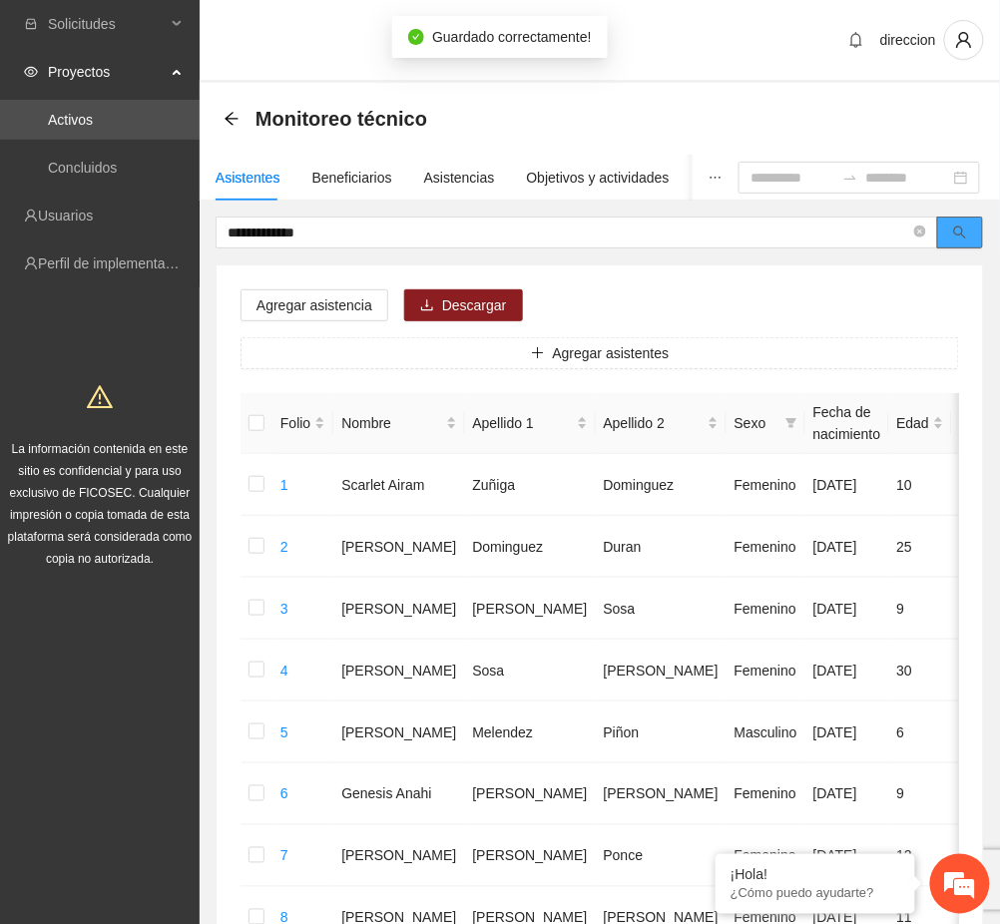
click at [976, 237] on button "button" at bounding box center [960, 233] width 46 height 32
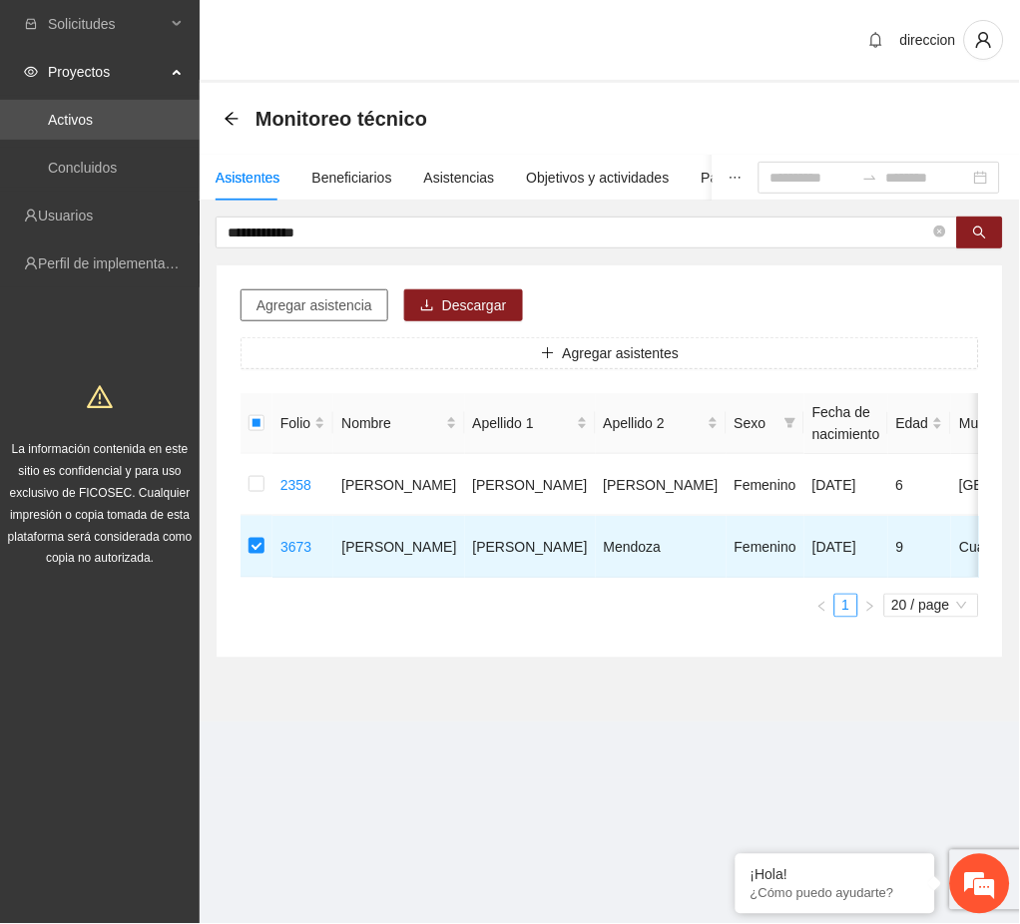
click at [343, 298] on span "Agregar asistencia" at bounding box center [314, 305] width 116 height 22
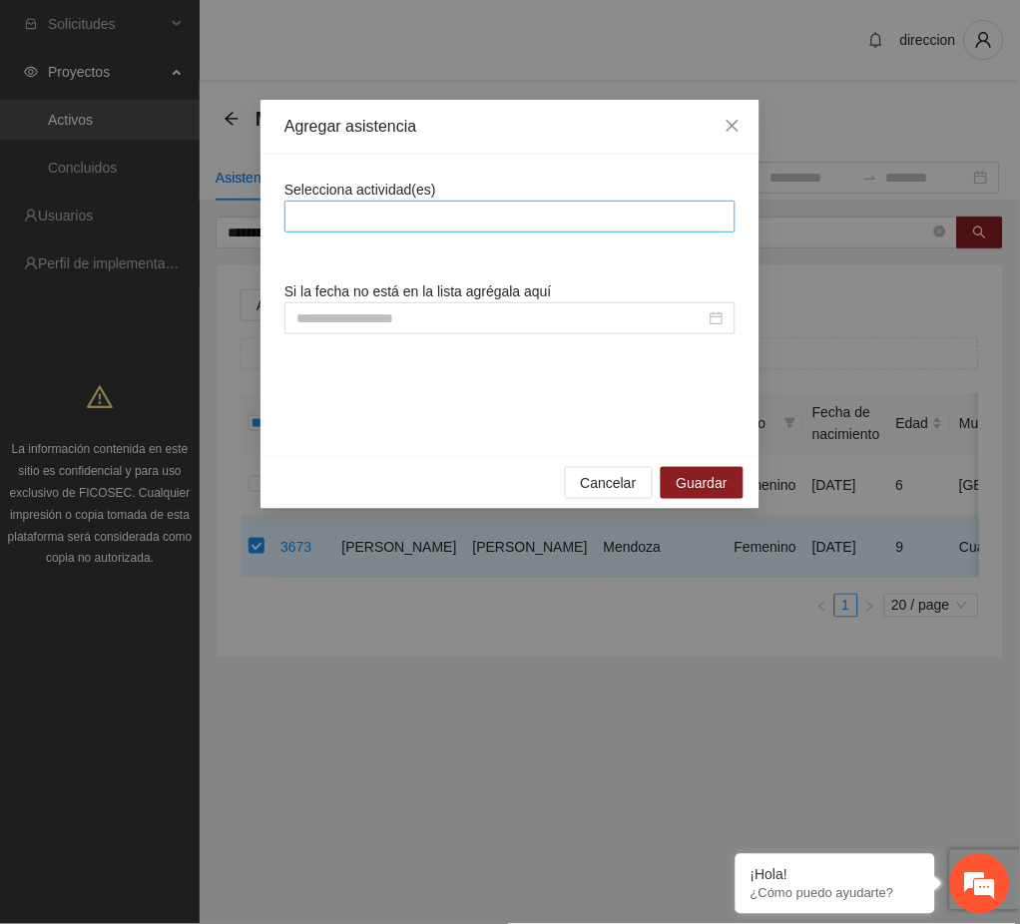
click at [371, 217] on div at bounding box center [509, 217] width 441 height 24
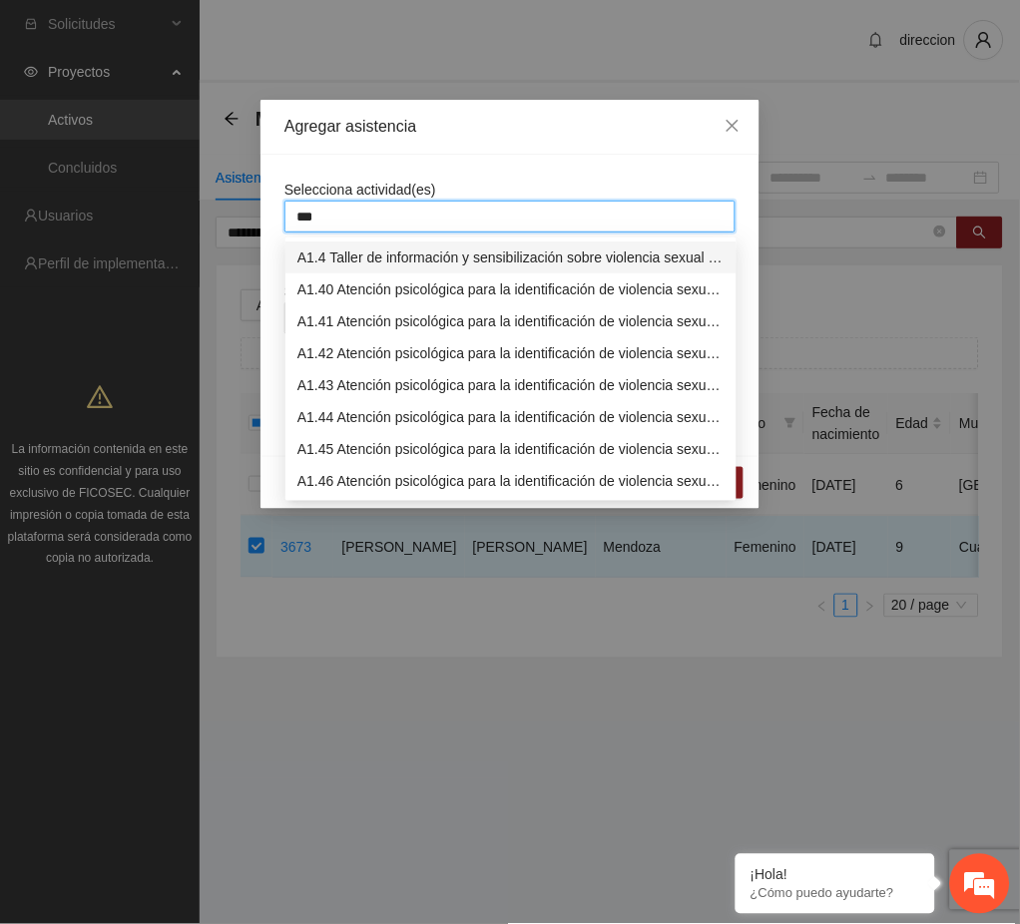
type input "****"
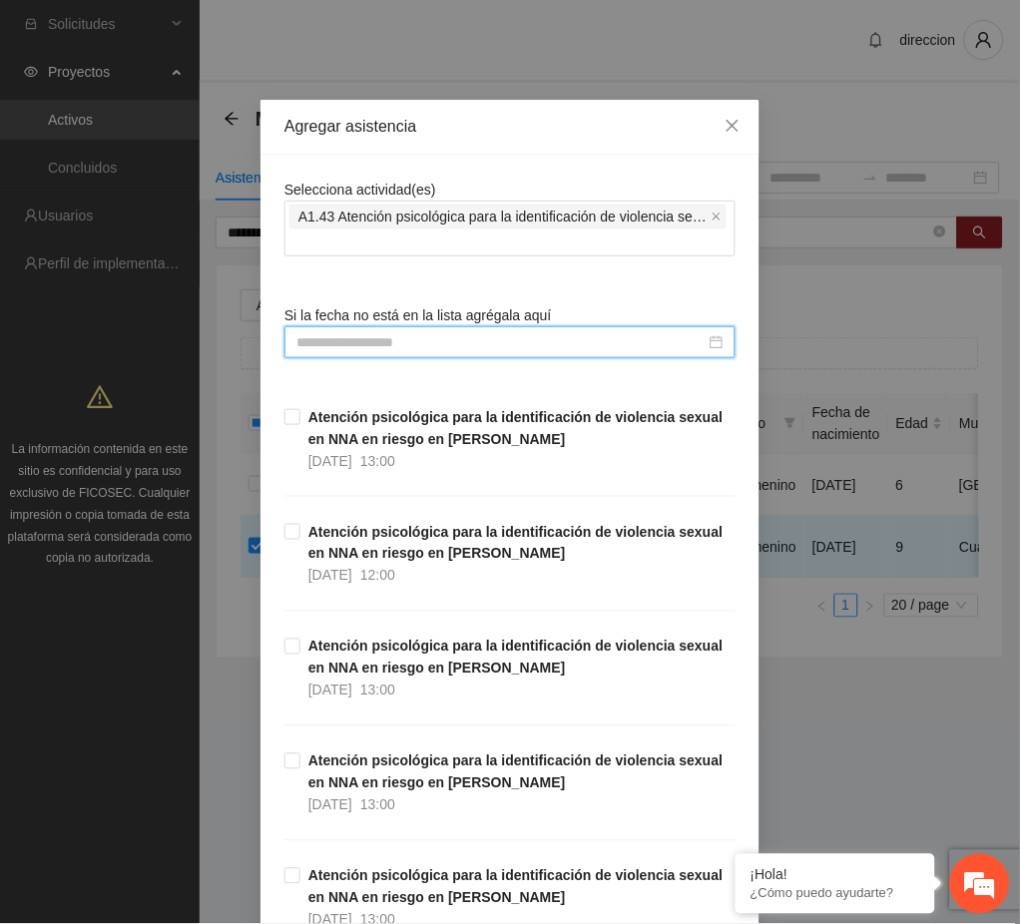
click at [322, 334] on input at bounding box center [500, 342] width 409 height 22
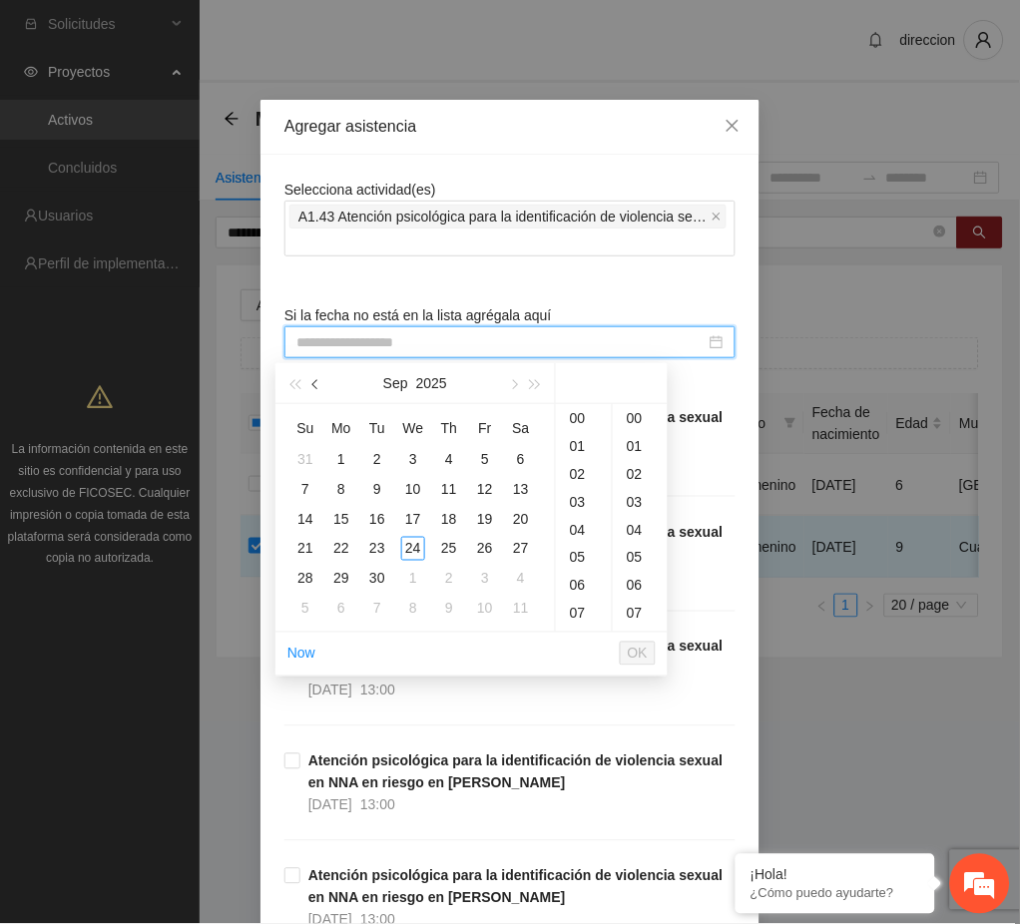
click at [326, 388] on button "button" at bounding box center [316, 383] width 22 height 40
type input "**********"
click at [453, 579] on div "28" at bounding box center [449, 579] width 24 height 24
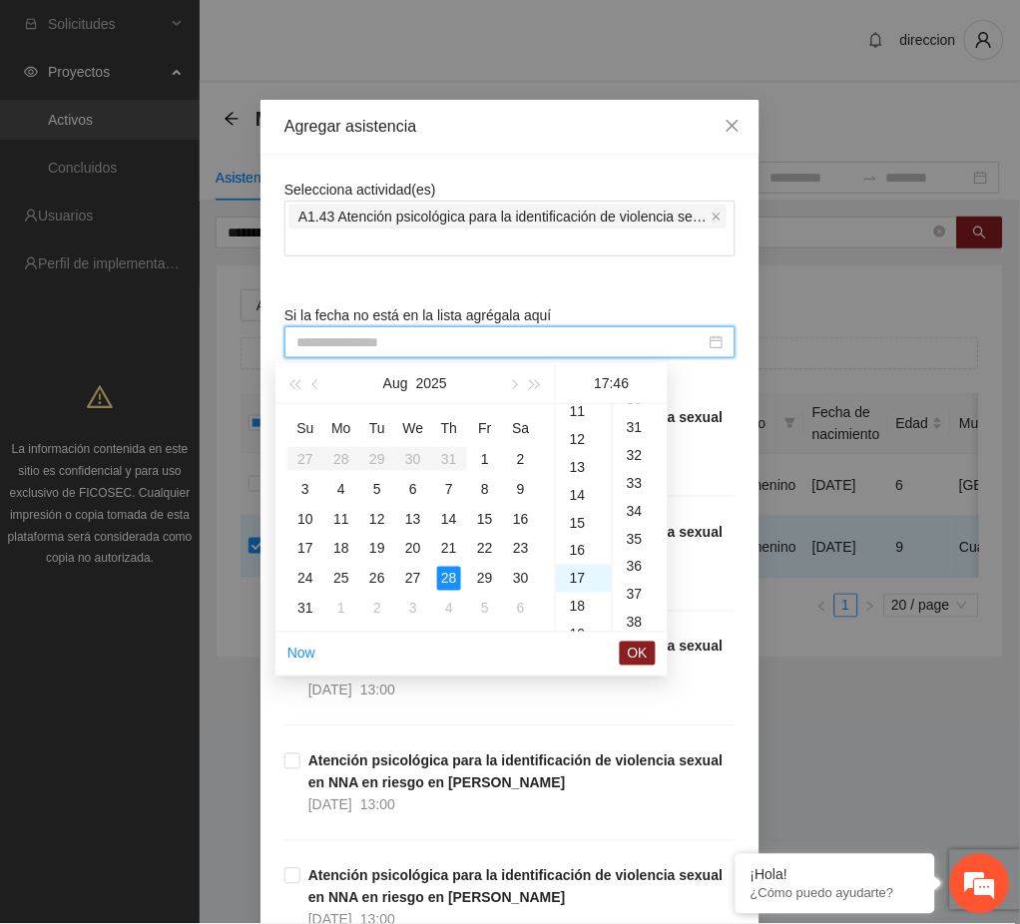
scroll to position [1285, 0]
click at [578, 453] on div "11" at bounding box center [584, 450] width 56 height 28
click at [633, 422] on div "00" at bounding box center [640, 418] width 55 height 28
type input "**********"
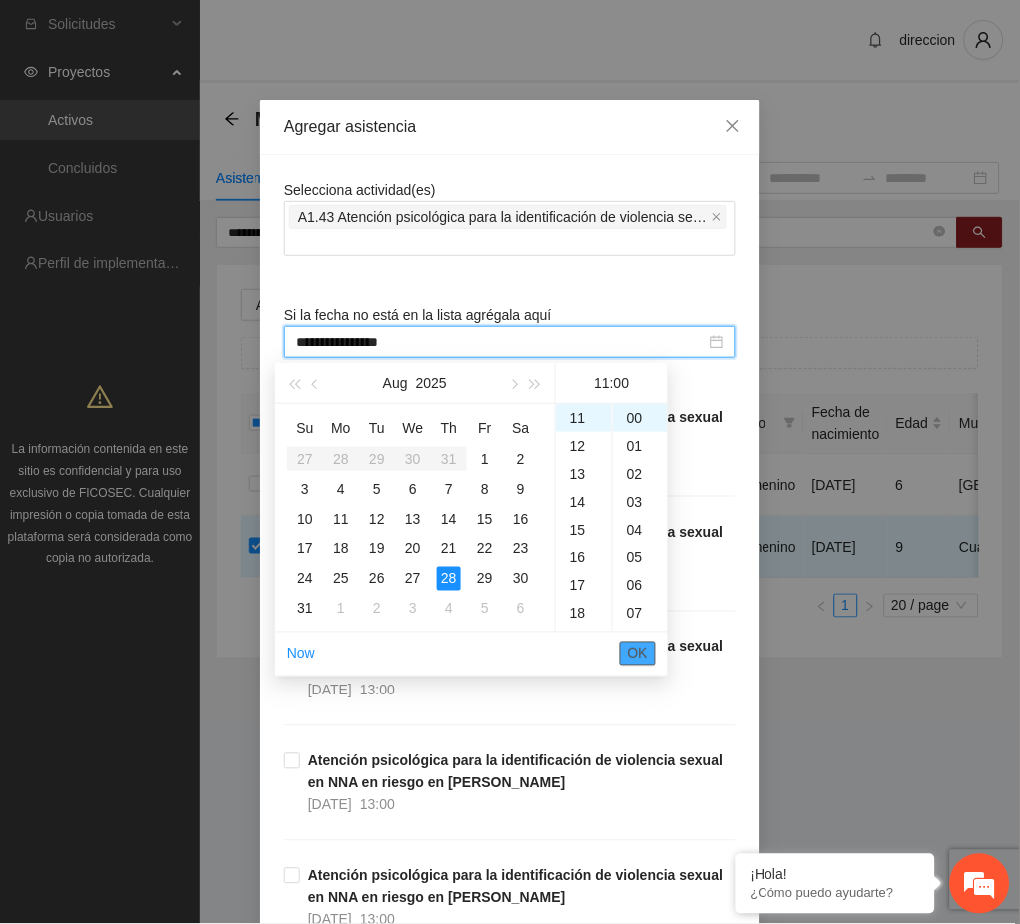
click at [637, 659] on span "OK" at bounding box center [638, 654] width 20 height 22
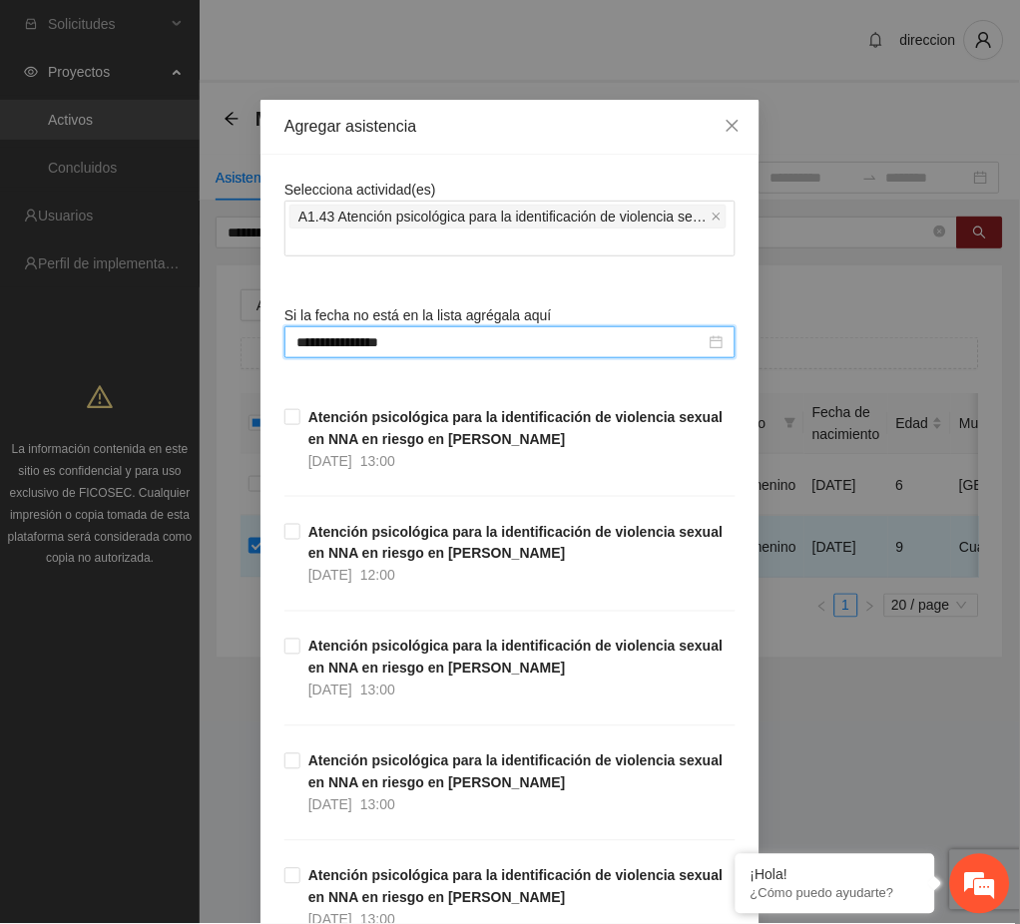
click at [783, 760] on div "**********" at bounding box center [510, 462] width 1020 height 924
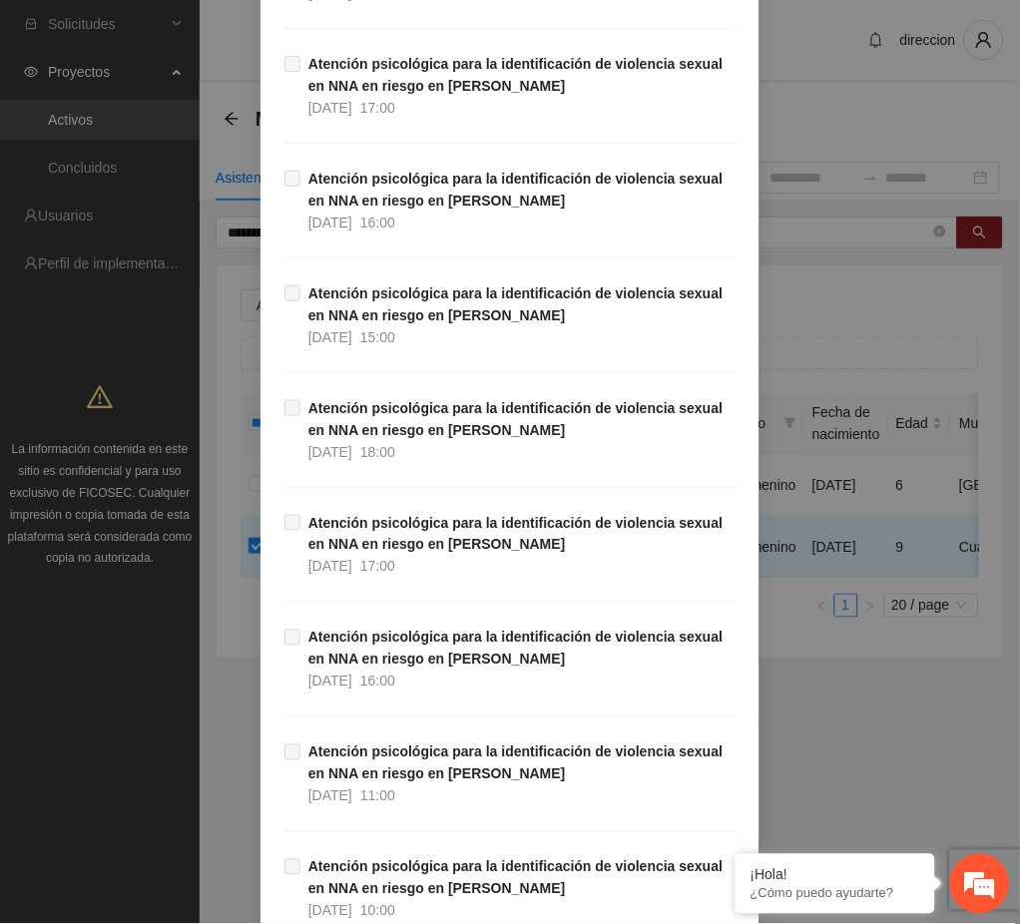
scroll to position [33276, 0]
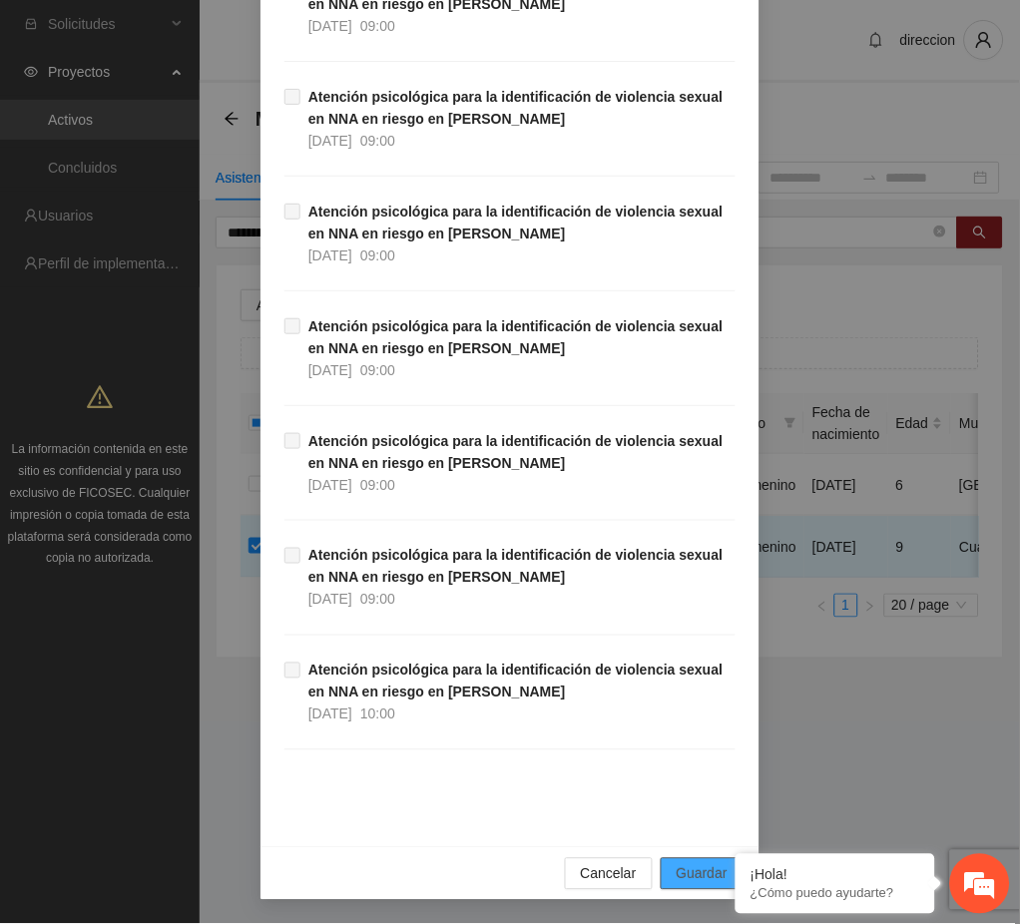
click at [692, 876] on span "Guardar" at bounding box center [702, 874] width 51 height 22
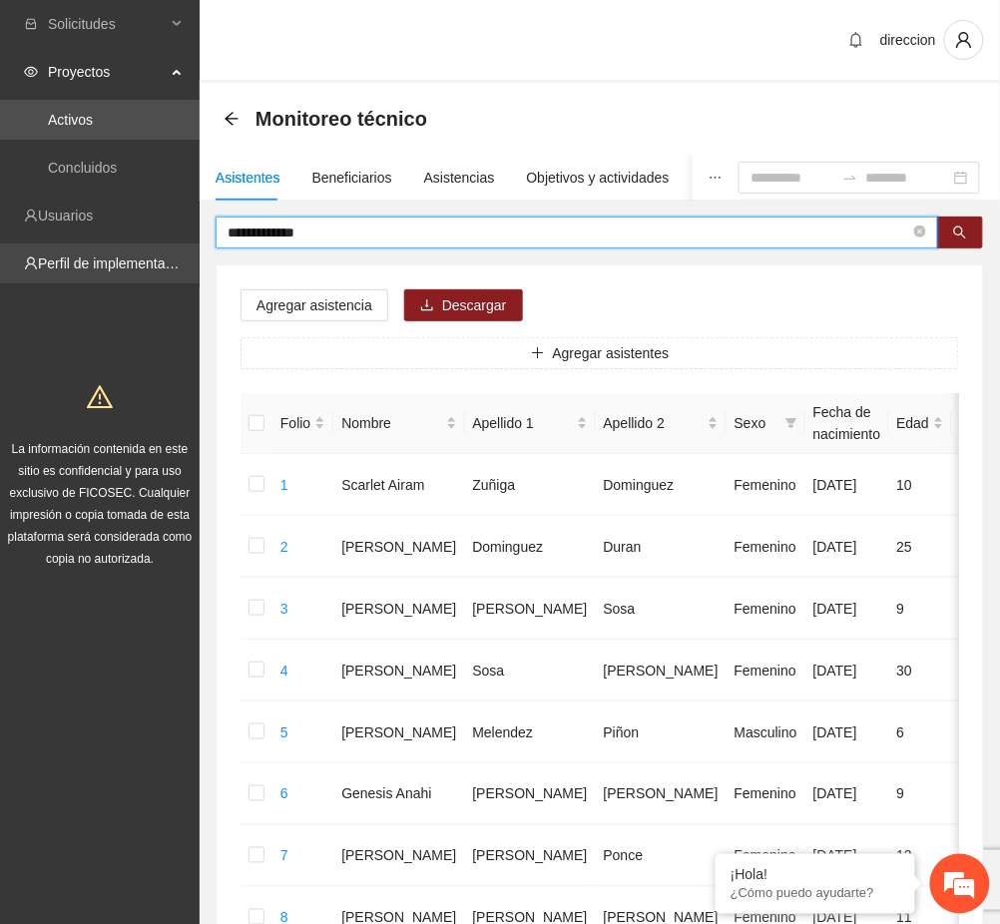
drag, startPoint x: 316, startPoint y: 231, endPoint x: 139, endPoint y: 262, distance: 180.5
type input "**********"
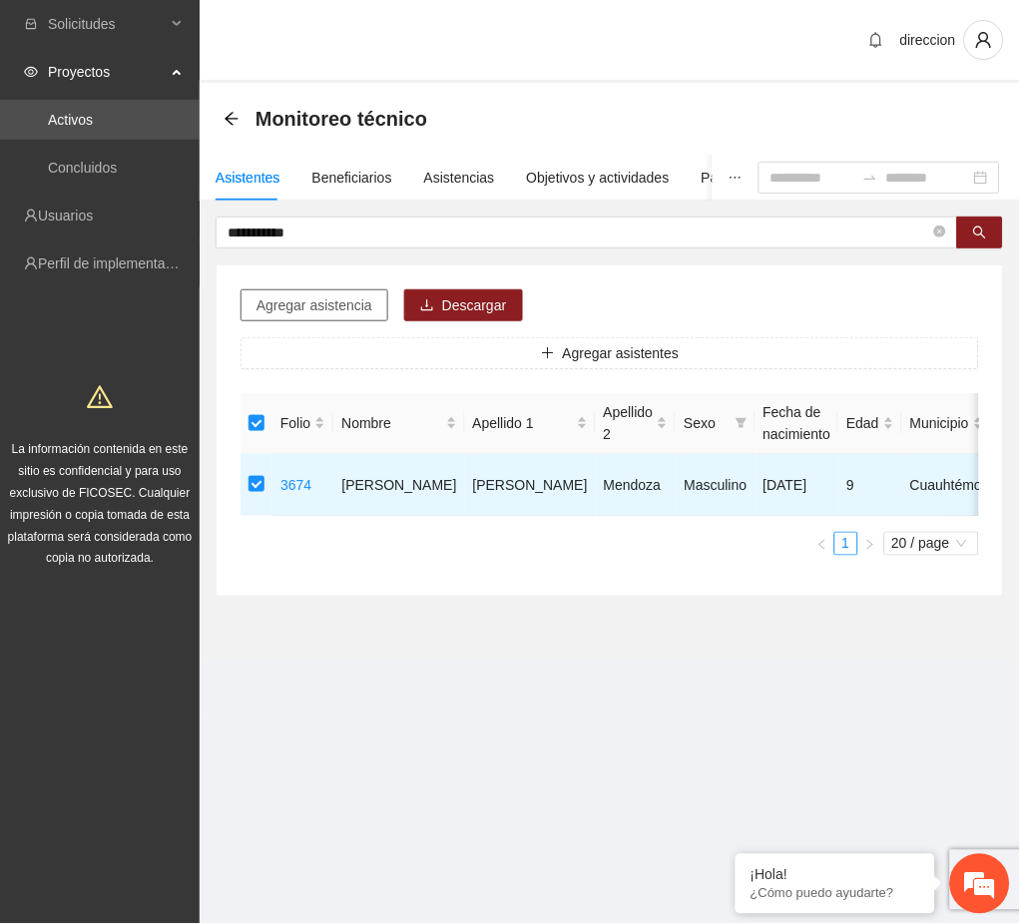
click at [356, 305] on span "Agregar asistencia" at bounding box center [314, 305] width 116 height 22
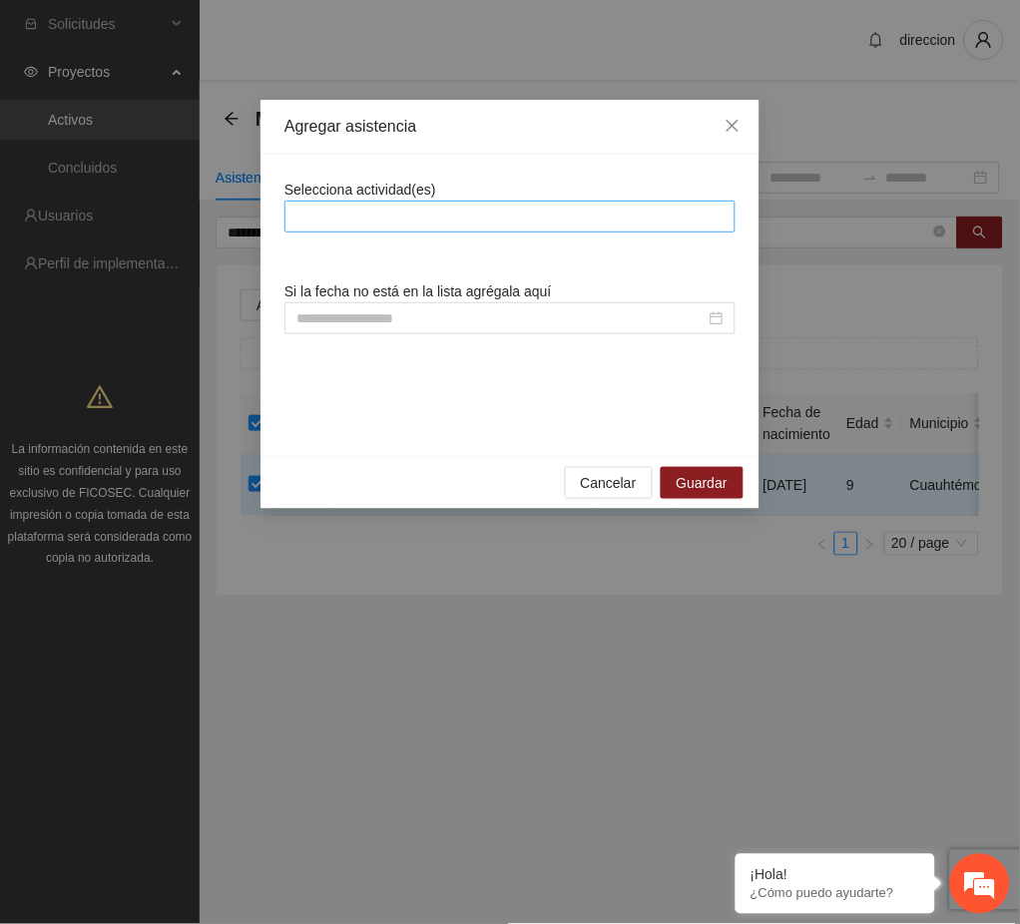
click at [378, 207] on div at bounding box center [509, 217] width 441 height 24
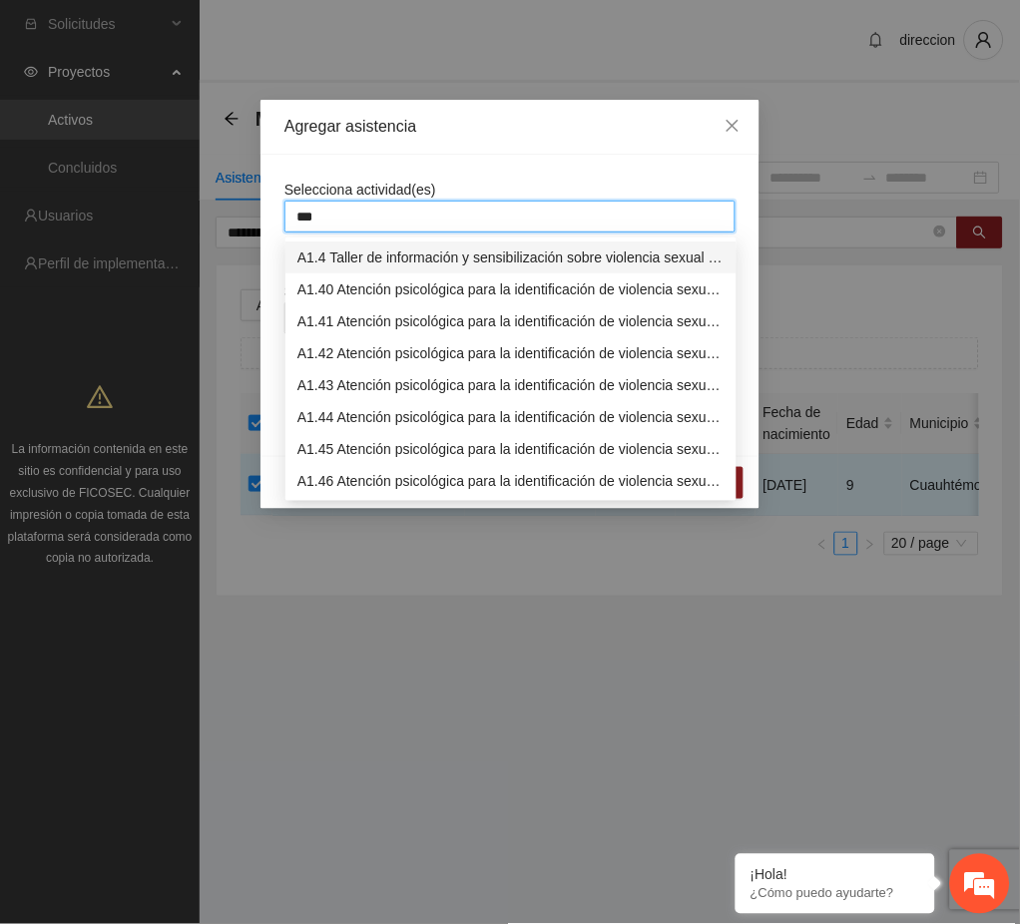
type input "****"
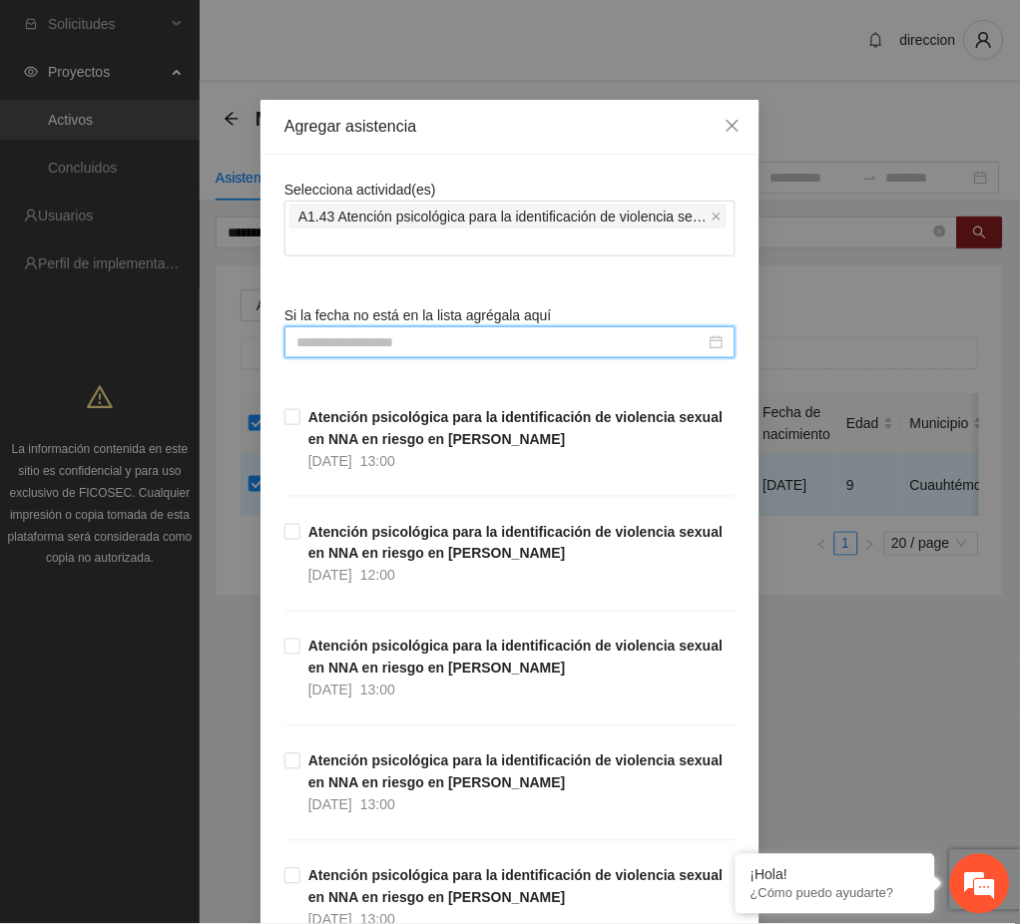
click at [321, 343] on input at bounding box center [500, 342] width 409 height 22
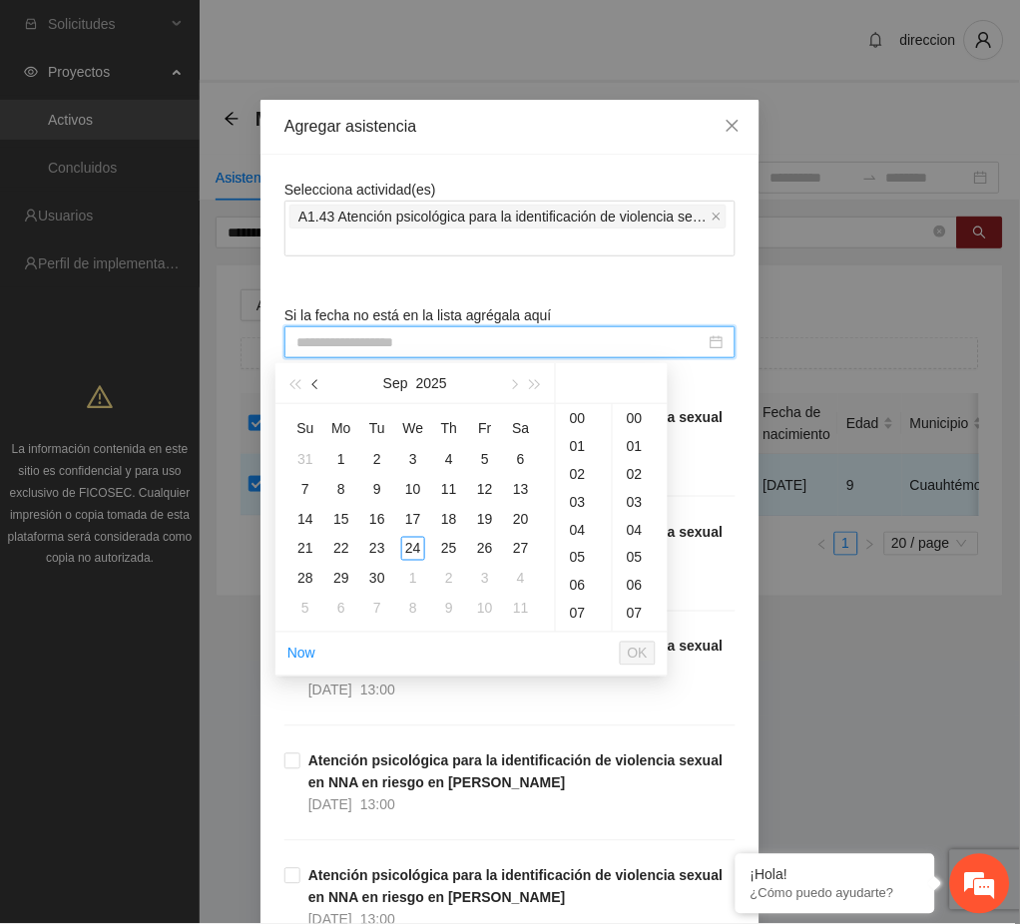
click at [319, 384] on span "button" at bounding box center [317, 385] width 10 height 10
click at [485, 547] on div "22" at bounding box center [485, 549] width 24 height 24
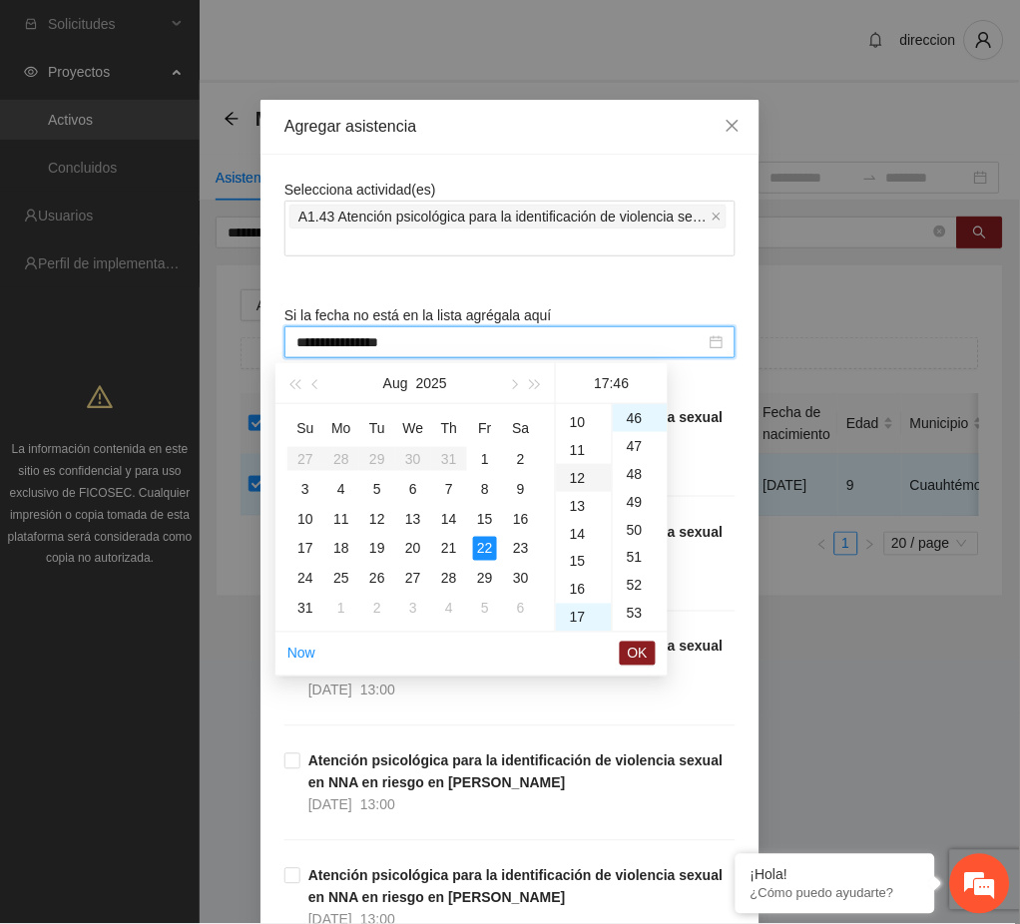
click at [576, 476] on div "12" at bounding box center [584, 478] width 56 height 28
click at [637, 421] on div "00" at bounding box center [640, 418] width 55 height 28
type input "**********"
click at [640, 655] on span "OK" at bounding box center [638, 654] width 20 height 22
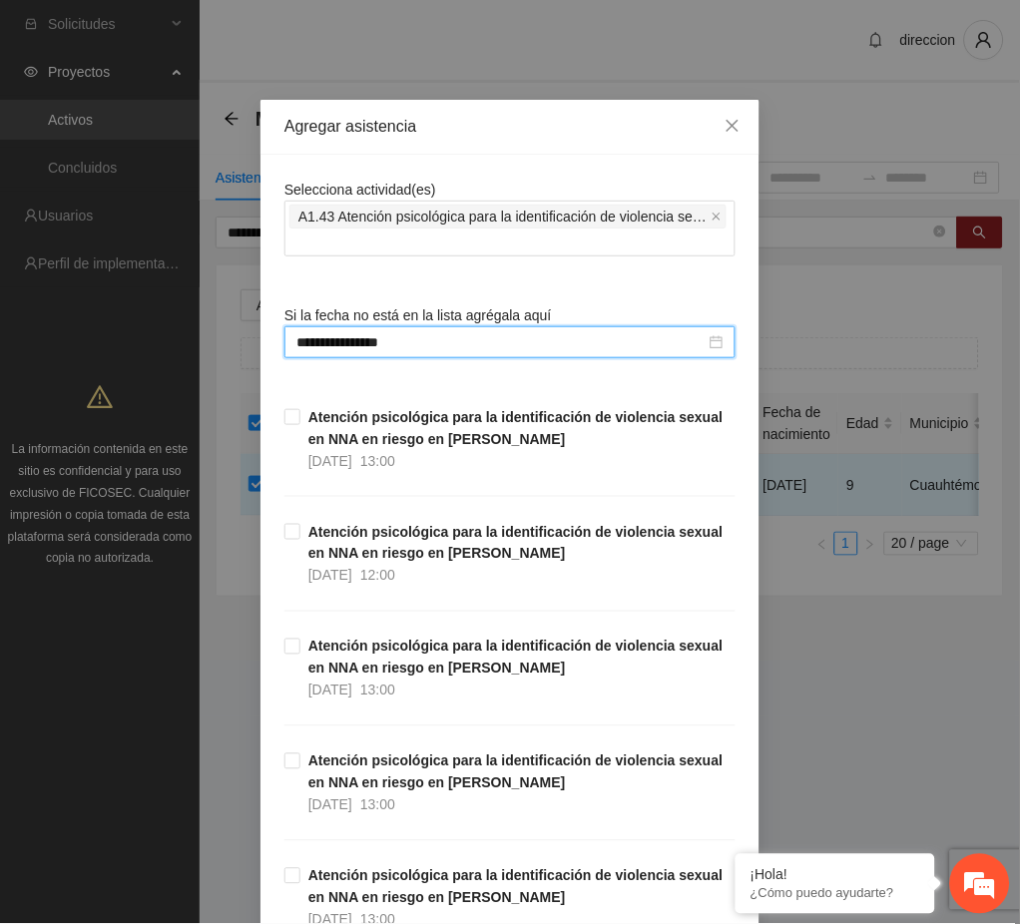
click at [792, 717] on div "**********" at bounding box center [510, 462] width 1020 height 924
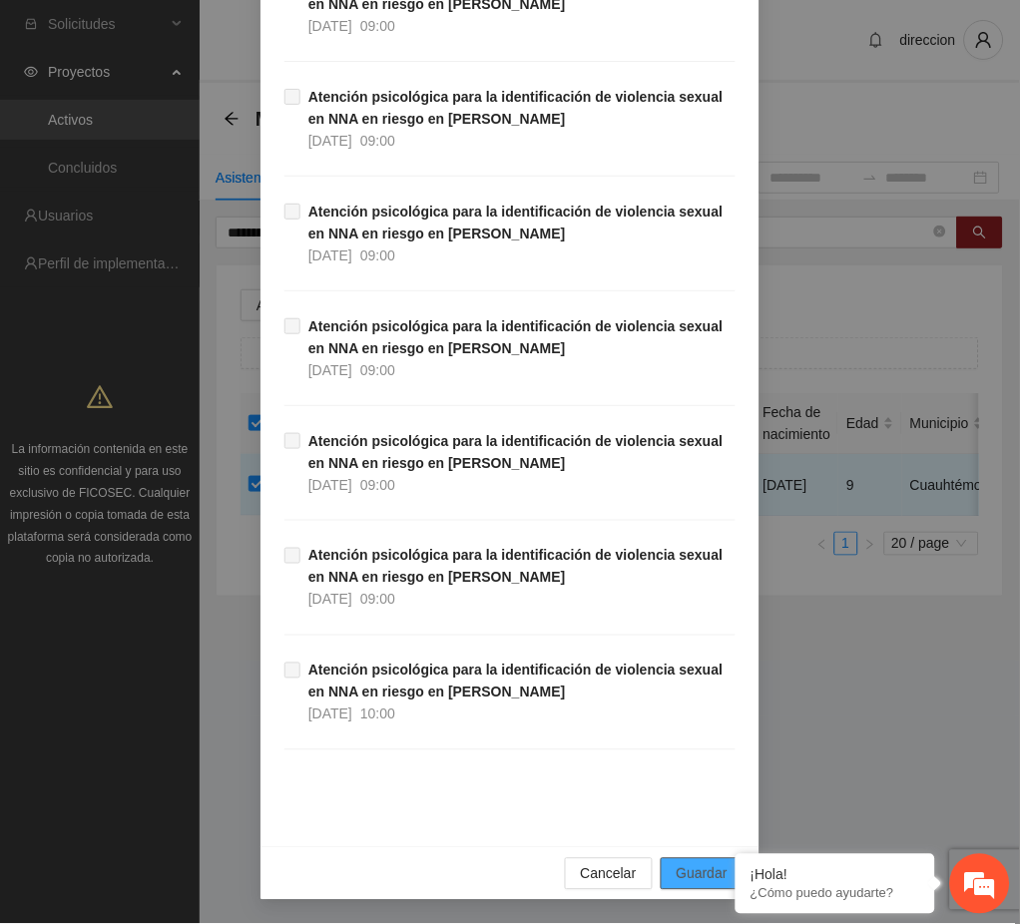
click at [684, 875] on span "Guardar" at bounding box center [702, 874] width 51 height 22
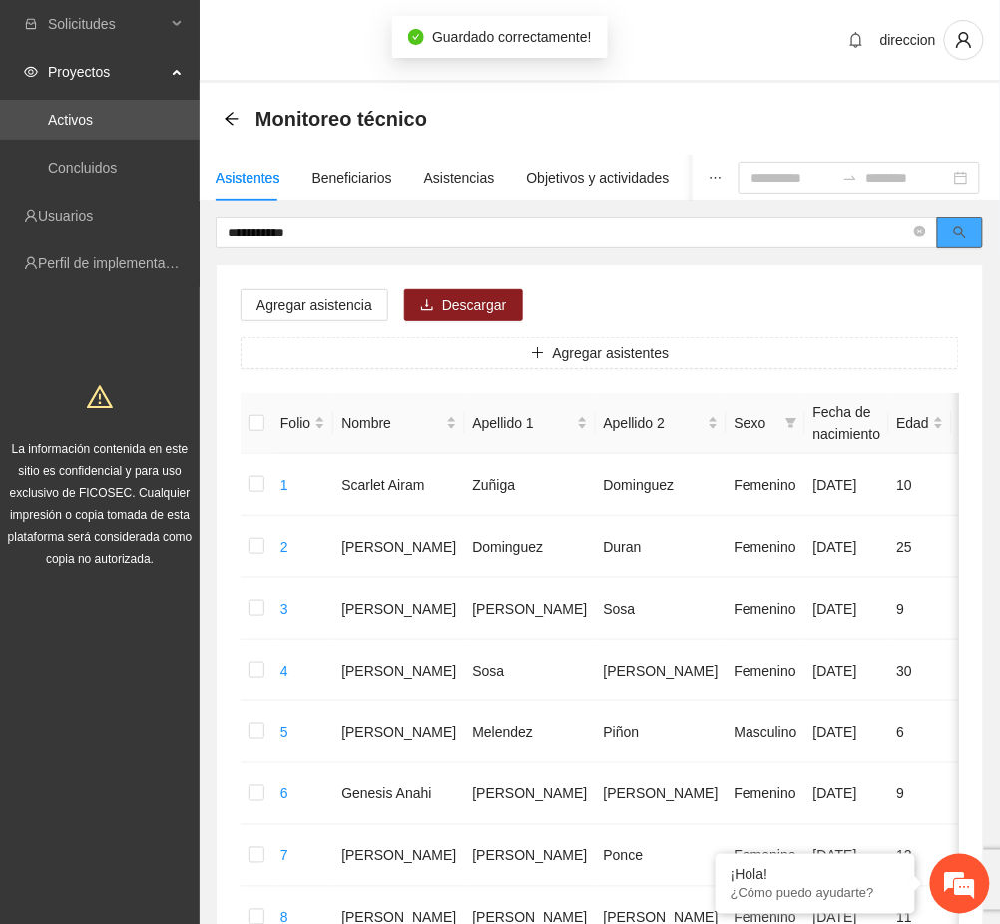
click at [974, 235] on button "button" at bounding box center [960, 233] width 46 height 32
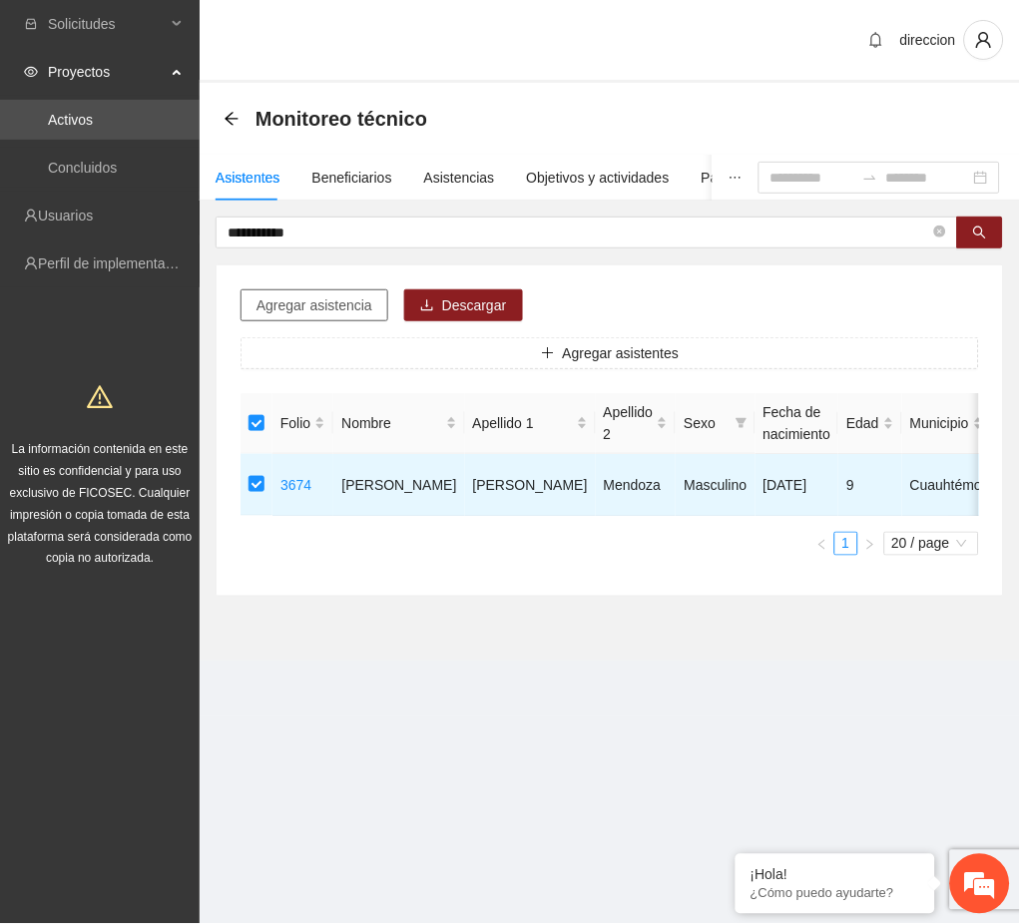
click at [340, 304] on span "Agregar asistencia" at bounding box center [314, 305] width 116 height 22
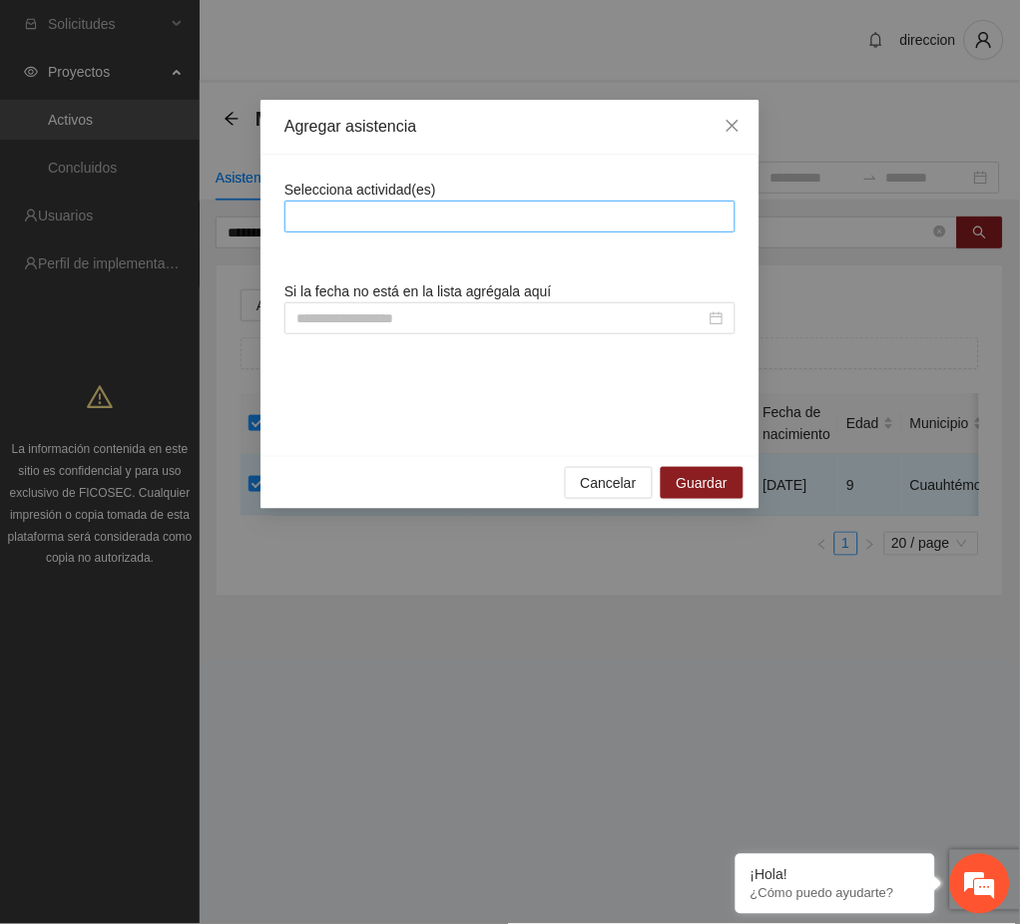
click at [368, 222] on div at bounding box center [509, 217] width 441 height 24
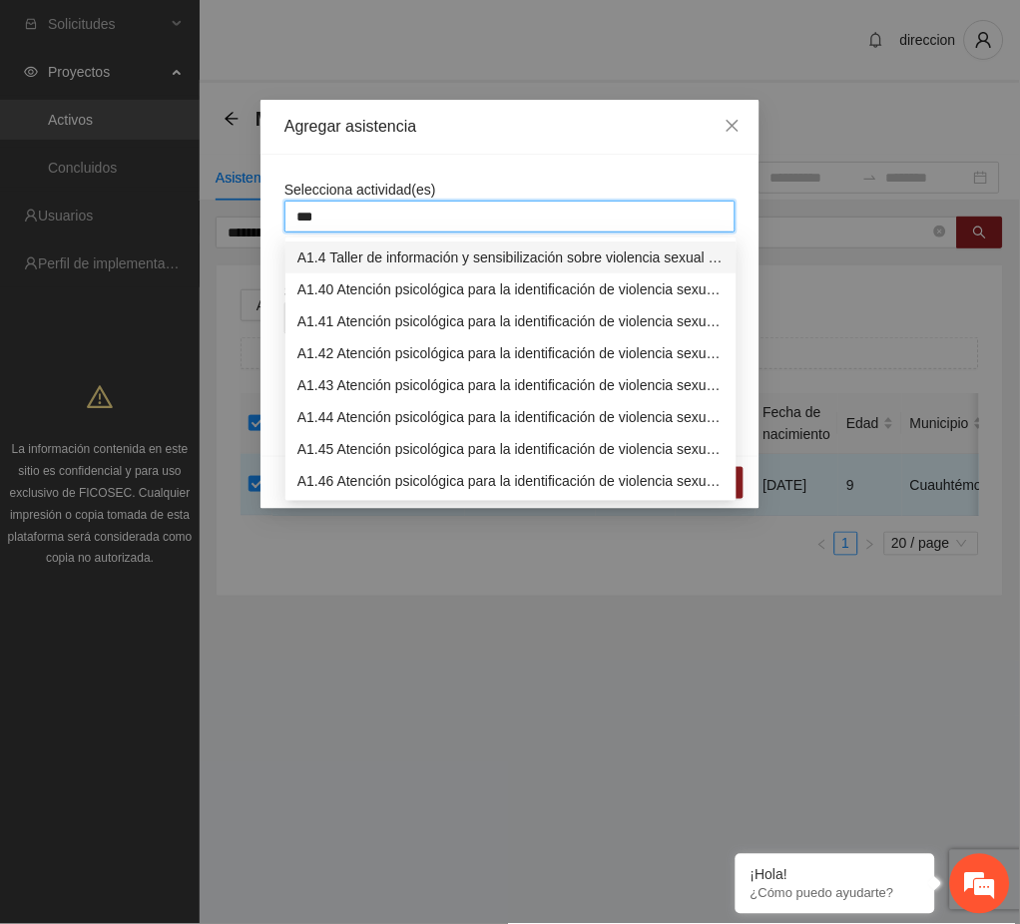
type input "****"
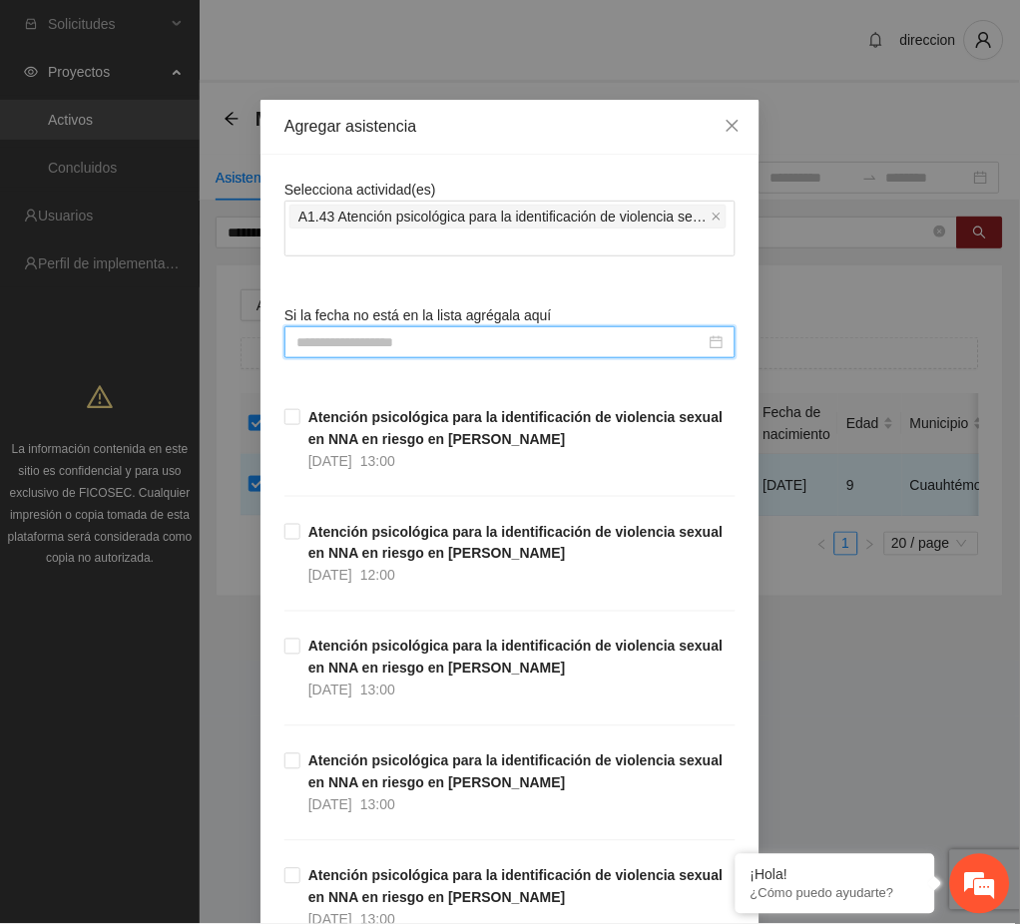
click at [349, 347] on input at bounding box center [500, 342] width 409 height 22
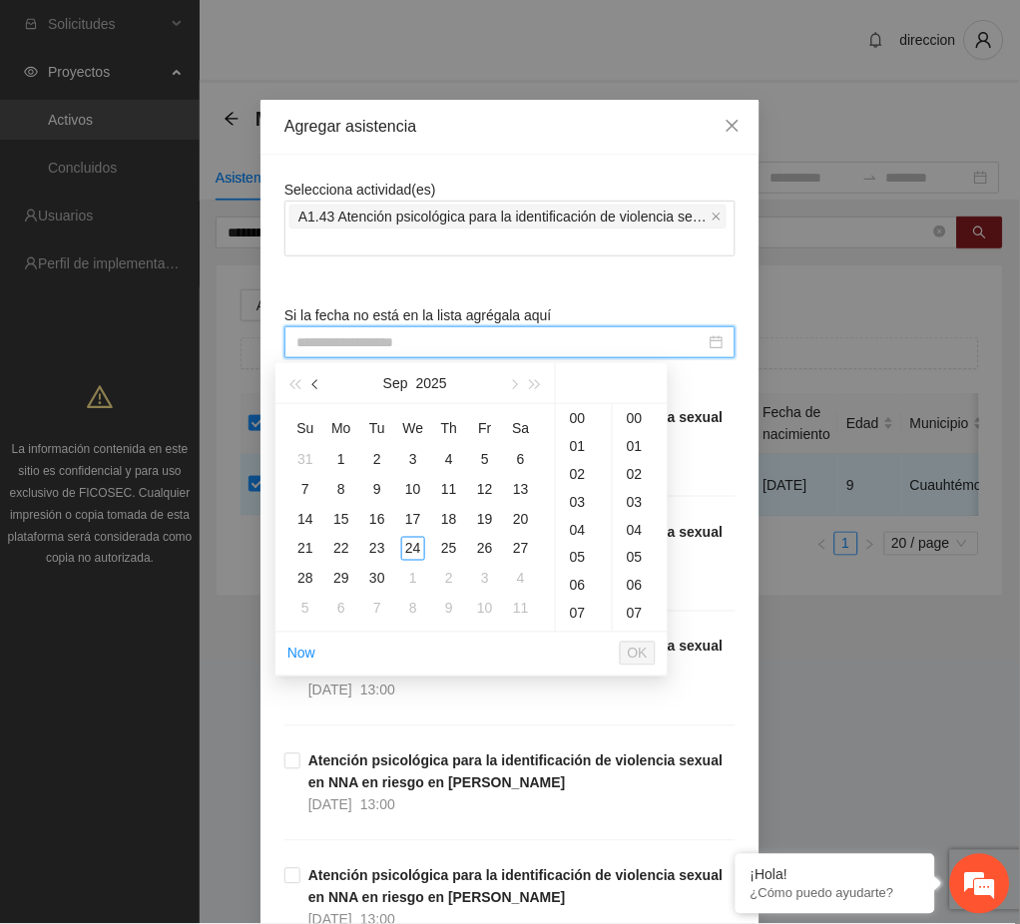
click at [314, 390] on button "button" at bounding box center [316, 383] width 22 height 40
click at [485, 577] on div "29" at bounding box center [485, 579] width 24 height 24
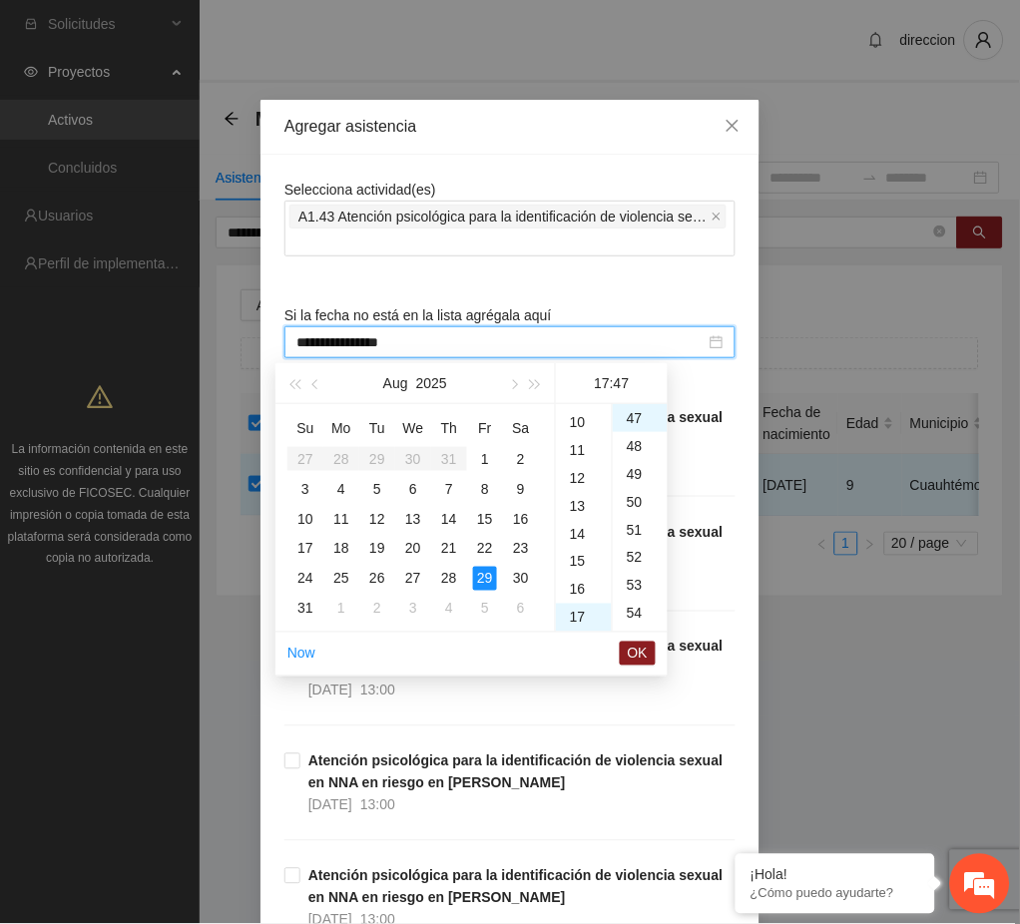
scroll to position [76, 0]
click at [577, 592] on div "09" at bounding box center [584, 594] width 56 height 28
click at [635, 419] on div "00" at bounding box center [640, 418] width 55 height 28
type input "**********"
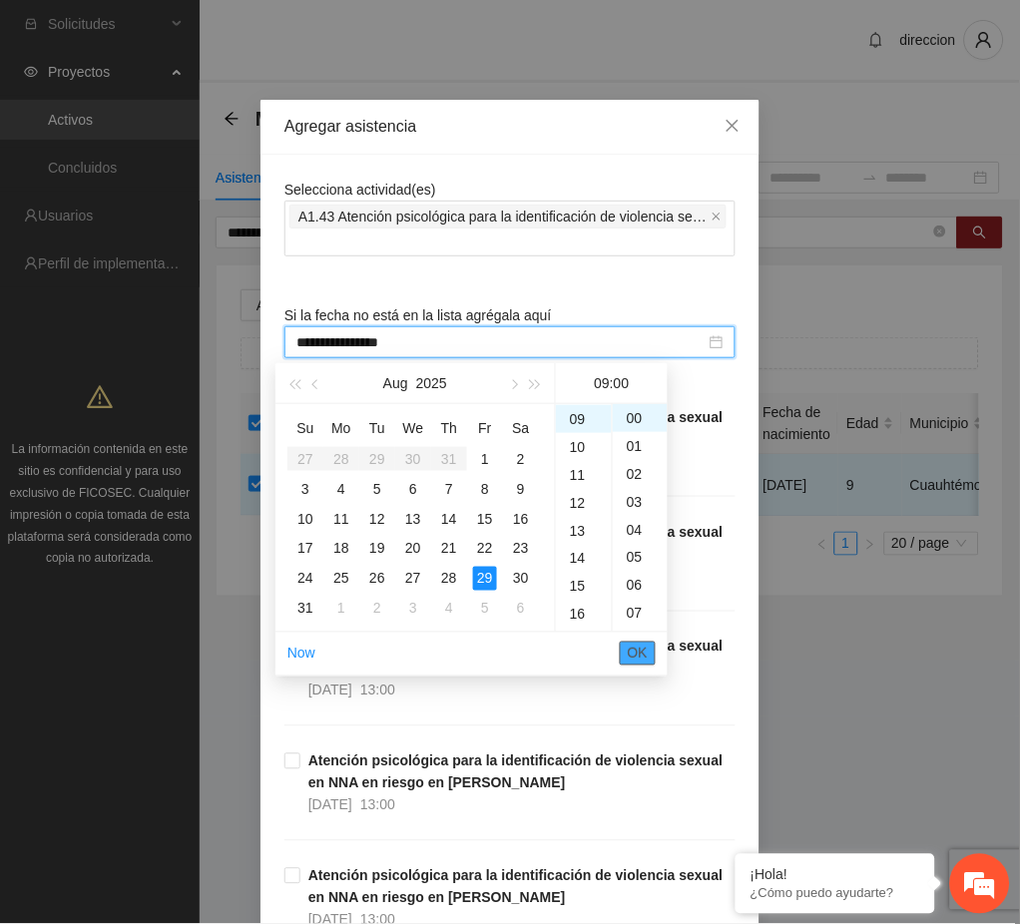
click at [637, 650] on span "OK" at bounding box center [638, 654] width 20 height 22
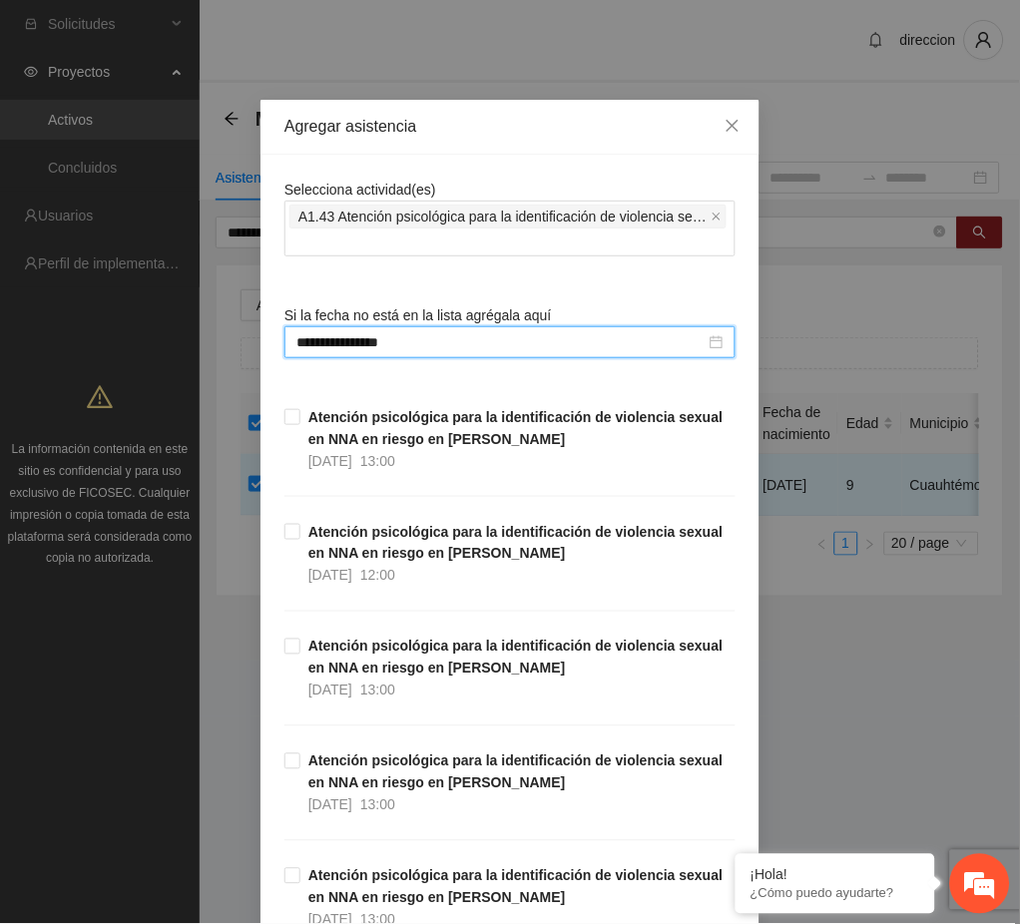
click at [859, 721] on div "**********" at bounding box center [510, 462] width 1020 height 924
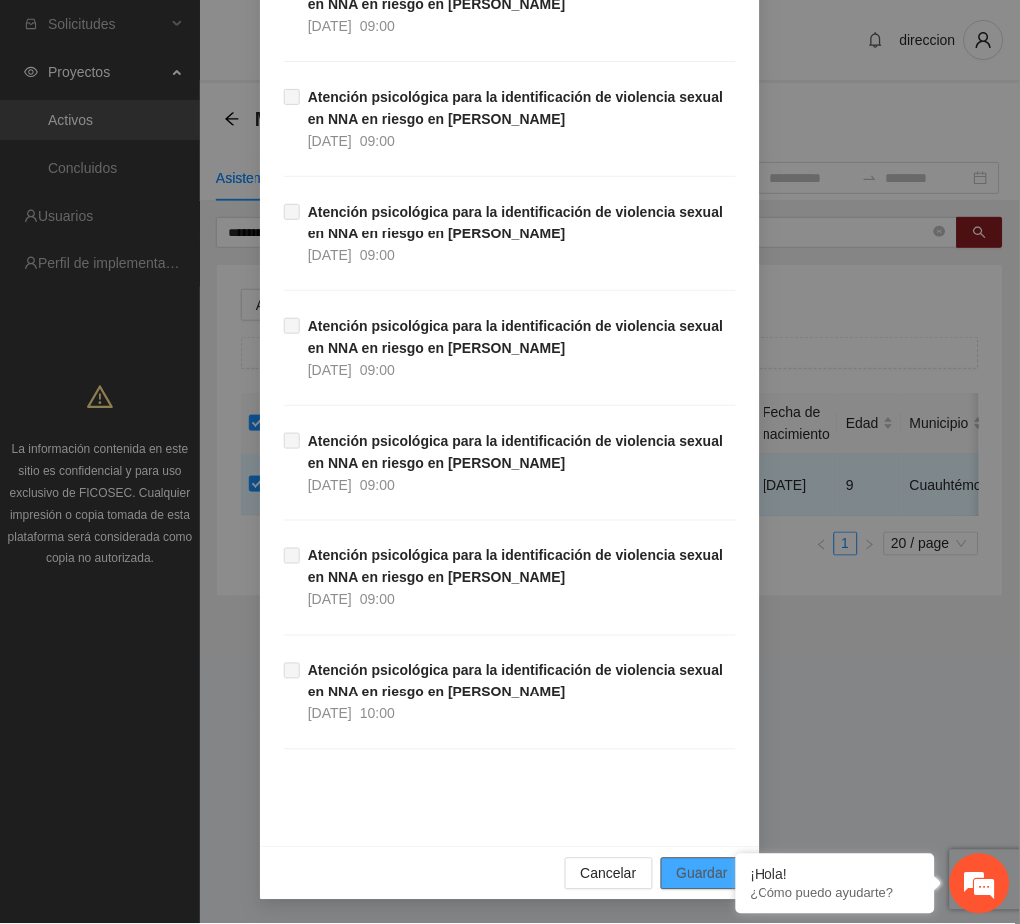
click at [700, 879] on span "Guardar" at bounding box center [702, 874] width 51 height 22
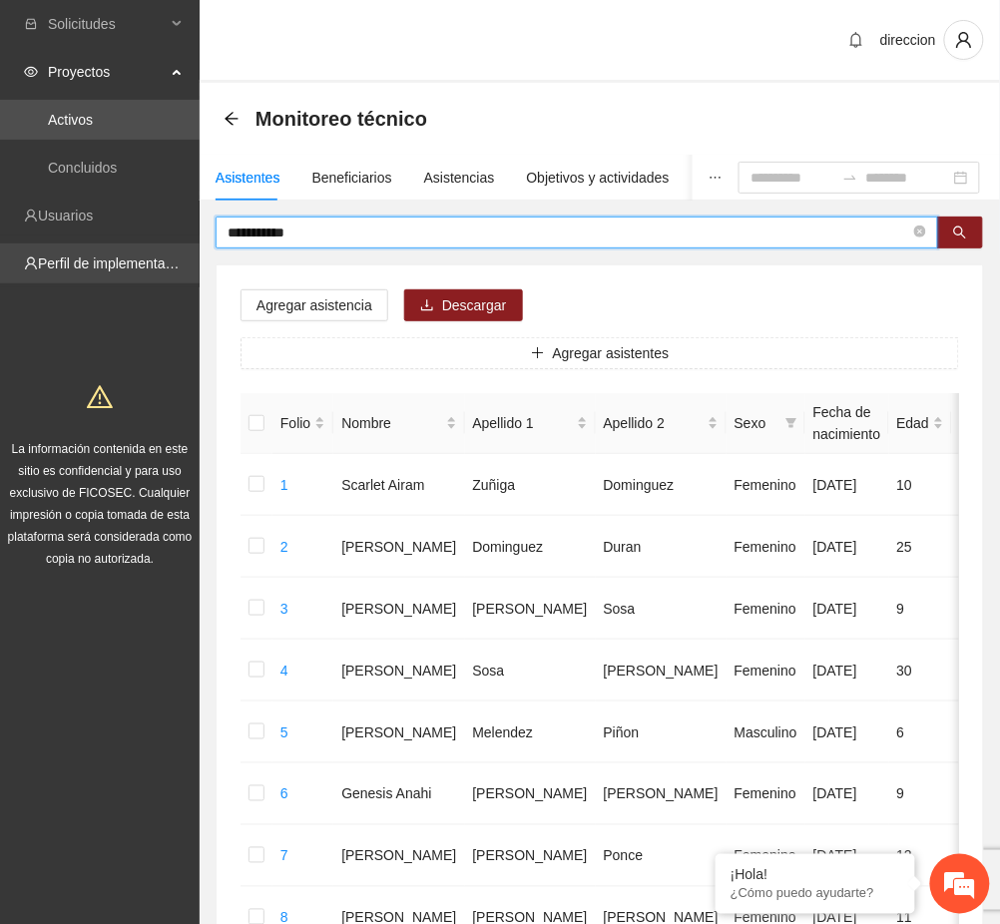
drag, startPoint x: 315, startPoint y: 232, endPoint x: 182, endPoint y: 256, distance: 136.0
type input "**********"
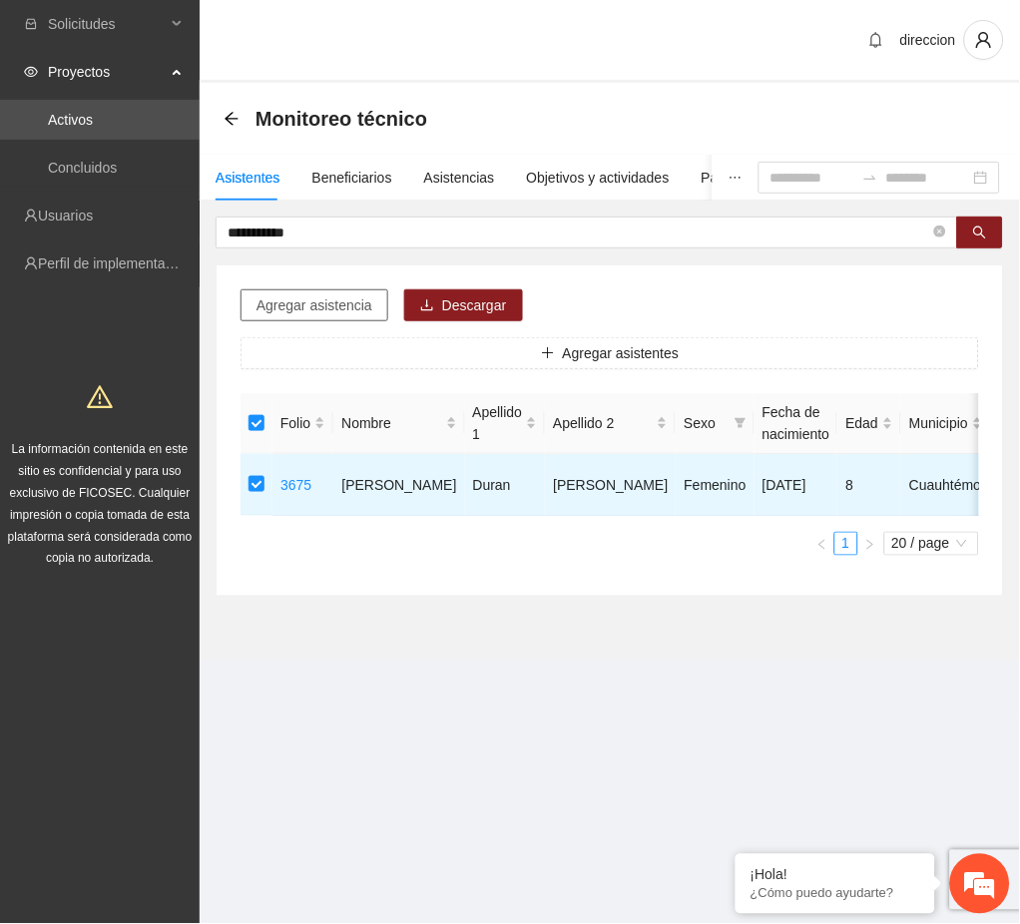
click at [316, 313] on span "Agregar asistencia" at bounding box center [314, 305] width 116 height 22
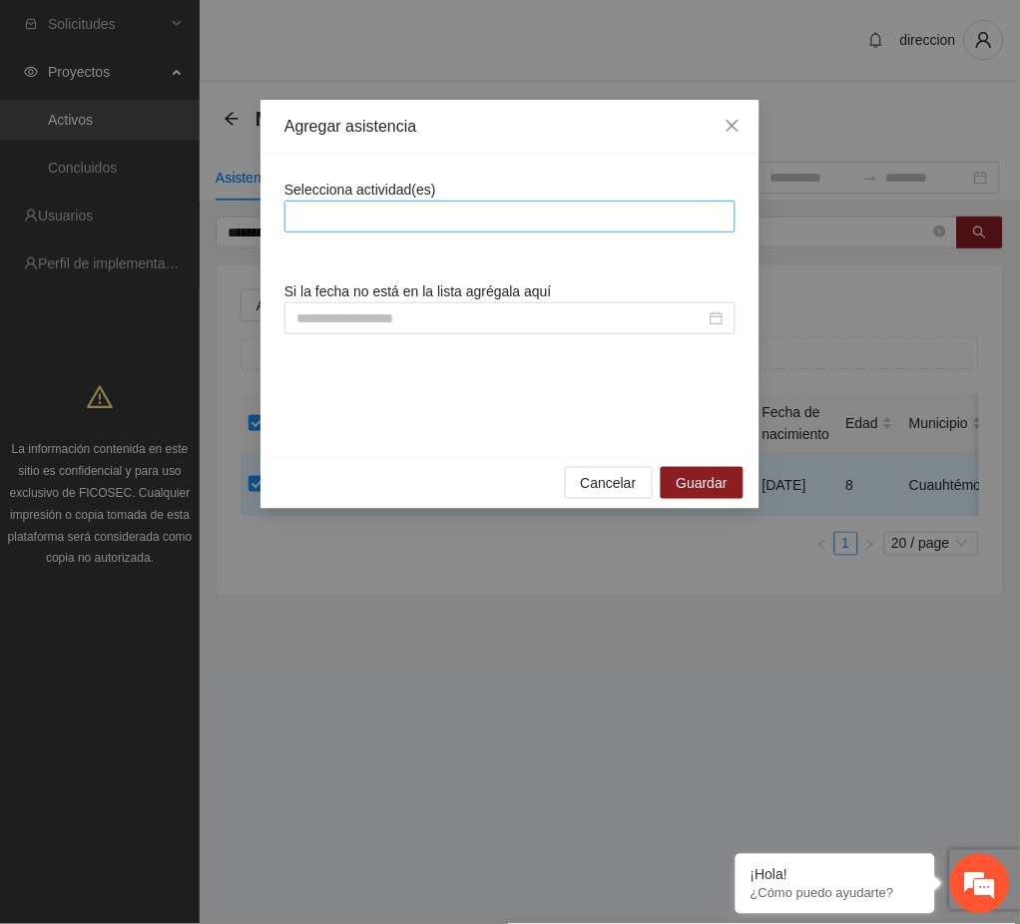
click at [365, 215] on div at bounding box center [509, 217] width 441 height 24
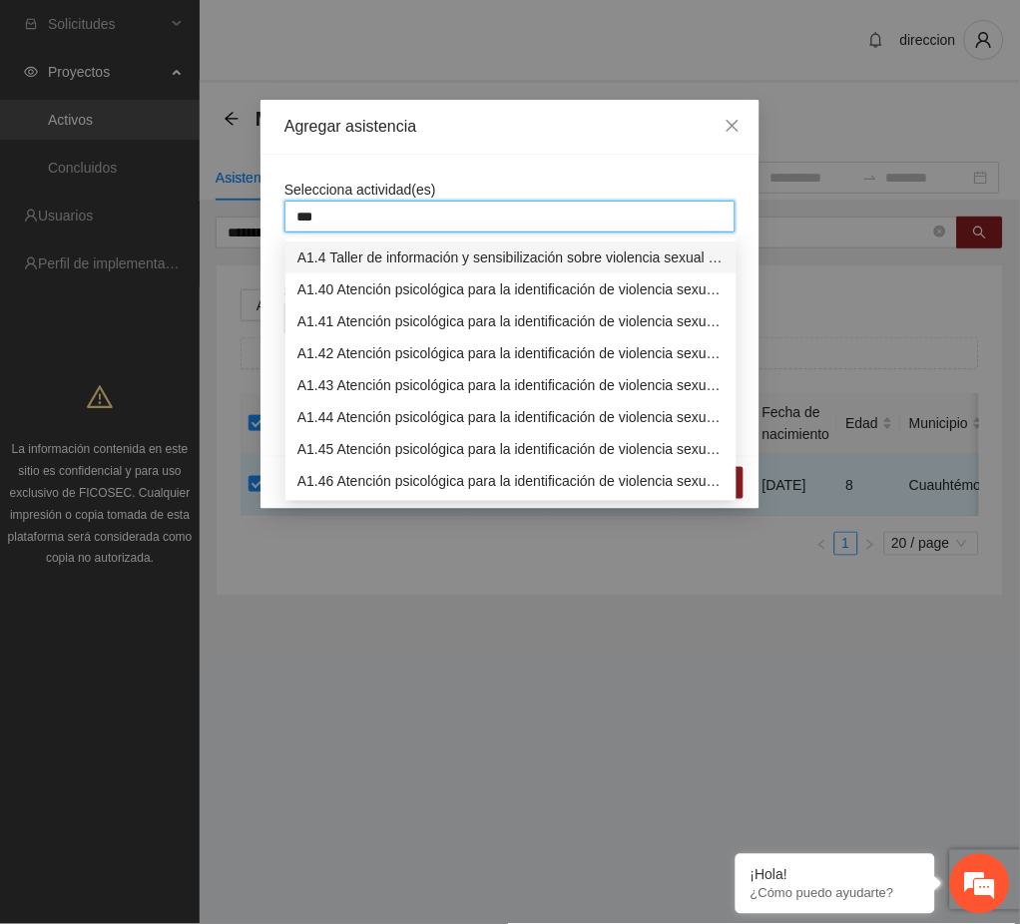
type input "****"
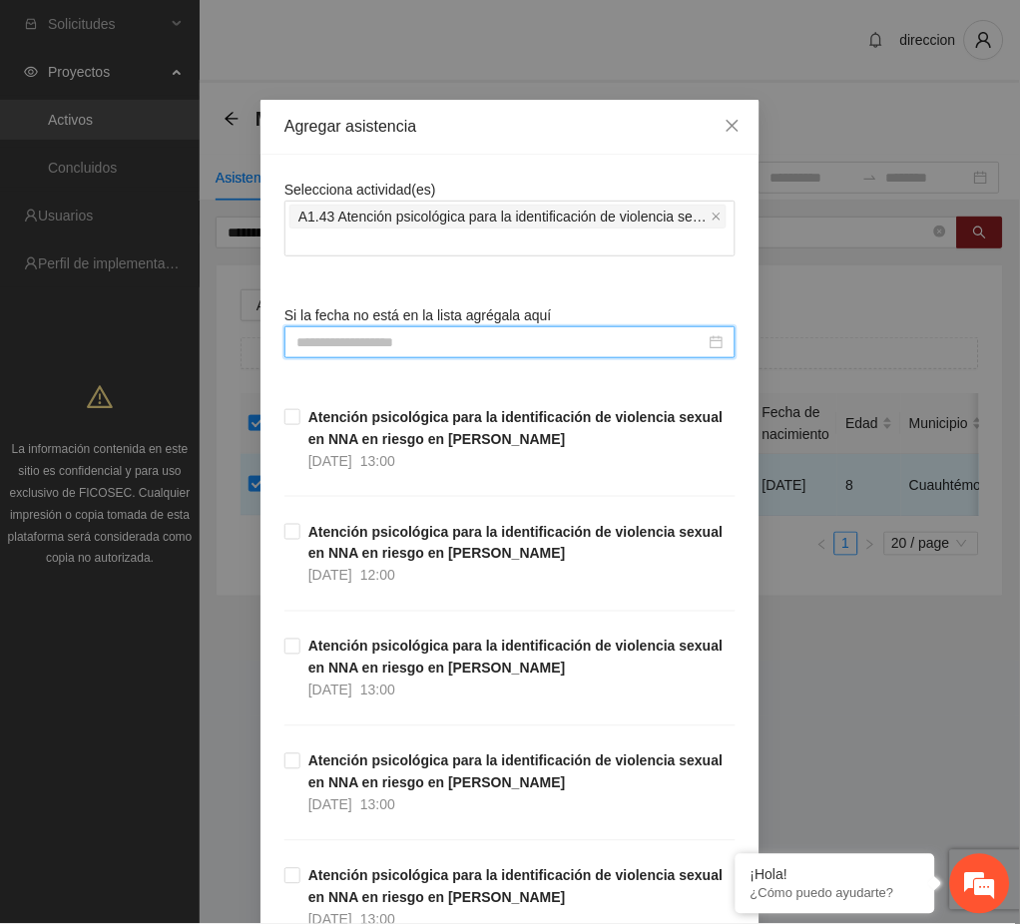
click at [394, 345] on input at bounding box center [500, 342] width 409 height 22
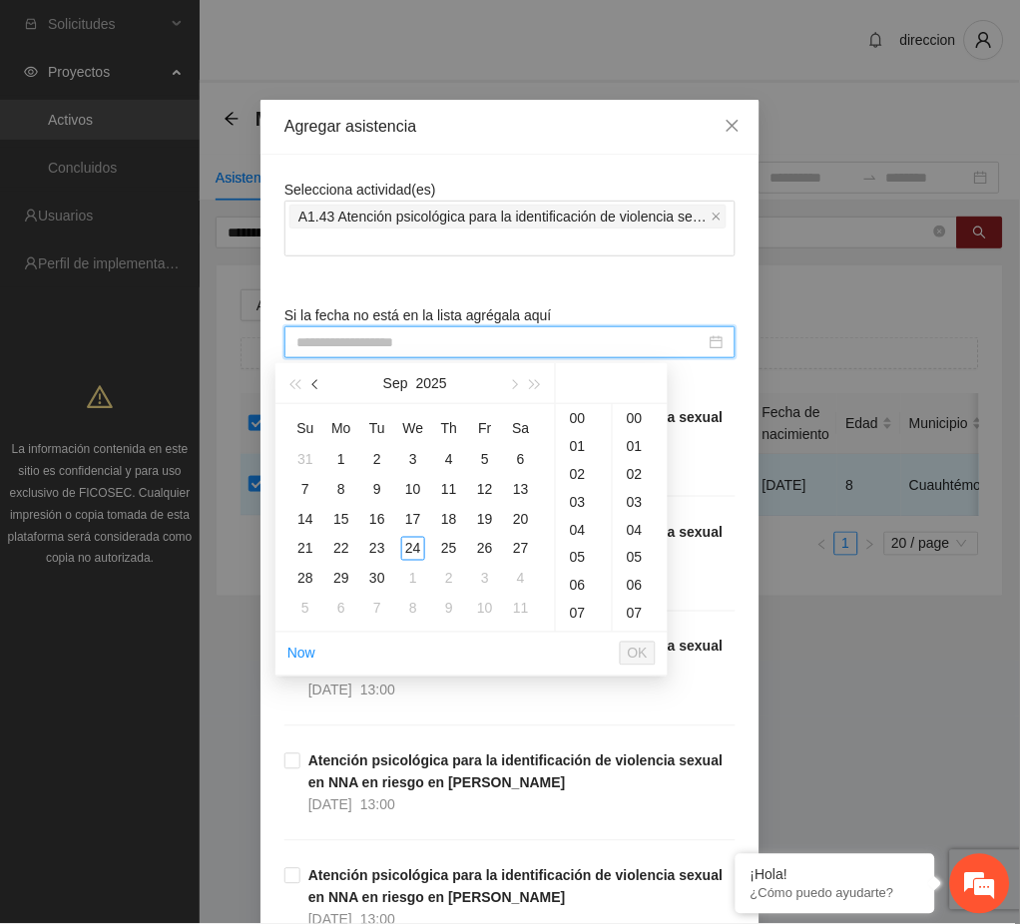
click at [320, 385] on span "button" at bounding box center [317, 385] width 10 height 10
click at [486, 551] on div "22" at bounding box center [485, 549] width 24 height 24
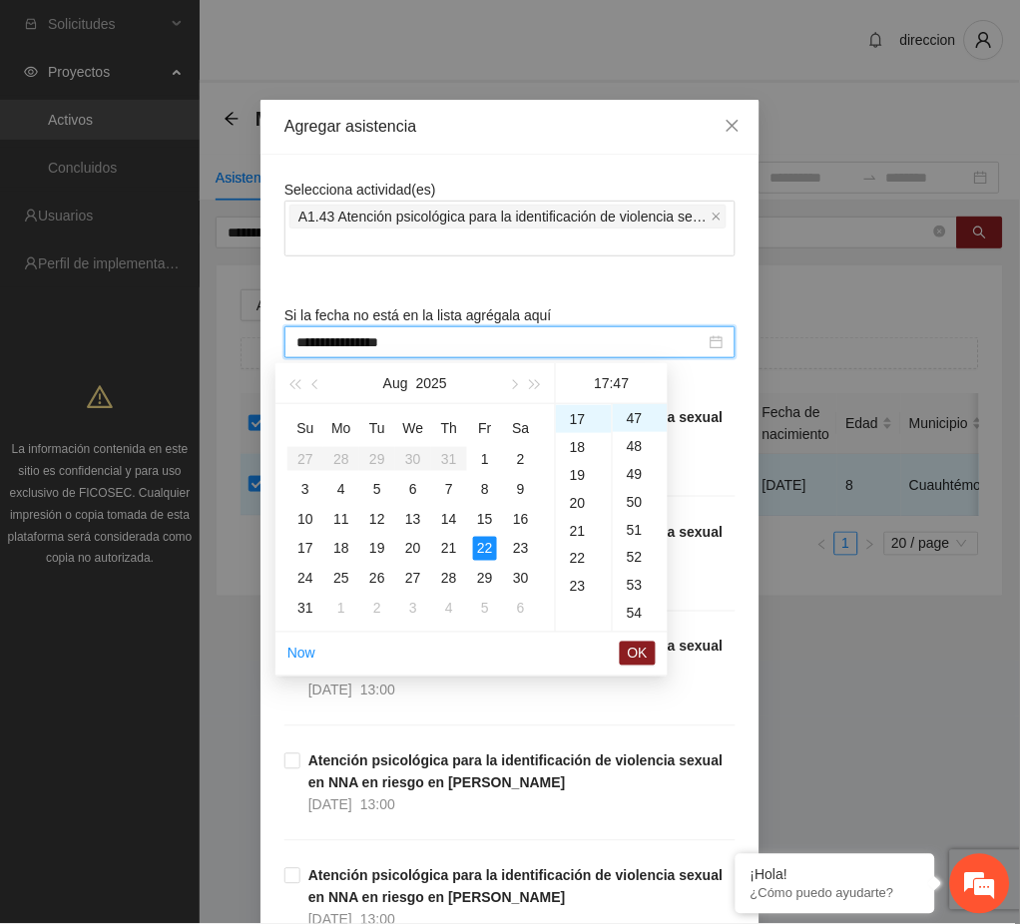
scroll to position [275, 0]
click at [579, 508] on div "13" at bounding box center [584, 506] width 56 height 28
click at [625, 422] on div "00" at bounding box center [640, 418] width 55 height 28
type input "**********"
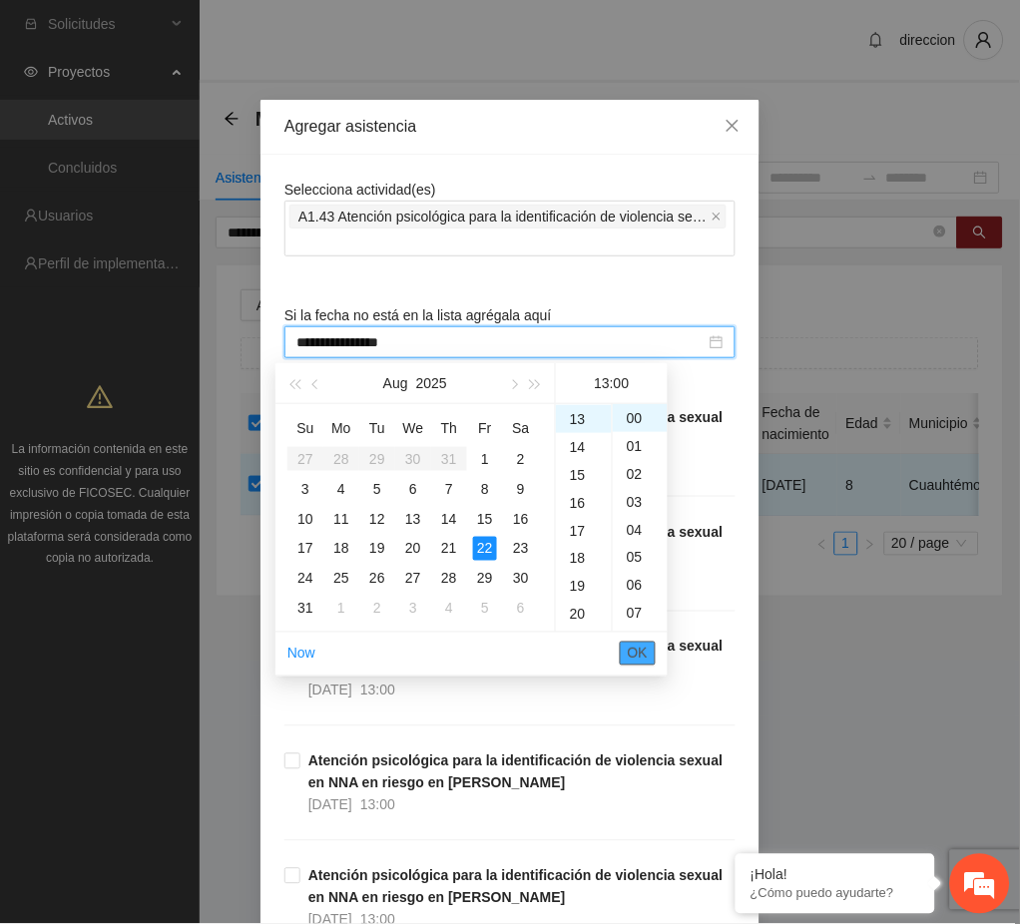
click at [630, 652] on span "OK" at bounding box center [638, 654] width 20 height 22
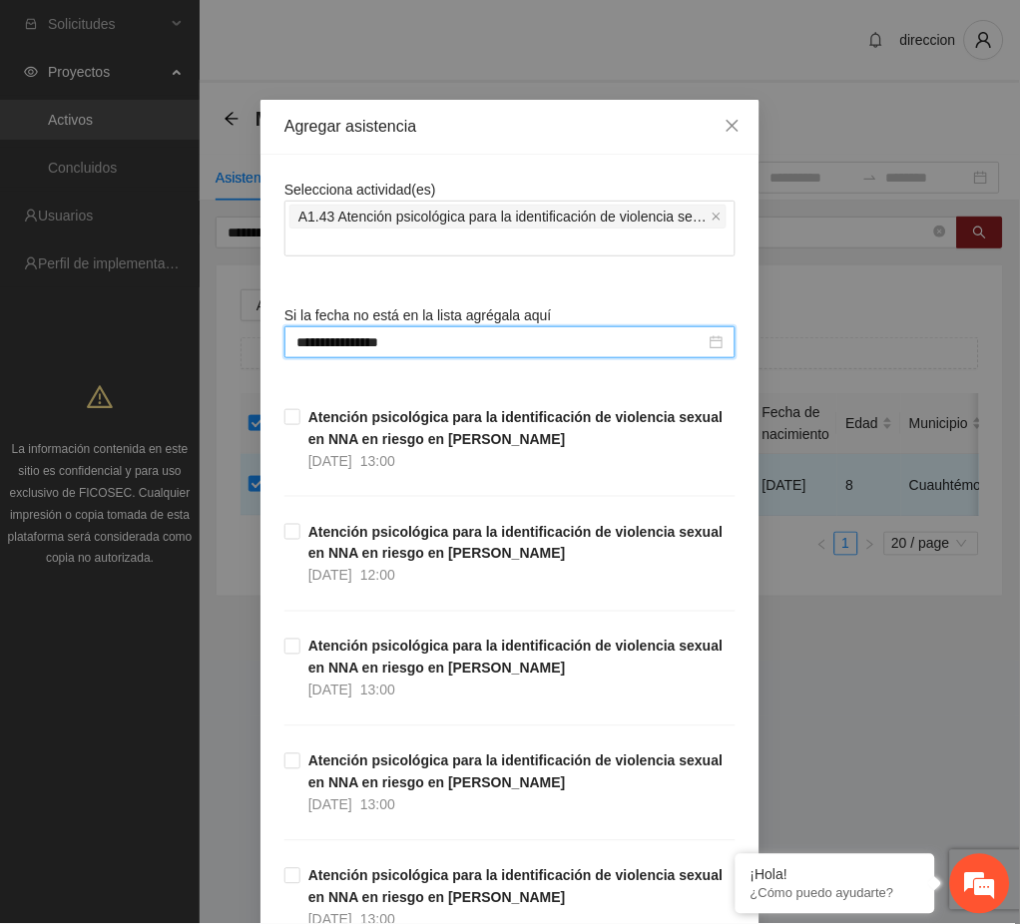
click at [817, 733] on div "**********" at bounding box center [510, 462] width 1020 height 924
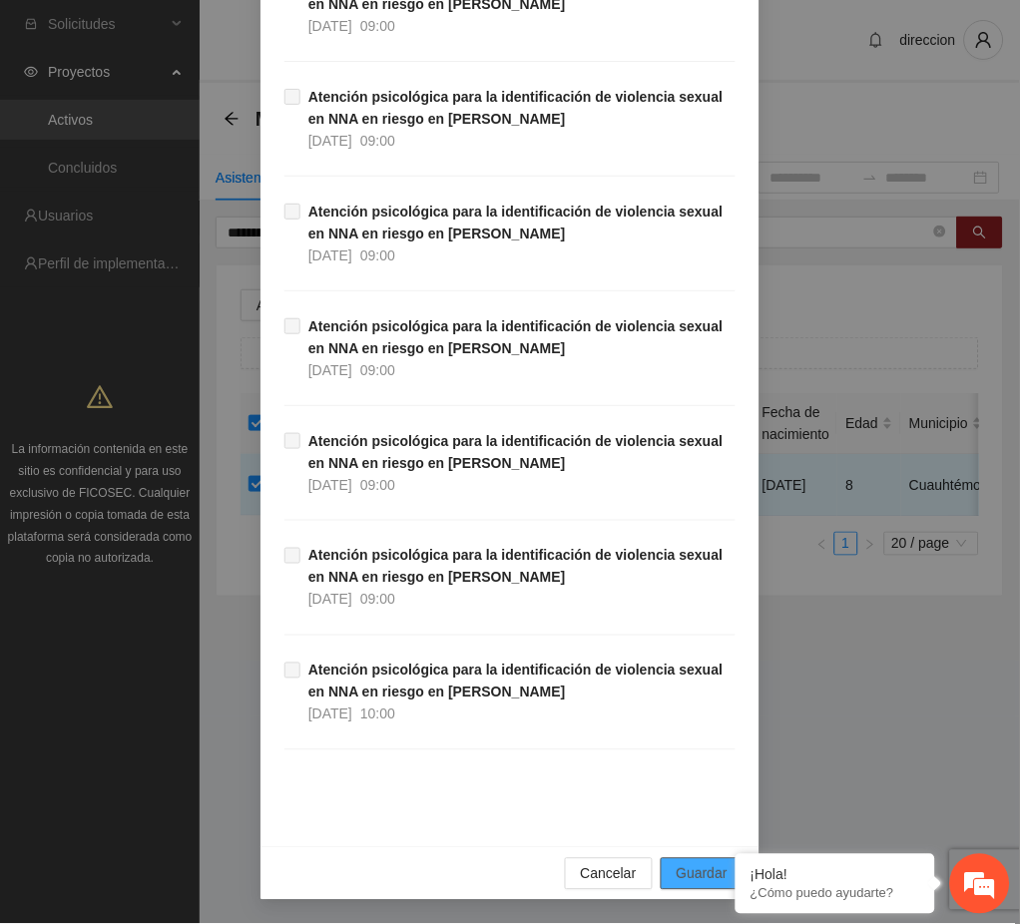
click at [700, 877] on span "Guardar" at bounding box center [702, 874] width 51 height 22
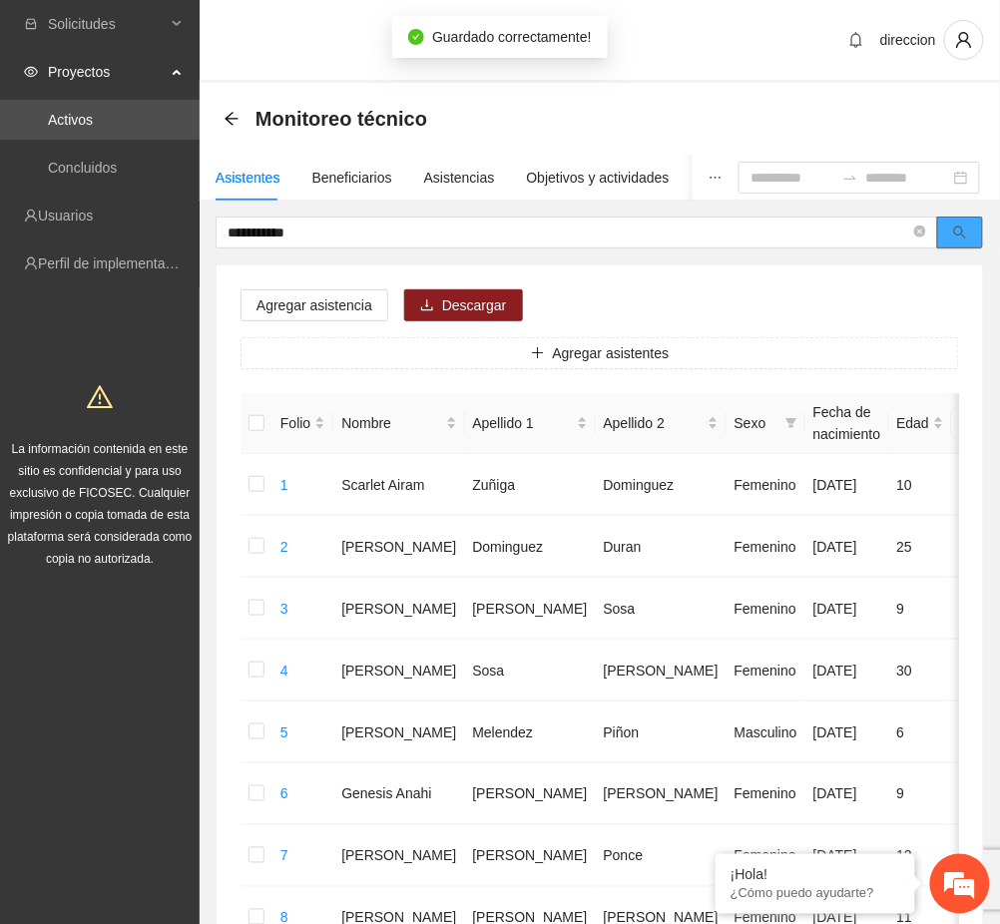
click at [974, 234] on button "button" at bounding box center [960, 233] width 46 height 32
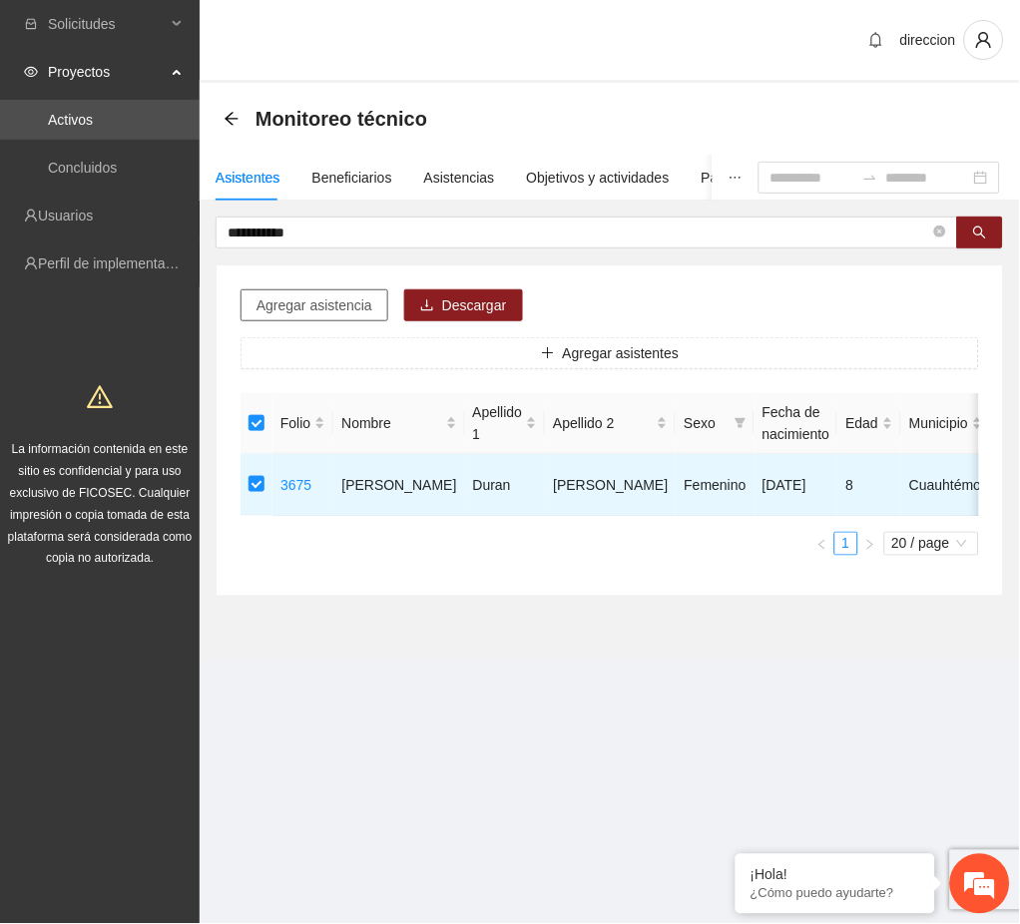
click at [343, 302] on span "Agregar asistencia" at bounding box center [314, 305] width 116 height 22
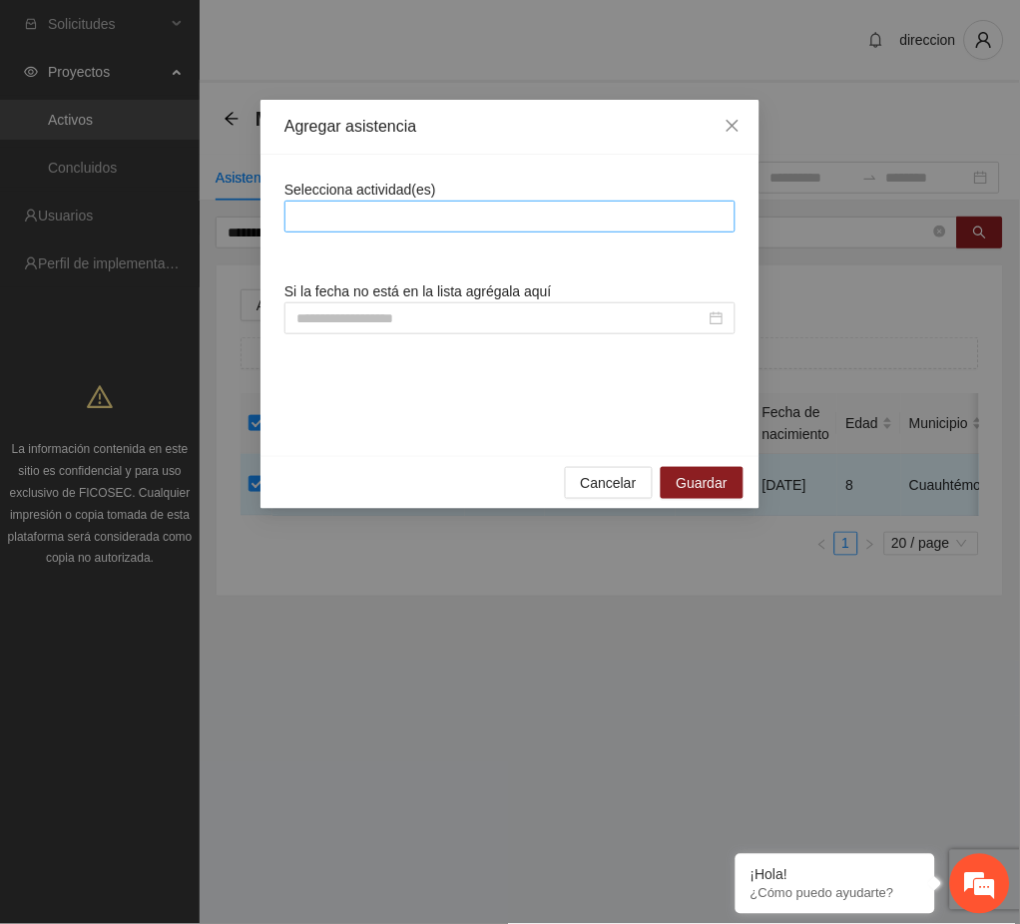
click at [419, 208] on div at bounding box center [509, 217] width 441 height 24
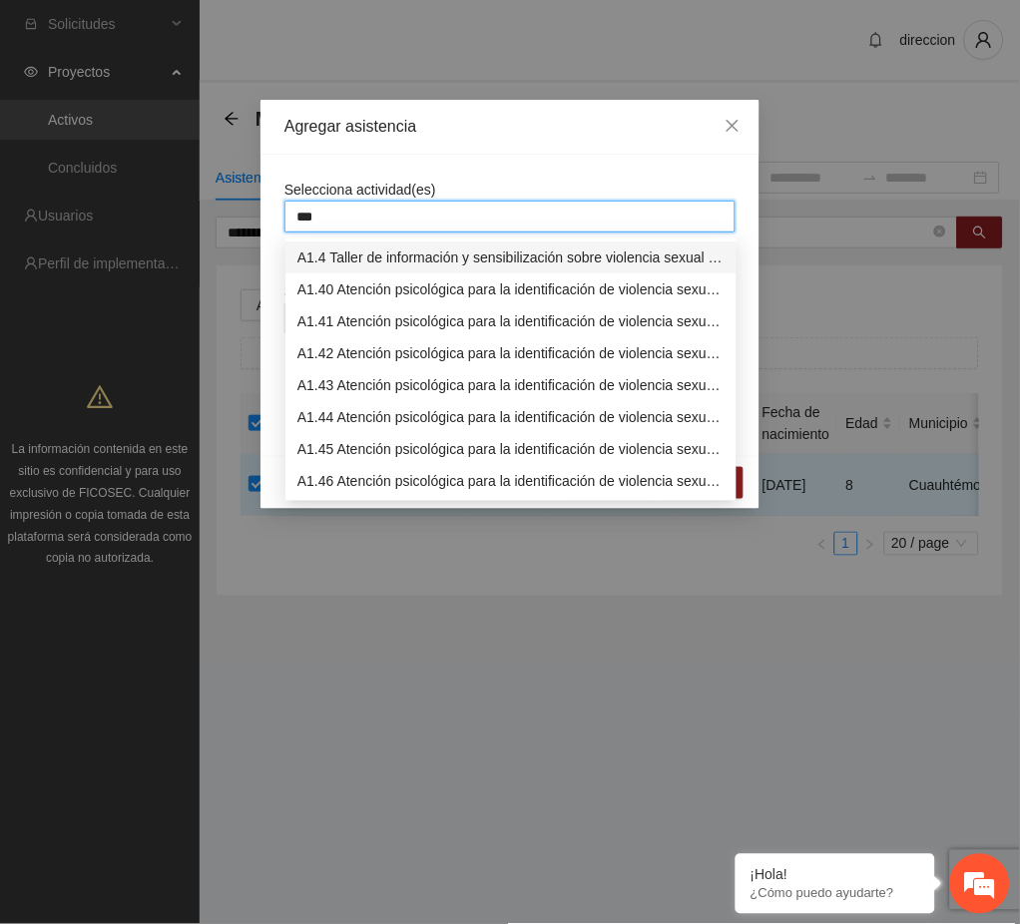
type input "****"
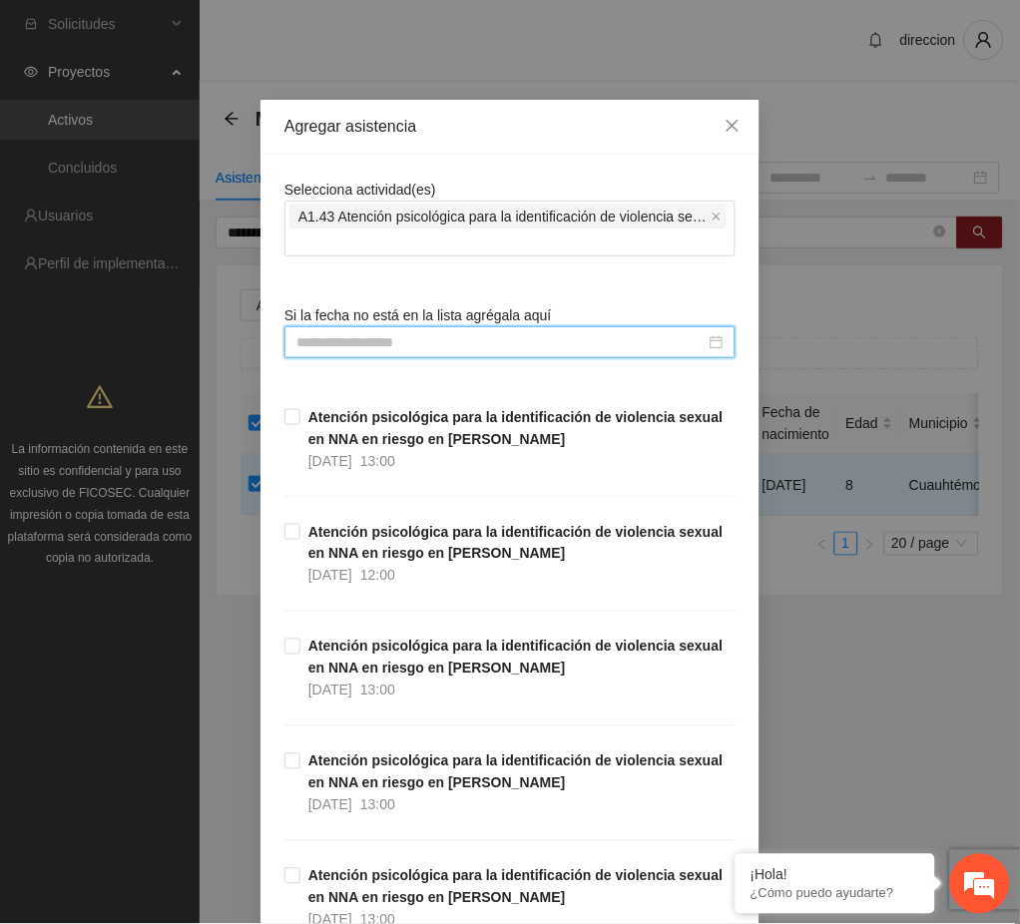
click at [368, 340] on input at bounding box center [500, 342] width 409 height 22
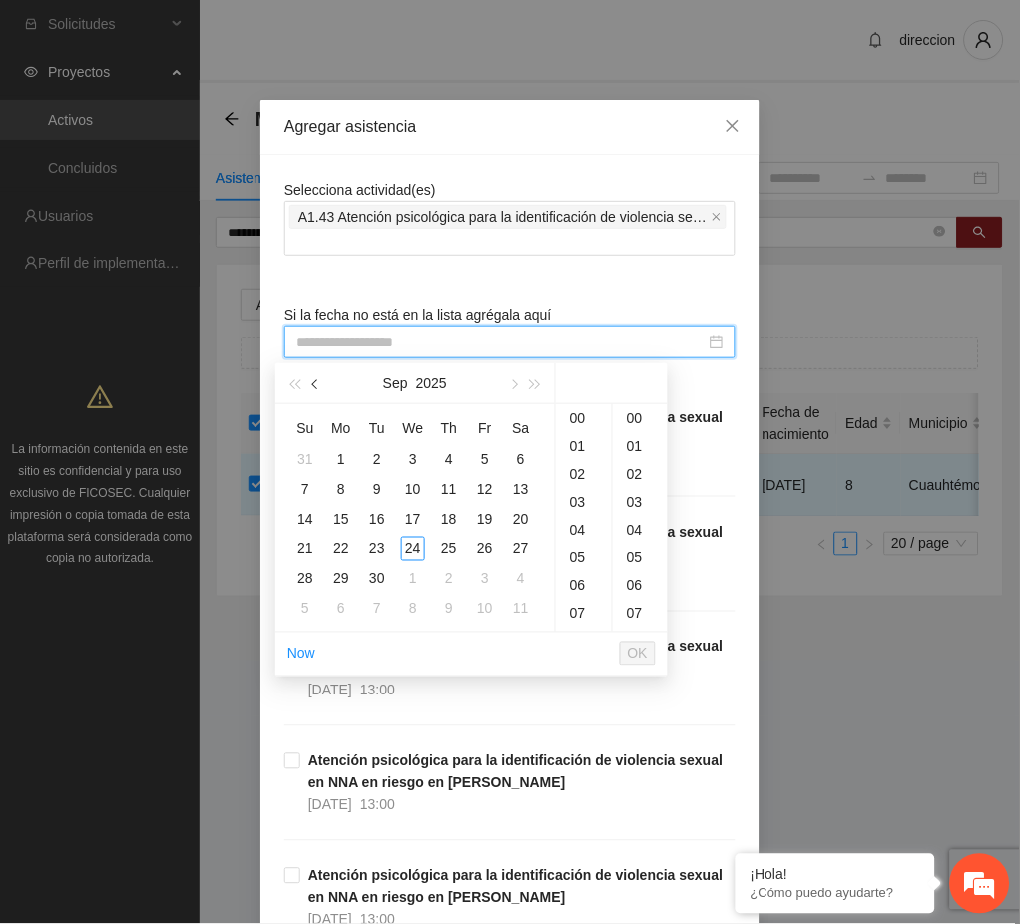
click at [311, 387] on button "button" at bounding box center [316, 383] width 22 height 40
type input "**********"
click at [482, 581] on div "29" at bounding box center [485, 579] width 24 height 24
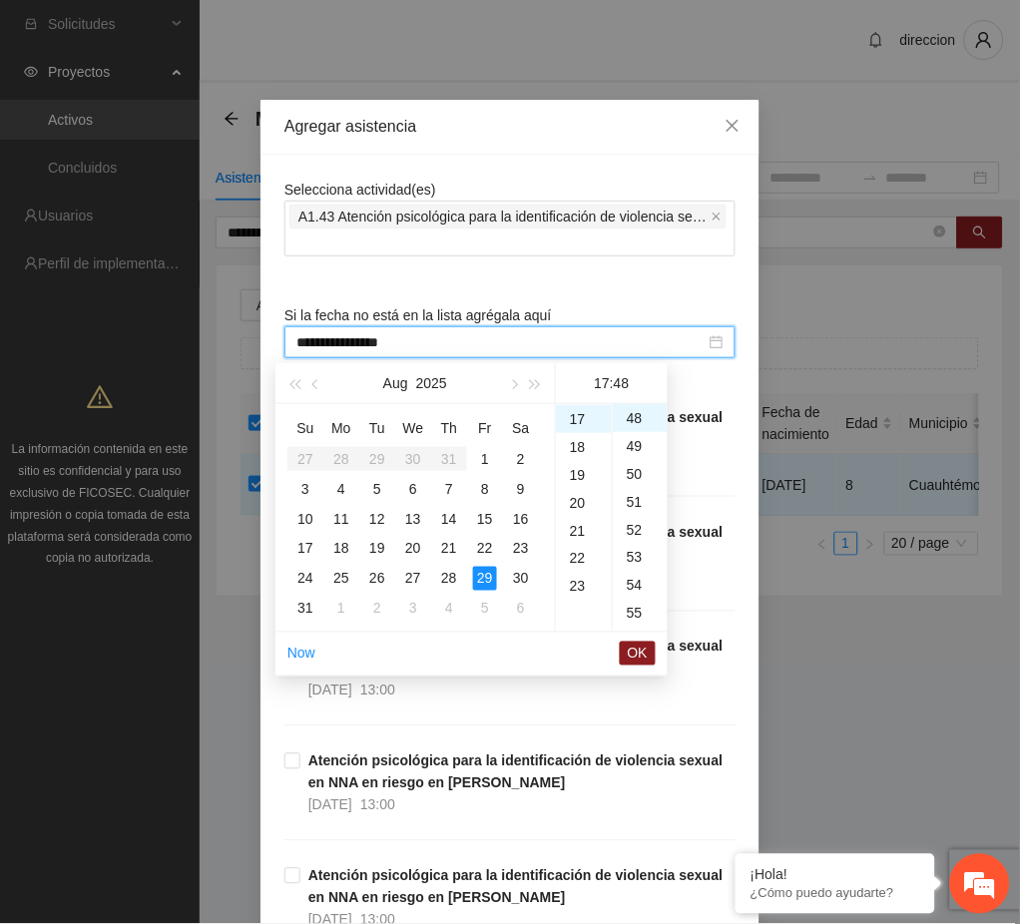
scroll to position [275, 0]
click at [577, 412] on div "10" at bounding box center [584, 422] width 56 height 28
click at [640, 414] on div "00" at bounding box center [640, 418] width 55 height 28
type input "**********"
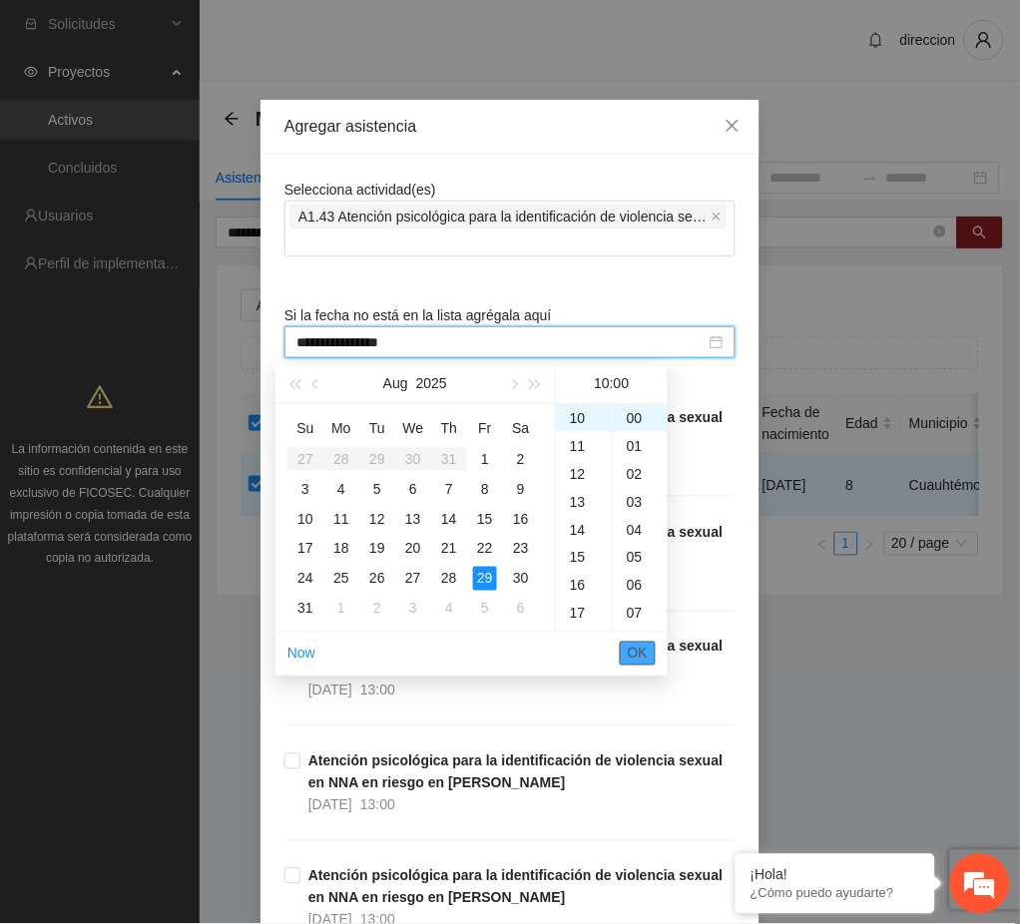
click at [647, 655] on span "OK" at bounding box center [638, 654] width 20 height 22
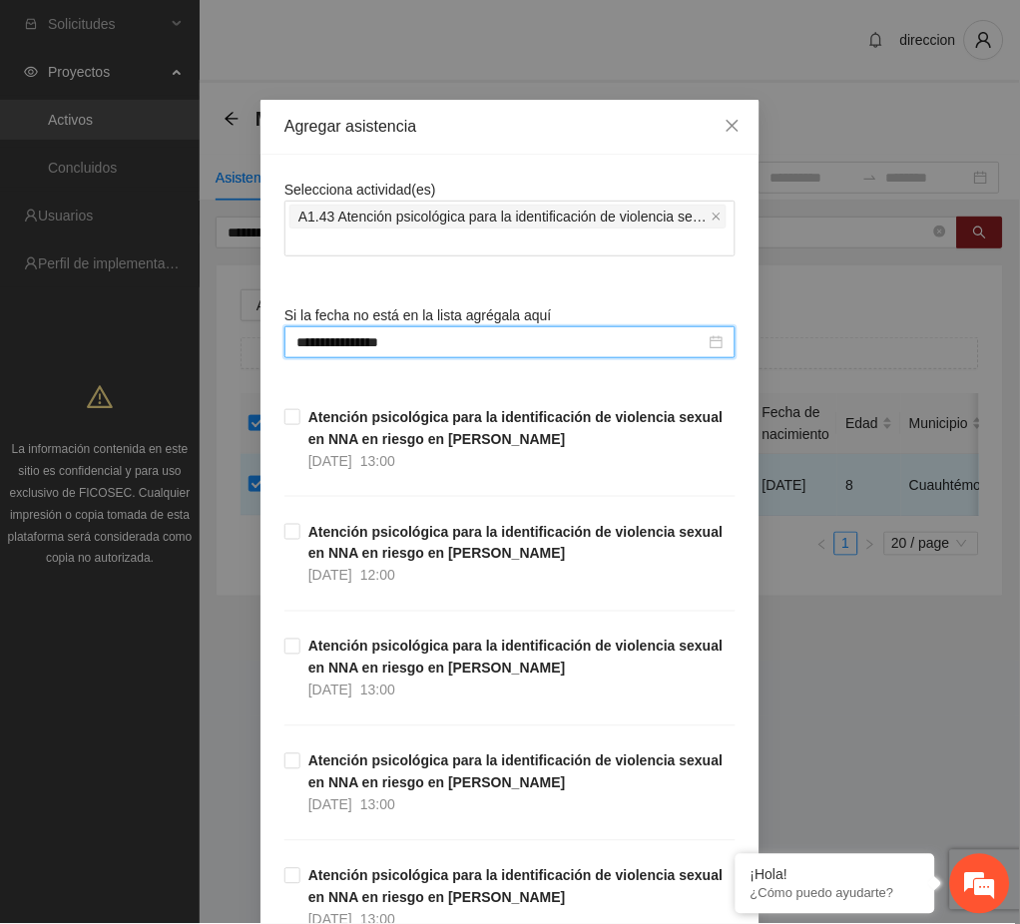
click at [905, 759] on div "**********" at bounding box center [510, 462] width 1020 height 924
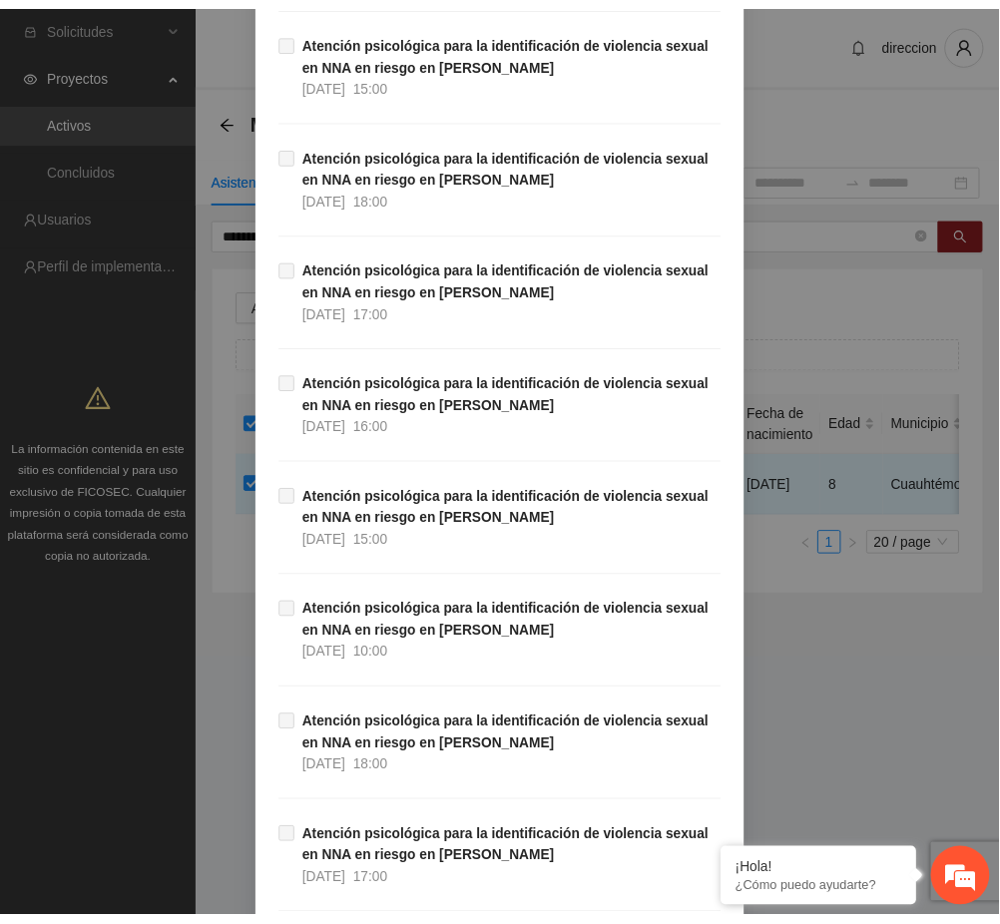
scroll to position [33276, 0]
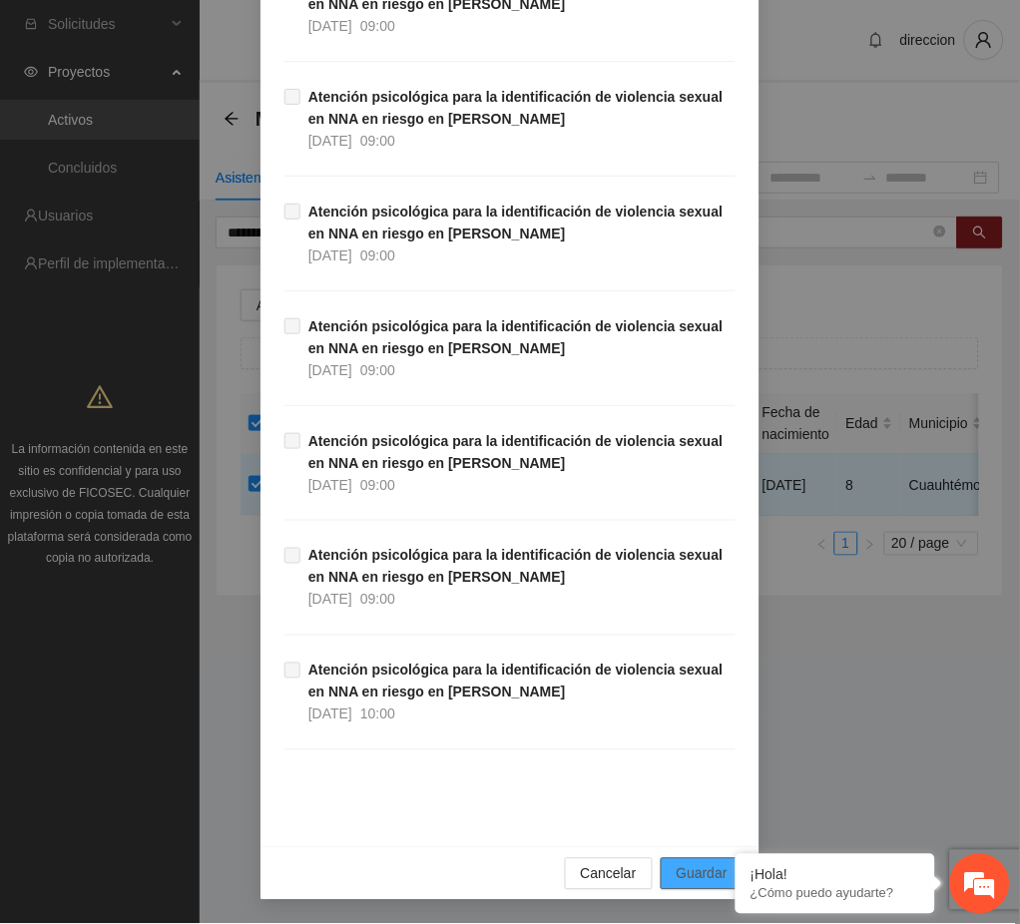
click at [680, 870] on span "Guardar" at bounding box center [702, 874] width 51 height 22
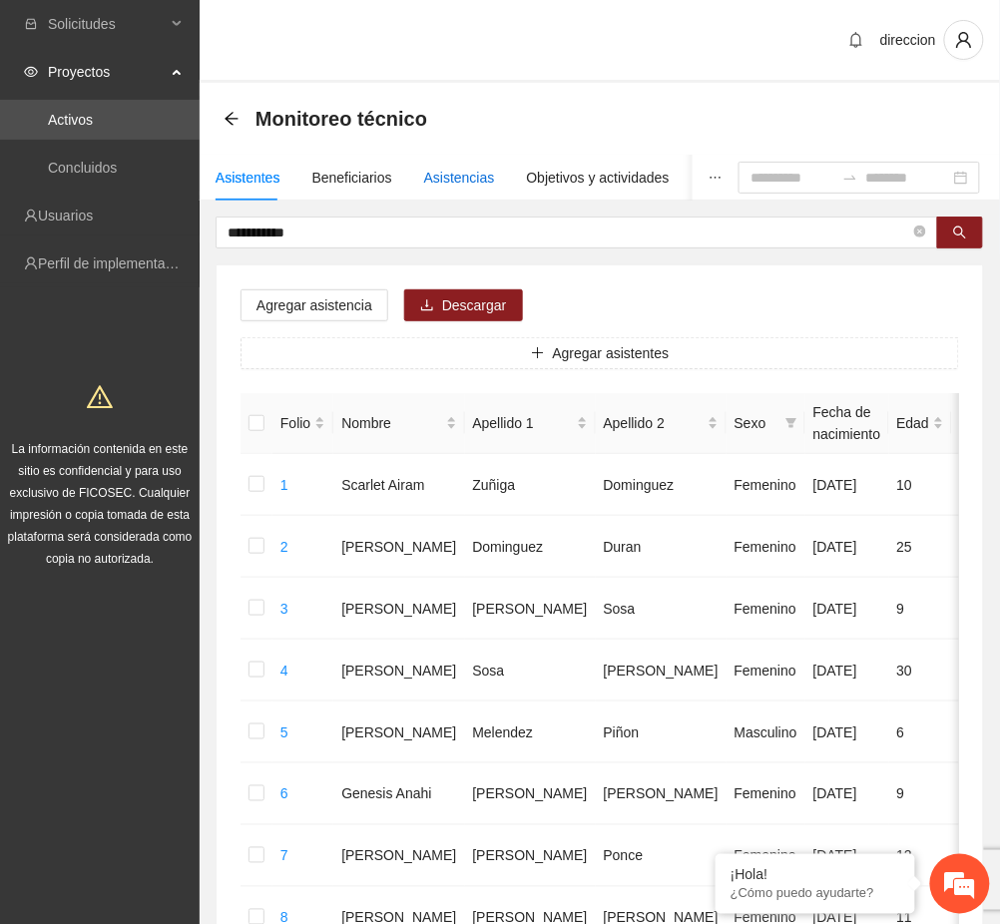
click at [445, 170] on div "Asistencias" at bounding box center [459, 178] width 71 height 22
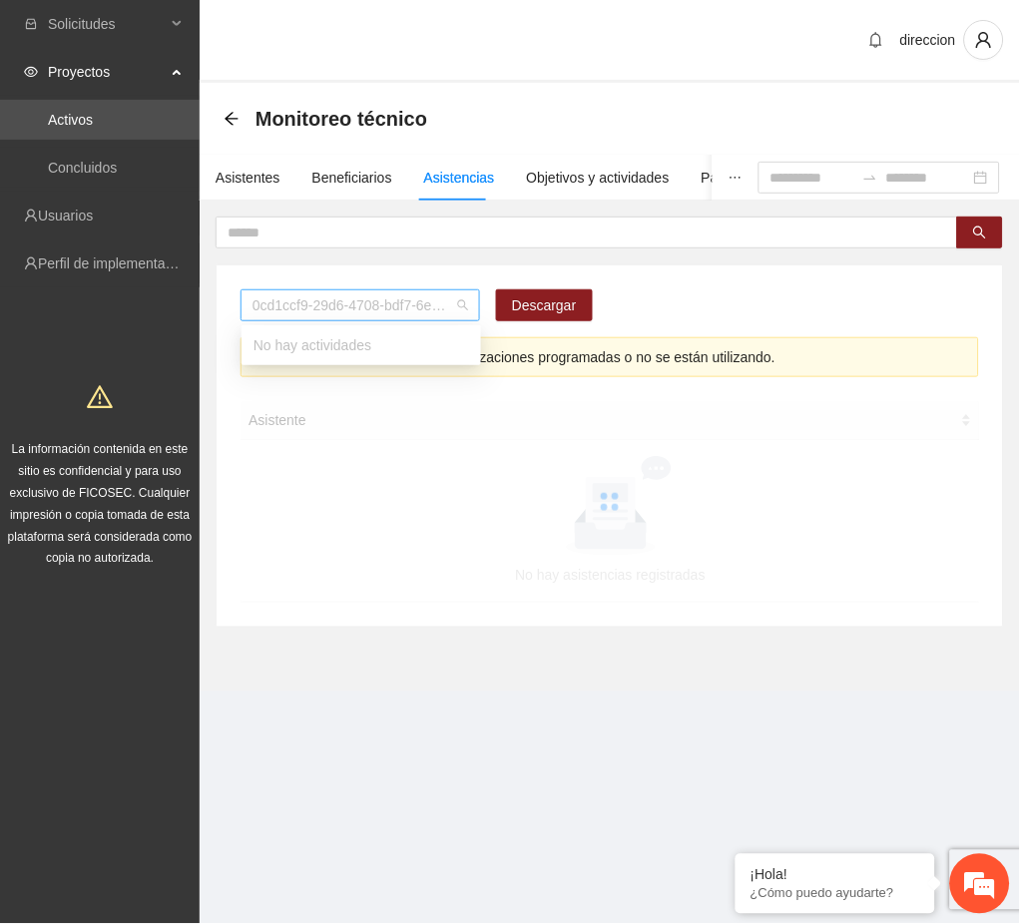
click at [311, 311] on span "0cd1ccf9-29d6-4708-bdf7-6e91457c8cf1" at bounding box center [360, 305] width 216 height 30
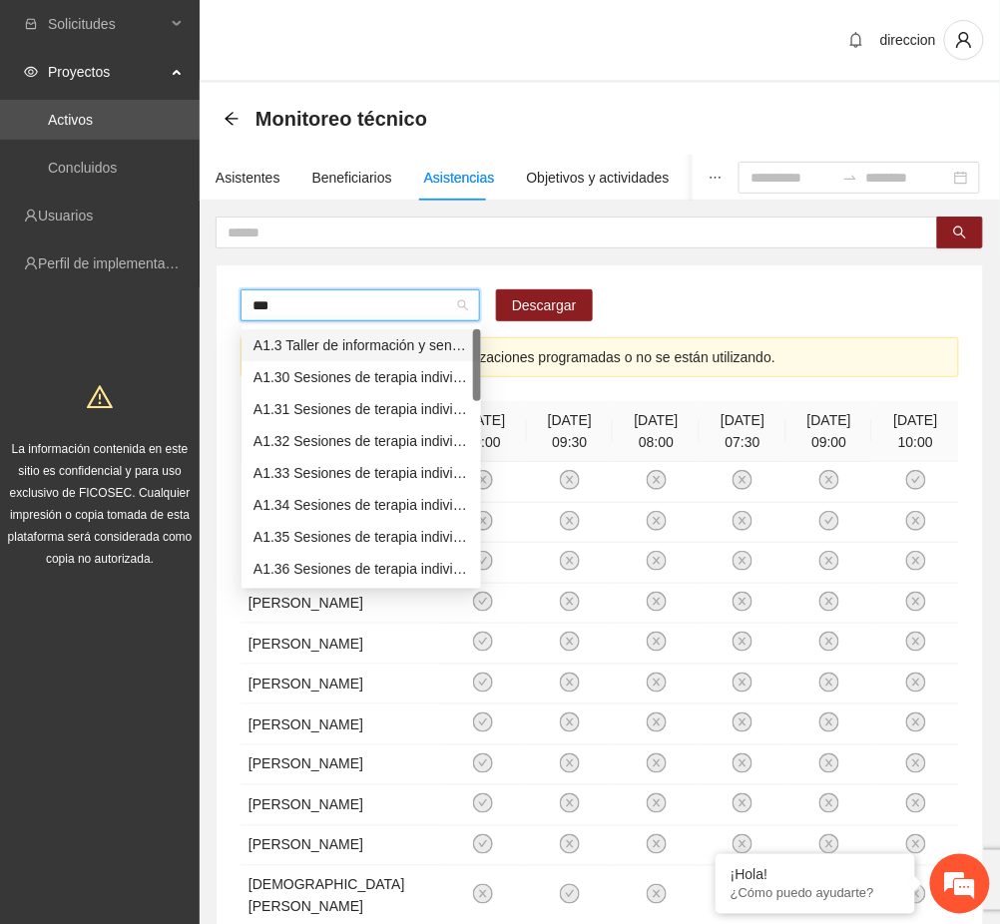
type input "****"
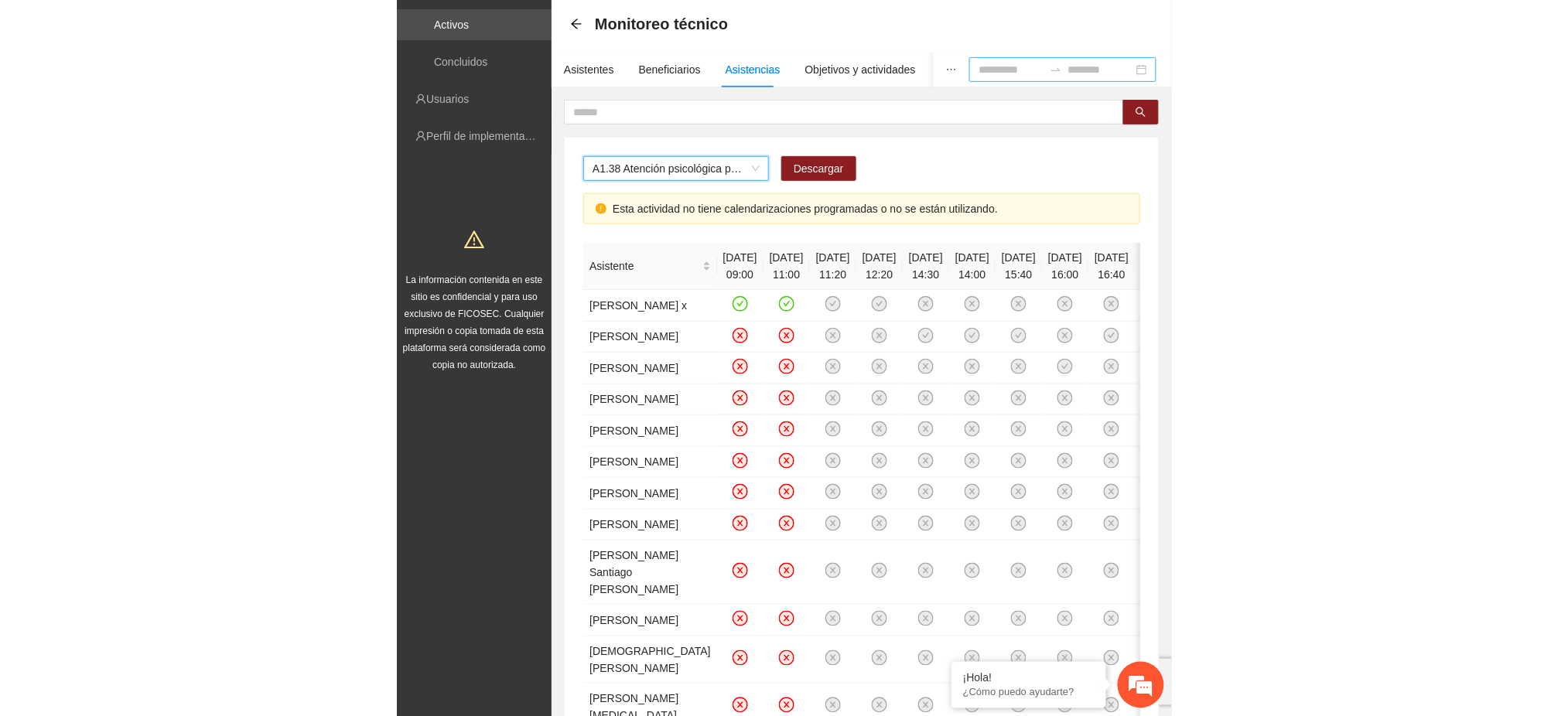
scroll to position [103, 0]
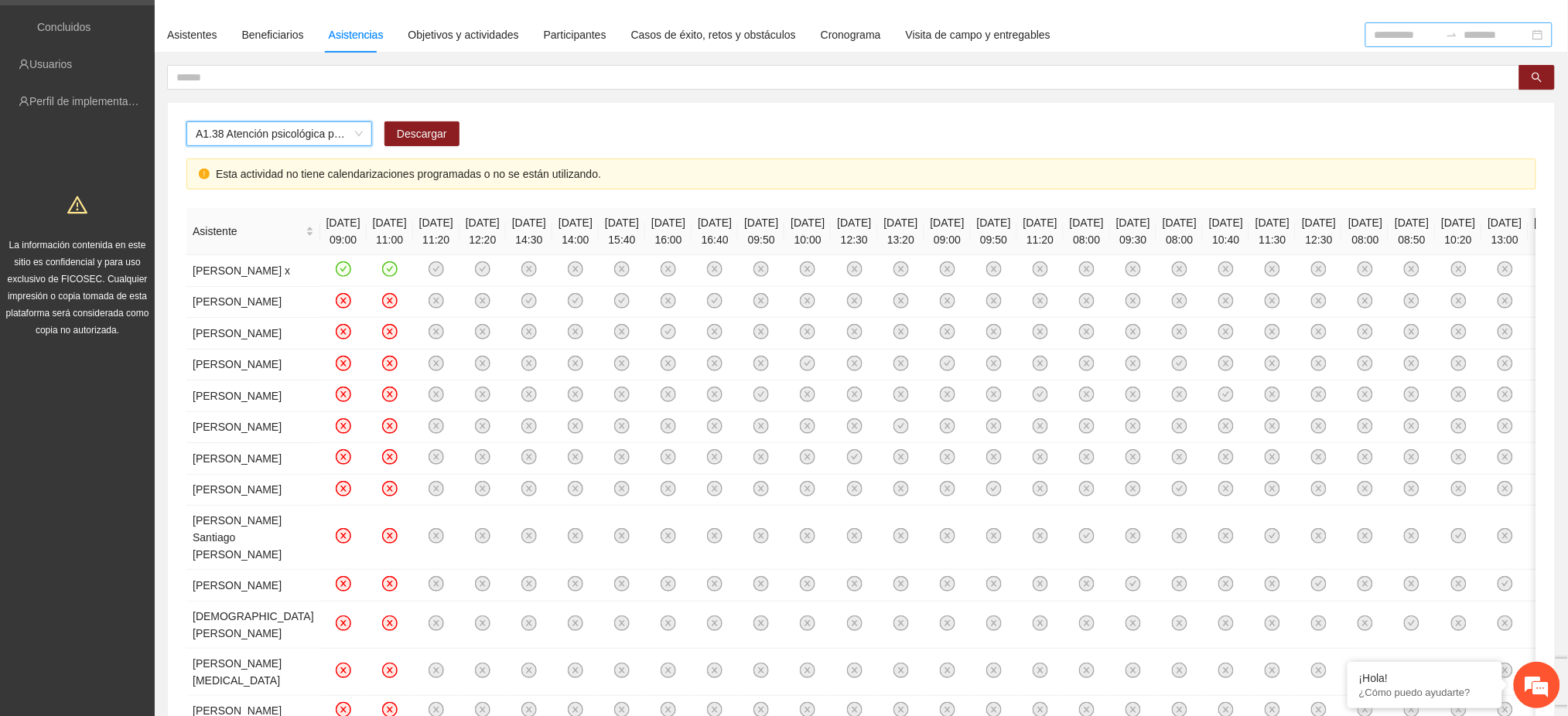
click at [1374, 36] on input at bounding box center [1407, 35] width 65 height 17
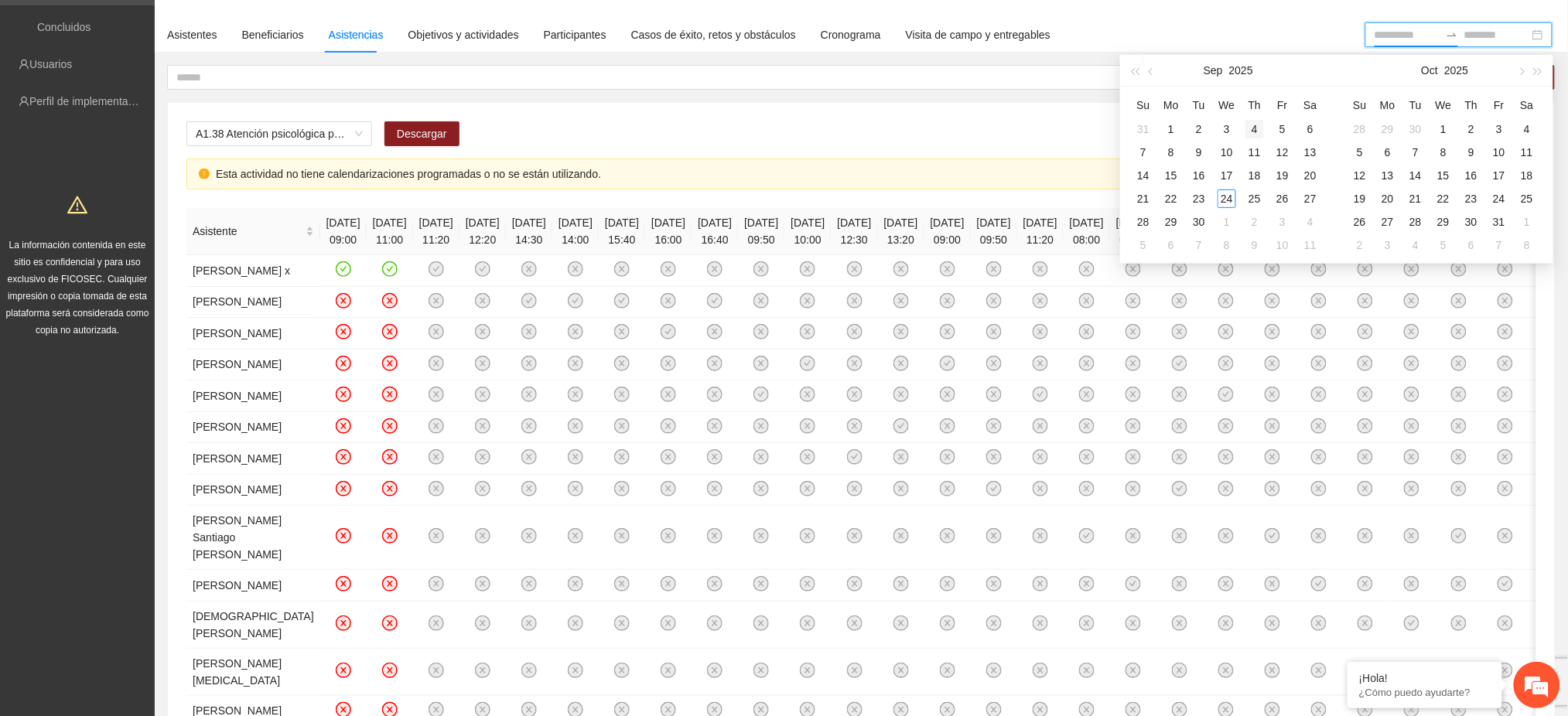
type input "**********"
click at [1152, 71] on span "button" at bounding box center [1153, 72] width 8 height 8
type input "**********"
click at [1278, 130] on div "1" at bounding box center [1283, 129] width 19 height 19
click at [1142, 248] on div "31" at bounding box center [1143, 245] width 19 height 19
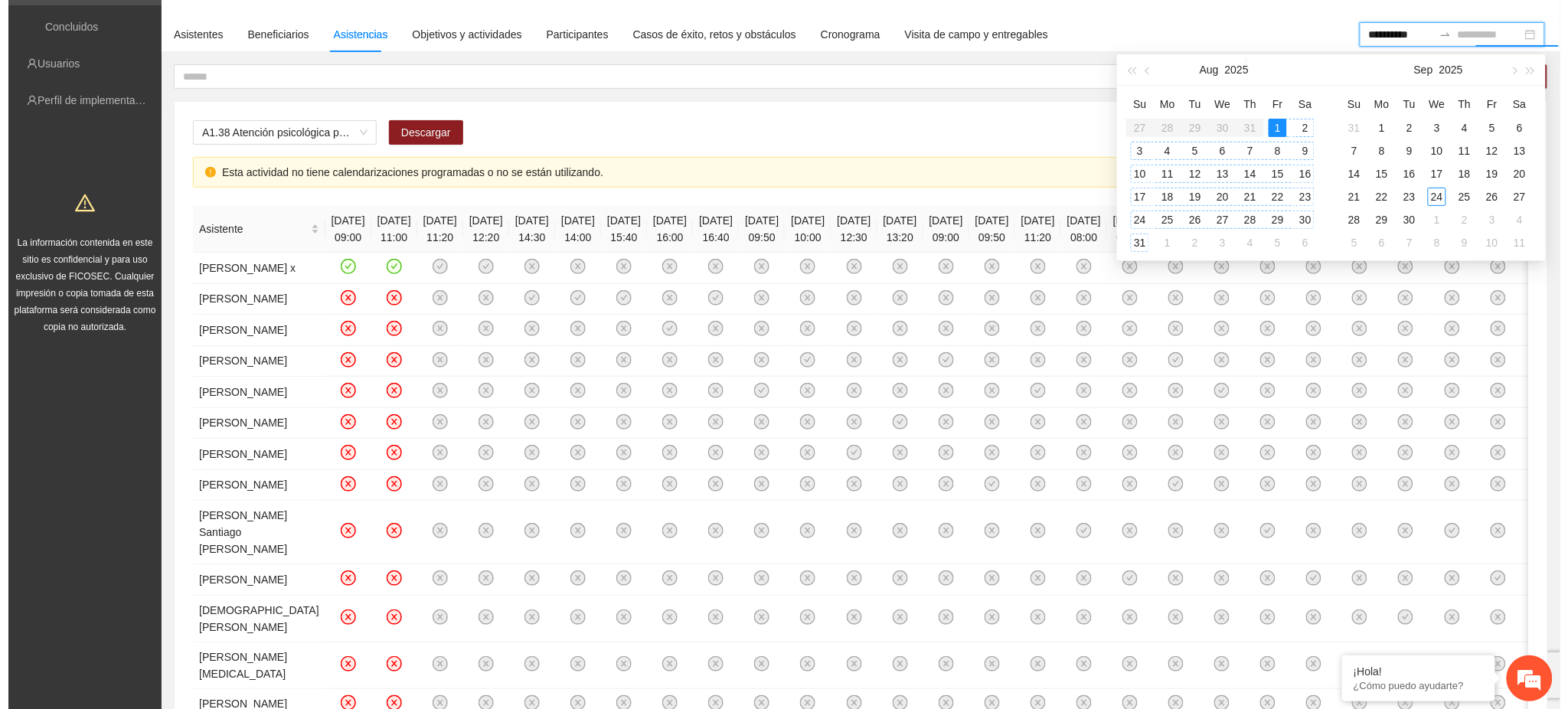
scroll to position [0, 0]
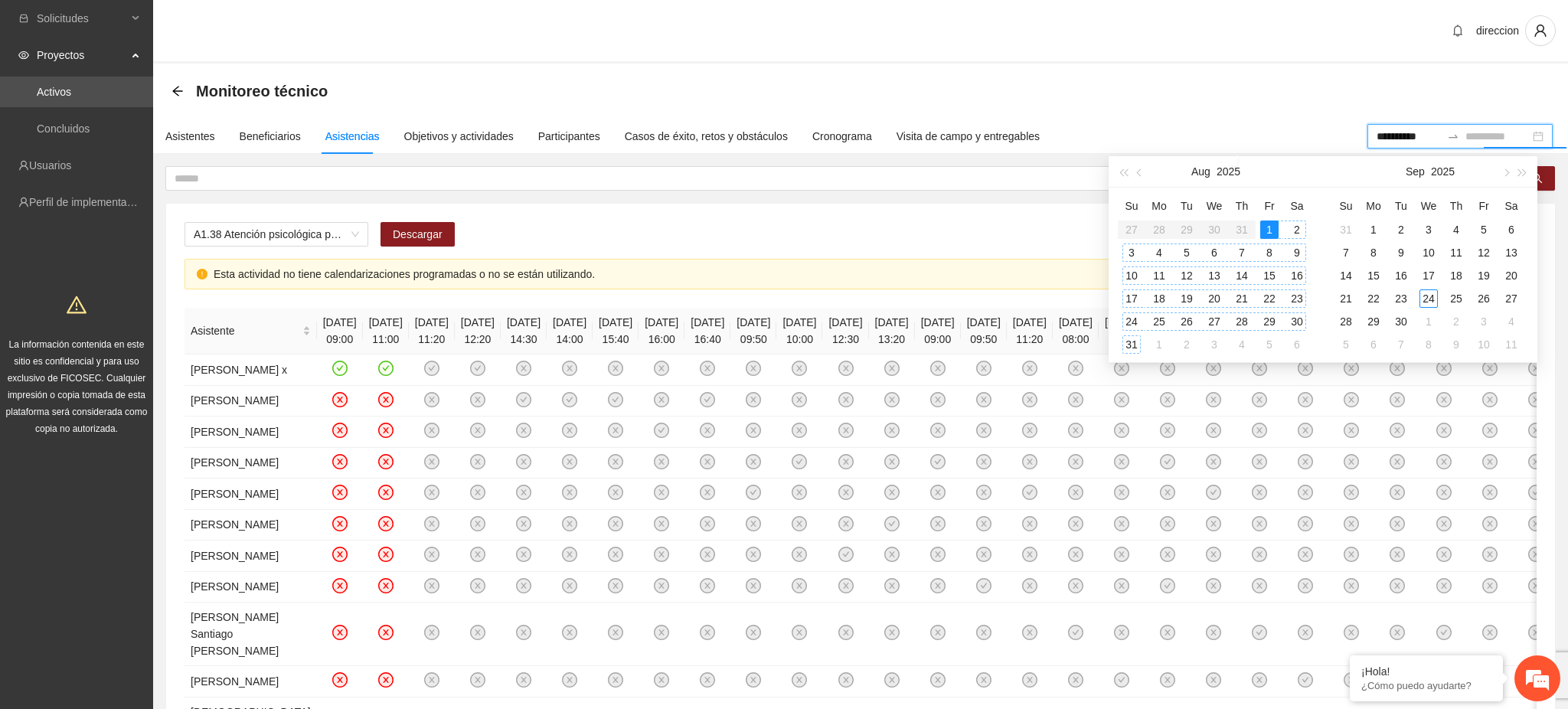
type input "**********"
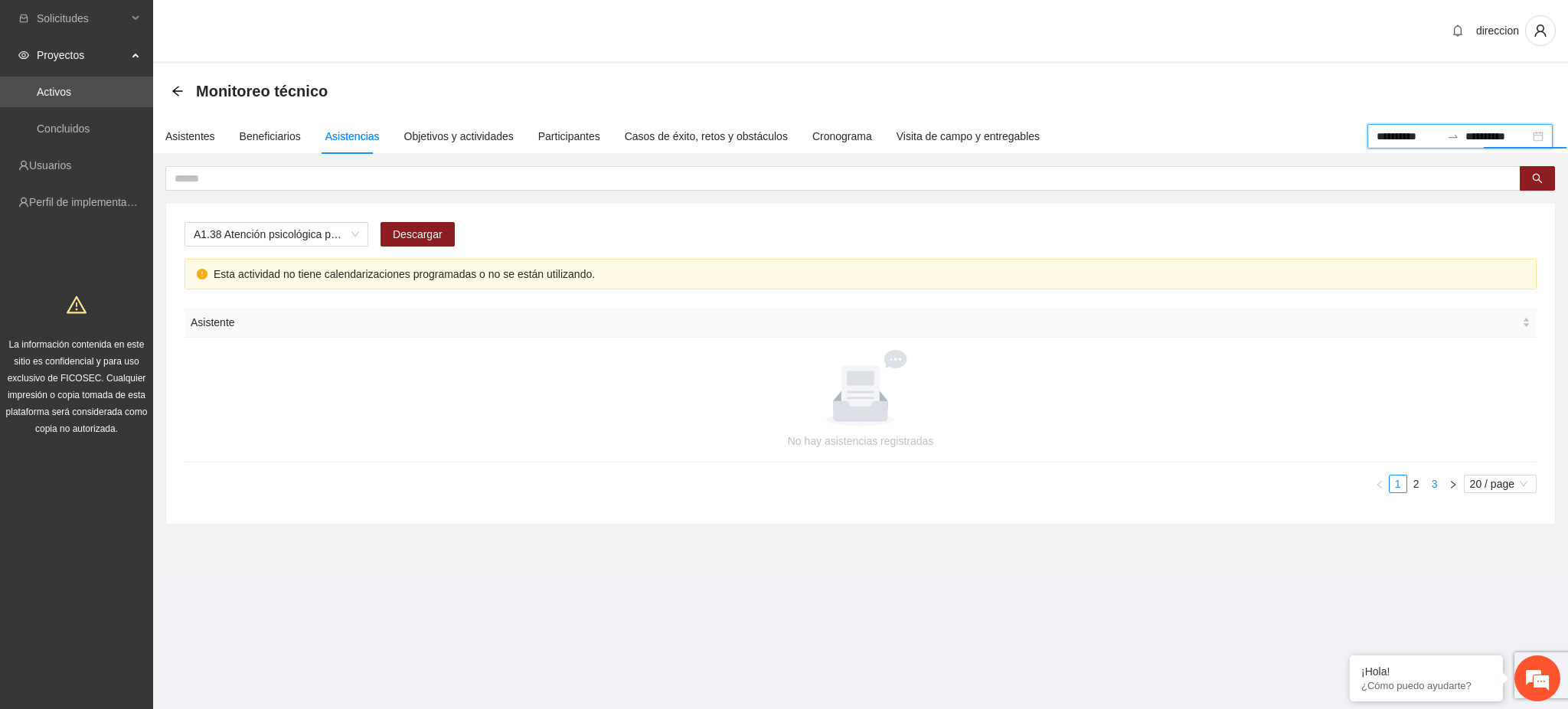
click at [1434, 486] on link "3" at bounding box center [1435, 484] width 17 height 17
